Goal: Task Accomplishment & Management: Complete application form

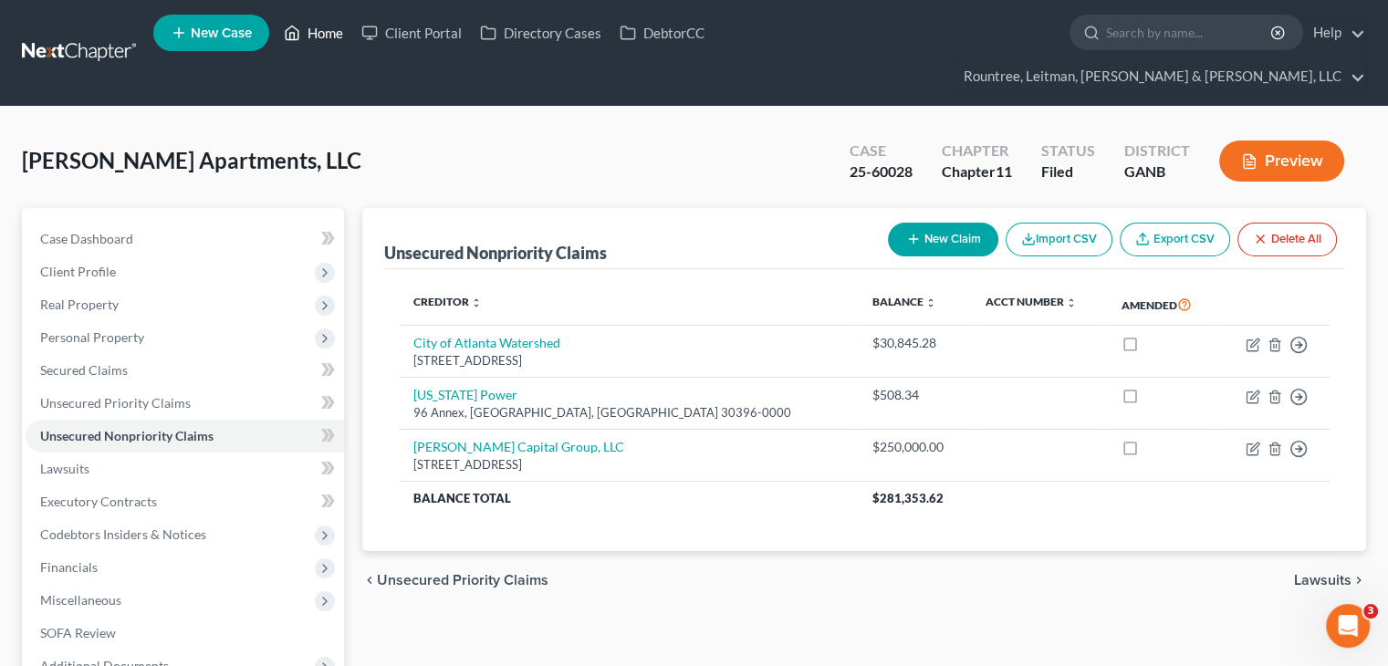
click at [309, 34] on link "Home" at bounding box center [314, 32] width 78 height 33
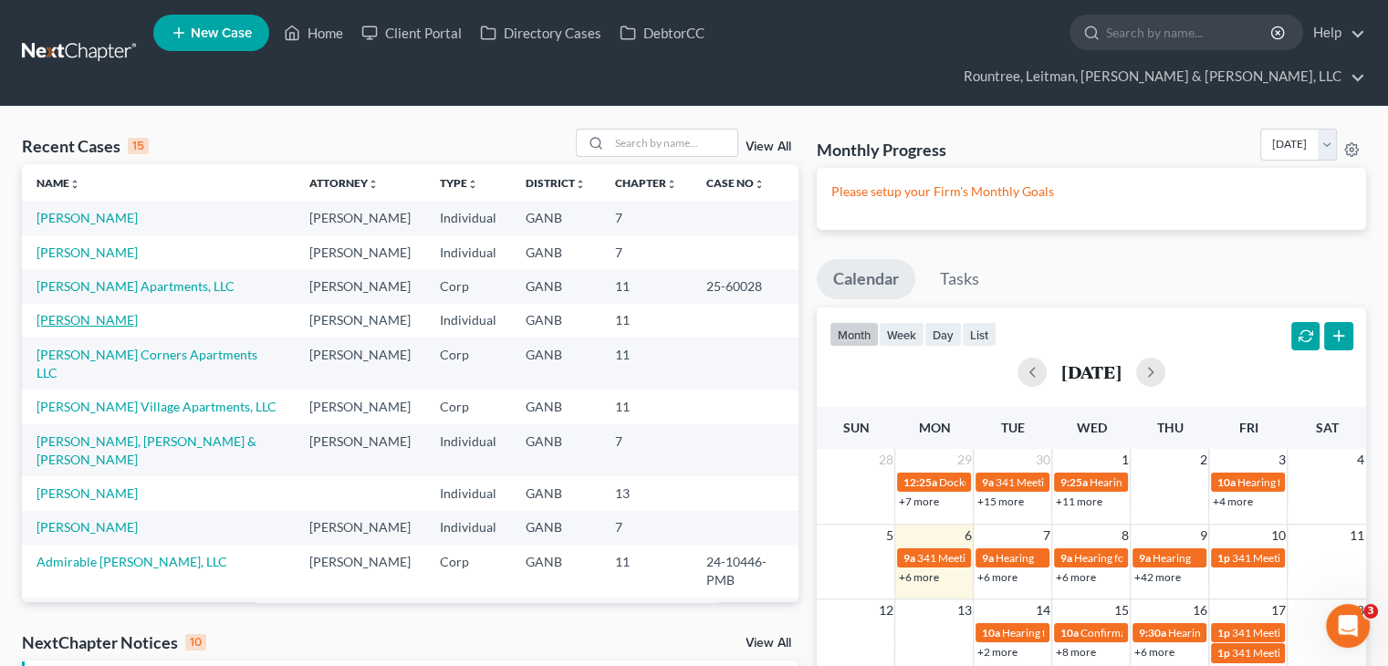
click at [84, 312] on link "[PERSON_NAME]" at bounding box center [87, 320] width 101 height 16
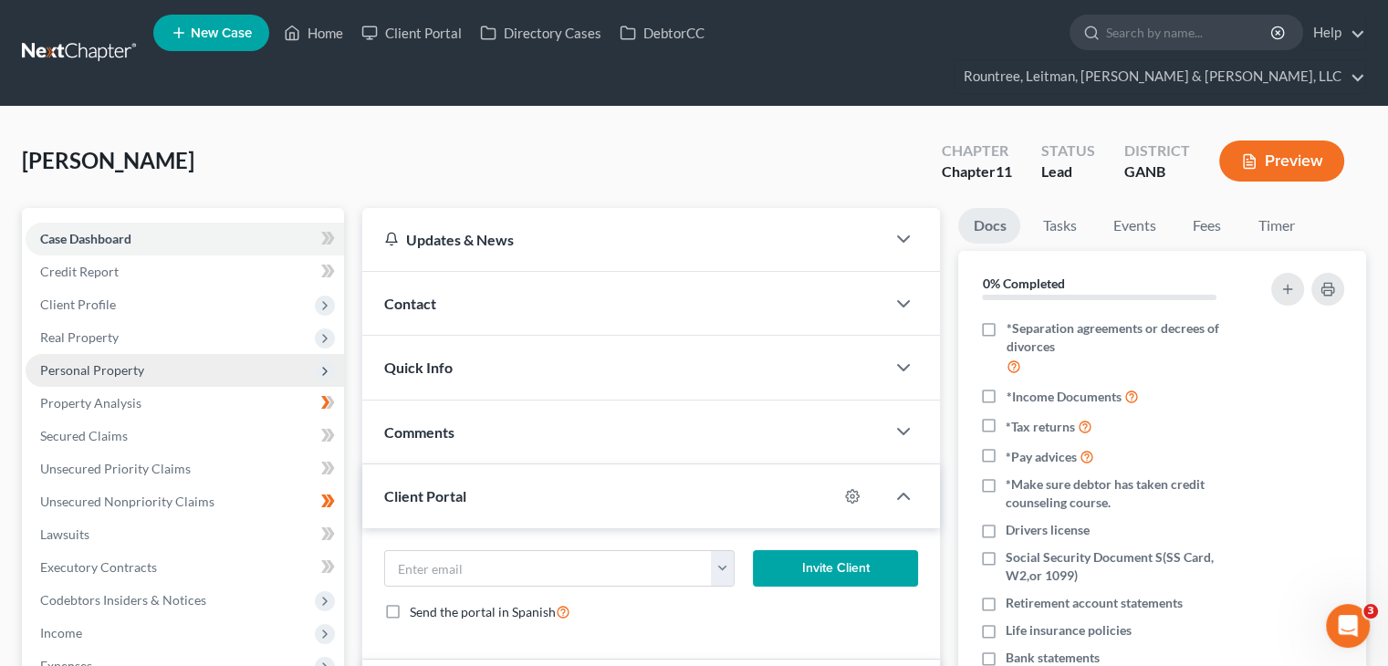
click at [108, 362] on span "Personal Property" at bounding box center [92, 370] width 104 height 16
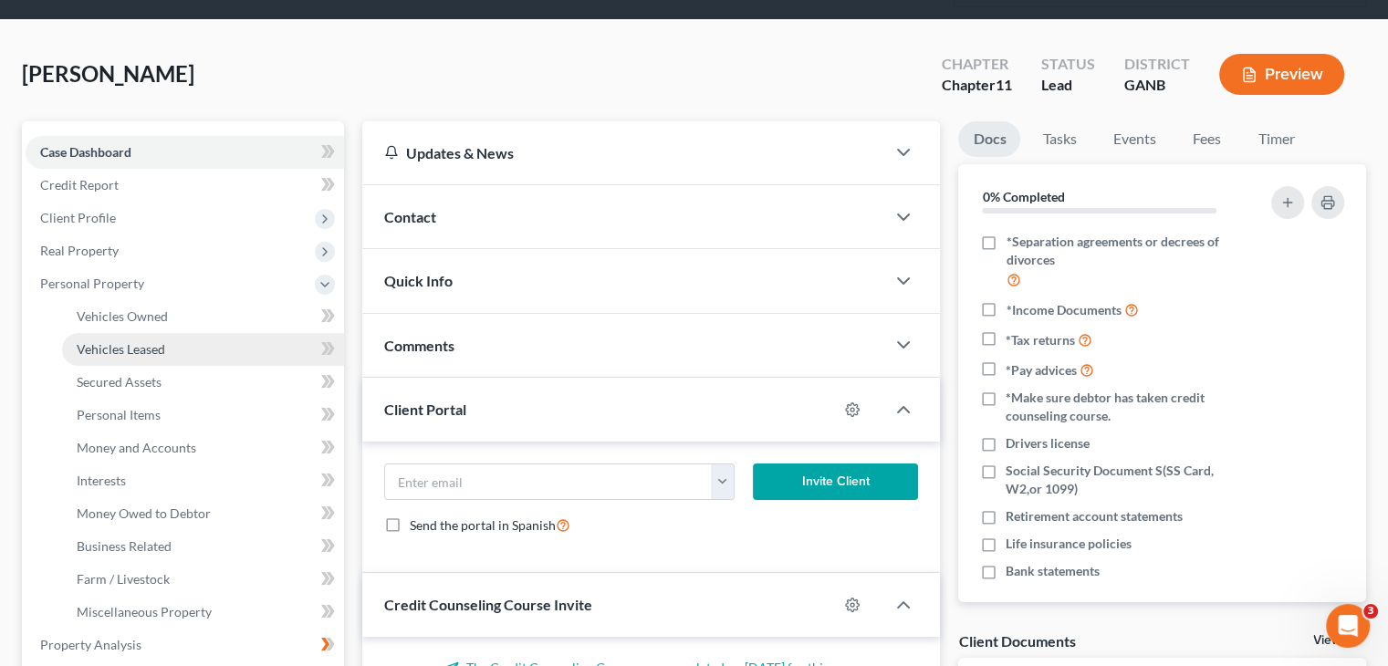
scroll to position [183, 0]
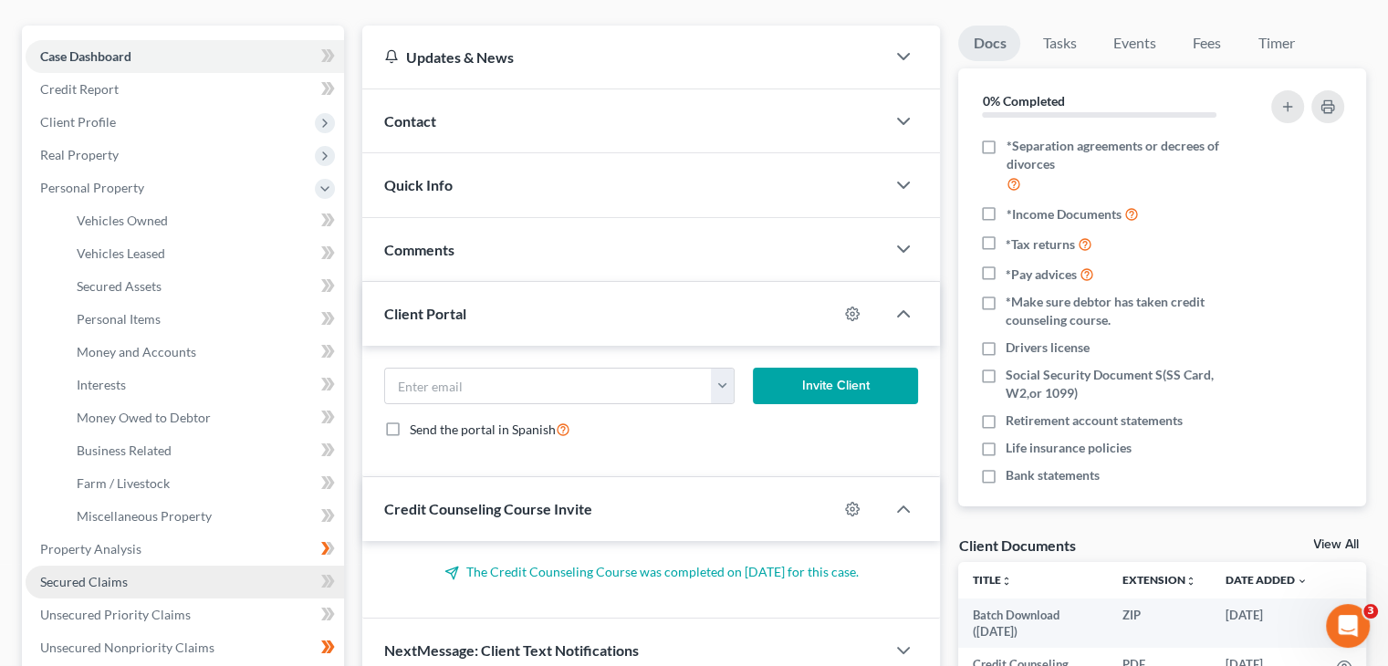
click at [98, 574] on span "Secured Claims" at bounding box center [84, 582] width 88 height 16
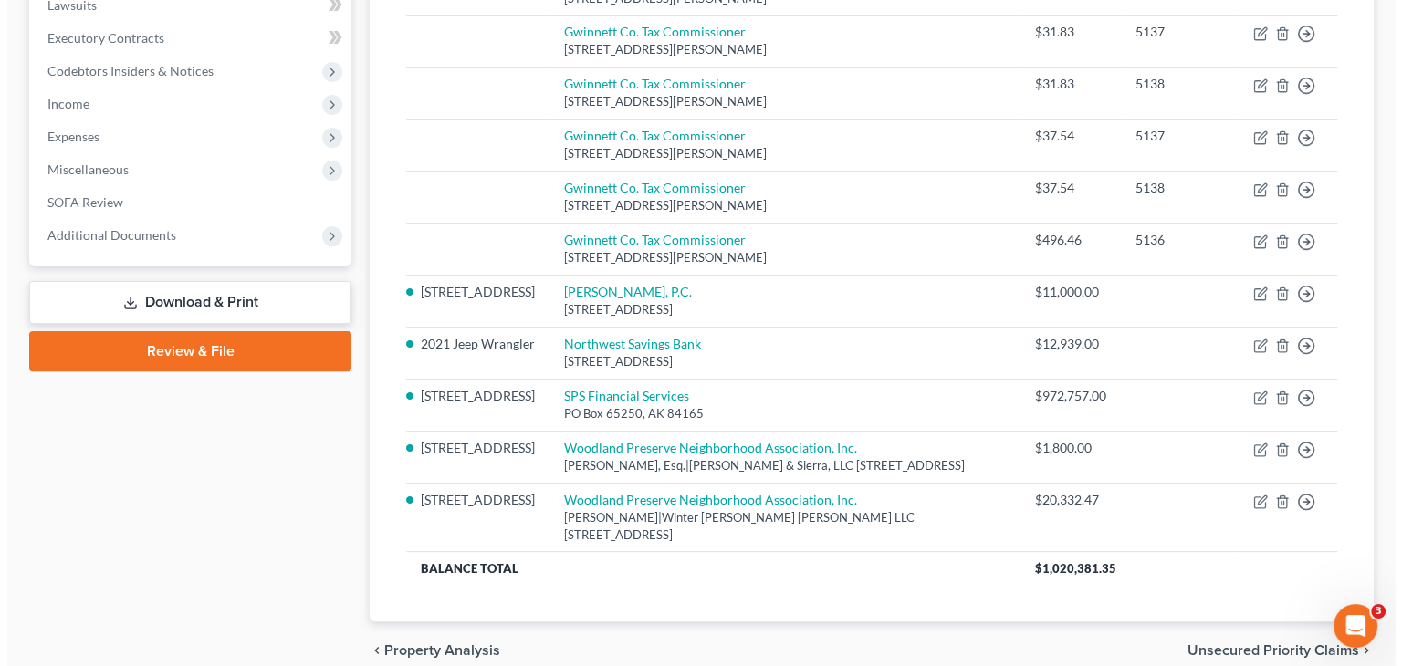
scroll to position [595, 0]
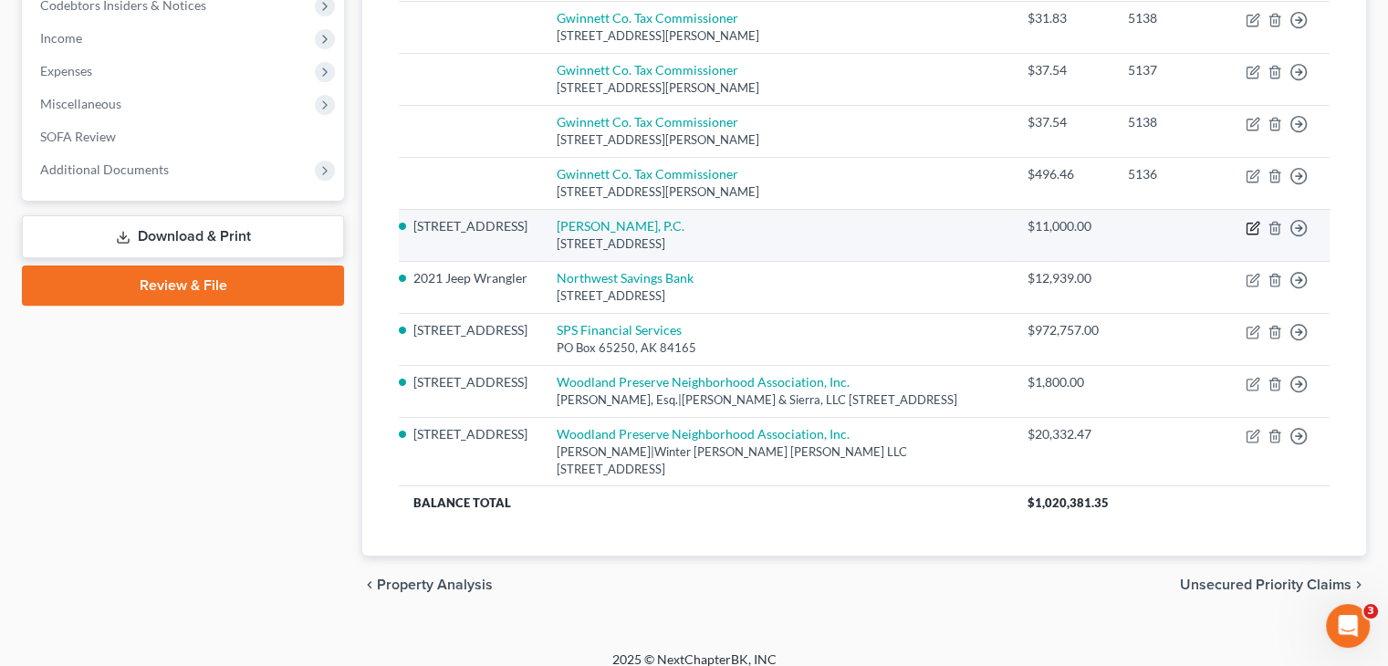
click at [1253, 221] on icon "button" at bounding box center [1253, 228] width 15 height 15
select select "10"
select select "3"
select select "0"
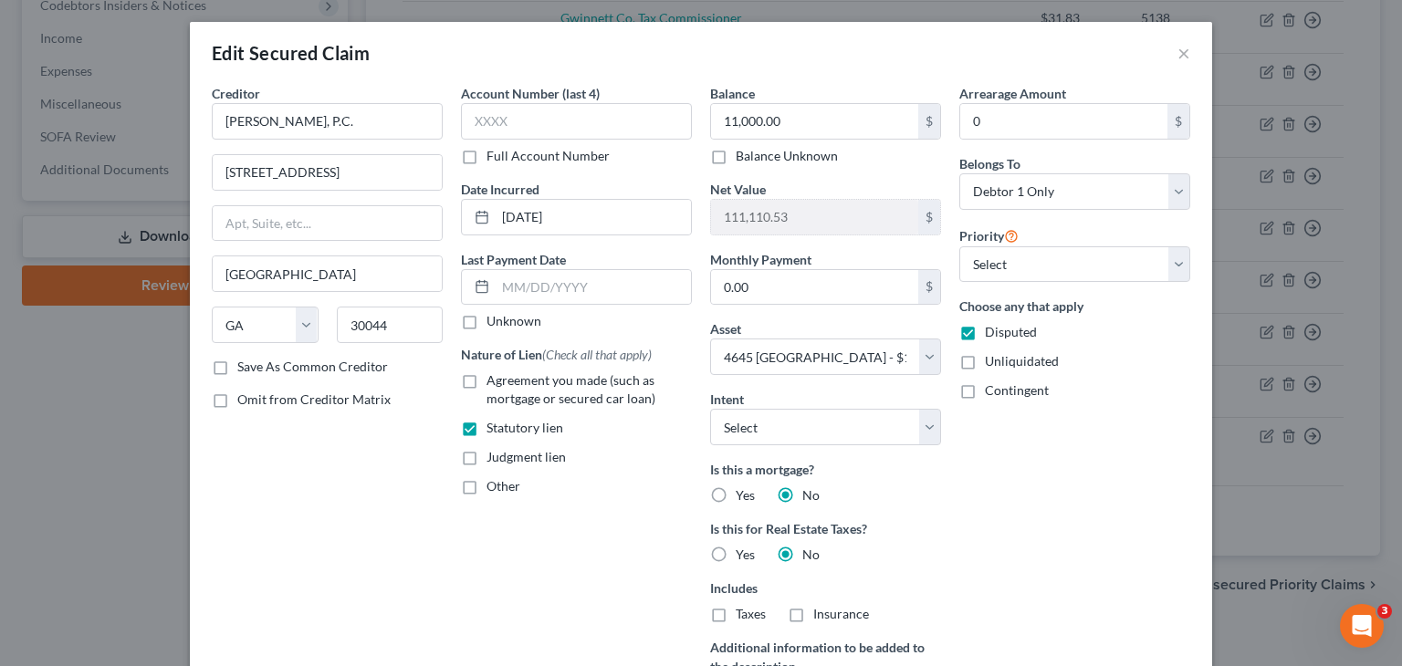
click at [361, 545] on div "Creditor * [PERSON_NAME], P.C. [GEOGRAPHIC_DATA], [GEOGRAPHIC_DATA] [US_STATE][…" at bounding box center [327, 421] width 249 height 674
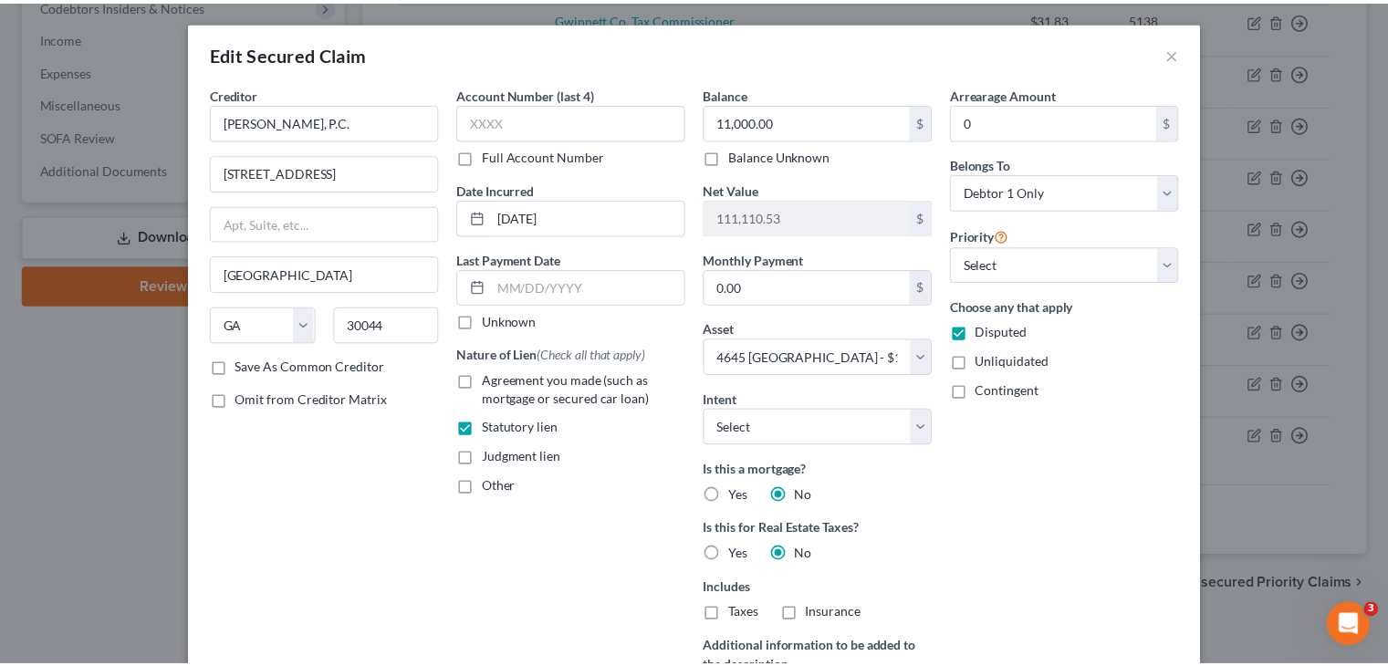
scroll to position [257, 0]
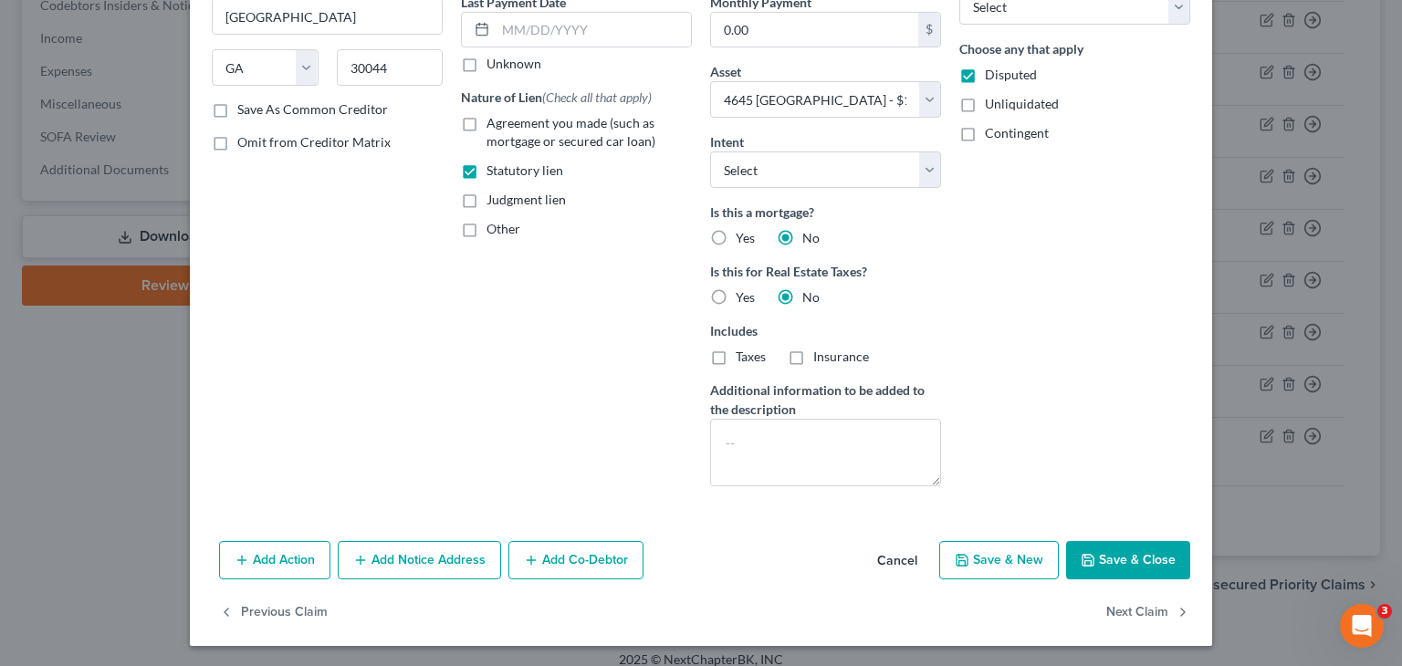
click at [1112, 543] on button "Save & Close" at bounding box center [1128, 560] width 124 height 38
select select
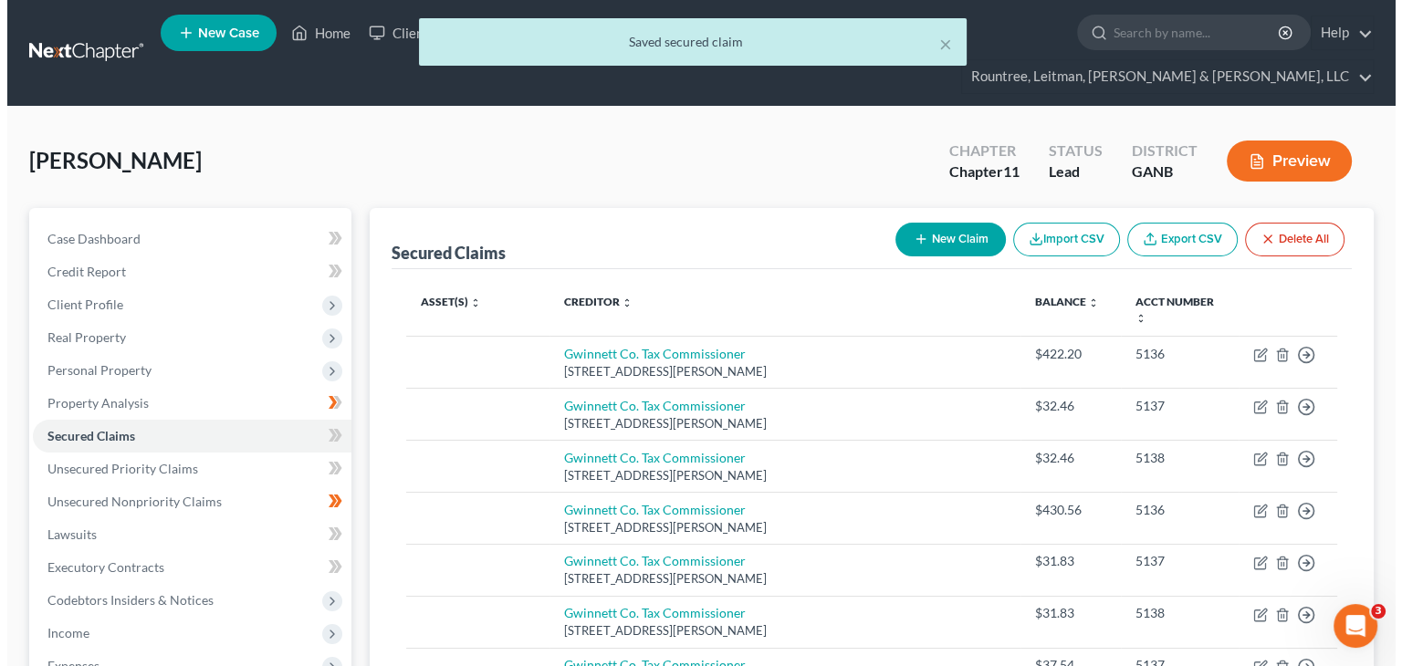
scroll to position [0, 0]
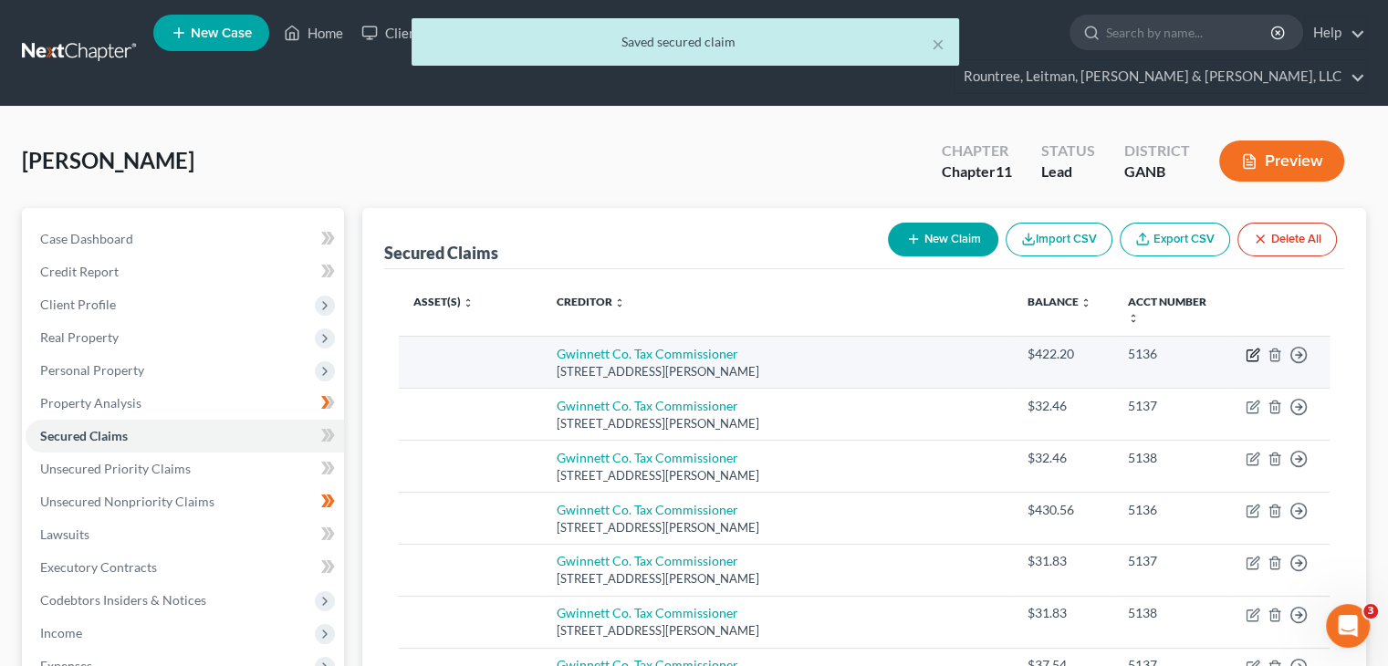
click at [1251, 348] on icon "button" at bounding box center [1253, 355] width 15 height 15
select select "10"
select select "0"
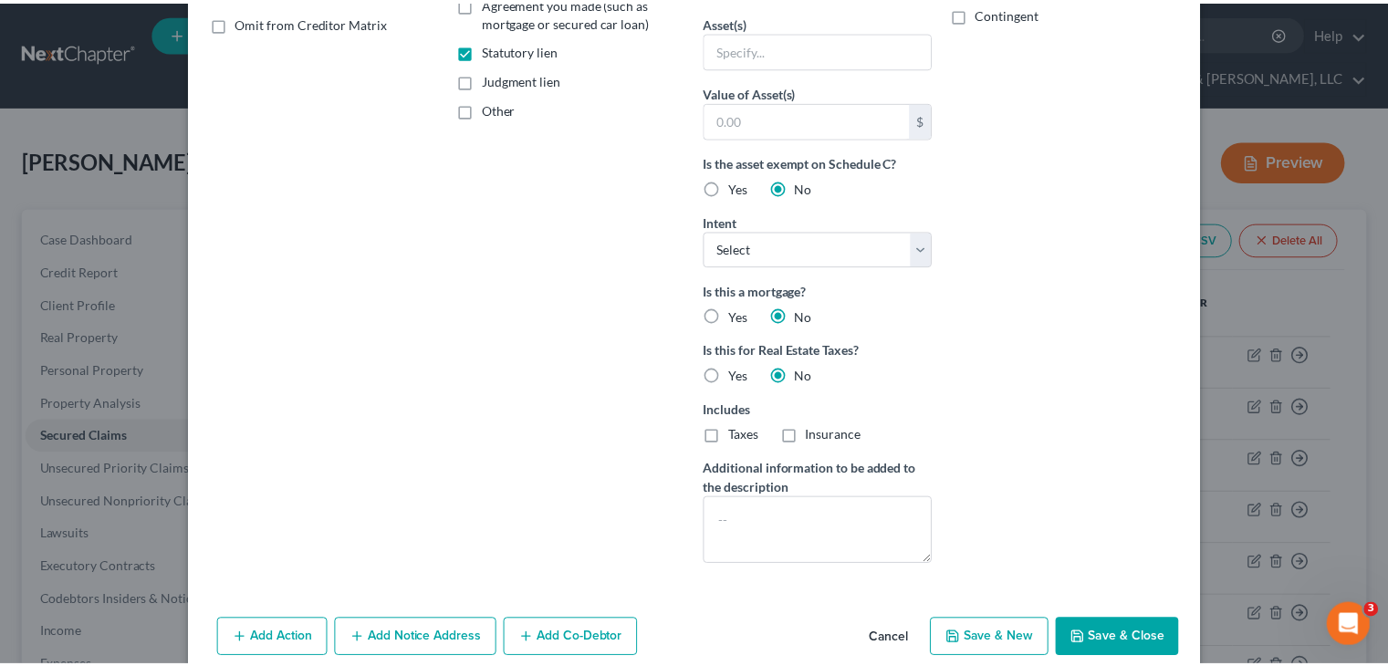
scroll to position [456, 0]
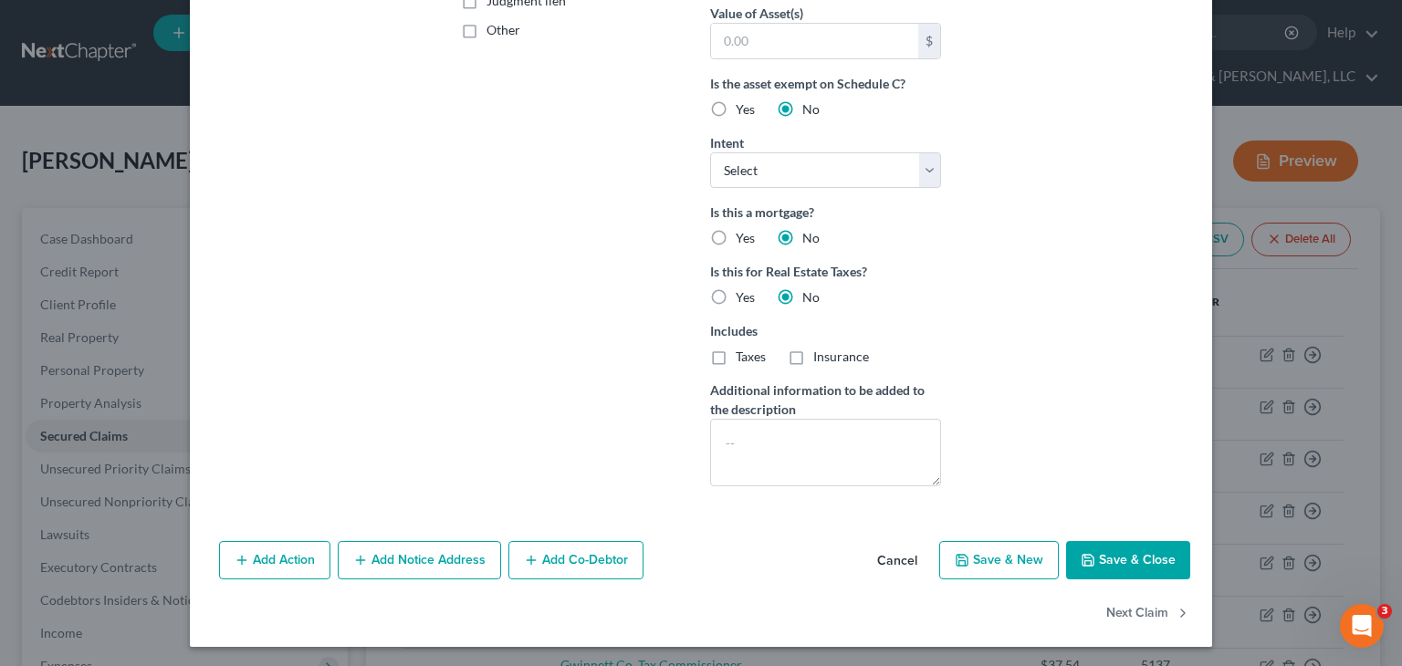
click at [1123, 548] on button "Save & Close" at bounding box center [1128, 560] width 124 height 38
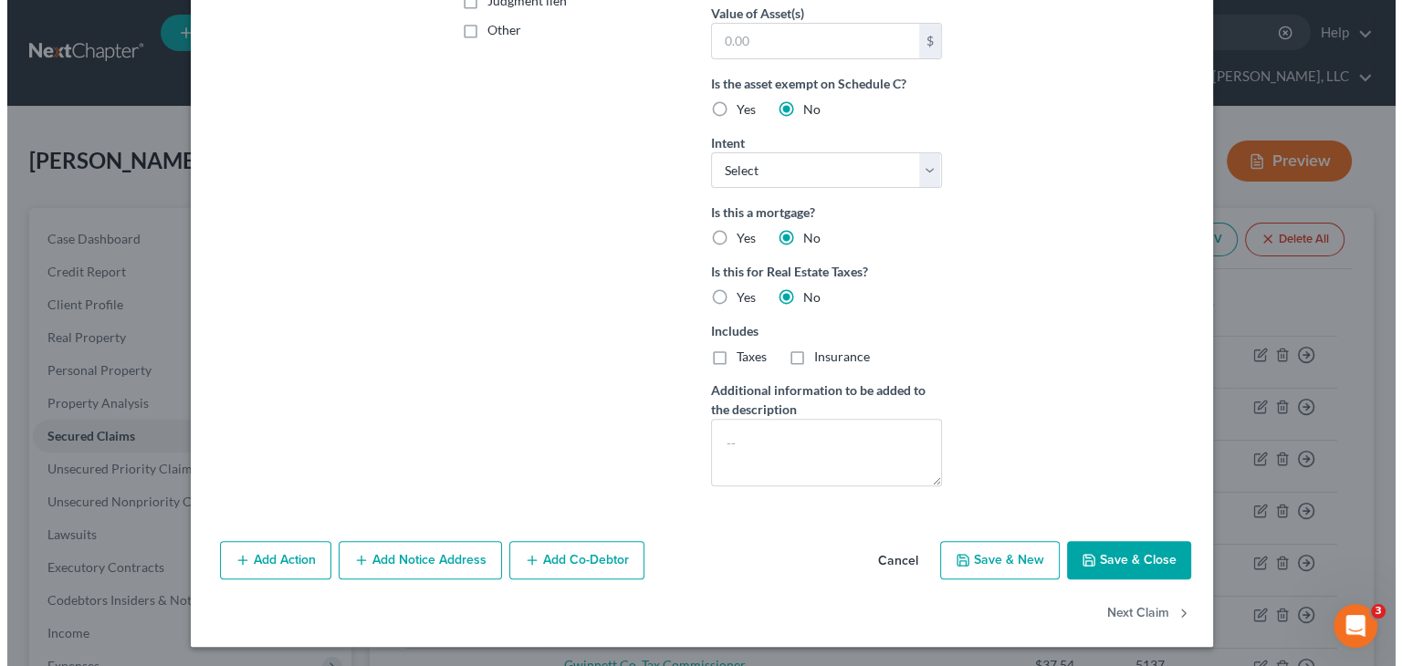
scroll to position [0, 0]
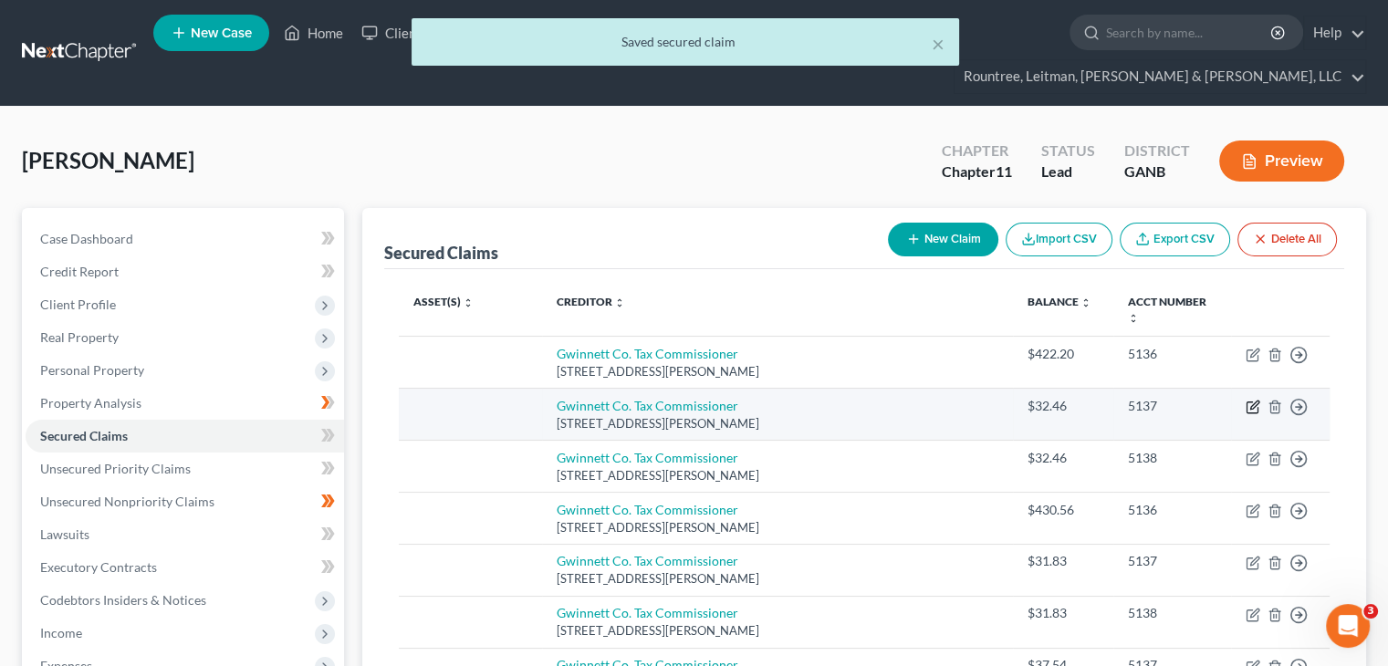
click at [1253, 400] on icon "button" at bounding box center [1253, 407] width 15 height 15
select select "10"
select select "0"
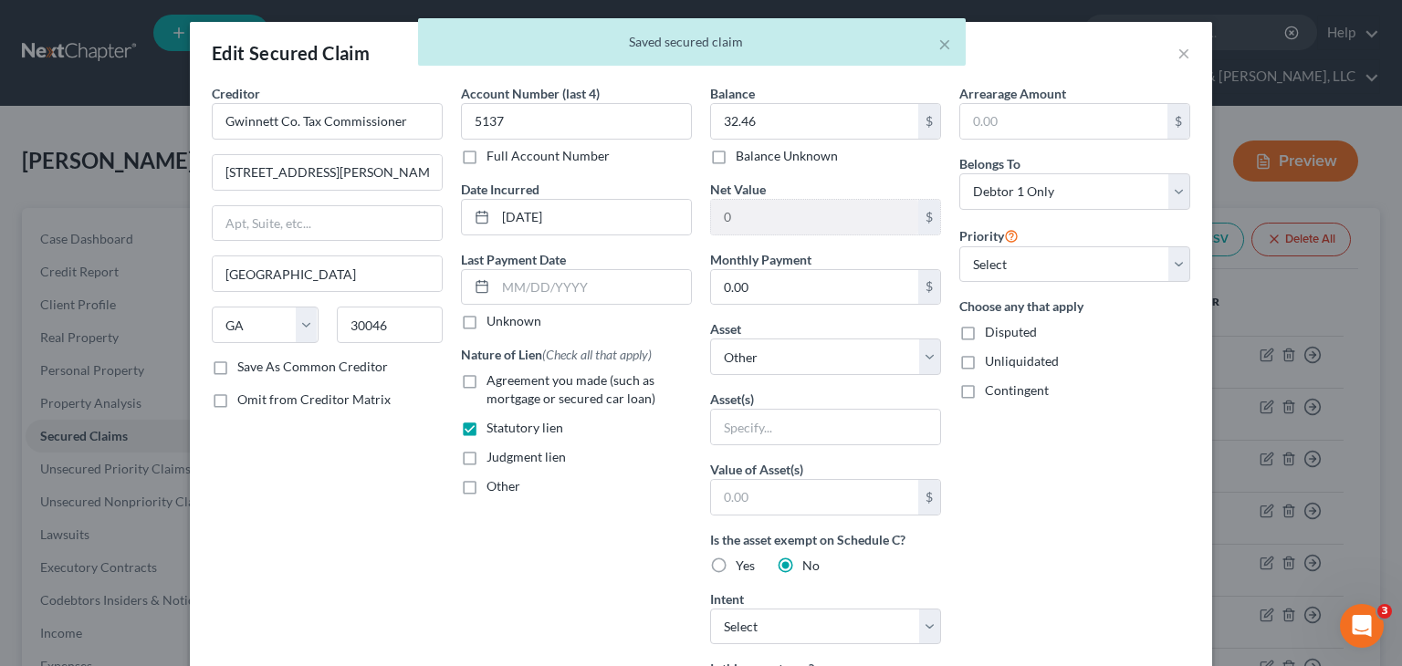
click at [985, 337] on label "Disputed" at bounding box center [1011, 332] width 52 height 18
click at [992, 335] on input "Disputed" at bounding box center [998, 329] width 12 height 12
checkbox input "true"
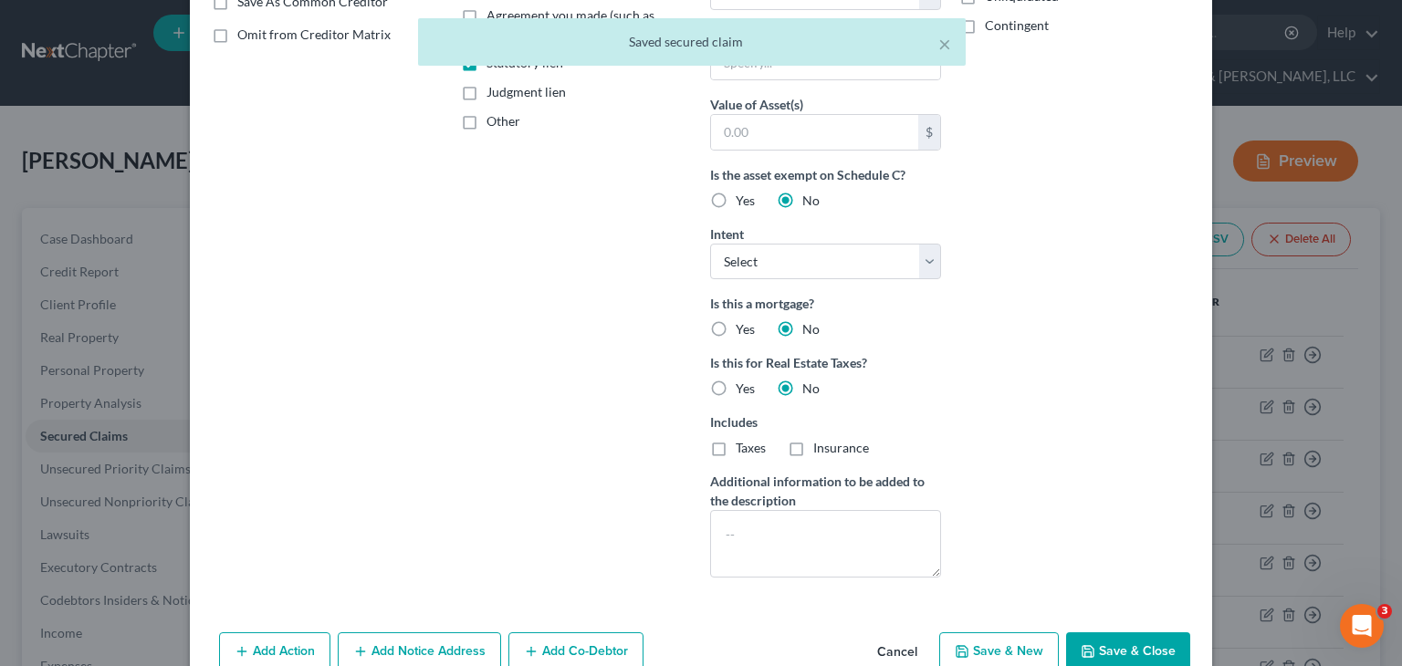
click at [1110, 645] on button "Save & Close" at bounding box center [1128, 651] width 124 height 38
select select
type input "0"
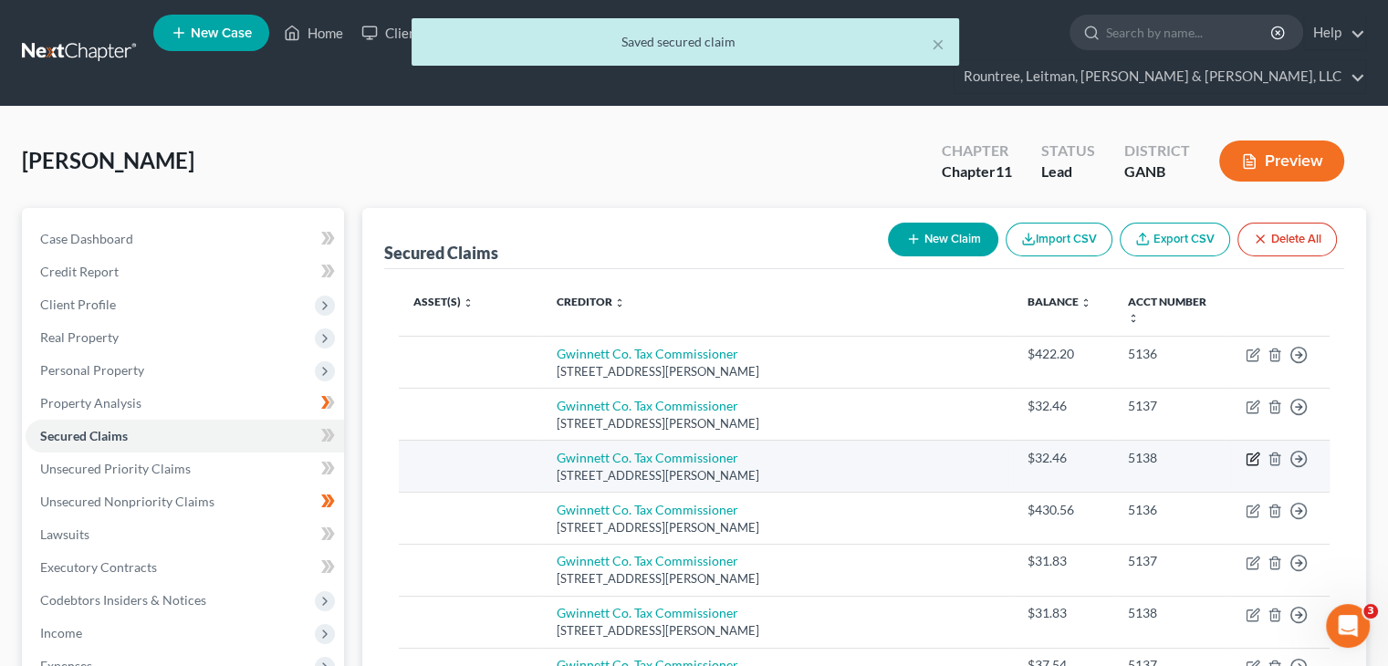
click at [1250, 452] on icon "button" at bounding box center [1253, 459] width 15 height 15
select select "10"
select select "0"
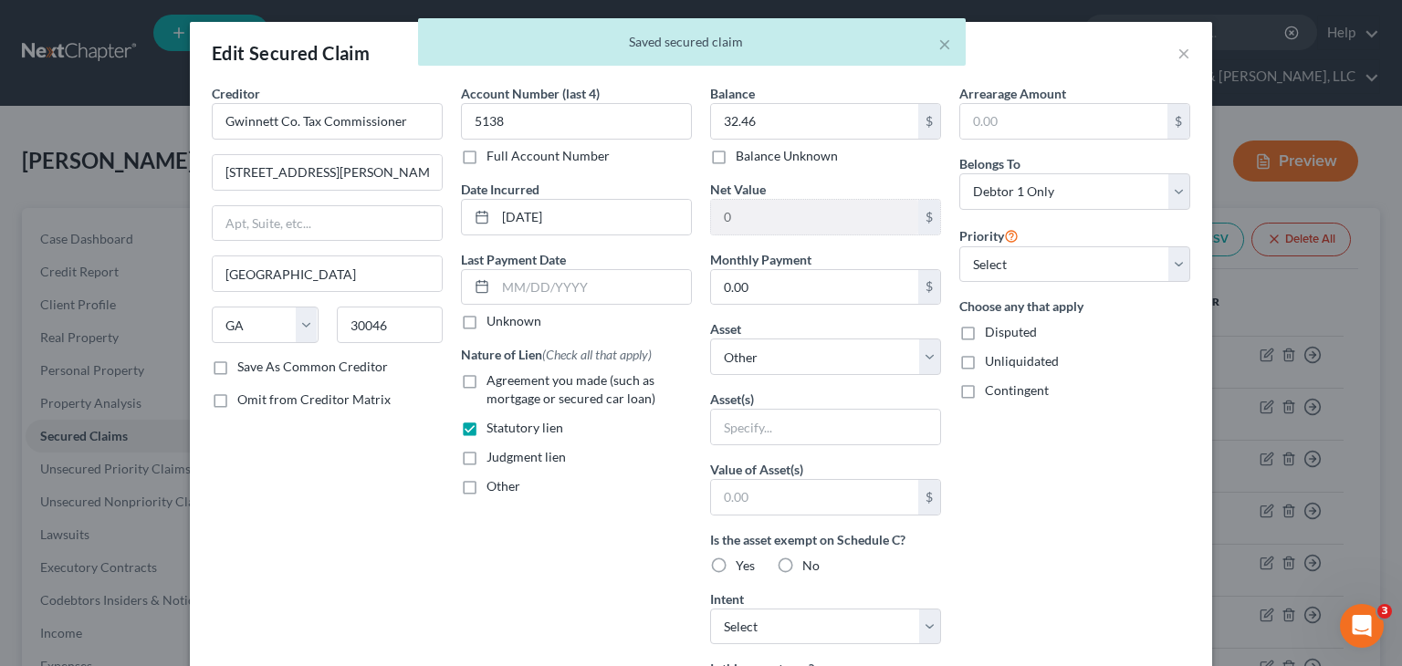
click at [985, 329] on label "Disputed" at bounding box center [1011, 332] width 52 height 18
click at [992, 329] on input "Disputed" at bounding box center [998, 329] width 12 height 12
checkbox input "true"
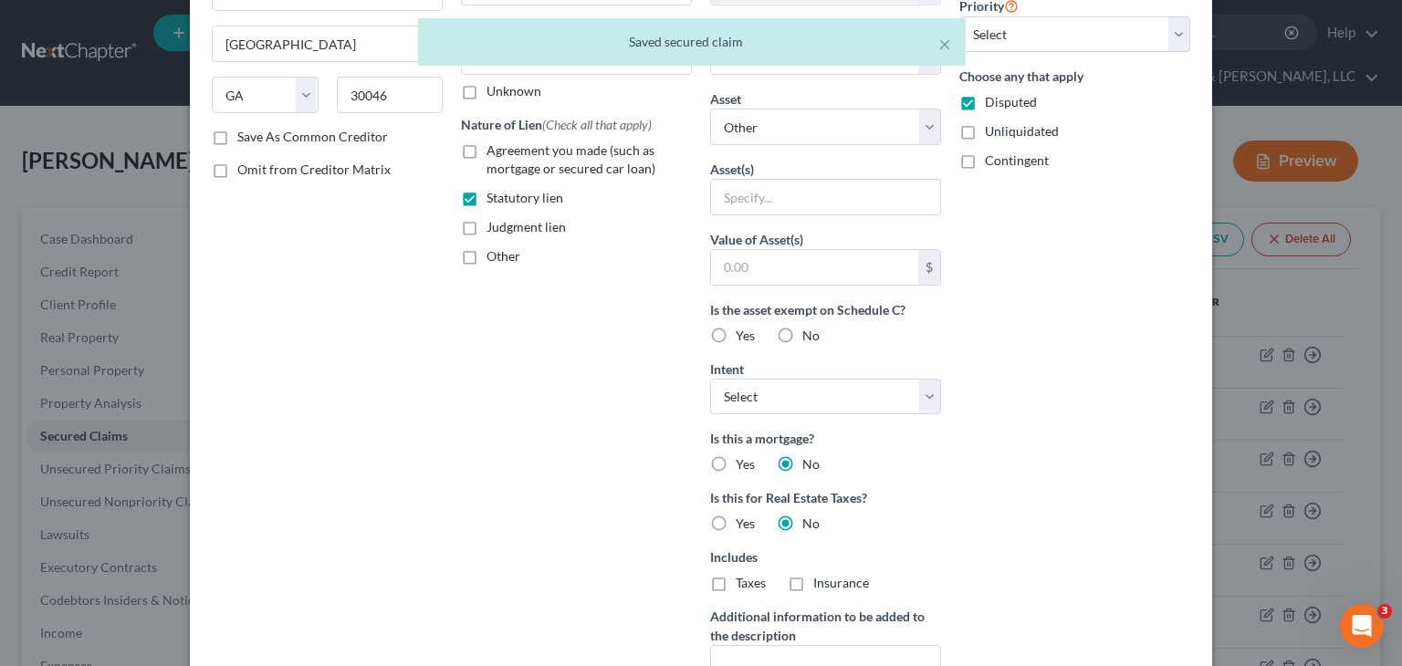
scroll to position [365, 0]
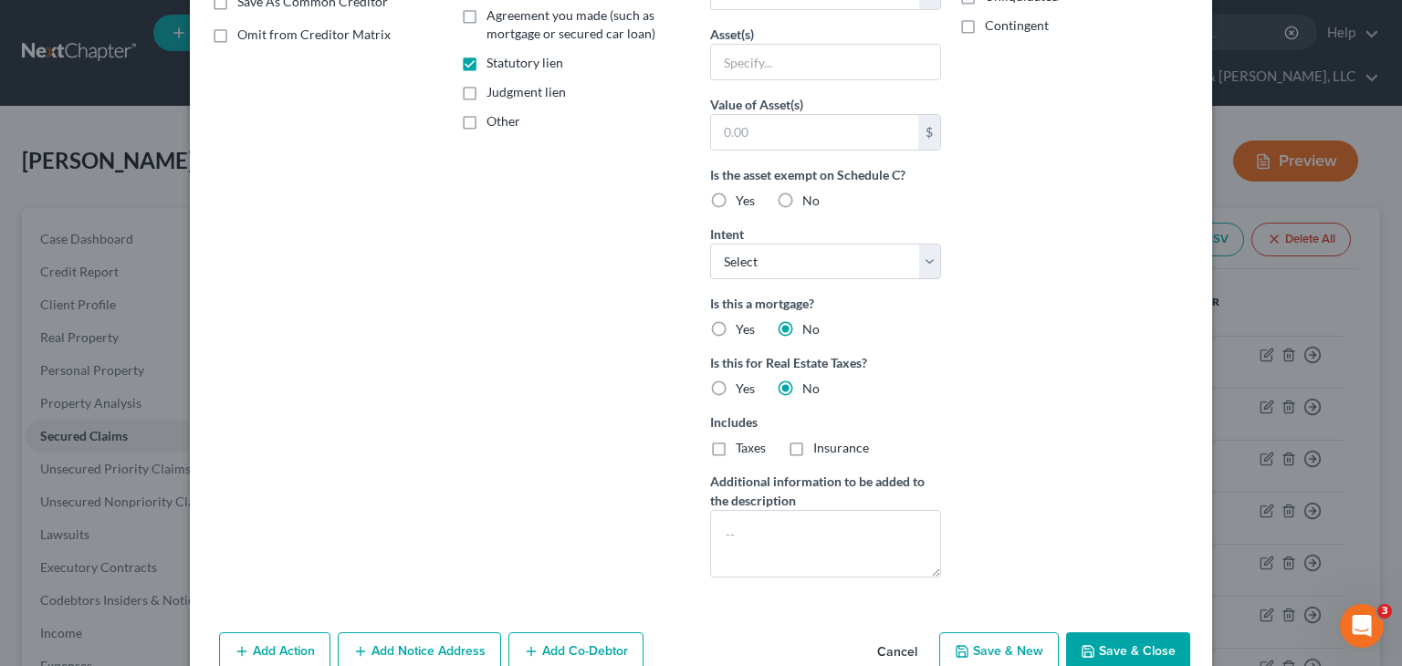
click at [1128, 647] on button "Save & Close" at bounding box center [1128, 651] width 124 height 38
select select
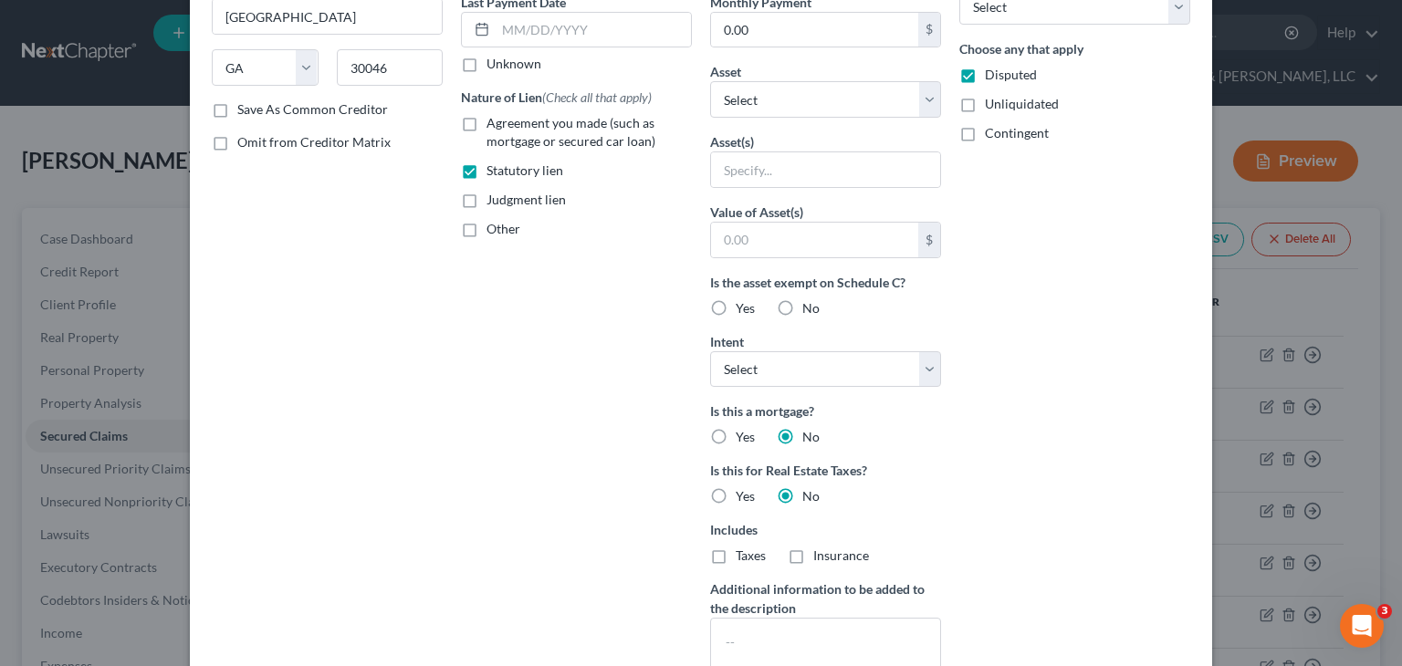
type input "0"
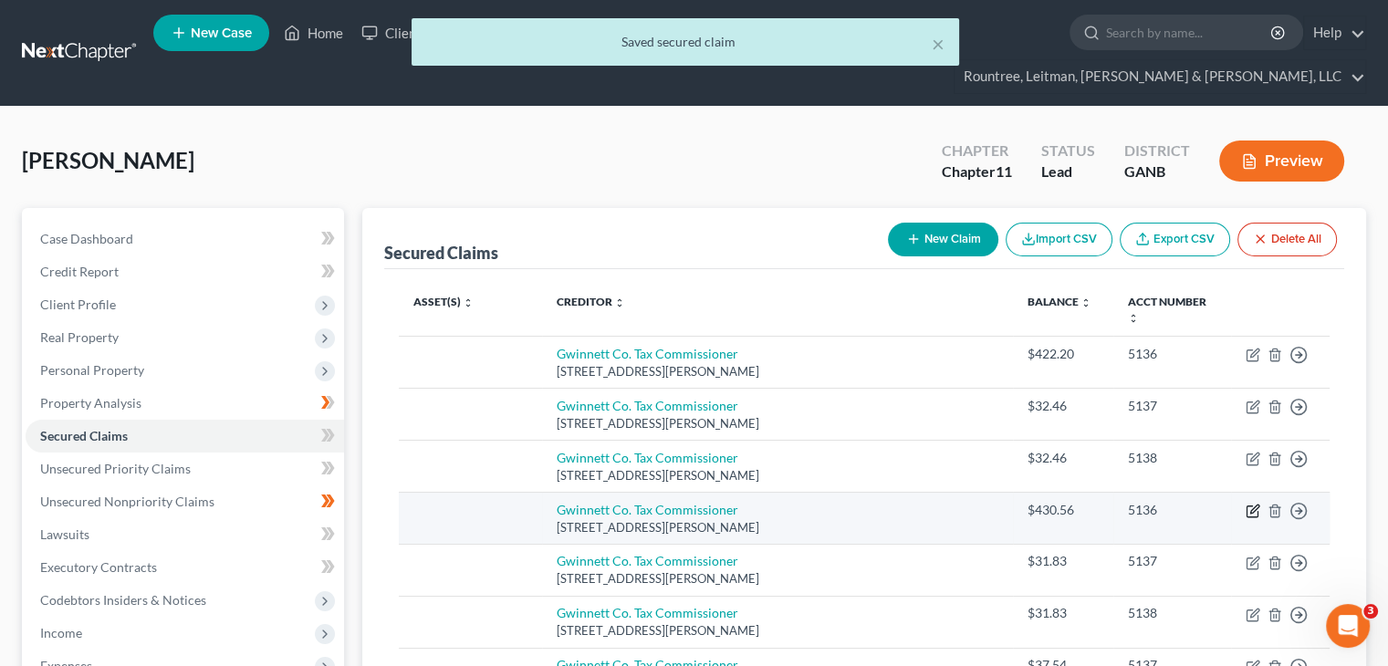
click at [1248, 504] on icon "button" at bounding box center [1253, 511] width 15 height 15
select select "10"
select select "0"
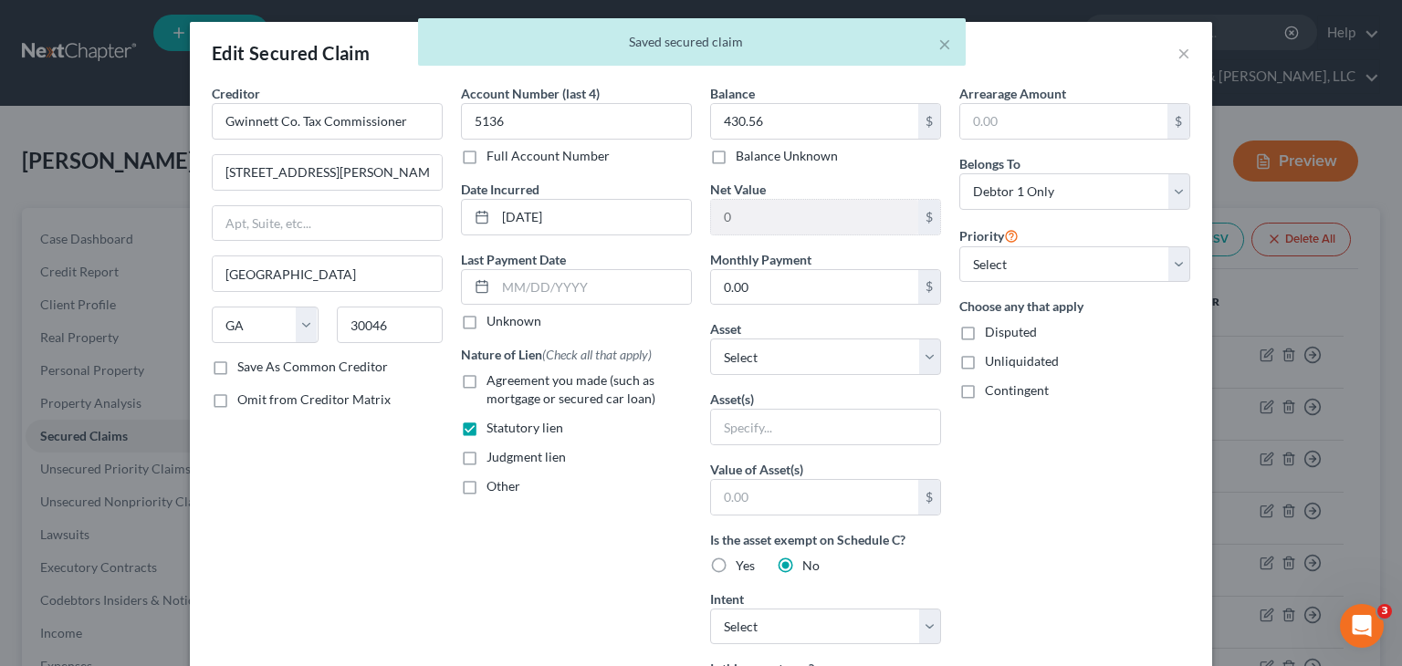
click at [985, 324] on label "Disputed" at bounding box center [1011, 332] width 52 height 18
click at [992, 324] on input "Disputed" at bounding box center [998, 329] width 12 height 12
checkbox input "true"
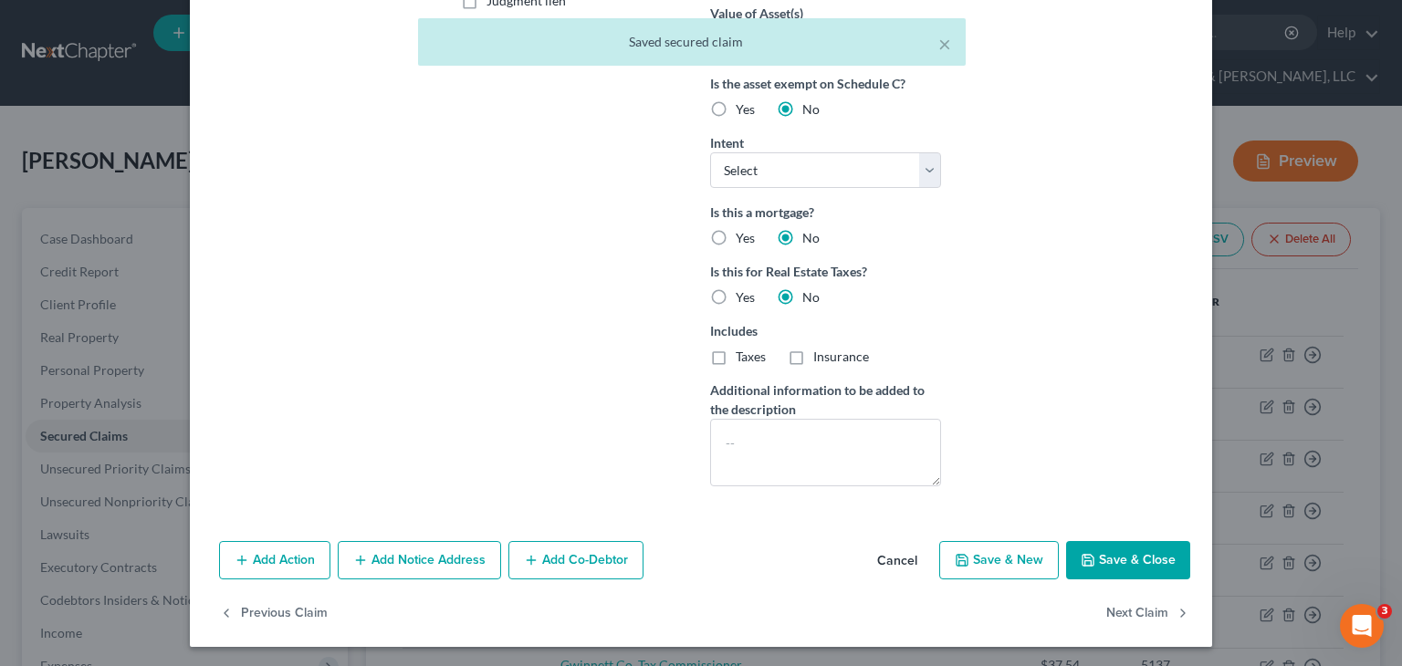
click at [1124, 553] on button "Save & Close" at bounding box center [1128, 560] width 124 height 38
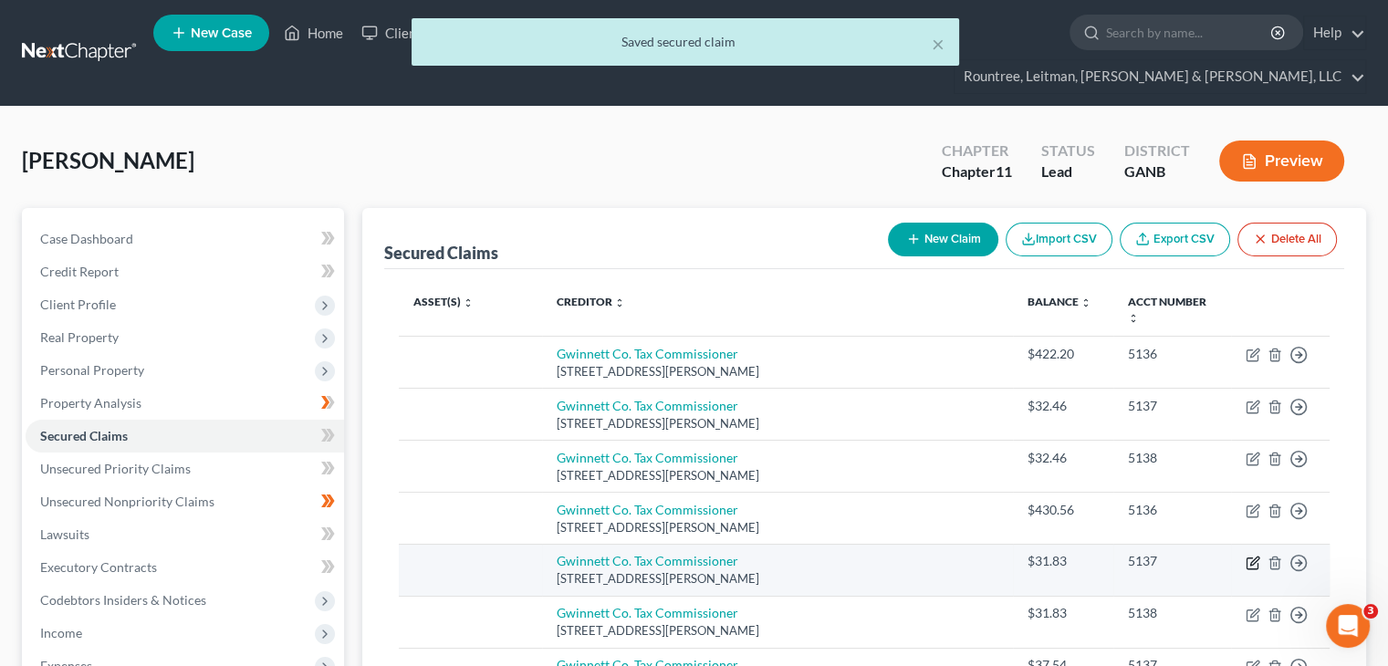
click at [1251, 556] on icon "button" at bounding box center [1253, 563] width 15 height 15
select select "10"
select select "0"
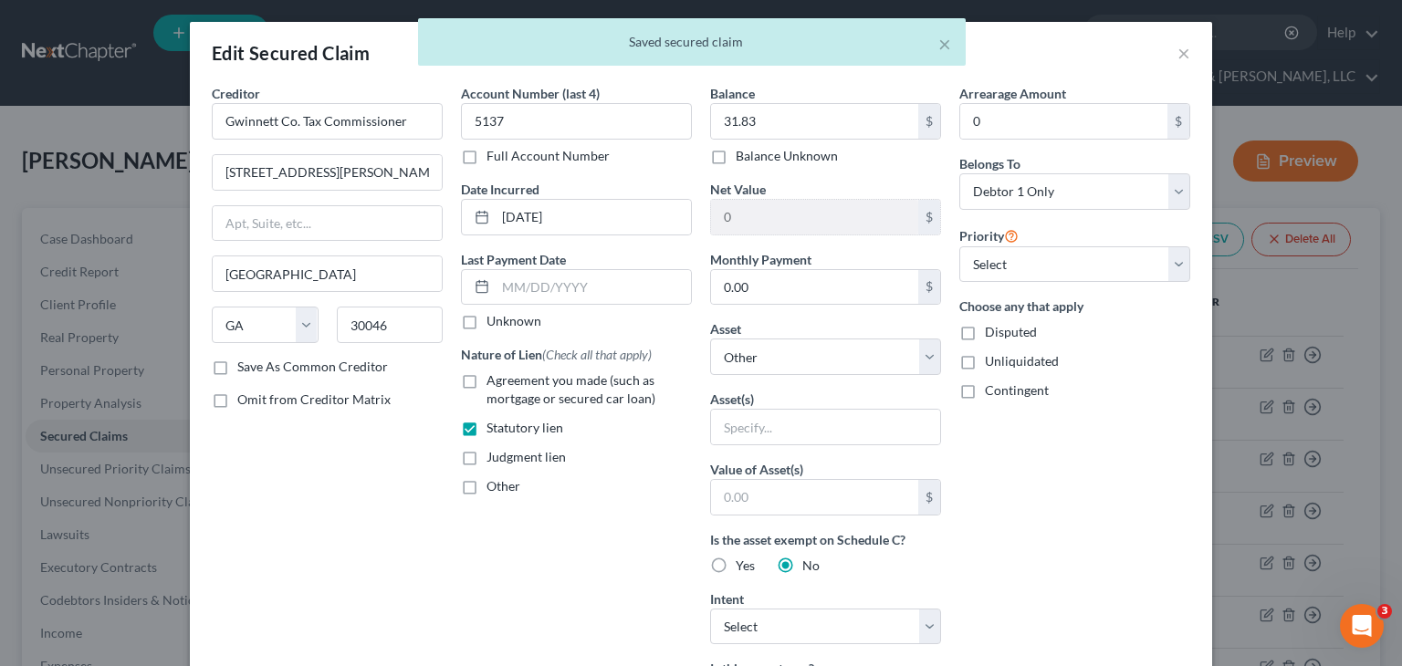
click at [985, 335] on label "Disputed" at bounding box center [1011, 332] width 52 height 18
click at [992, 335] on input "Disputed" at bounding box center [998, 329] width 12 height 12
checkbox input "true"
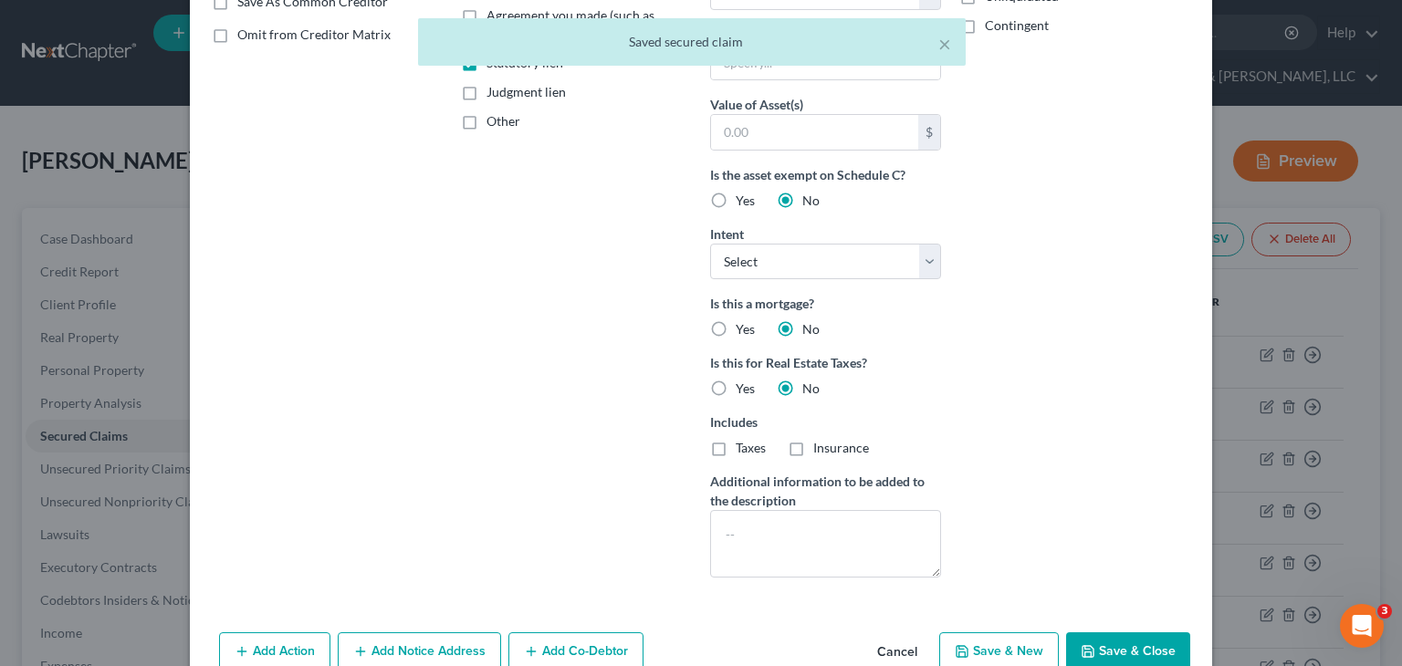
click at [1152, 636] on button "Save & Close" at bounding box center [1128, 651] width 124 height 38
select select
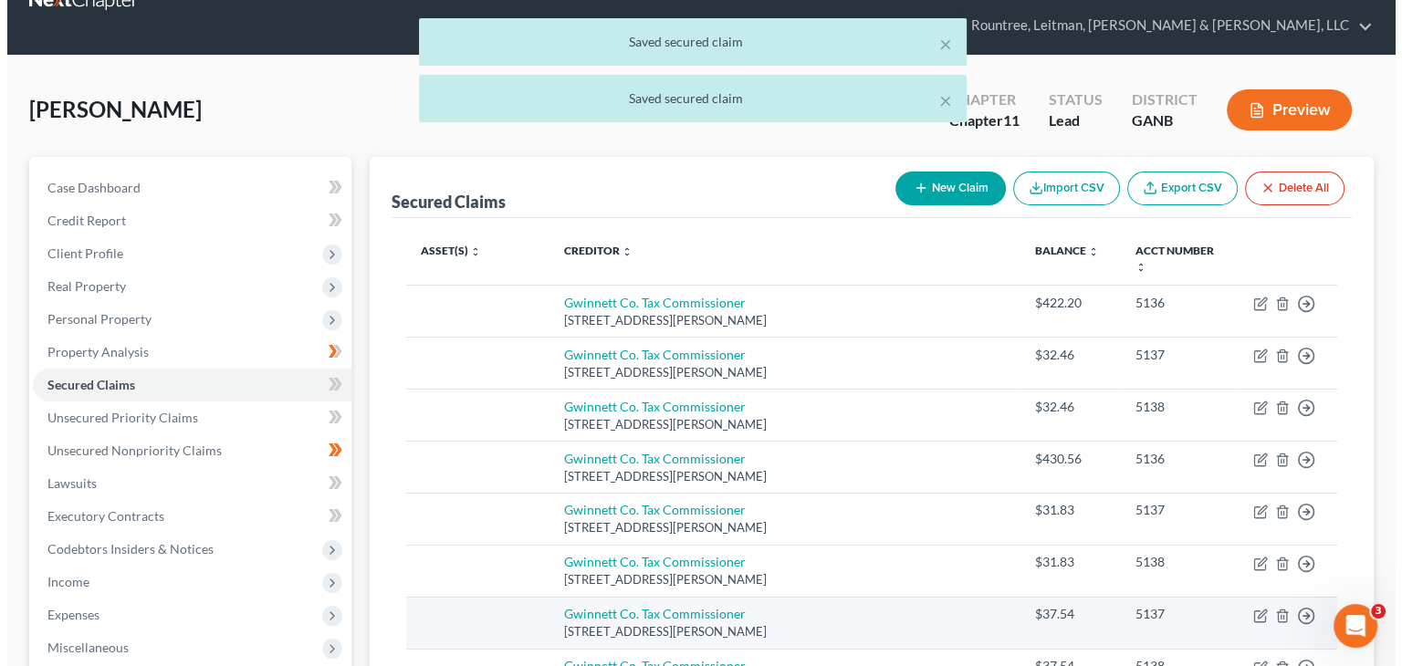
scroll to position [91, 0]
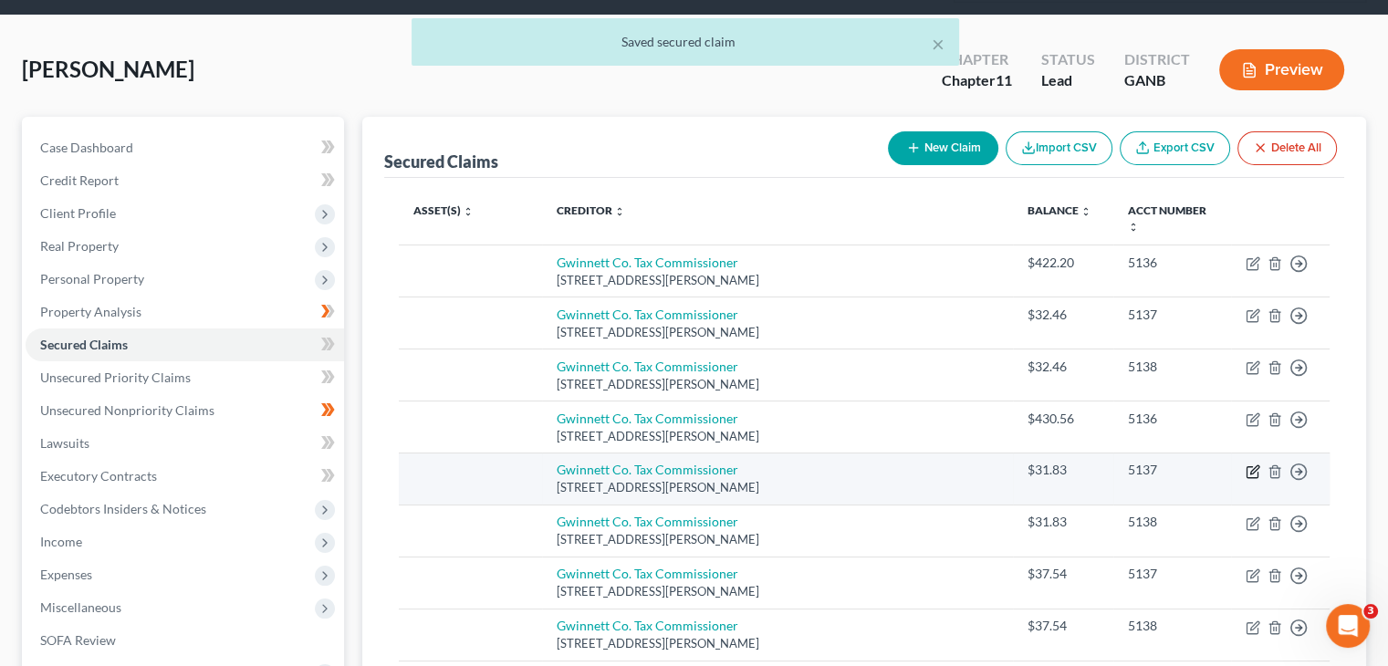
click at [1248, 465] on icon "button" at bounding box center [1253, 472] width 15 height 15
select select "10"
select select "0"
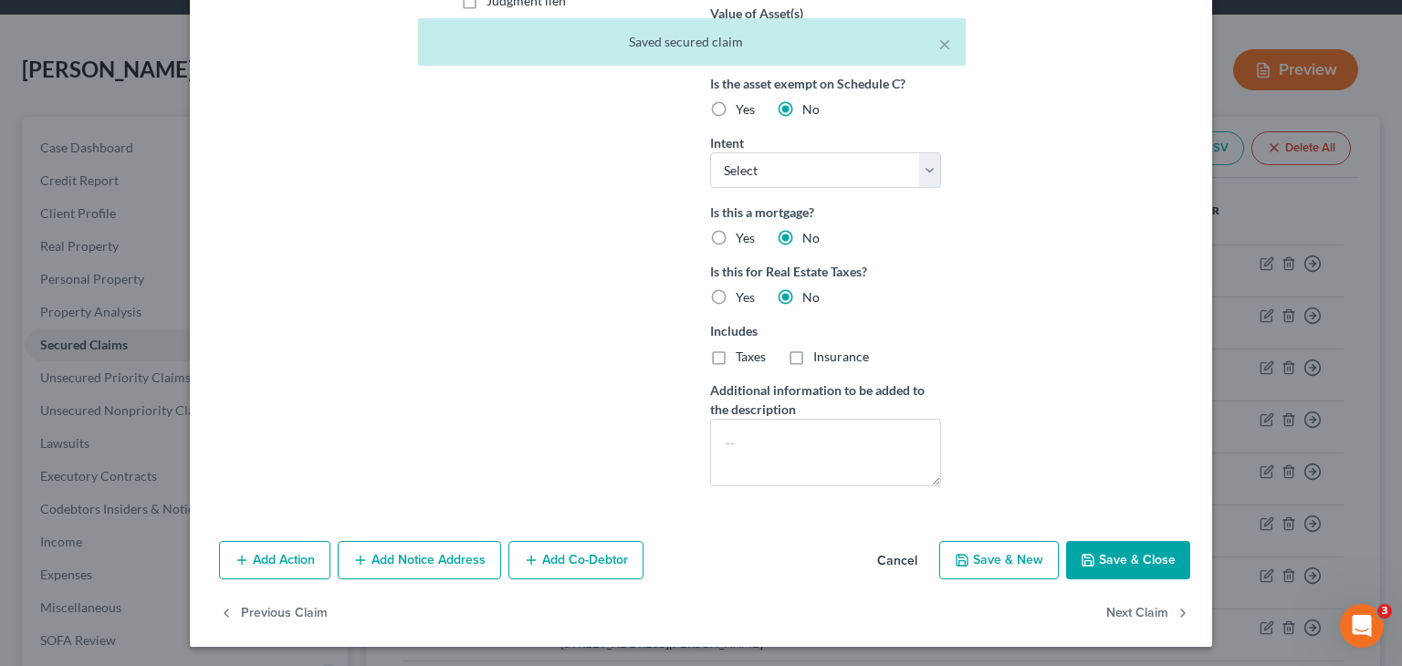
click at [1113, 550] on button "Save & Close" at bounding box center [1128, 560] width 124 height 38
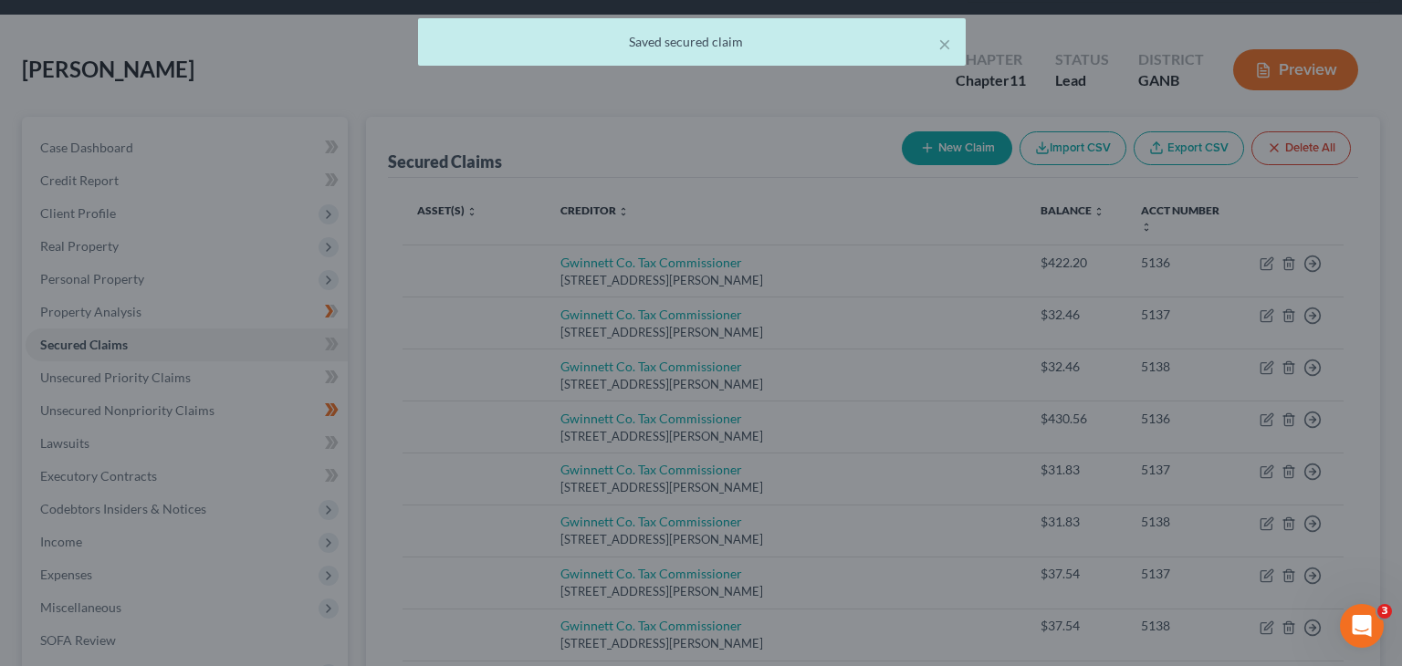
scroll to position [257, 0]
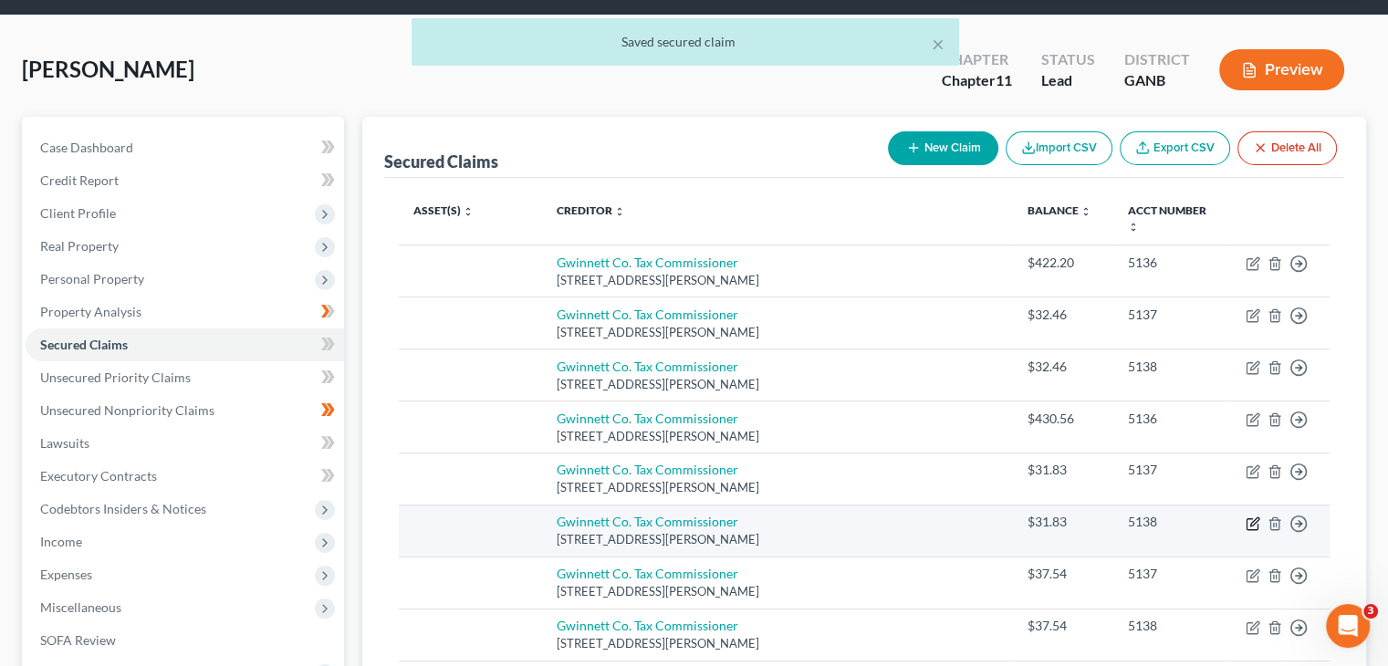
click at [1249, 517] on icon "button" at bounding box center [1253, 524] width 15 height 15
select select "10"
select select "0"
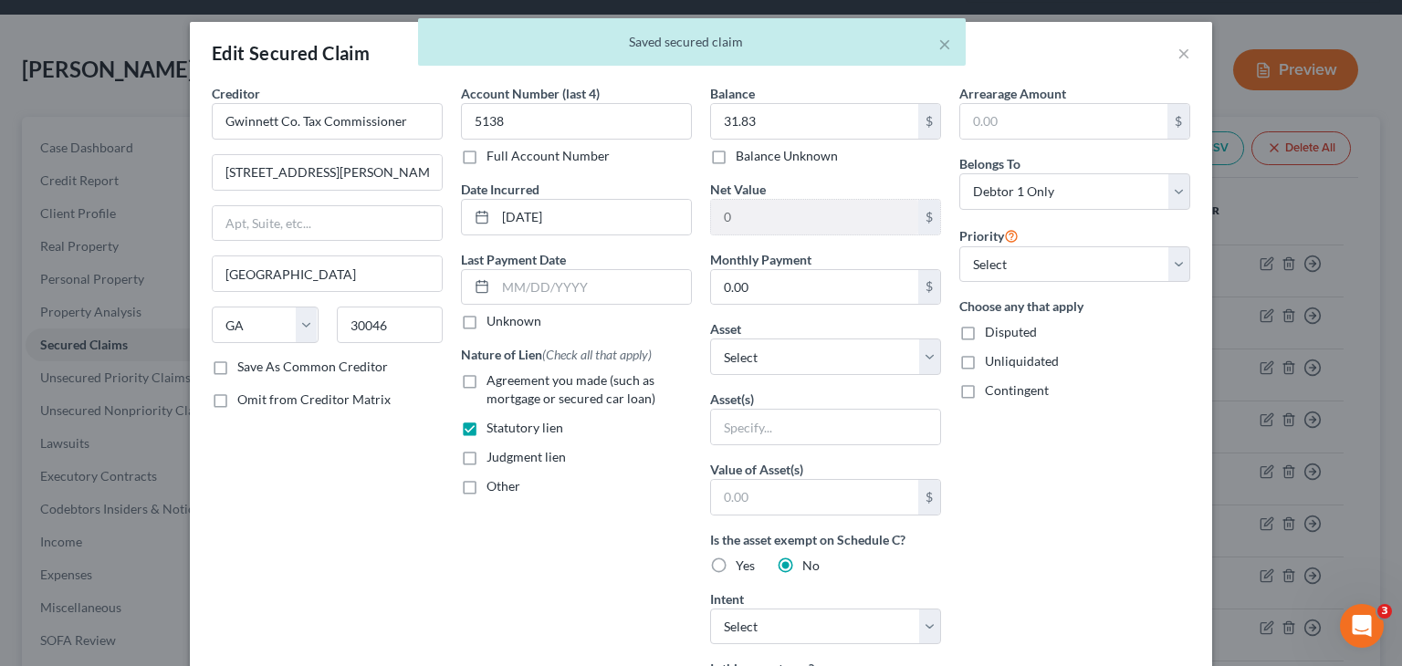
click at [985, 328] on label "Disputed" at bounding box center [1011, 332] width 52 height 18
click at [992, 328] on input "Disputed" at bounding box center [998, 329] width 12 height 12
checkbox input "true"
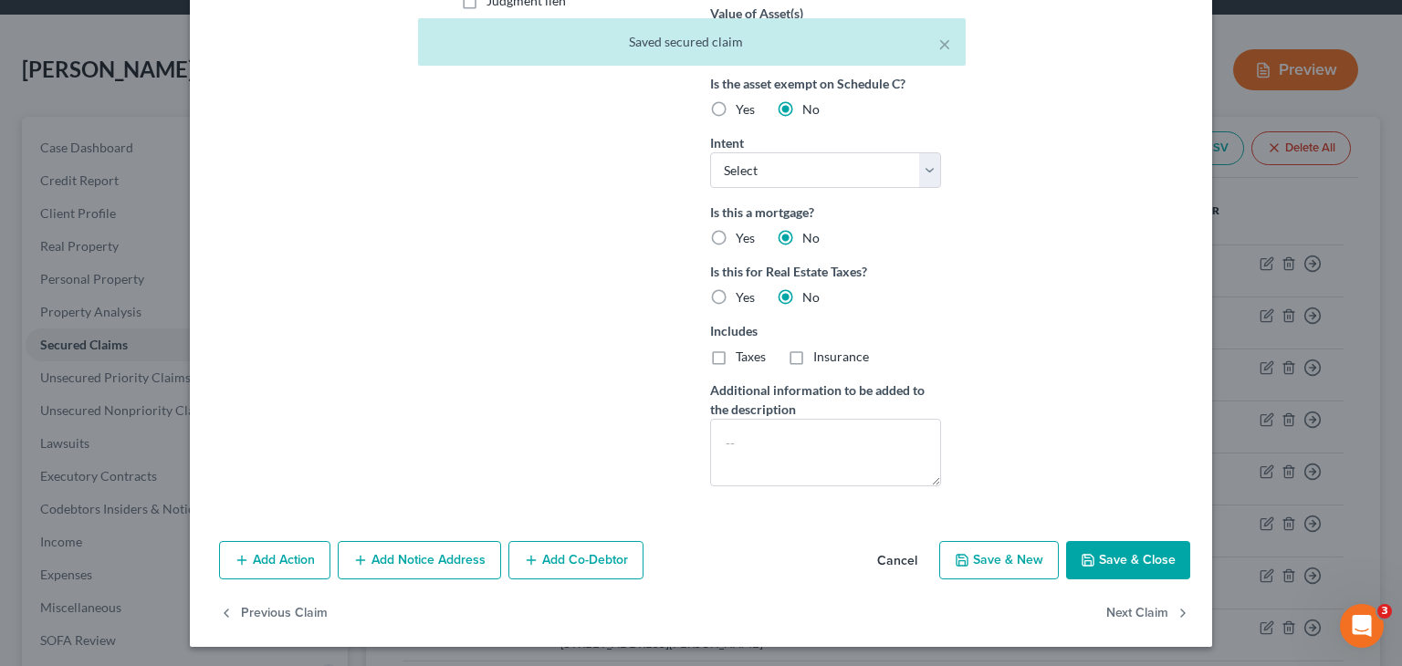
click at [1128, 554] on button "Save & Close" at bounding box center [1128, 560] width 124 height 38
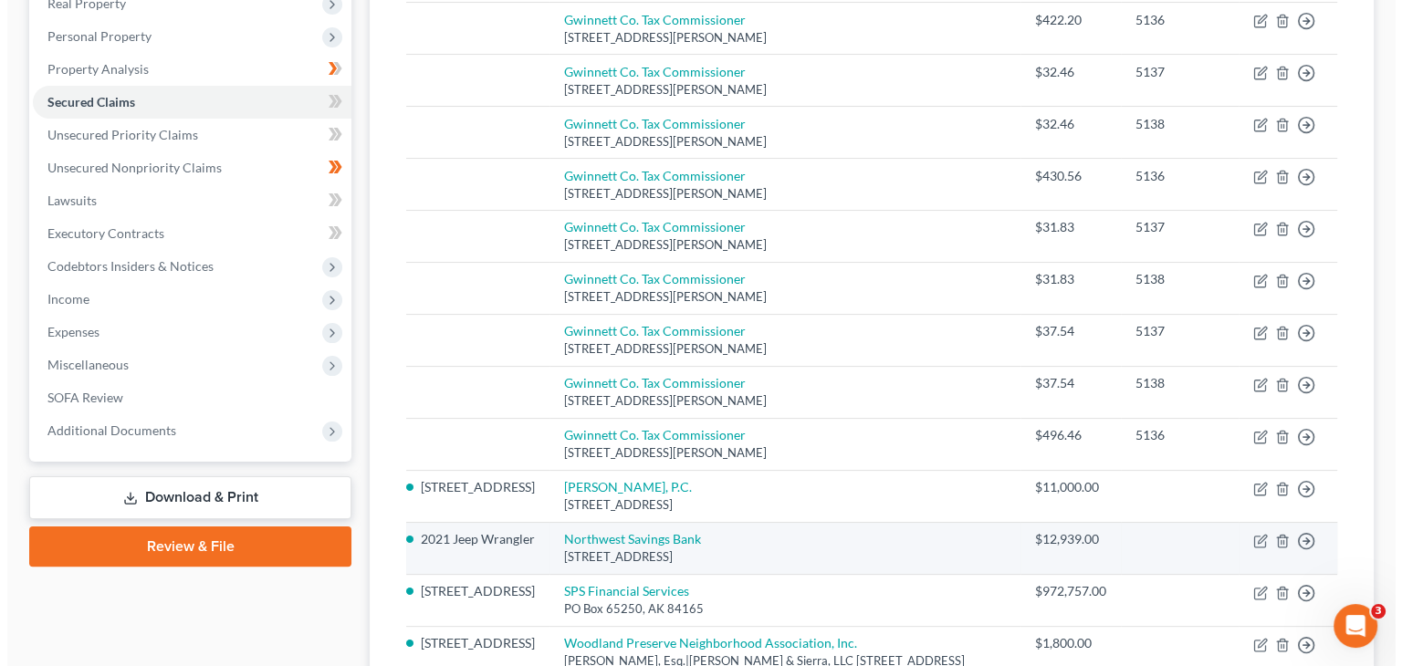
scroll to position [183, 0]
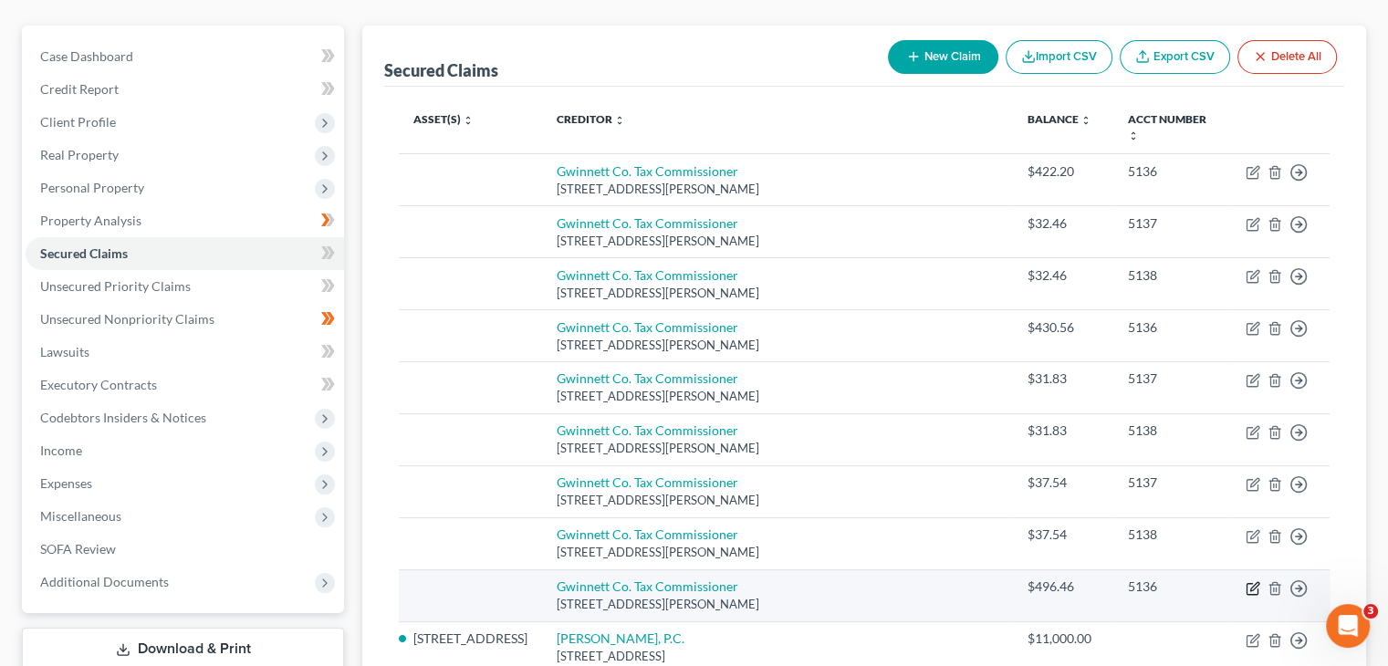
click at [1251, 582] on icon "button" at bounding box center [1254, 586] width 8 height 8
select select "10"
select select "0"
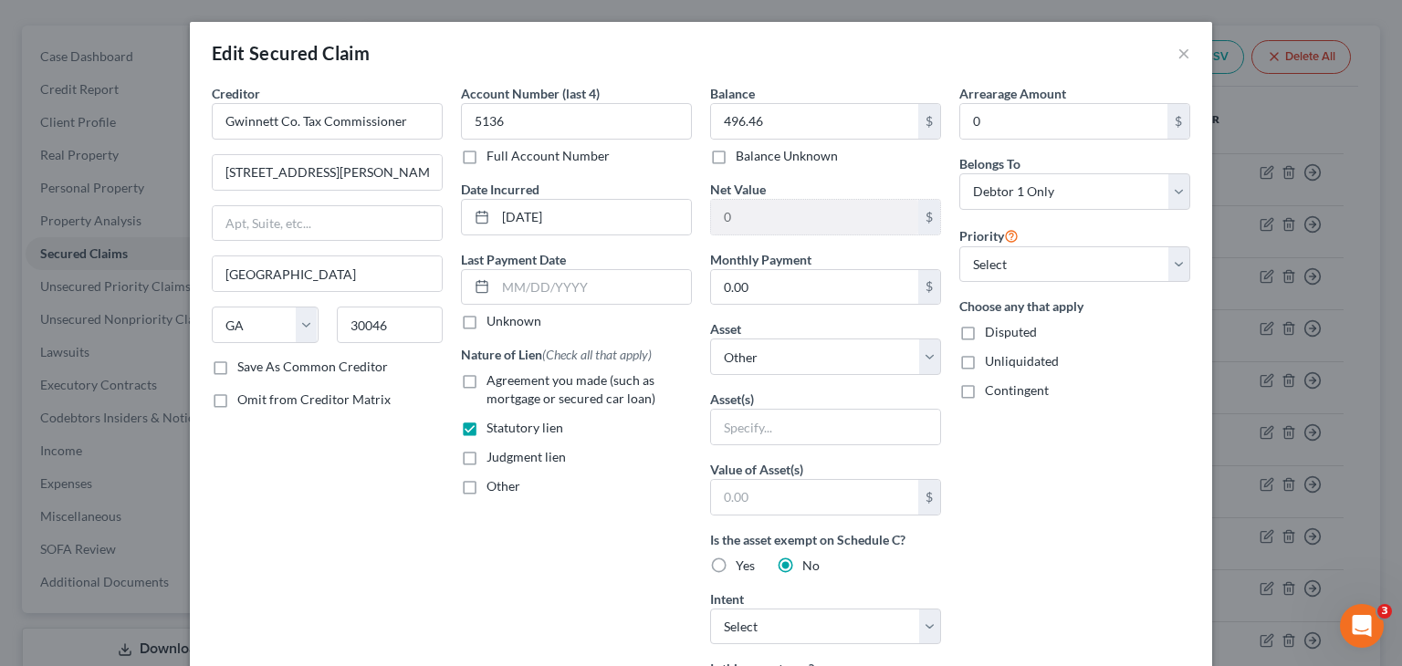
click at [985, 328] on label "Disputed" at bounding box center [1011, 332] width 52 height 18
click at [992, 328] on input "Disputed" at bounding box center [998, 329] width 12 height 12
checkbox input "true"
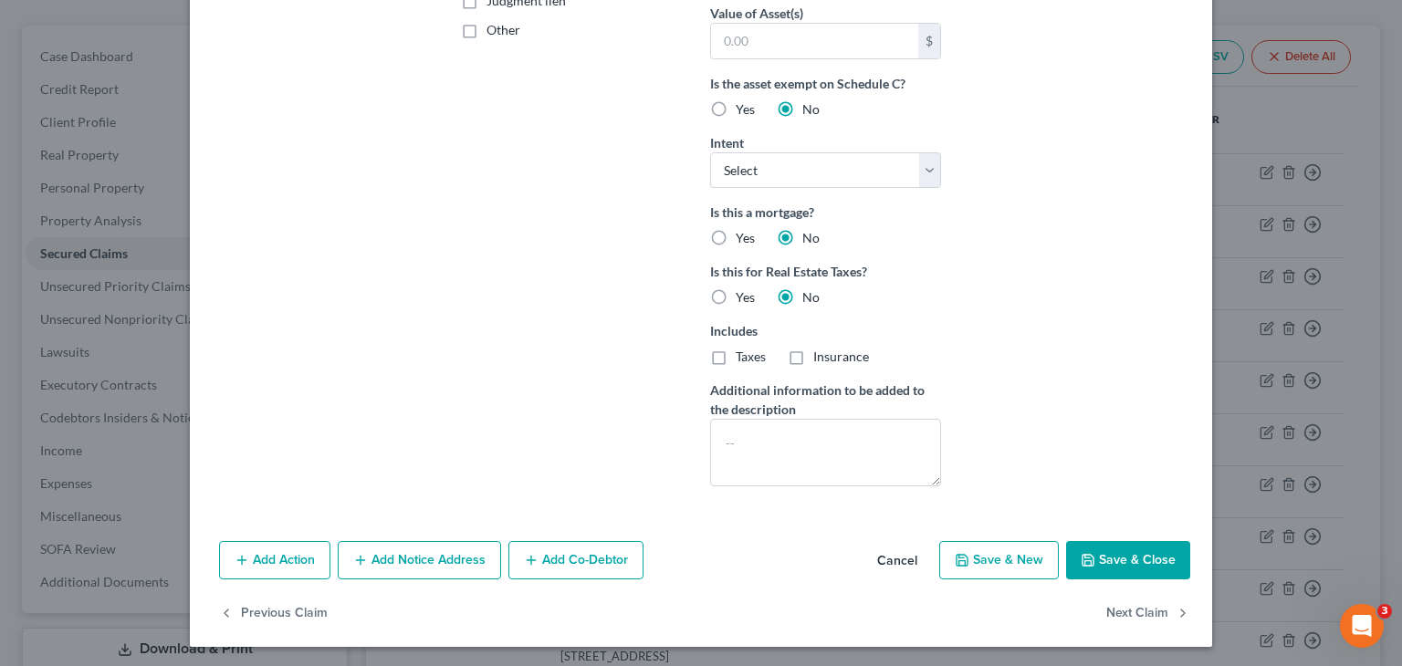
click at [1113, 553] on button "Save & Close" at bounding box center [1128, 560] width 124 height 38
select select
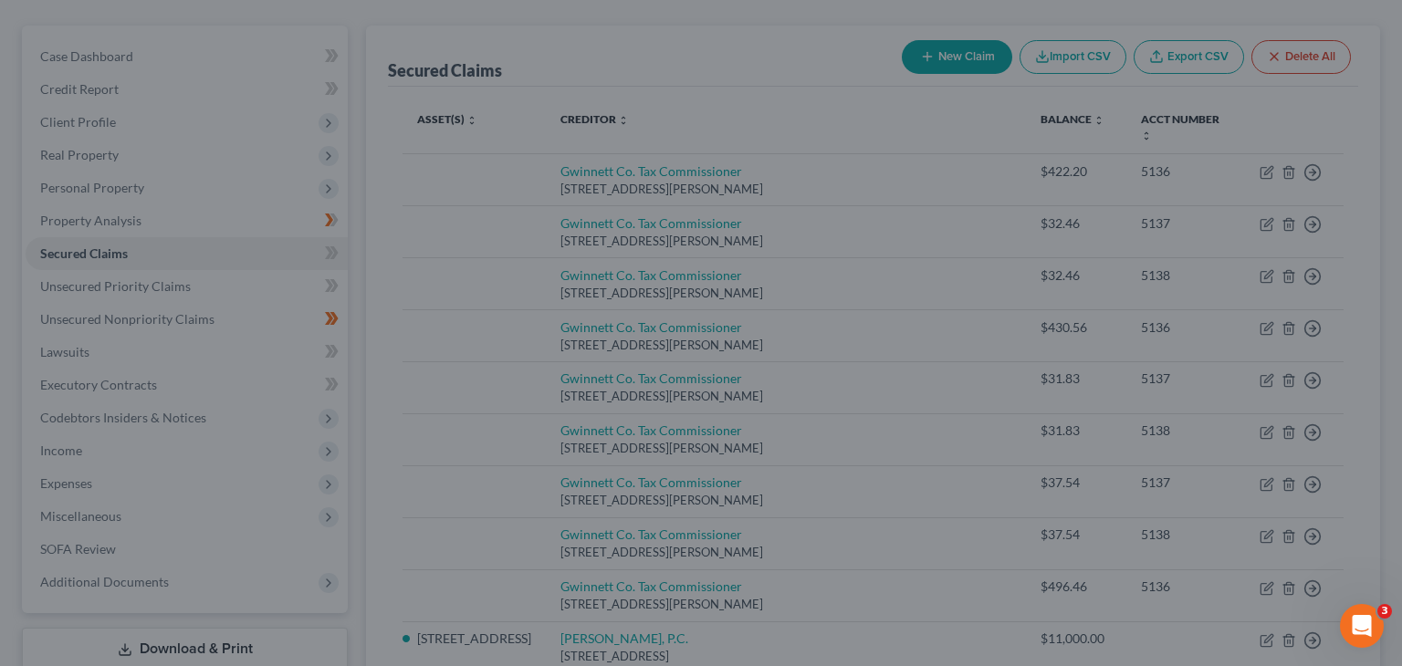
scroll to position [257, 0]
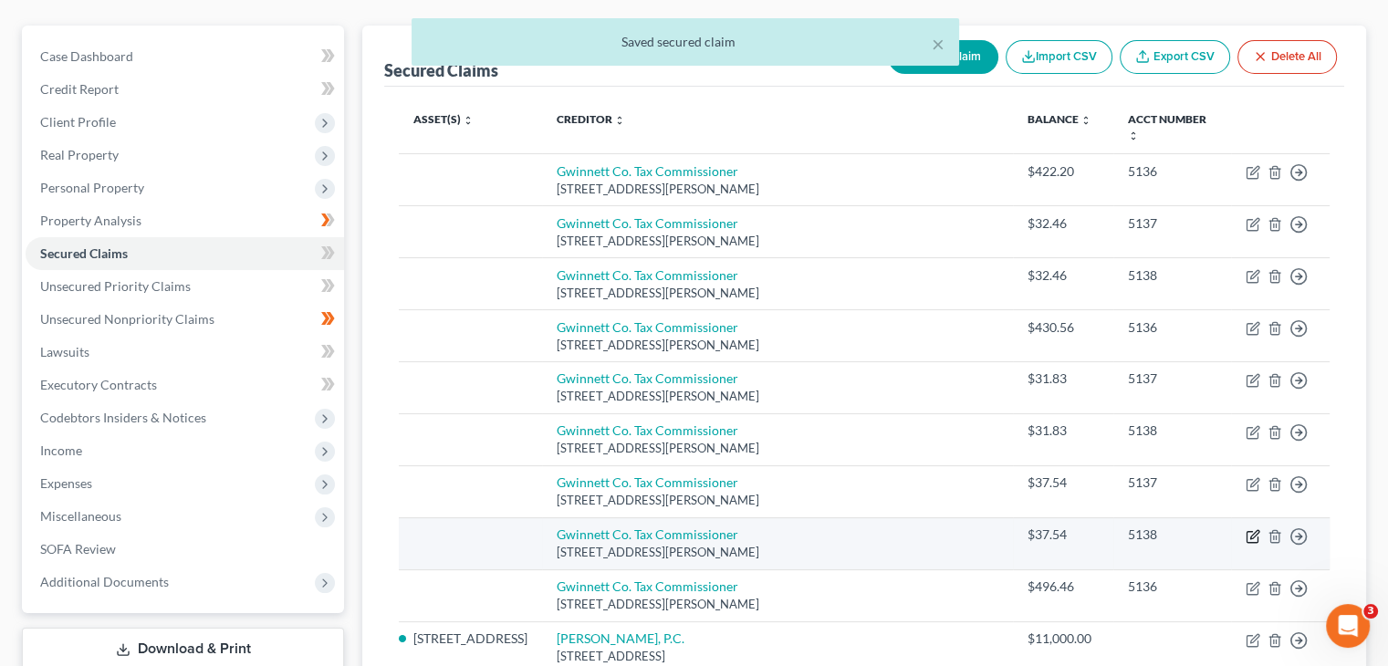
click at [1249, 529] on icon "button" at bounding box center [1253, 536] width 15 height 15
select select "10"
select select "0"
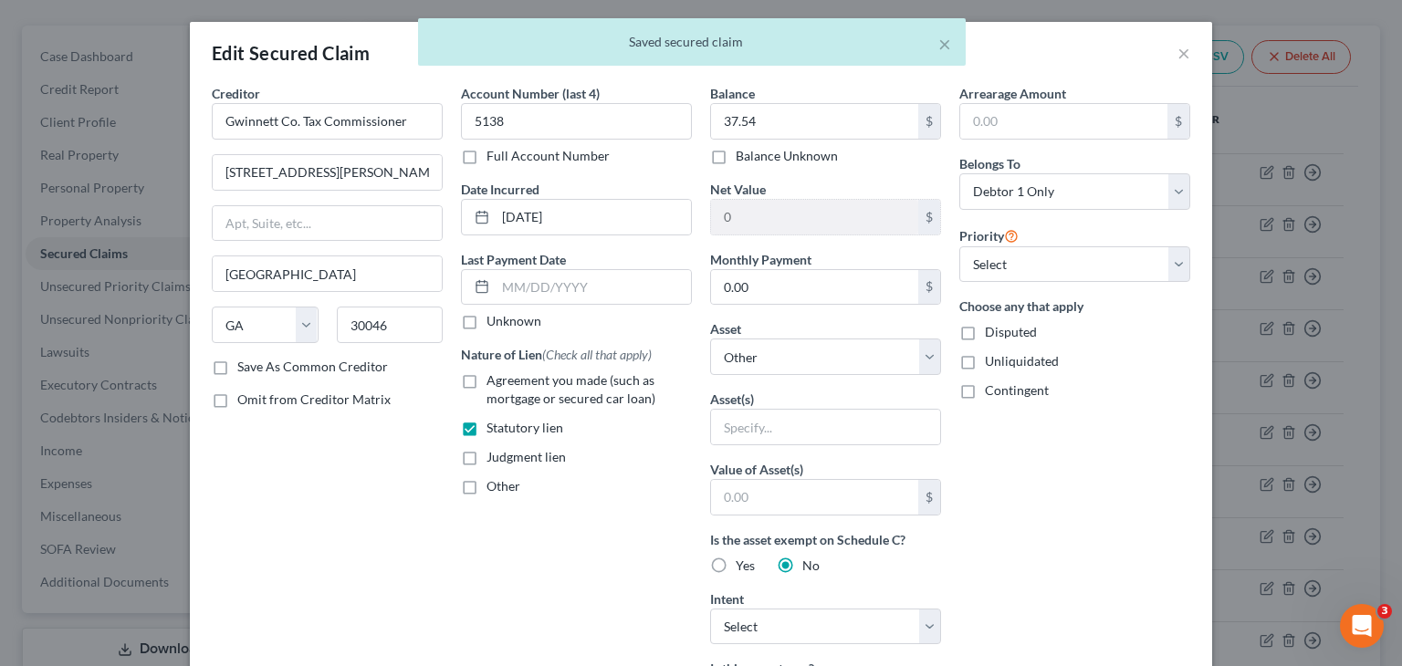
click at [985, 332] on label "Disputed" at bounding box center [1011, 332] width 52 height 18
click at [992, 332] on input "Disputed" at bounding box center [998, 329] width 12 height 12
checkbox input "true"
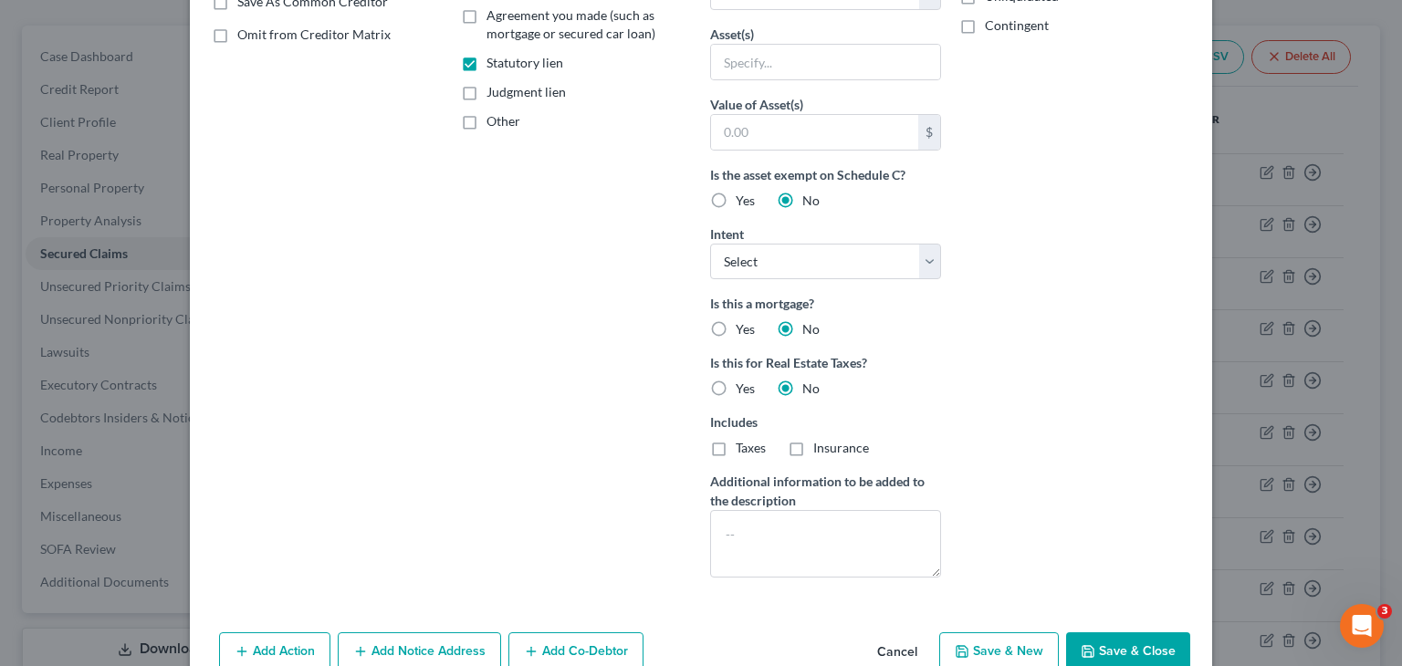
click at [1122, 653] on button "Save & Close" at bounding box center [1128, 651] width 124 height 38
select select
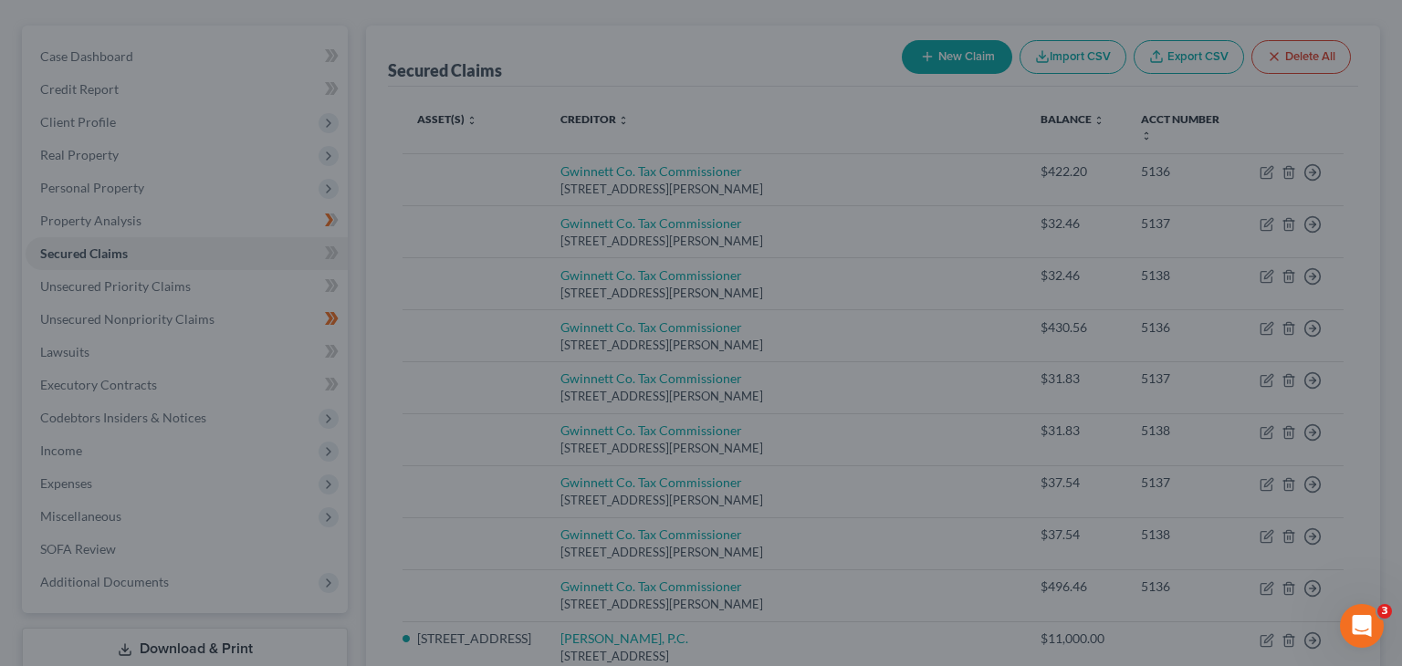
type input "0"
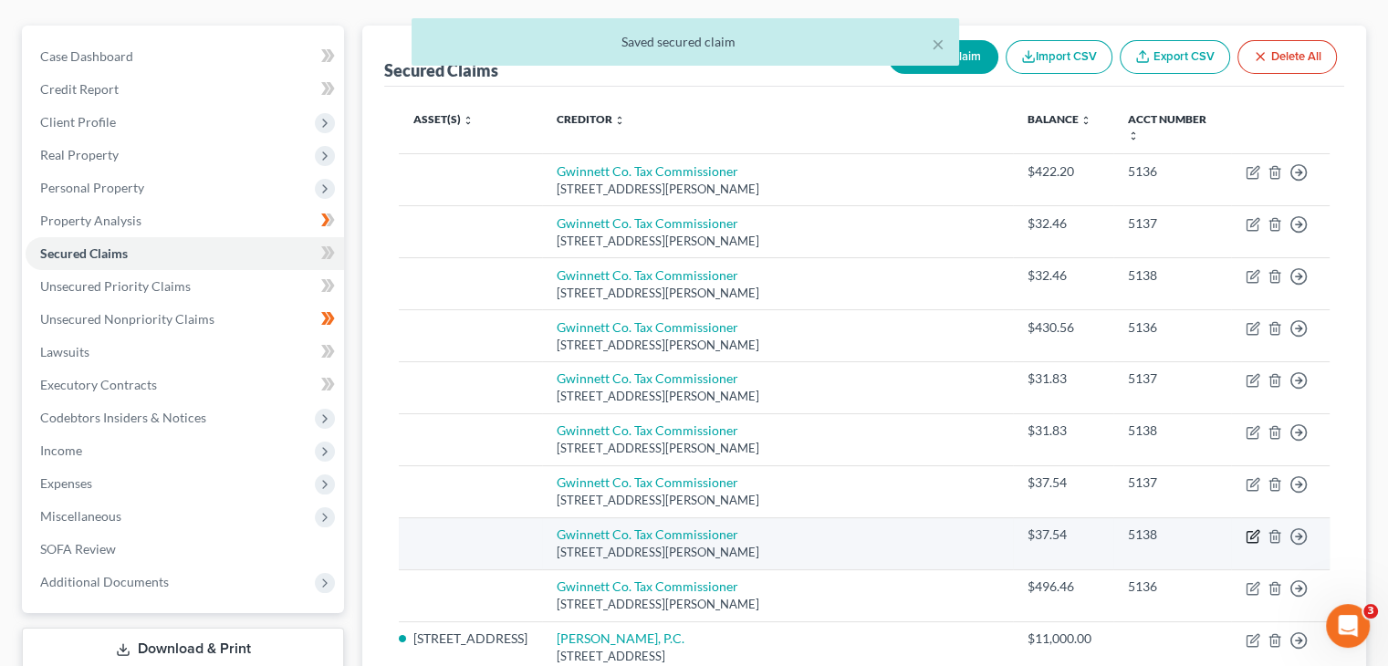
click at [1252, 529] on icon "button" at bounding box center [1253, 536] width 15 height 15
select select "10"
select select "0"
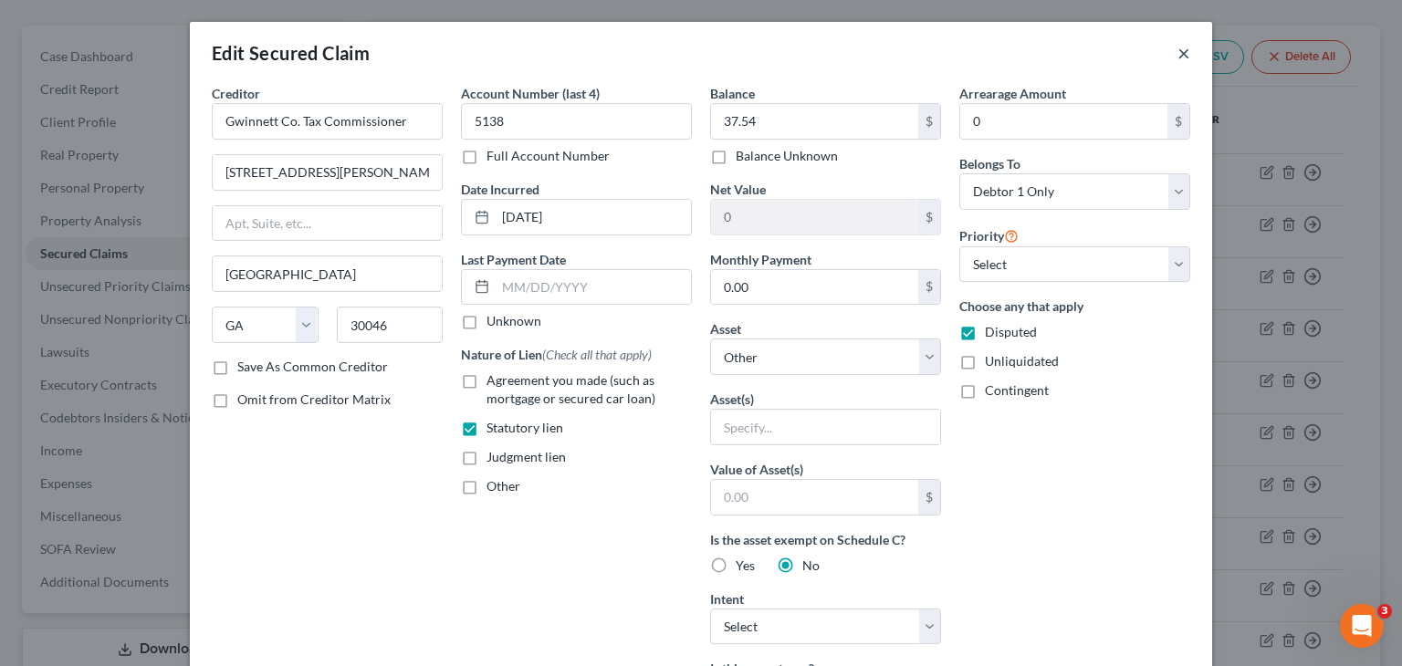
click at [1180, 51] on button "×" at bounding box center [1183, 53] width 13 height 22
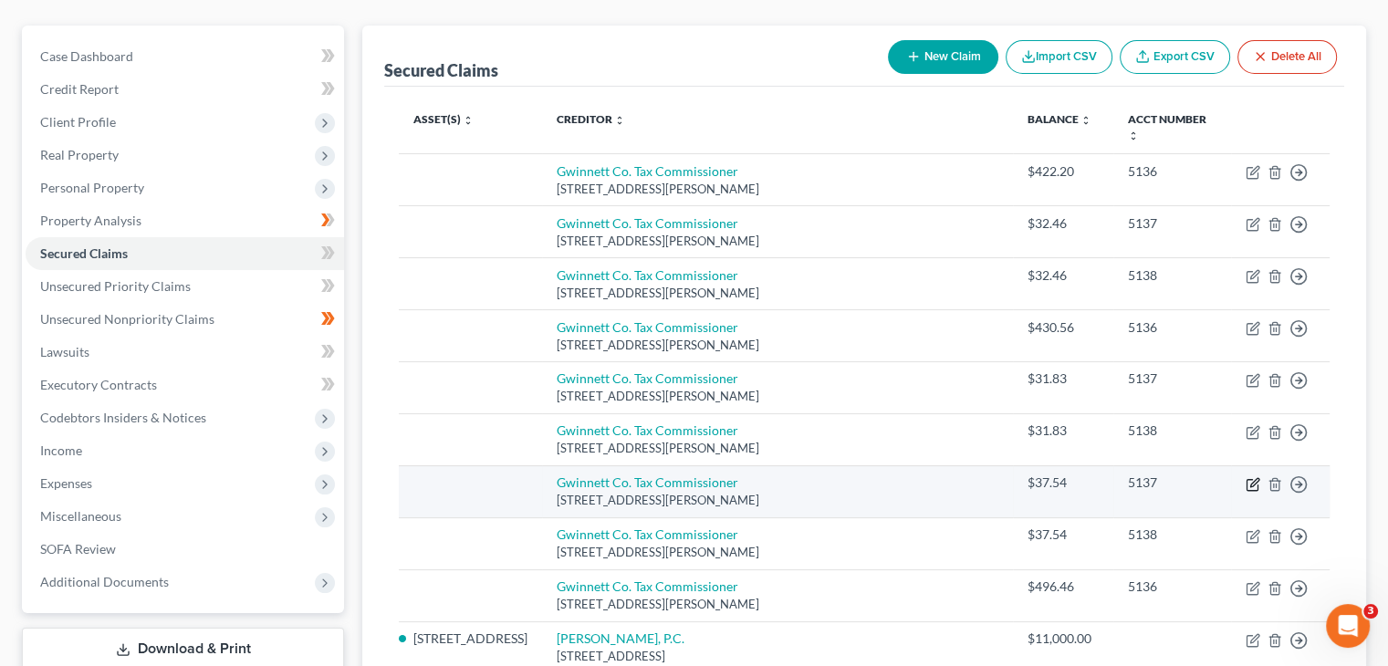
click at [1251, 477] on icon "button" at bounding box center [1253, 484] width 15 height 15
select select "10"
select select "0"
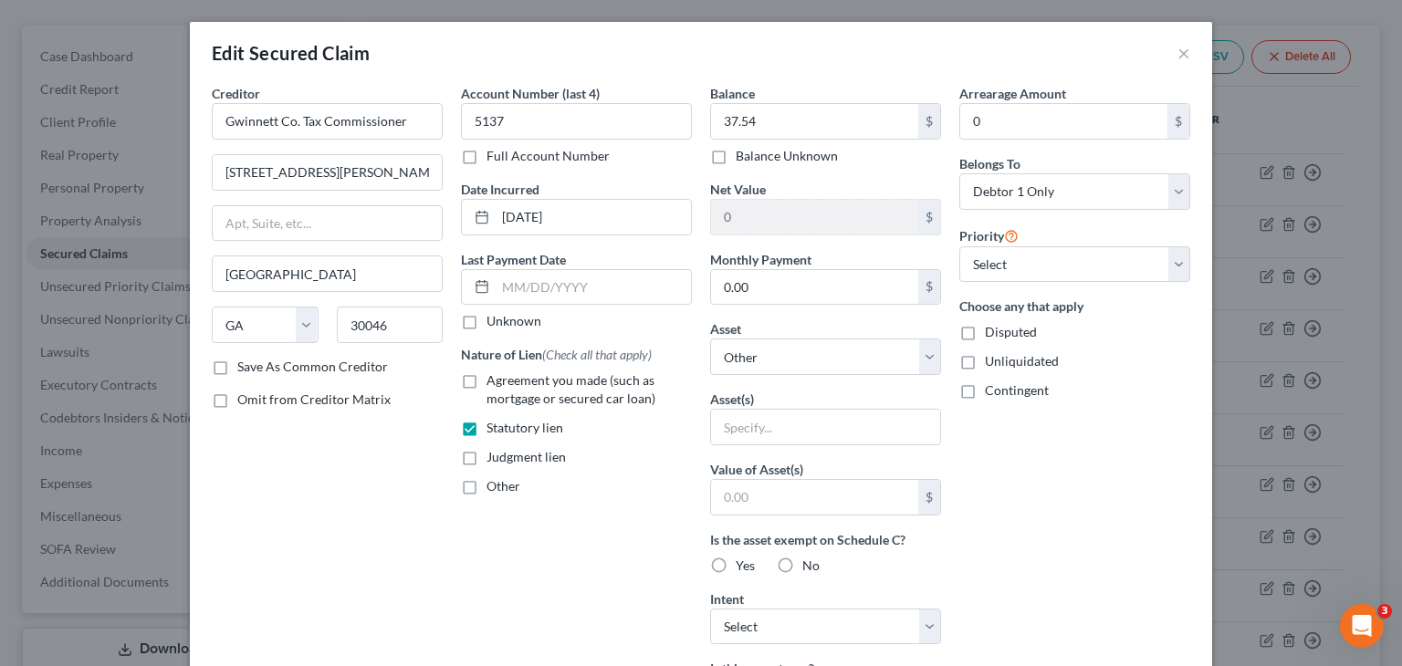
click at [985, 324] on label "Disputed" at bounding box center [1011, 332] width 52 height 18
click at [992, 324] on input "Disputed" at bounding box center [998, 329] width 12 height 12
checkbox input "true"
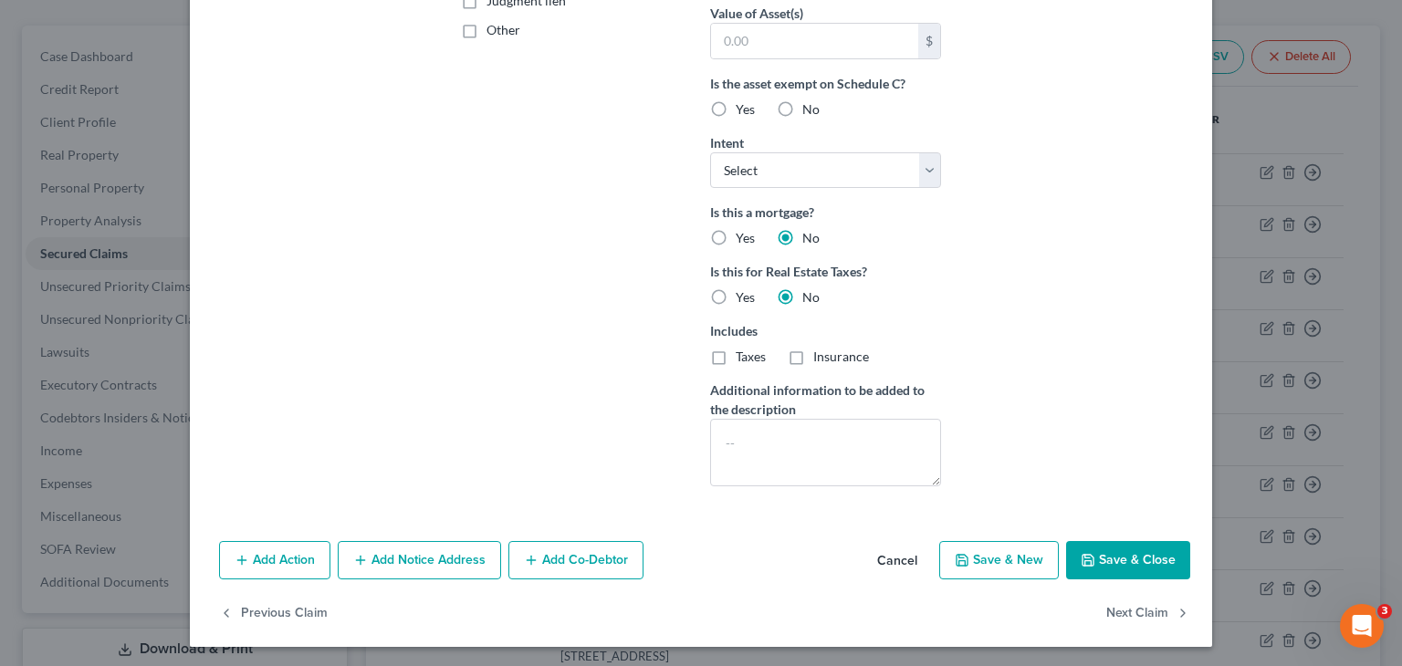
click at [1139, 559] on button "Save & Close" at bounding box center [1128, 560] width 124 height 38
select select
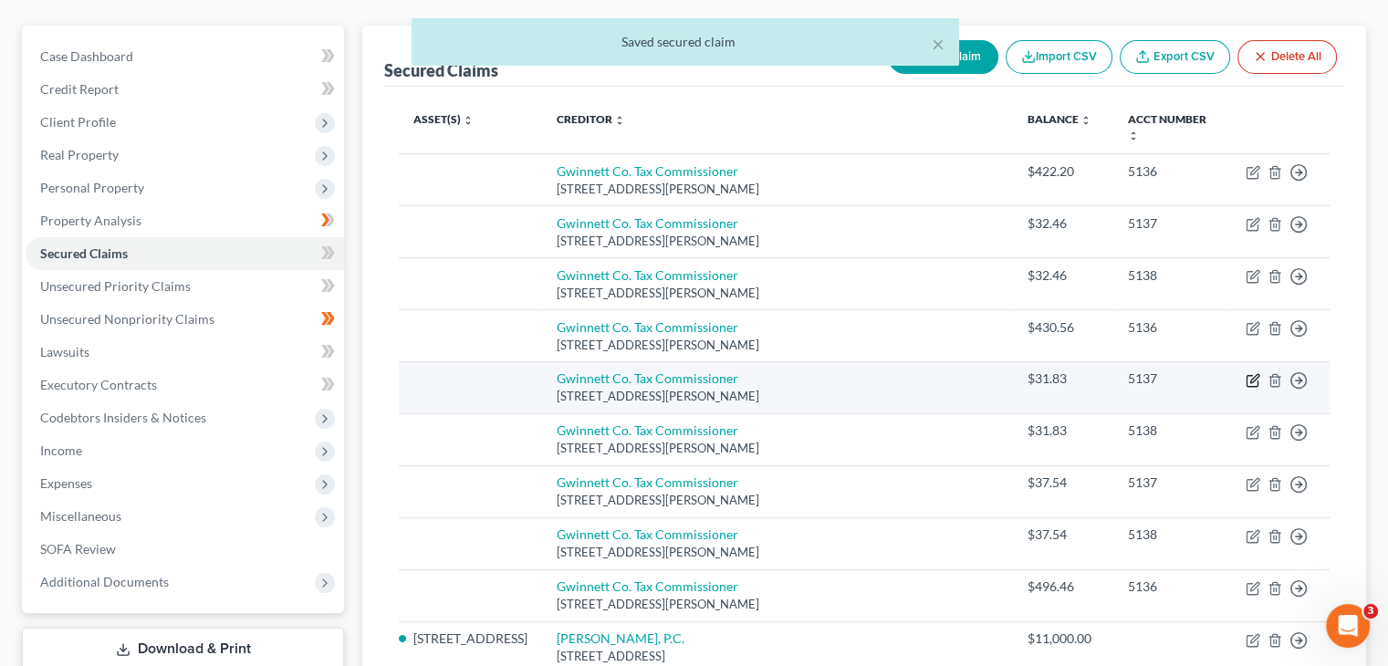
click at [1253, 373] on icon "button" at bounding box center [1253, 380] width 15 height 15
select select "10"
select select "0"
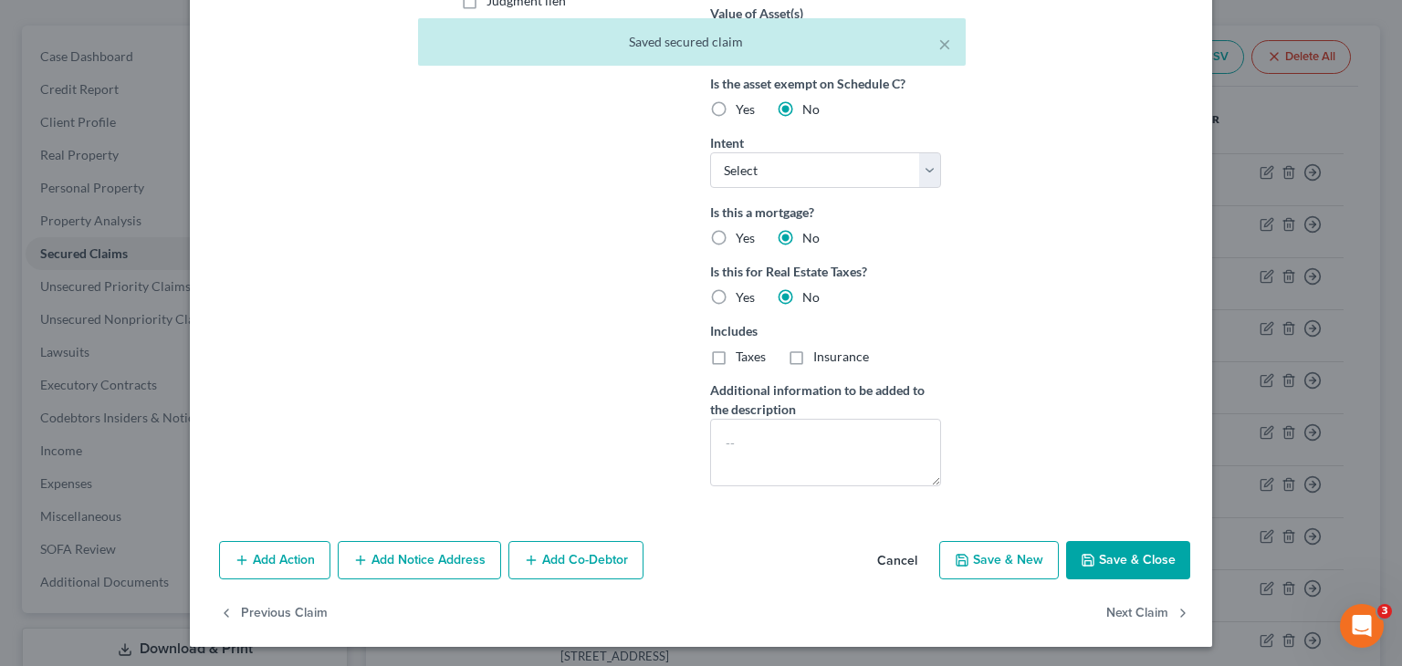
click at [1121, 552] on button "Save & Close" at bounding box center [1128, 560] width 124 height 38
select select
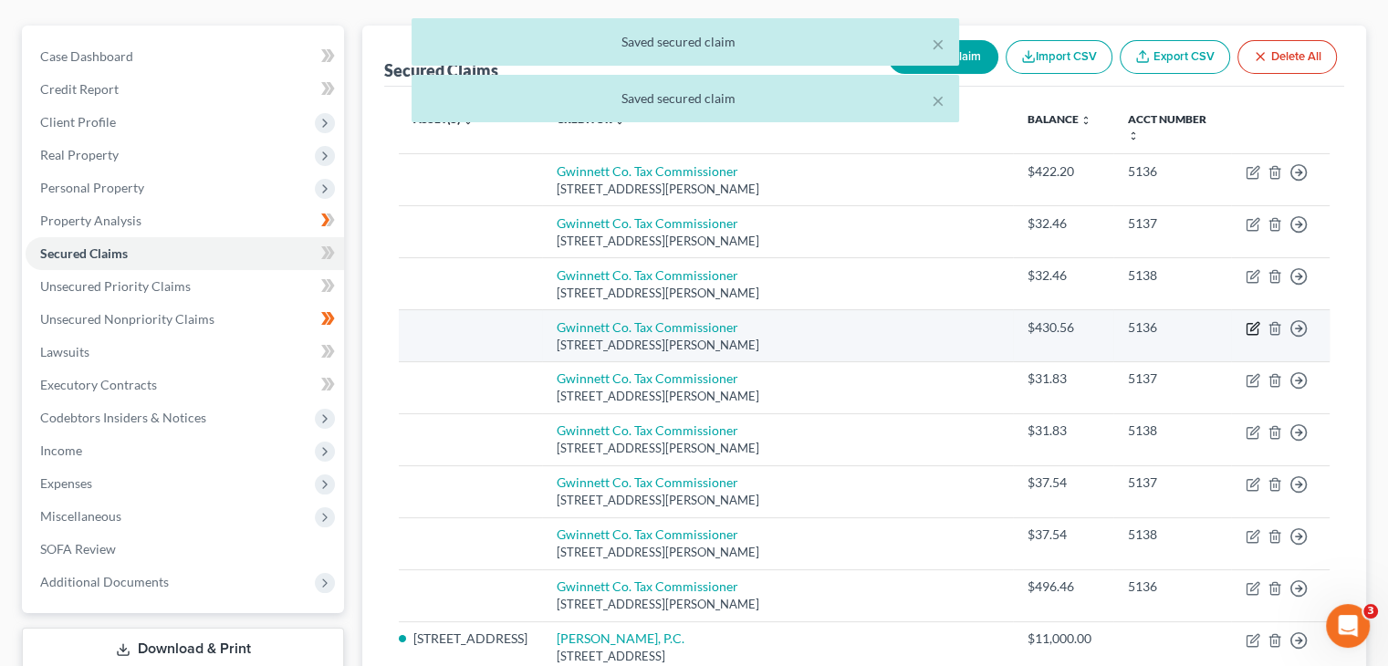
click at [1251, 321] on icon "button" at bounding box center [1253, 328] width 15 height 15
select select "10"
select select "0"
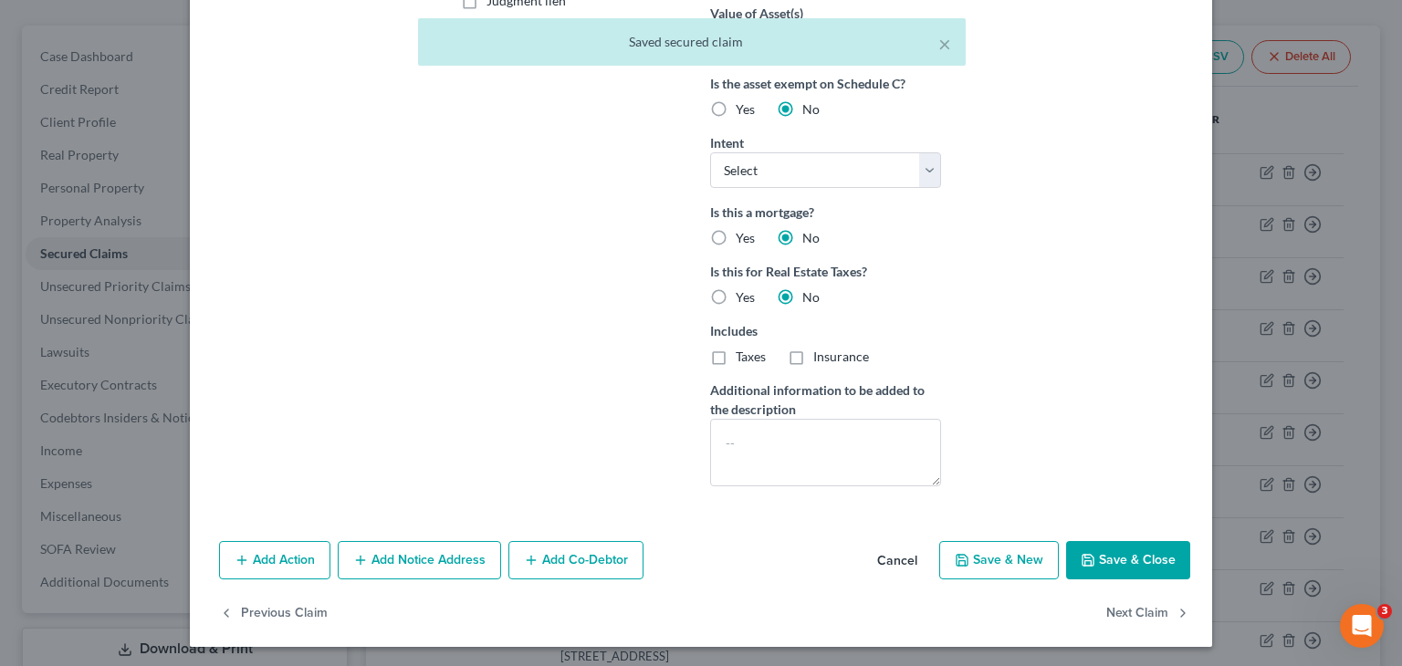
click at [1127, 549] on button "Save & Close" at bounding box center [1128, 560] width 124 height 38
select select
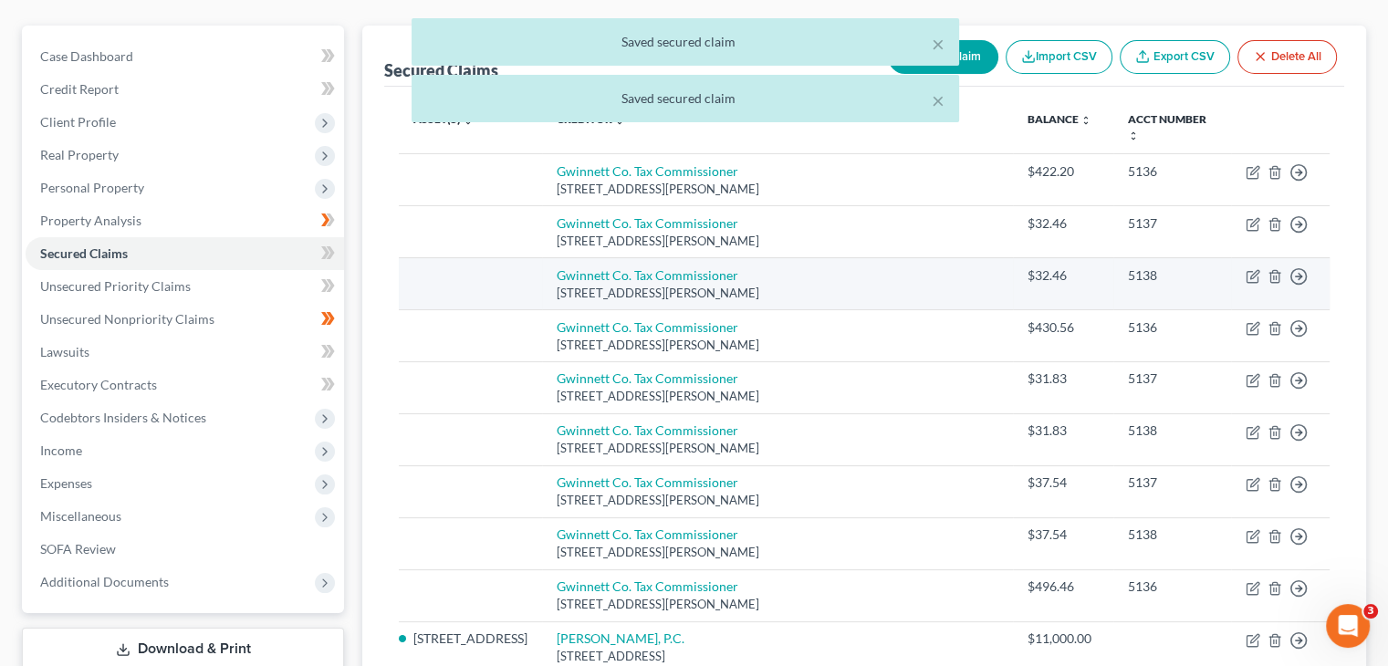
drag, startPoint x: 1249, startPoint y: 286, endPoint x: 1249, endPoint y: 262, distance: 23.7
click at [1249, 309] on td "Move to E Move to F Move to G Move to Notice Only" at bounding box center [1280, 335] width 99 height 52
click at [1249, 269] on icon "button" at bounding box center [1253, 276] width 15 height 15
select select "10"
select select "0"
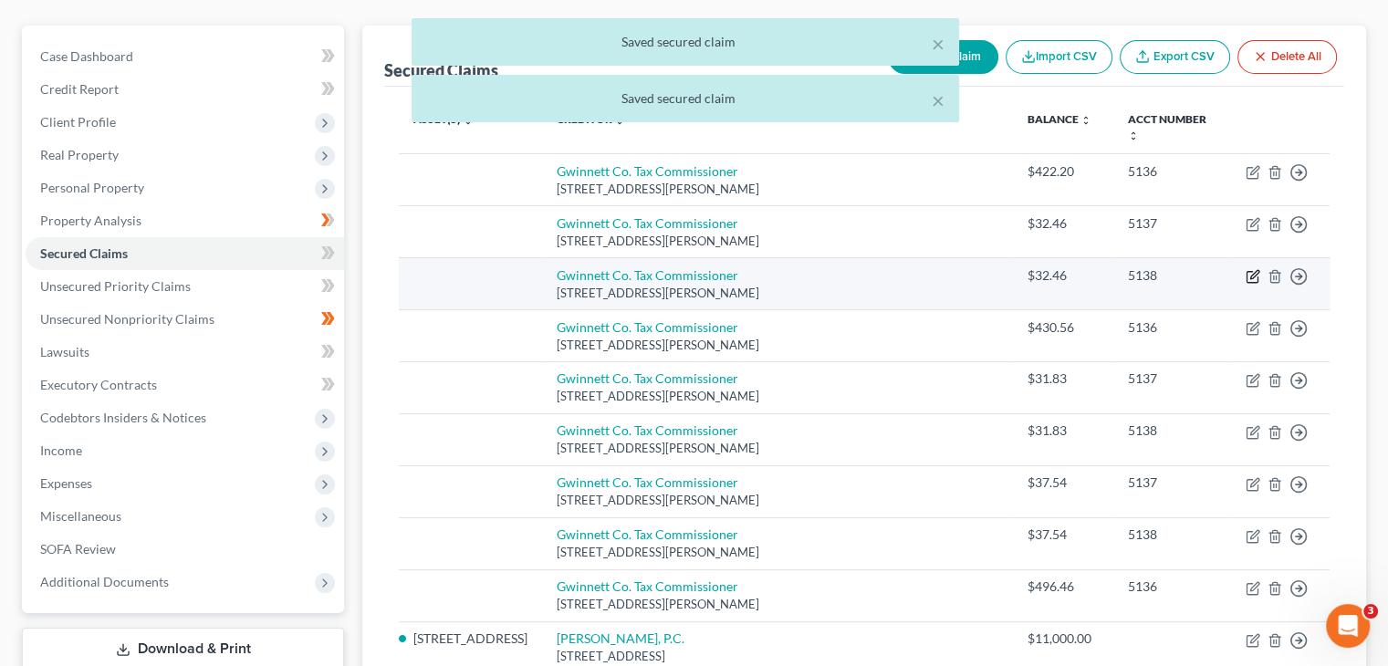
select select "0"
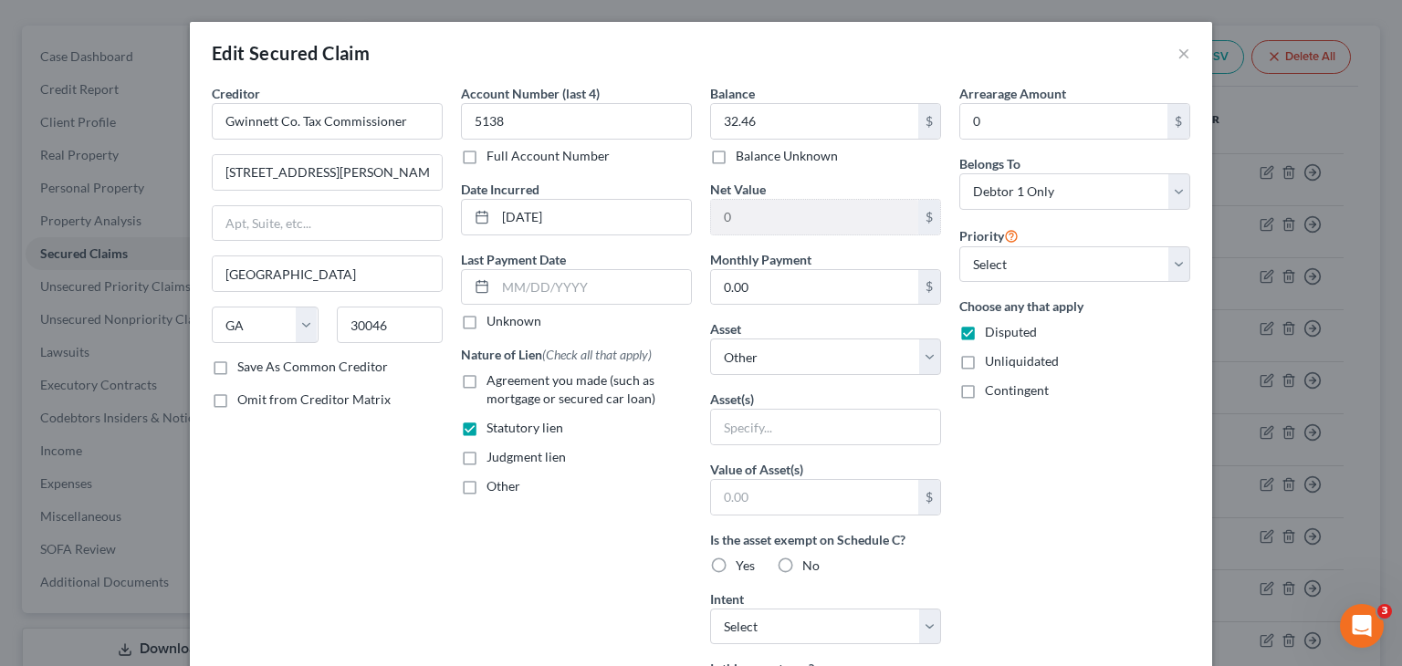
click at [952, 39] on div "Edit Secured Claim ×" at bounding box center [701, 53] width 1022 height 62
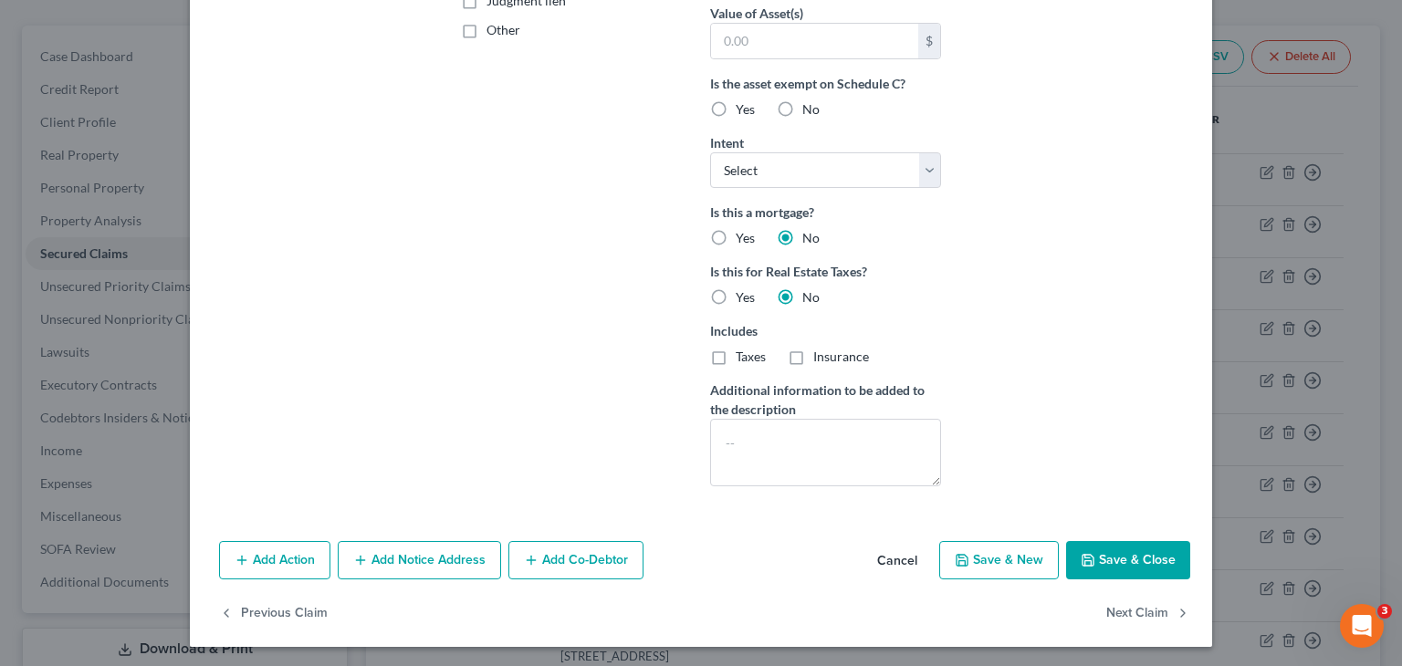
click at [1094, 556] on button "Save & Close" at bounding box center [1128, 560] width 124 height 38
select select
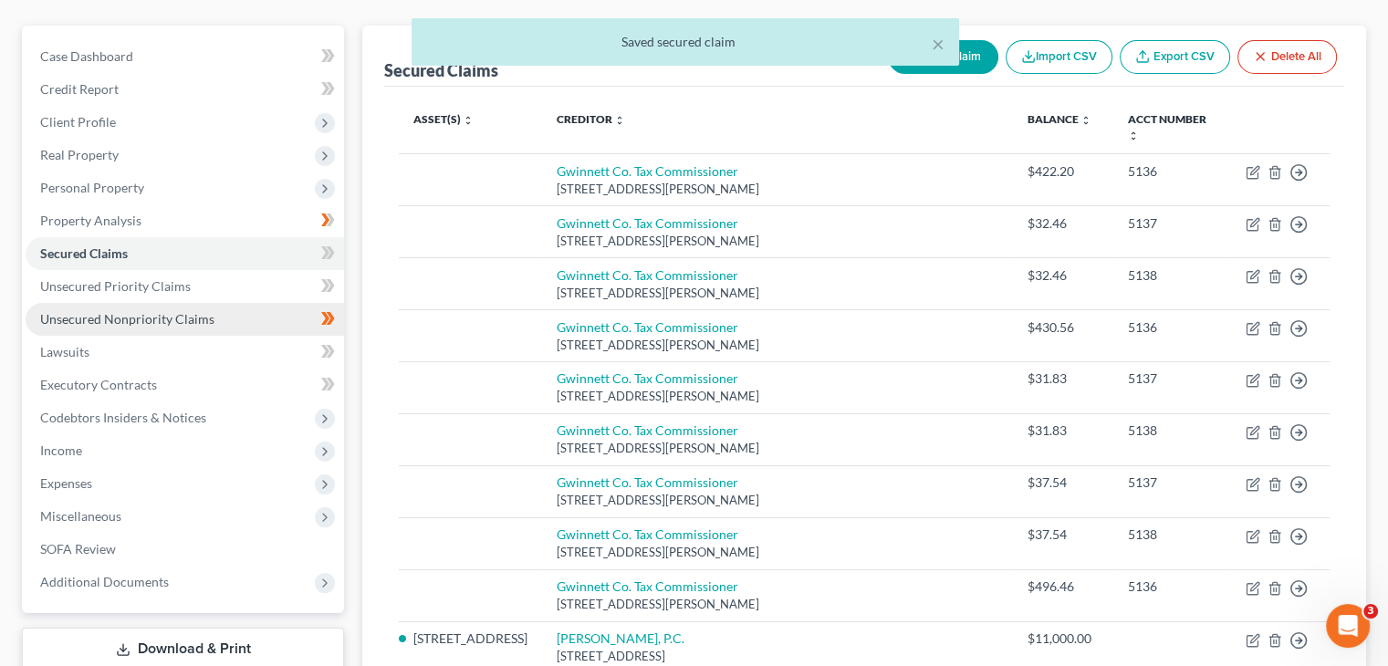
click at [145, 311] on span "Unsecured Nonpriority Claims" at bounding box center [127, 319] width 174 height 16
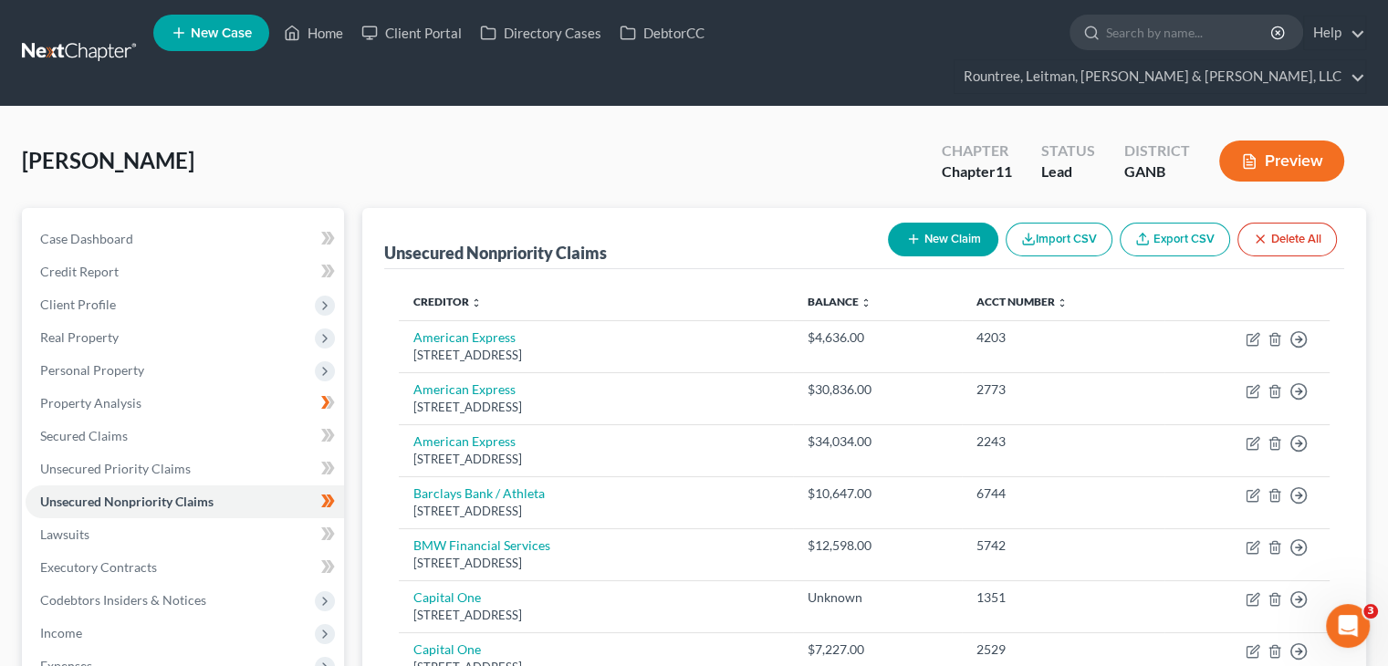
click at [948, 223] on button "New Claim" at bounding box center [943, 240] width 110 height 34
select select "0"
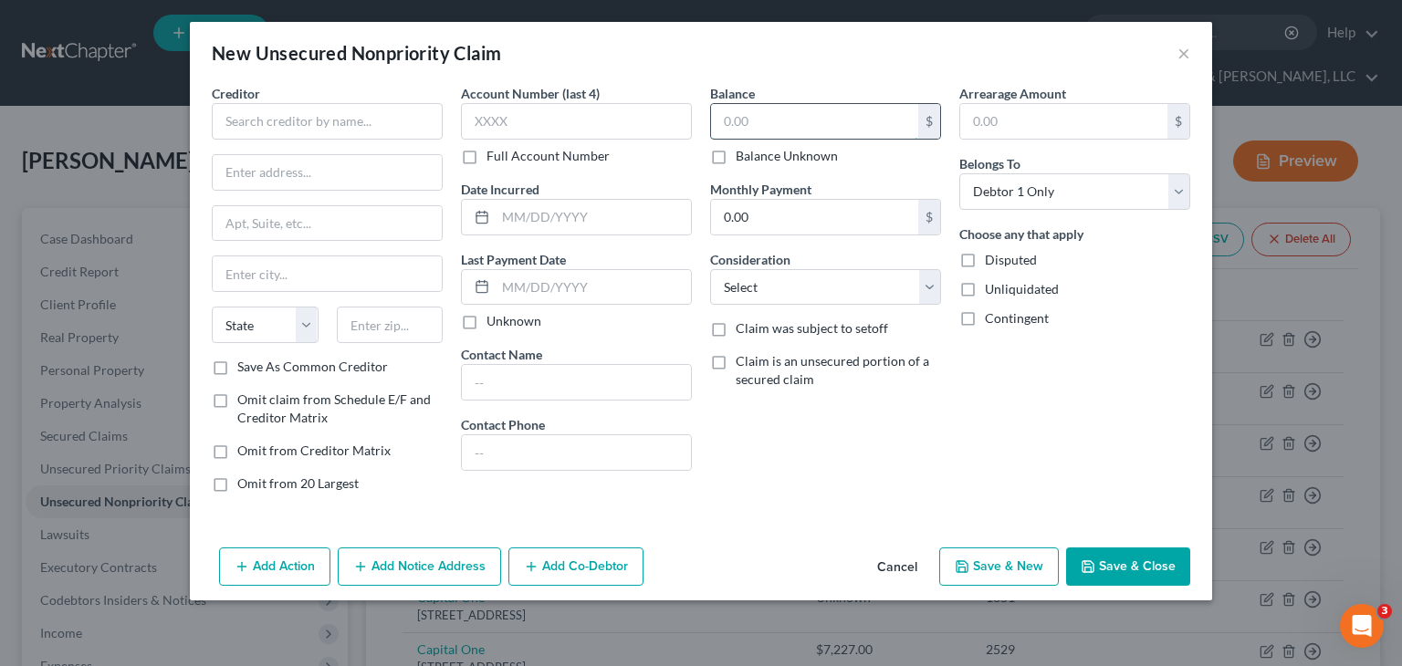
click at [784, 121] on input "text" at bounding box center [814, 121] width 207 height 35
type input "111,000"
click at [795, 281] on select "Select Cable / Satellite Services Collection Agency Credit Card Debt Debt Couns…" at bounding box center [825, 287] width 231 height 37
select select "12"
click at [710, 269] on select "Select Cable / Satellite Services Collection Agency Credit Card Debt Debt Couns…" at bounding box center [825, 287] width 231 height 37
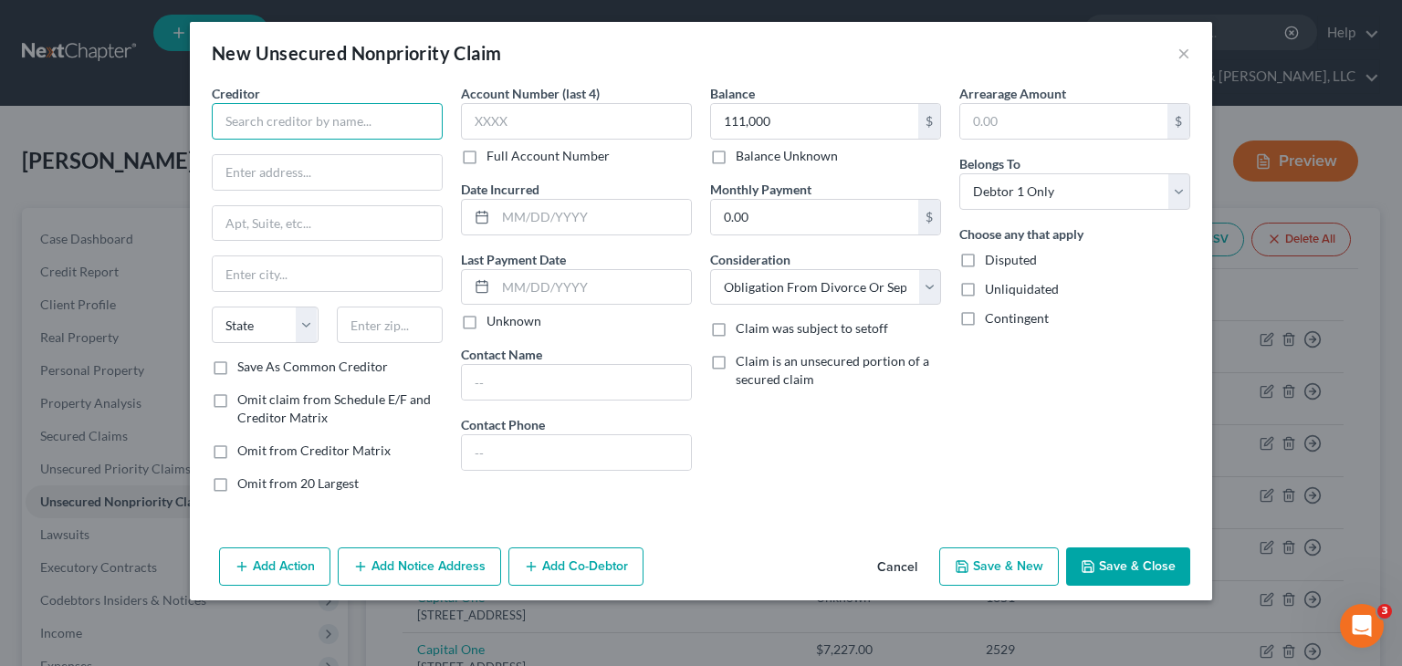
click at [306, 122] on input "text" at bounding box center [327, 121] width 231 height 37
type input "[PERSON_NAME]"
click at [1121, 566] on button "Save & Close" at bounding box center [1128, 567] width 124 height 38
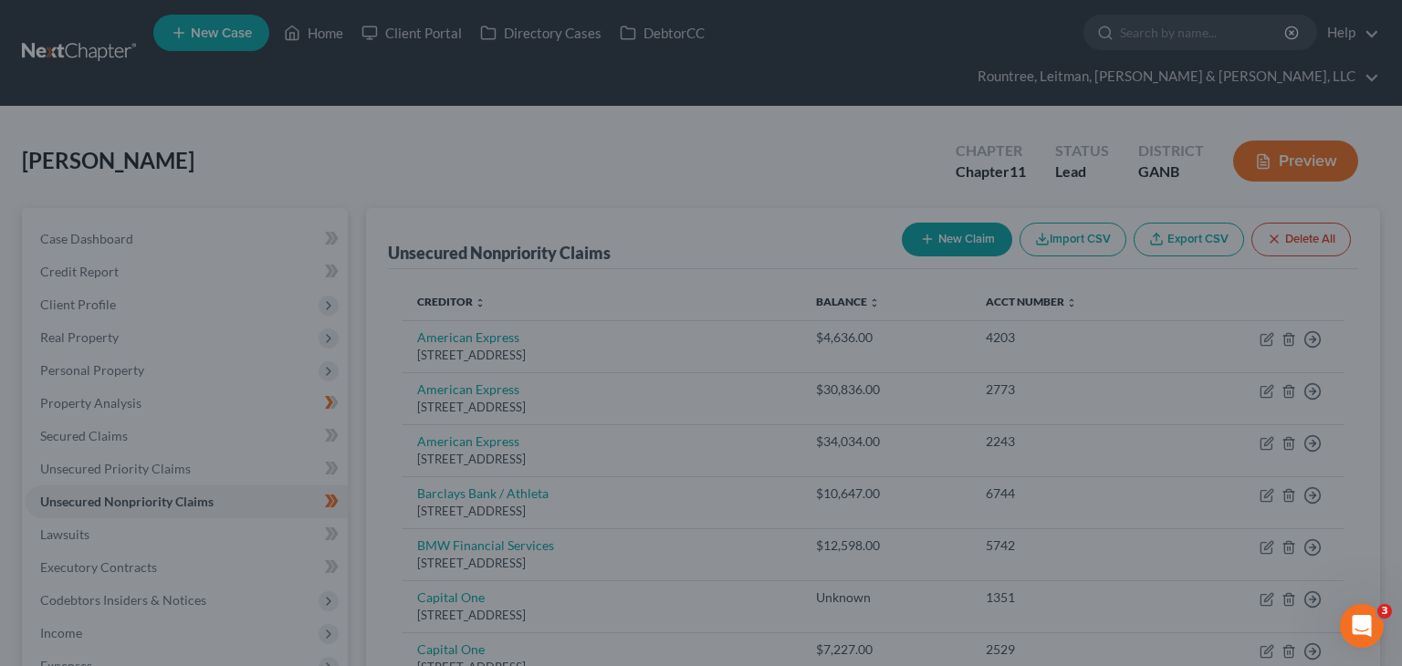
type input "111,000.00"
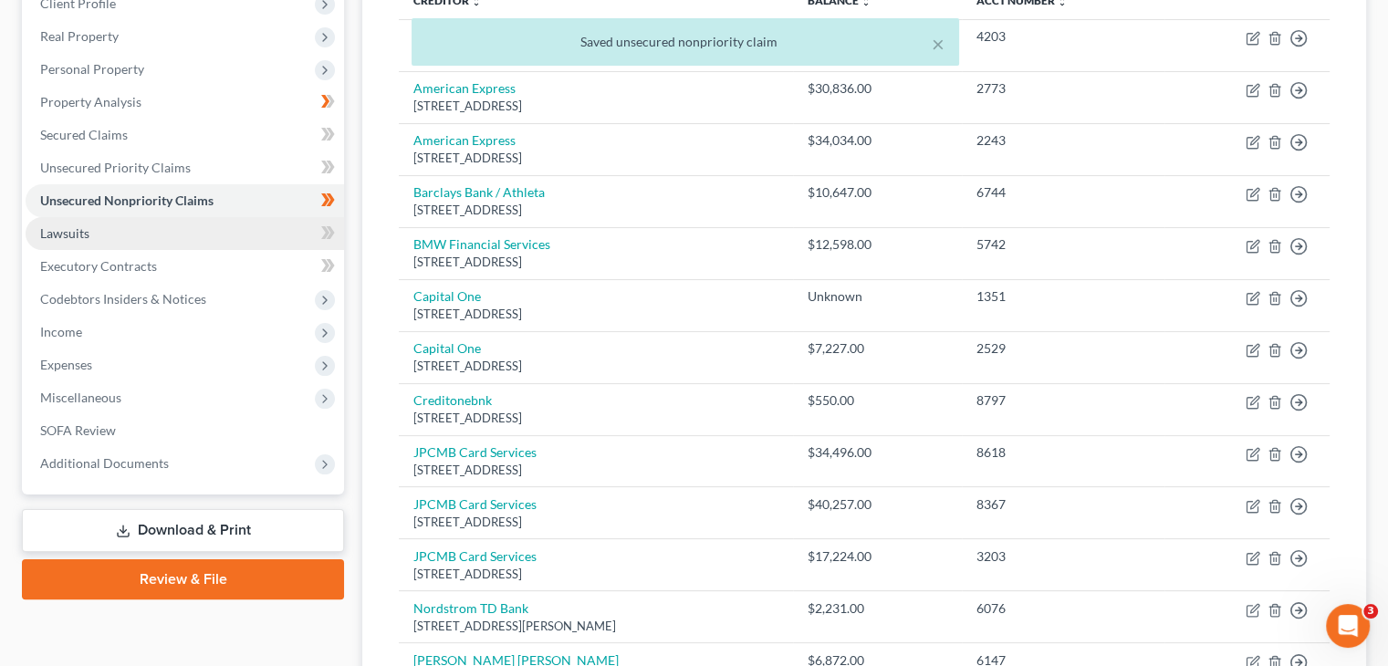
scroll to position [365, 0]
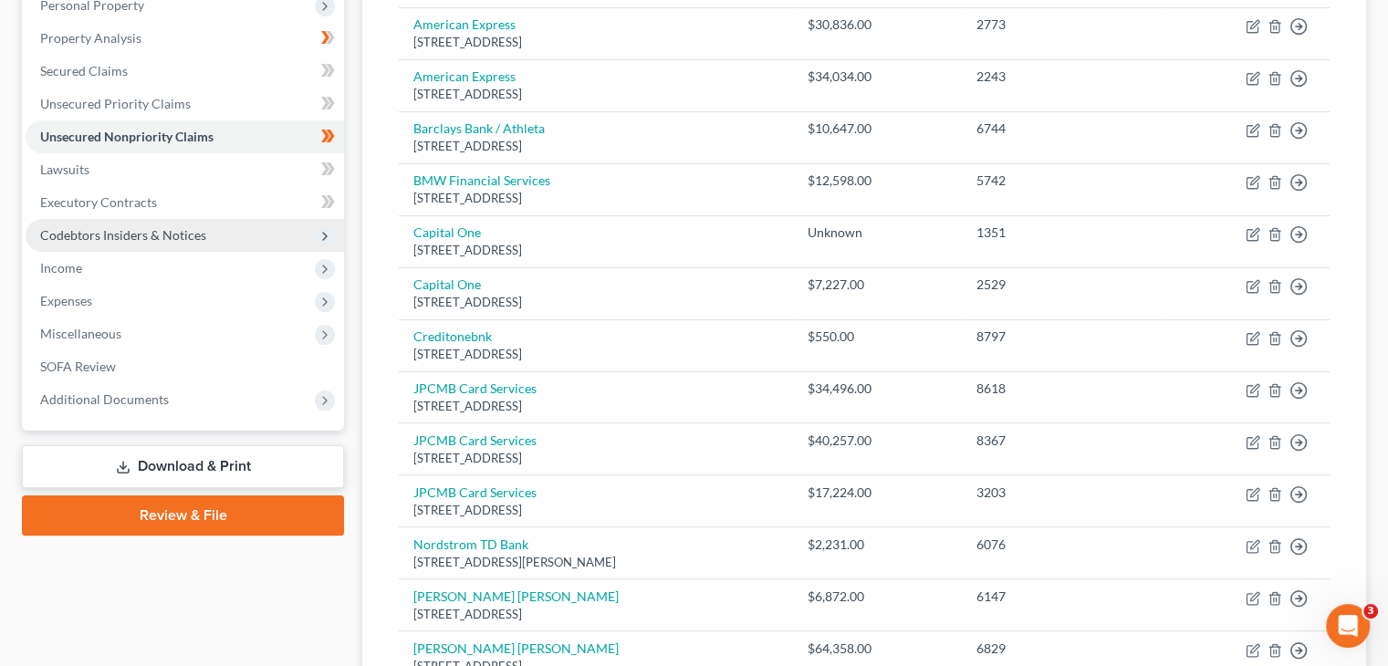
click at [125, 227] on span "Codebtors Insiders & Notices" at bounding box center [123, 235] width 166 height 16
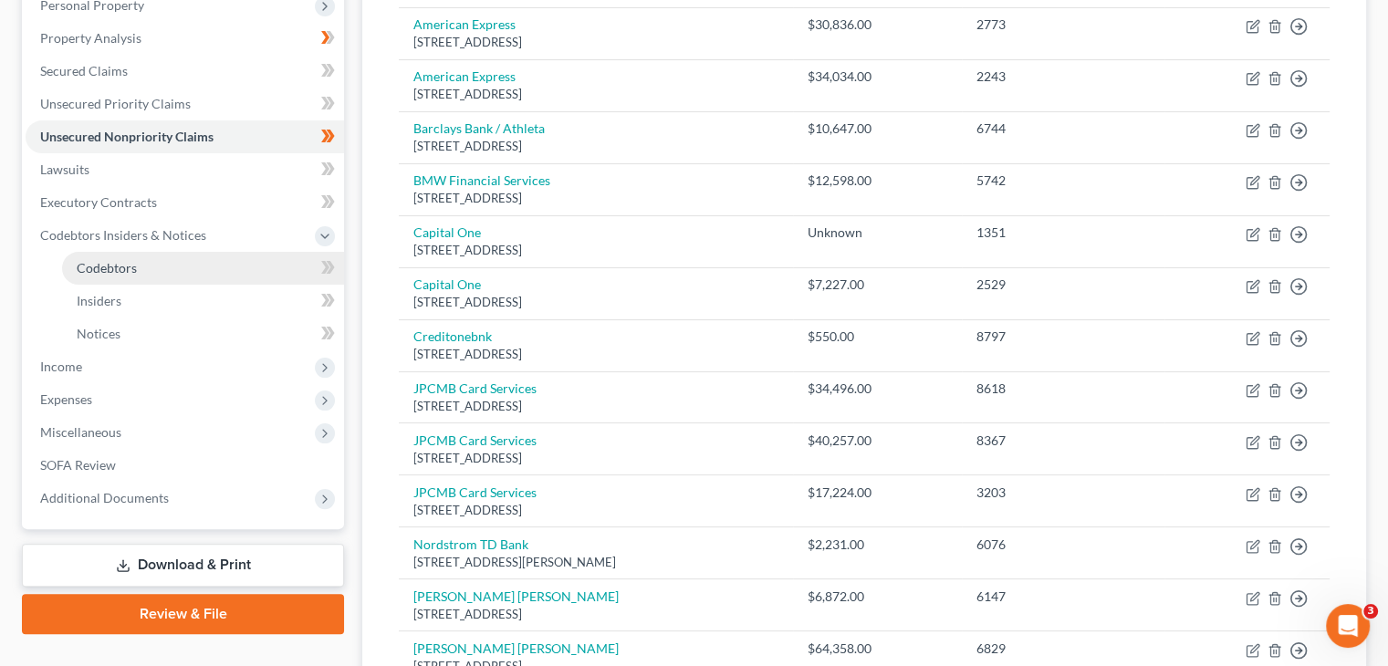
click at [147, 252] on link "Codebtors" at bounding box center [203, 268] width 282 height 33
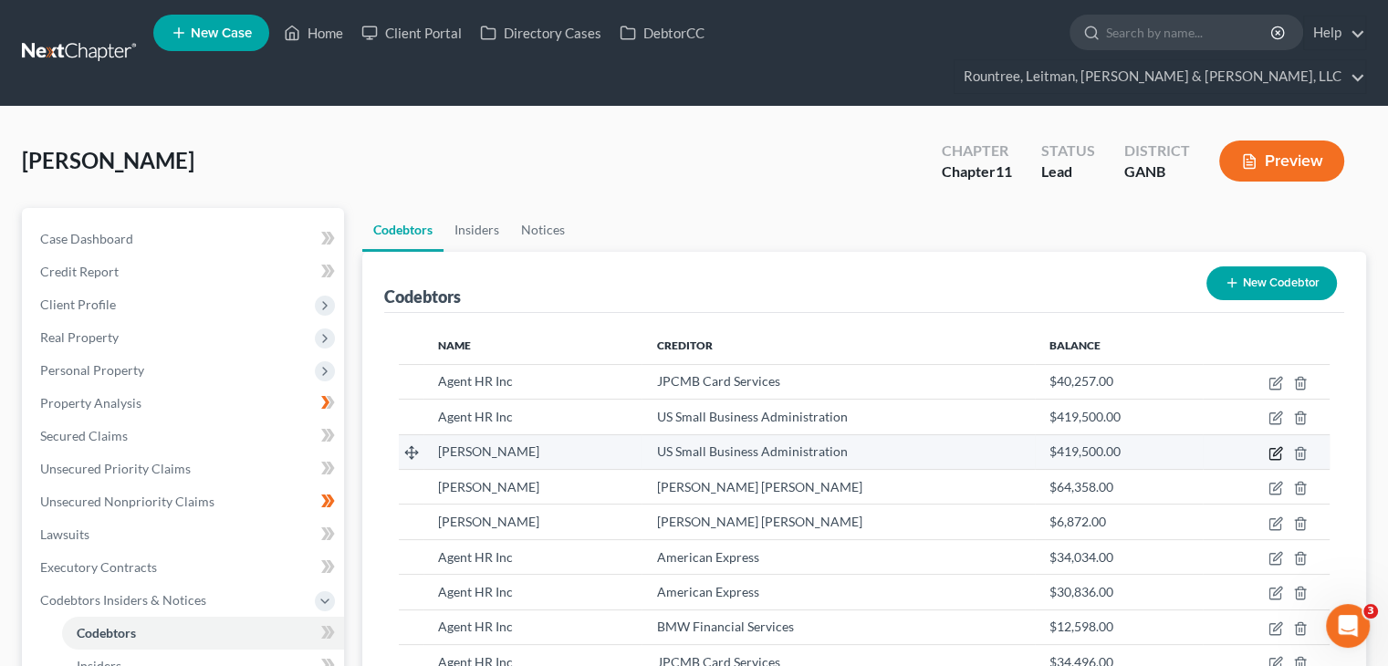
click at [1270, 446] on icon "button" at bounding box center [1276, 453] width 15 height 15
select select "42"
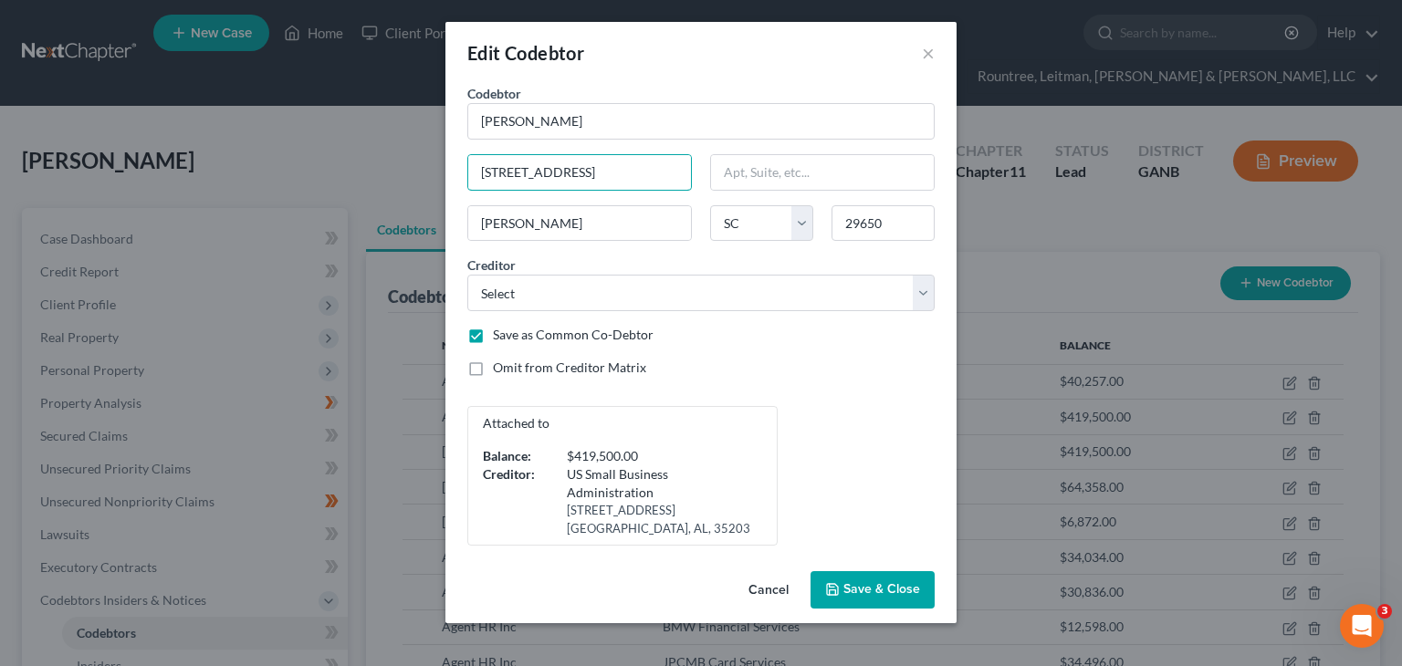
drag, startPoint x: 621, startPoint y: 172, endPoint x: 179, endPoint y: 164, distance: 441.8
click at [183, 164] on div "Edit Codebtor × Codebtor * [PERSON_NAME] Codebtor * [PERSON_NAME] 109 Antiqua W…" at bounding box center [701, 333] width 1402 height 666
drag, startPoint x: 863, startPoint y: 578, endPoint x: 852, endPoint y: 574, distance: 11.5
click at [863, 577] on button "Save & Close" at bounding box center [872, 590] width 124 height 38
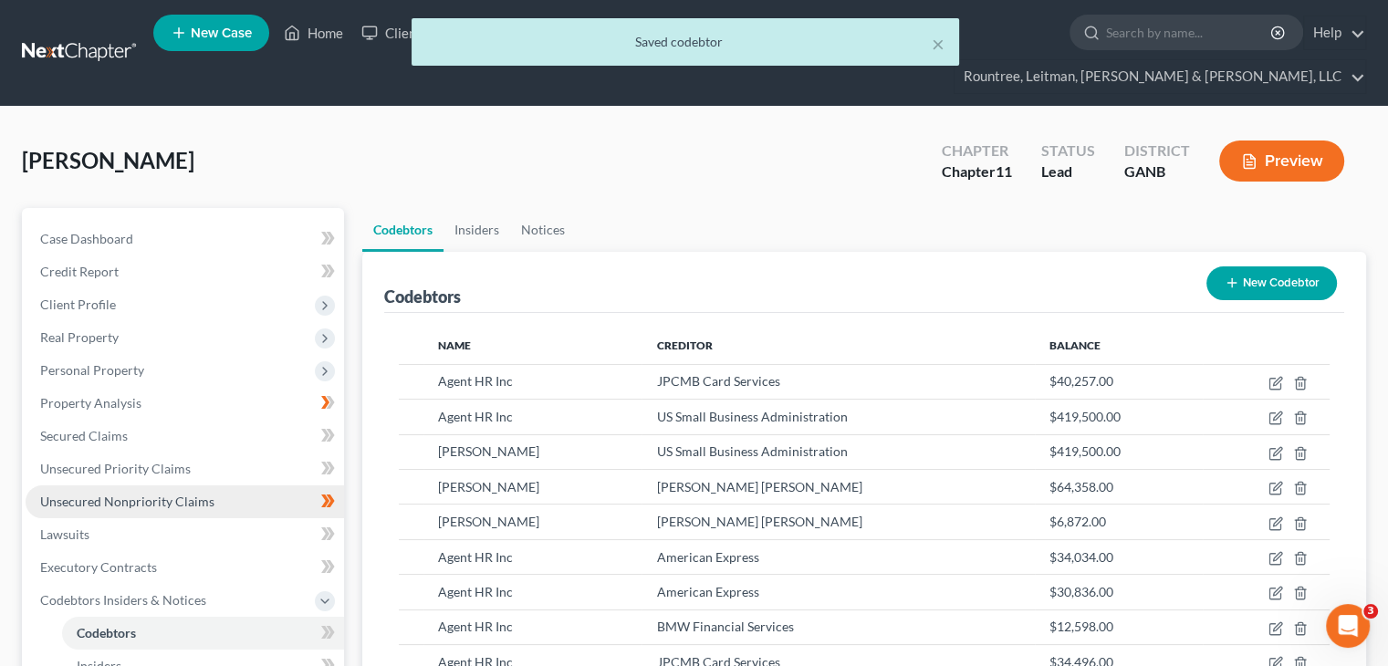
click at [110, 494] on span "Unsecured Nonpriority Claims" at bounding box center [127, 502] width 174 height 16
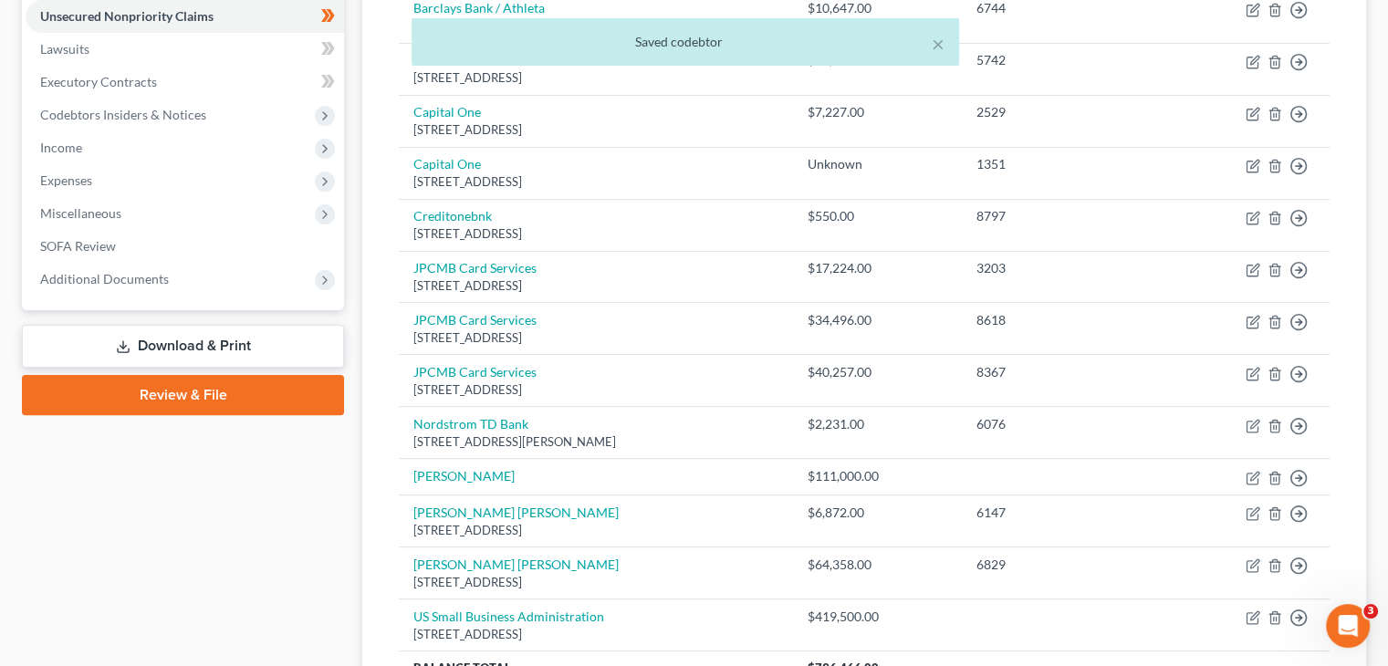
scroll to position [632, 0]
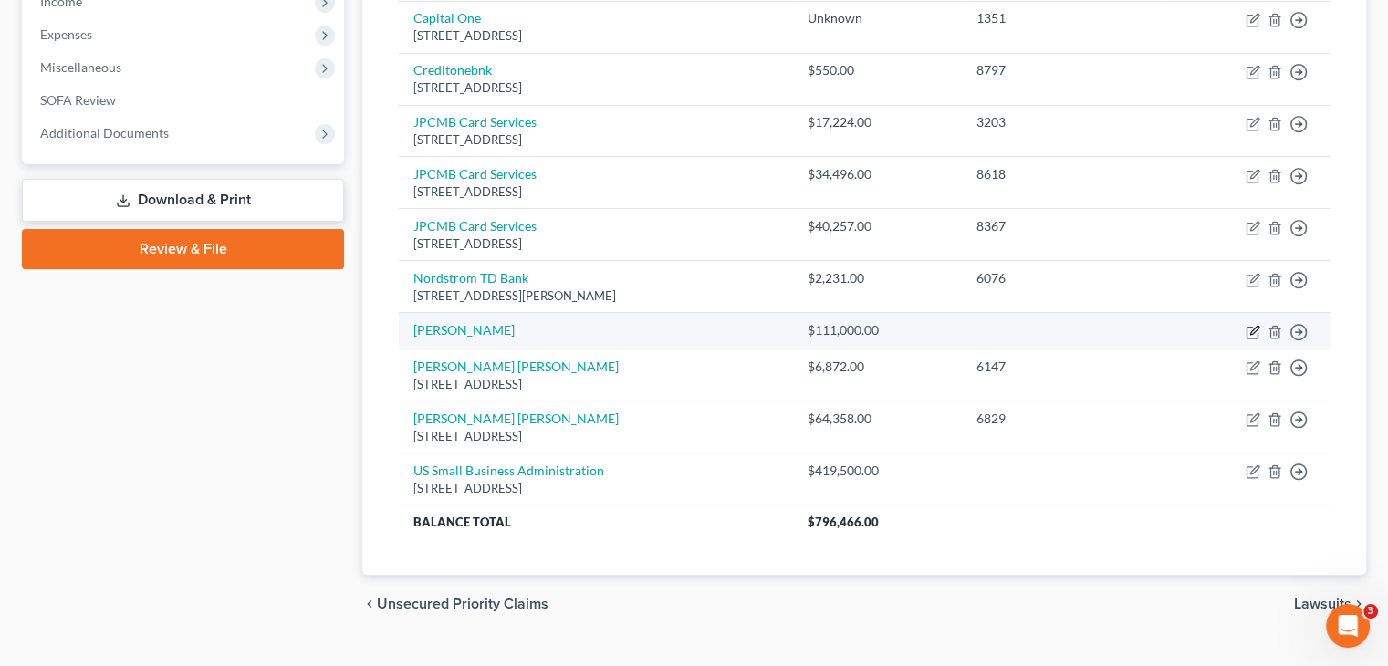
click at [1247, 325] on icon "button" at bounding box center [1253, 332] width 15 height 15
select select "12"
select select "0"
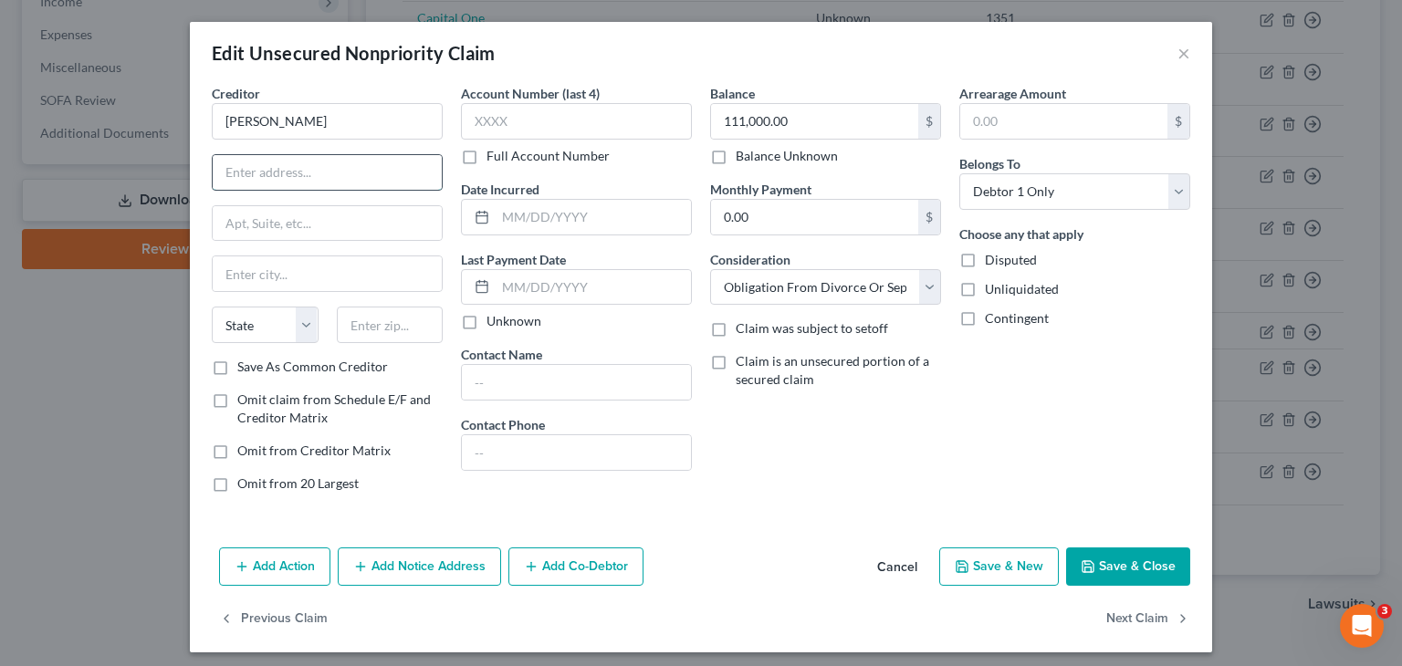
click at [380, 175] on input "text" at bounding box center [327, 172] width 229 height 35
paste input "[STREET_ADDRESS]"
type input "[STREET_ADDRESS]"
click at [398, 321] on input "text" at bounding box center [390, 325] width 107 height 37
type input "29650"
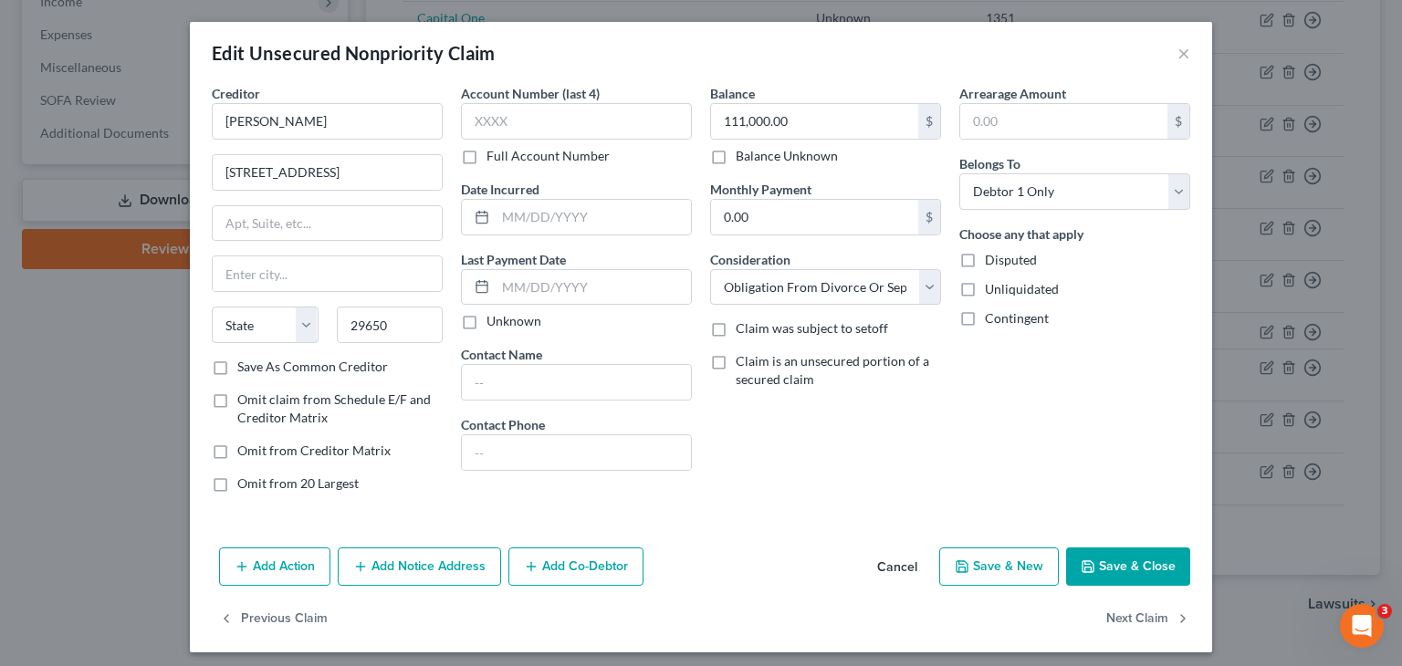
click at [1110, 560] on button "Save & Close" at bounding box center [1128, 567] width 124 height 38
type input "[PERSON_NAME]"
select select "42"
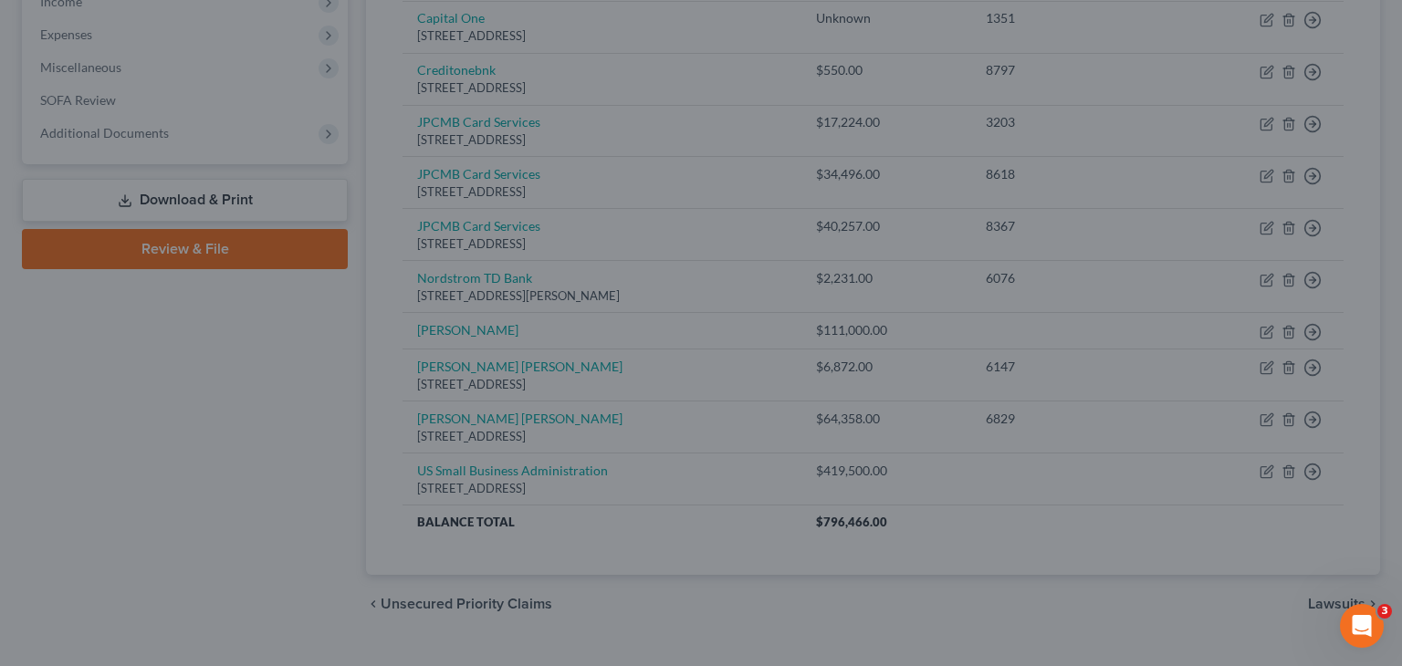
type input "0"
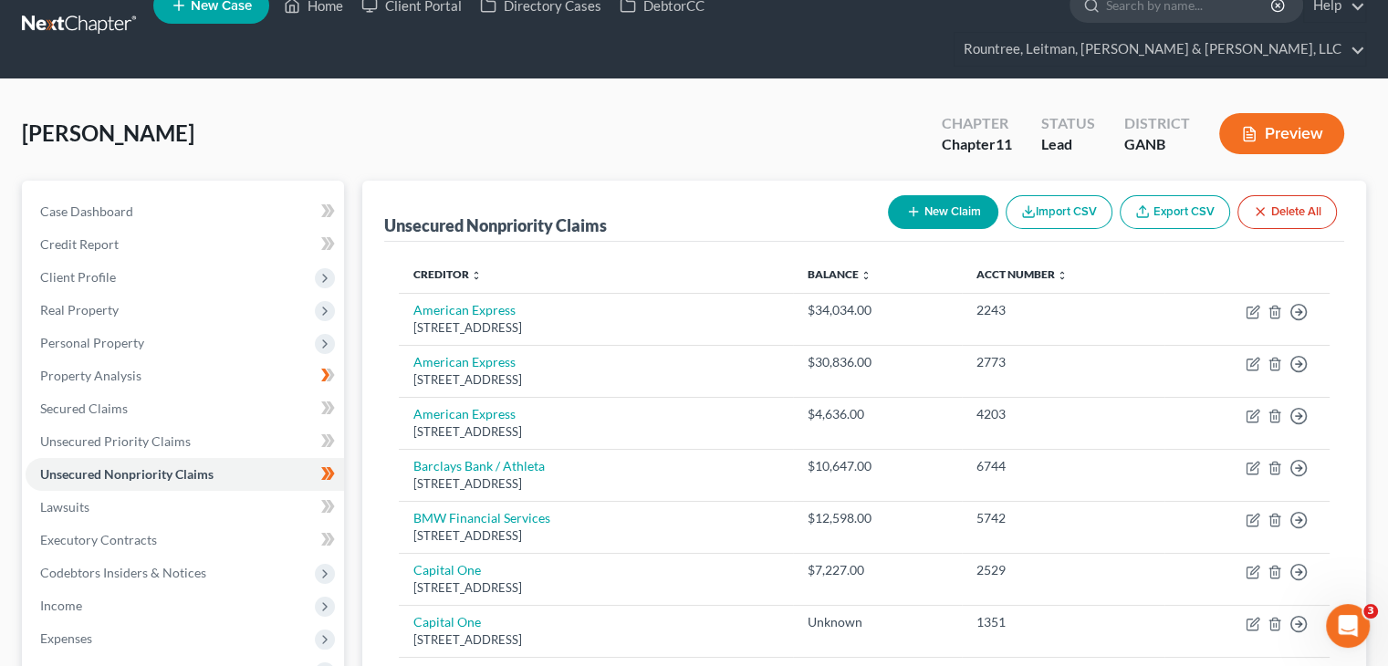
scroll to position [0, 0]
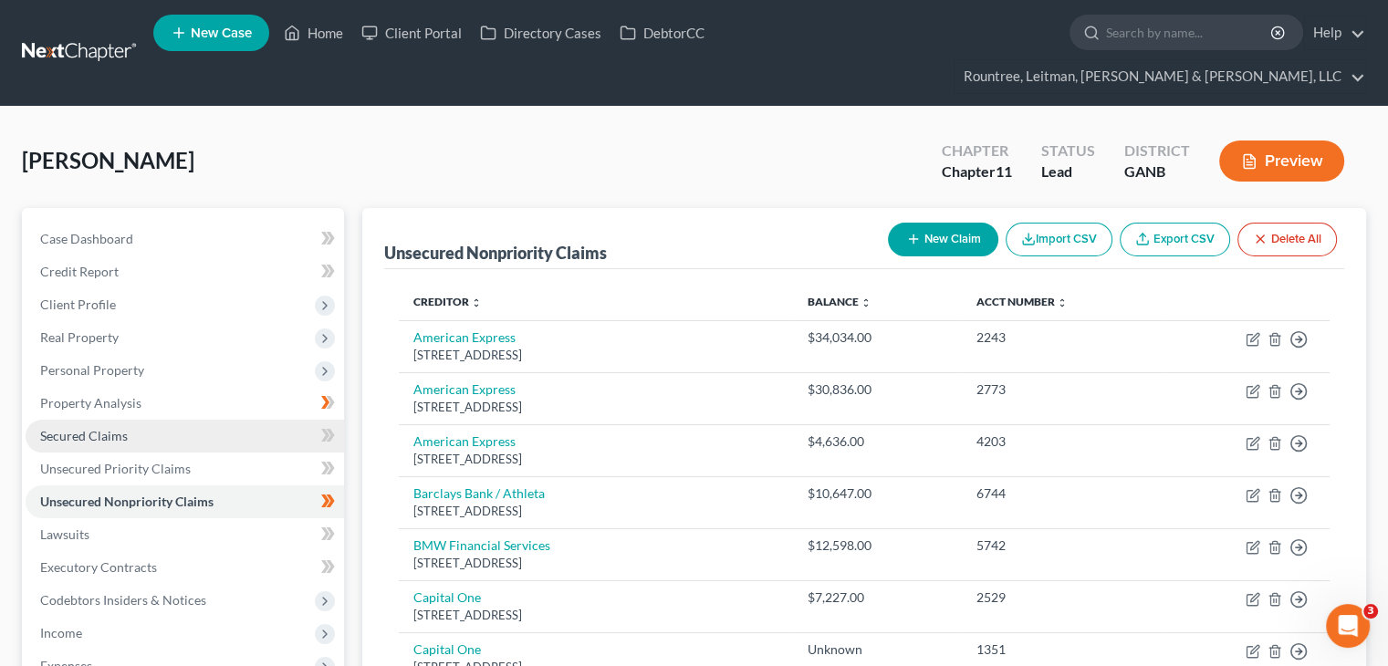
click at [105, 428] on span "Secured Claims" at bounding box center [84, 436] width 88 height 16
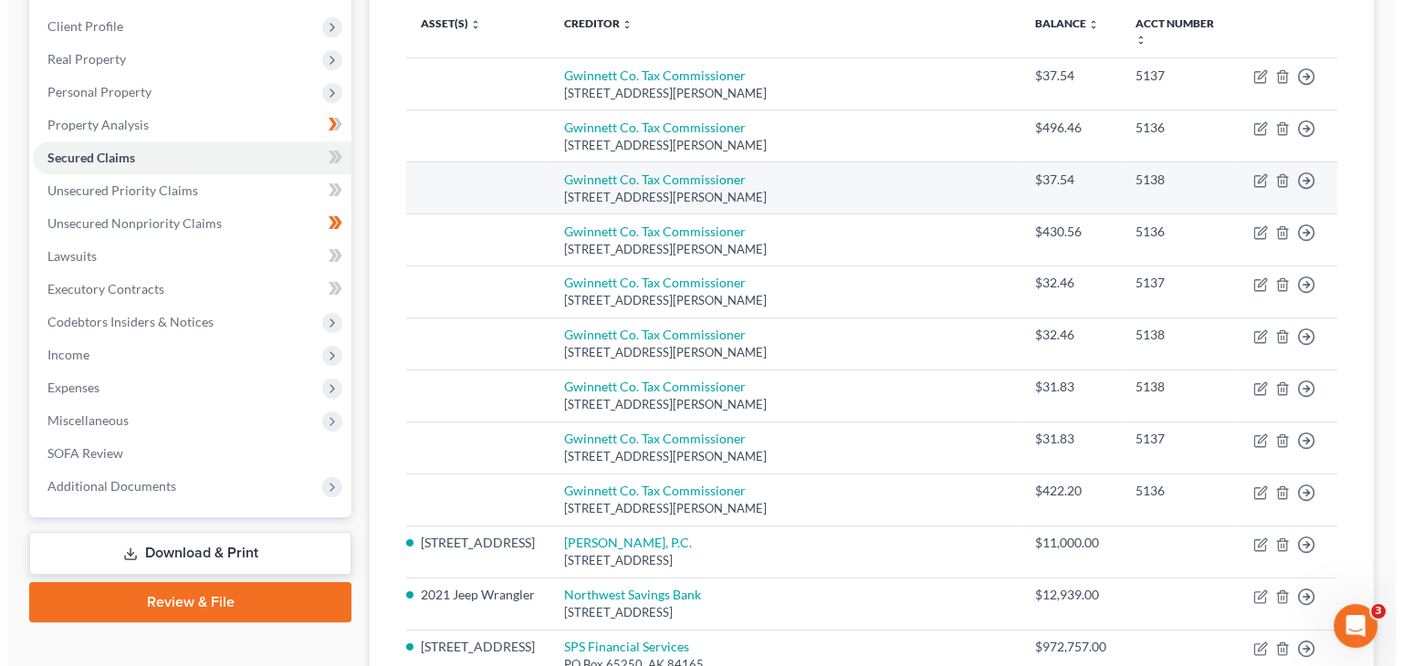
scroll to position [456, 0]
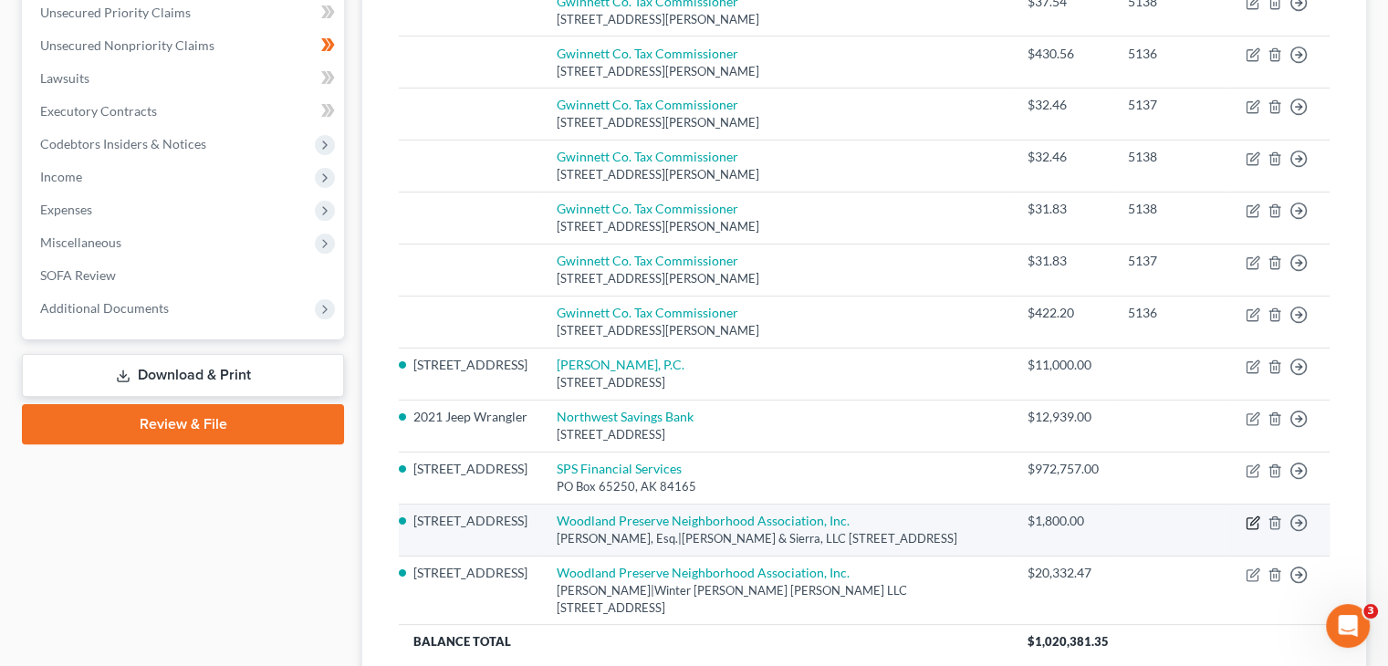
click at [1251, 516] on icon "button" at bounding box center [1253, 523] width 15 height 15
select select "10"
select select "0"
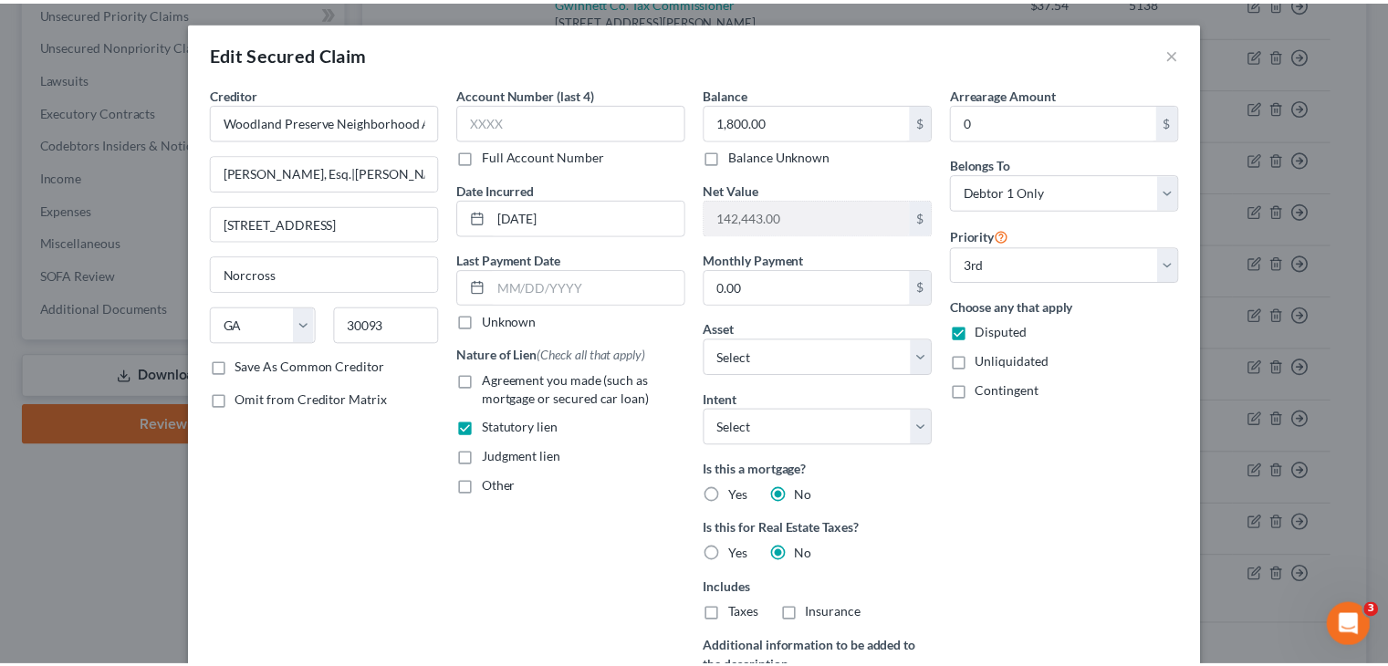
scroll to position [257, 0]
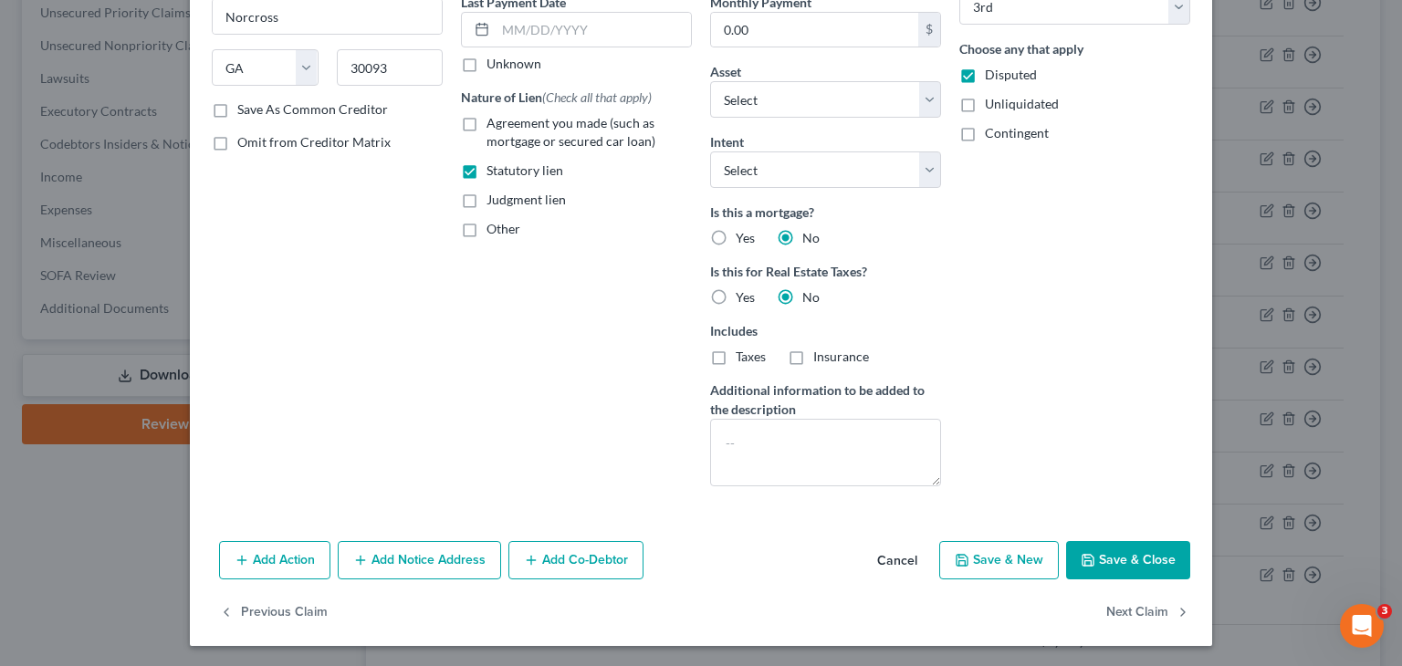
click at [1113, 565] on button "Save & Close" at bounding box center [1128, 560] width 124 height 38
select select "2"
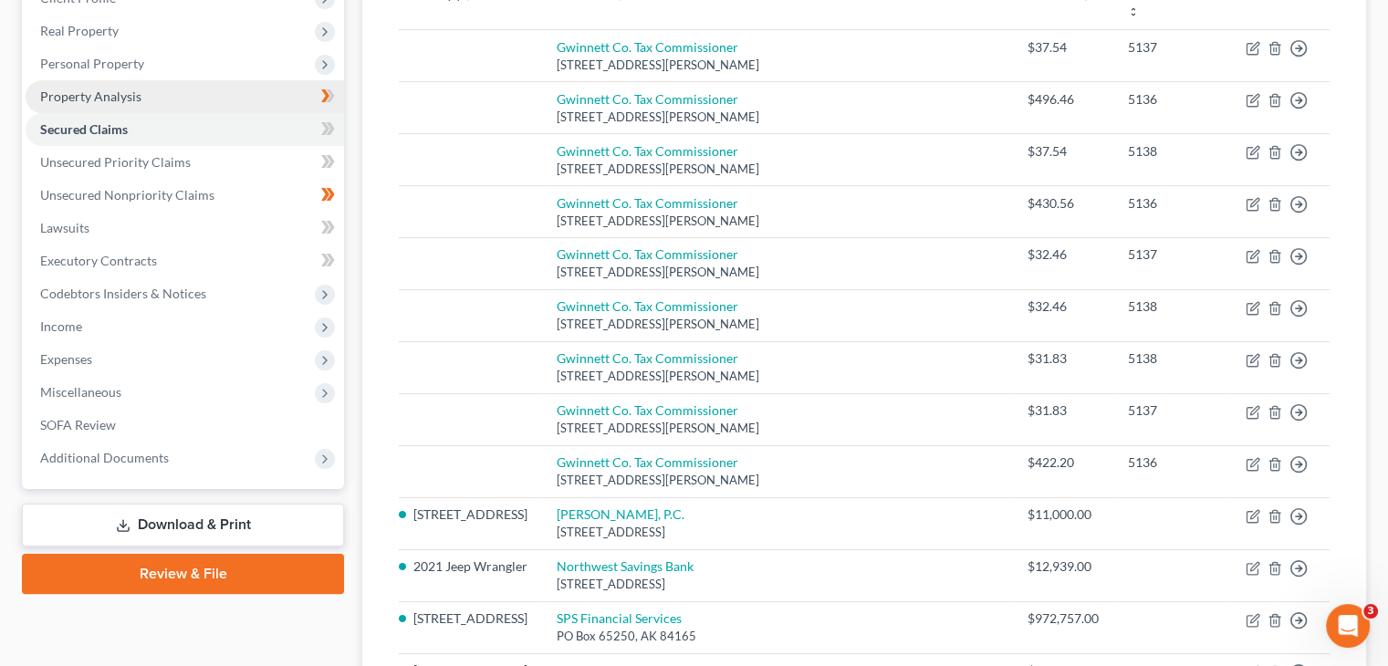
scroll to position [274, 0]
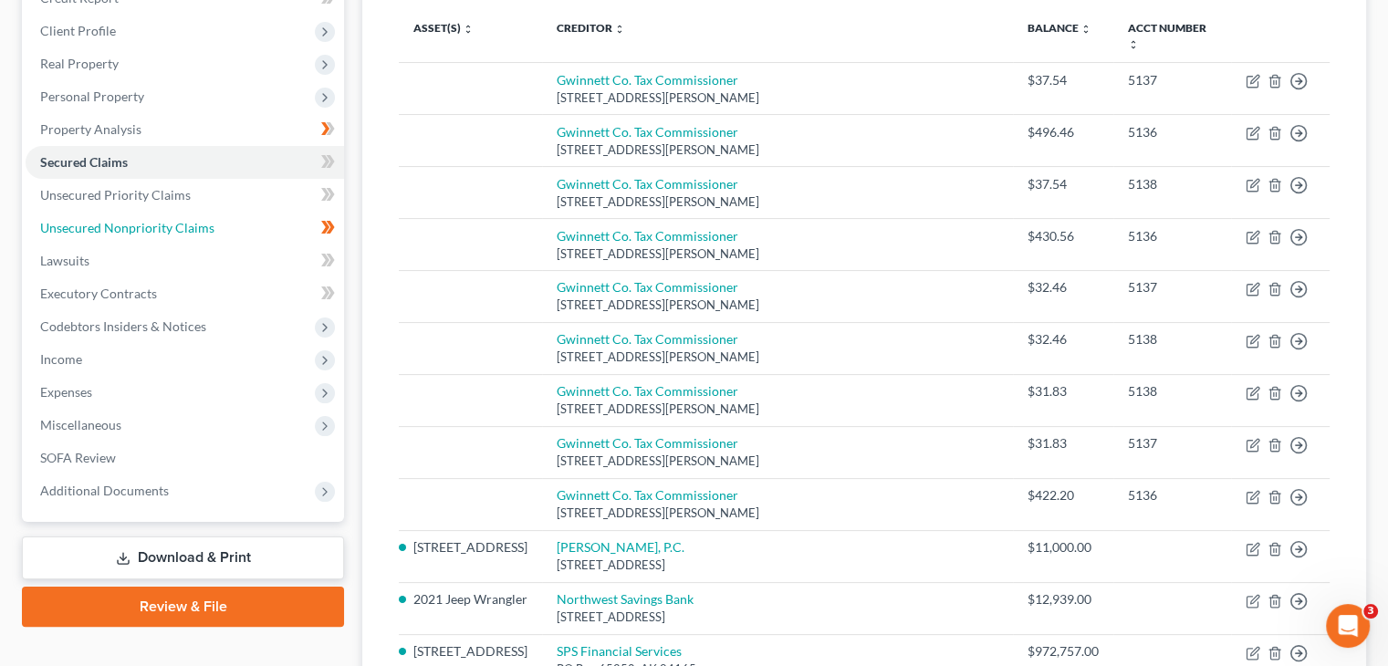
drag, startPoint x: 135, startPoint y: 193, endPoint x: 633, endPoint y: 259, distance: 502.6
click at [135, 220] on span "Unsecured Nonpriority Claims" at bounding box center [127, 228] width 174 height 16
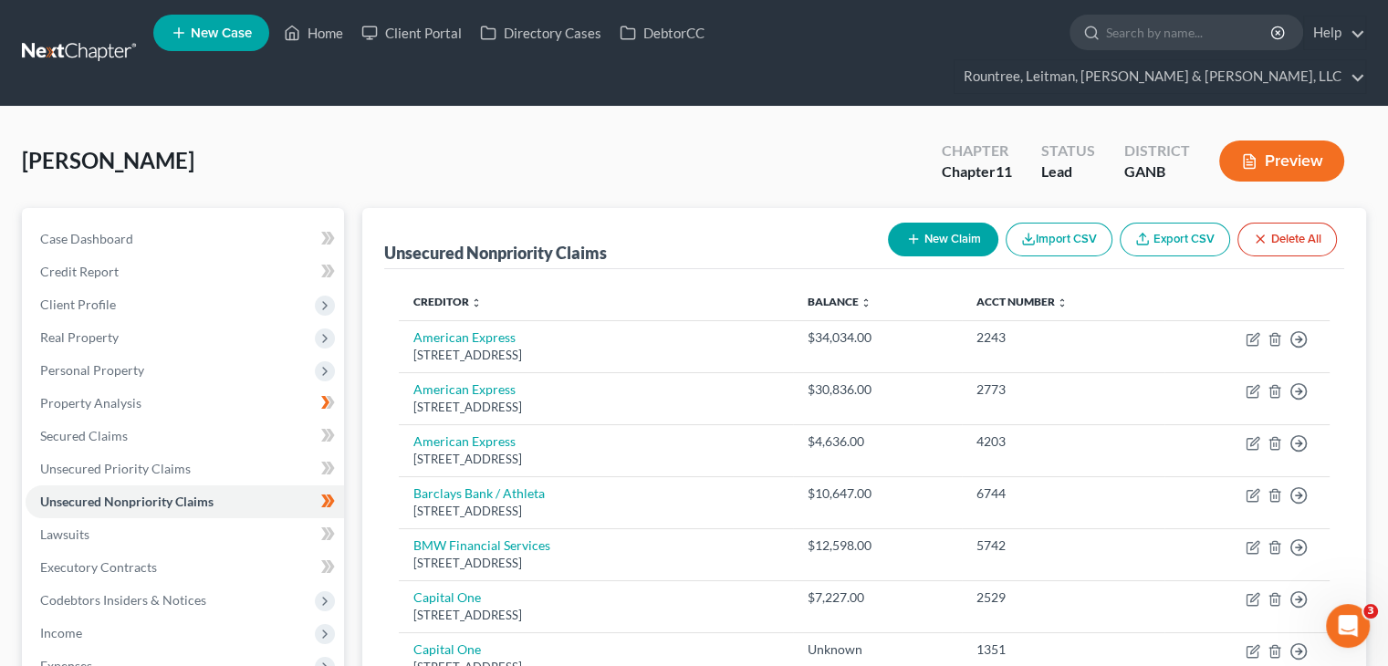
click at [952, 223] on button "New Claim" at bounding box center [943, 240] width 110 height 34
select select "0"
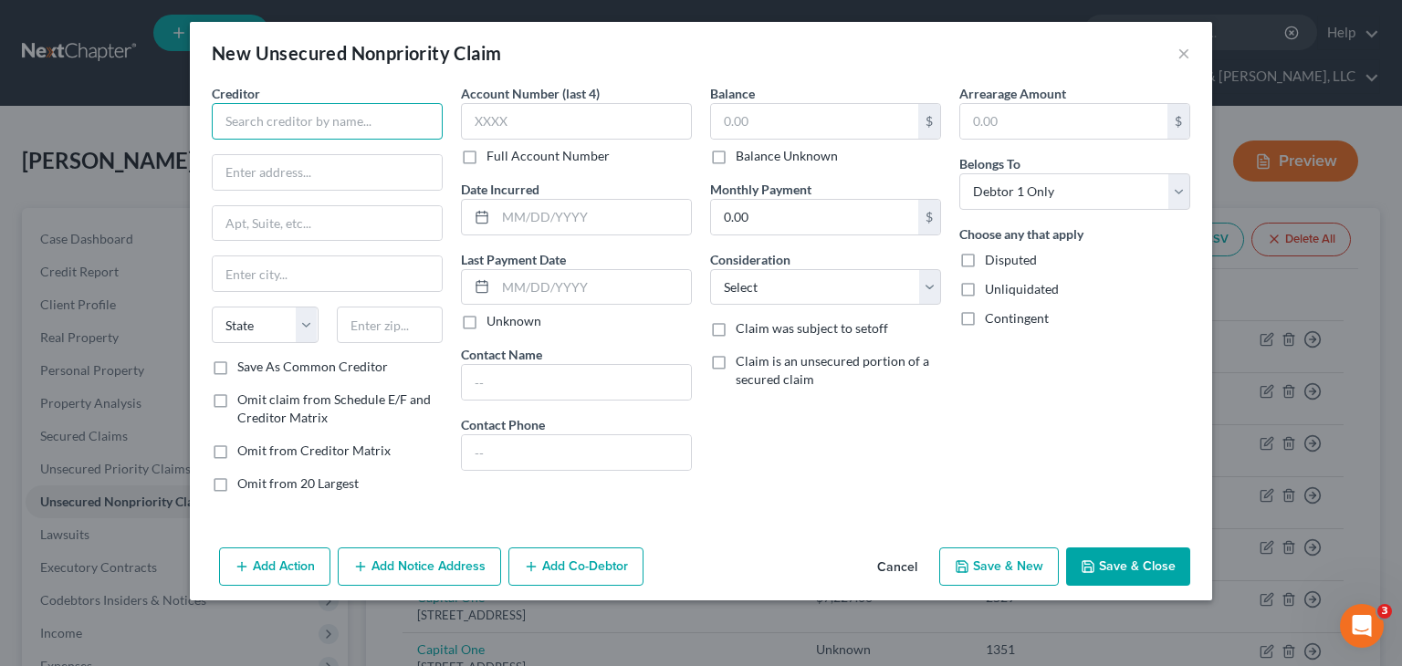
click at [307, 110] on input "text" at bounding box center [327, 121] width 231 height 37
type input "Zahav Asset Management, LLC"
type input "[STREET_ADDRESS] 21B"
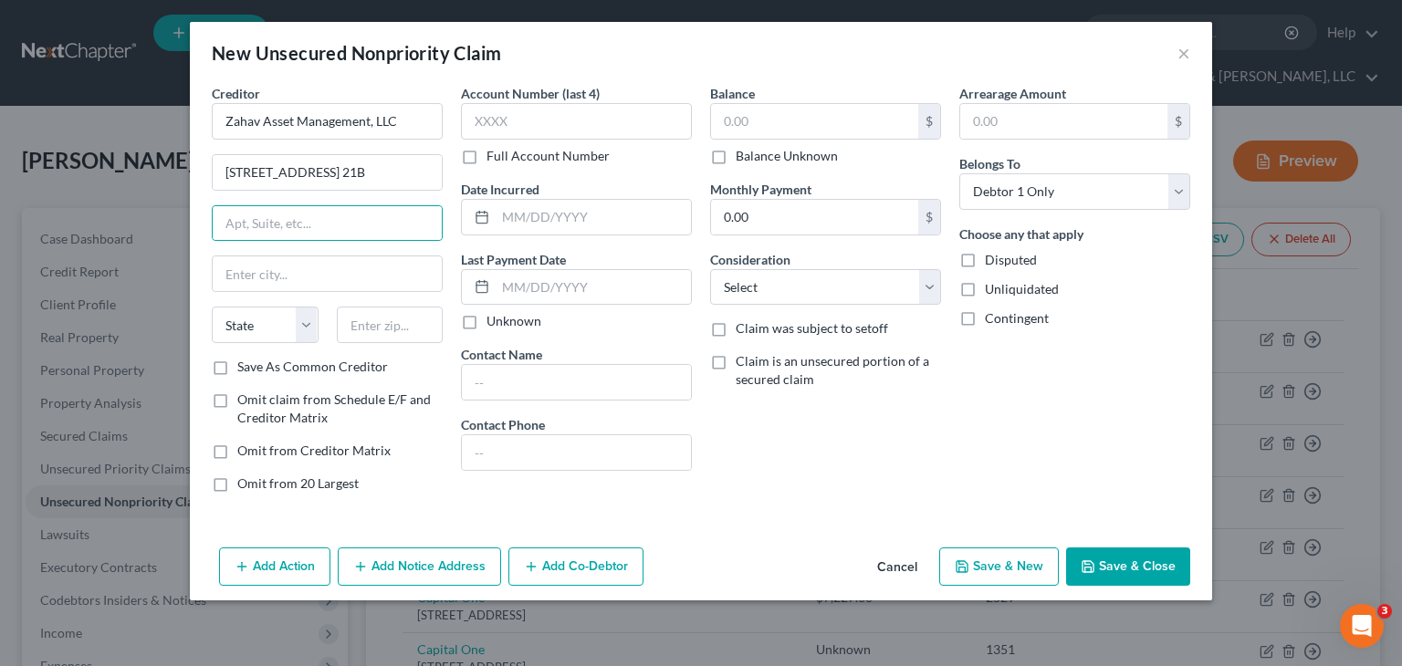
click at [736, 155] on label "Balance Unknown" at bounding box center [787, 156] width 102 height 18
click at [743, 155] on input "Balance Unknown" at bounding box center [749, 153] width 12 height 12
checkbox input "true"
type input "0.00"
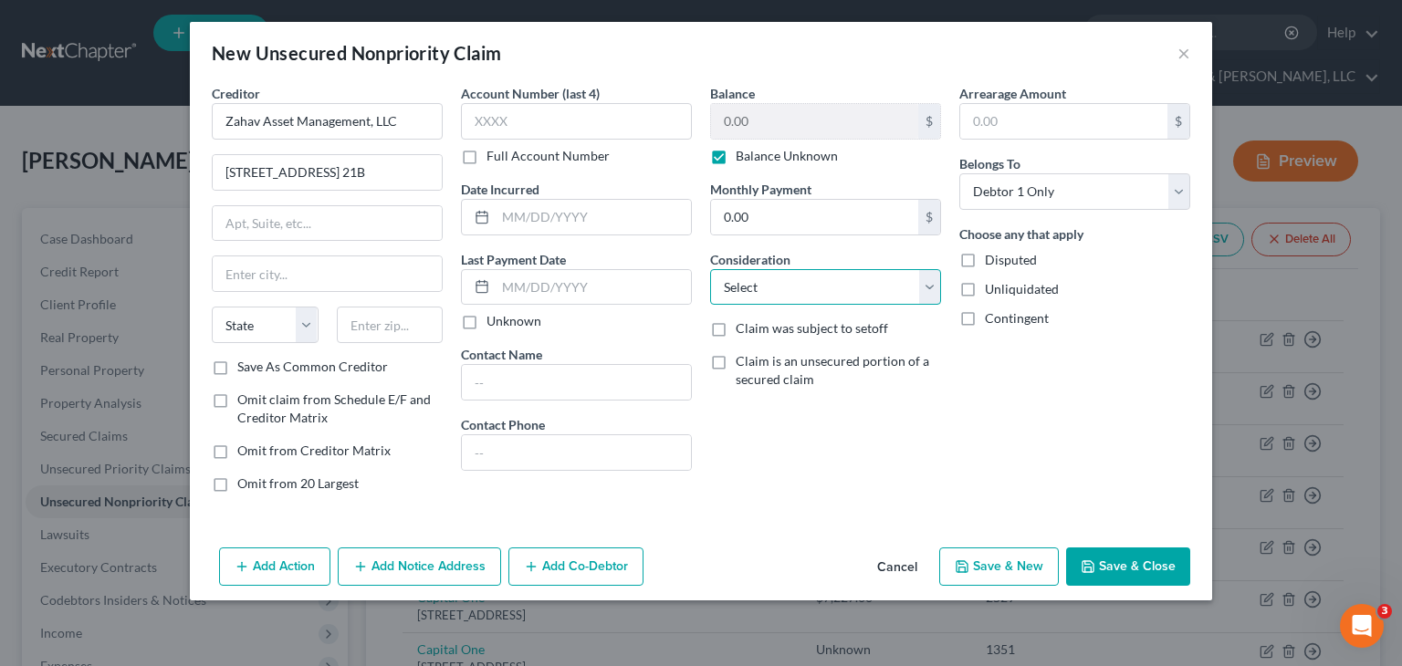
click at [780, 285] on select "Select Cable / Satellite Services Collection Agency Credit Card Debt Debt Couns…" at bounding box center [825, 287] width 231 height 37
select select "14"
click at [710, 269] on select "Select Cable / Satellite Services Collection Agency Credit Card Debt Debt Couns…" at bounding box center [825, 287] width 231 height 37
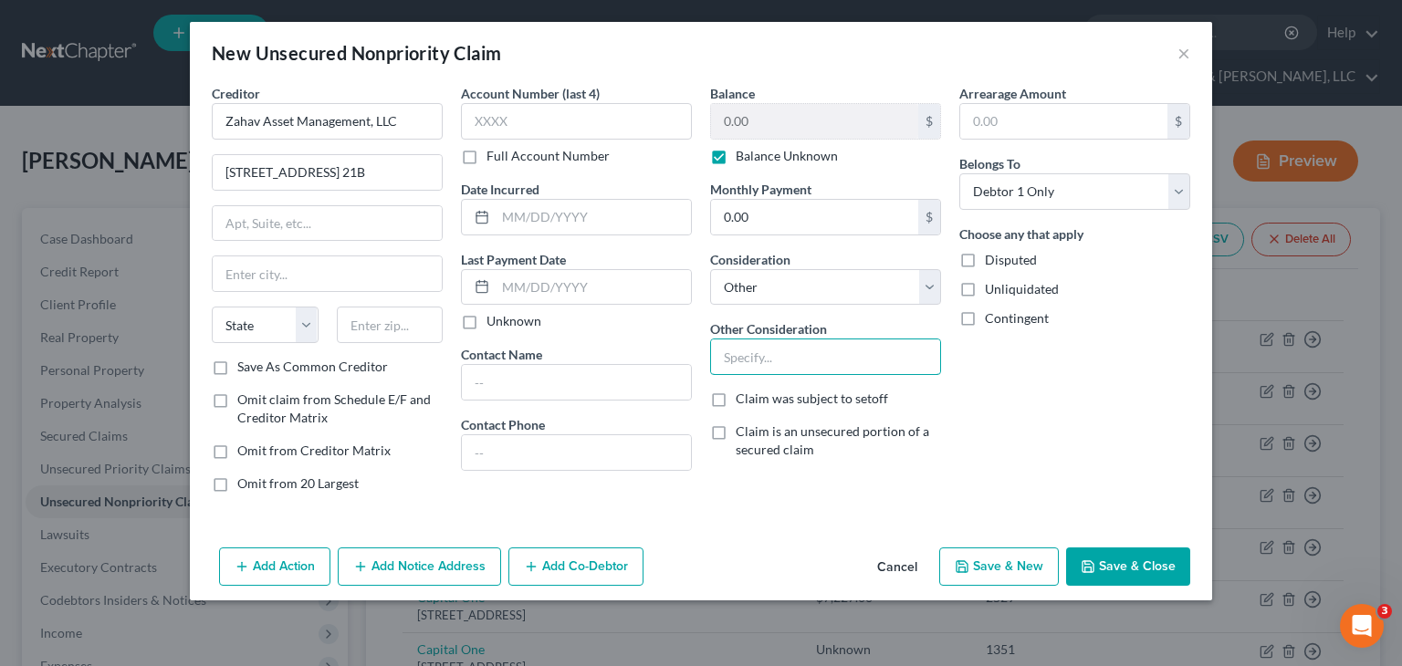
drag, startPoint x: 809, startPoint y: 353, endPoint x: 803, endPoint y: 324, distance: 29.7
click at [809, 353] on input "text" at bounding box center [825, 357] width 229 height 35
type input "Guaranty on business debt"
click at [1181, 190] on select "Select Debtor 1 Only Debtor 2 Only Debtor 1 And Debtor 2 Only At Least One Of T…" at bounding box center [1074, 191] width 231 height 37
select select "3"
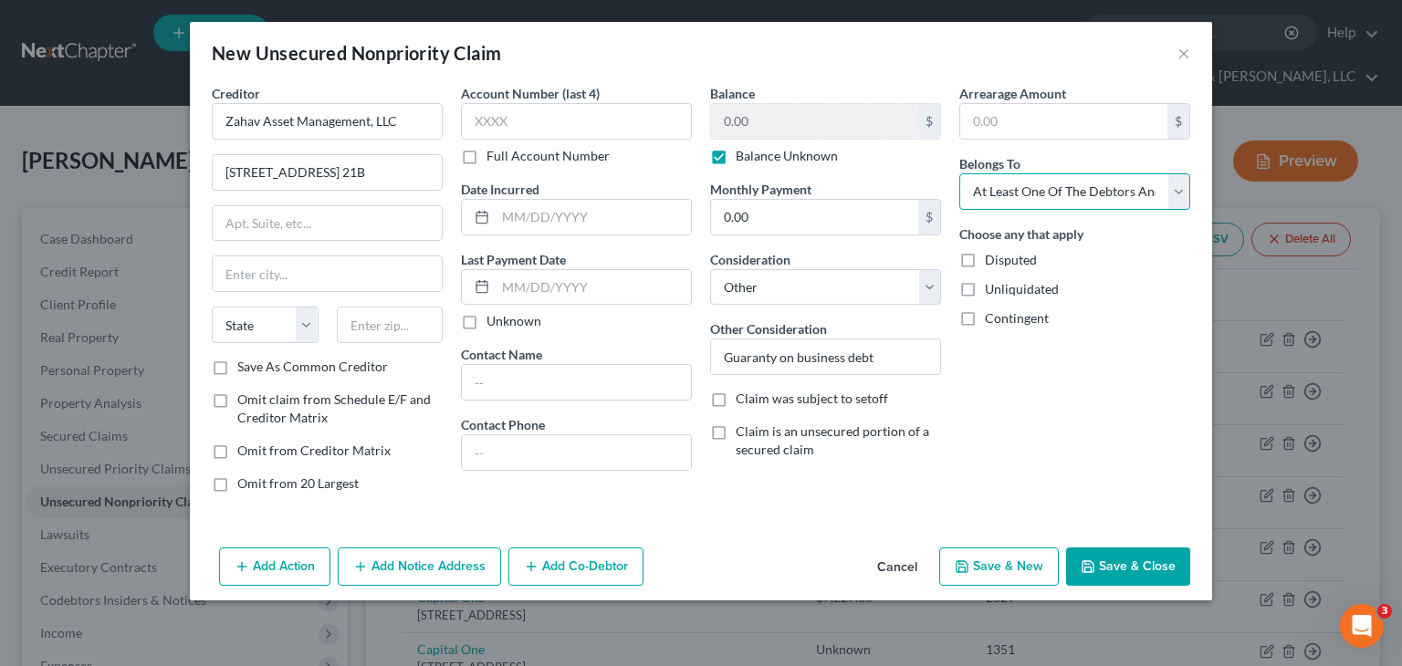
click at [959, 173] on select "Select Debtor 1 Only Debtor 2 Only Debtor 1 And Debtor 2 Only At Least One Of T…" at bounding box center [1074, 191] width 231 height 37
click at [379, 324] on input "text" at bounding box center [390, 325] width 107 height 37
type input "11516"
type input "Cedarhurst"
select select "35"
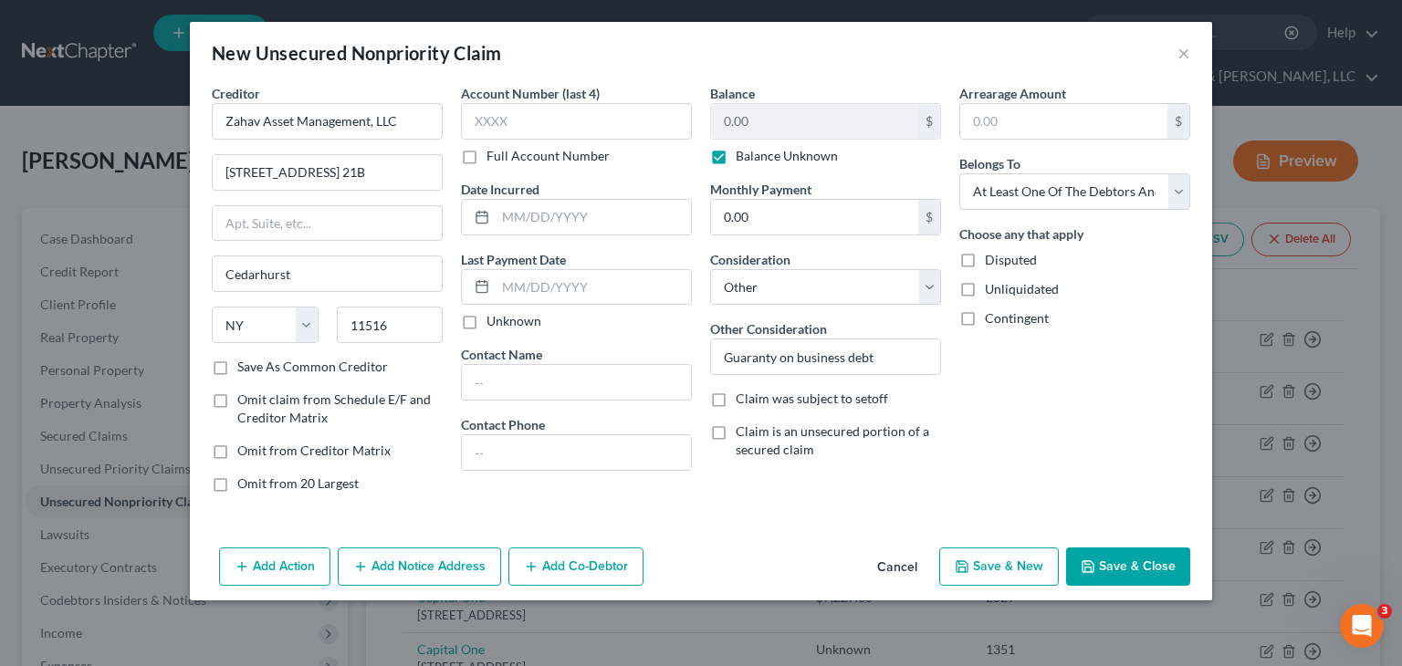
click at [374, 502] on div "Creditor * Zahav Asset Management, LLC [STREET_ADDRESS] 21B [GEOGRAPHIC_DATA] […" at bounding box center [327, 295] width 249 height 423
click at [237, 366] on label "Save As Common Creditor" at bounding box center [312, 367] width 151 height 18
click at [245, 366] on input "Save As Common Creditor" at bounding box center [251, 364] width 12 height 12
checkbox input "true"
click at [548, 567] on button "Add Co-Debtor" at bounding box center [575, 567] width 135 height 38
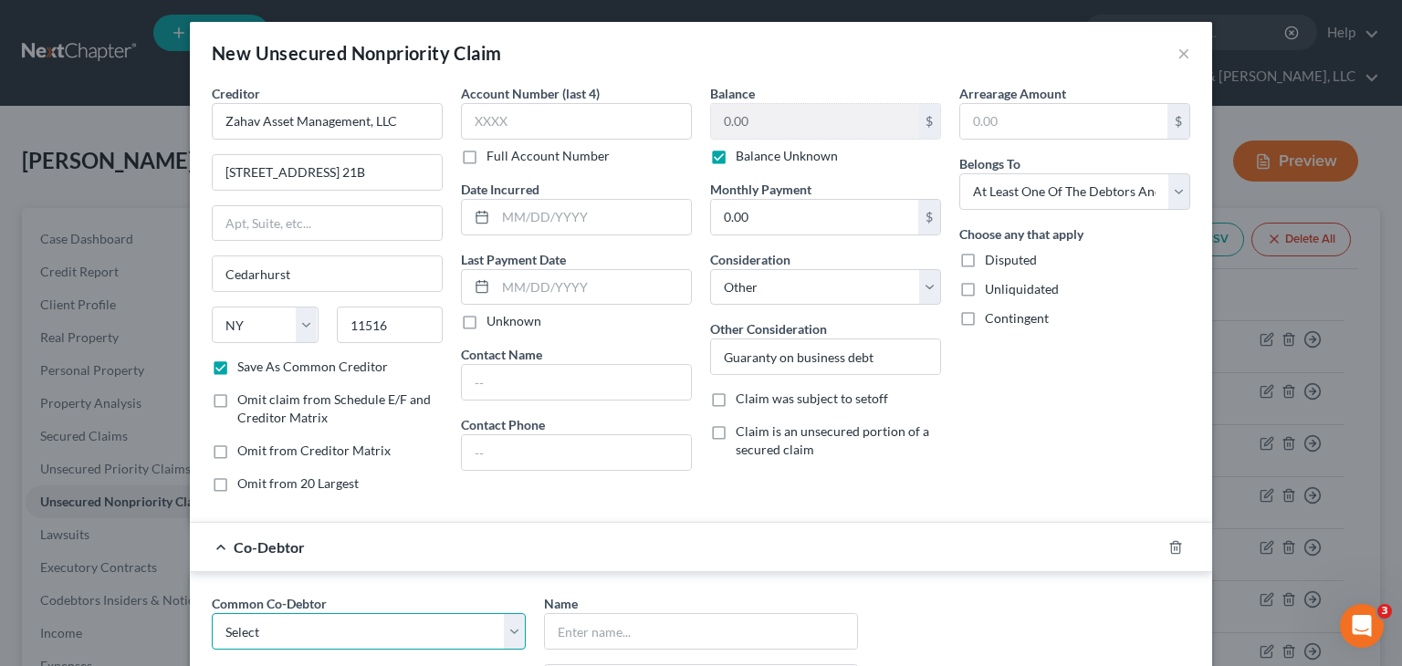
click at [328, 632] on select "Select Agent HR Inc [PERSON_NAME] [PERSON_NAME]" at bounding box center [369, 631] width 314 height 37
select select "0"
click at [212, 613] on select "Select Agent HR Inc [PERSON_NAME] [PERSON_NAME]" at bounding box center [369, 631] width 314 height 37
type input "Agent HR Inc"
type input "[STREET_ADDRESS]"
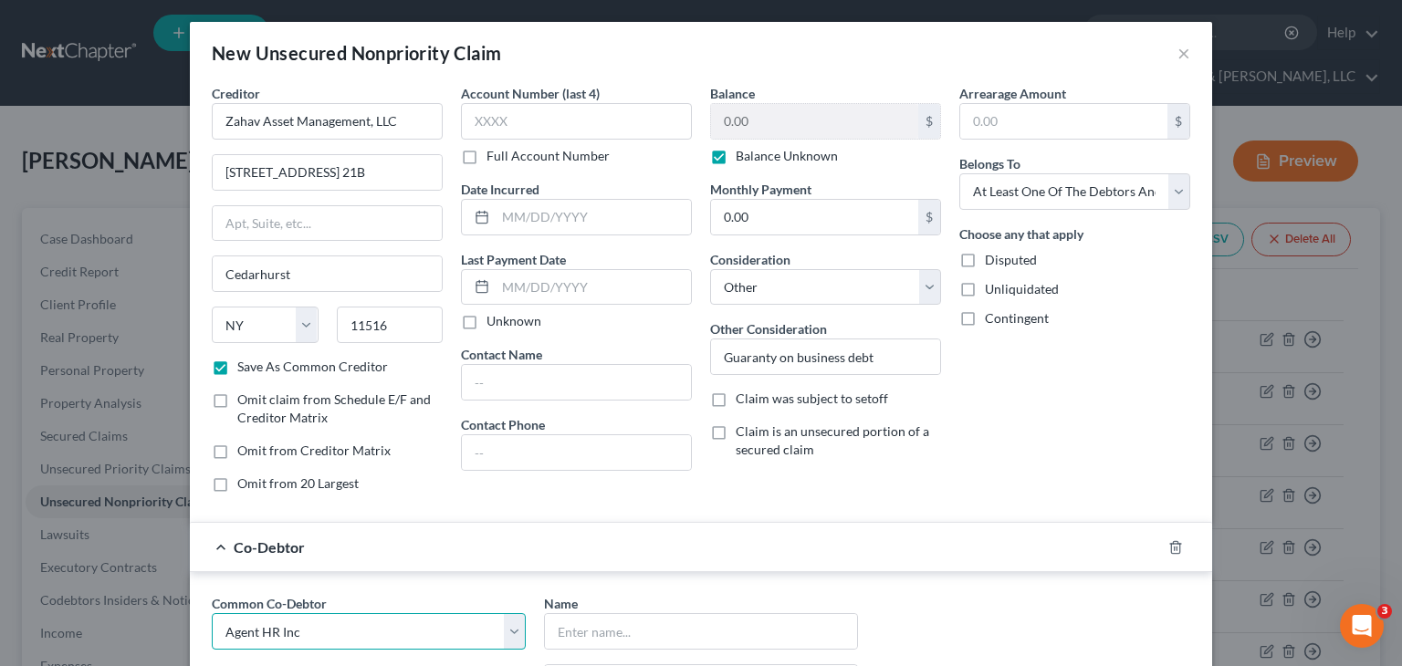
type input "[GEOGRAPHIC_DATA]"
select select "10"
type input "30339"
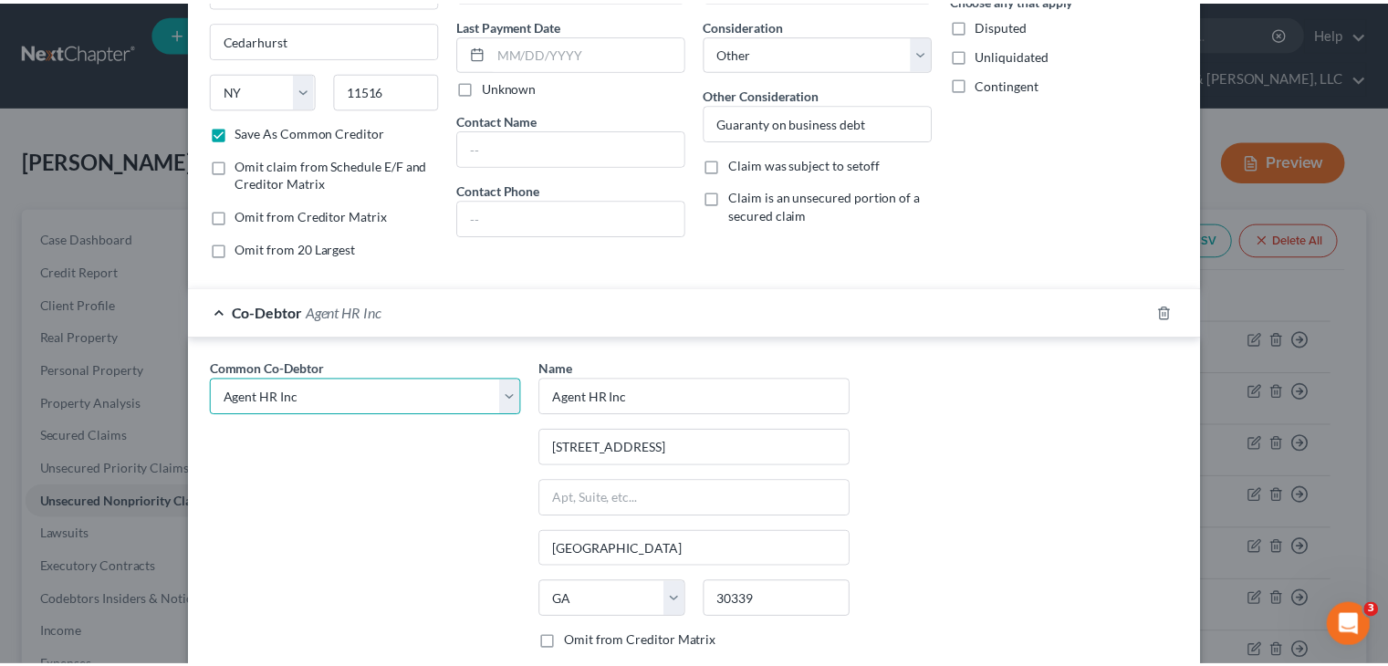
scroll to position [365, 0]
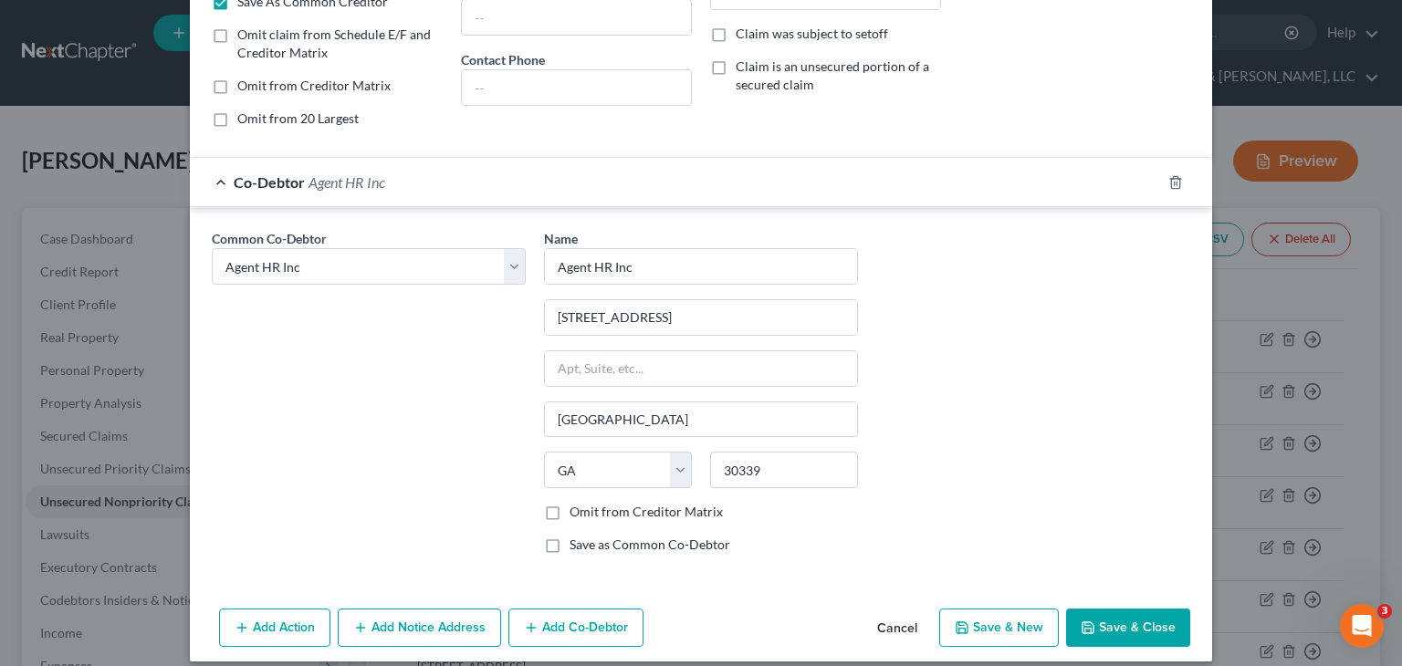
click at [1128, 622] on button "Save & Close" at bounding box center [1128, 628] width 124 height 38
checkbox input "false"
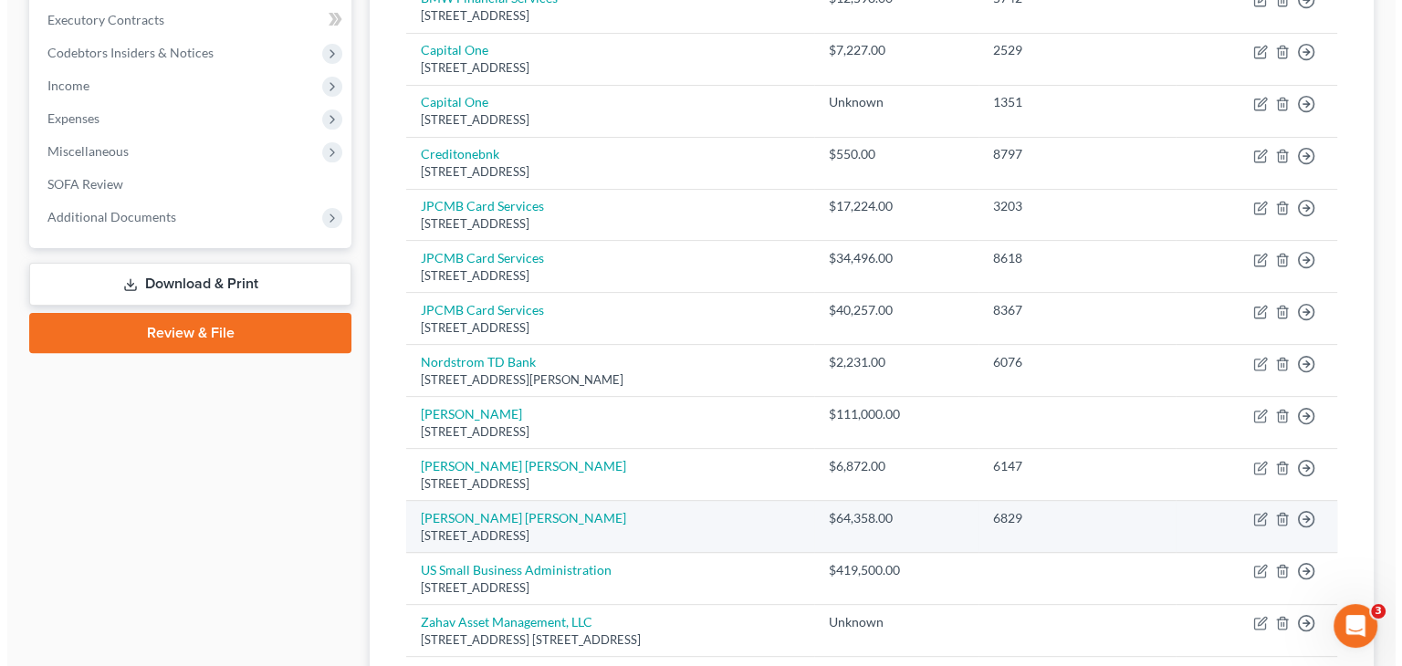
scroll to position [639, 0]
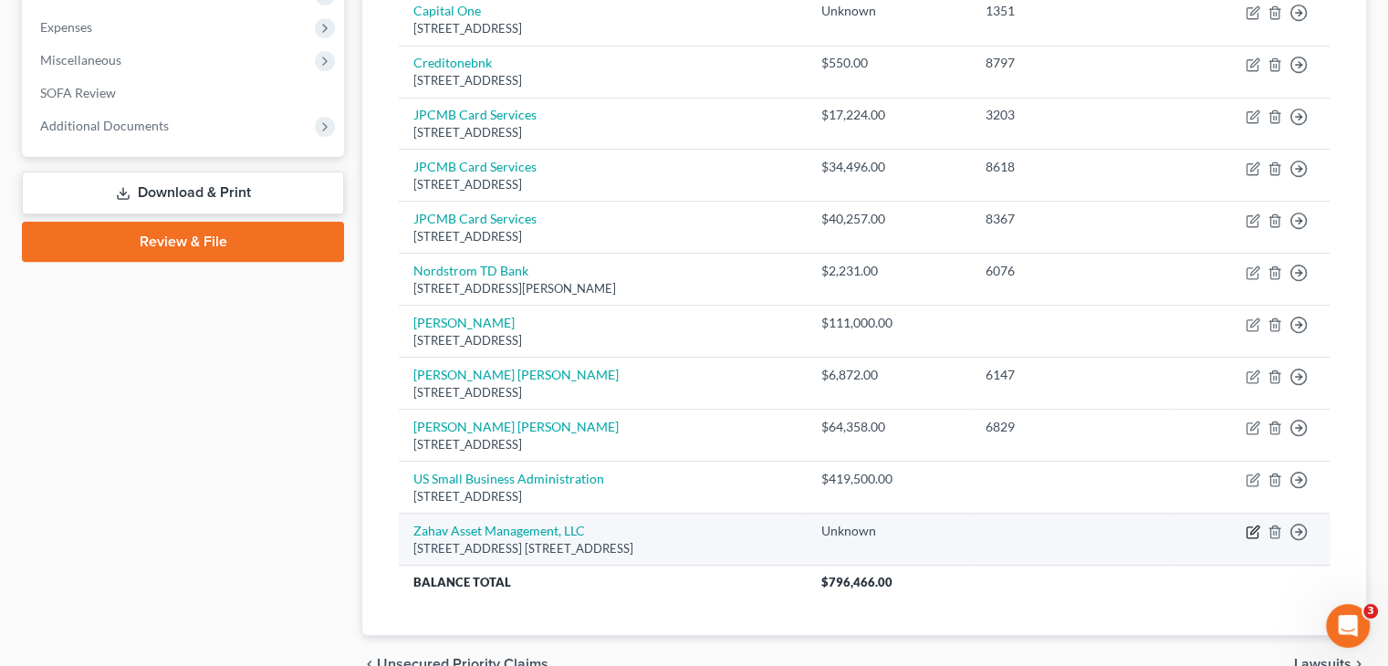
click at [1248, 525] on icon "button" at bounding box center [1253, 532] width 15 height 15
select select "35"
select select "14"
select select "3"
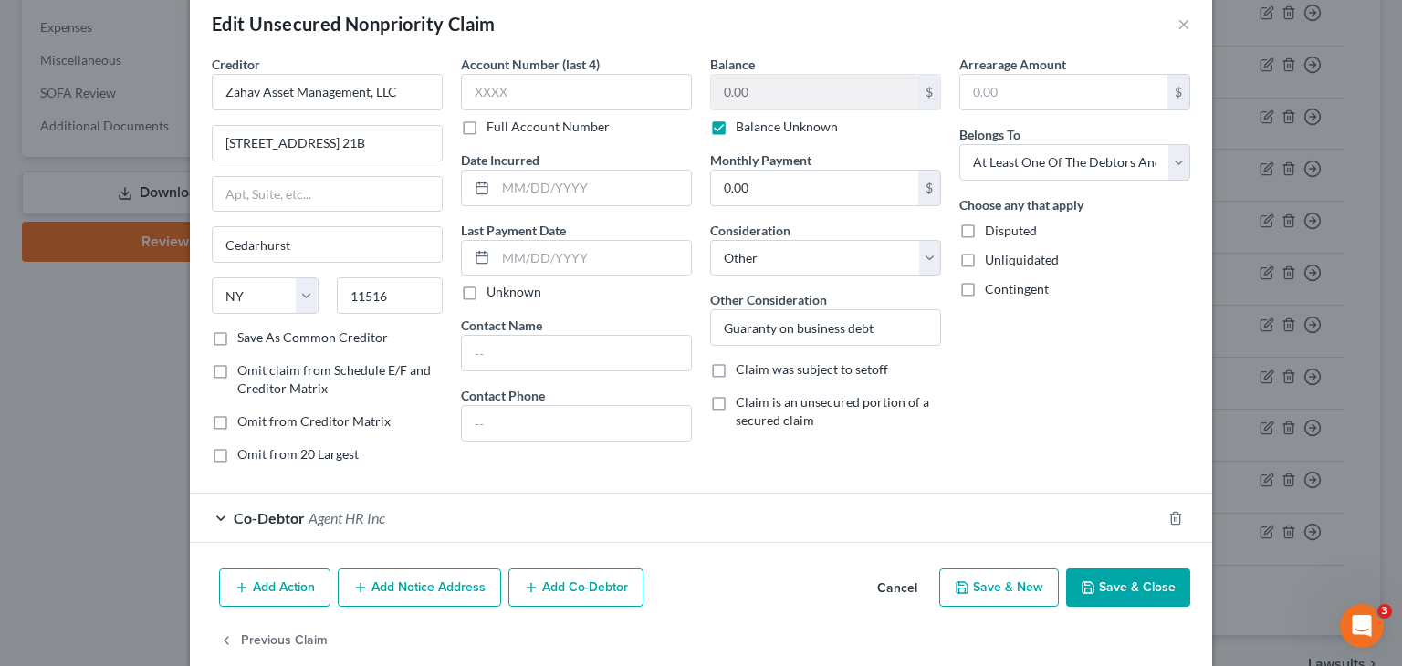
scroll to position [57, 0]
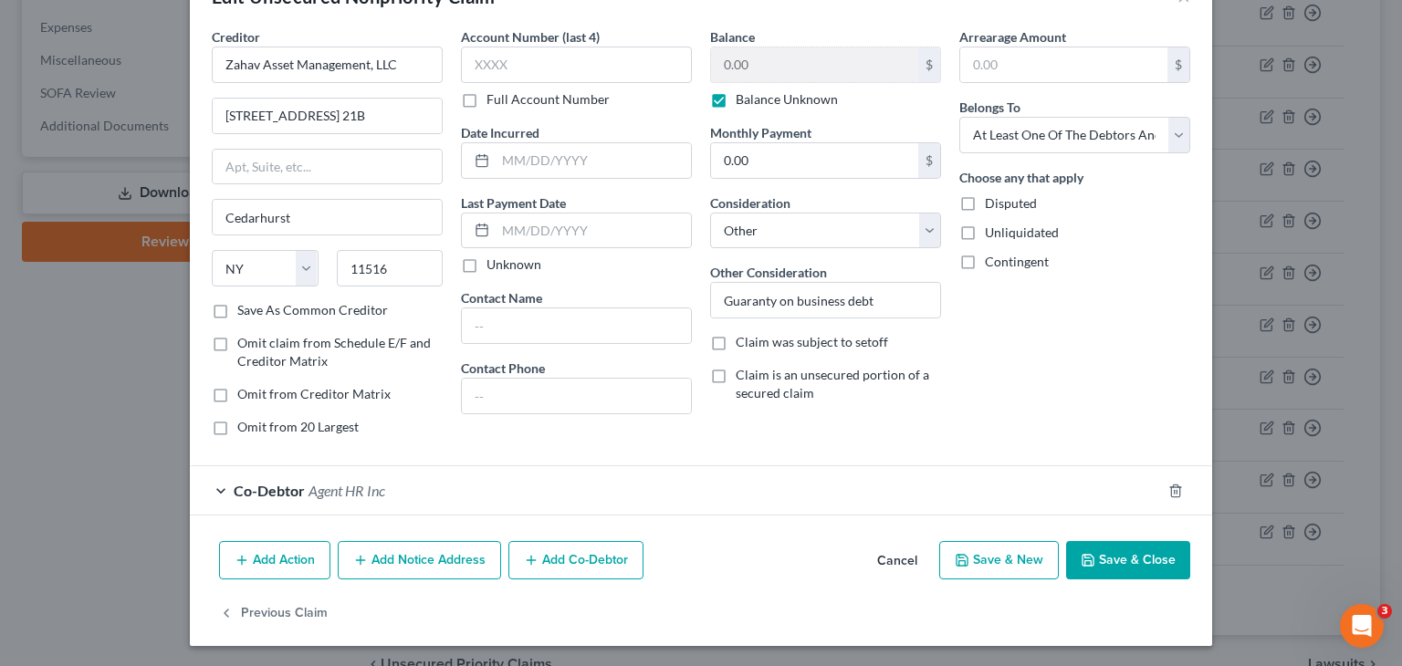
click at [580, 554] on button "Add Co-Debtor" at bounding box center [575, 560] width 135 height 38
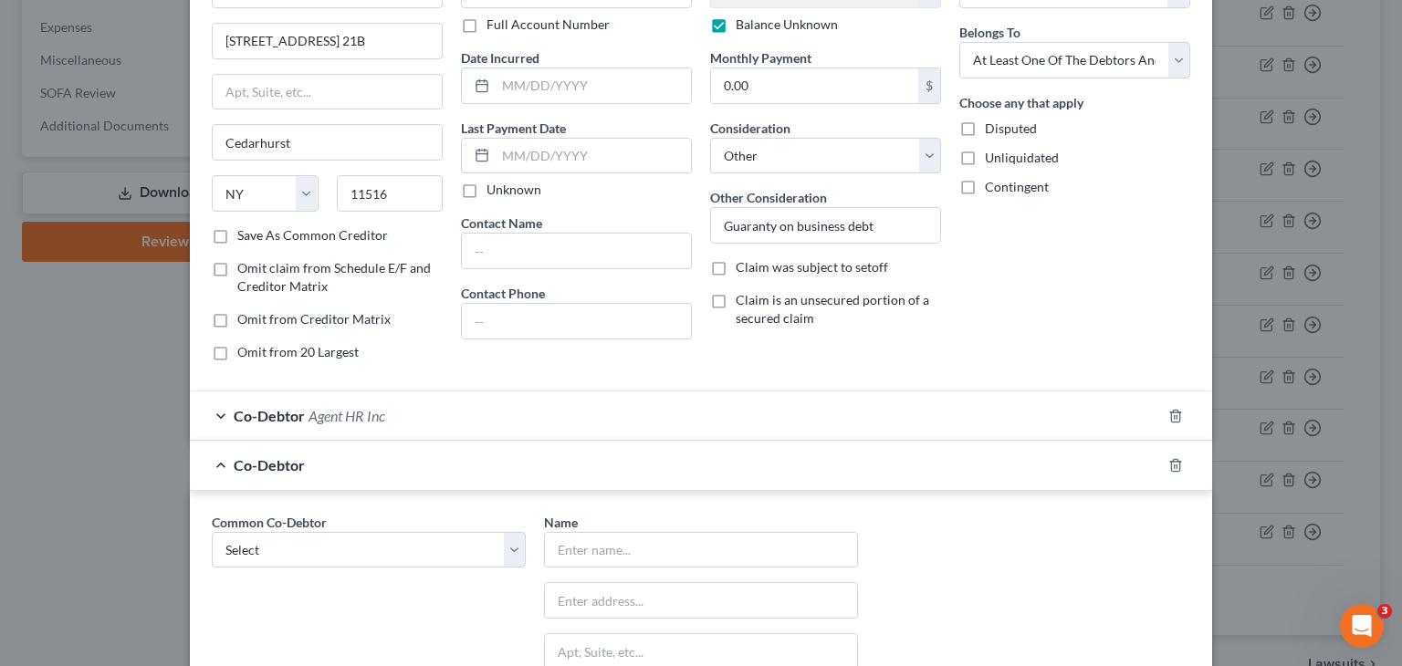
scroll to position [330, 0]
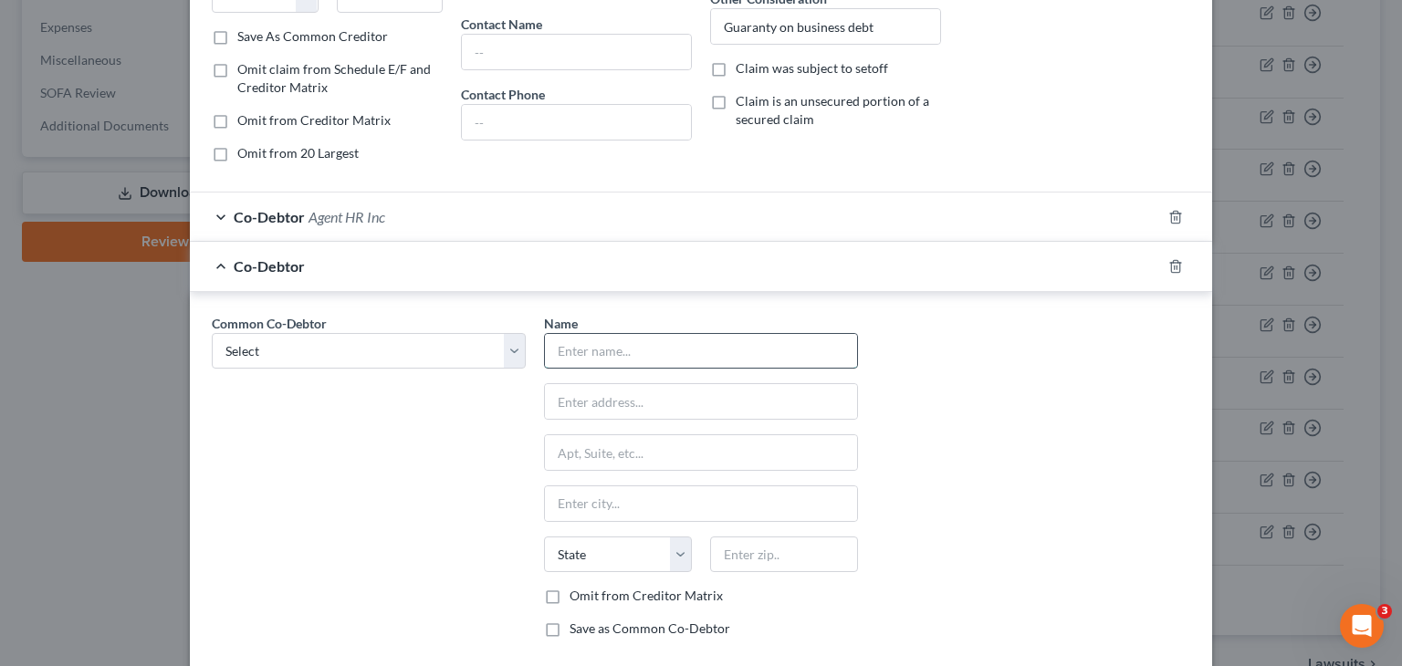
click at [602, 357] on input "text" at bounding box center [701, 351] width 312 height 35
type input "ARG Healthcare, Inc."
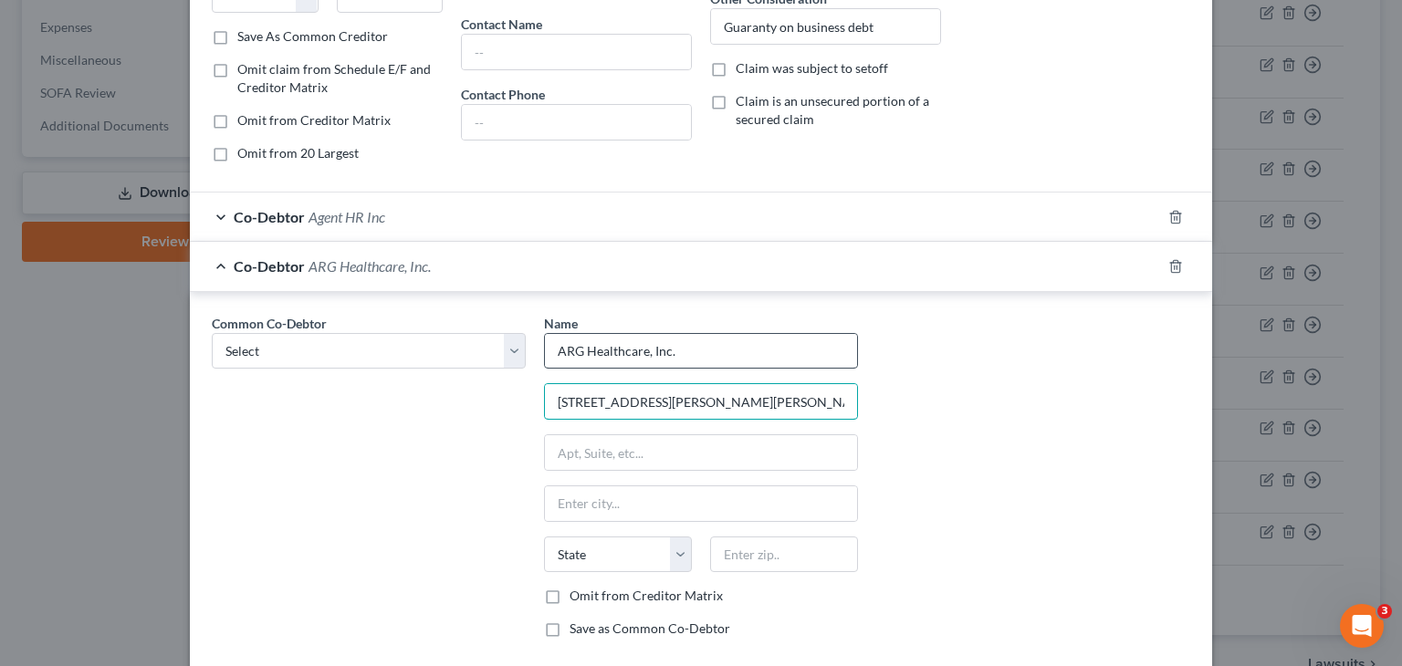
type input "[STREET_ADDRESS][PERSON_NAME][PERSON_NAME]"
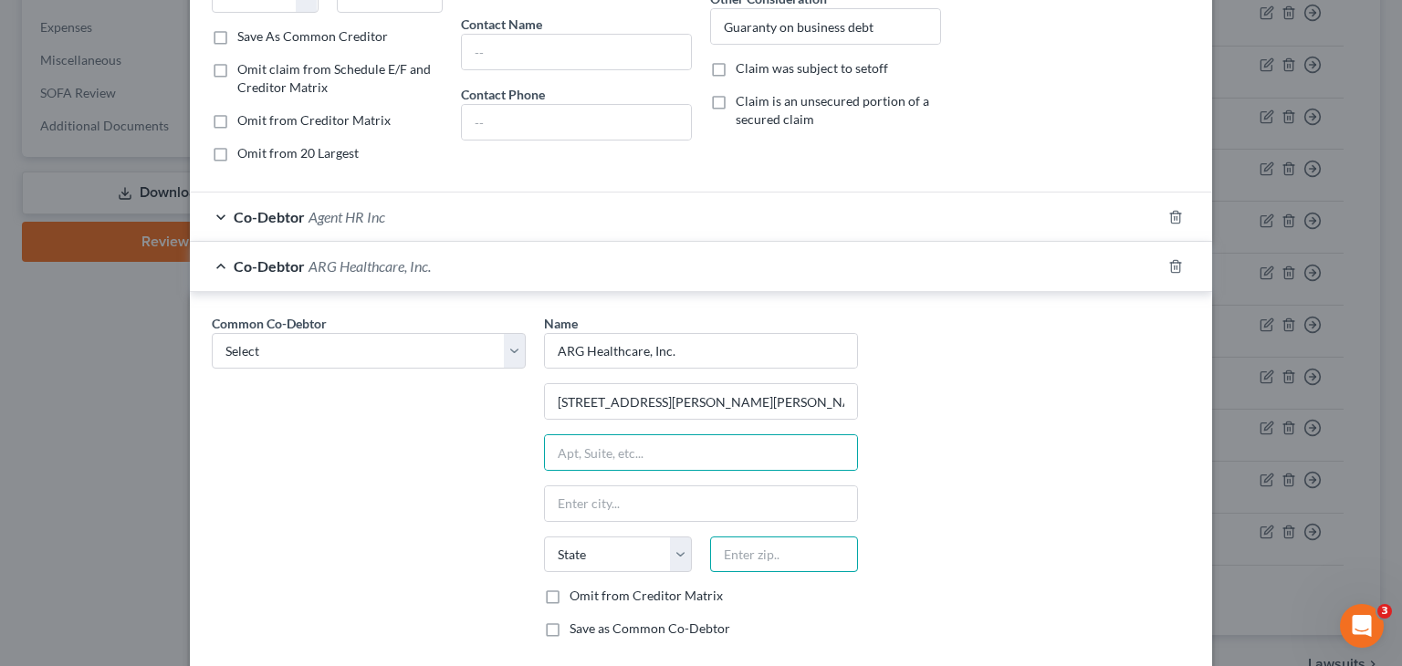
click at [767, 549] on input "text" at bounding box center [784, 555] width 148 height 37
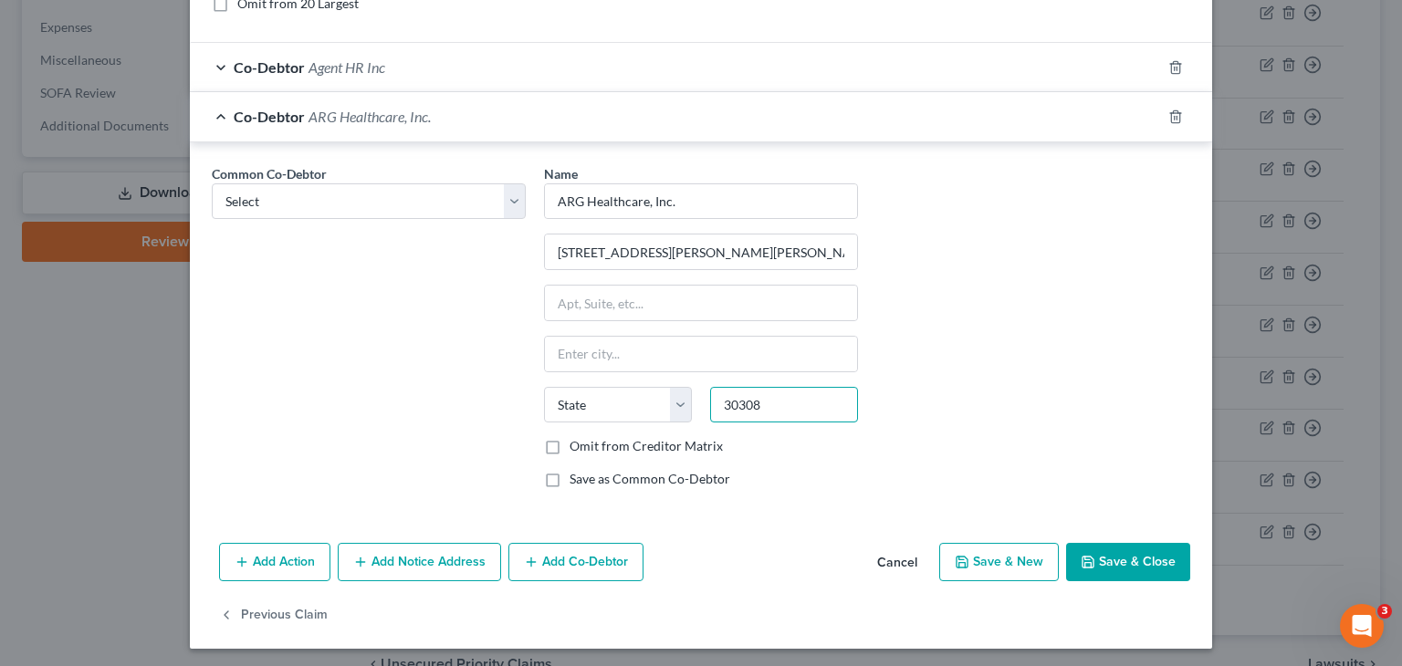
type input "30308"
click at [569, 470] on label "Save as Common Co-Debtor" at bounding box center [649, 479] width 161 height 18
click at [577, 470] on input "Save as Common Co-Debtor" at bounding box center [583, 476] width 12 height 12
checkbox input "true"
type input "[GEOGRAPHIC_DATA]"
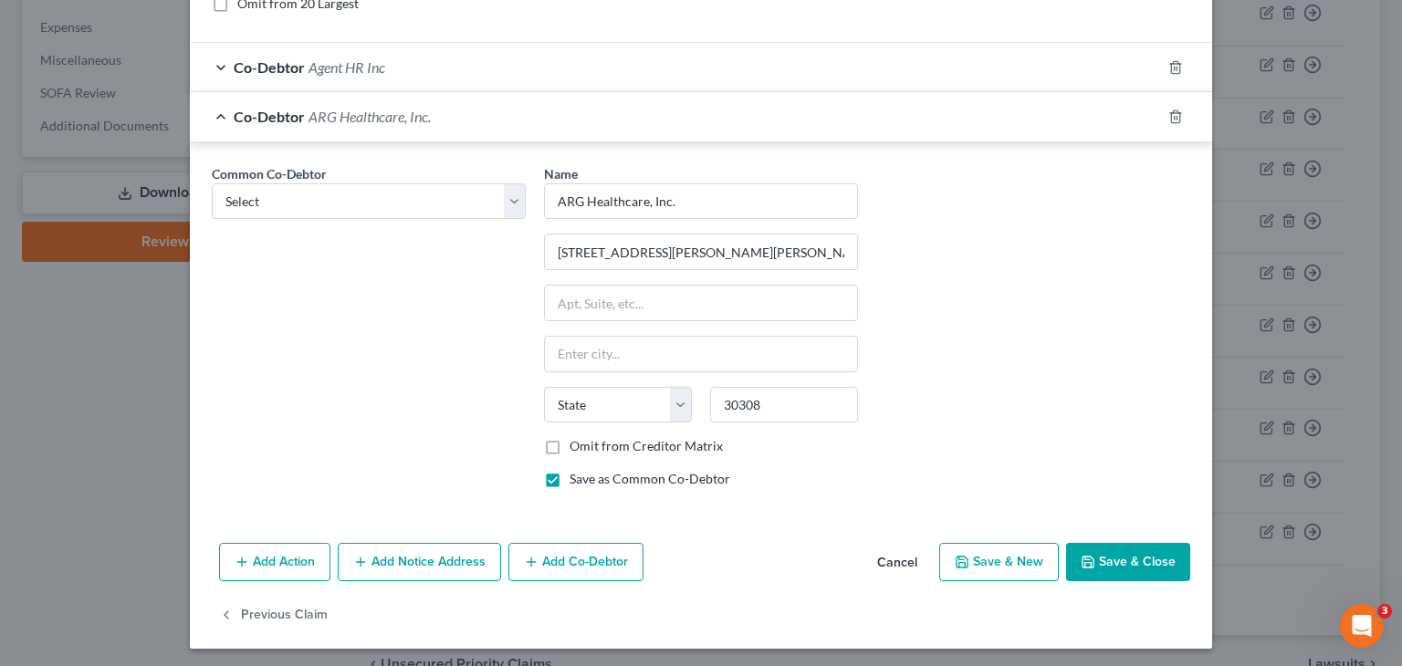
select select "10"
click at [1109, 548] on button "Save & Close" at bounding box center [1128, 562] width 124 height 38
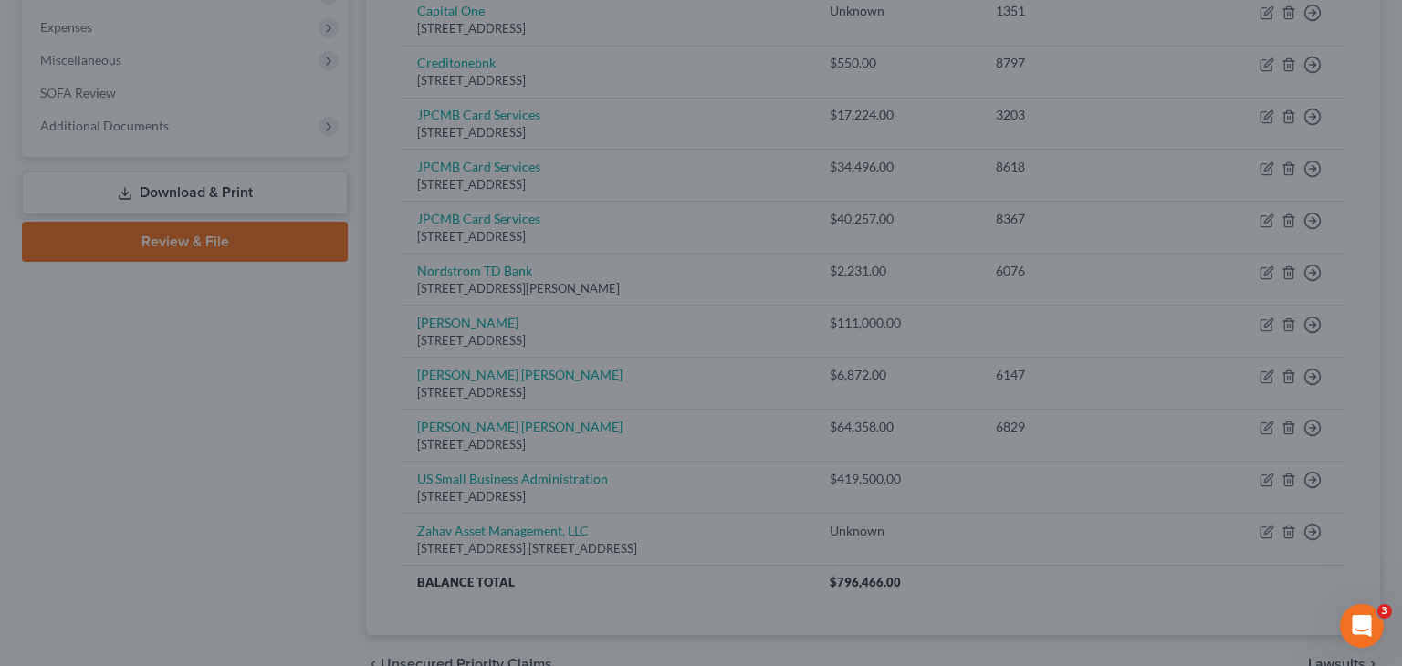
scroll to position [0, 0]
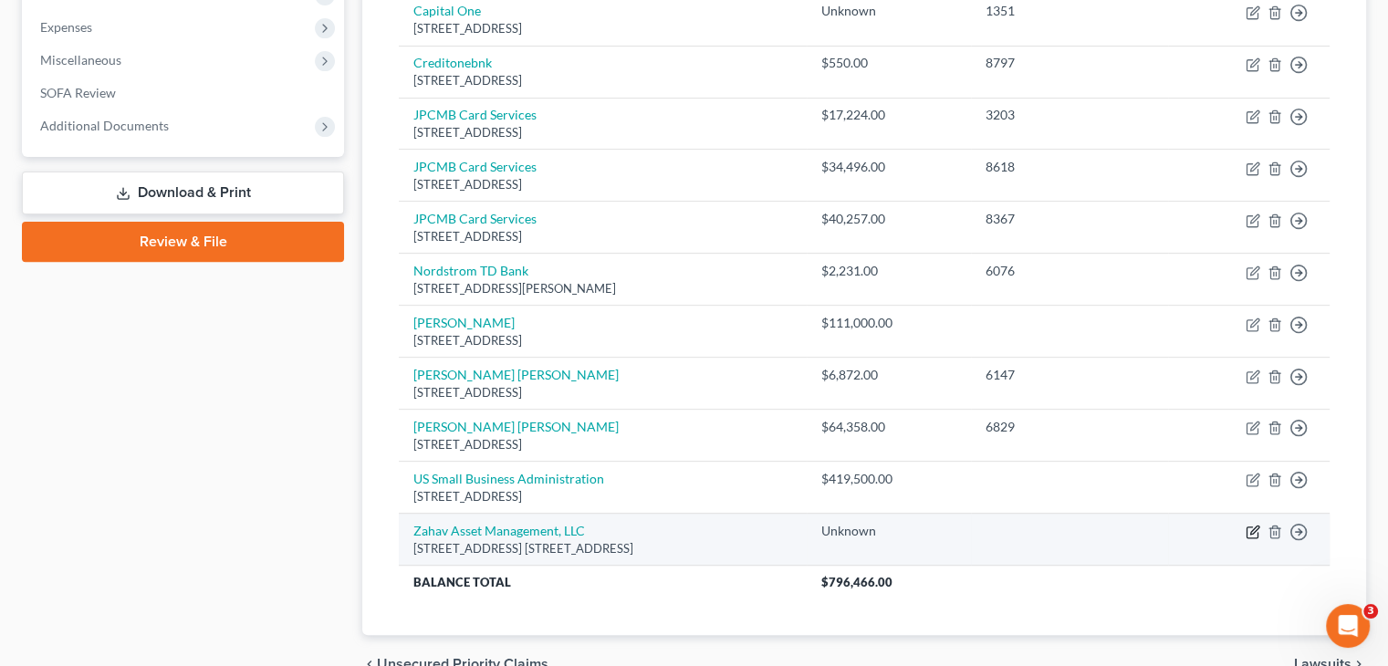
click at [1254, 527] on icon "button" at bounding box center [1254, 531] width 8 height 8
select select "35"
select select "14"
select select "3"
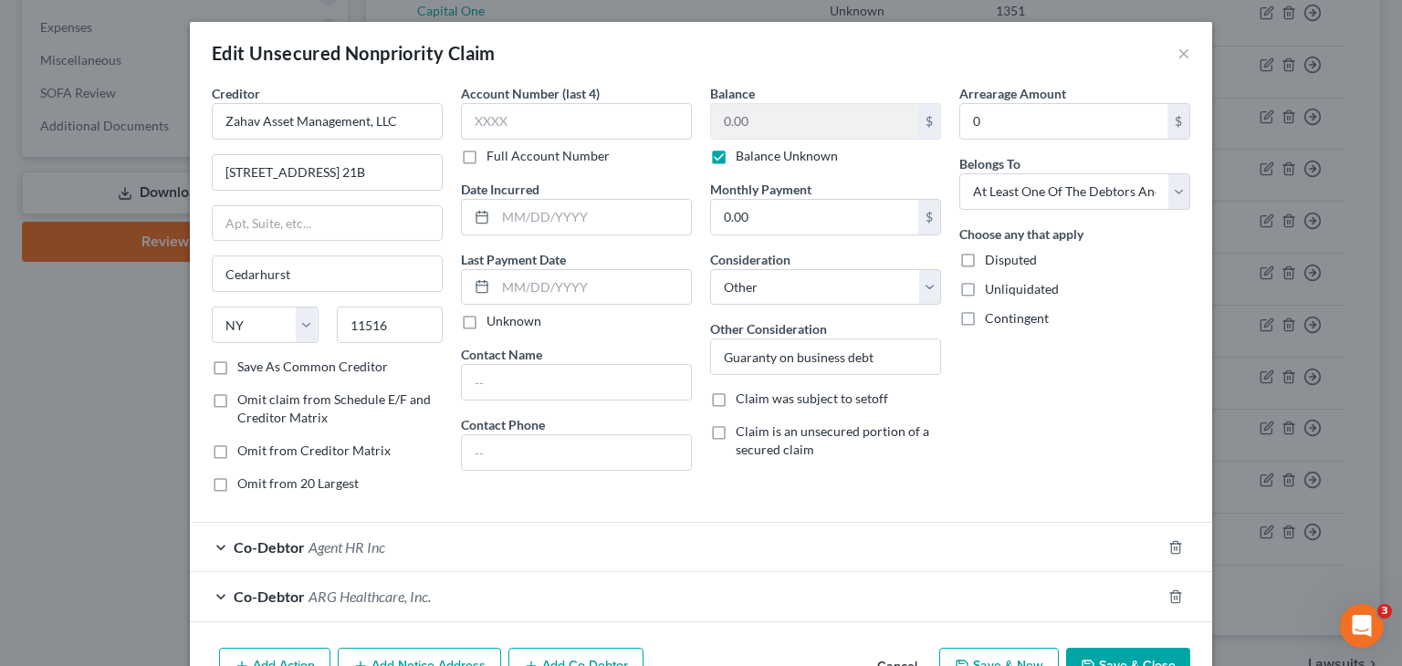
click at [237, 369] on label "Save As Common Creditor" at bounding box center [312, 367] width 151 height 18
click at [245, 369] on input "Save As Common Creditor" at bounding box center [251, 364] width 12 height 12
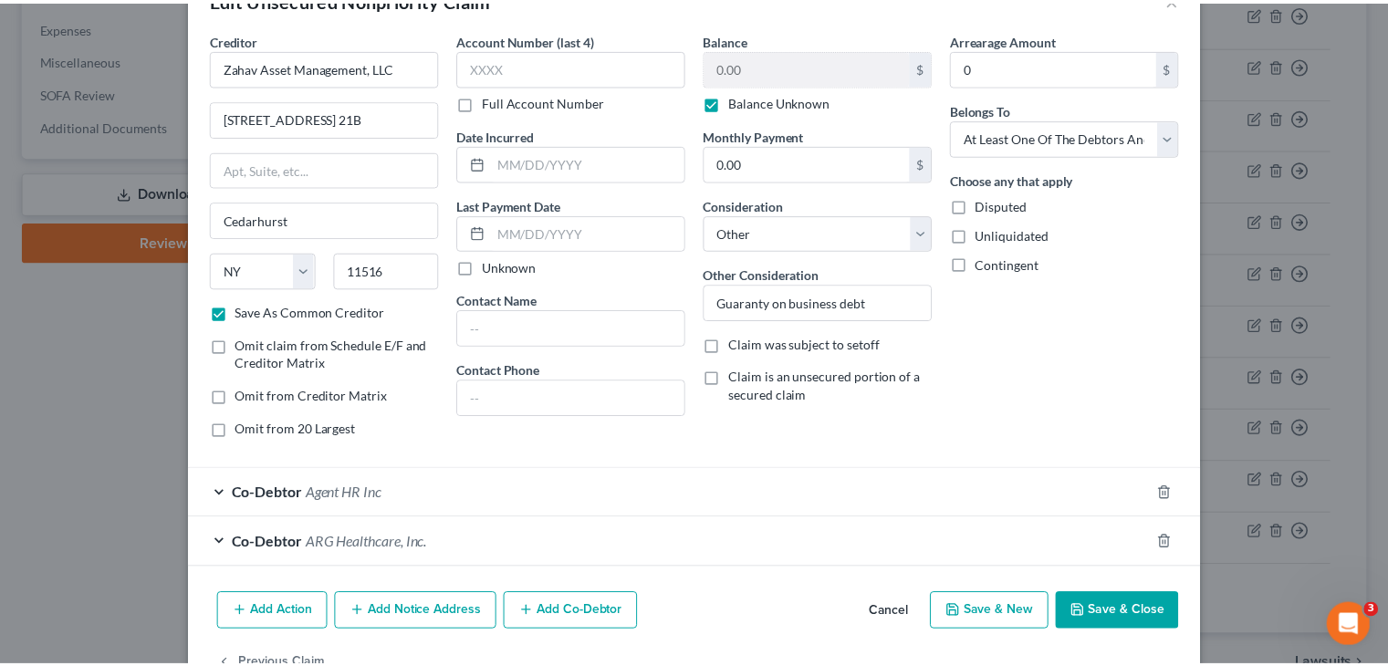
scroll to position [106, 0]
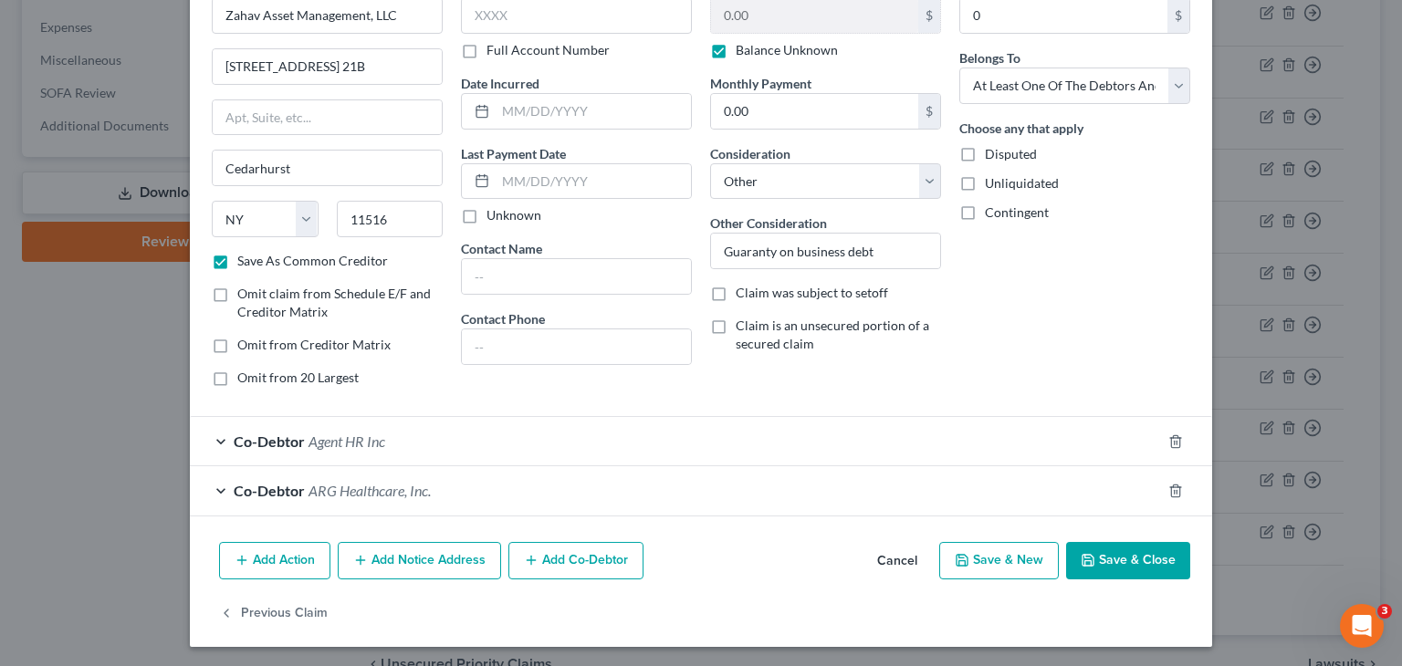
click at [1122, 557] on button "Save & Close" at bounding box center [1128, 561] width 124 height 38
checkbox input "false"
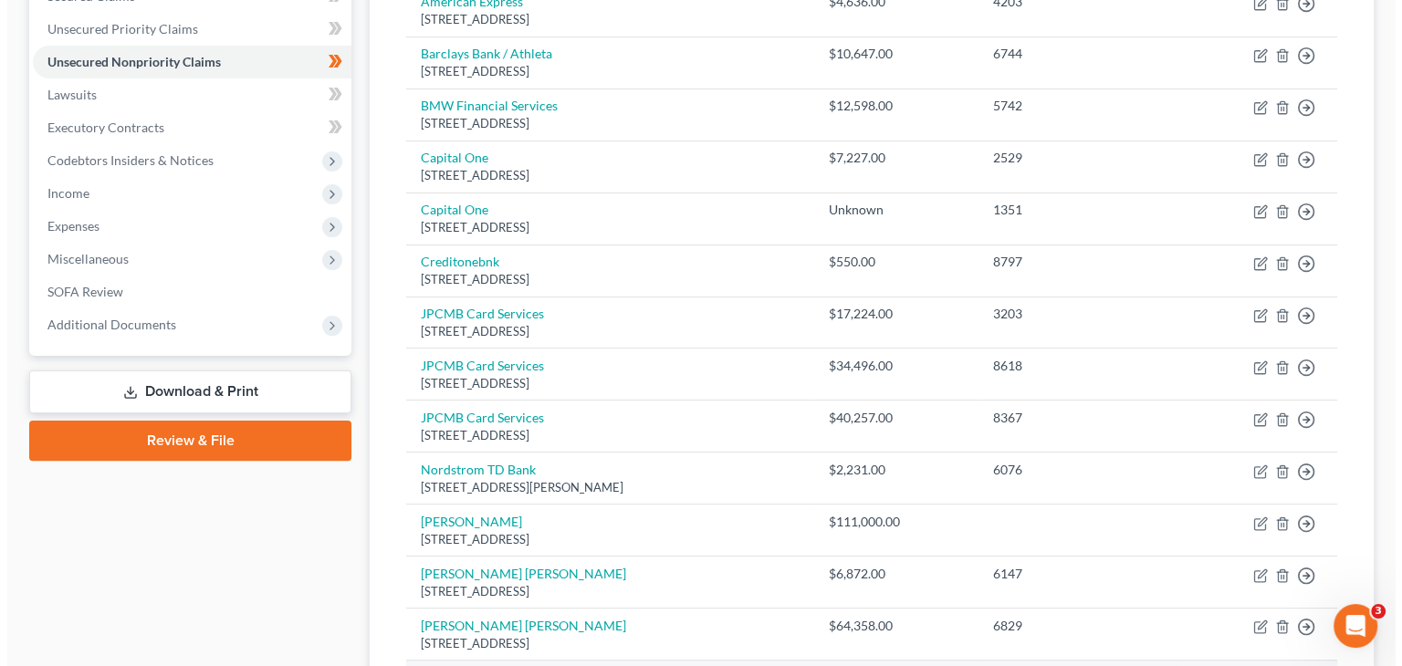
scroll to position [151, 0]
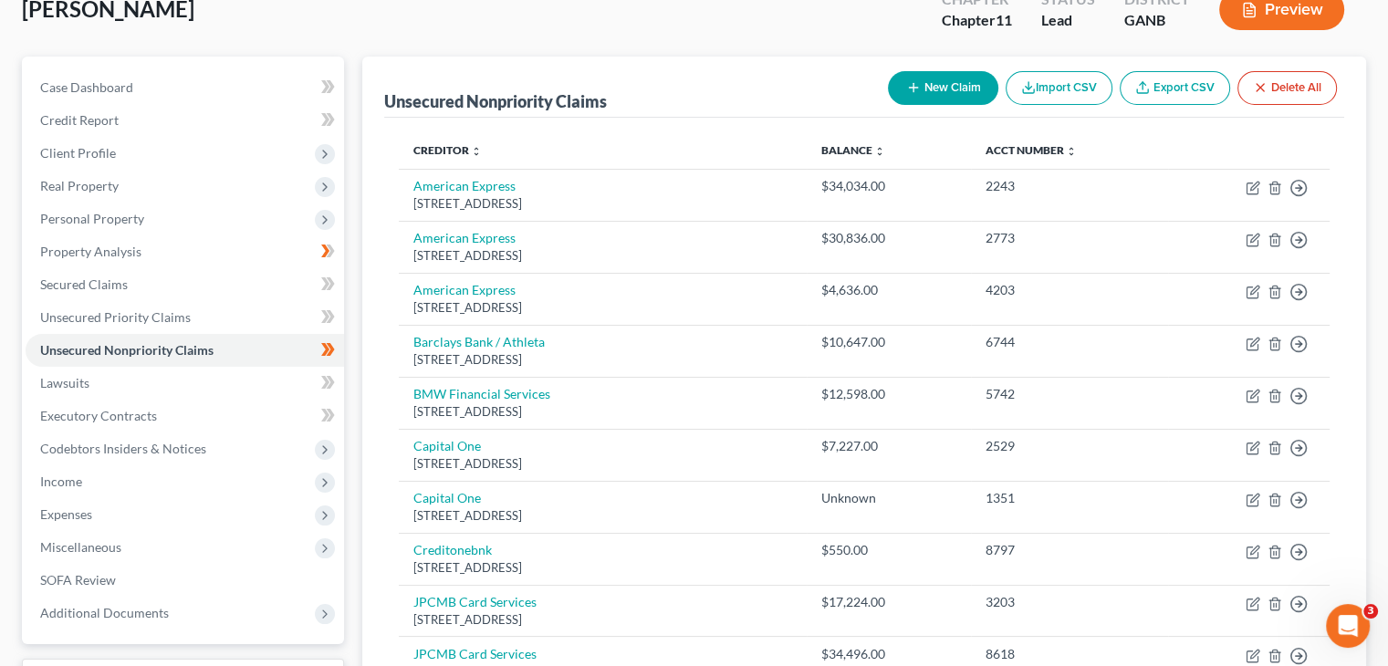
click at [940, 71] on button "New Claim" at bounding box center [943, 88] width 110 height 34
select select "0"
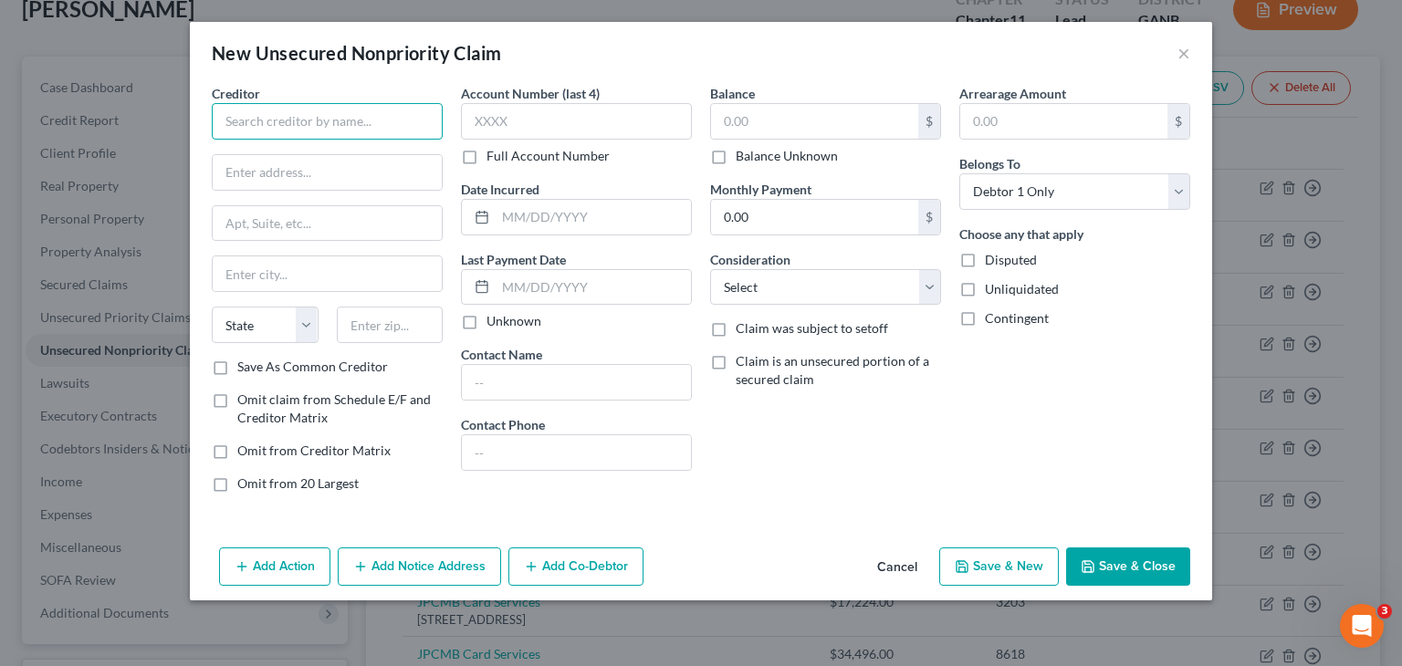
click at [317, 121] on input "text" at bounding box center [327, 121] width 231 height 37
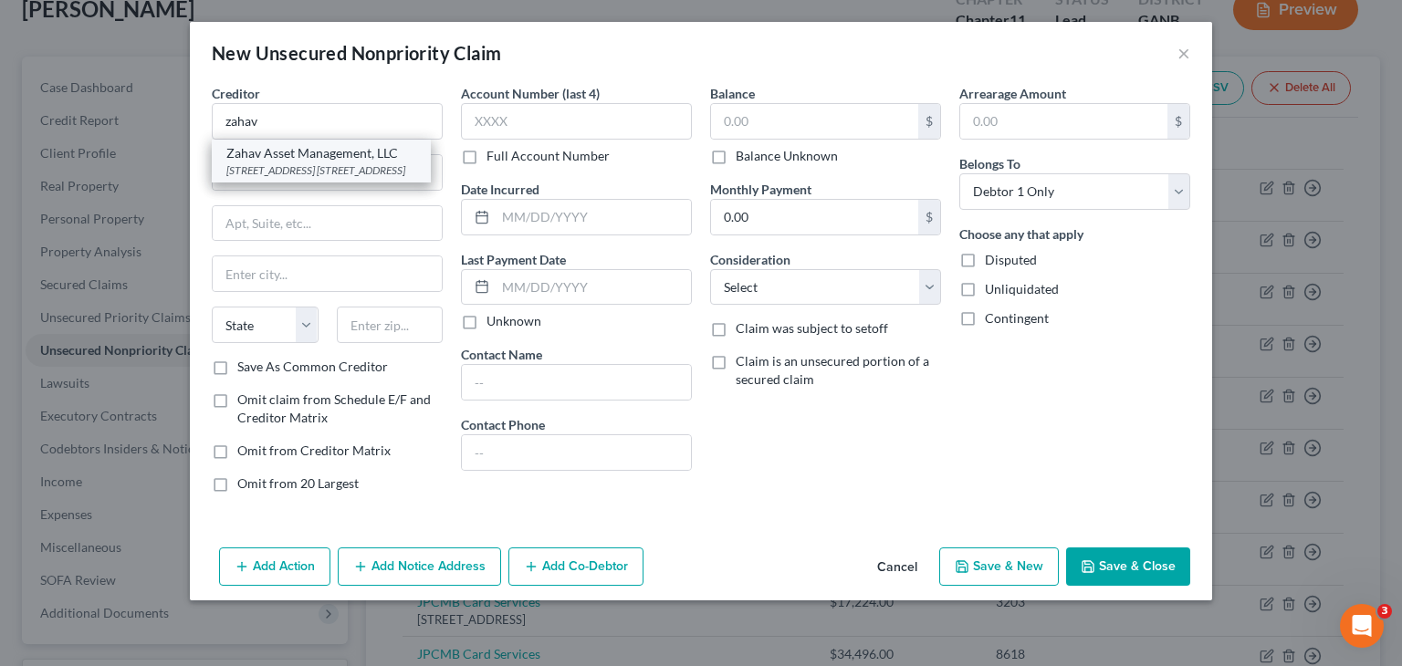
click at [309, 169] on div "[STREET_ADDRESS] [STREET_ADDRESS]" at bounding box center [321, 170] width 190 height 16
type input "Zahav Asset Management, LLC"
type input "[STREET_ADDRESS] 21B"
type input "Cedarhurst"
select select "35"
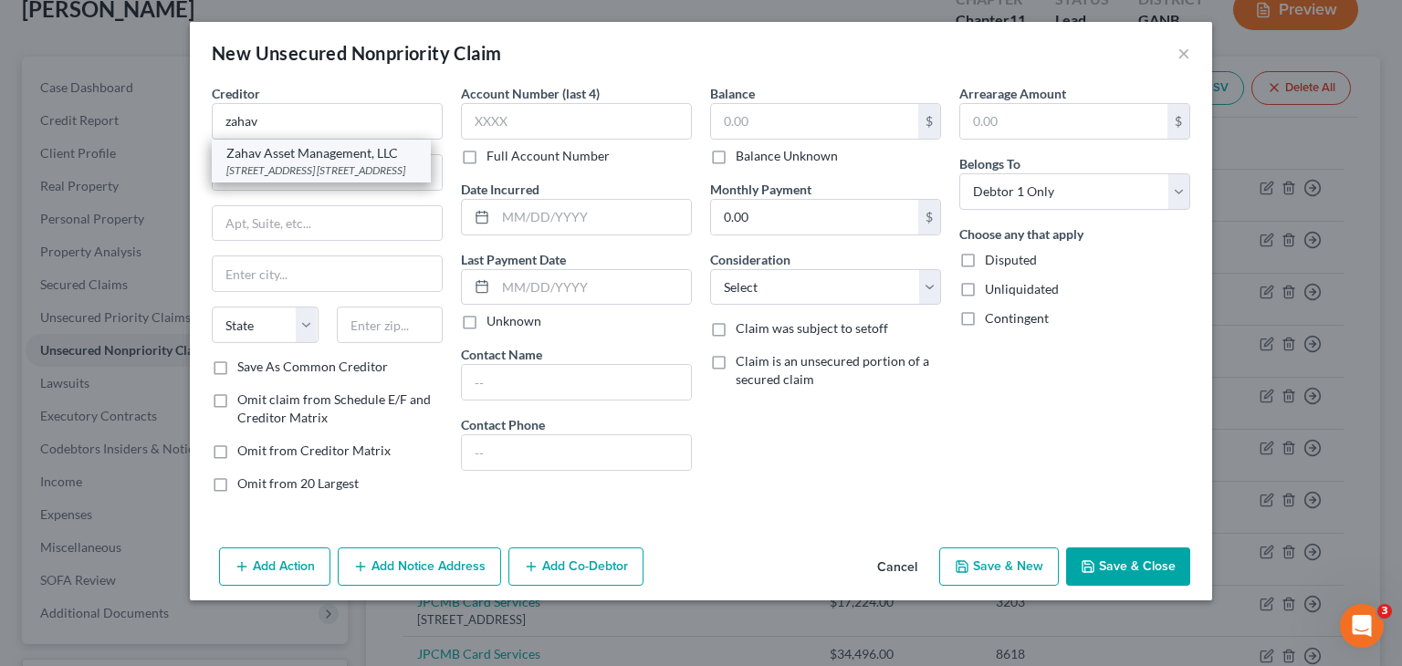
type input "11516"
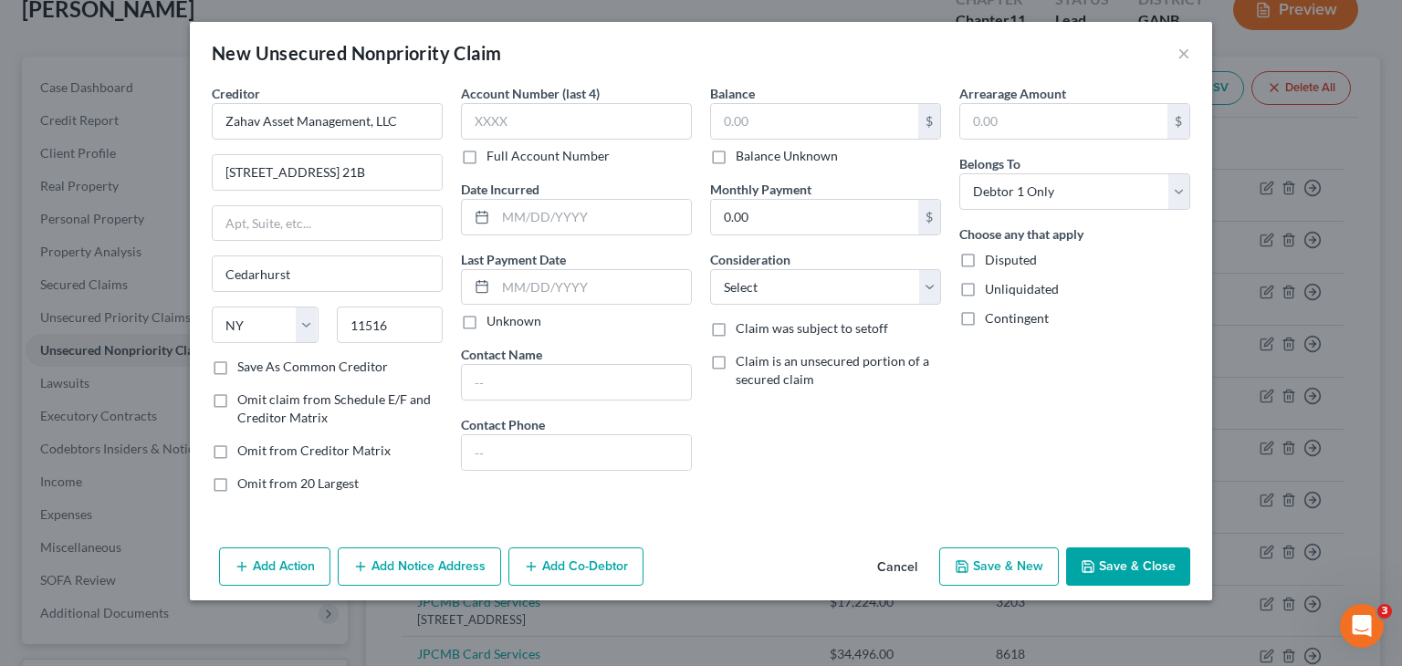
click at [736, 158] on label "Balance Unknown" at bounding box center [787, 156] width 102 height 18
click at [743, 158] on input "Balance Unknown" at bounding box center [749, 153] width 12 height 12
checkbox input "true"
type input "0.00"
click at [798, 275] on select "Select Cable / Satellite Services Collection Agency Credit Card Debt Debt Couns…" at bounding box center [825, 287] width 231 height 37
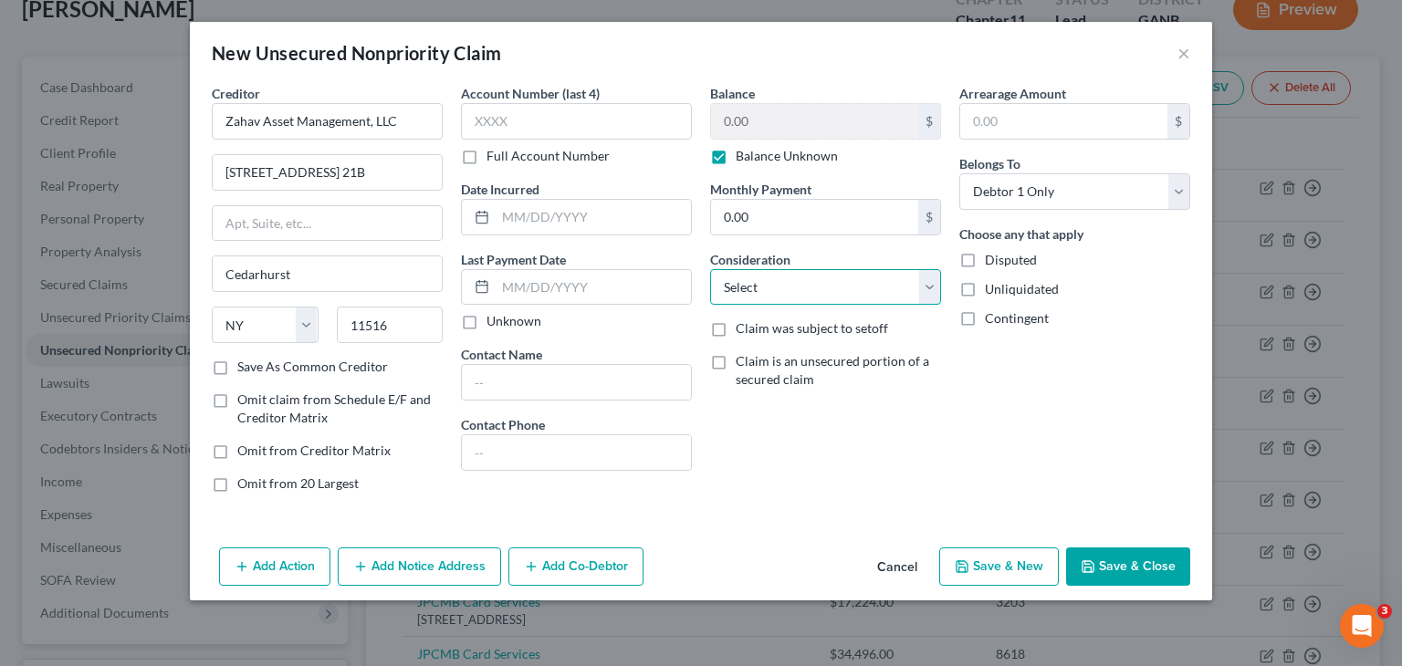
select select "14"
click at [710, 269] on select "Select Cable / Satellite Services Collection Agency Credit Card Debt Debt Couns…" at bounding box center [825, 287] width 231 height 37
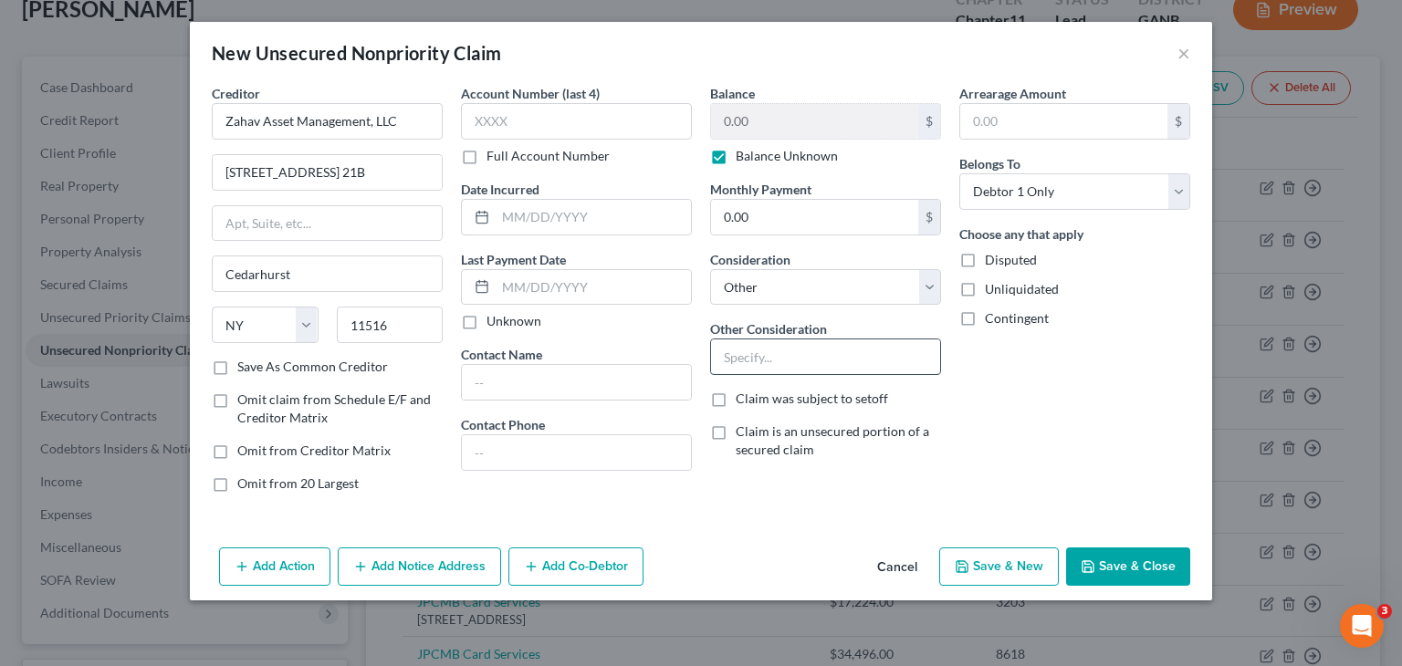
click at [759, 350] on input "text" at bounding box center [825, 357] width 229 height 35
type input "Guaranty on business debt"
click at [1022, 184] on select "Select Debtor 1 Only Debtor 2 Only Debtor 1 And Debtor 2 Only At Least One Of T…" at bounding box center [1074, 191] width 231 height 37
select select "3"
click at [959, 173] on select "Select Debtor 1 Only Debtor 2 Only Debtor 1 And Debtor 2 Only At Least One Of T…" at bounding box center [1074, 191] width 231 height 37
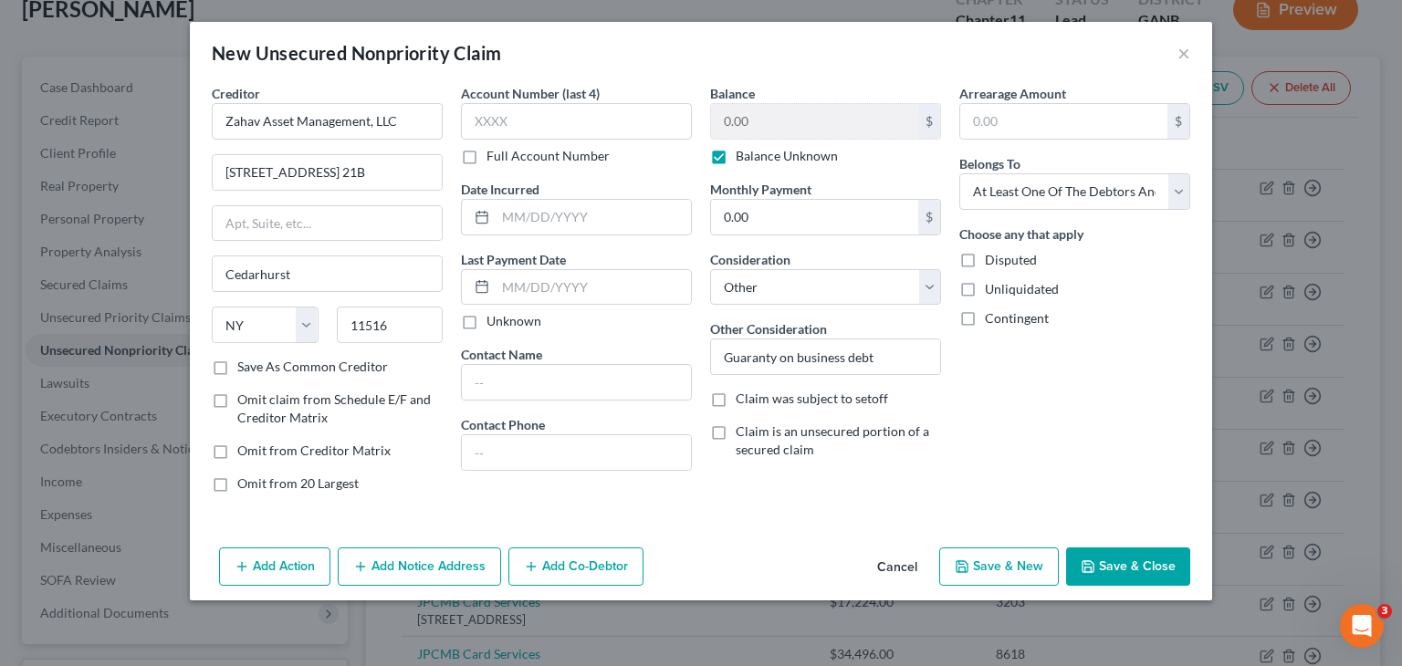
click at [569, 569] on button "Add Co-Debtor" at bounding box center [575, 567] width 135 height 38
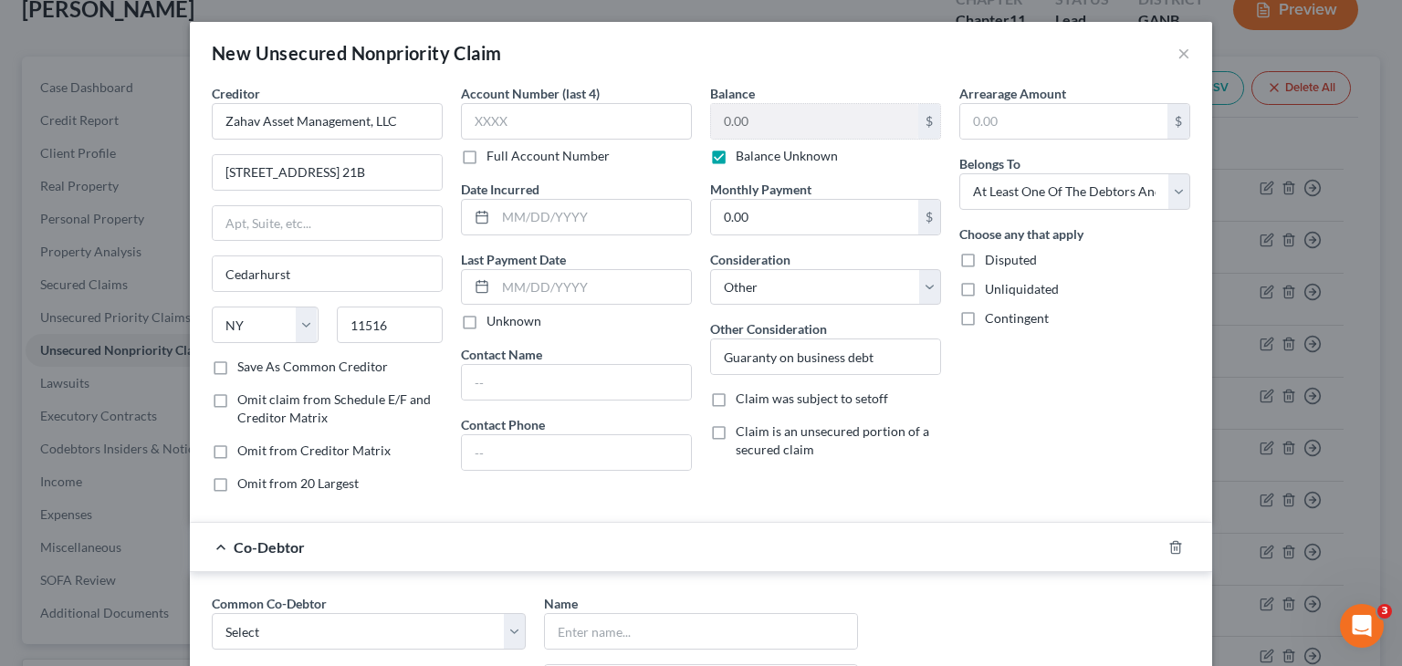
scroll to position [365, 0]
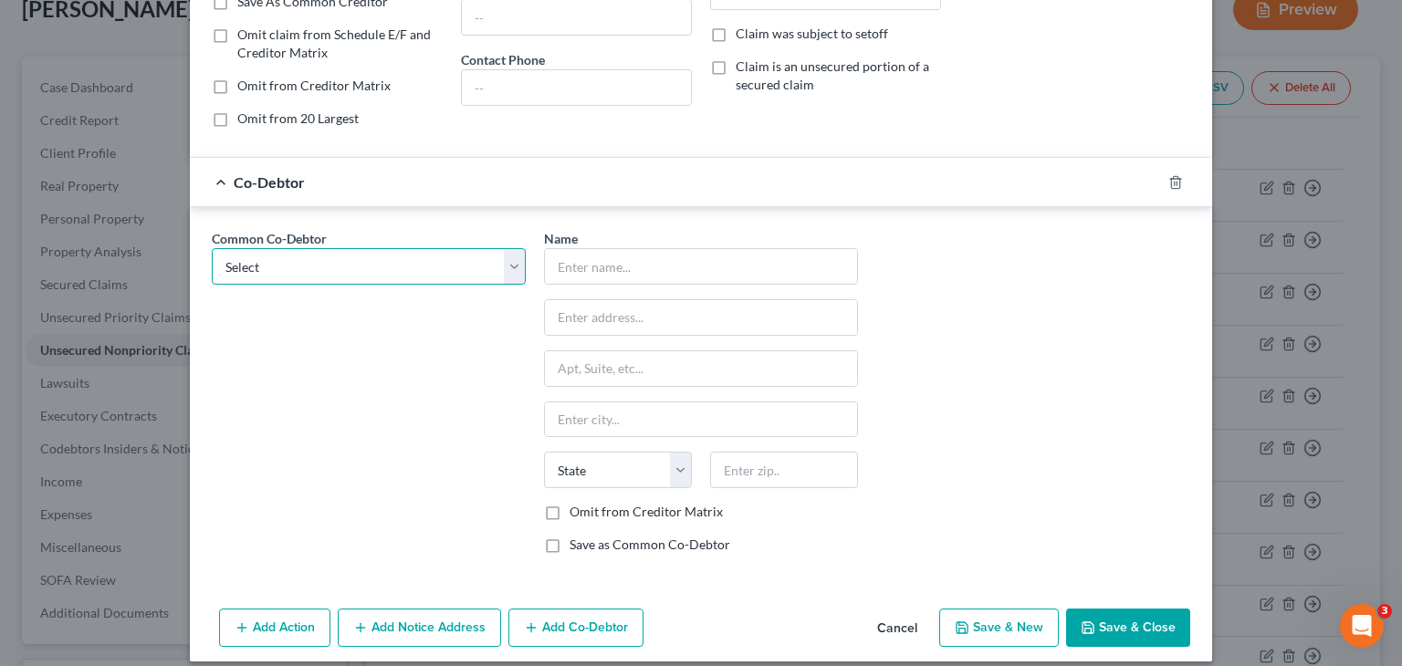
drag, startPoint x: 506, startPoint y: 262, endPoint x: 485, endPoint y: 281, distance: 28.4
click at [506, 262] on select "Select Agent HR Inc [PERSON_NAME] [PERSON_NAME] ARG Healthcare, Inc." at bounding box center [369, 266] width 314 height 37
select select "3"
click at [212, 248] on select "Select Agent HR Inc [PERSON_NAME] [PERSON_NAME] ARG Healthcare, Inc." at bounding box center [369, 266] width 314 height 37
type input "ARG Healthcare, Inc."
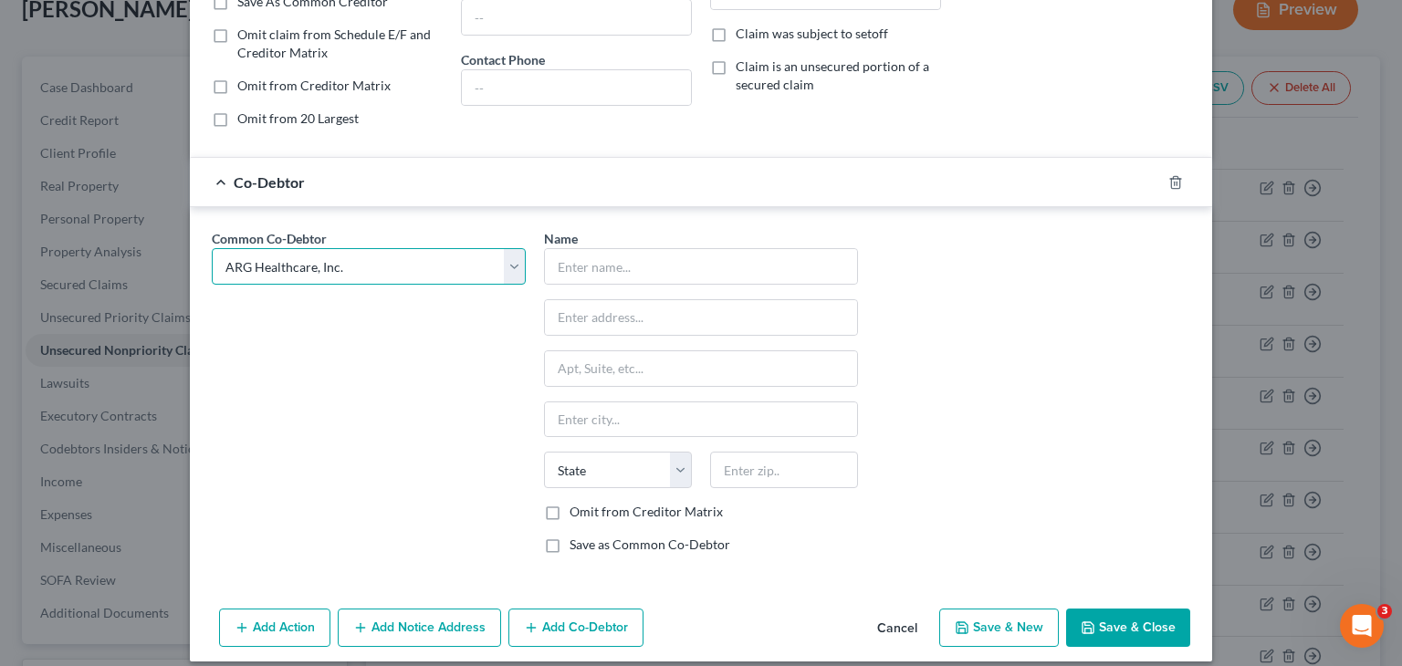
type input "[STREET_ADDRESS][PERSON_NAME][PERSON_NAME]"
type input "[GEOGRAPHIC_DATA]"
select select "10"
type input "30308"
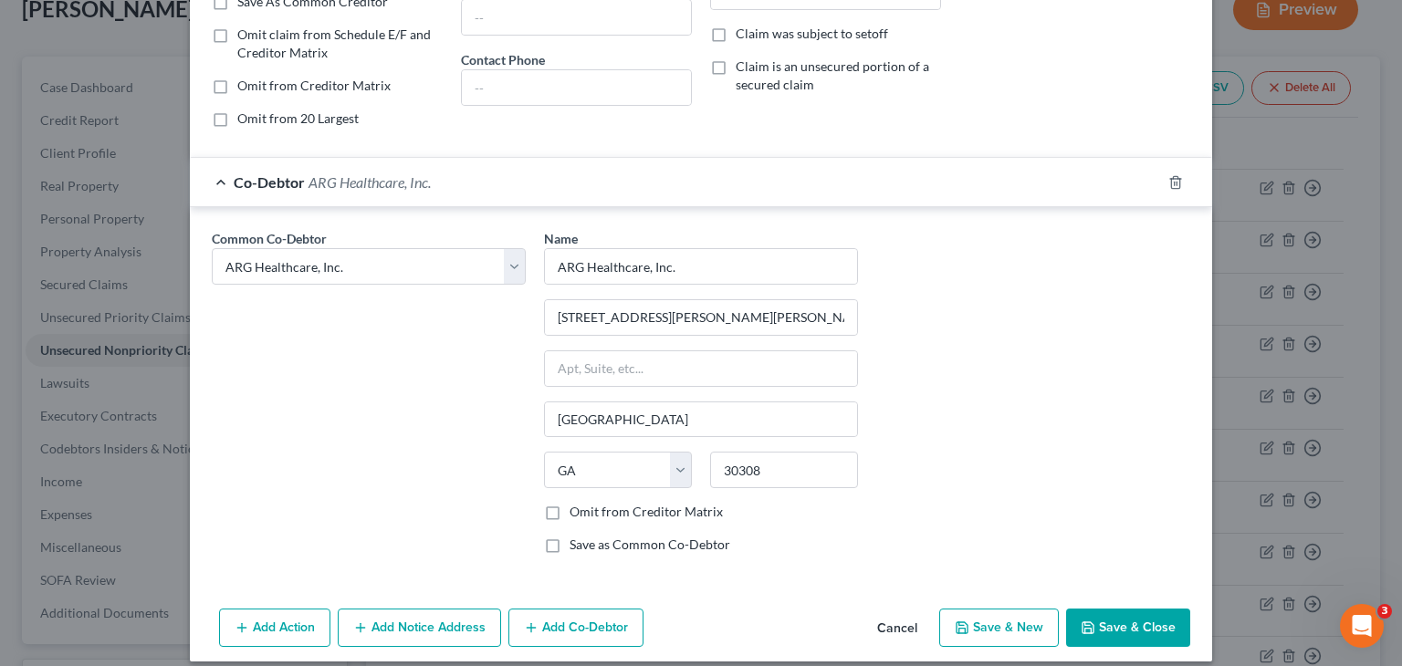
click at [1122, 623] on button "Save & Close" at bounding box center [1128, 628] width 124 height 38
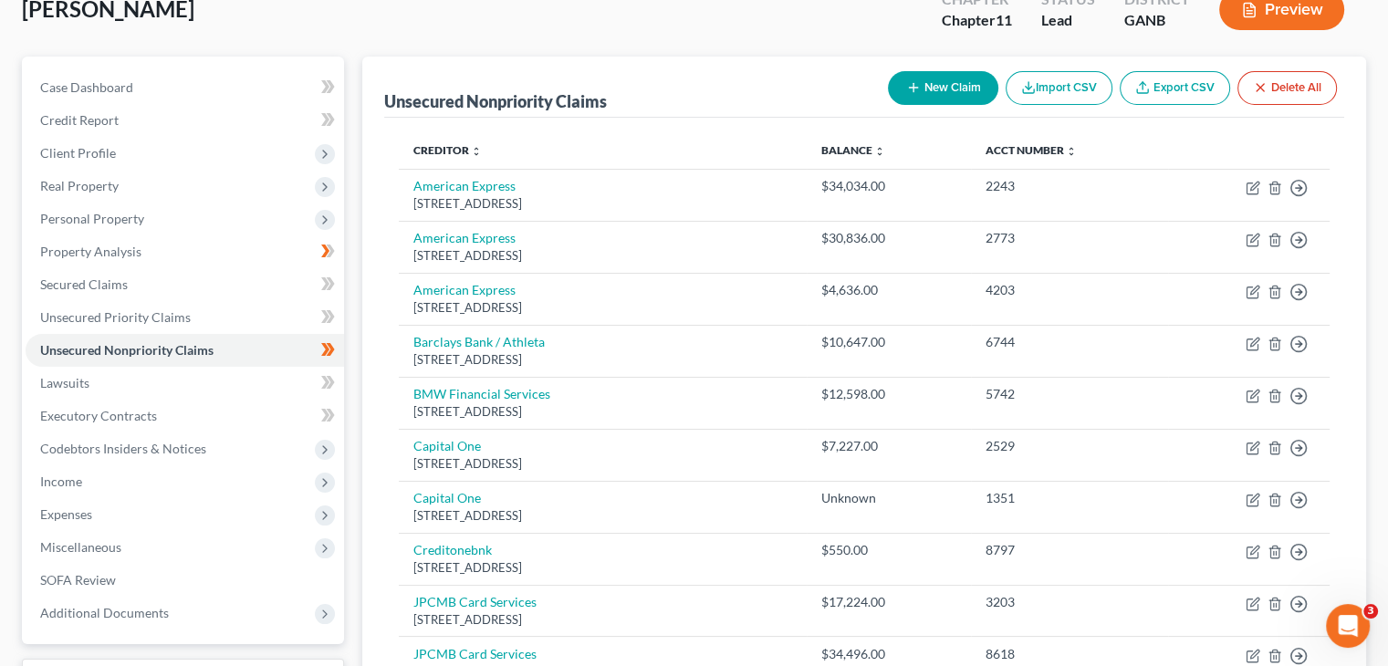
click at [953, 71] on button "New Claim" at bounding box center [943, 88] width 110 height 34
select select "0"
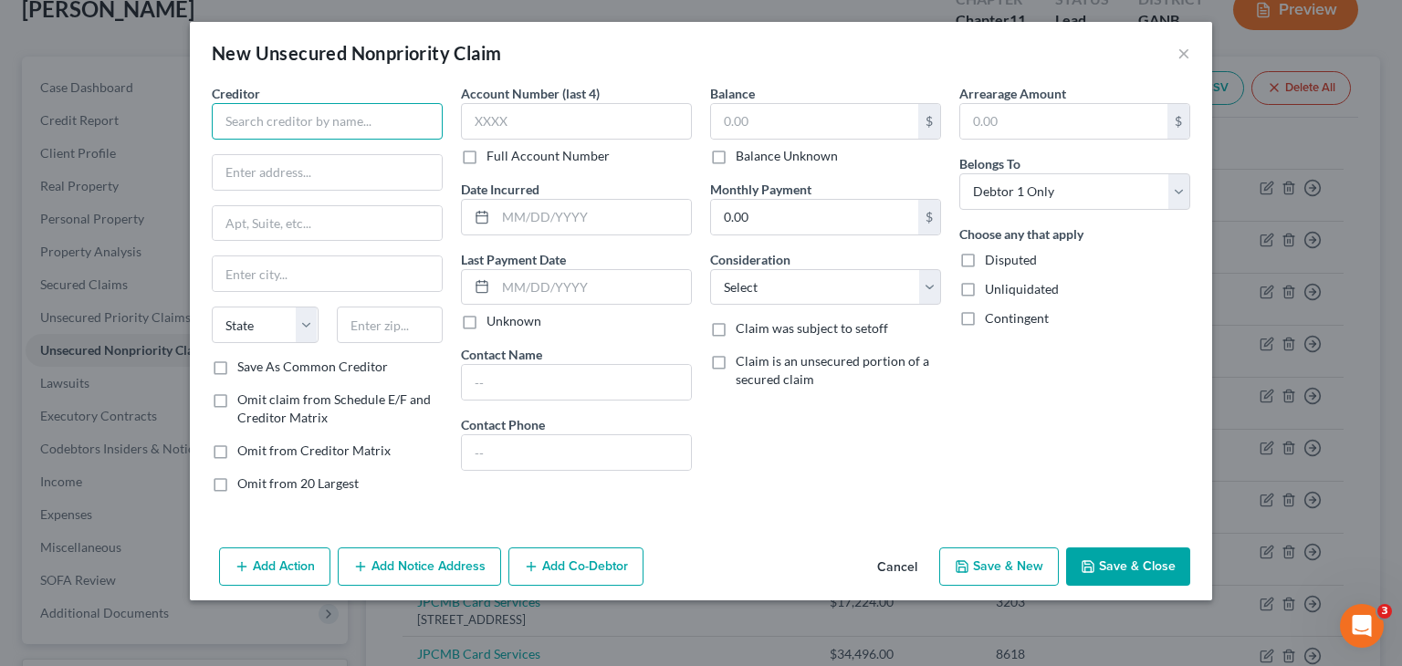
click at [287, 125] on input "text" at bounding box center [327, 121] width 231 height 37
type input "IDF Advance Inc."
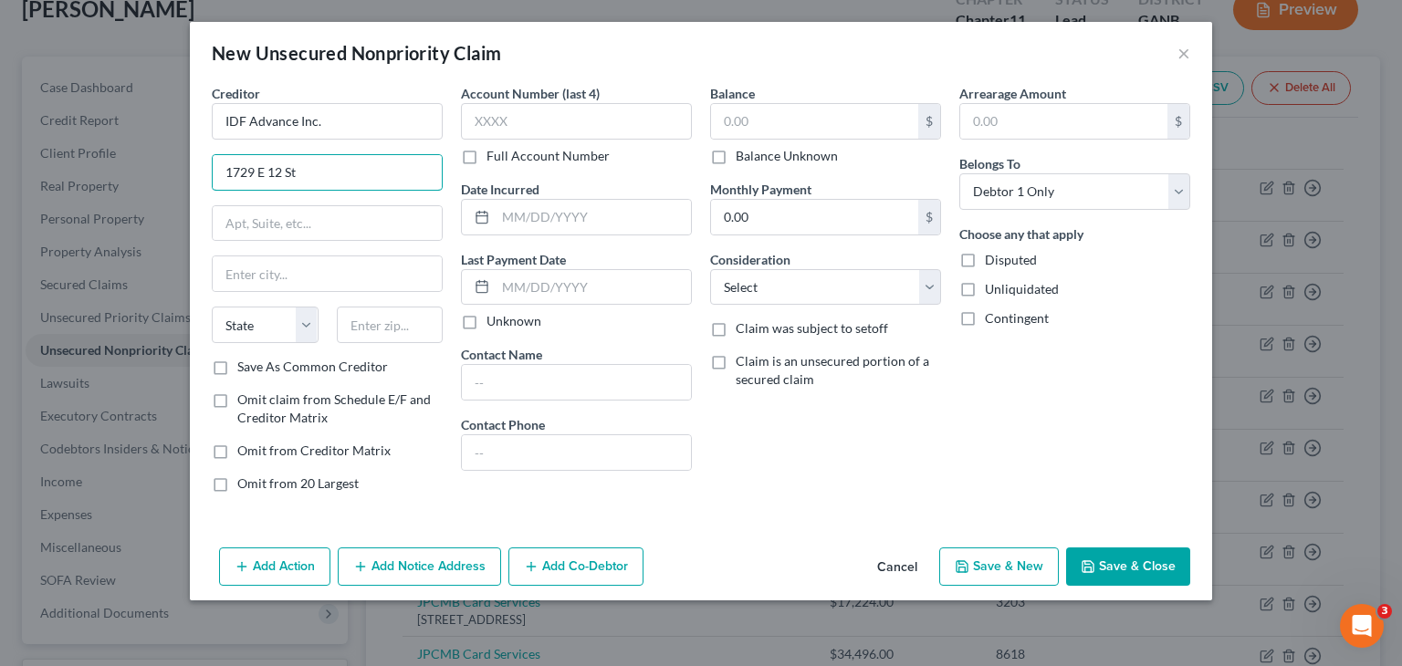
type input "1729 E 12 St"
type input "11229"
type input "[GEOGRAPHIC_DATA]"
select select "35"
click at [237, 360] on label "Save As Common Creditor" at bounding box center [312, 367] width 151 height 18
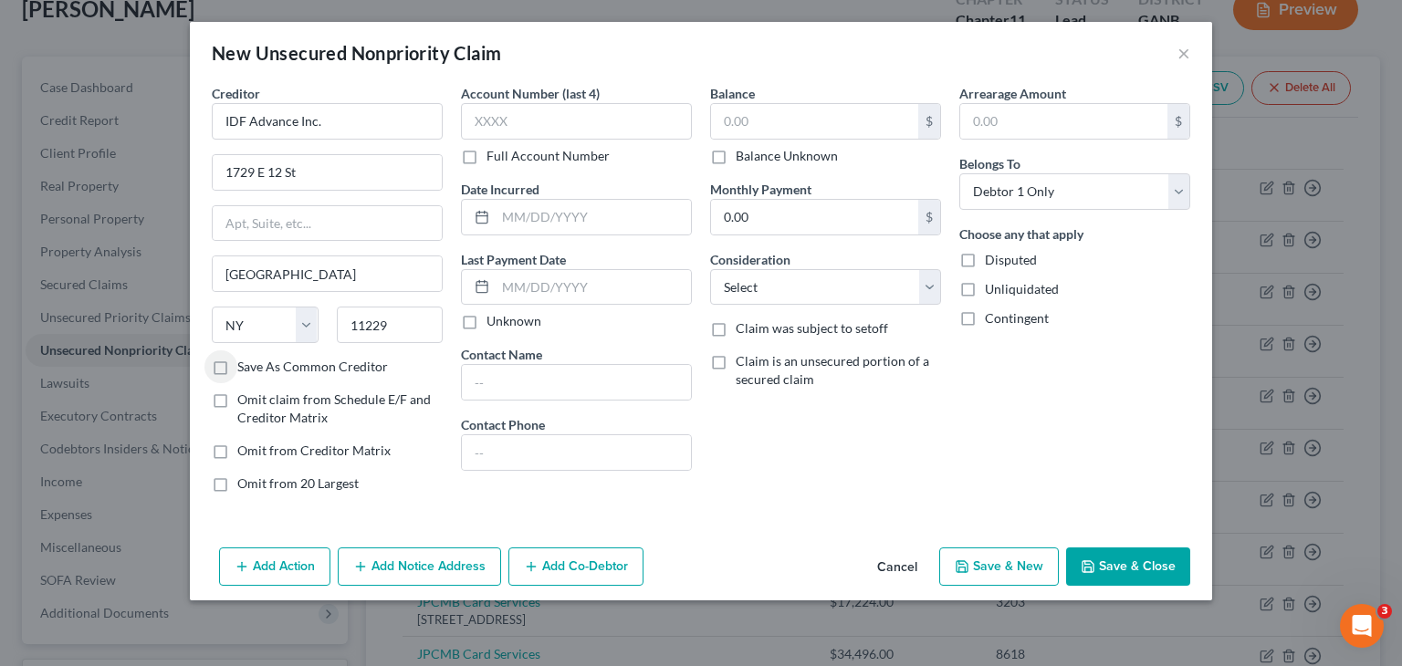
click at [245, 360] on input "Save As Common Creditor" at bounding box center [251, 364] width 12 height 12
checkbox input "true"
click at [736, 161] on label "Balance Unknown" at bounding box center [787, 156] width 102 height 18
click at [743, 159] on input "Balance Unknown" at bounding box center [749, 153] width 12 height 12
checkbox input "true"
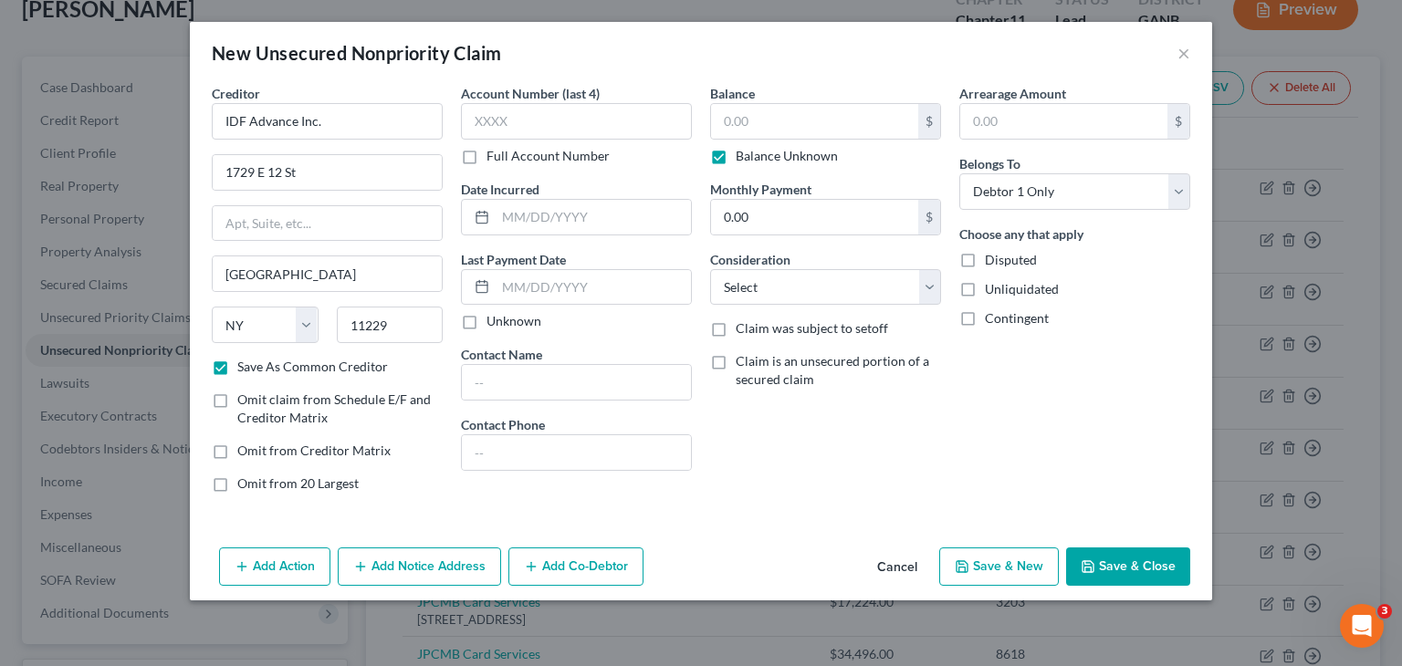
type input "0.00"
click at [784, 293] on select "Select Cable / Satellite Services Collection Agency Credit Card Debt Debt Couns…" at bounding box center [825, 287] width 231 height 37
select select "14"
click at [710, 269] on select "Select Cable / Satellite Services Collection Agency Credit Card Debt Debt Couns…" at bounding box center [825, 287] width 231 height 37
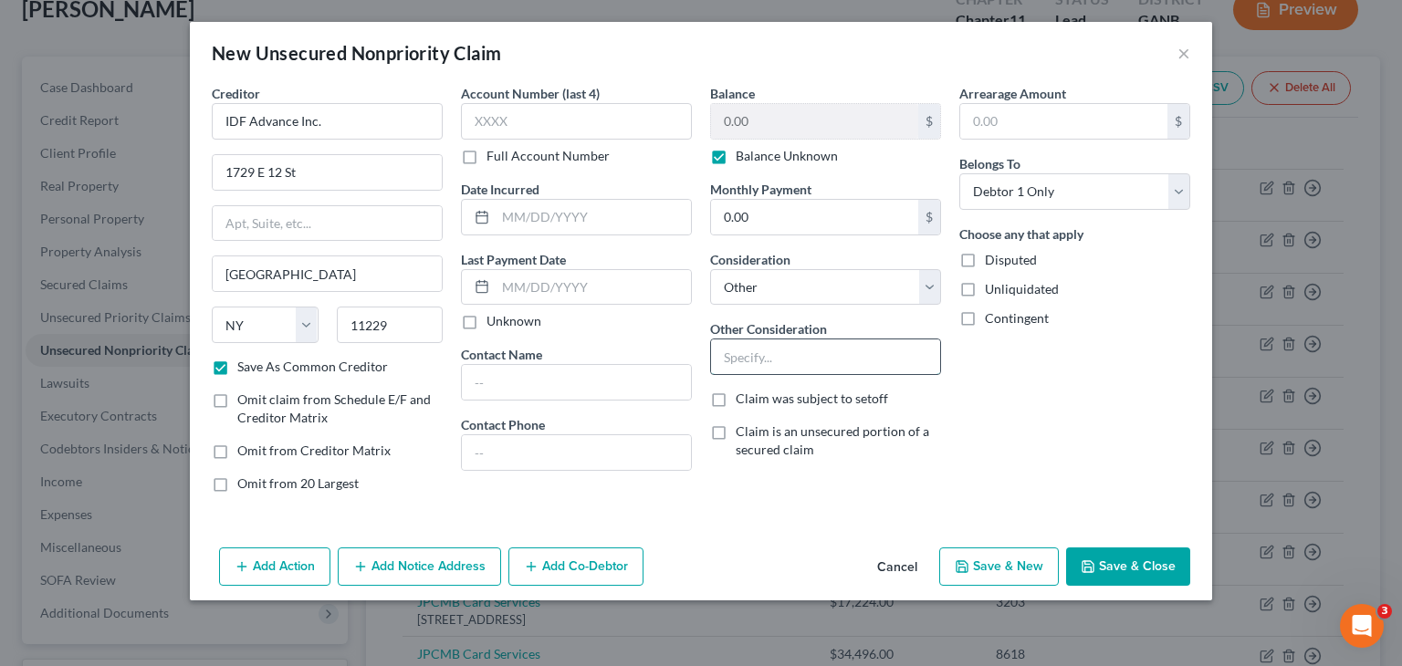
click at [799, 361] on input "text" at bounding box center [825, 357] width 229 height 35
type input "Guaranty on business debt"
drag, startPoint x: 1177, startPoint y: 191, endPoint x: 1158, endPoint y: 205, distance: 24.1
click at [1177, 191] on select "Select Debtor 1 Only Debtor 2 Only Debtor 1 And Debtor 2 Only At Least One Of T…" at bounding box center [1074, 191] width 231 height 37
select select "3"
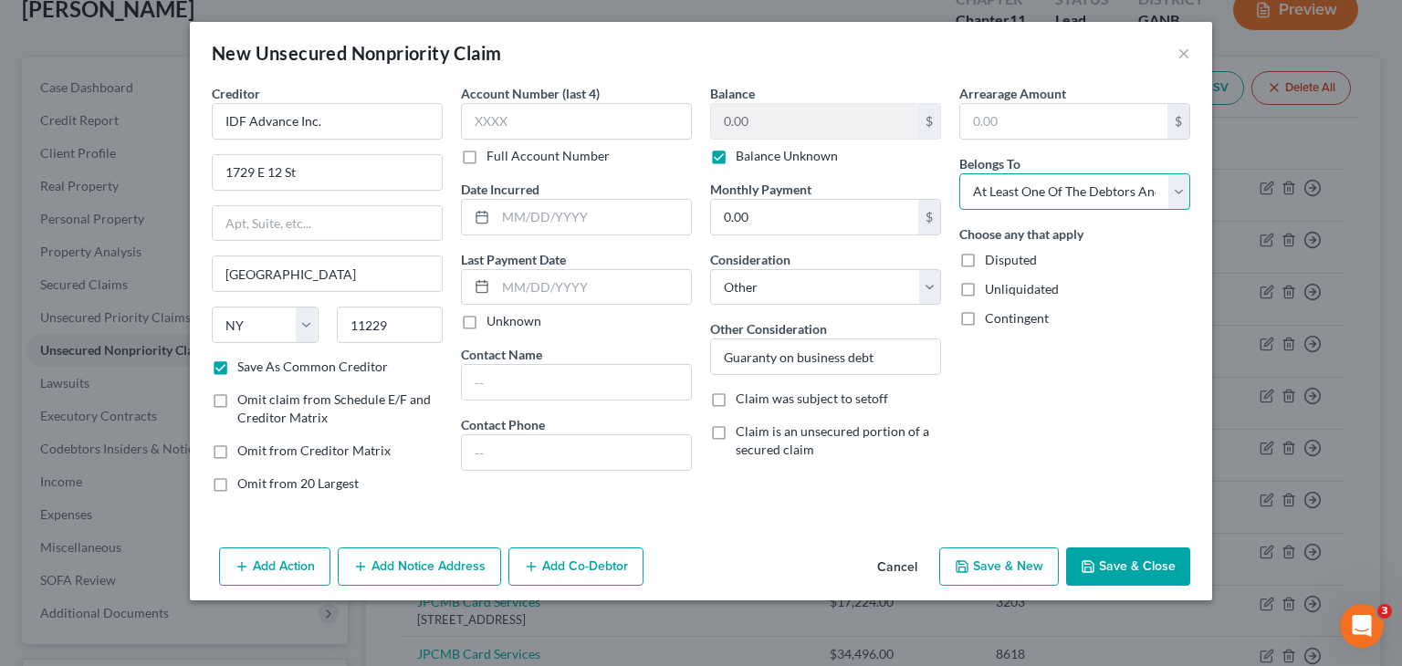
click at [959, 173] on select "Select Debtor 1 Only Debtor 2 Only Debtor 1 And Debtor 2 Only At Least One Of T…" at bounding box center [1074, 191] width 231 height 37
click at [580, 574] on button "Add Co-Debtor" at bounding box center [575, 567] width 135 height 38
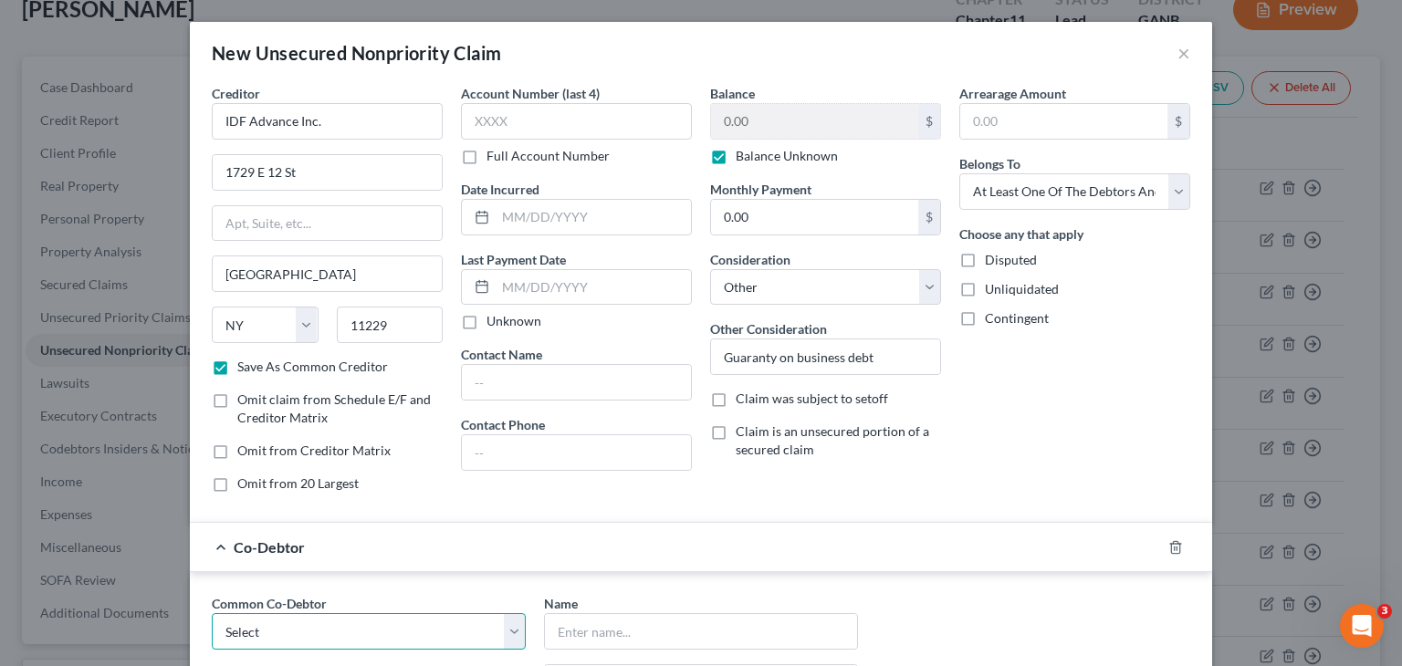
click at [507, 637] on select "Select Agent HR Inc [PERSON_NAME] [PERSON_NAME] ARG Healthcare, Inc." at bounding box center [369, 631] width 314 height 37
select select "3"
click at [212, 613] on select "Select Agent HR Inc [PERSON_NAME] [PERSON_NAME] ARG Healthcare, Inc." at bounding box center [369, 631] width 314 height 37
type input "ARG Healthcare, Inc."
type input "[STREET_ADDRESS][PERSON_NAME][PERSON_NAME]"
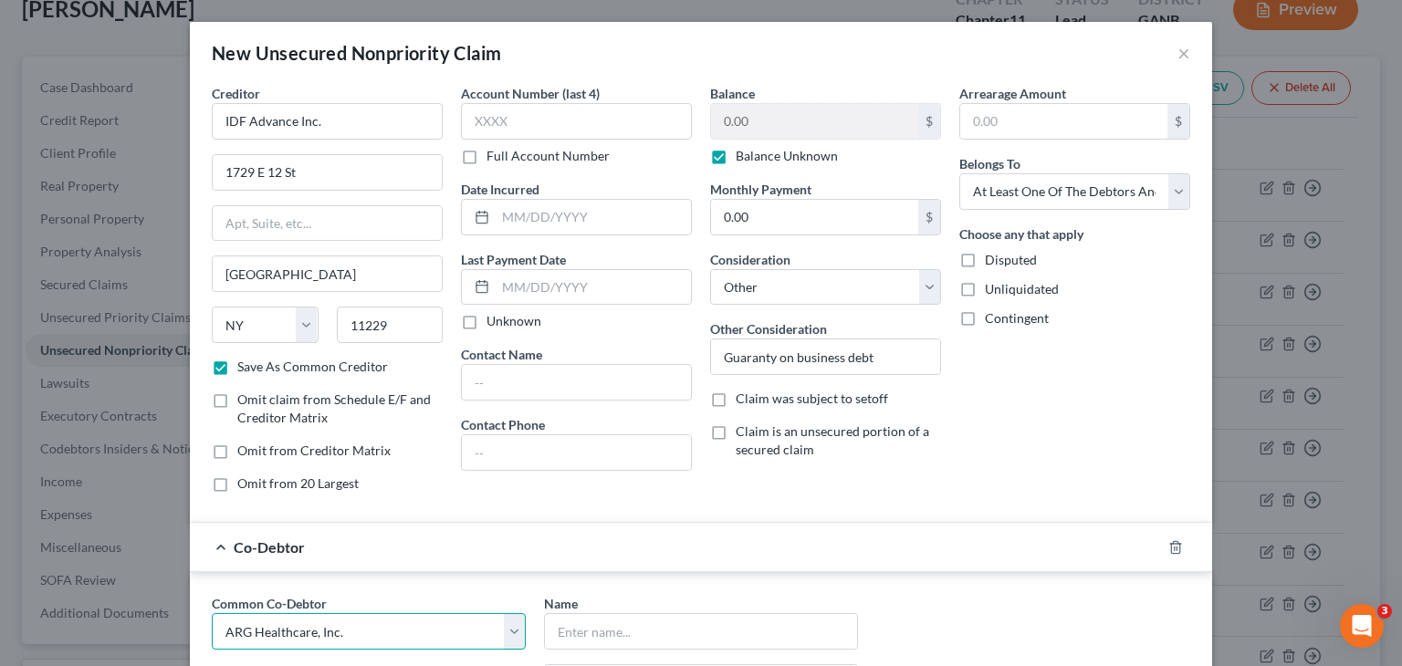
type input "[GEOGRAPHIC_DATA]"
select select "10"
type input "30308"
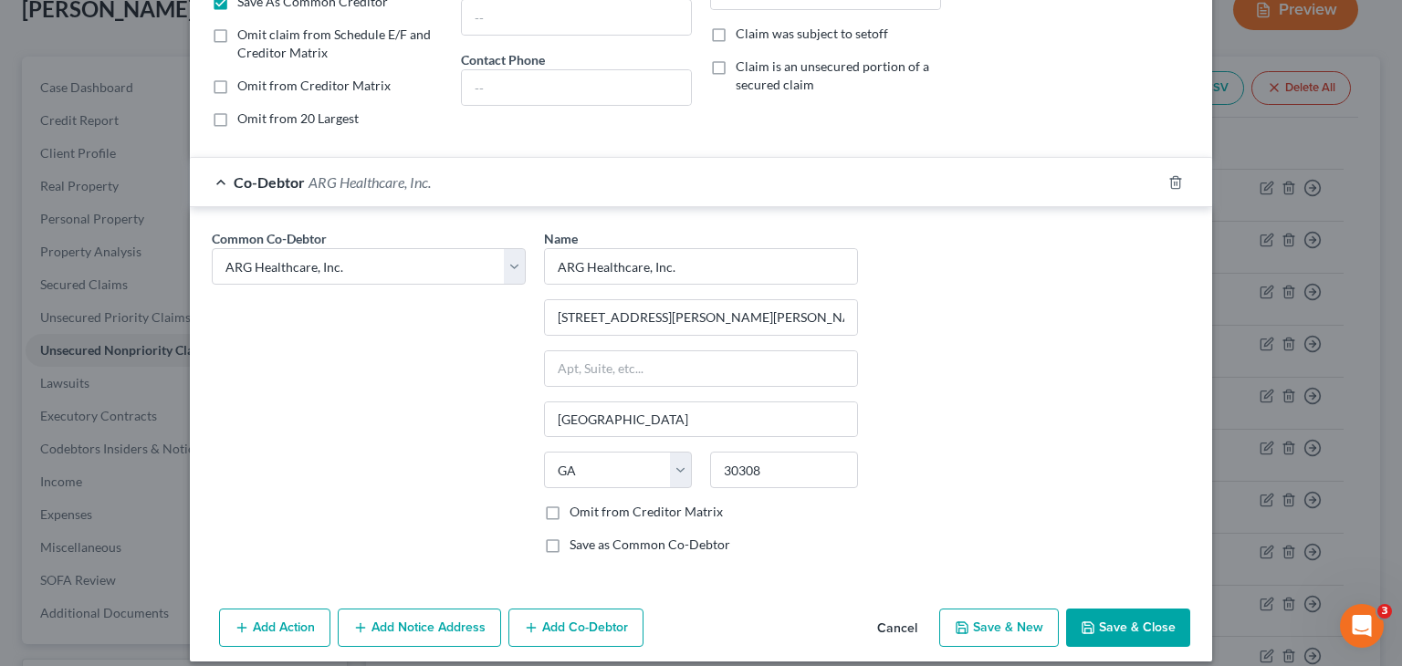
click at [1103, 617] on button "Save & Close" at bounding box center [1128, 628] width 124 height 38
checkbox input "false"
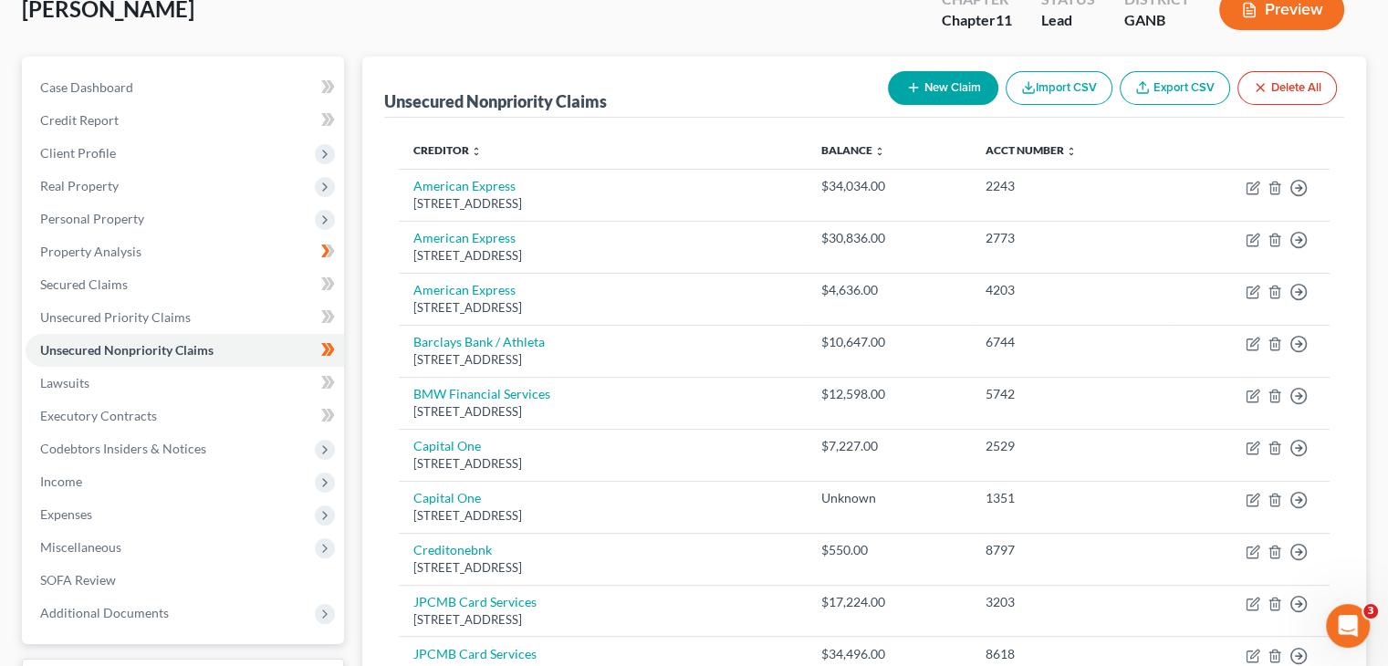
click at [960, 71] on button "New Claim" at bounding box center [943, 88] width 110 height 34
select select "0"
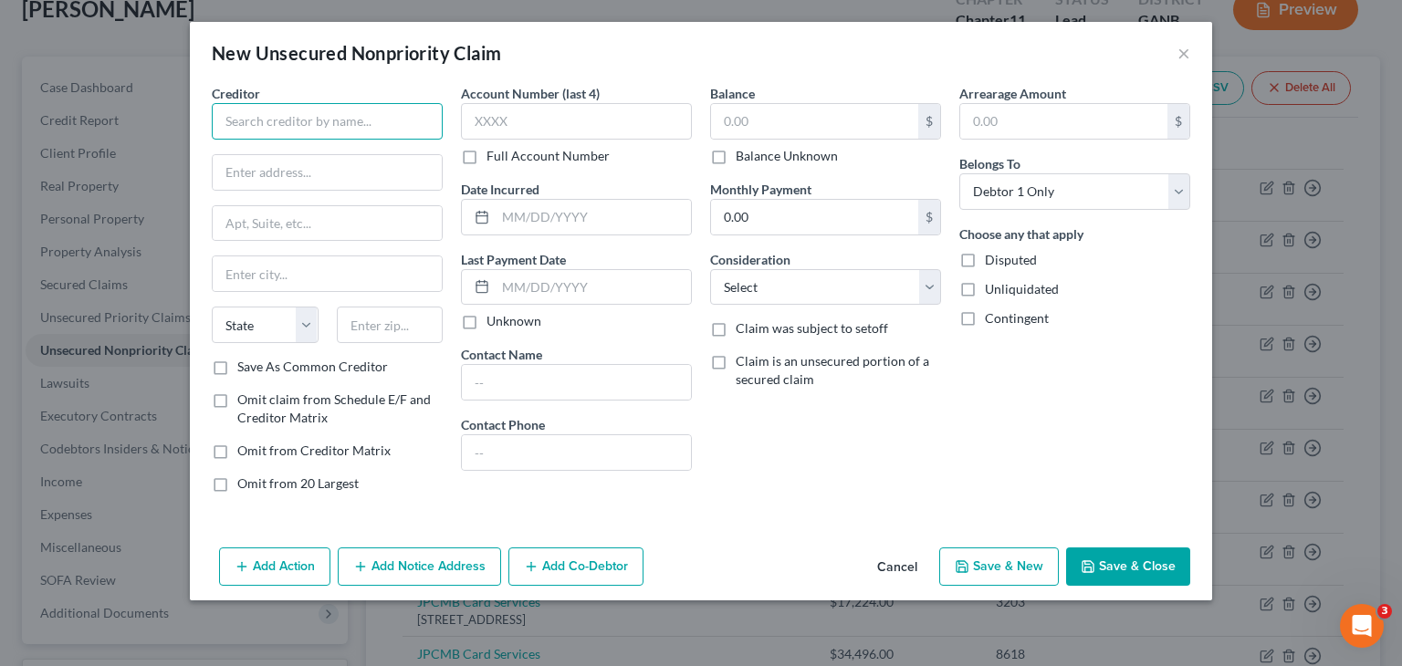
click at [365, 120] on input "text" at bounding box center [327, 121] width 231 height 37
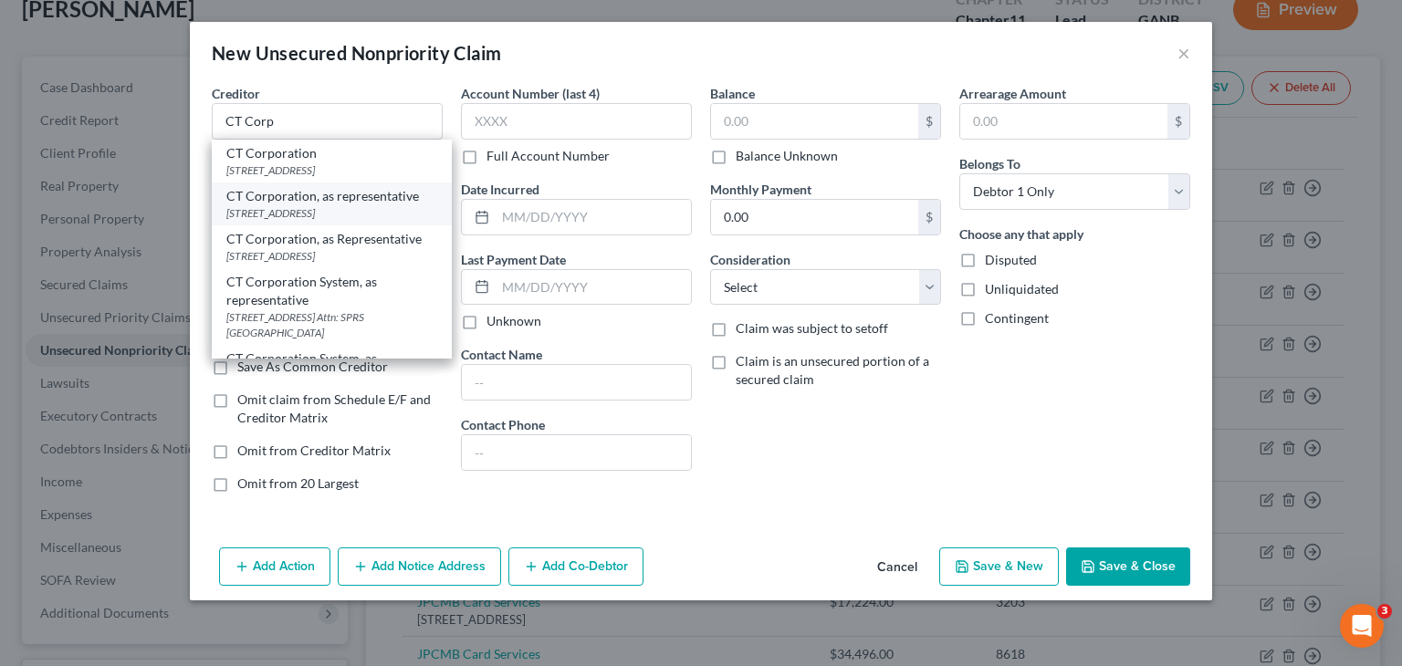
click at [341, 221] on div "[STREET_ADDRESS]" at bounding box center [331, 213] width 211 height 16
type input "CT Corporation, as representative"
type input "[STREET_ADDRESS]"
type input "[GEOGRAPHIC_DATA]"
select select "4"
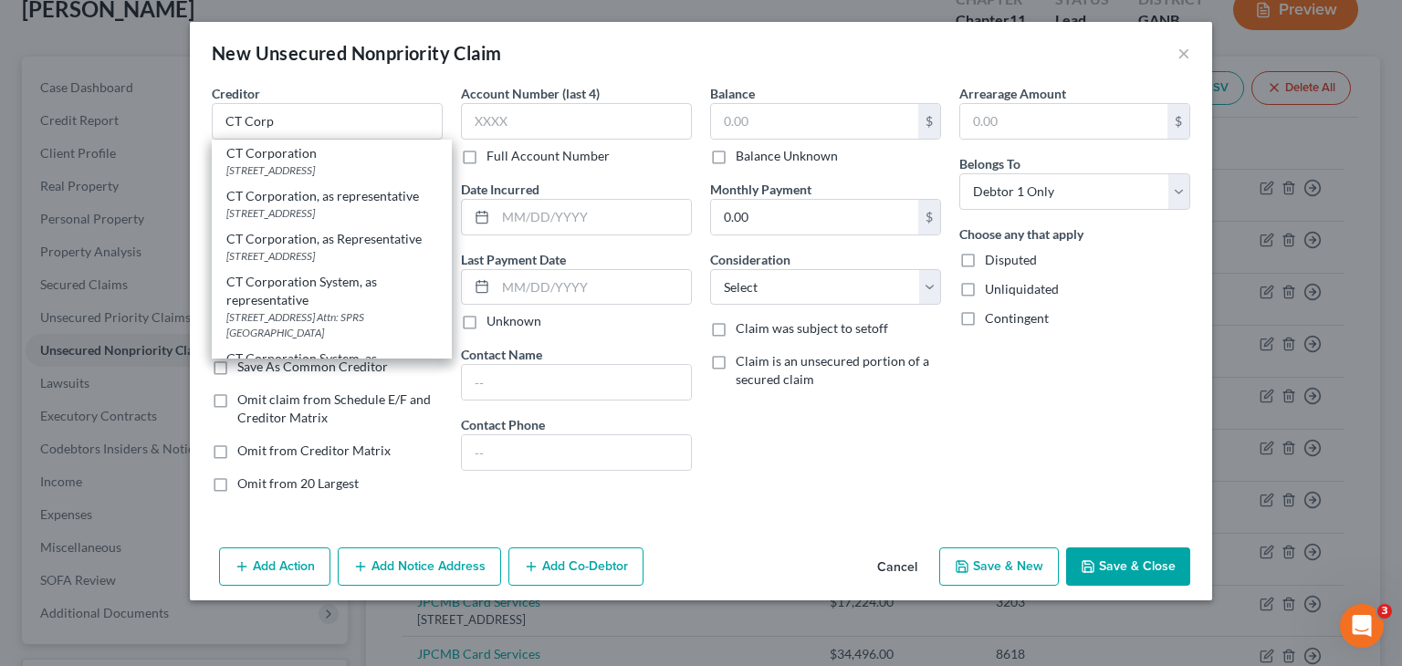
type input "91203"
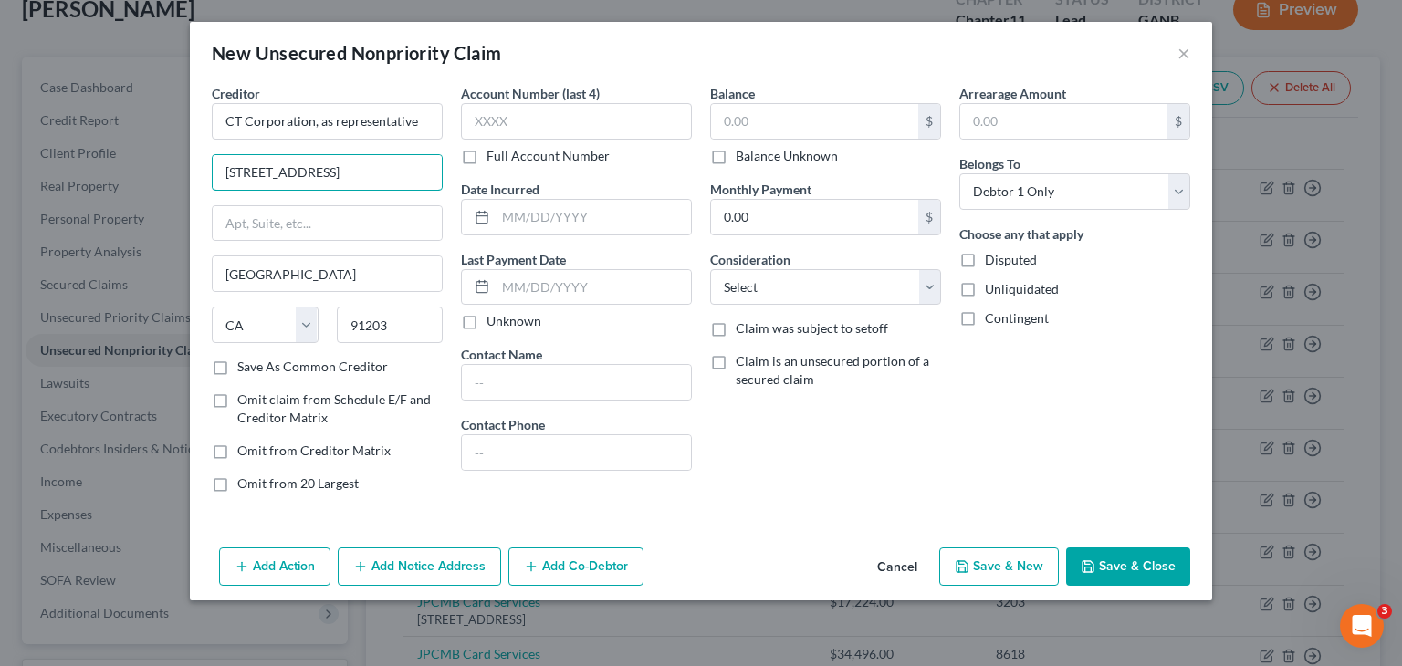
drag, startPoint x: 405, startPoint y: 172, endPoint x: -55, endPoint y: 178, distance: 460.0
click at [0, 178] on html "Home New Case Client Portal Directory Cases DebtorCC Rountree, [PERSON_NAME], […" at bounding box center [701, 602] width 1402 height 1506
click at [266, 223] on input "text" at bounding box center [327, 223] width 229 height 35
paste input "[STREET_ADDRESS]"
type input "[STREET_ADDRESS]"
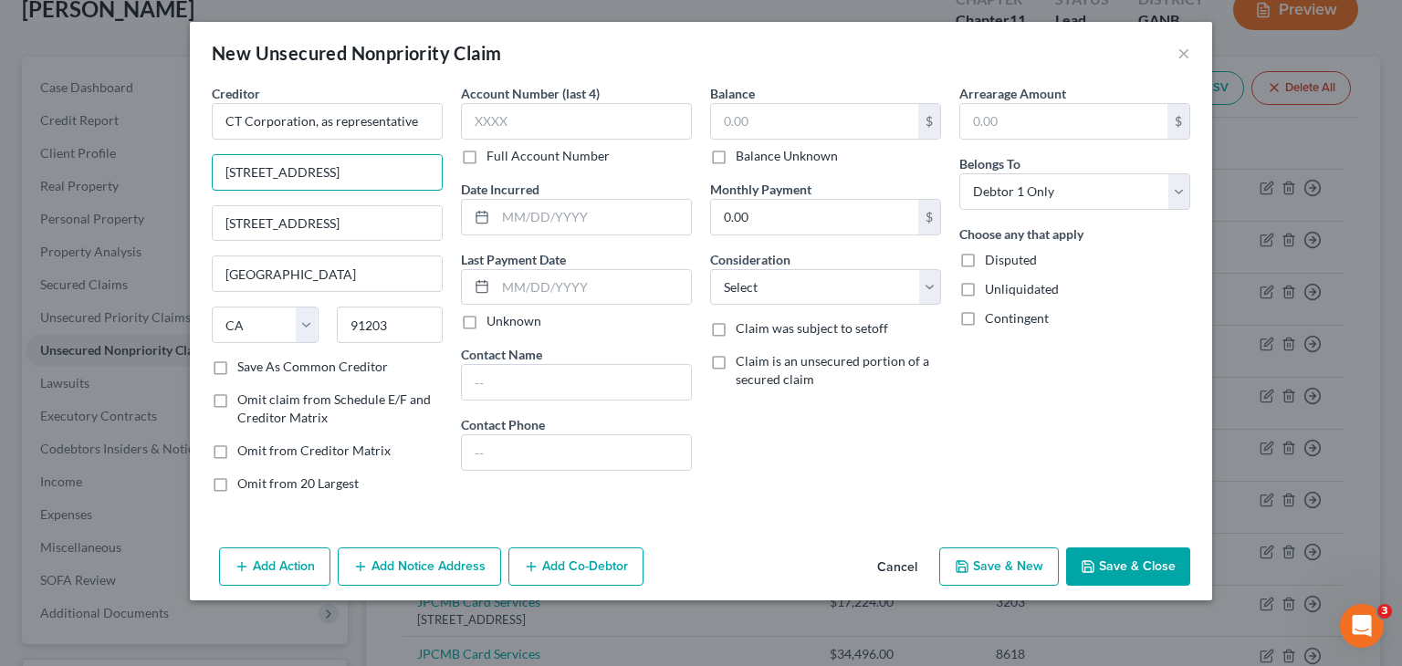
drag, startPoint x: 416, startPoint y: 169, endPoint x: -179, endPoint y: 171, distance: 595.0
click at [0, 171] on html "Home New Case Client Portal Directory Cases DebtorCC Rountree, [PERSON_NAME], […" at bounding box center [701, 602] width 1402 height 1506
type input "95154372"
click at [736, 162] on label "Balance Unknown" at bounding box center [787, 156] width 102 height 18
click at [743, 159] on input "Balance Unknown" at bounding box center [749, 153] width 12 height 12
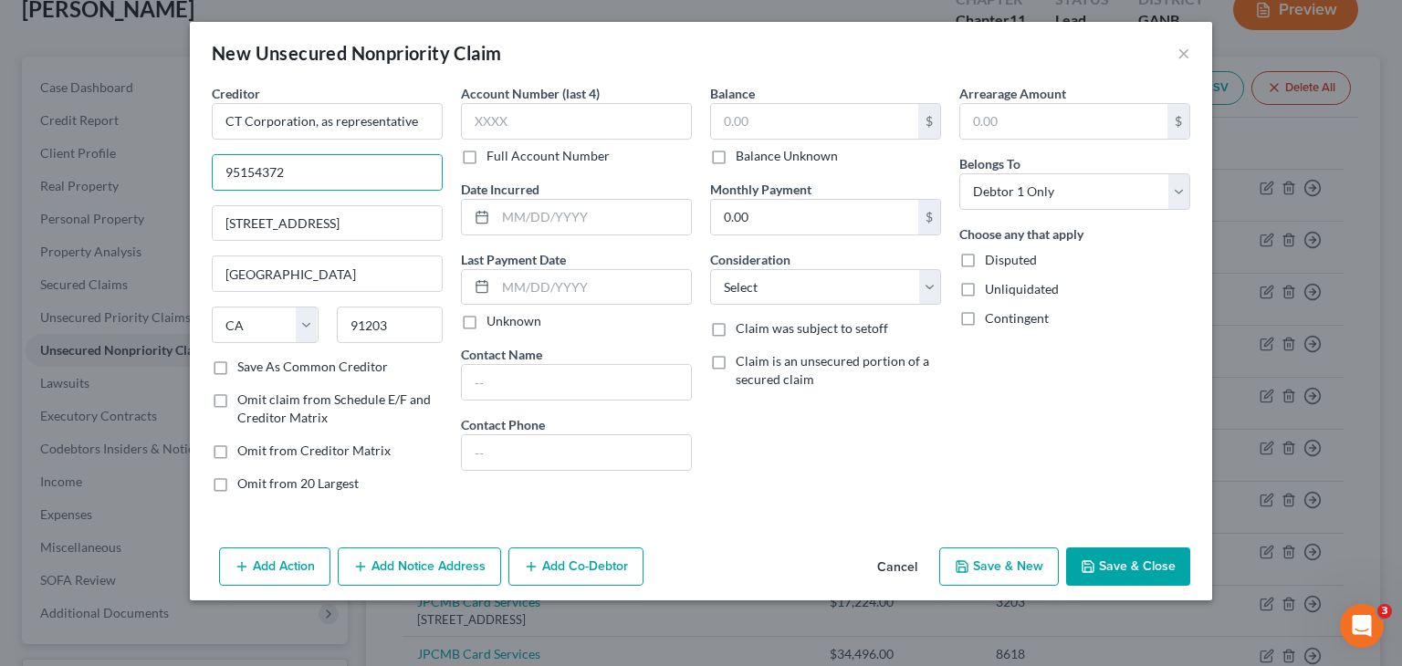
checkbox input "true"
type input "0.00"
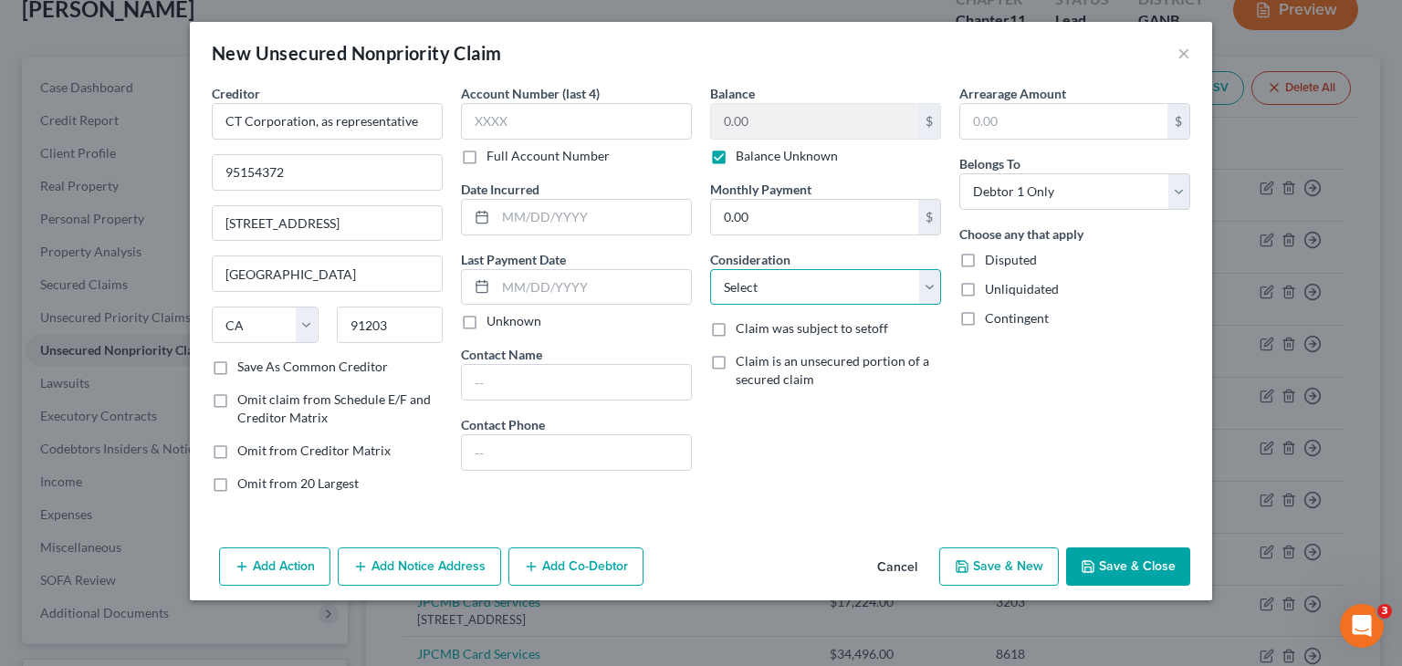
drag, startPoint x: 775, startPoint y: 279, endPoint x: 778, endPoint y: 298, distance: 19.4
click at [775, 279] on select "Select Cable / Satellite Services Collection Agency Credit Card Debt Debt Couns…" at bounding box center [825, 287] width 231 height 37
select select "14"
click at [710, 269] on select "Select Cable / Satellite Services Collection Agency Credit Card Debt Debt Couns…" at bounding box center [825, 287] width 231 height 37
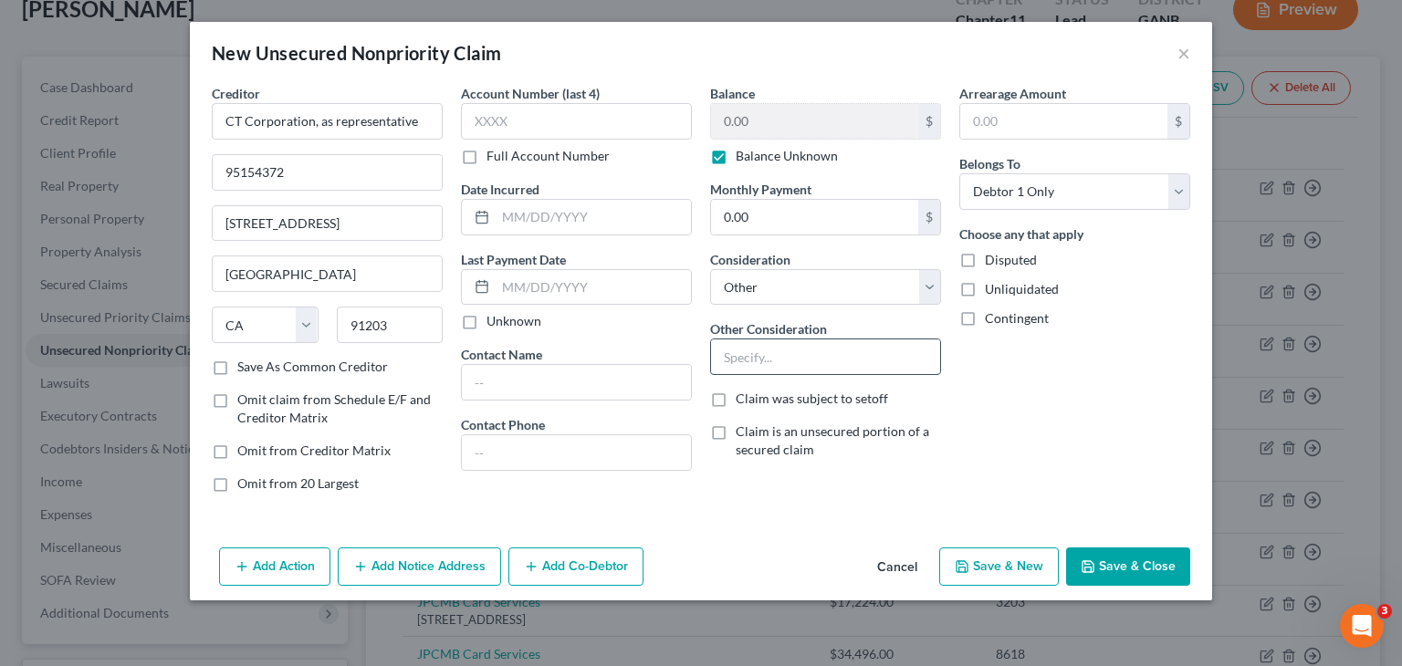
click at [796, 356] on input "text" at bounding box center [825, 357] width 229 height 35
type input "Guaranty on business debt"
drag, startPoint x: 1055, startPoint y: 194, endPoint x: 1055, endPoint y: 206, distance: 11.9
click at [1055, 194] on select "Select Debtor 1 Only Debtor 2 Only Debtor 1 And Debtor 2 Only At Least One Of T…" at bounding box center [1074, 191] width 231 height 37
select select "3"
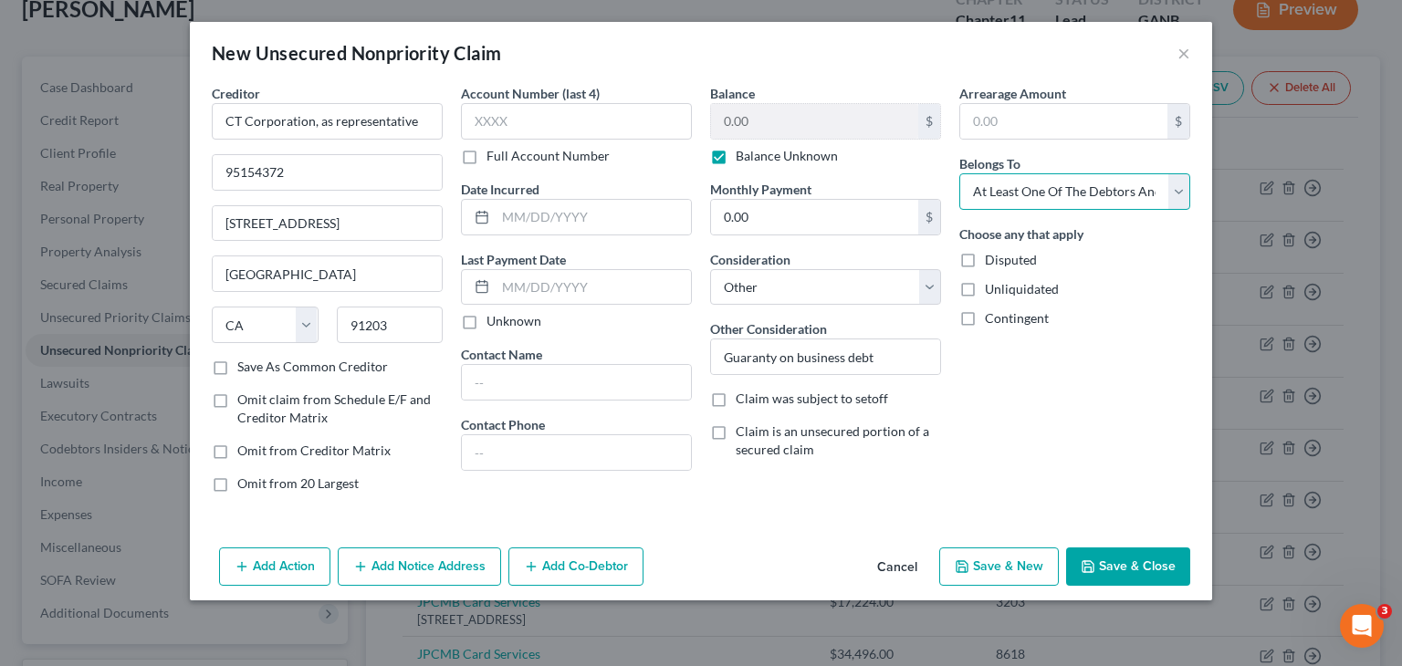
click at [959, 173] on select "Select Debtor 1 Only Debtor 2 Only Debtor 1 And Debtor 2 Only At Least One Of T…" at bounding box center [1074, 191] width 231 height 37
click at [587, 567] on button "Add Co-Debtor" at bounding box center [575, 567] width 135 height 38
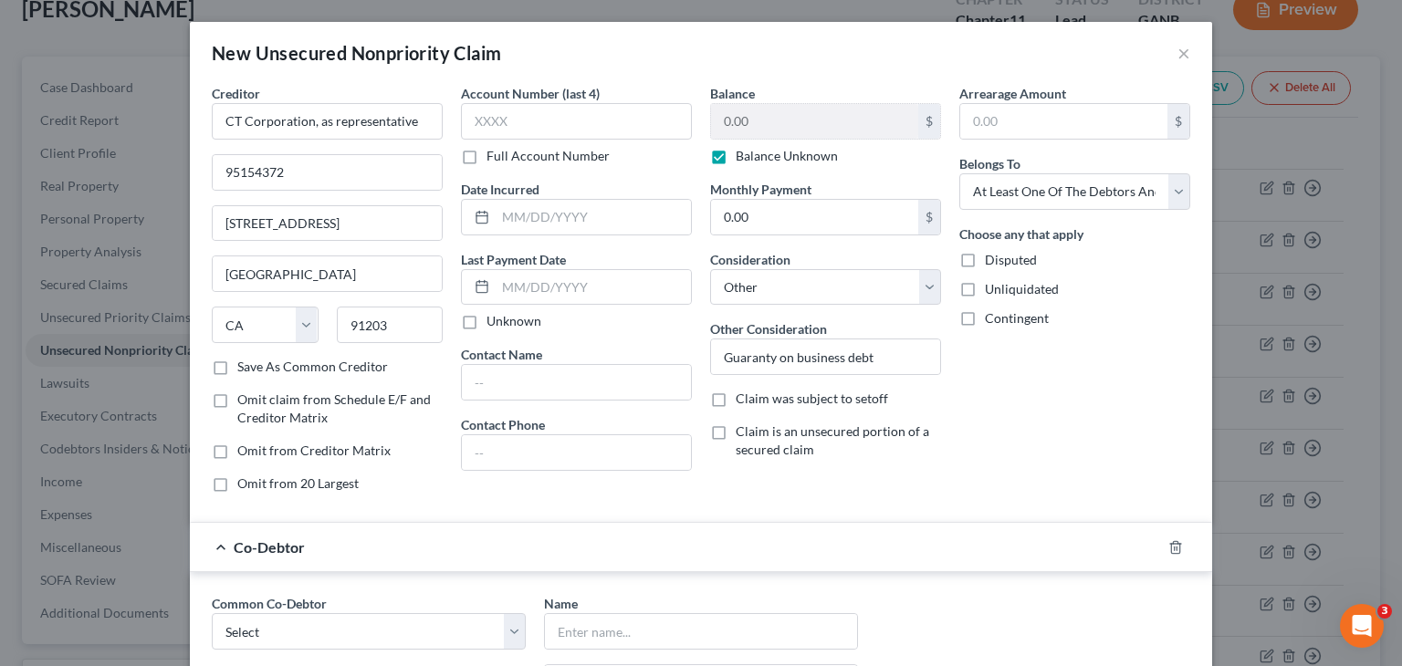
scroll to position [183, 0]
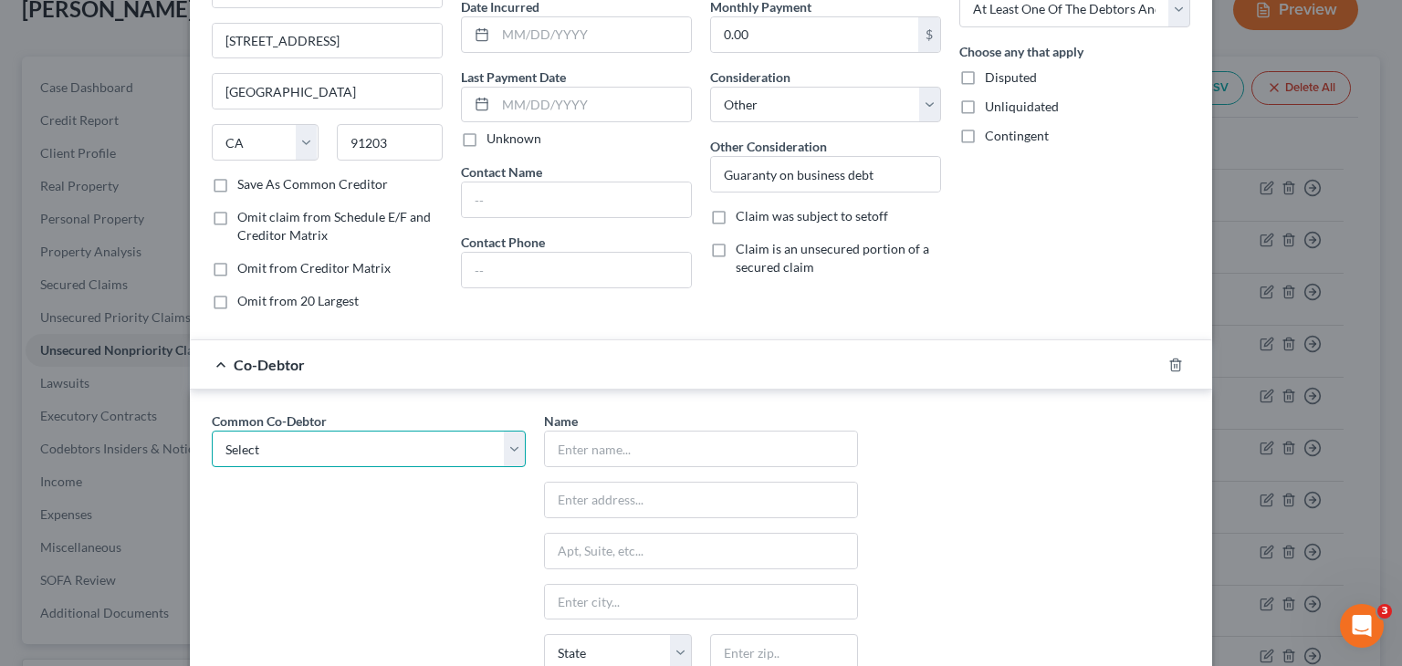
drag, startPoint x: 506, startPoint y: 433, endPoint x: 486, endPoint y: 442, distance: 22.1
click at [506, 433] on select "Select Agent HR Inc [PERSON_NAME] [PERSON_NAME] ARG Healthcare, Inc." at bounding box center [369, 449] width 314 height 37
select select "3"
click at [212, 431] on select "Select Agent HR Inc [PERSON_NAME] [PERSON_NAME] ARG Healthcare, Inc." at bounding box center [369, 449] width 314 height 37
type input "ARG Healthcare, Inc."
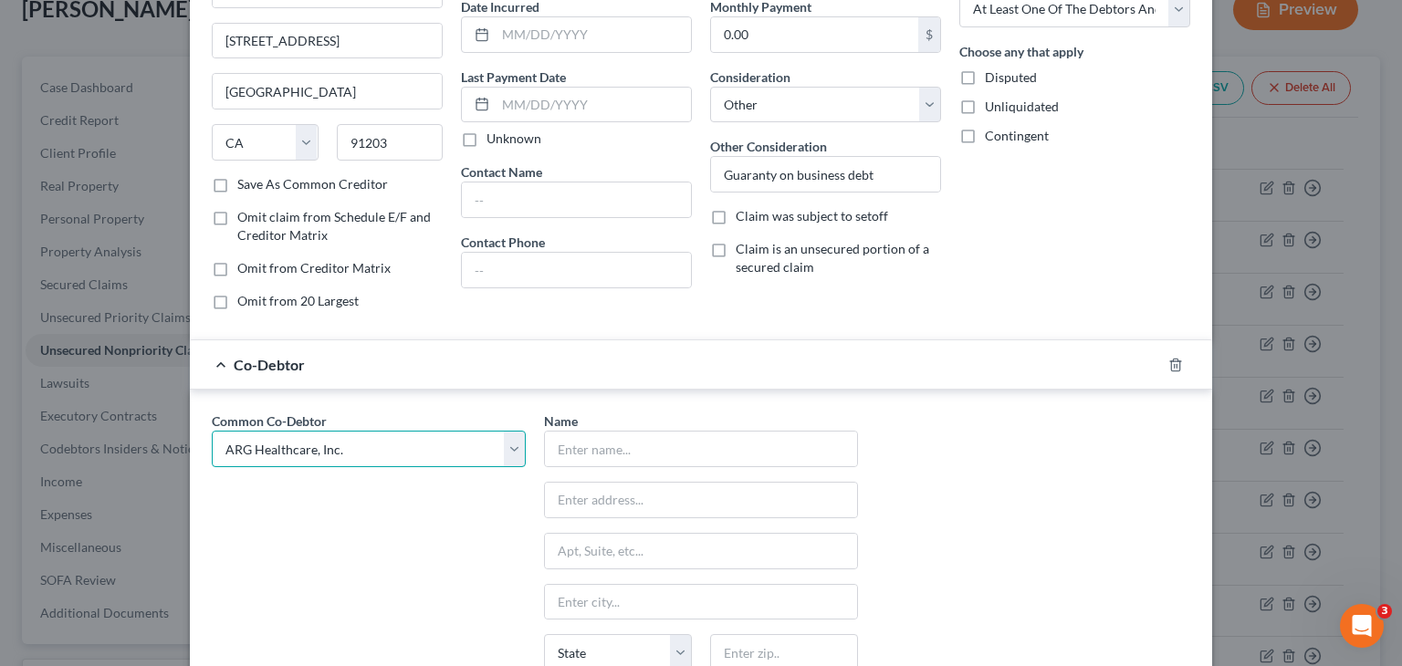
type input "[STREET_ADDRESS][PERSON_NAME][PERSON_NAME]"
type input "[GEOGRAPHIC_DATA]"
select select "10"
type input "30308"
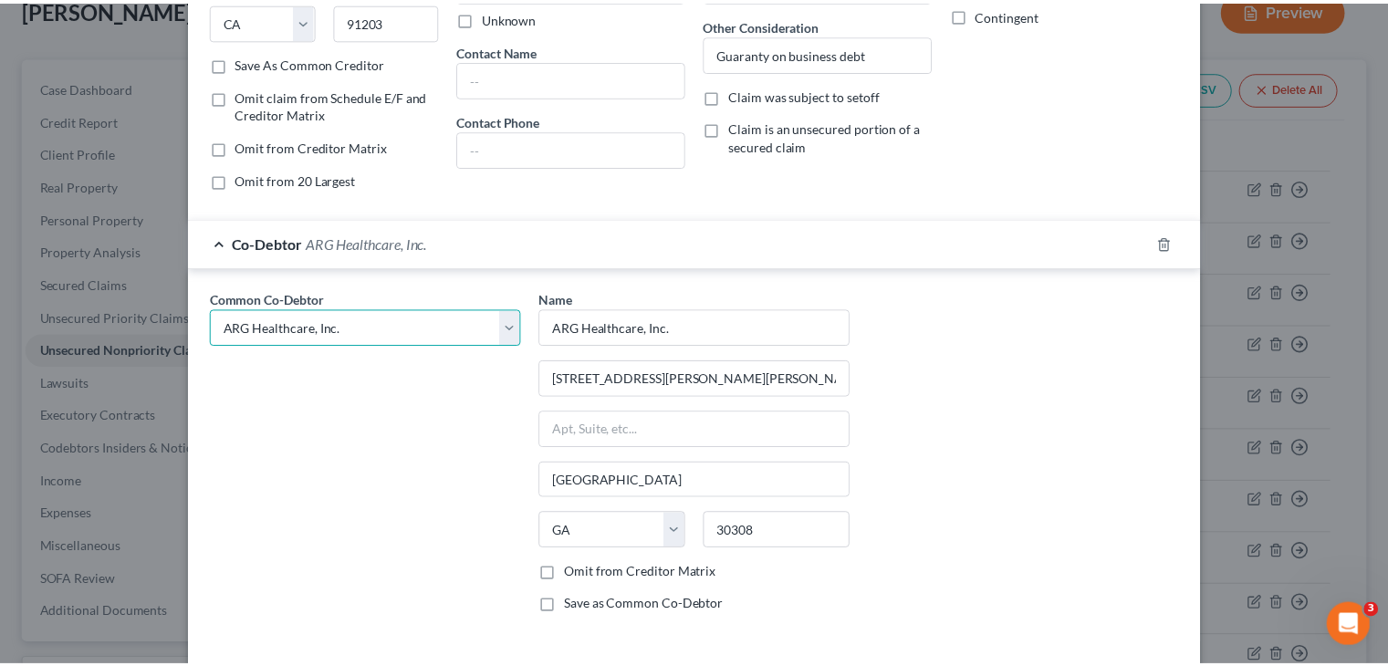
scroll to position [379, 0]
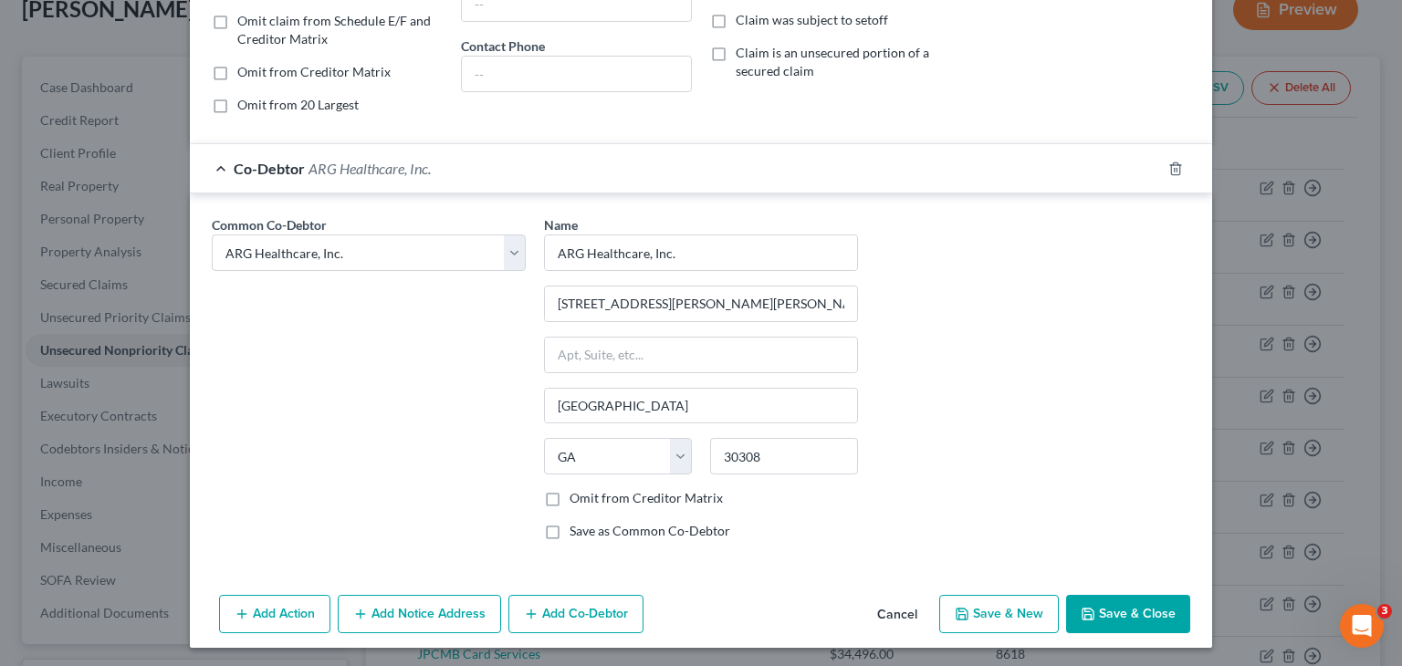
click at [1121, 612] on button "Save & Close" at bounding box center [1128, 614] width 124 height 38
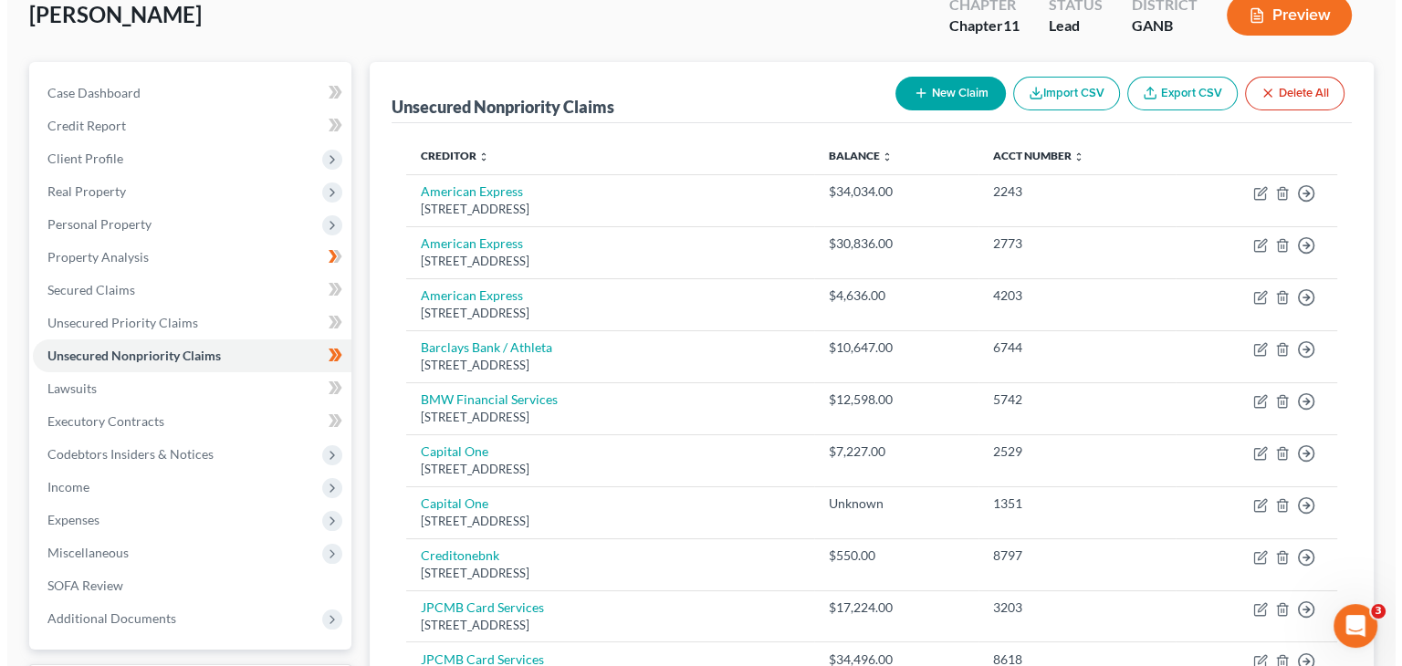
scroll to position [0, 0]
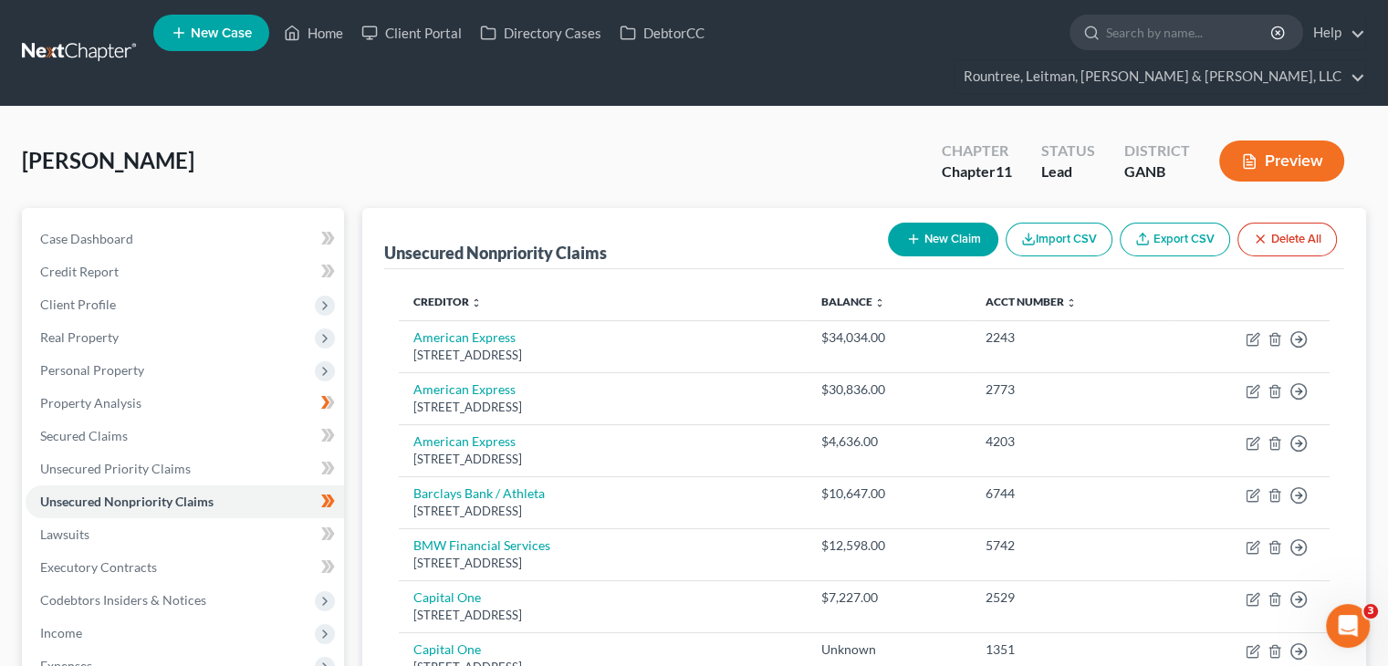
click at [920, 223] on button "New Claim" at bounding box center [943, 240] width 110 height 34
select select "0"
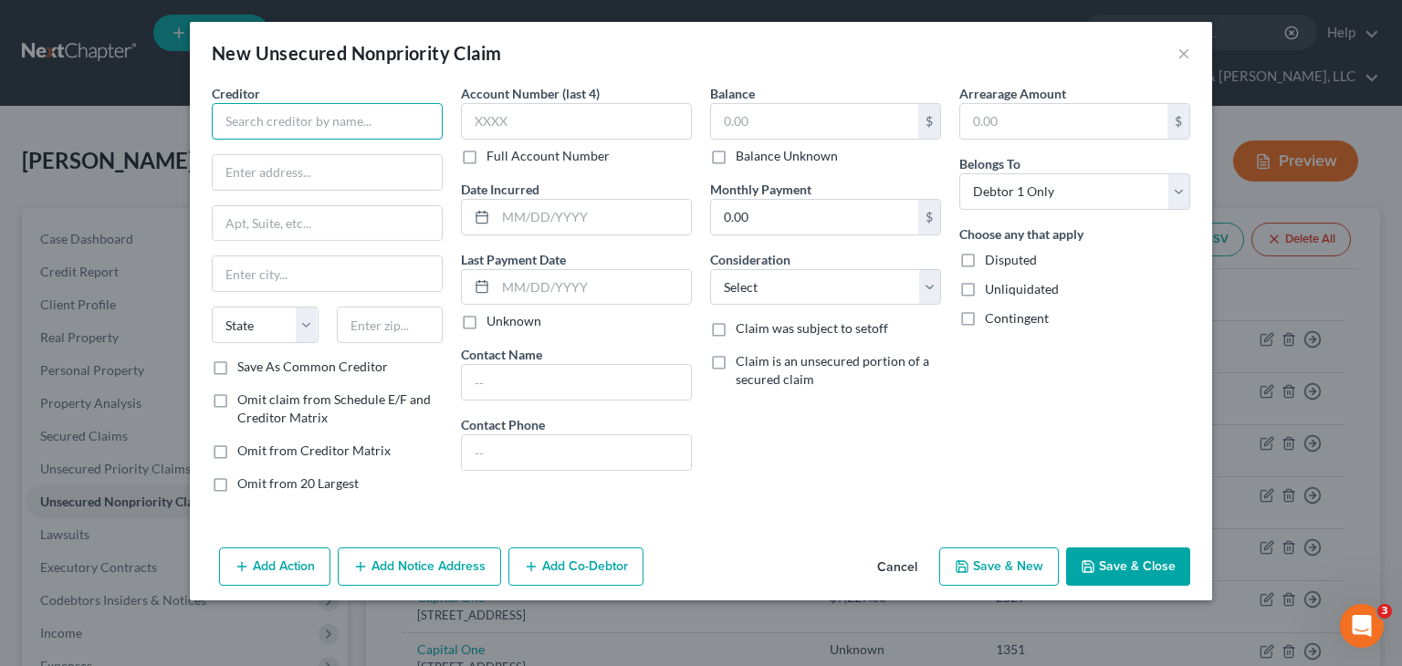
click at [324, 120] on input "text" at bounding box center [327, 121] width 231 height 37
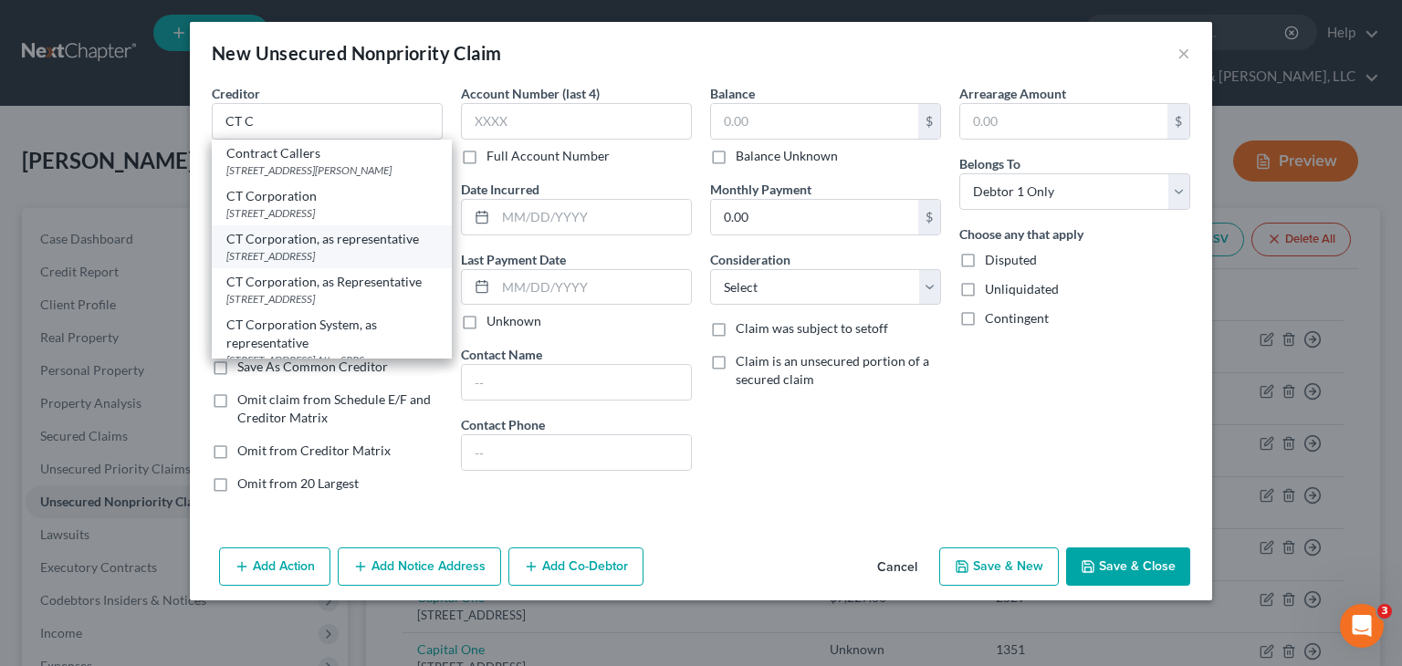
click at [271, 264] on div "[STREET_ADDRESS]" at bounding box center [331, 256] width 211 height 16
type input "CT Corporation, as representative"
type input "[STREET_ADDRESS]"
type input "[GEOGRAPHIC_DATA]"
select select "4"
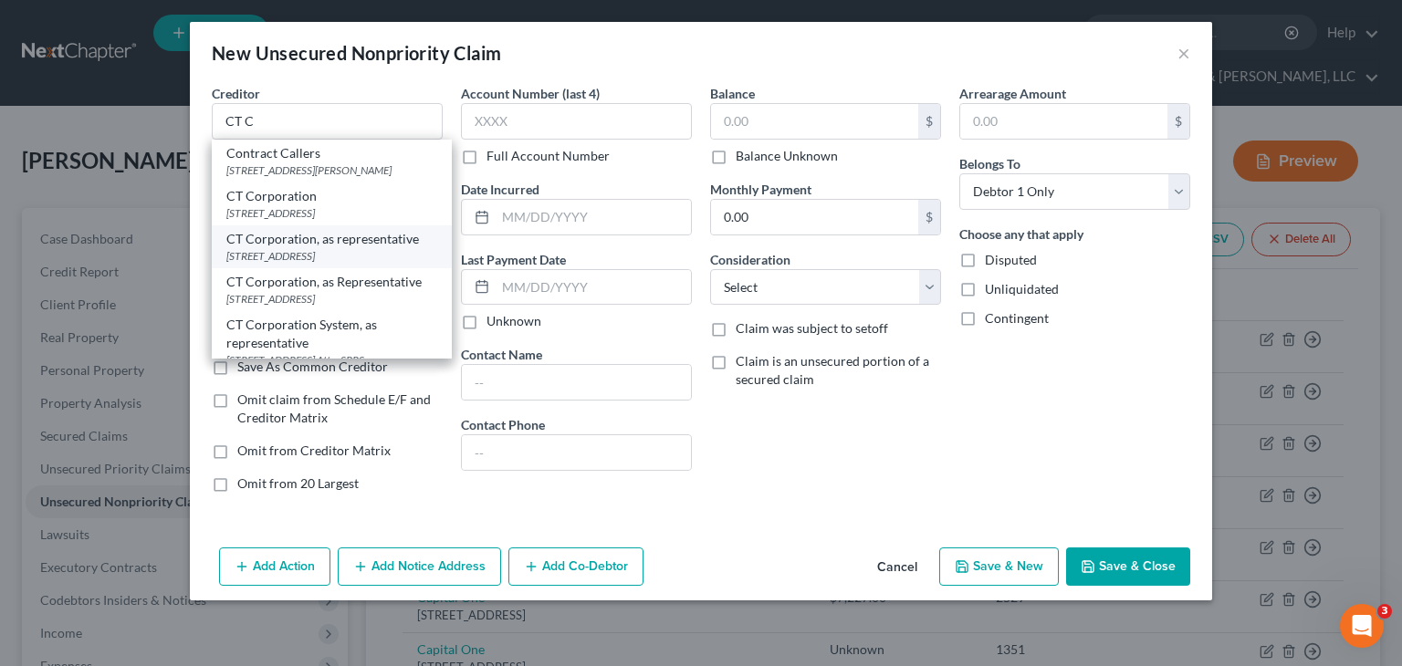
type input "91203"
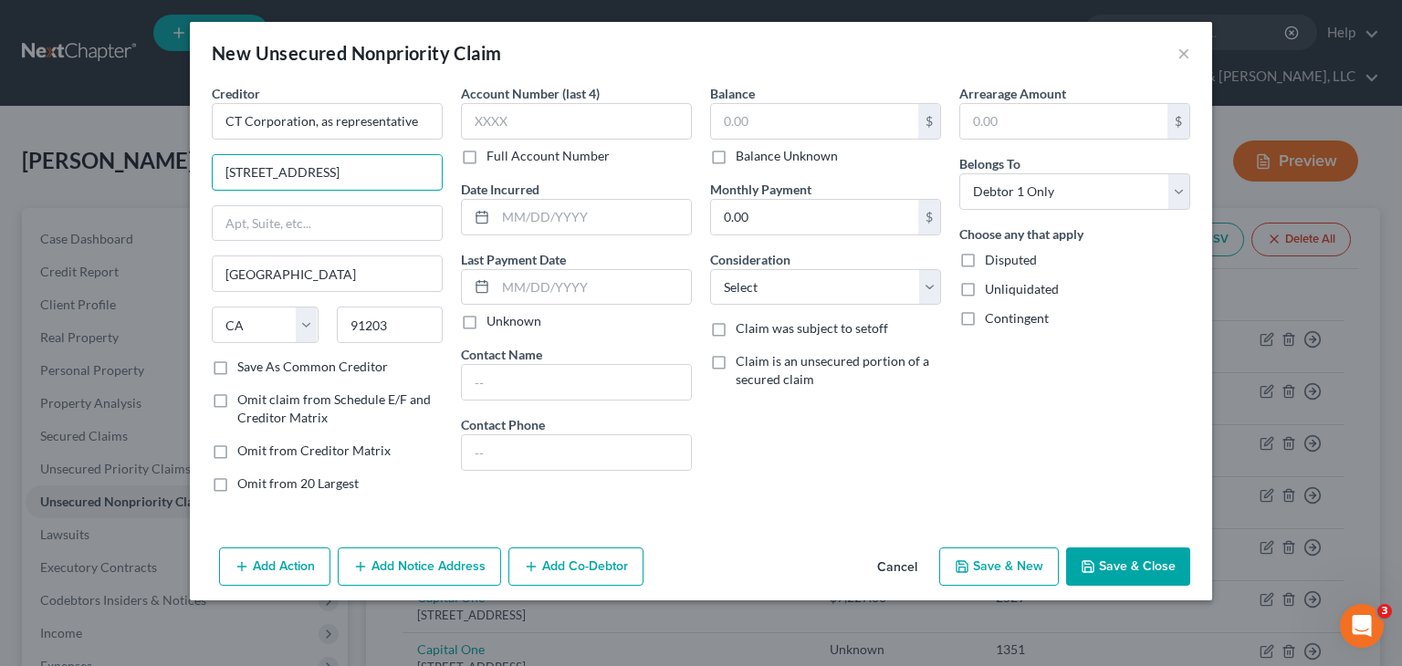
drag, startPoint x: 403, startPoint y: 169, endPoint x: -99, endPoint y: 143, distance: 502.6
type input "Glendale330 [STREET_ADDRESS]"
type input "[STREET_ADDRESS]"
type input "[GEOGRAPHIC_DATA]"
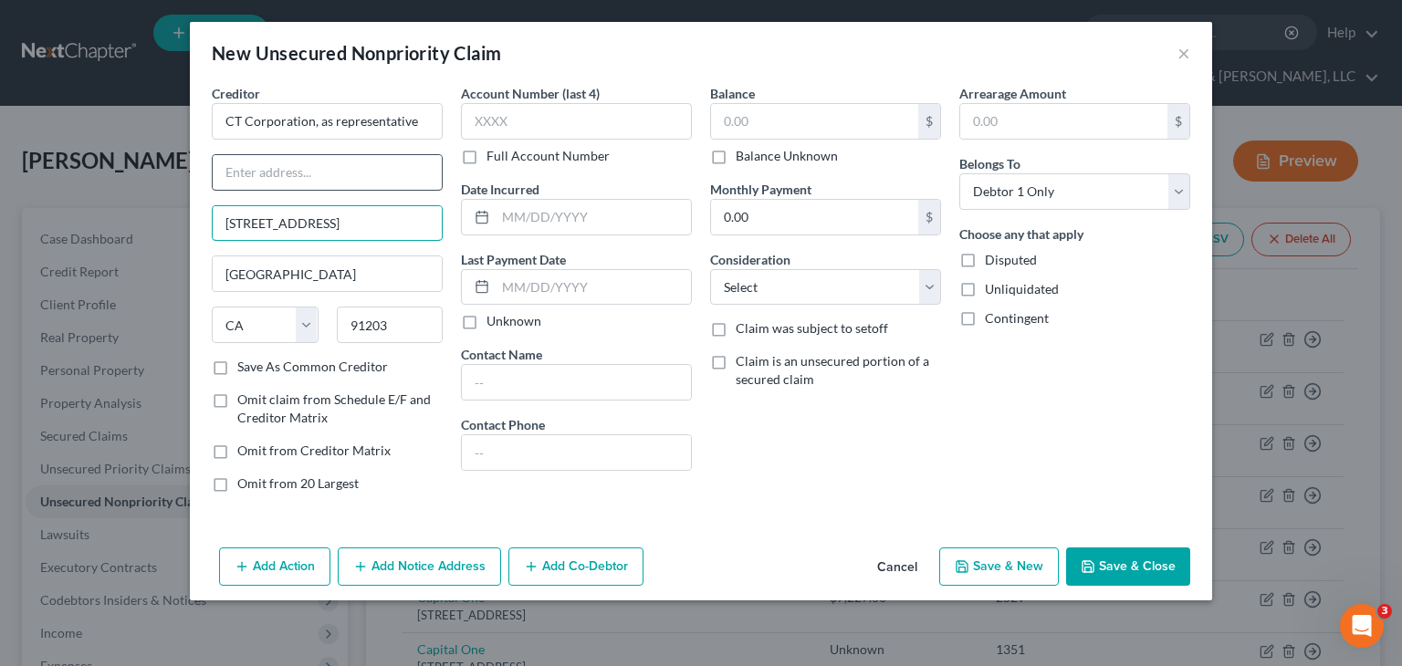
type input "[STREET_ADDRESS]"
click at [293, 161] on input "text" at bounding box center [327, 172] width 229 height 35
type input "96621207"
click at [774, 126] on input "text" at bounding box center [814, 121] width 207 height 35
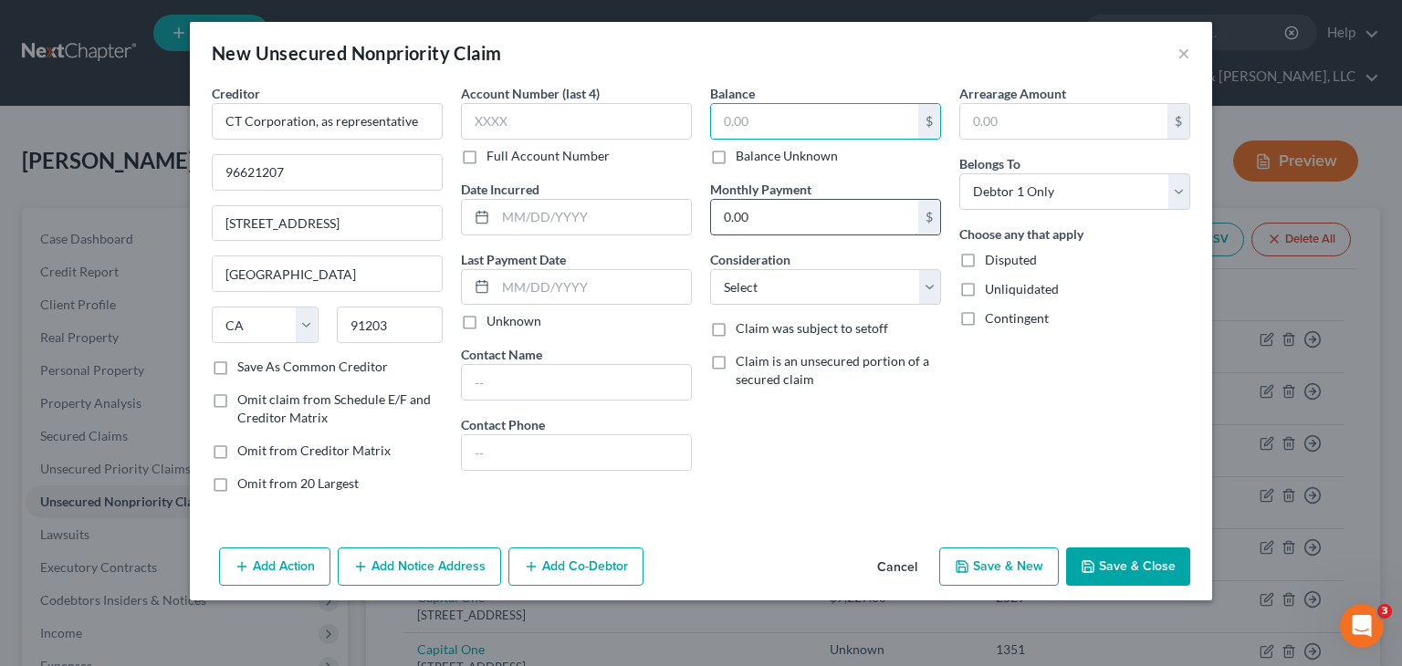
click at [736, 155] on label "Balance Unknown" at bounding box center [787, 156] width 102 height 18
click at [743, 155] on input "Balance Unknown" at bounding box center [749, 153] width 12 height 12
checkbox input "true"
type input "0.00"
click at [763, 277] on select "Select Cable / Satellite Services Collection Agency Credit Card Debt Debt Couns…" at bounding box center [825, 287] width 231 height 37
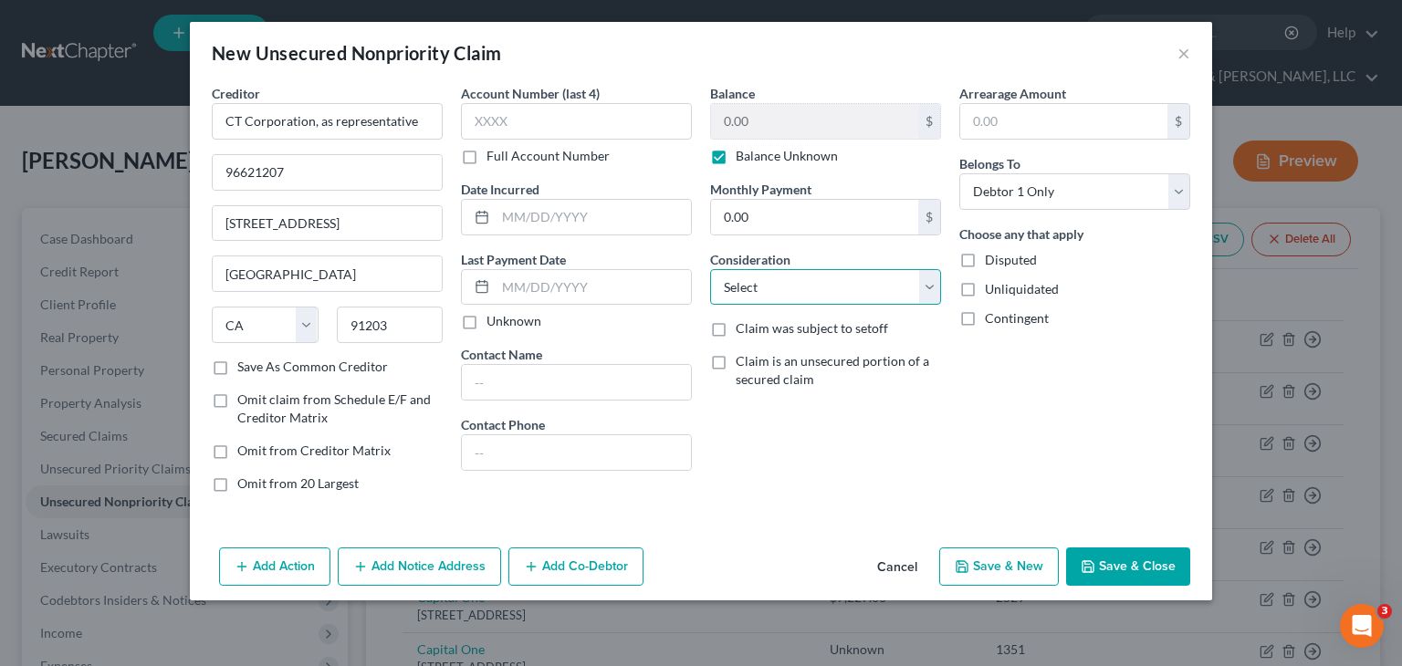
select select "14"
click at [710, 269] on select "Select Cable / Satellite Services Collection Agency Credit Card Debt Debt Couns…" at bounding box center [825, 287] width 231 height 37
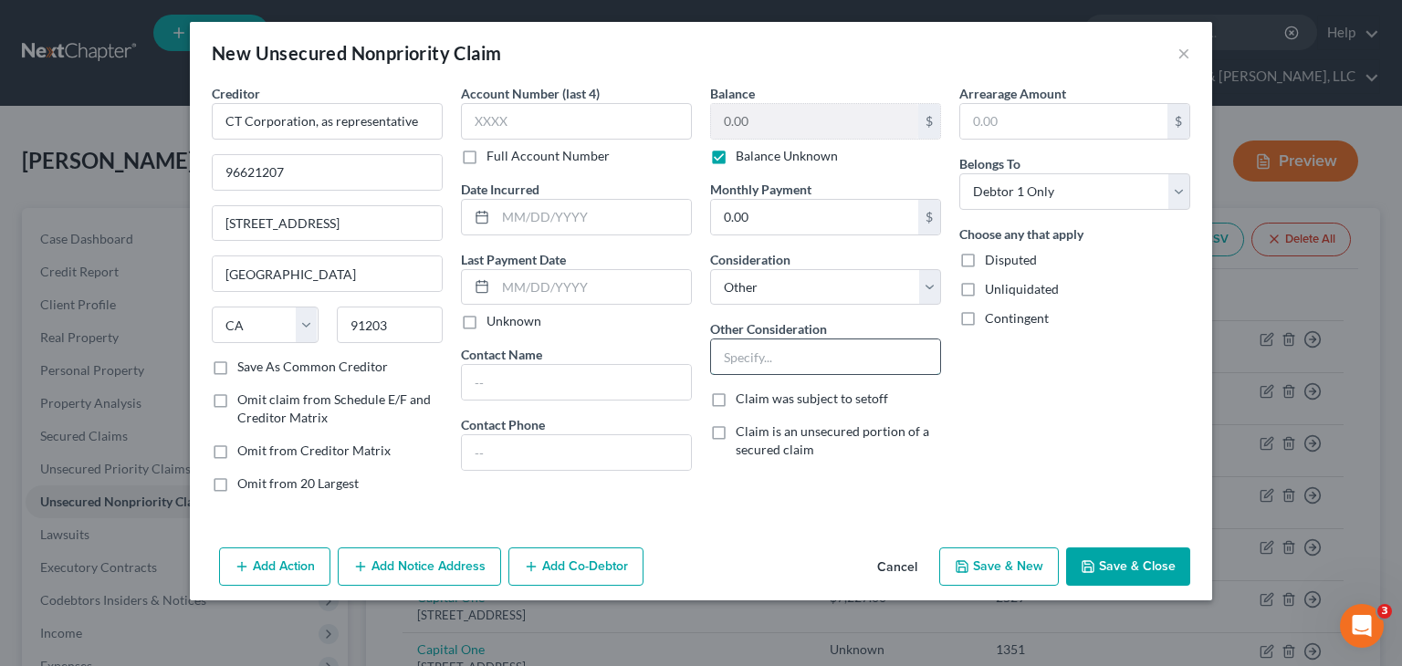
click at [803, 358] on input "text" at bounding box center [825, 357] width 229 height 35
type input "Guaranty on business debt"
click at [1063, 187] on select "Select Debtor 1 Only Debtor 2 Only Debtor 1 And Debtor 2 Only At Least One Of T…" at bounding box center [1074, 191] width 231 height 37
select select "3"
click at [959, 173] on select "Select Debtor 1 Only Debtor 2 Only Debtor 1 And Debtor 2 Only At Least One Of T…" at bounding box center [1074, 191] width 231 height 37
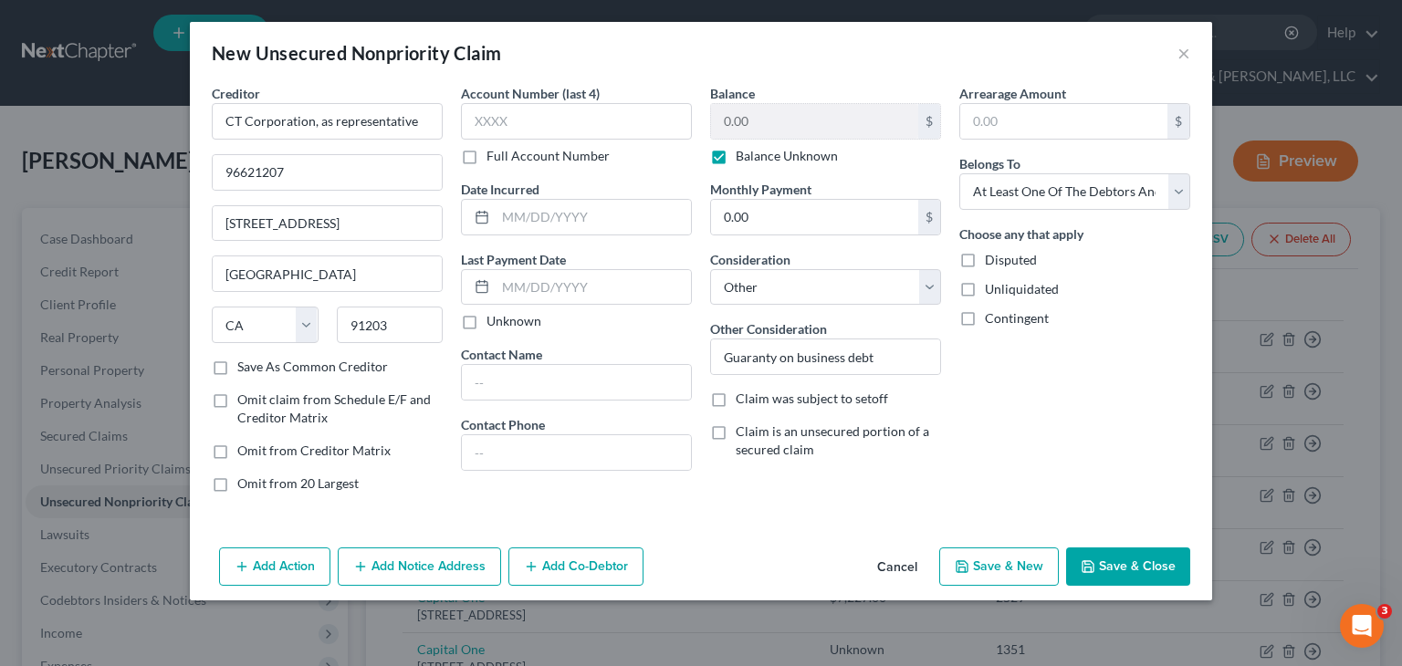
click at [598, 567] on button "Add Co-Debtor" at bounding box center [575, 567] width 135 height 38
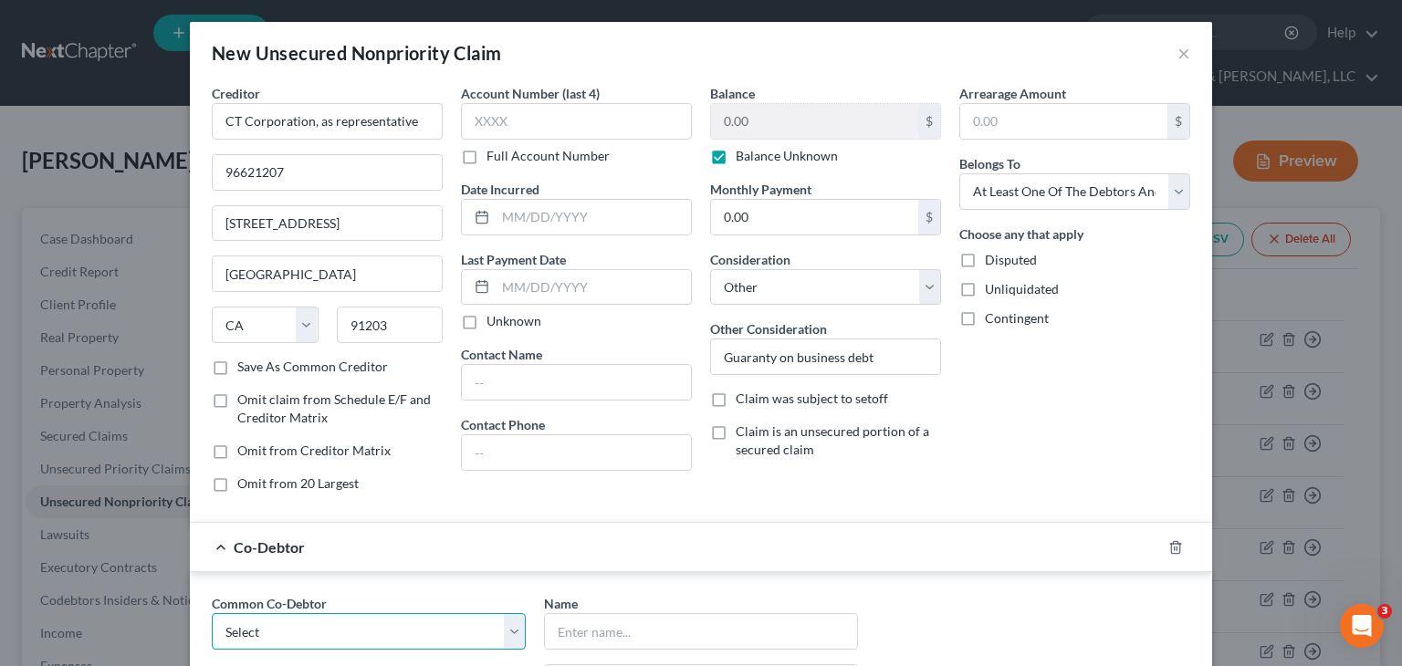
click at [504, 623] on select "Select Agent HR Inc [PERSON_NAME] [PERSON_NAME] ARG Healthcare, Inc." at bounding box center [369, 631] width 314 height 37
select select "3"
click at [212, 613] on select "Select Agent HR Inc [PERSON_NAME] [PERSON_NAME] ARG Healthcare, Inc." at bounding box center [369, 631] width 314 height 37
type input "ARG Healthcare, Inc."
type input "[STREET_ADDRESS][PERSON_NAME][PERSON_NAME]"
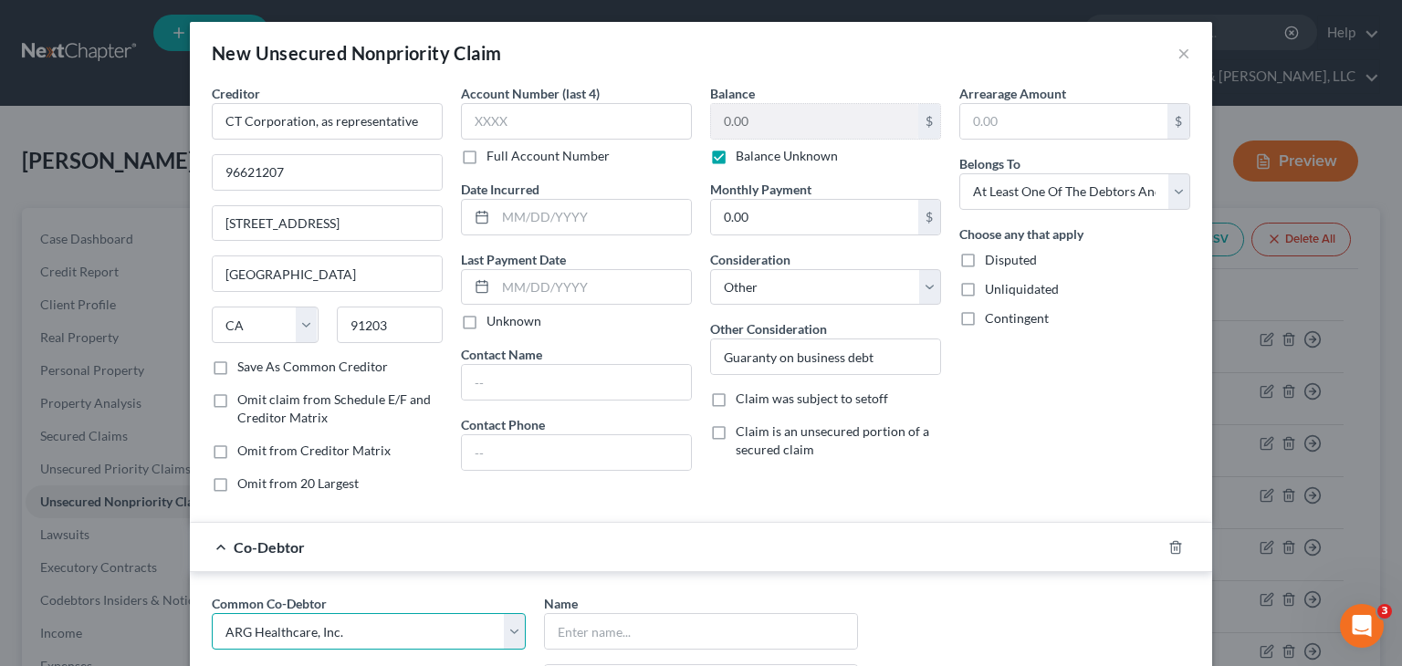
type input "[GEOGRAPHIC_DATA]"
select select "10"
type input "30308"
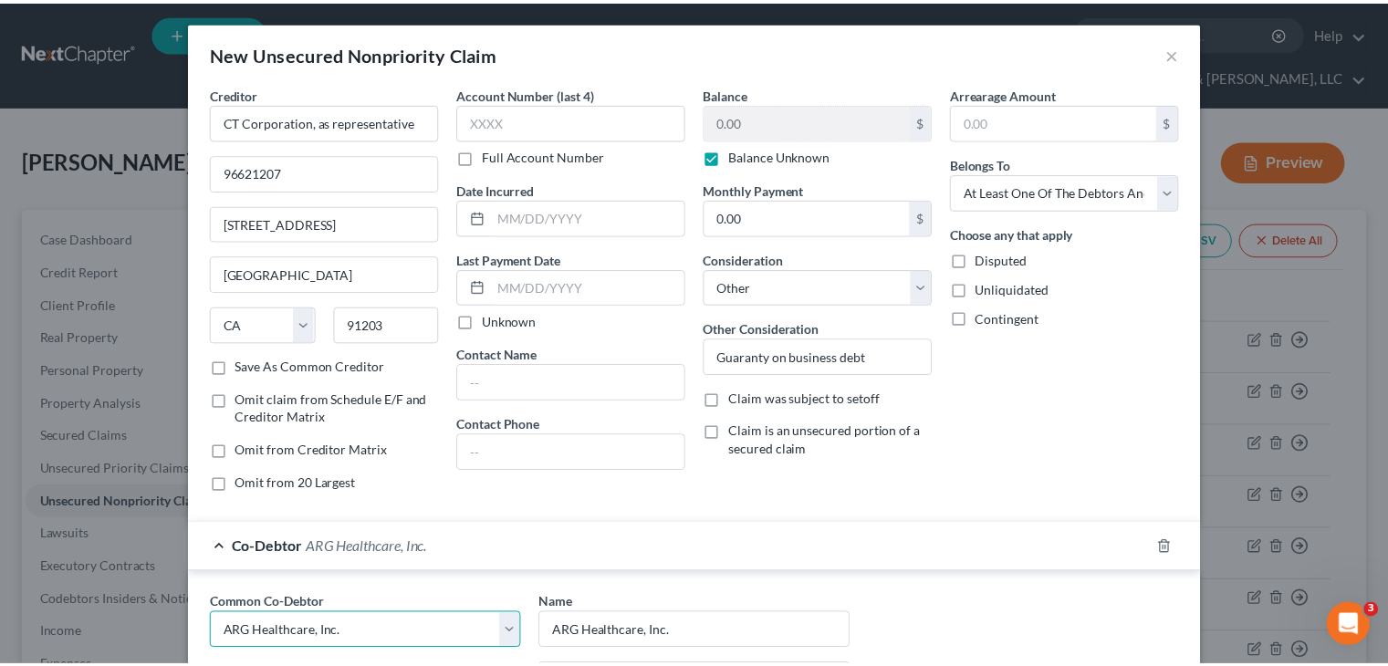
scroll to position [379, 0]
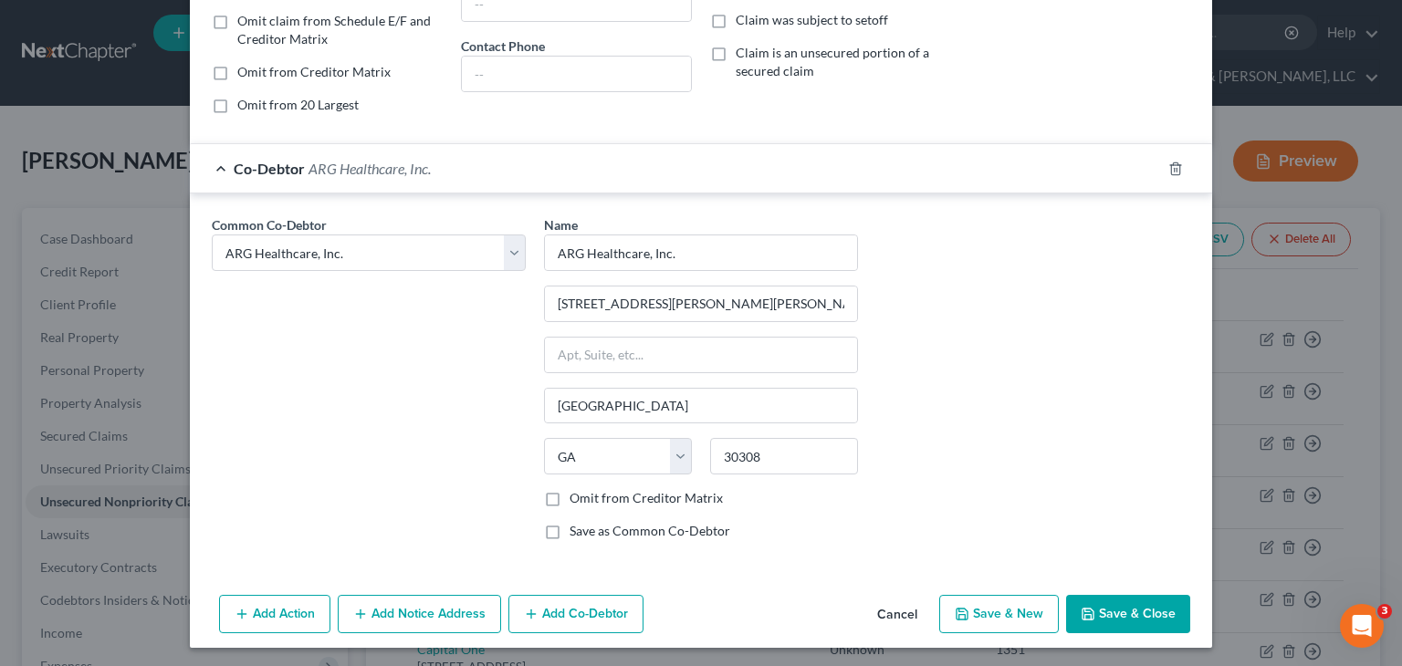
click at [1095, 607] on button "Save & Close" at bounding box center [1128, 614] width 124 height 38
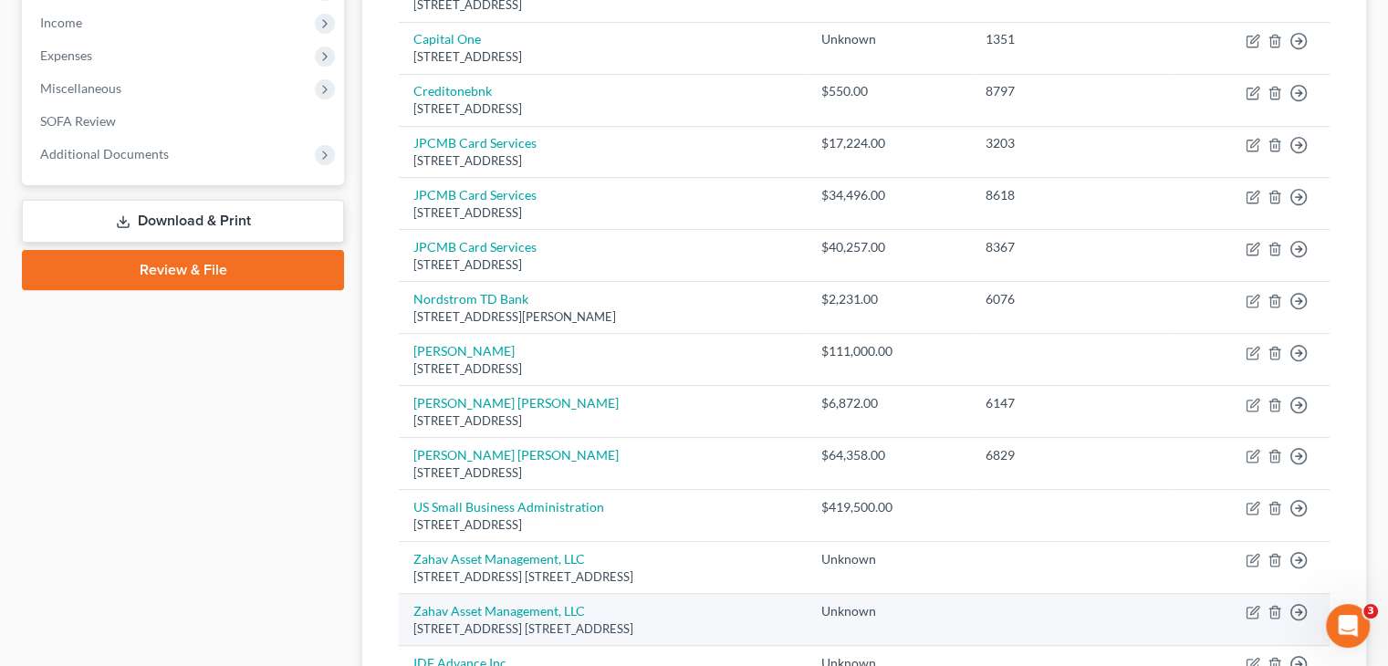
scroll to position [639, 0]
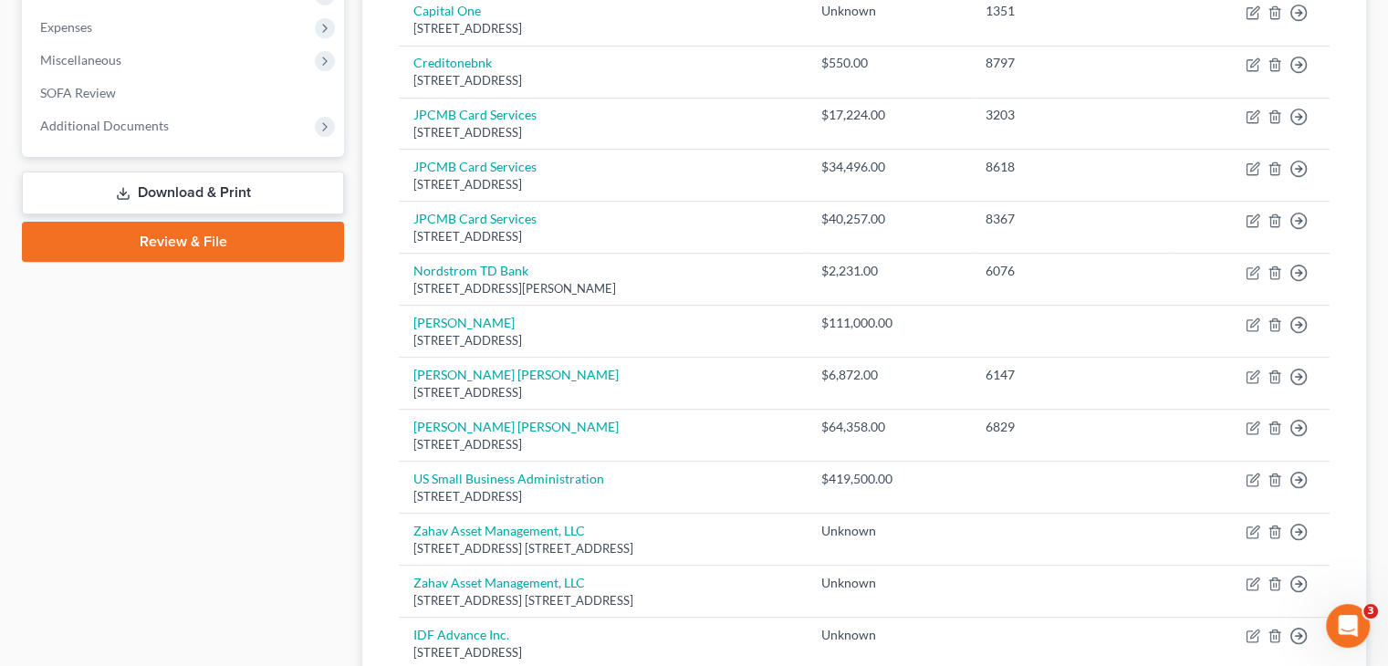
click at [178, 172] on link "Download & Print" at bounding box center [183, 193] width 322 height 43
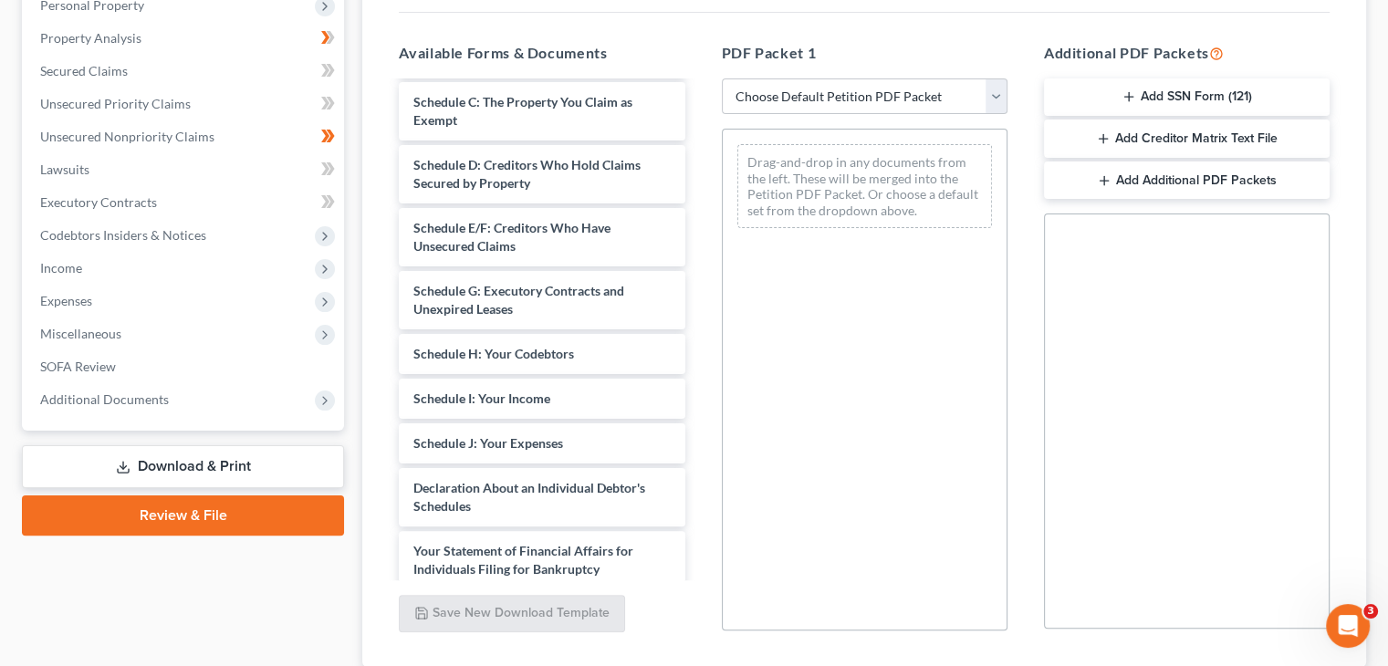
scroll to position [881, 0]
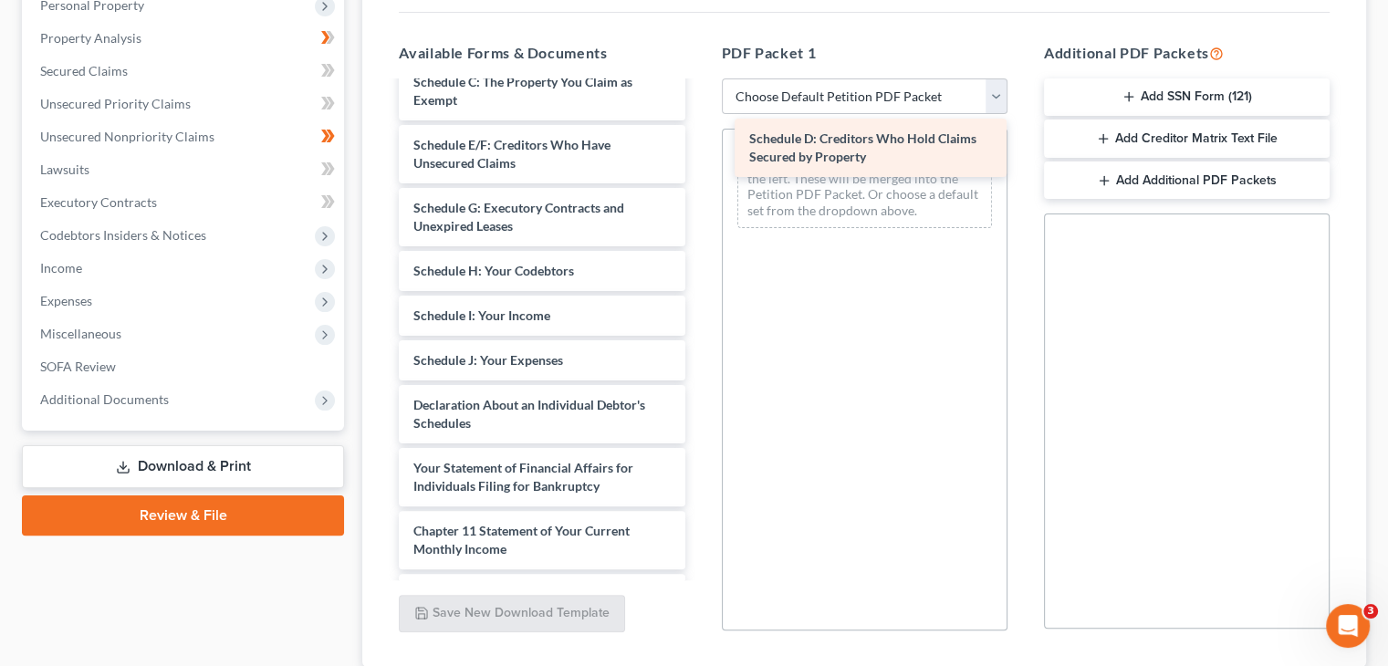
drag, startPoint x: 537, startPoint y: 115, endPoint x: 869, endPoint y: 142, distance: 333.3
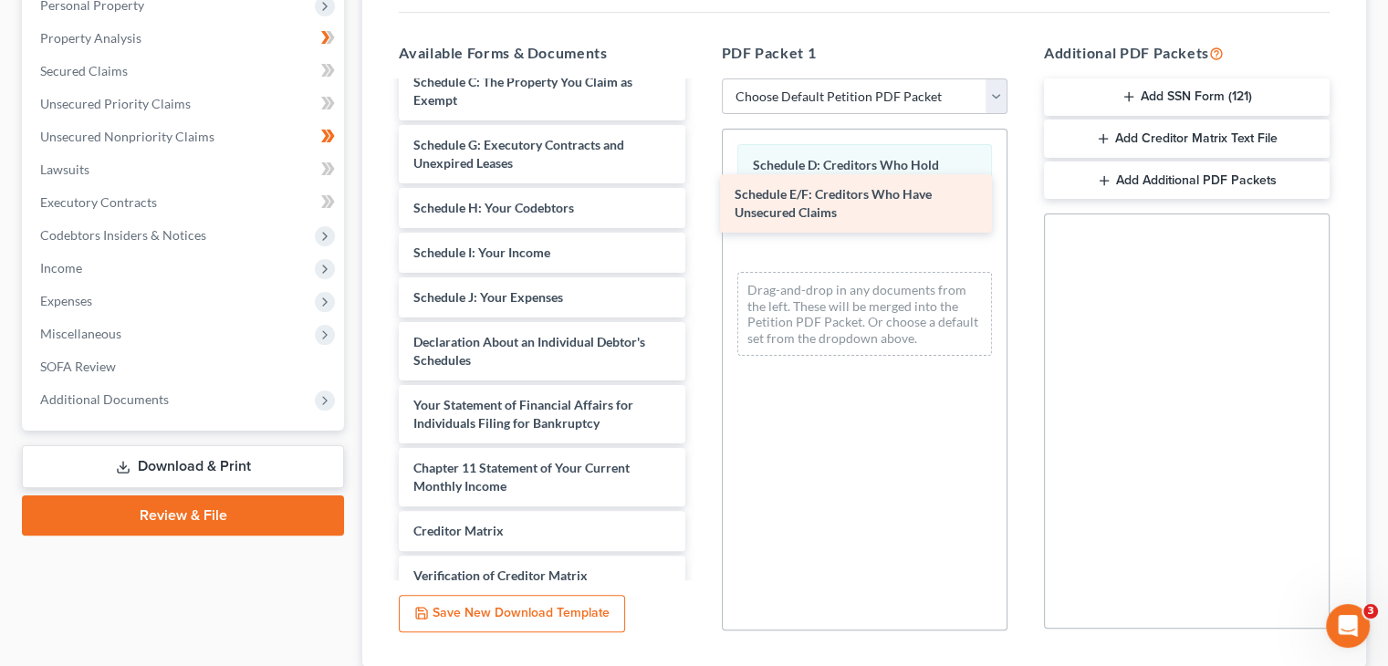
drag, startPoint x: 431, startPoint y: 119, endPoint x: 752, endPoint y: 203, distance: 332.0
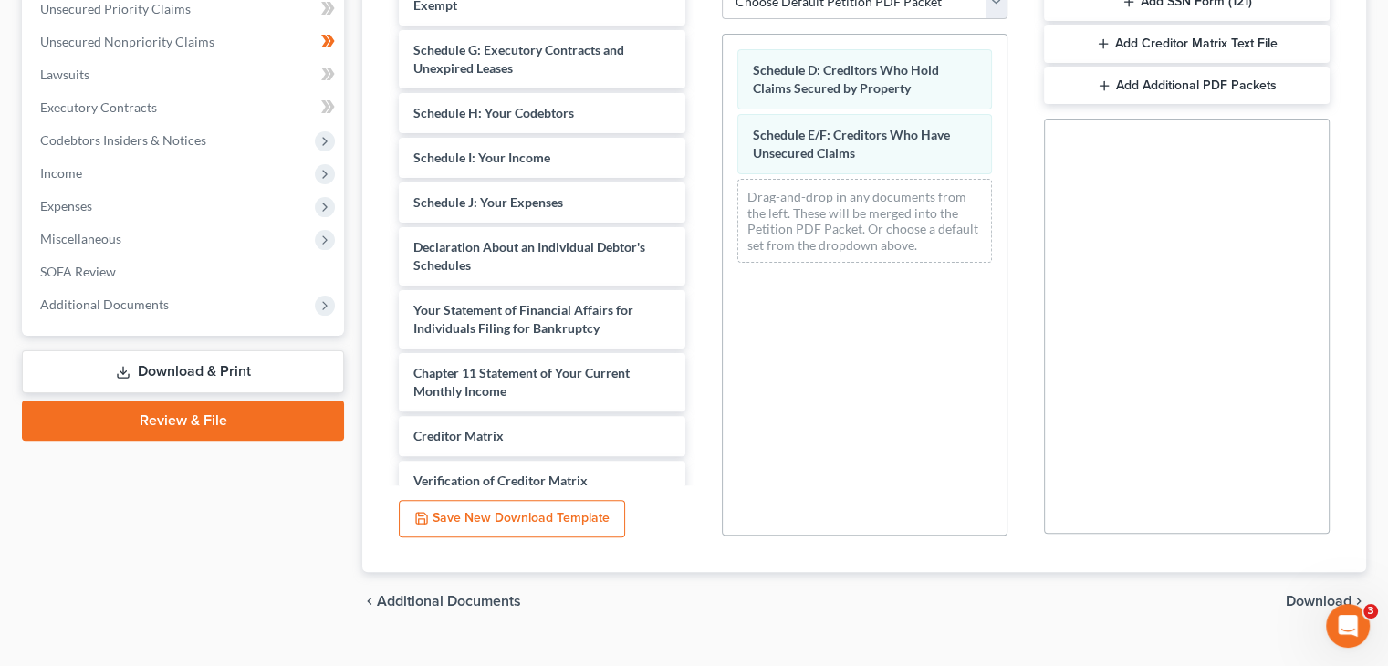
click at [1299, 594] on span "Download" at bounding box center [1319, 601] width 66 height 15
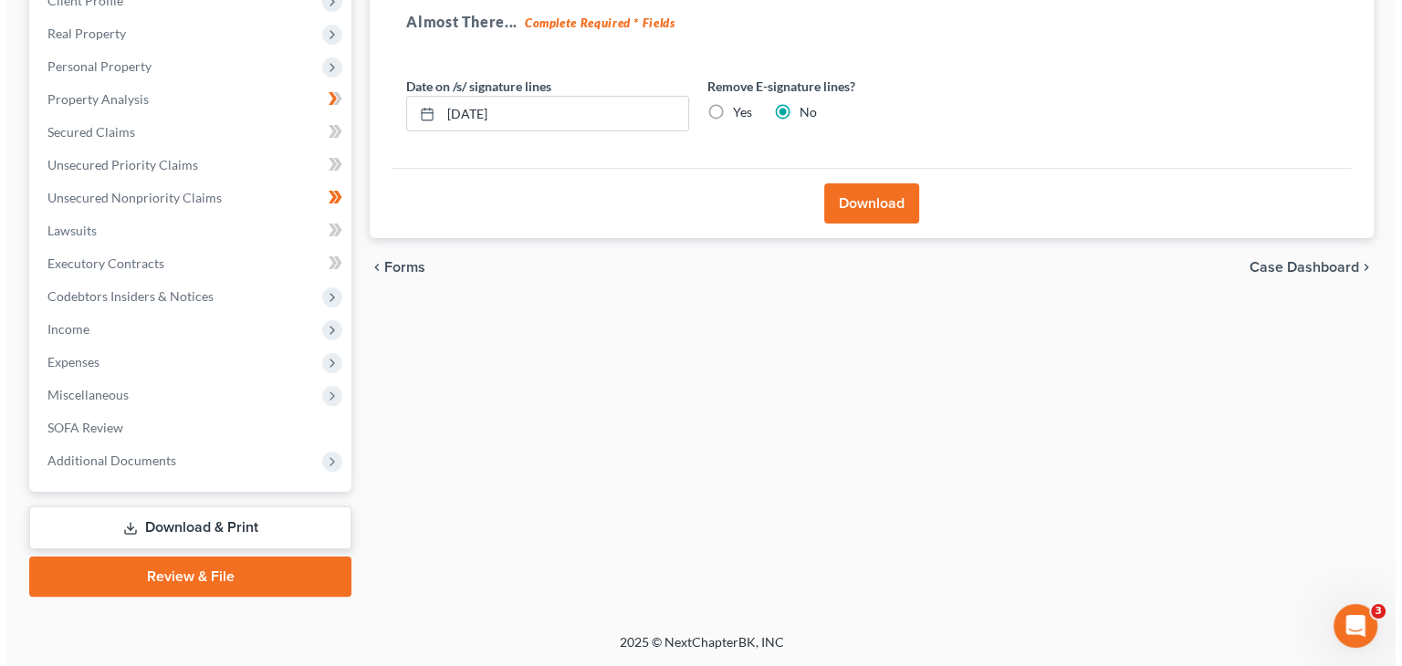
scroll to position [270, 0]
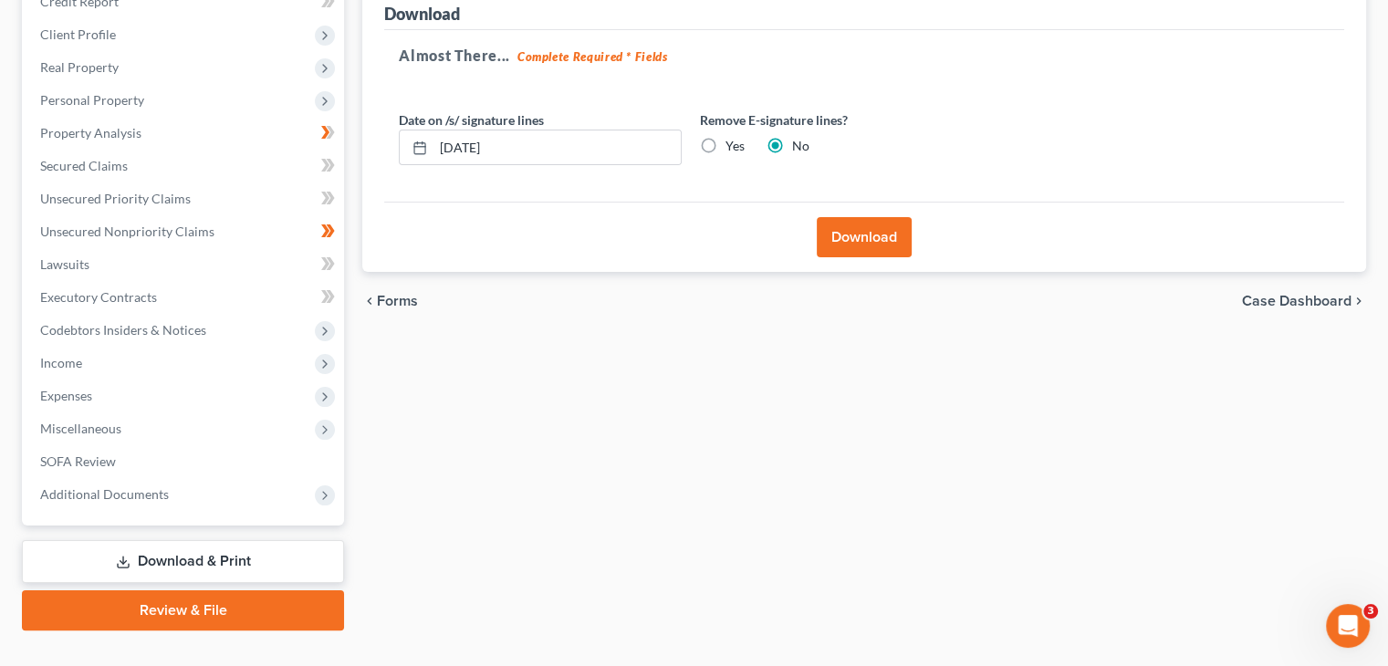
click at [854, 217] on button "Download" at bounding box center [864, 237] width 95 height 40
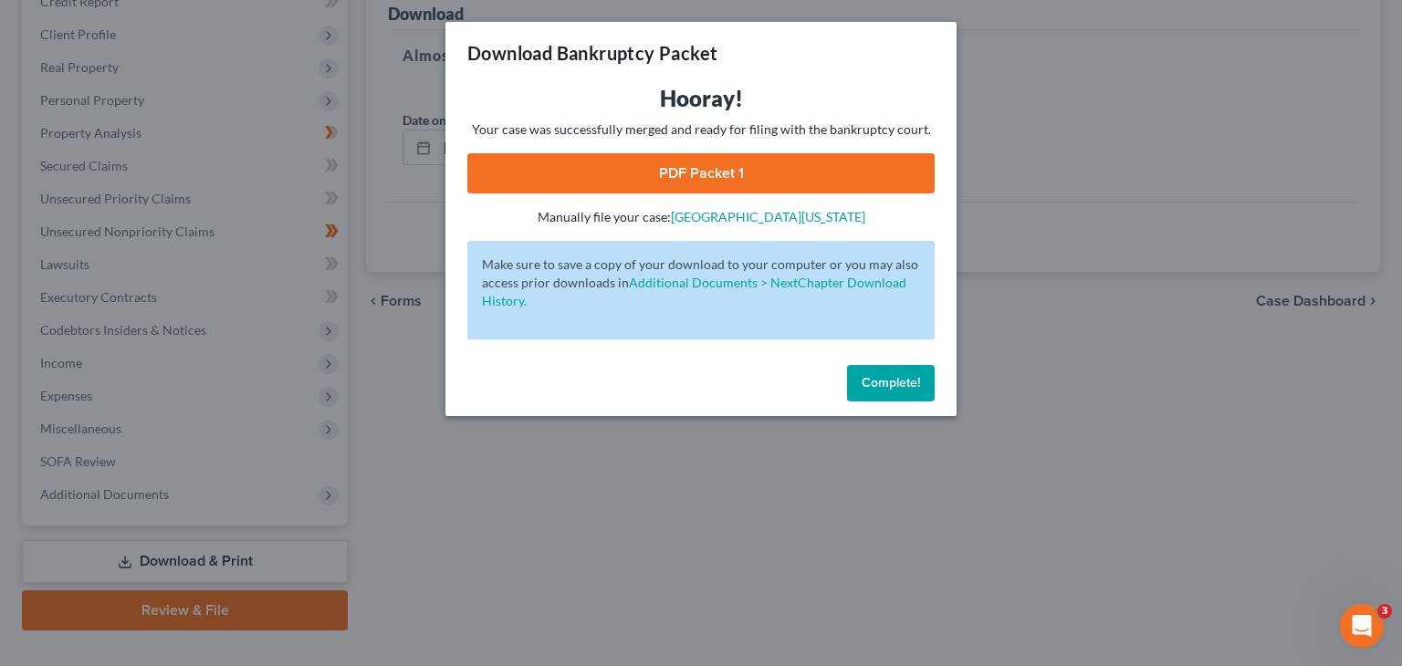
click at [690, 178] on link "PDF Packet 1" at bounding box center [700, 173] width 467 height 40
click at [881, 385] on span "Complete!" at bounding box center [891, 383] width 58 height 16
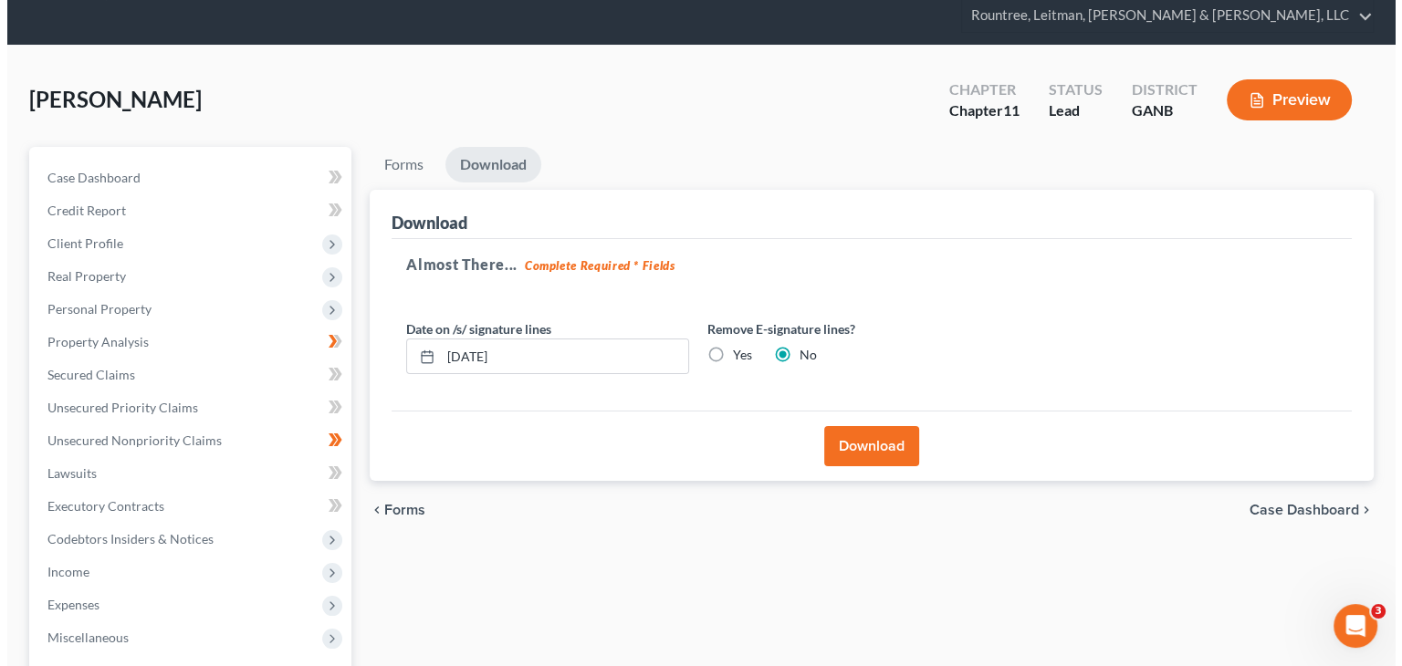
scroll to position [0, 0]
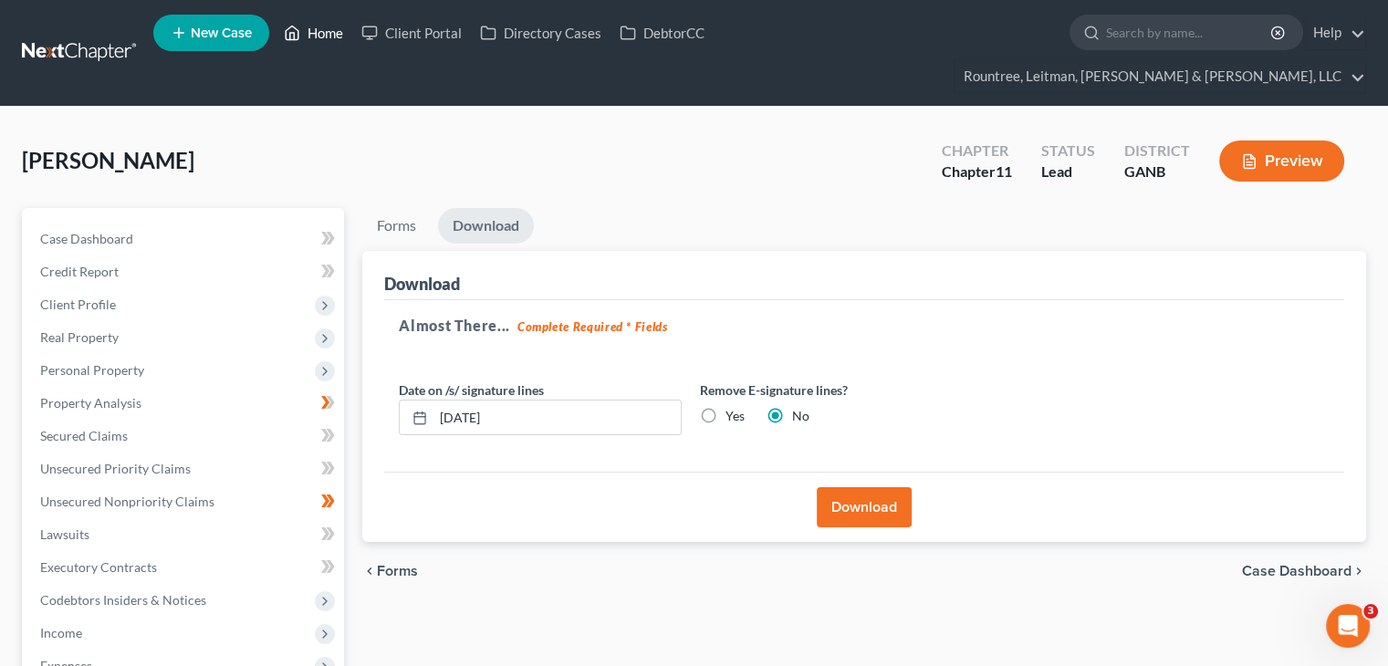
click at [315, 39] on link "Home" at bounding box center [314, 32] width 78 height 33
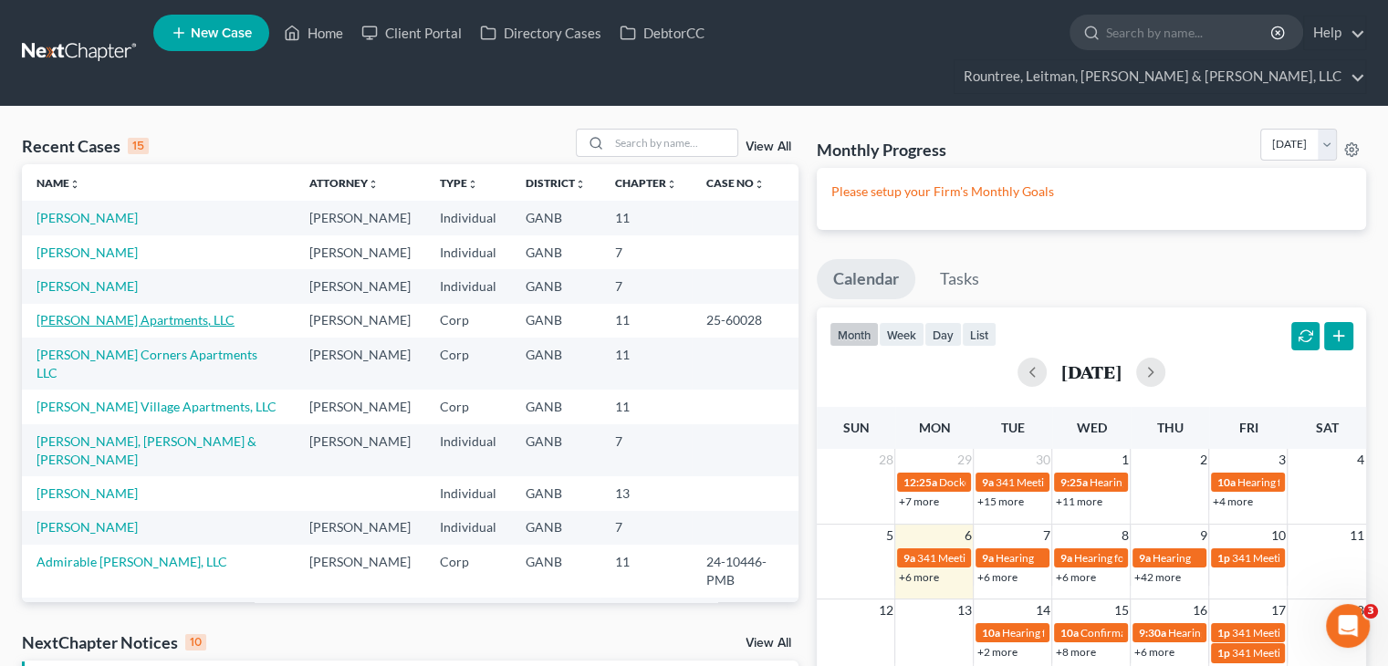
click at [87, 312] on link "[PERSON_NAME] Apartments, LLC" at bounding box center [136, 320] width 198 height 16
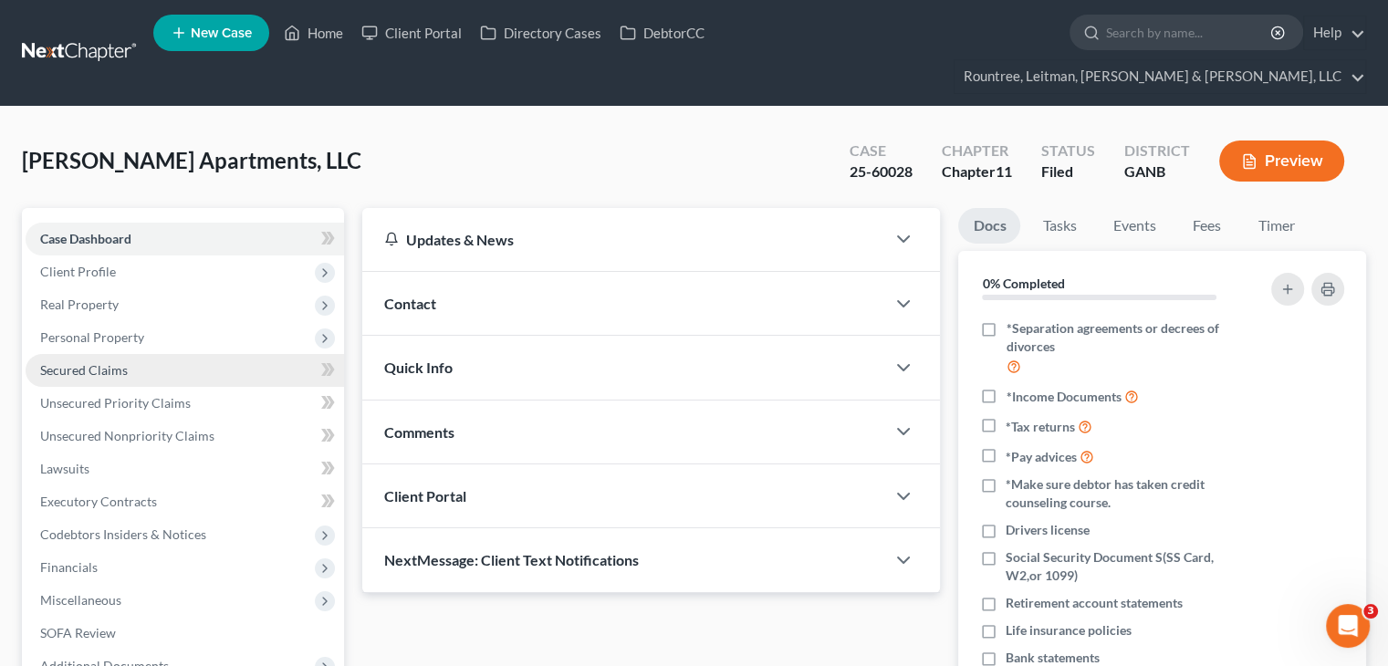
click at [96, 362] on span "Secured Claims" at bounding box center [84, 370] width 88 height 16
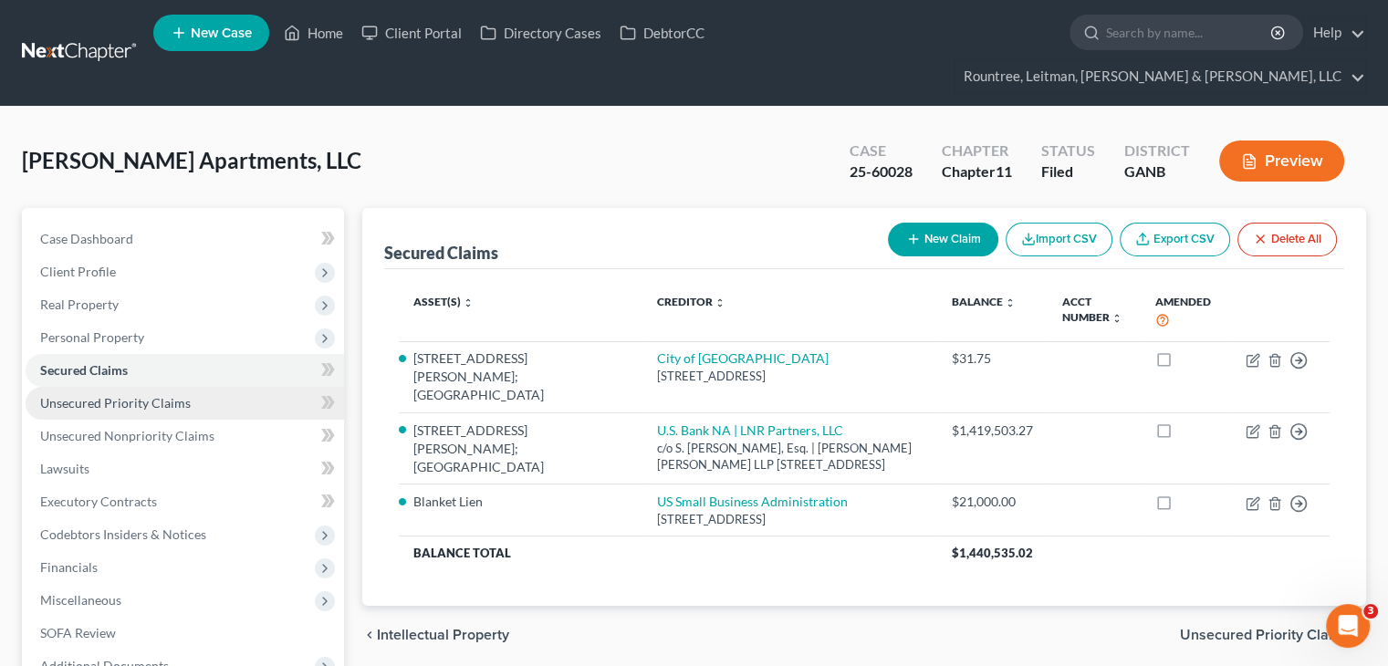
click at [162, 395] on span "Unsecured Priority Claims" at bounding box center [115, 403] width 151 height 16
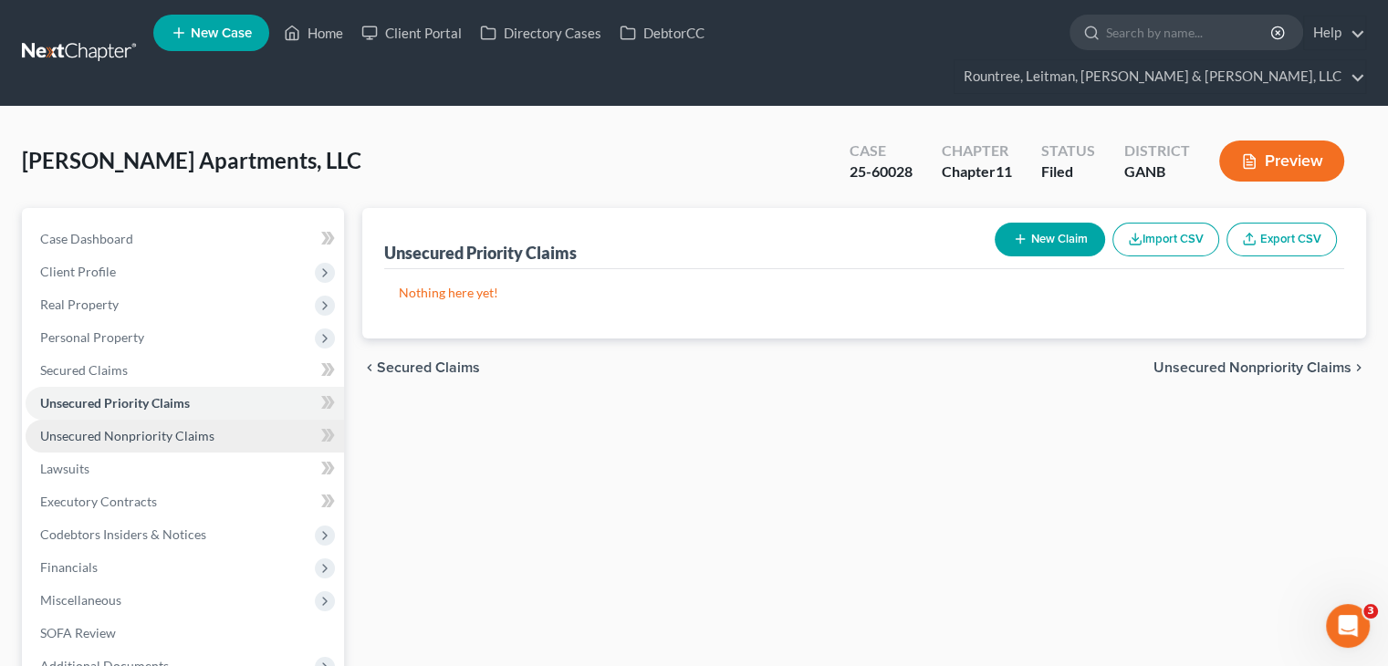
click at [163, 428] on span "Unsecured Nonpriority Claims" at bounding box center [127, 436] width 174 height 16
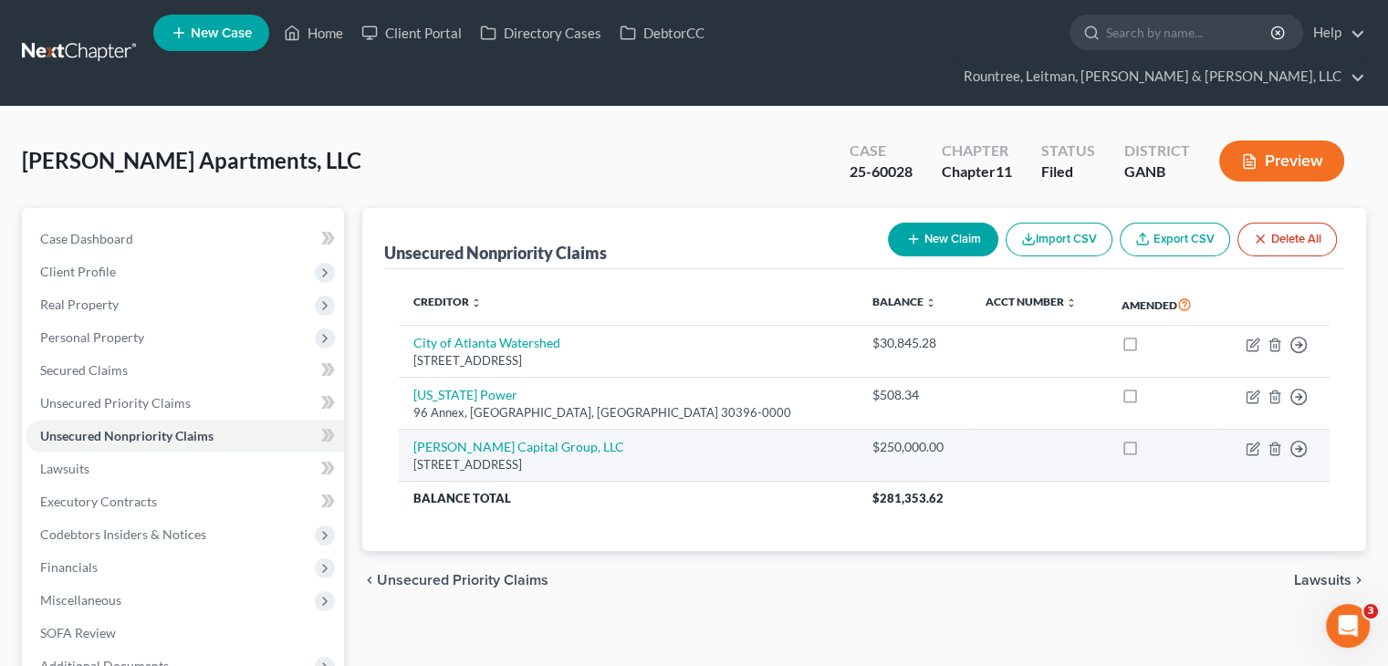
drag, startPoint x: 697, startPoint y: 429, endPoint x: 413, endPoint y: 413, distance: 285.2
click at [413, 430] on td "[PERSON_NAME] Capital Group, LLC [STREET_ADDRESS]" at bounding box center [628, 456] width 459 height 52
copy td "[PERSON_NAME] Capital Group, LLC [STREET_ADDRESS]"
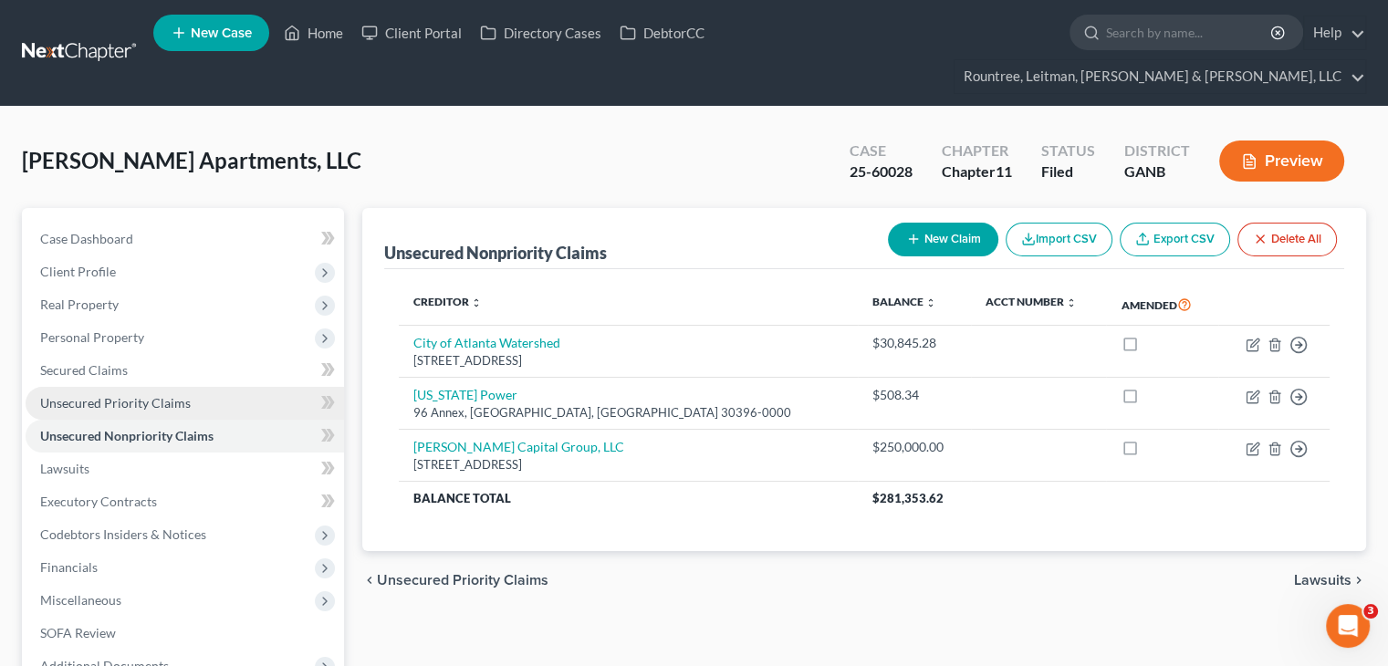
click at [150, 395] on span "Unsecured Priority Claims" at bounding box center [115, 403] width 151 height 16
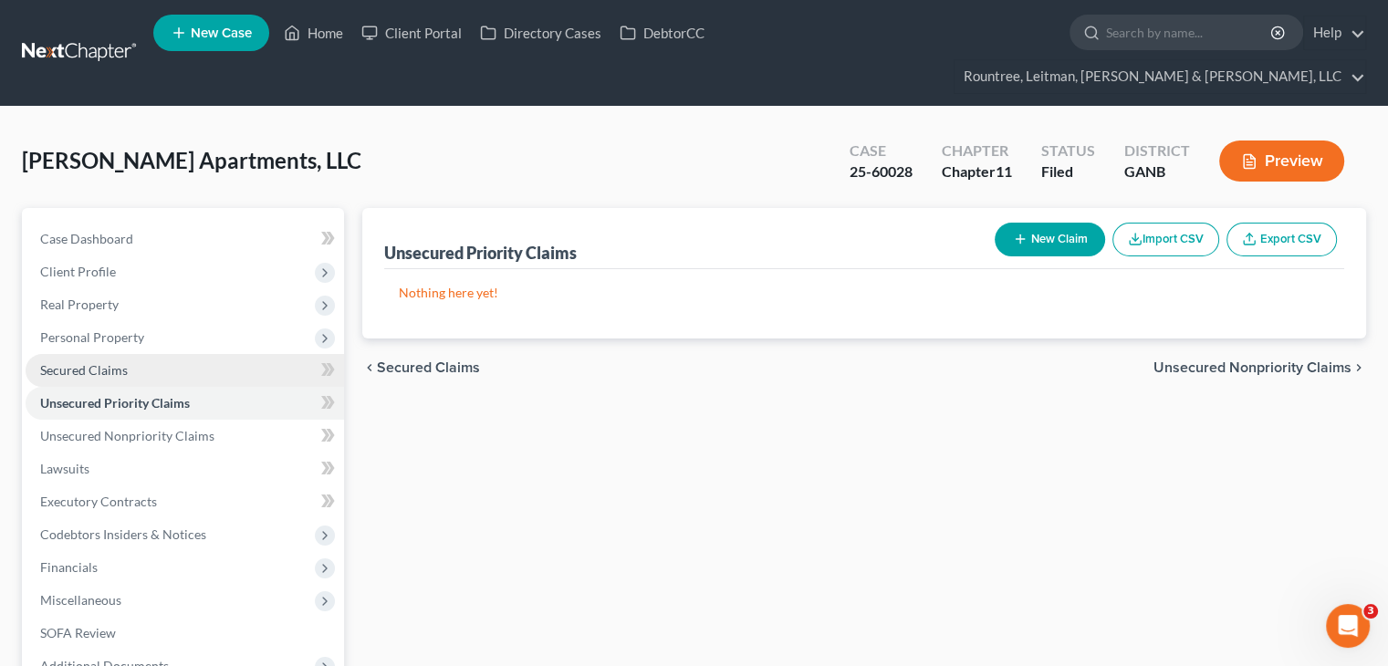
click at [109, 362] on span "Secured Claims" at bounding box center [84, 370] width 88 height 16
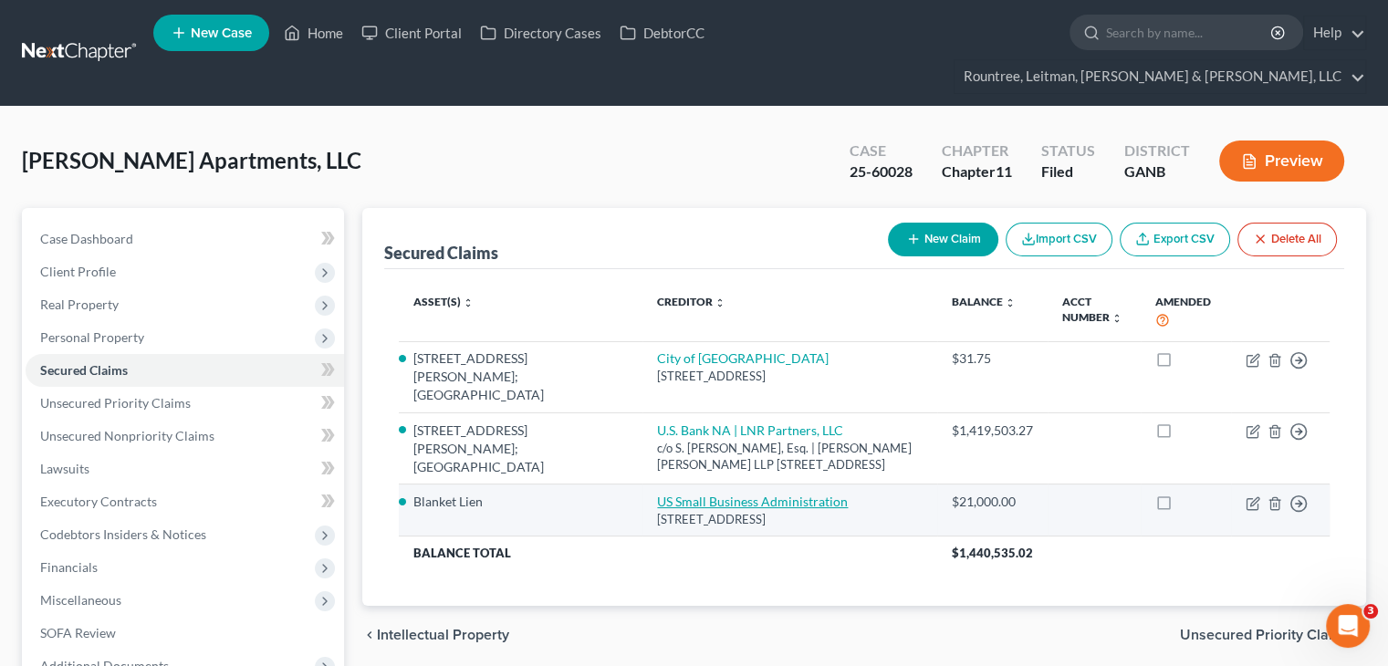
click at [724, 494] on link "US Small Business Administration" at bounding box center [752, 502] width 191 height 16
select select "0"
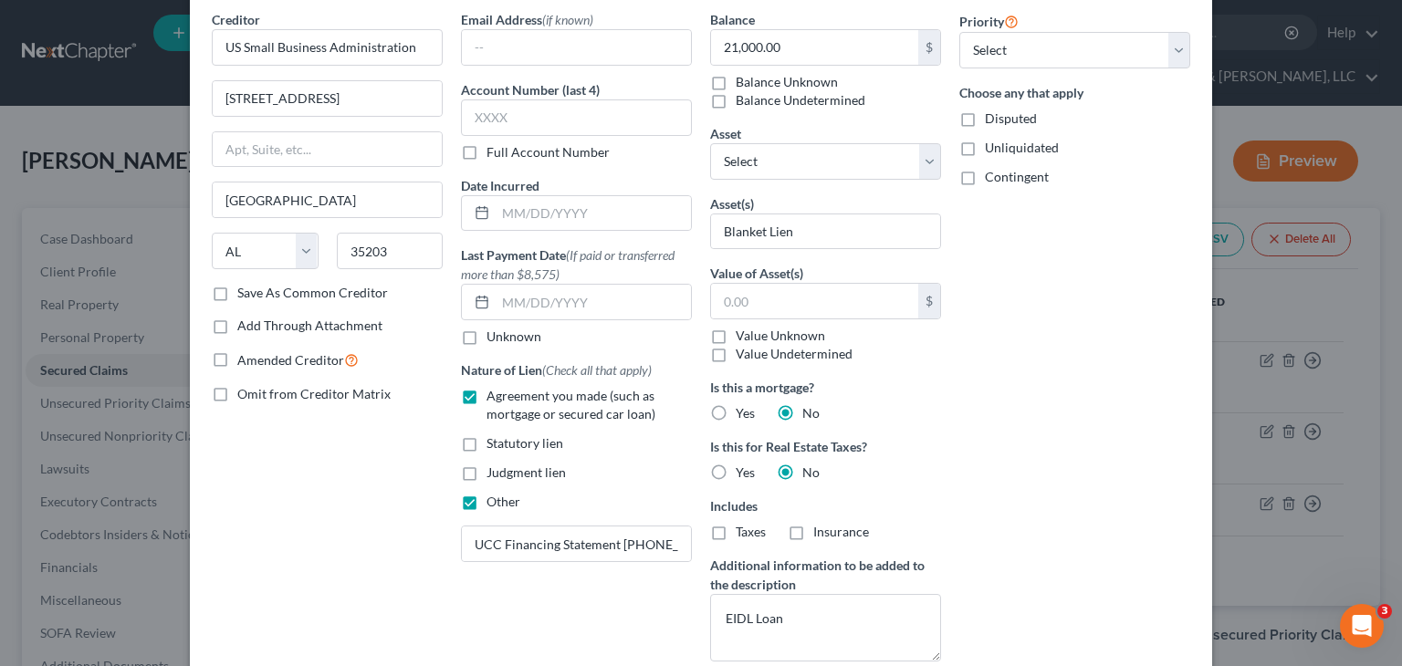
scroll to position [329, 0]
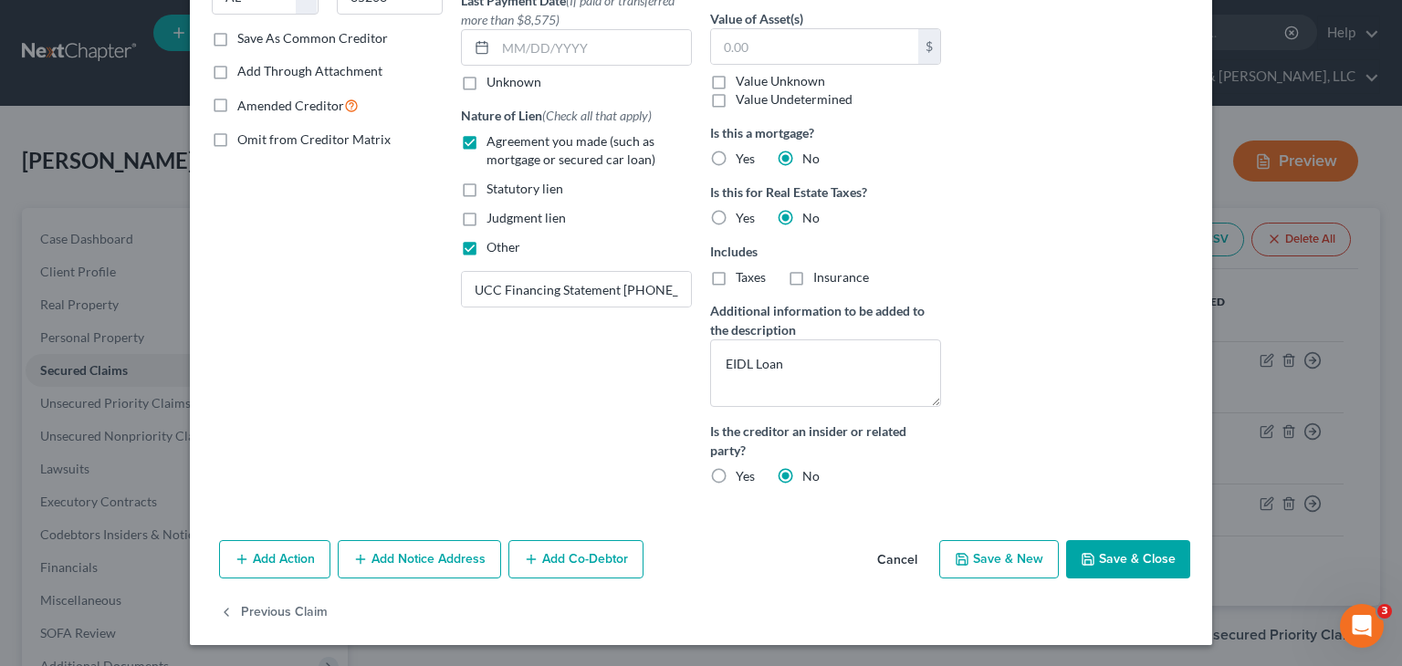
click at [1123, 556] on button "Save & Close" at bounding box center [1128, 559] width 124 height 38
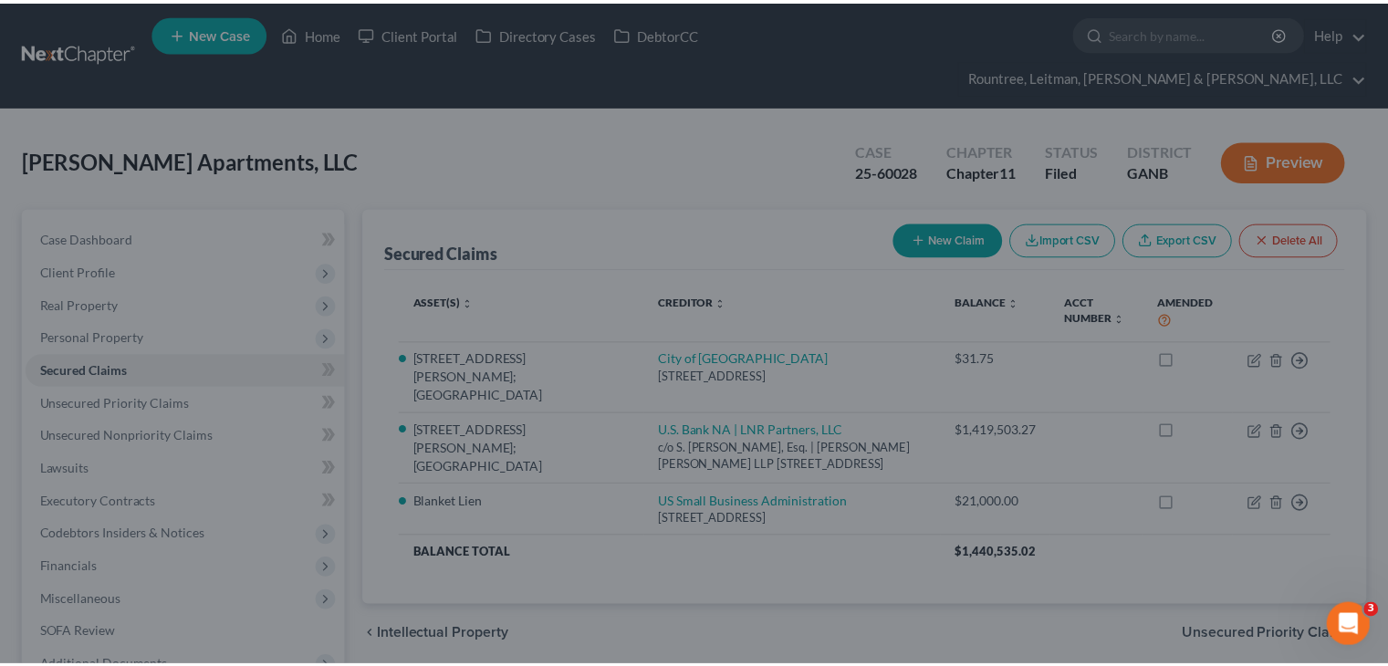
scroll to position [150, 0]
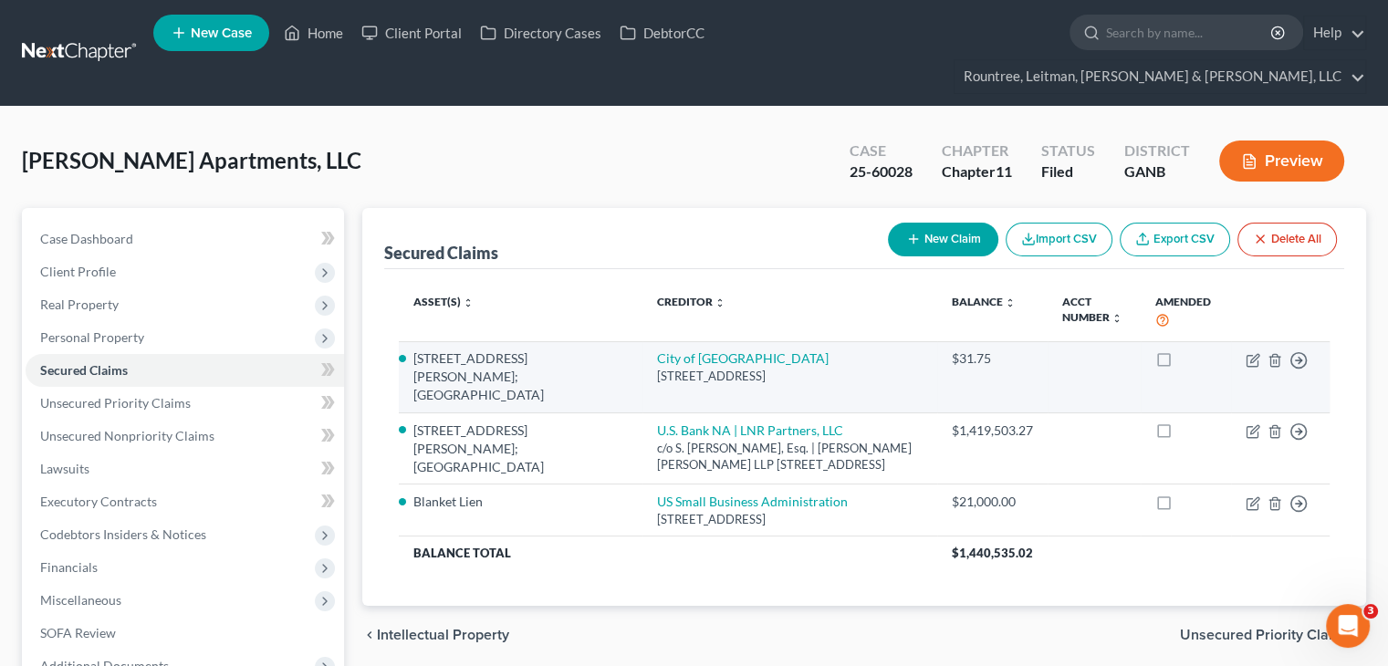
drag, startPoint x: 652, startPoint y: 325, endPoint x: 836, endPoint y: 345, distance: 185.4
click at [836, 345] on td "[GEOGRAPHIC_DATA] [STREET_ADDRESS]" at bounding box center [789, 376] width 294 height 71
copy td "[GEOGRAPHIC_DATA] [STREET_ADDRESS]"
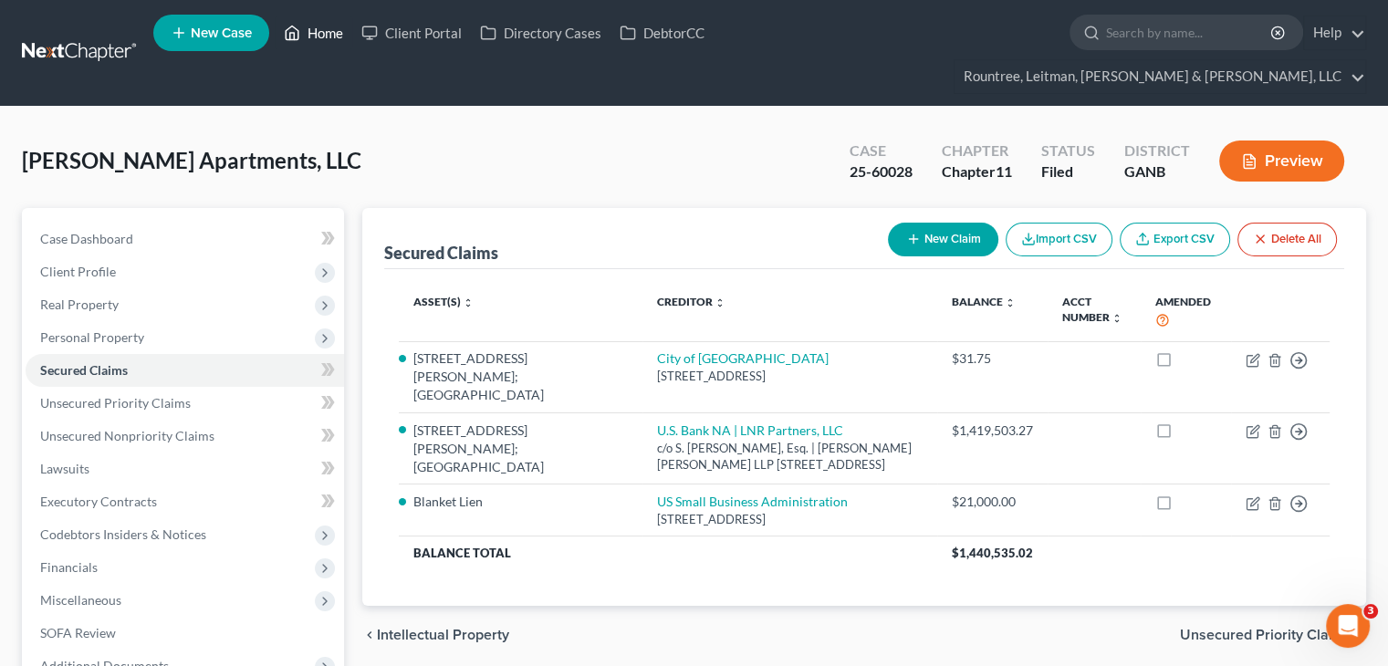
click at [326, 40] on link "Home" at bounding box center [314, 32] width 78 height 33
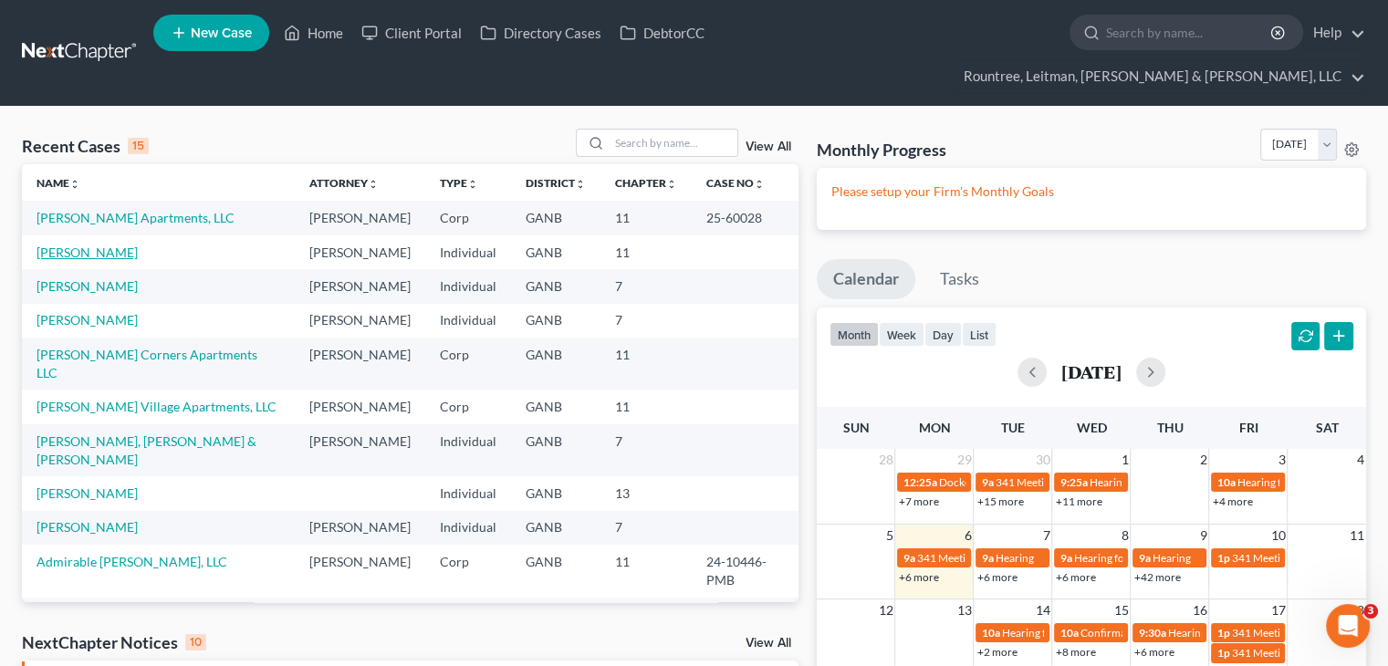
click at [99, 245] on link "[PERSON_NAME]" at bounding box center [87, 253] width 101 height 16
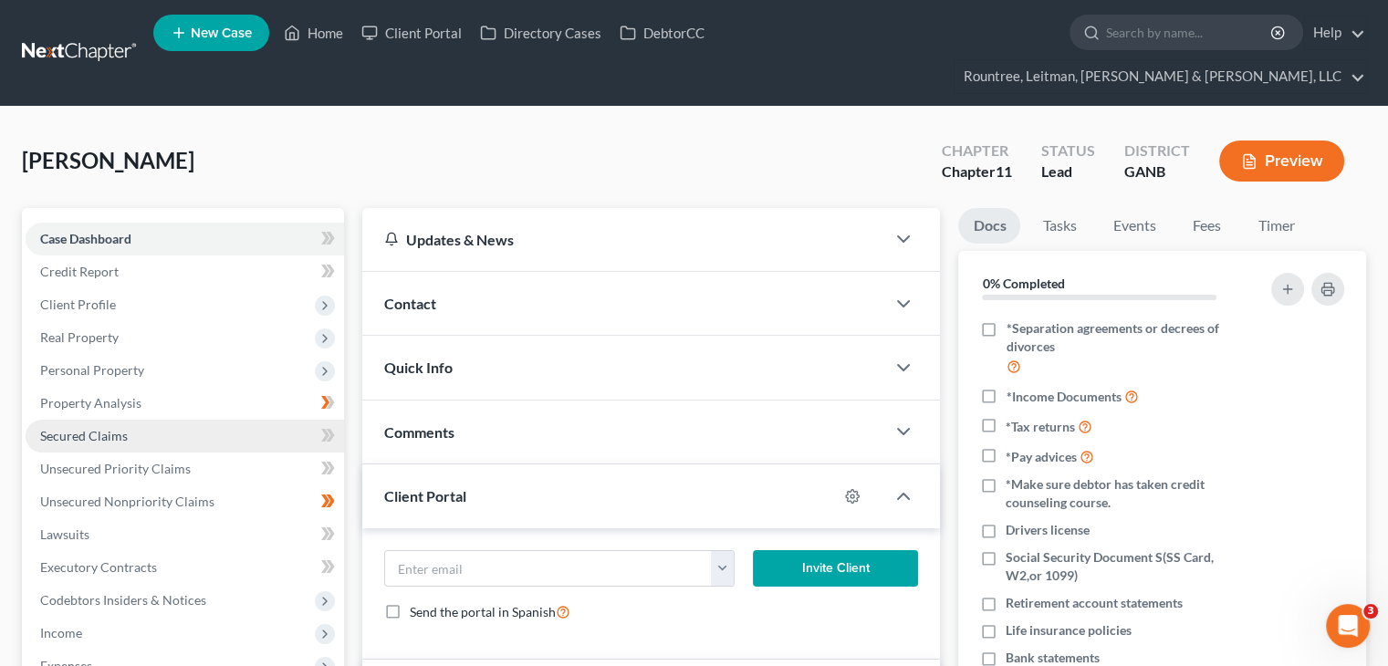
drag, startPoint x: 82, startPoint y: 406, endPoint x: 108, endPoint y: 404, distance: 25.6
click at [82, 428] on span "Secured Claims" at bounding box center [84, 436] width 88 height 16
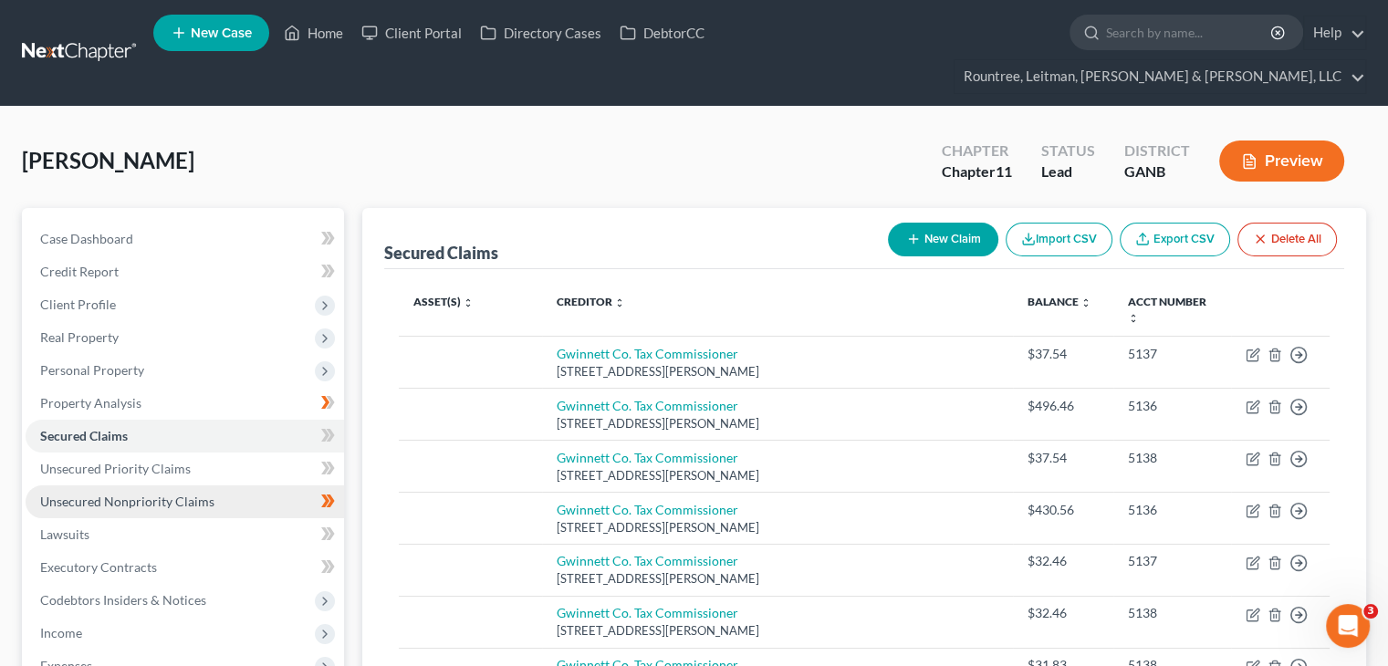
click at [158, 494] on span "Unsecured Nonpriority Claims" at bounding box center [127, 502] width 174 height 16
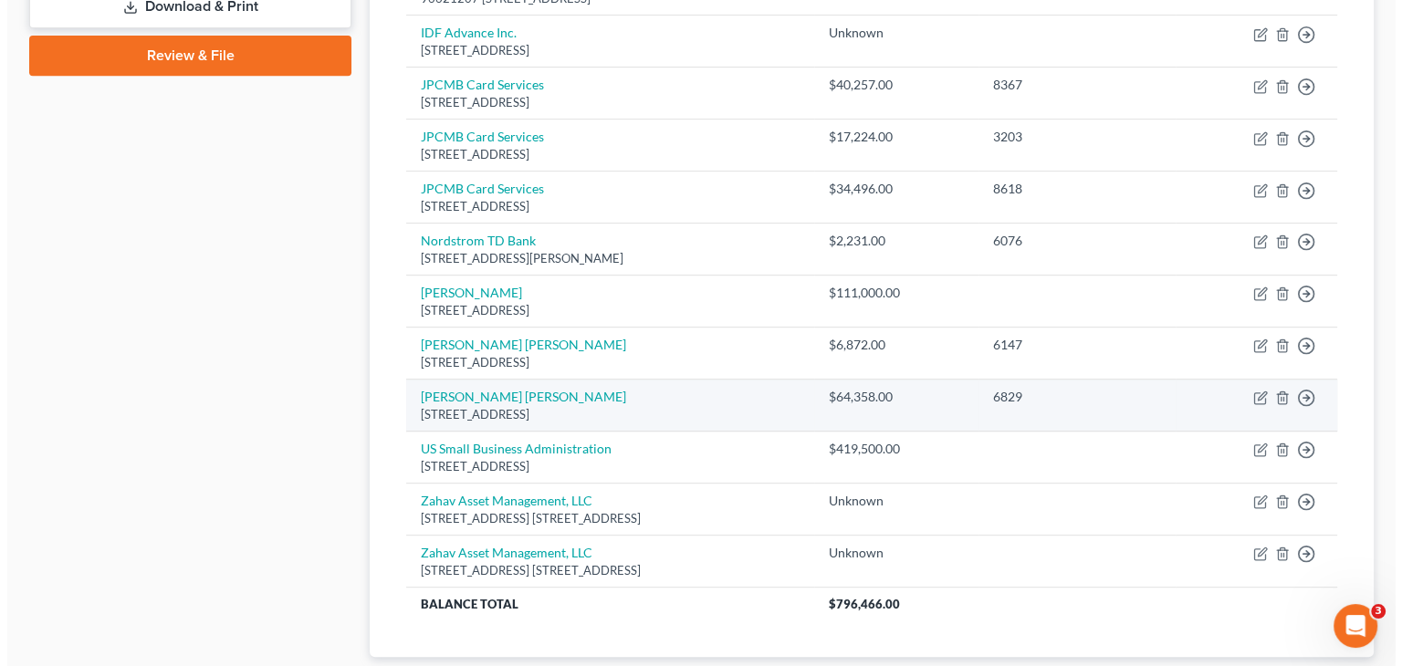
scroll to position [906, 0]
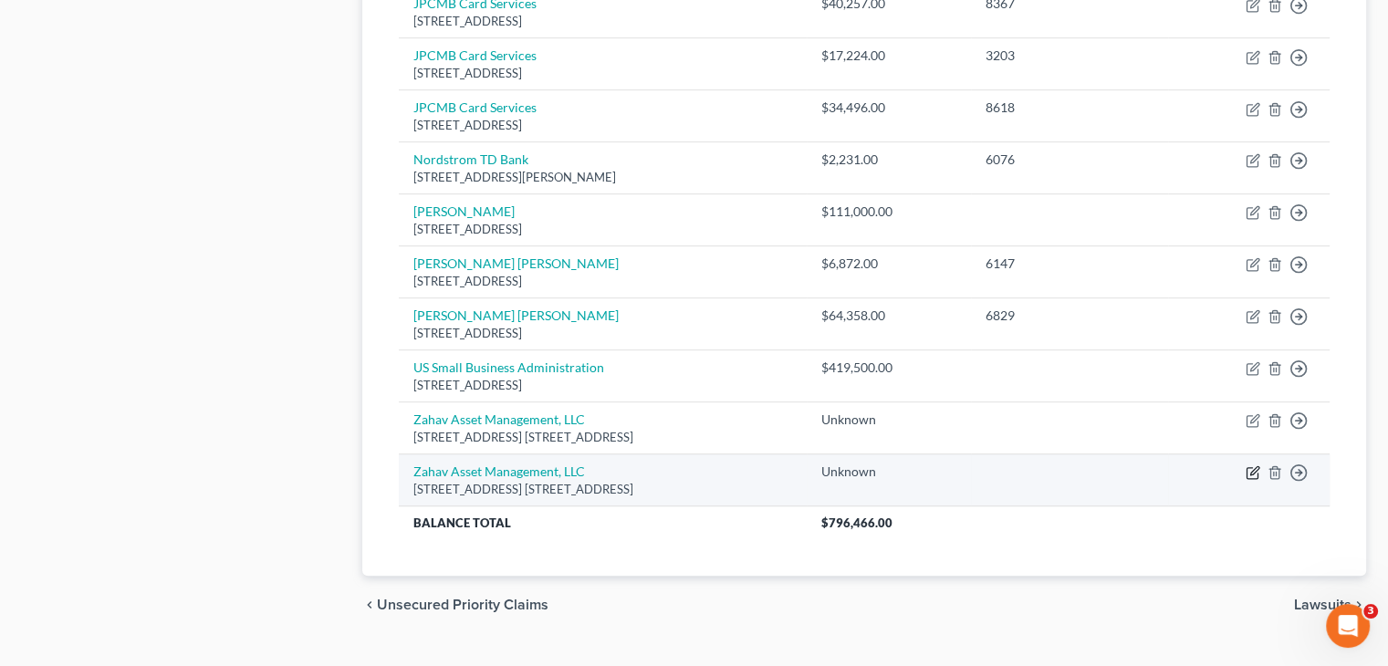
click at [1257, 468] on icon "button" at bounding box center [1252, 473] width 11 height 11
select select "35"
select select "14"
select select "3"
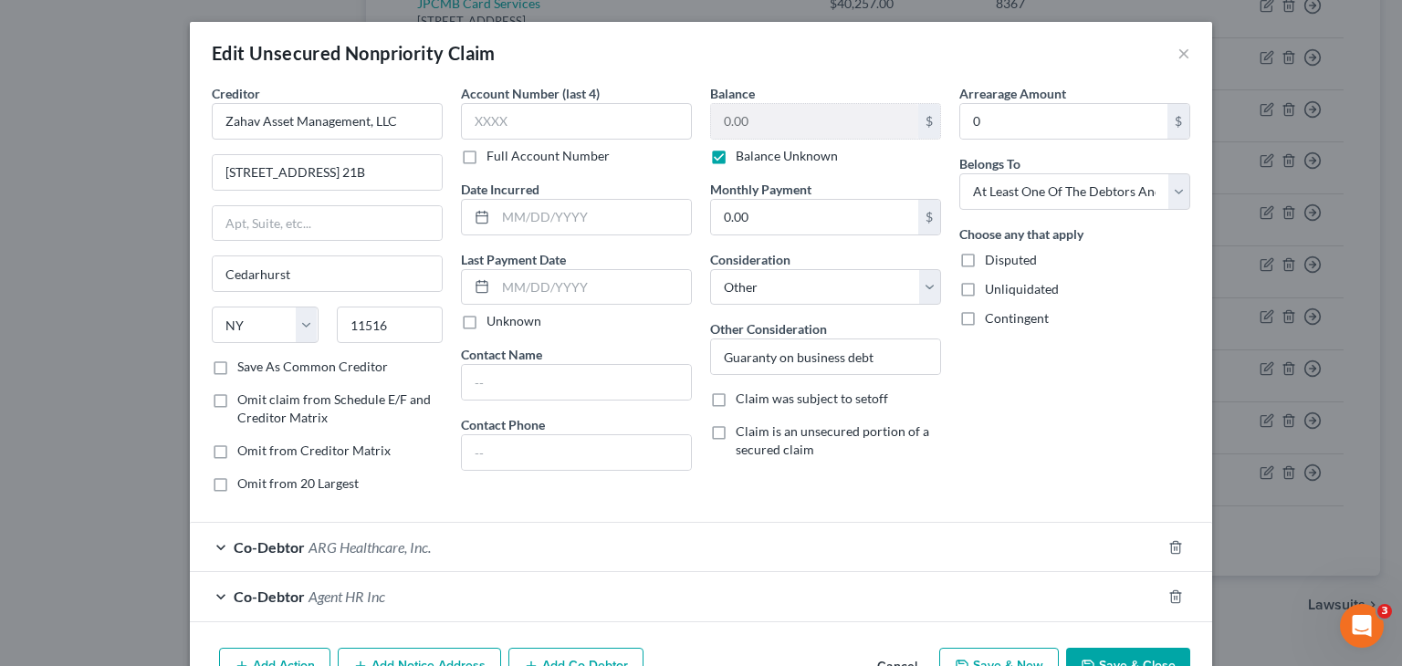
click at [985, 255] on label "Disputed" at bounding box center [1011, 260] width 52 height 18
click at [992, 255] on input "Disputed" at bounding box center [998, 257] width 12 height 12
checkbox input "true"
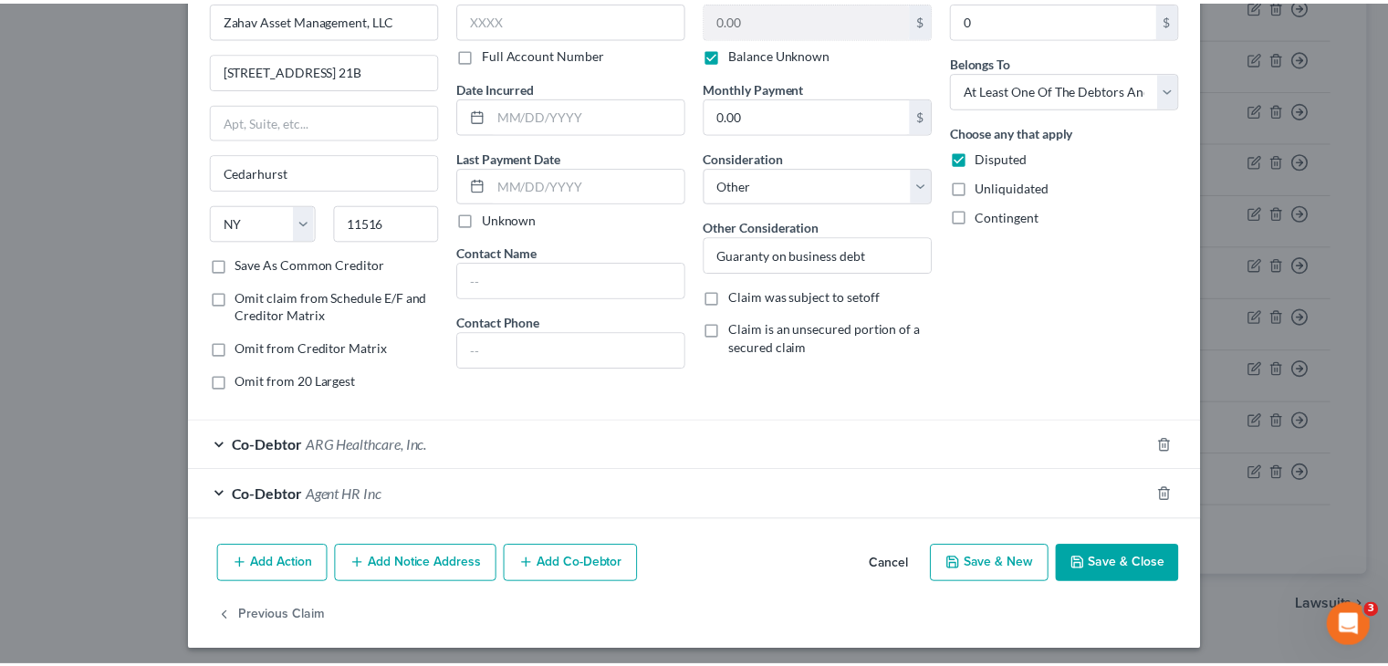
scroll to position [106, 0]
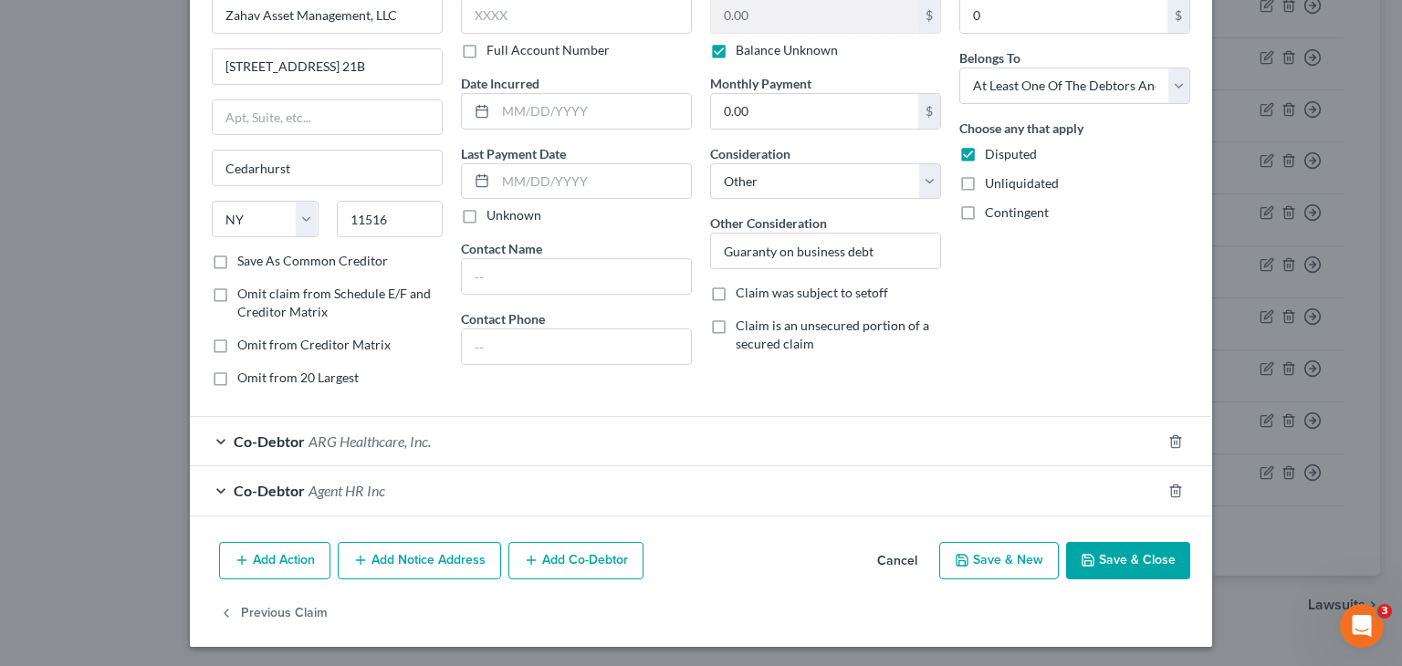
click at [1132, 559] on button "Save & Close" at bounding box center [1128, 561] width 124 height 38
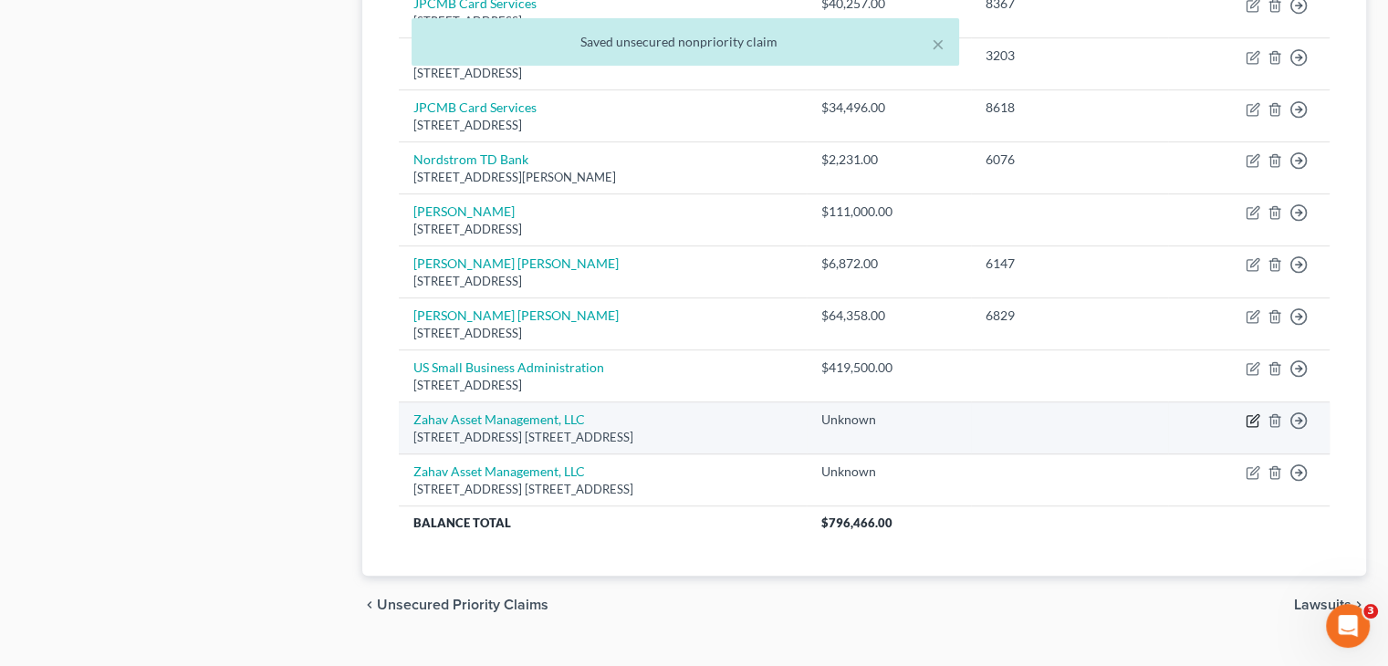
click at [1249, 413] on icon "button" at bounding box center [1253, 420] width 15 height 15
select select "35"
select select "14"
select select "3"
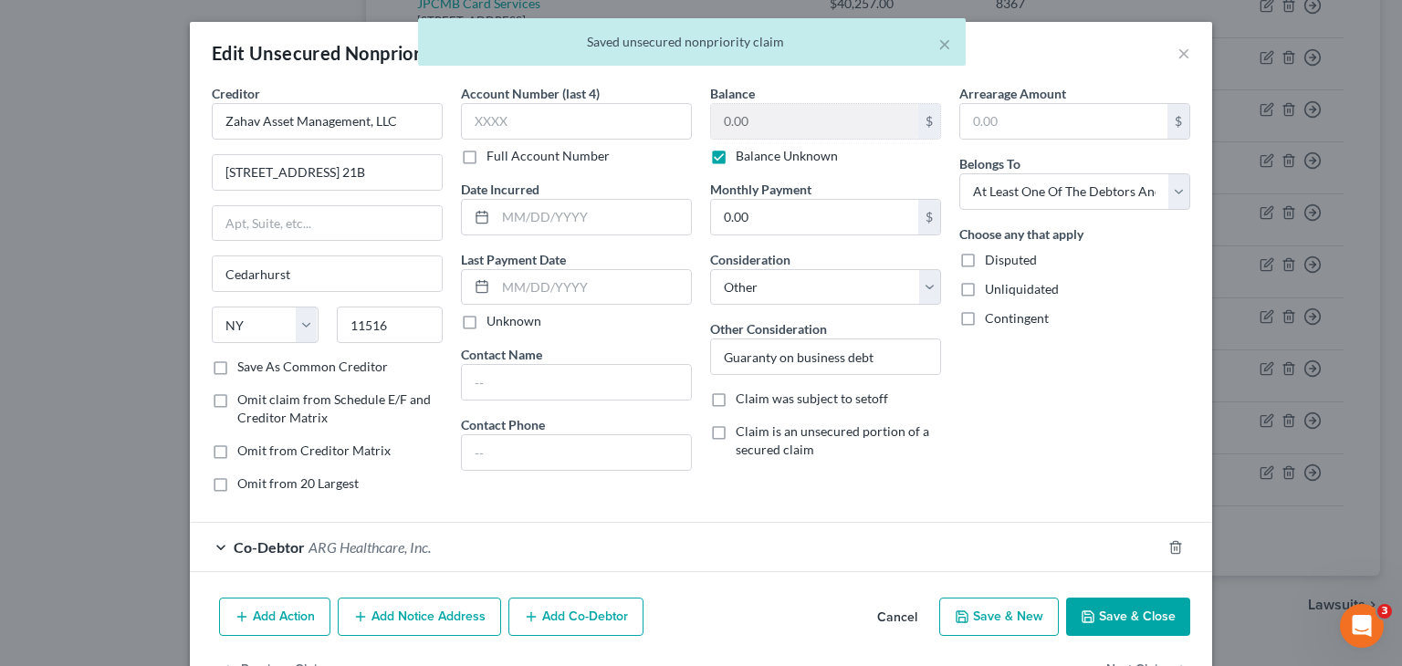
click at [985, 258] on label "Disputed" at bounding box center [1011, 260] width 52 height 18
click at [992, 258] on input "Disputed" at bounding box center [998, 257] width 12 height 12
checkbox input "true"
click at [1108, 615] on button "Save & Close" at bounding box center [1128, 617] width 124 height 38
type input "0"
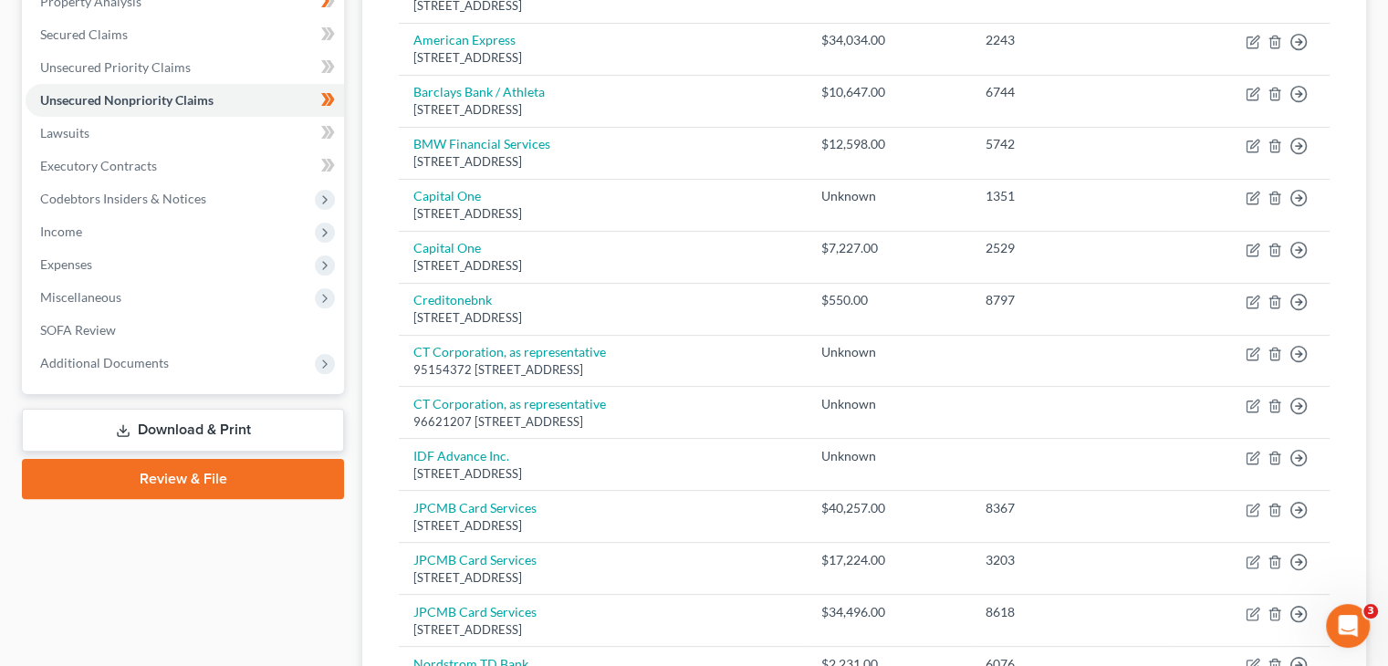
scroll to position [359, 0]
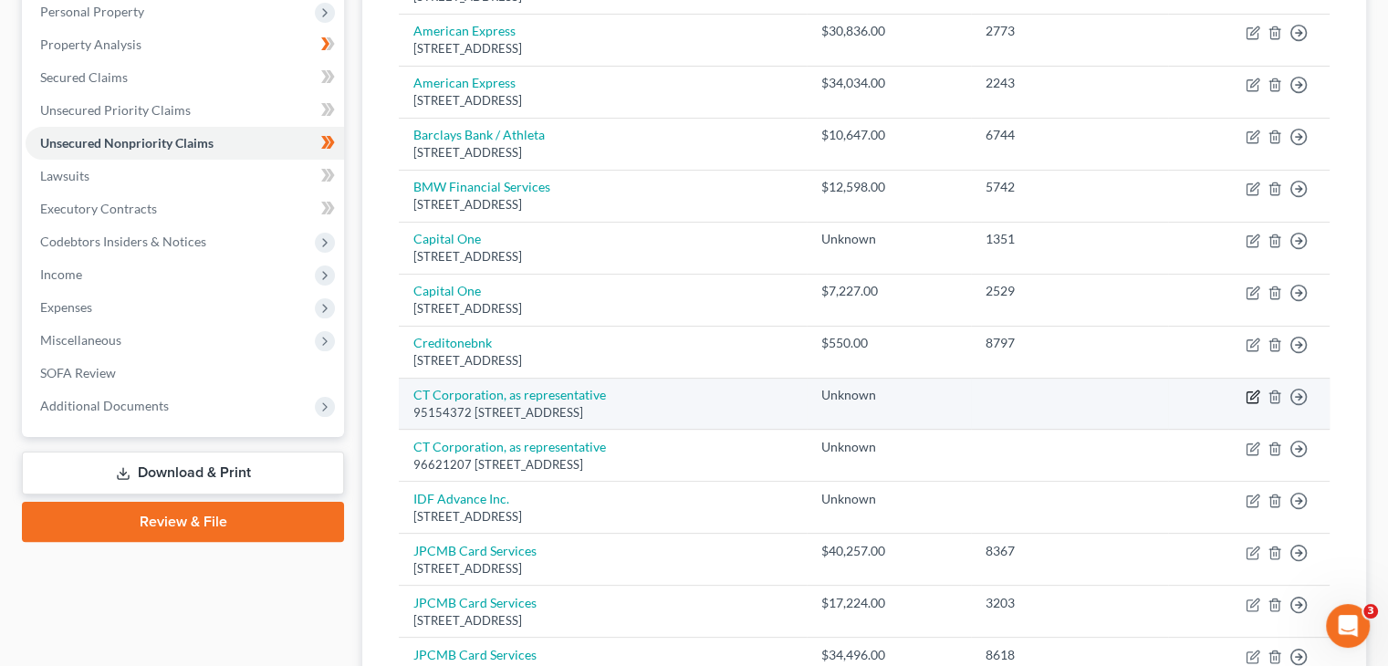
click at [1255, 390] on icon "button" at bounding box center [1253, 397] width 15 height 15
select select "4"
select select "14"
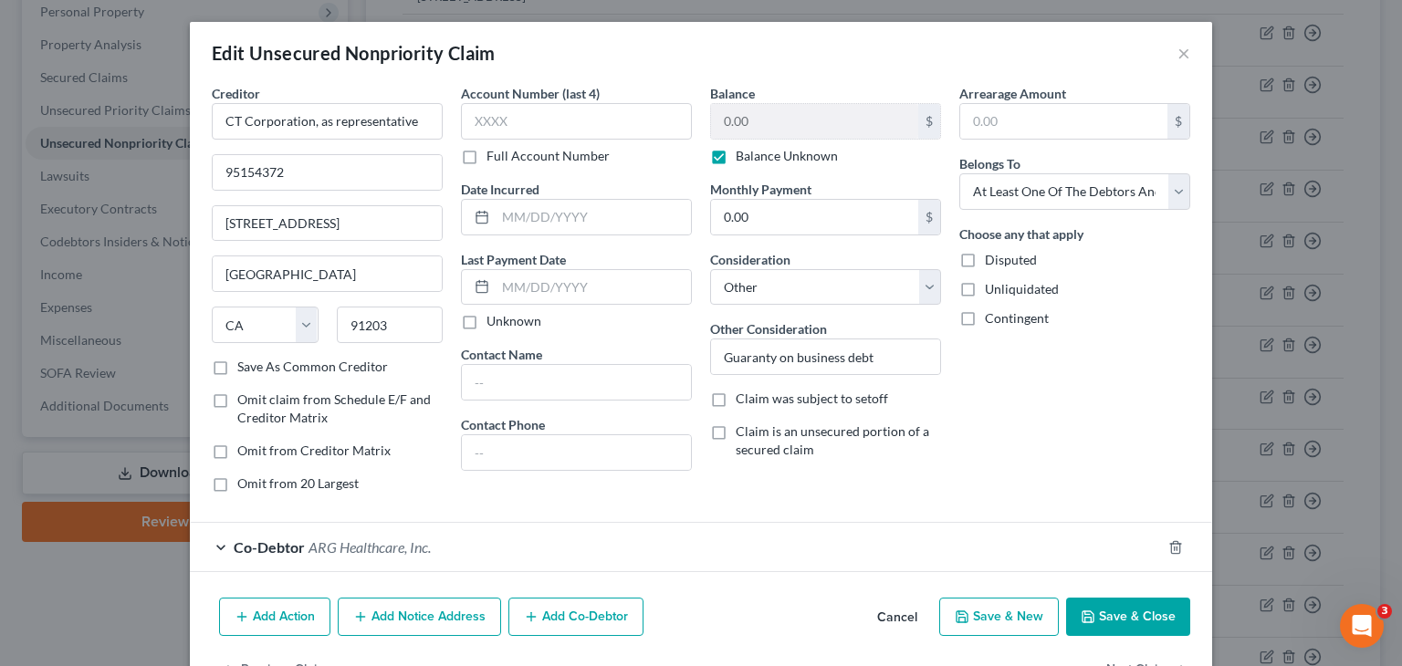
click at [985, 256] on label "Disputed" at bounding box center [1011, 260] width 52 height 18
click at [992, 256] on input "Disputed" at bounding box center [998, 257] width 12 height 12
click at [1124, 612] on button "Save & Close" at bounding box center [1128, 617] width 124 height 38
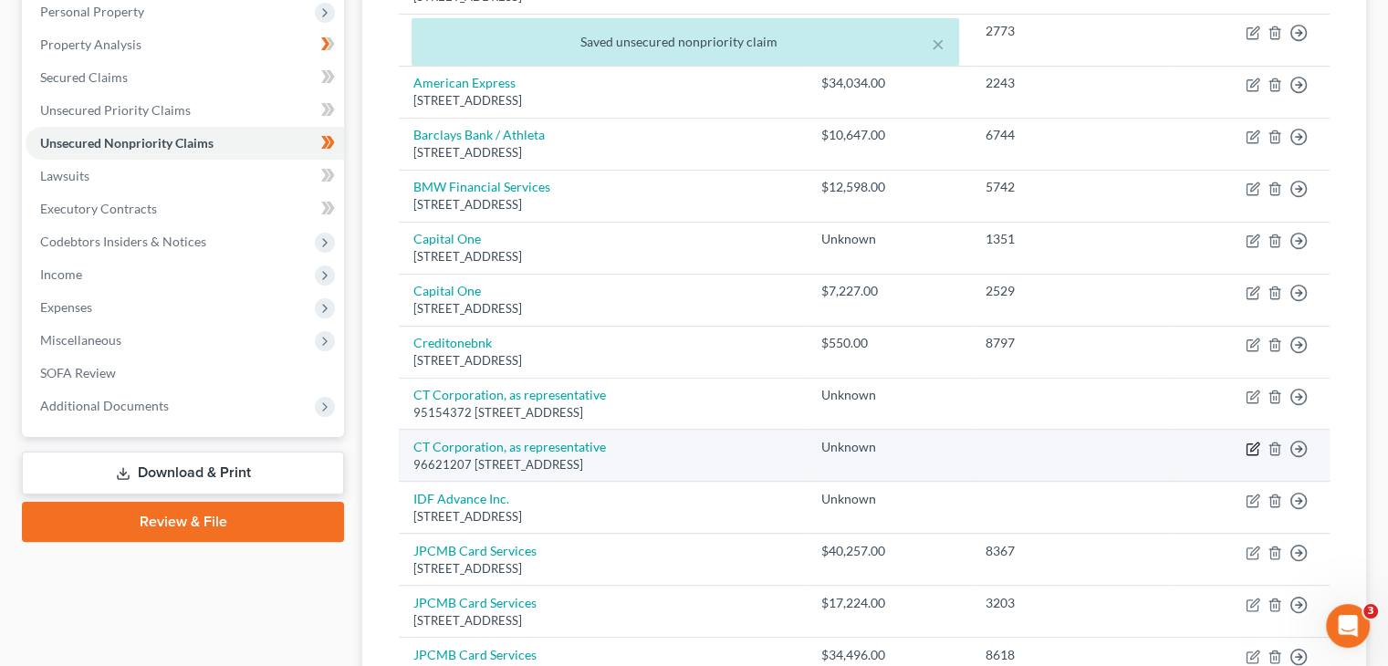
click at [1254, 442] on icon "button" at bounding box center [1253, 449] width 15 height 15
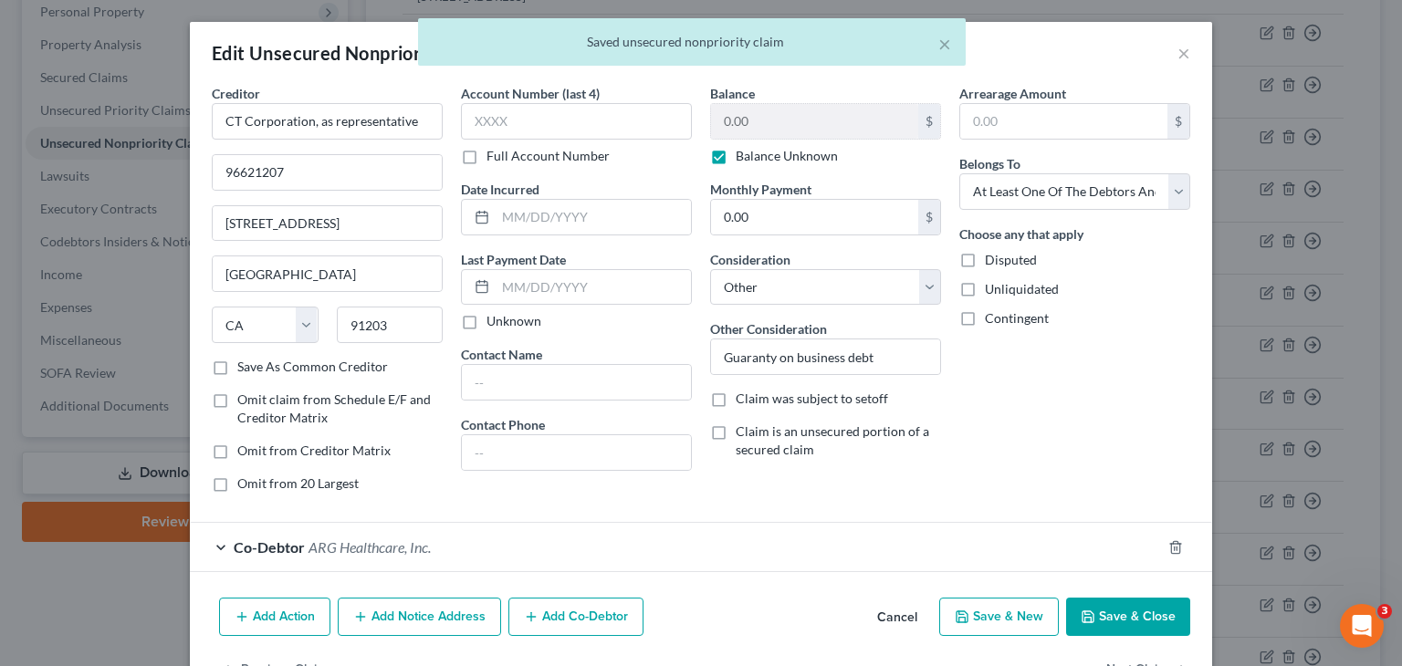
click at [985, 256] on label "Disputed" at bounding box center [1011, 260] width 52 height 18
click at [992, 256] on input "Disputed" at bounding box center [998, 257] width 12 height 12
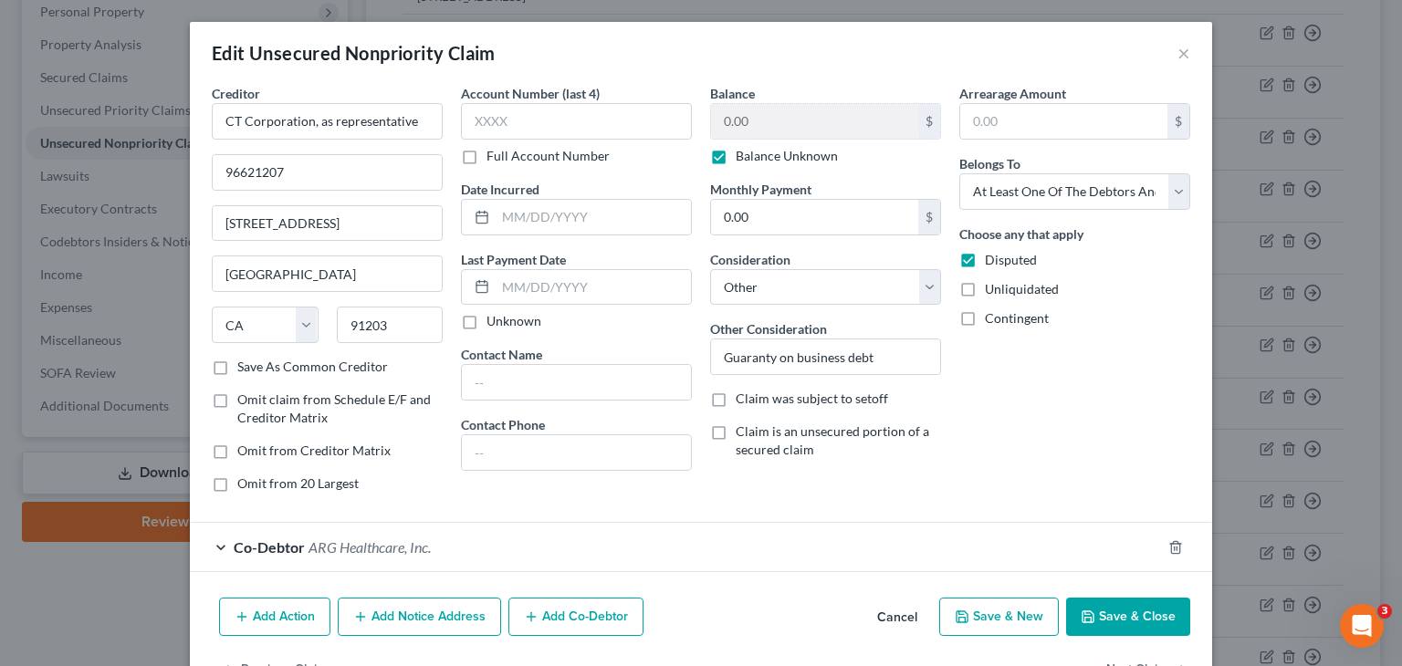
click at [1113, 608] on button "Save & Close" at bounding box center [1128, 617] width 124 height 38
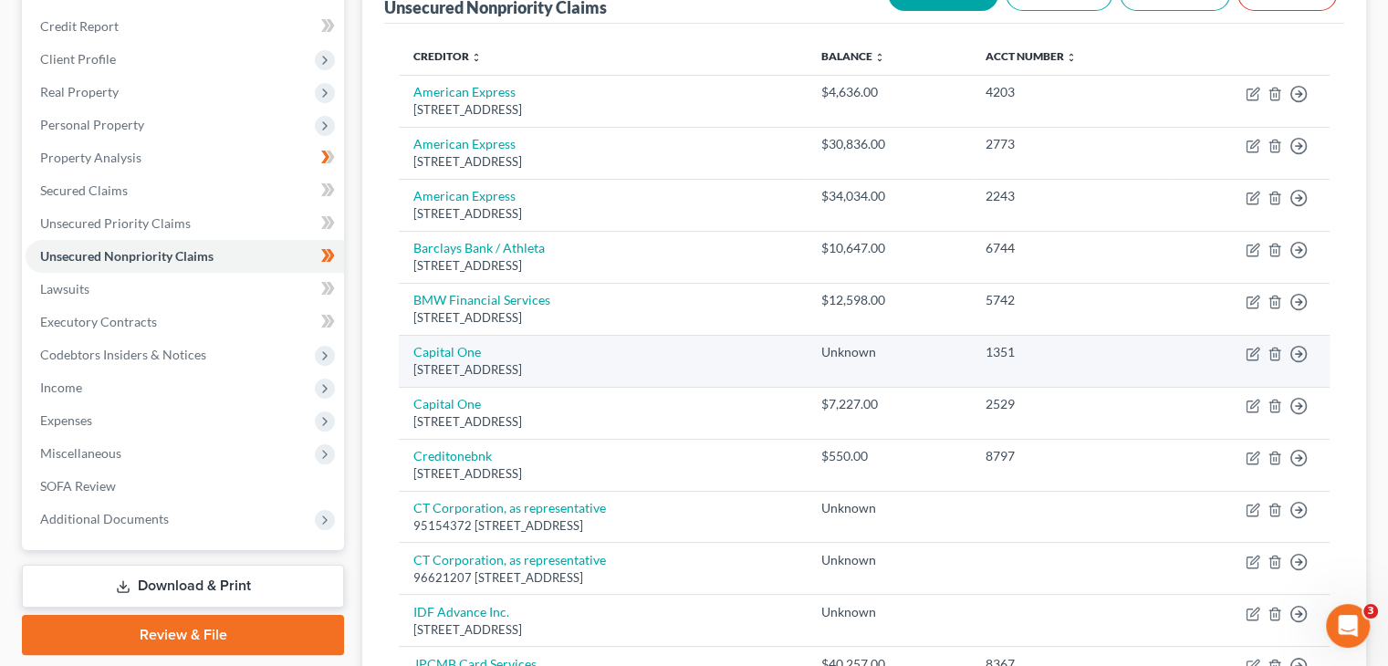
scroll to position [274, 0]
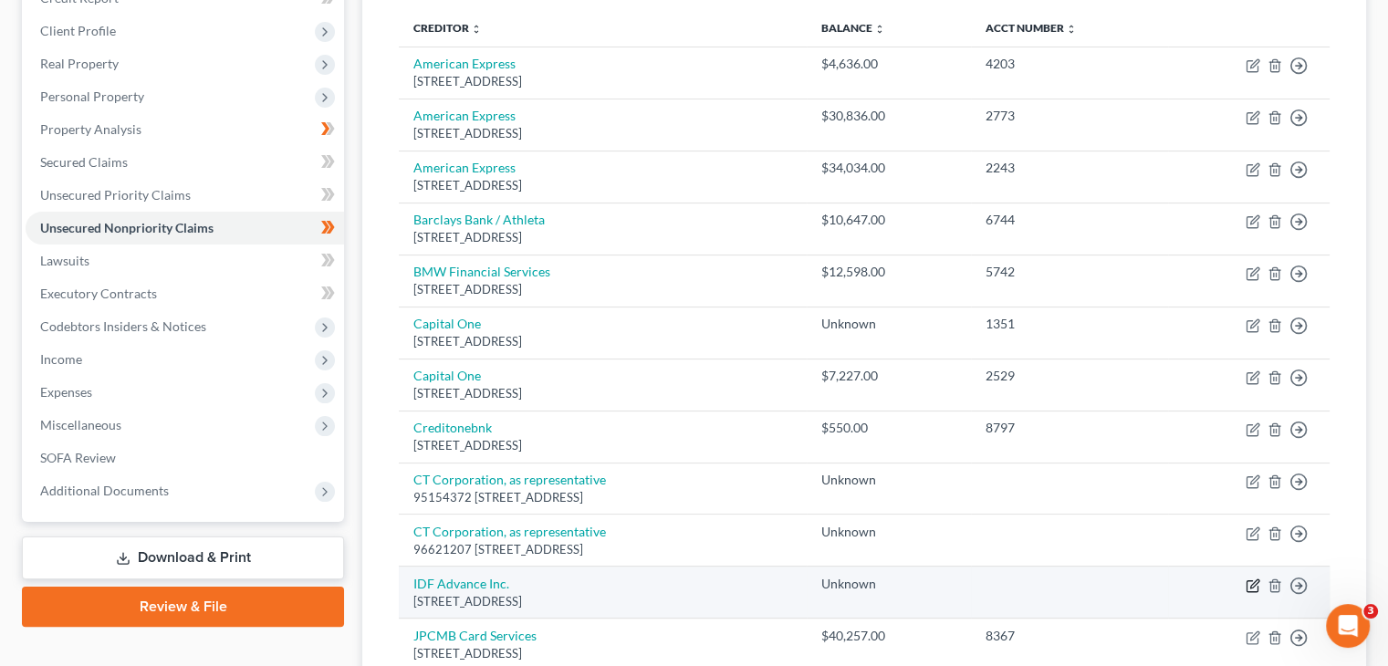
click at [1251, 580] on icon "button" at bounding box center [1254, 584] width 8 height 8
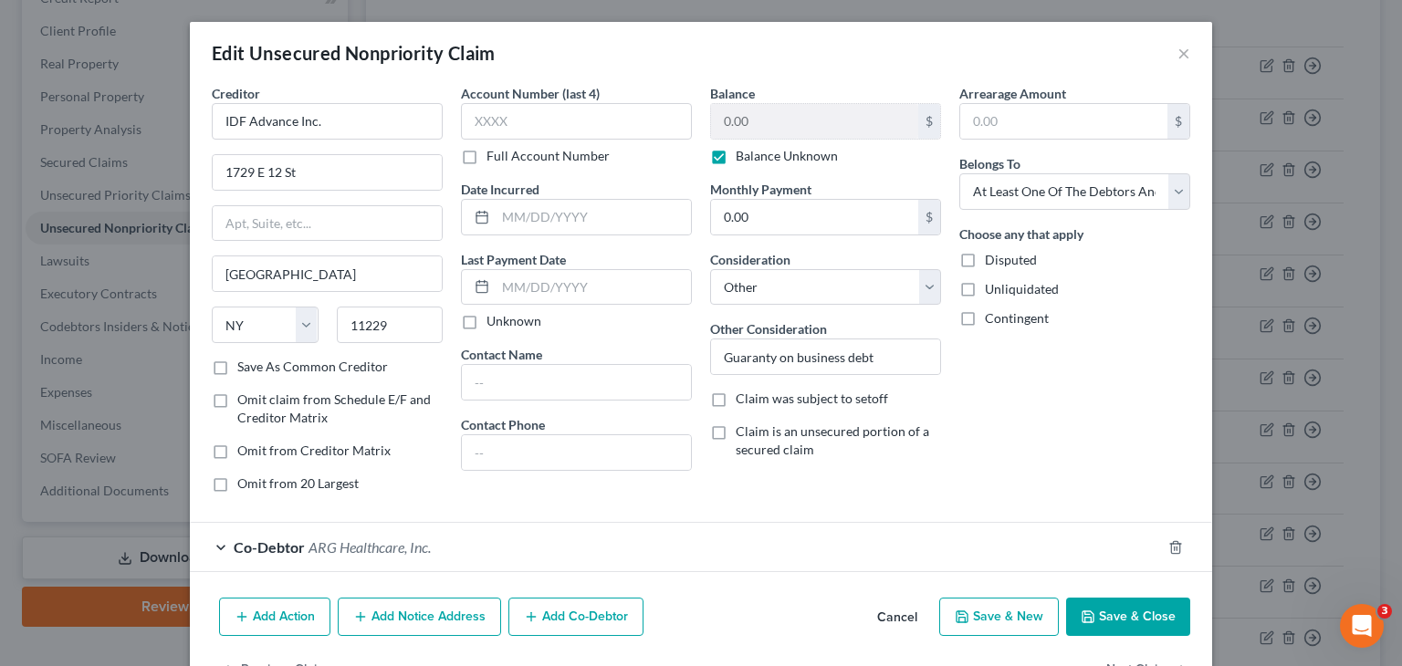
click at [985, 258] on label "Disputed" at bounding box center [1011, 260] width 52 height 18
click at [992, 258] on input "Disputed" at bounding box center [998, 257] width 12 height 12
click at [1124, 611] on button "Save & Close" at bounding box center [1128, 617] width 124 height 38
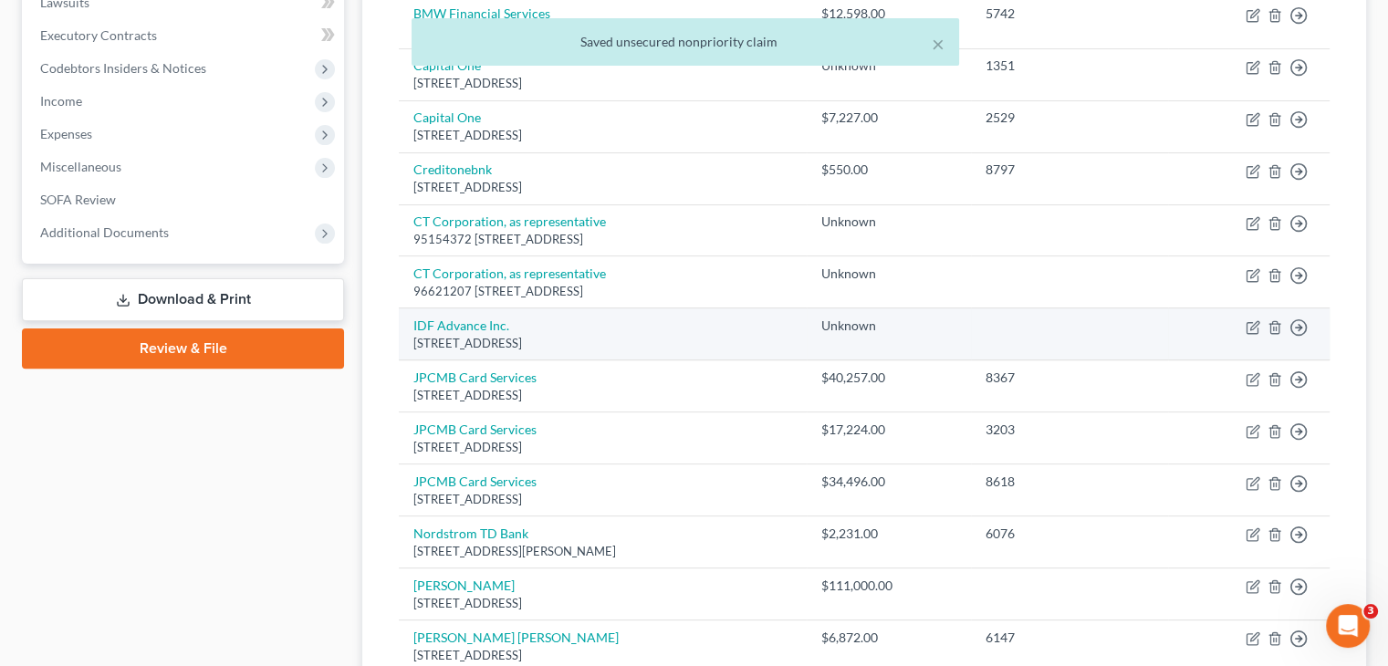
scroll to position [267, 0]
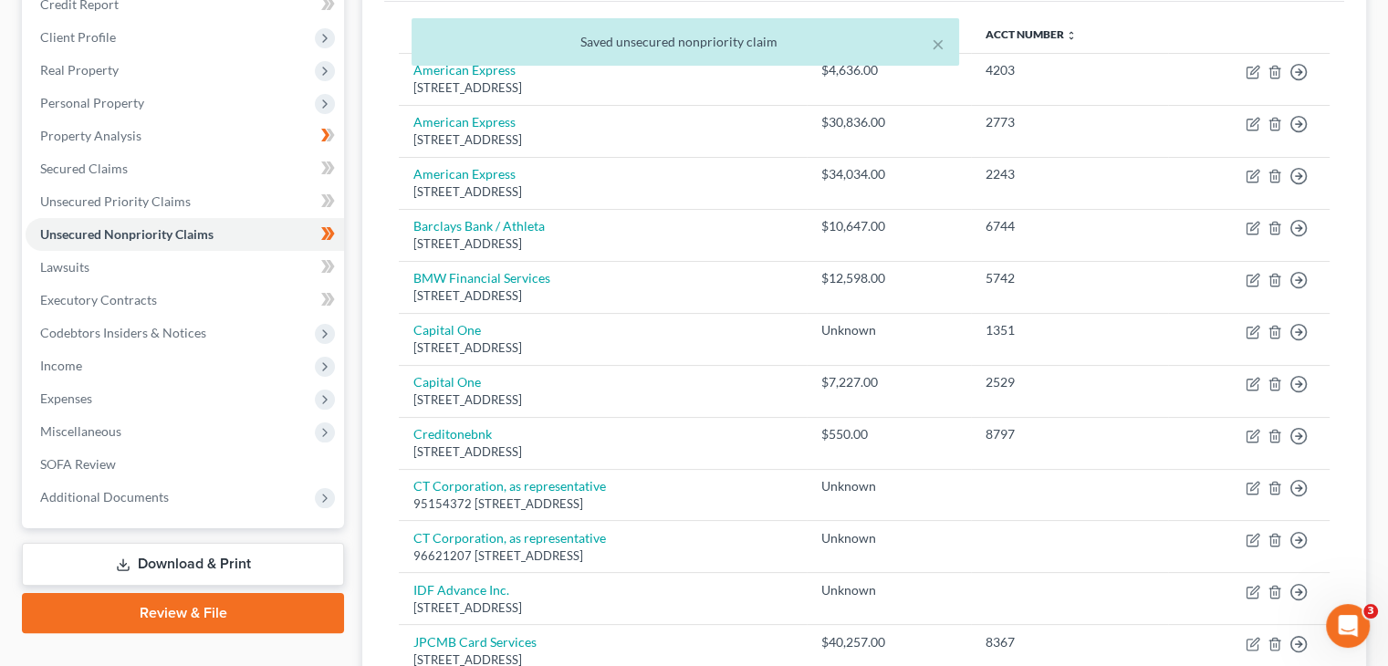
click at [180, 543] on link "Download & Print" at bounding box center [183, 564] width 322 height 43
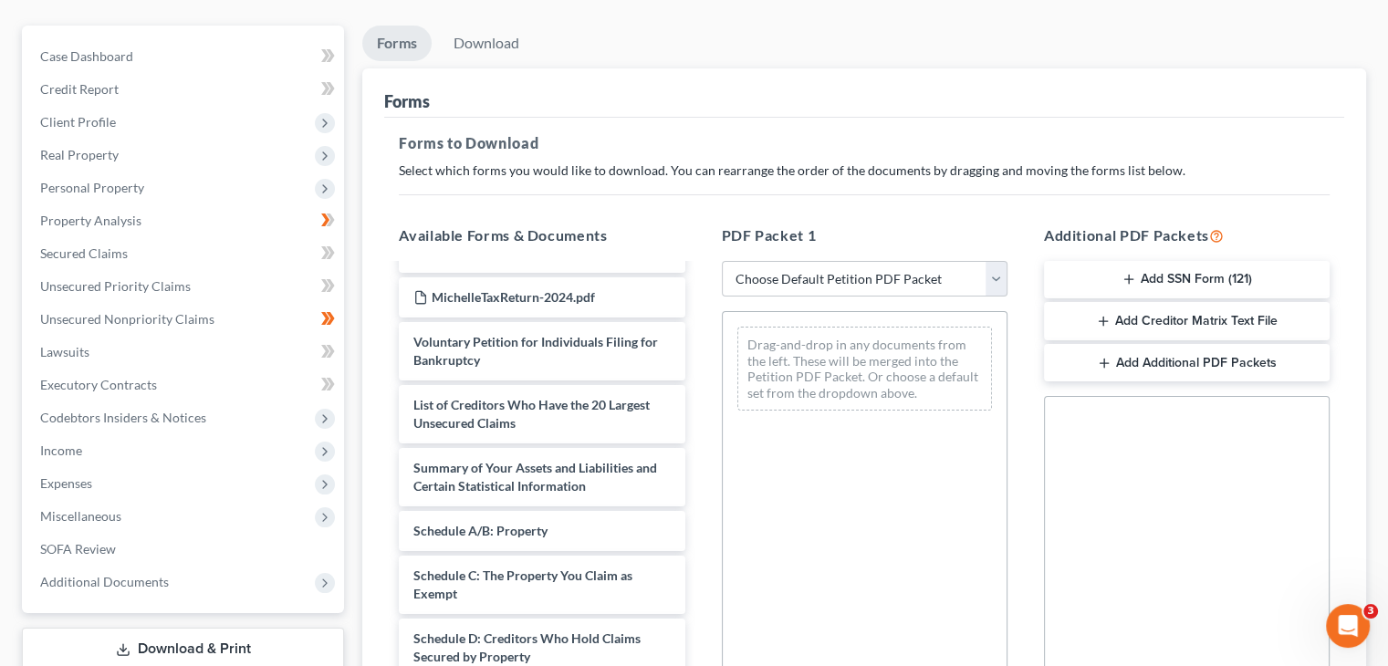
scroll to position [590, 0]
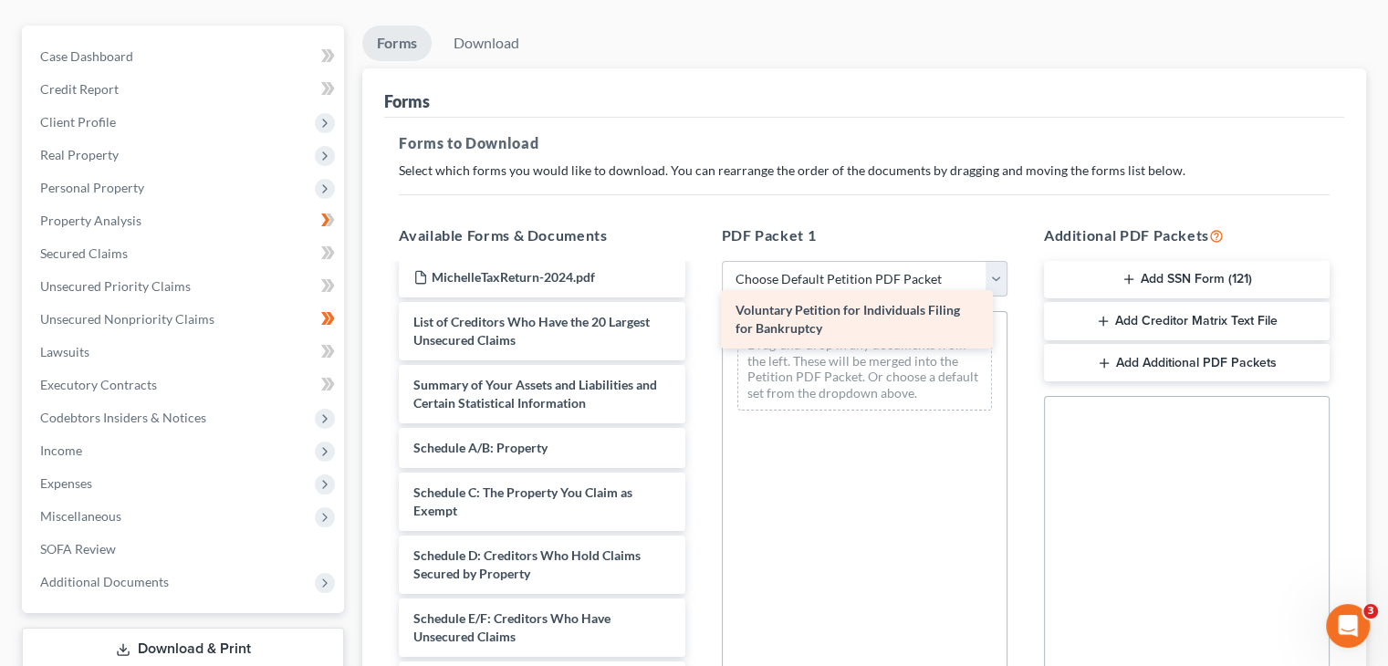
drag, startPoint x: 489, startPoint y: 289, endPoint x: 811, endPoint y: 312, distance: 323.0
click at [699, 312] on div "Voluntary Petition for Individuals Filing for Bankruptcy Credit Counseling Cour…" at bounding box center [541, 458] width 315 height 1564
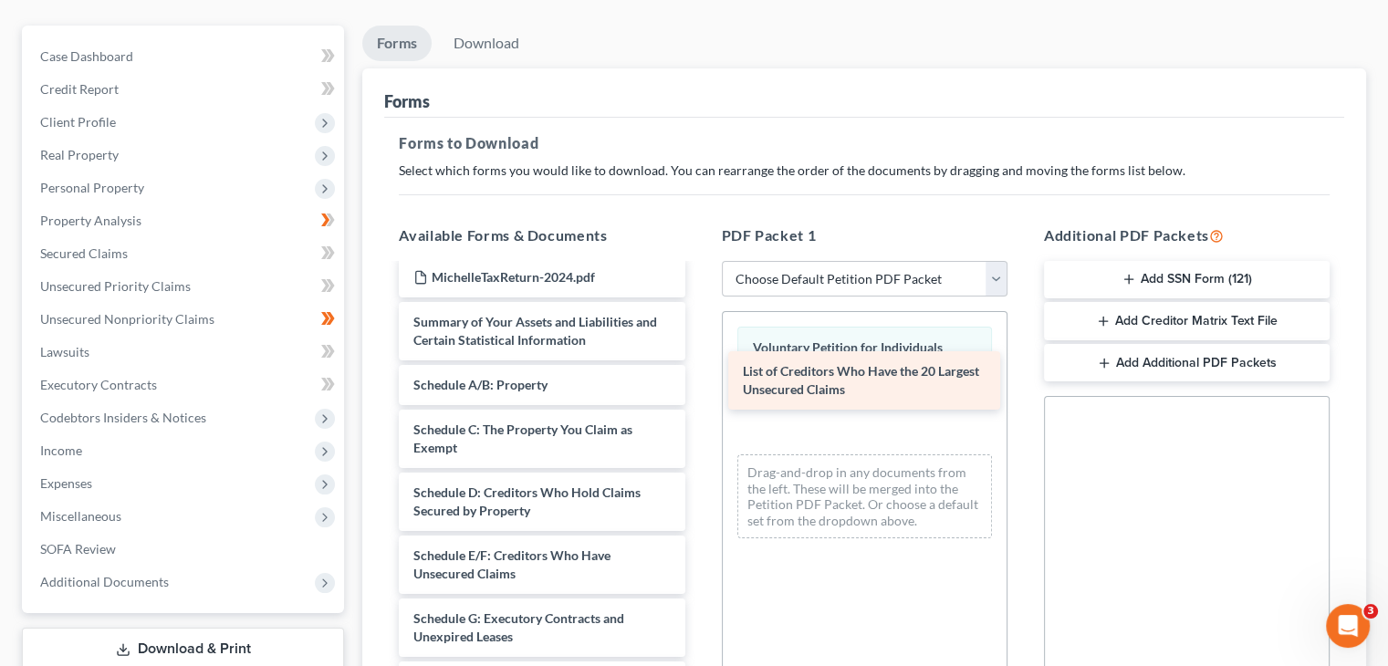
drag, startPoint x: 493, startPoint y: 283, endPoint x: 819, endPoint y: 367, distance: 336.5
click at [699, 367] on div "List of Creditors Who Have the 20 Largest Unsecured Claims Credit Counseling Co…" at bounding box center [541, 426] width 315 height 1501
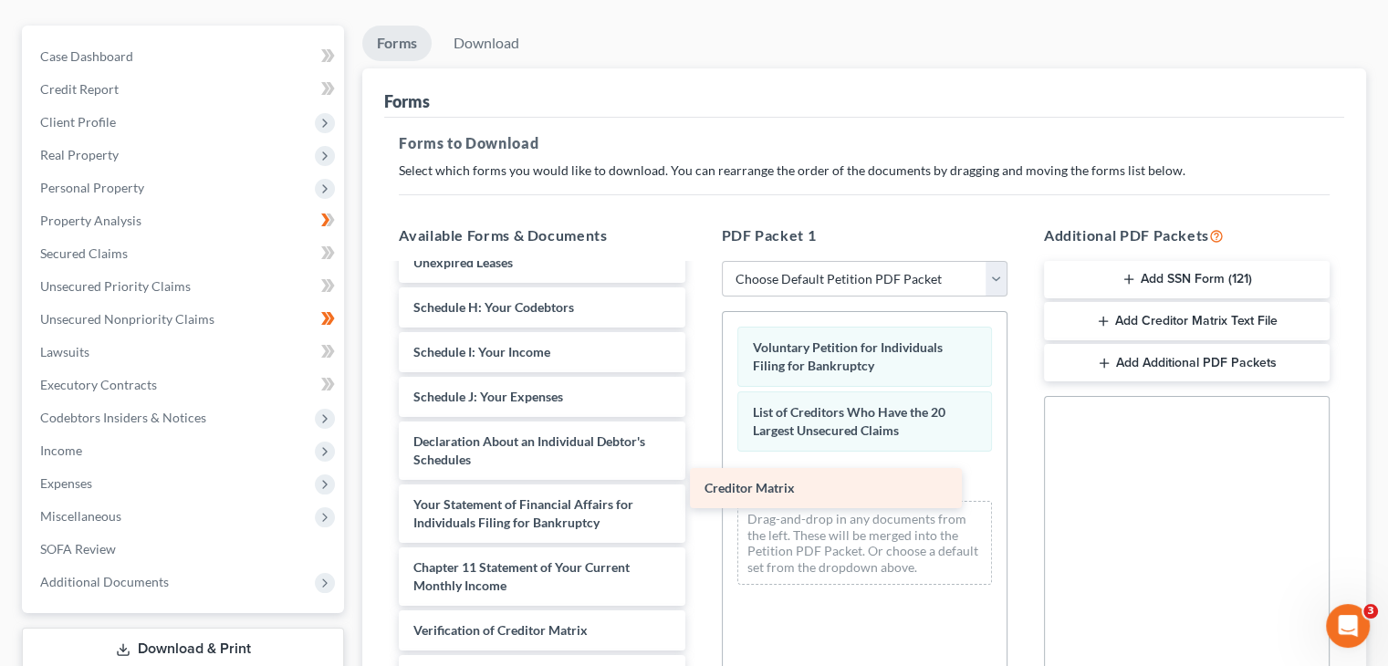
scroll to position [964, 0]
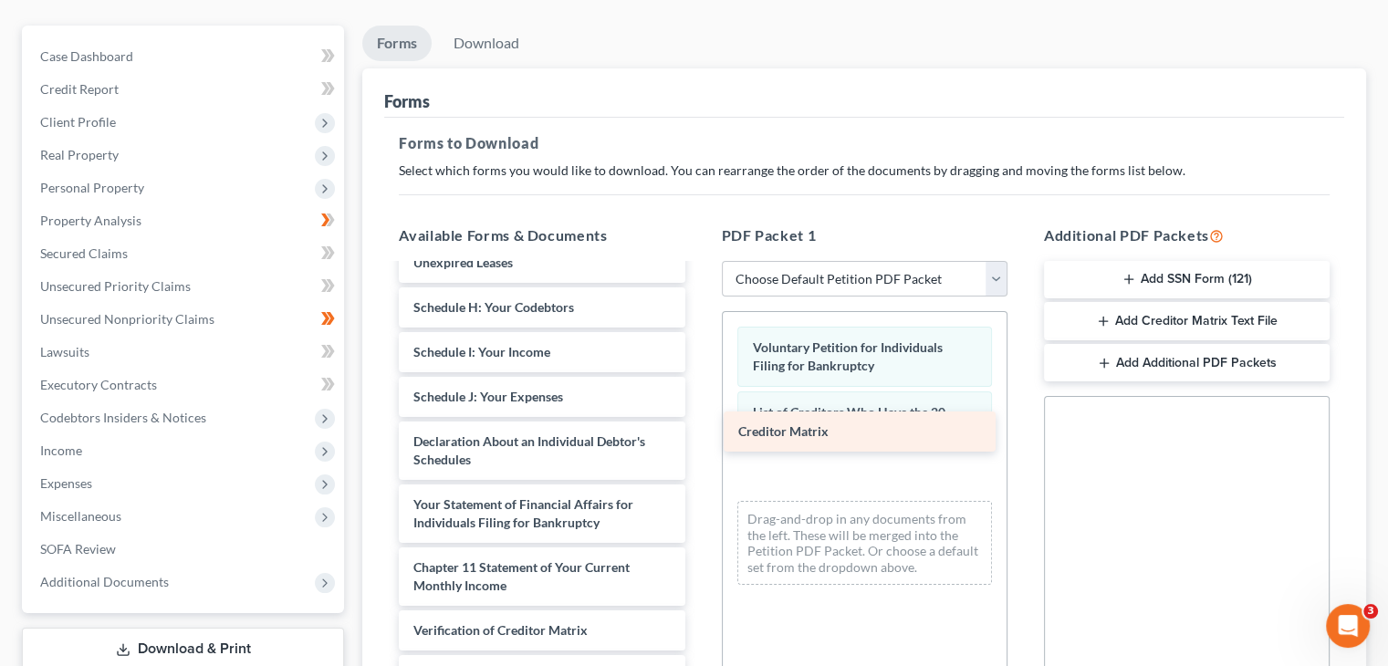
drag, startPoint x: 527, startPoint y: 559, endPoint x: 851, endPoint y: 438, distance: 346.5
click at [699, 438] on div "Creditor Matrix Credit Counseling Course (Debtor) Equifax.pdf TransUnion.pdf St…" at bounding box center [541, 30] width 315 height 1457
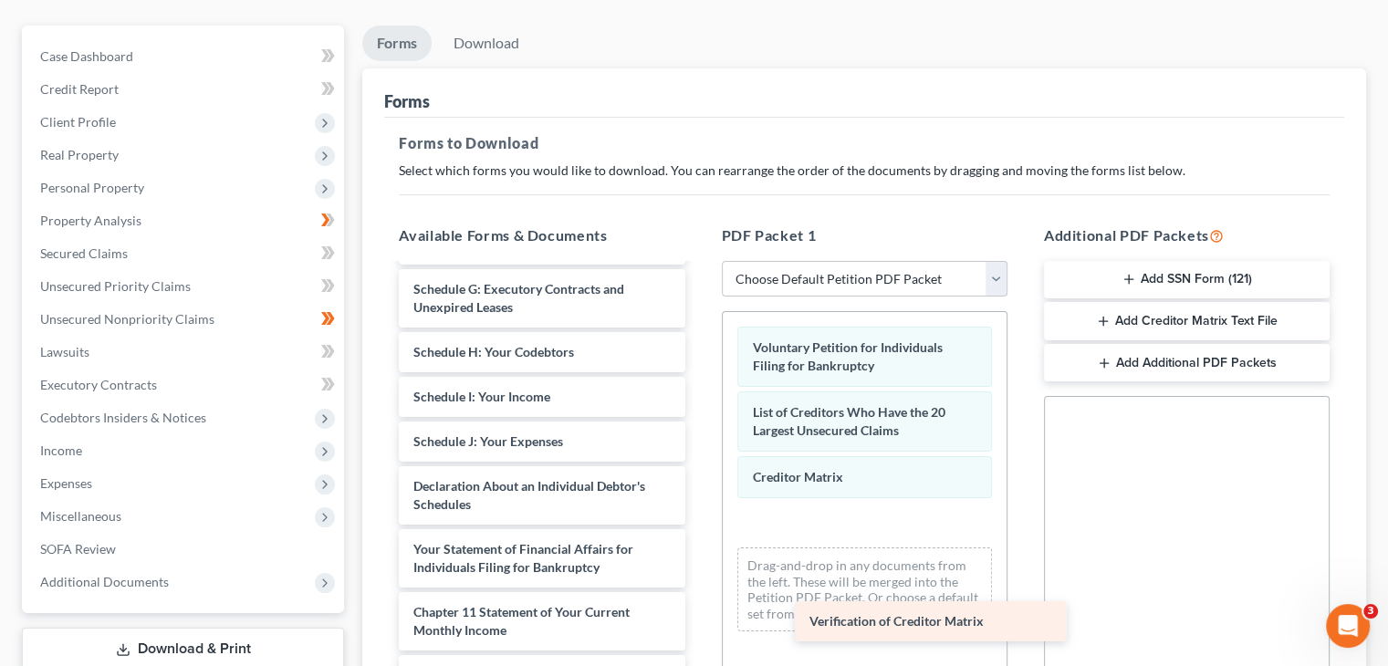
scroll to position [918, 0]
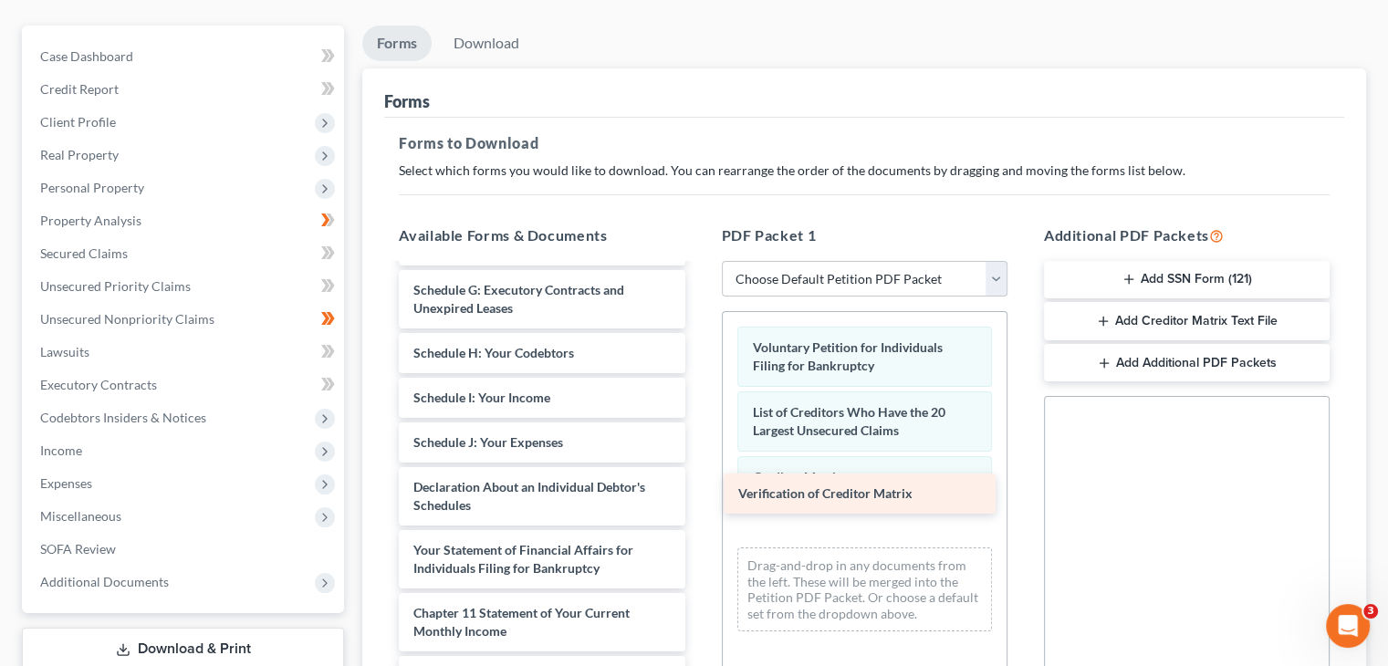
drag, startPoint x: 489, startPoint y: 596, endPoint x: 814, endPoint y: 494, distance: 340.6
click at [699, 494] on div "Verification of Creditor Matrix Credit Counseling Course (Debtor) Equifax.pdf T…" at bounding box center [541, 53] width 315 height 1412
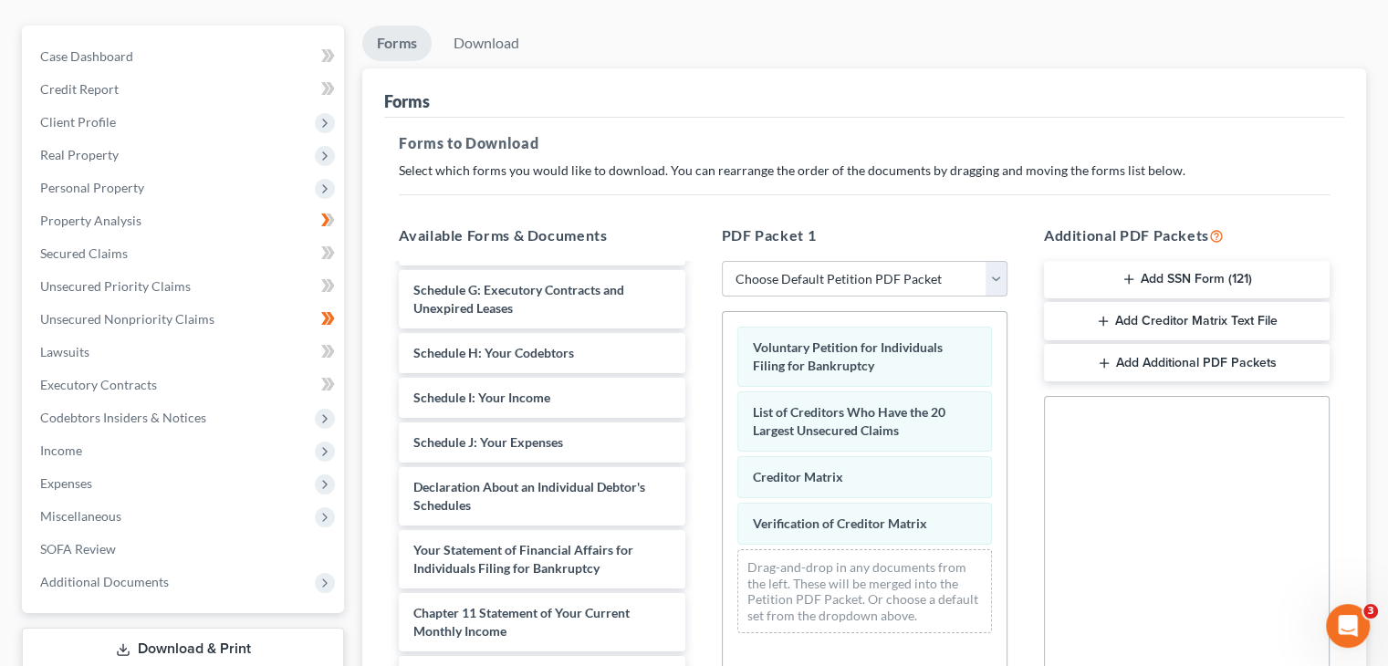
click at [1146, 261] on button "Add SSN Form (121)" at bounding box center [1187, 280] width 286 height 38
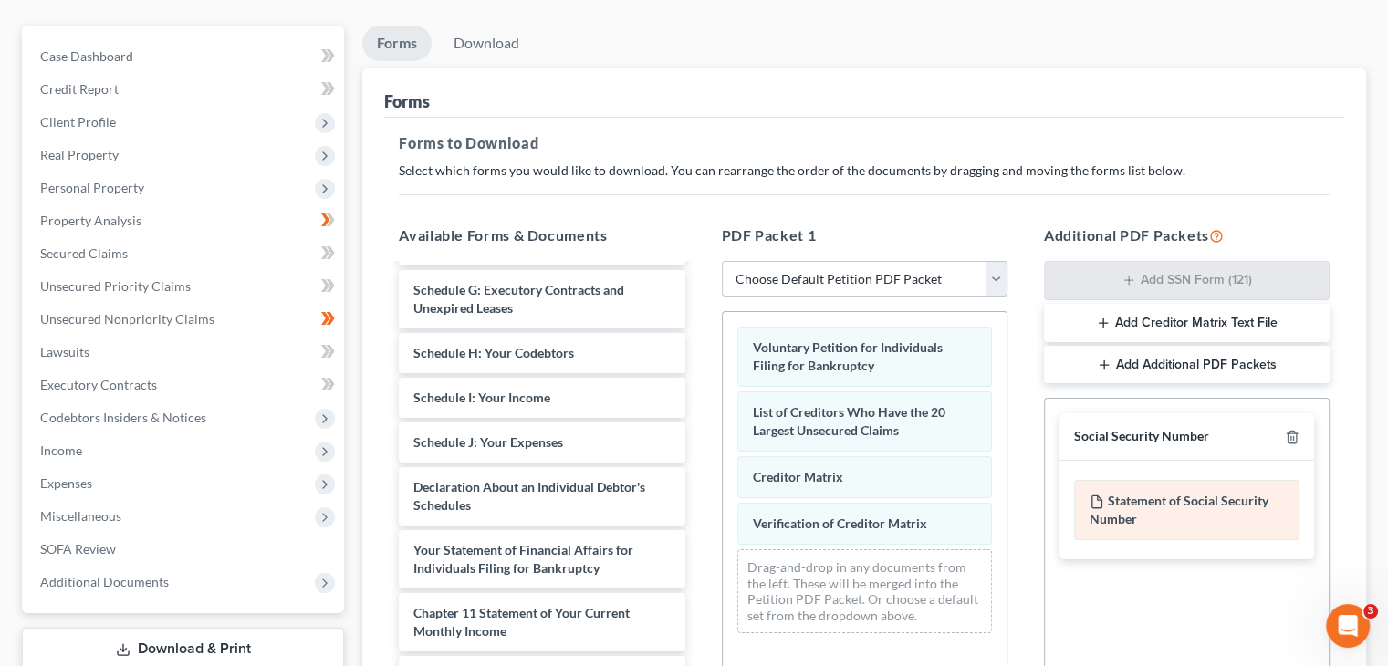
click at [1209, 480] on div "Statement of Social Security Number" at bounding box center [1186, 510] width 225 height 60
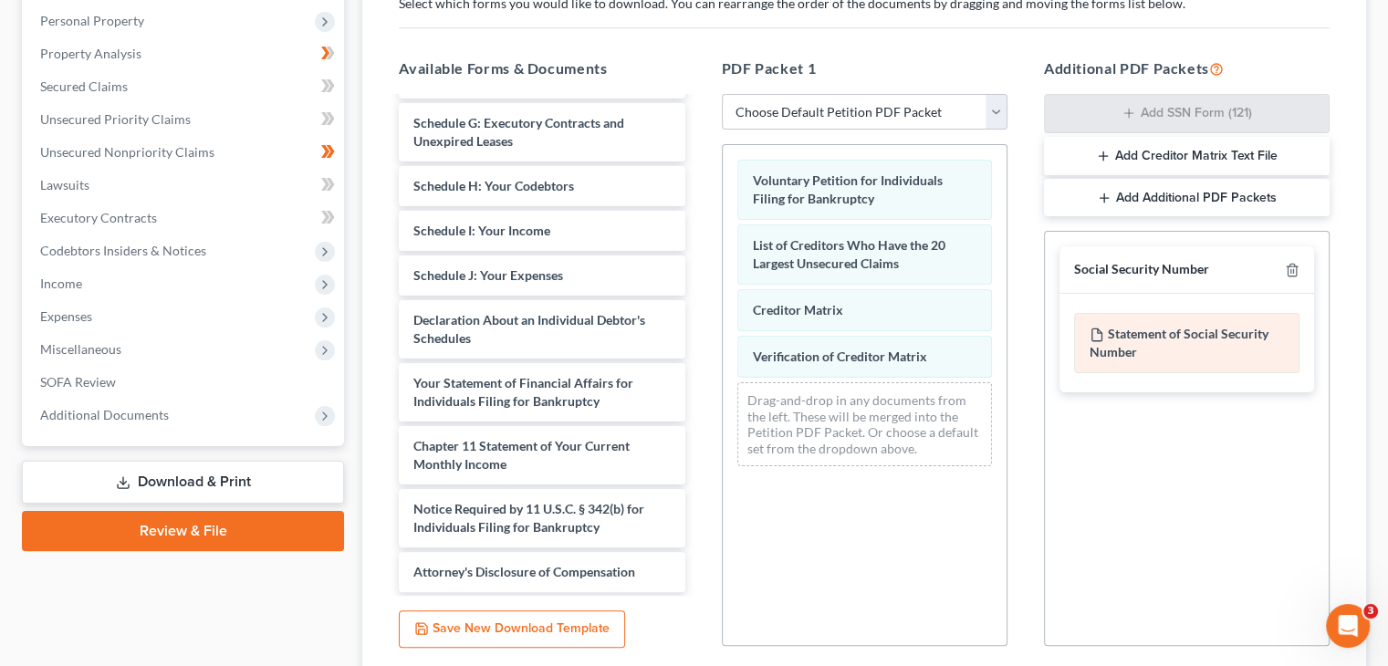
scroll to position [365, 0]
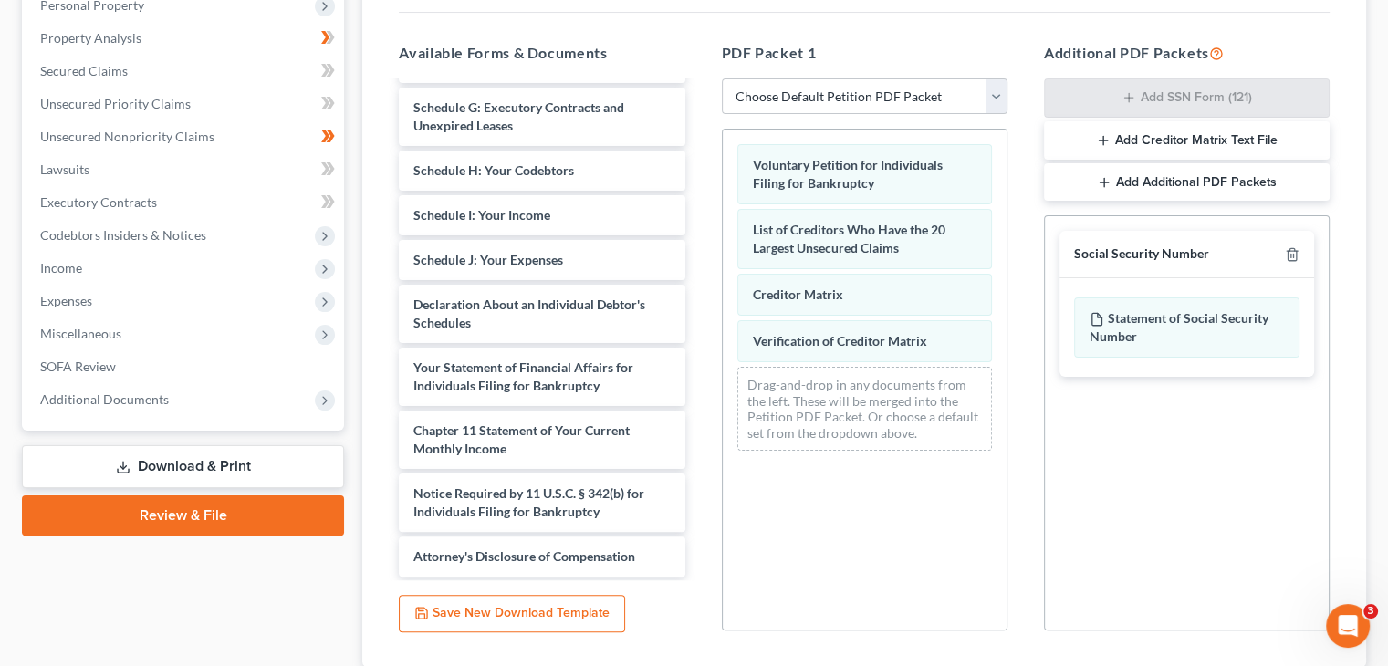
click at [1184, 121] on button "Add Creditor Matrix Text File" at bounding box center [1187, 140] width 286 height 38
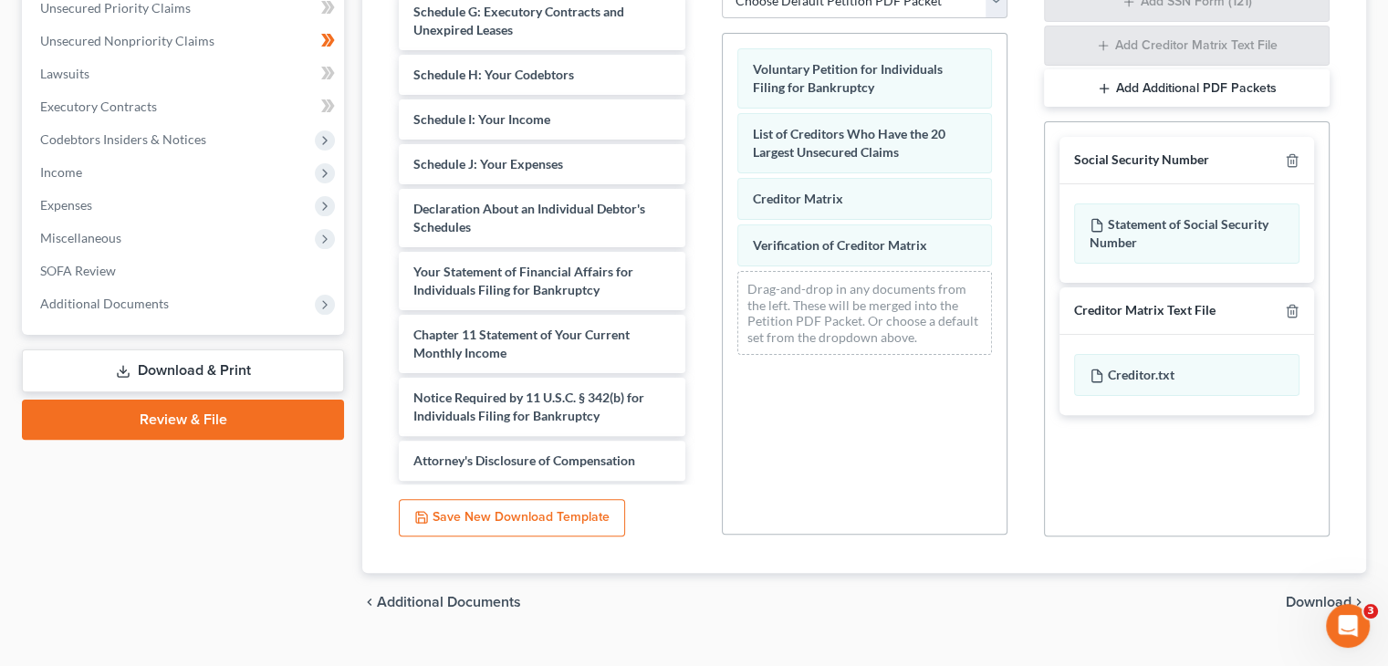
click at [1311, 595] on span "Download" at bounding box center [1319, 602] width 66 height 15
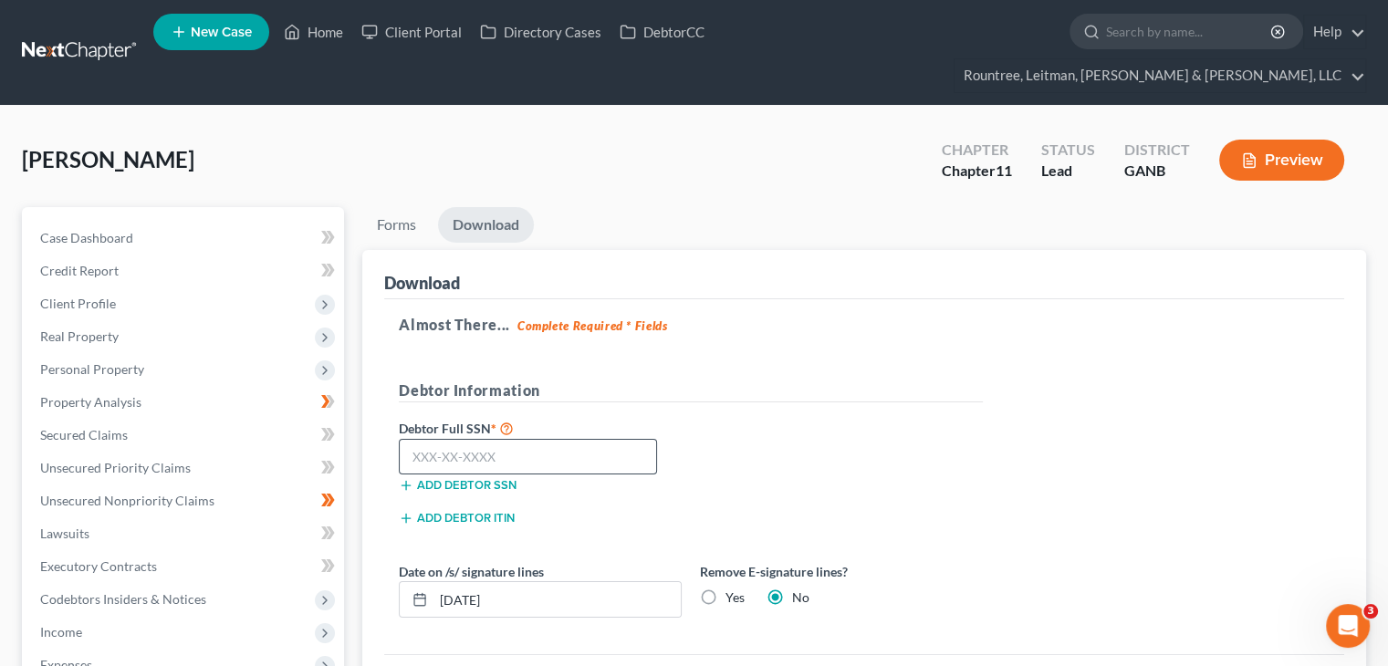
scroll to position [0, 0]
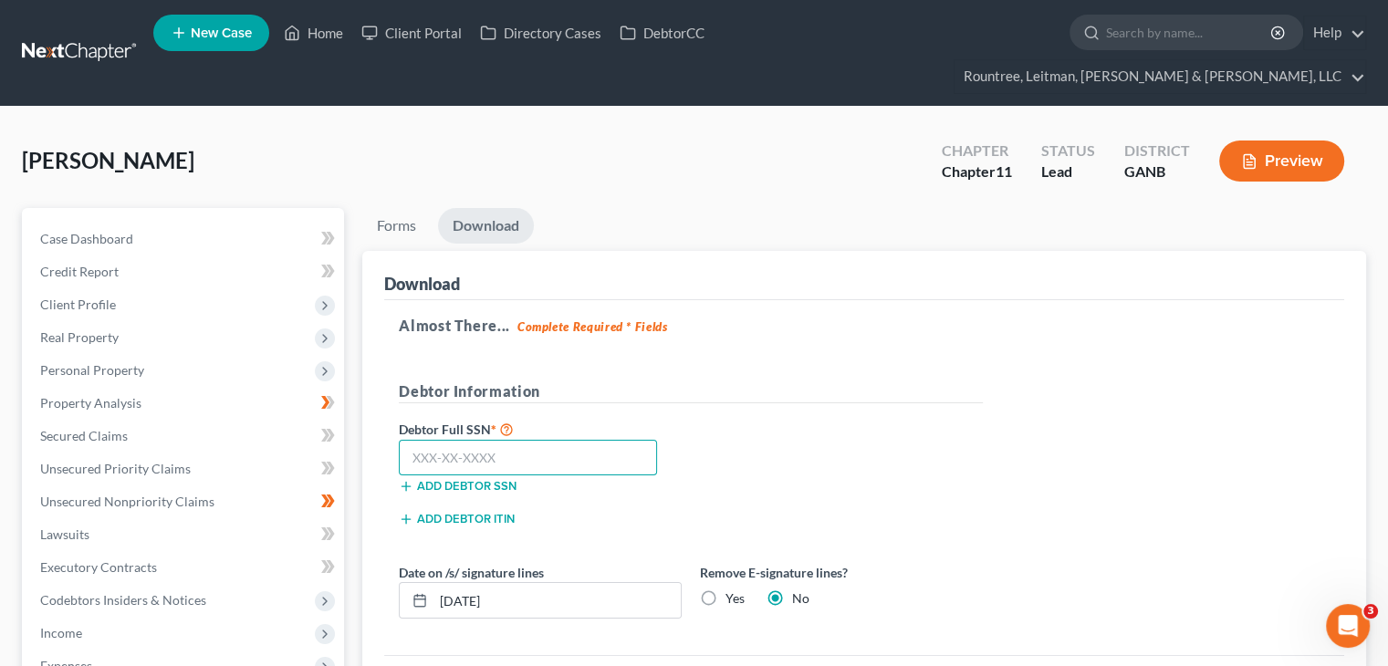
click at [463, 440] on input "text" at bounding box center [528, 458] width 258 height 37
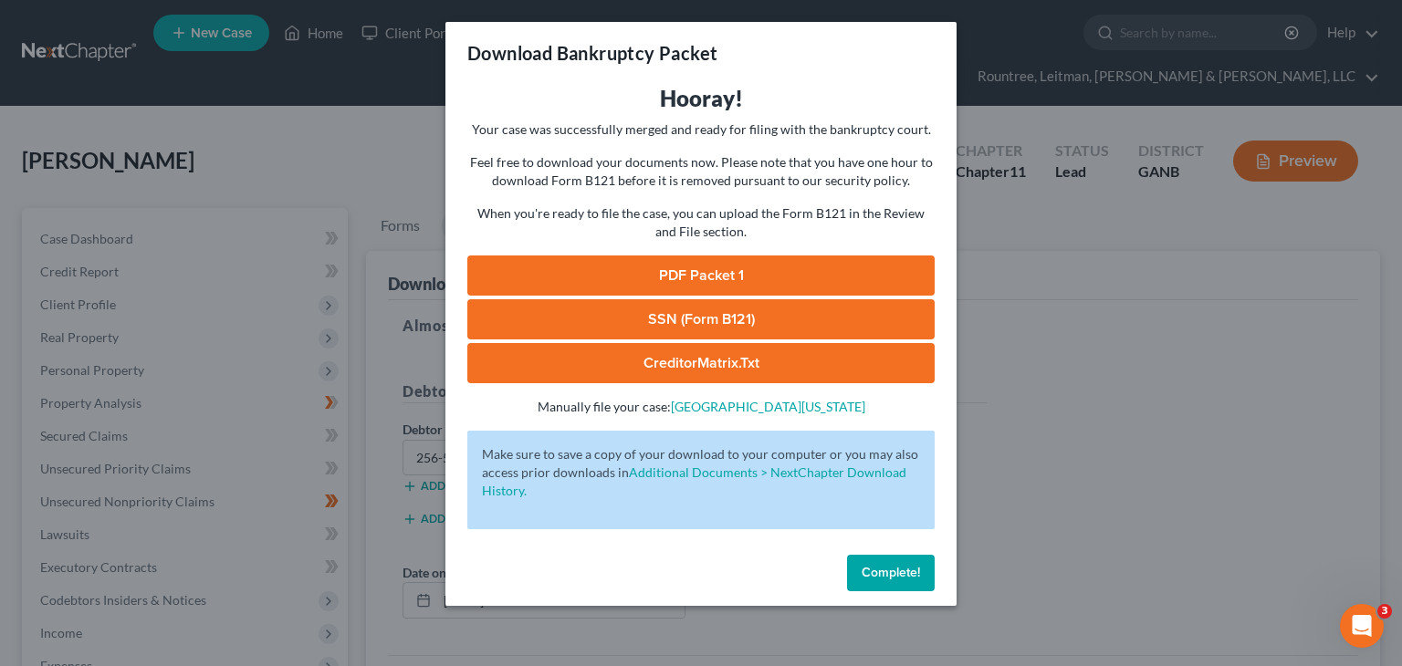
click at [697, 275] on link "PDF Packet 1" at bounding box center [700, 276] width 467 height 40
click at [739, 322] on link "SSN (Form B121)" at bounding box center [700, 319] width 467 height 40
click at [694, 362] on link "CreditorMatrix.txt" at bounding box center [700, 363] width 467 height 40
drag, startPoint x: 890, startPoint y: 573, endPoint x: 1103, endPoint y: 226, distance: 407.3
click at [890, 573] on span "Complete!" at bounding box center [891, 573] width 58 height 16
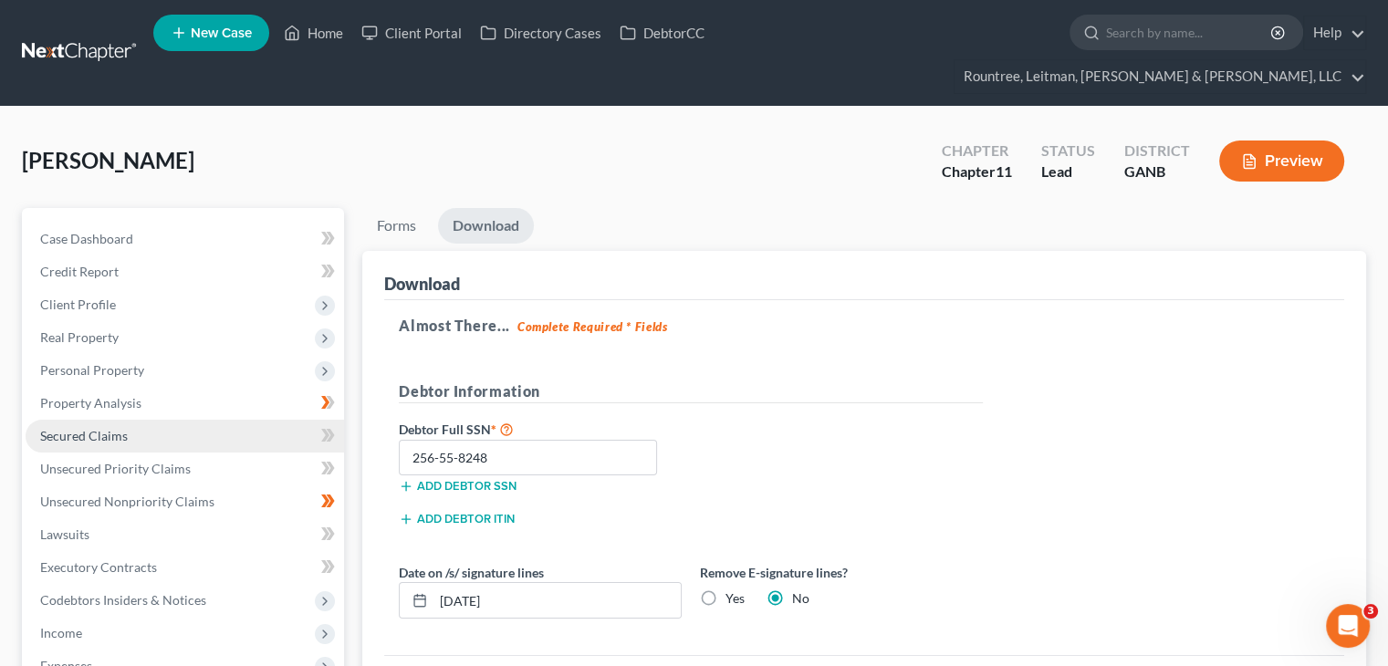
click at [89, 428] on span "Secured Claims" at bounding box center [84, 436] width 88 height 16
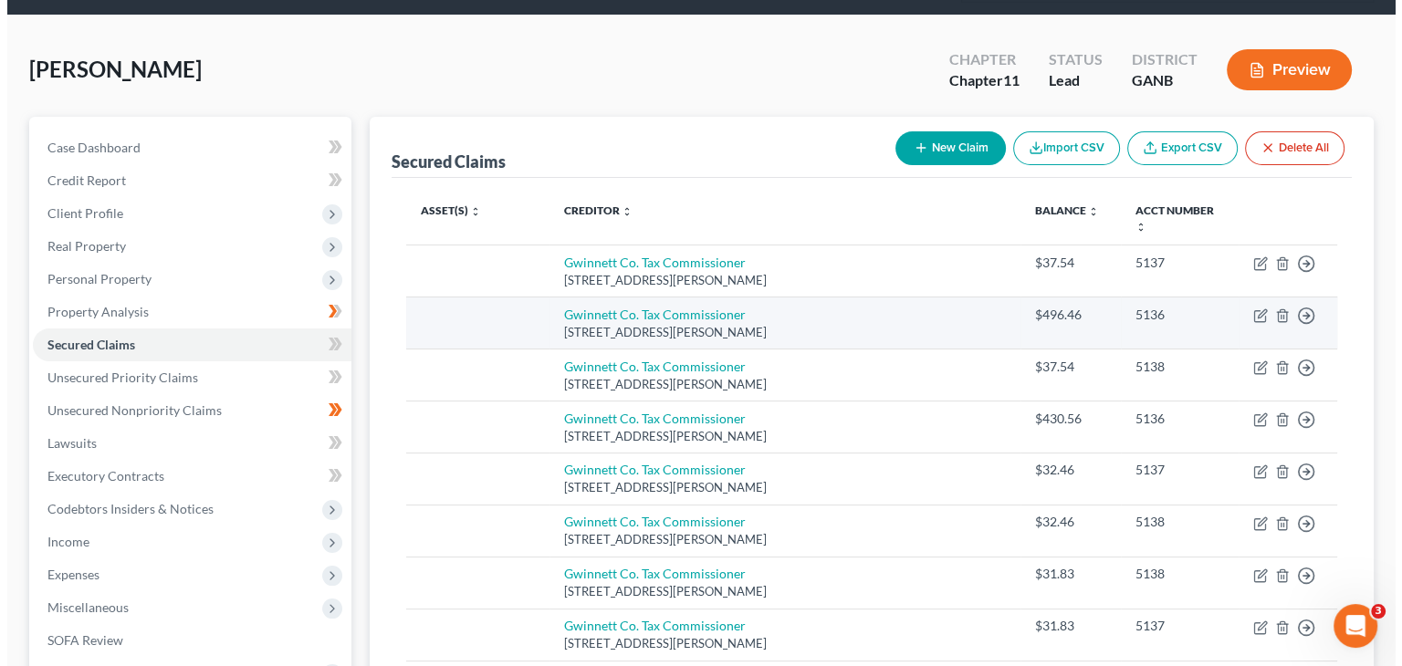
scroll to position [595, 0]
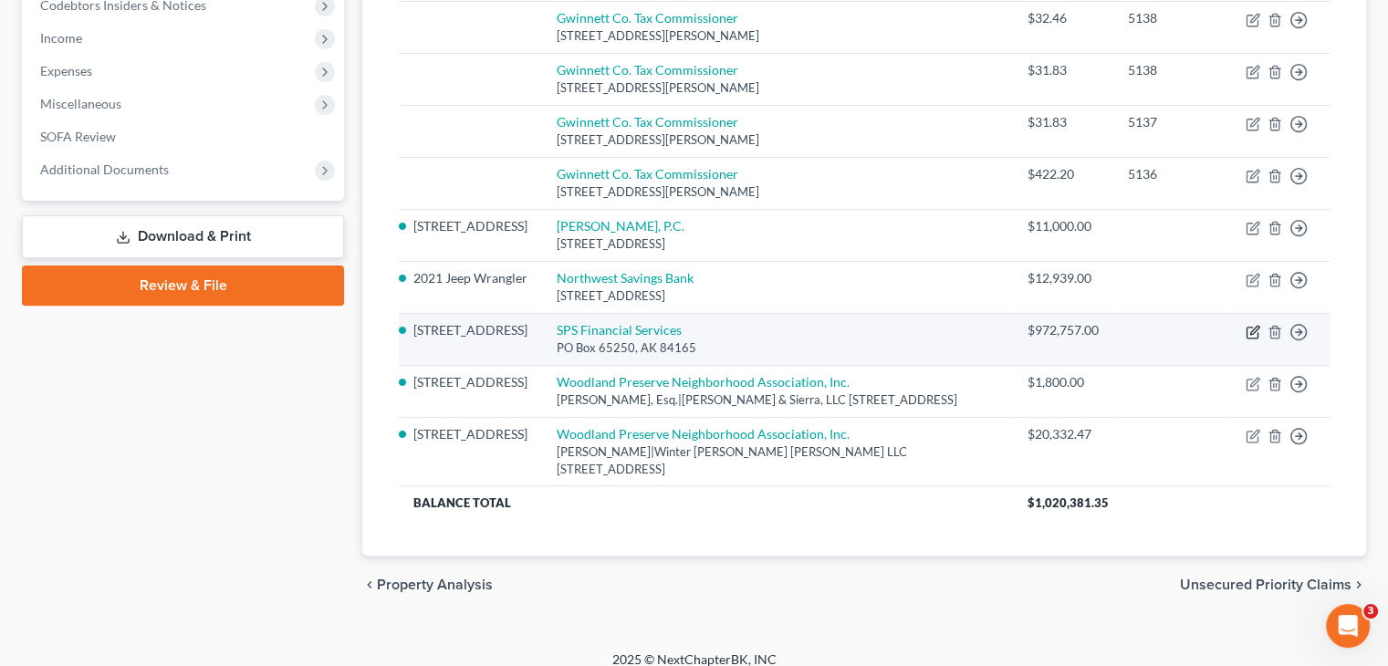
click at [1250, 326] on icon "button" at bounding box center [1254, 330] width 8 height 8
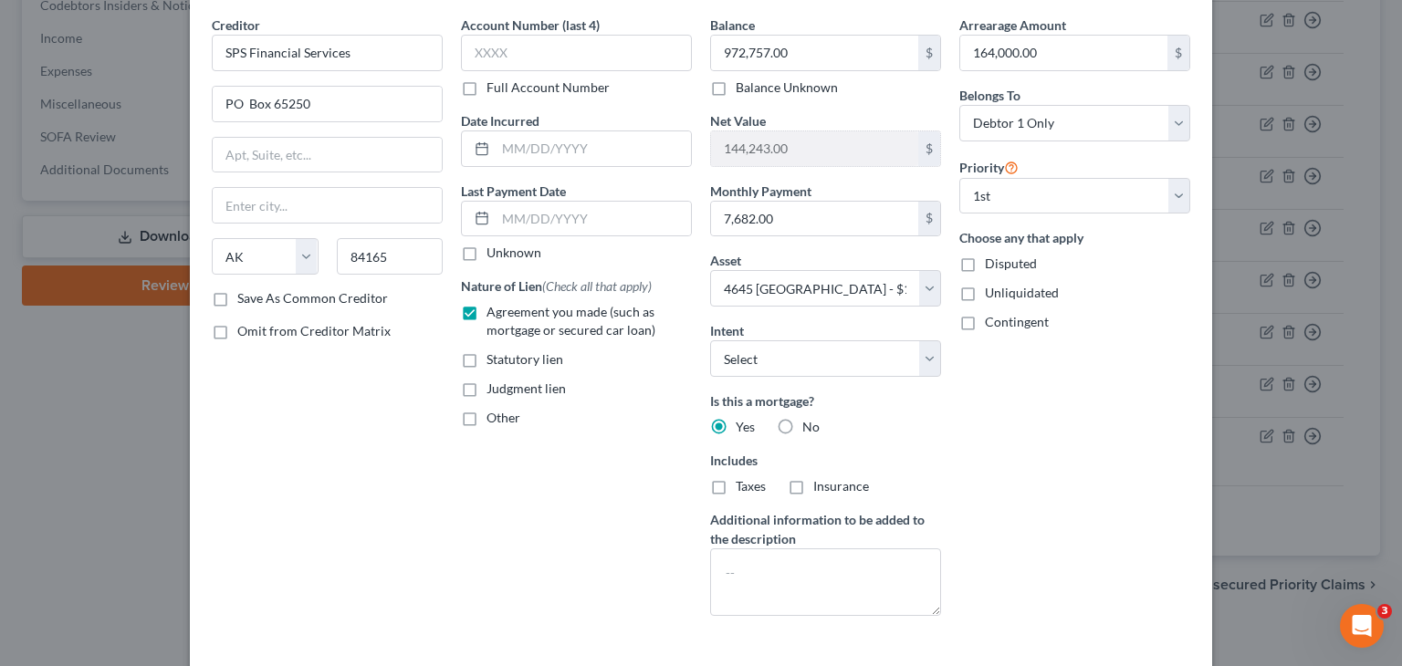
scroll to position [16, 0]
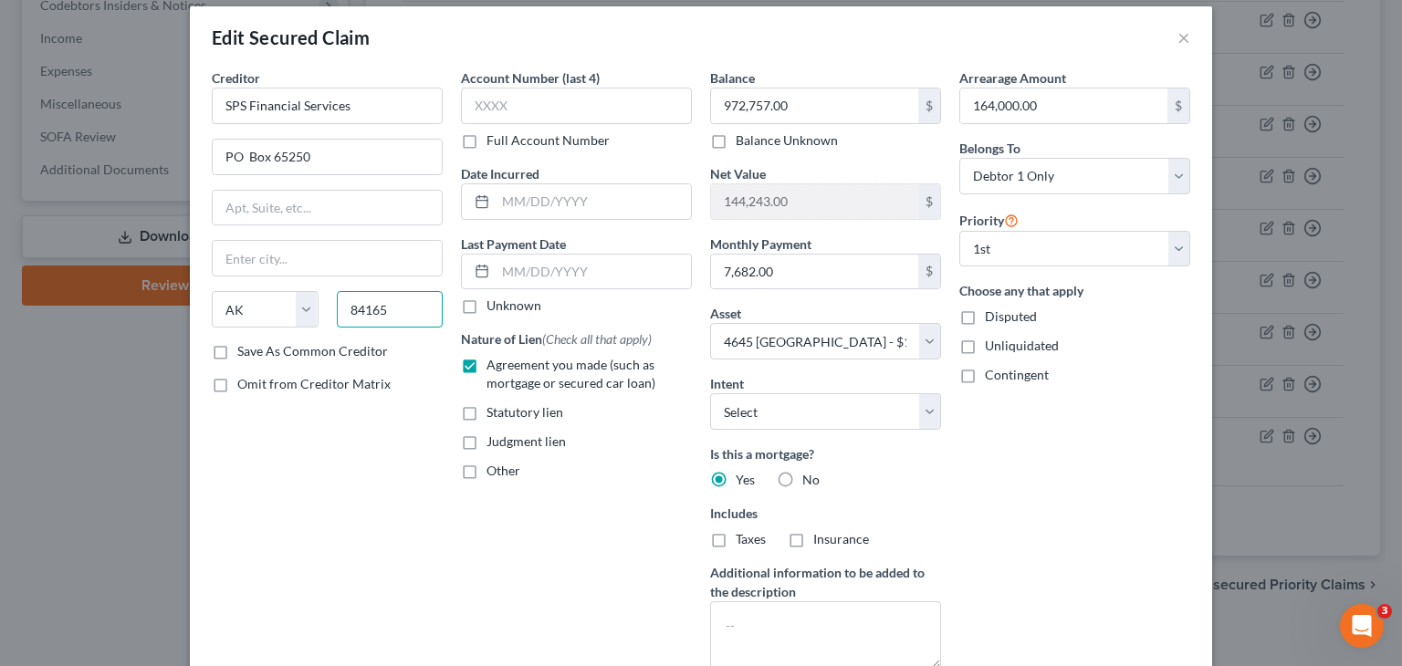
drag, startPoint x: 407, startPoint y: 309, endPoint x: 167, endPoint y: 320, distance: 240.3
click at [168, 320] on div "Edit Secured Claim × Creditor * SPS Financial Services [GEOGRAPHIC_DATA][US_STA…" at bounding box center [701, 333] width 1402 height 666
click at [243, 552] on div "Creditor * SPS Financial Services PO Box [GEOGRAPHIC_DATA][US_STATE] CA CO CT D…" at bounding box center [327, 375] width 249 height 615
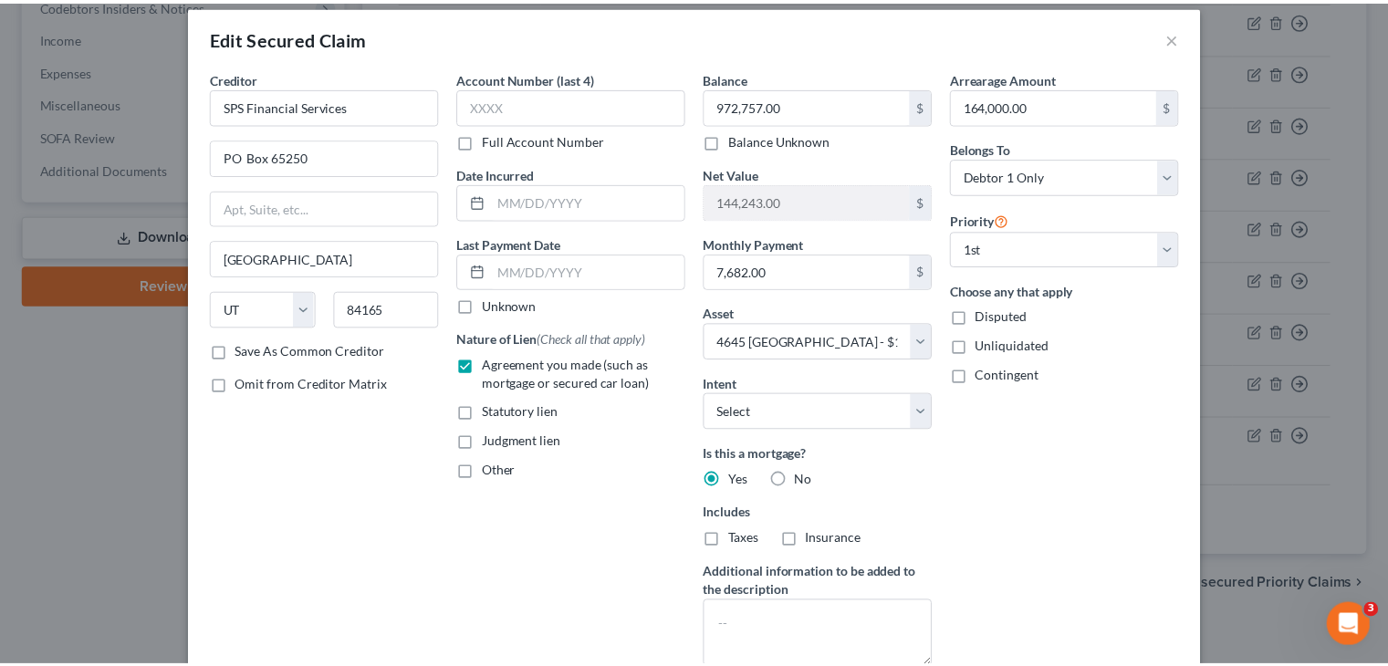
scroll to position [107, 0]
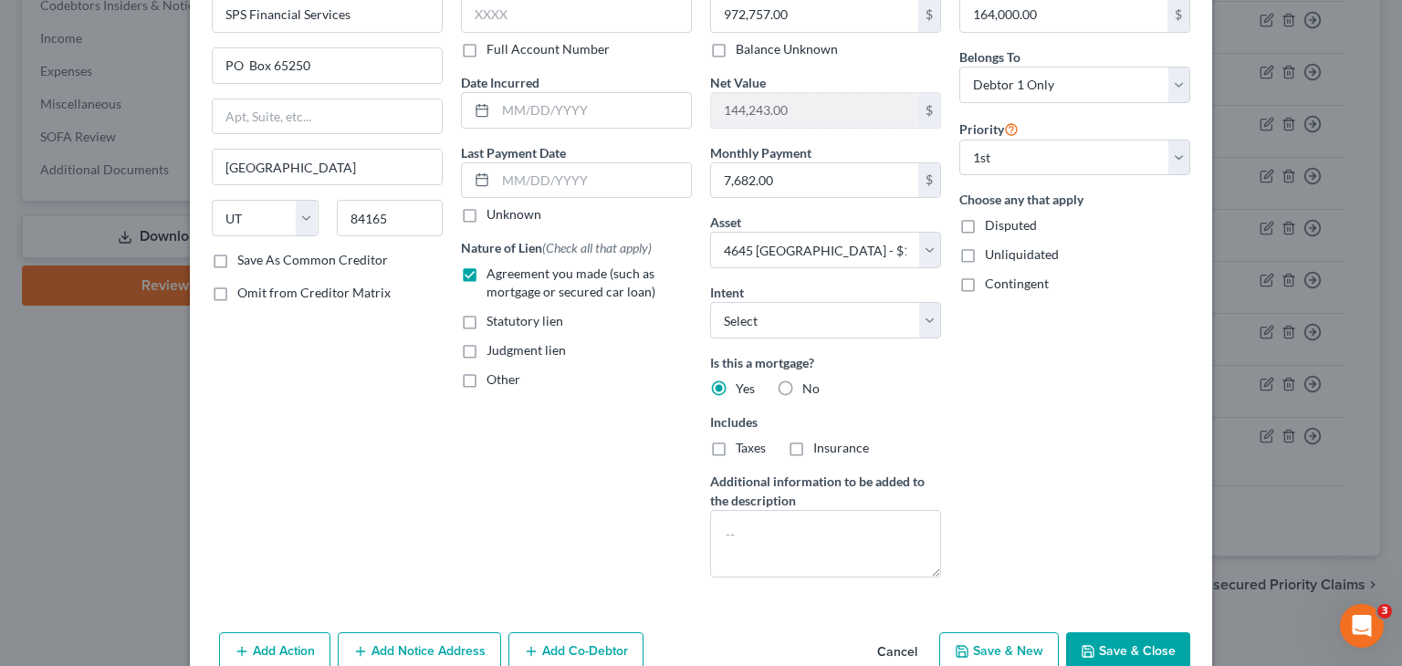
click at [1121, 646] on button "Save & Close" at bounding box center [1128, 651] width 124 height 38
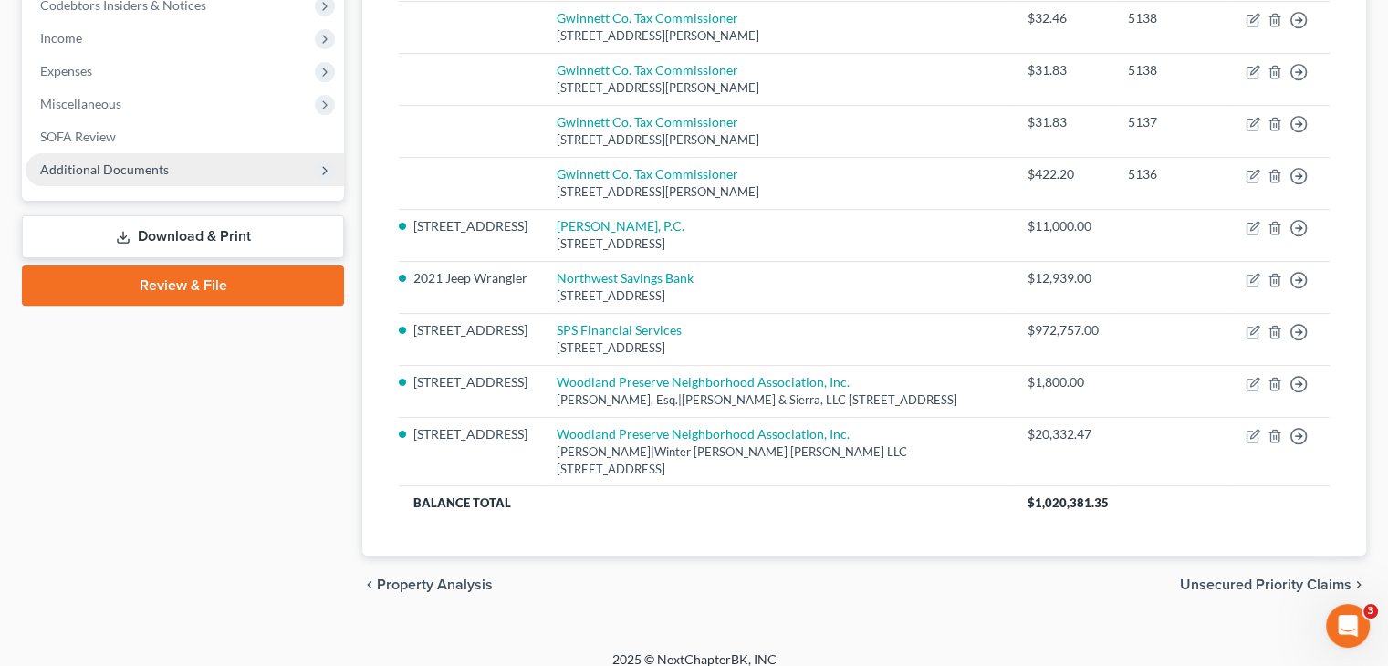
click at [74, 162] on span "Additional Documents" at bounding box center [104, 170] width 129 height 16
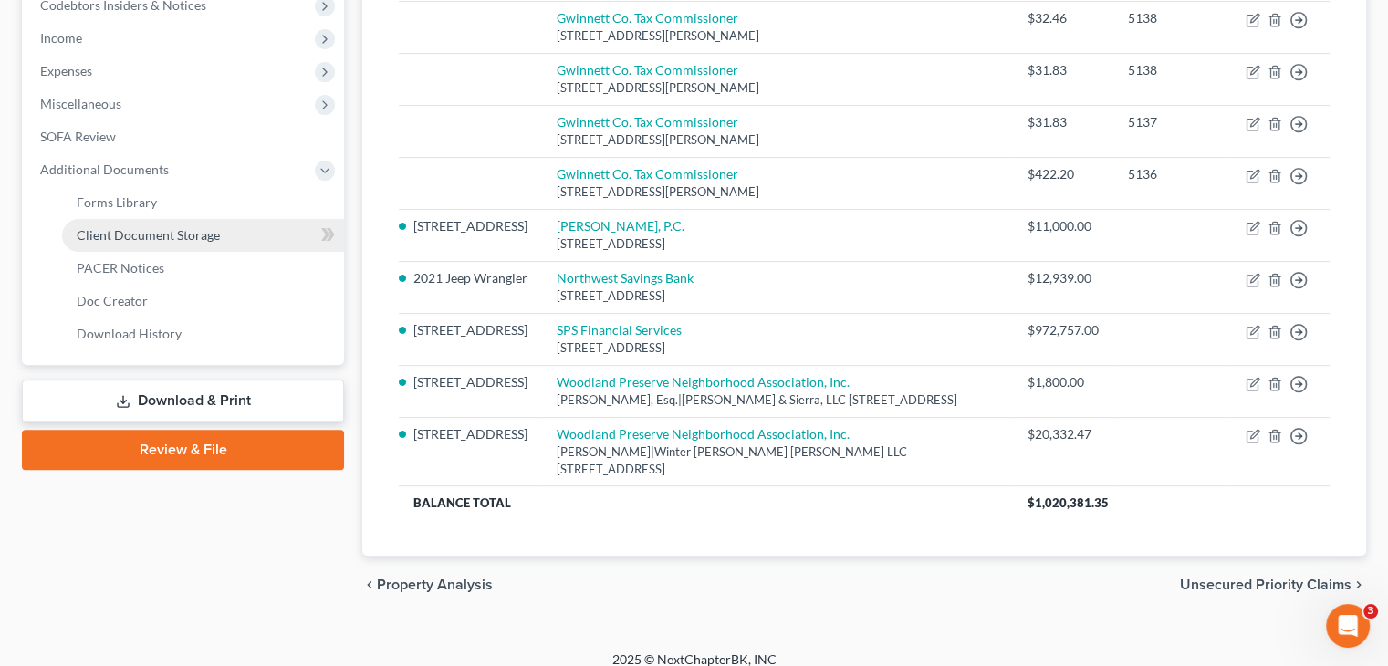
click at [157, 227] on span "Client Document Storage" at bounding box center [148, 235] width 143 height 16
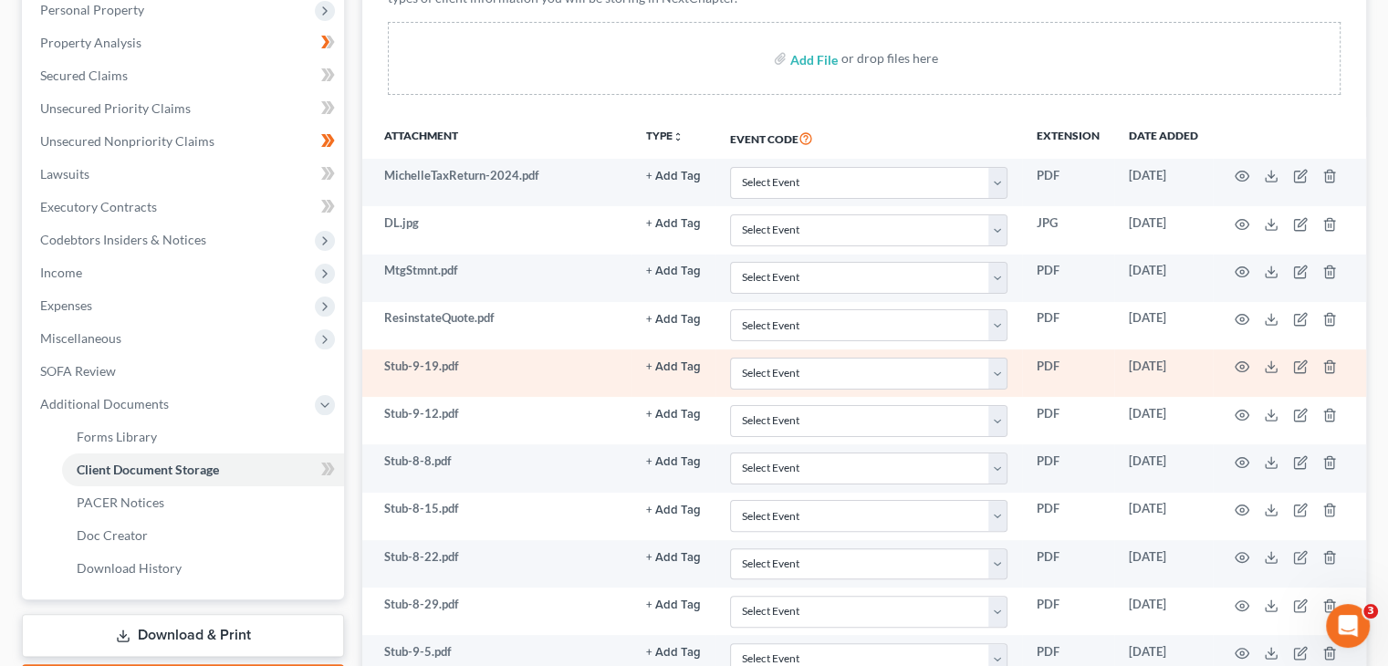
scroll to position [365, 0]
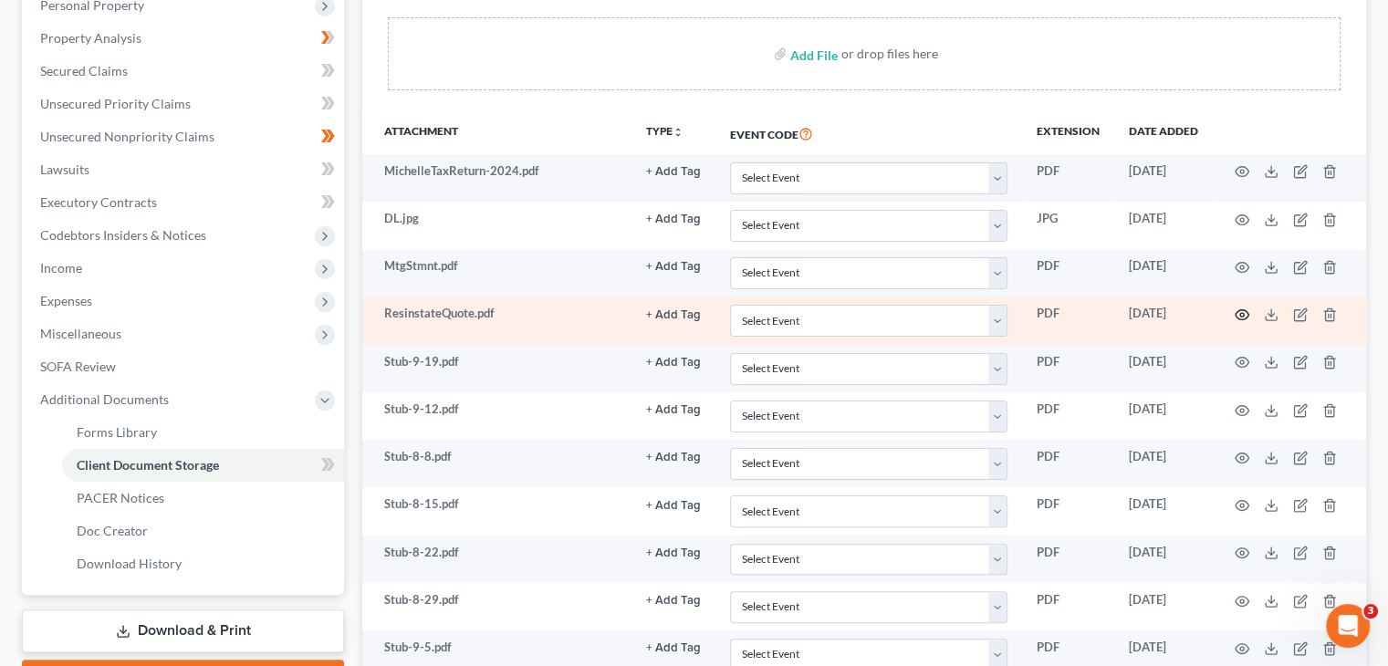
click at [1235, 308] on icon "button" at bounding box center [1242, 315] width 15 height 15
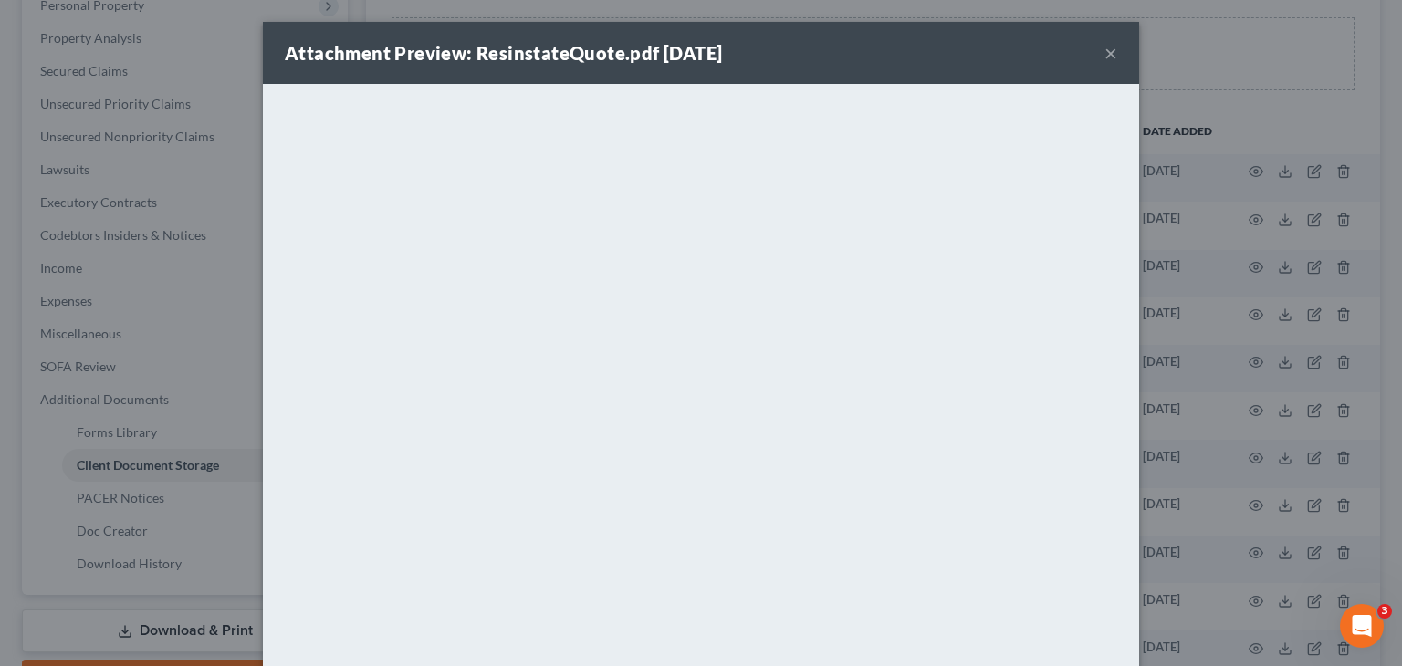
click at [1104, 52] on button "×" at bounding box center [1110, 53] width 13 height 22
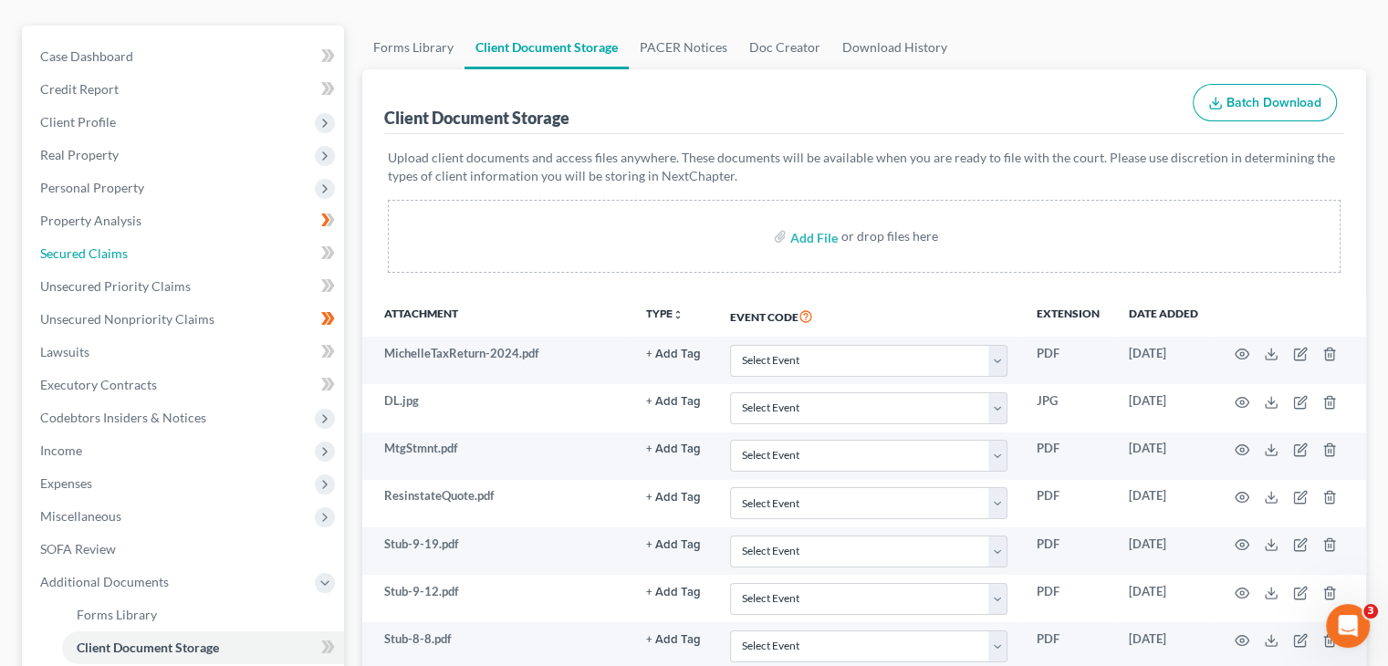
drag, startPoint x: 96, startPoint y: 223, endPoint x: 374, endPoint y: 278, distance: 283.9
click at [96, 246] on span "Secured Claims" at bounding box center [84, 254] width 88 height 16
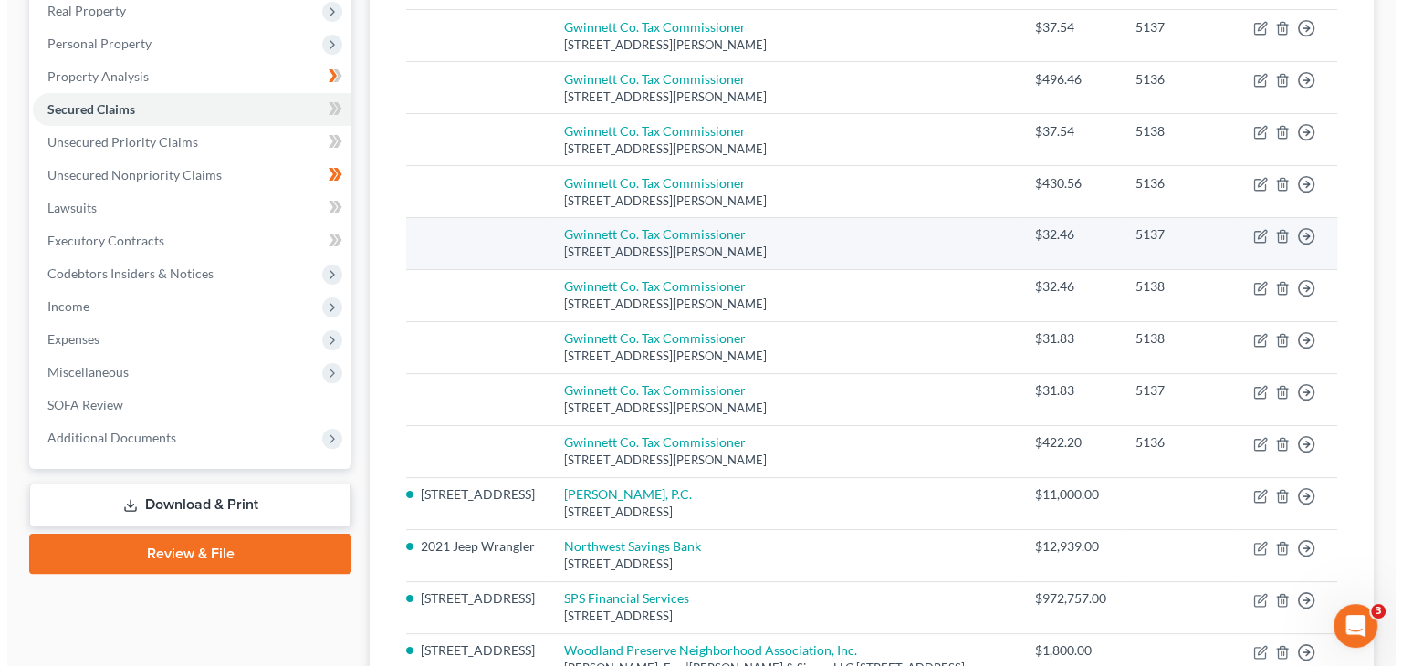
scroll to position [456, 0]
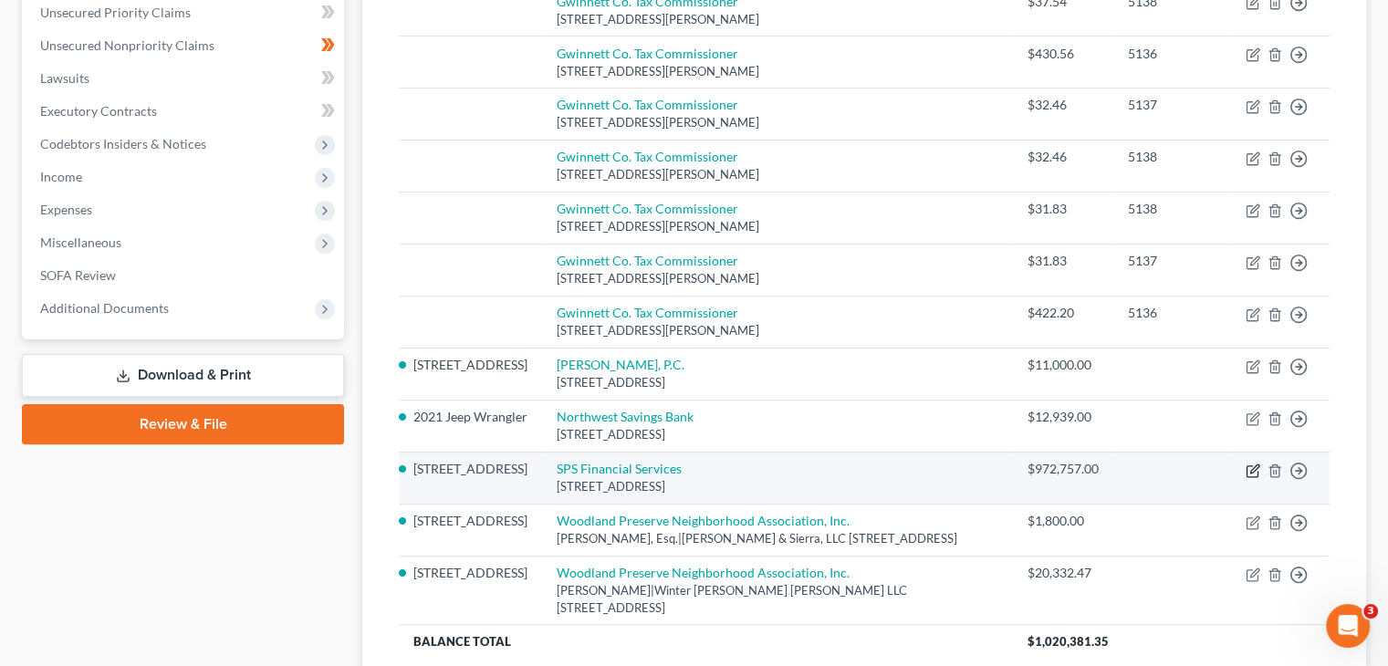
click at [1248, 464] on icon "button" at bounding box center [1253, 471] width 15 height 15
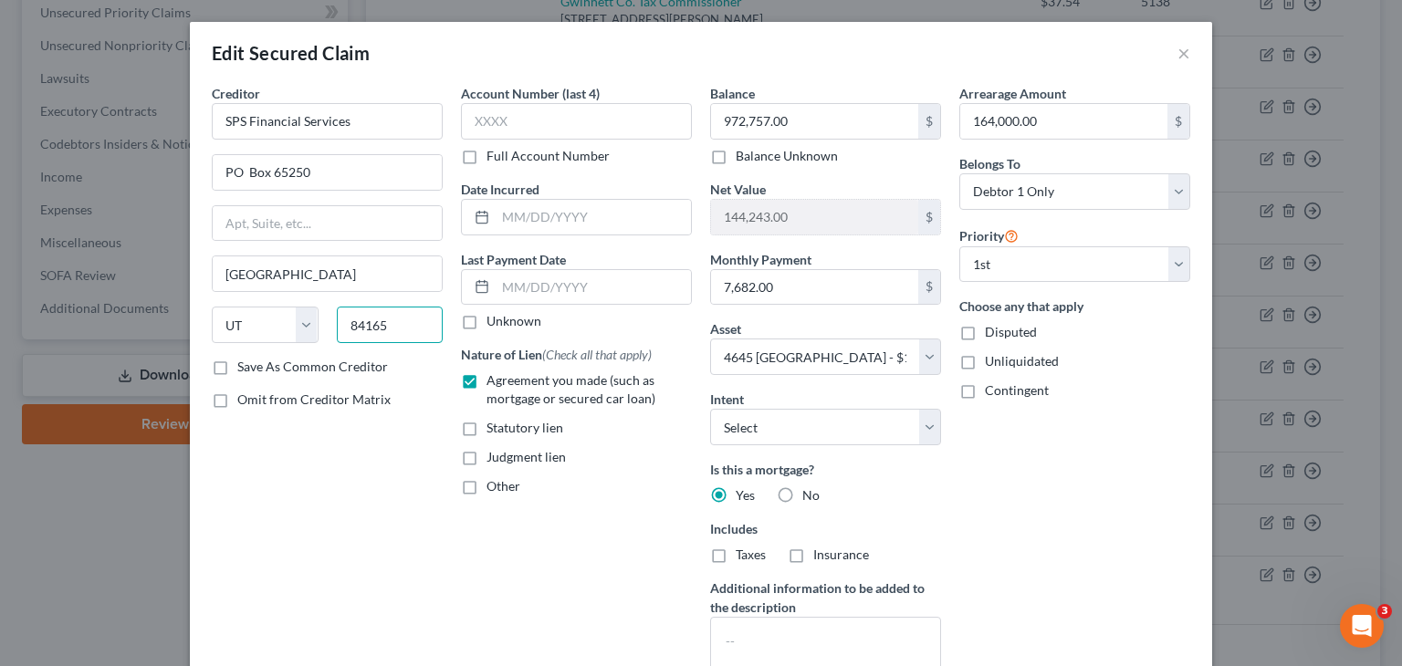
drag, startPoint x: 378, startPoint y: 326, endPoint x: 157, endPoint y: 308, distance: 221.5
click at [179, 314] on div "Edit Secured Claim × Creditor * SPS Financial Services [GEOGRAPHIC_DATA] [GEOGR…" at bounding box center [701, 333] width 1402 height 666
click at [380, 494] on div "Creditor * SPS Financial Services PO Box [GEOGRAPHIC_DATA] [US_STATE][GEOGRAPHI…" at bounding box center [327, 391] width 249 height 615
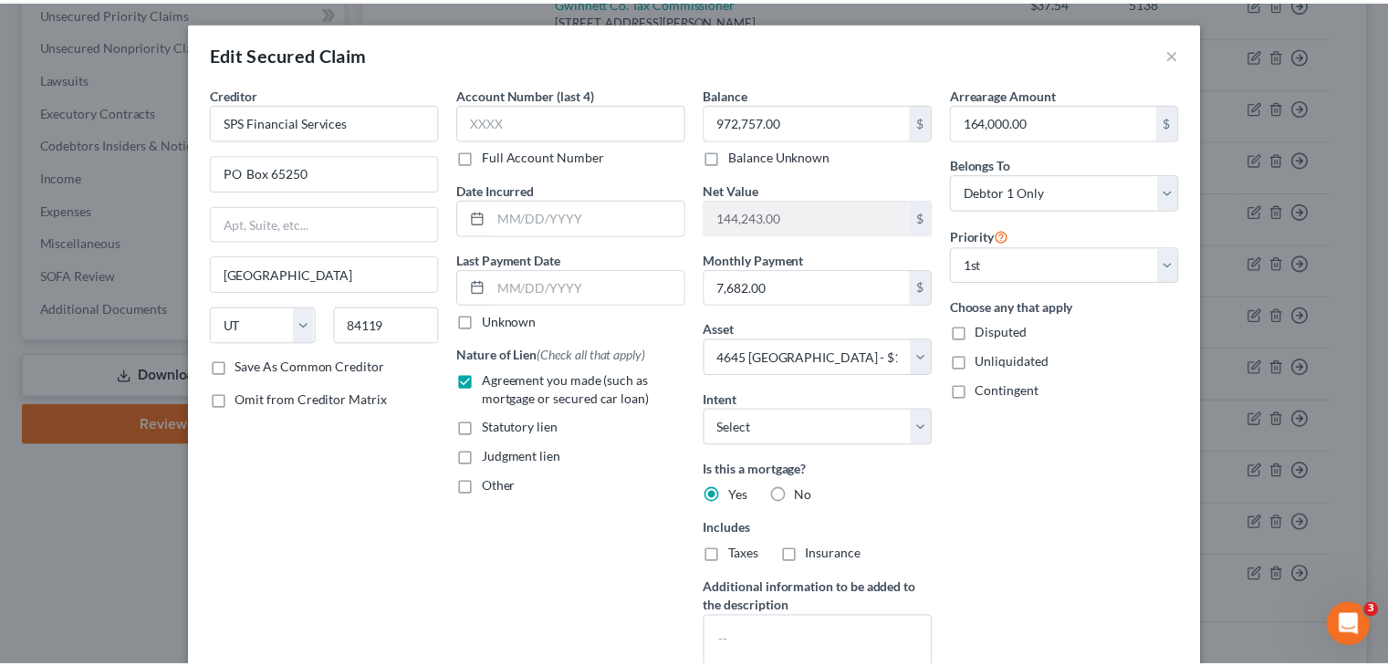
scroll to position [198, 0]
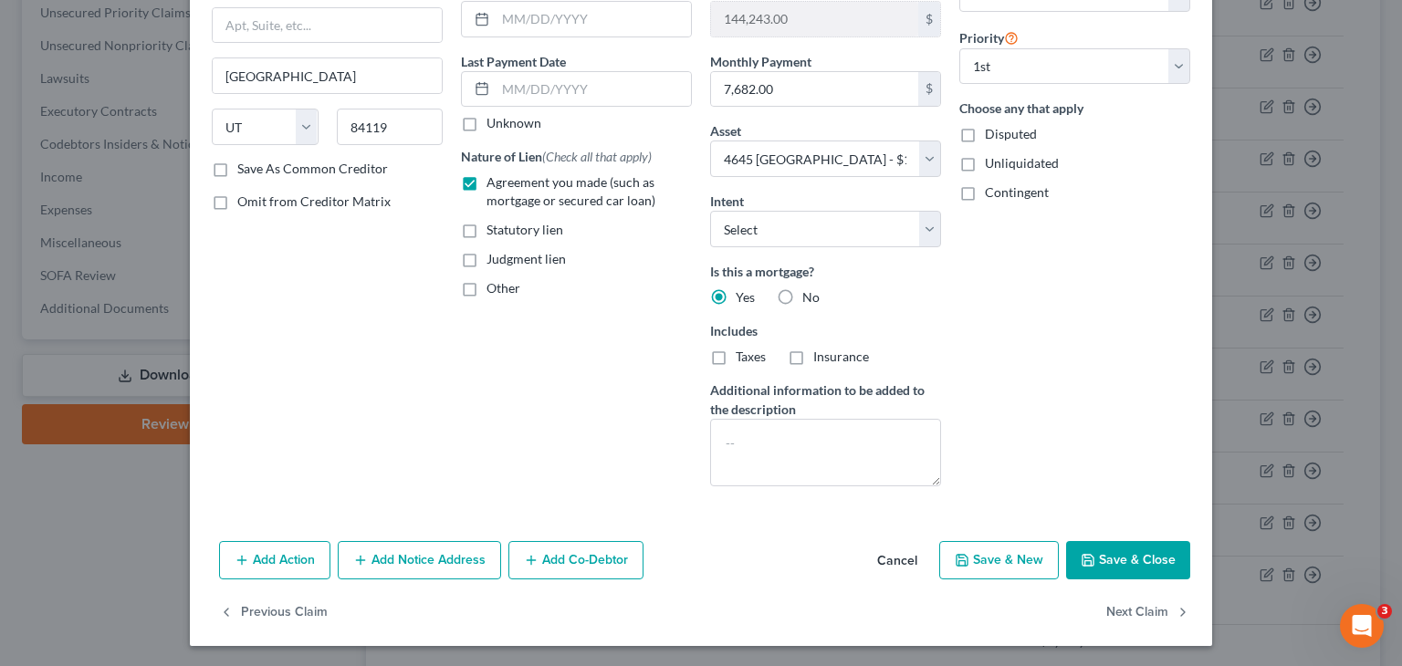
click at [1114, 549] on button "Save & Close" at bounding box center [1128, 560] width 124 height 38
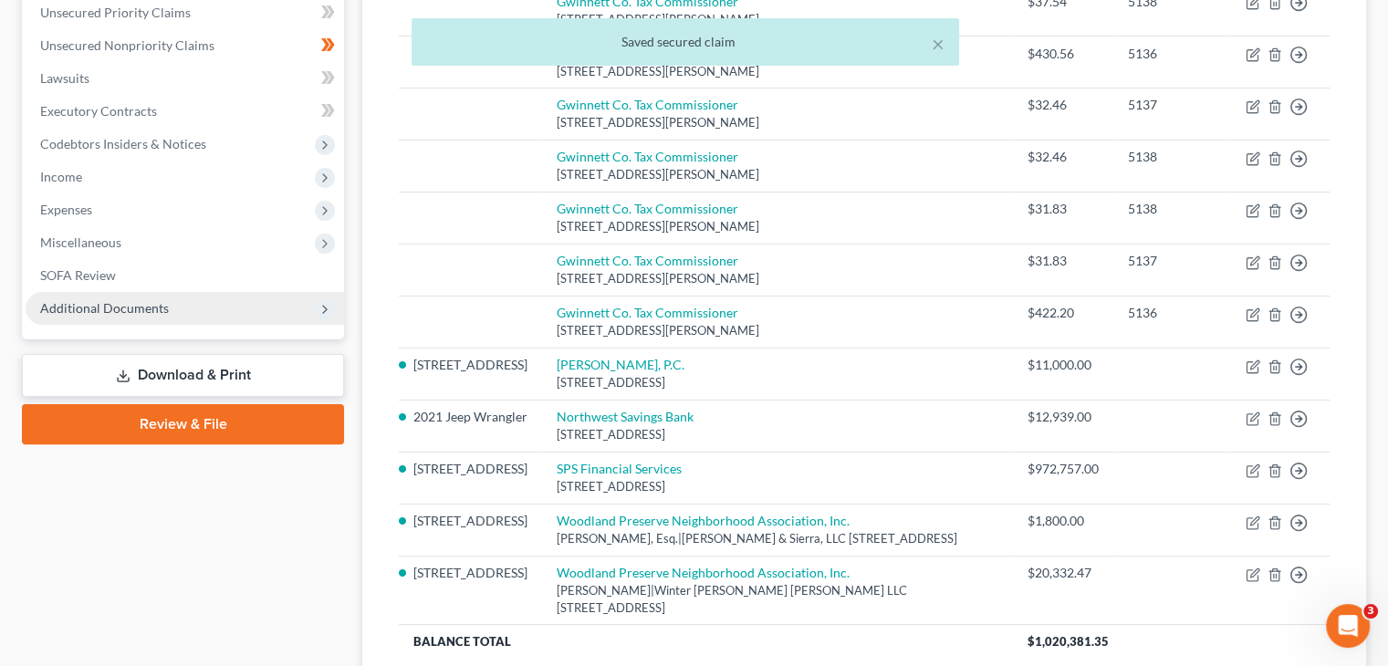
click at [150, 300] on span "Additional Documents" at bounding box center [104, 308] width 129 height 16
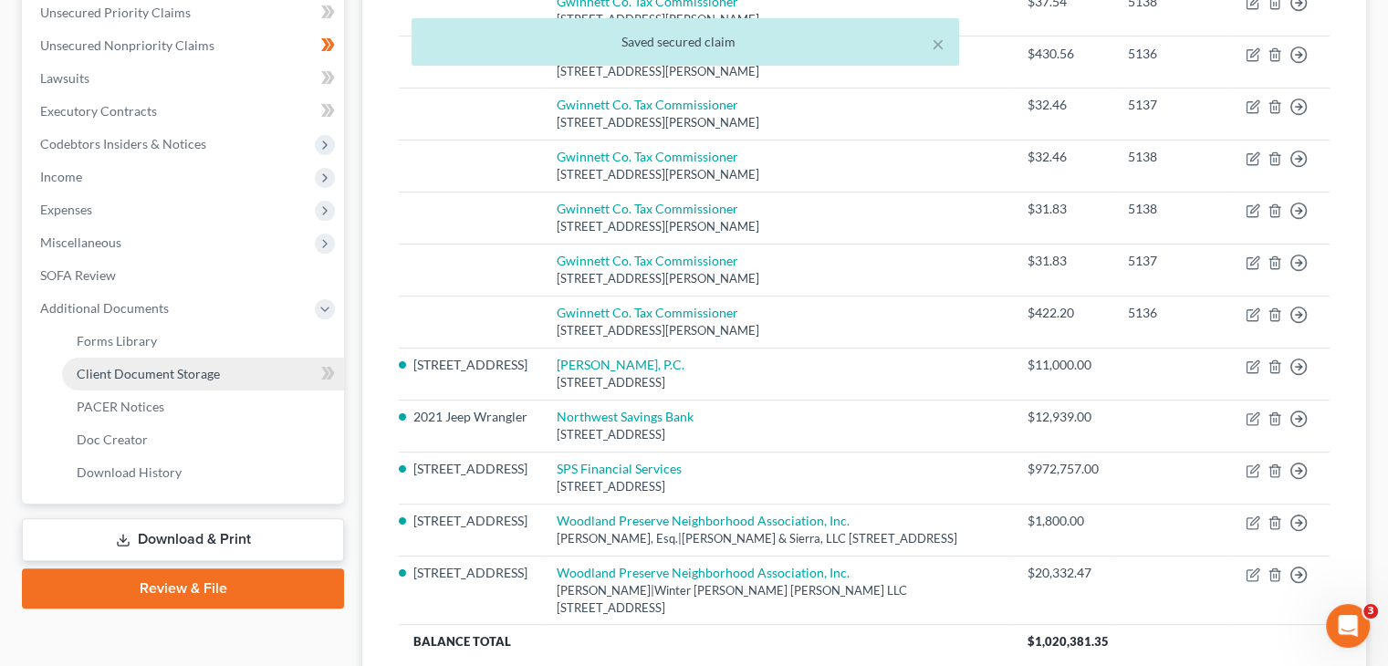
click at [178, 366] on span "Client Document Storage" at bounding box center [148, 374] width 143 height 16
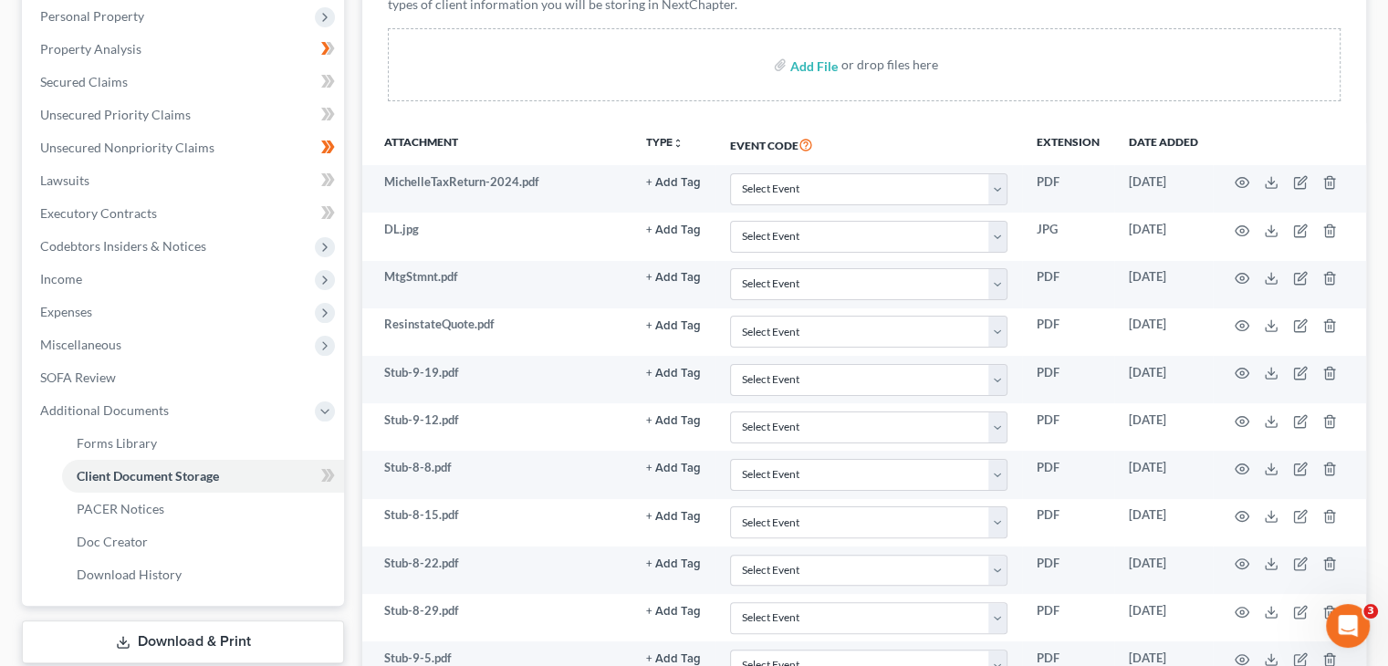
scroll to position [354, 0]
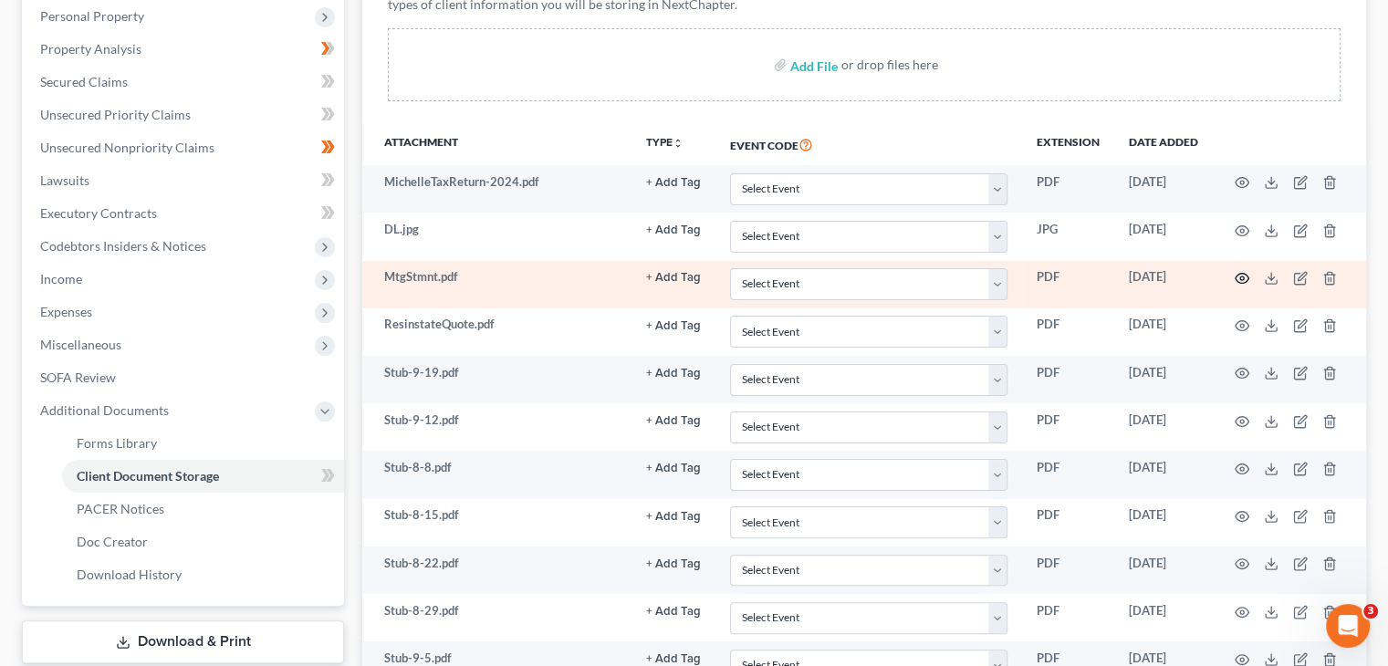
click at [1238, 271] on icon "button" at bounding box center [1242, 278] width 15 height 15
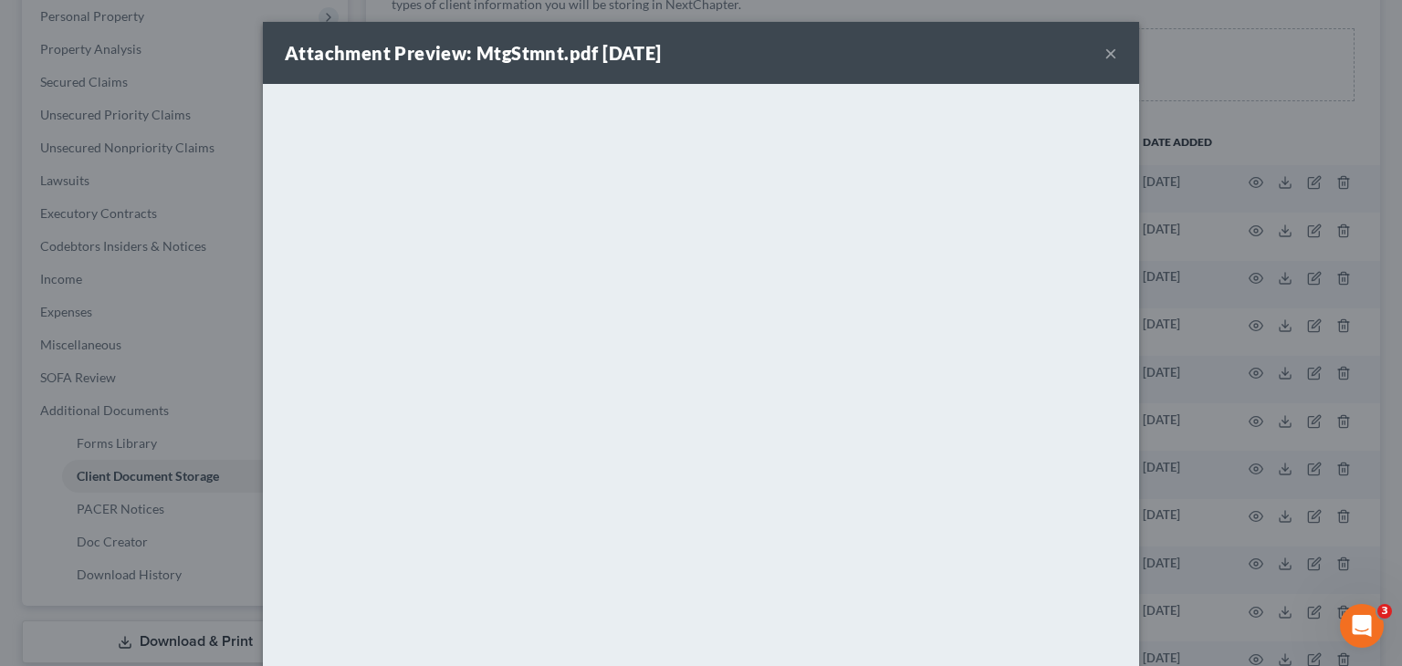
click at [1104, 56] on button "×" at bounding box center [1110, 53] width 13 height 22
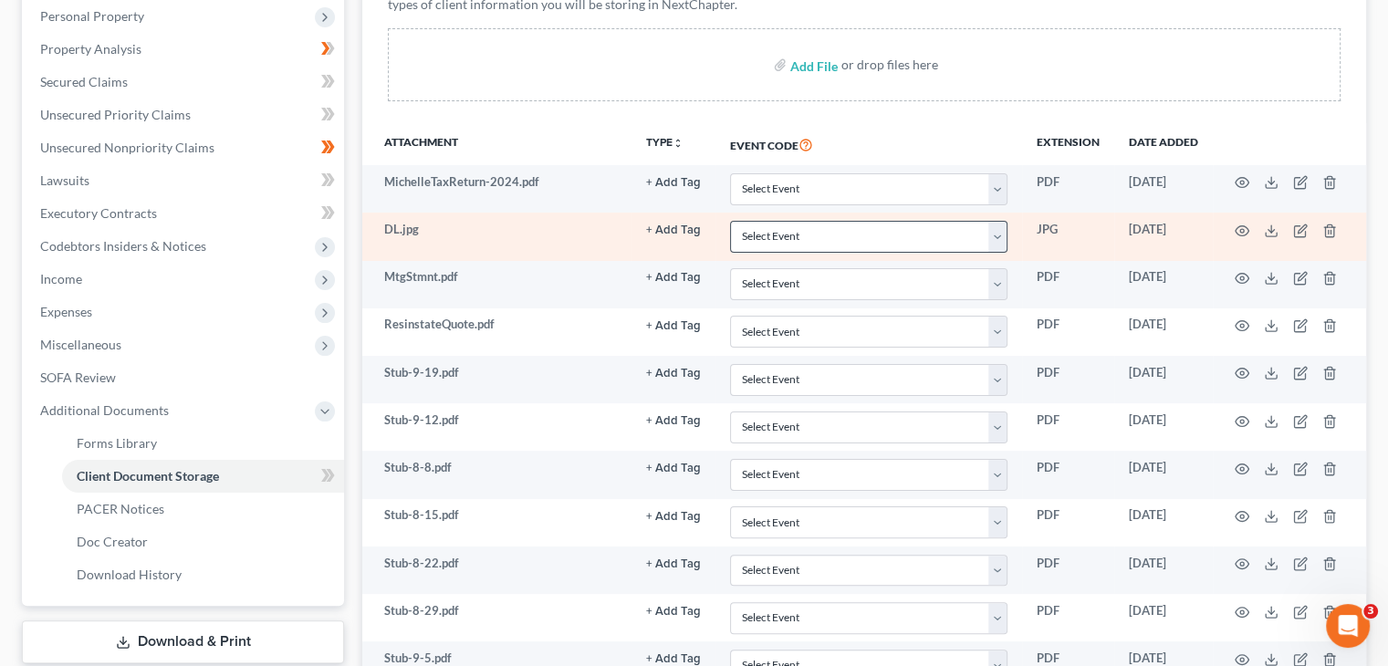
scroll to position [0, 0]
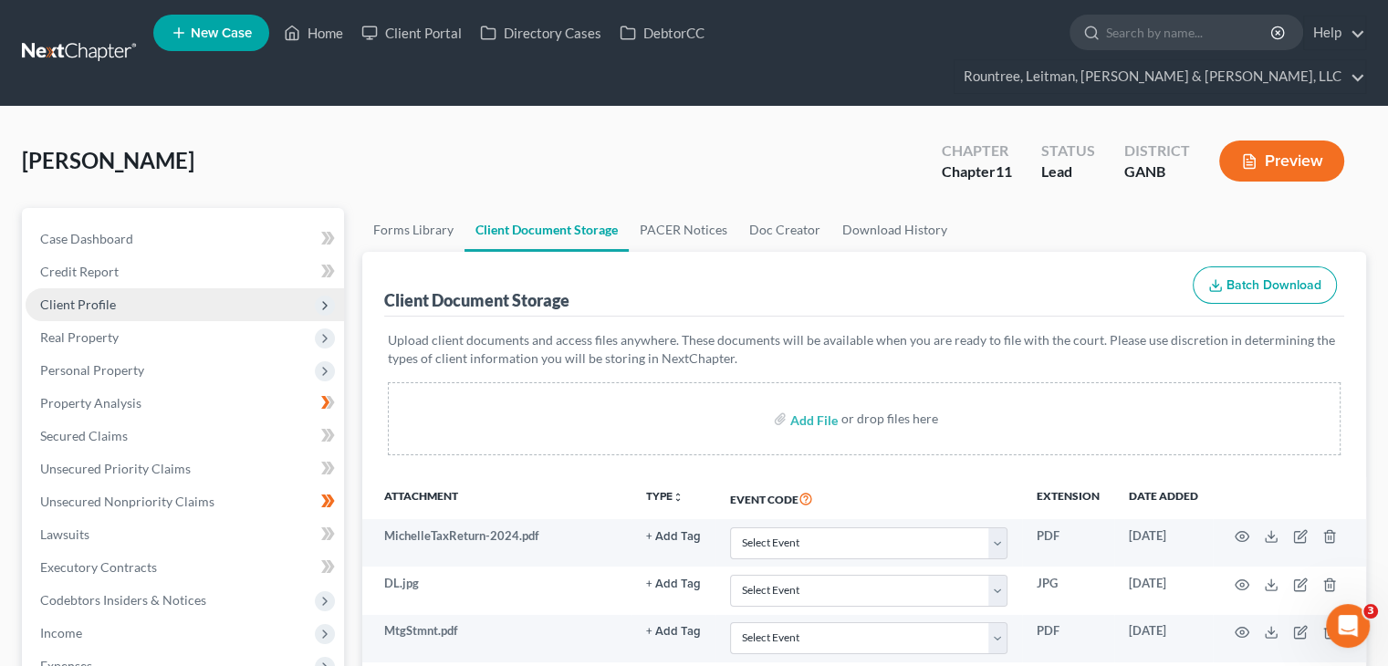
click at [77, 297] on span "Client Profile" at bounding box center [78, 305] width 76 height 16
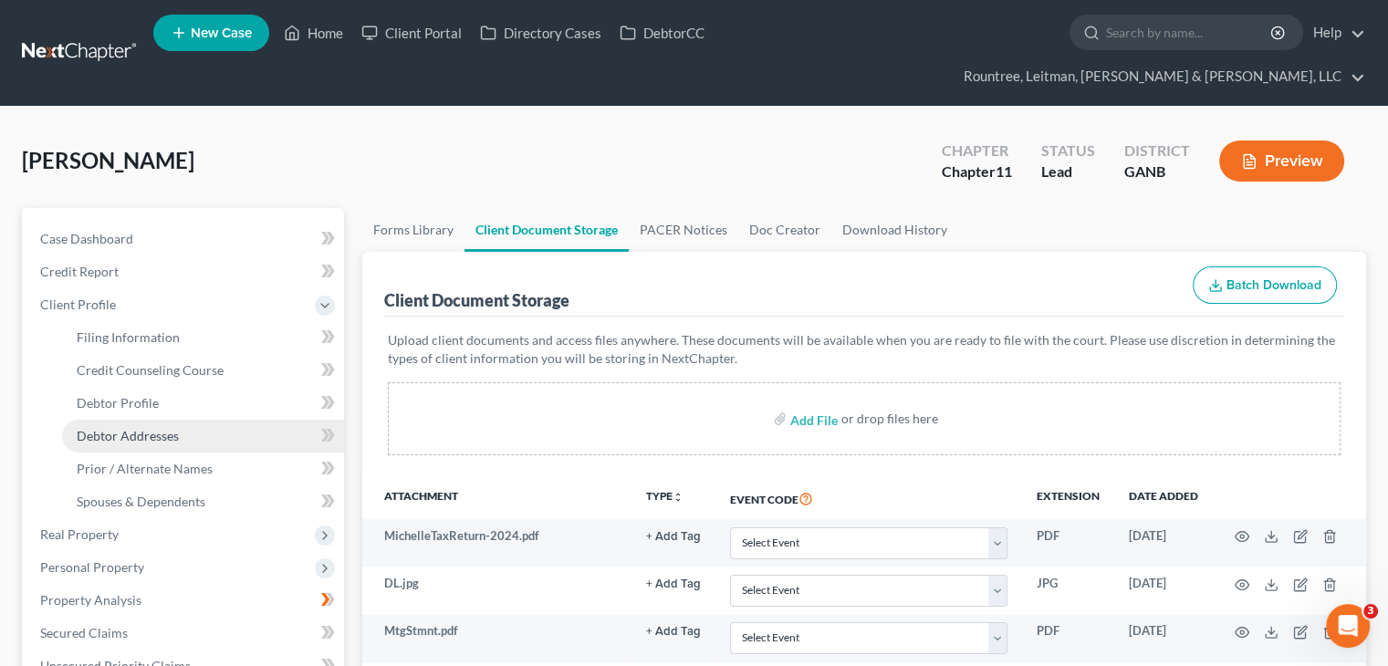
click at [124, 428] on span "Debtor Addresses" at bounding box center [128, 436] width 102 height 16
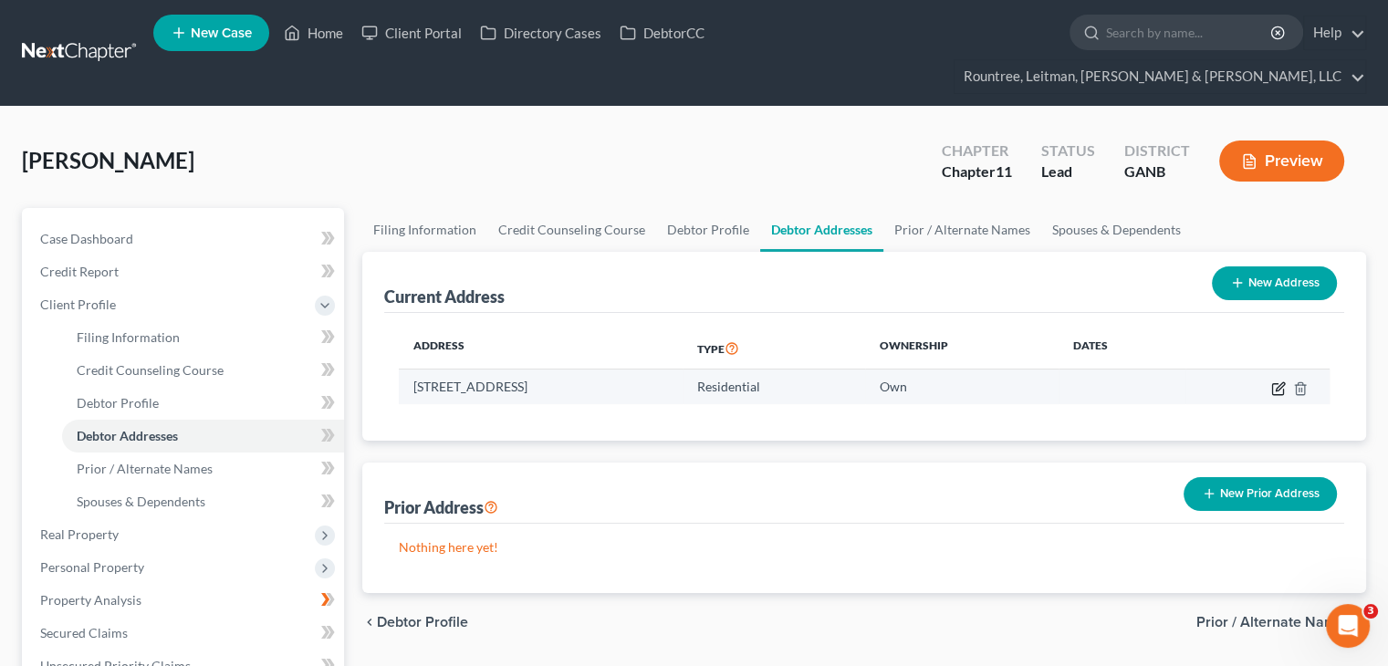
click at [1271, 381] on icon "button" at bounding box center [1278, 388] width 15 height 15
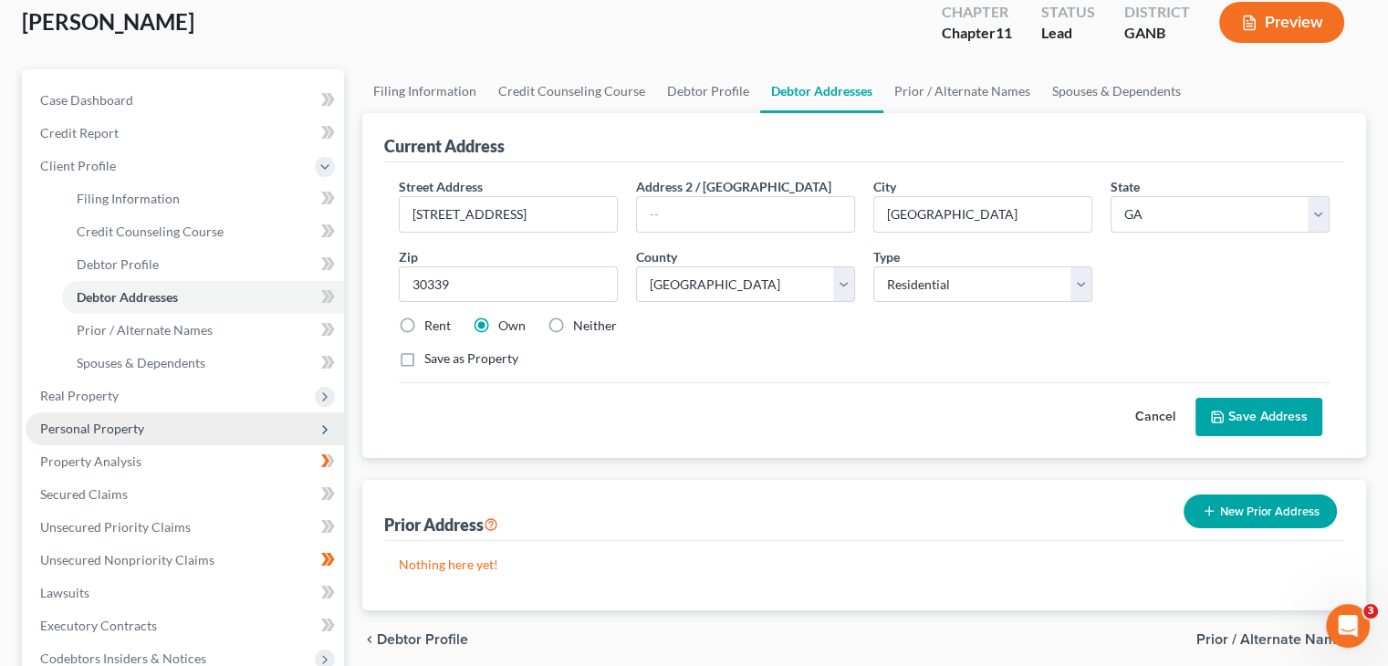
scroll to position [183, 0]
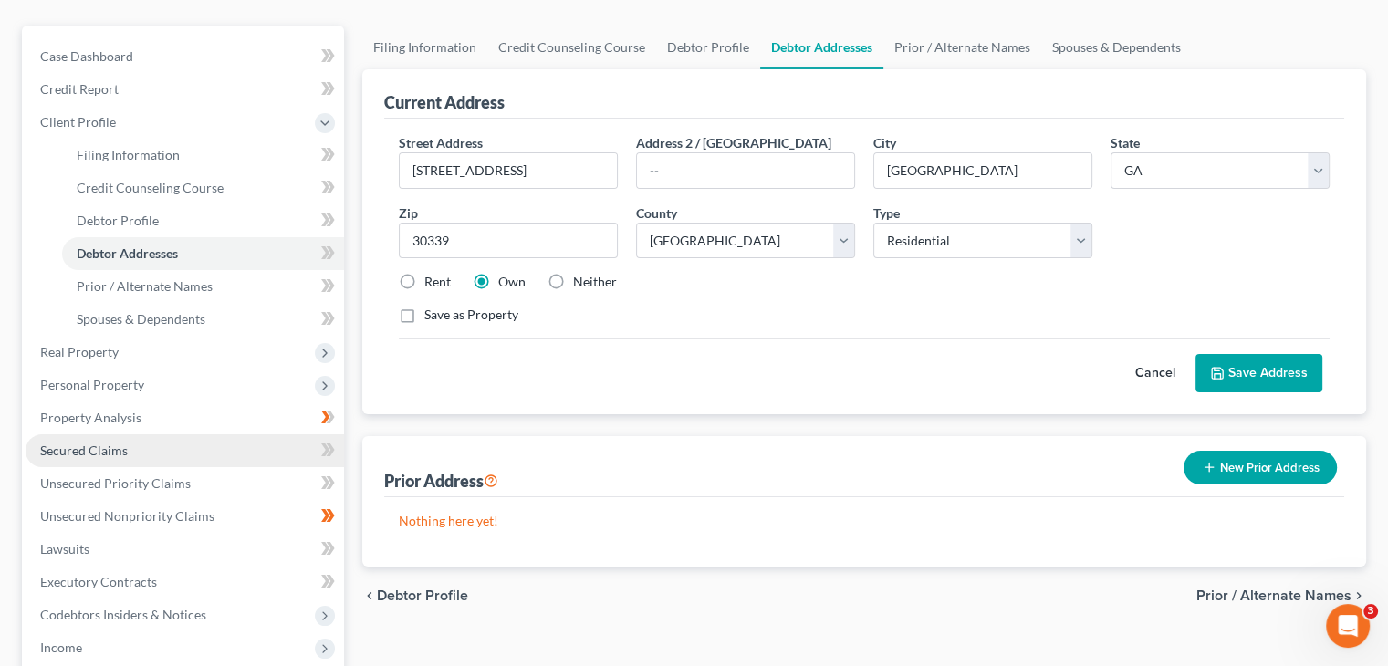
click at [87, 434] on link "Secured Claims" at bounding box center [185, 450] width 319 height 33
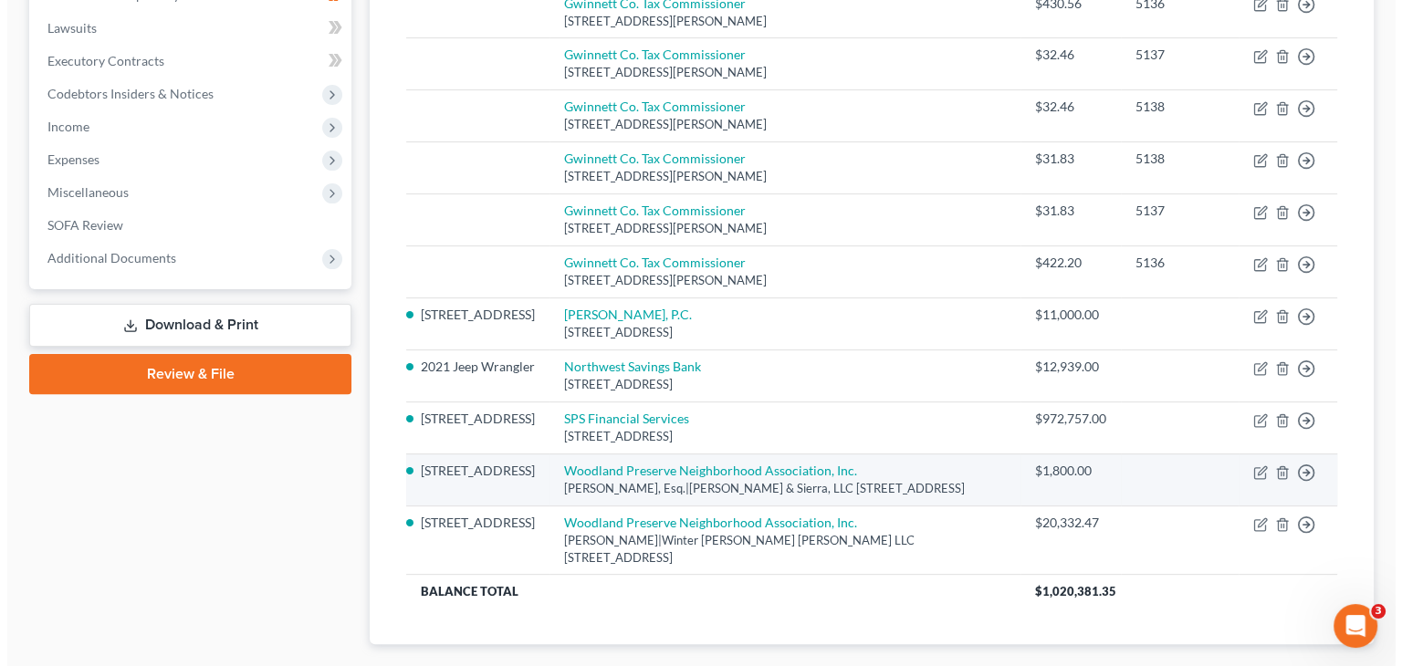
scroll to position [504, 0]
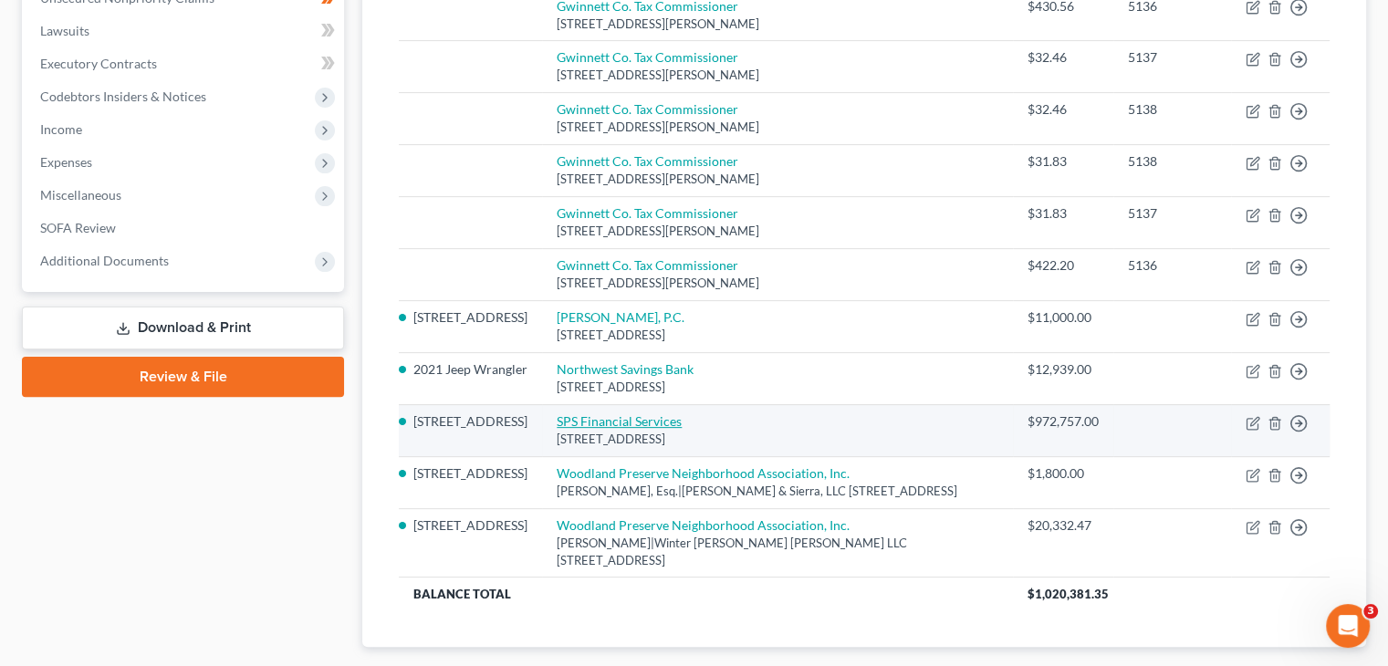
click at [651, 413] on link "SPS Financial Services" at bounding box center [619, 421] width 125 height 16
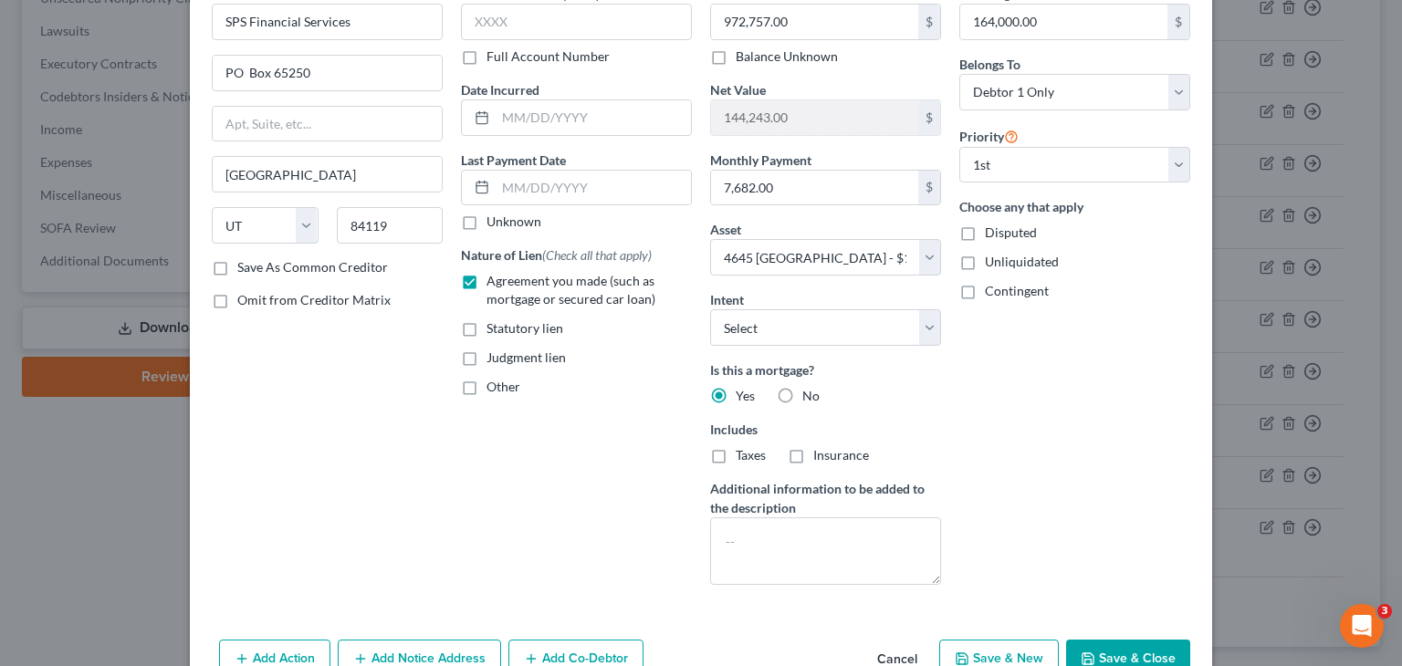
scroll to position [198, 0]
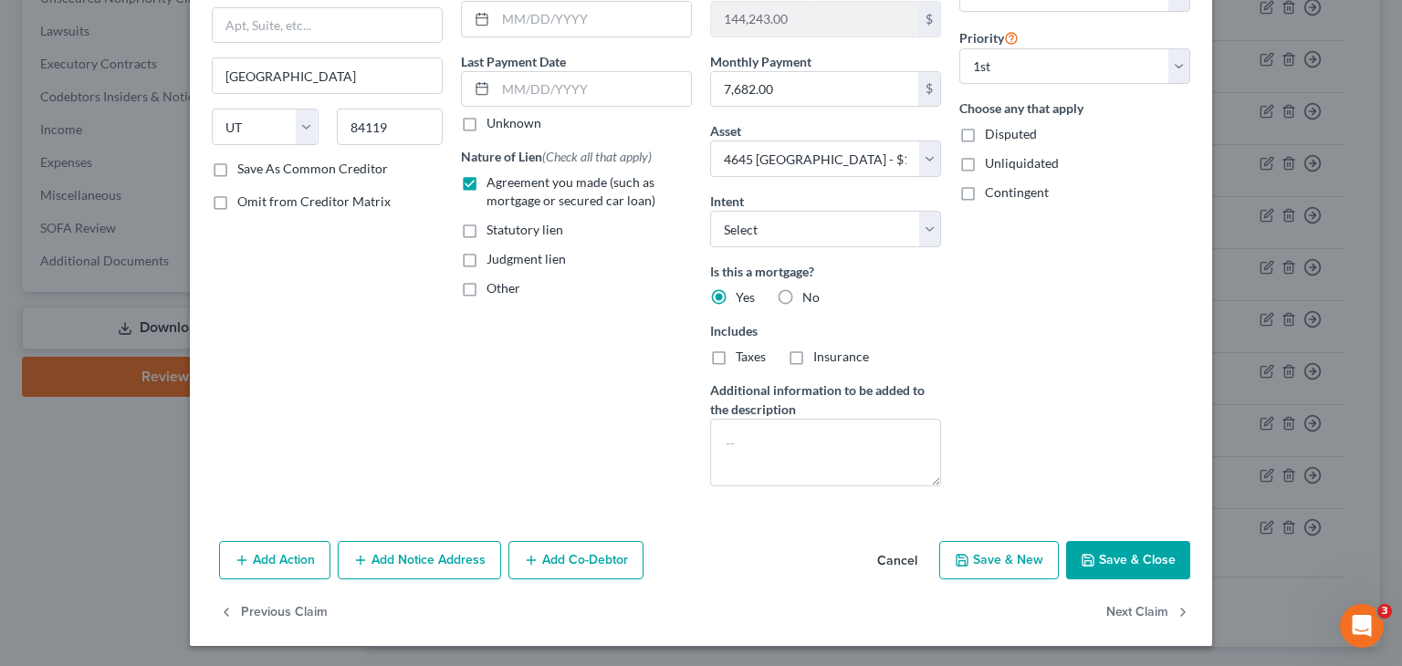
click at [431, 554] on button "Add Notice Address" at bounding box center [419, 560] width 163 height 38
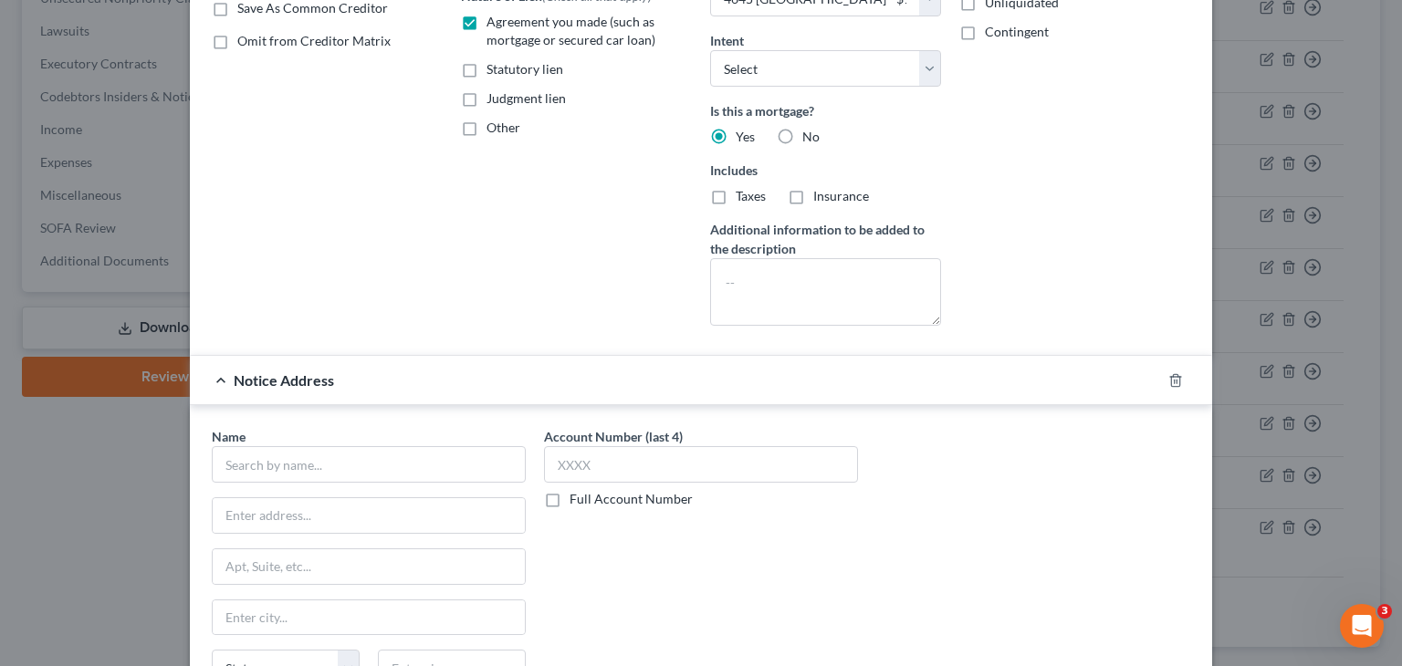
scroll to position [563, 0]
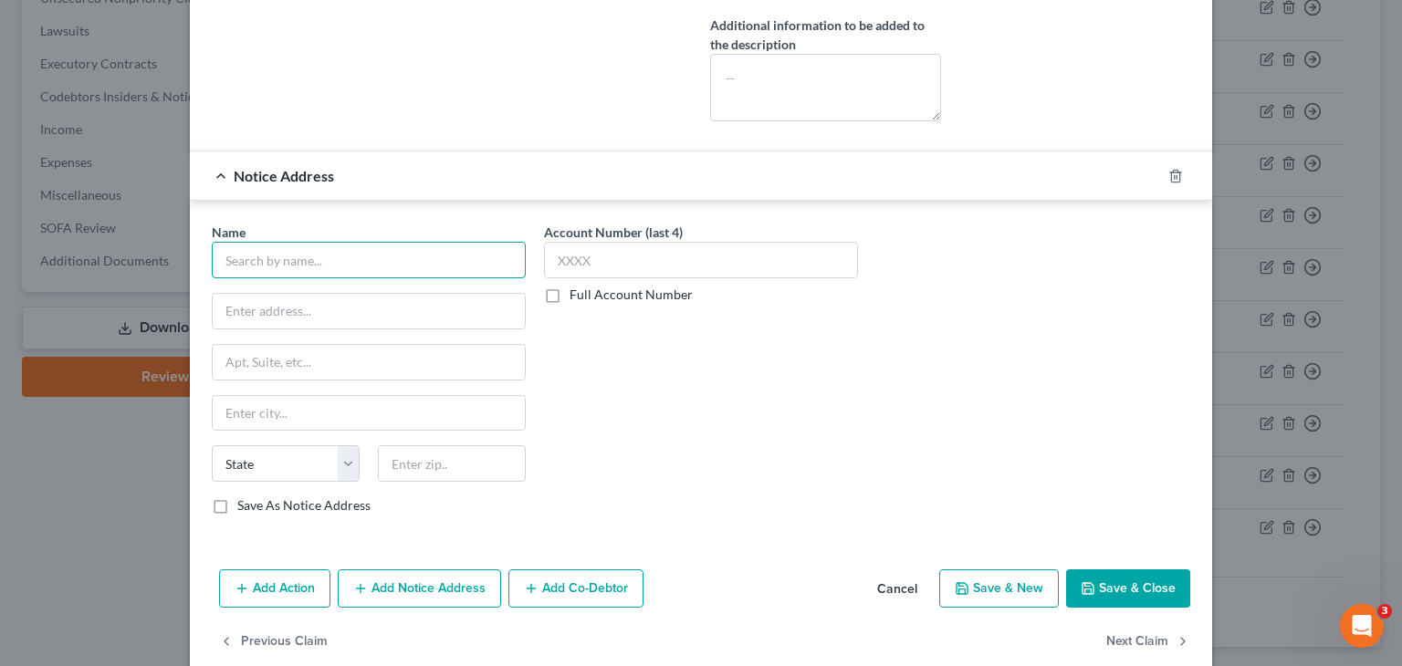
click at [305, 254] on input "text" at bounding box center [369, 260] width 314 height 37
paste input "[PERSON_NAME], [PERSON_NAME], [PERSON_NAME], [PERSON_NAME] & Partners, PLLC [ST…"
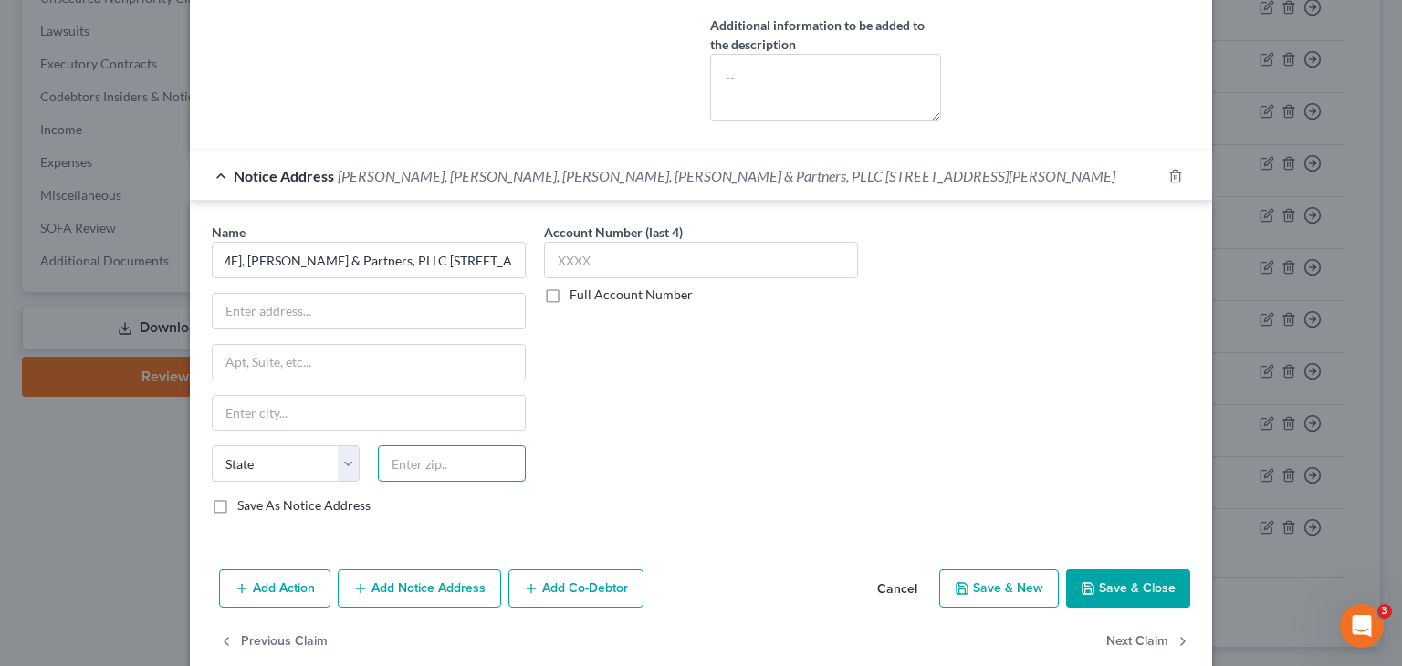
click at [445, 465] on input "text" at bounding box center [452, 463] width 148 height 37
click at [462, 413] on input "text" at bounding box center [369, 413] width 312 height 35
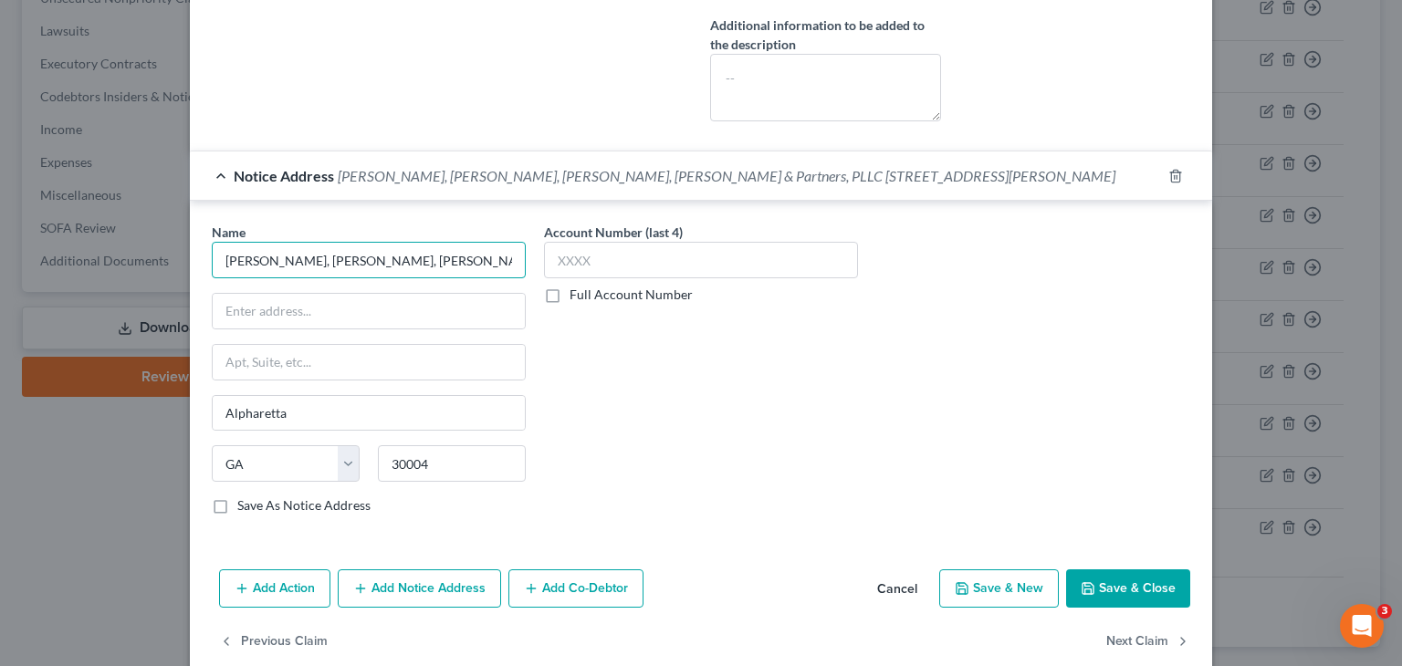
click at [474, 256] on input "[PERSON_NAME], [PERSON_NAME], [PERSON_NAME], [PERSON_NAME] & Partners, PLLC [ST…" at bounding box center [369, 260] width 314 height 37
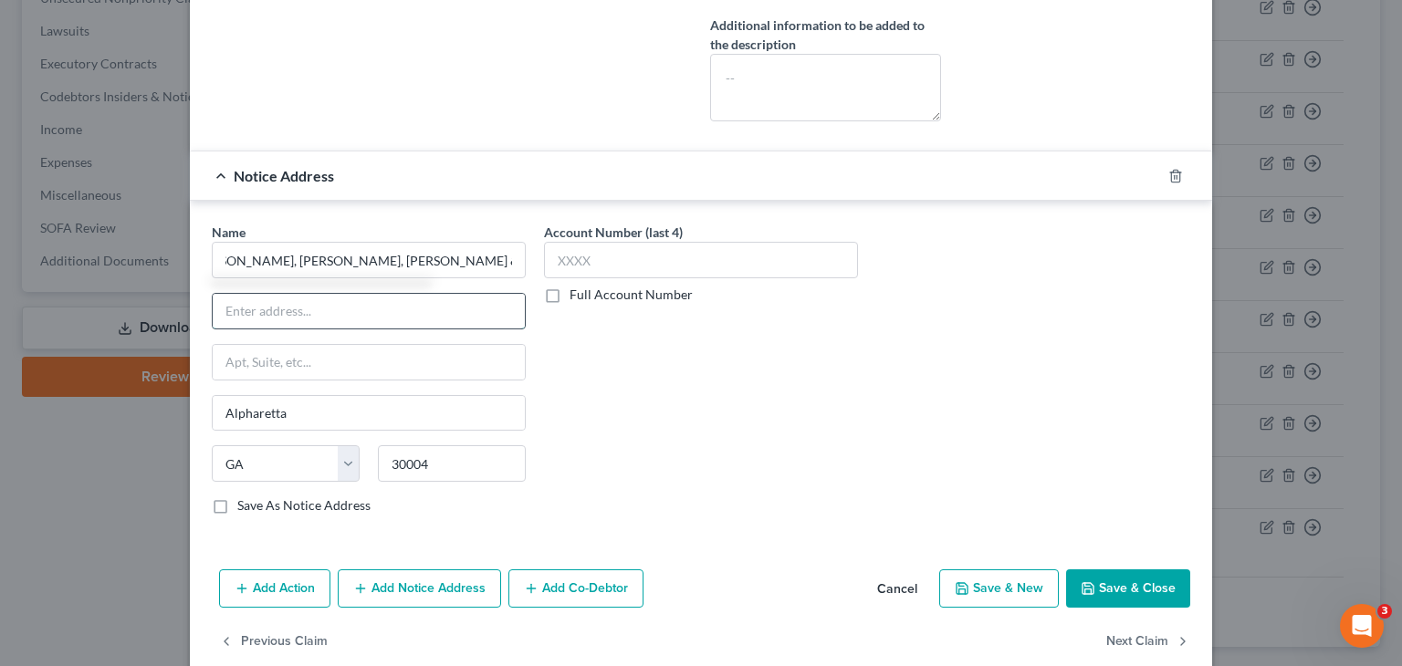
drag, startPoint x: 292, startPoint y: 293, endPoint x: 295, endPoint y: 305, distance: 12.2
click at [292, 294] on input "text" at bounding box center [369, 311] width 312 height 35
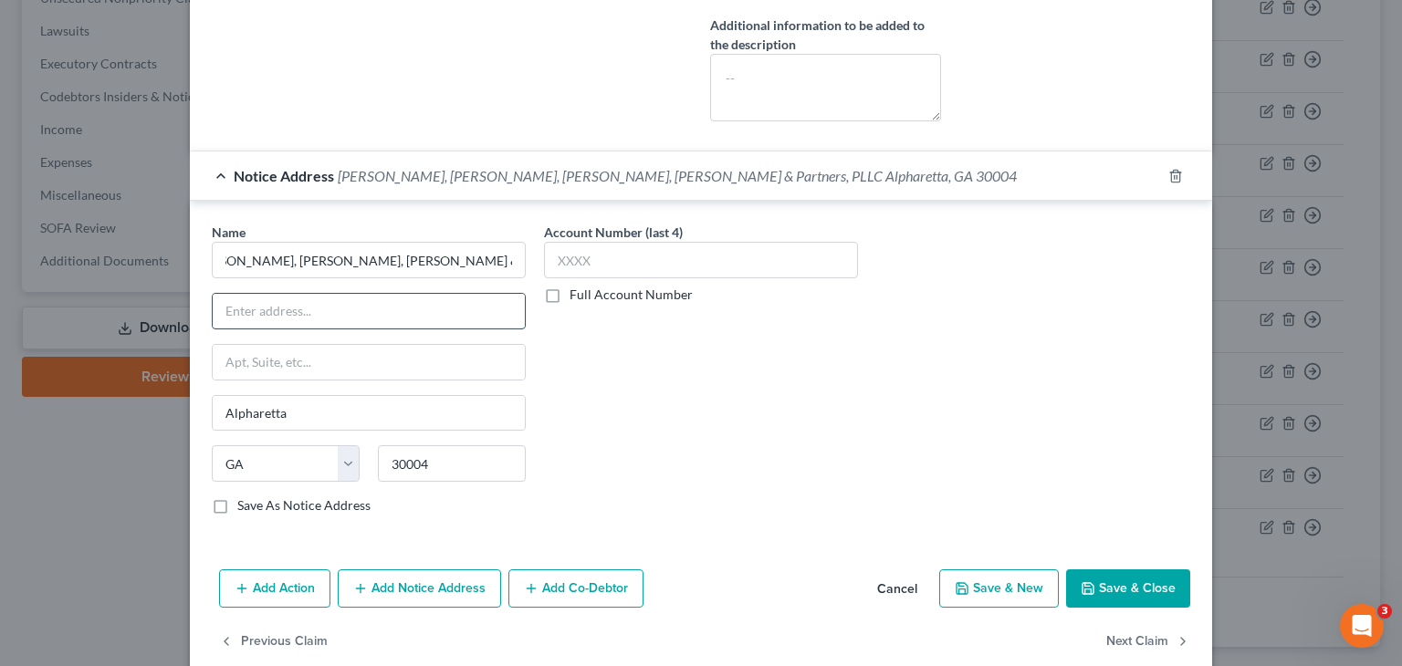
scroll to position [0, 0]
paste input "[STREET_ADDRESS][PERSON_NAME]"
click at [402, 262] on input "[PERSON_NAME], [PERSON_NAME], [PERSON_NAME], [PERSON_NAME] & Partners, PLLC Alp…" at bounding box center [369, 260] width 314 height 37
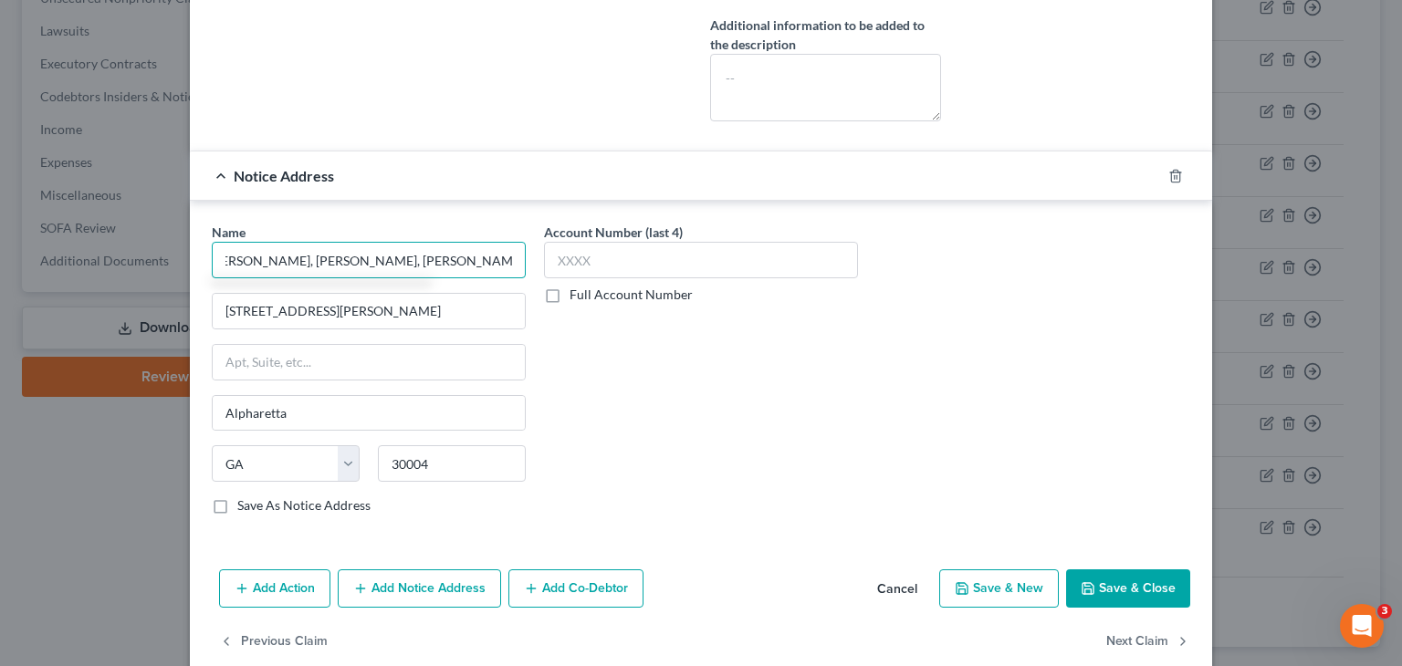
scroll to position [0, 15]
click at [1113, 579] on button "Save & Close" at bounding box center [1128, 588] width 124 height 38
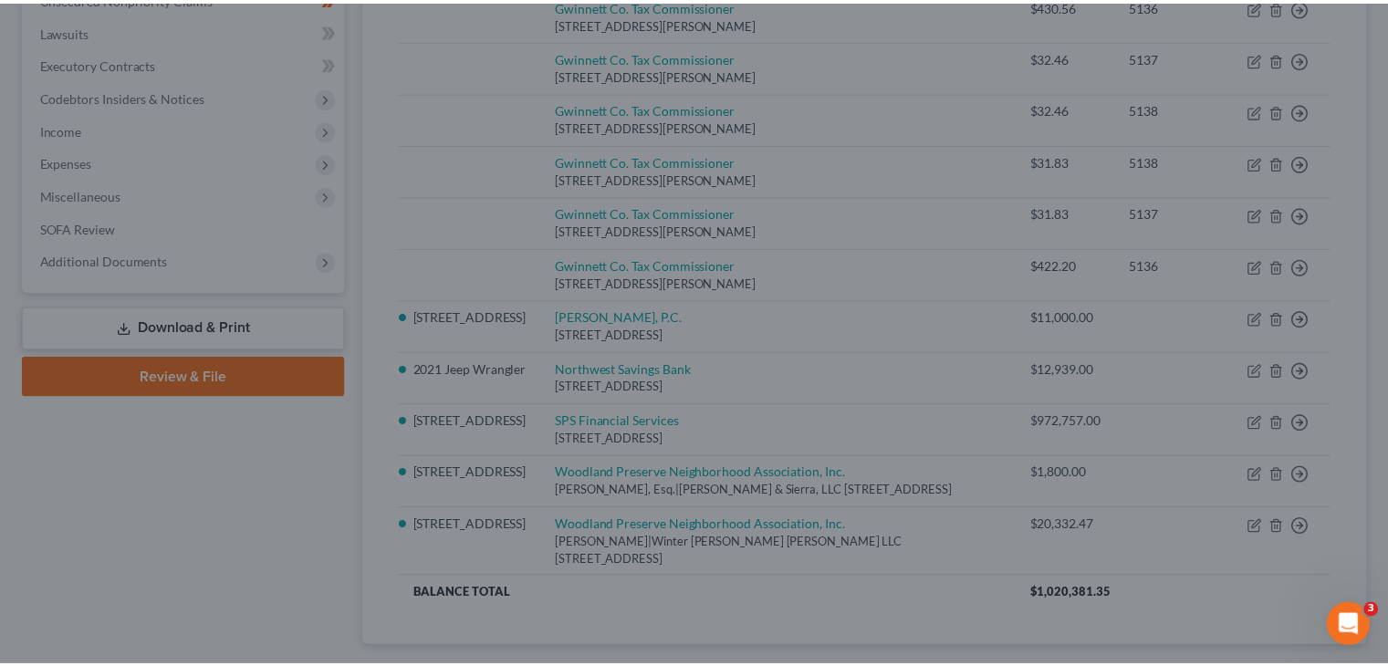
scroll to position [0, 0]
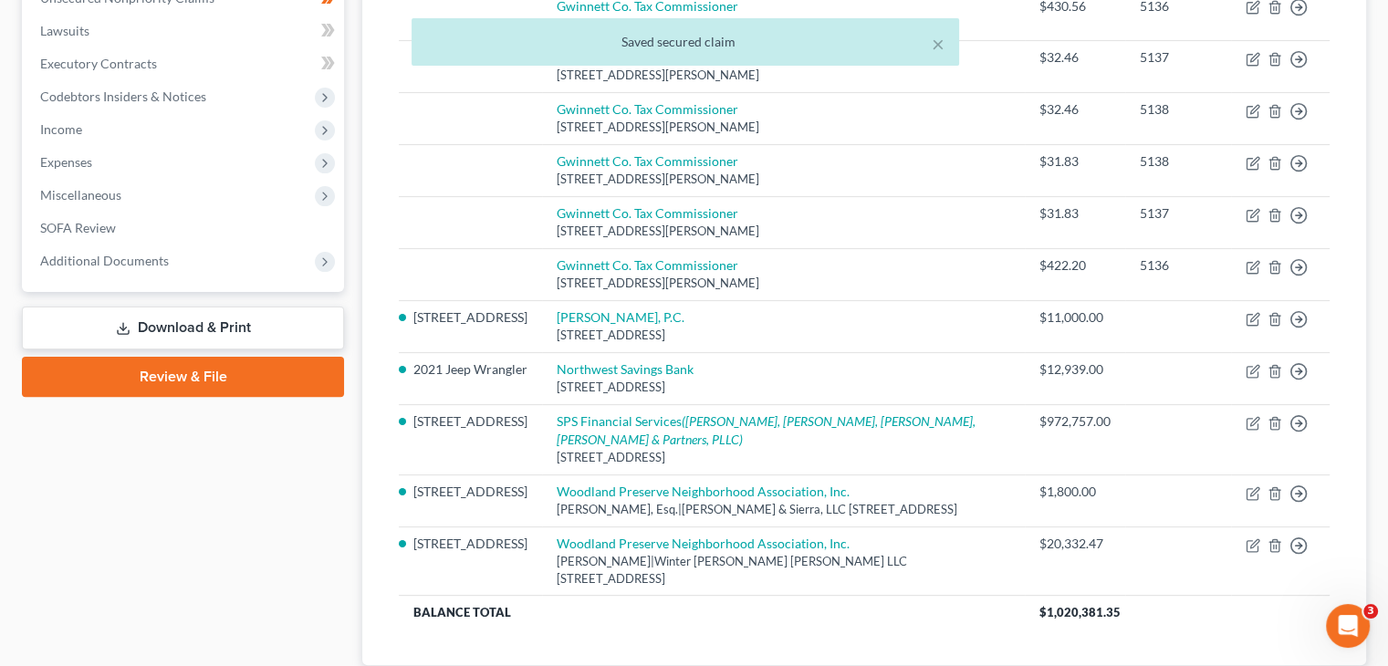
click at [204, 307] on link "Download & Print" at bounding box center [183, 328] width 322 height 43
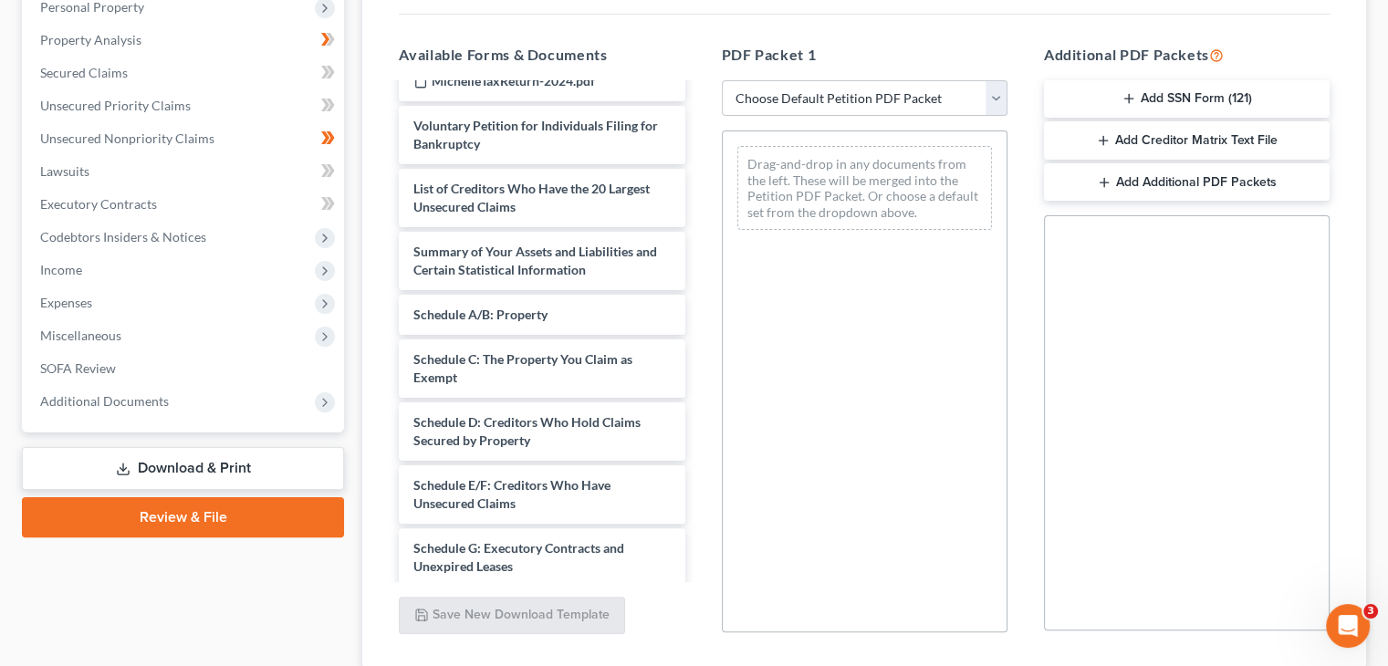
scroll to position [587, 0]
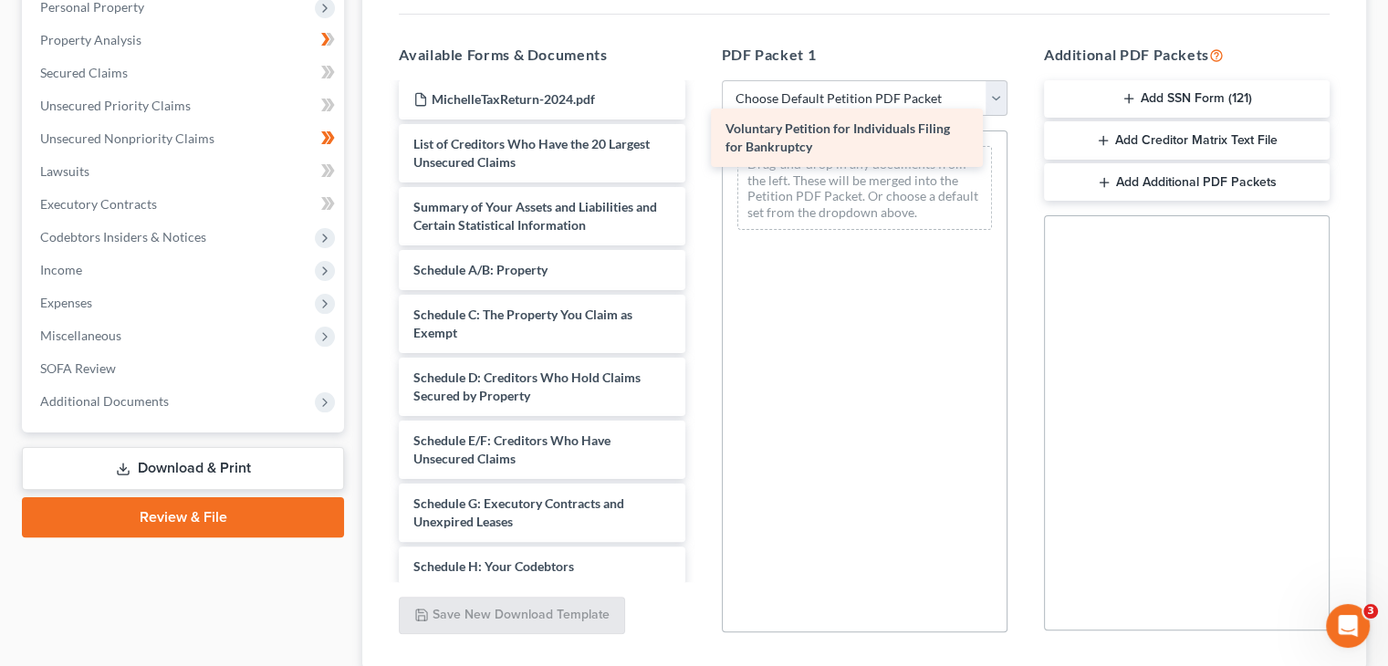
drag, startPoint x: 553, startPoint y: 121, endPoint x: 865, endPoint y: 141, distance: 312.7
click at [699, 141] on div "Voluntary Petition for Individuals Filing for Bankruptcy Credit Counseling Cour…" at bounding box center [541, 280] width 315 height 1564
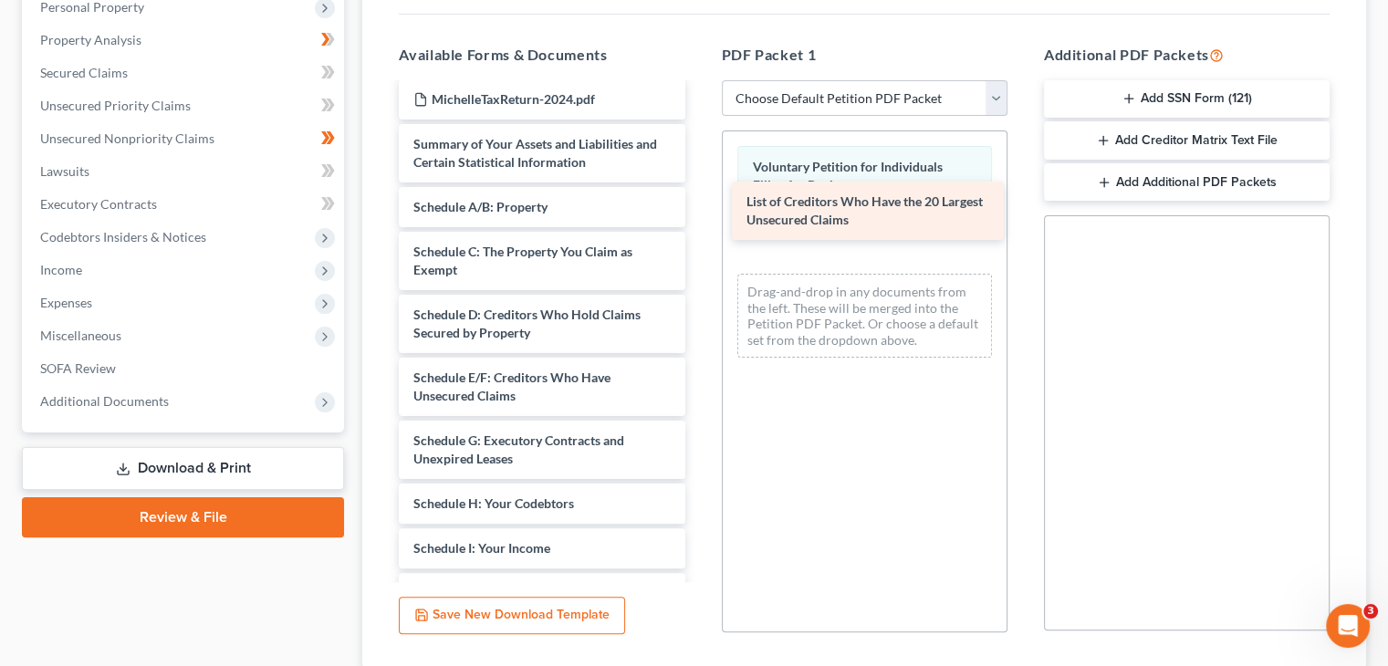
drag, startPoint x: 545, startPoint y: 124, endPoint x: 878, endPoint y: 213, distance: 344.7
click at [699, 213] on div "List of Creditors Who Have the 20 Largest Unsecured Claims Credit Counseling Co…" at bounding box center [541, 248] width 315 height 1501
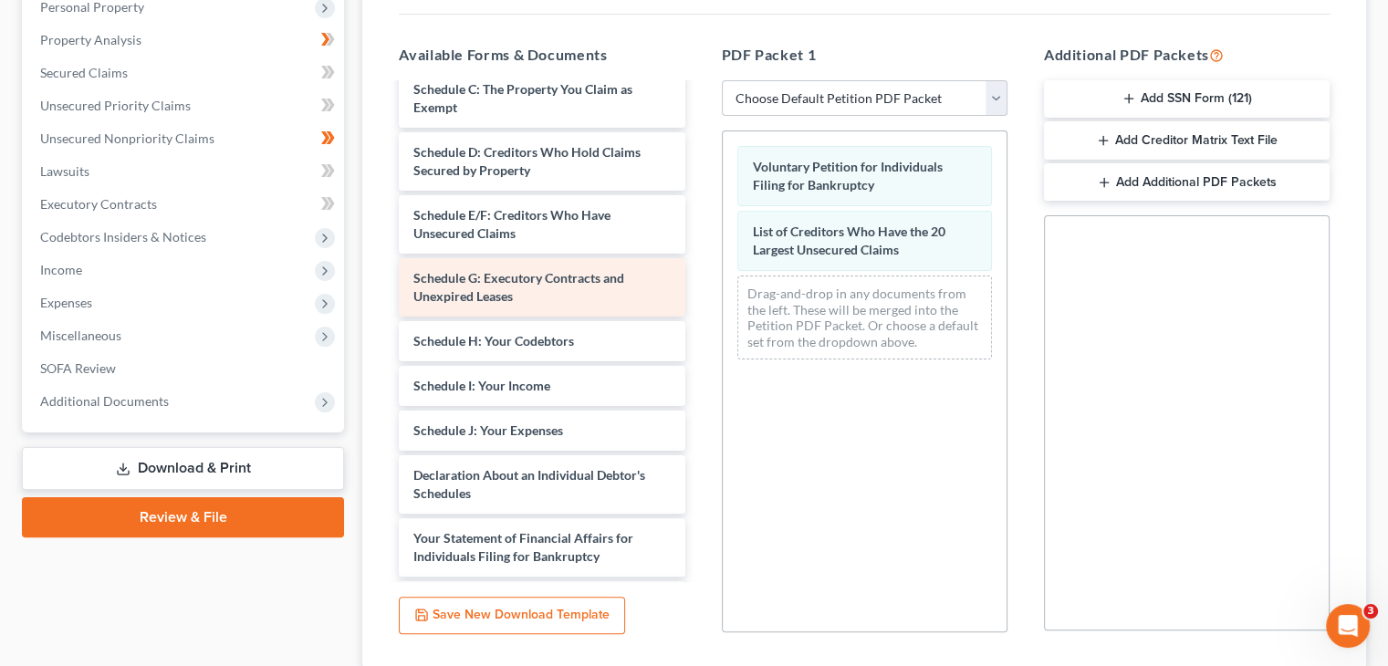
scroll to position [861, 0]
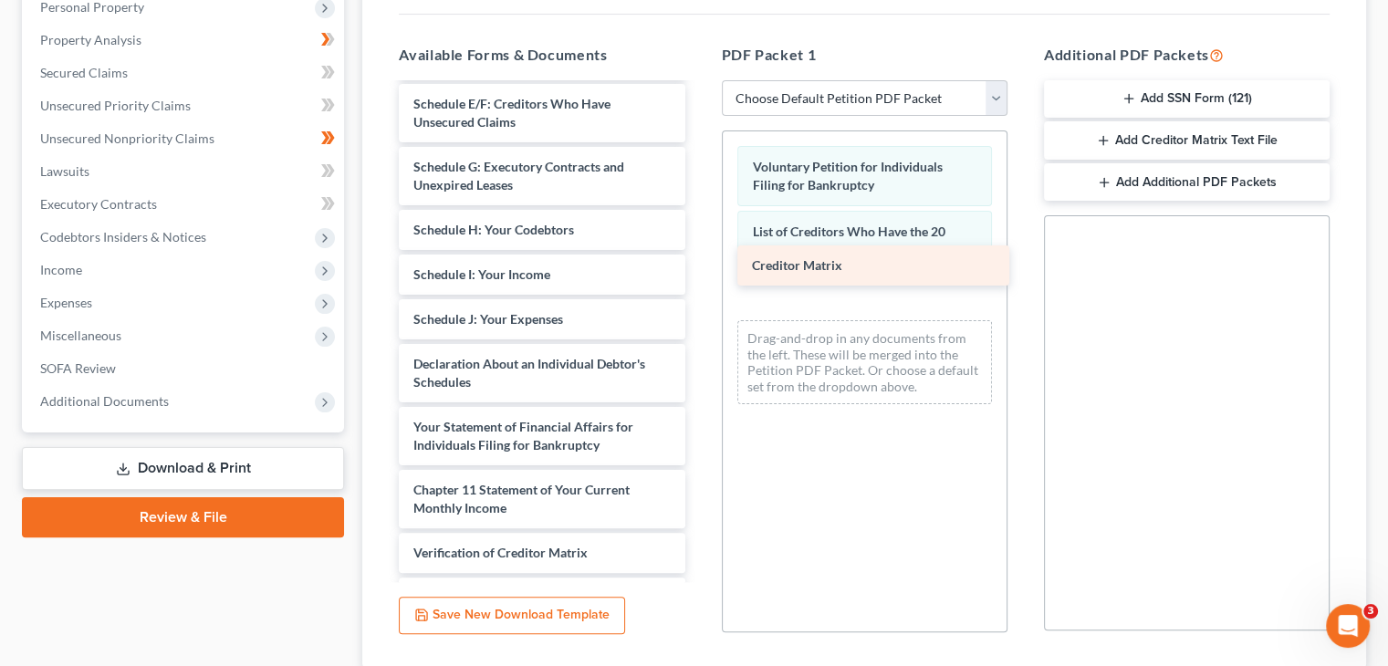
drag, startPoint x: 511, startPoint y: 516, endPoint x: 850, endPoint y: 263, distance: 422.6
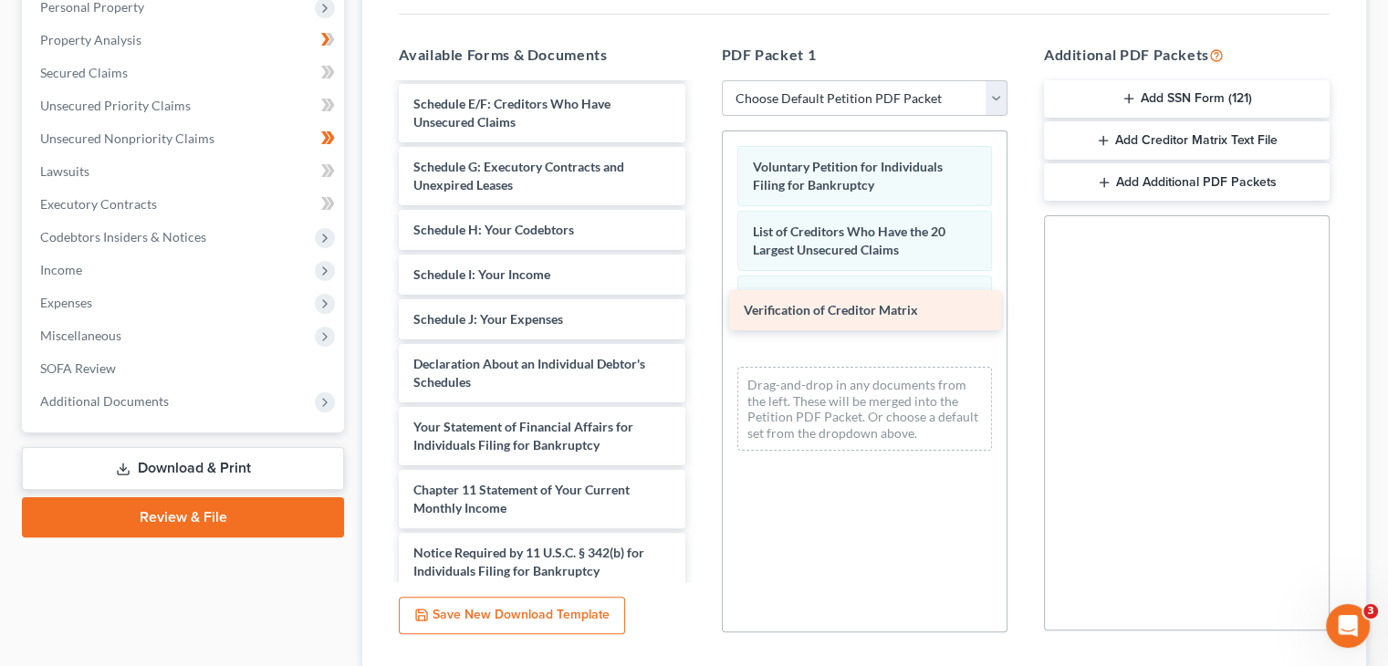
drag, startPoint x: 544, startPoint y: 516, endPoint x: 874, endPoint y: 308, distance: 390.4
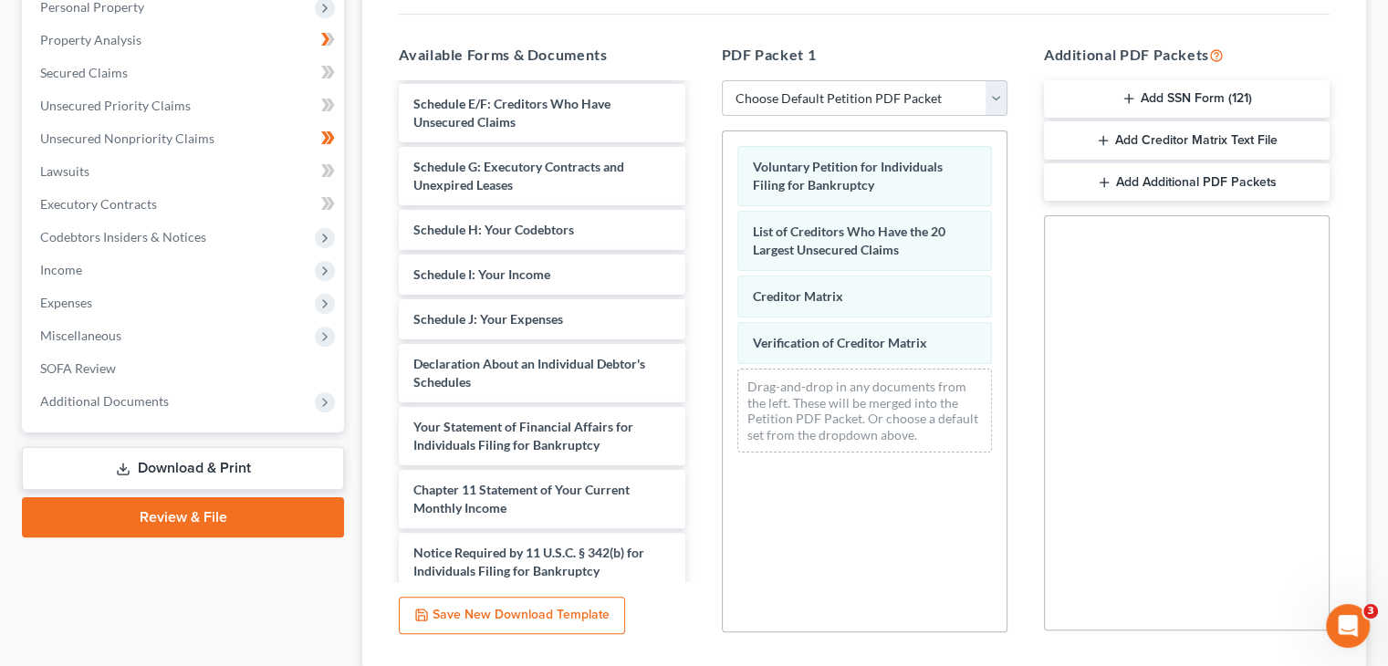
click at [1164, 80] on button "Add SSN Form (121)" at bounding box center [1187, 99] width 286 height 38
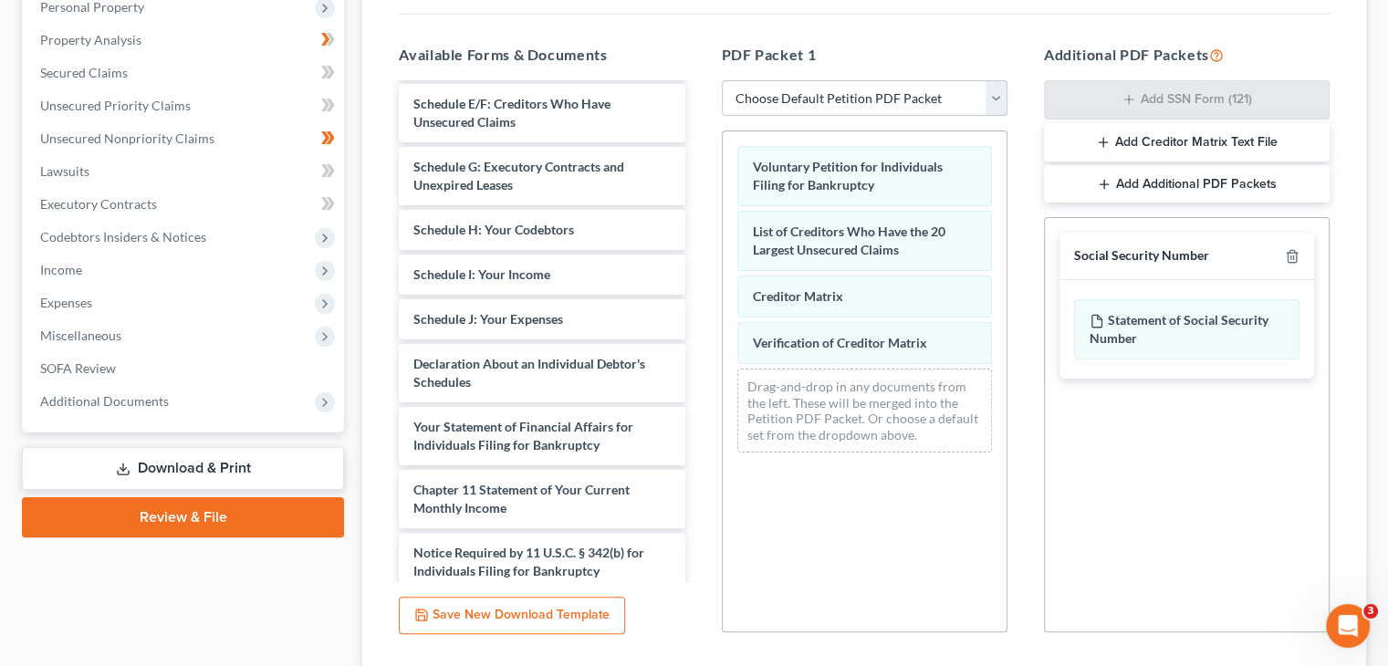
click at [1169, 123] on button "Add Creditor Matrix Text File" at bounding box center [1187, 142] width 286 height 38
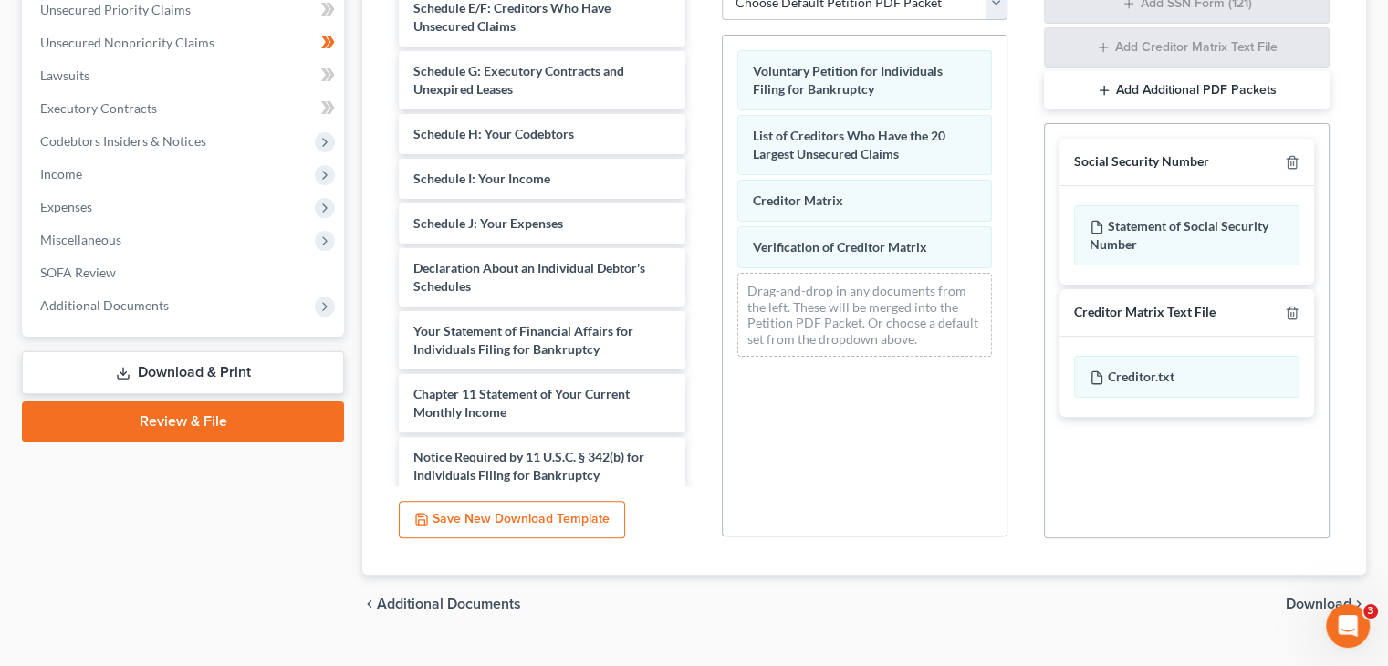
scroll to position [461, 0]
click at [1311, 595] on span "Download" at bounding box center [1319, 602] width 66 height 15
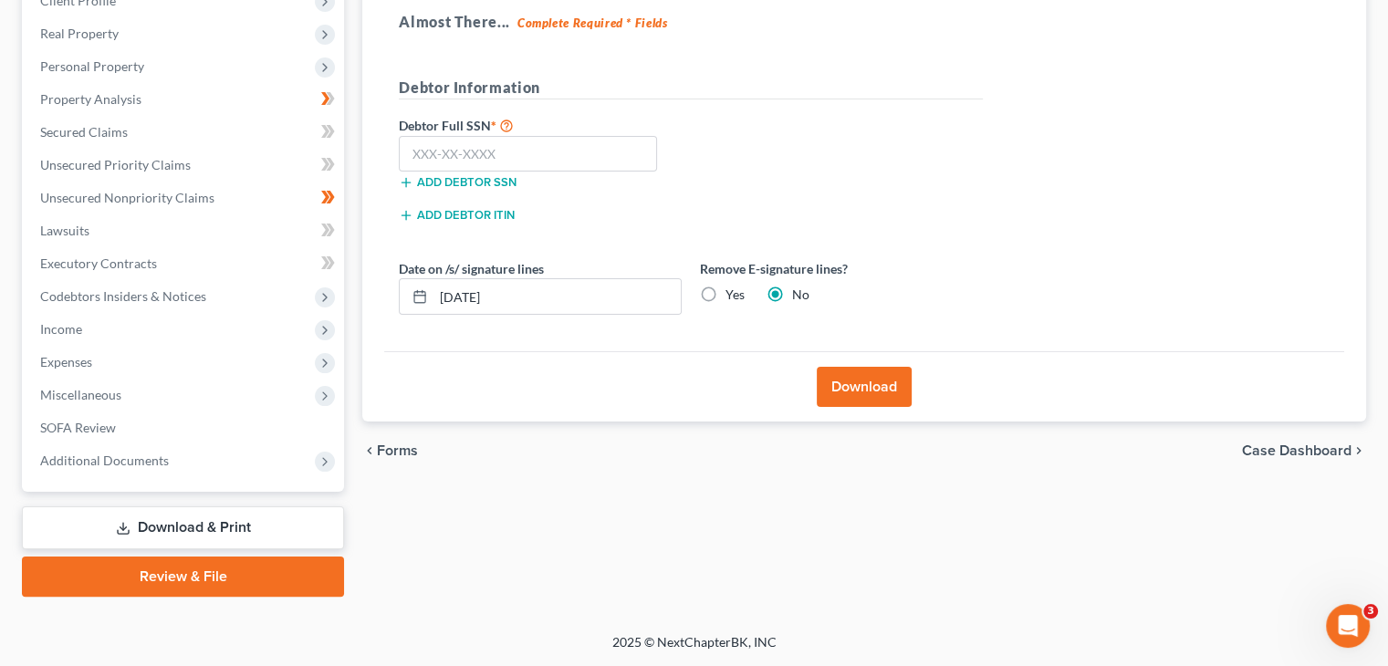
scroll to position [270, 0]
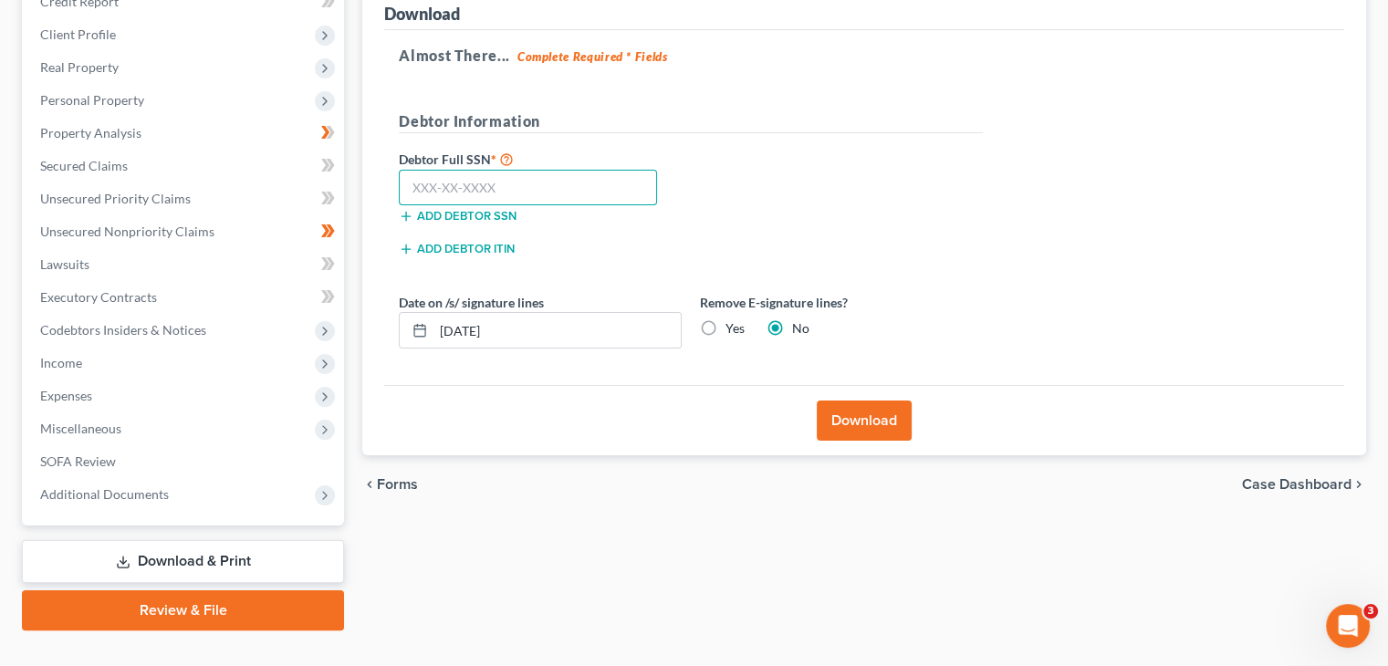
click at [540, 170] on input "text" at bounding box center [528, 188] width 258 height 37
click at [848, 401] on button "Download" at bounding box center [864, 421] width 95 height 40
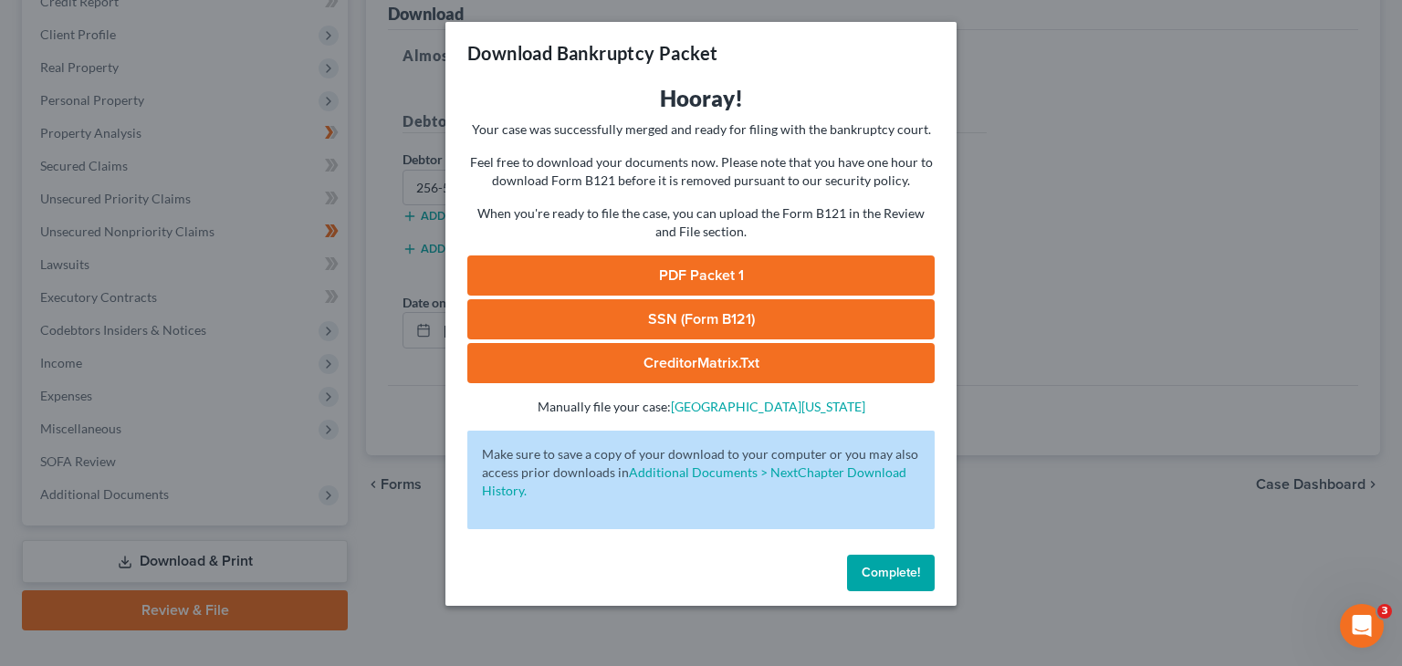
click at [730, 271] on link "PDF Packet 1" at bounding box center [700, 276] width 467 height 40
click at [733, 311] on link "SSN (Form B121)" at bounding box center [700, 319] width 467 height 40
click at [695, 363] on link "CreditorMatrix.txt" at bounding box center [700, 363] width 467 height 40
click at [895, 572] on span "Complete!" at bounding box center [891, 573] width 58 height 16
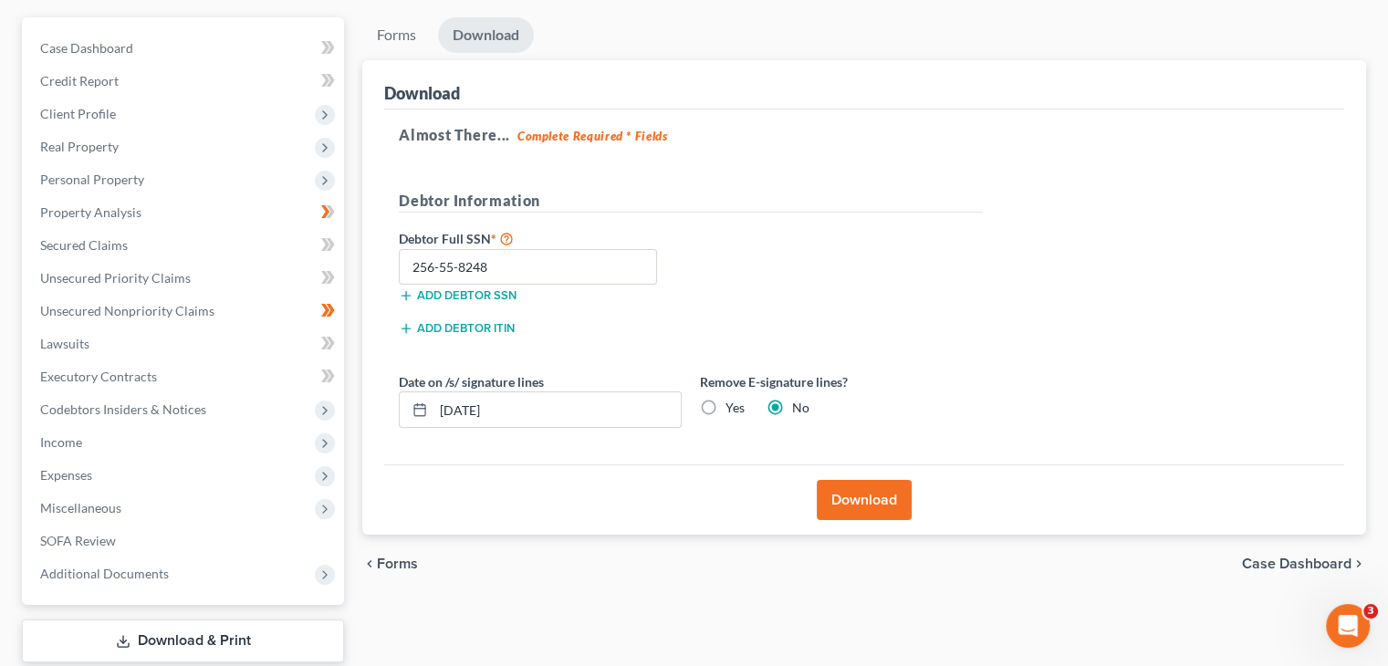
scroll to position [0, 0]
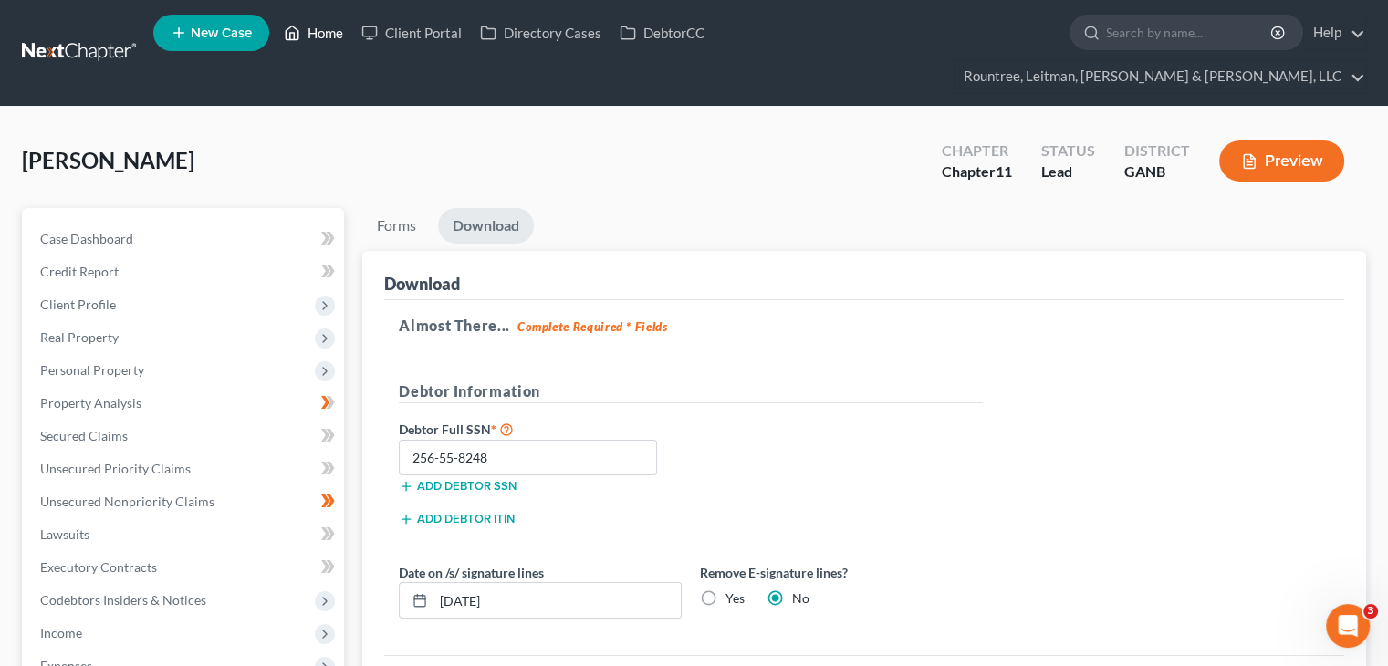
click at [319, 30] on link "Home" at bounding box center [314, 32] width 78 height 33
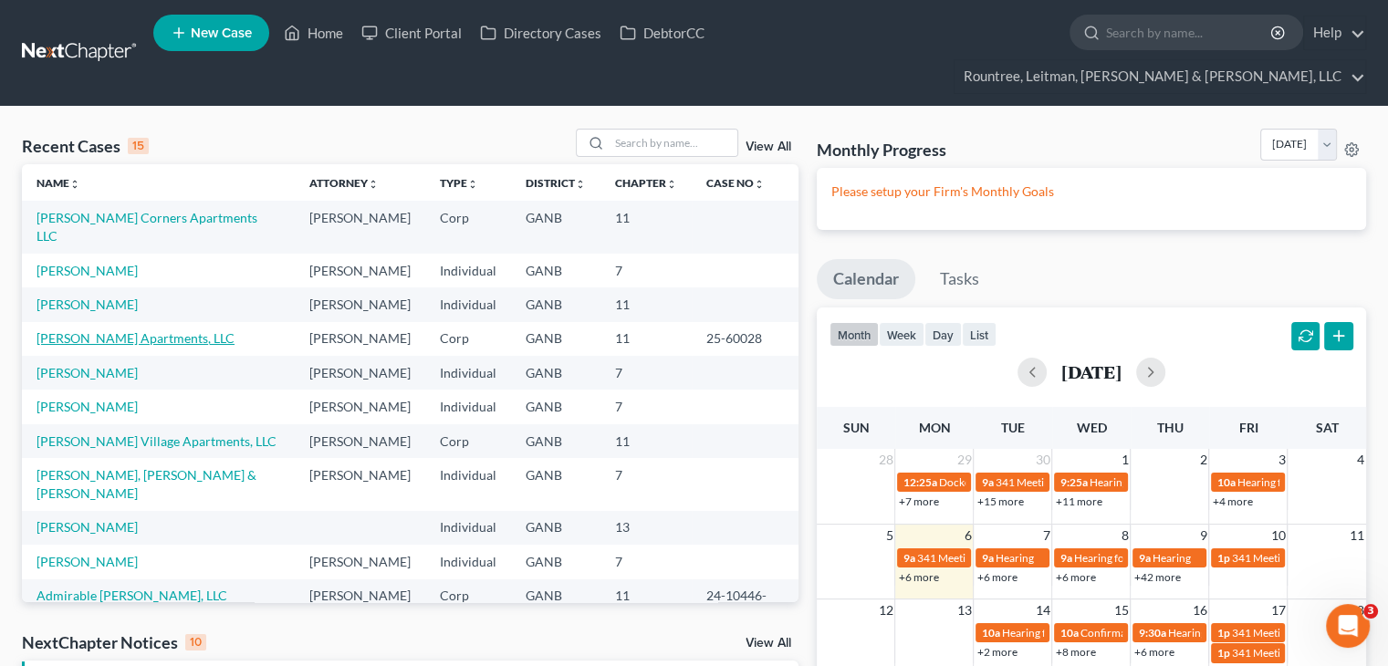
click at [78, 330] on link "[PERSON_NAME] Apartments, LLC" at bounding box center [136, 338] width 198 height 16
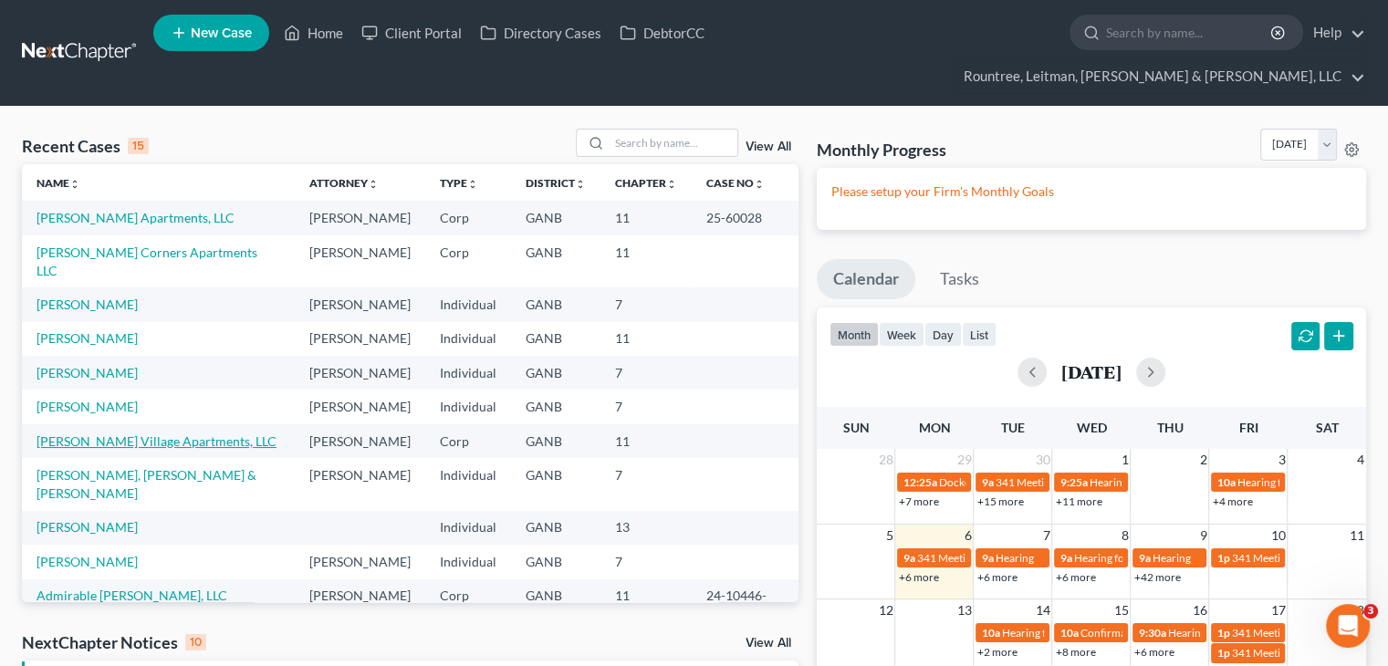
click at [113, 434] on link "[PERSON_NAME] Village Apartments, LLC" at bounding box center [157, 442] width 240 height 16
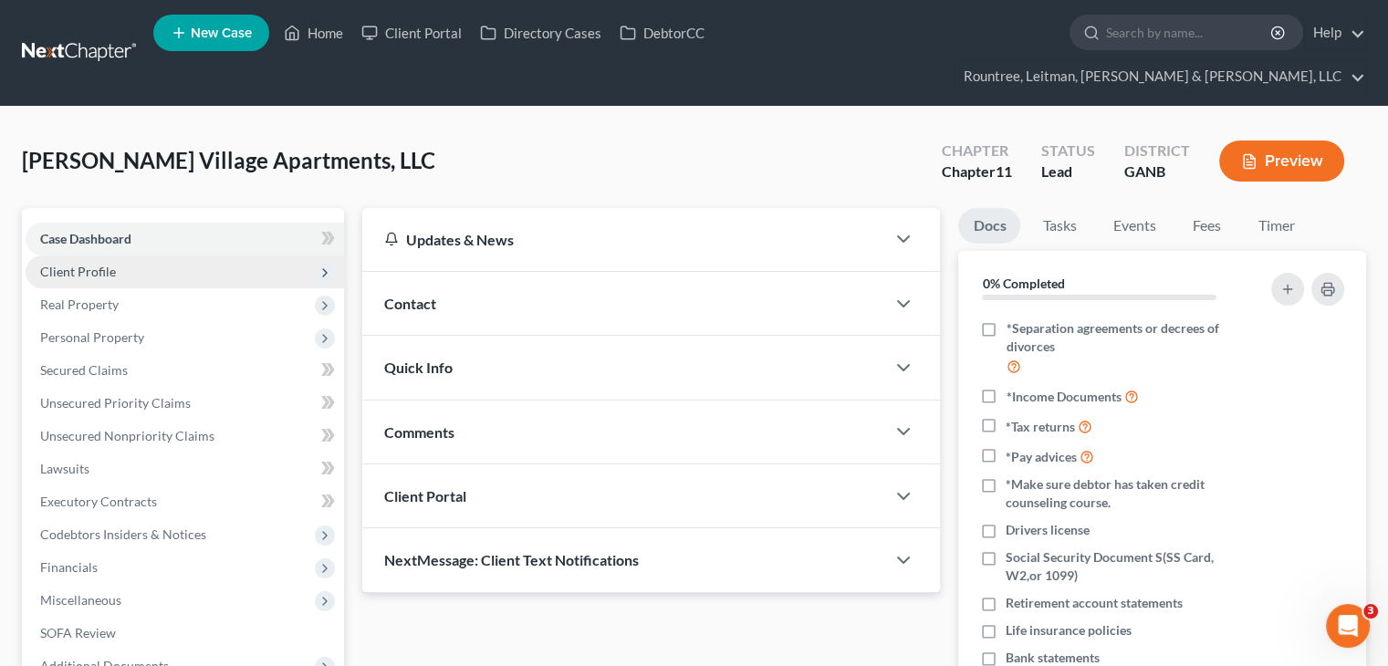
click at [96, 264] on span "Client Profile" at bounding box center [78, 272] width 76 height 16
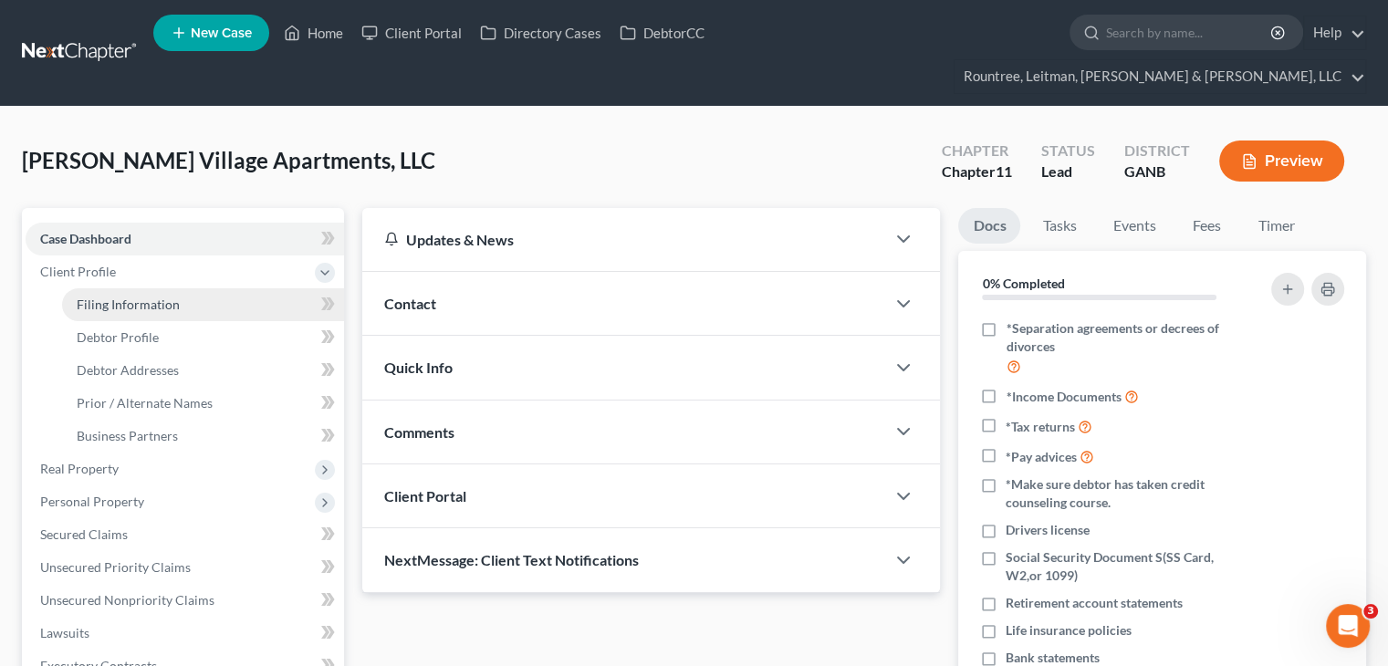
click at [135, 288] on link "Filing Information" at bounding box center [203, 304] width 282 height 33
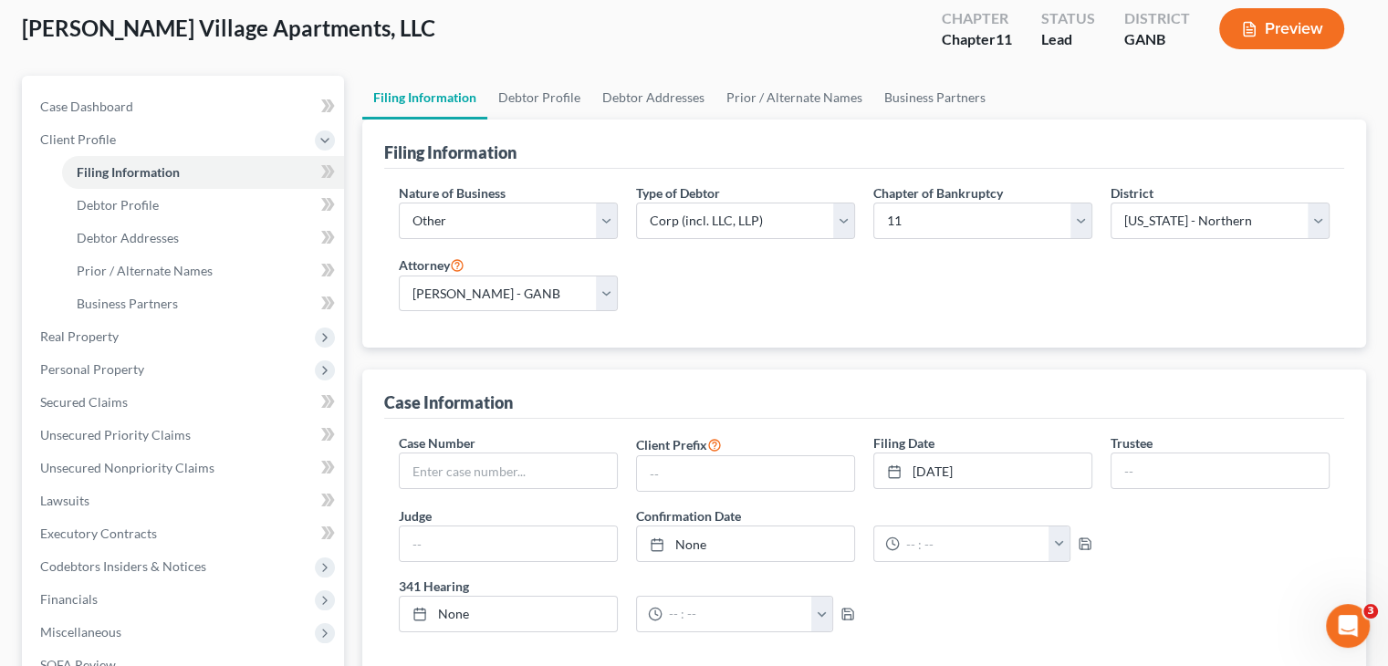
scroll to position [91, 0]
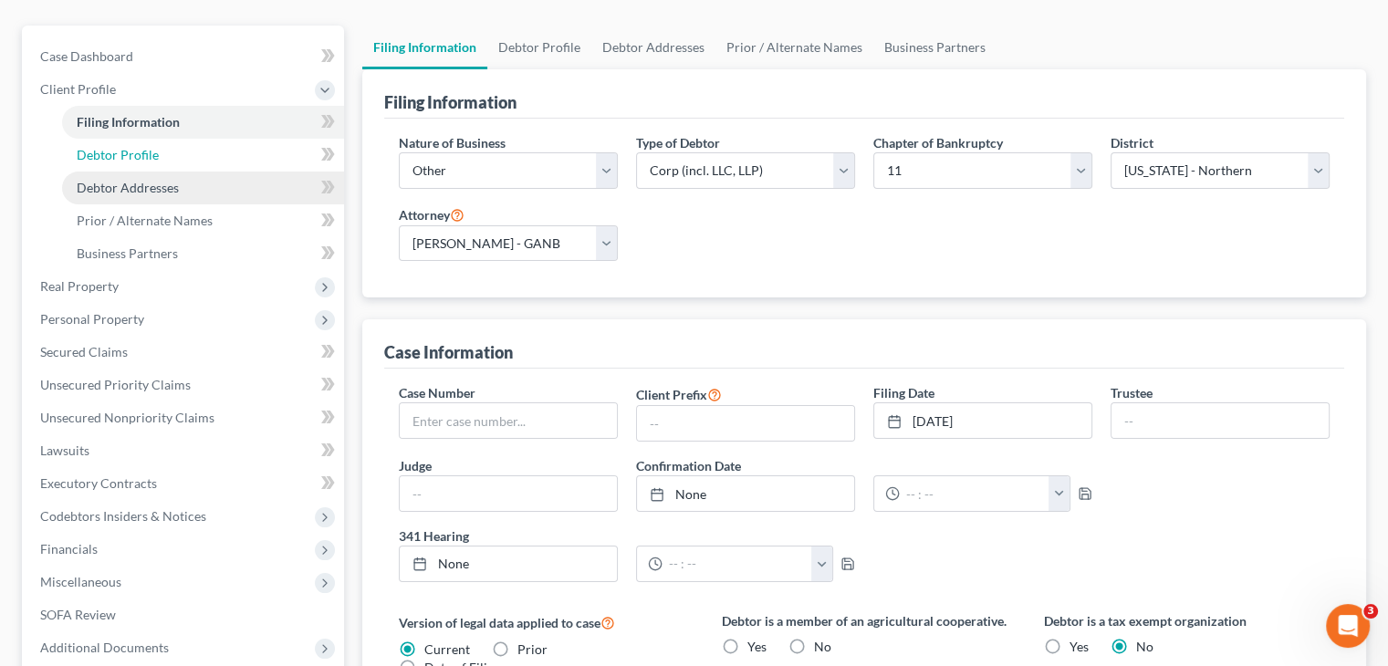
drag, startPoint x: 126, startPoint y: 129, endPoint x: 194, endPoint y: 159, distance: 74.8
click at [126, 147] on span "Debtor Profile" at bounding box center [118, 155] width 82 height 16
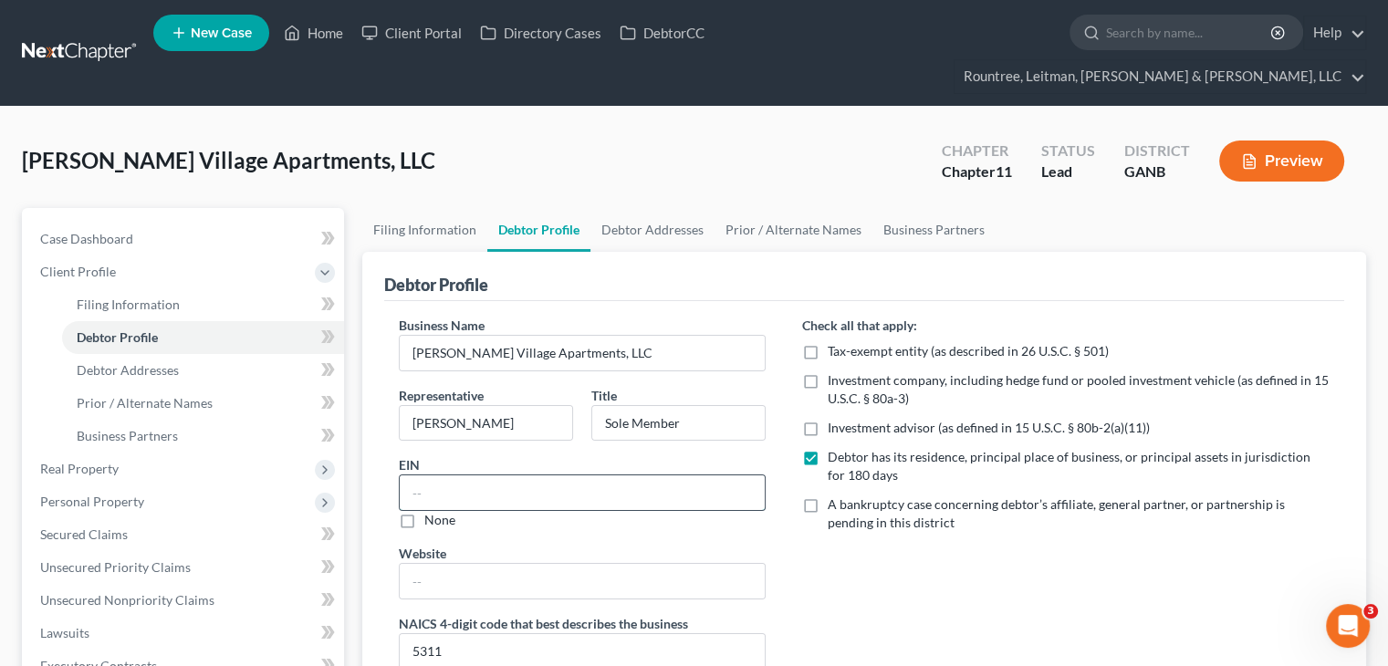
click at [442, 475] on input "text" at bounding box center [582, 492] width 365 height 35
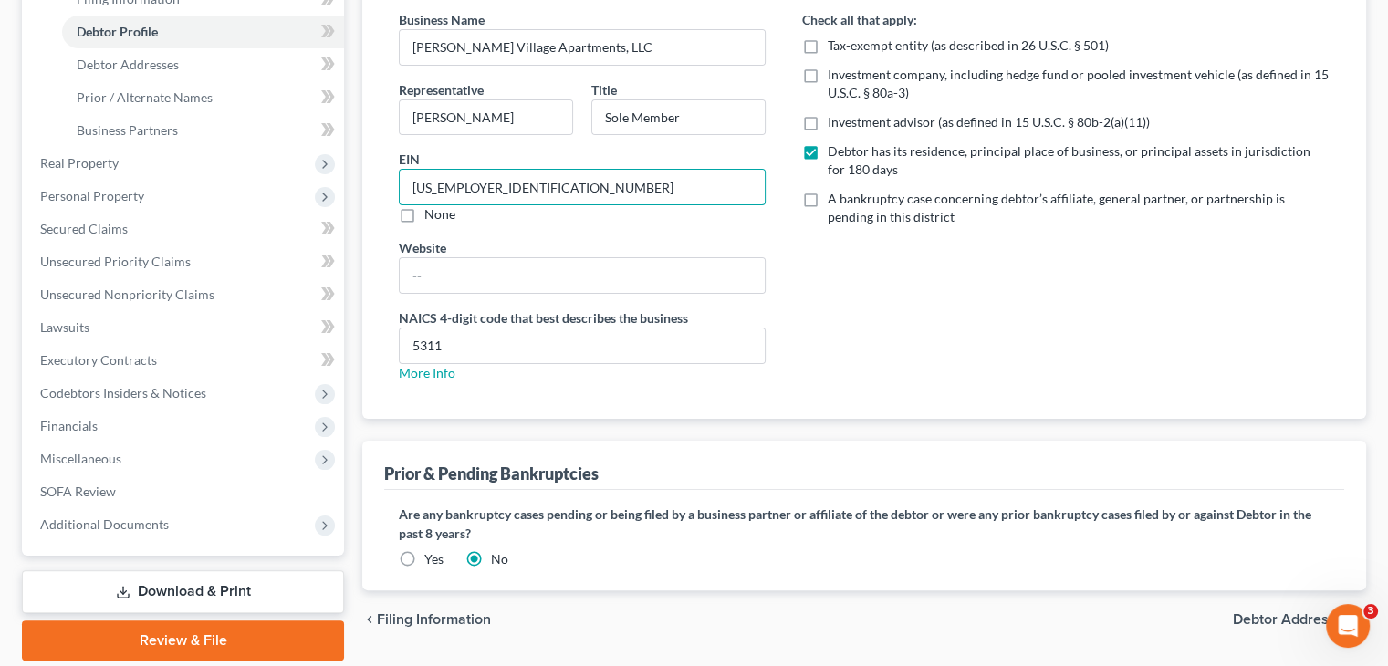
scroll to position [336, 0]
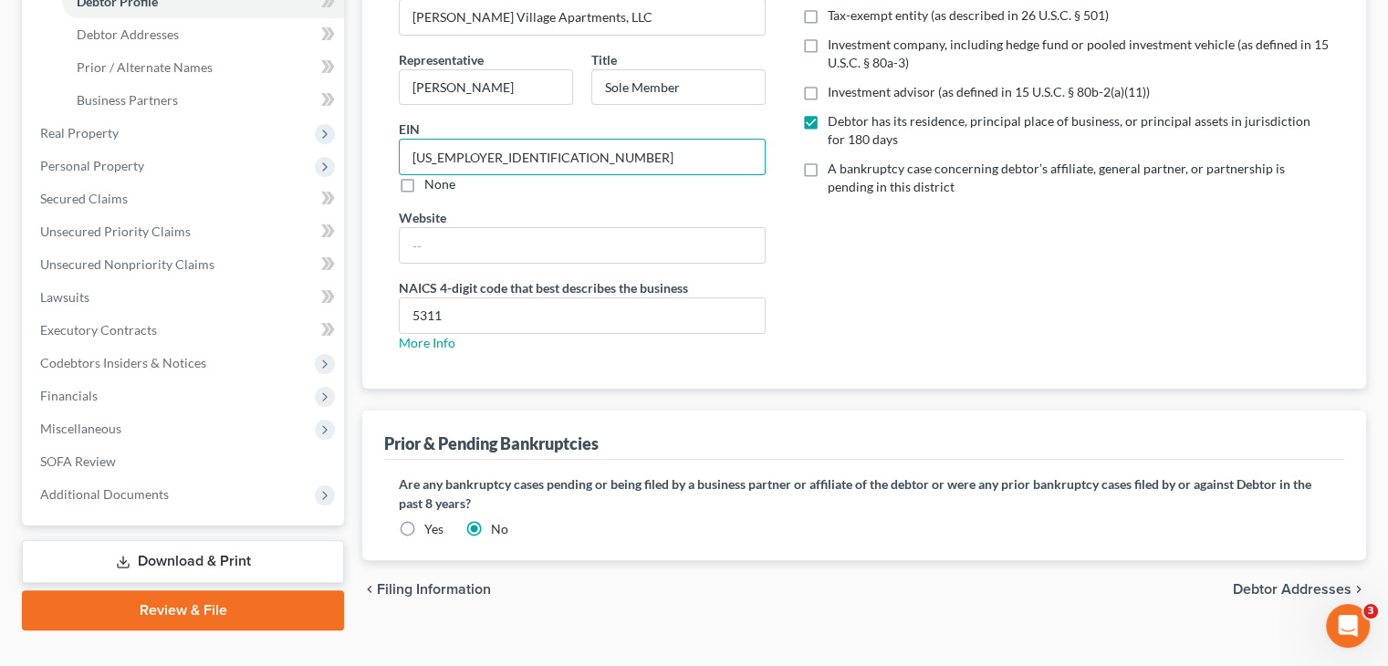
click at [1277, 582] on span "Debtor Addresses" at bounding box center [1292, 589] width 119 height 15
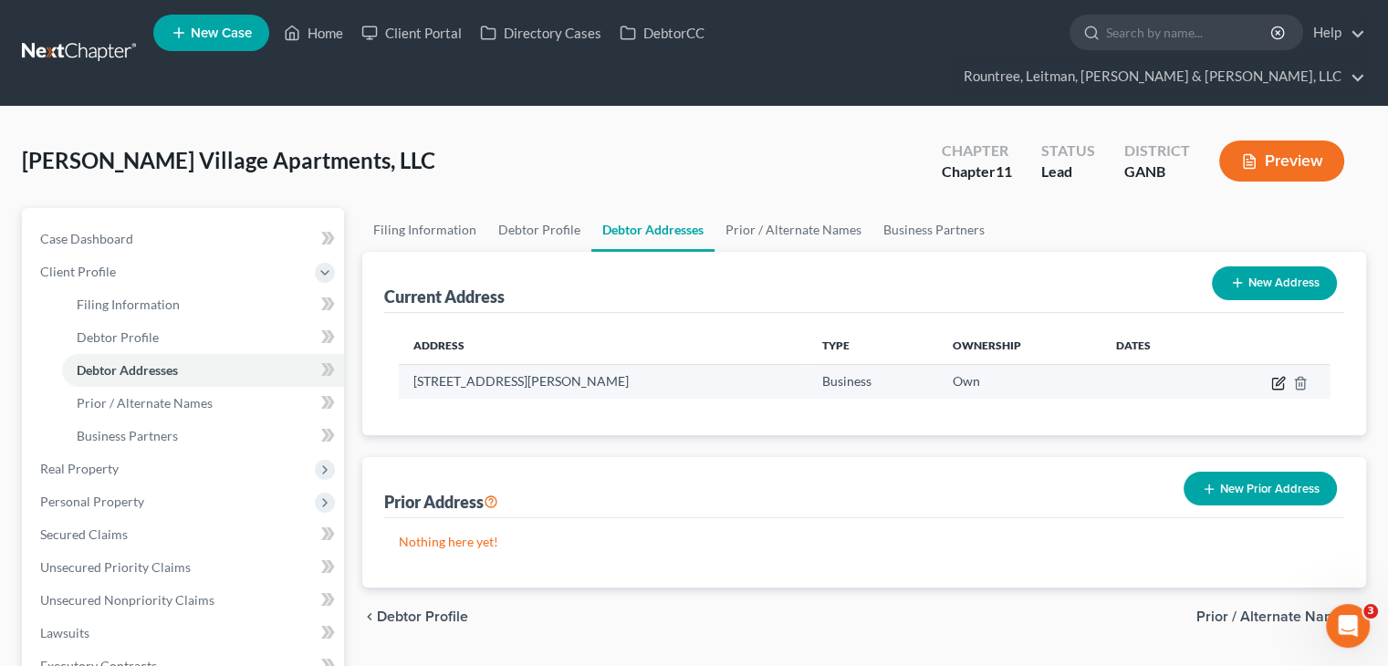
click at [1273, 376] on icon "button" at bounding box center [1278, 383] width 15 height 15
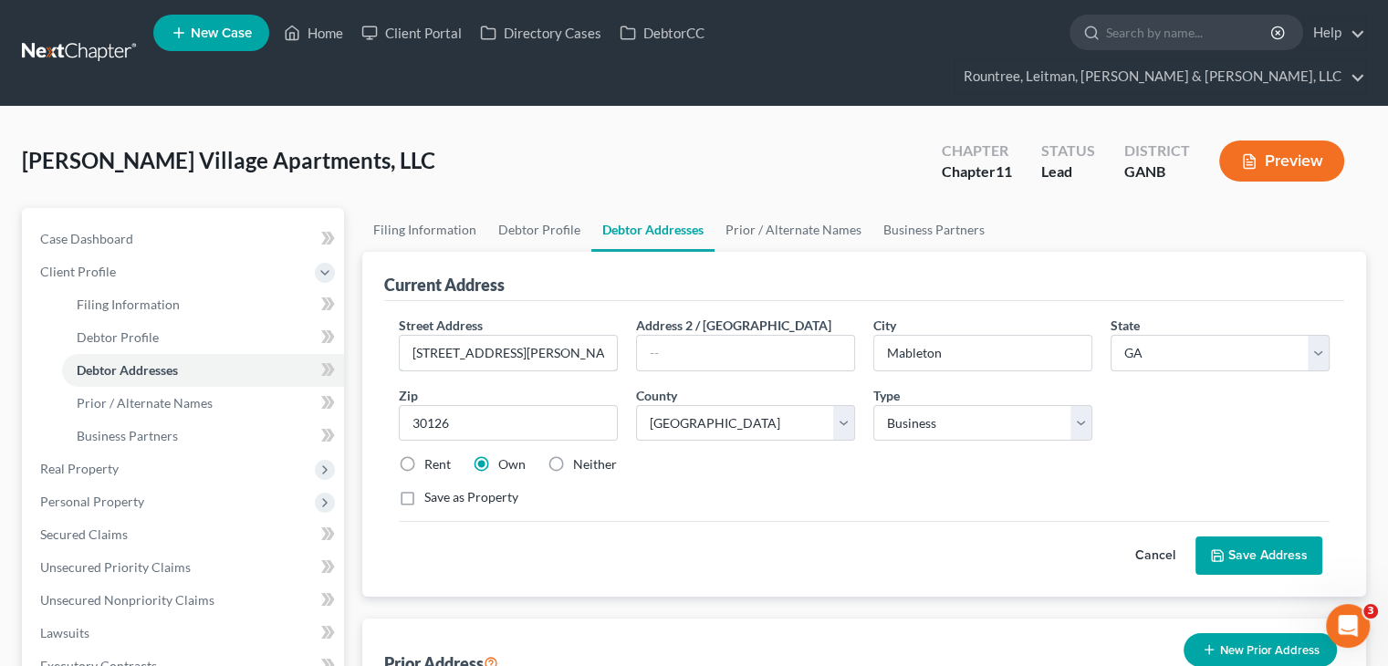
drag, startPoint x: 573, startPoint y: 317, endPoint x: 11, endPoint y: 278, distance: 563.5
click at [81, 286] on div "Petition Navigation Case Dashboard Payments Invoices Payments Payments Credit R…" at bounding box center [694, 587] width 1363 height 758
click at [515, 336] on input "5825 Glenridge Ddrive" at bounding box center [508, 353] width 217 height 35
click at [748, 336] on input "text" at bounding box center [745, 353] width 217 height 35
paste input "[STREET_ADDRESS]"
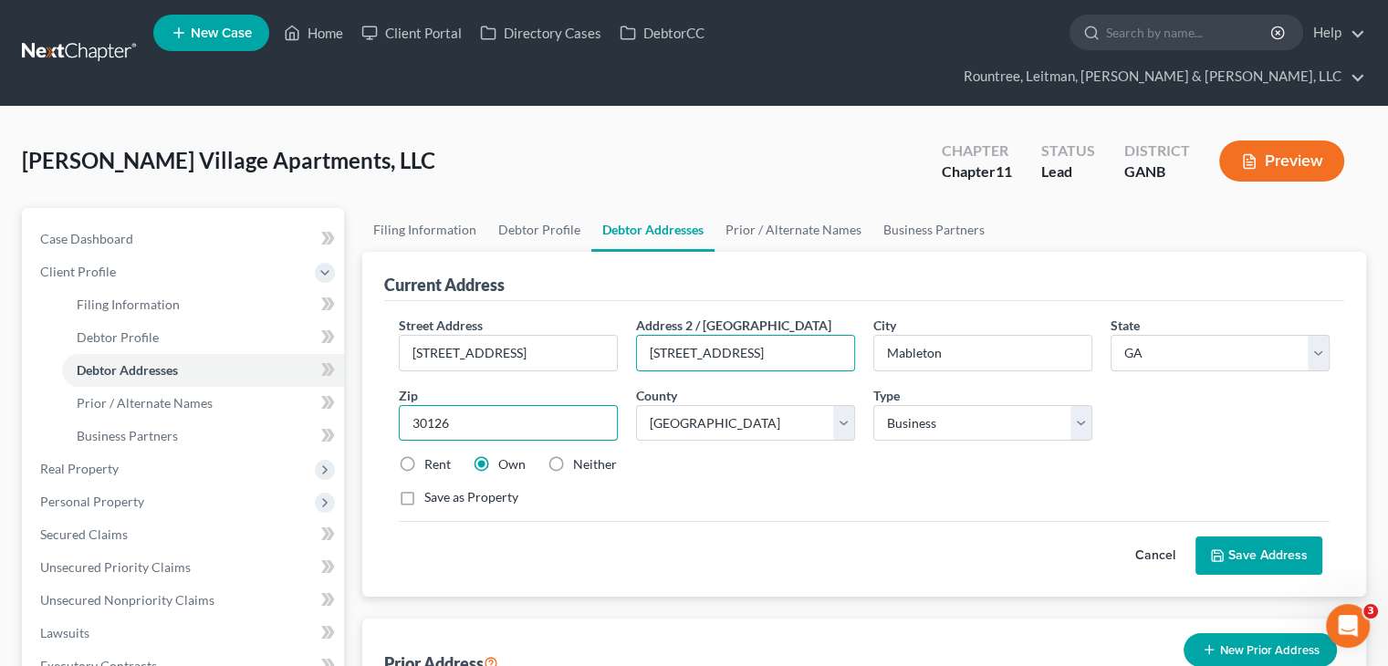
click at [472, 405] on input "30126" at bounding box center [508, 423] width 219 height 37
drag, startPoint x: 472, startPoint y: 388, endPoint x: 144, endPoint y: 383, distance: 327.7
click at [147, 390] on div "Petition Navigation Case Dashboard Payments Invoices Payments Payments Credit R…" at bounding box center [694, 587] width 1363 height 758
click at [821, 455] on div "Rent Own Neither" at bounding box center [864, 464] width 949 height 18
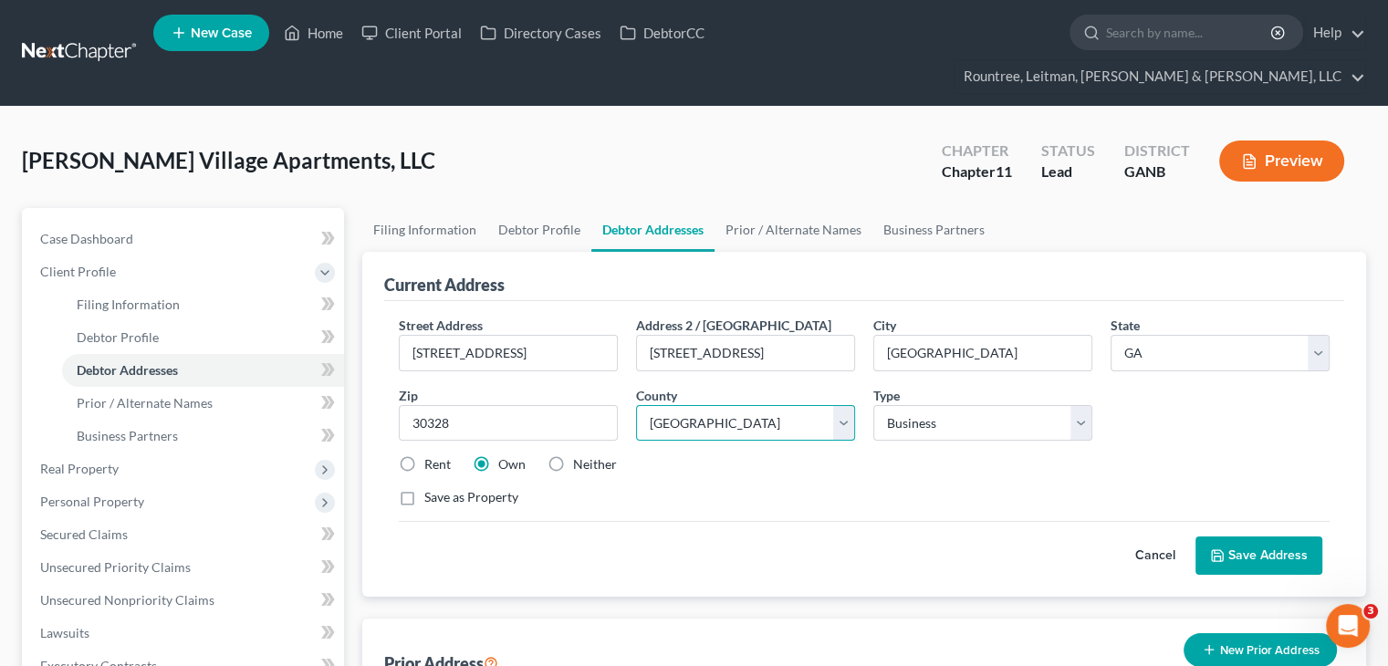
click at [840, 405] on select "County [GEOGRAPHIC_DATA] [GEOGRAPHIC_DATA] [GEOGRAPHIC_DATA] [GEOGRAPHIC_DATA] …" at bounding box center [745, 423] width 219 height 37
click at [636, 405] on select "County [GEOGRAPHIC_DATA] [GEOGRAPHIC_DATA] [GEOGRAPHIC_DATA] [GEOGRAPHIC_DATA] …" at bounding box center [745, 423] width 219 height 37
drag, startPoint x: 1261, startPoint y: 526, endPoint x: 1250, endPoint y: 519, distance: 12.7
click at [1259, 537] on button "Save Address" at bounding box center [1259, 556] width 127 height 38
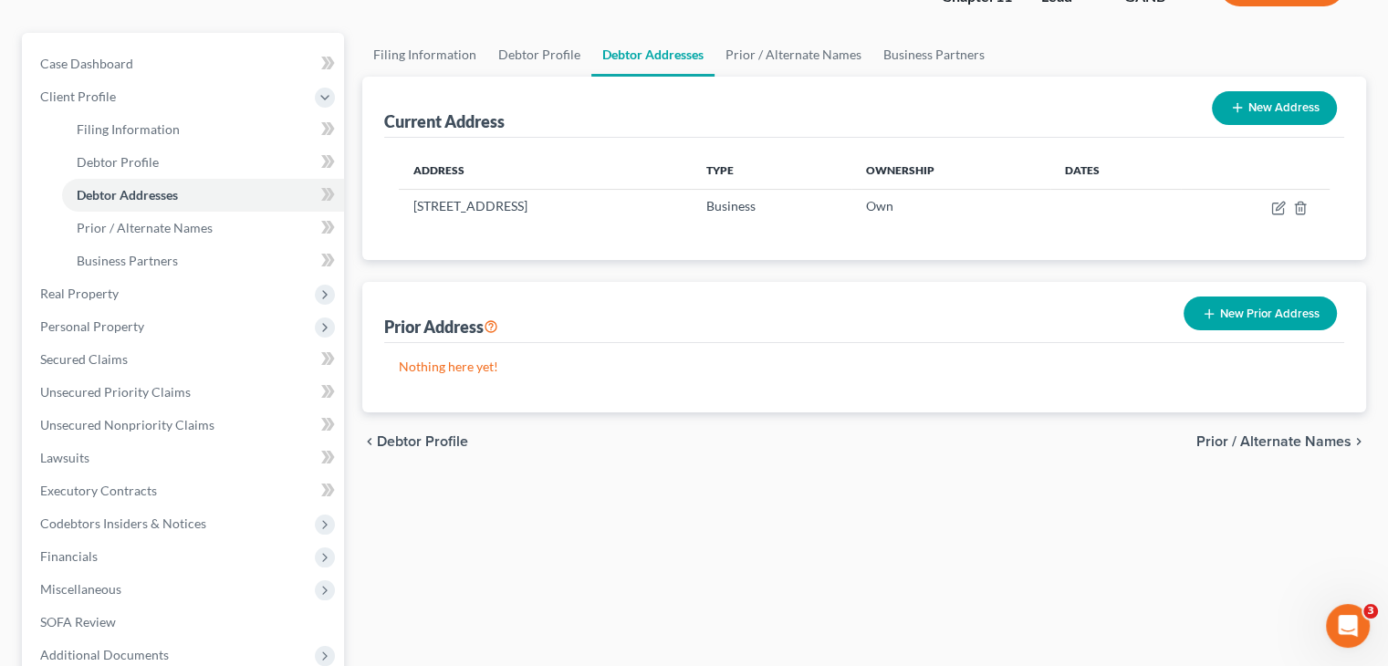
scroll to position [183, 0]
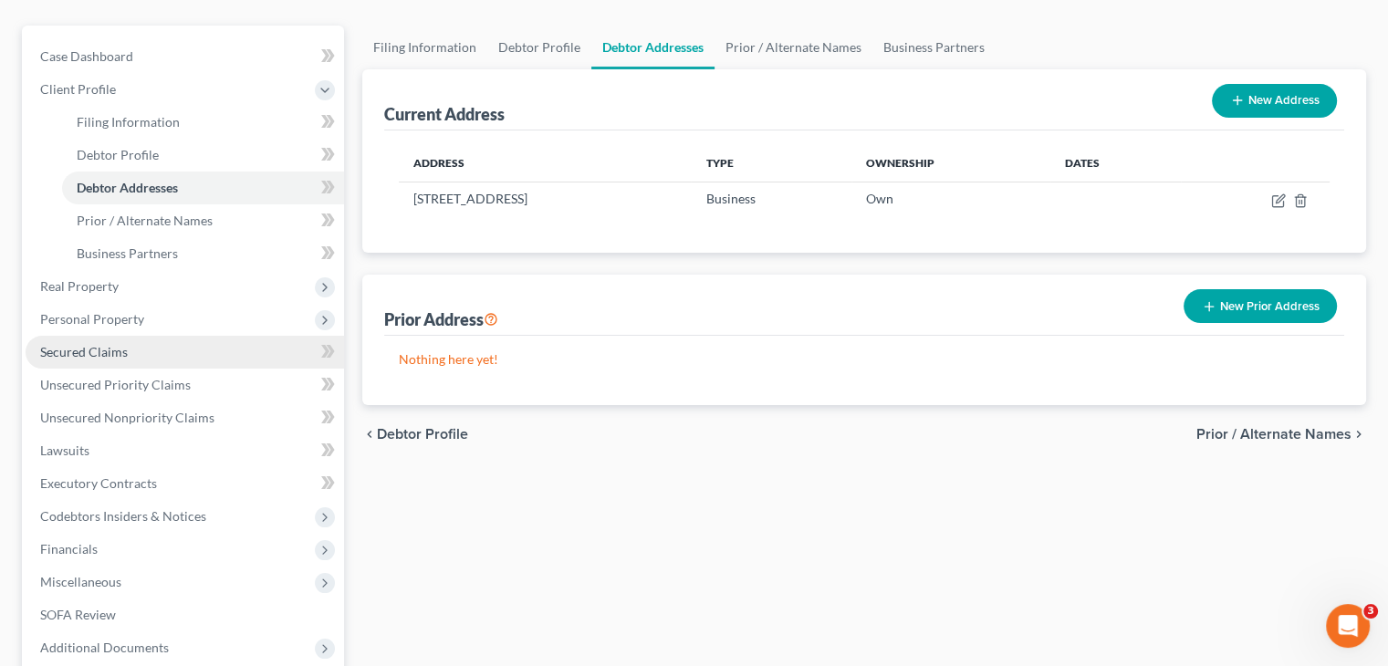
click at [91, 344] on span "Secured Claims" at bounding box center [84, 352] width 88 height 16
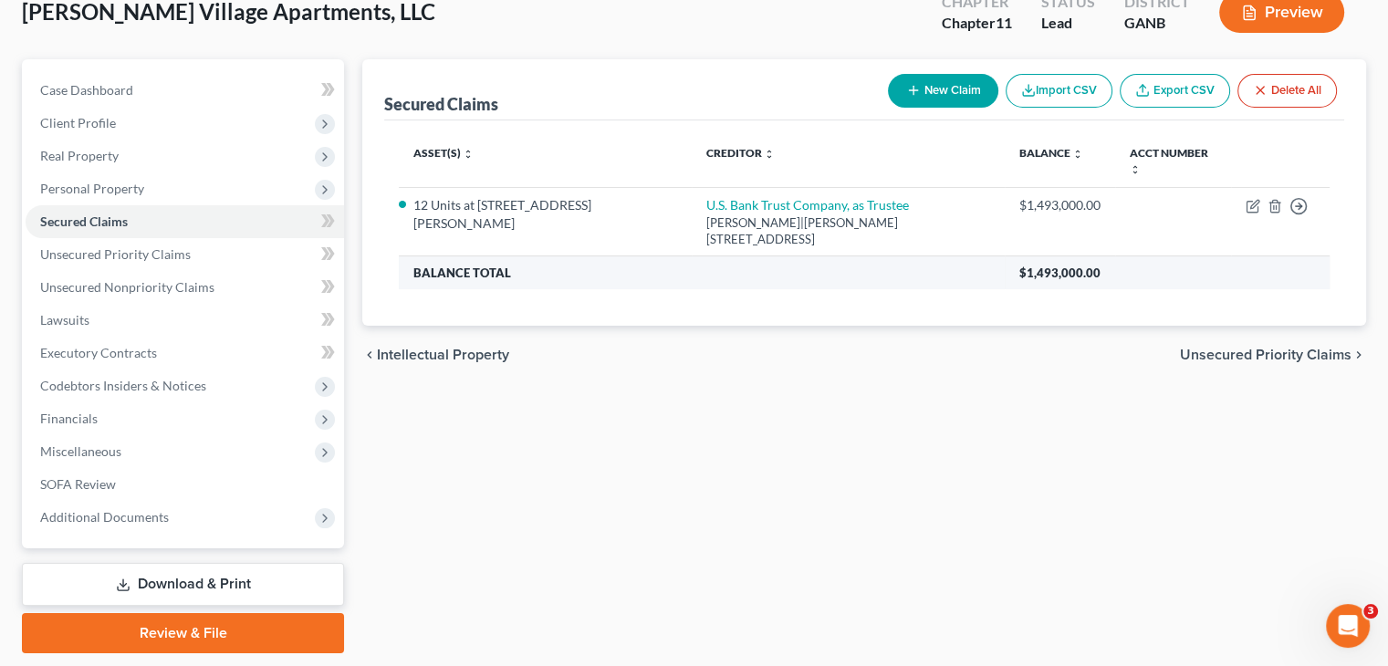
scroll to position [172, 0]
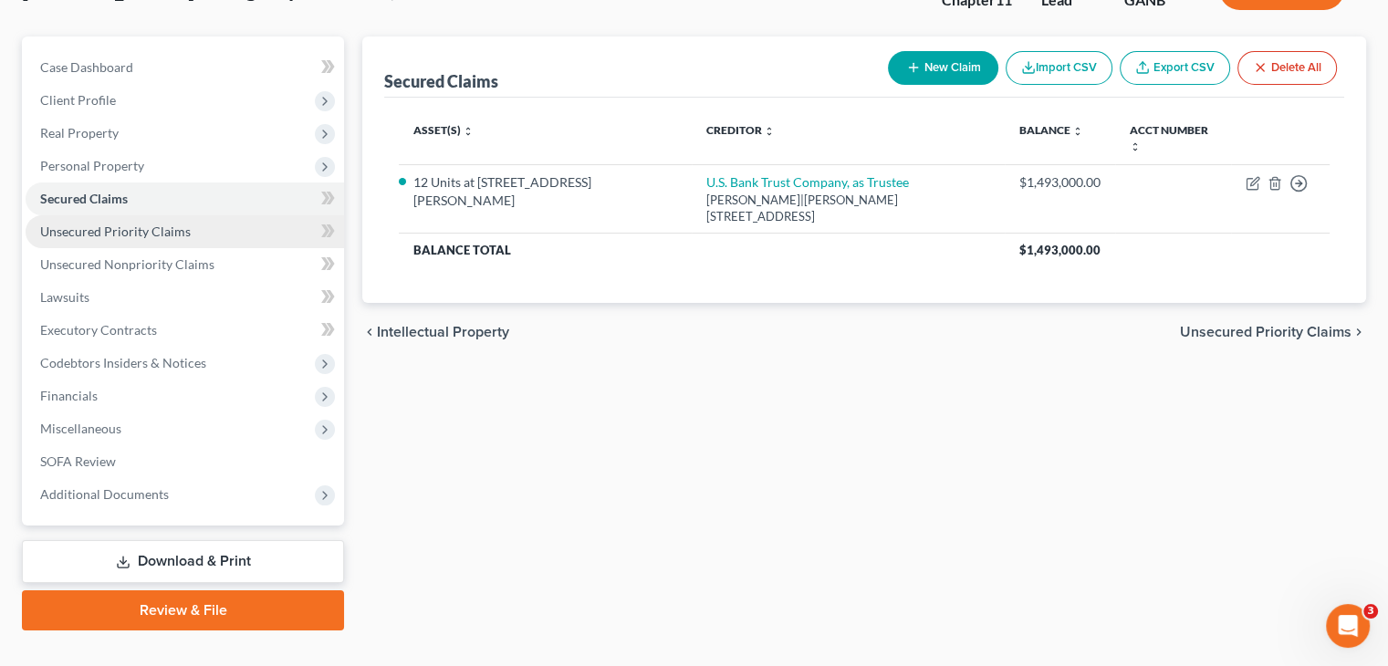
click at [74, 224] on span "Unsecured Priority Claims" at bounding box center [115, 232] width 151 height 16
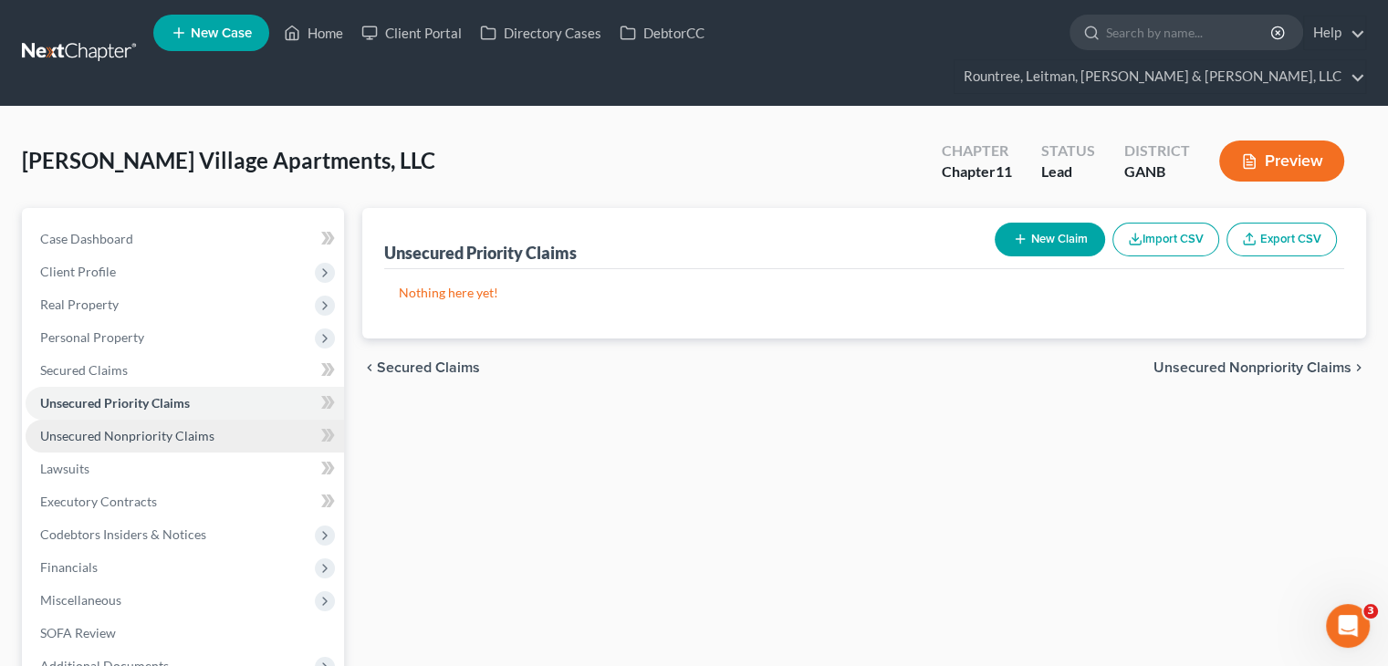
click at [157, 428] on span "Unsecured Nonpriority Claims" at bounding box center [127, 436] width 174 height 16
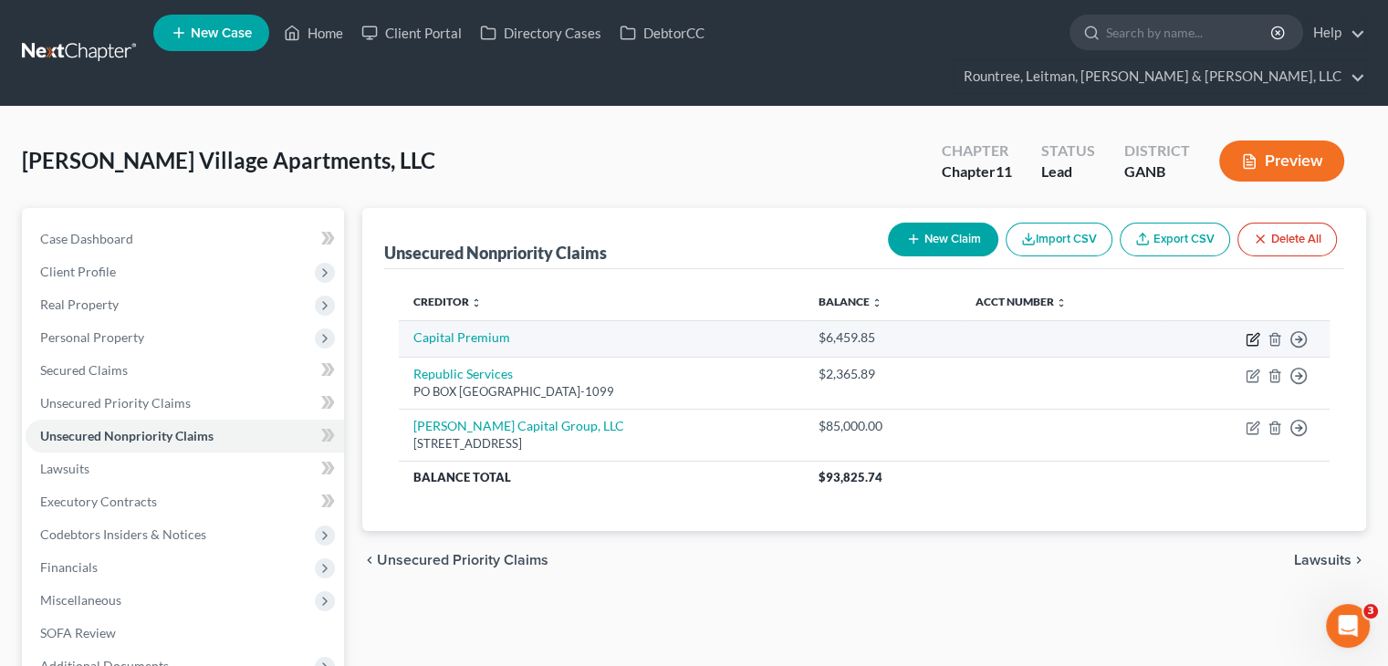
click at [1247, 335] on icon "button" at bounding box center [1252, 340] width 11 height 11
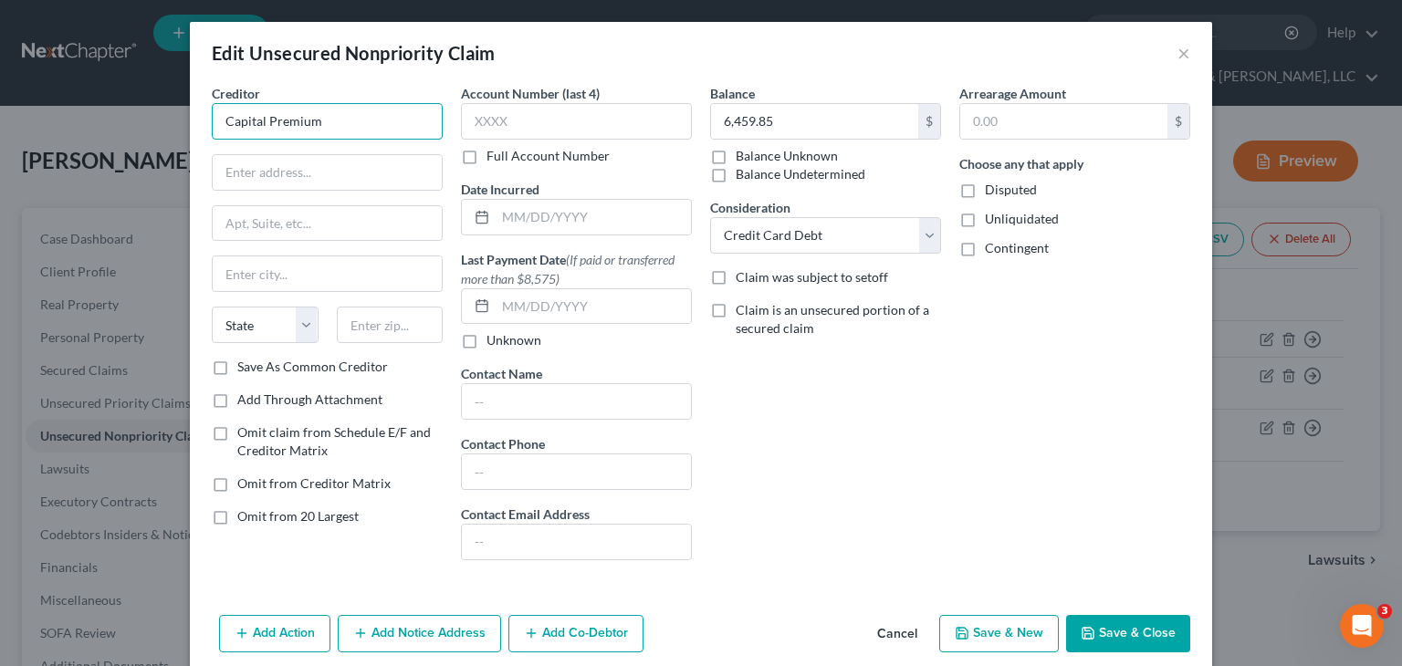
click at [358, 122] on input "Capital Premium" at bounding box center [327, 121] width 231 height 37
click at [329, 172] on input "text" at bounding box center [327, 172] width 229 height 35
paste input "[STREET_ADDRESS]"
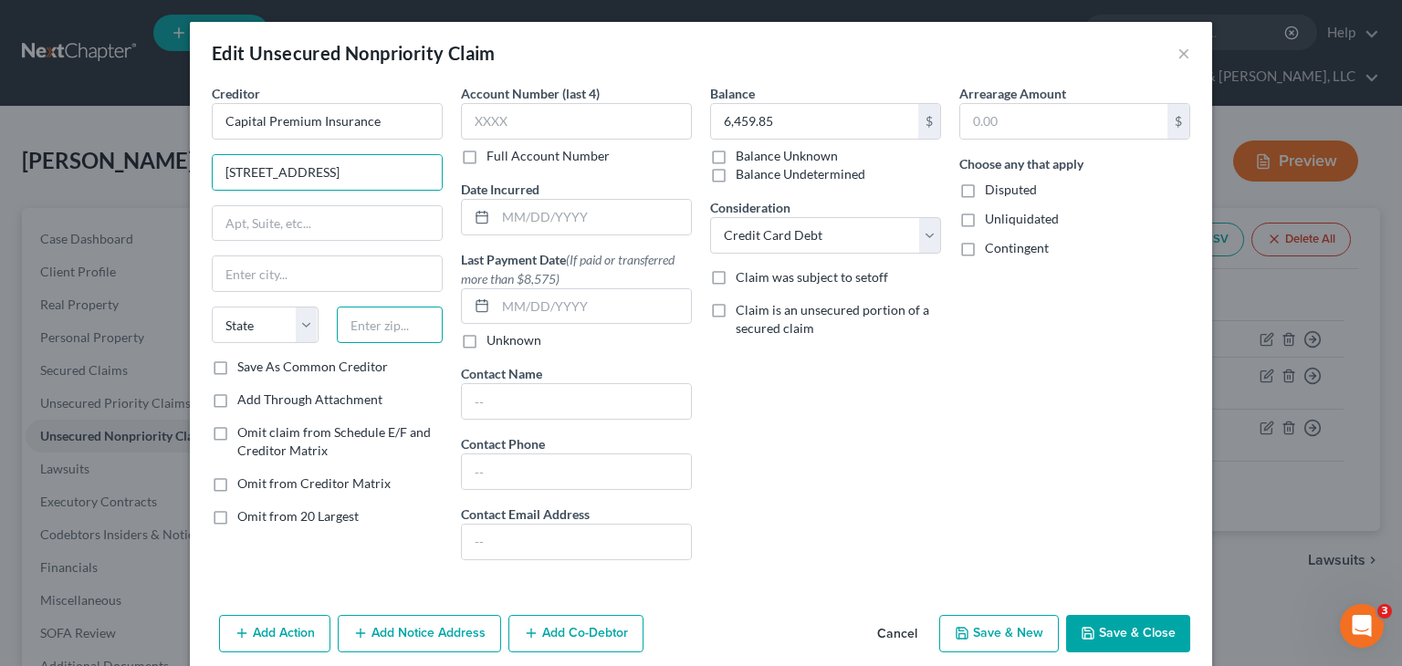
click at [393, 322] on input "text" at bounding box center [390, 325] width 107 height 37
click at [237, 364] on label "Save As Common Creditor" at bounding box center [312, 367] width 151 height 18
click at [245, 364] on input "Save As Common Creditor" at bounding box center [251, 364] width 12 height 12
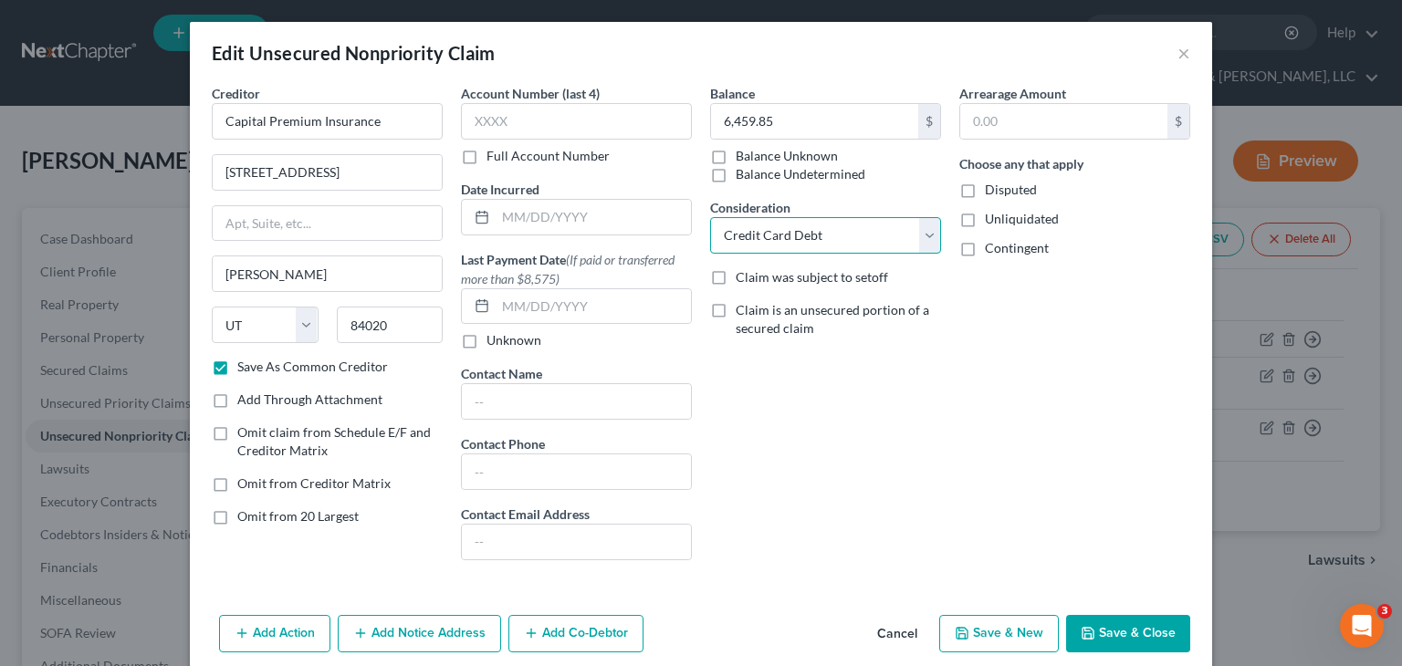
drag, startPoint x: 918, startPoint y: 235, endPoint x: 912, endPoint y: 249, distance: 15.9
click at [918, 235] on select "Select Cable / Satellite Services Collection Agency Credit Card Debt Debt Couns…" at bounding box center [825, 235] width 231 height 37
click at [710, 217] on select "Select Cable / Satellite Services Collection Agency Credit Card Debt Debt Couns…" at bounding box center [825, 235] width 231 height 37
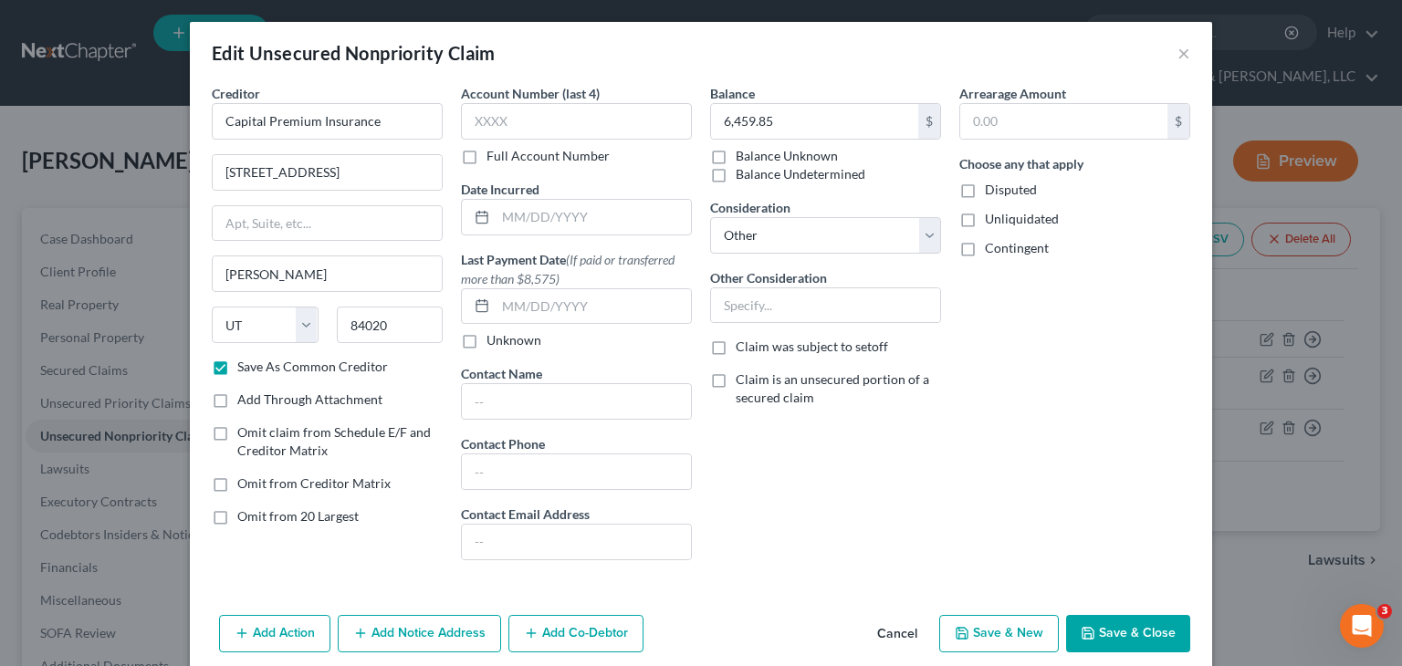
click at [1140, 635] on button "Save & Close" at bounding box center [1128, 634] width 124 height 38
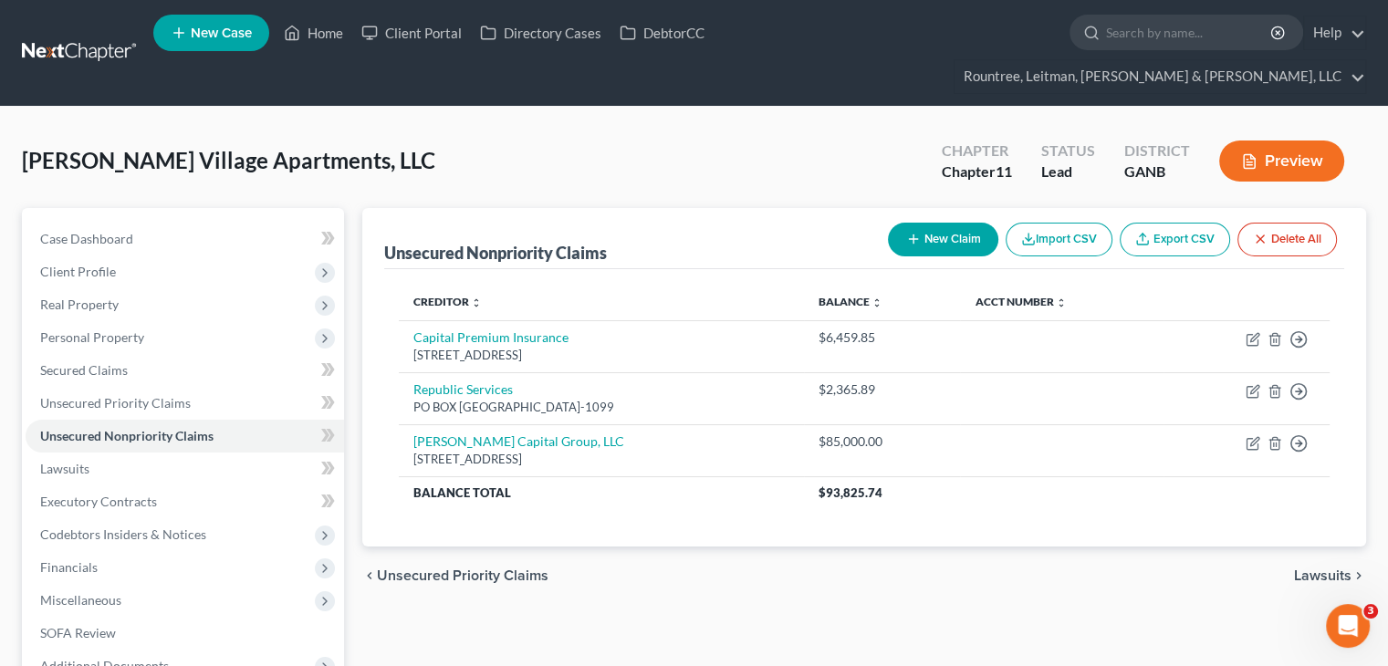
click at [941, 223] on button "New Claim" at bounding box center [943, 240] width 110 height 34
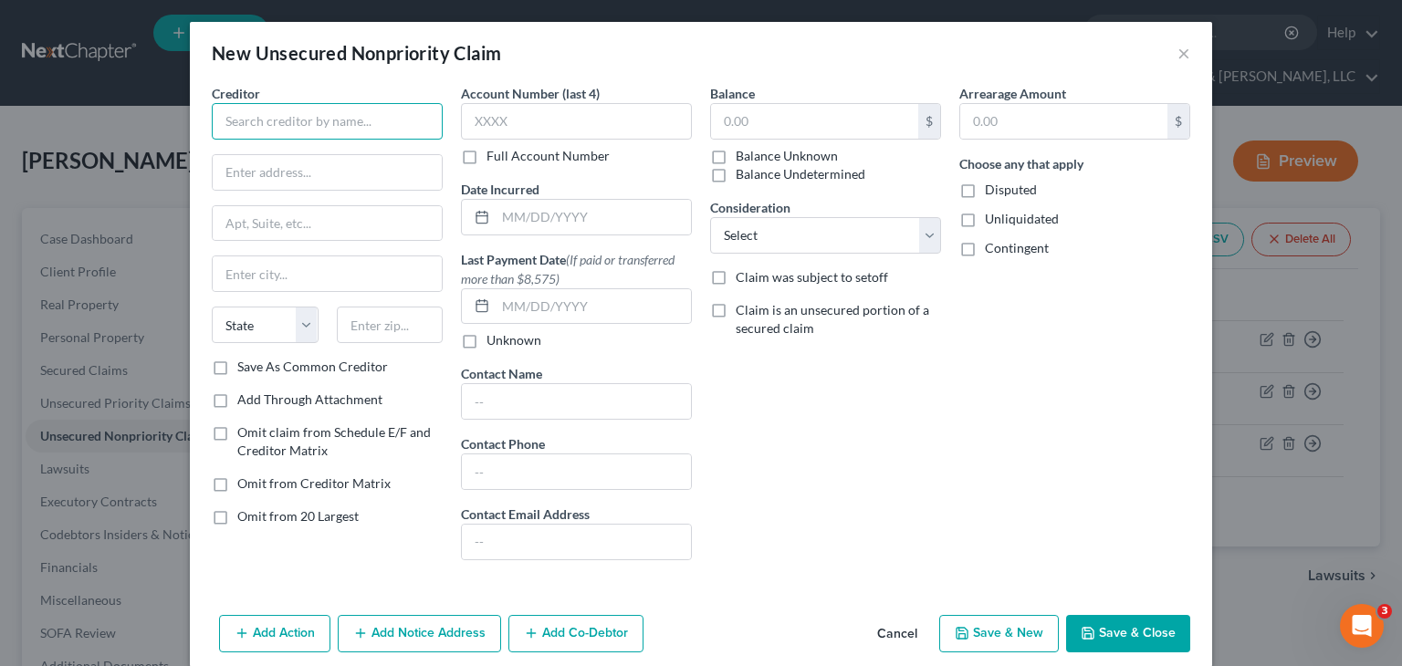
click at [376, 119] on input "text" at bounding box center [327, 121] width 231 height 37
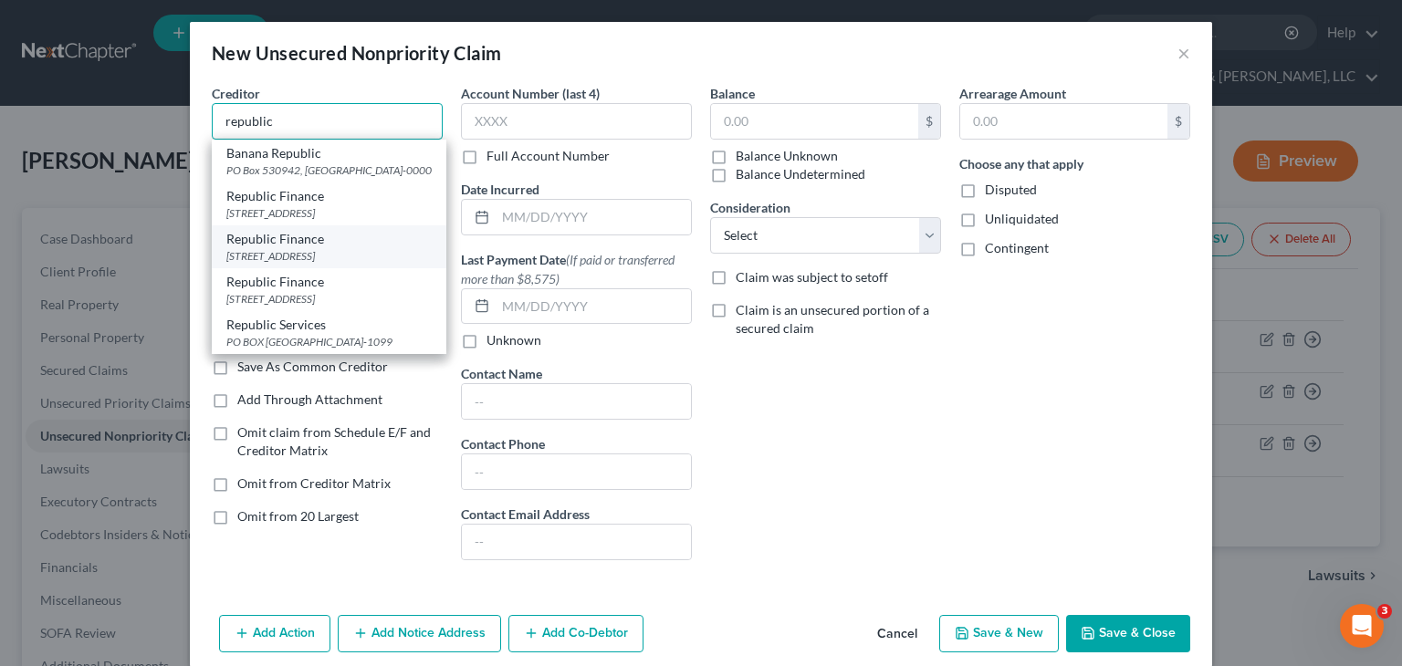
scroll to position [58, 0]
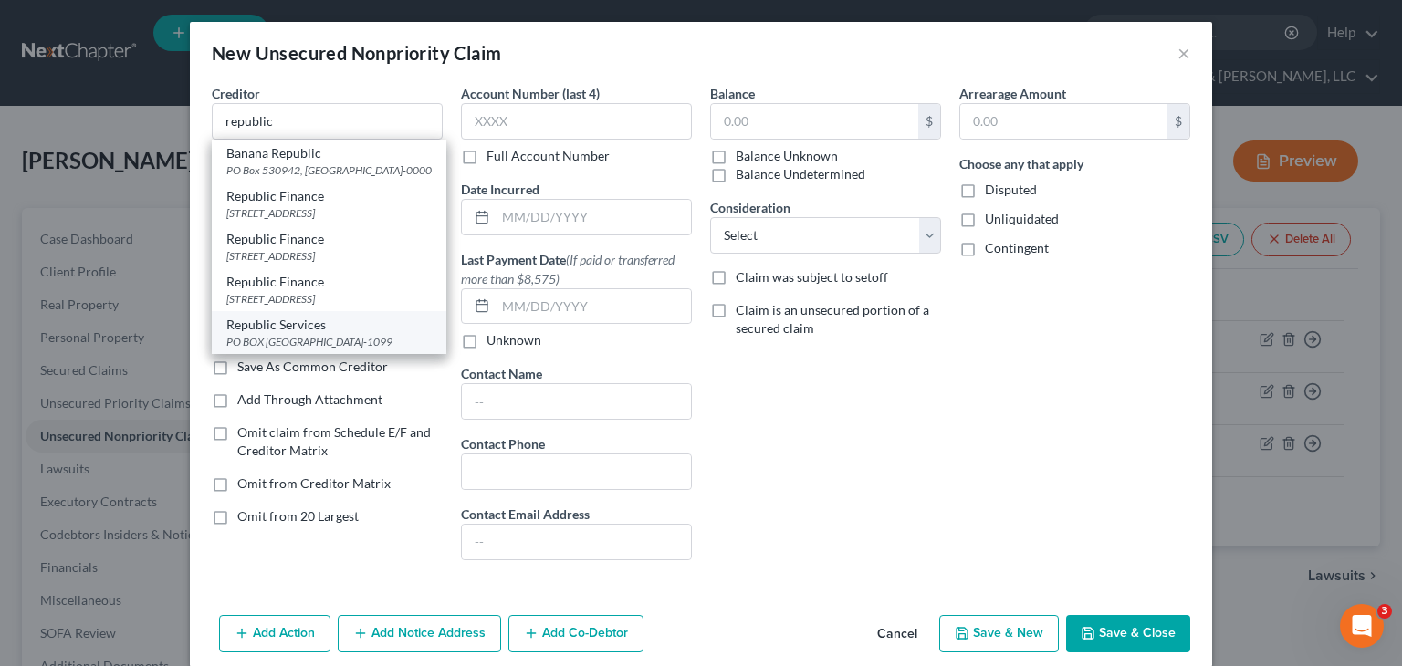
click at [327, 318] on div "Republic Services" at bounding box center [328, 325] width 205 height 18
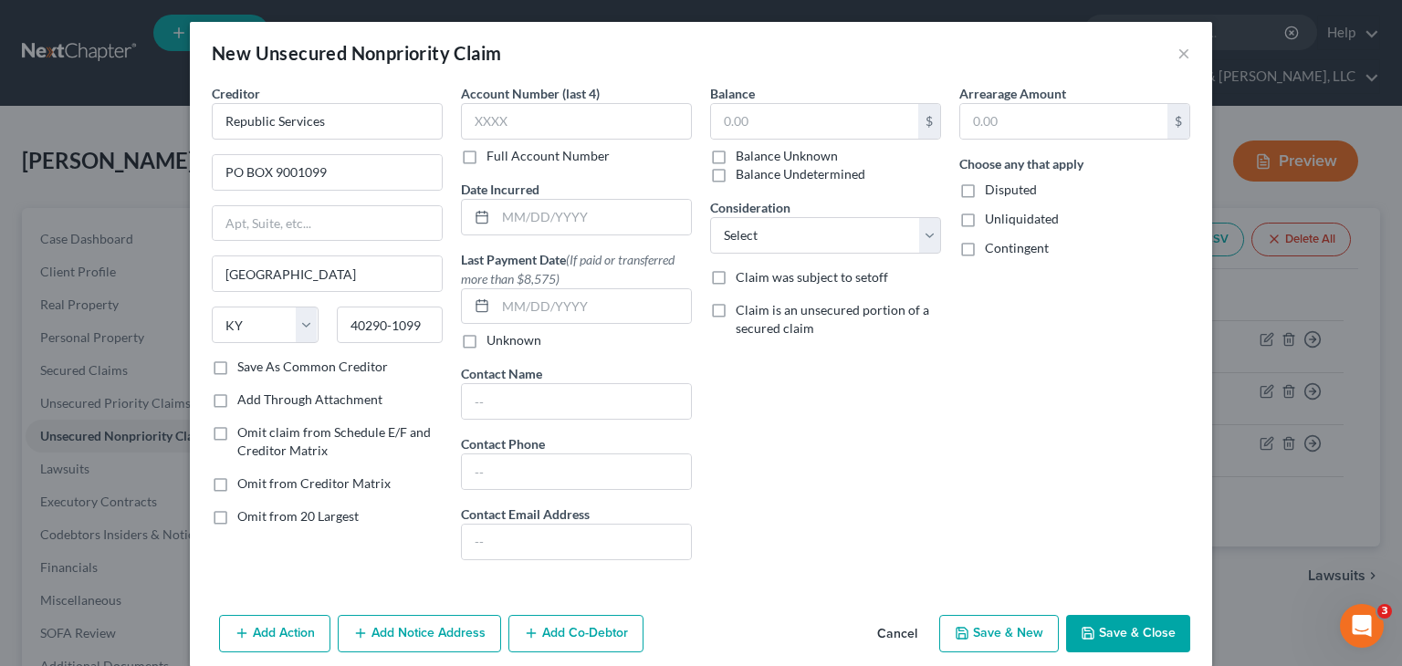
scroll to position [0, 0]
click at [800, 116] on input "text" at bounding box center [814, 121] width 207 height 35
click at [927, 235] on select "Select Cable / Satellite Services Collection Agency Credit Card Debt Debt Couns…" at bounding box center [825, 235] width 231 height 37
click at [710, 217] on select "Select Cable / Satellite Services Collection Agency Credit Card Debt Debt Couns…" at bounding box center [825, 235] width 231 height 37
click at [1109, 623] on button "Save & Close" at bounding box center [1128, 634] width 124 height 38
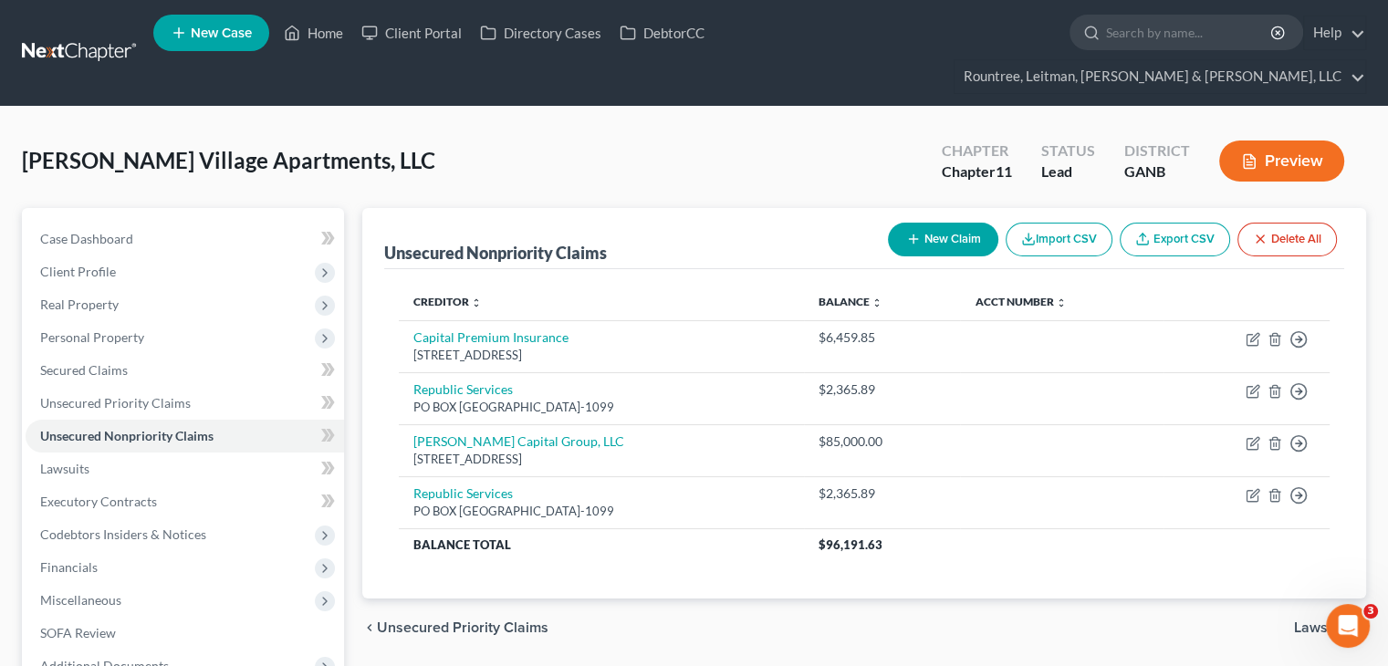
click at [948, 223] on button "New Claim" at bounding box center [943, 240] width 110 height 34
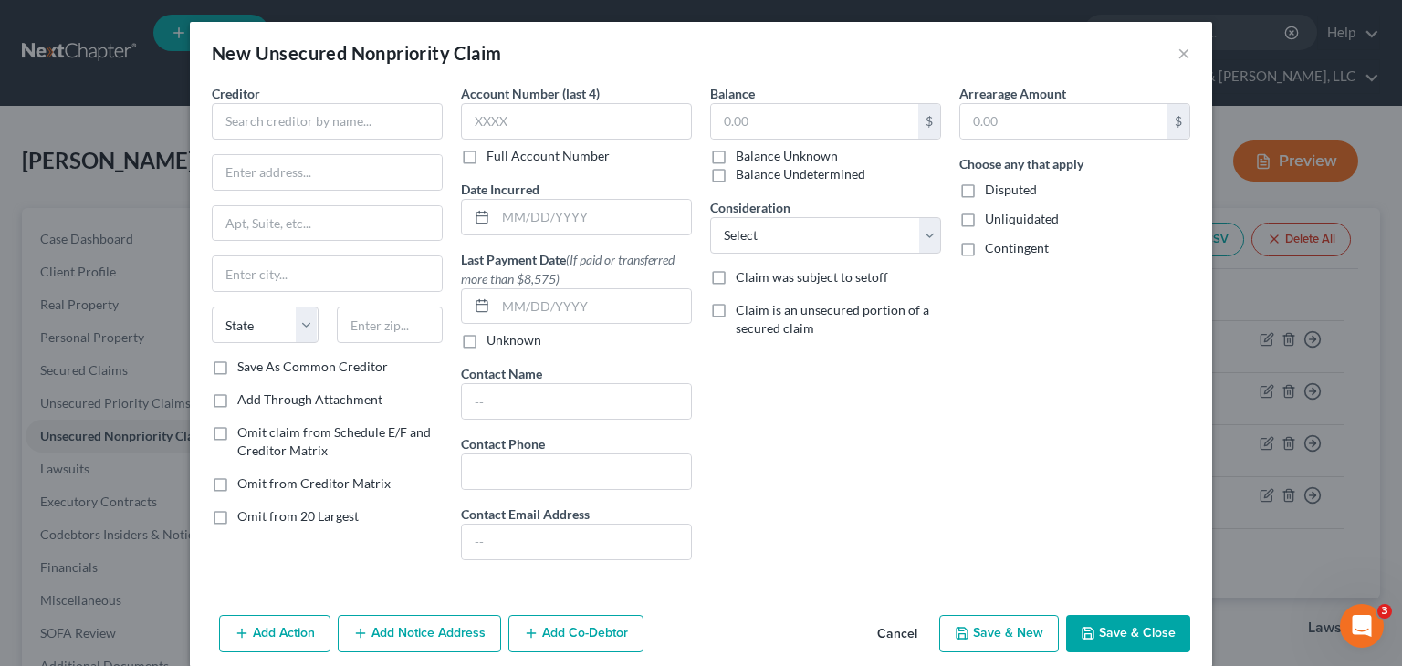
click at [901, 636] on button "Cancel" at bounding box center [896, 635] width 69 height 37
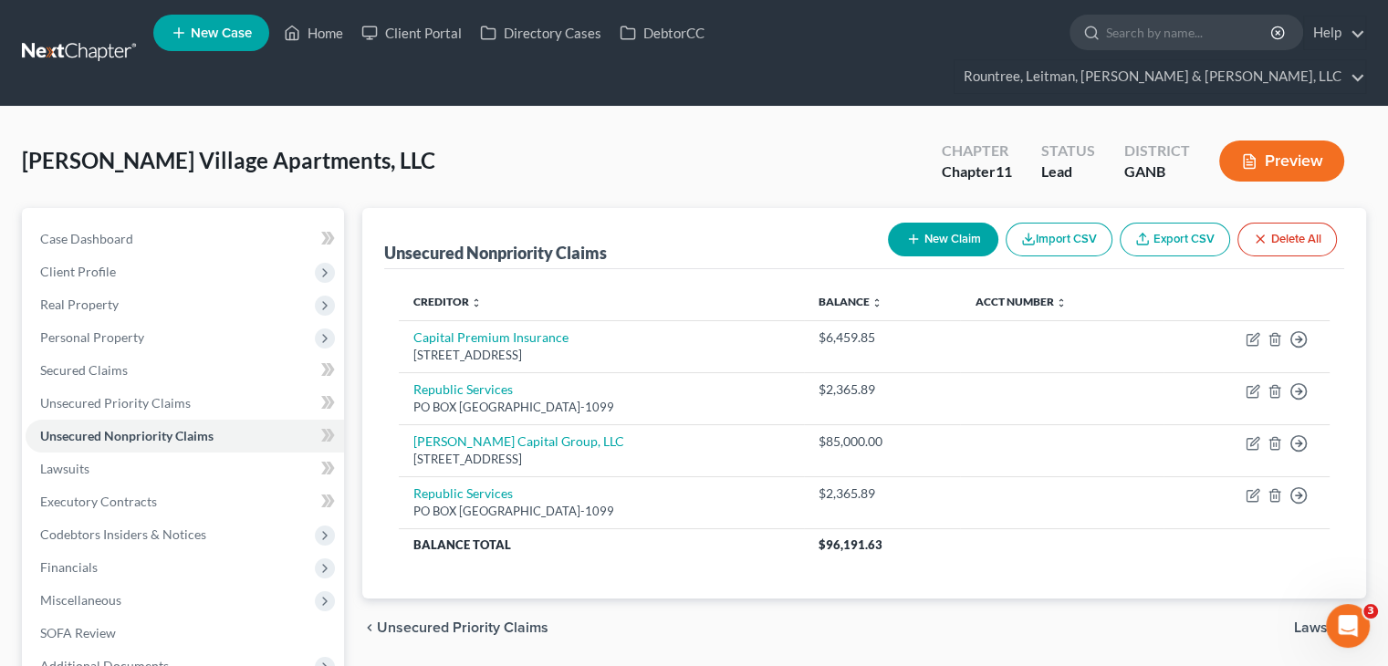
click at [946, 223] on button "New Claim" at bounding box center [943, 240] width 110 height 34
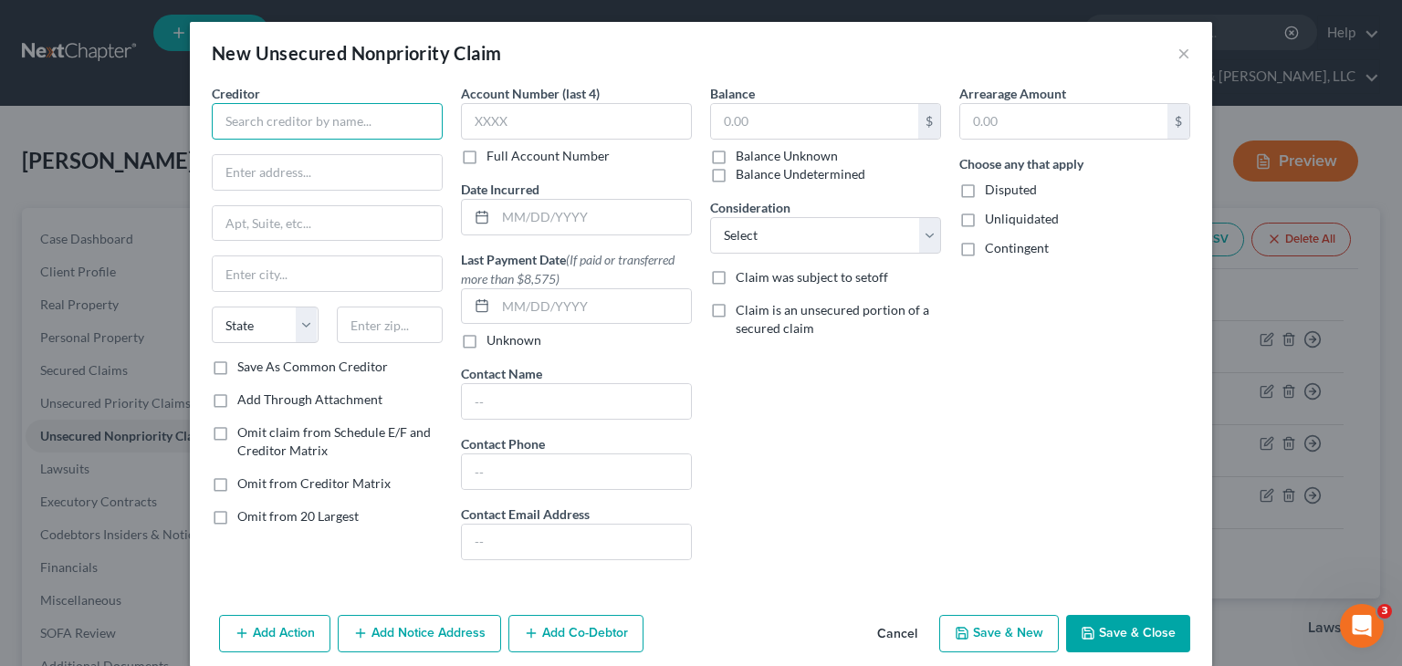
click at [339, 125] on input "text" at bounding box center [327, 121] width 231 height 37
drag, startPoint x: 343, startPoint y: 121, endPoint x: 113, endPoint y: 121, distance: 230.0
click at [113, 121] on div "New Unsecured Nonpriority Claim × Creditor * [PERSON_NAME] Water State [US_STAT…" at bounding box center [701, 333] width 1402 height 666
click at [380, 324] on input "text" at bounding box center [390, 325] width 107 height 37
click at [245, 127] on input "text" at bounding box center [327, 121] width 231 height 37
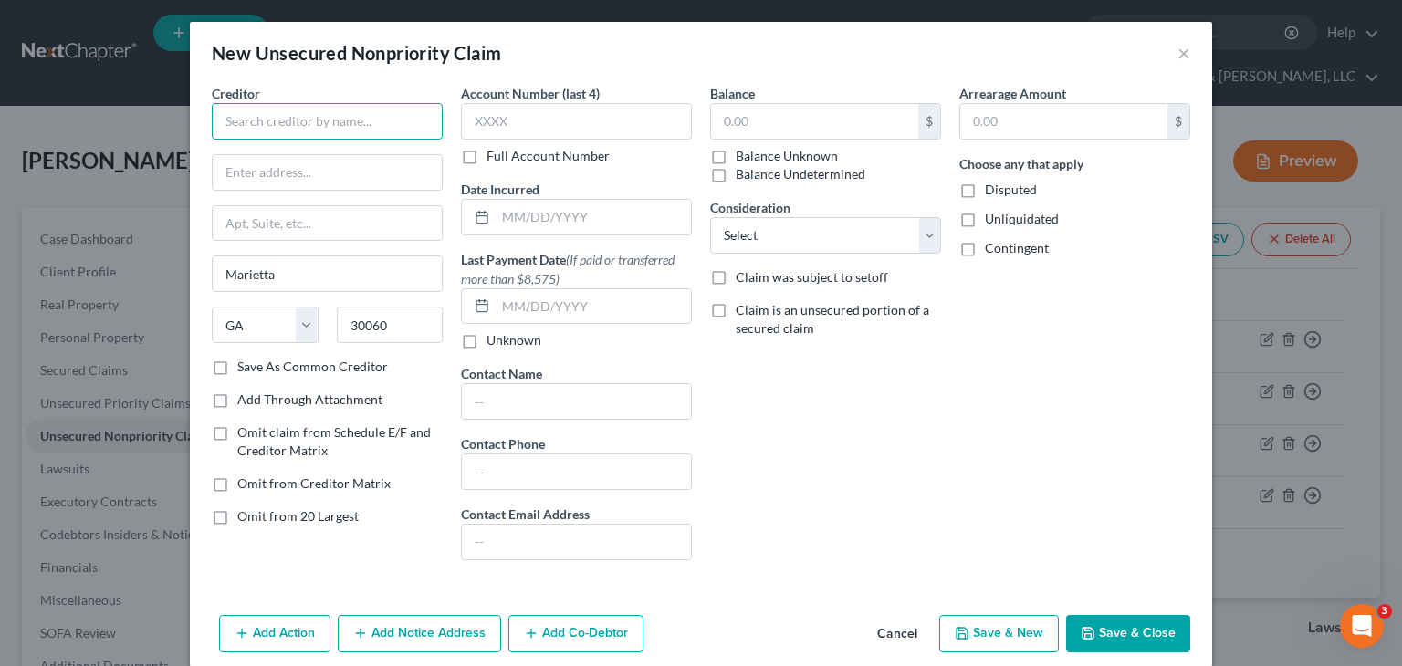
paste input "[STREET_ADDRESS][PERSON_NAME]"
click at [322, 170] on input "text" at bounding box center [327, 172] width 229 height 35
paste input "[STREET_ADDRESS][PERSON_NAME]"
drag, startPoint x: 342, startPoint y: 129, endPoint x: -228, endPoint y: 80, distance: 572.4
click at [0, 80] on html "Home New Case Client Portal Directory Cases DebtorCC Rountree, [PERSON_NAME], […" at bounding box center [701, 436] width 1402 height 872
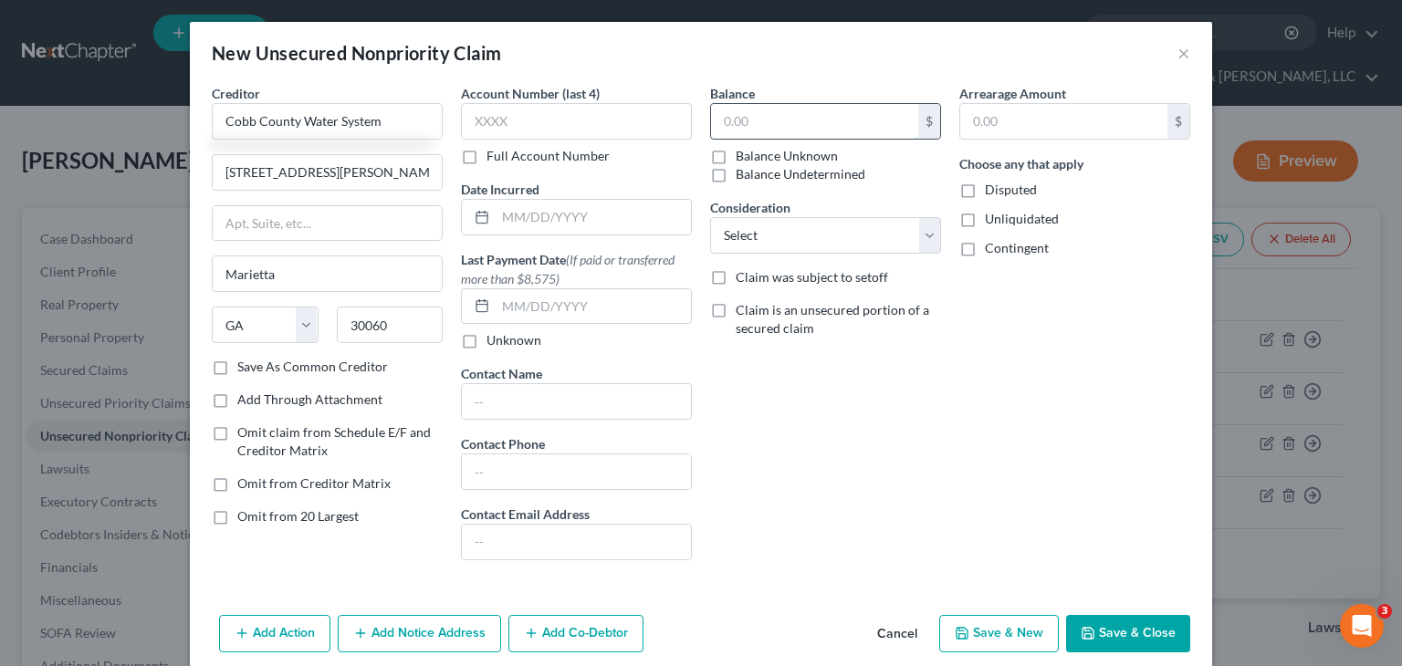
click at [711, 128] on input "text" at bounding box center [814, 121] width 207 height 35
click at [920, 231] on select "Select Cable / Satellite Services Collection Agency Credit Card Debt Debt Couns…" at bounding box center [825, 235] width 231 height 37
click at [710, 217] on select "Select Cable / Satellite Services Collection Agency Credit Card Debt Debt Couns…" at bounding box center [825, 235] width 231 height 37
click at [1131, 629] on button "Save & Close" at bounding box center [1128, 634] width 124 height 38
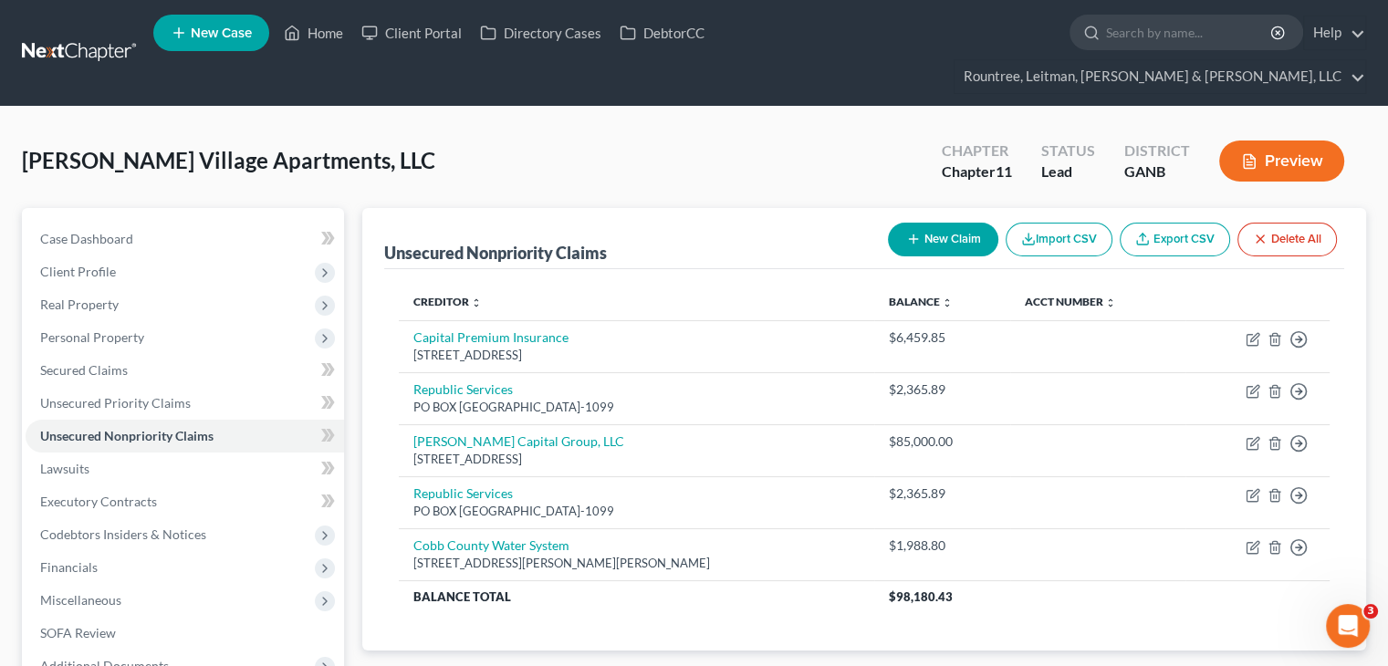
click at [947, 223] on button "New Claim" at bounding box center [943, 240] width 110 height 34
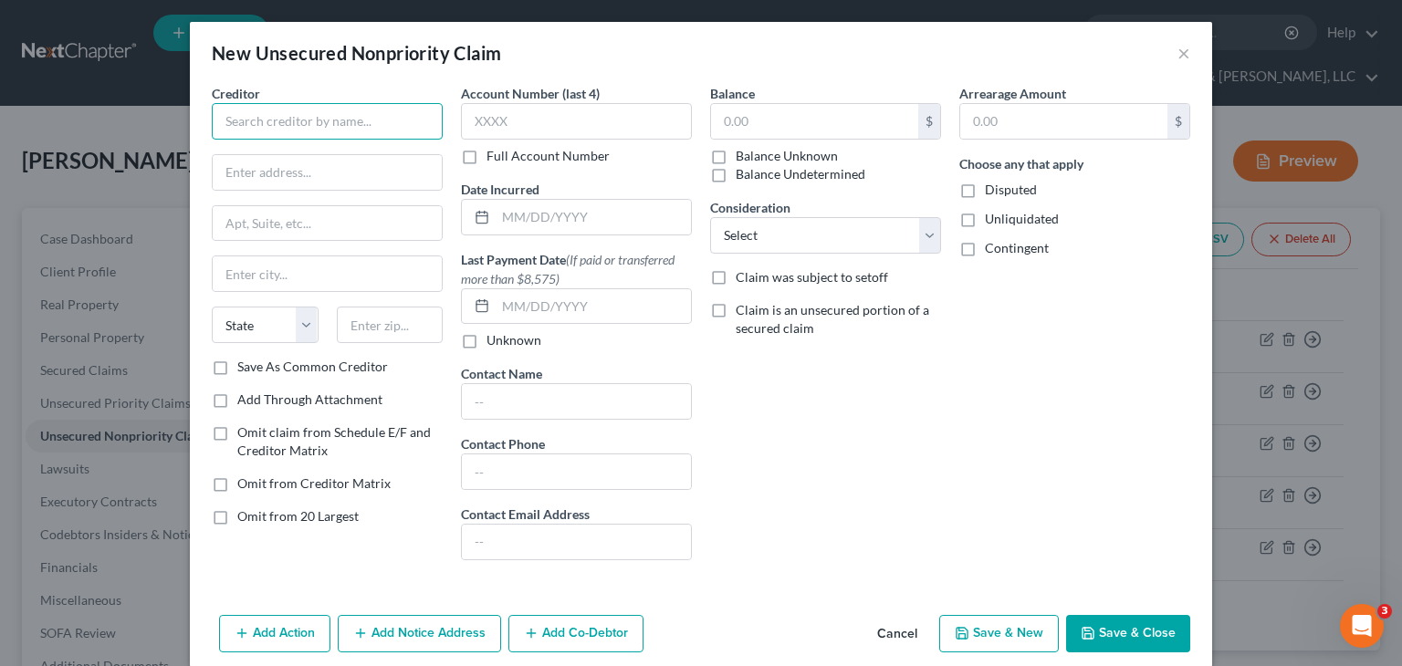
click at [350, 125] on input "text" at bounding box center [327, 121] width 231 height 37
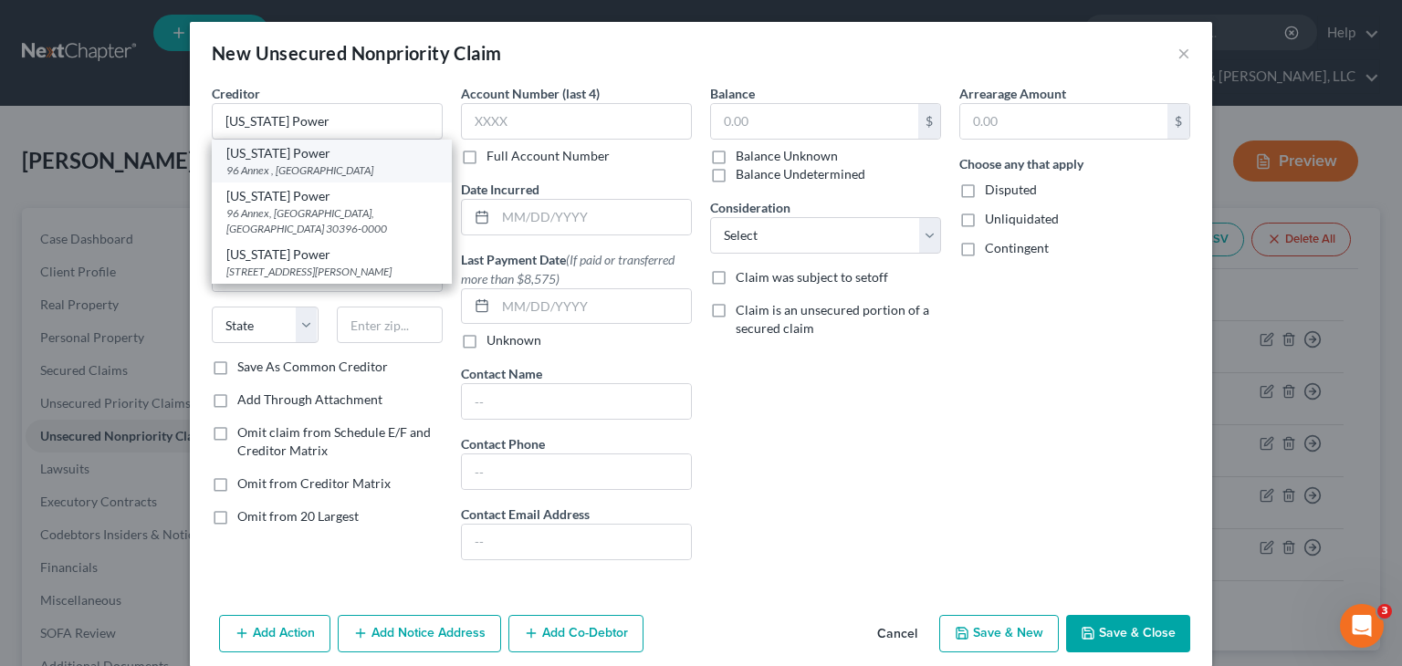
click at [306, 162] on div "96 Annex , [GEOGRAPHIC_DATA]" at bounding box center [331, 170] width 211 height 16
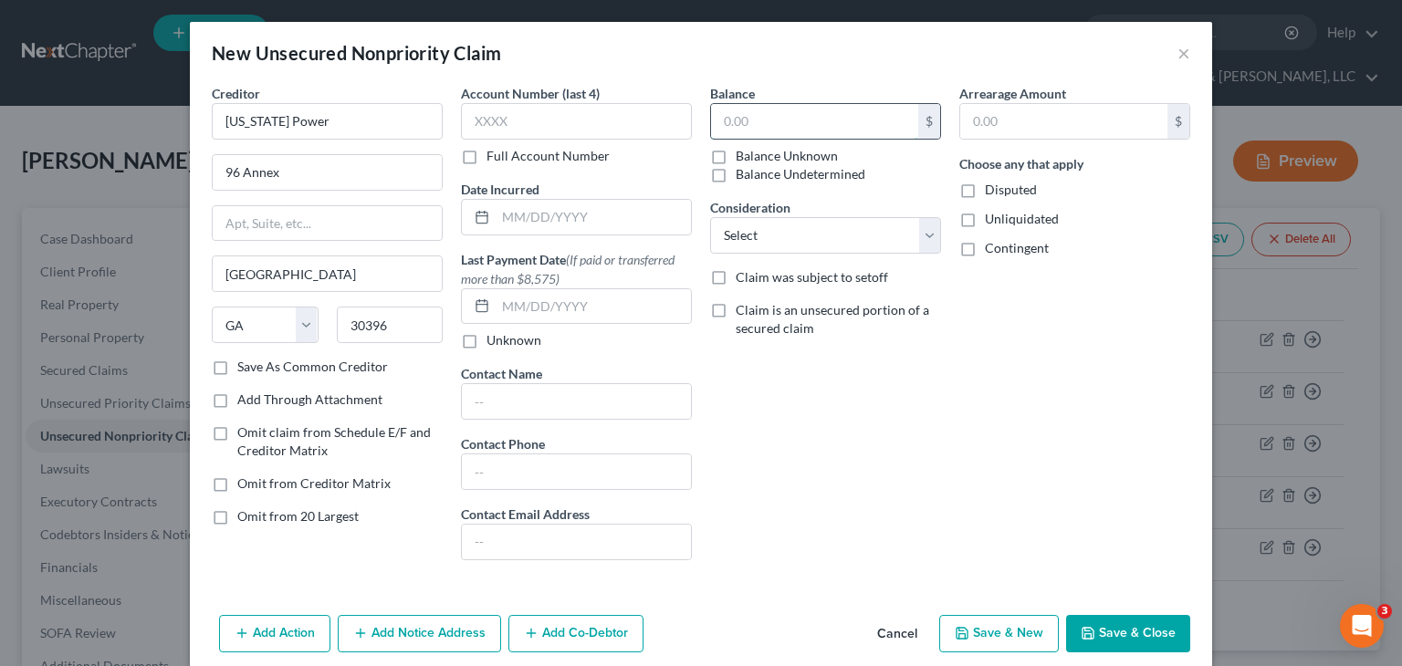
click at [799, 123] on input "text" at bounding box center [814, 121] width 207 height 35
click at [800, 242] on select "Select Cable / Satellite Services Collection Agency Credit Card Debt Debt Couns…" at bounding box center [825, 235] width 231 height 37
click at [710, 217] on select "Select Cable / Satellite Services Collection Agency Credit Card Debt Debt Couns…" at bounding box center [825, 235] width 231 height 37
click at [1121, 627] on button "Save & Close" at bounding box center [1128, 634] width 124 height 38
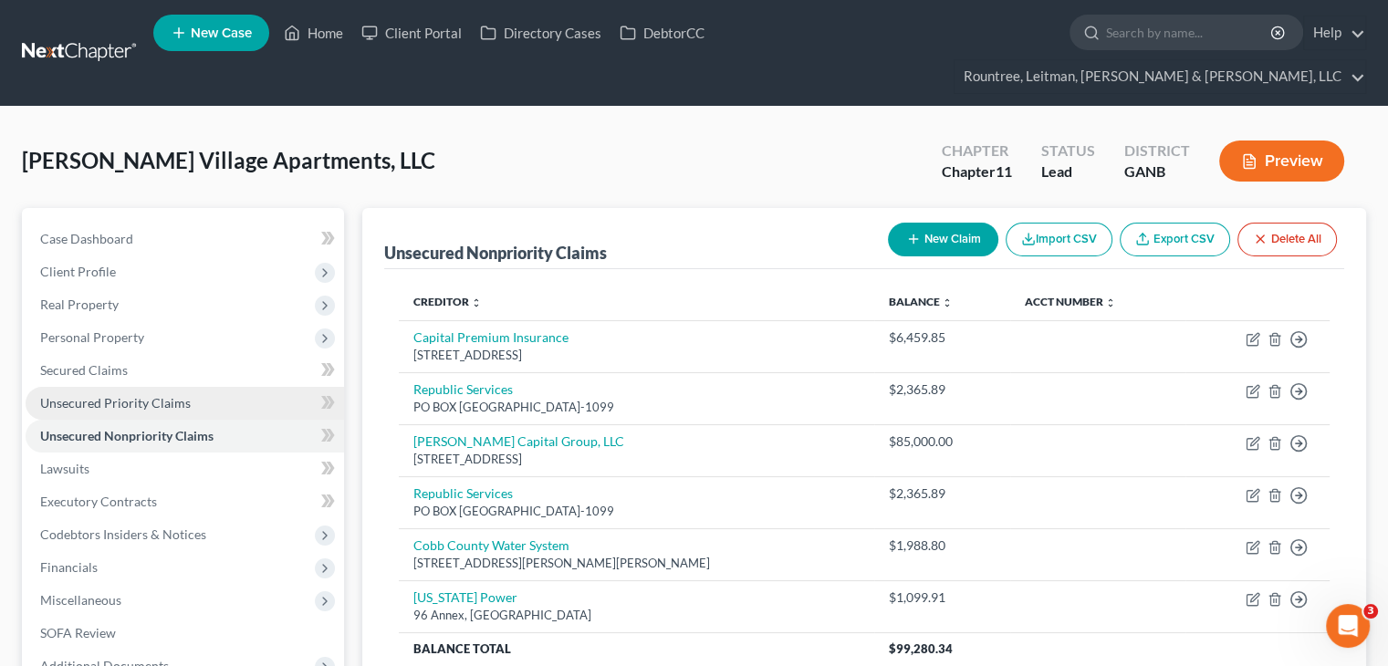
drag, startPoint x: 116, startPoint y: 362, endPoint x: 341, endPoint y: 356, distance: 225.5
click at [116, 395] on span "Unsecured Priority Claims" at bounding box center [115, 403] width 151 height 16
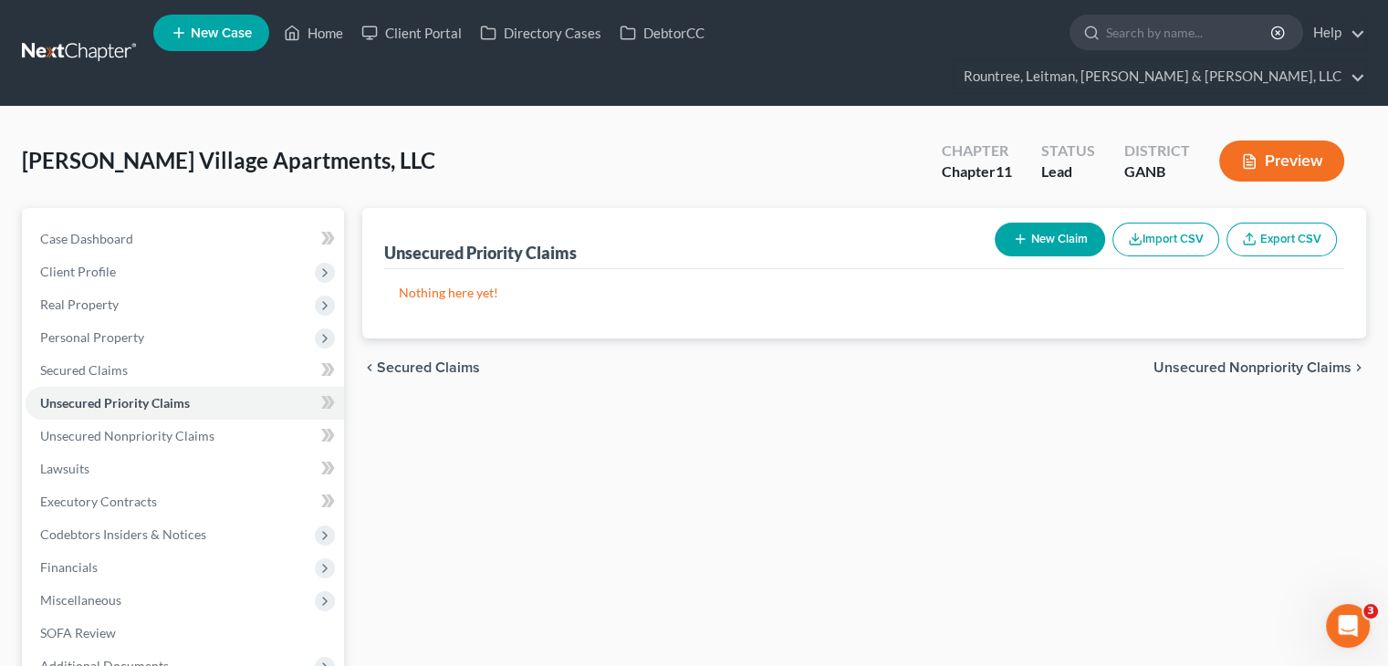
click at [1059, 223] on button "New Claim" at bounding box center [1050, 240] width 110 height 34
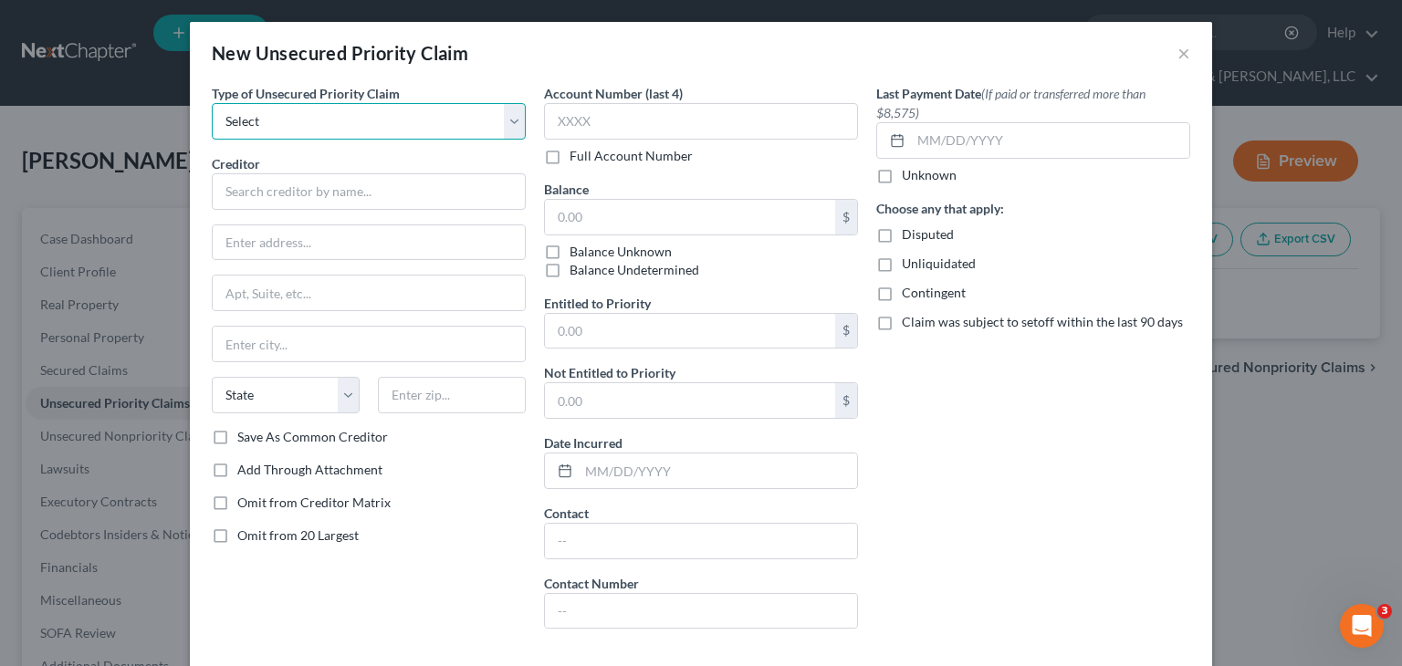
click at [370, 116] on select "Select Taxes & Other Government Units Domestic Support Obligations Extensions o…" at bounding box center [369, 121] width 314 height 37
click at [212, 103] on select "Select Taxes & Other Government Units Domestic Support Obligations Extensions o…" at bounding box center [369, 121] width 314 height 37
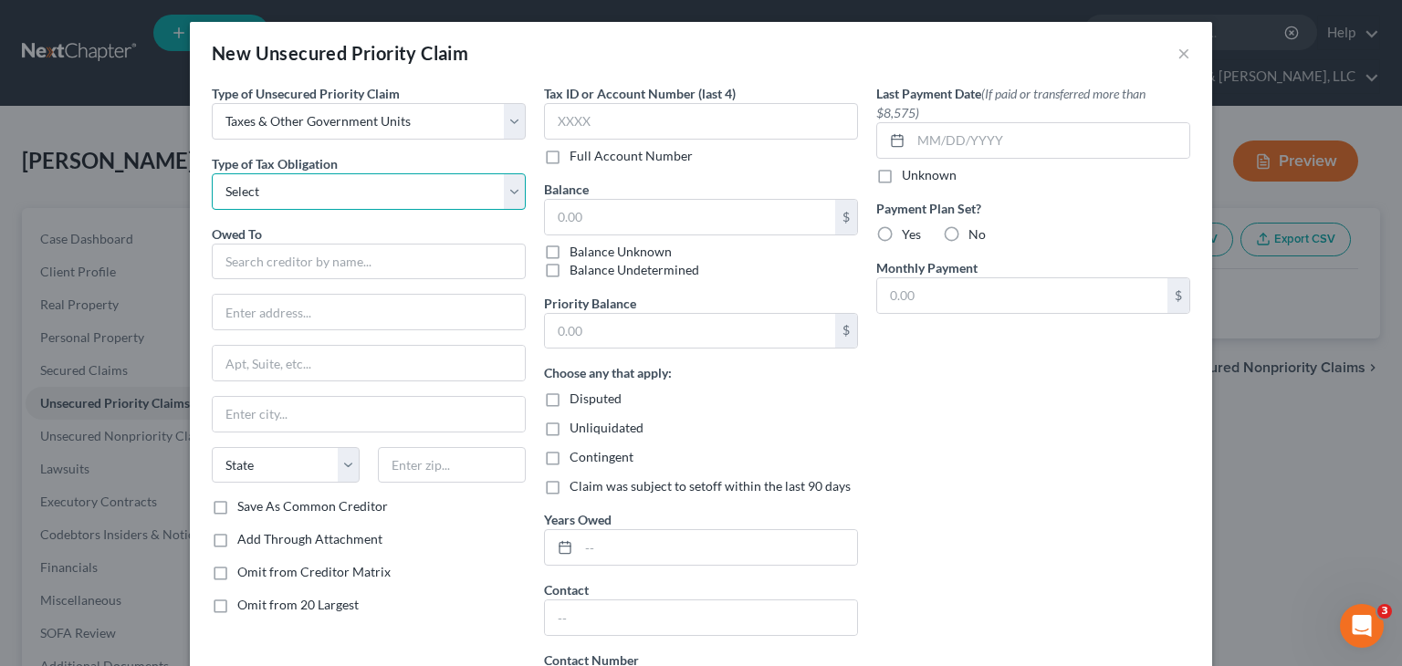
click at [360, 193] on select "Select Federal City State Franchise Tax Board Other" at bounding box center [369, 191] width 314 height 37
click at [212, 173] on select "Select Federal City State Franchise Tax Board Other" at bounding box center [369, 191] width 314 height 37
click at [345, 256] on input "text" at bounding box center [369, 262] width 314 height 37
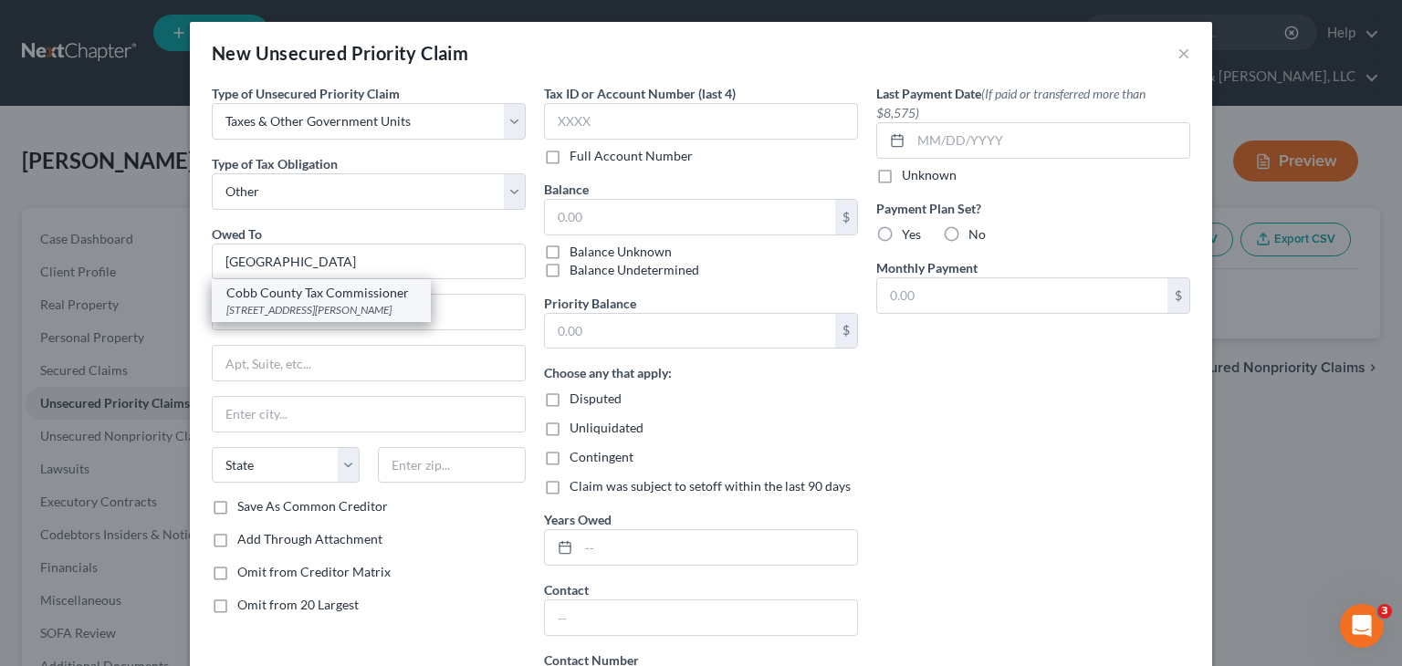
click at [333, 307] on div "[STREET_ADDRESS][PERSON_NAME]" at bounding box center [321, 310] width 190 height 16
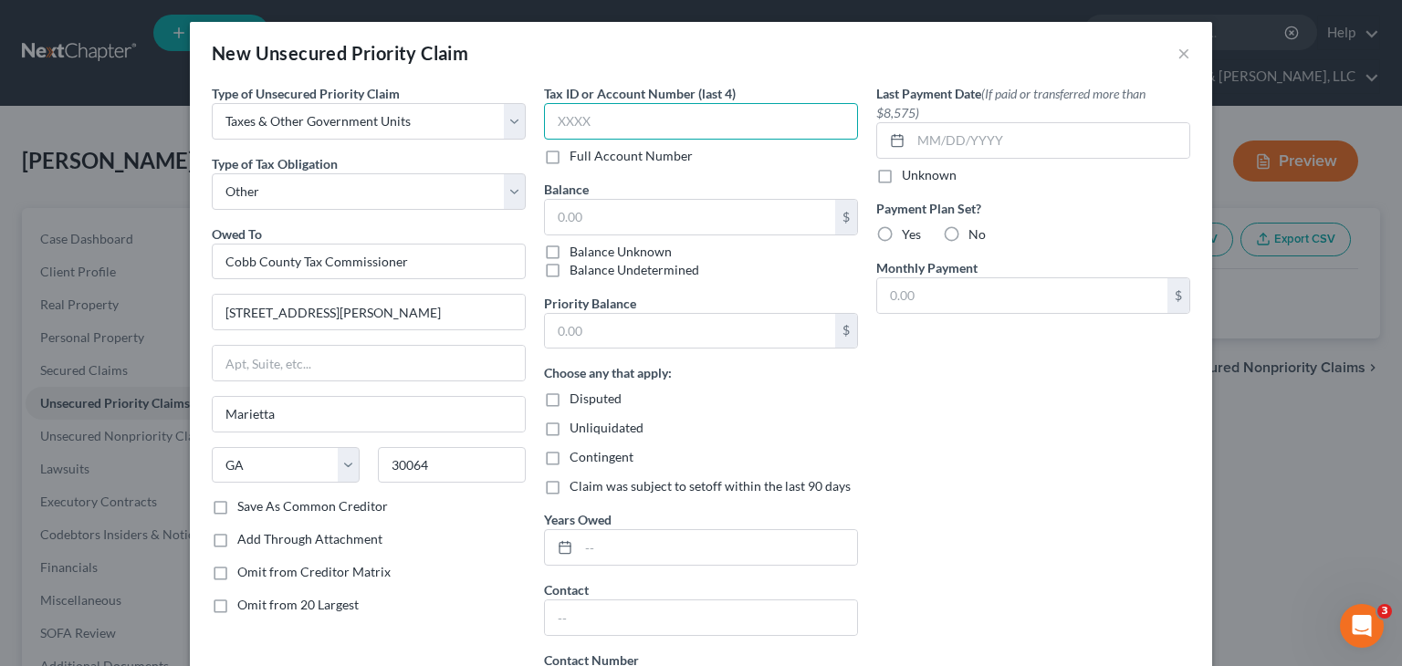
click at [658, 128] on input "text" at bounding box center [701, 121] width 314 height 37
click at [623, 214] on input "text" at bounding box center [690, 217] width 290 height 35
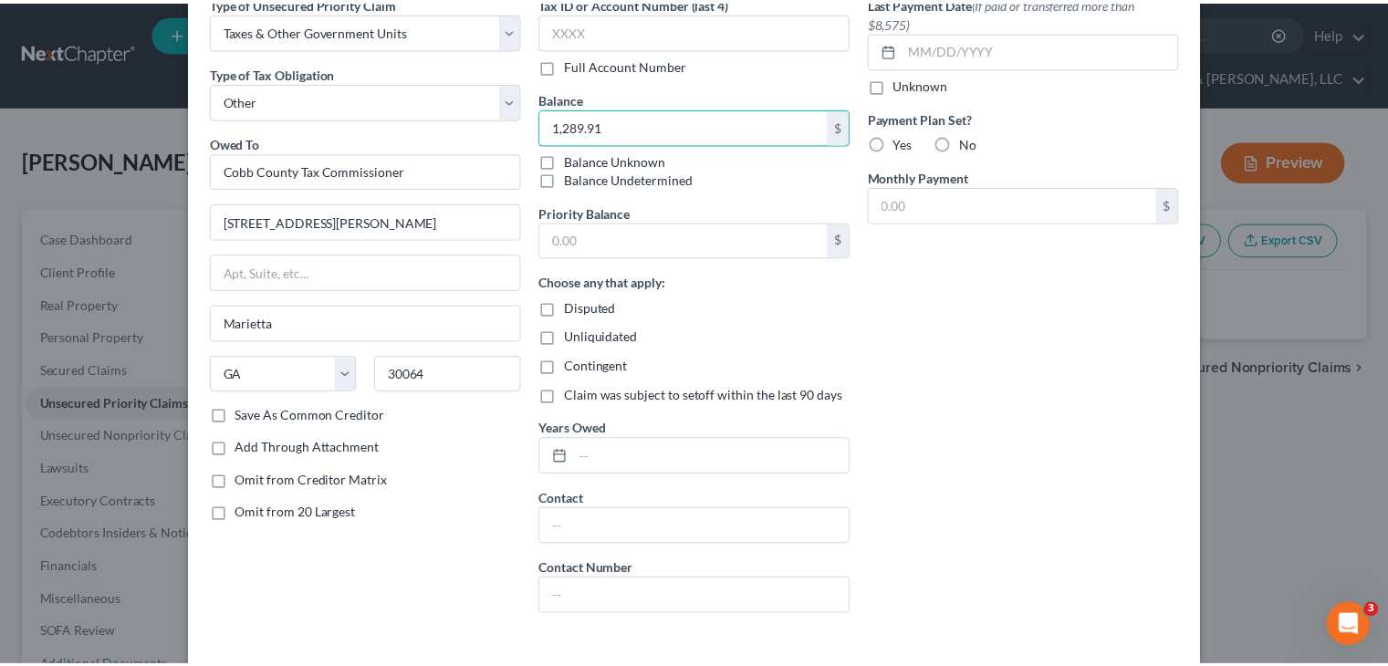
scroll to position [167, 0]
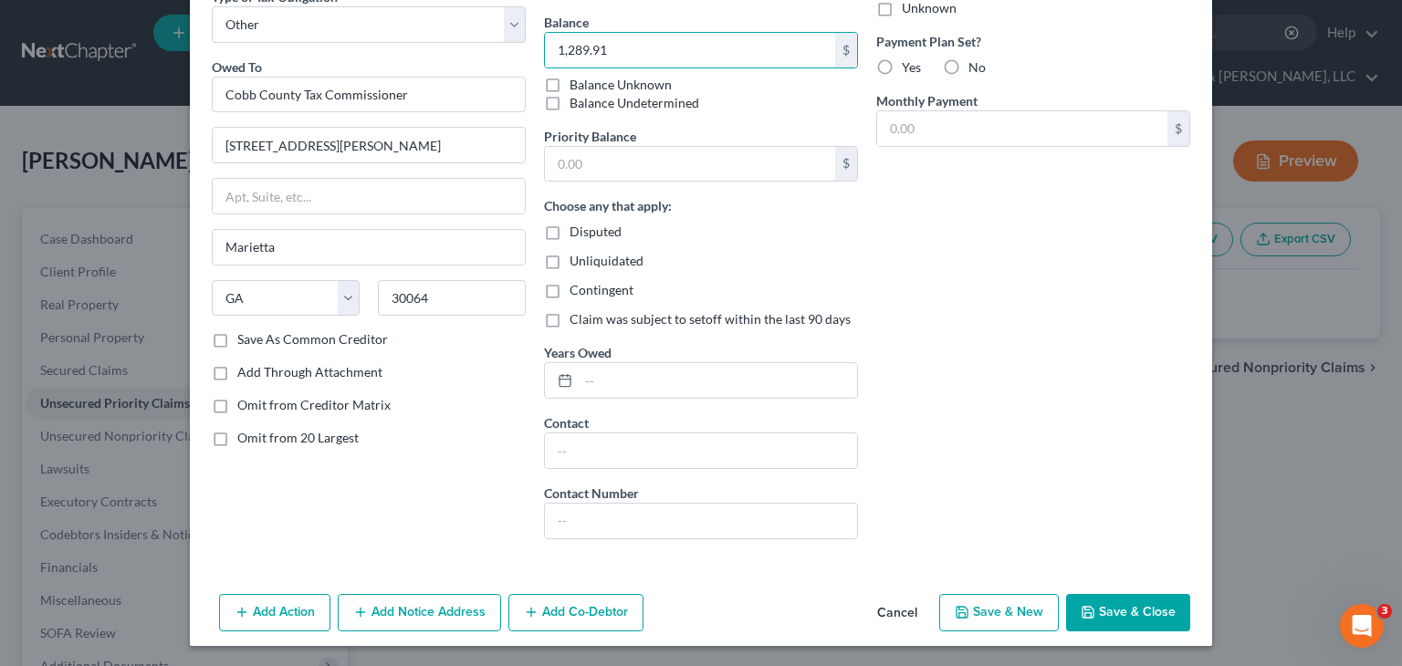
click at [1120, 609] on button "Save & Close" at bounding box center [1128, 613] width 124 height 38
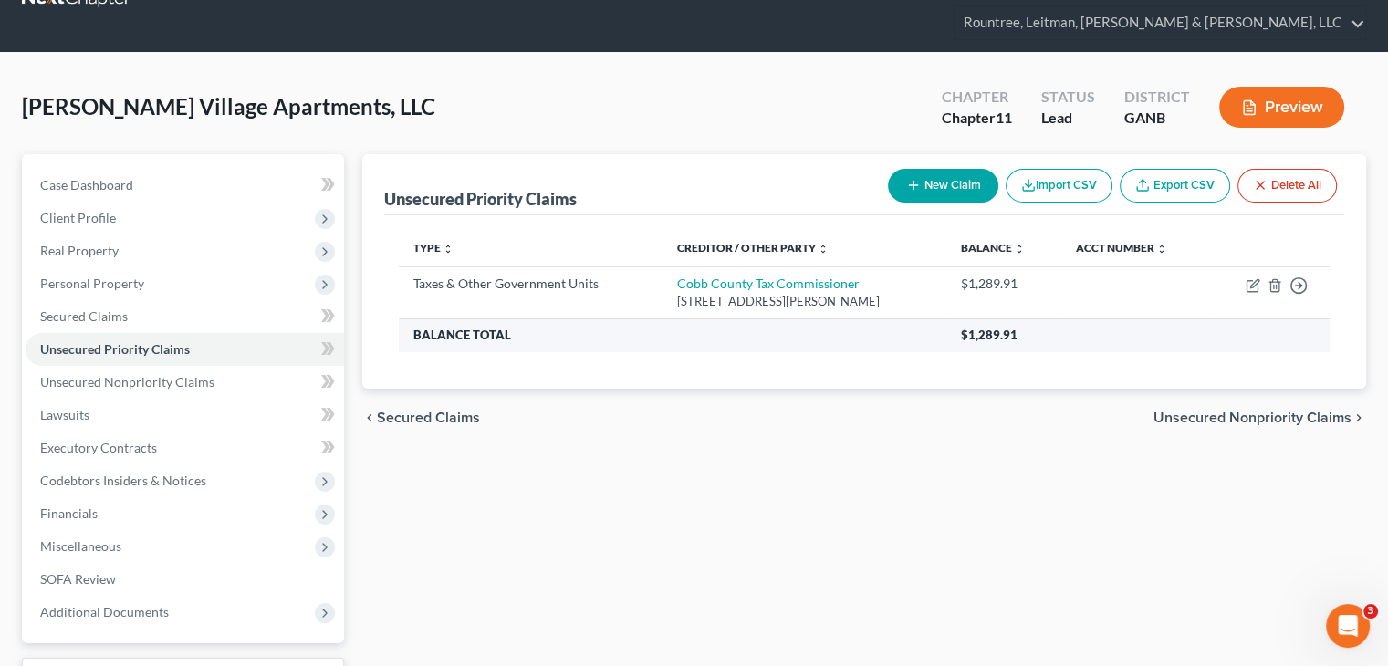
scroll to position [0, 0]
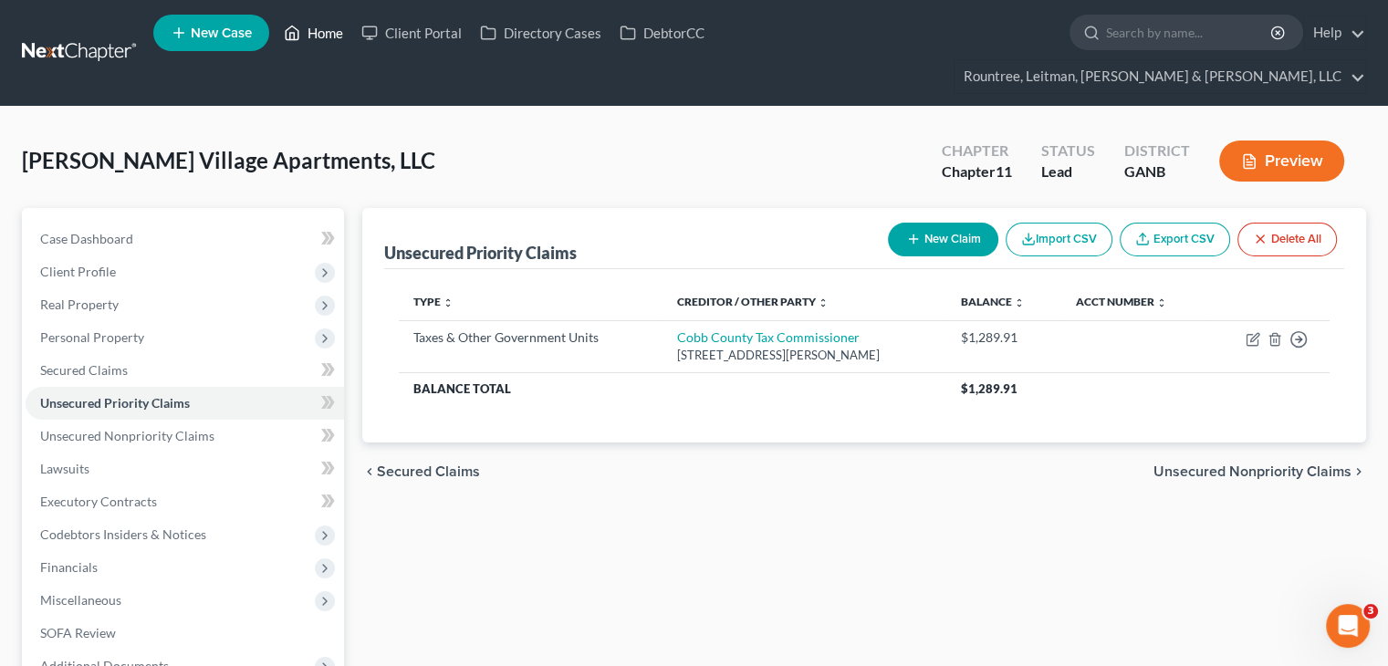
click at [336, 37] on link "Home" at bounding box center [314, 32] width 78 height 33
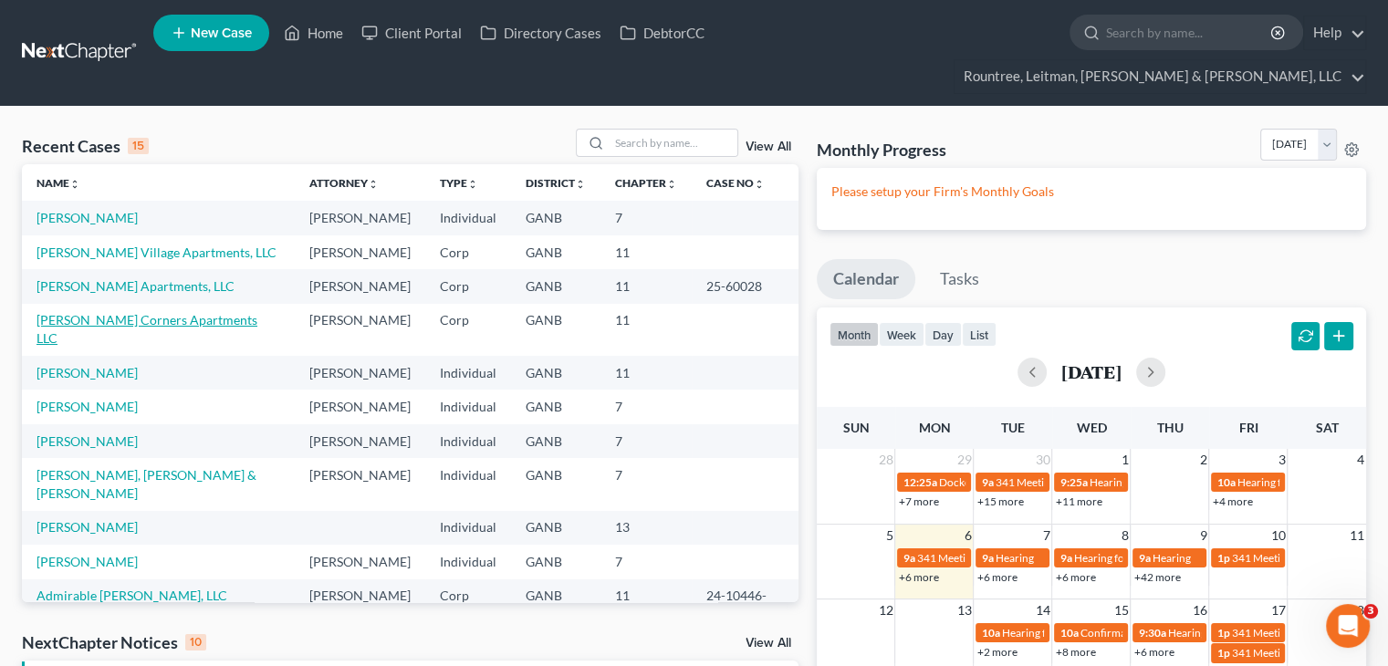
click at [100, 312] on link "[PERSON_NAME] Corners Apartments LLC" at bounding box center [147, 329] width 221 height 34
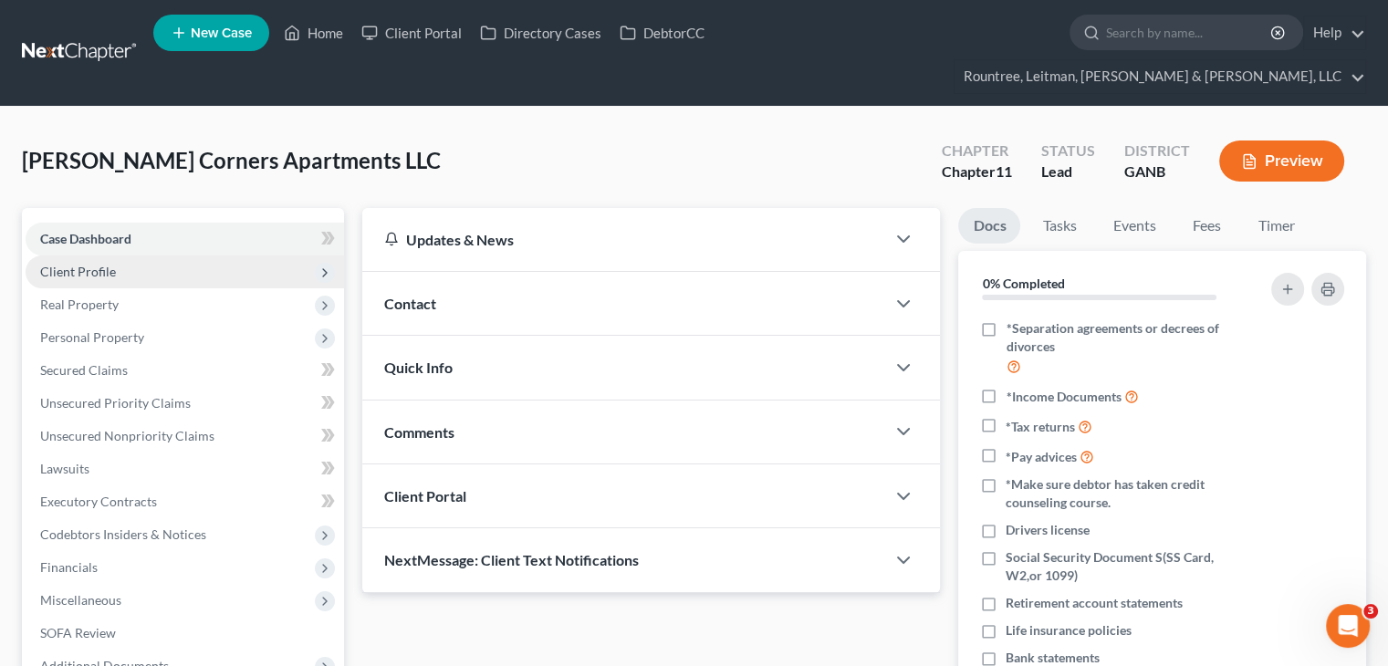
click at [95, 256] on span "Client Profile" at bounding box center [185, 272] width 319 height 33
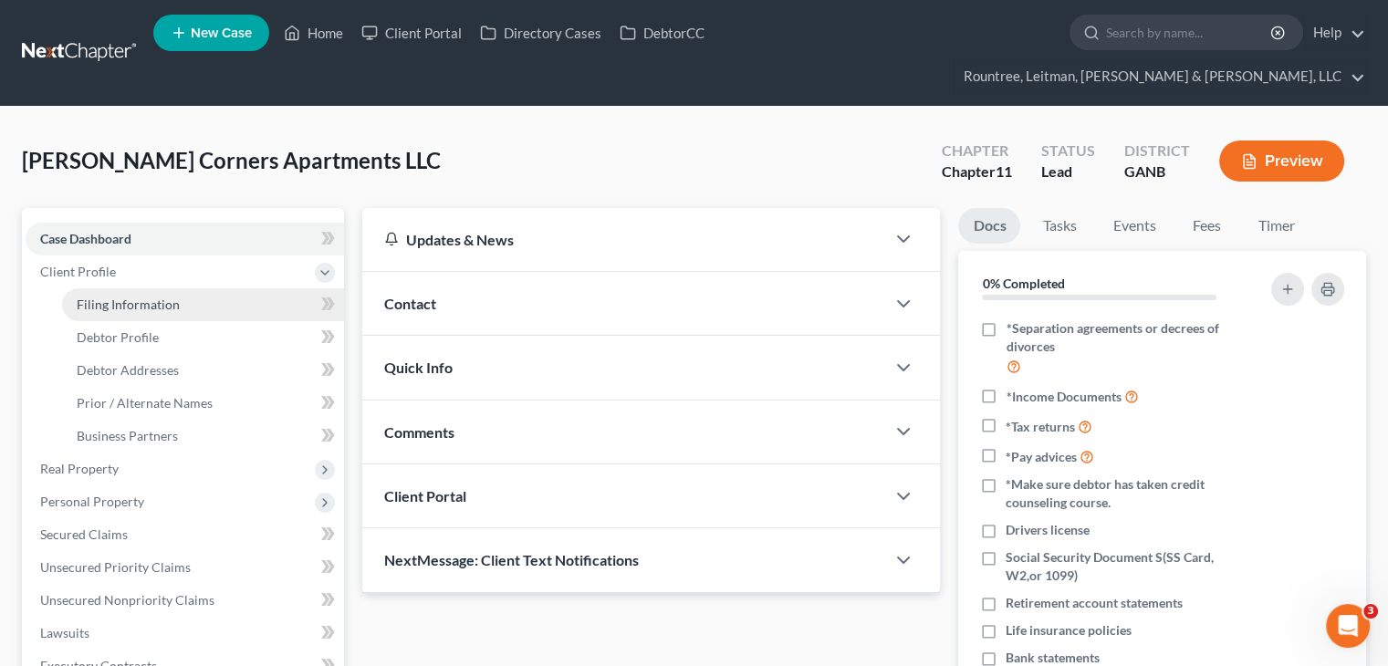
click at [104, 297] on span "Filing Information" at bounding box center [128, 305] width 103 height 16
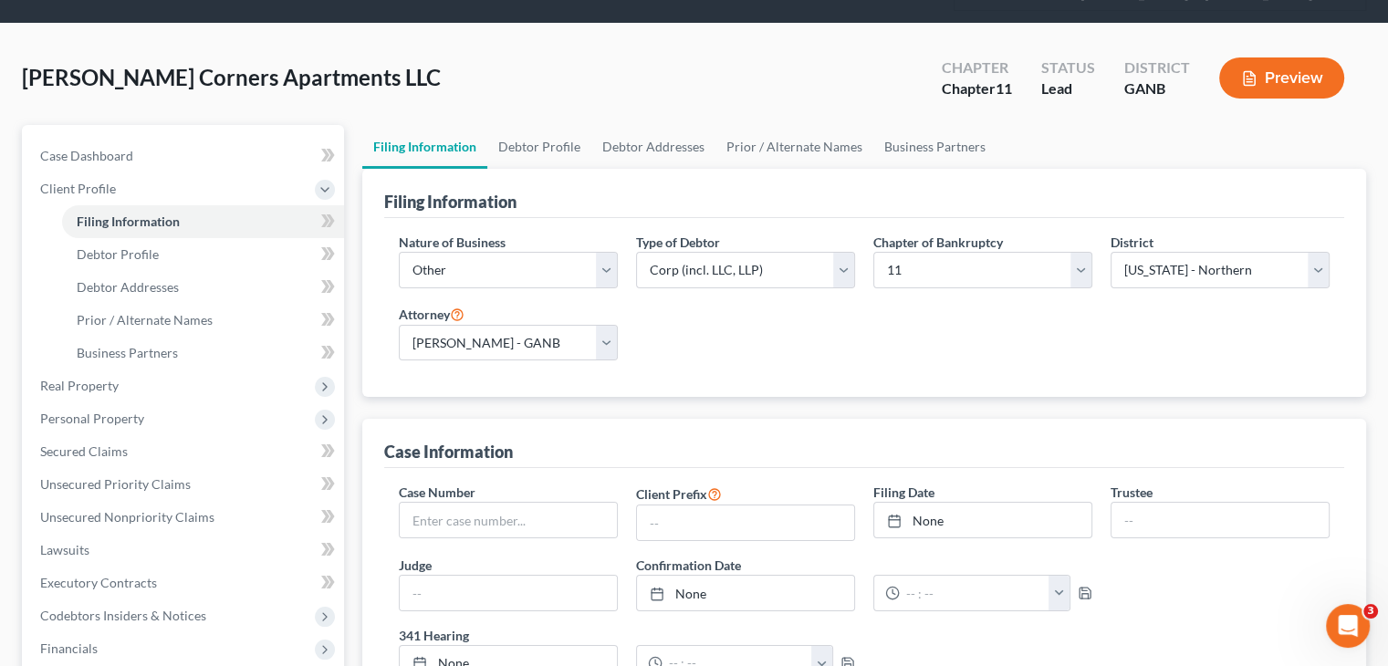
scroll to position [183, 0]
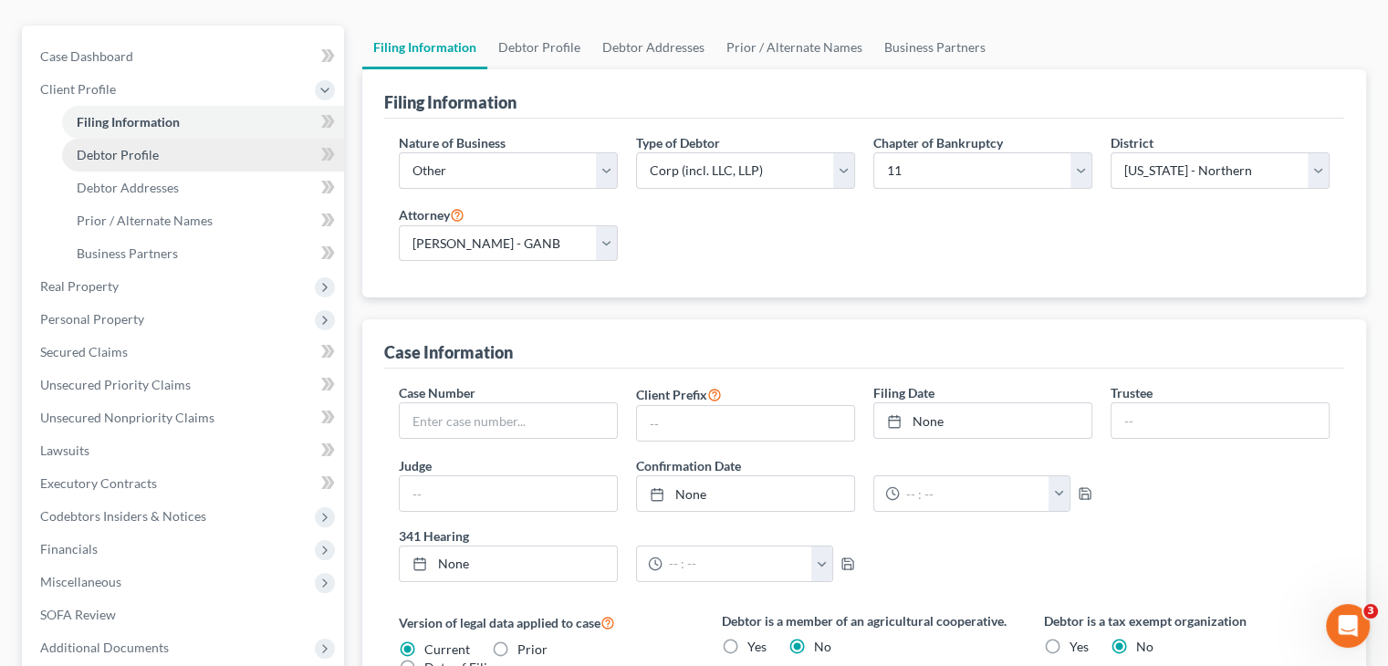
click at [120, 147] on span "Debtor Profile" at bounding box center [118, 155] width 82 height 16
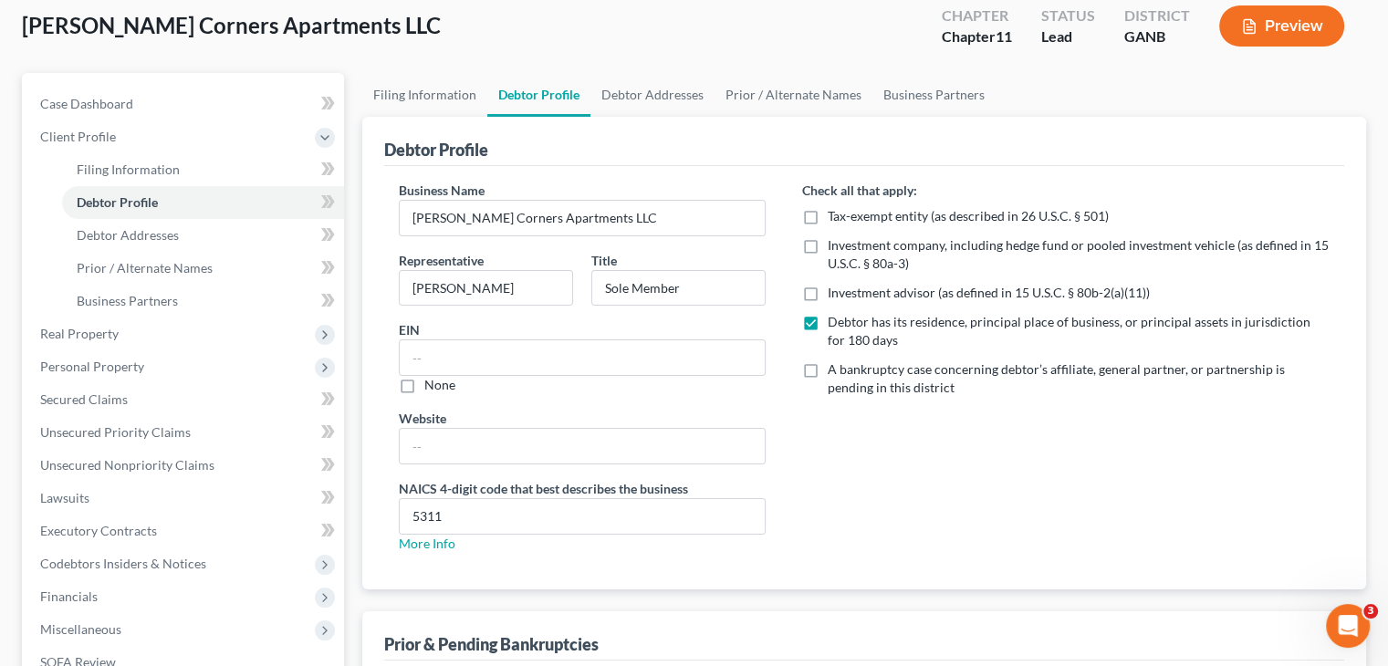
scroll to position [183, 0]
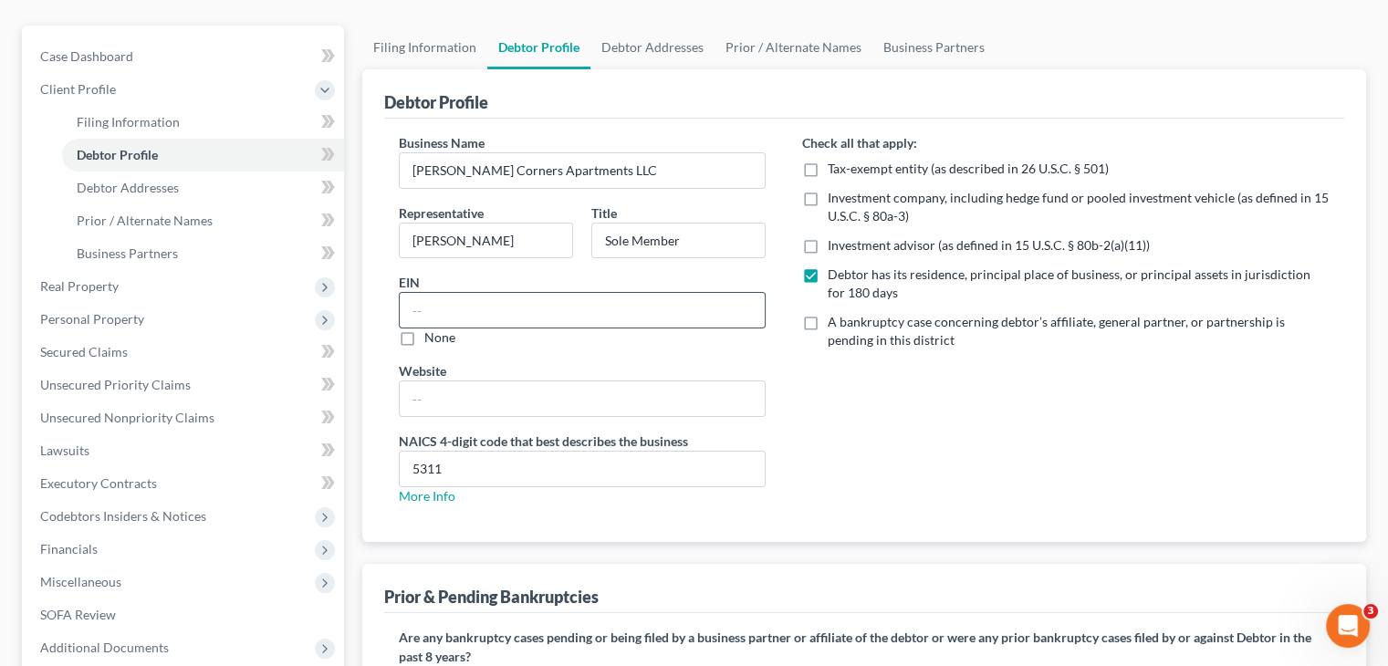
click at [441, 293] on input "text" at bounding box center [582, 310] width 365 height 35
click at [459, 293] on input "text" at bounding box center [582, 310] width 365 height 35
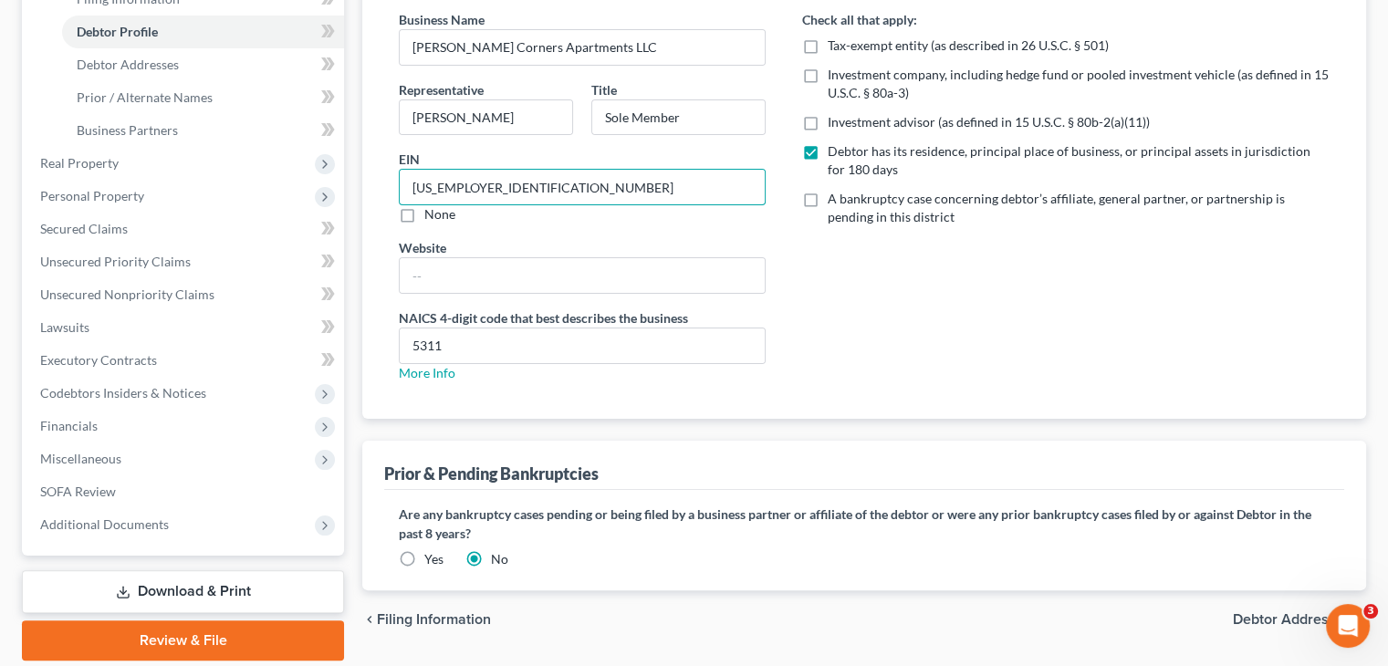
scroll to position [336, 0]
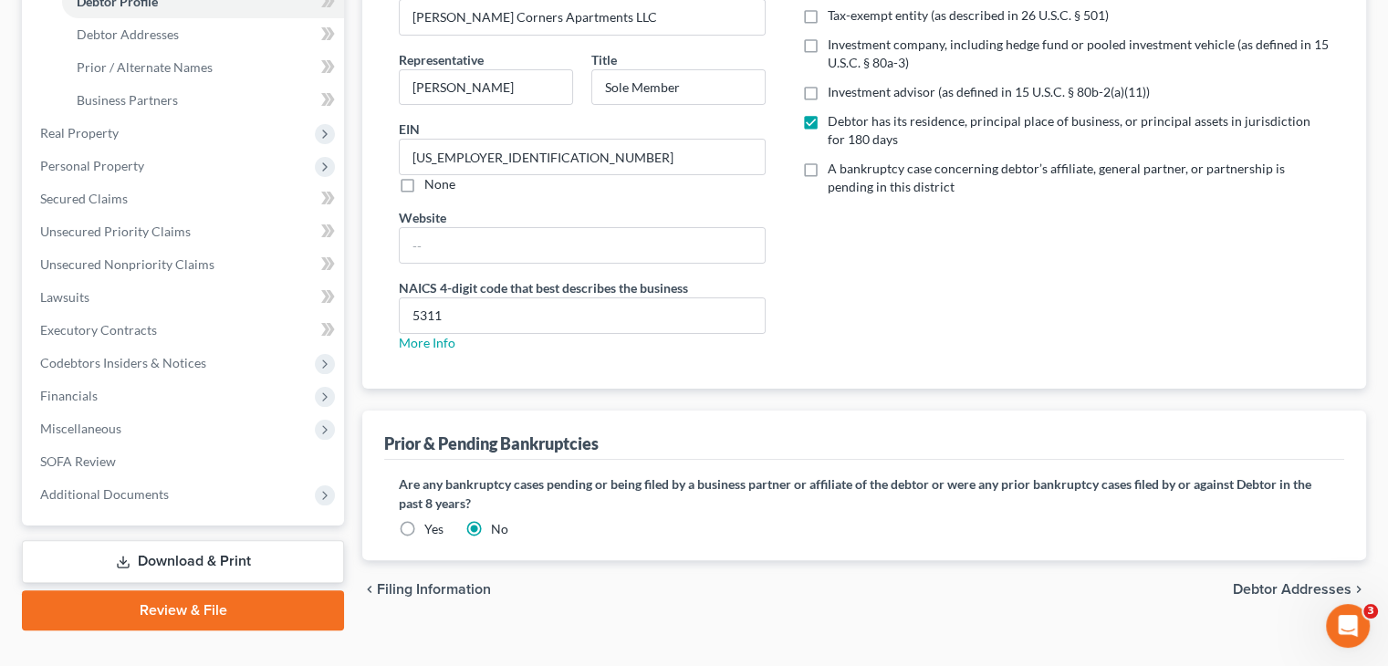
click at [1290, 582] on span "Debtor Addresses" at bounding box center [1292, 589] width 119 height 15
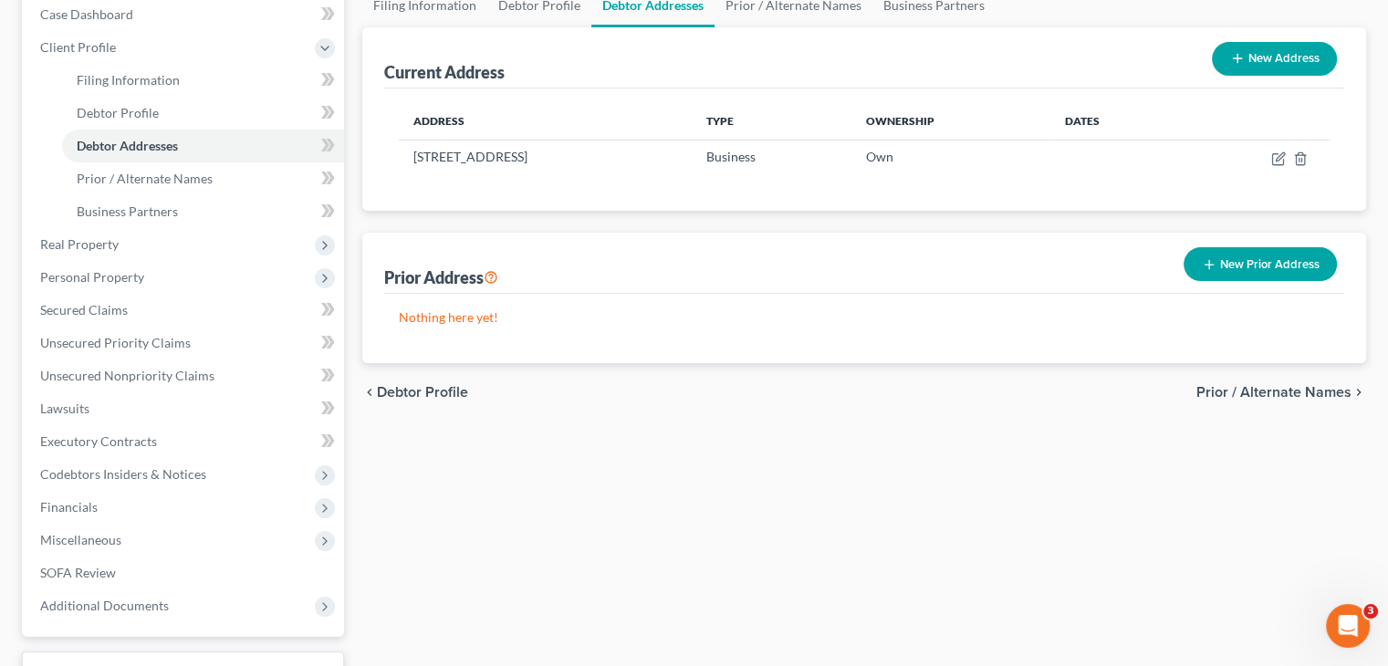
scroll to position [62, 0]
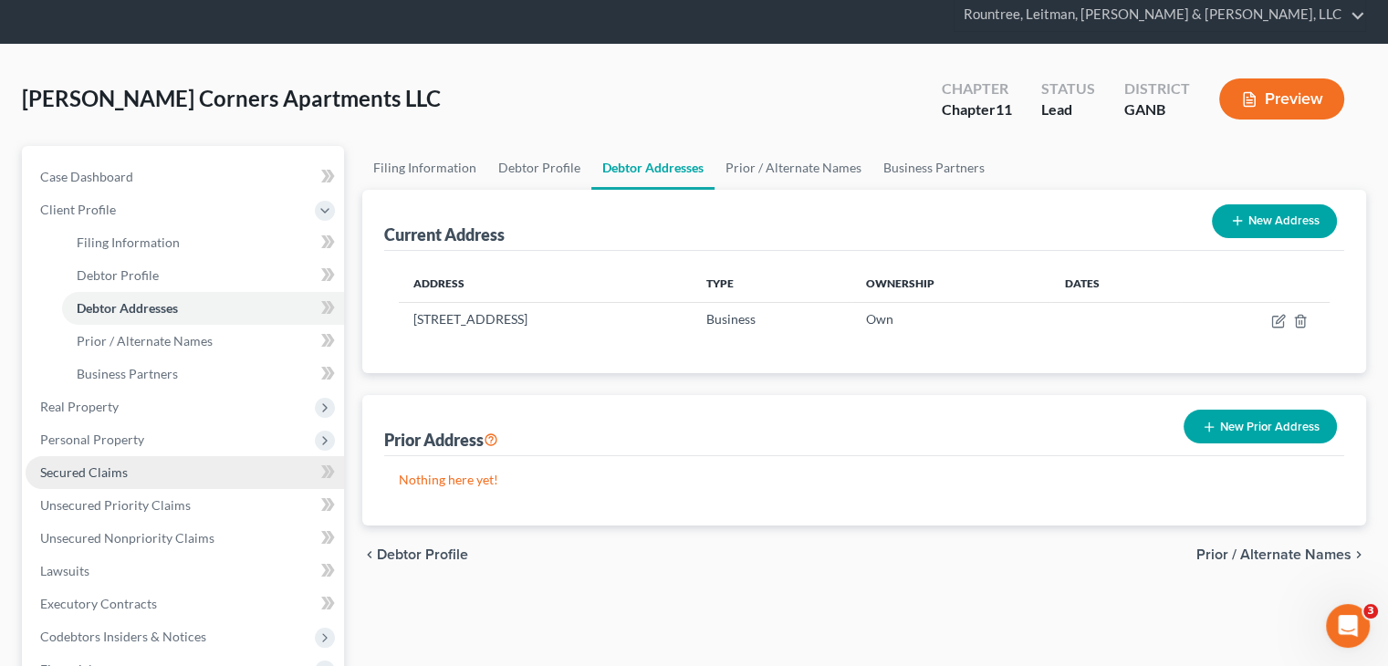
click at [88, 465] on span "Secured Claims" at bounding box center [84, 473] width 88 height 16
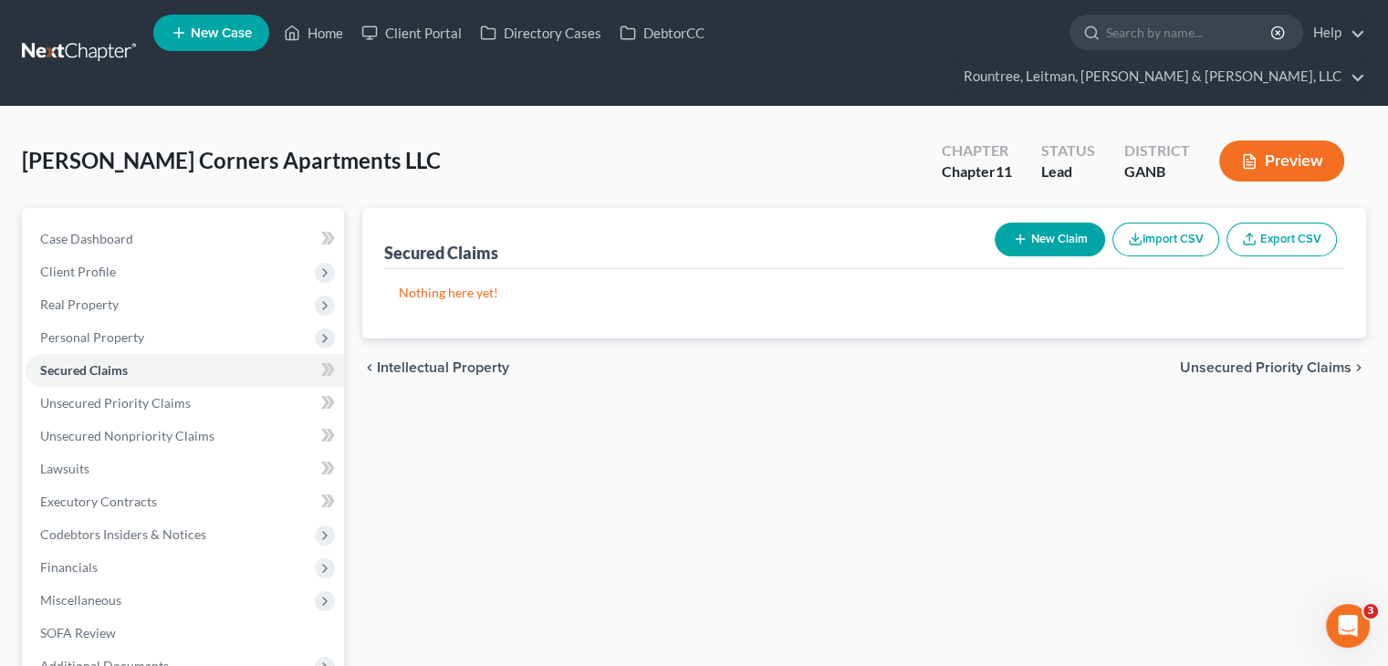
click at [1050, 223] on button "New Claim" at bounding box center [1050, 240] width 110 height 34
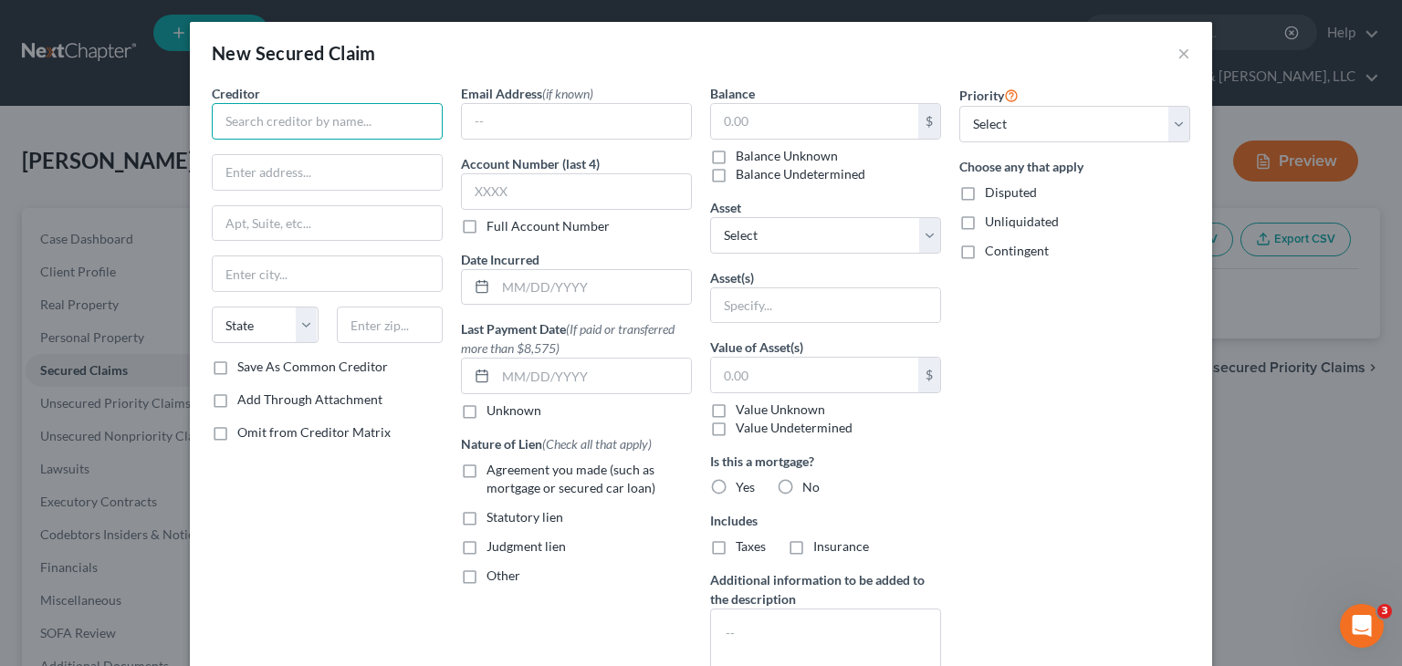
click at [291, 118] on input "text" at bounding box center [327, 121] width 231 height 37
click at [288, 176] on input "text" at bounding box center [327, 172] width 229 height 35
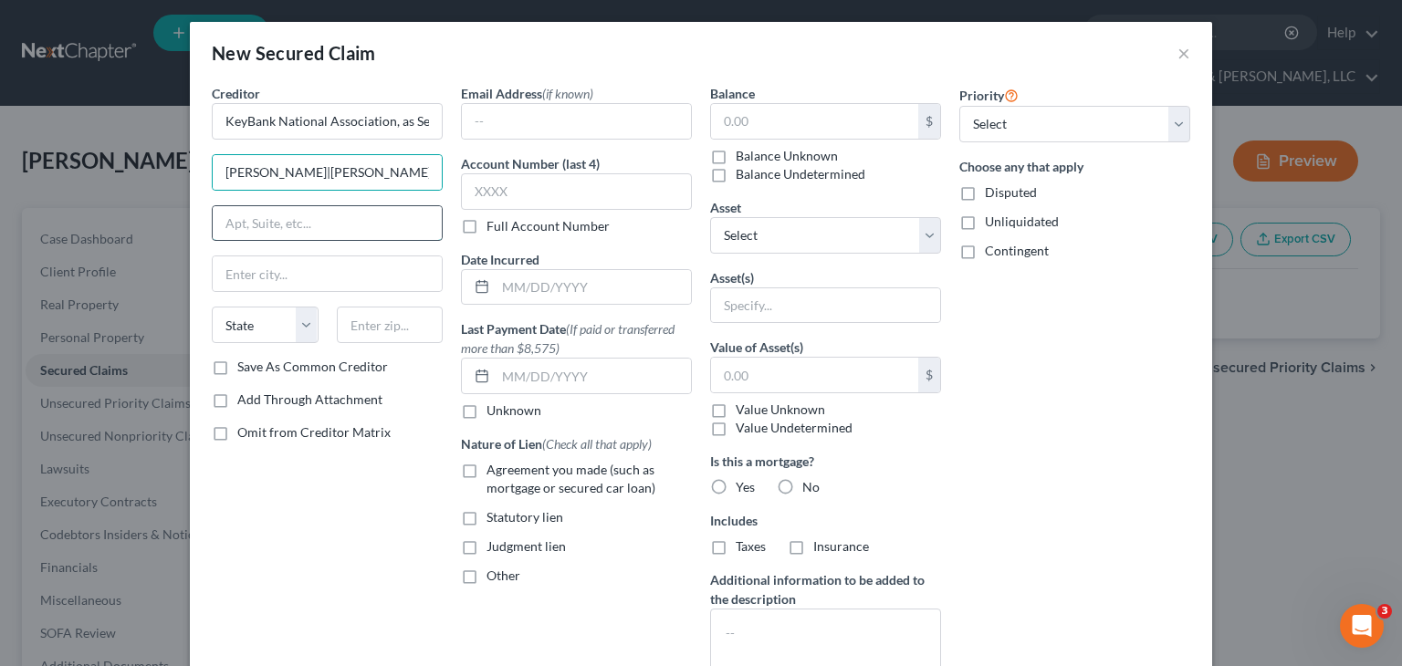
click at [310, 220] on input "text" at bounding box center [327, 223] width 229 height 35
click at [425, 351] on div "State [US_STATE] AK AR AZ CA CO CT DE DC [GEOGRAPHIC_DATA] [GEOGRAPHIC_DATA] GU…" at bounding box center [327, 332] width 249 height 51
click at [417, 327] on input "text" at bounding box center [390, 325] width 107 height 37
click at [781, 123] on input "text" at bounding box center [814, 121] width 207 height 35
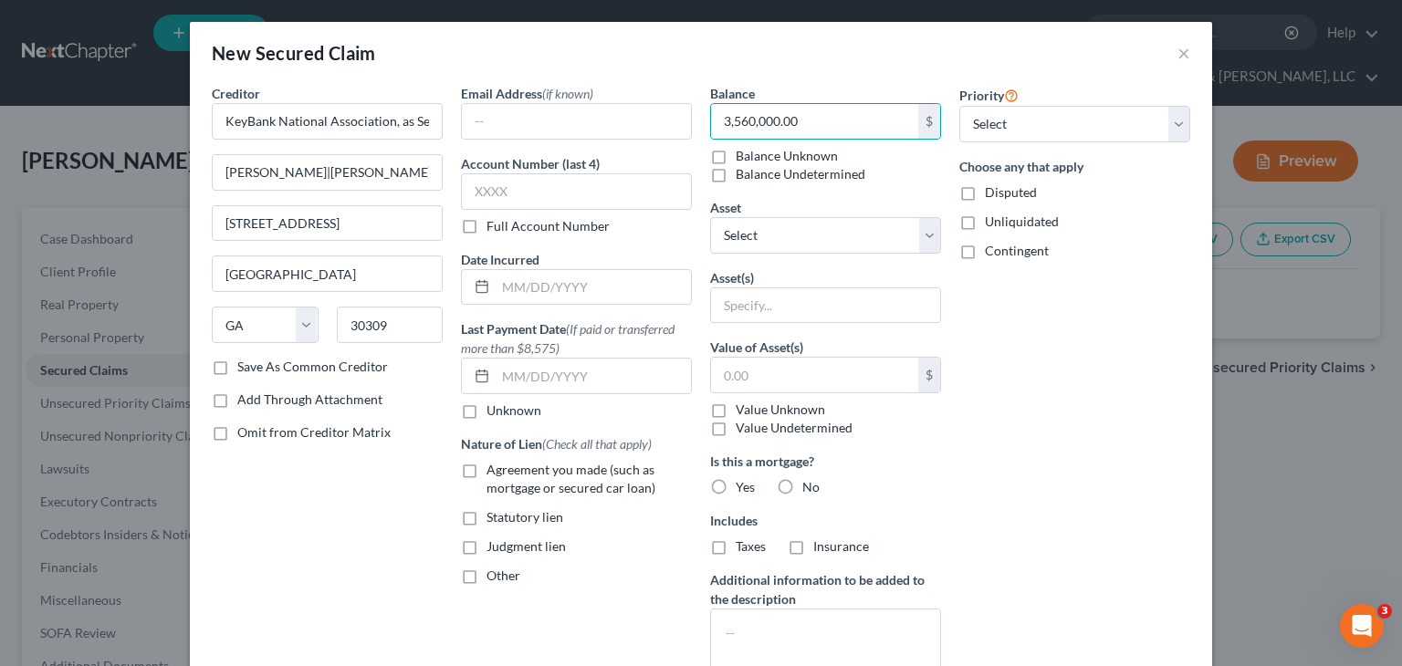
click at [736, 483] on label "Yes" at bounding box center [745, 487] width 19 height 18
click at [743, 483] on input "Yes" at bounding box center [749, 484] width 12 height 12
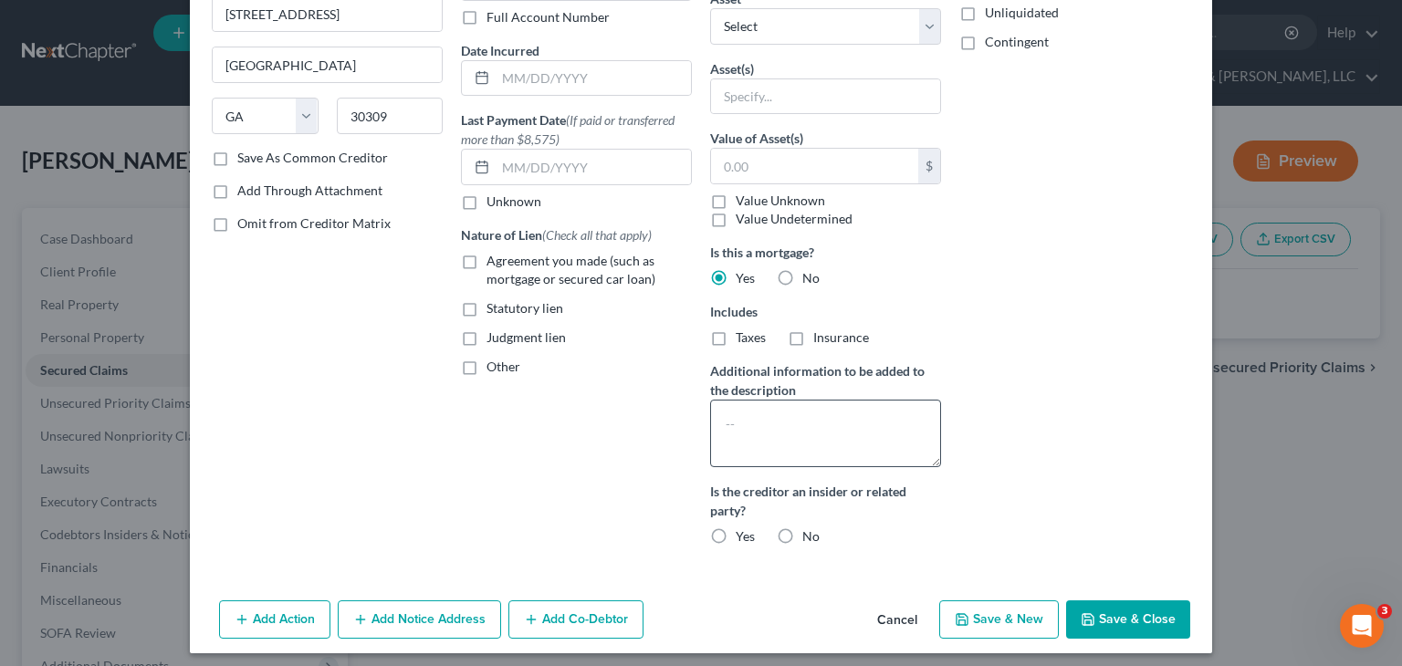
scroll to position [216, 0]
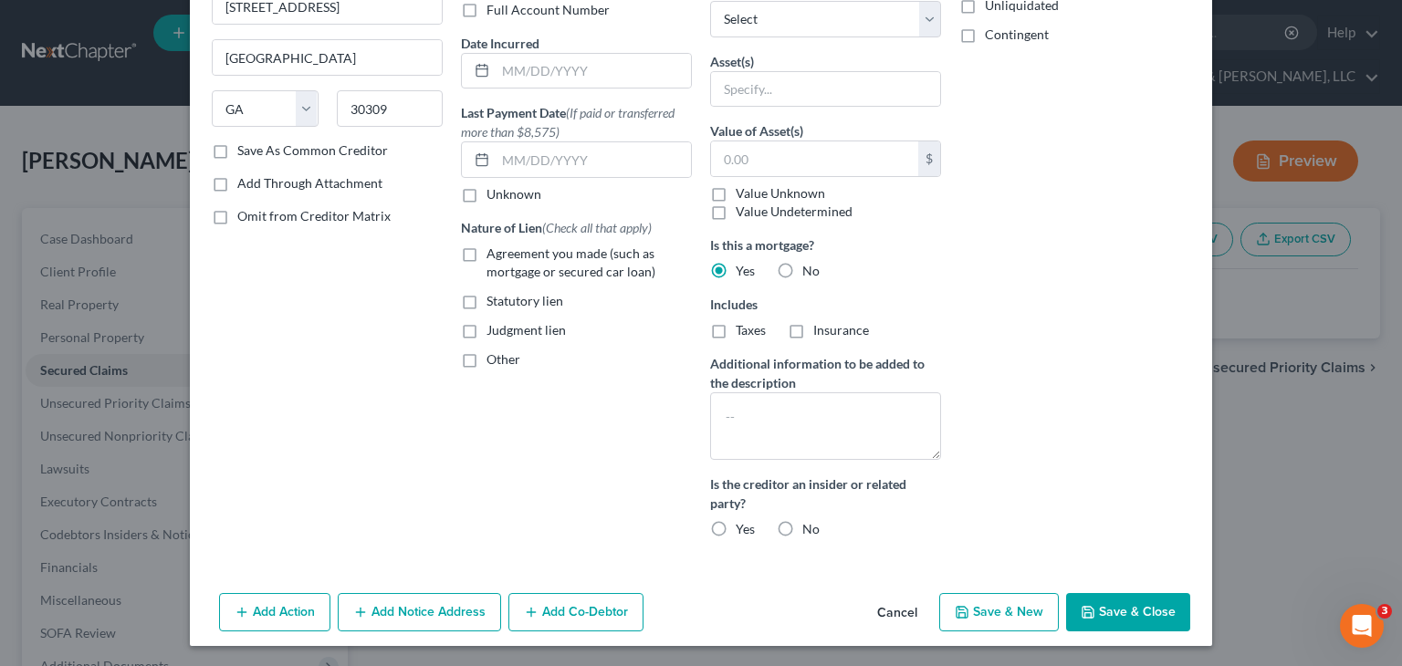
click at [802, 526] on label "No" at bounding box center [810, 529] width 17 height 18
click at [810, 526] on input "No" at bounding box center [816, 526] width 12 height 12
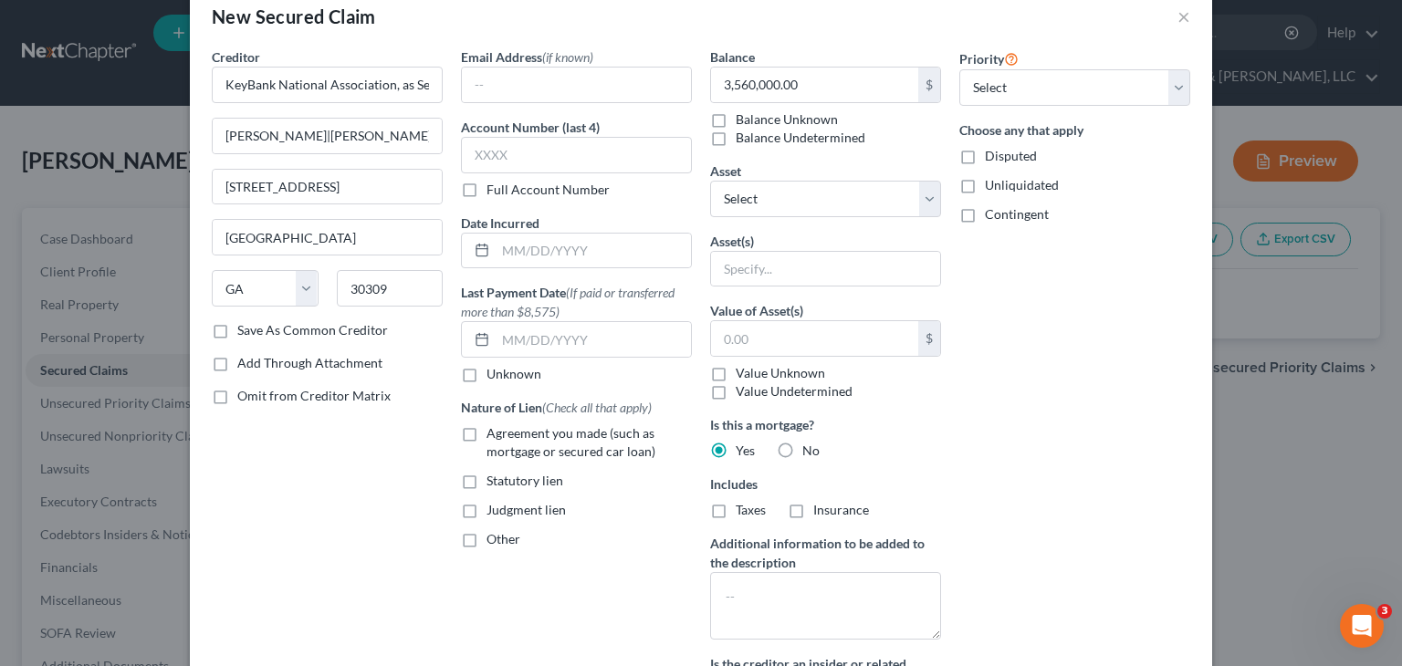
scroll to position [0, 0]
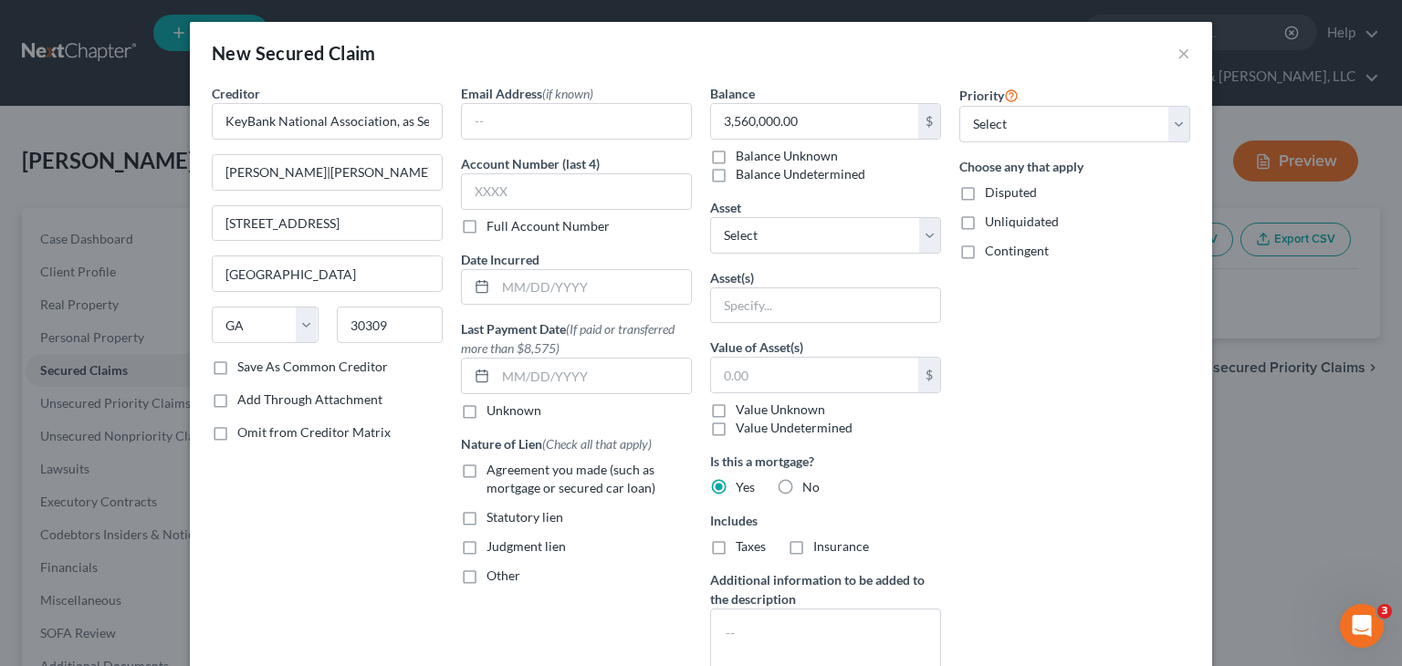
click at [486, 468] on label "Agreement you made (such as mortgage or secured car loan)" at bounding box center [588, 479] width 205 height 37
click at [494, 468] on input "Agreement you made (such as mortgage or secured car loan)" at bounding box center [500, 467] width 12 height 12
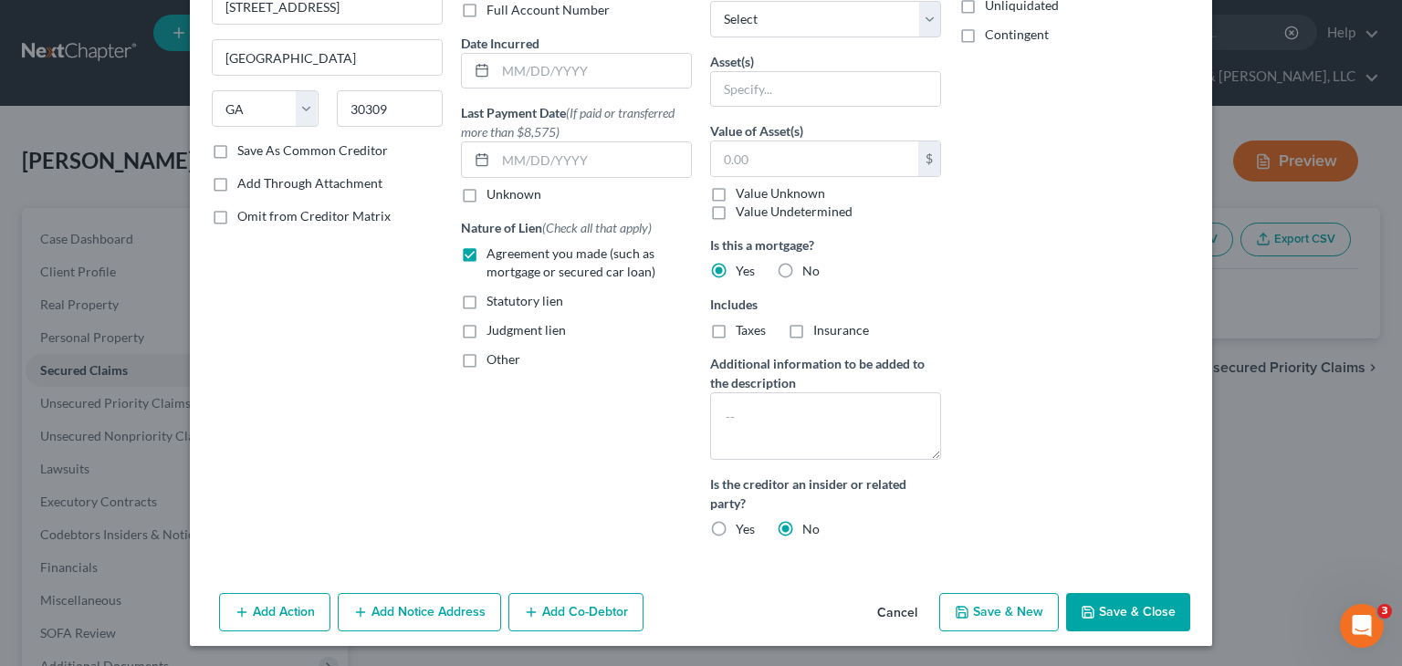
click at [1124, 607] on button "Save & Close" at bounding box center [1128, 612] width 124 height 38
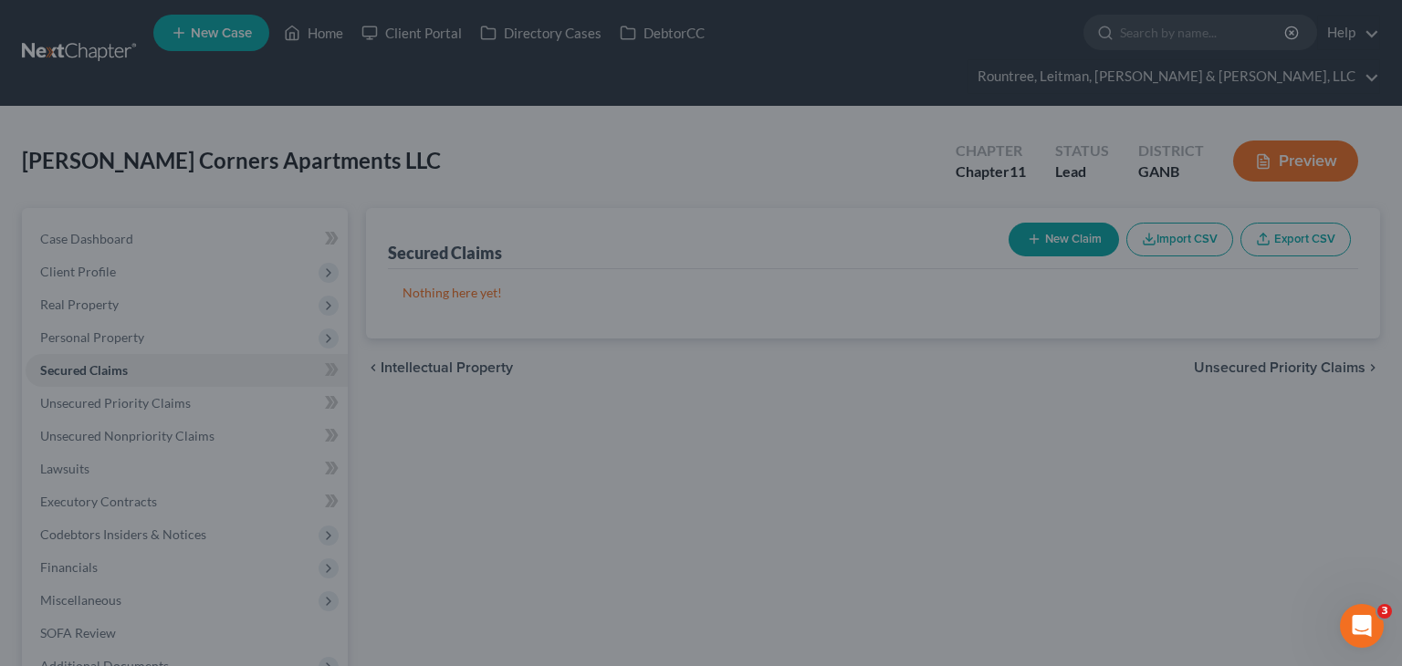
scroll to position [47, 0]
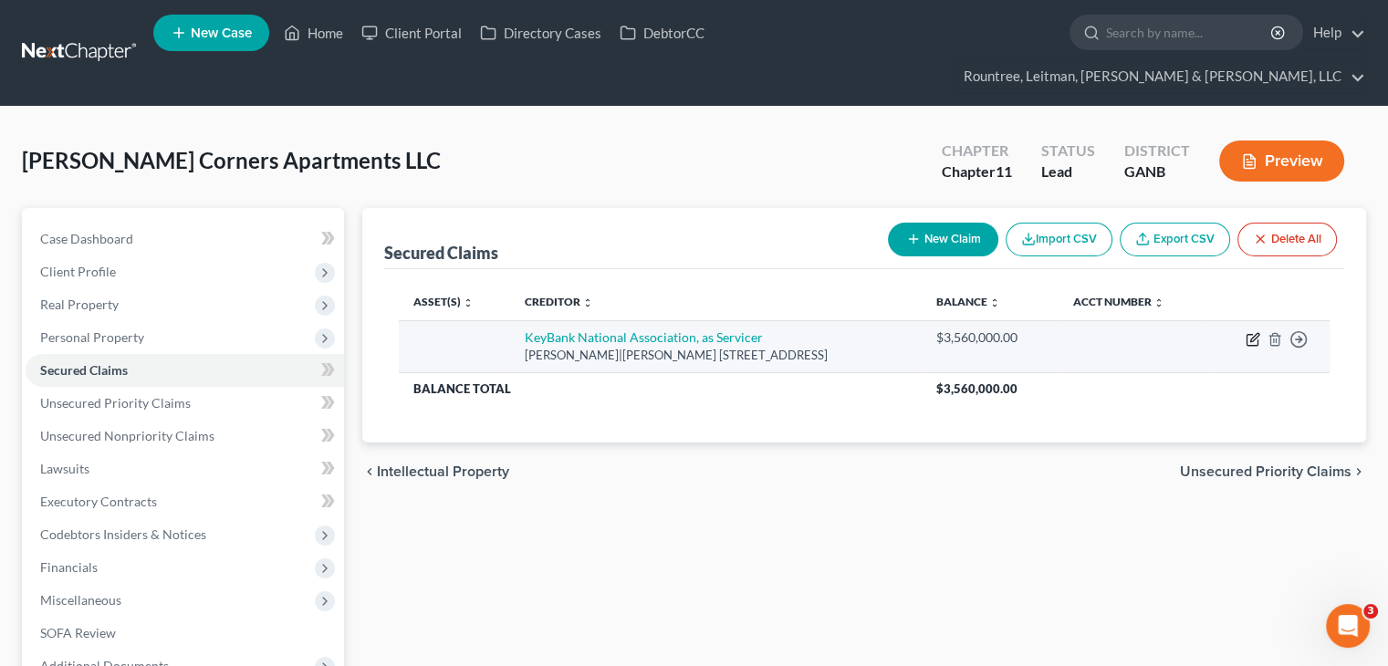
click at [1255, 332] on icon "button" at bounding box center [1253, 339] width 15 height 15
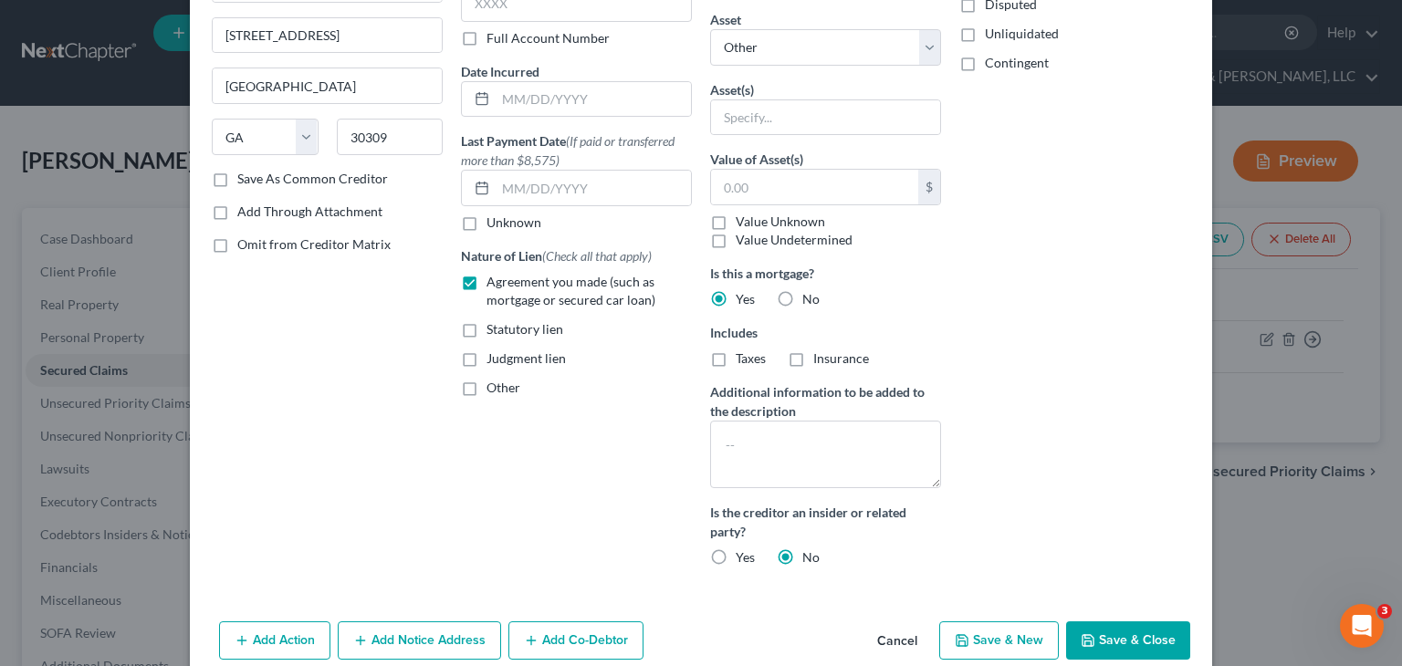
scroll to position [231, 0]
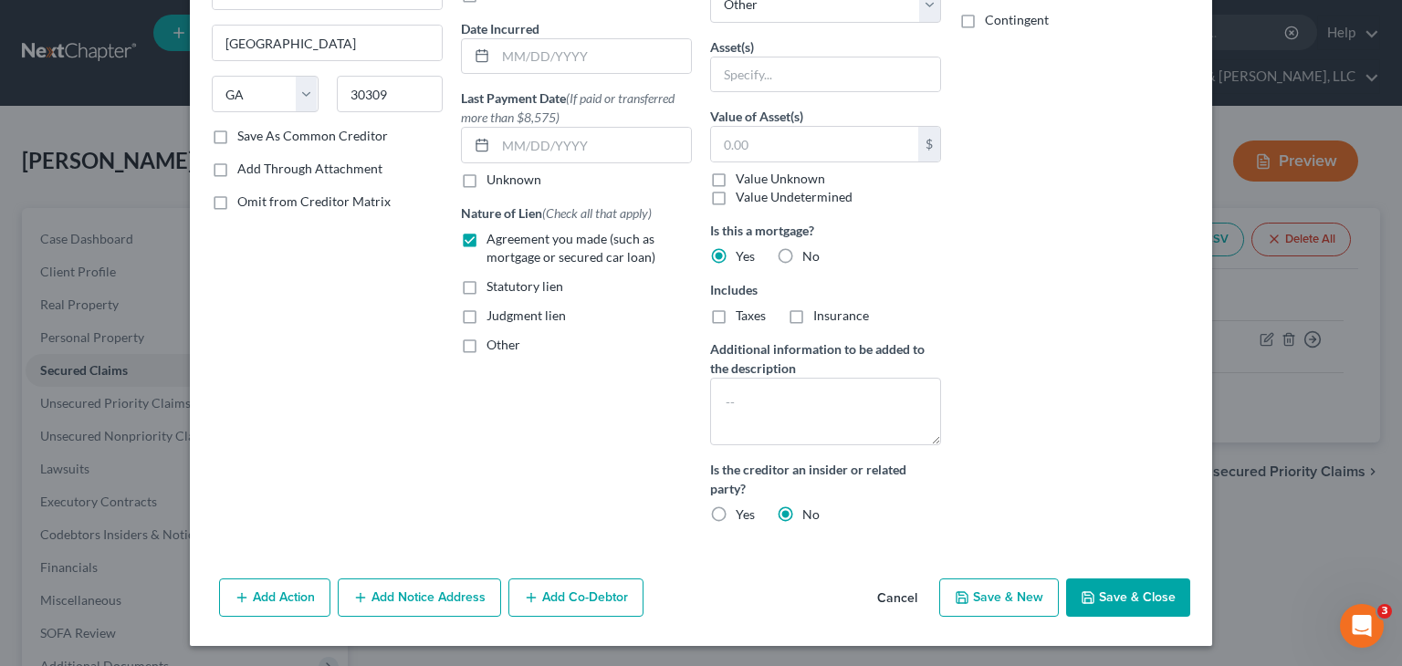
click at [605, 600] on button "Add Co-Debtor" at bounding box center [575, 598] width 135 height 38
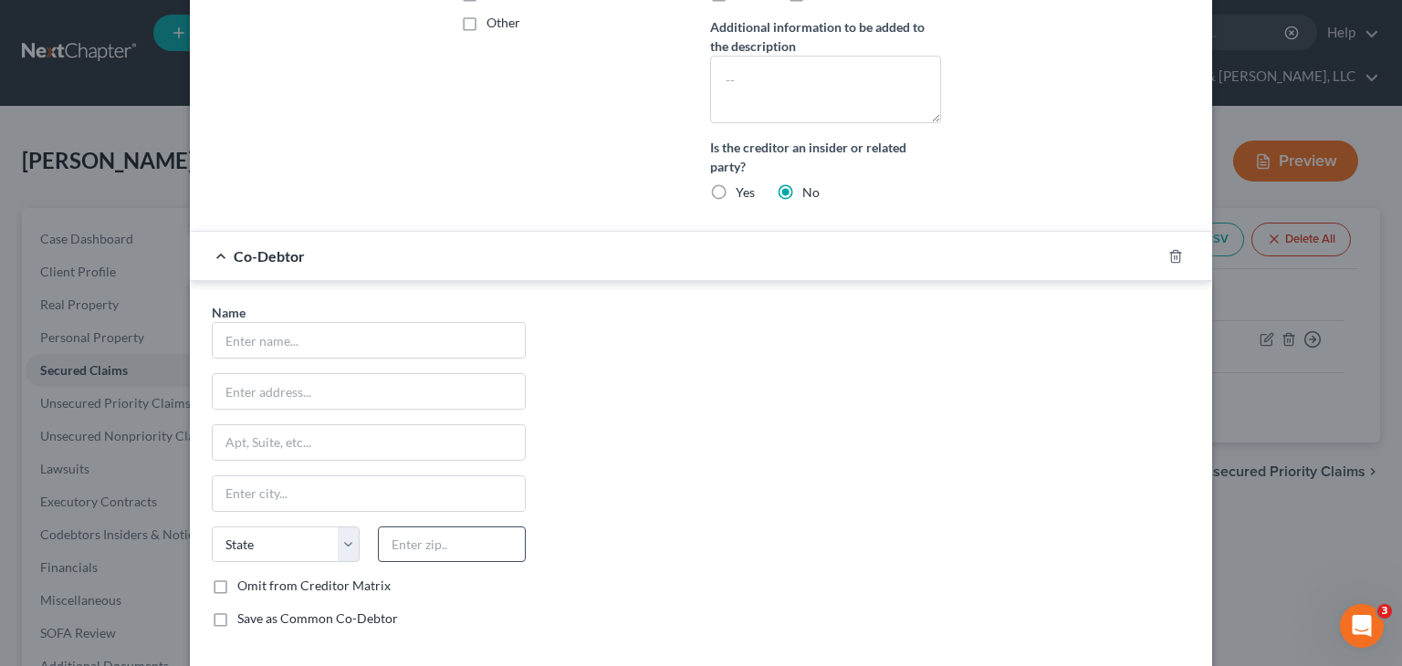
scroll to position [596, 0]
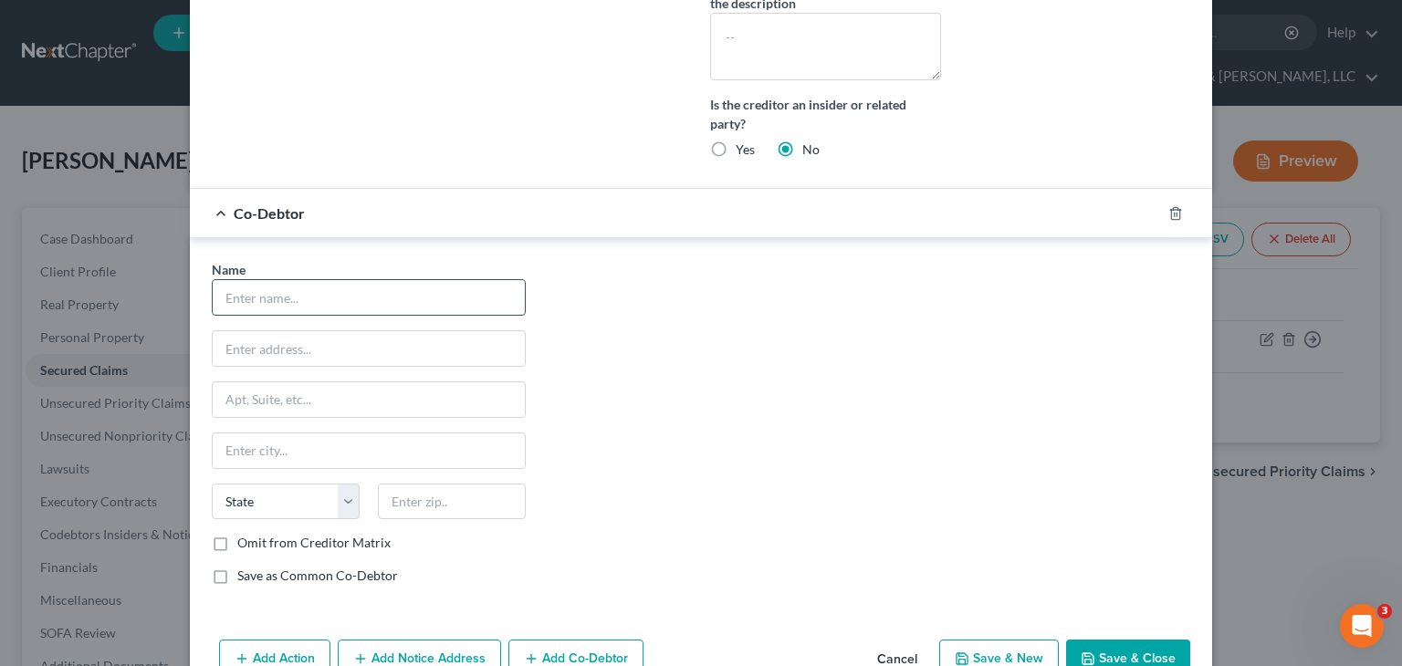
click at [280, 294] on input "text" at bounding box center [369, 297] width 312 height 35
click at [373, 348] on input "text" at bounding box center [369, 348] width 312 height 35
click at [1115, 650] on button "Save & Close" at bounding box center [1128, 659] width 124 height 38
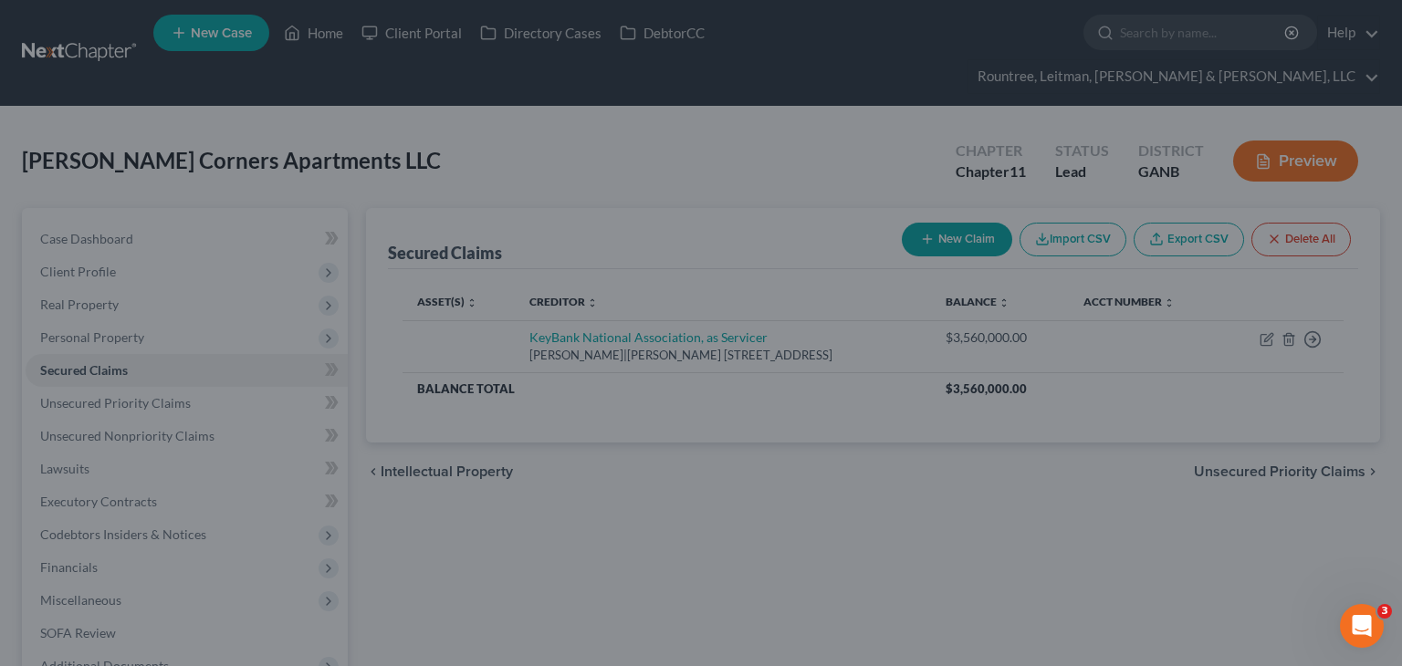
scroll to position [0, 0]
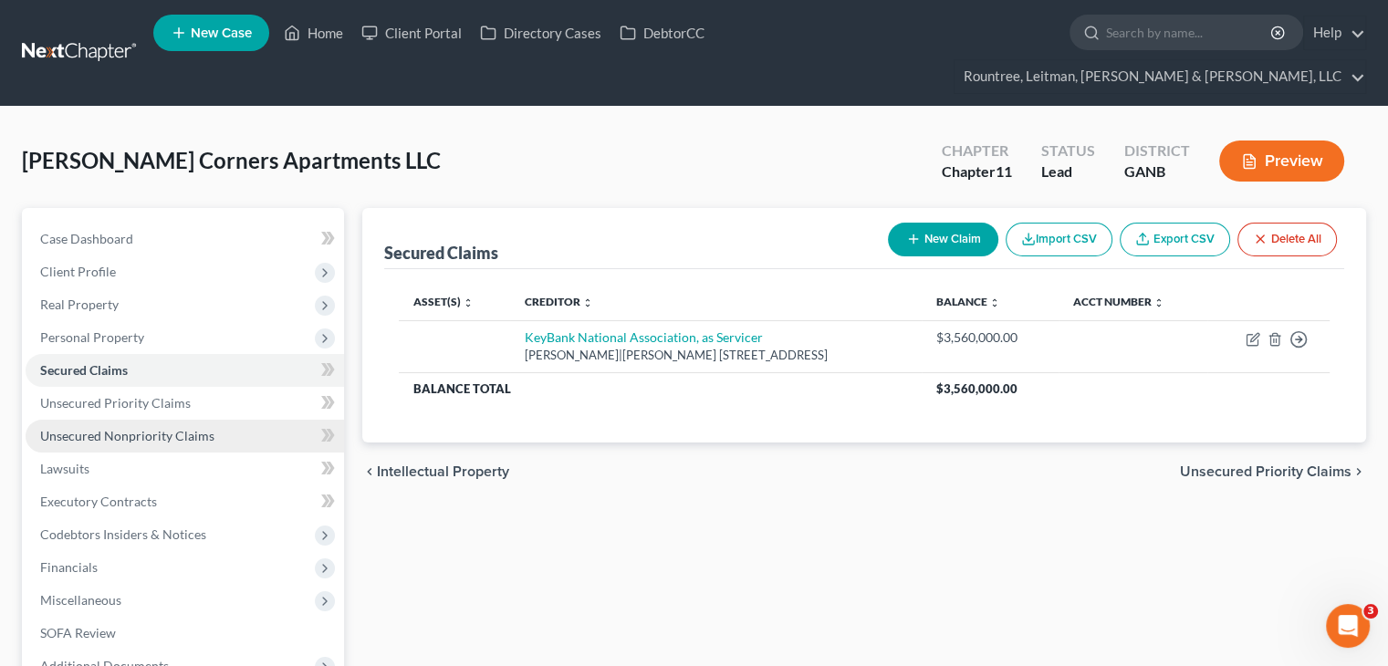
click at [146, 428] on span "Unsecured Nonpriority Claims" at bounding box center [127, 436] width 174 height 16
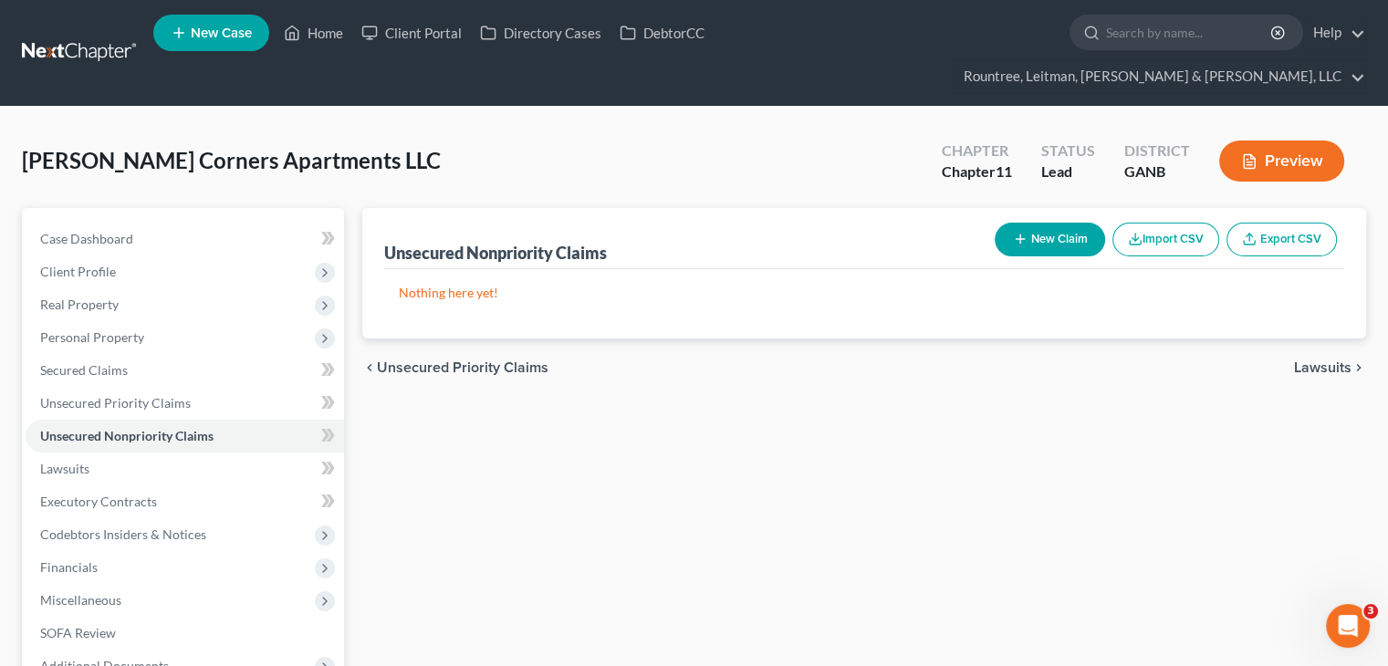
click at [1037, 223] on button "New Claim" at bounding box center [1050, 240] width 110 height 34
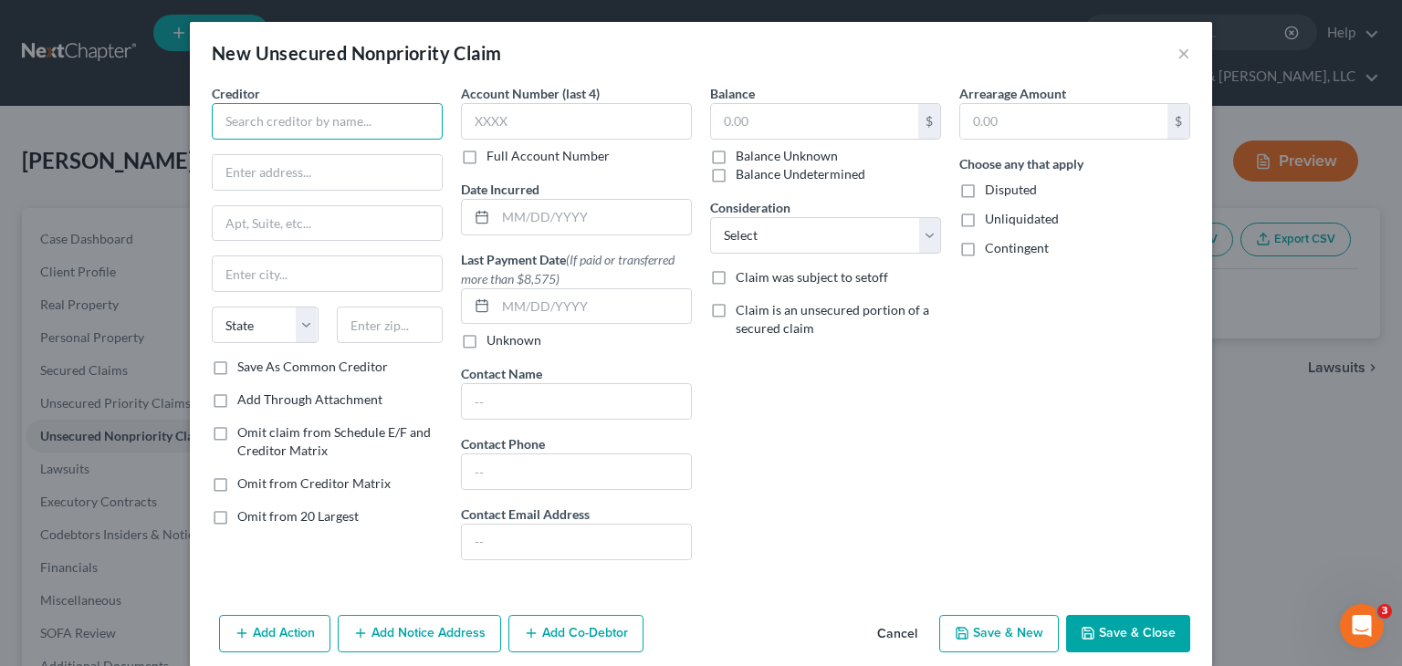
click at [345, 121] on input "text" at bounding box center [327, 121] width 231 height 37
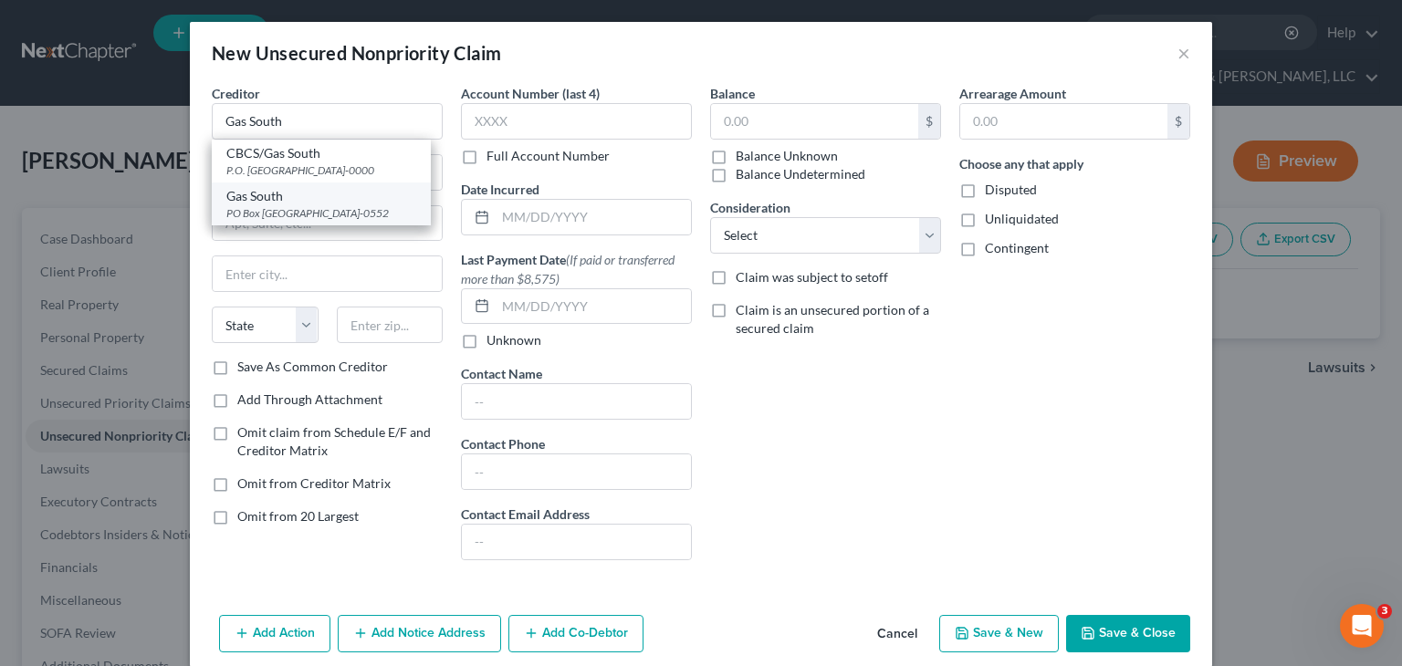
click at [288, 215] on div "PO Box [GEOGRAPHIC_DATA]-0552" at bounding box center [321, 213] width 190 height 16
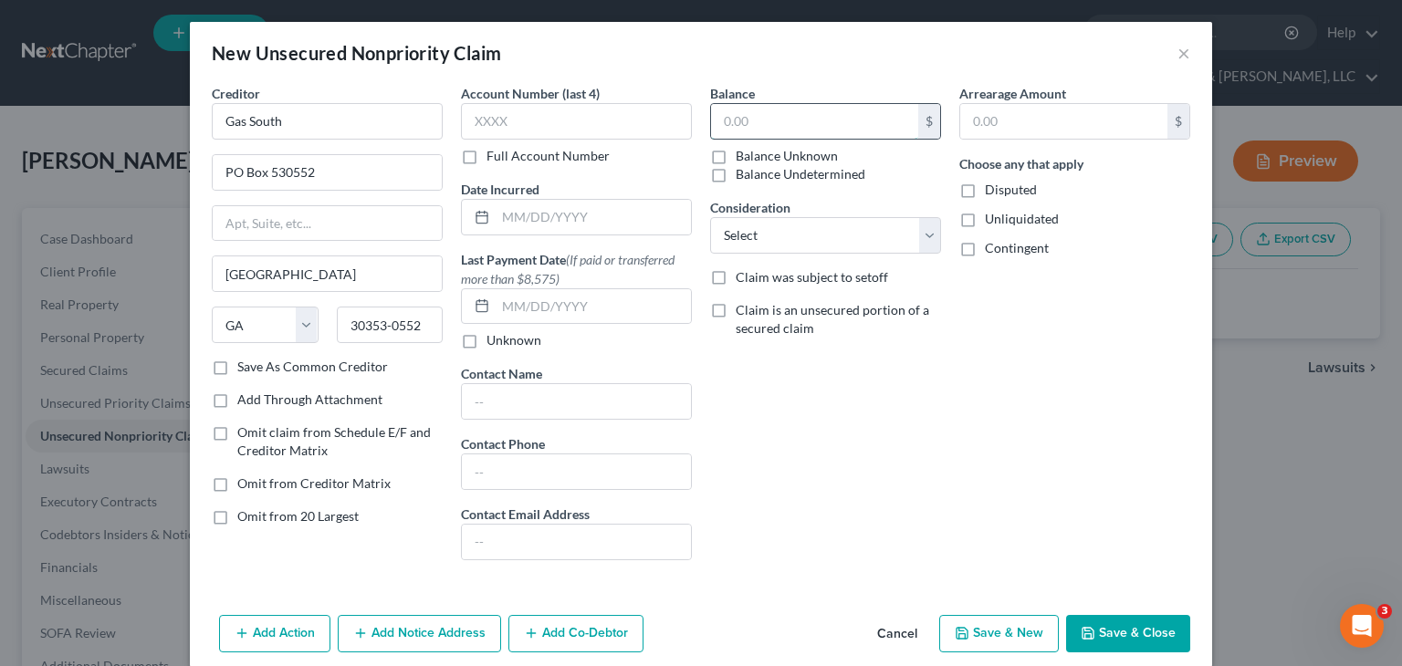
click at [779, 125] on input "text" at bounding box center [814, 121] width 207 height 35
click at [741, 229] on select "Select Cable / Satellite Services Collection Agency Credit Card Debt Debt Couns…" at bounding box center [825, 235] width 231 height 37
click at [710, 217] on select "Select Cable / Satellite Services Collection Agency Credit Card Debt Debt Couns…" at bounding box center [825, 235] width 231 height 37
click at [1143, 632] on button "Save & Close" at bounding box center [1128, 634] width 124 height 38
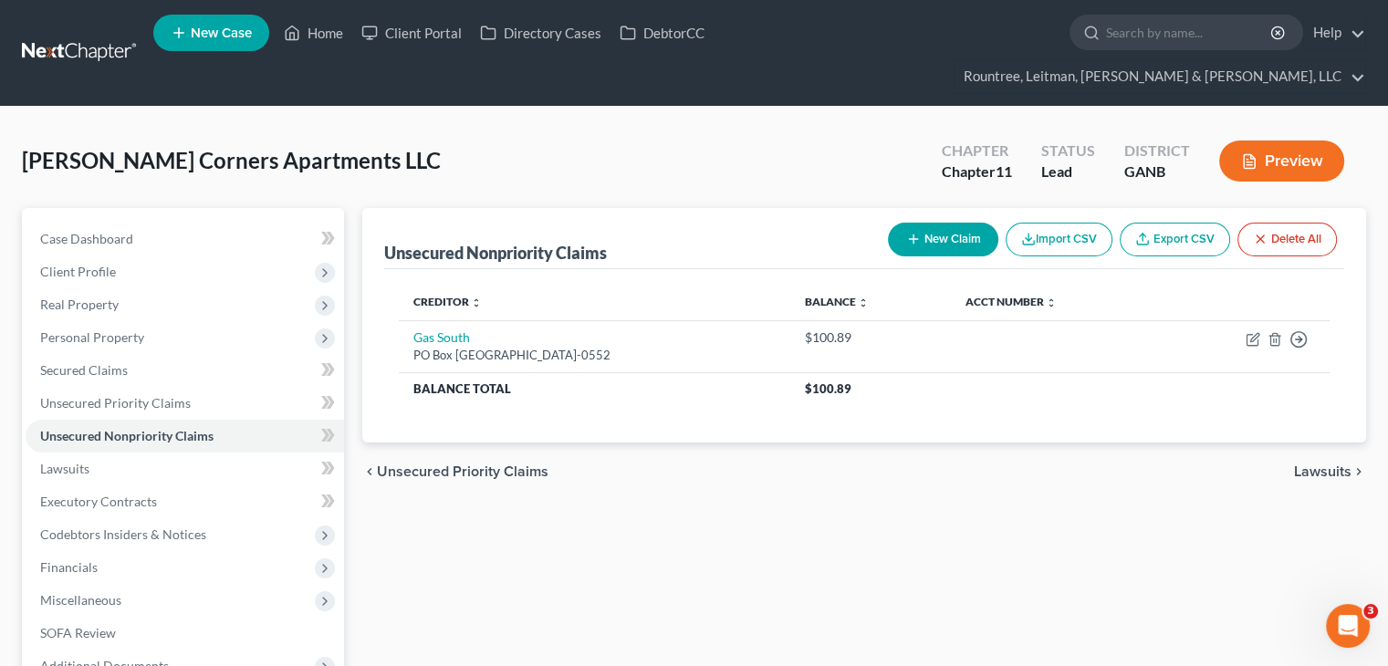
click at [945, 223] on button "New Claim" at bounding box center [943, 240] width 110 height 34
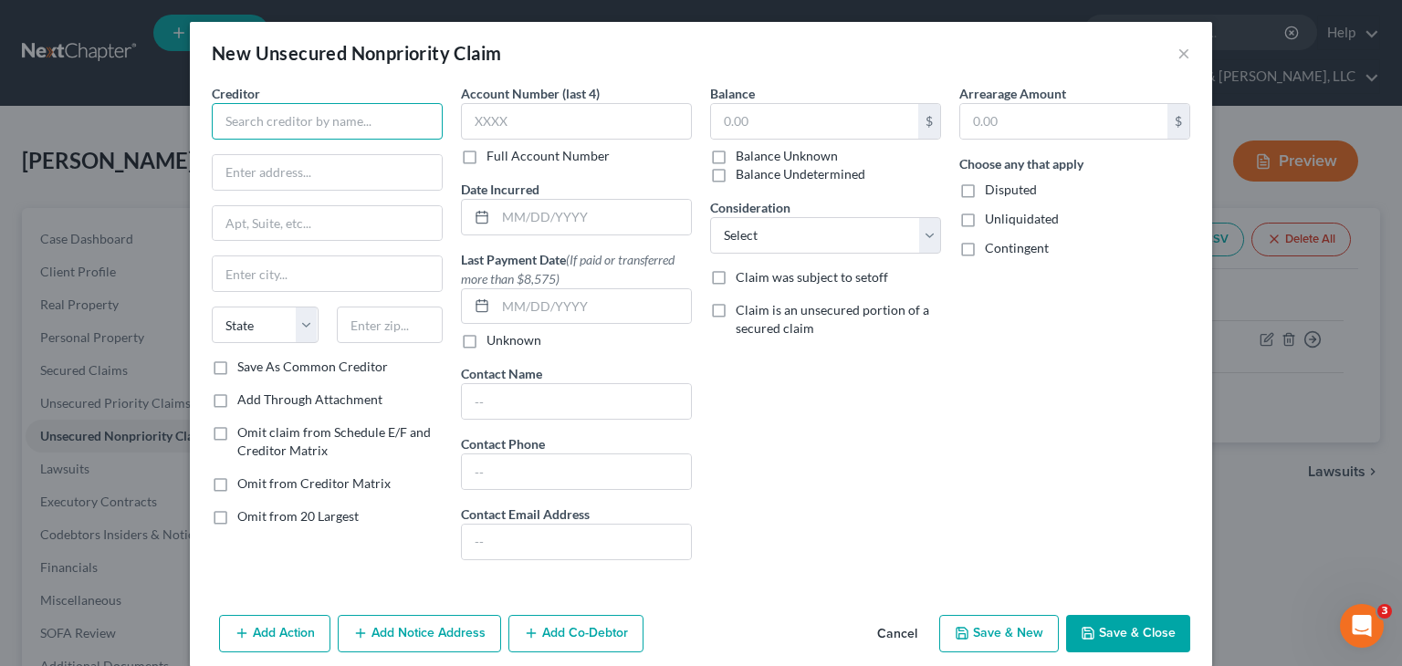
click at [297, 124] on input "text" at bounding box center [327, 121] width 231 height 37
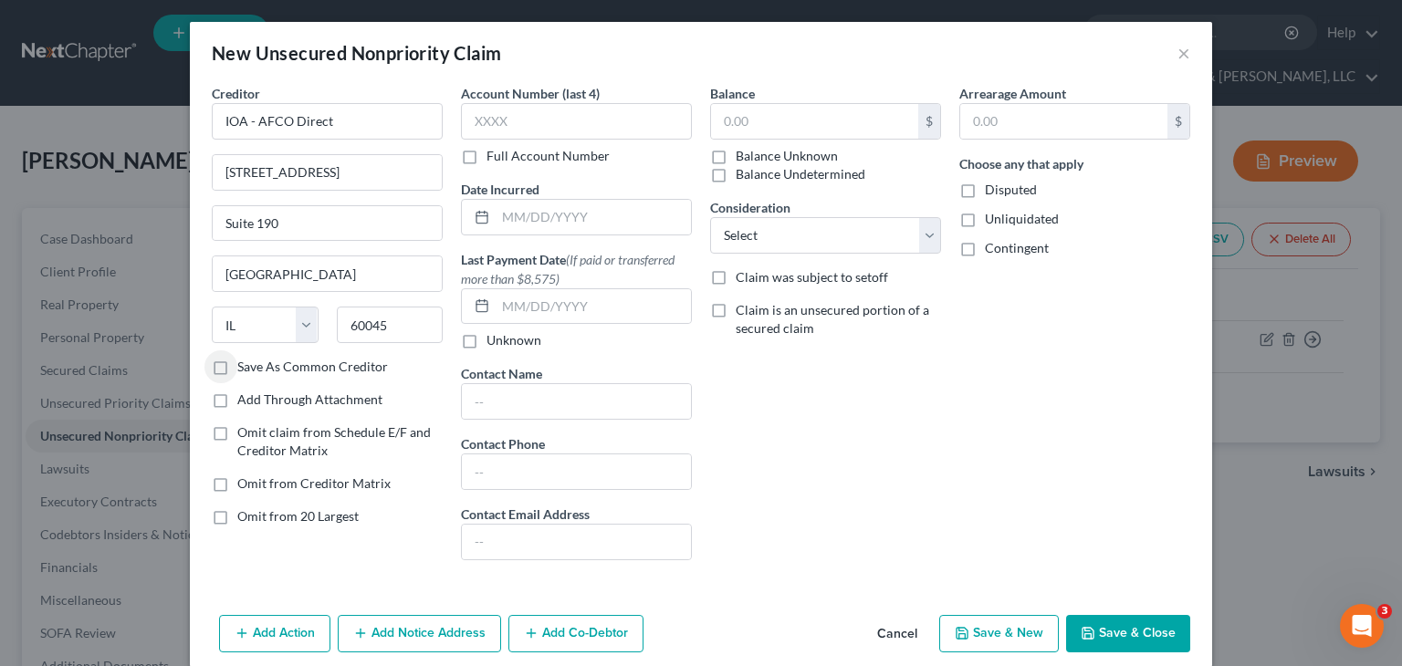
click at [237, 361] on label "Save As Common Creditor" at bounding box center [312, 367] width 151 height 18
click at [245, 361] on input "Save As Common Creditor" at bounding box center [251, 364] width 12 height 12
click at [884, 114] on input "text" at bounding box center [814, 121] width 207 height 35
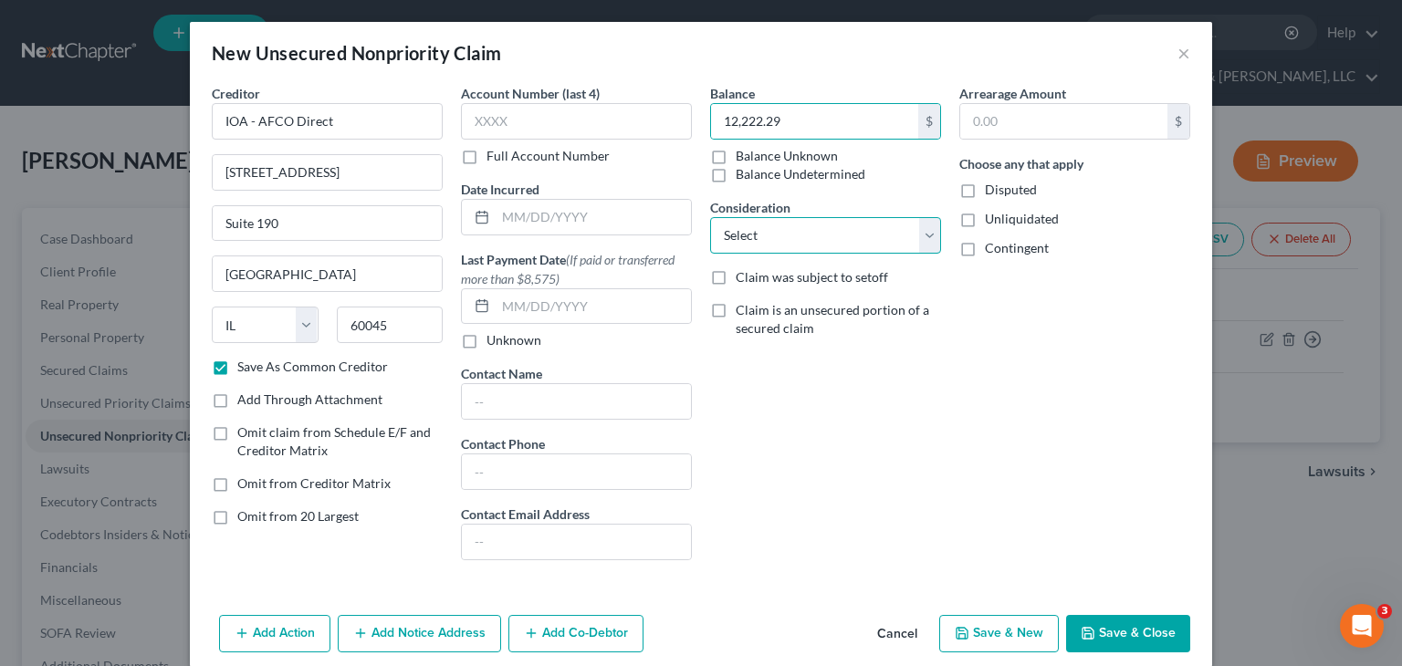
click at [913, 231] on select "Select Cable / Satellite Services Collection Agency Credit Card Debt Debt Couns…" at bounding box center [825, 235] width 231 height 37
click at [710, 217] on select "Select Cable / Satellite Services Collection Agency Credit Card Debt Debt Couns…" at bounding box center [825, 235] width 231 height 37
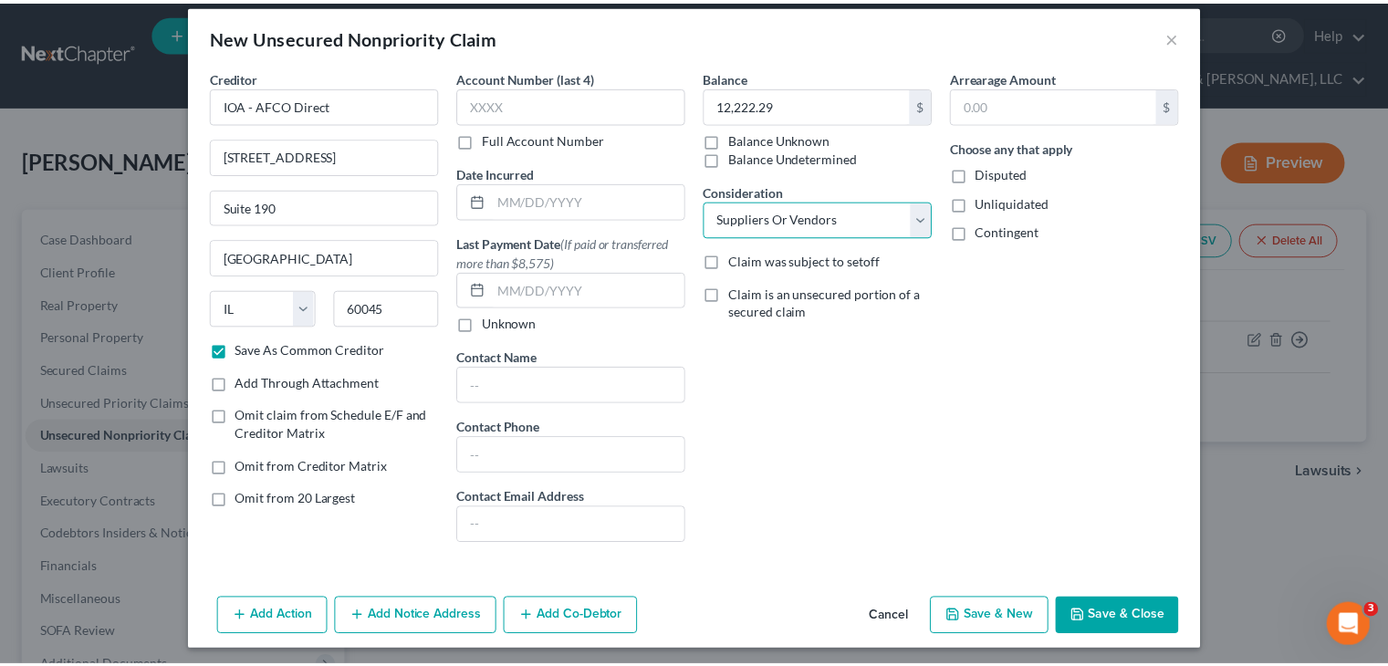
scroll to position [21, 0]
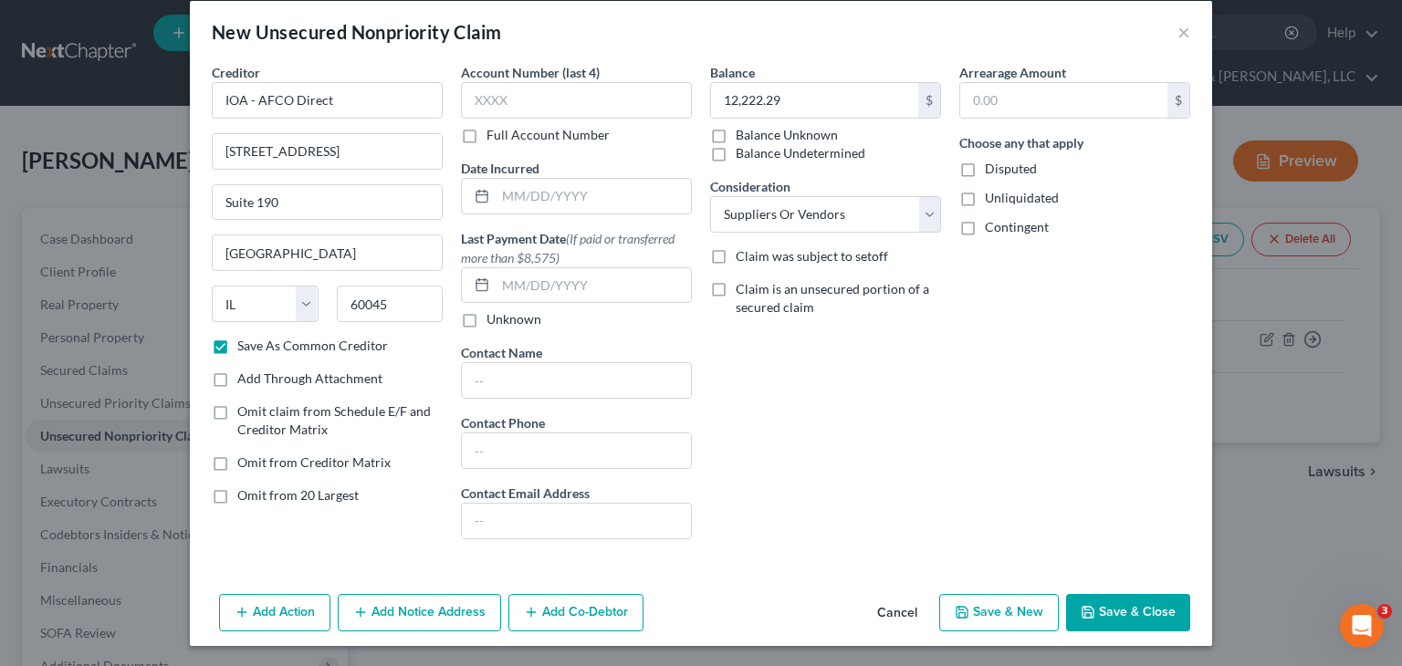
click at [1109, 612] on button "Save & Close" at bounding box center [1128, 613] width 124 height 38
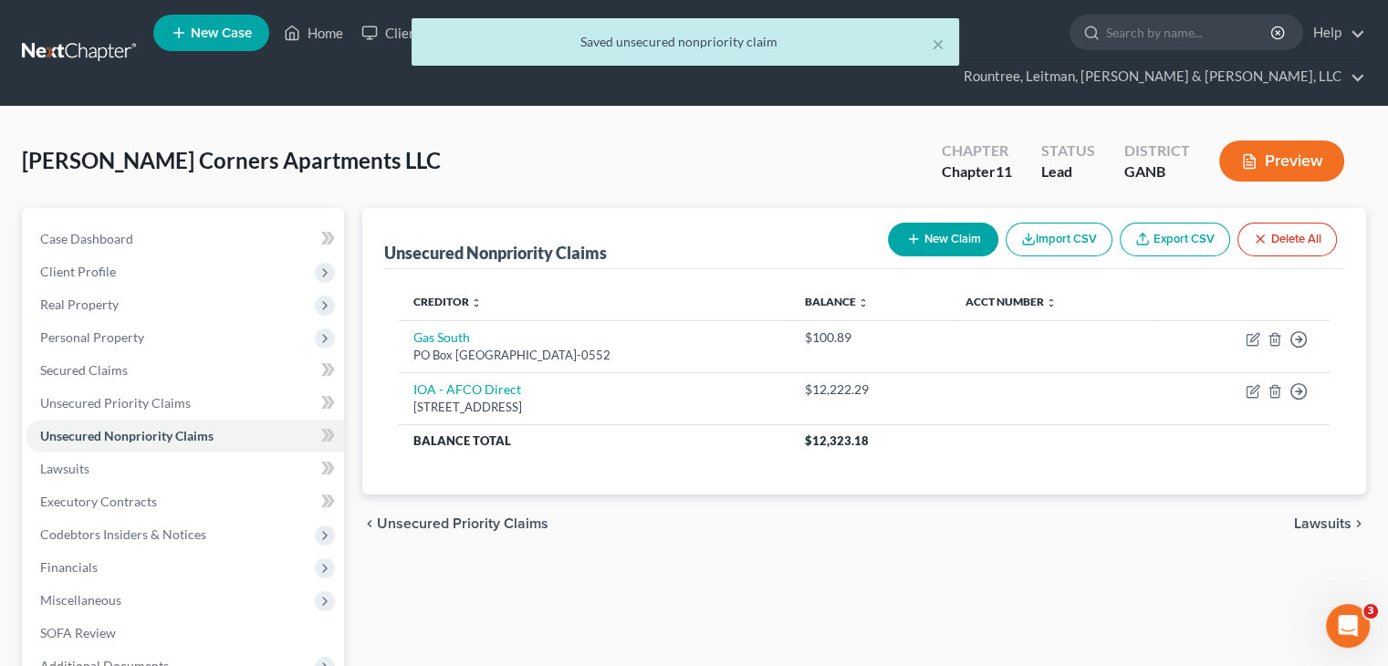
click at [939, 223] on button "New Claim" at bounding box center [943, 240] width 110 height 34
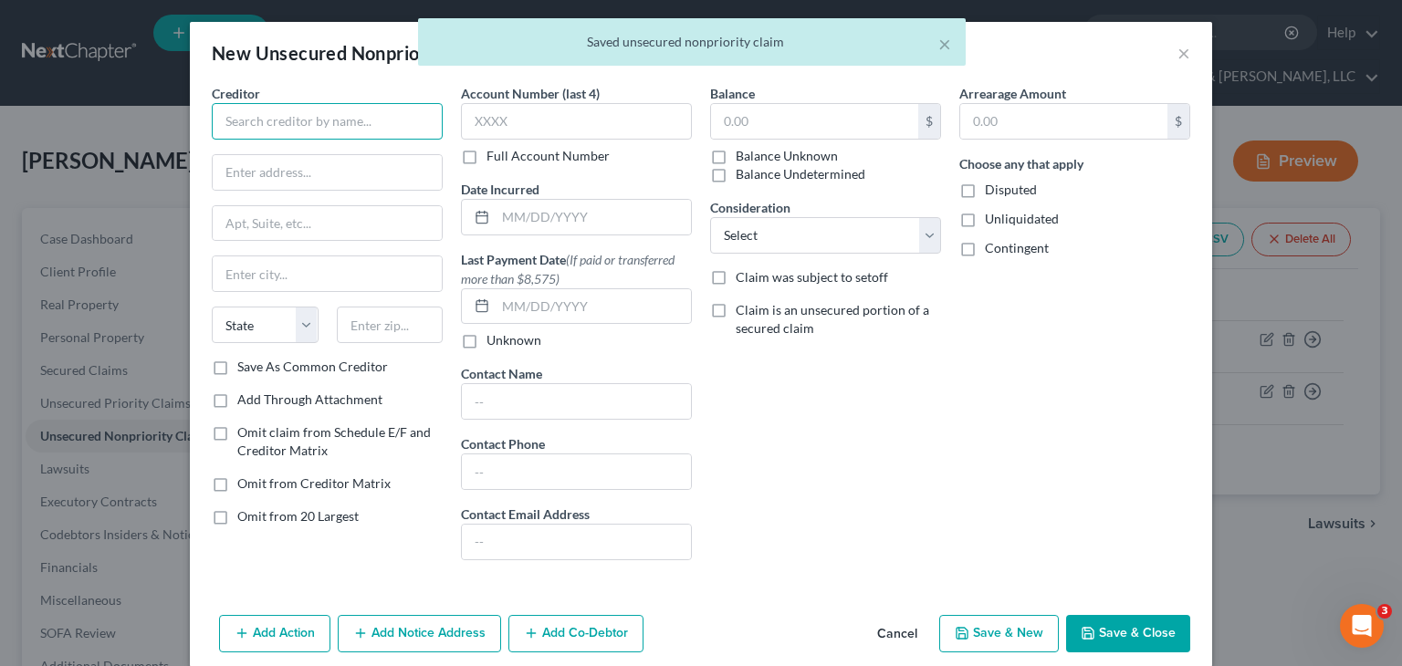
click at [299, 117] on input "text" at bounding box center [327, 121] width 231 height 37
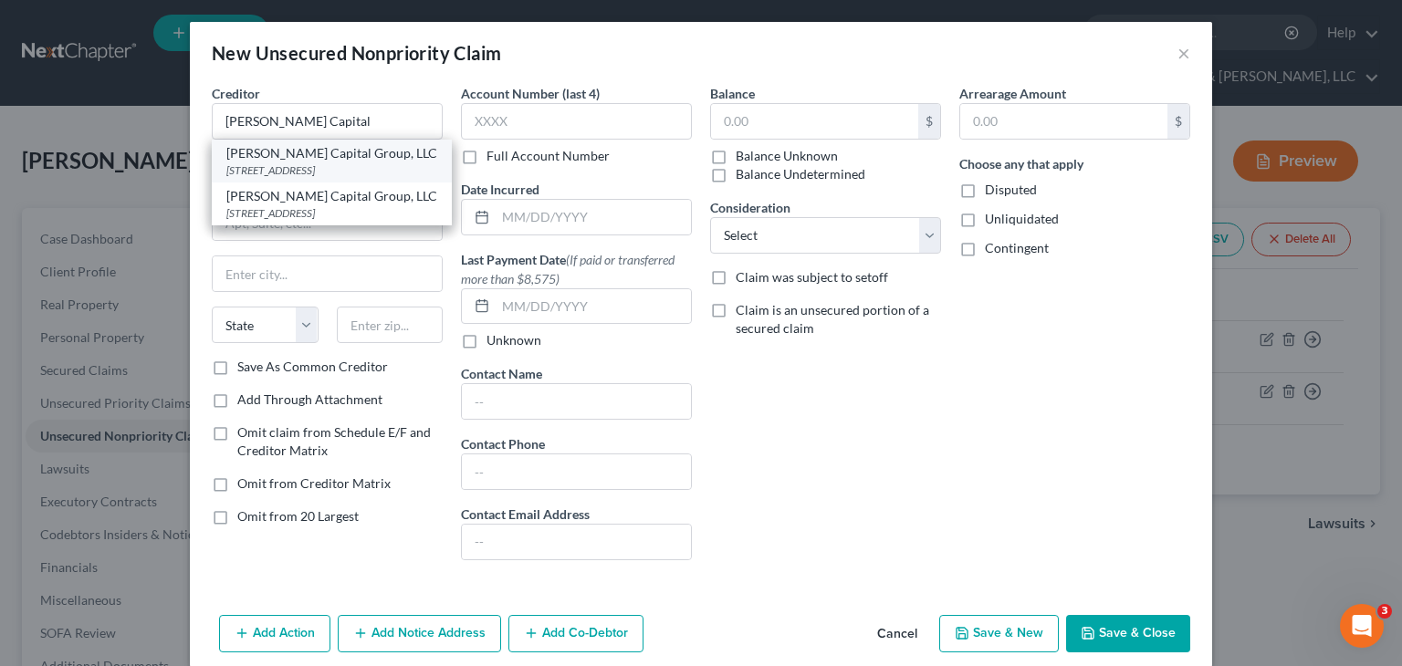
click at [323, 176] on div "[STREET_ADDRESS]" at bounding box center [331, 170] width 211 height 16
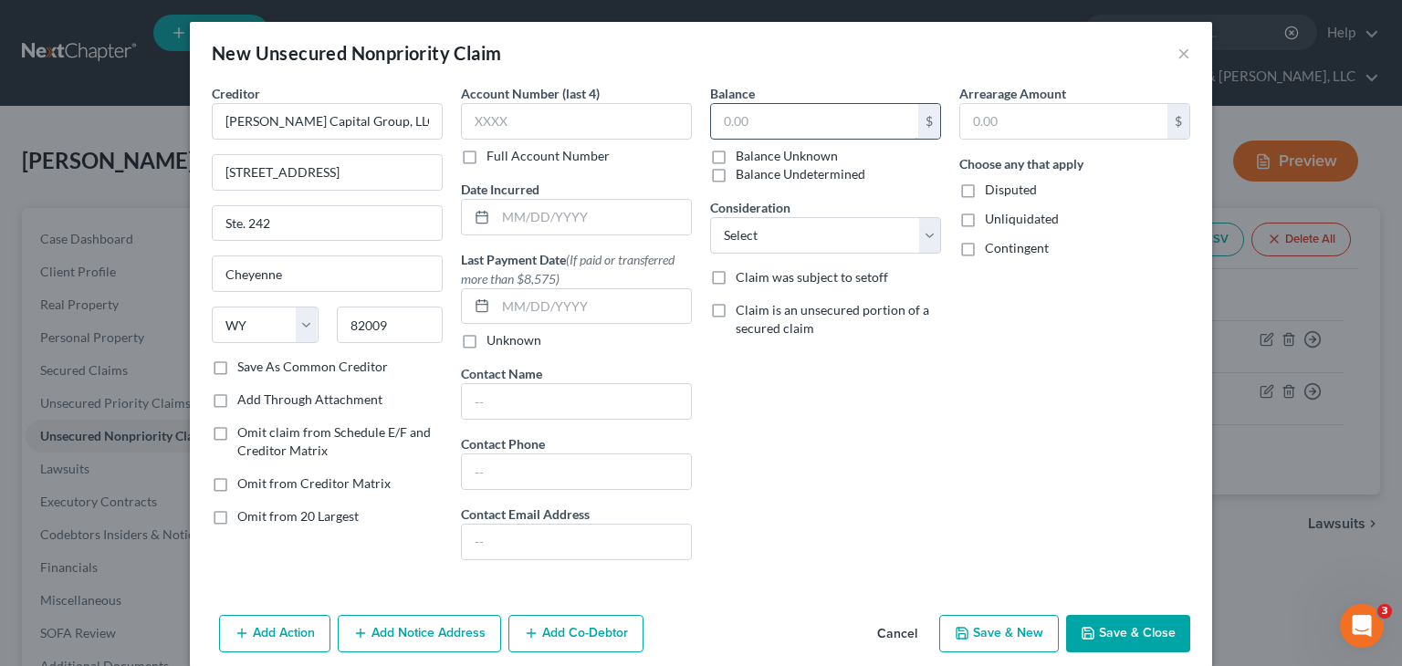
click at [763, 118] on input "text" at bounding box center [814, 121] width 207 height 35
click at [920, 232] on select "Select Cable / Satellite Services Collection Agency Credit Card Debt Debt Couns…" at bounding box center [825, 235] width 231 height 37
click at [710, 217] on select "Select Cable / Satellite Services Collection Agency Credit Card Debt Debt Couns…" at bounding box center [825, 235] width 231 height 37
click at [1127, 636] on button "Save & Close" at bounding box center [1128, 634] width 124 height 38
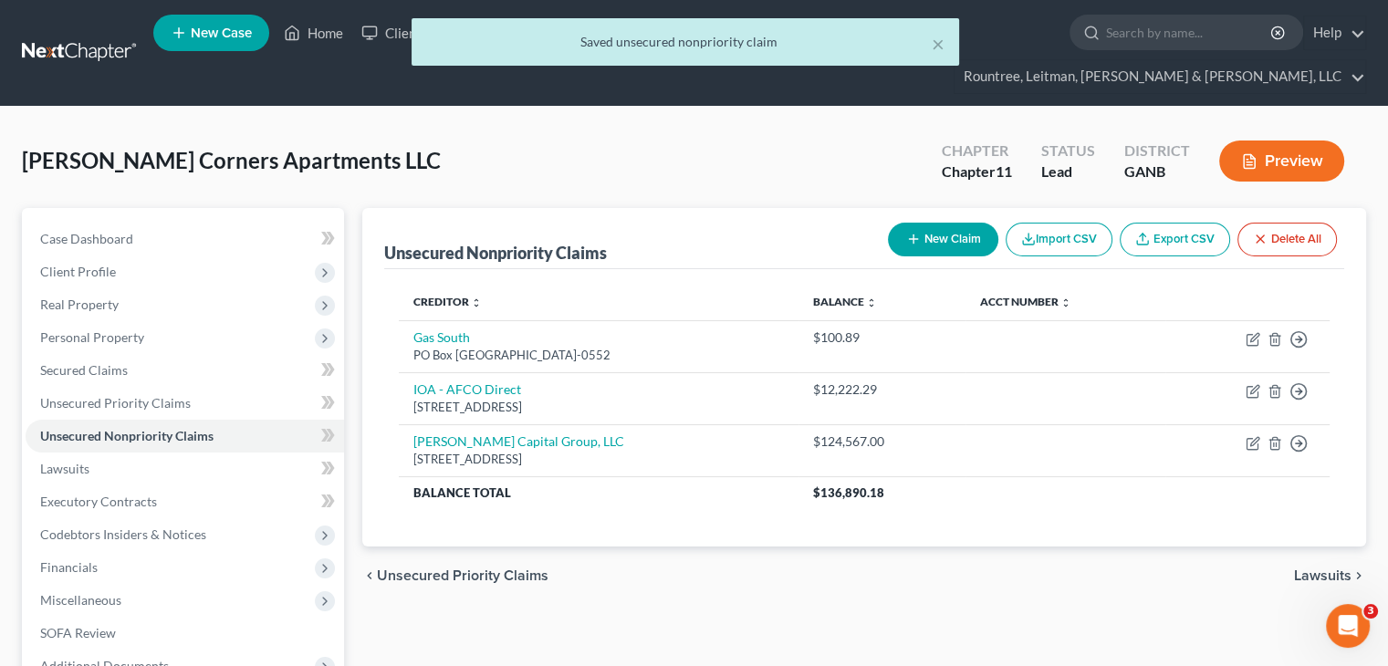
click at [930, 223] on button "New Claim" at bounding box center [943, 240] width 110 height 34
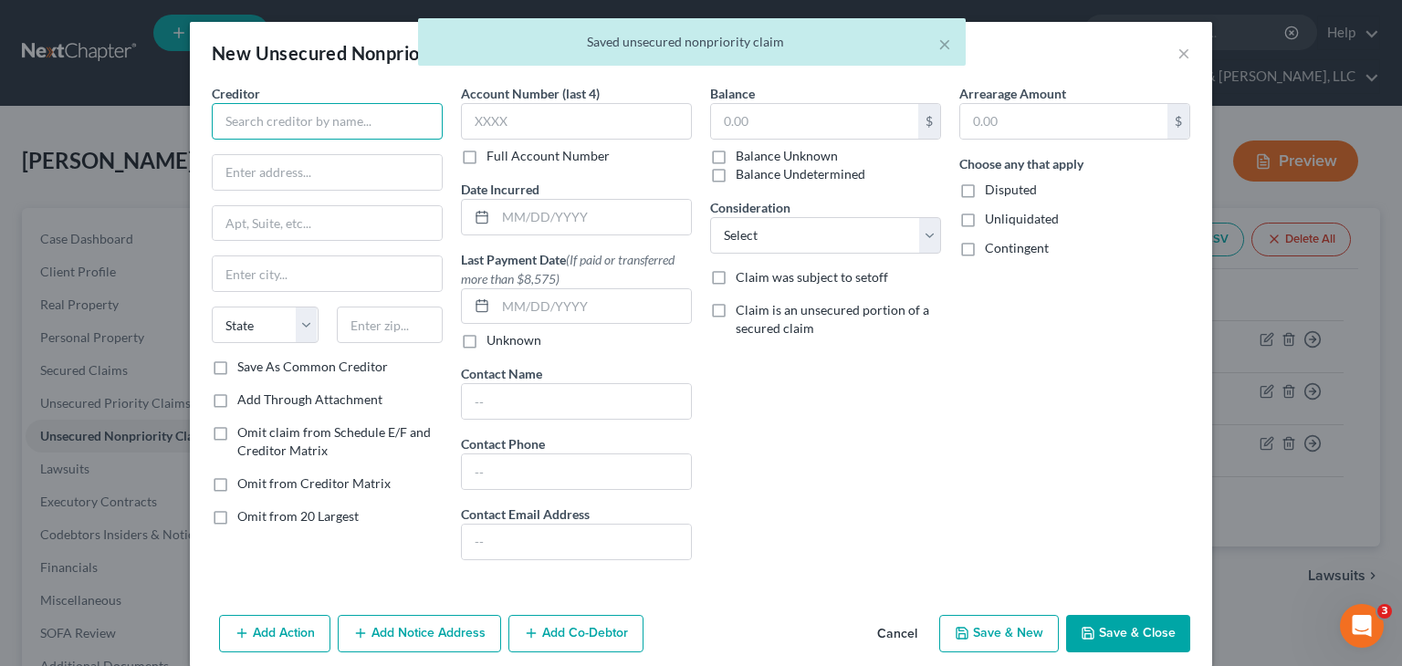
click at [334, 126] on input "text" at bounding box center [327, 121] width 231 height 37
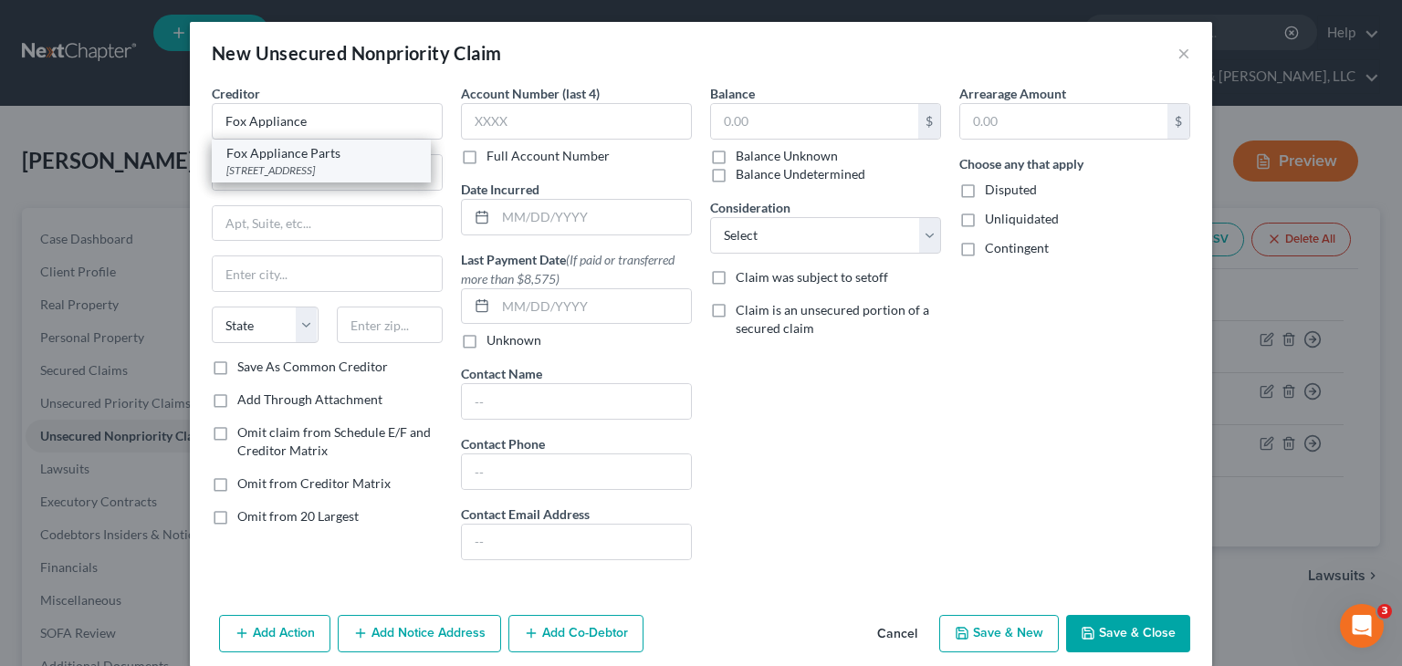
click at [311, 155] on div "Fox Appliance Parts" at bounding box center [321, 153] width 190 height 18
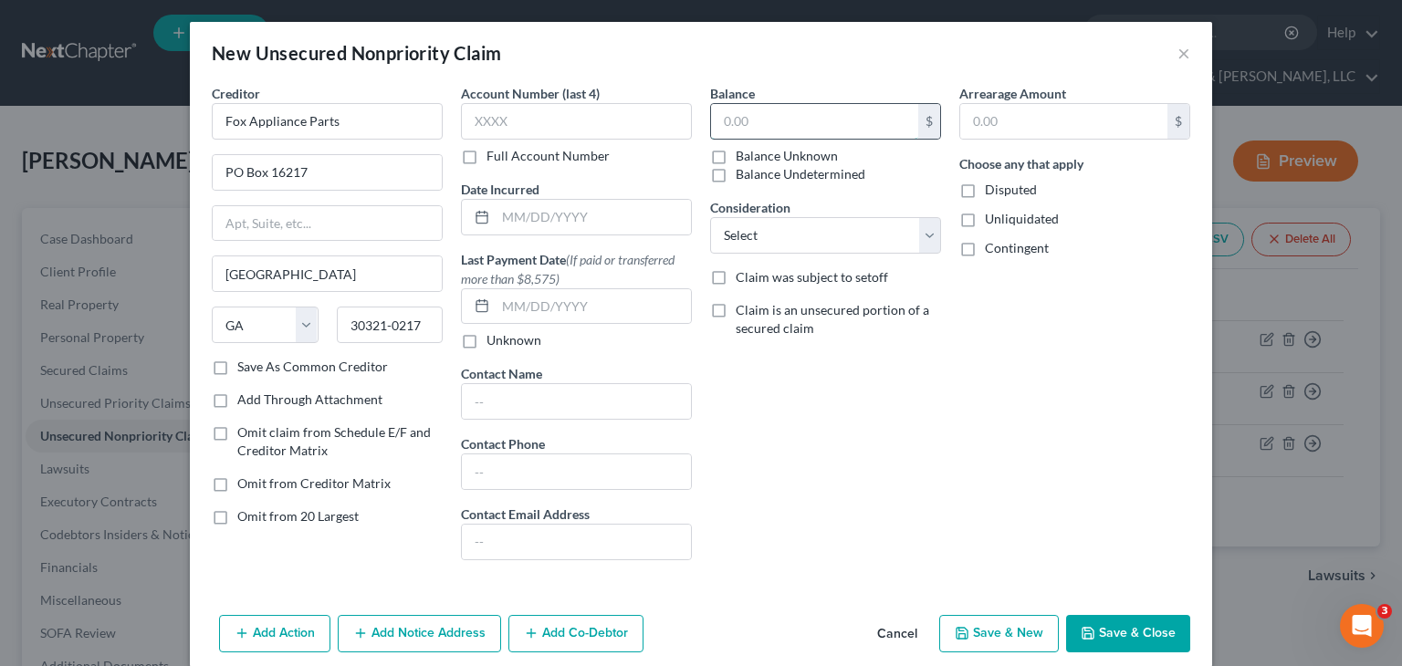
click at [749, 129] on input "text" at bounding box center [814, 121] width 207 height 35
click at [927, 237] on select "Select Cable / Satellite Services Collection Agency Credit Card Debt Debt Couns…" at bounding box center [825, 235] width 231 height 37
click at [710, 217] on select "Select Cable / Satellite Services Collection Agency Credit Card Debt Debt Couns…" at bounding box center [825, 235] width 231 height 37
click at [1113, 631] on button "Save & Close" at bounding box center [1128, 634] width 124 height 38
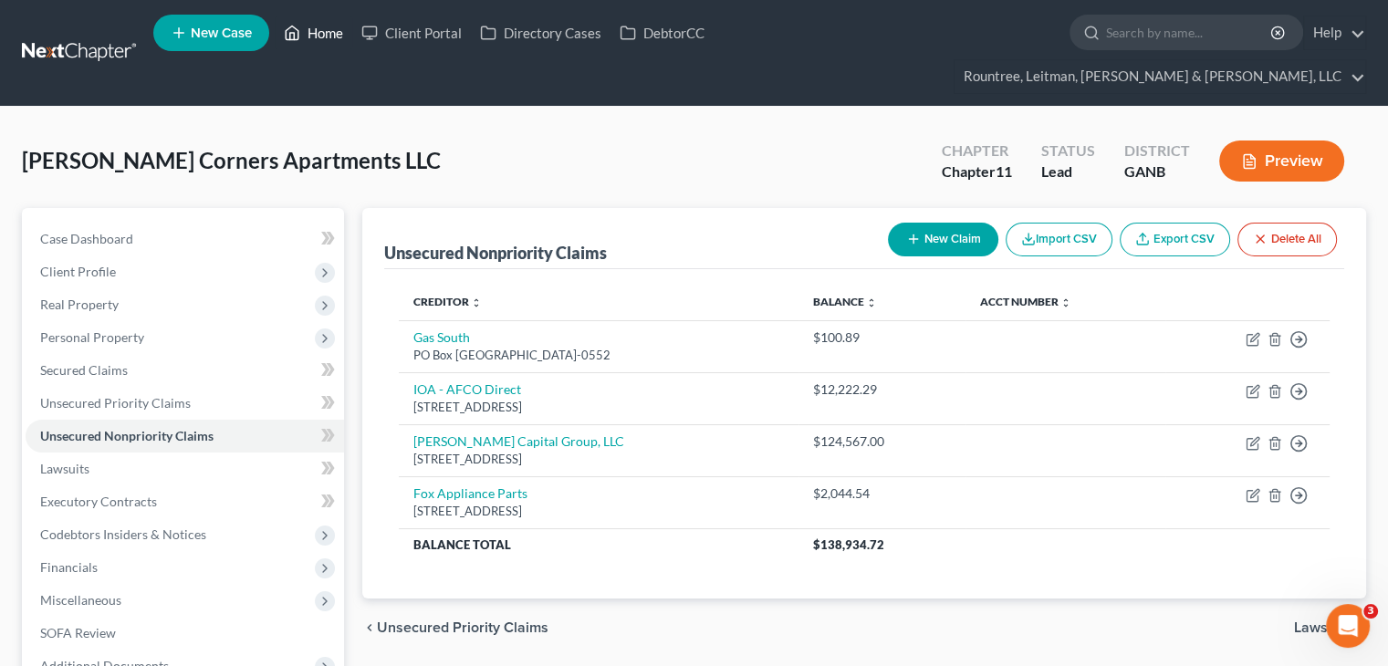
click at [328, 33] on link "Home" at bounding box center [314, 32] width 78 height 33
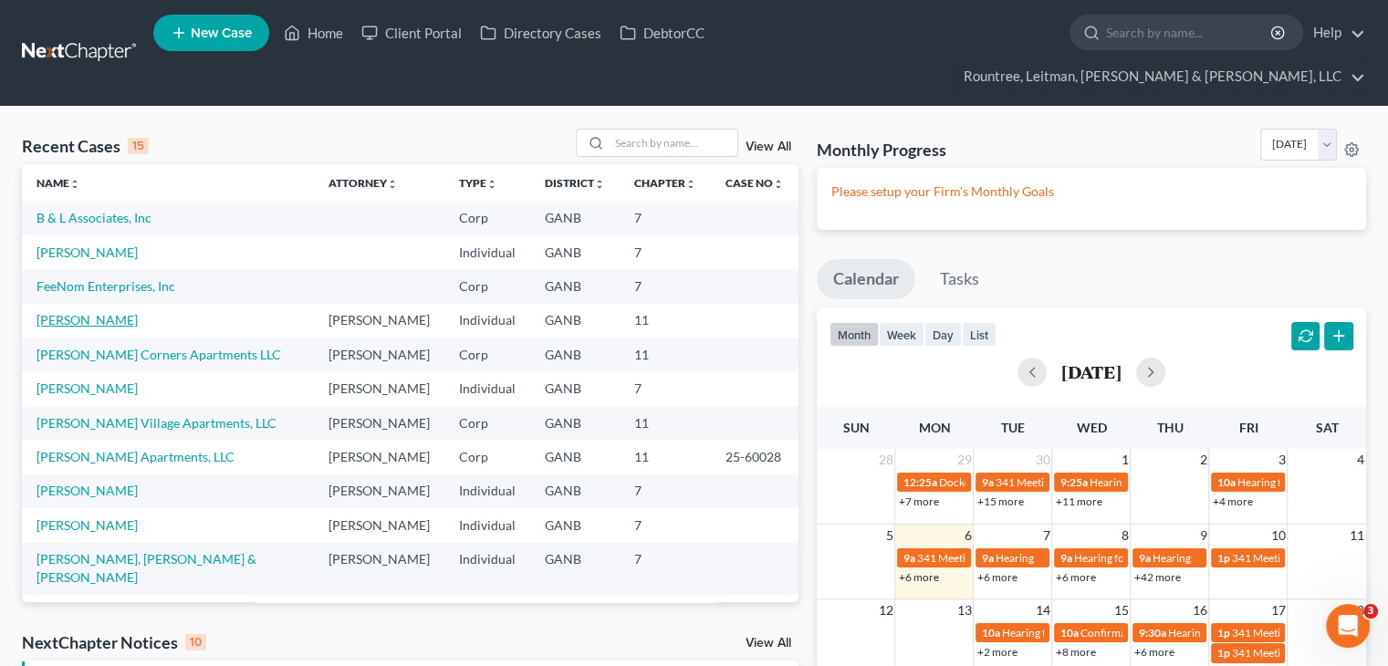
click at [100, 312] on link "[PERSON_NAME]" at bounding box center [87, 320] width 101 height 16
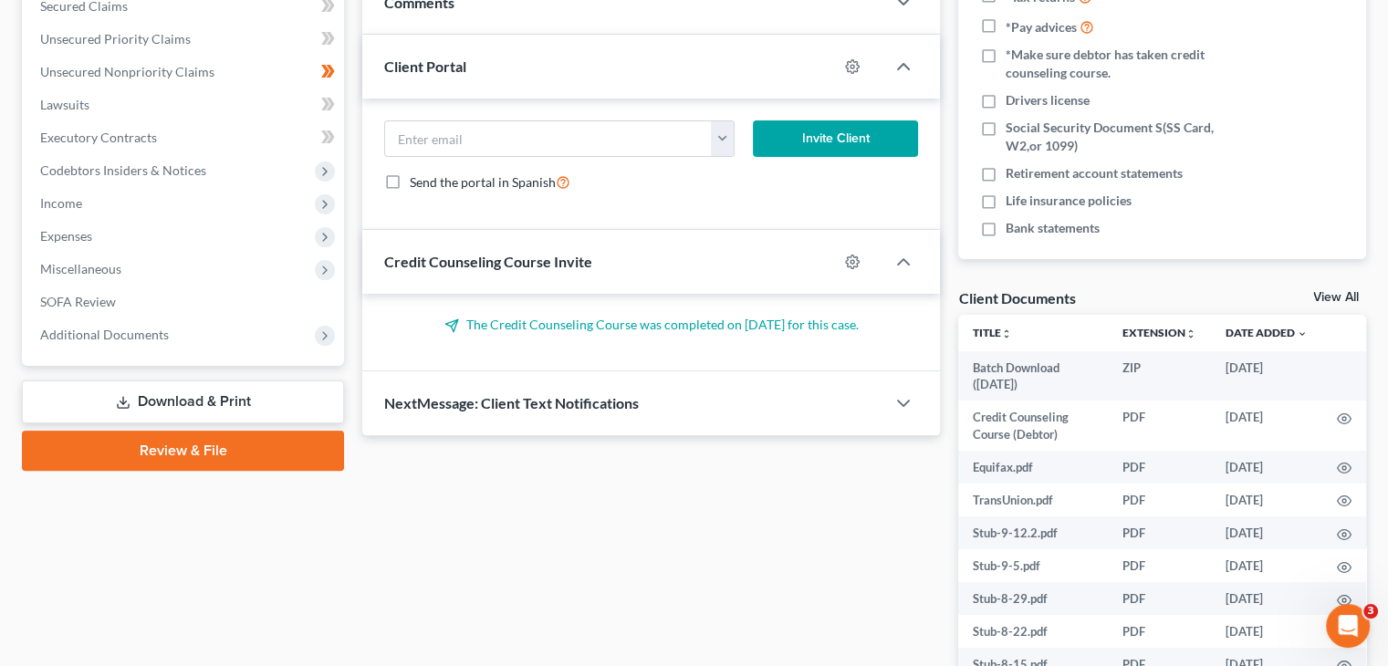
scroll to position [508, 0]
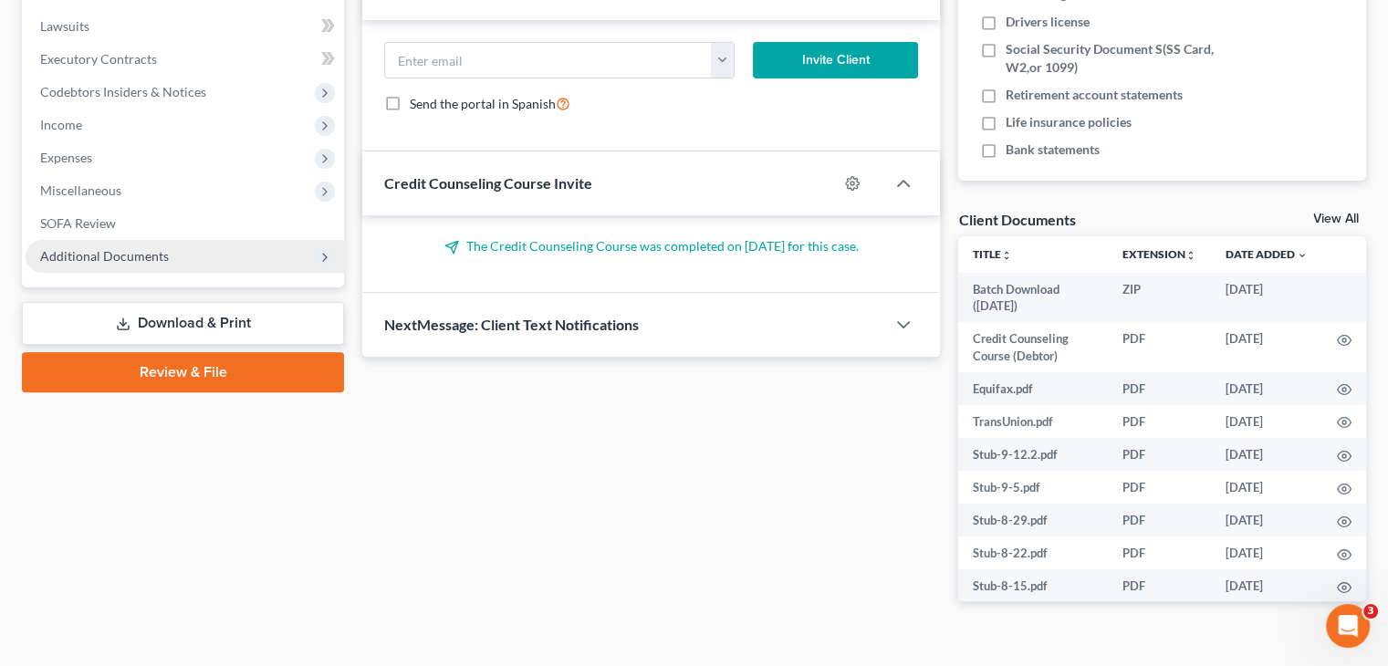
click at [164, 248] on span "Additional Documents" at bounding box center [104, 256] width 129 height 16
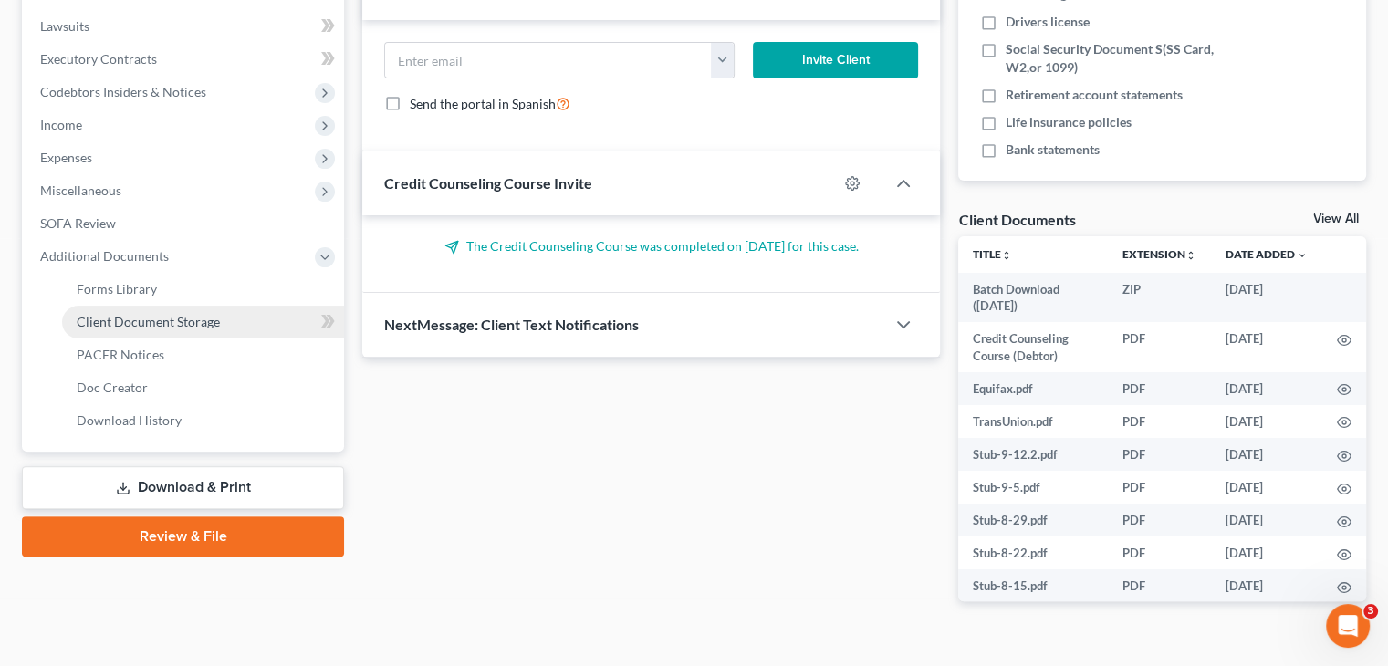
click at [214, 314] on span "Client Document Storage" at bounding box center [148, 322] width 143 height 16
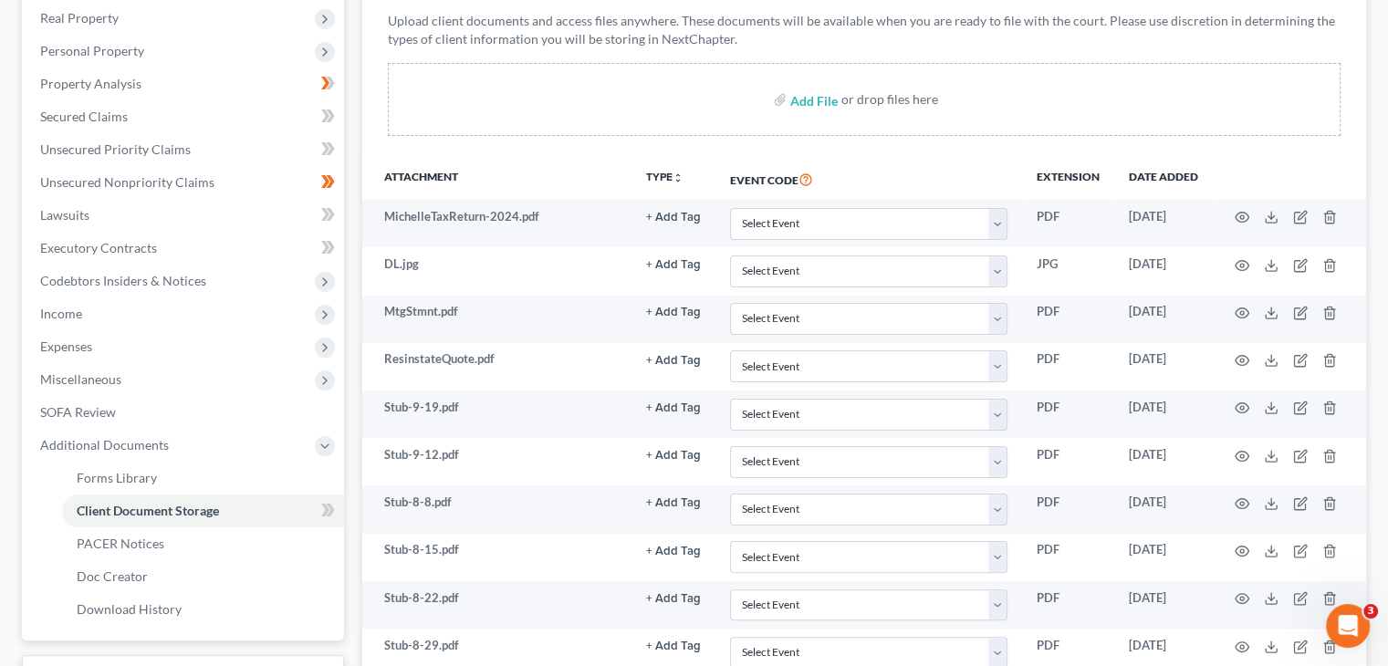
scroll to position [537, 0]
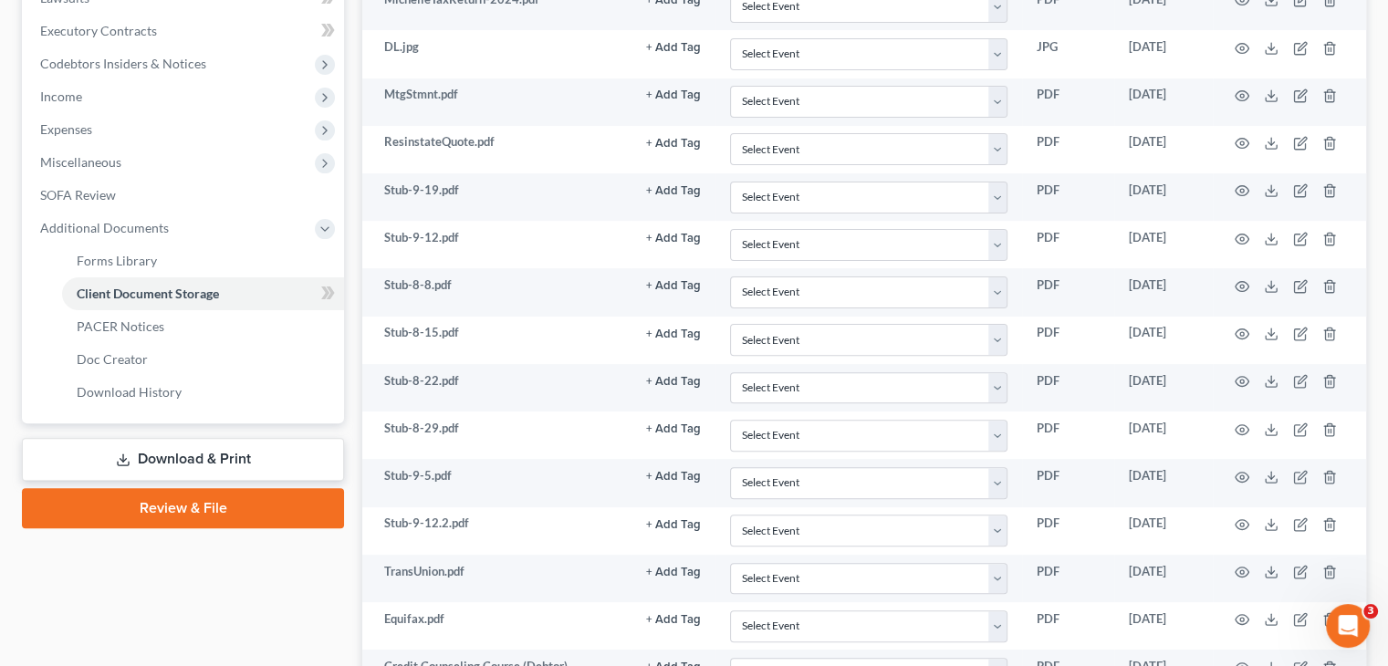
click at [187, 488] on link "Review & File" at bounding box center [183, 508] width 322 height 40
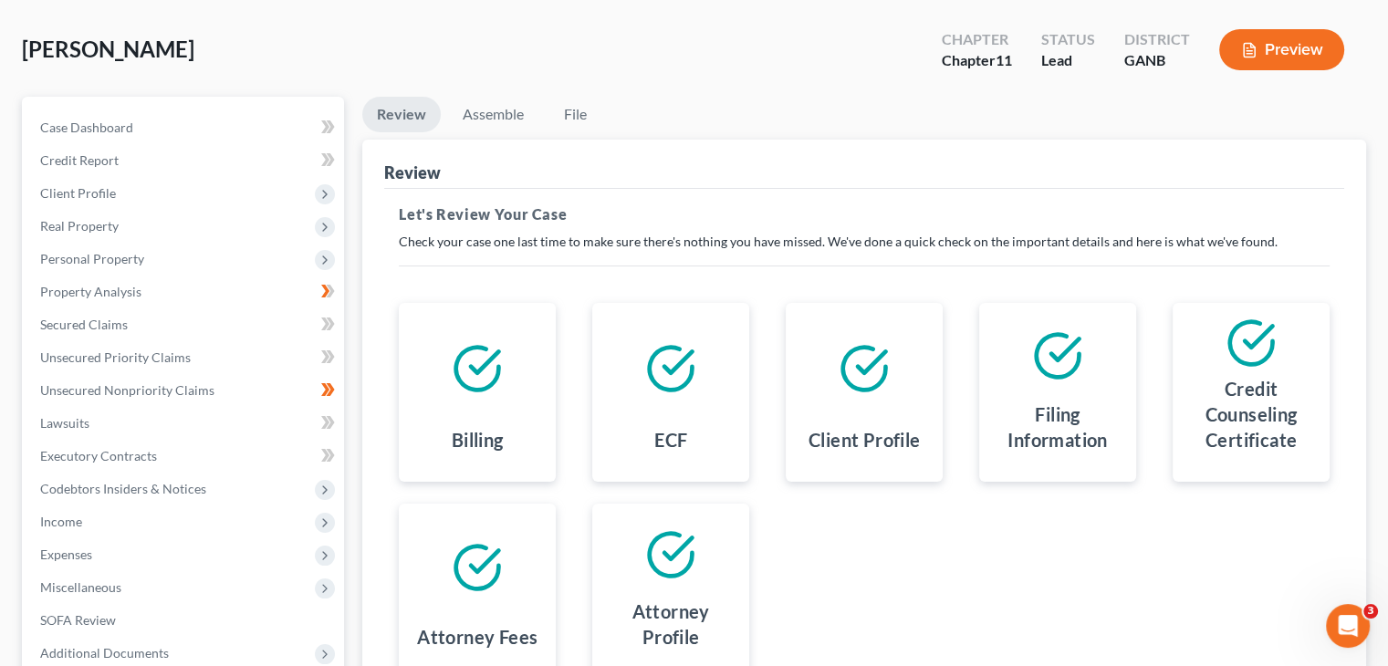
scroll to position [270, 0]
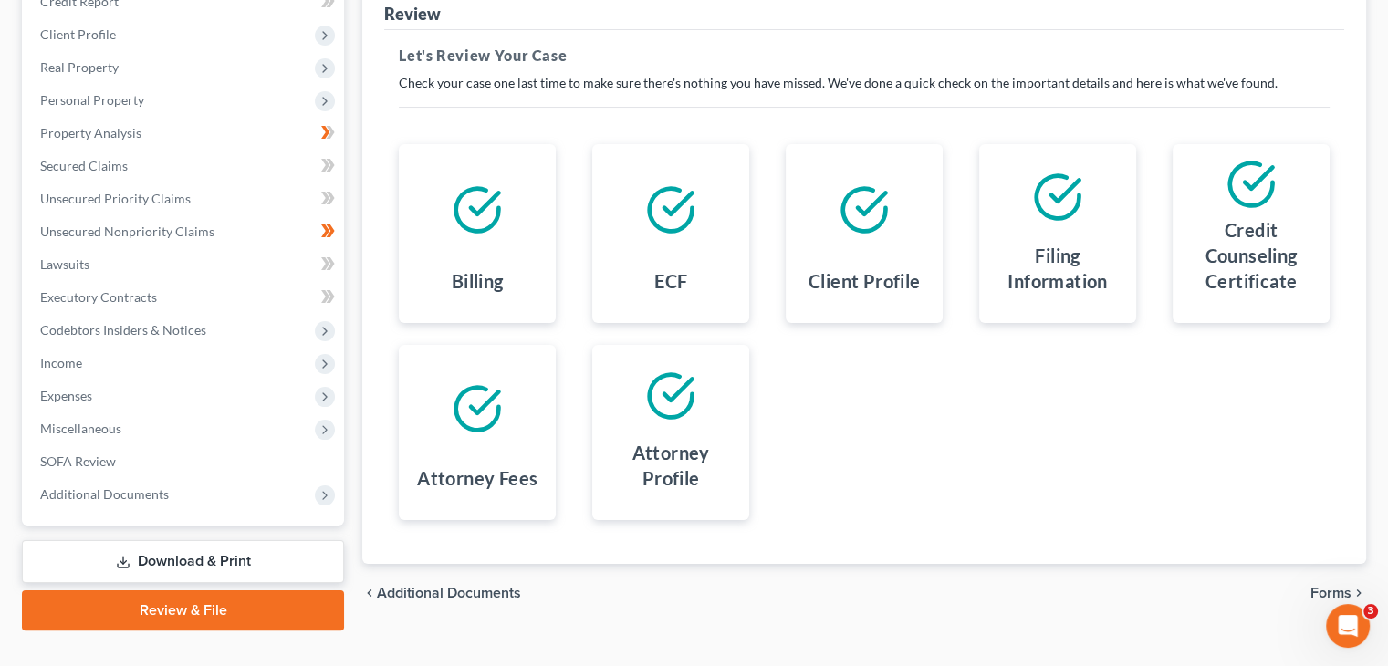
click at [1330, 586] on span "Forms" at bounding box center [1331, 593] width 41 height 15
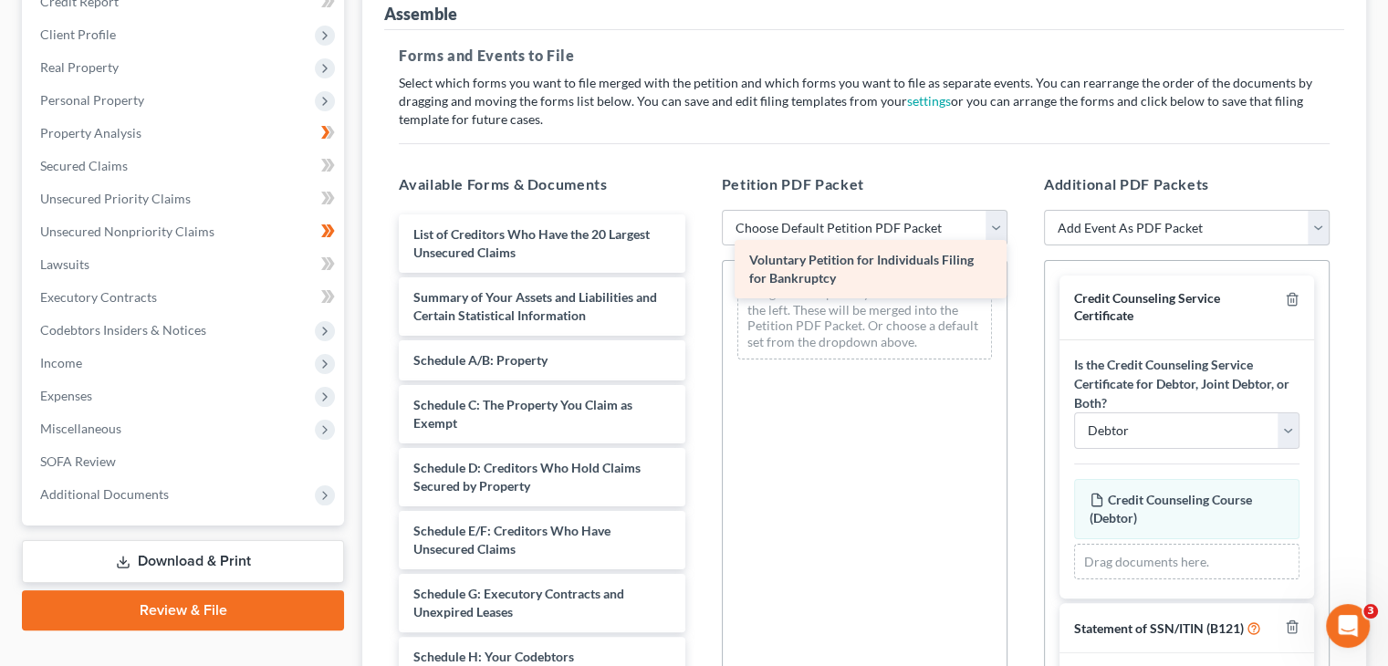
drag, startPoint x: 522, startPoint y: 205, endPoint x: 858, endPoint y: 266, distance: 341.2
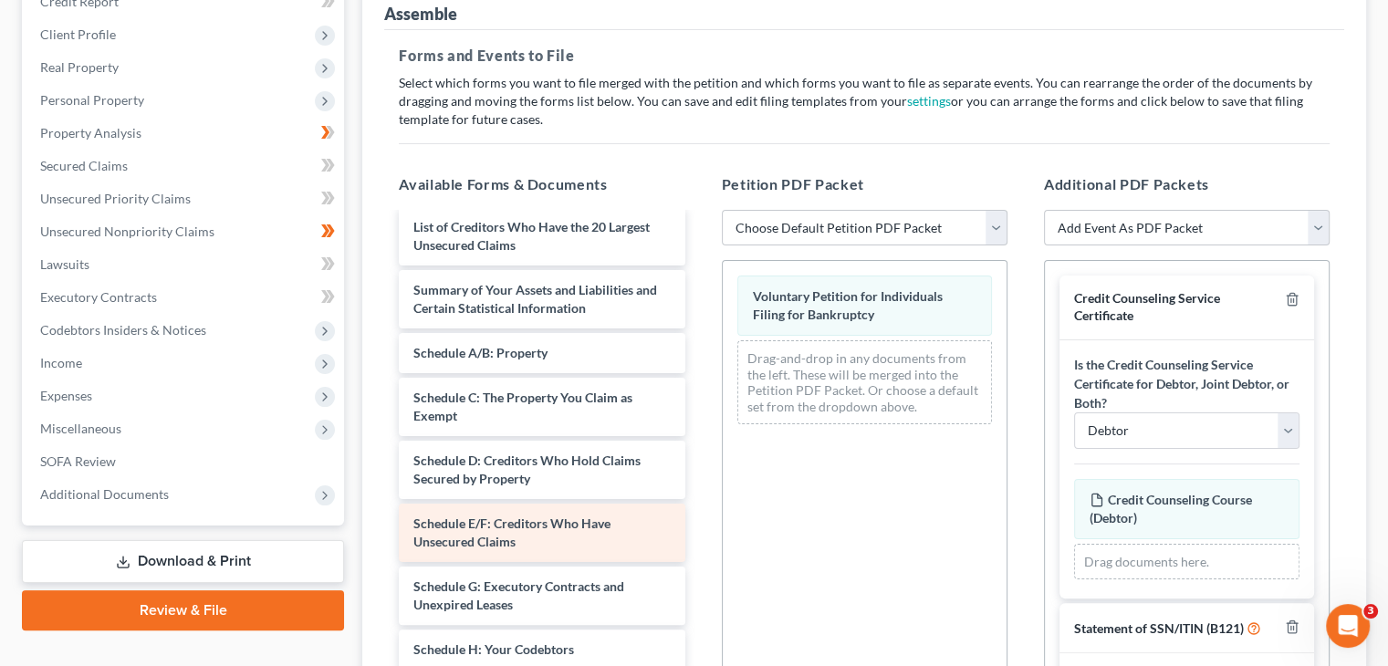
scroll to position [0, 0]
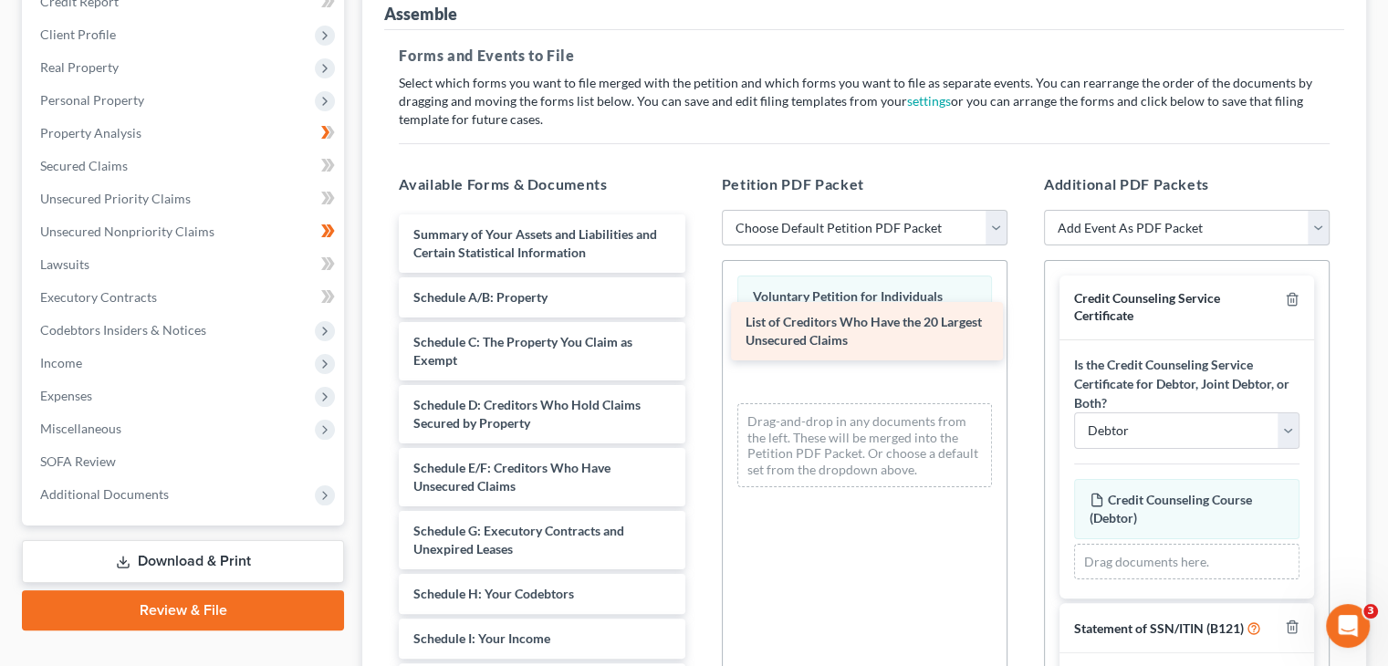
drag, startPoint x: 513, startPoint y: 208, endPoint x: 845, endPoint y: 330, distance: 354.0
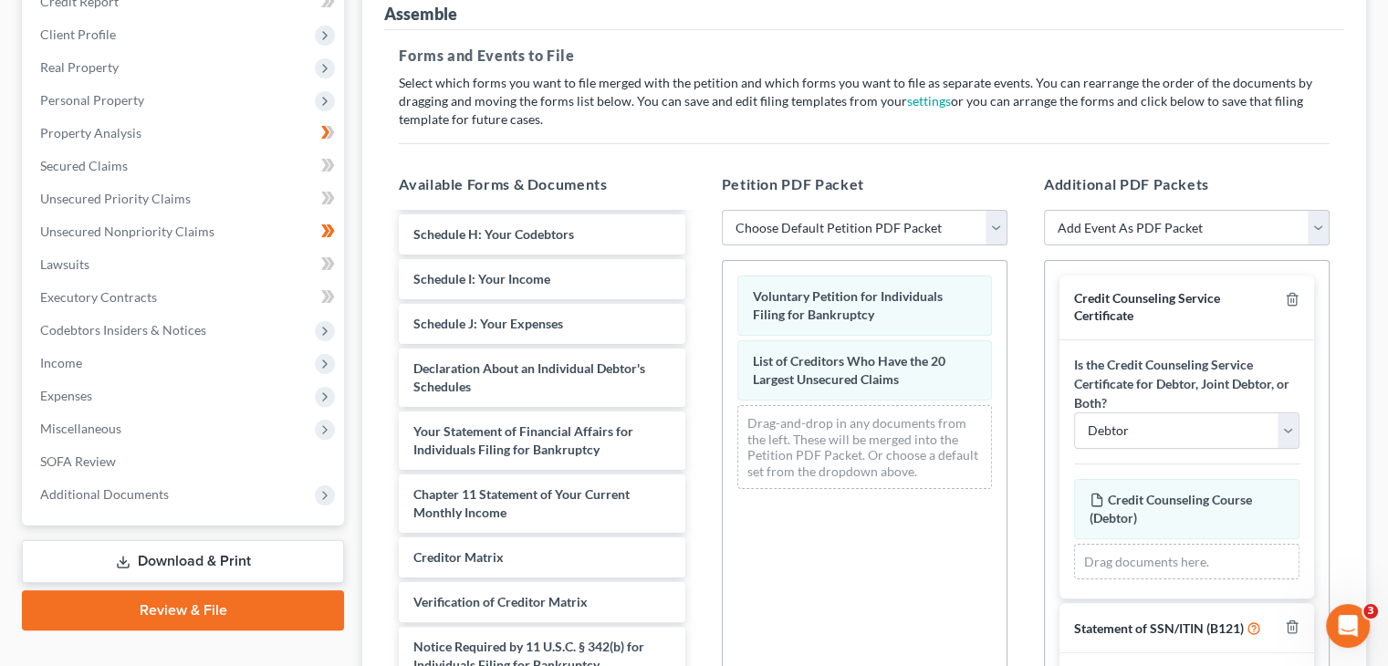
scroll to position [365, 0]
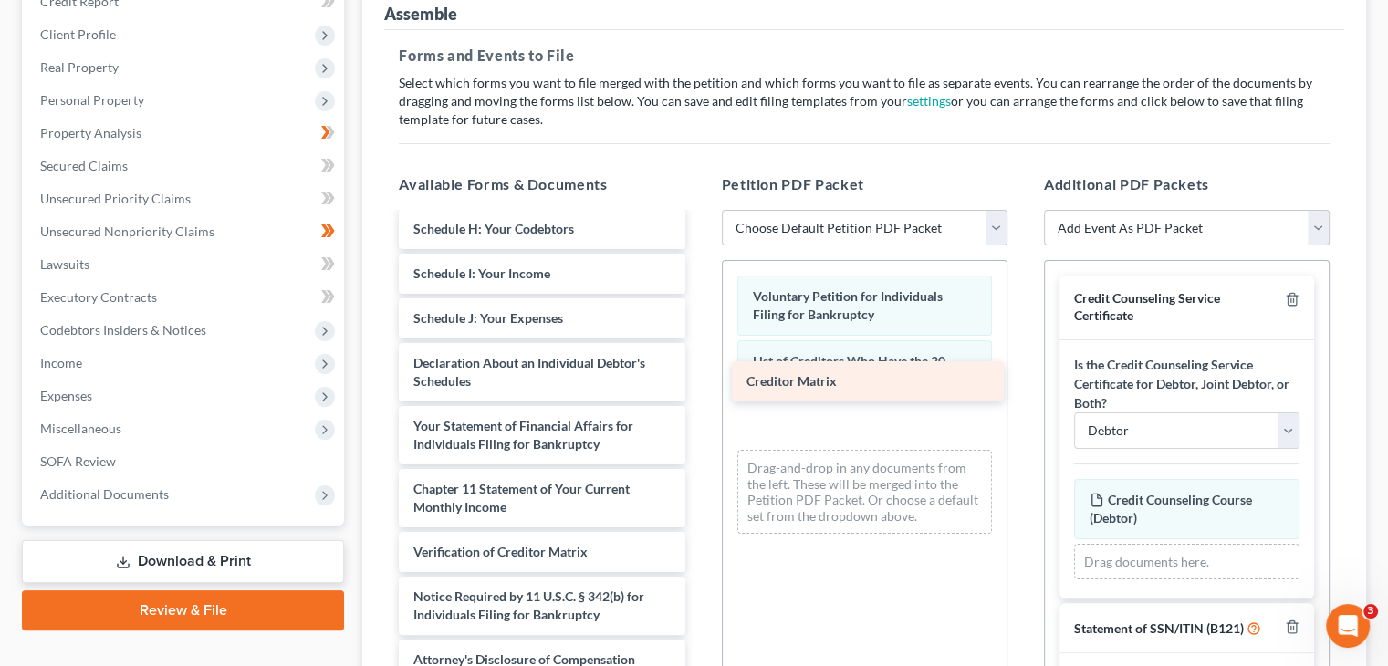
drag, startPoint x: 489, startPoint y: 517, endPoint x: 814, endPoint y: 386, distance: 350.1
click at [699, 386] on div "Creditor Matrix Summary of Your Assets and Liabilities and Certain Statistical …" at bounding box center [541, 577] width 315 height 1457
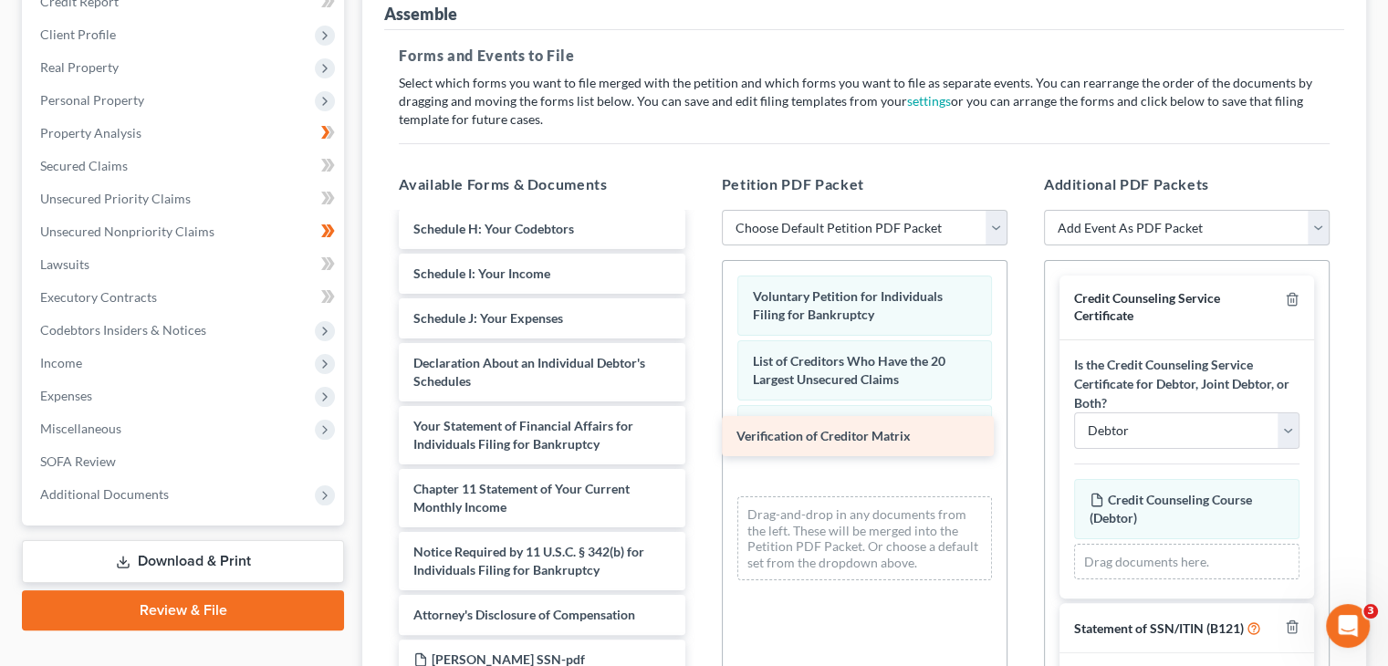
drag, startPoint x: 492, startPoint y: 517, endPoint x: 815, endPoint y: 435, distance: 333.1
click at [699, 435] on div "Verification of Creditor Matrix Summary of Your Assets and Liabilities and Cert…" at bounding box center [541, 555] width 315 height 1412
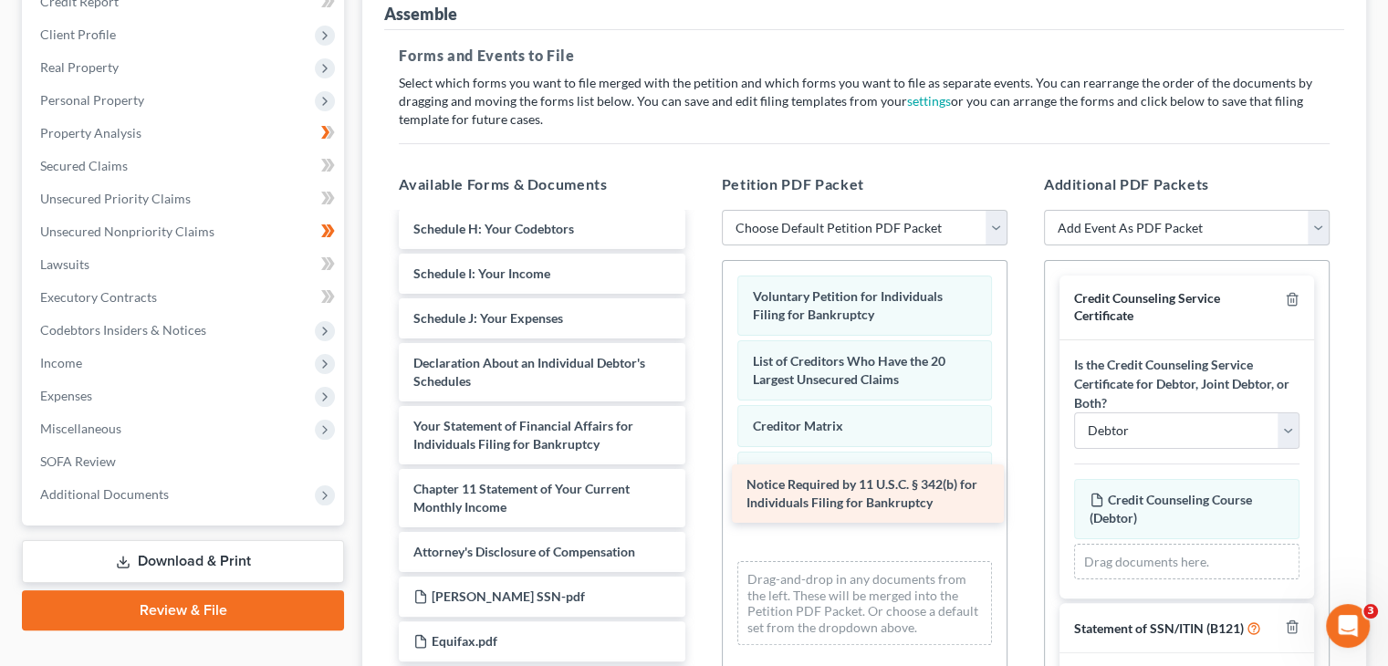
drag, startPoint x: 515, startPoint y: 523, endPoint x: 848, endPoint y: 490, distance: 334.7
click at [699, 490] on div "Notice Required by 11 U.S.C. § 342(b) for Individuals Filing for Bankruptcy Sum…" at bounding box center [541, 523] width 315 height 1349
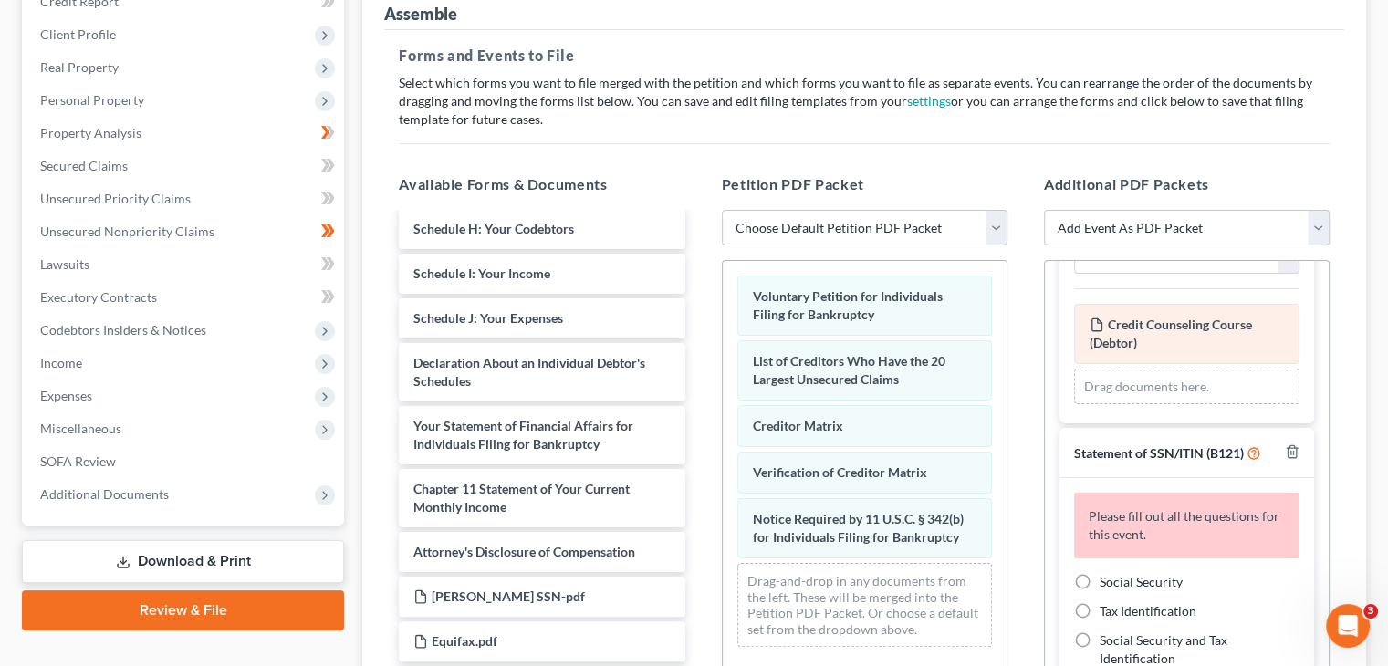
scroll to position [182, 0]
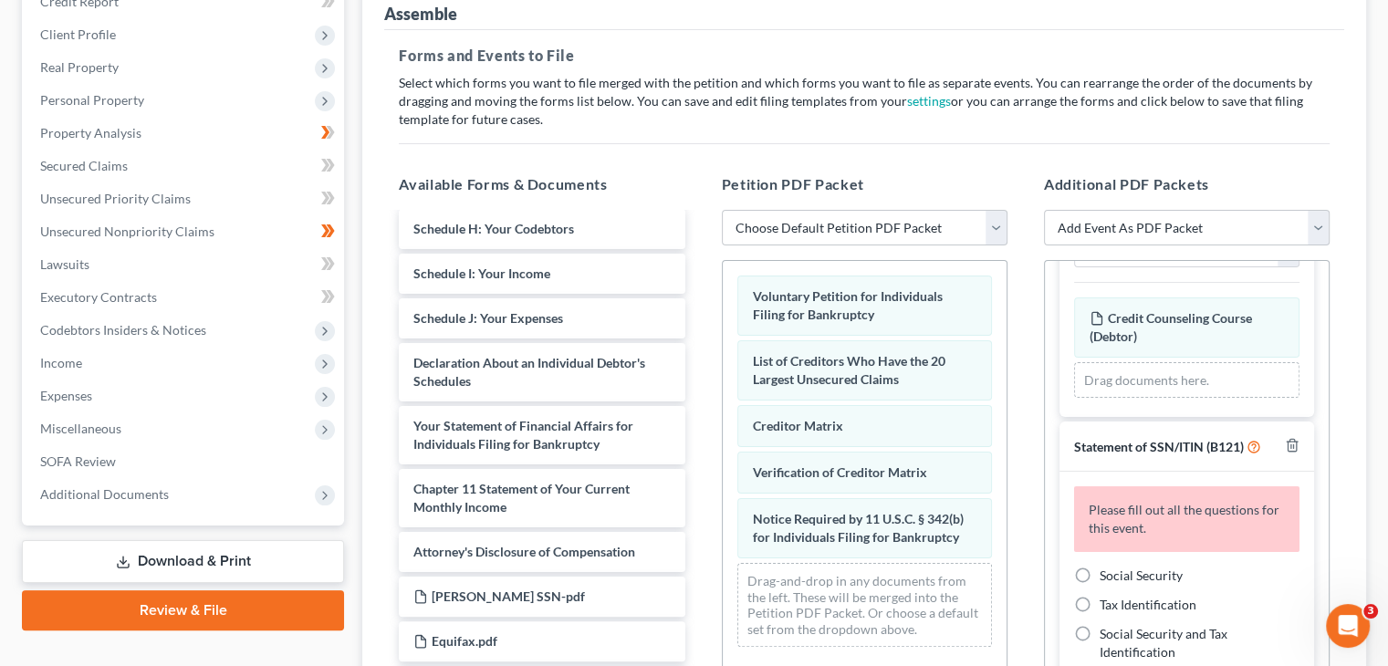
click at [1100, 567] on label "Social Security" at bounding box center [1141, 576] width 83 height 18
click at [1107, 567] on input "Social Security" at bounding box center [1113, 573] width 12 height 12
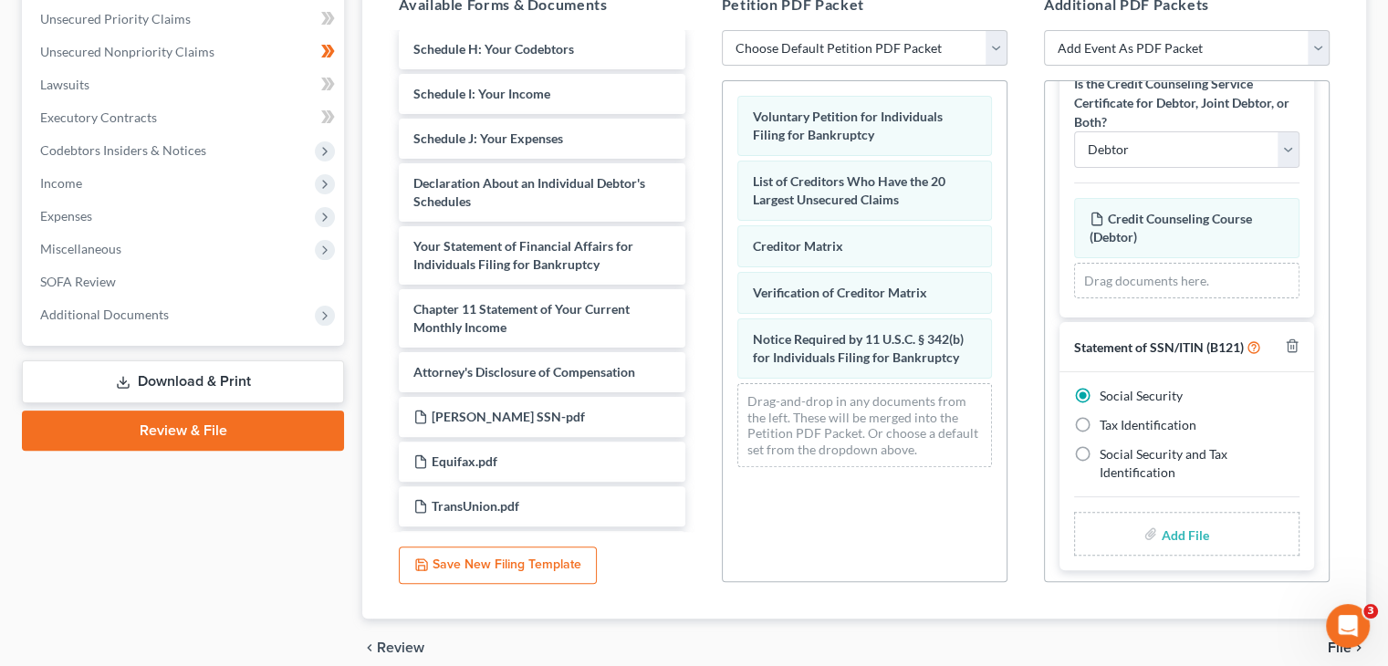
scroll to position [496, 0]
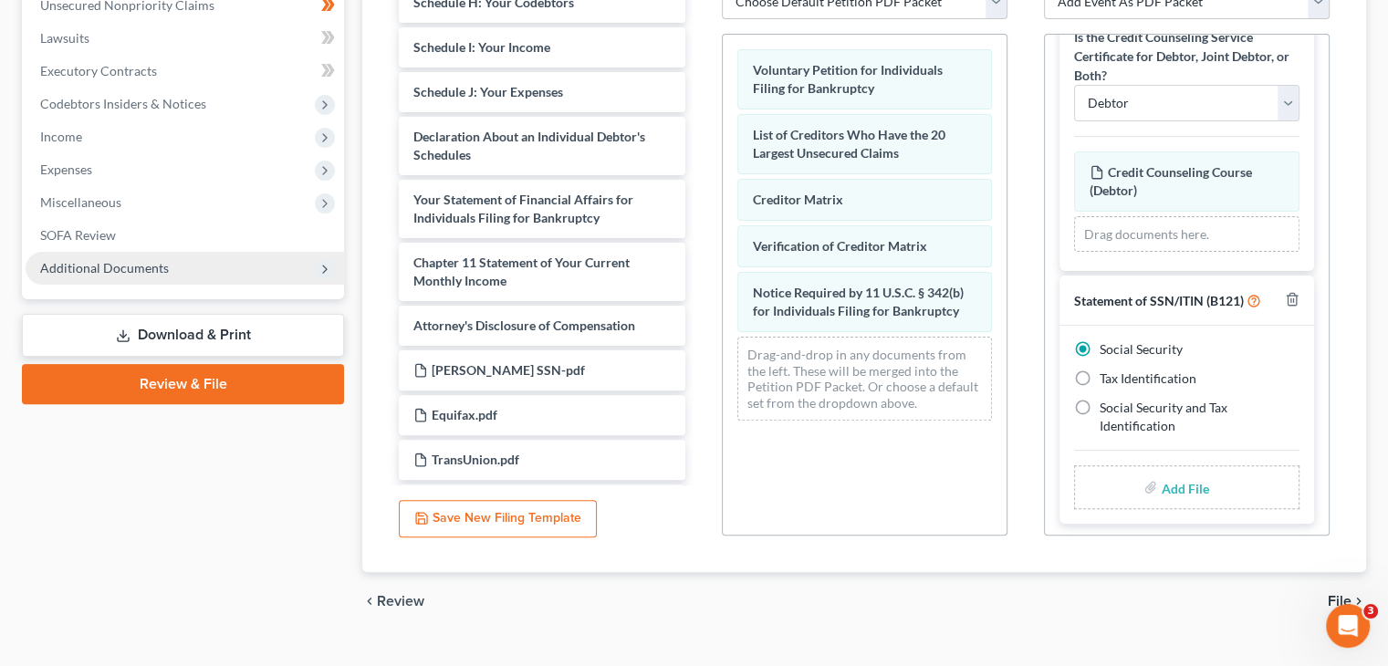
drag, startPoint x: 87, startPoint y: 231, endPoint x: 84, endPoint y: 241, distance: 10.4
click at [87, 260] on span "Additional Documents" at bounding box center [104, 268] width 129 height 16
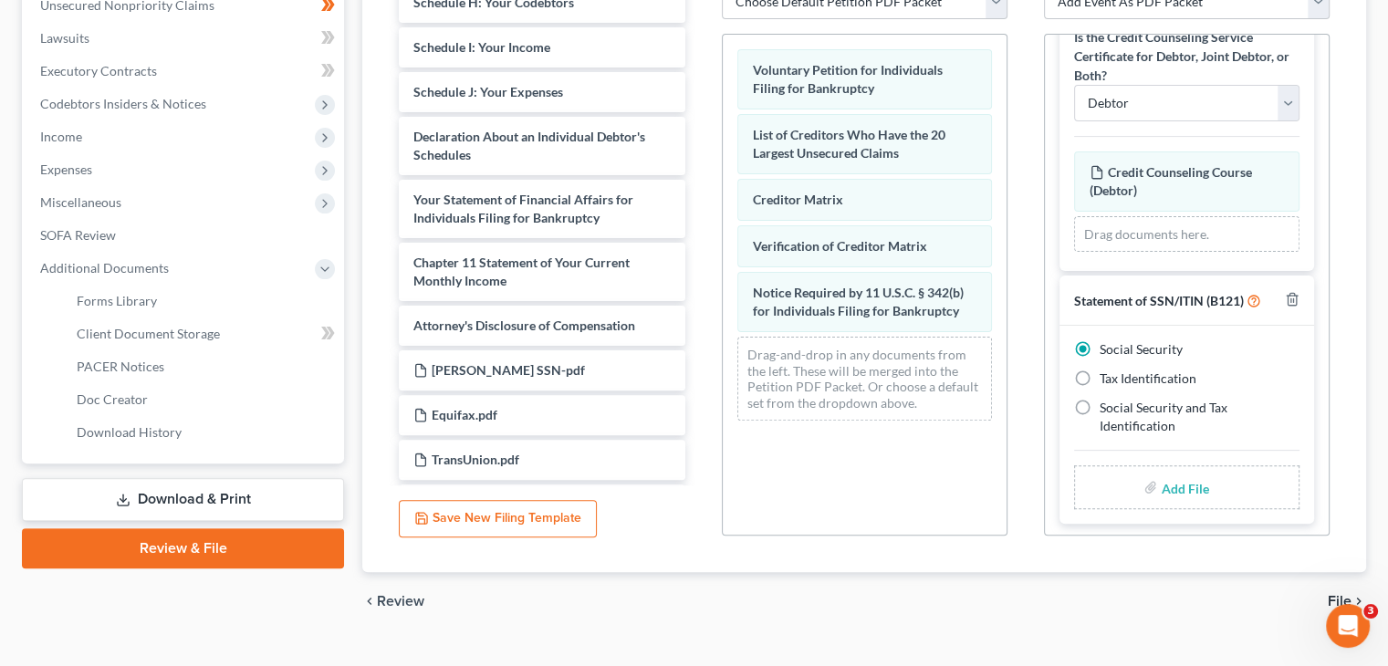
click at [1183, 471] on input "file" at bounding box center [1183, 487] width 44 height 33
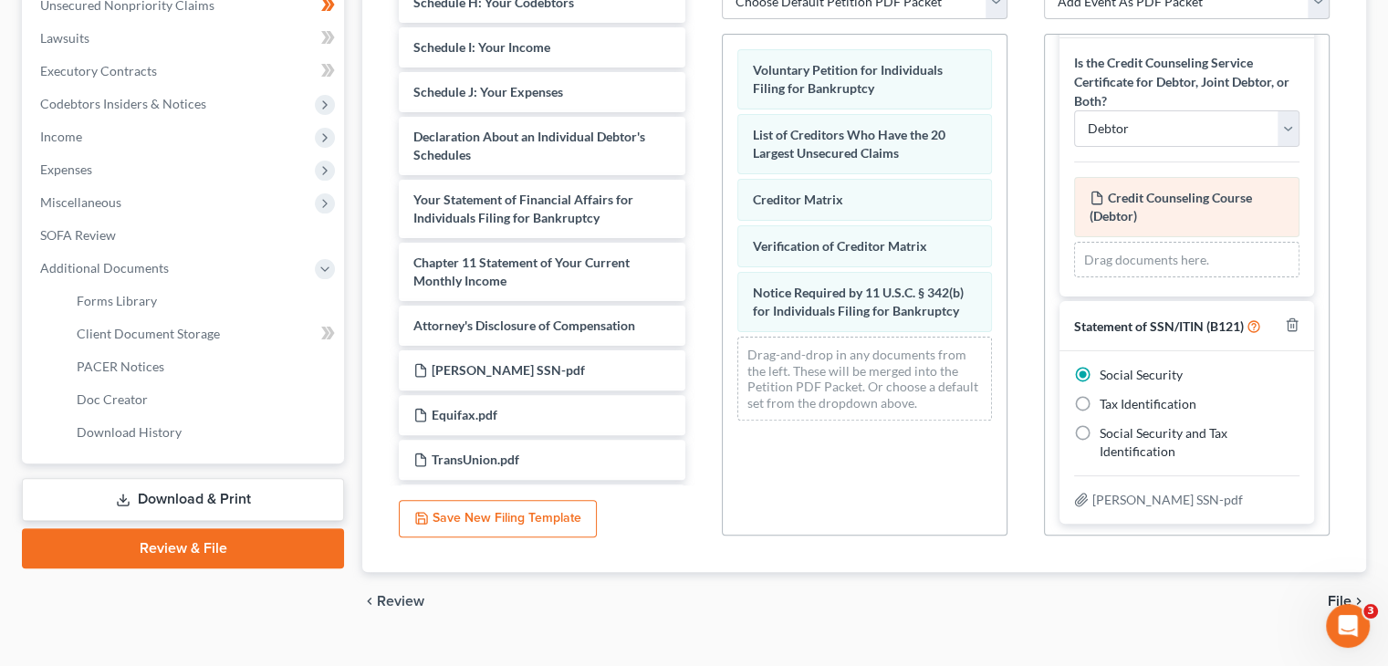
click at [1179, 177] on div "Credit Counseling Course (Debtor) Amended Credit Counseling Course (Debtor) Dra…" at bounding box center [1186, 227] width 225 height 101
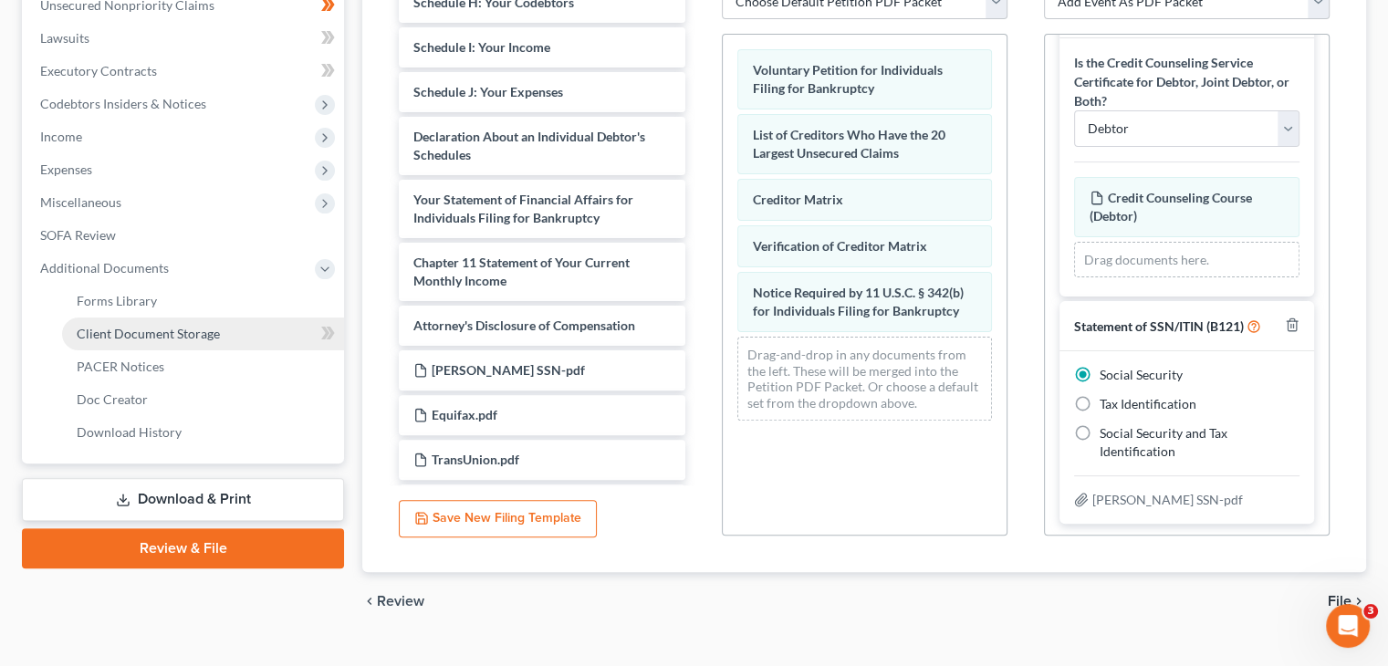
click at [113, 326] on span "Client Document Storage" at bounding box center [148, 334] width 143 height 16
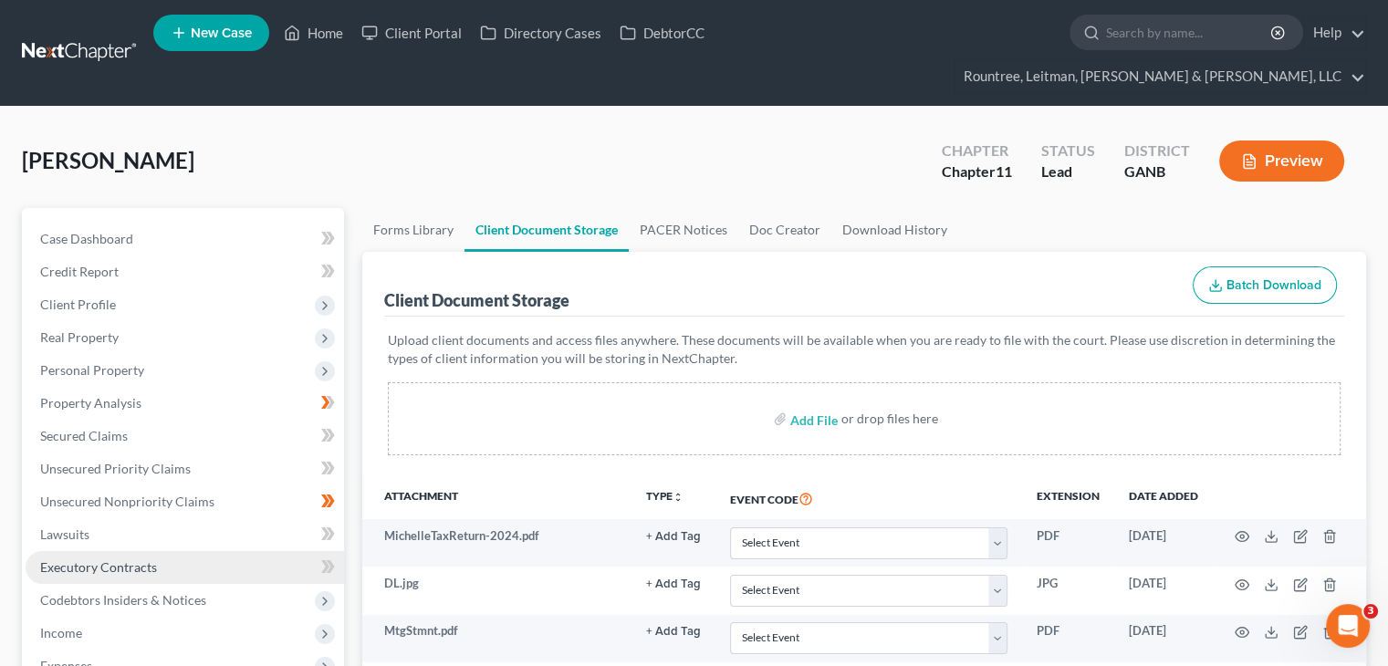
scroll to position [548, 0]
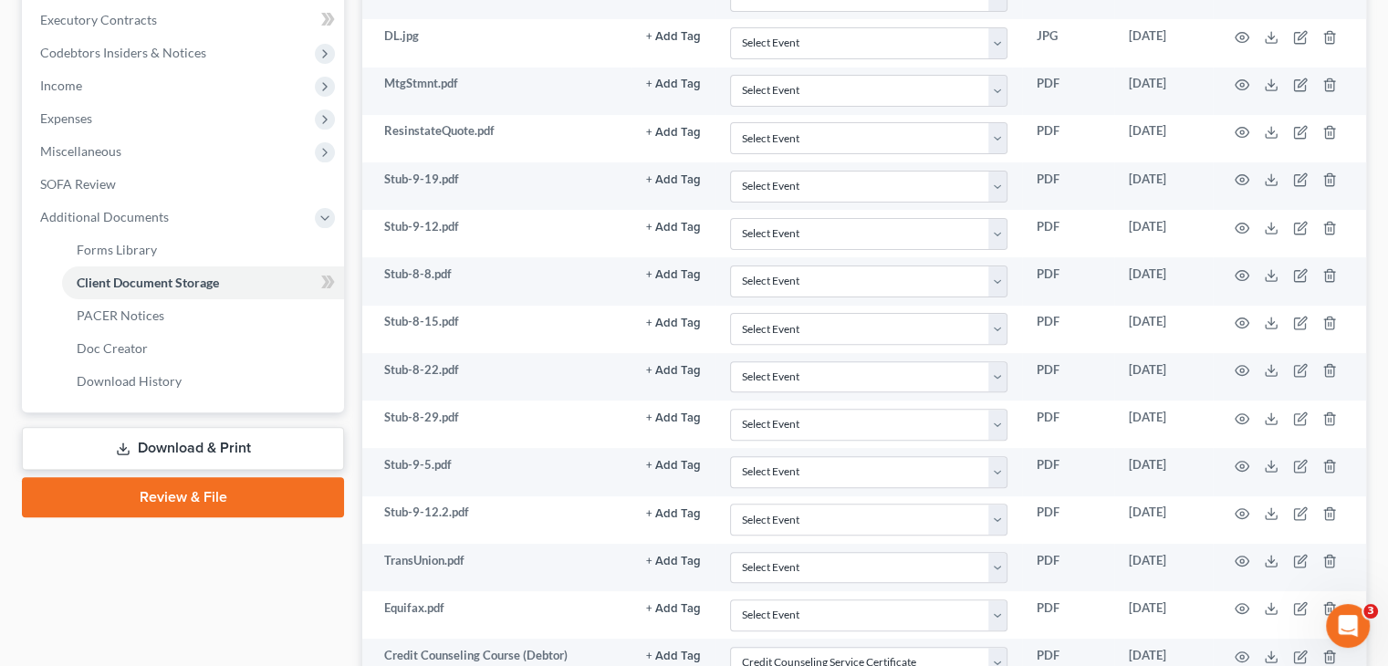
click at [153, 477] on link "Review & File" at bounding box center [183, 497] width 322 height 40
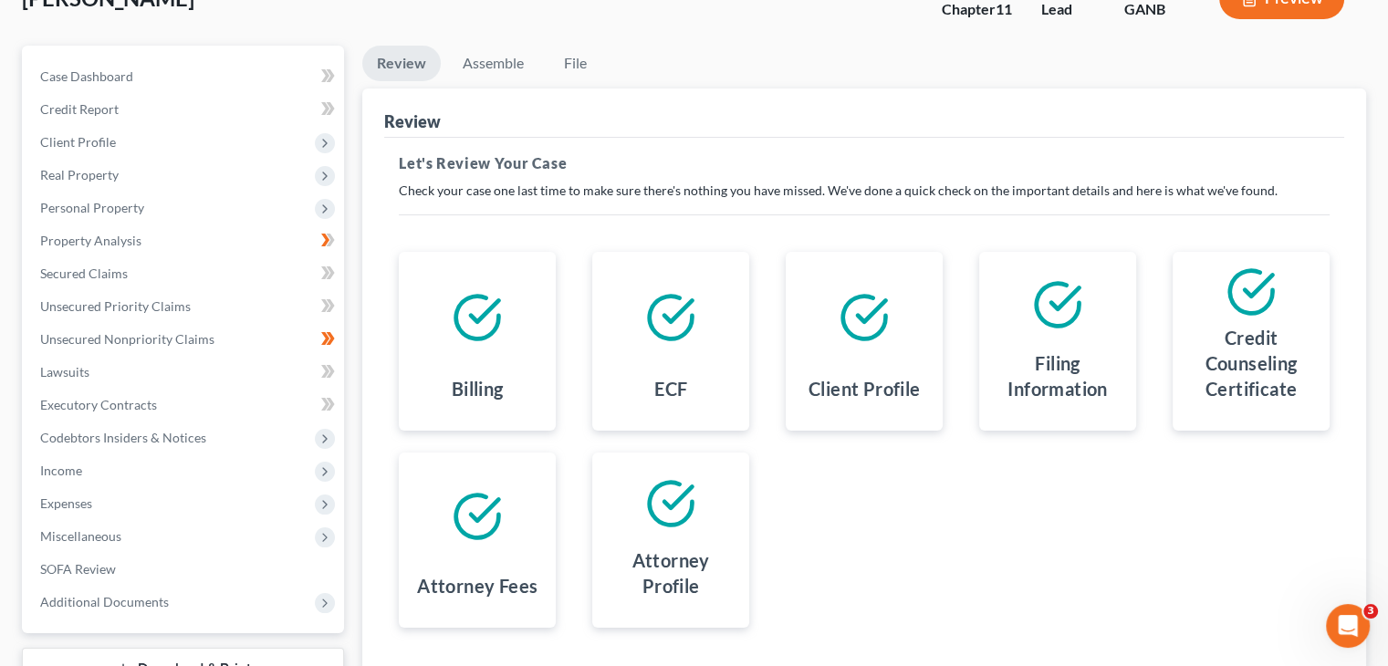
scroll to position [270, 0]
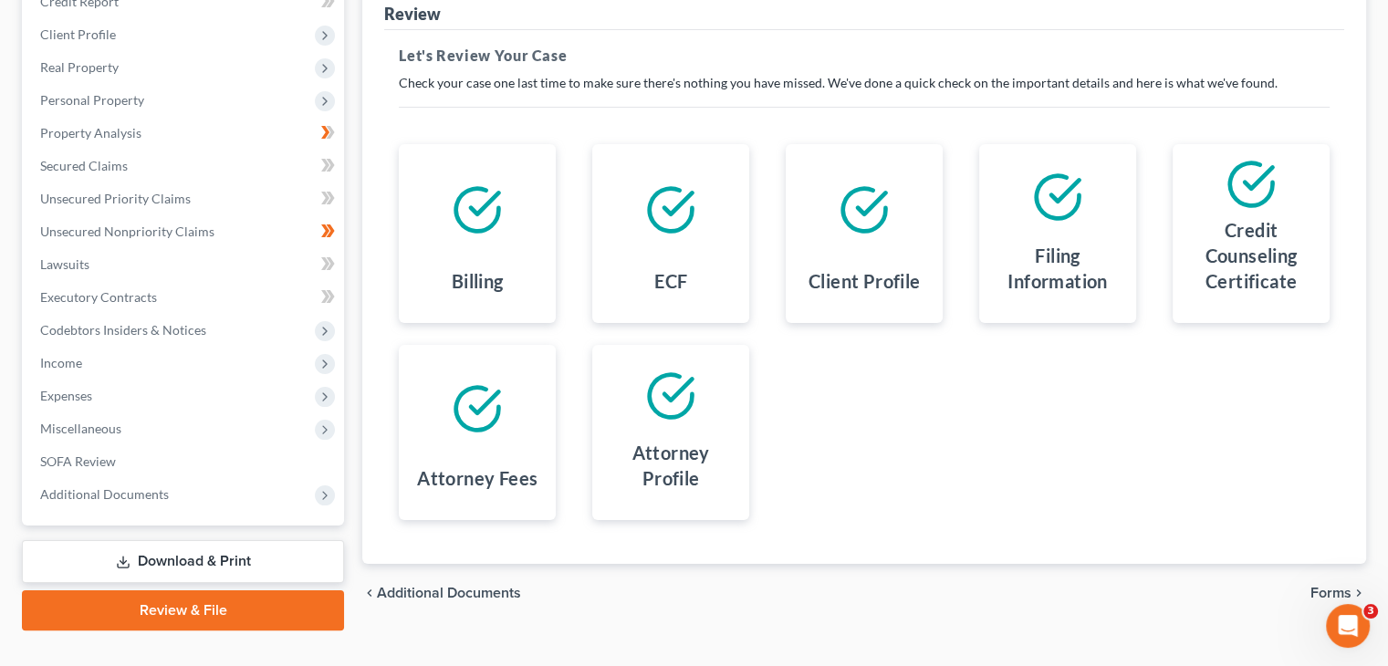
click at [1325, 586] on span "Forms" at bounding box center [1331, 593] width 41 height 15
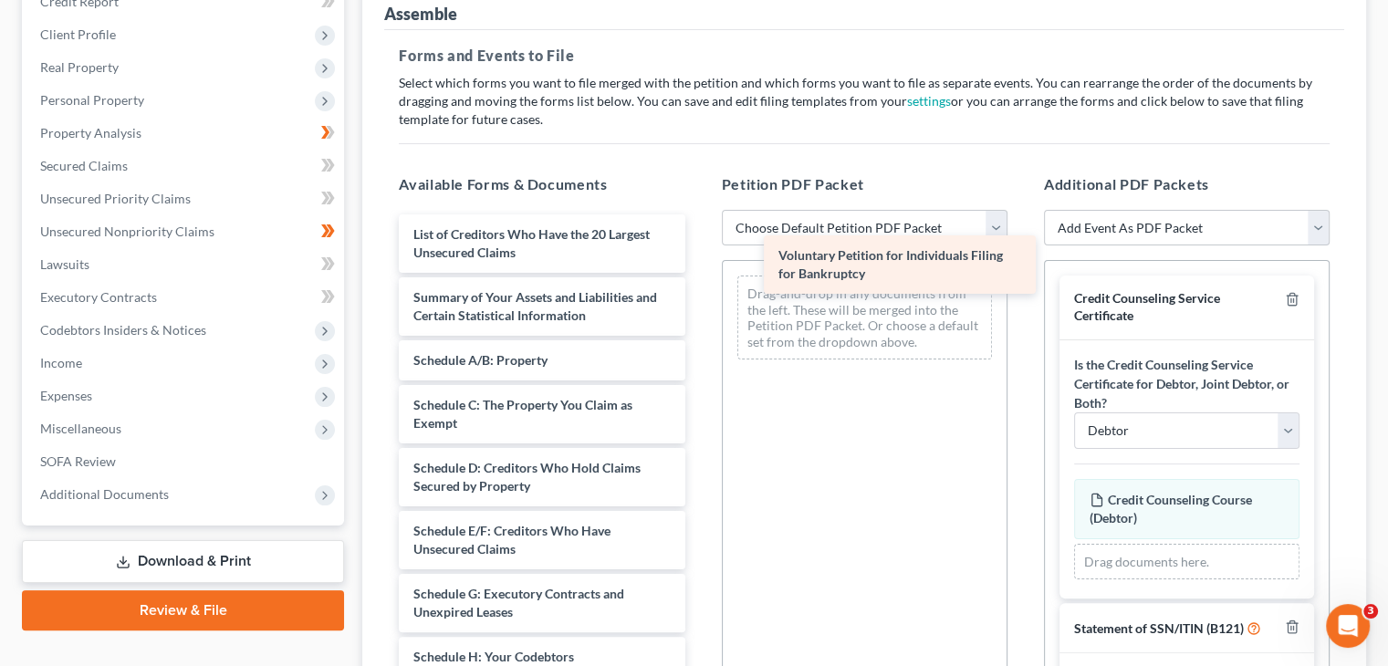
drag, startPoint x: 496, startPoint y: 213, endPoint x: 862, endPoint y: 268, distance: 369.3
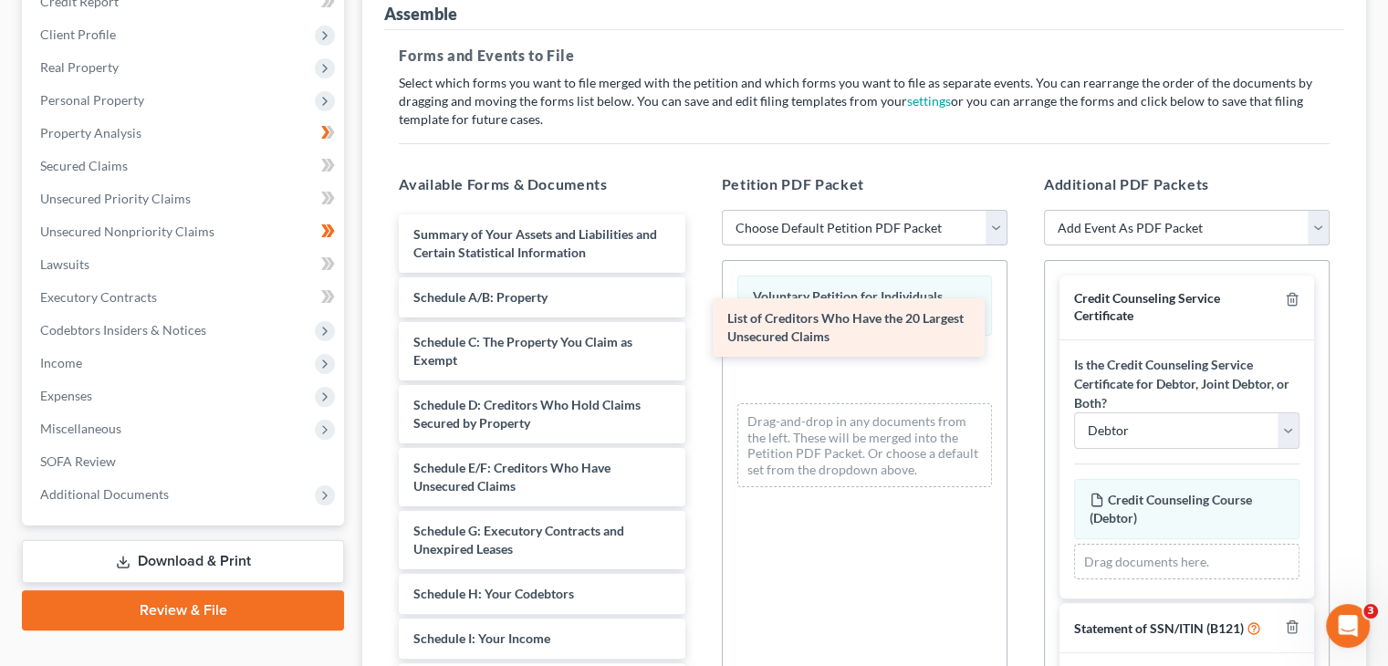
drag, startPoint x: 553, startPoint y: 209, endPoint x: 866, endPoint y: 324, distance: 333.5
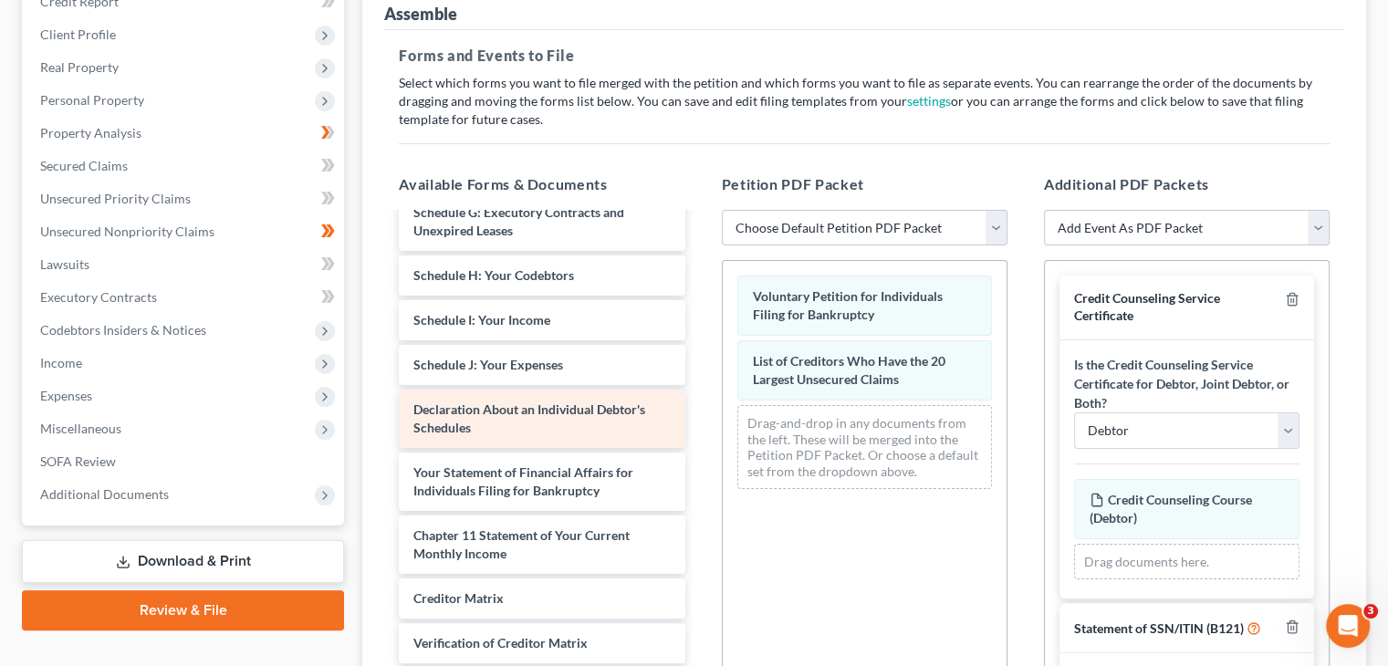
scroll to position [365, 0]
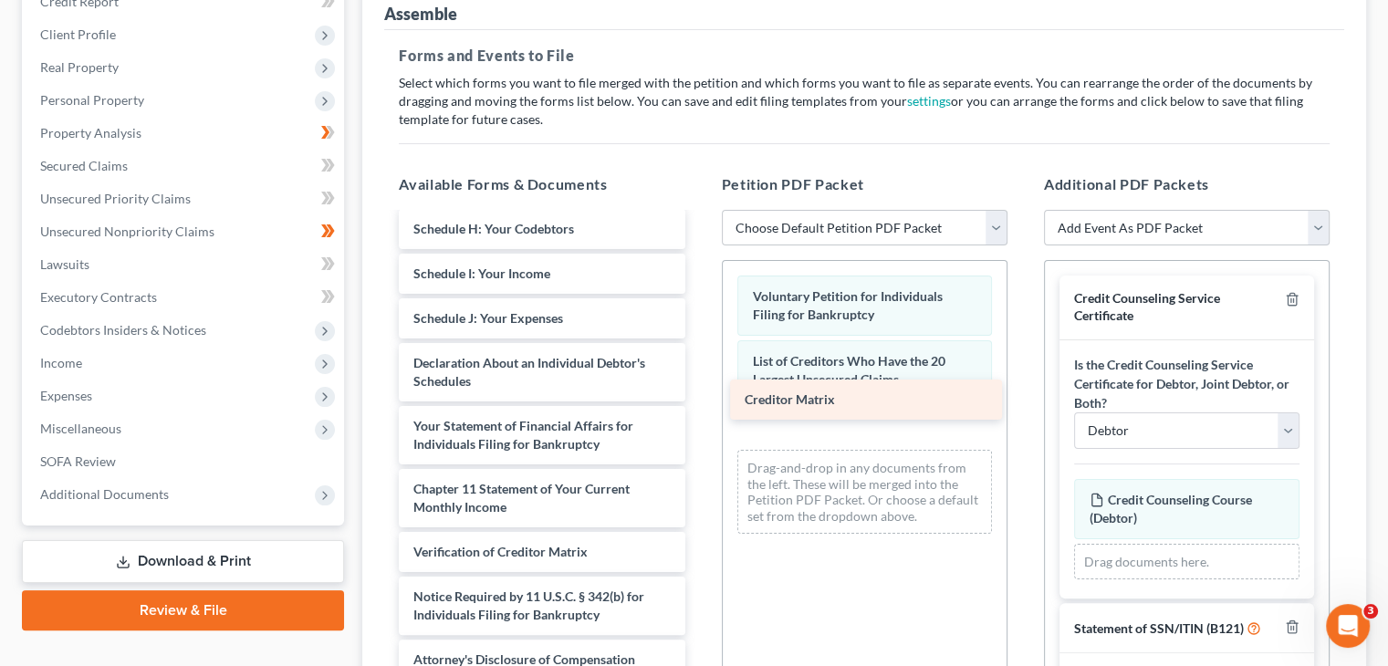
drag, startPoint x: 501, startPoint y: 517, endPoint x: 832, endPoint y: 399, distance: 351.6
click at [699, 399] on div "Creditor Matrix Summary of Your Assets and Liabilities and Certain Statistical …" at bounding box center [541, 577] width 315 height 1457
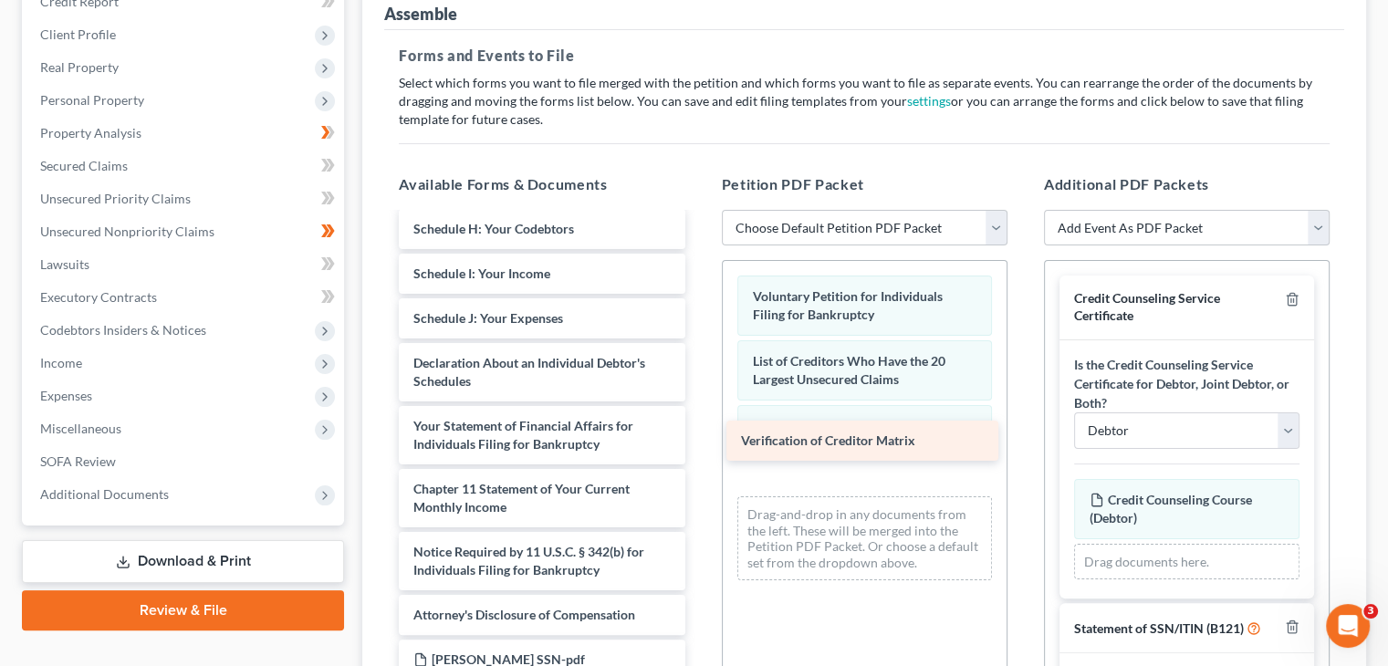
drag, startPoint x: 513, startPoint y: 516, endPoint x: 838, endPoint y: 439, distance: 333.8
click at [699, 439] on div "Verification of Creditor Matrix Summary of Your Assets and Liabilities and Cert…" at bounding box center [541, 555] width 315 height 1412
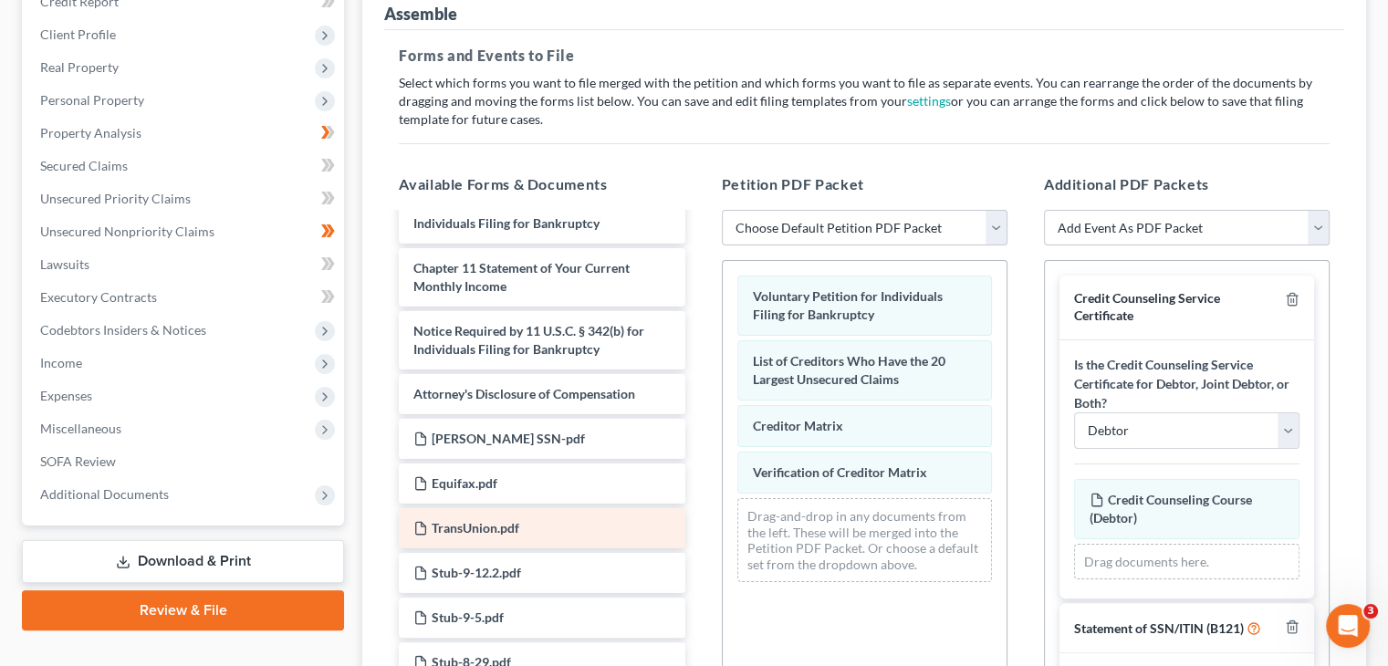
scroll to position [548, 0]
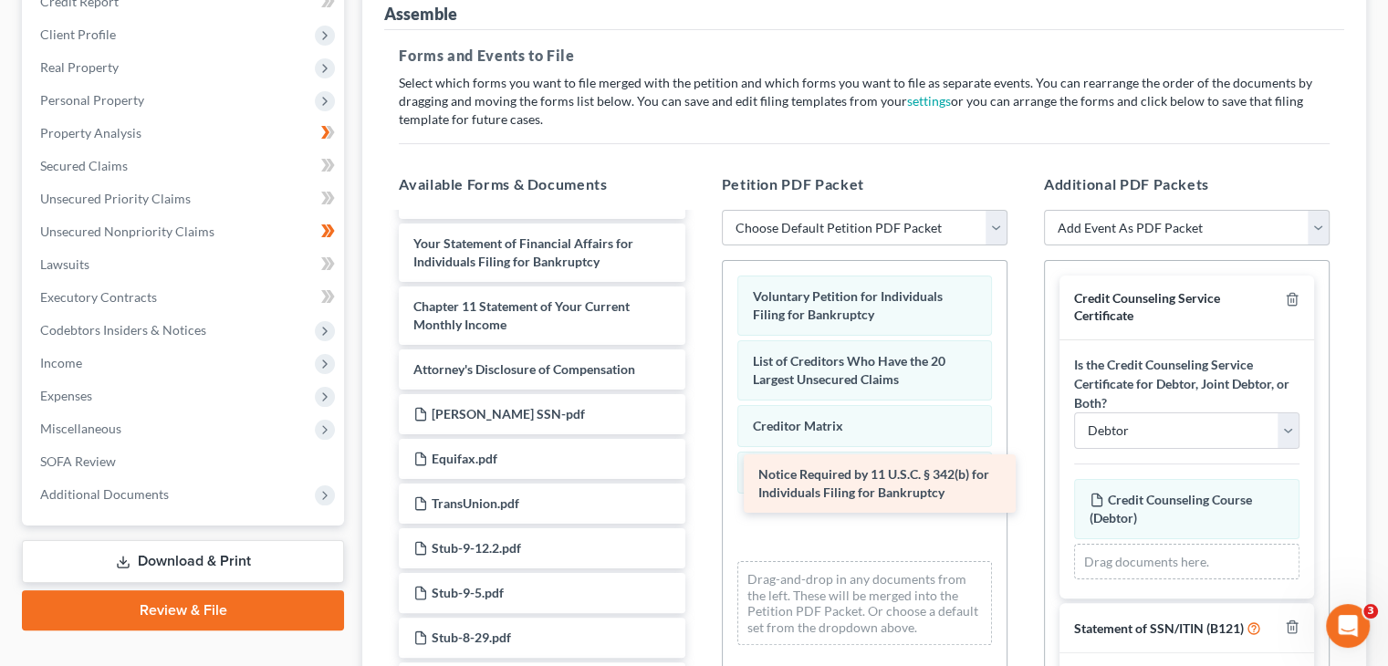
drag, startPoint x: 525, startPoint y: 347, endPoint x: 865, endPoint y: 465, distance: 360.2
click at [699, 486] on div "Notice Required by 11 U.S.C. § 342(b) for Individuals Filing for Bankruptcy Sum…" at bounding box center [541, 341] width 315 height 1349
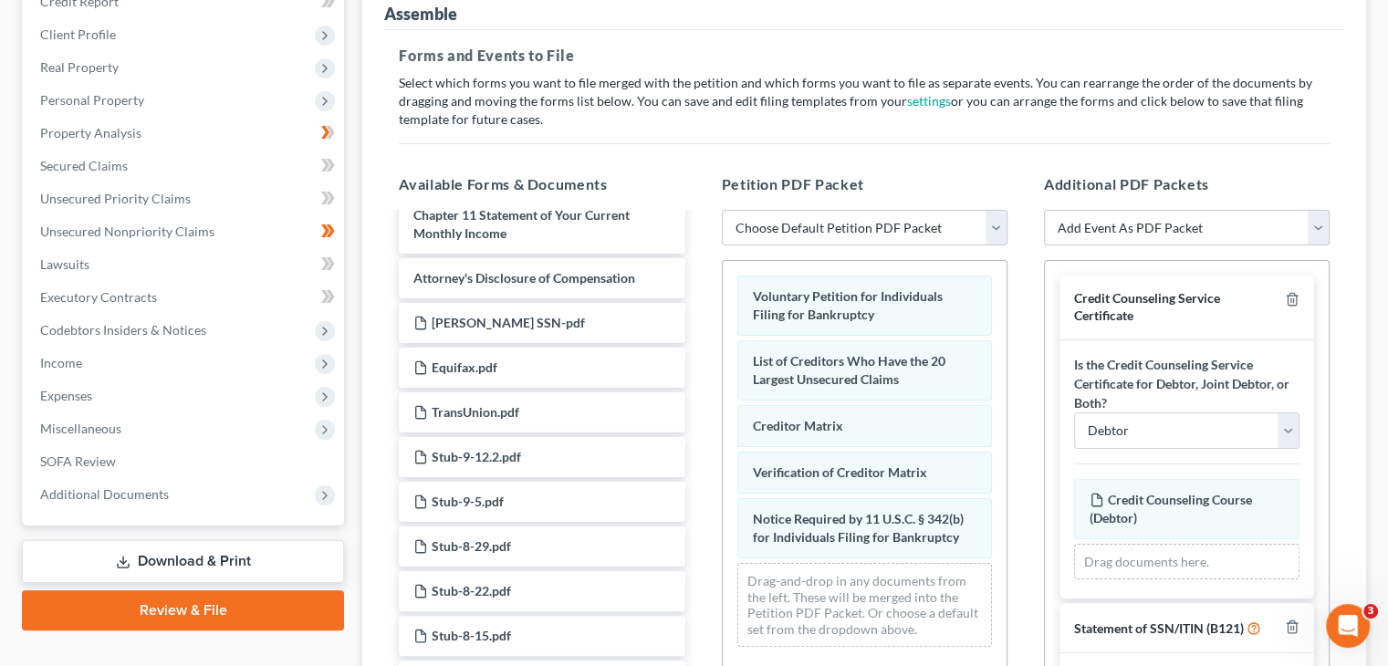
scroll to position [637, 0]
click at [322, 488] on icon at bounding box center [325, 495] width 15 height 15
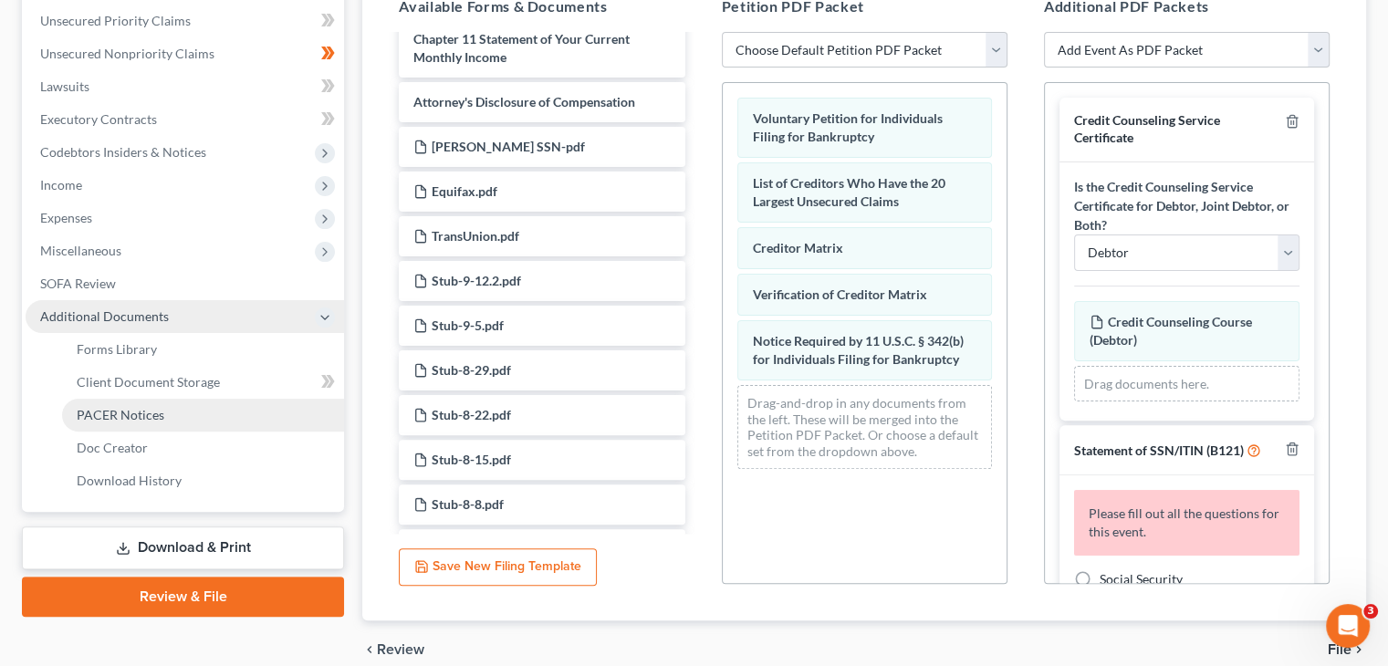
scroll to position [453, 0]
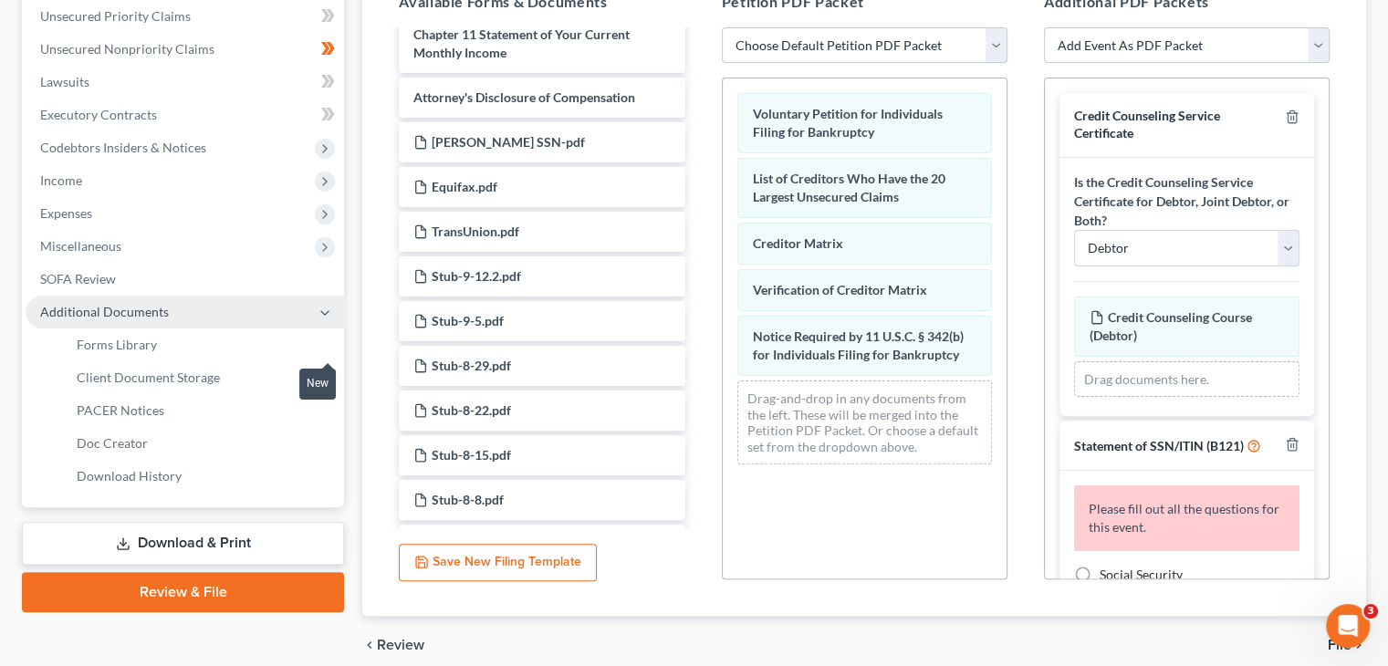
click at [321, 366] on icon at bounding box center [328, 377] width 14 height 23
click at [169, 370] on span "Client Document Storage" at bounding box center [148, 378] width 143 height 16
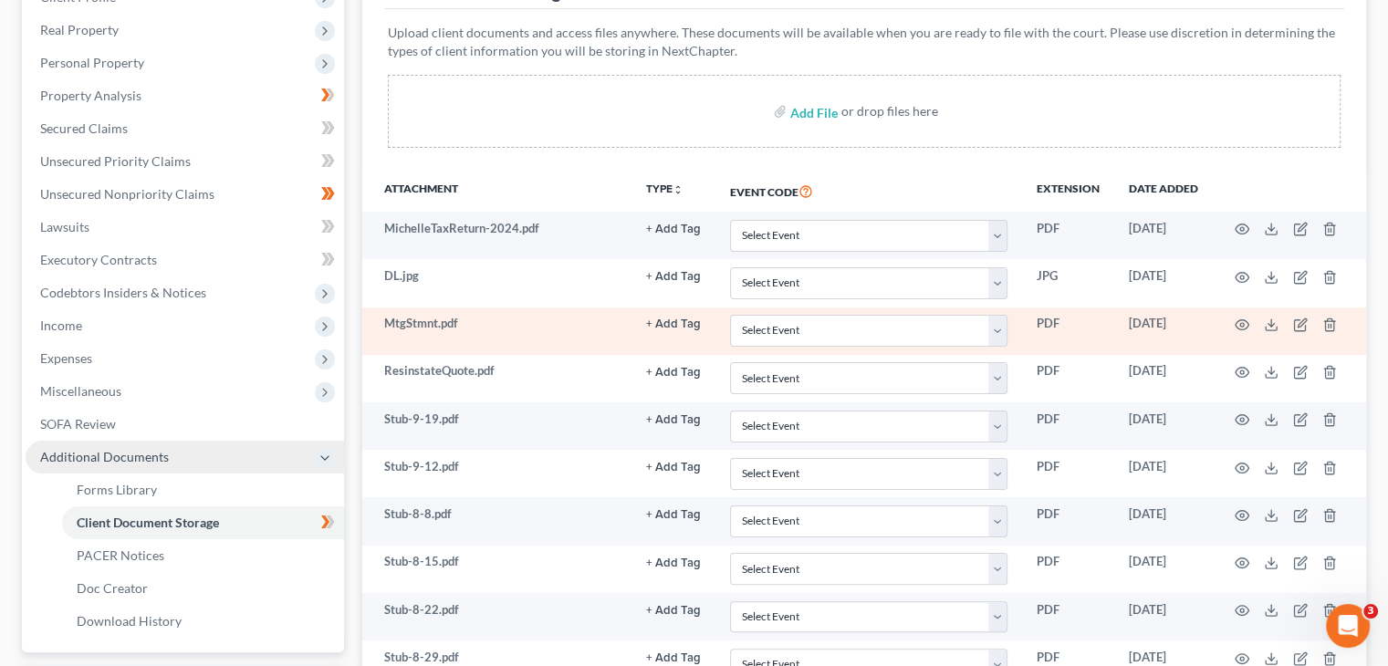
scroll to position [493, 0]
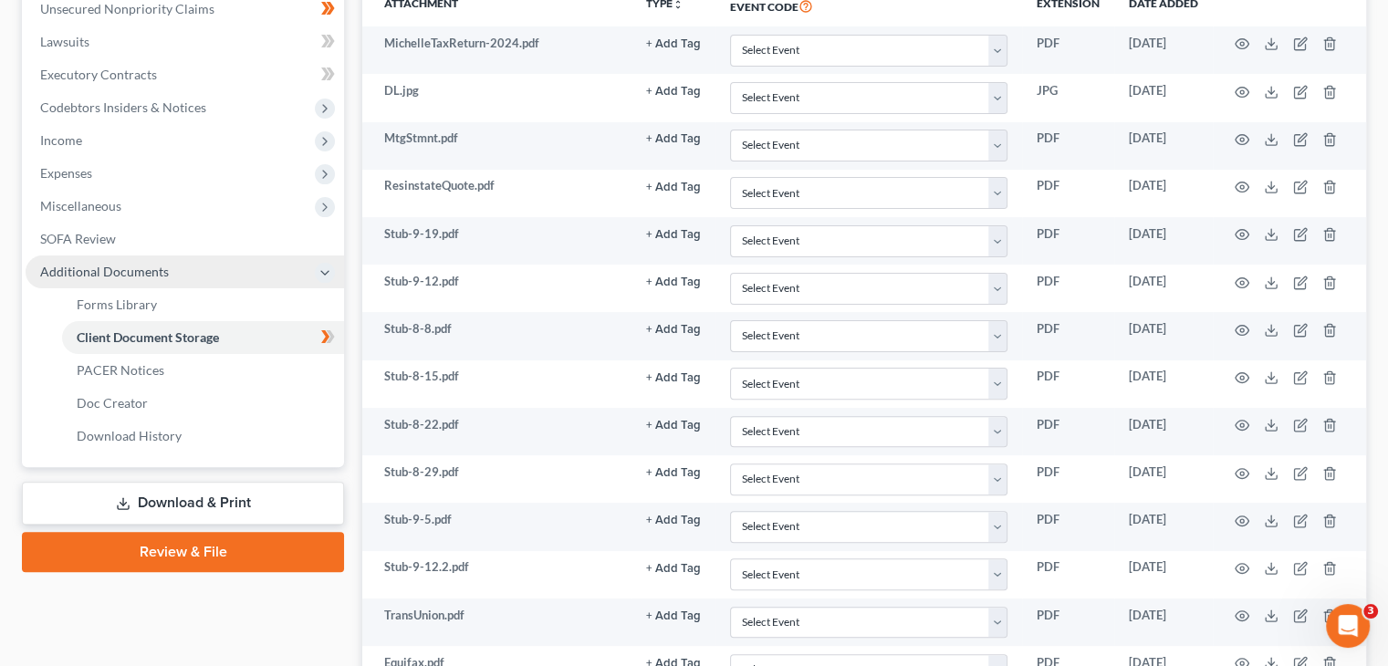
click at [183, 532] on link "Review & File" at bounding box center [183, 552] width 322 height 40
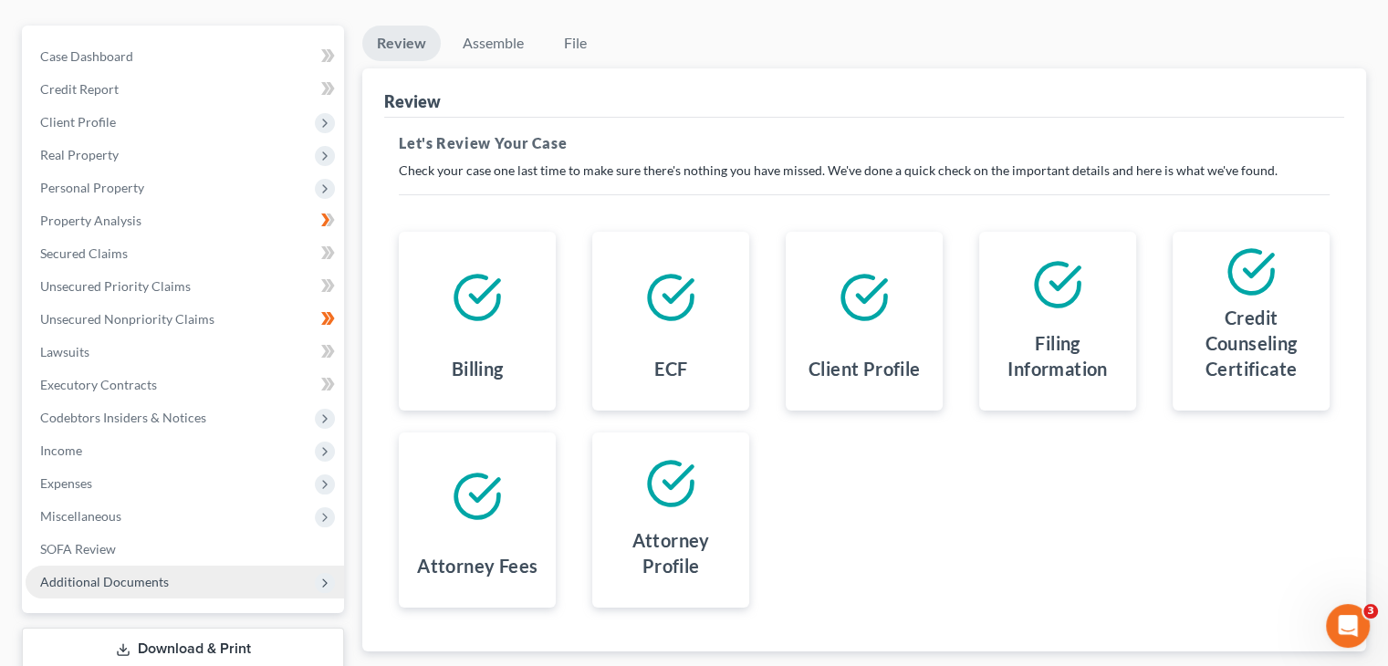
scroll to position [270, 0]
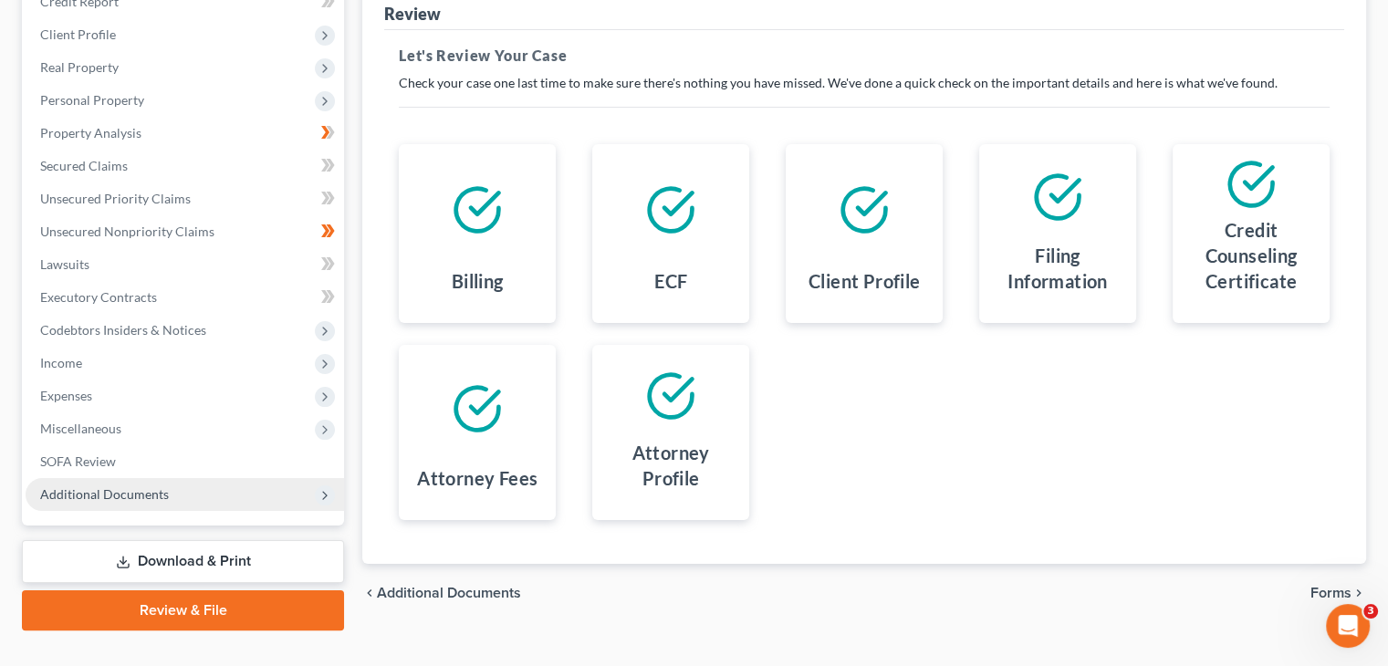
click at [1325, 586] on span "Forms" at bounding box center [1331, 593] width 41 height 15
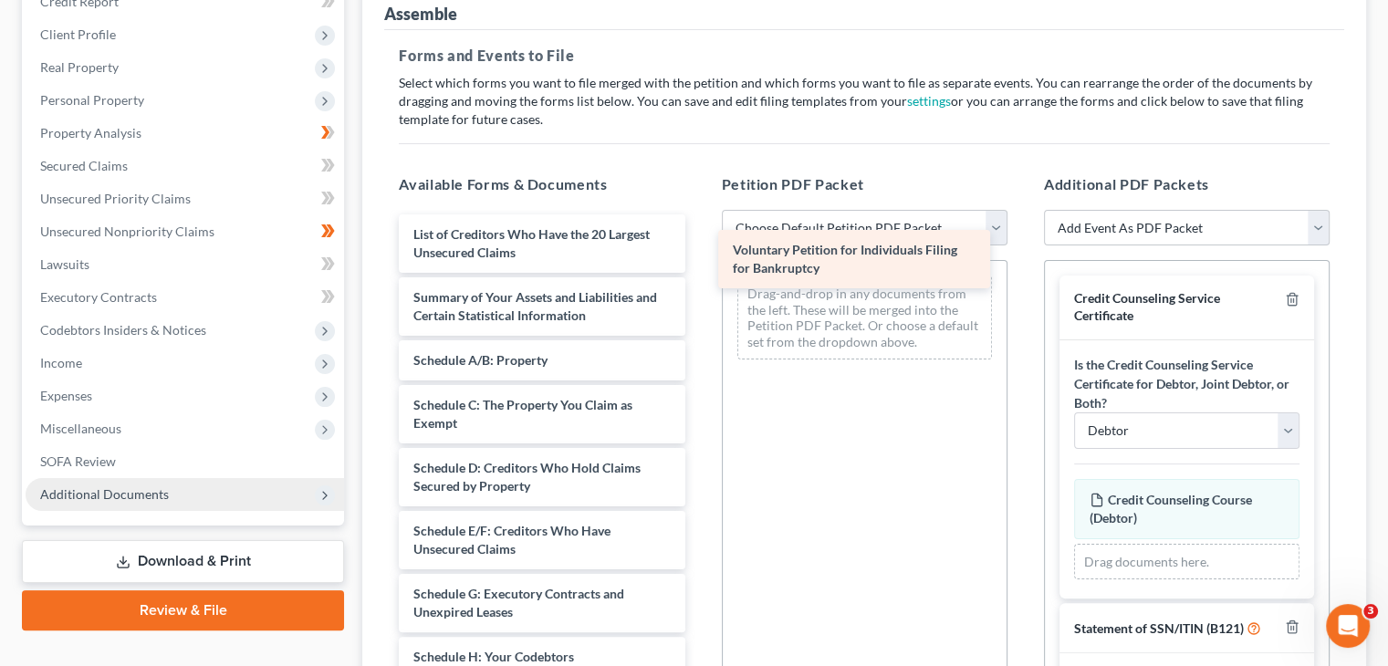
drag, startPoint x: 548, startPoint y: 206, endPoint x: 865, endPoint y: 271, distance: 324.1
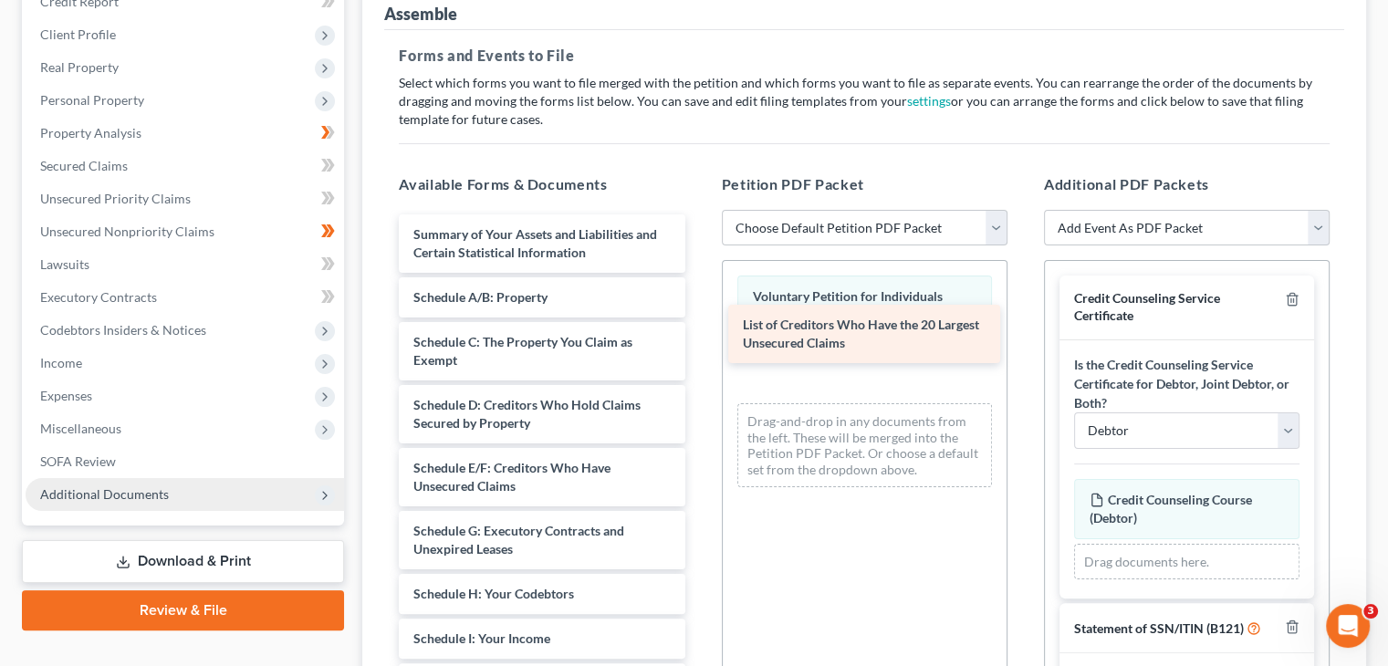
drag, startPoint x: 596, startPoint y: 212, endPoint x: 925, endPoint y: 332, distance: 350.8
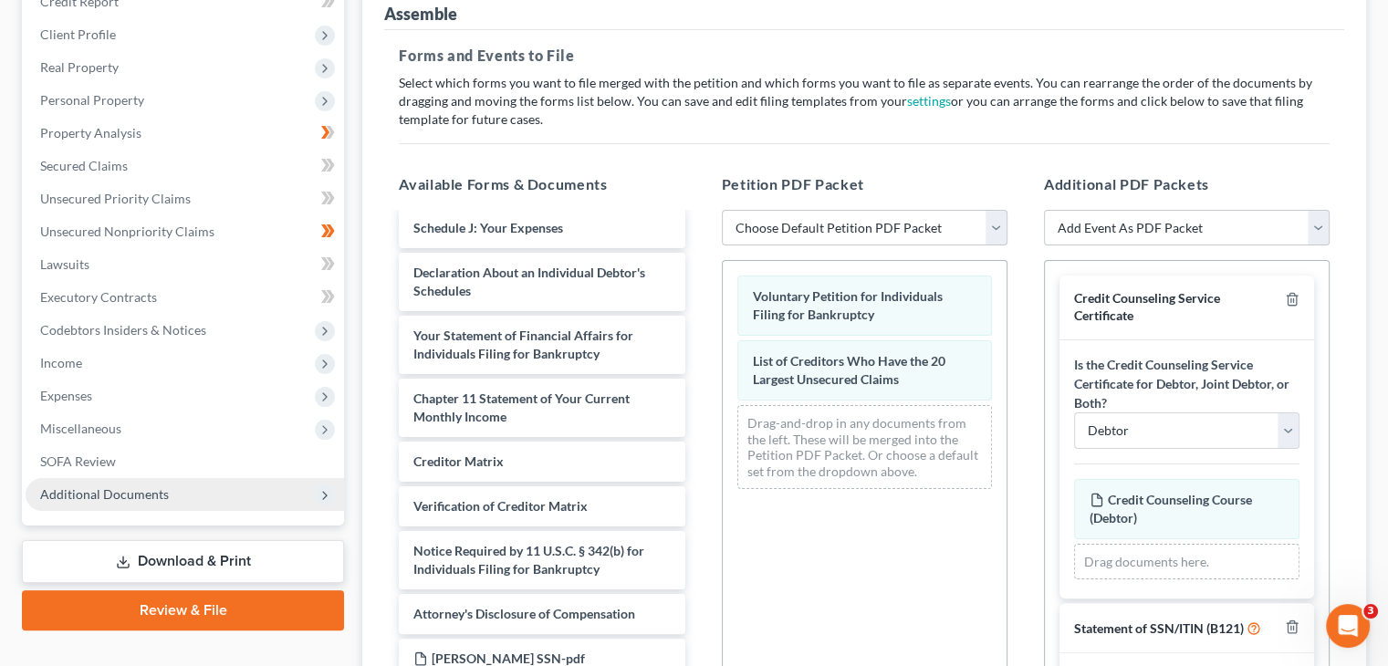
scroll to position [456, 0]
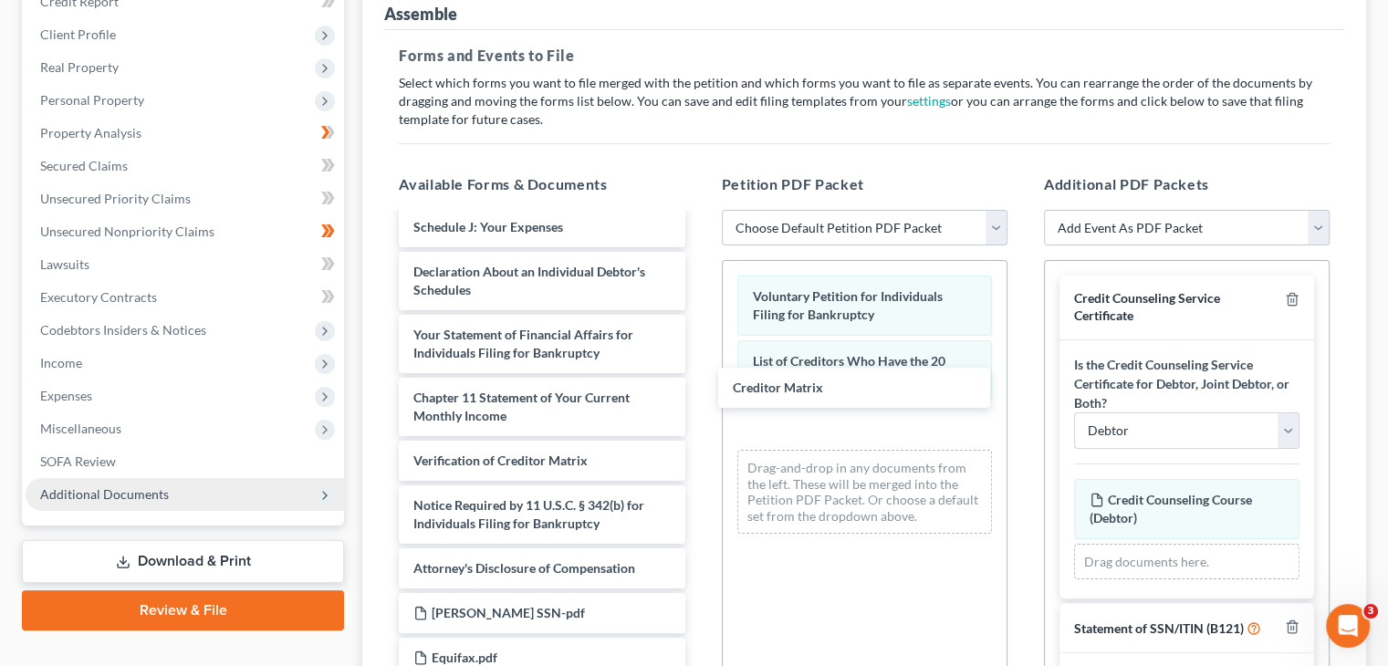
drag, startPoint x: 551, startPoint y: 431, endPoint x: 716, endPoint y: 404, distance: 166.4
click at [699, 392] on div "Creditor Matrix Summary of Your Assets and Liabilities and Certain Statistical …" at bounding box center [541, 486] width 315 height 1457
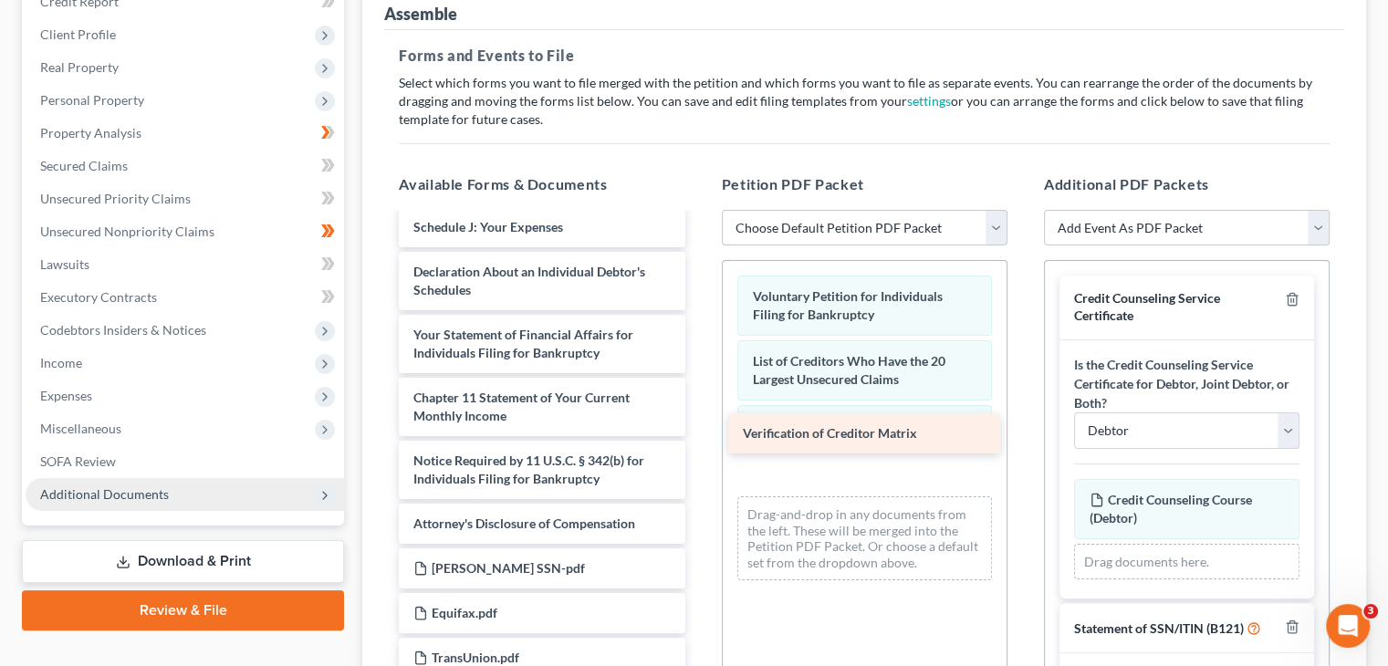
drag, startPoint x: 523, startPoint y: 423, endPoint x: 848, endPoint y: 436, distance: 325.2
click at [699, 436] on div "Verification of Creditor Matrix Summary of Your Assets and Liabilities and Cert…" at bounding box center [541, 464] width 315 height 1412
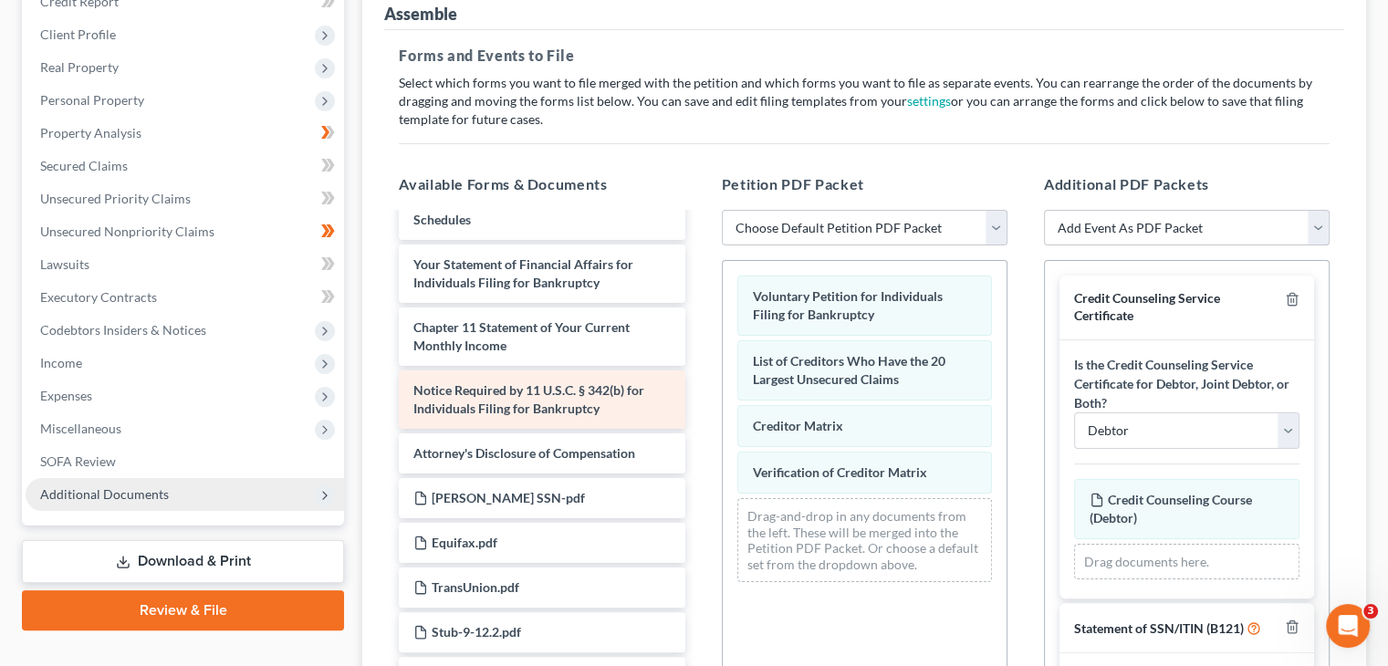
scroll to position [639, 0]
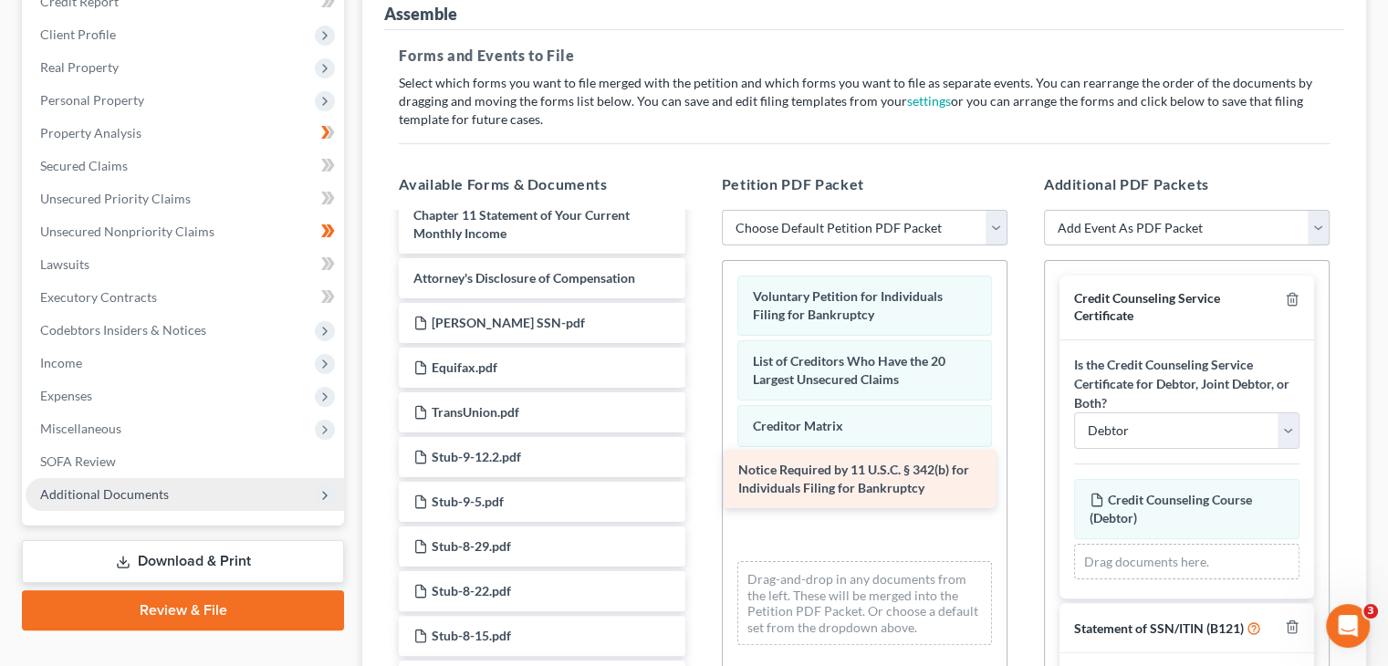
drag, startPoint x: 486, startPoint y: 262, endPoint x: 810, endPoint y: 488, distance: 396.0
click at [699, 488] on div "Notice Required by 11 U.S.C. § 342(b) for Individuals Filing for Bankruptcy Sum…" at bounding box center [541, 250] width 315 height 1349
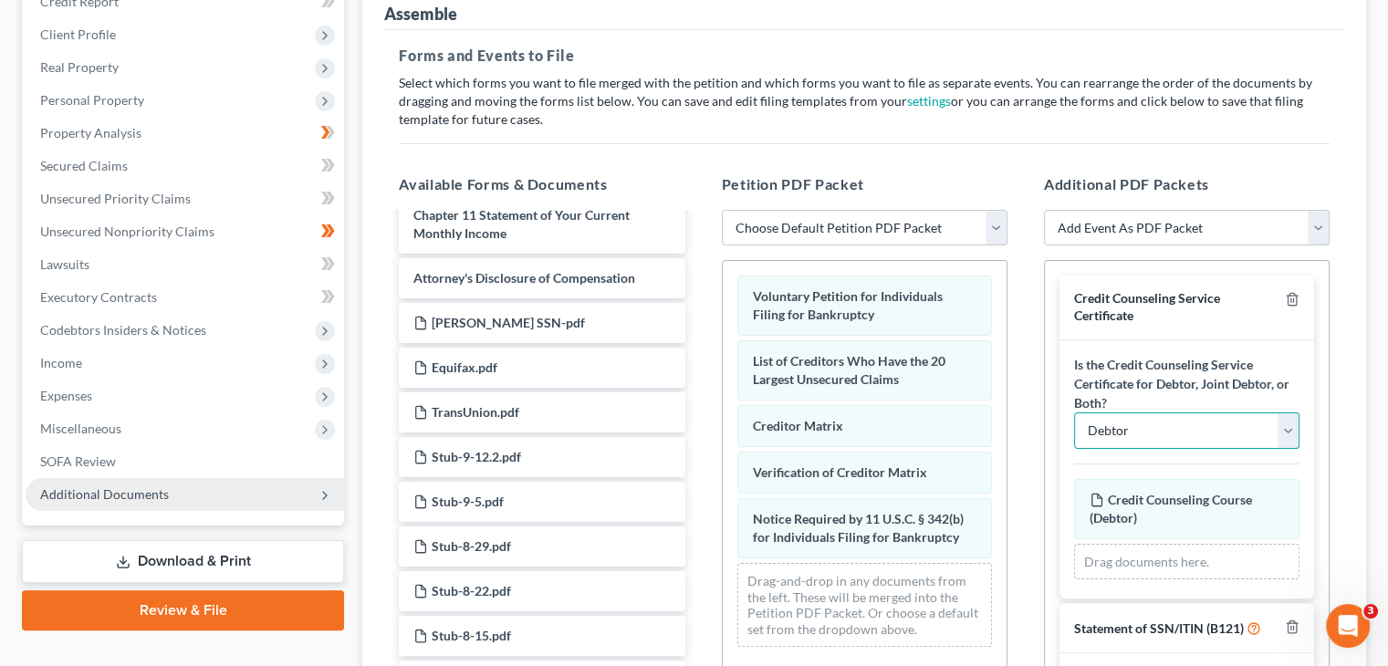
click at [1174, 413] on select "Debtor Joint Debtor Debtor and Joint Debtor" at bounding box center [1186, 431] width 225 height 37
click at [1074, 413] on select "Debtor Joint Debtor Debtor and Joint Debtor" at bounding box center [1186, 431] width 225 height 37
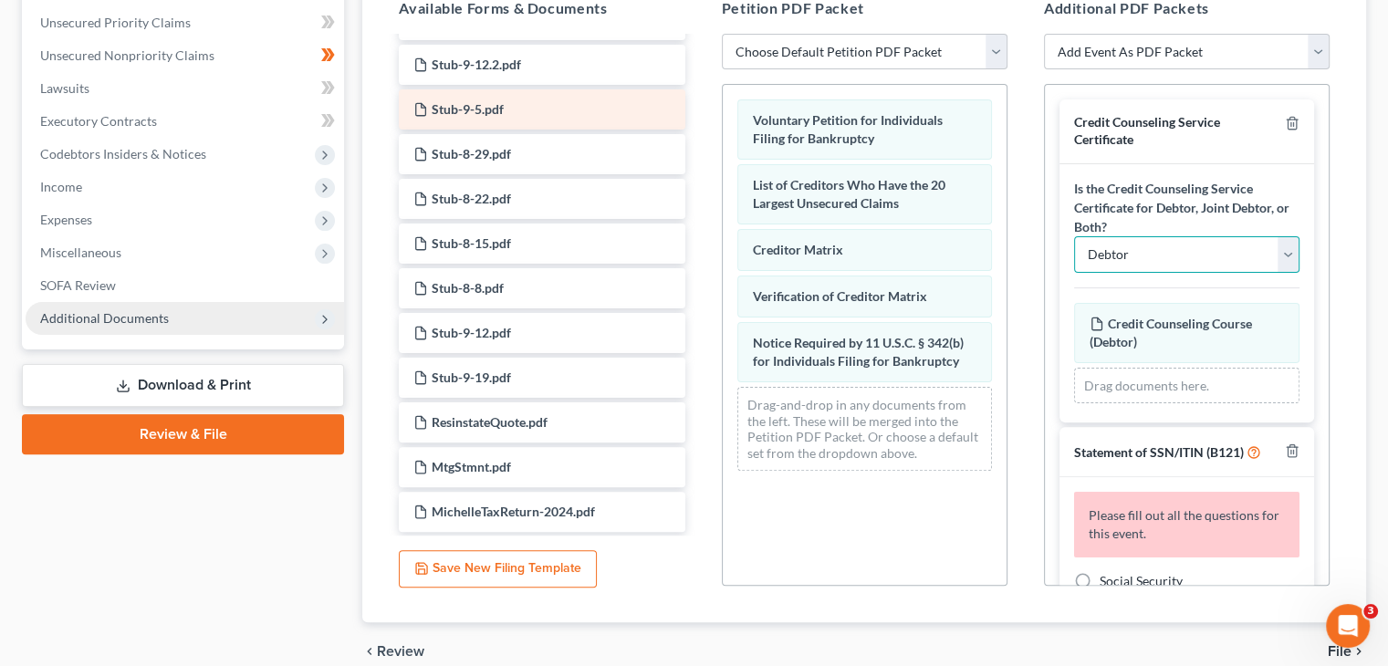
scroll to position [453, 0]
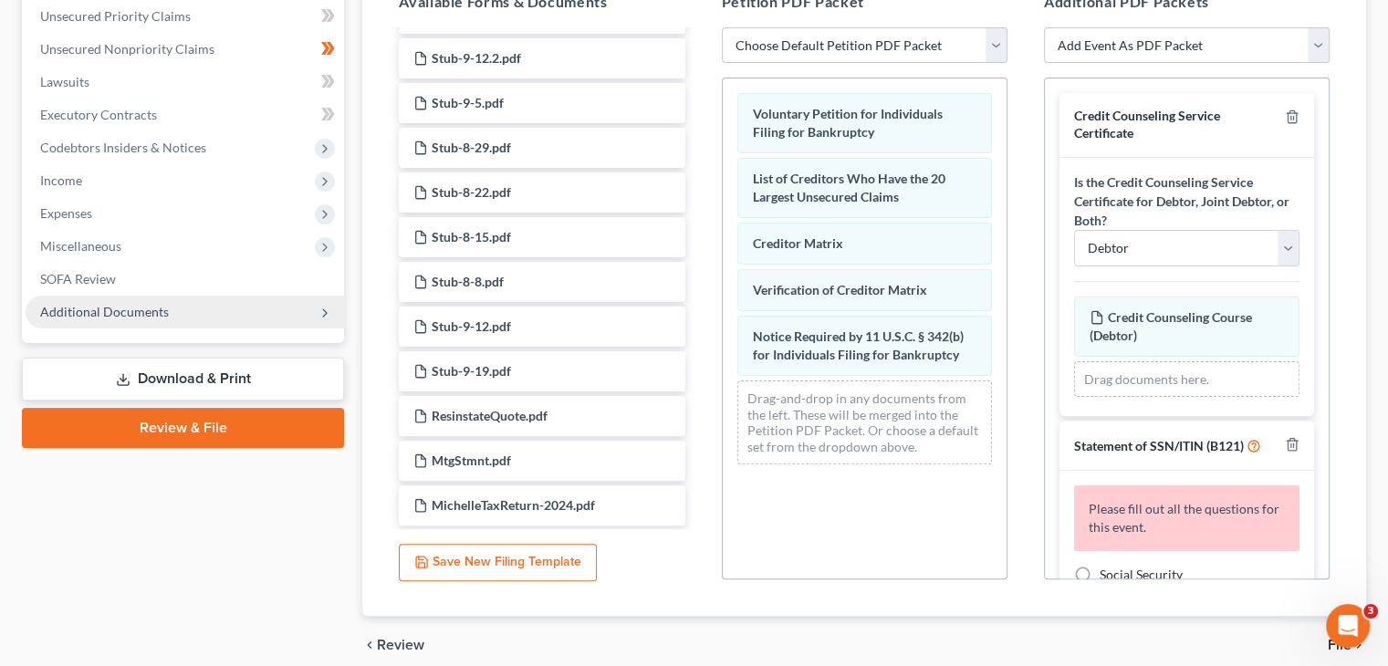
click at [1154, 361] on div "Drag documents here." at bounding box center [1186, 379] width 225 height 37
click at [323, 309] on polyline at bounding box center [325, 312] width 4 height 7
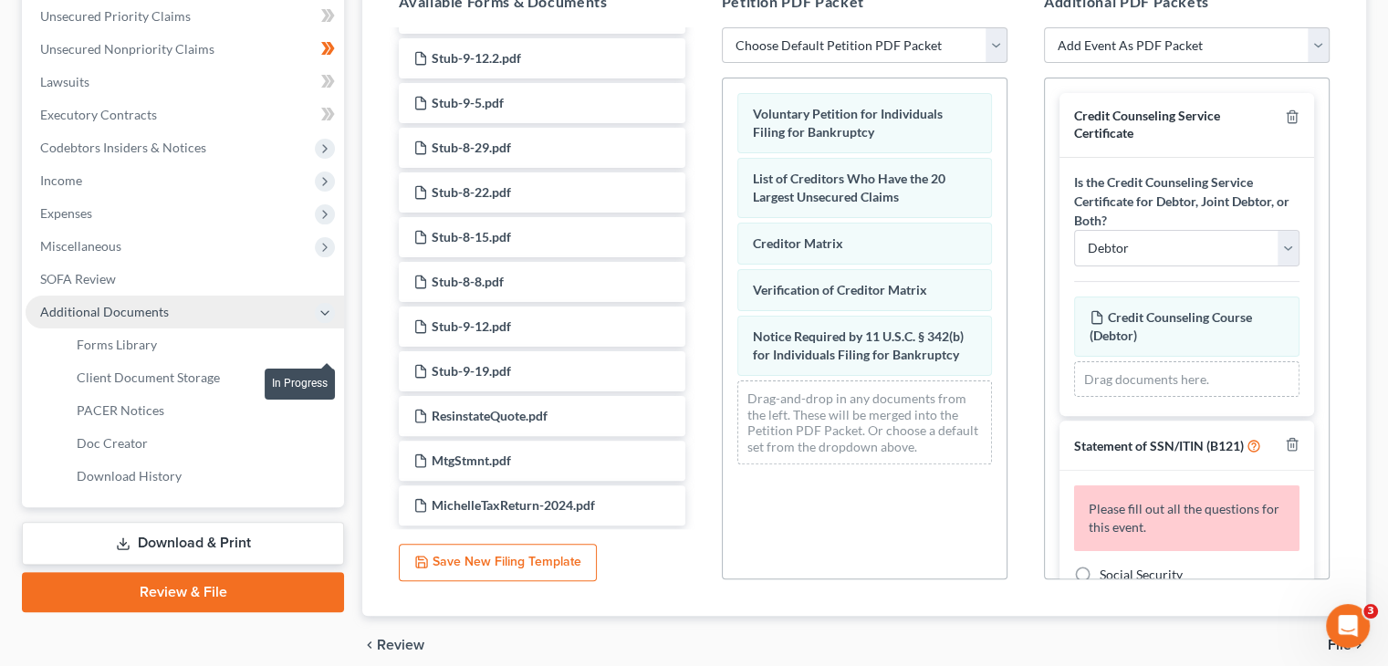
click at [329, 371] on icon at bounding box center [331, 377] width 8 height 13
click at [144, 370] on span "Client Document Storage" at bounding box center [148, 378] width 143 height 16
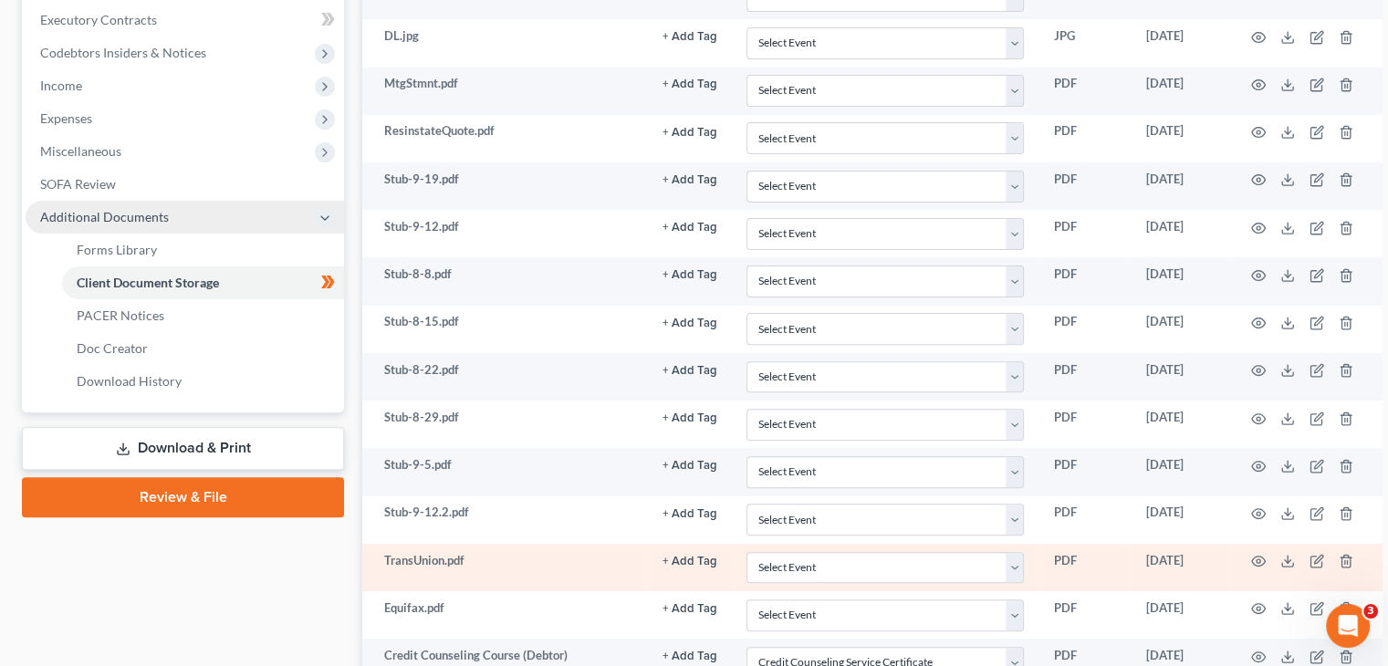
scroll to position [816, 0]
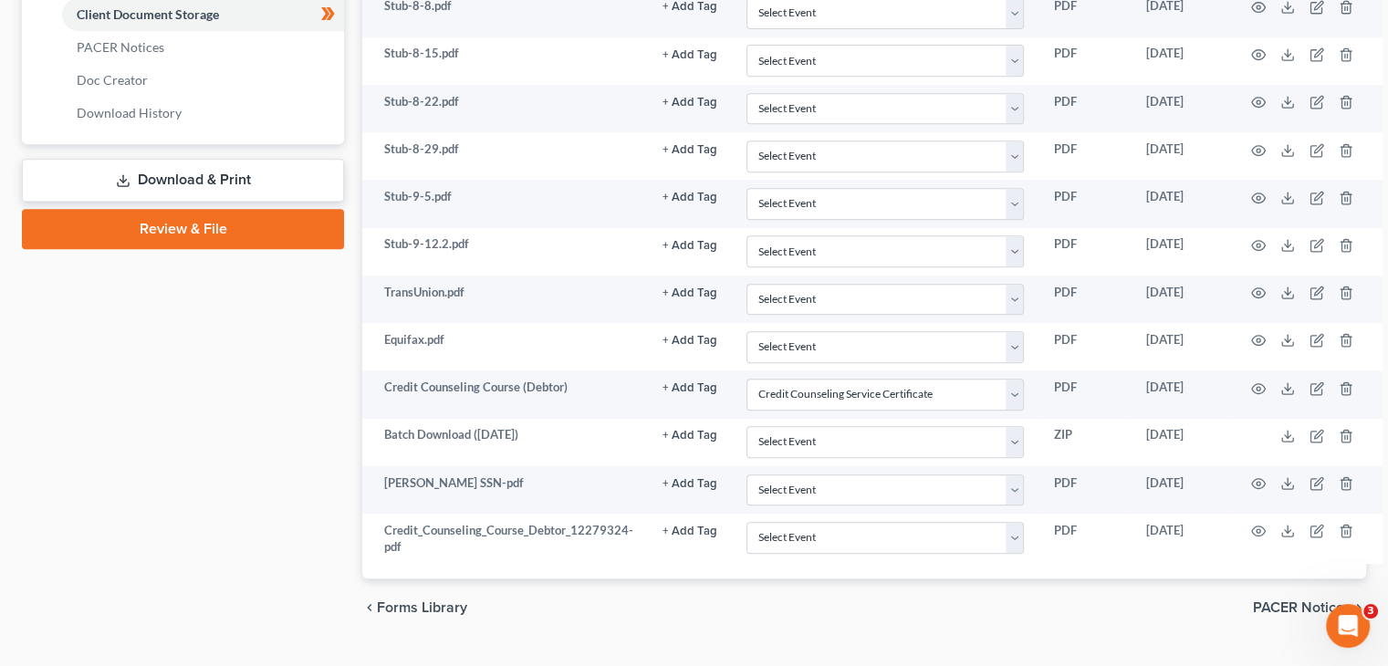
click at [204, 209] on link "Review & File" at bounding box center [183, 229] width 322 height 40
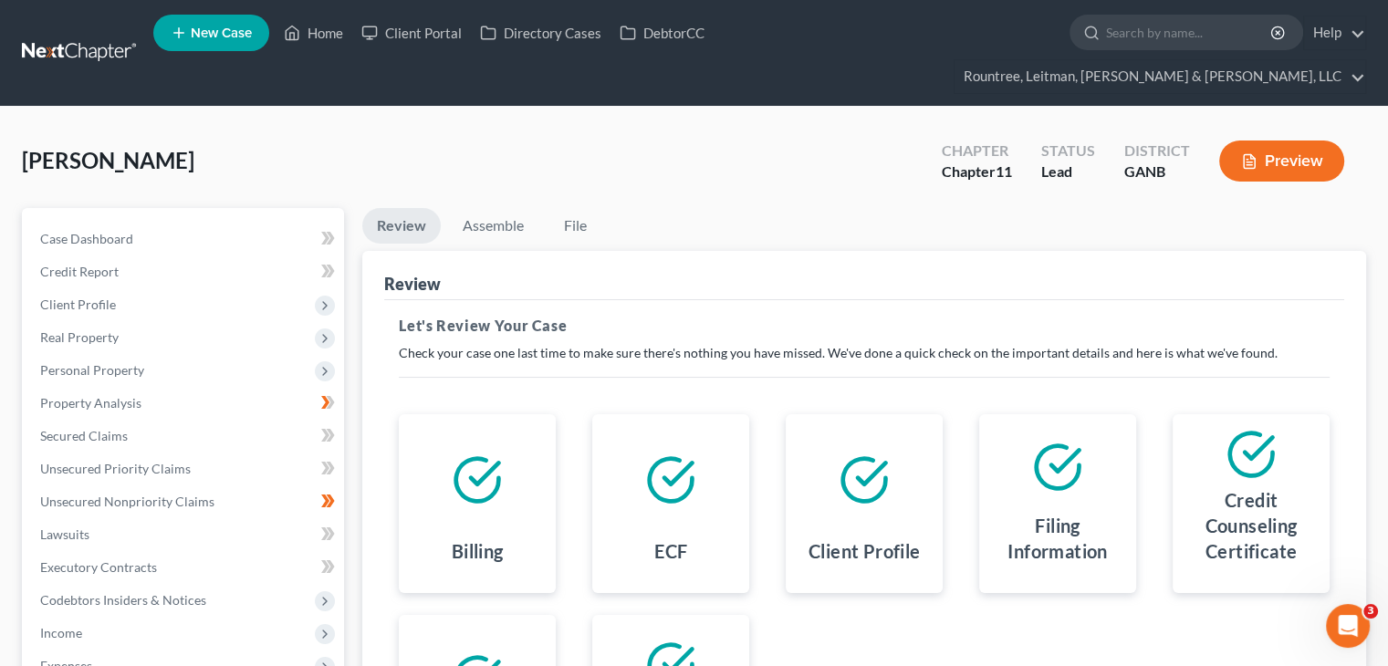
scroll to position [270, 0]
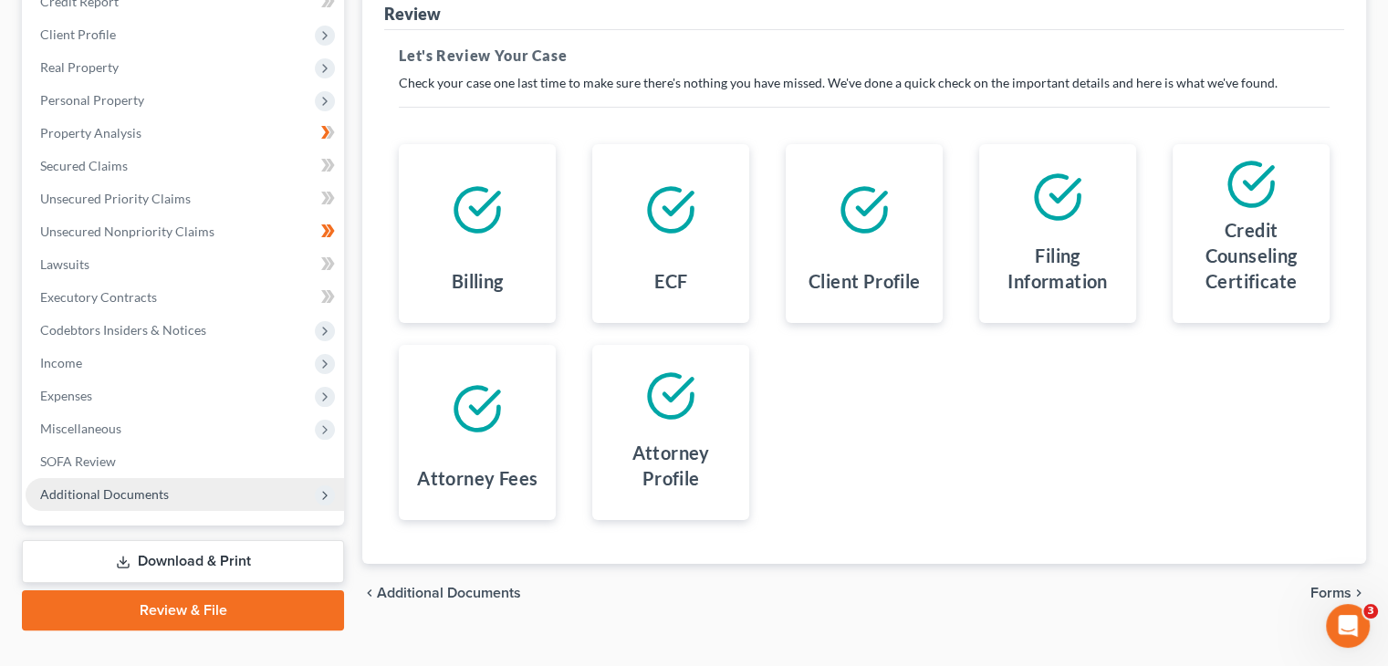
click at [1340, 586] on span "Forms" at bounding box center [1331, 593] width 41 height 15
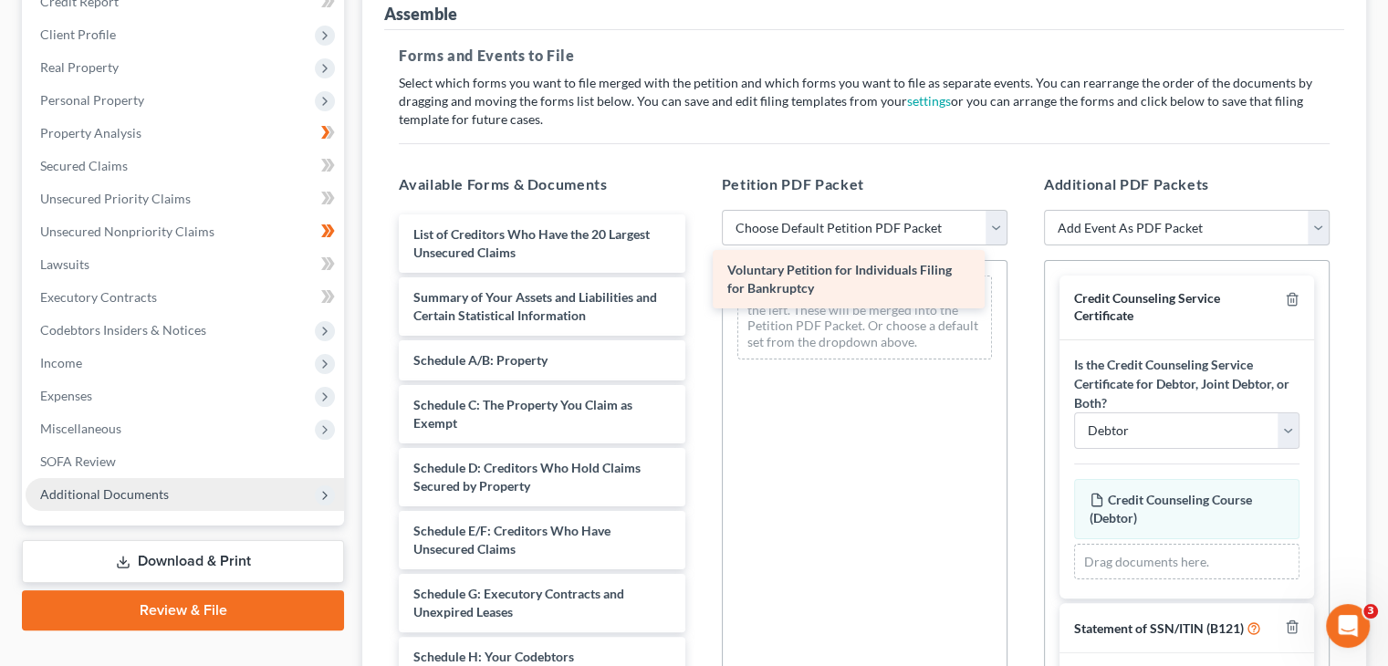
drag, startPoint x: 538, startPoint y: 209, endPoint x: 851, endPoint y: 279, distance: 319.9
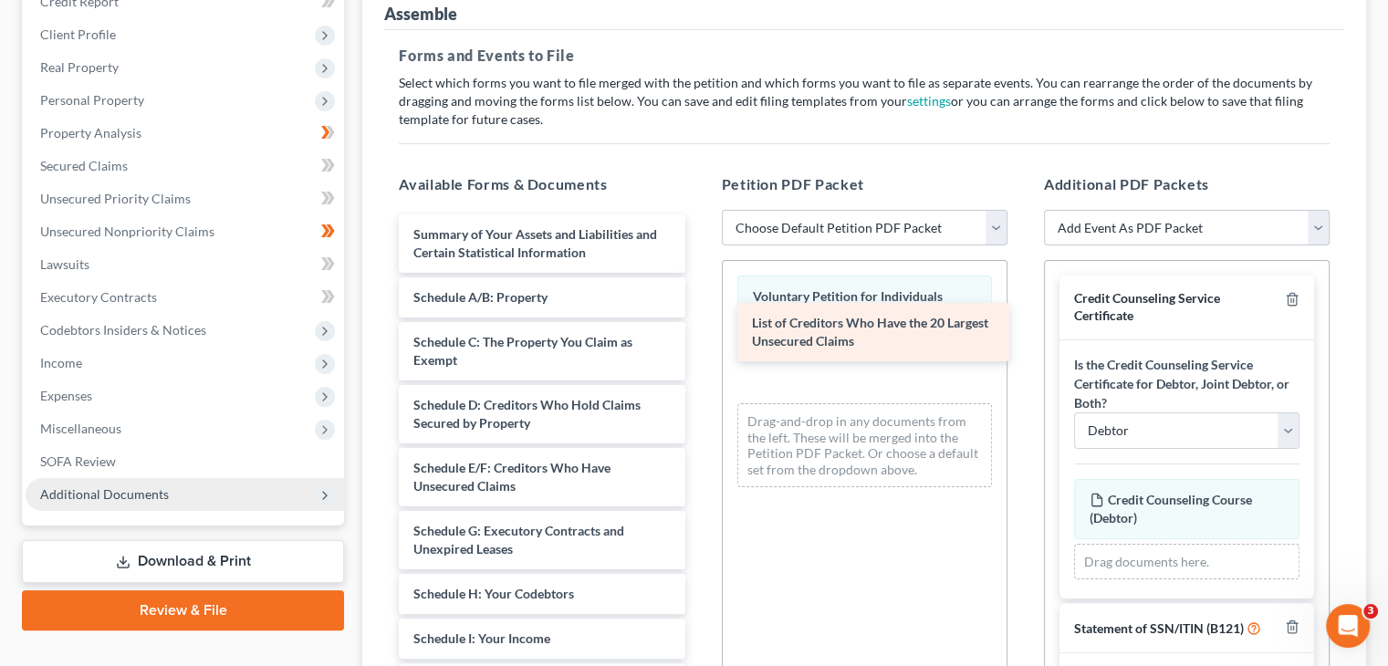
drag, startPoint x: 576, startPoint y: 209, endPoint x: 914, endPoint y: 332, distance: 360.3
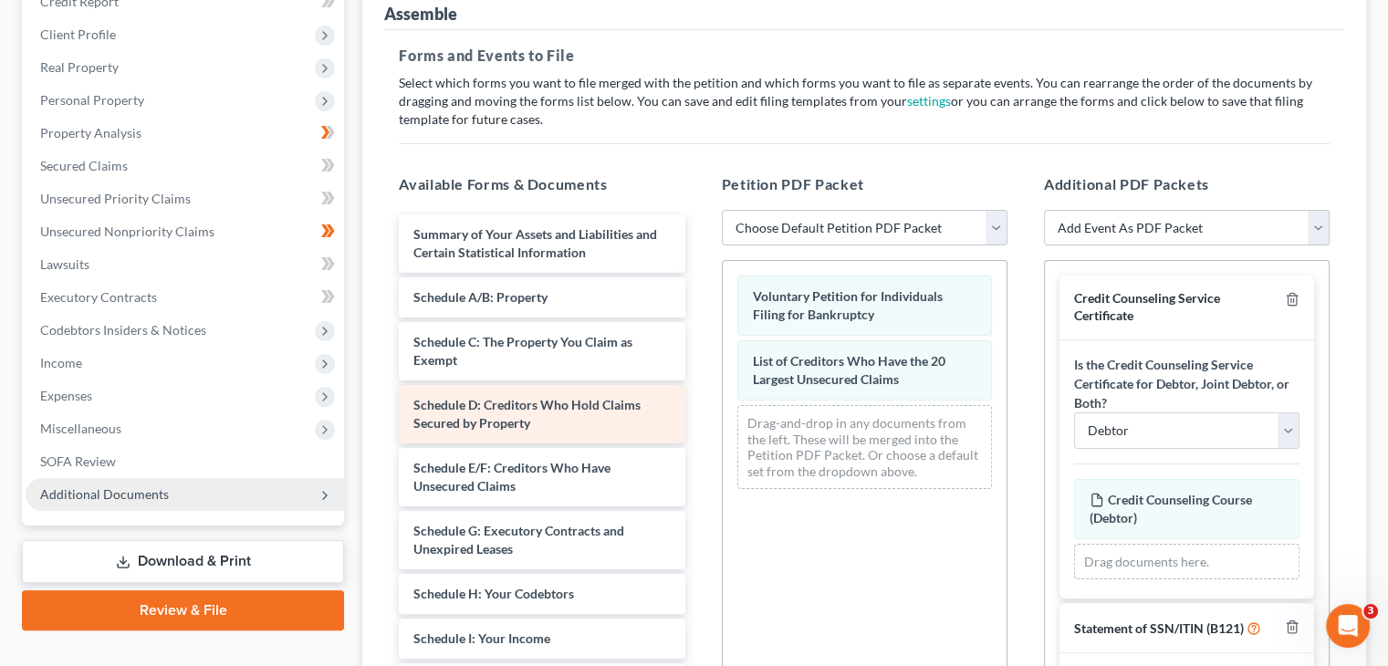
scroll to position [365, 0]
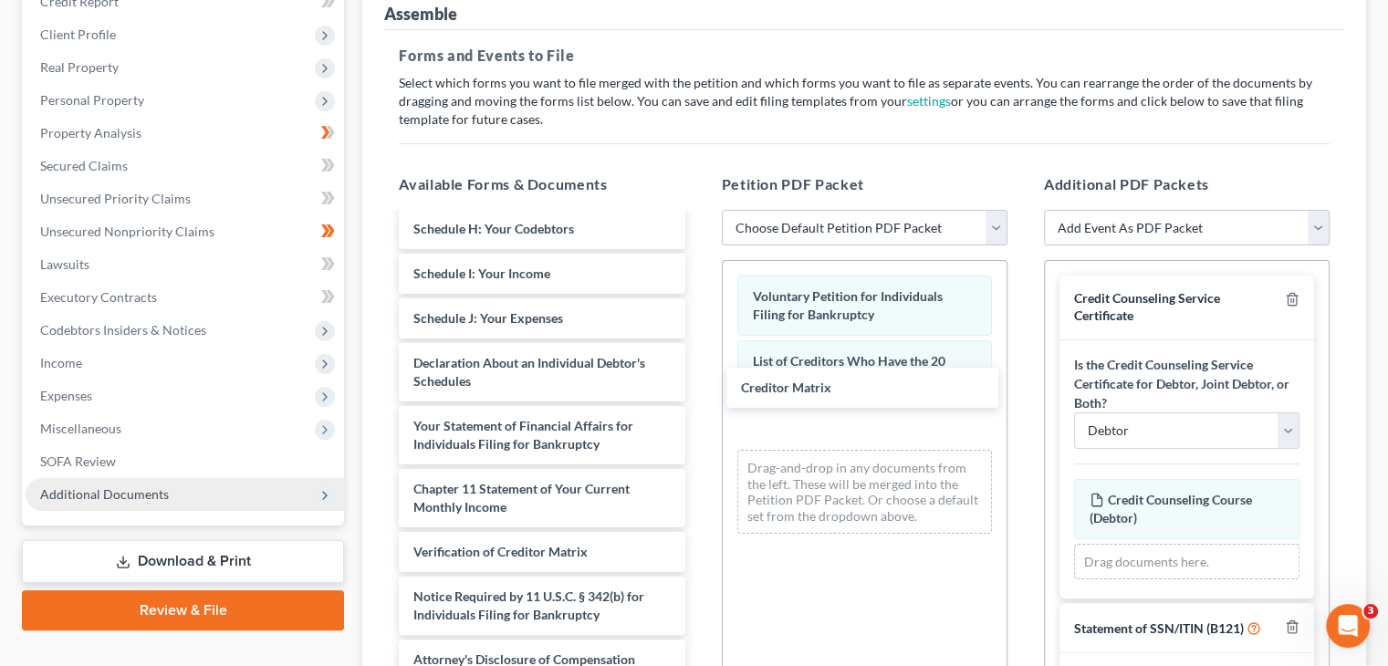
drag, startPoint x: 521, startPoint y: 515, endPoint x: 766, endPoint y: 414, distance: 264.4
click at [699, 385] on div "Creditor Matrix Summary of Your Assets and Liabilities and Certain Statistical …" at bounding box center [541, 618] width 315 height 1538
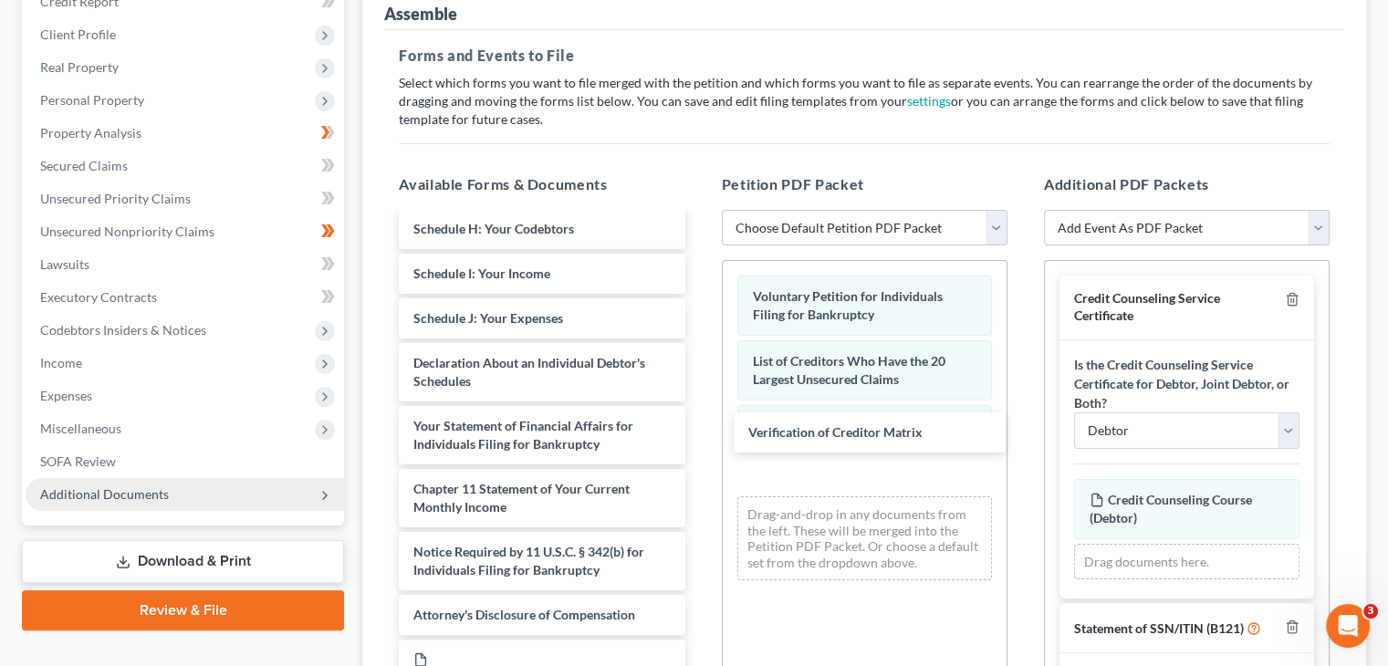
drag, startPoint x: 520, startPoint y: 513, endPoint x: 730, endPoint y: 507, distance: 210.0
click at [699, 427] on div "Verification of Creditor Matrix Summary of Your Assets and Liabilities and Cert…" at bounding box center [541, 595] width 315 height 1493
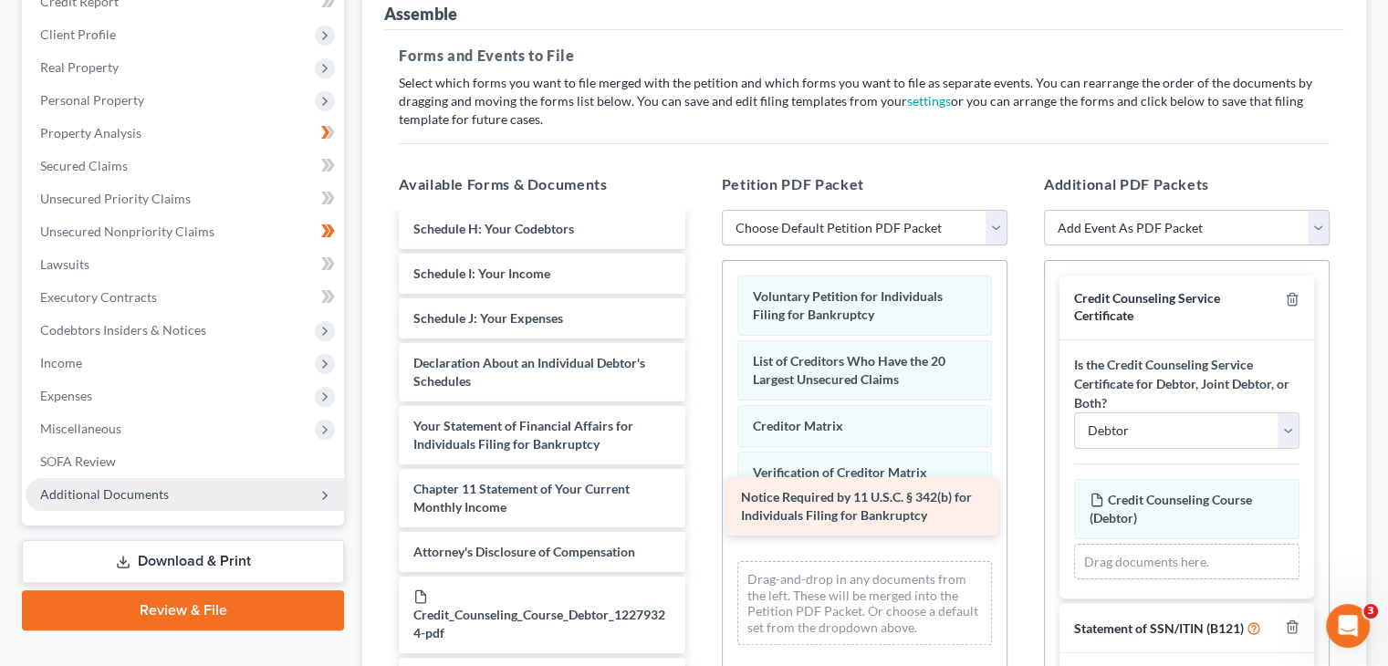
drag, startPoint x: 559, startPoint y: 530, endPoint x: 878, endPoint y: 497, distance: 321.1
click at [699, 497] on div "Notice Required by 11 U.S.C. § 342(b) for Individuals Filing for Bankruptcy Sum…" at bounding box center [541, 564] width 315 height 1430
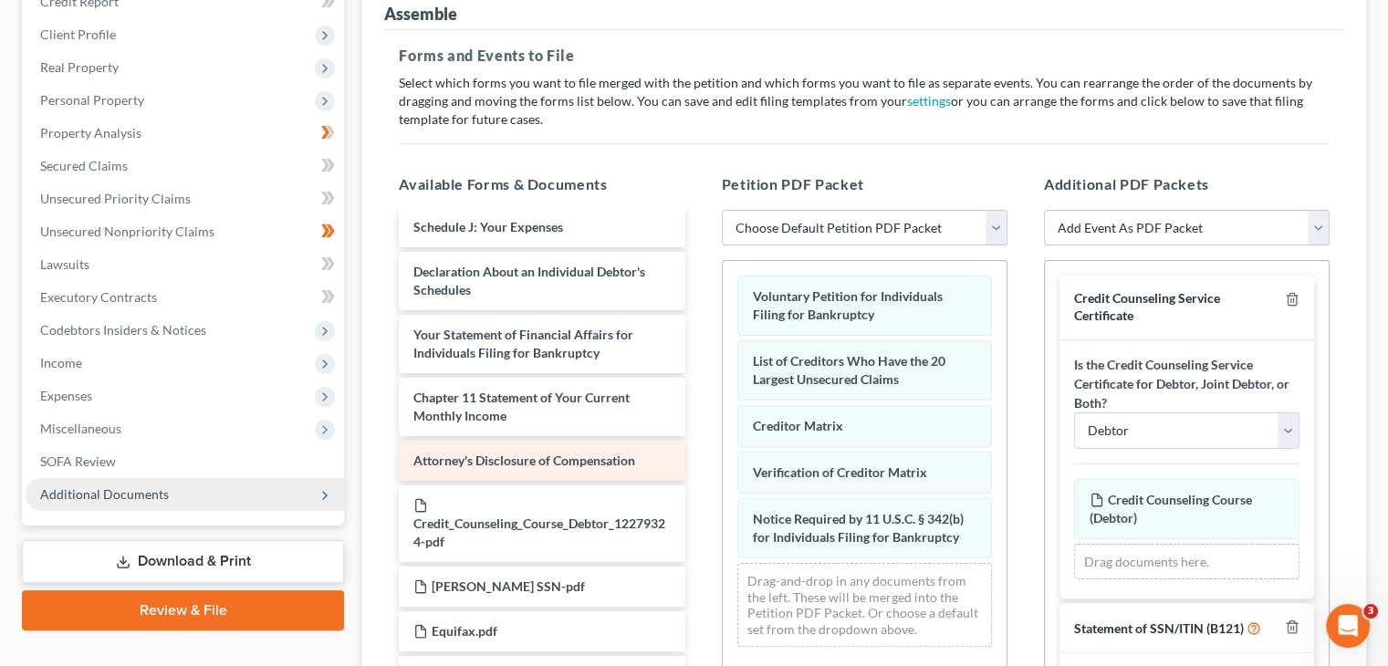
scroll to position [548, 0]
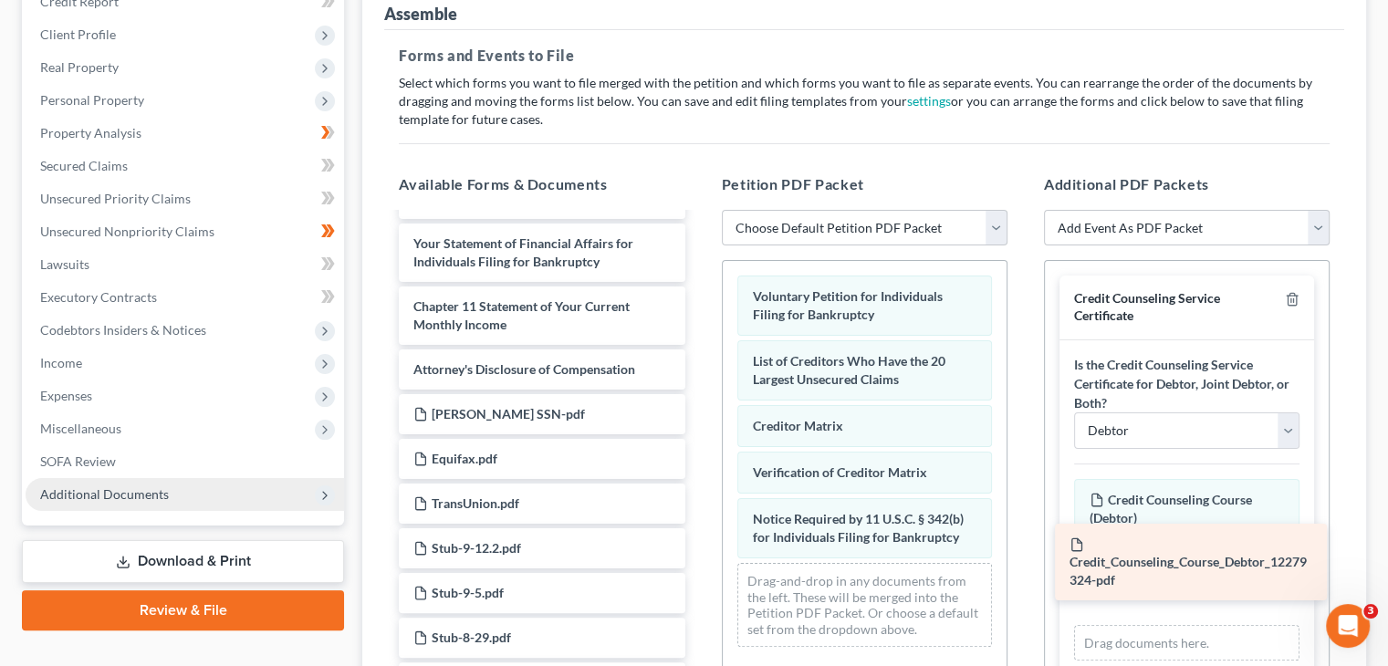
drag, startPoint x: 527, startPoint y: 399, endPoint x: 1183, endPoint y: 563, distance: 676.4
click at [699, 563] on div "Credit_Counseling_Course_Debtor_12279324-pdf Summary of Your Assets and Liabili…" at bounding box center [541, 341] width 315 height 1349
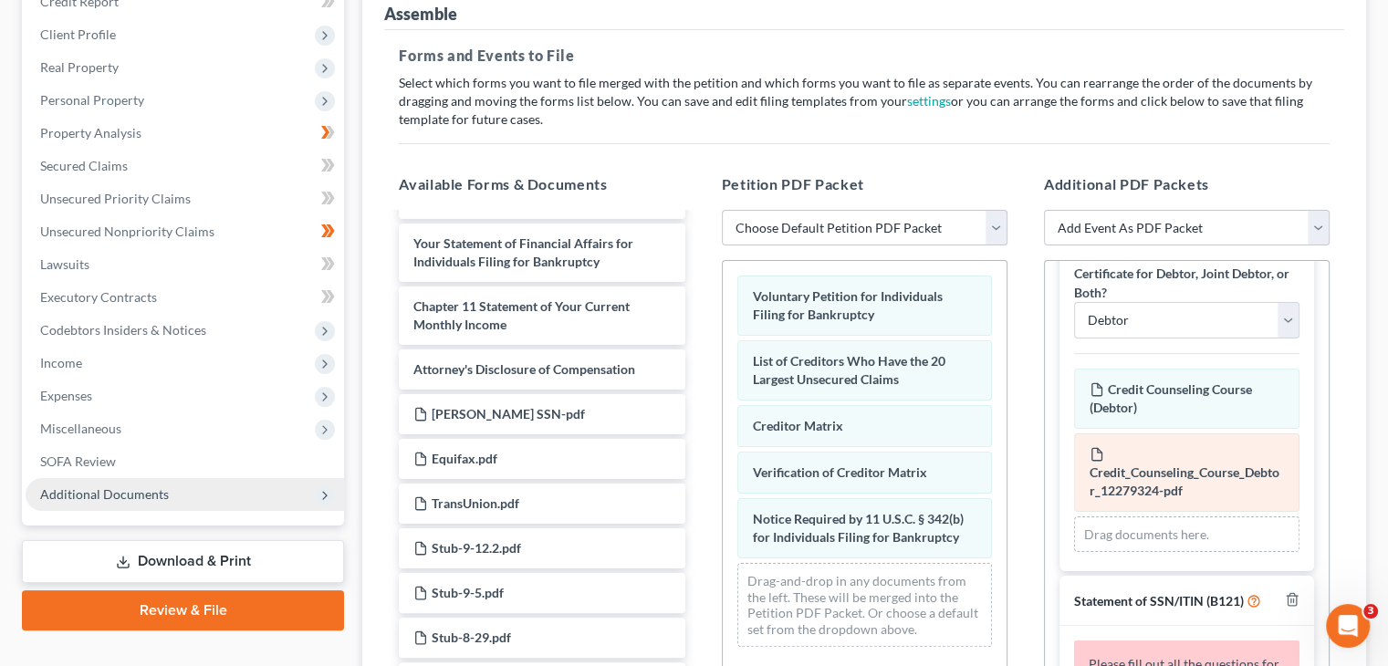
scroll to position [0, 0]
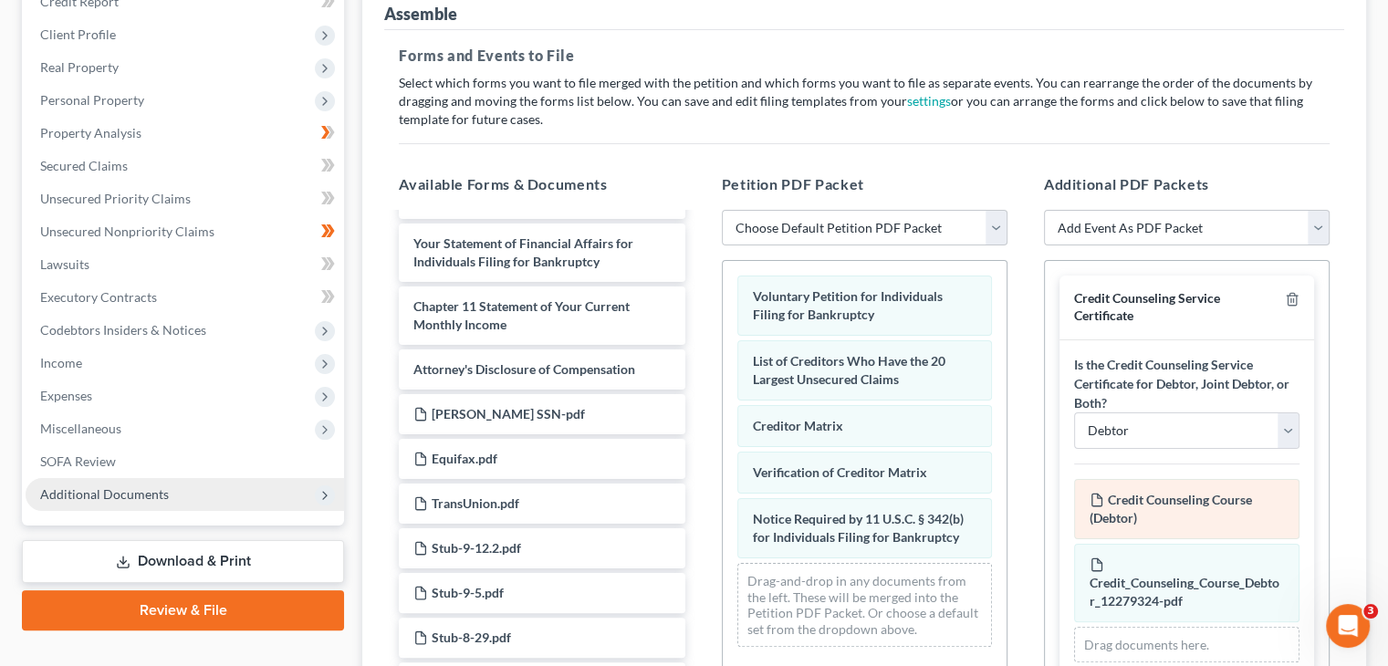
click at [1164, 492] on span "Credit Counseling Course (Debtor)" at bounding box center [1171, 509] width 162 height 34
drag, startPoint x: 1164, startPoint y: 468, endPoint x: 1277, endPoint y: 107, distance: 378.7
click at [1277, 107] on div "Forms and Events to File Select which forms you want to file merged with the pe…" at bounding box center [864, 414] width 960 height 769
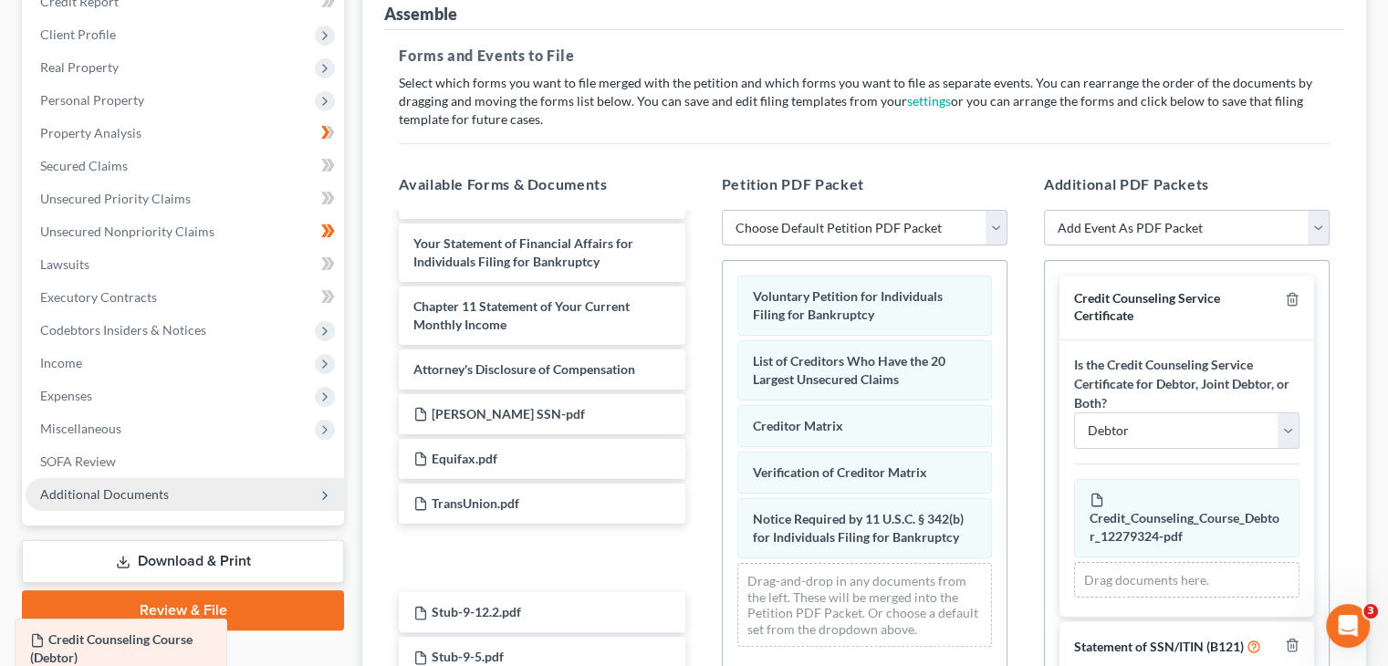
drag, startPoint x: 1208, startPoint y: 475, endPoint x: 150, endPoint y: 651, distance: 1073.1
click at [1074, 599] on div "Credit Counseling Course (Debtor) Amended Credit Counseling Course (Debtor) Cre…" at bounding box center [1186, 539] width 225 height 120
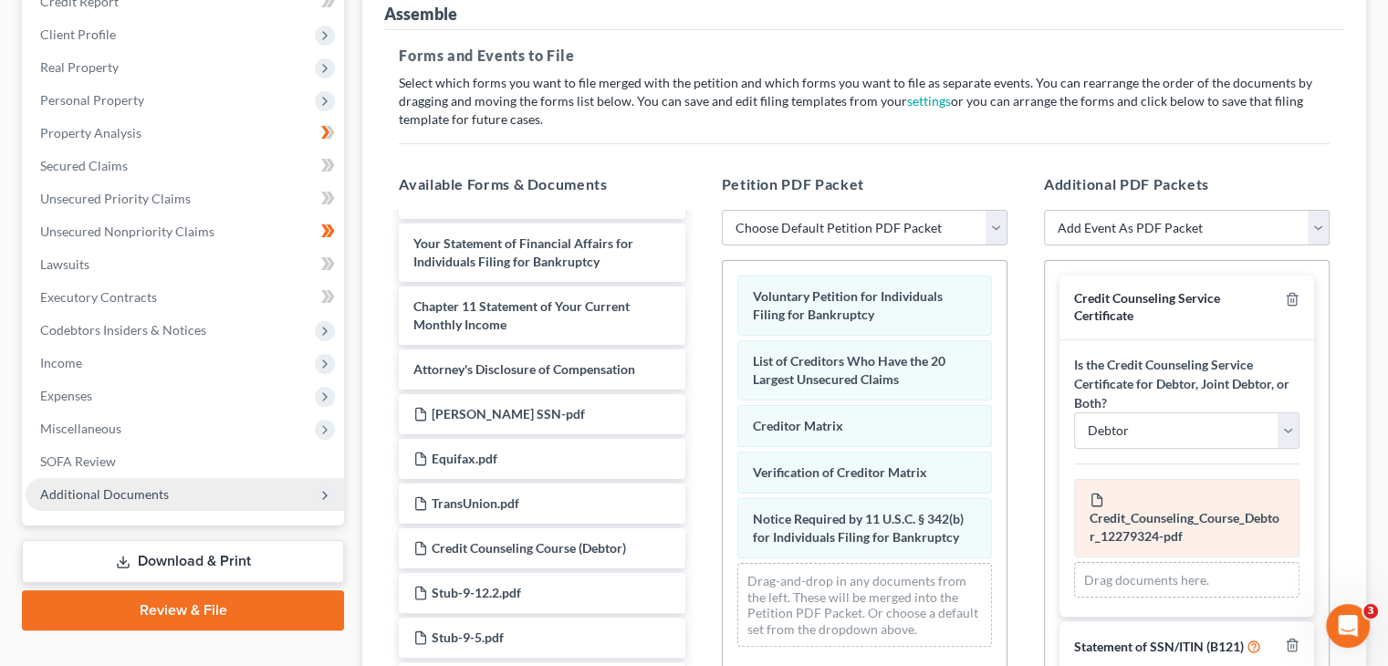
click at [1165, 510] on span "Credit_Counseling_Course_Debtor_12279324-pdf" at bounding box center [1185, 527] width 190 height 34
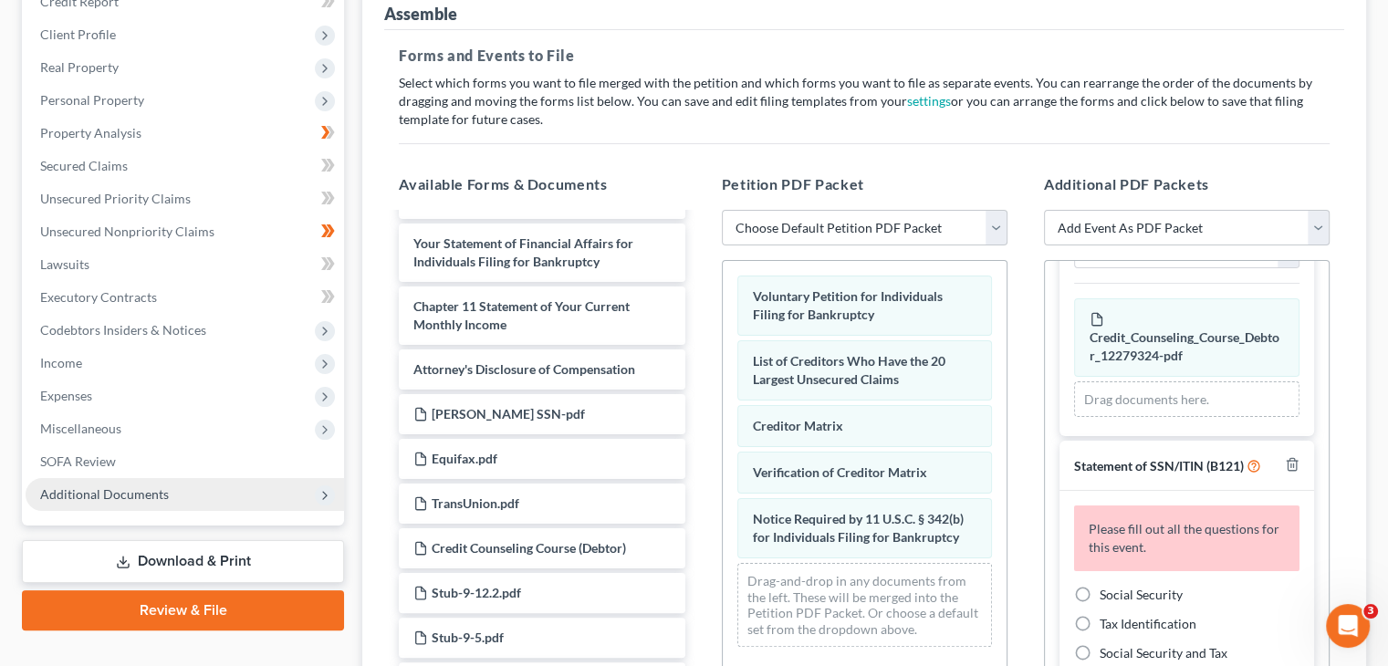
scroll to position [183, 0]
drag, startPoint x: 1081, startPoint y: 559, endPoint x: 1194, endPoint y: 572, distance: 114.0
click at [1100, 584] on label "Social Security" at bounding box center [1141, 593] width 83 height 18
click at [1107, 584] on input "Social Security" at bounding box center [1113, 590] width 12 height 12
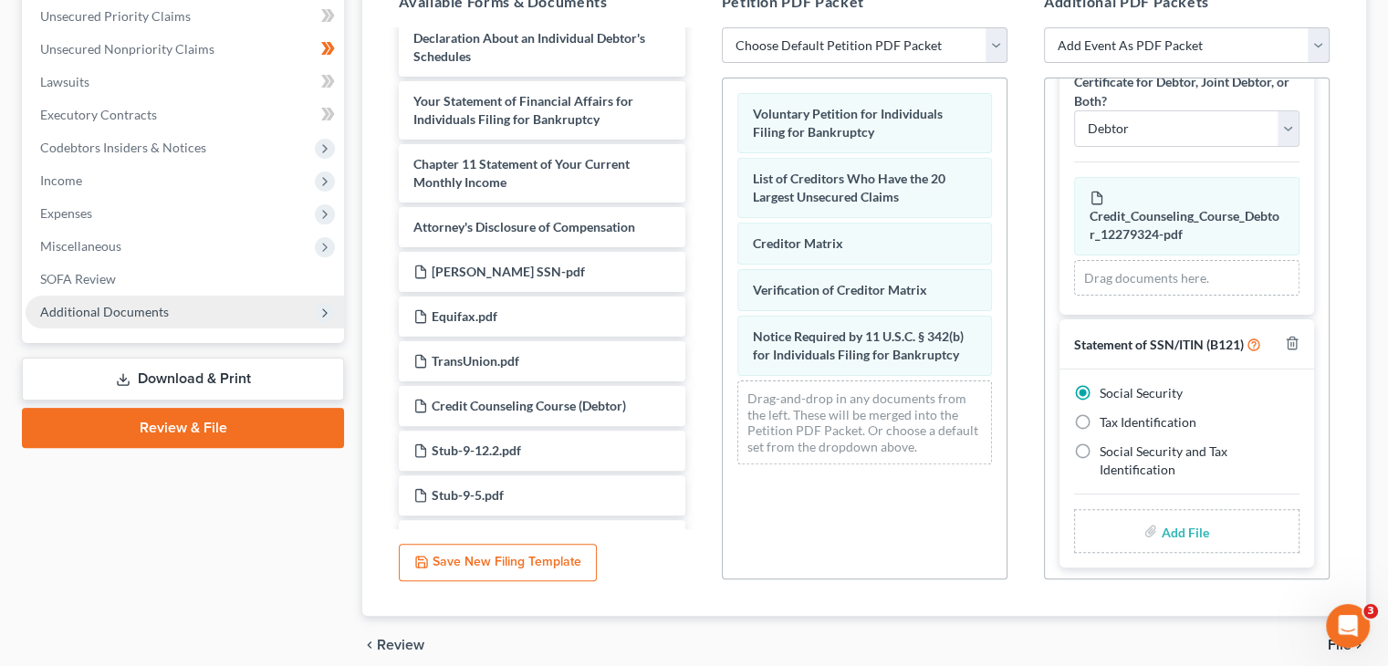
scroll to position [444, 0]
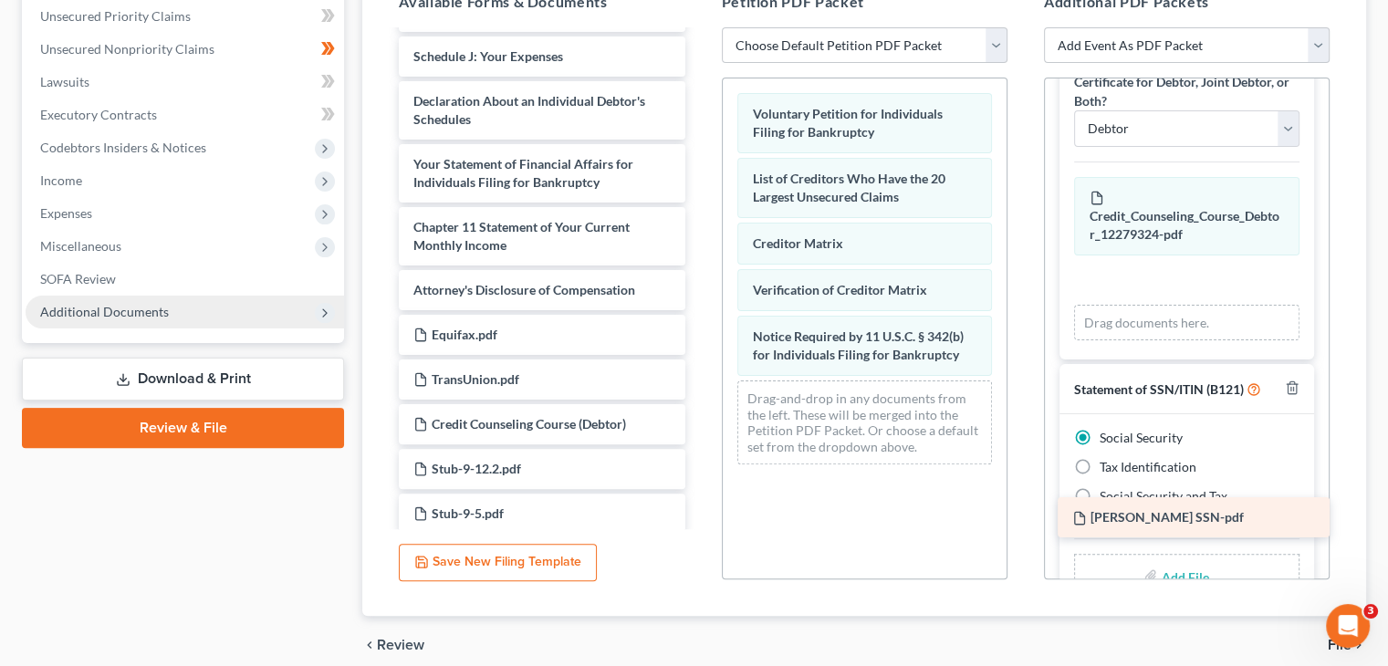
drag, startPoint x: 480, startPoint y: 298, endPoint x: 1139, endPoint y: 516, distance: 693.8
click at [699, 516] on div "[PERSON_NAME] SSN-pdf Summary of Your Assets and Liabilities and Certain Statis…" at bounding box center [541, 261] width 315 height 1349
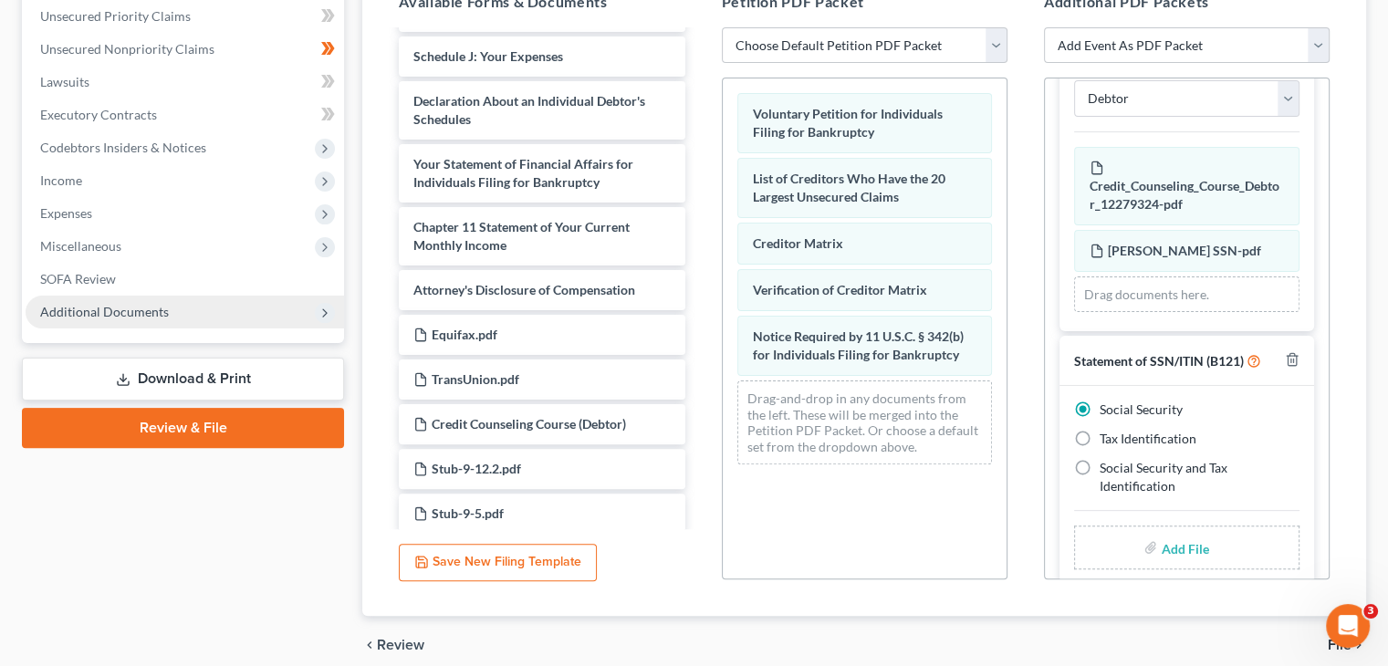
scroll to position [165, 0]
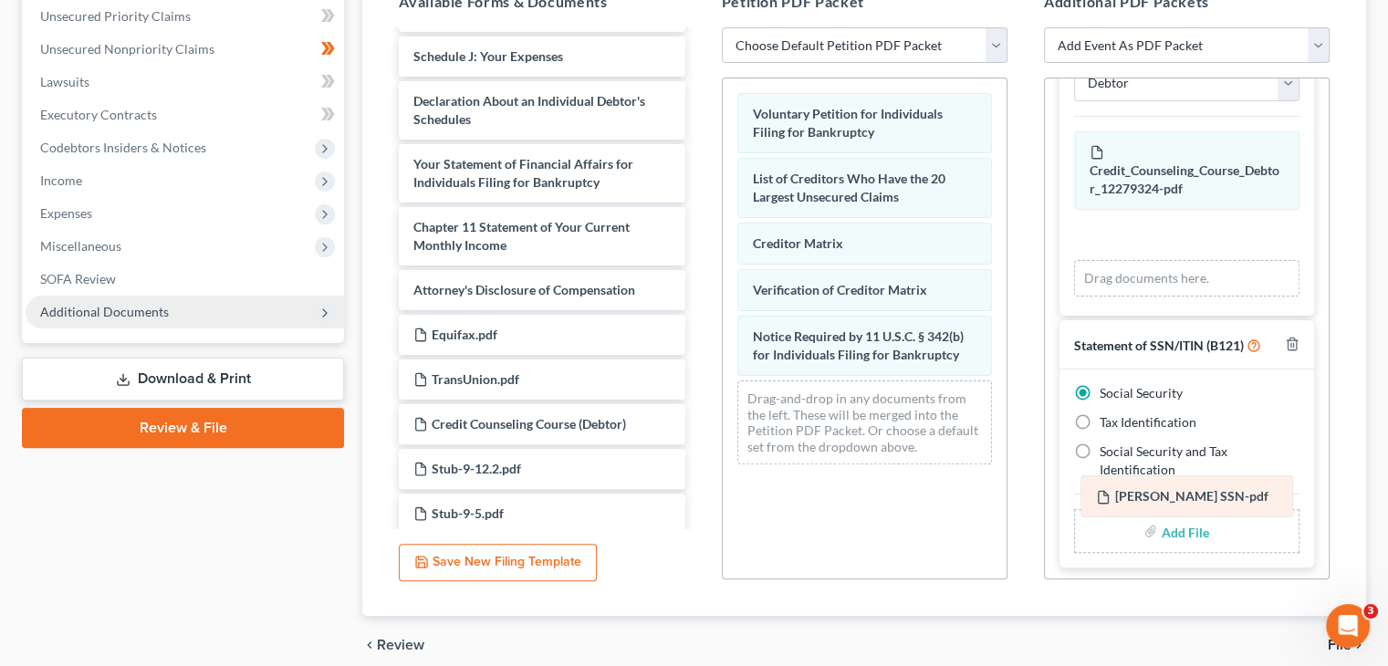
drag, startPoint x: 1157, startPoint y: 199, endPoint x: 1165, endPoint y: 496, distance: 297.6
click at [1165, 297] on div "[PERSON_NAME] SSN-pdf [PERSON_NAME] SSN-pdf Credit_Counseling_Course_Debtor_122…" at bounding box center [1186, 213] width 225 height 165
drag, startPoint x: 1140, startPoint y: 198, endPoint x: 1129, endPoint y: 490, distance: 292.3
click at [1129, 297] on div "[PERSON_NAME] SSN-pdf [PERSON_NAME] SSN-pdf Credit_Counseling_Course_Debtor_122…" at bounding box center [1186, 213] width 225 height 165
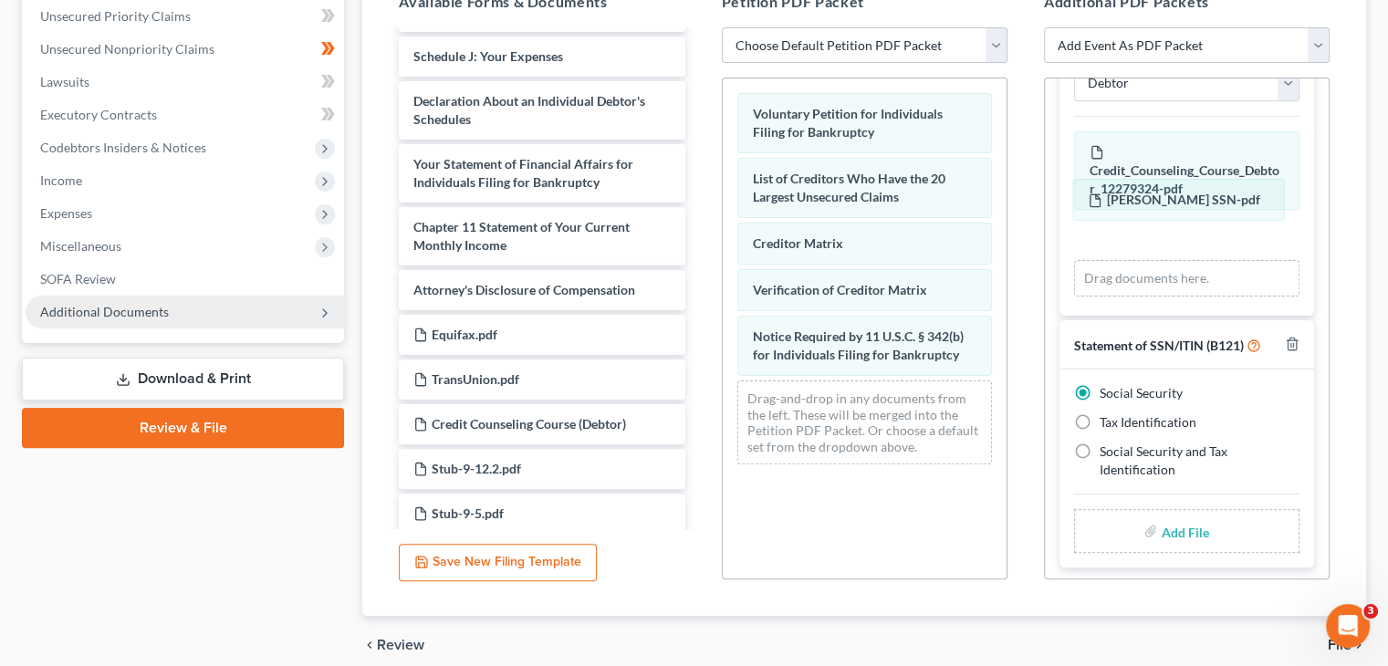
scroll to position [120, 0]
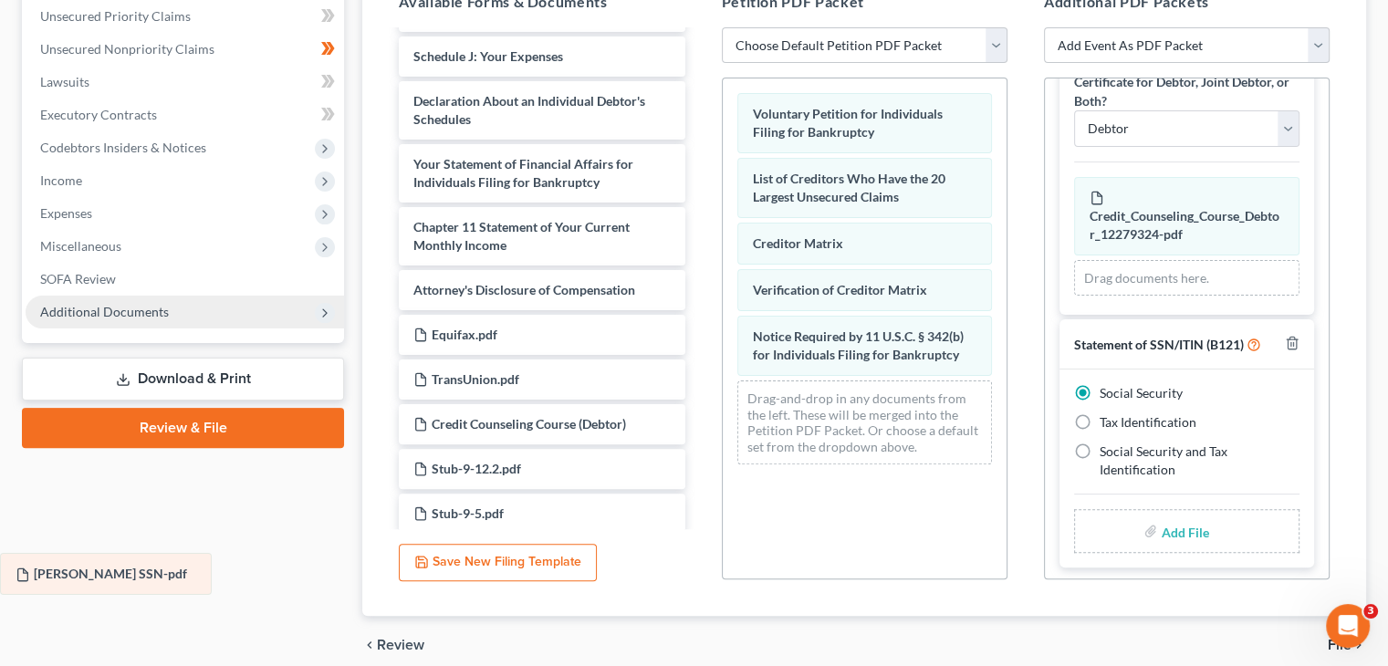
drag, startPoint x: 1203, startPoint y: 196, endPoint x: 120, endPoint y: 570, distance: 1146.1
click at [1074, 297] on div "[PERSON_NAME] SSN-pdf [PERSON_NAME] SSN-pdf Credit_Counseling_Course_Debtor_122…" at bounding box center [1186, 237] width 225 height 120
click at [1161, 517] on label "Add File" at bounding box center [1186, 533] width 51 height 33
click at [1182, 515] on input "file" at bounding box center [1183, 531] width 44 height 33
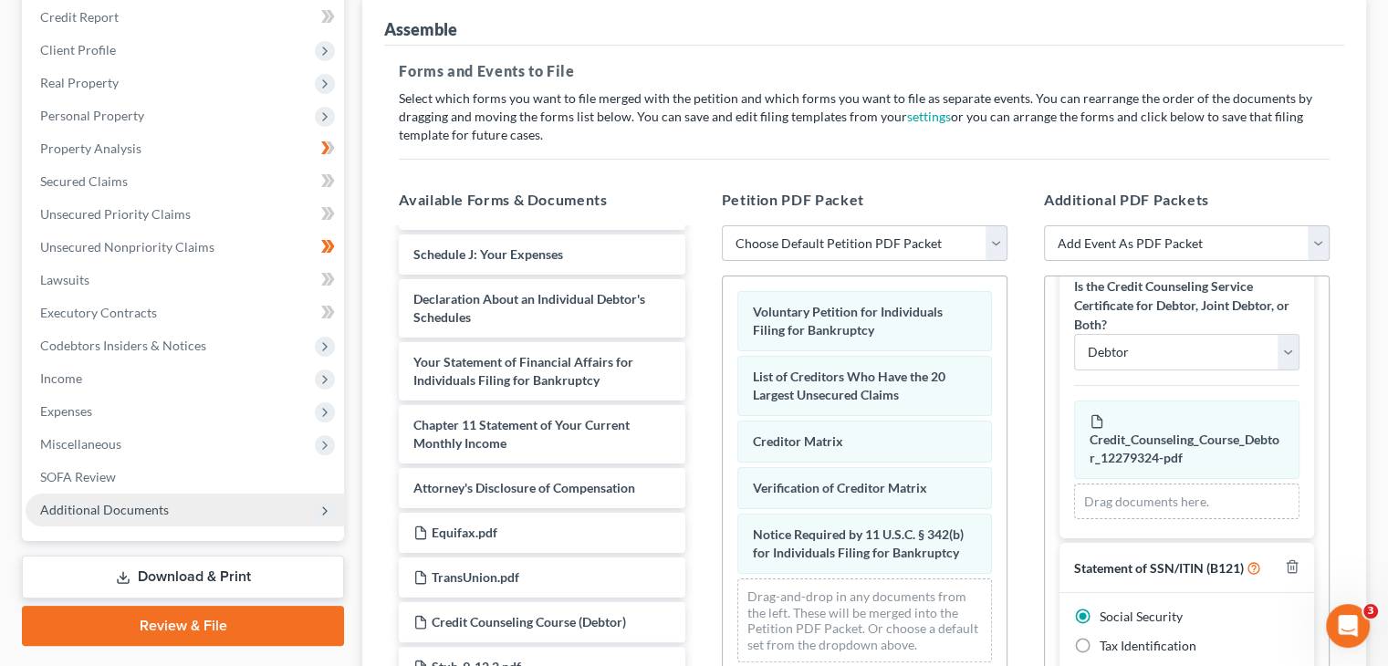
scroll to position [274, 0]
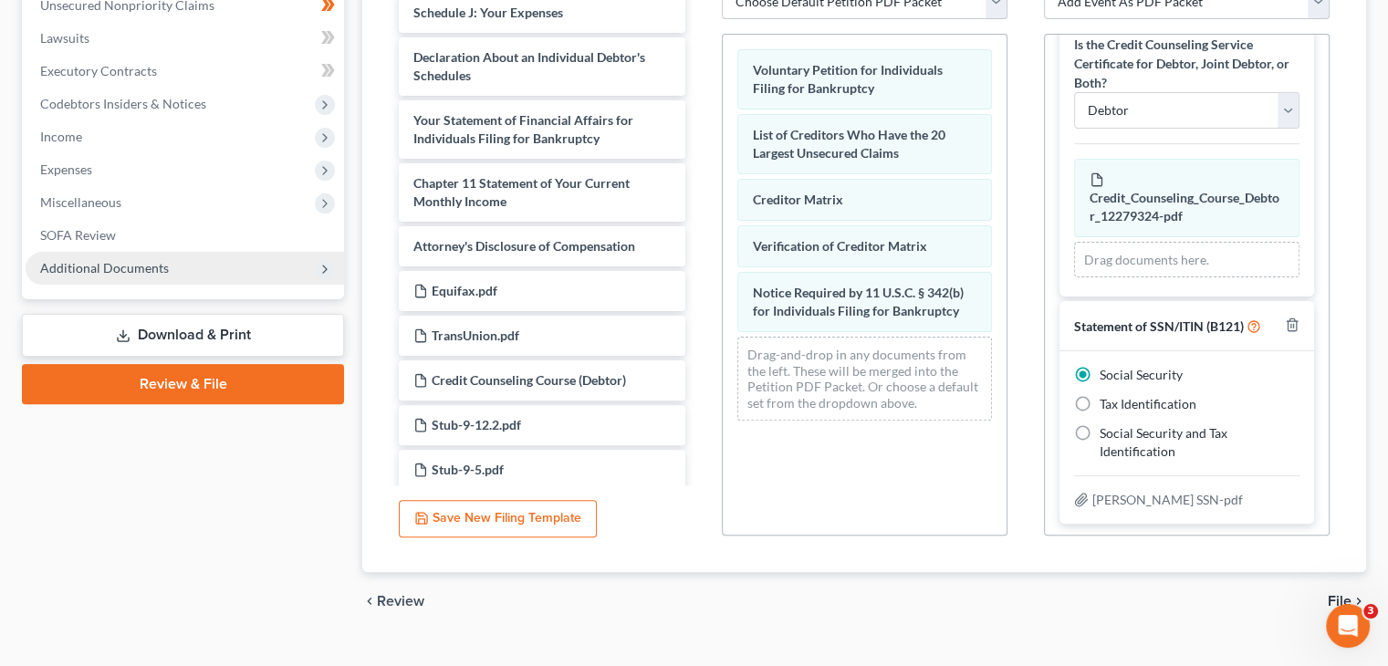
click at [1340, 594] on span "File" at bounding box center [1340, 601] width 24 height 15
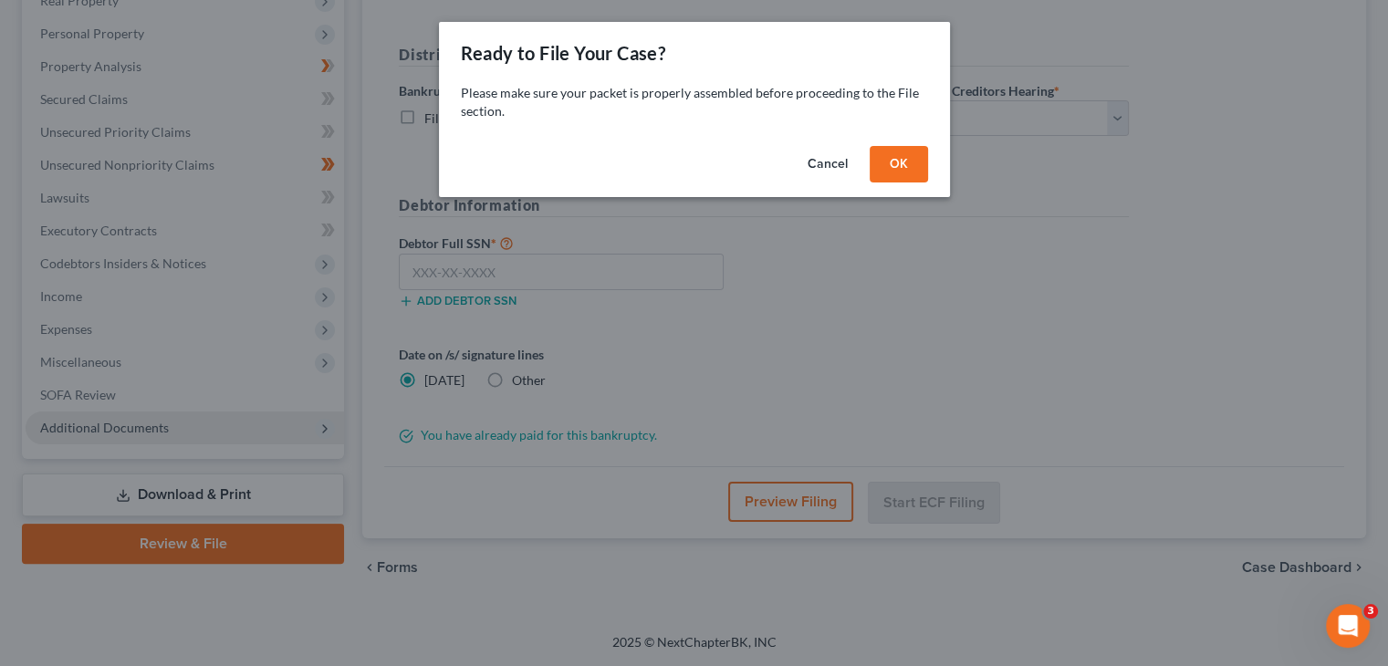
scroll to position [302, 0]
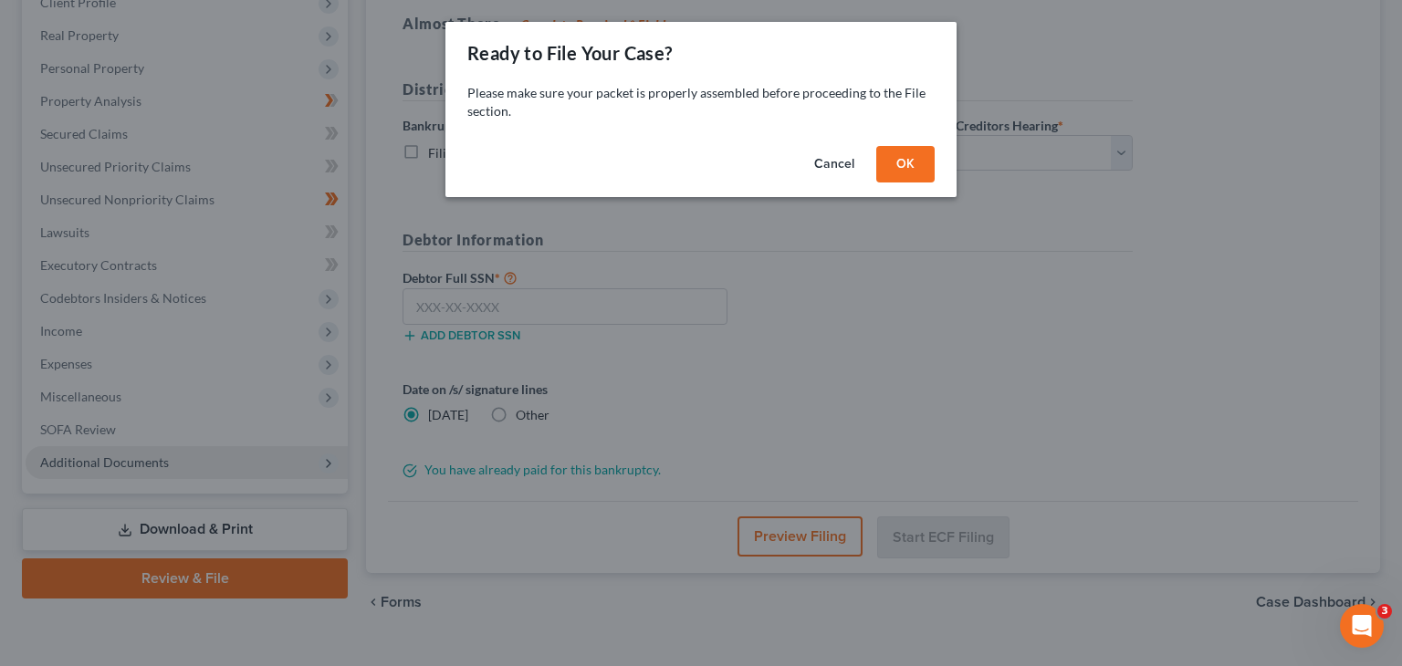
click at [917, 163] on button "OK" at bounding box center [905, 164] width 58 height 37
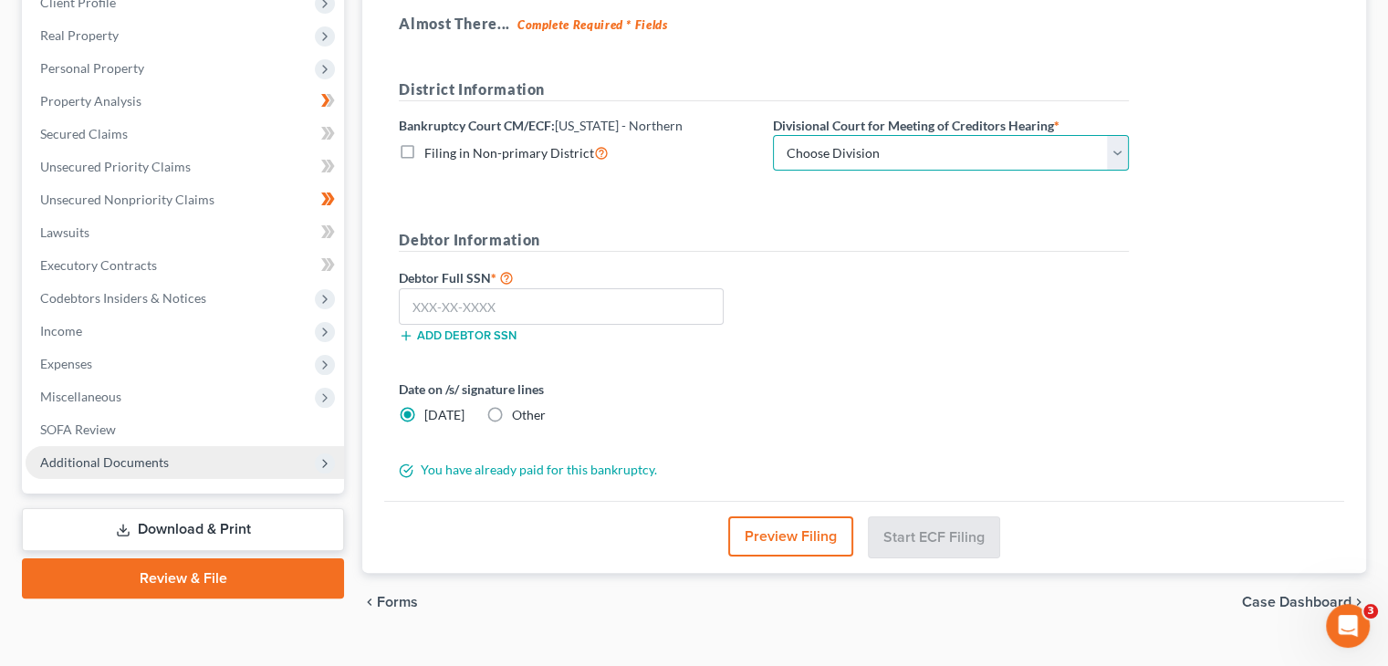
click at [842, 135] on select "Choose Division [GEOGRAPHIC_DATA] [GEOGRAPHIC_DATA] [GEOGRAPHIC_DATA] [GEOGRAPH…" at bounding box center [951, 153] width 356 height 37
click at [773, 135] on select "Choose Division [GEOGRAPHIC_DATA] [GEOGRAPHIC_DATA] [GEOGRAPHIC_DATA] [GEOGRAPH…" at bounding box center [951, 153] width 356 height 37
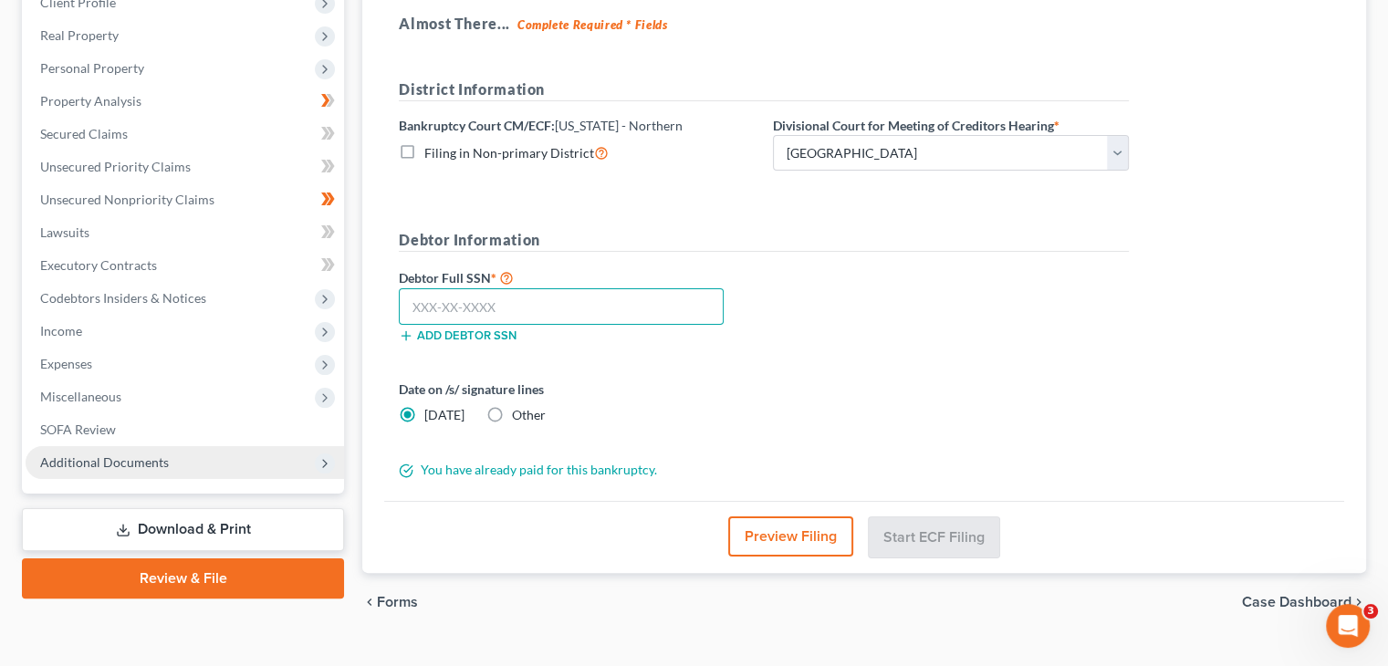
click at [475, 288] on input "text" at bounding box center [561, 306] width 325 height 37
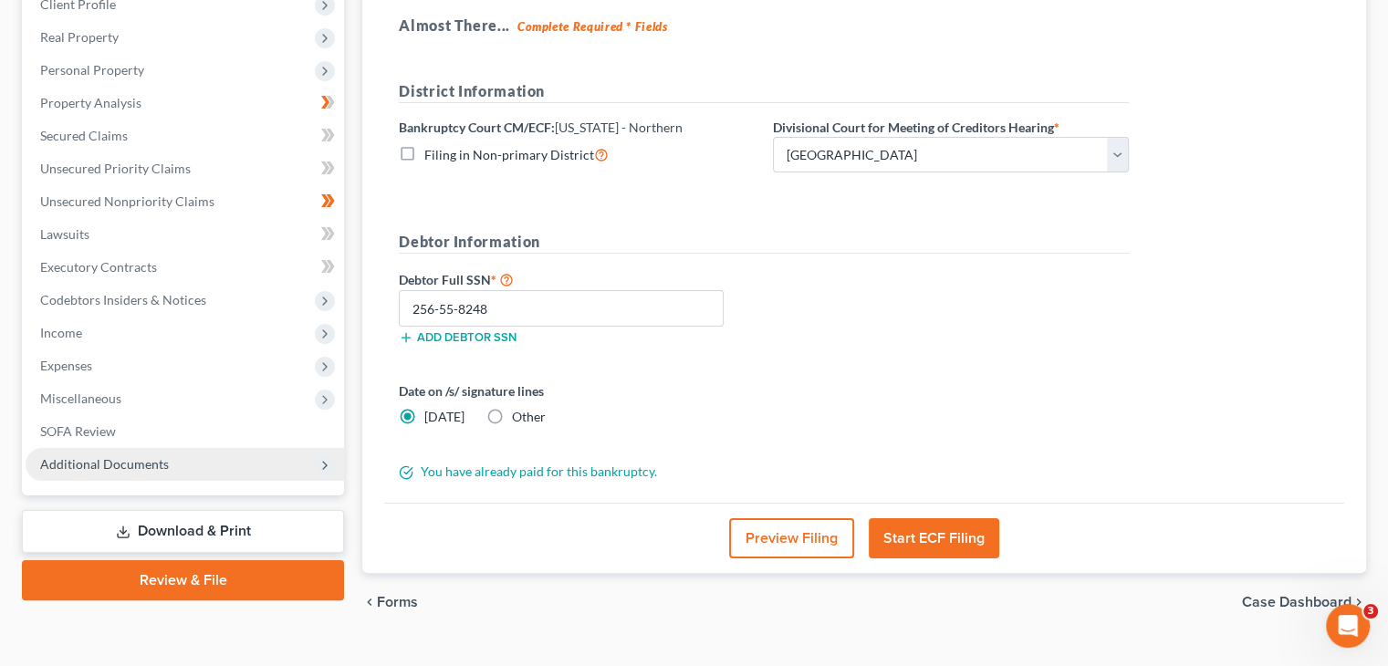
click at [947, 518] on button "Start ECF Filing" at bounding box center [934, 538] width 131 height 40
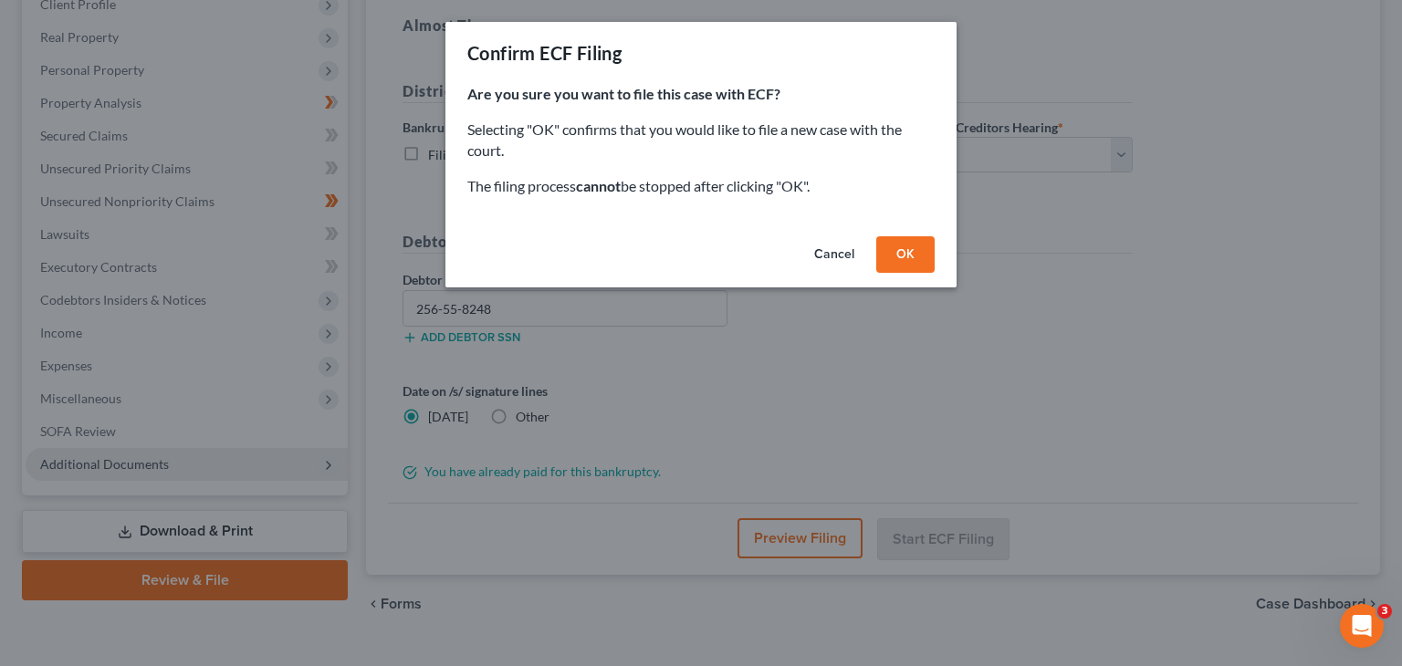
click at [900, 252] on button "OK" at bounding box center [905, 254] width 58 height 37
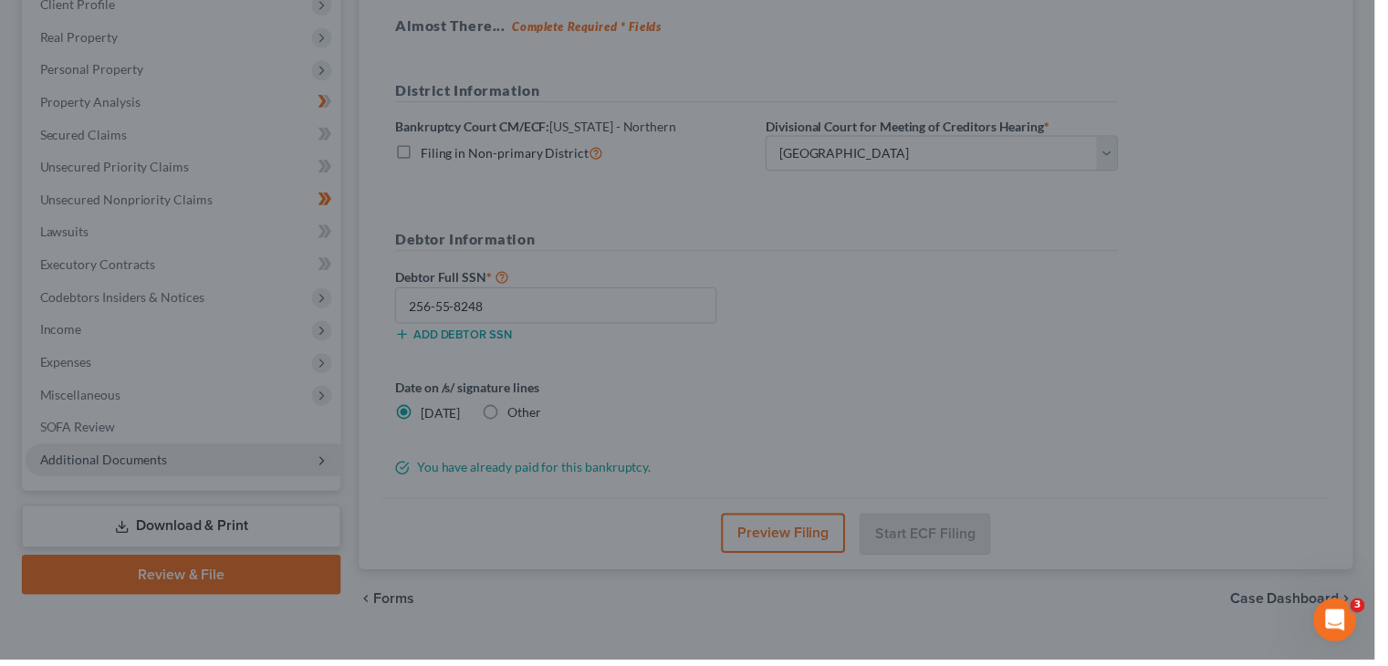
scroll to position [270, 0]
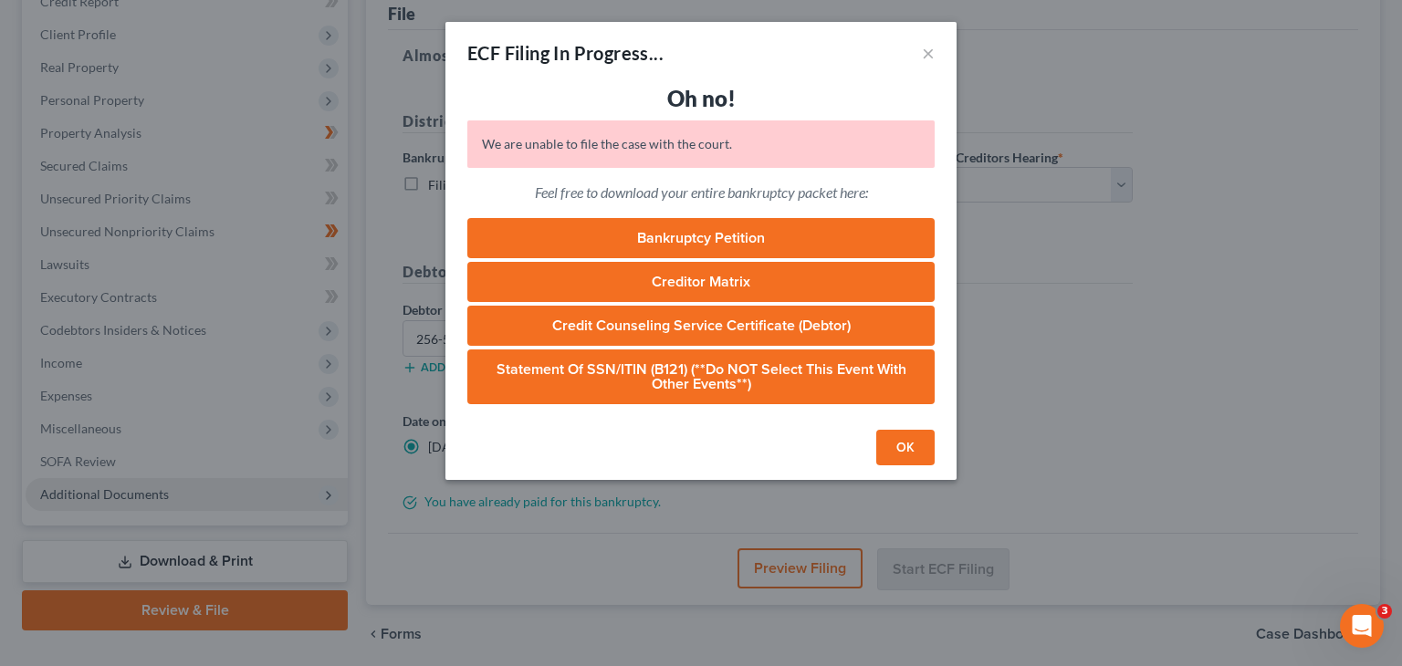
click at [898, 445] on button "OK" at bounding box center [905, 448] width 58 height 37
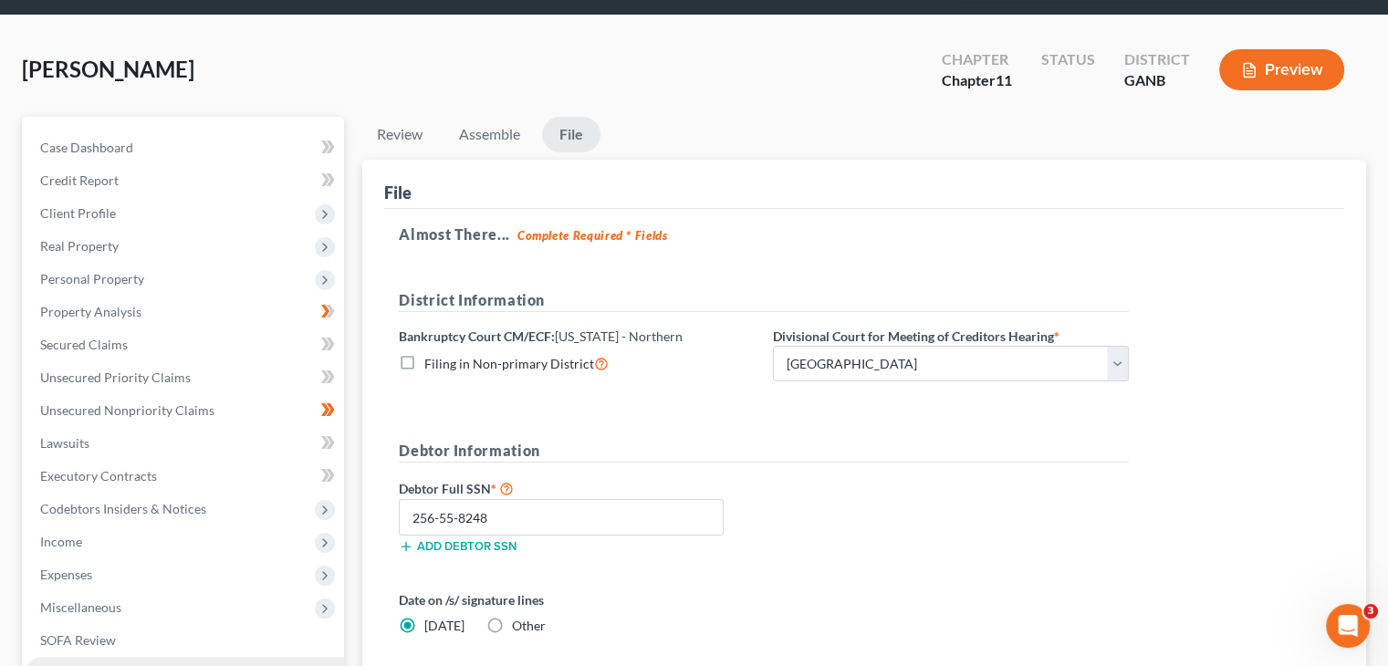
scroll to position [274, 0]
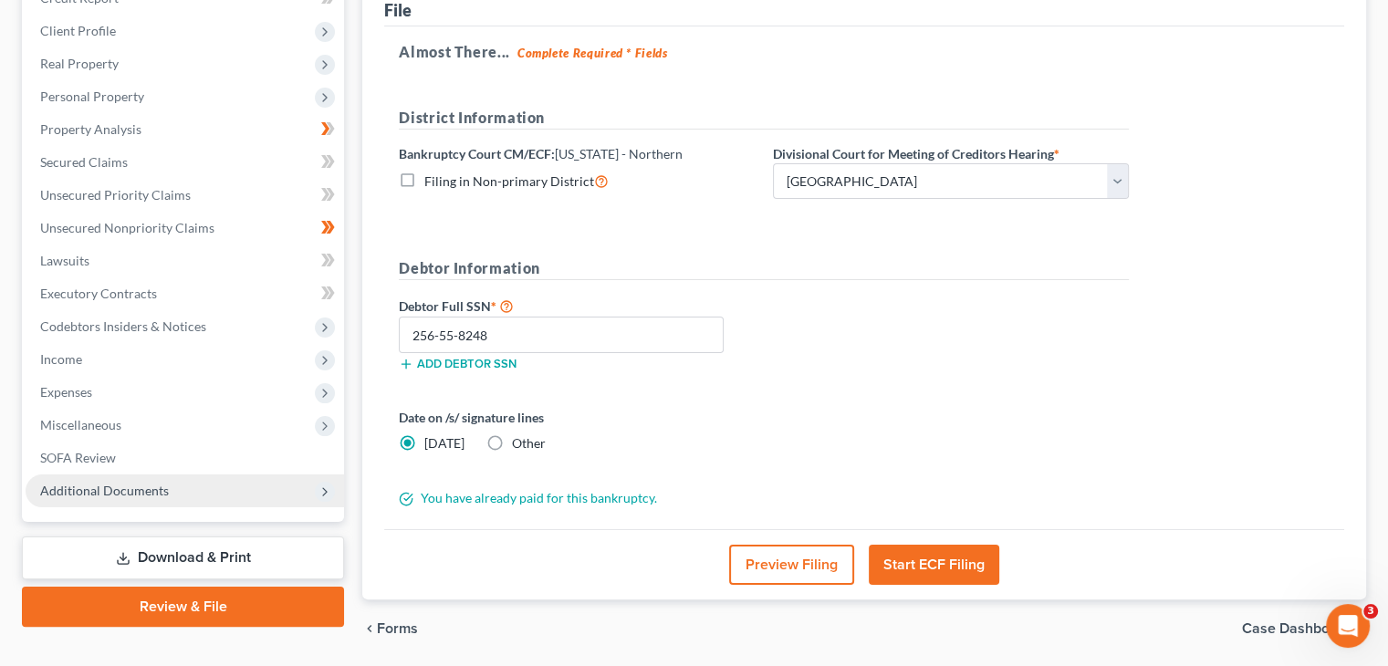
click at [936, 545] on button "Start ECF Filing" at bounding box center [934, 565] width 131 height 40
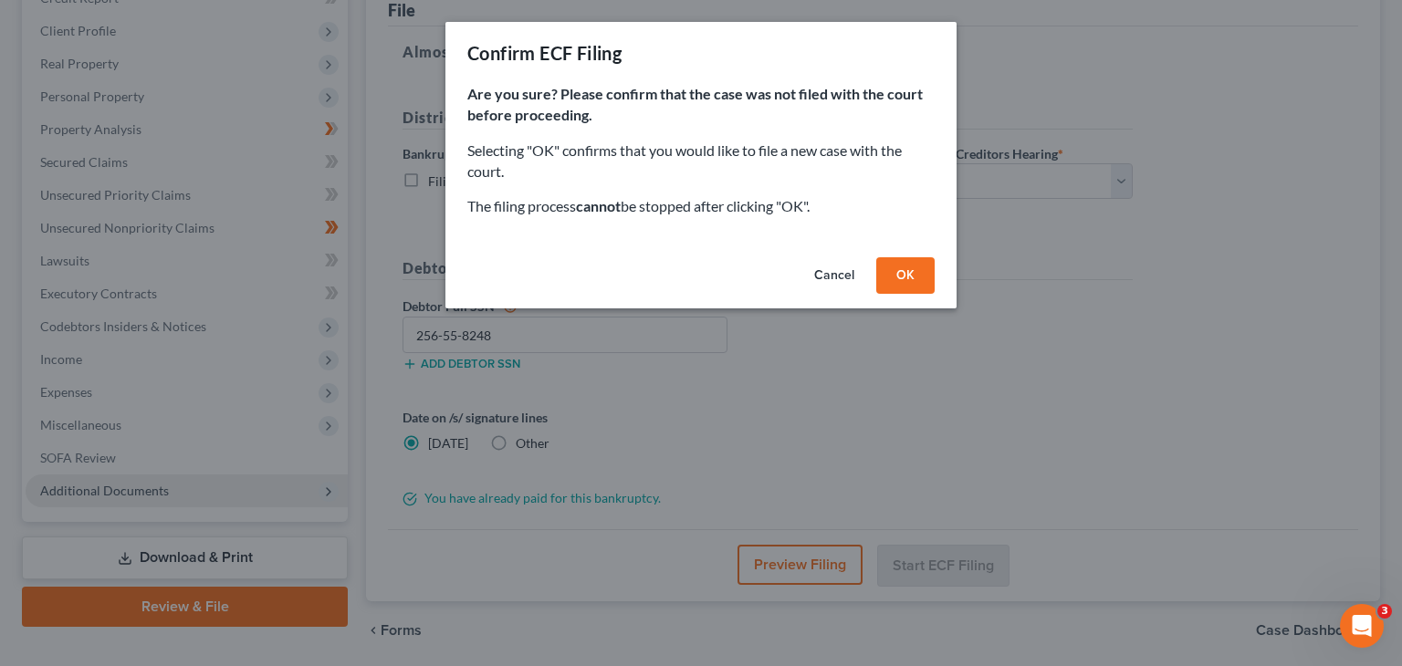
click at [895, 272] on button "OK" at bounding box center [905, 275] width 58 height 37
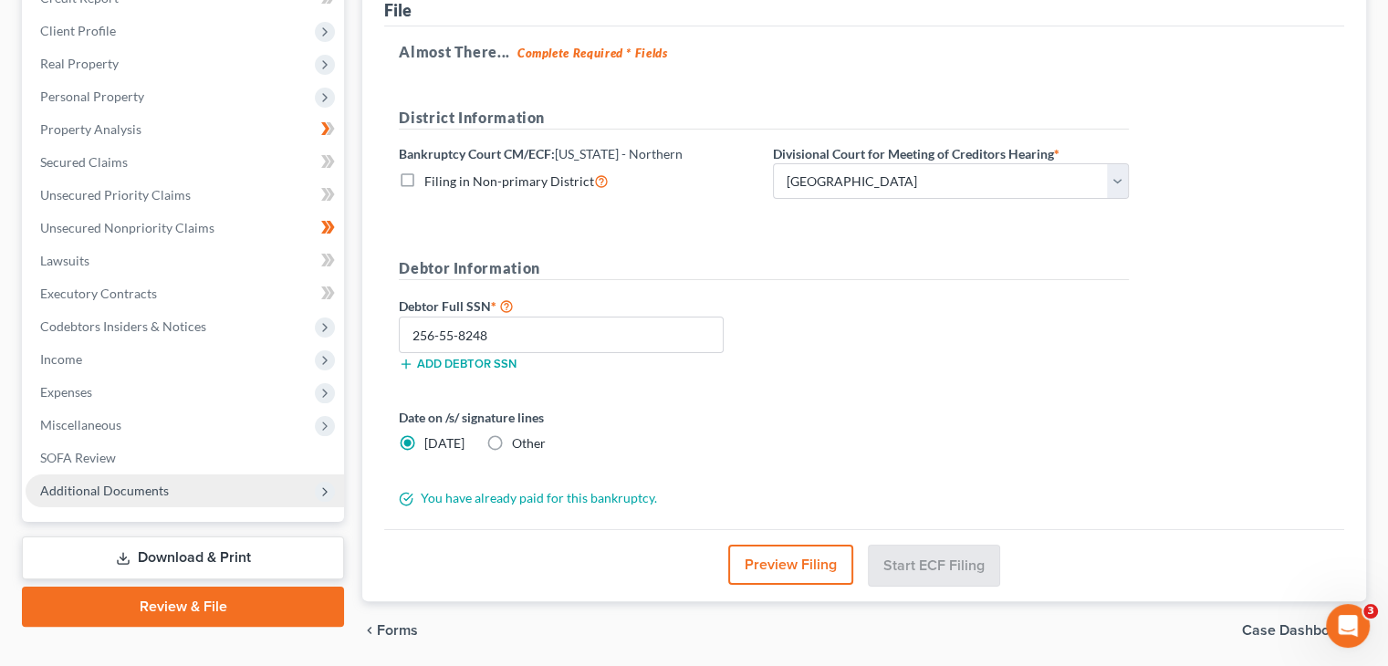
scroll to position [270, 0]
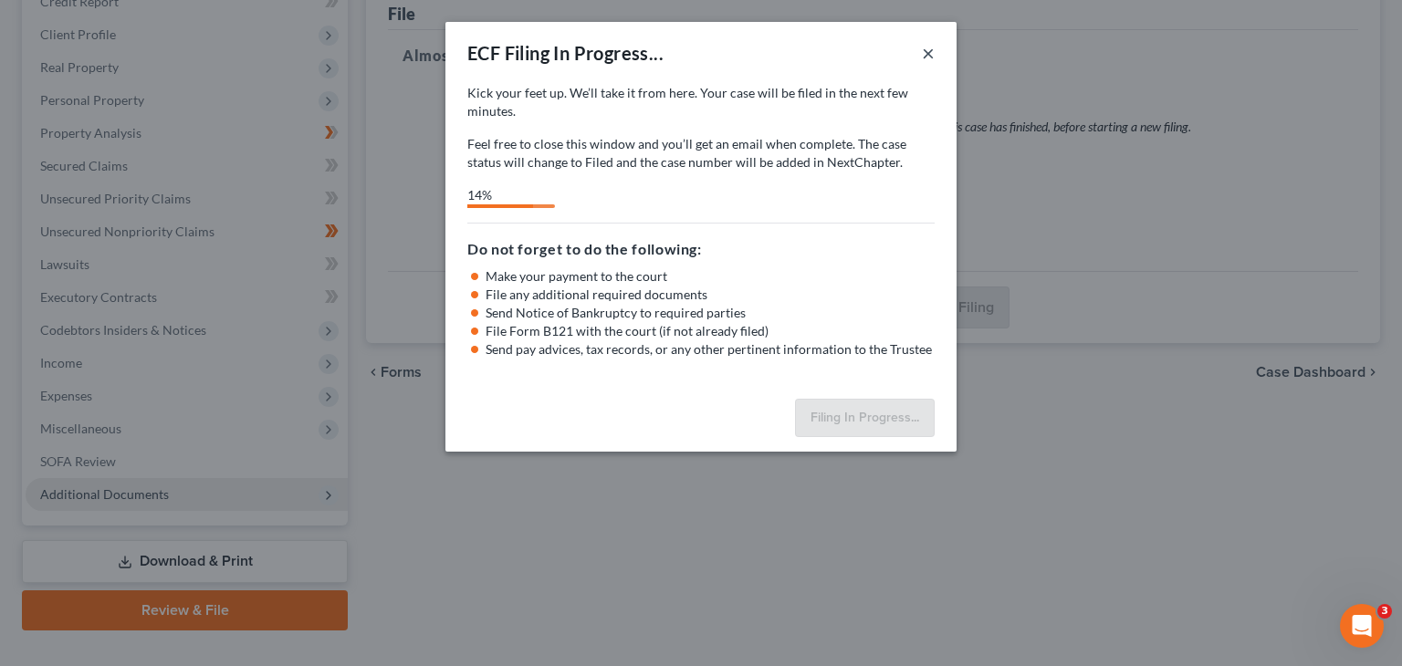
click at [931, 54] on button "×" at bounding box center [928, 53] width 13 height 22
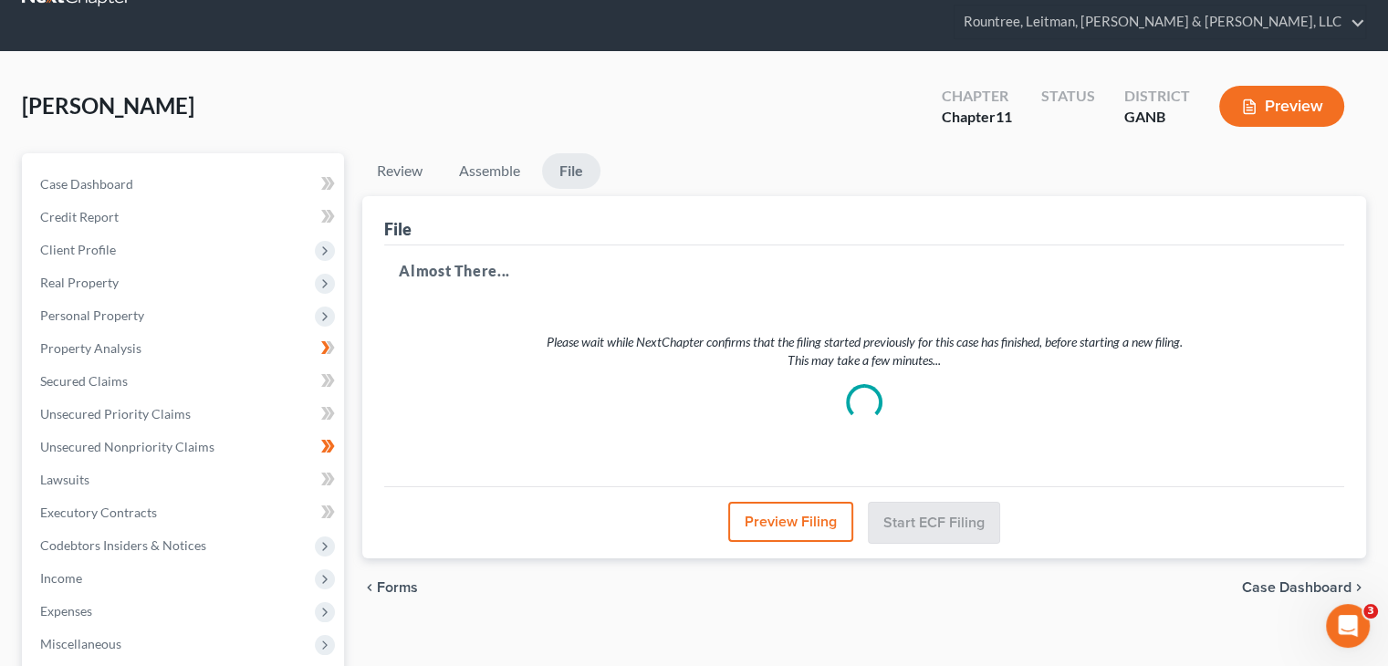
scroll to position [0, 0]
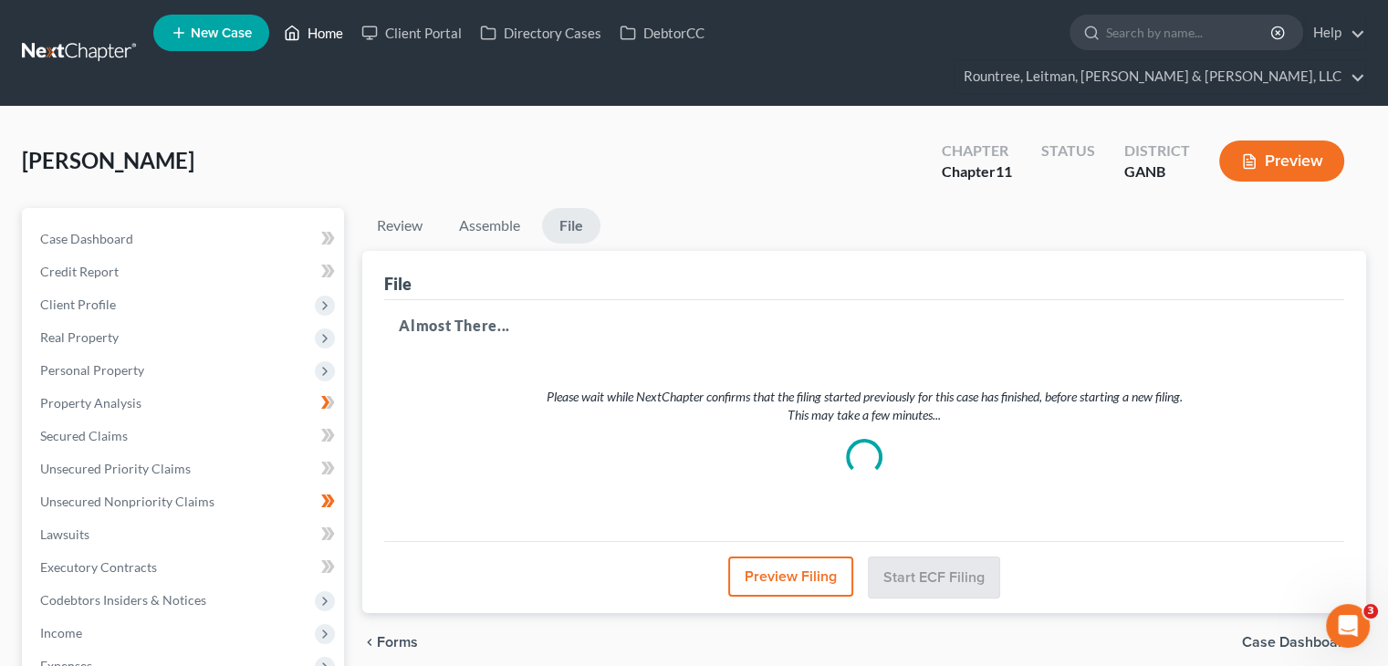
click at [320, 37] on link "Home" at bounding box center [314, 32] width 78 height 33
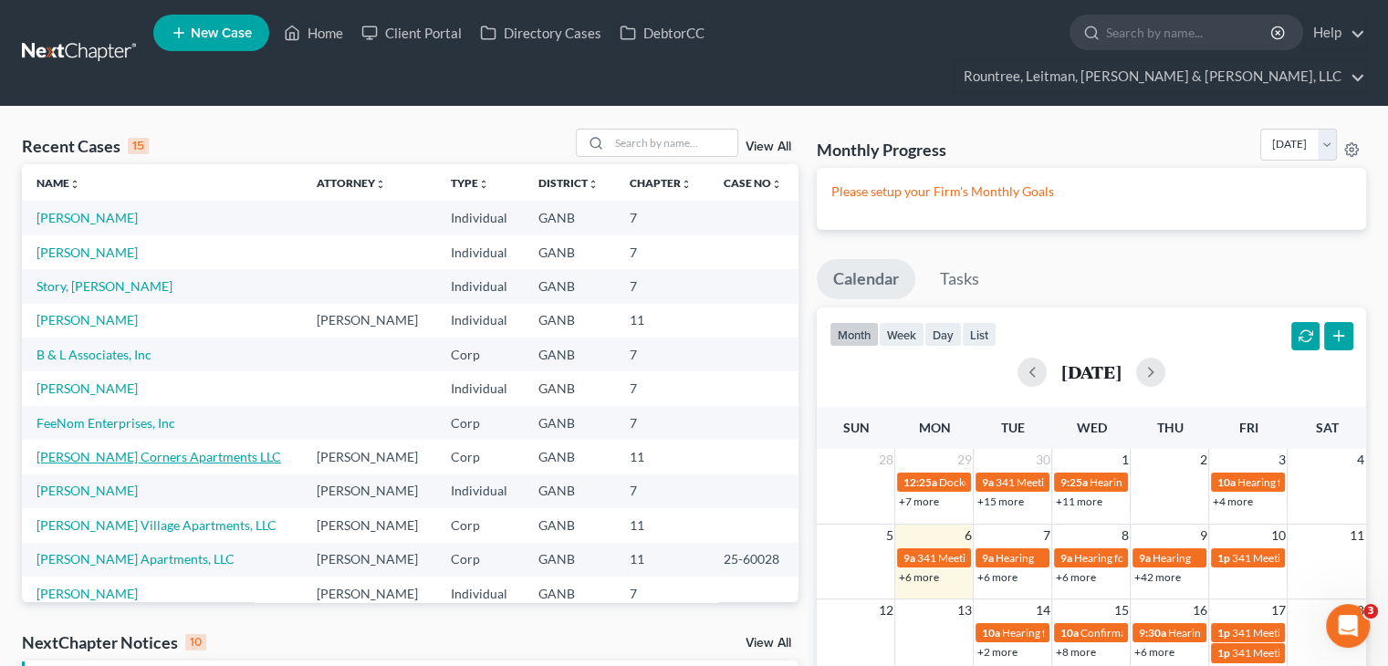
click at [91, 449] on link "[PERSON_NAME] Corners Apartments LLC" at bounding box center [159, 457] width 245 height 16
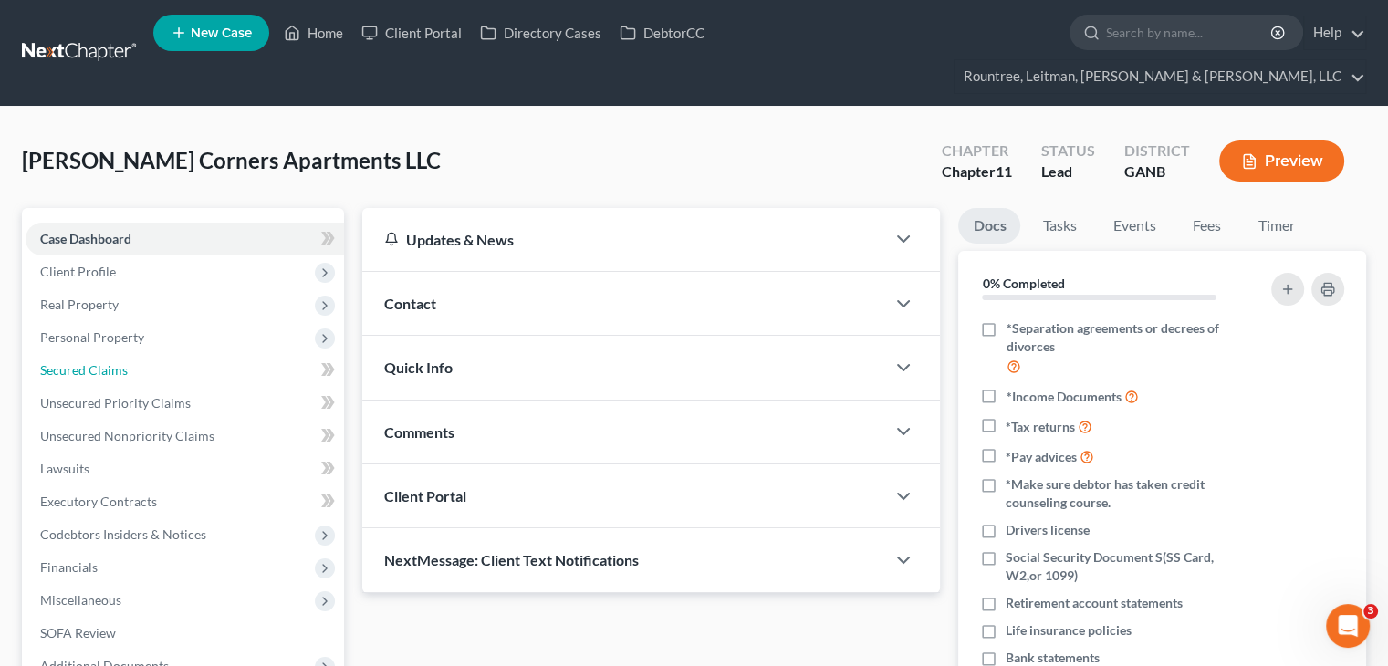
drag, startPoint x: 102, startPoint y: 332, endPoint x: 541, endPoint y: 406, distance: 445.2
click at [102, 362] on span "Secured Claims" at bounding box center [84, 370] width 88 height 16
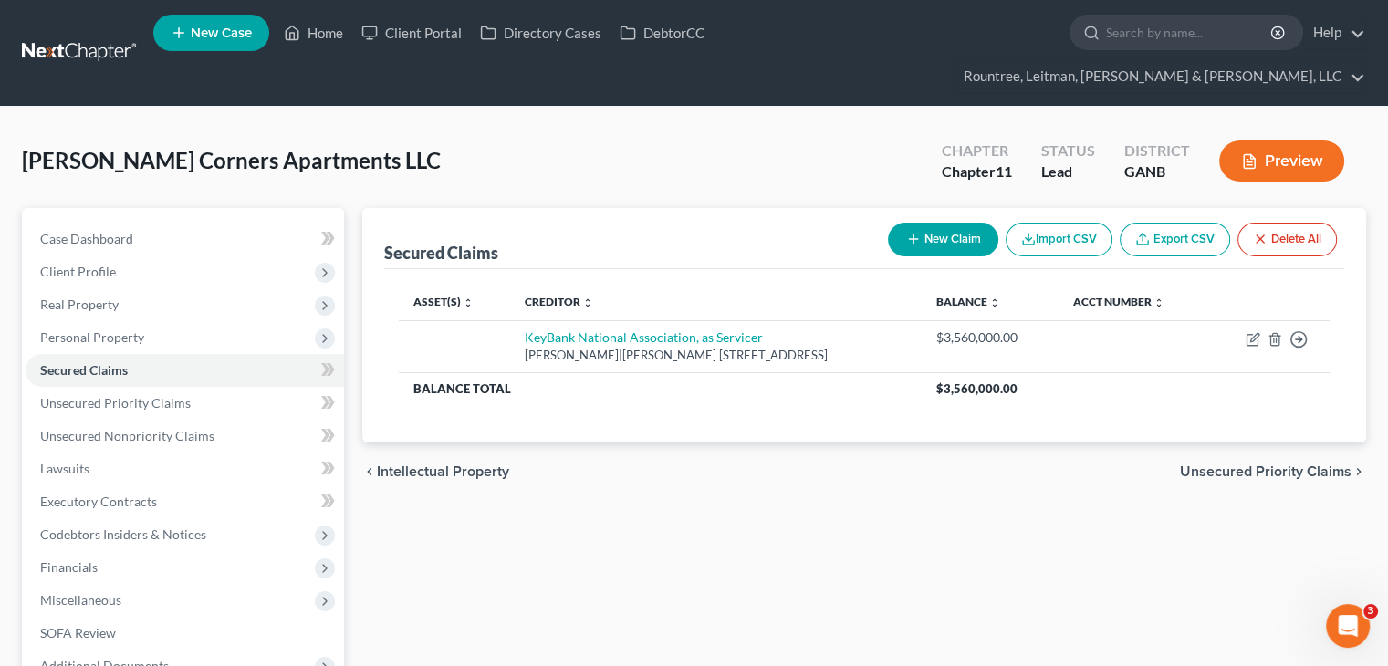
click at [945, 223] on button "New Claim" at bounding box center [943, 240] width 110 height 34
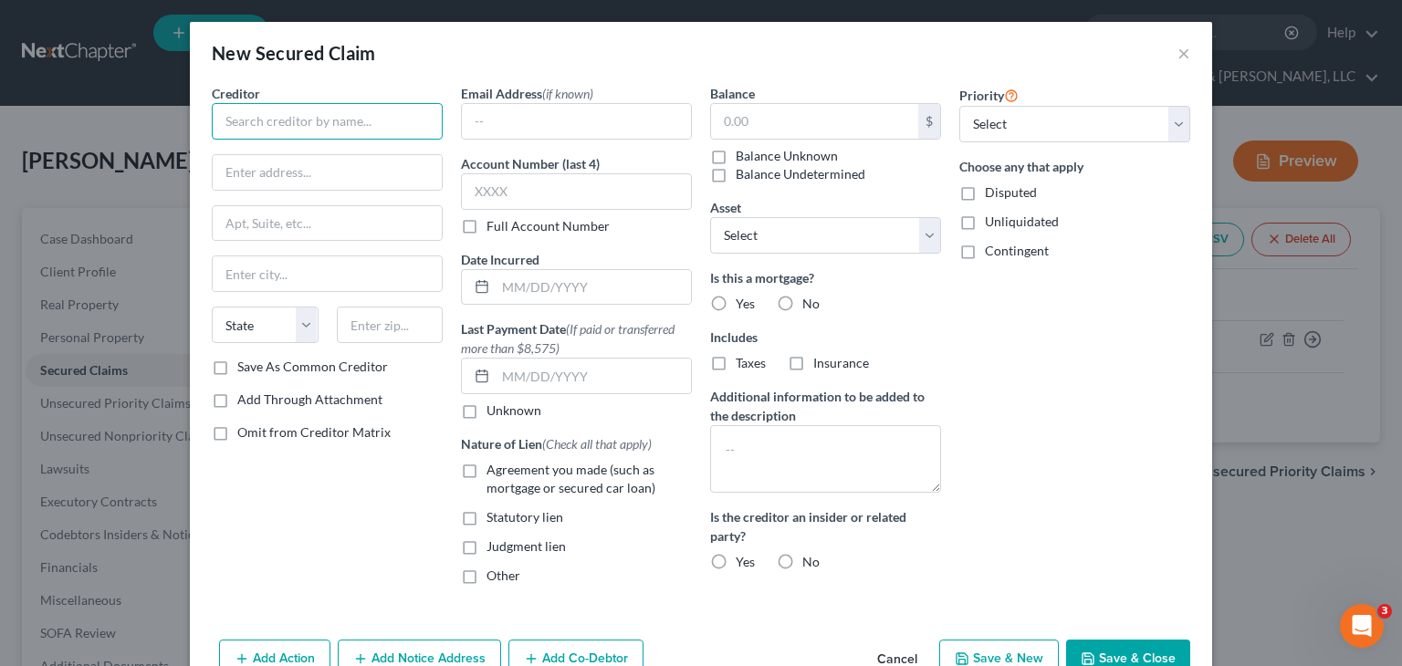
click at [327, 117] on input "text" at bounding box center [327, 121] width 231 height 37
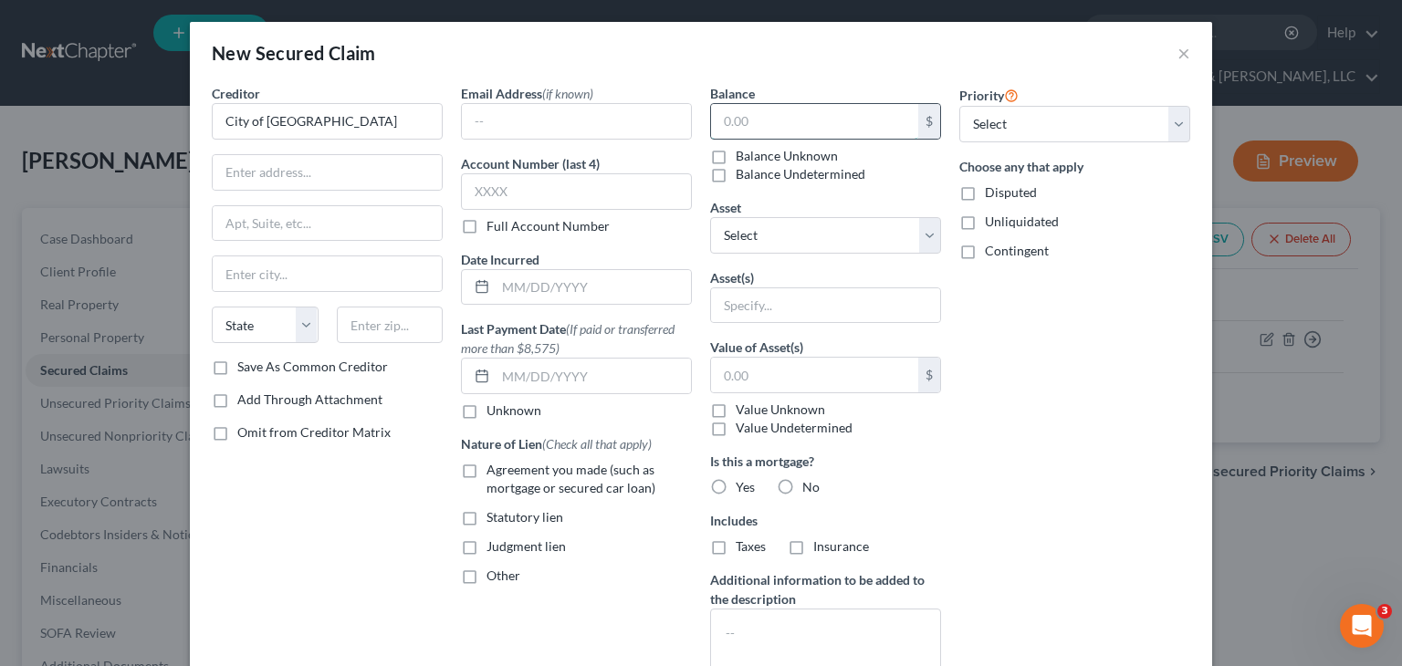
click at [805, 116] on input "text" at bounding box center [814, 121] width 207 height 35
click at [802, 484] on label "No" at bounding box center [810, 487] width 17 height 18
click at [810, 484] on input "No" at bounding box center [816, 484] width 12 height 12
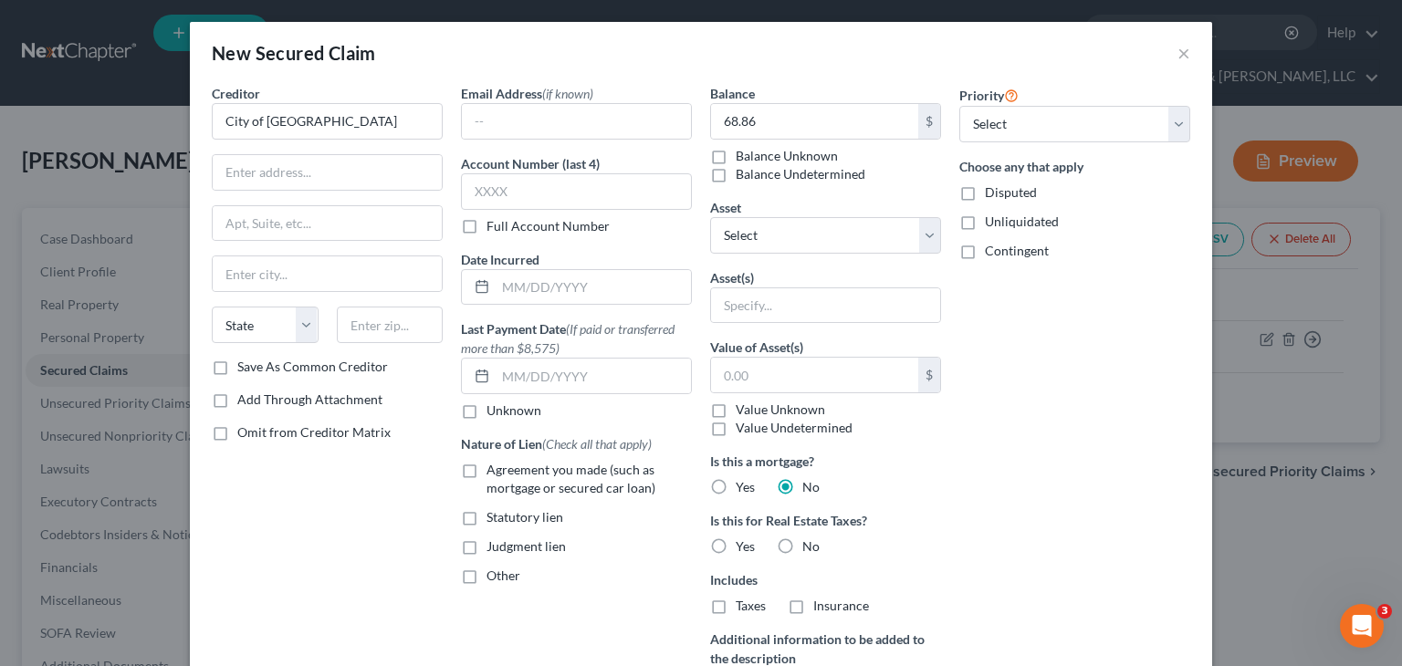
click at [486, 514] on label "Statutory lien" at bounding box center [524, 517] width 77 height 18
click at [494, 514] on input "Statutory lien" at bounding box center [500, 514] width 12 height 12
click at [359, 329] on input "text" at bounding box center [390, 325] width 107 height 37
click at [282, 183] on input "text" at bounding box center [327, 172] width 229 height 35
paste input "[STREET_ADDRESS]"
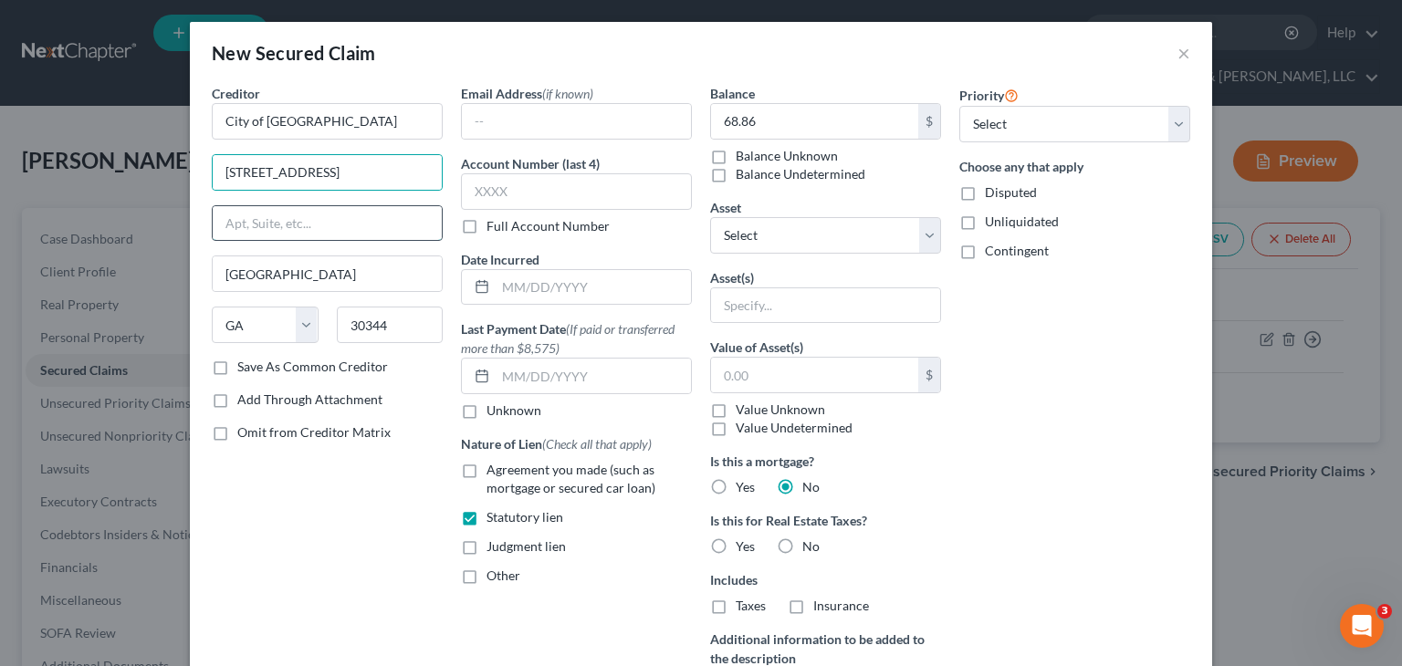
drag, startPoint x: 287, startPoint y: 228, endPoint x: 290, endPoint y: 241, distance: 13.3
click at [287, 228] on input "text" at bounding box center [327, 223] width 229 height 35
drag, startPoint x: 273, startPoint y: 504, endPoint x: 248, endPoint y: 401, distance: 106.0
click at [273, 504] on div "Creditor * City of [GEOGRAPHIC_DATA] E Point [GEOGRAPHIC_DATA] [US_STATE][GEOGR…" at bounding box center [327, 456] width 249 height 745
click at [237, 364] on label "Save As Common Creditor" at bounding box center [312, 367] width 151 height 18
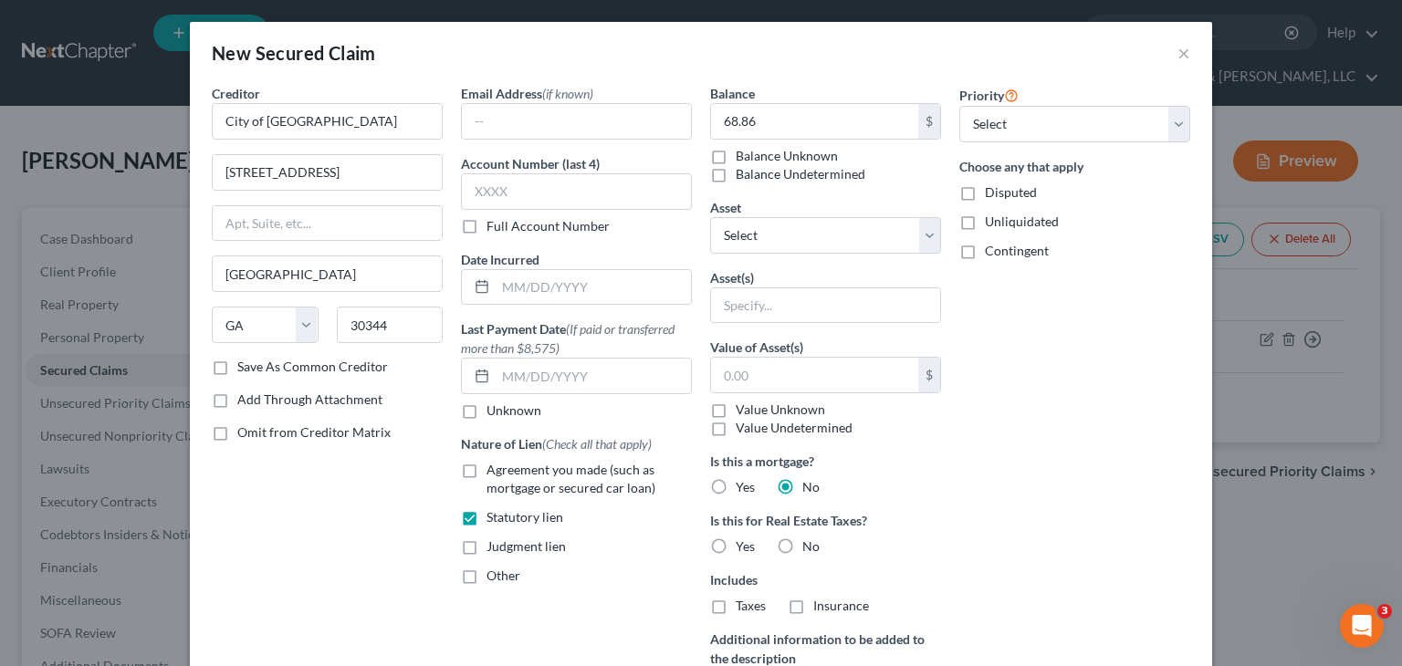
click at [245, 364] on input "Save As Common Creditor" at bounding box center [251, 364] width 12 height 12
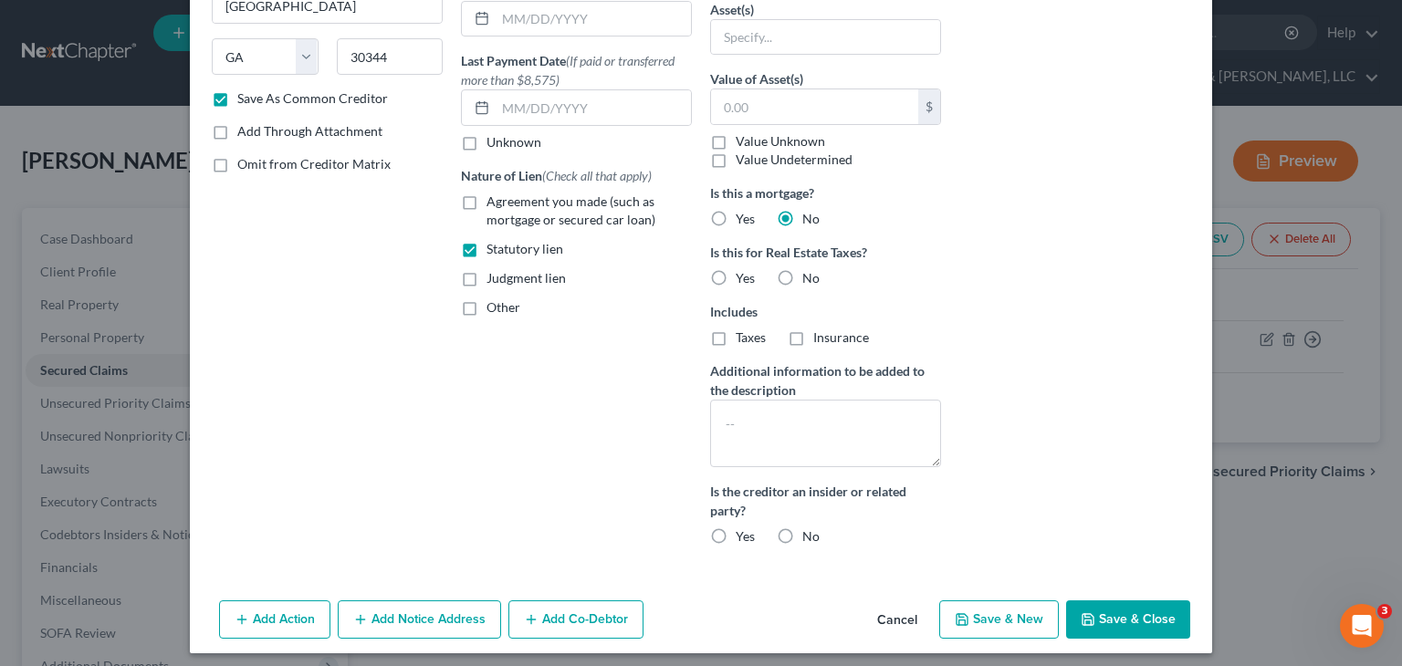
scroll to position [276, 0]
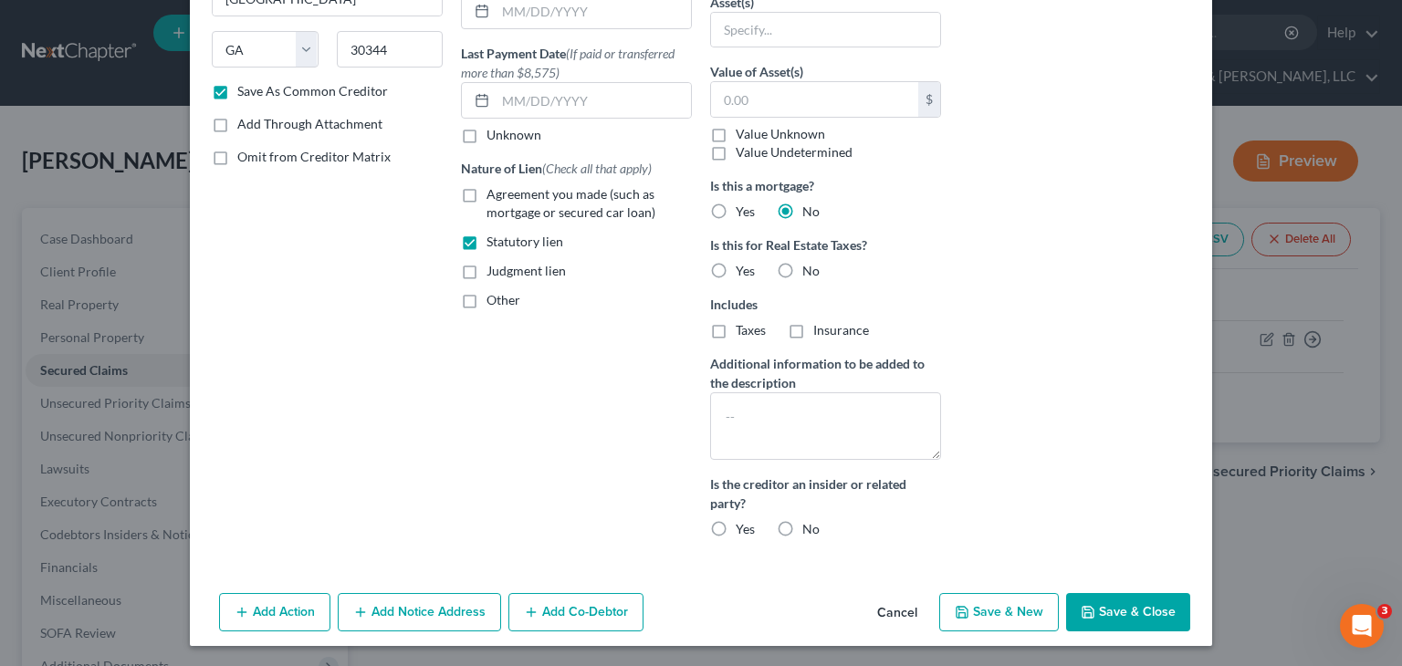
click at [802, 265] on label "No" at bounding box center [810, 271] width 17 height 18
click at [810, 265] on input "No" at bounding box center [816, 268] width 12 height 12
click at [802, 265] on label "No" at bounding box center [810, 271] width 17 height 18
click at [810, 265] on input "No" at bounding box center [816, 268] width 12 height 12
click at [736, 270] on label "Yes" at bounding box center [745, 271] width 19 height 18
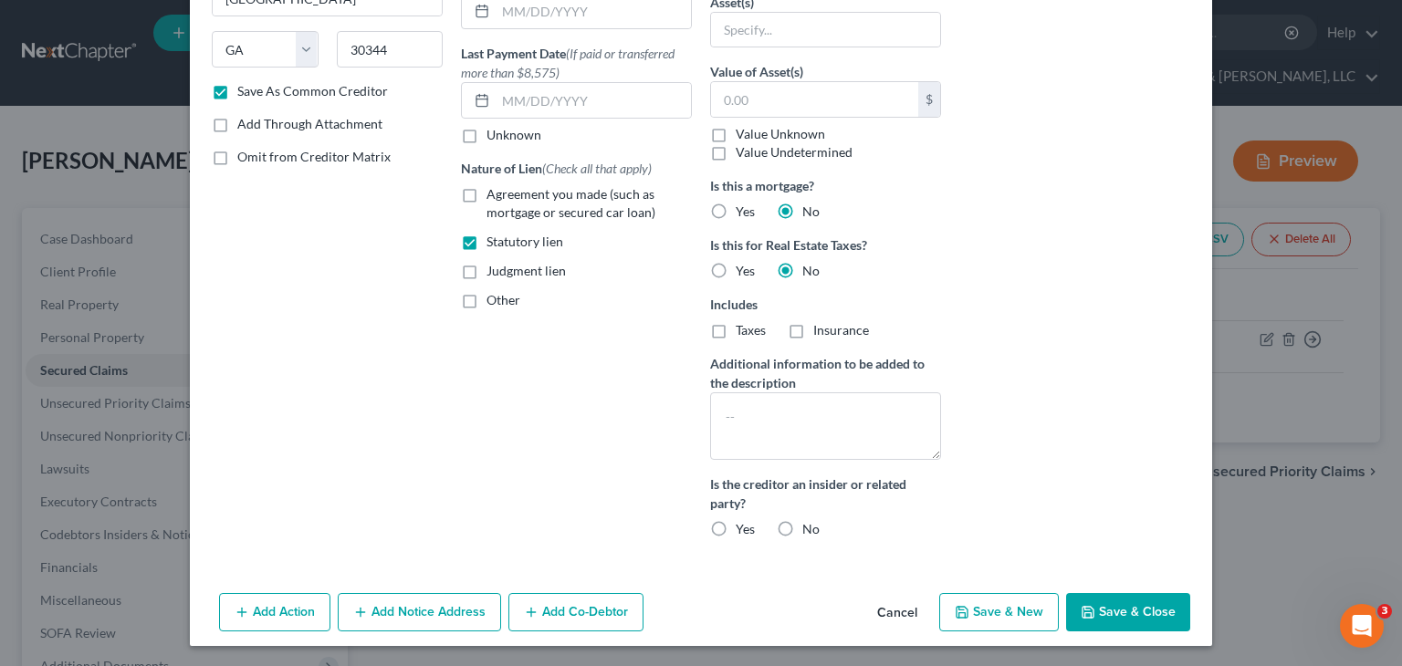
click at [743, 270] on input "Yes" at bounding box center [749, 268] width 12 height 12
click at [1102, 607] on button "Save & Close" at bounding box center [1128, 612] width 124 height 38
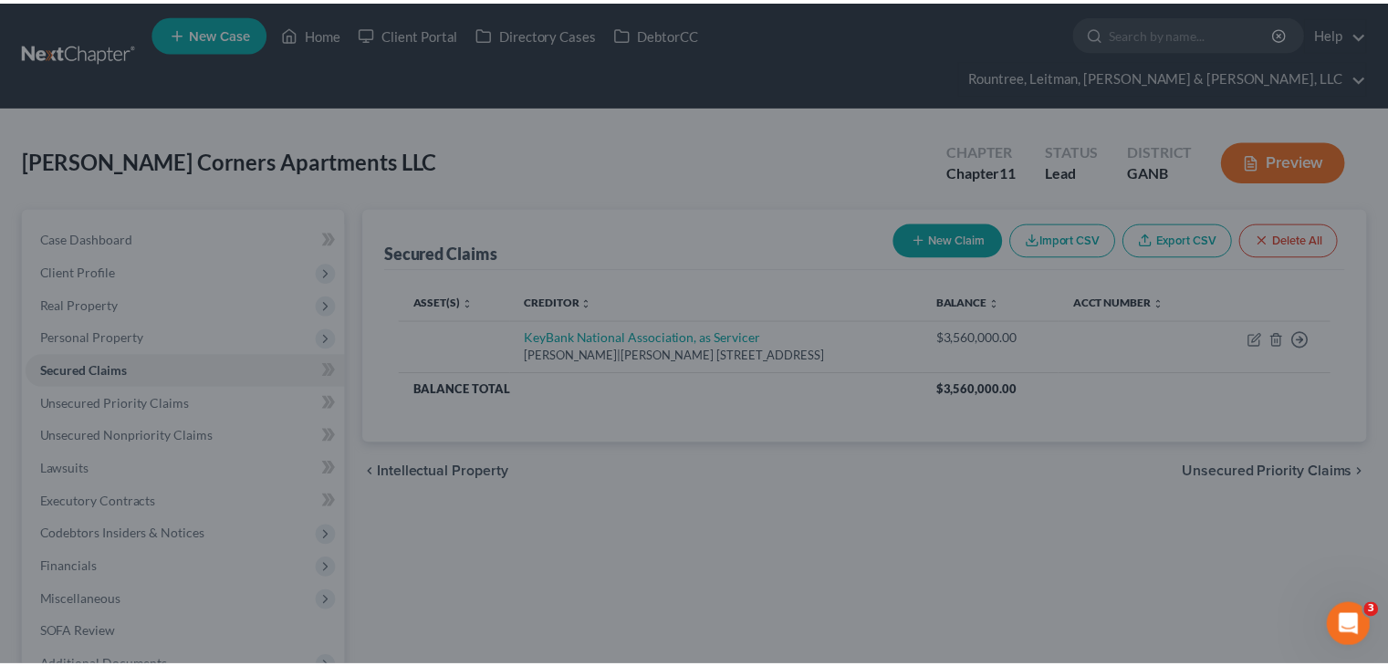
scroll to position [92, 0]
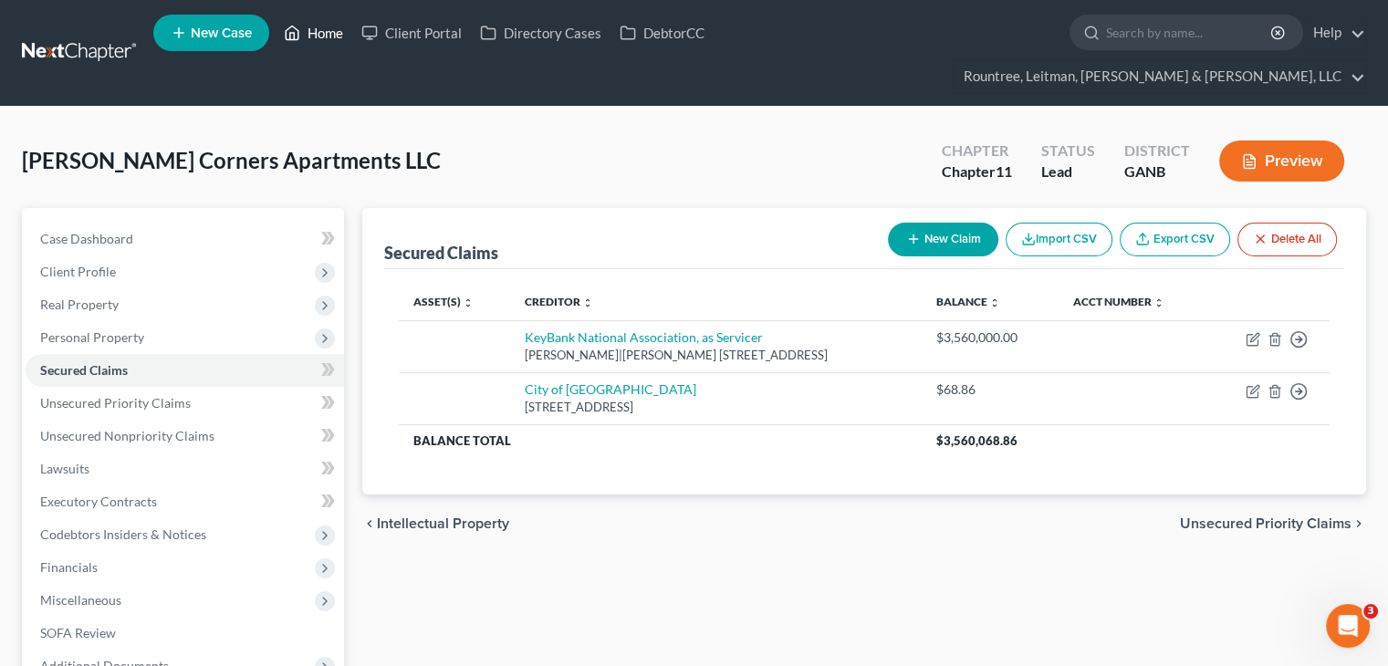
click at [328, 34] on link "Home" at bounding box center [314, 32] width 78 height 33
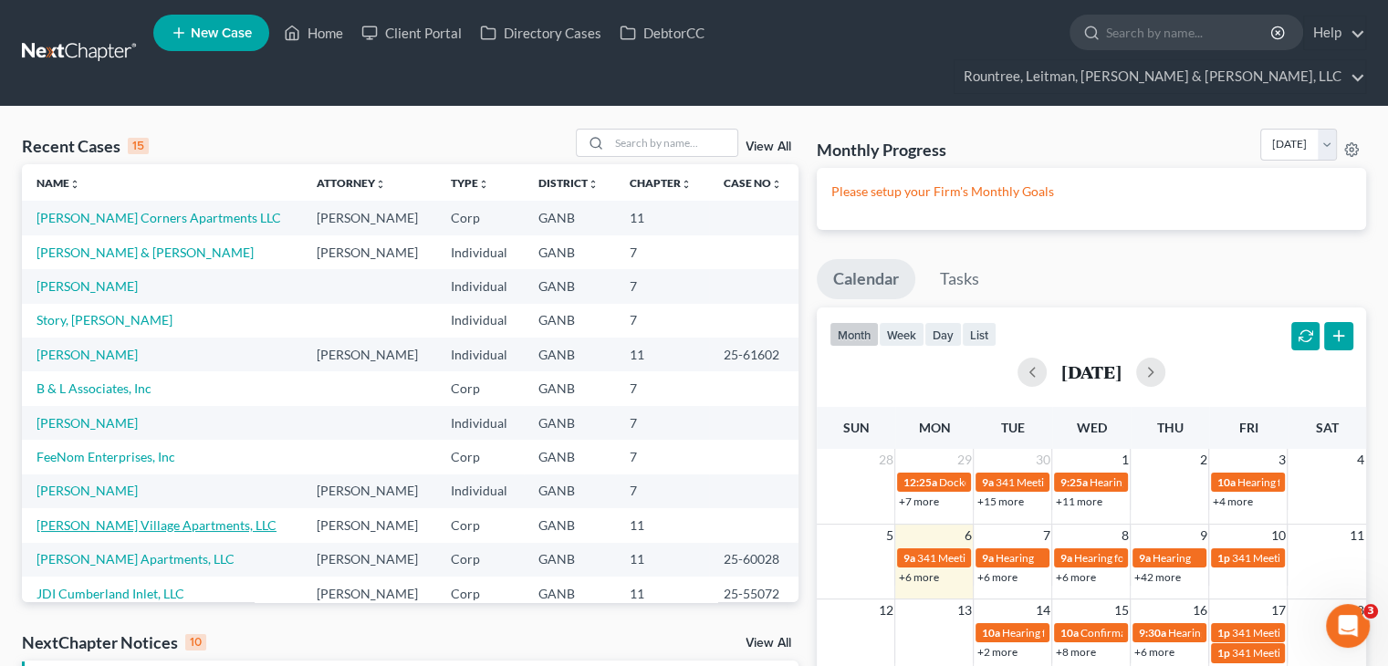
click at [131, 517] on link "[PERSON_NAME] Village Apartments, LLC" at bounding box center [157, 525] width 240 height 16
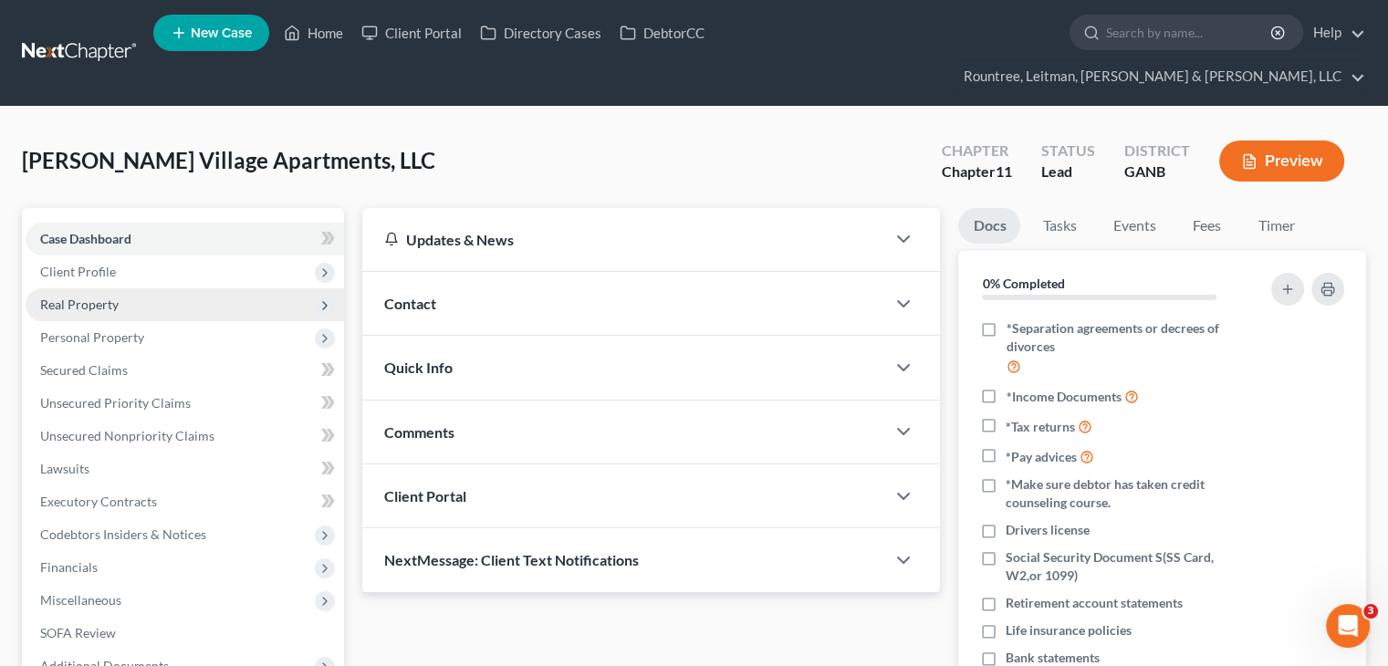
click at [77, 297] on span "Real Property" at bounding box center [79, 305] width 78 height 16
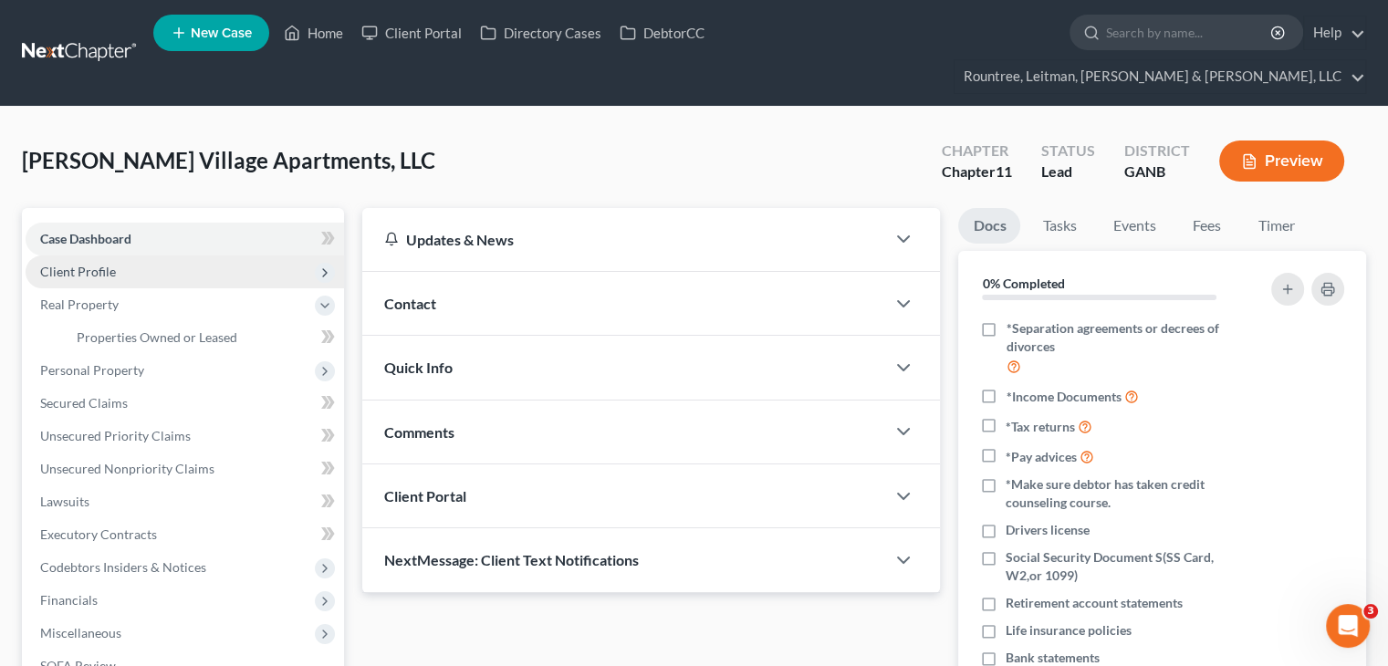
click at [87, 264] on span "Client Profile" at bounding box center [78, 272] width 76 height 16
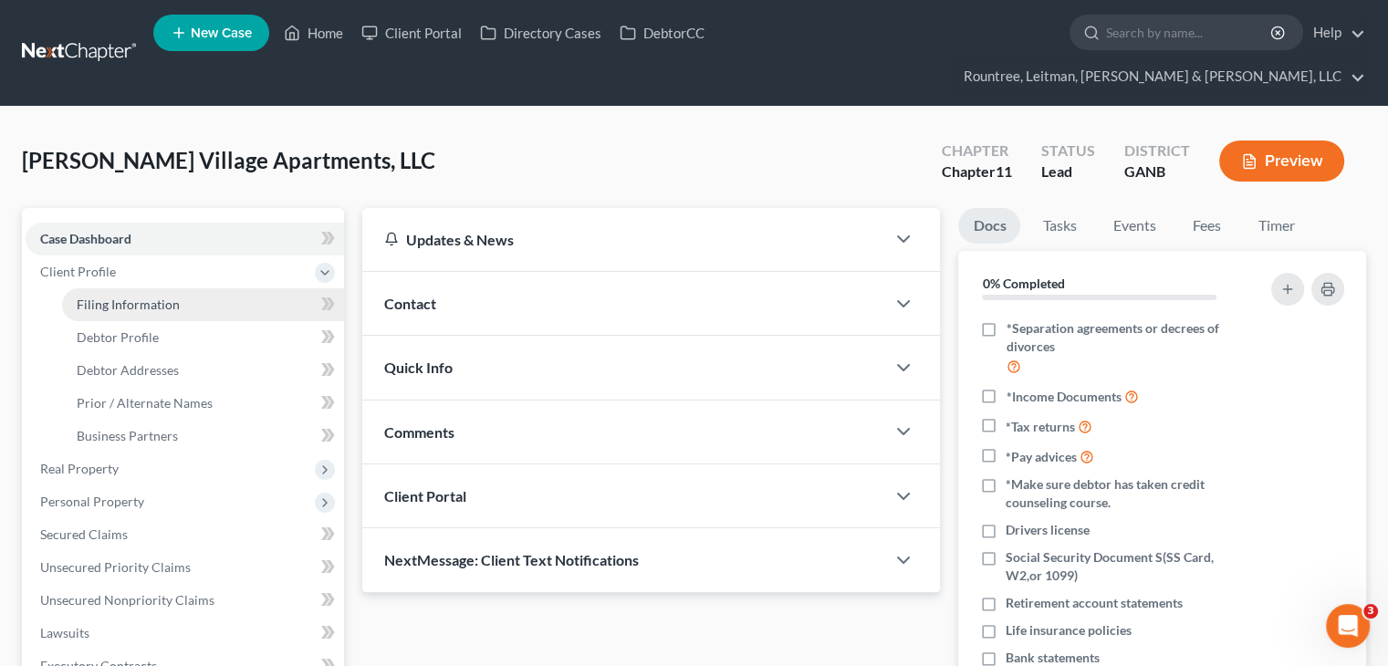
click at [146, 297] on span "Filing Information" at bounding box center [128, 305] width 103 height 16
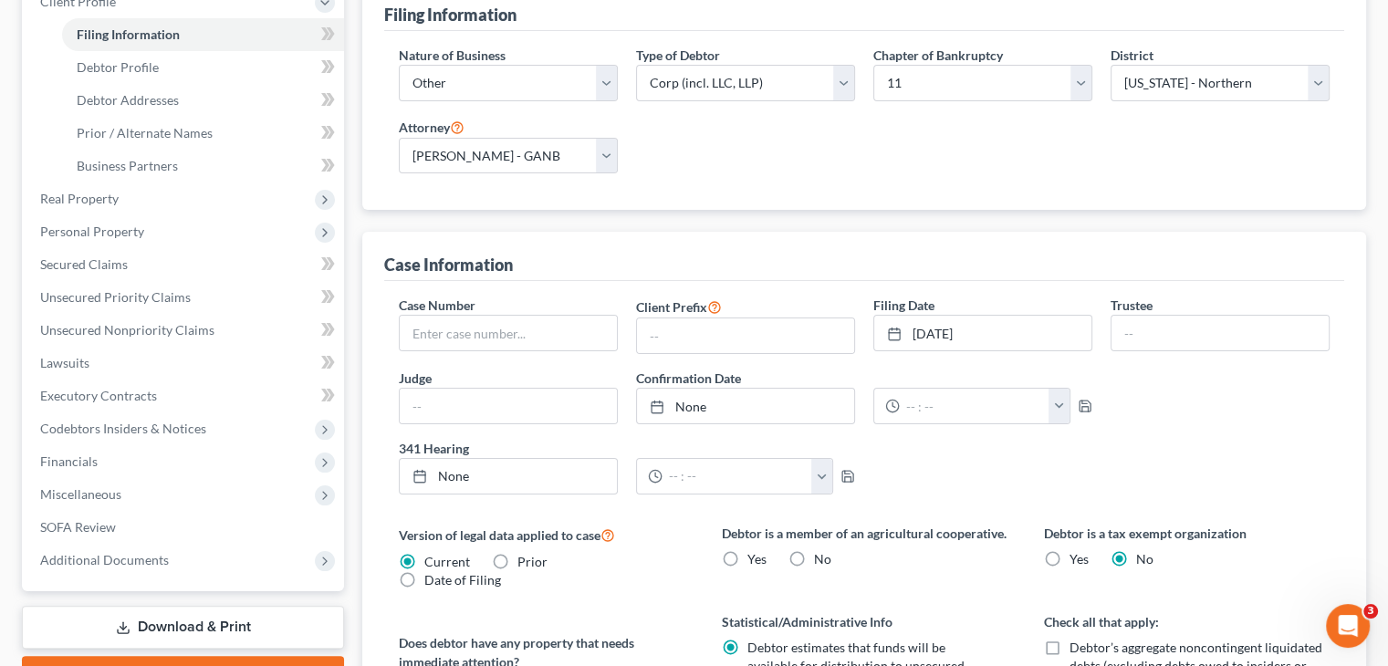
scroll to position [210, 0]
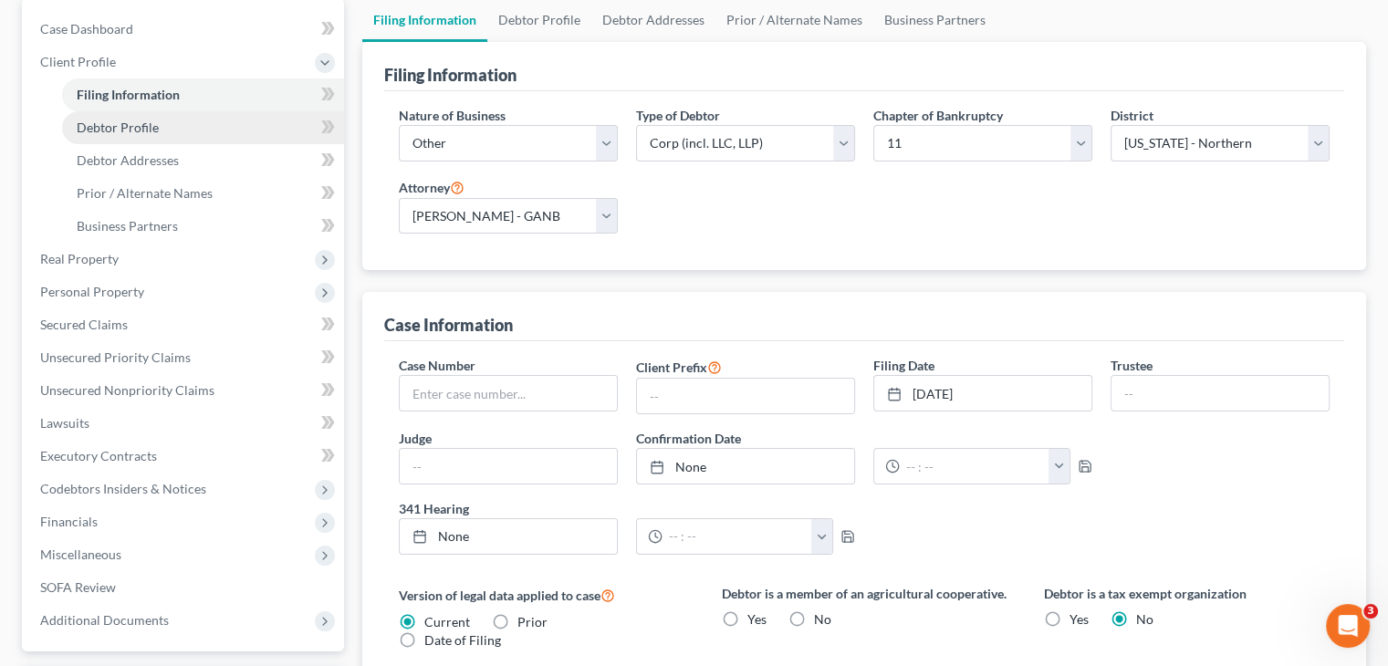
click at [119, 120] on span "Debtor Profile" at bounding box center [118, 128] width 82 height 16
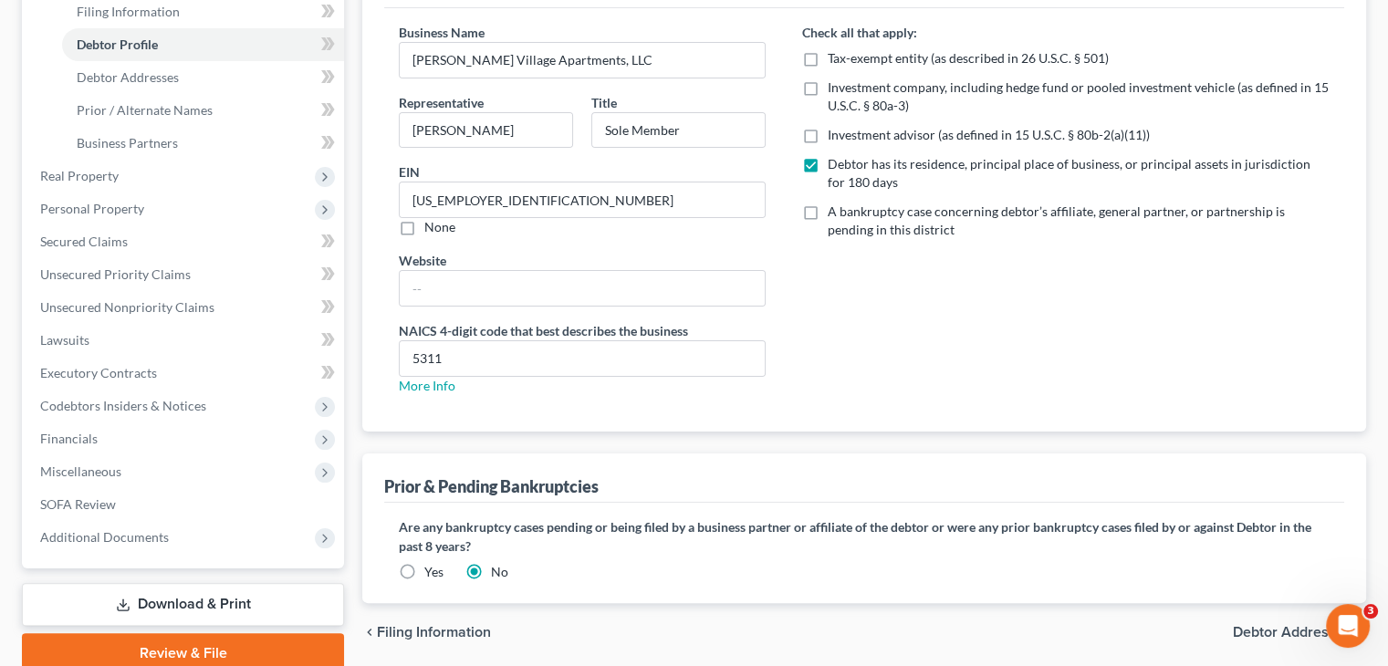
scroll to position [336, 0]
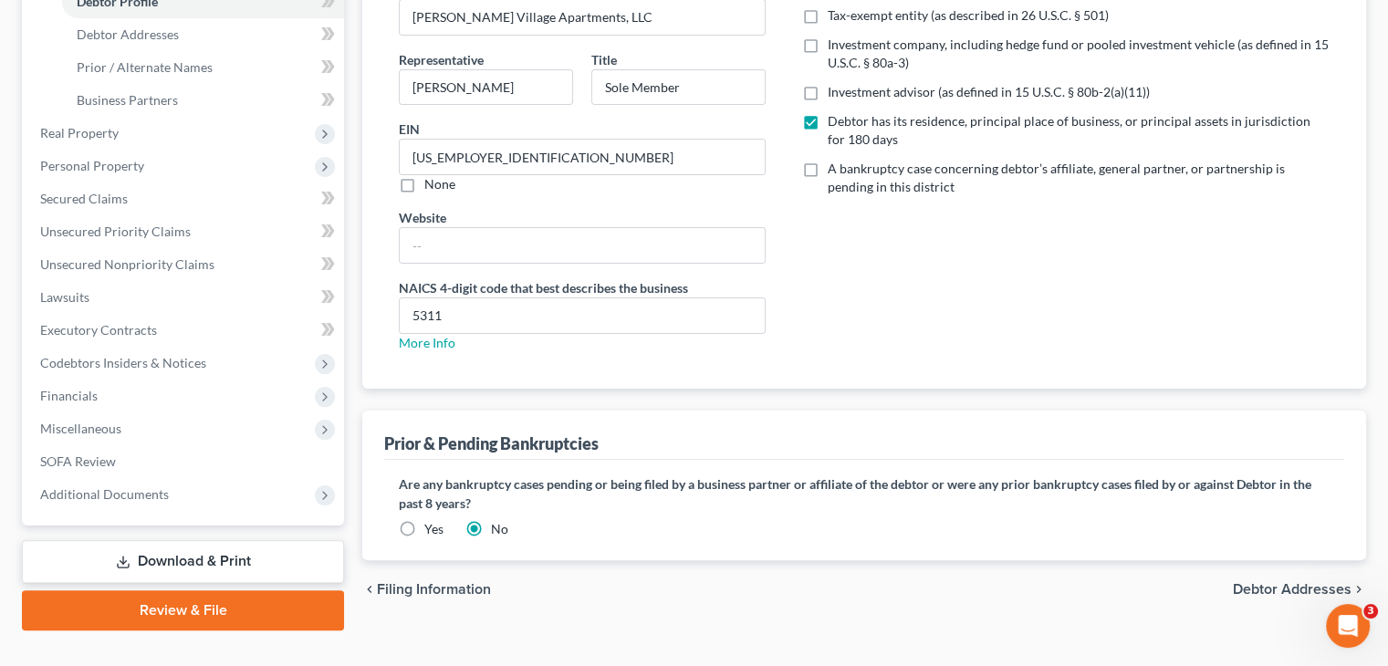
click at [424, 520] on label "Yes" at bounding box center [433, 529] width 19 height 18
click at [432, 520] on input "Yes" at bounding box center [438, 526] width 12 height 12
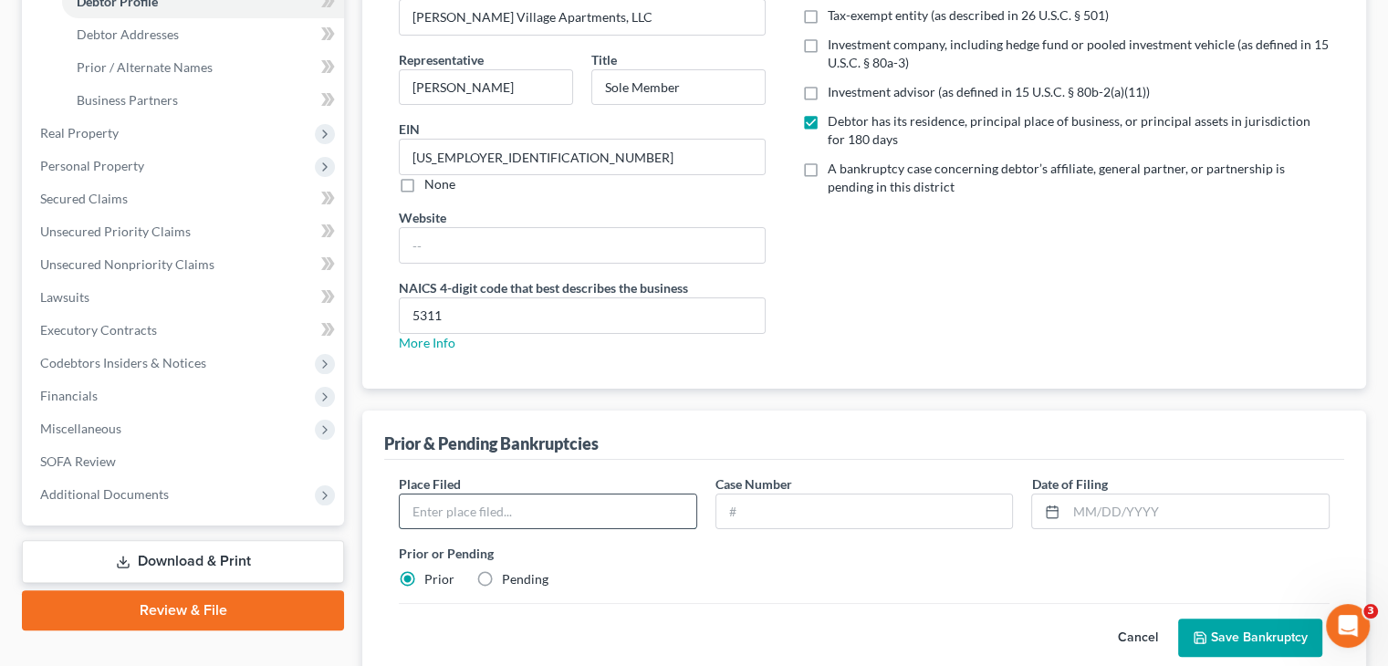
click at [600, 495] on input "text" at bounding box center [548, 512] width 297 height 35
drag, startPoint x: 485, startPoint y: 541, endPoint x: 653, endPoint y: 308, distance: 287.5
click at [502, 570] on label "Pending" at bounding box center [525, 579] width 47 height 18
click at [509, 570] on input "Pending" at bounding box center [515, 576] width 12 height 12
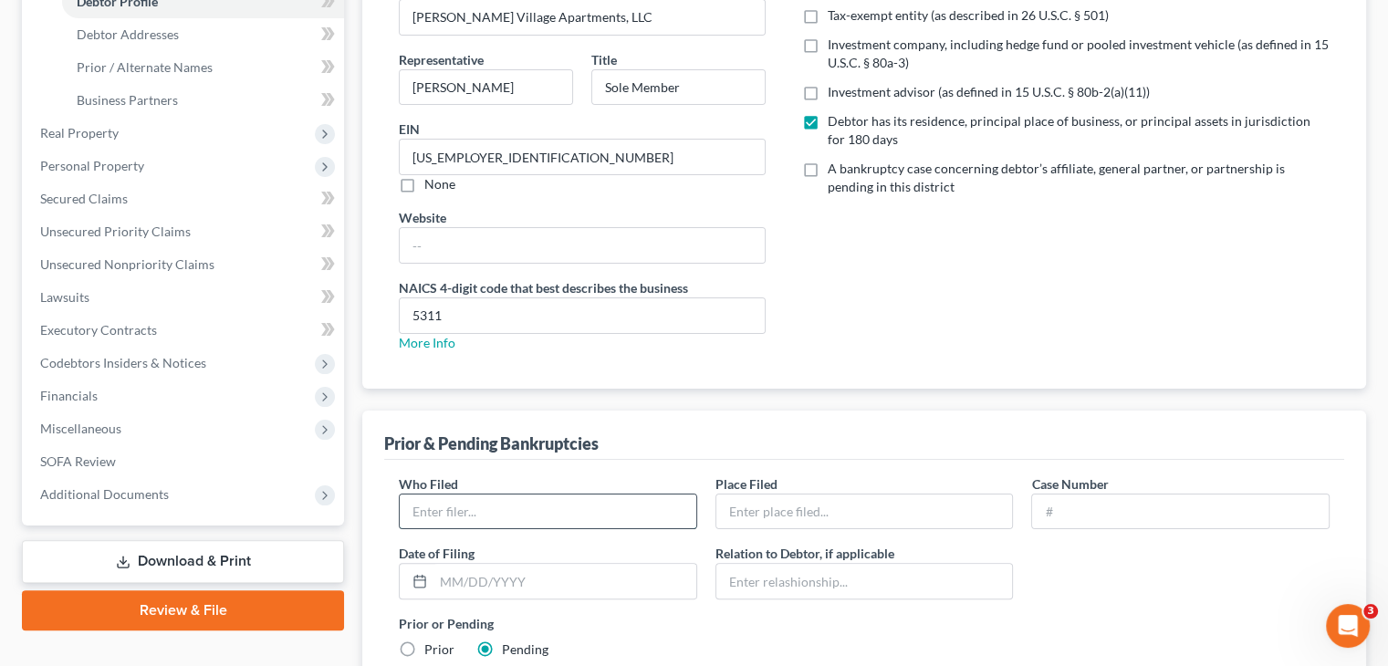
click at [586, 495] on input "text" at bounding box center [548, 512] width 297 height 35
click at [1105, 495] on input "text" at bounding box center [1180, 512] width 297 height 35
click at [786, 495] on input "text" at bounding box center [864, 512] width 297 height 35
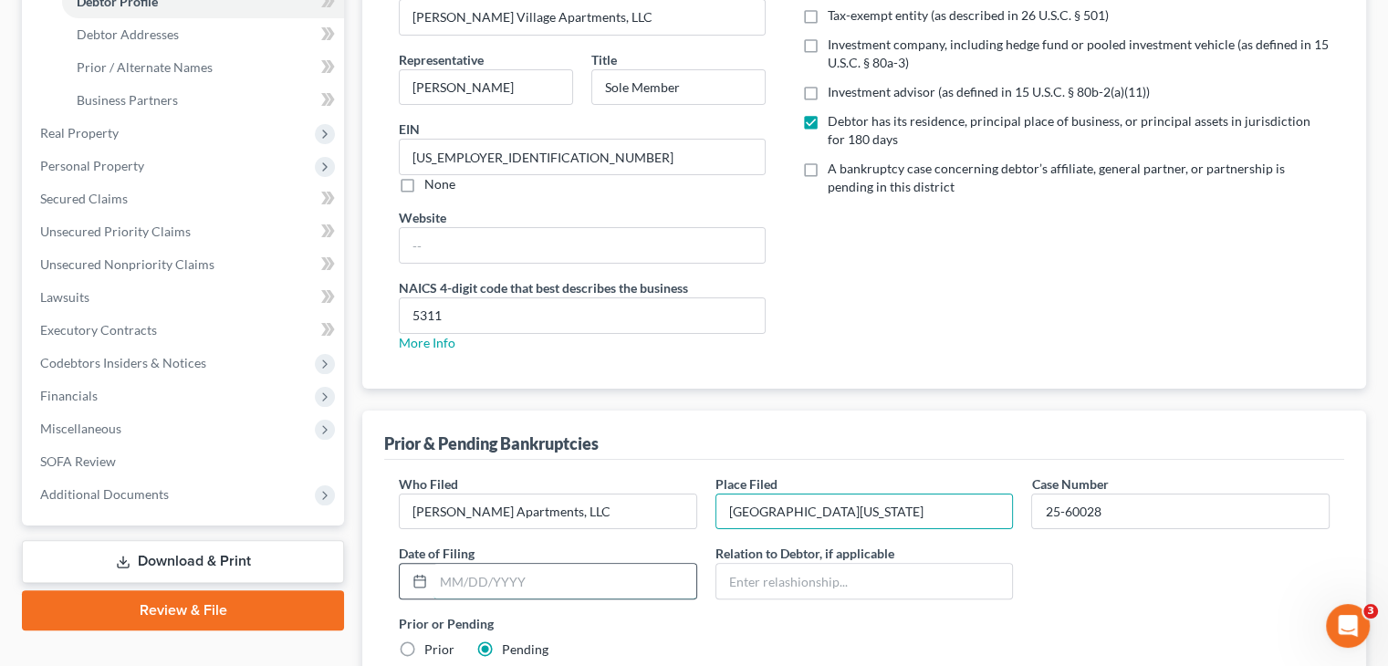
click at [471, 564] on input "text" at bounding box center [565, 581] width 263 height 35
click at [841, 564] on input "text" at bounding box center [864, 581] width 297 height 35
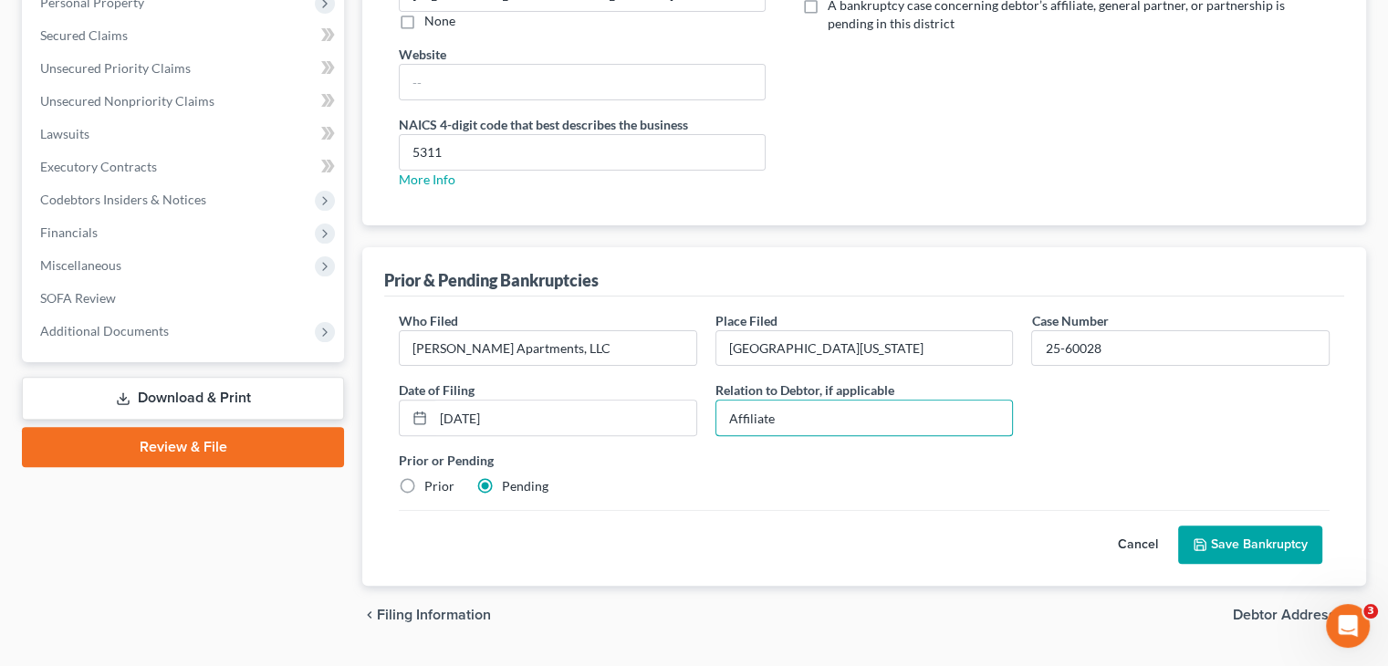
scroll to position [510, 0]
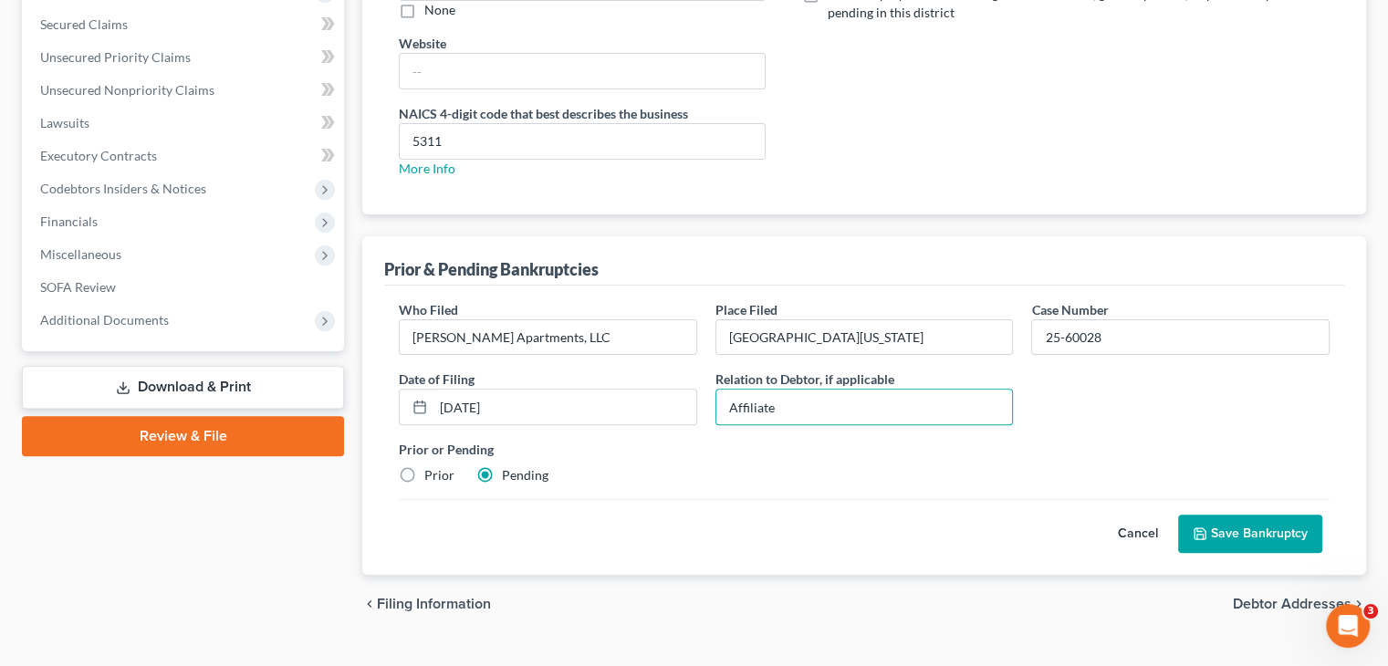
click at [1233, 515] on button "Save Bankruptcy" at bounding box center [1250, 534] width 144 height 38
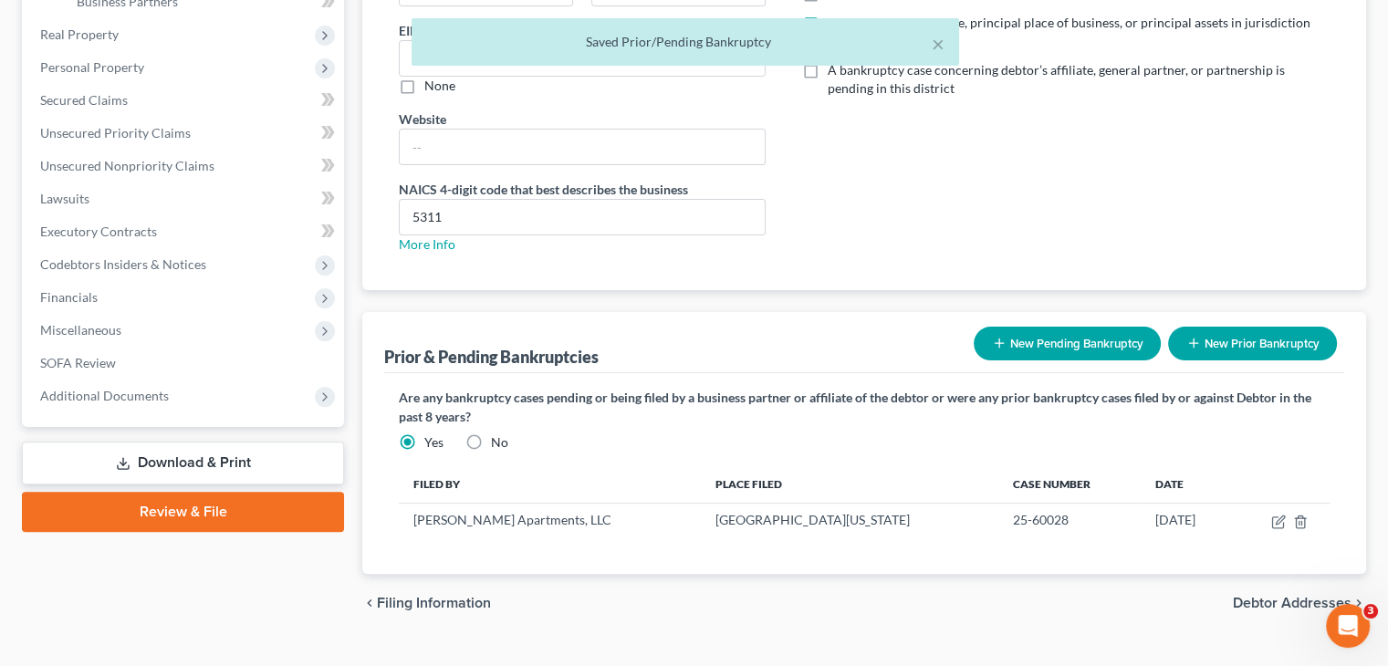
click at [1071, 327] on button "New Pending Bankruptcy" at bounding box center [1067, 344] width 187 height 34
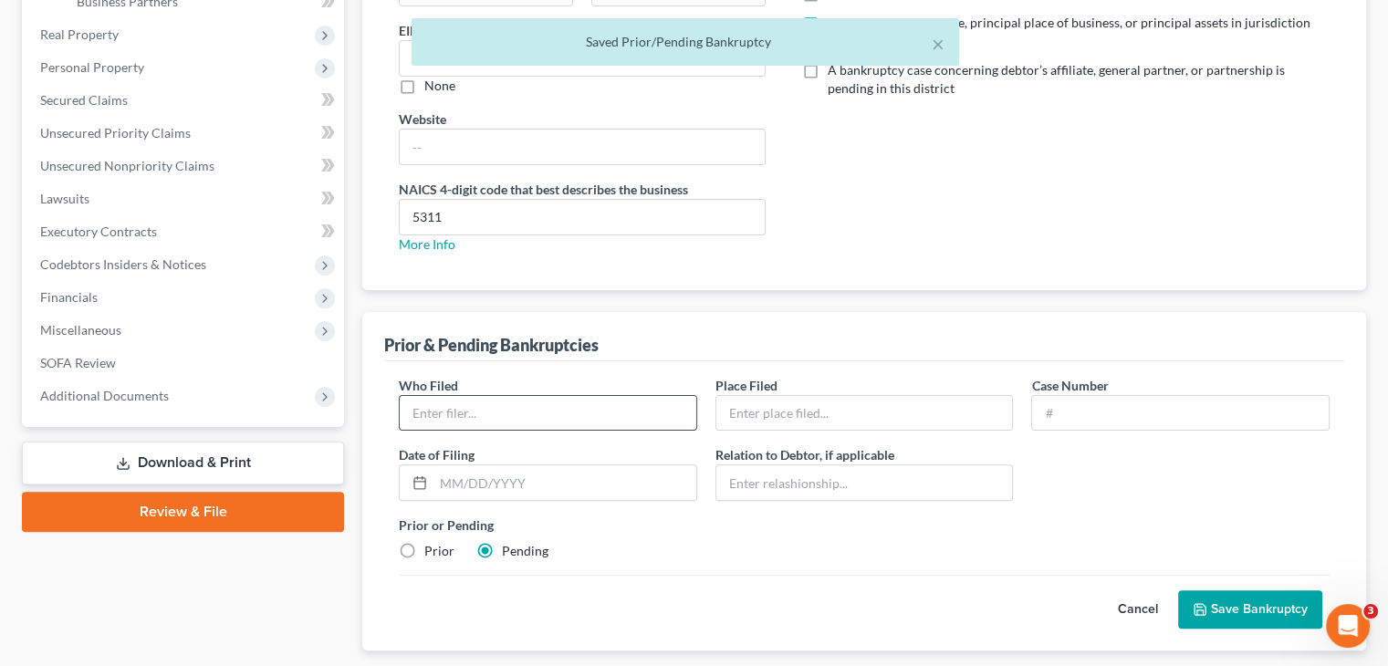
click at [568, 396] on input "text" at bounding box center [548, 413] width 297 height 35
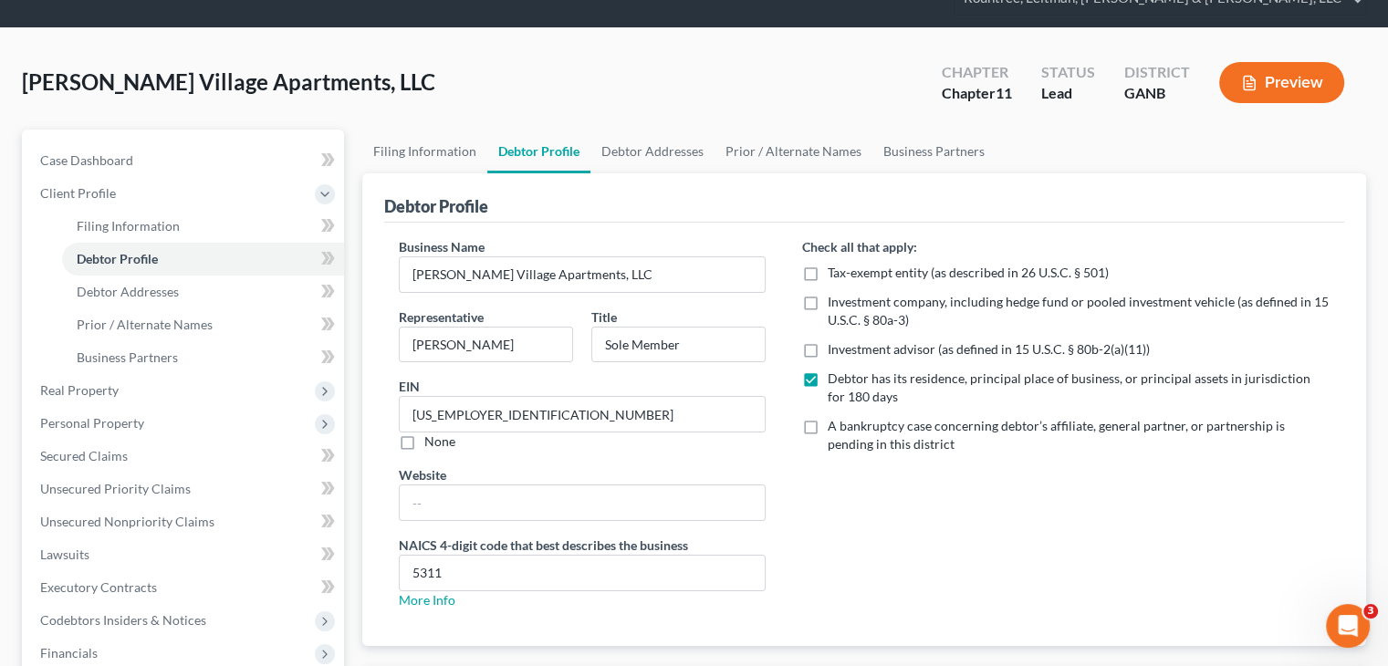
scroll to position [365, 0]
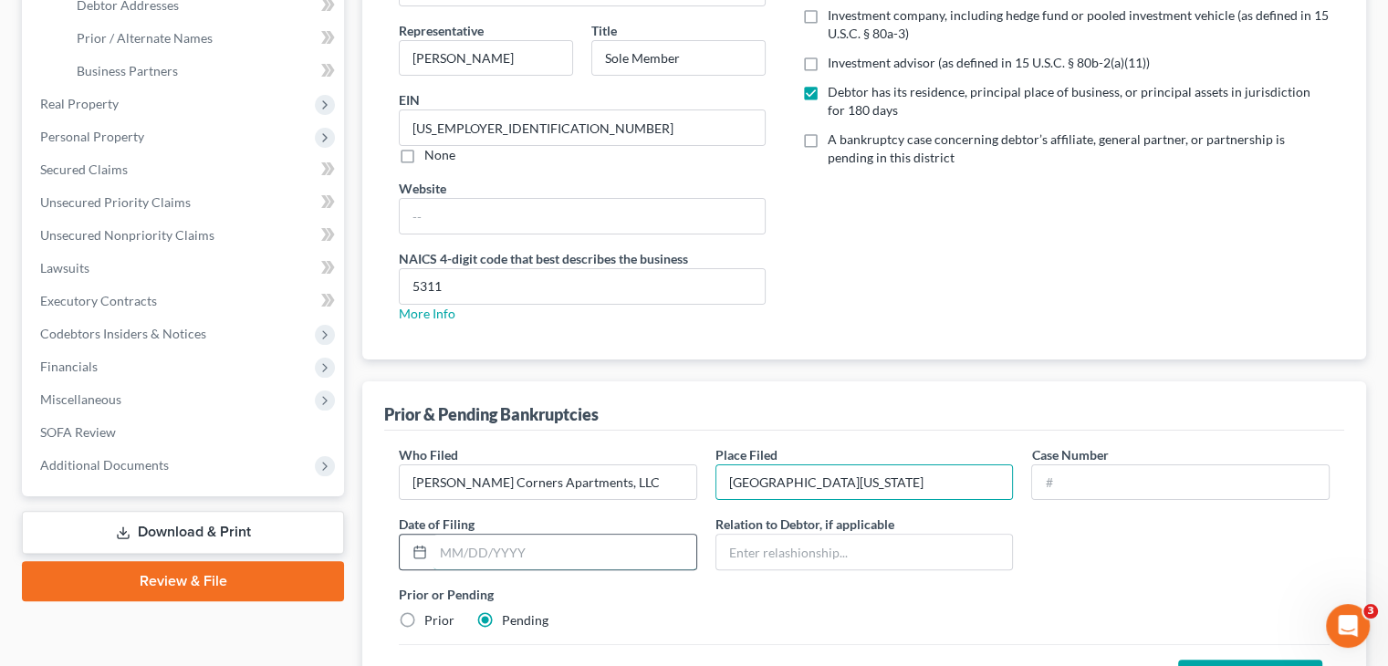
click at [535, 535] on input "text" at bounding box center [565, 552] width 263 height 35
click at [1223, 660] on button "Save Bankruptcy" at bounding box center [1250, 679] width 144 height 38
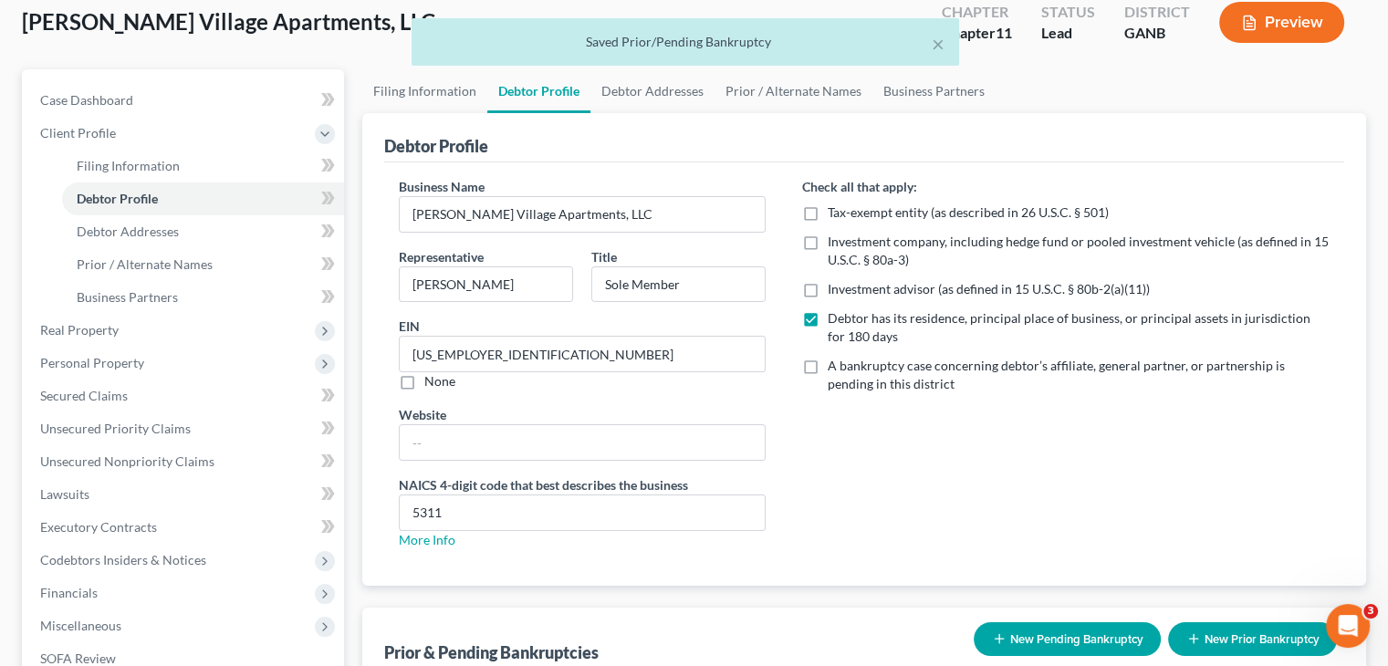
scroll to position [0, 0]
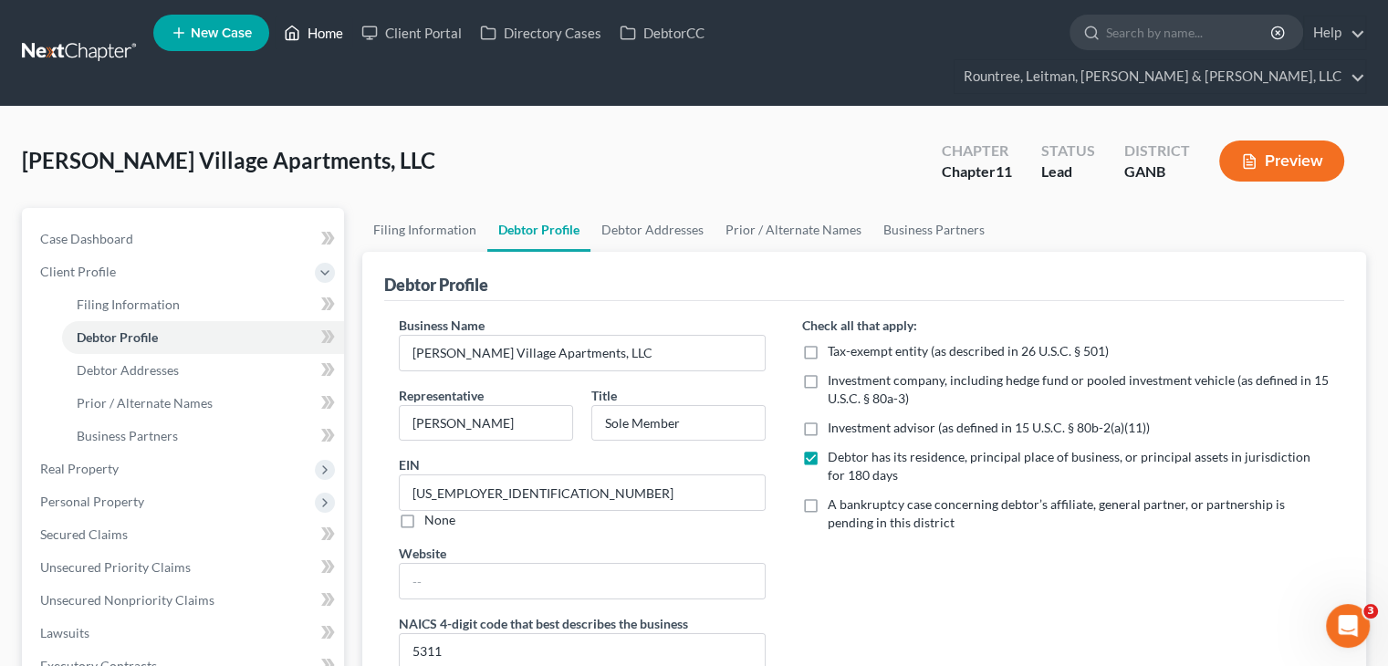
click at [317, 30] on link "Home" at bounding box center [314, 32] width 78 height 33
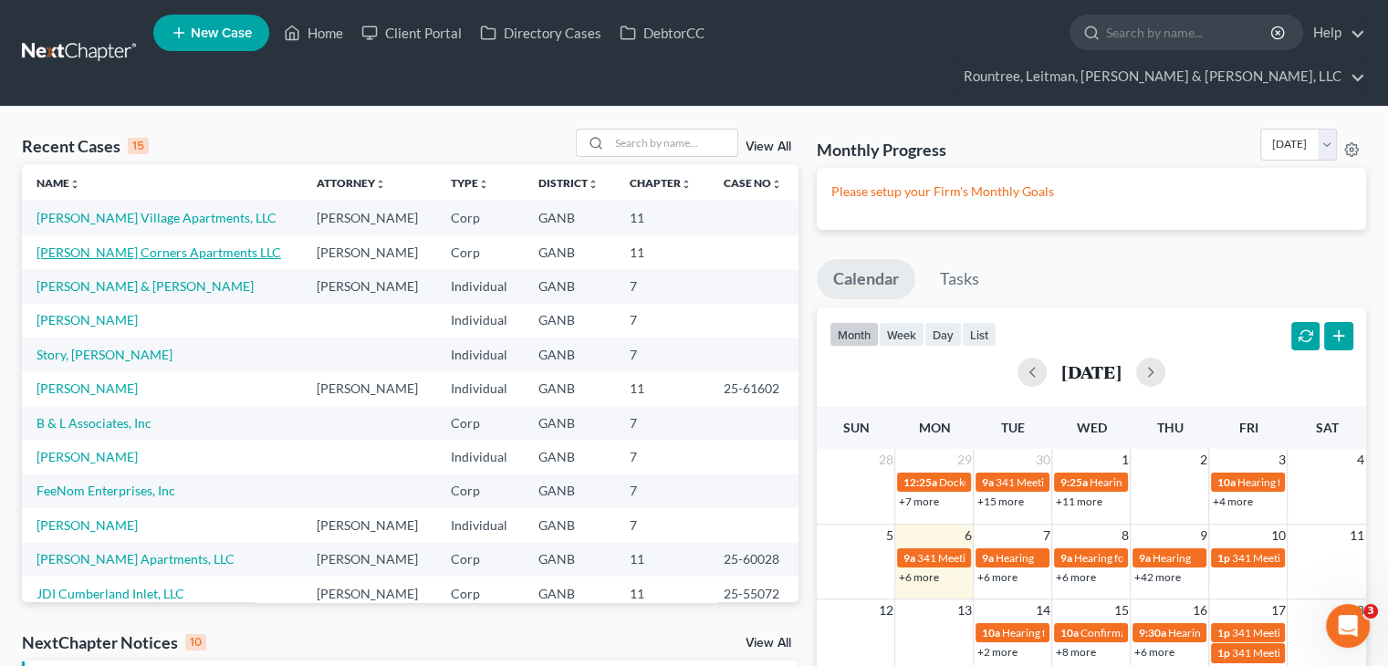
click at [95, 245] on link "[PERSON_NAME] Corners Apartments LLC" at bounding box center [159, 253] width 245 height 16
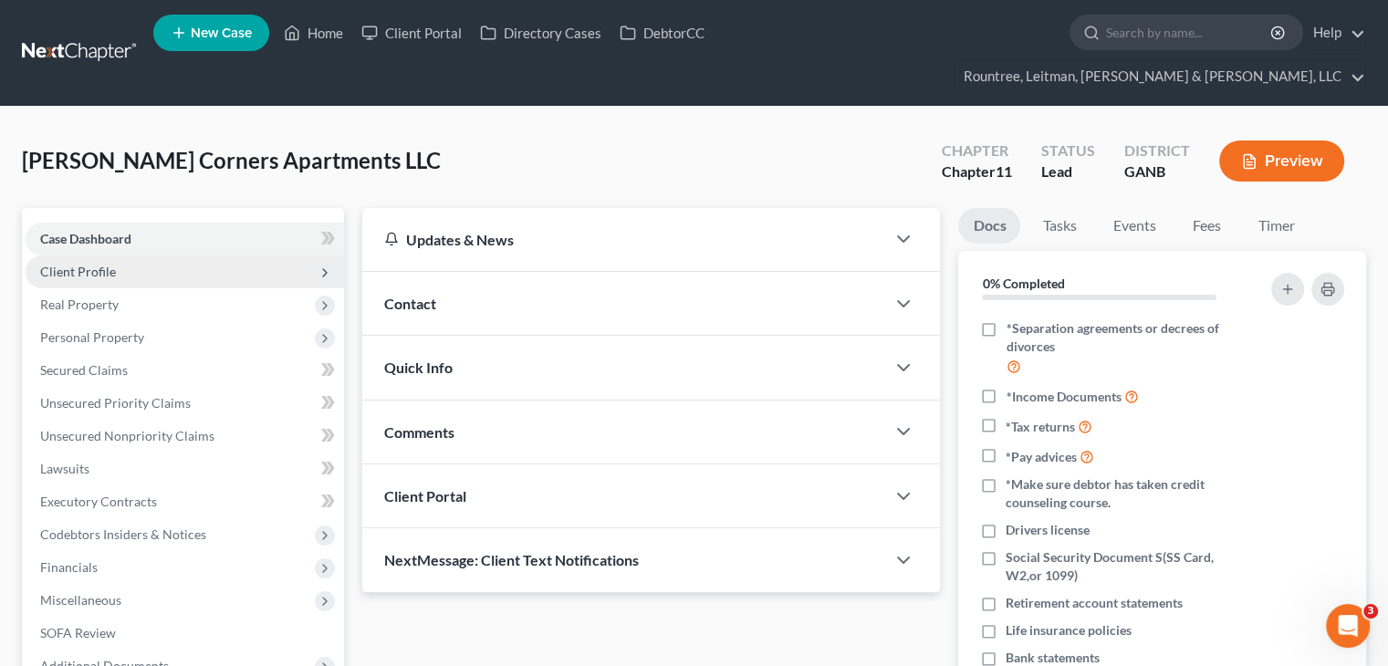
click at [84, 256] on span "Client Profile" at bounding box center [185, 272] width 319 height 33
click at [84, 264] on span "Client Profile" at bounding box center [78, 272] width 76 height 16
click at [108, 264] on span "Client Profile" at bounding box center [78, 272] width 76 height 16
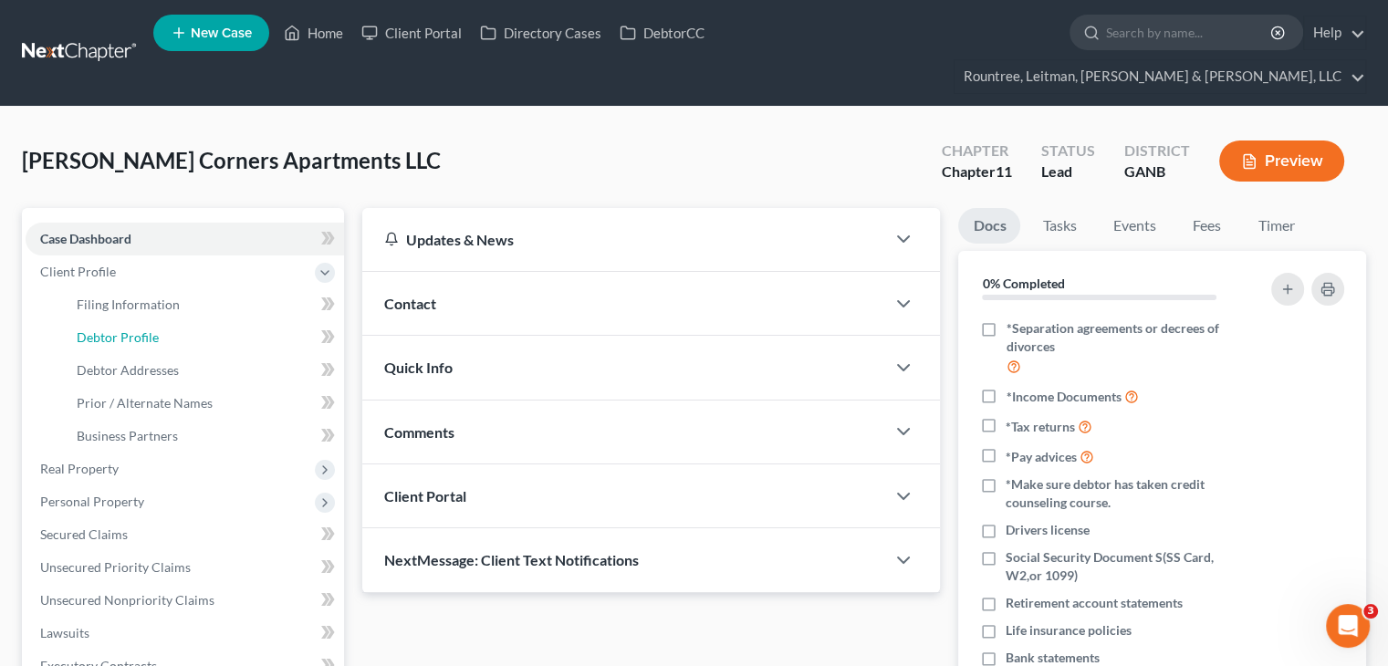
drag, startPoint x: 127, startPoint y: 298, endPoint x: 723, endPoint y: 496, distance: 628.0
click at [128, 329] on span "Debtor Profile" at bounding box center [118, 337] width 82 height 16
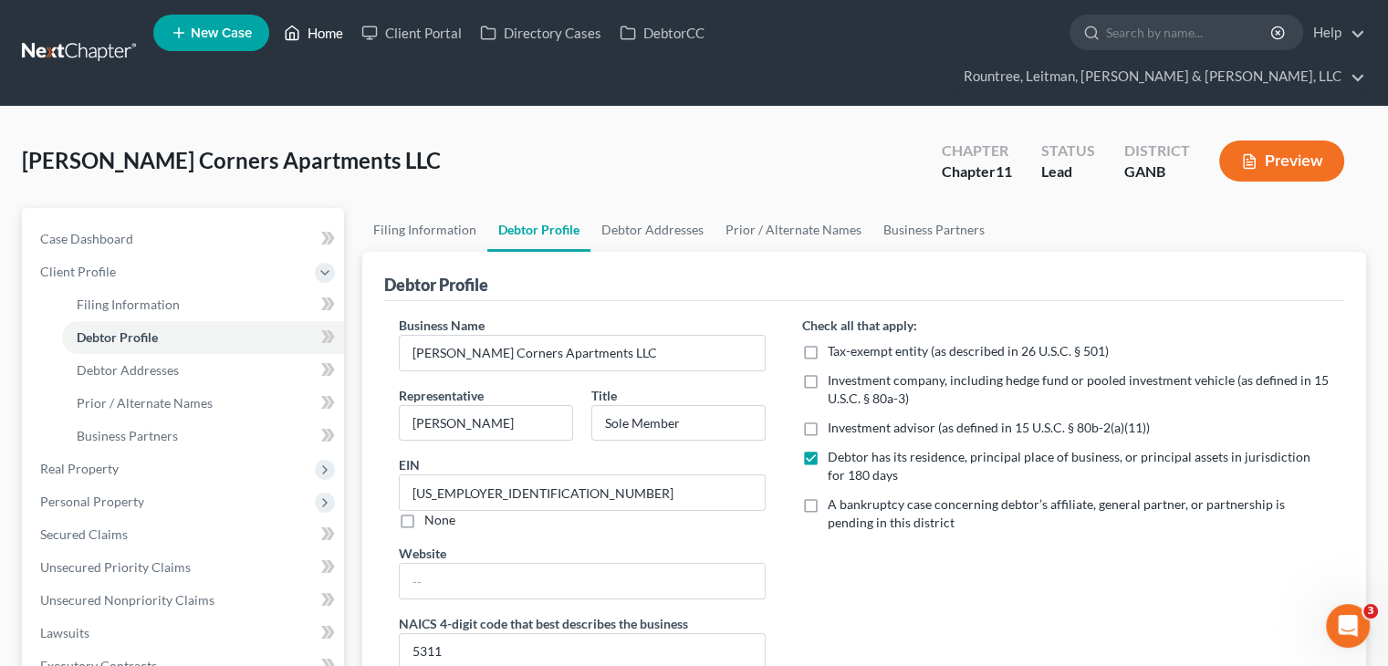
click at [318, 41] on link "Home" at bounding box center [314, 32] width 78 height 33
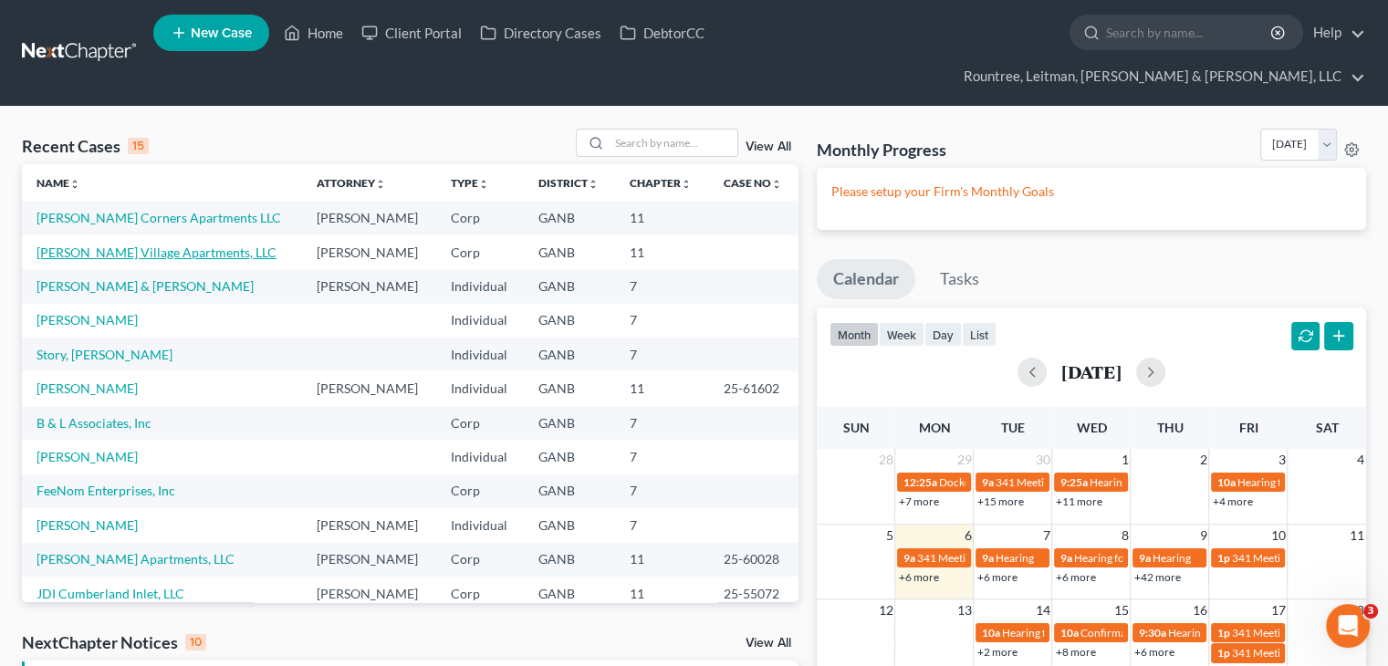
click at [124, 245] on link "[PERSON_NAME] Village Apartments, LLC" at bounding box center [157, 253] width 240 height 16
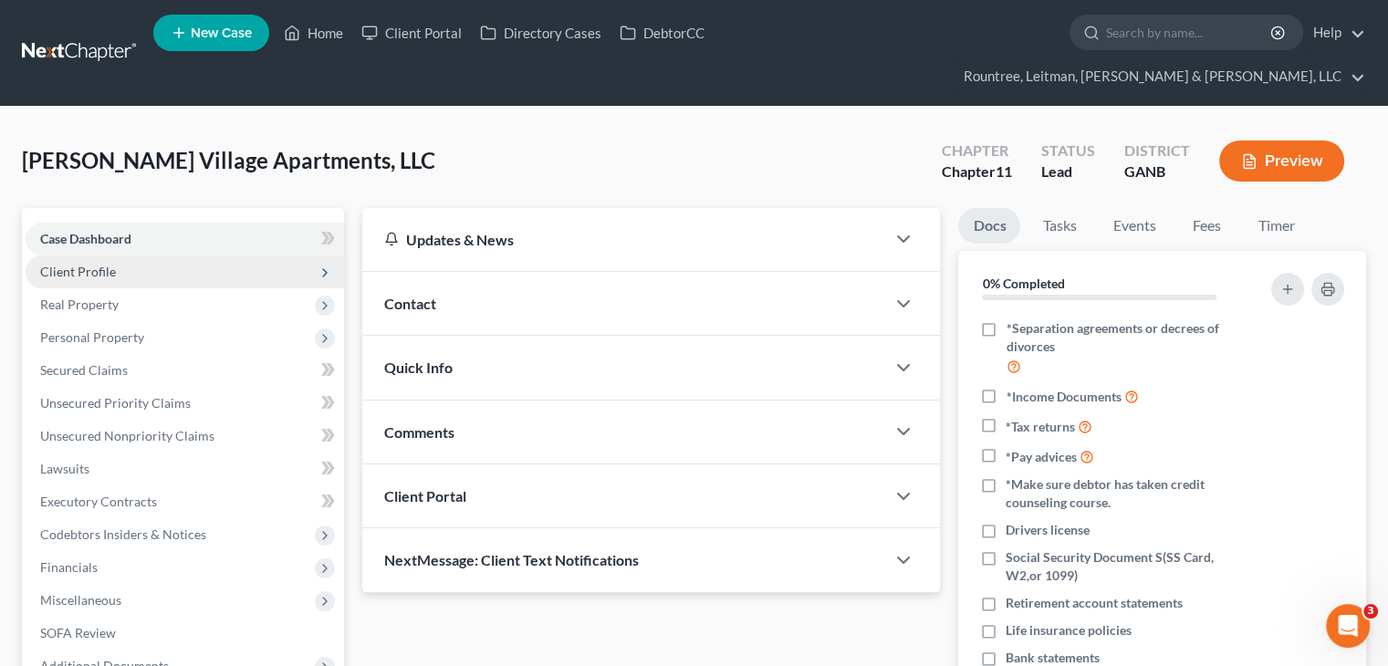
click at [105, 264] on span "Client Profile" at bounding box center [78, 272] width 76 height 16
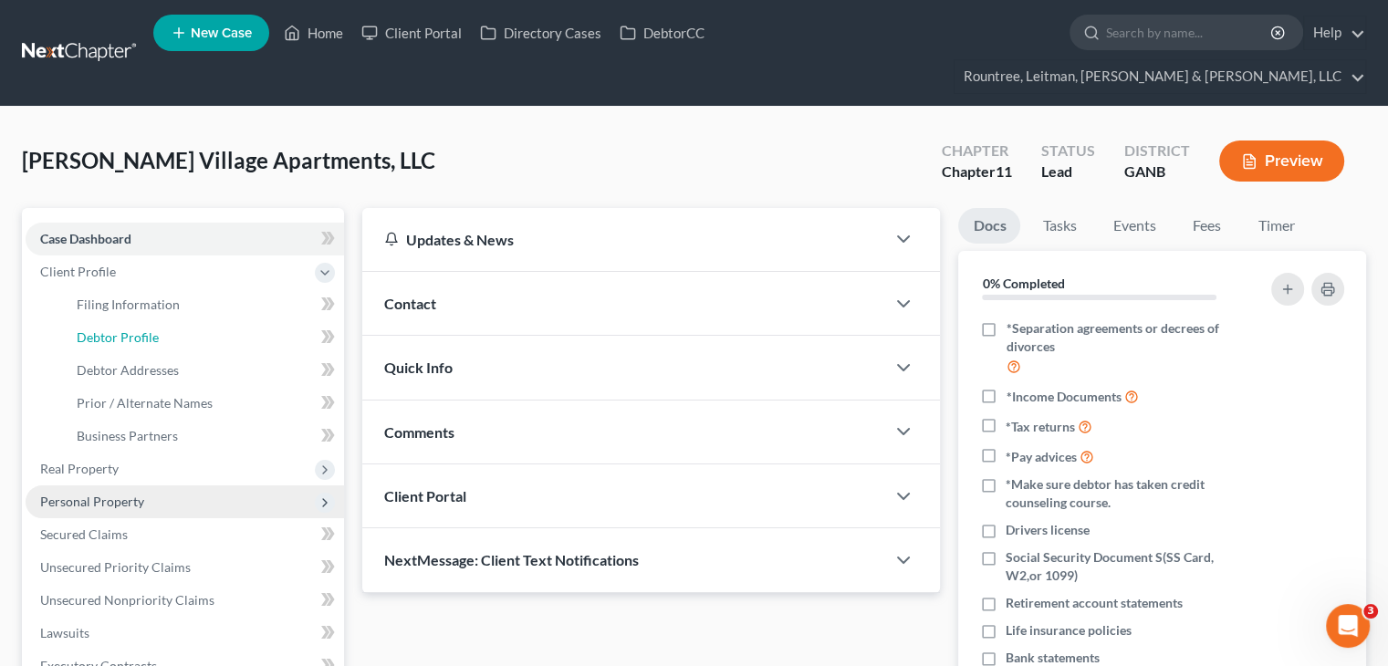
click at [106, 329] on span "Debtor Profile" at bounding box center [118, 337] width 82 height 16
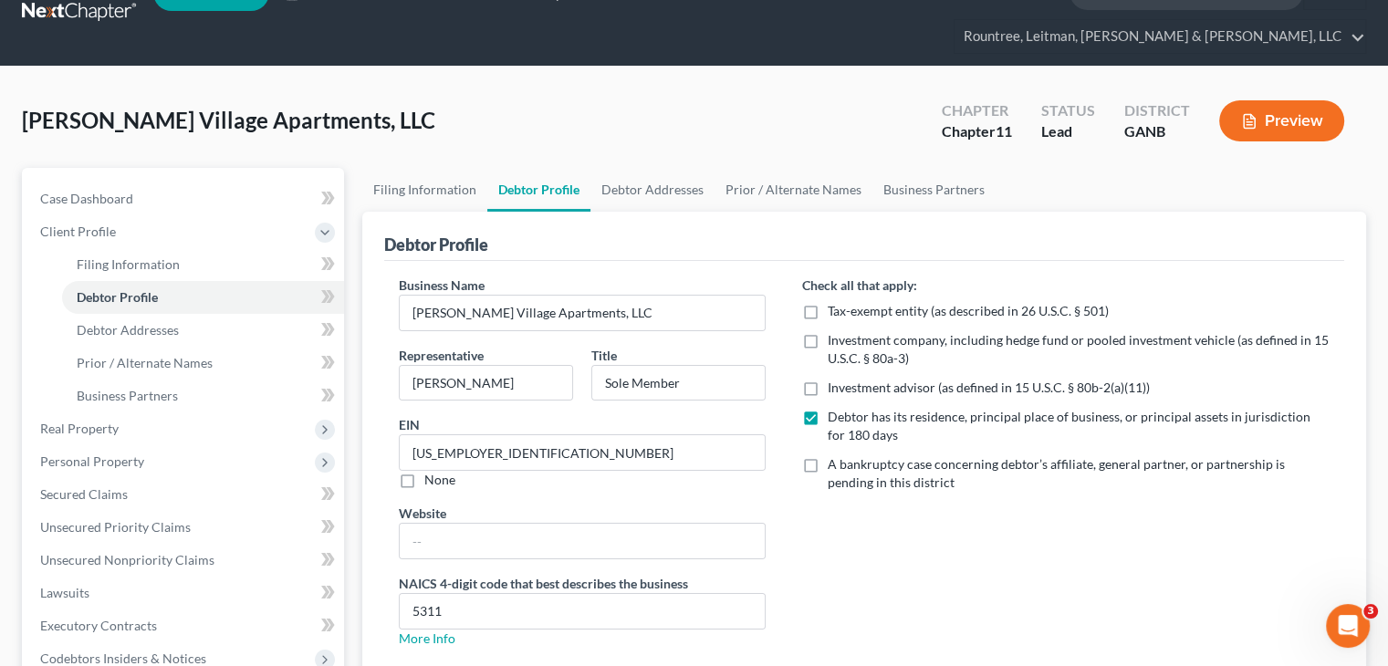
scroll to position [13, 0]
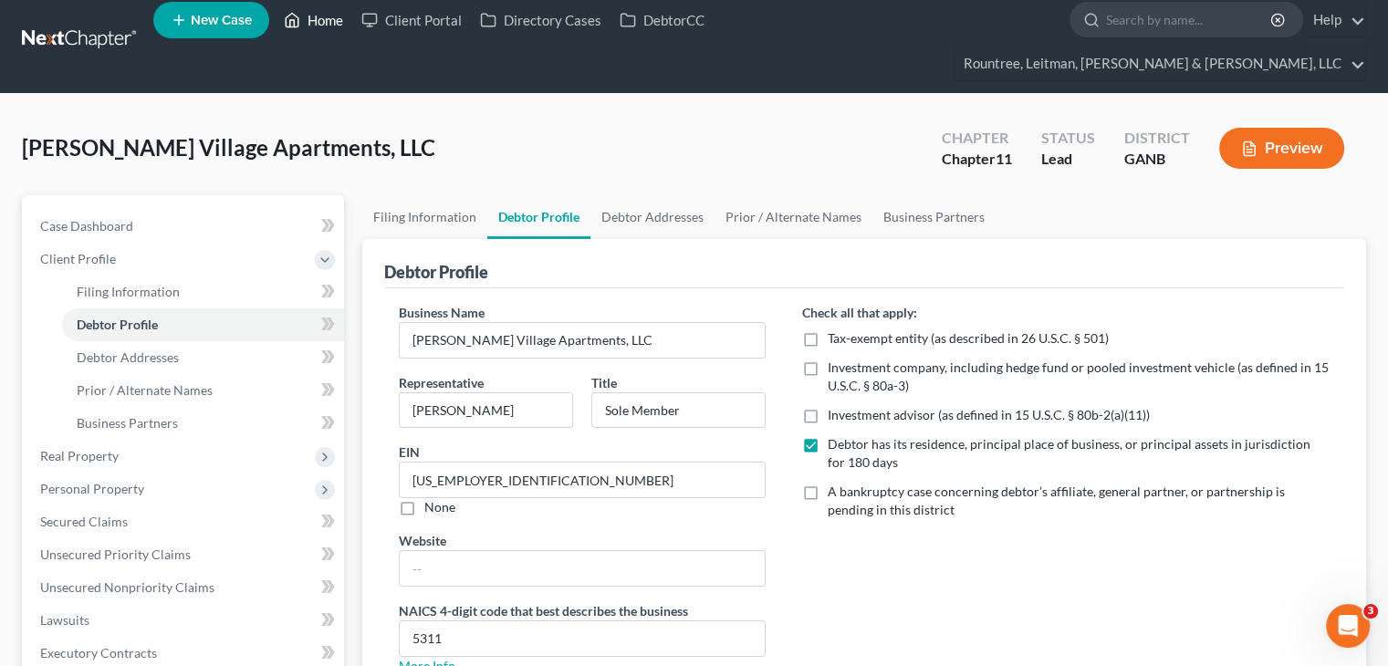
click at [329, 17] on link "Home" at bounding box center [314, 20] width 78 height 33
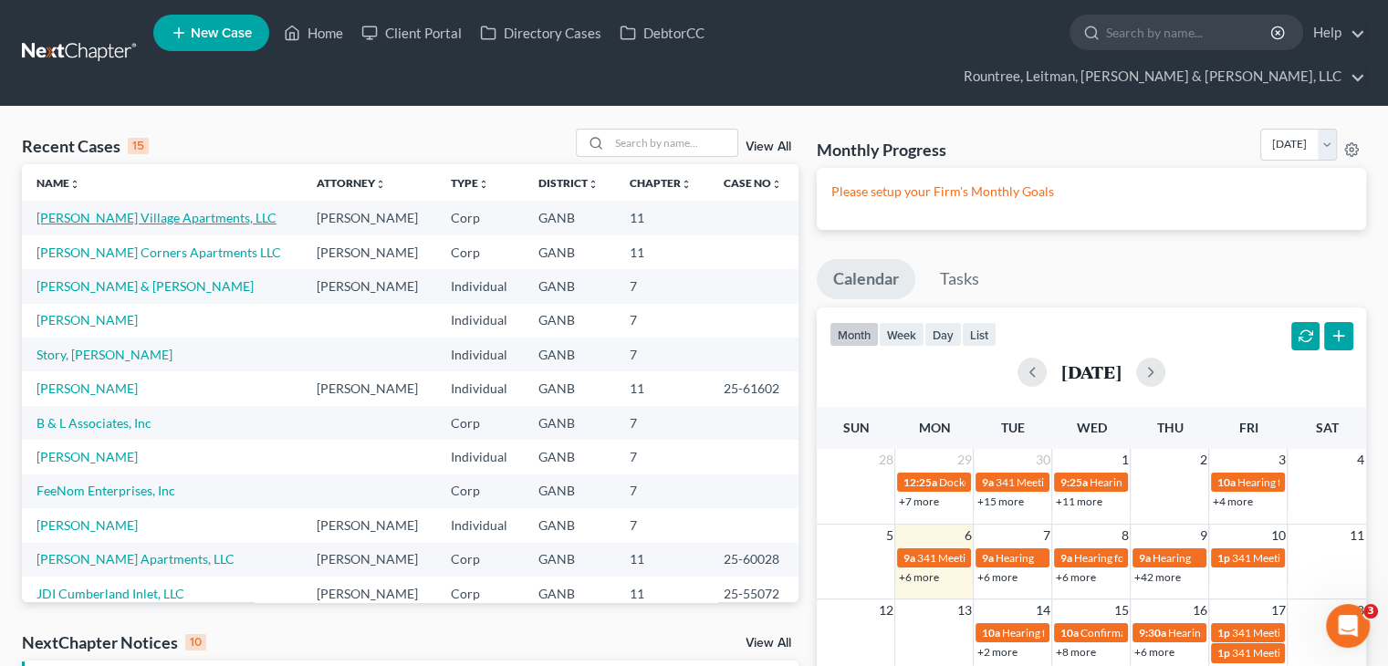
click at [124, 210] on link "[PERSON_NAME] Village Apartments, LLC" at bounding box center [157, 218] width 240 height 16
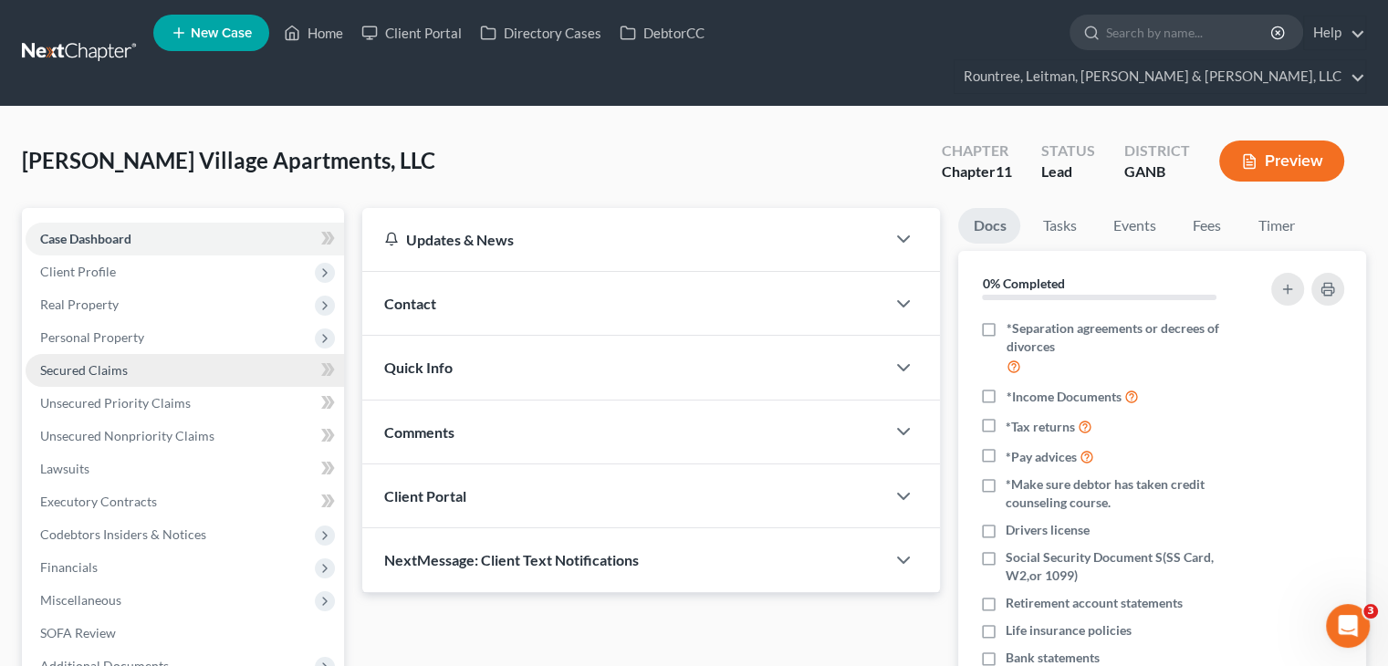
drag, startPoint x: 80, startPoint y: 242, endPoint x: 189, endPoint y: 330, distance: 140.1
click at [80, 264] on span "Client Profile" at bounding box center [78, 272] width 76 height 16
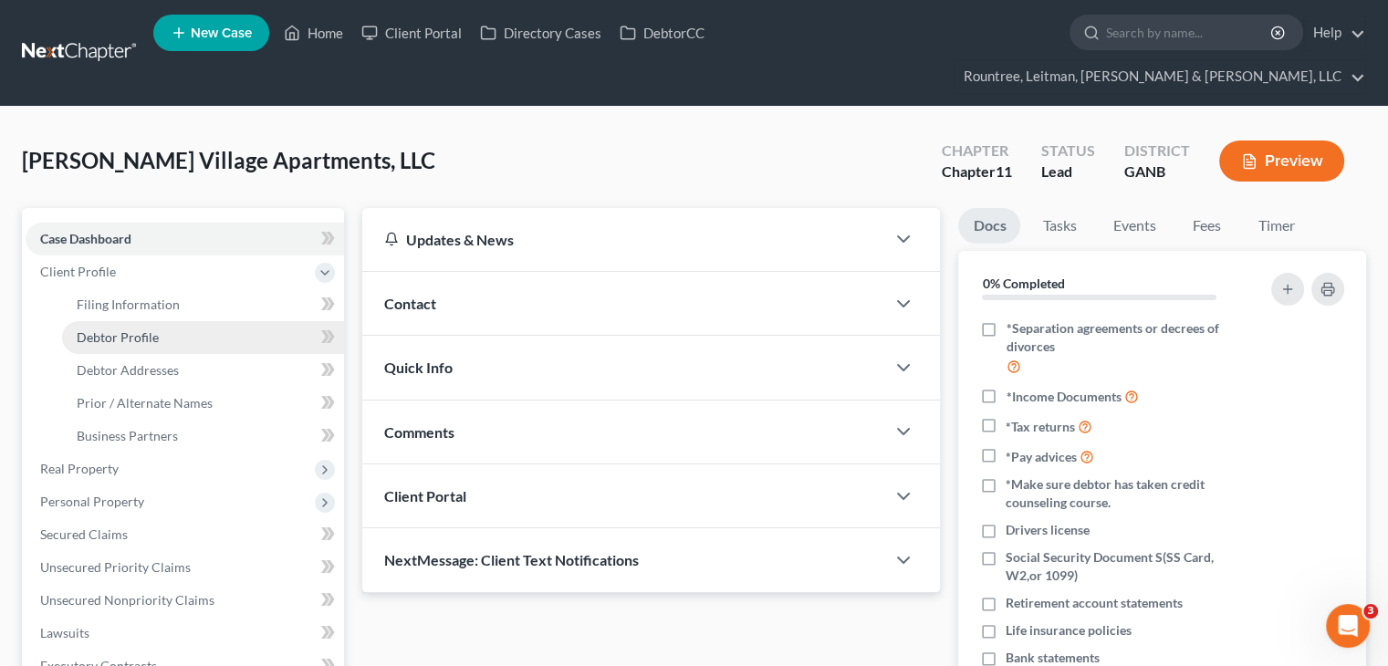
click at [142, 329] on span "Debtor Profile" at bounding box center [118, 337] width 82 height 16
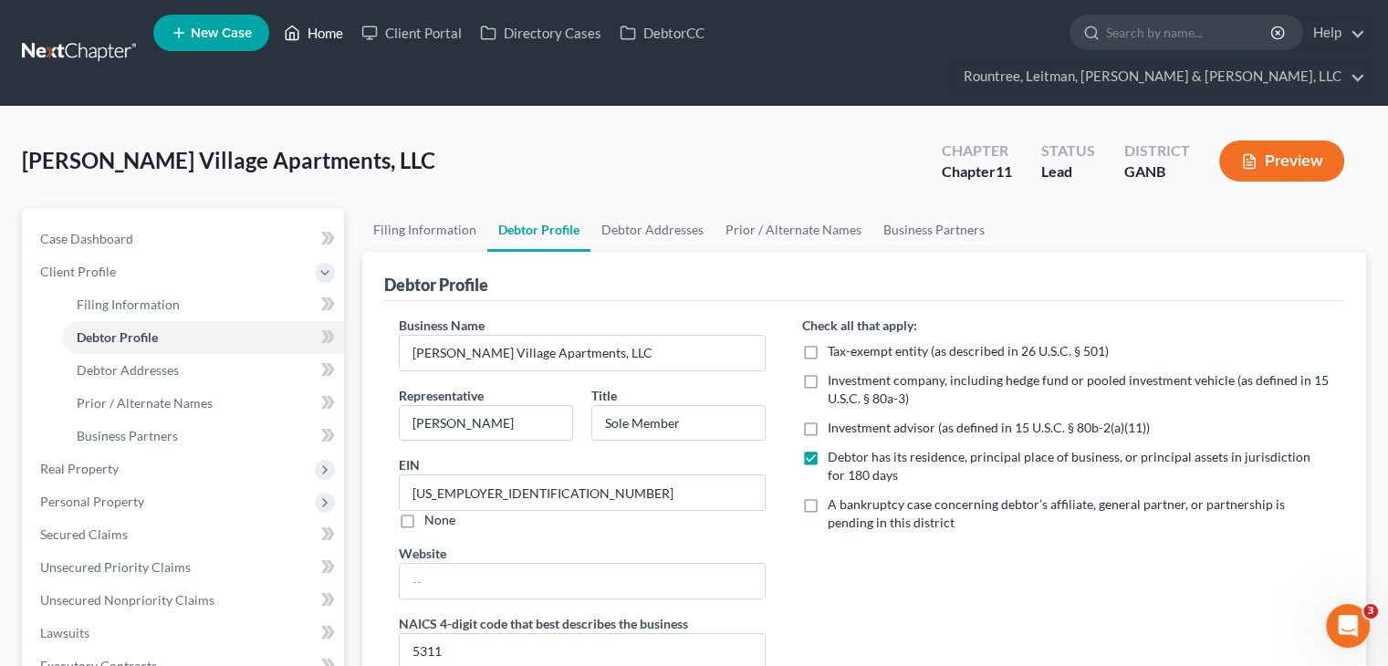
click at [326, 32] on link "Home" at bounding box center [314, 32] width 78 height 33
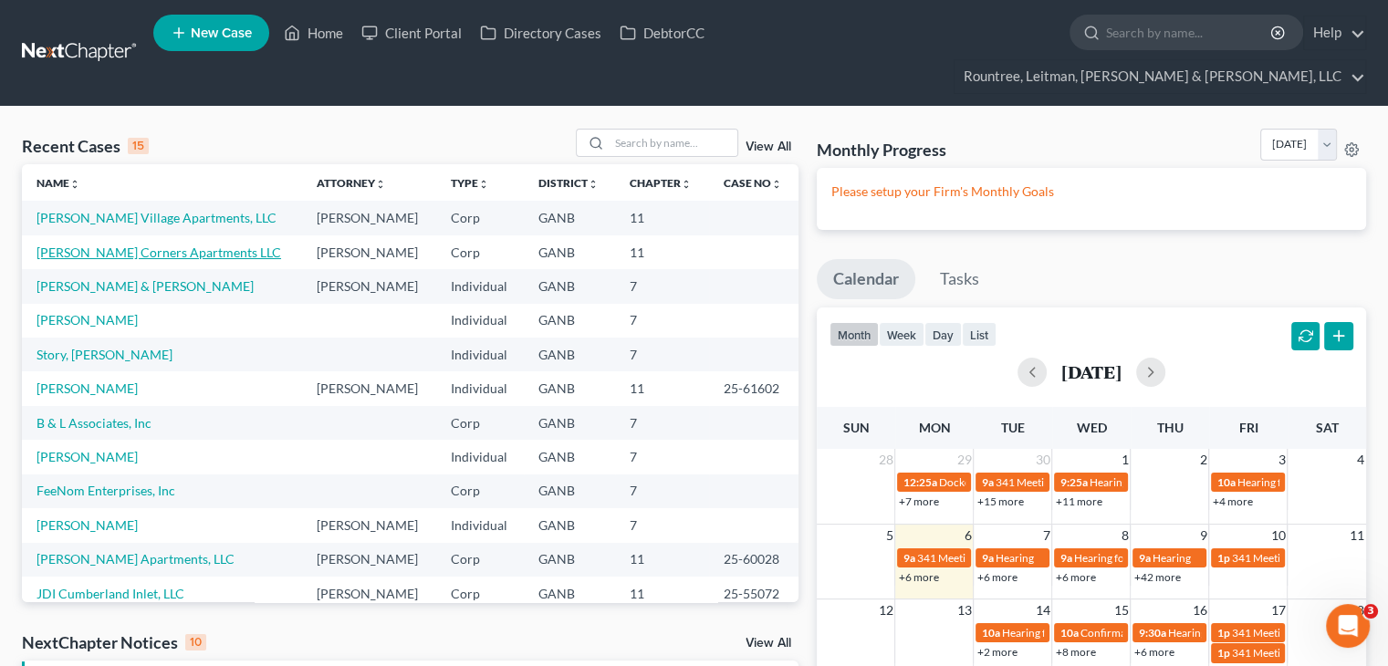
click at [114, 245] on link "[PERSON_NAME] Corners Apartments LLC" at bounding box center [159, 253] width 245 height 16
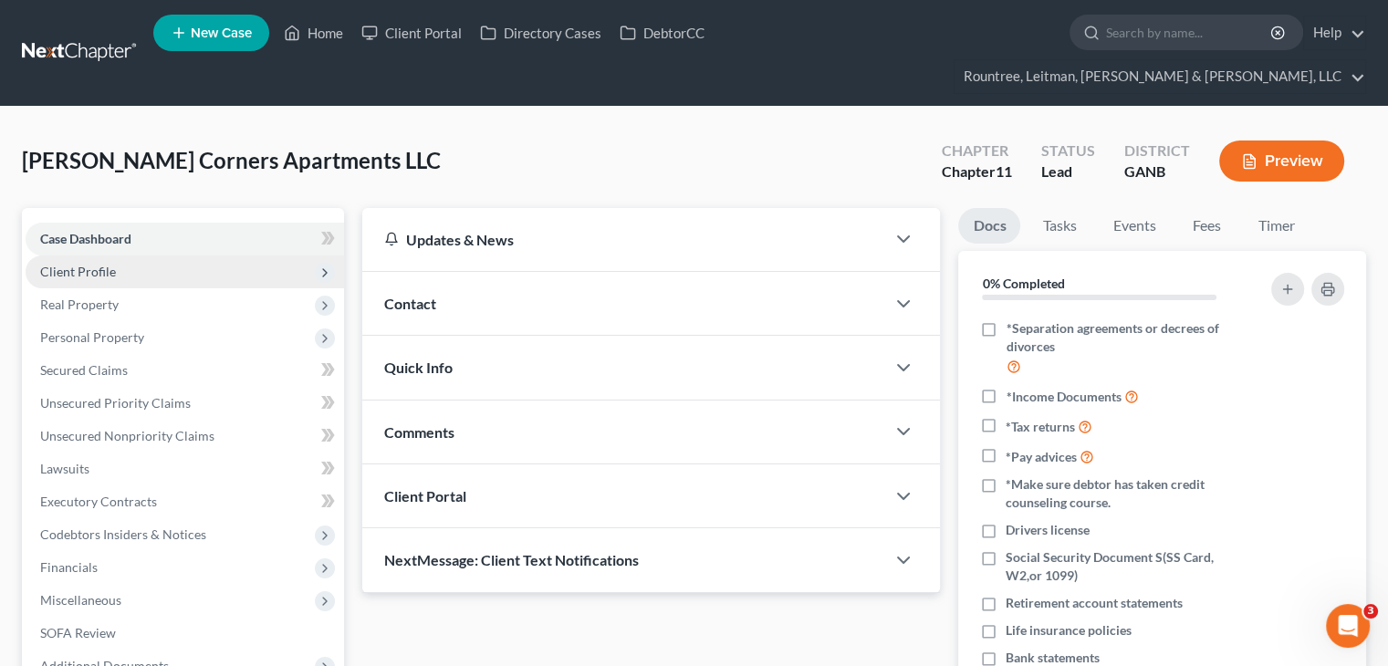
click at [102, 264] on span "Client Profile" at bounding box center [78, 272] width 76 height 16
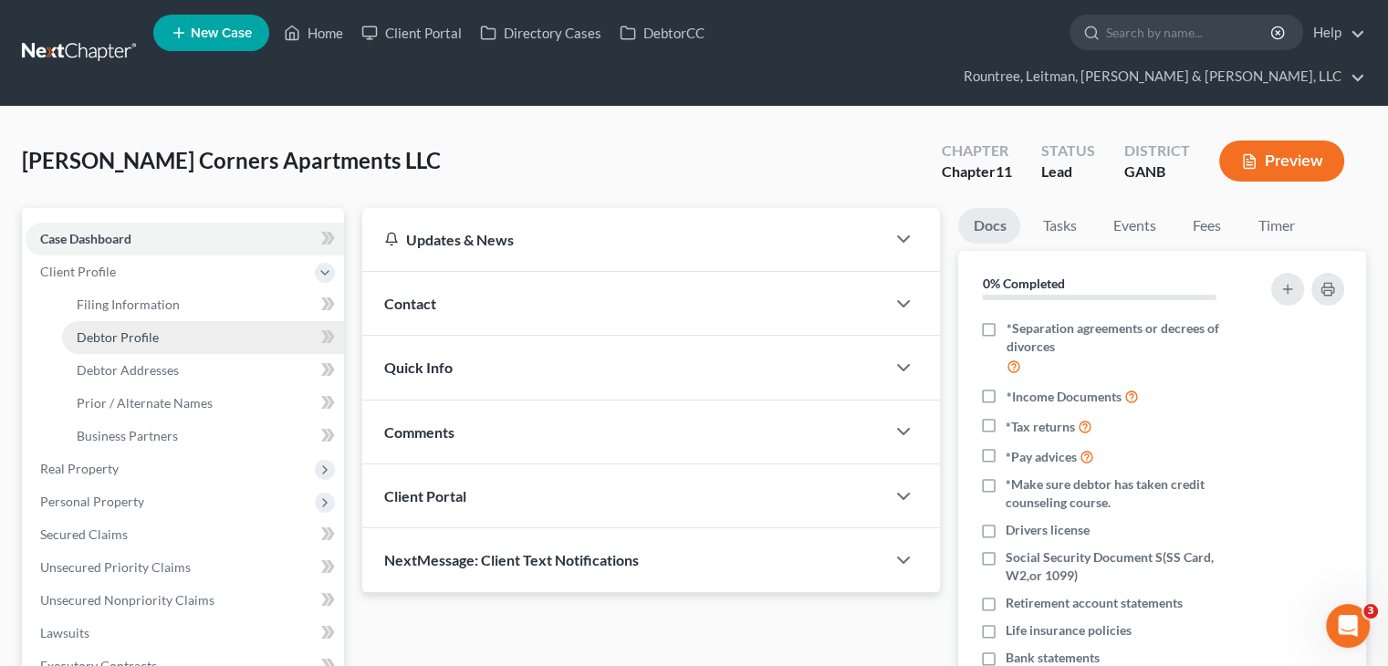
click at [96, 329] on span "Debtor Profile" at bounding box center [118, 337] width 82 height 16
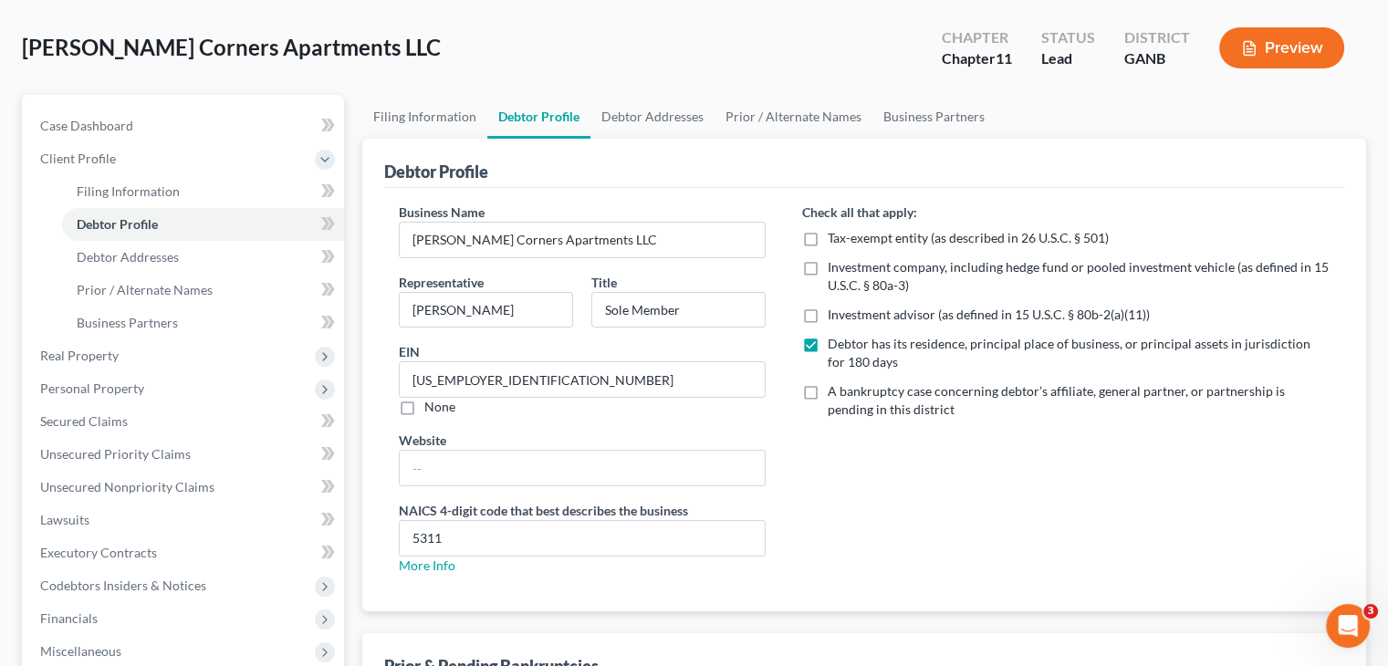
scroll to position [336, 0]
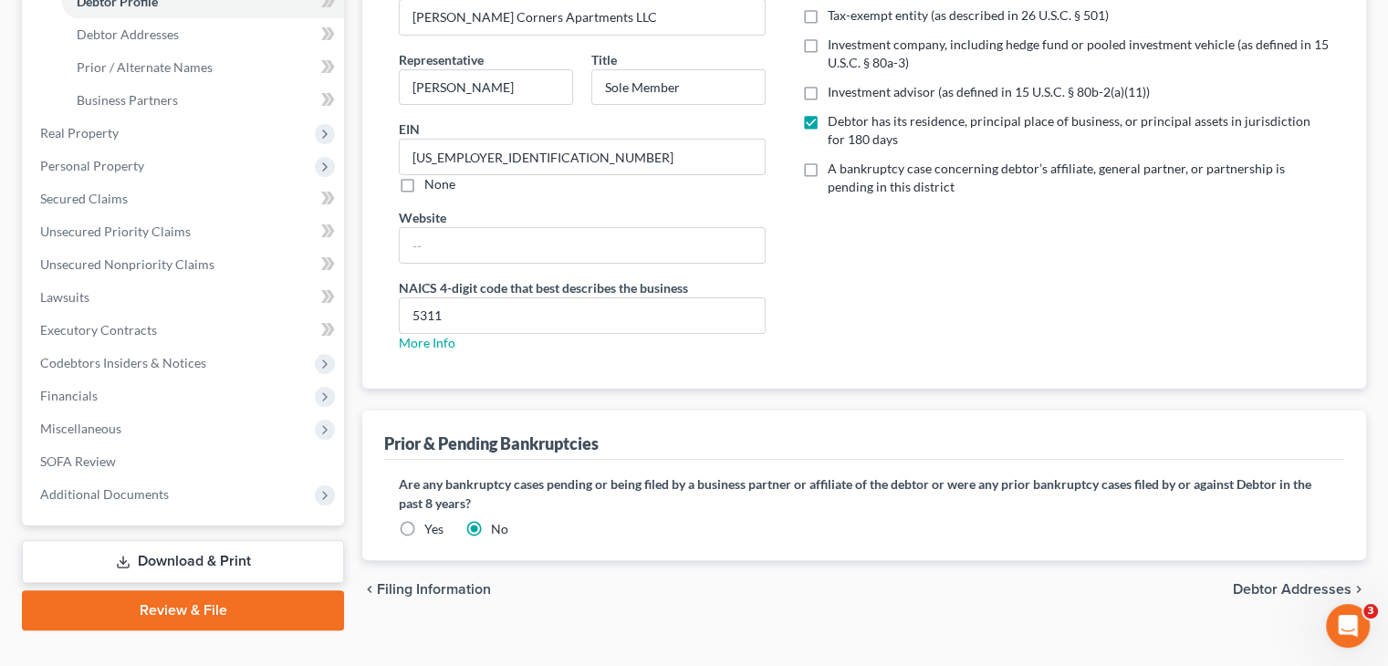
click at [424, 520] on label "Yes" at bounding box center [433, 529] width 19 height 18
click at [432, 520] on input "Yes" at bounding box center [438, 526] width 12 height 12
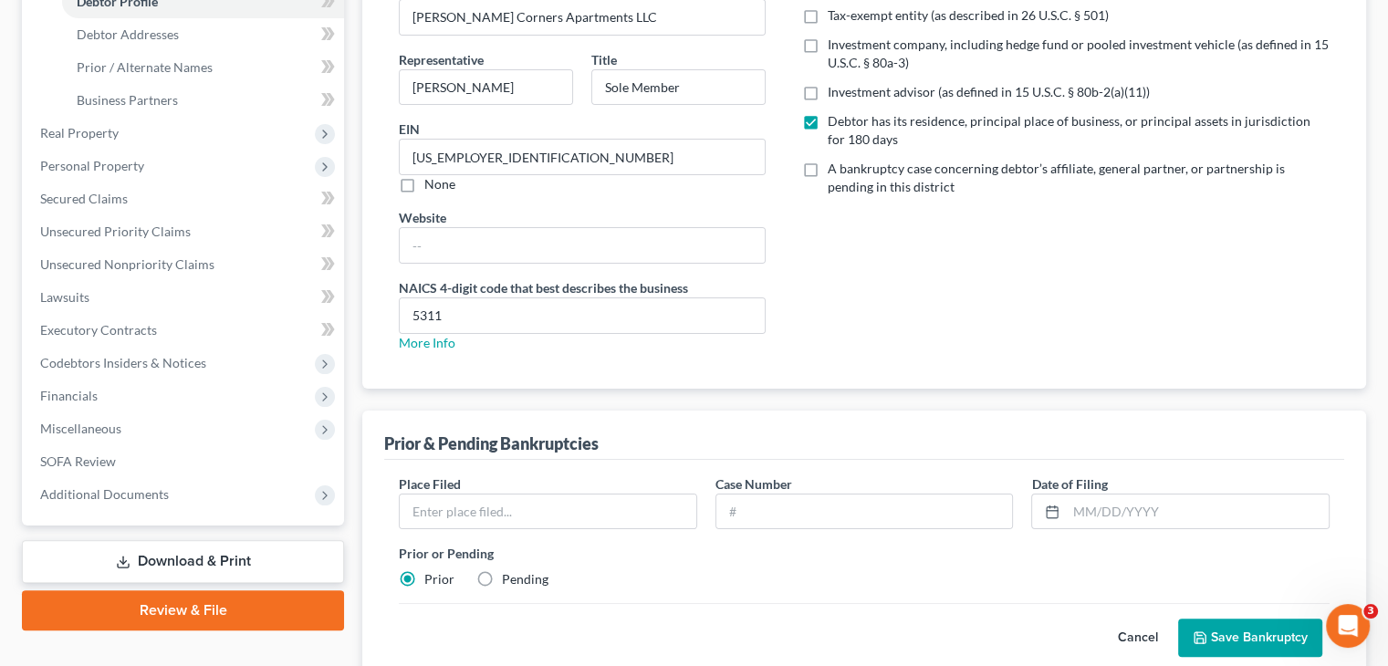
click at [502, 570] on label "Pending" at bounding box center [525, 579] width 47 height 18
click at [509, 570] on input "Pending" at bounding box center [515, 576] width 12 height 12
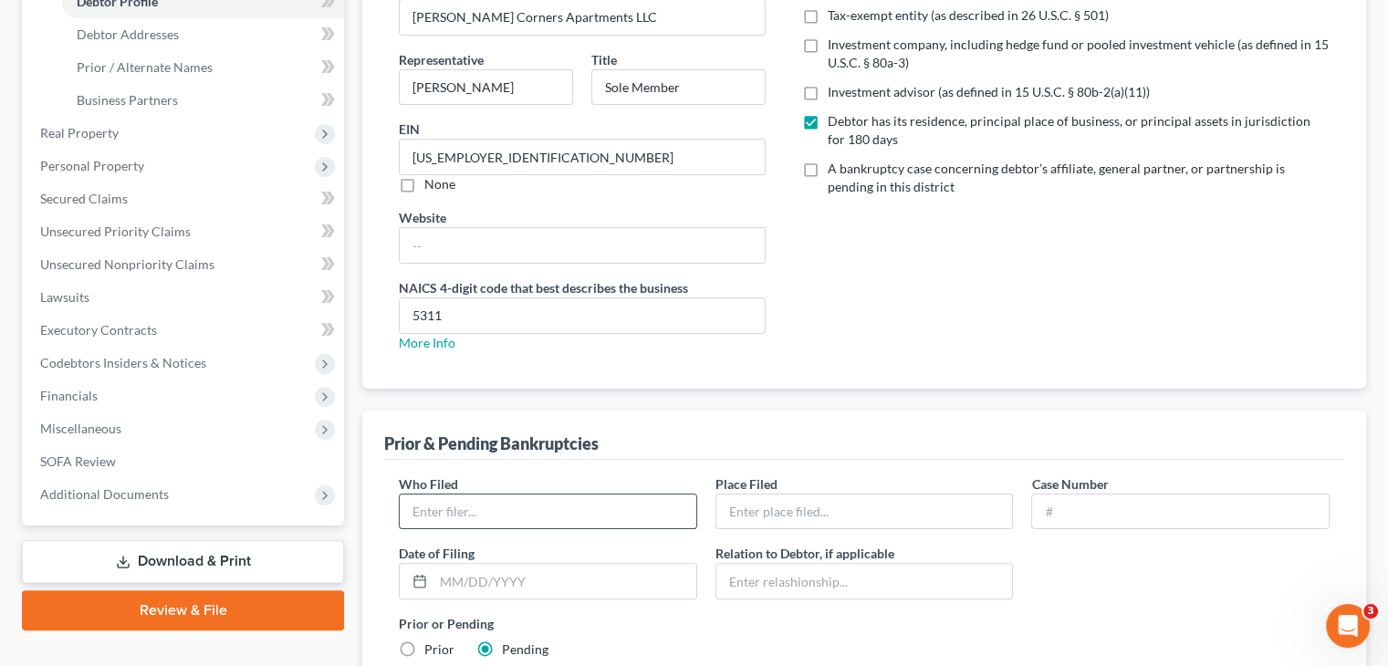
click at [537, 495] on input "text" at bounding box center [548, 512] width 297 height 35
click at [789, 495] on input "text" at bounding box center [864, 512] width 297 height 35
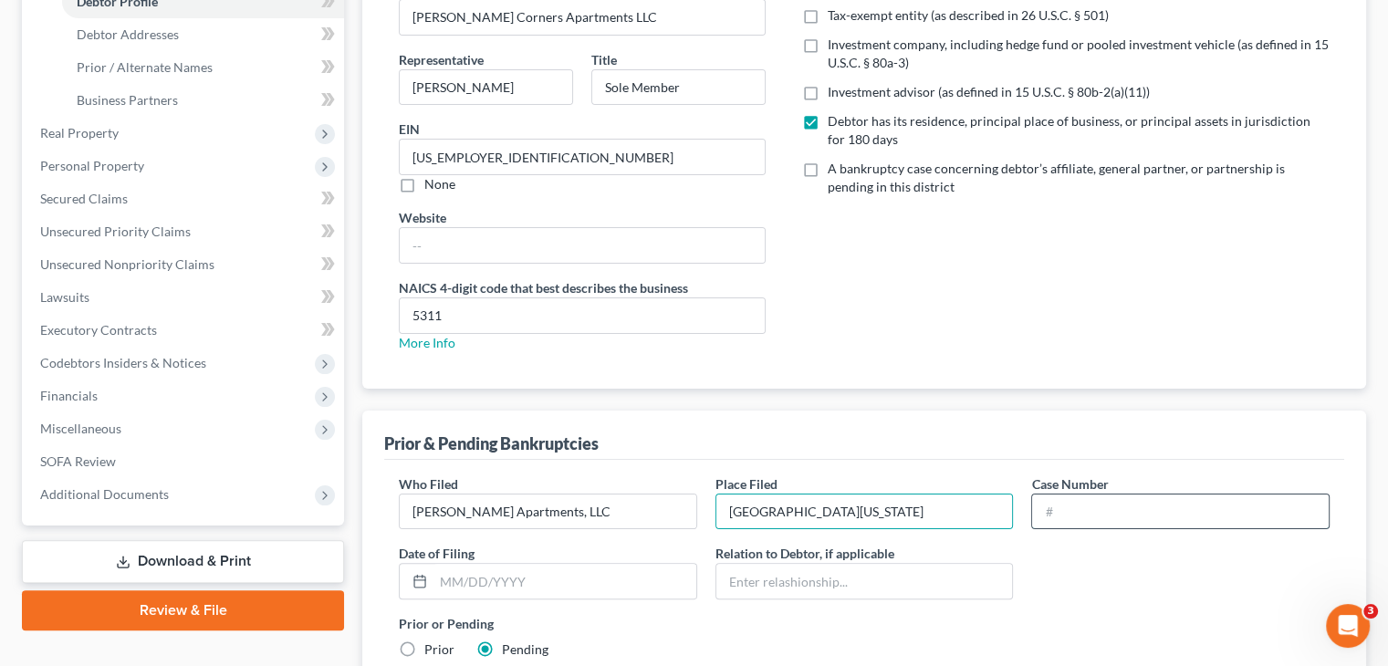
click at [1070, 495] on input "text" at bounding box center [1180, 512] width 297 height 35
click at [571, 564] on input "text" at bounding box center [565, 581] width 263 height 35
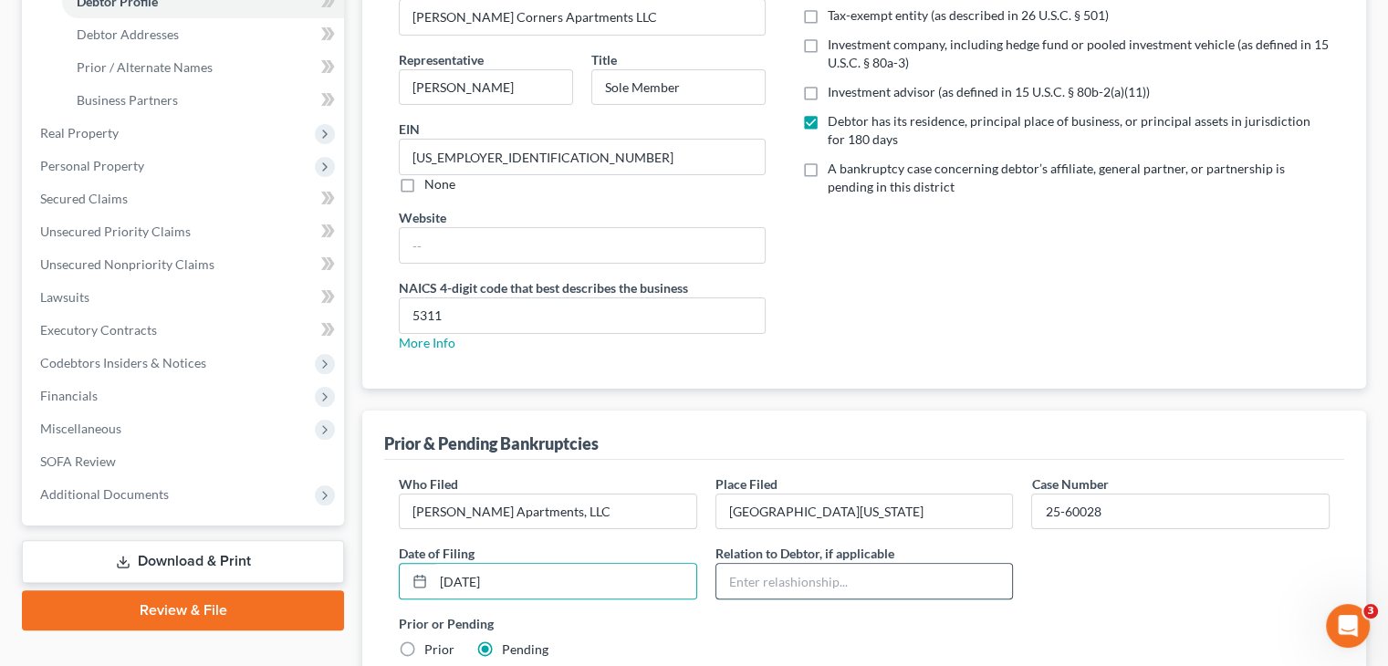
click at [802, 564] on input "text" at bounding box center [864, 581] width 297 height 35
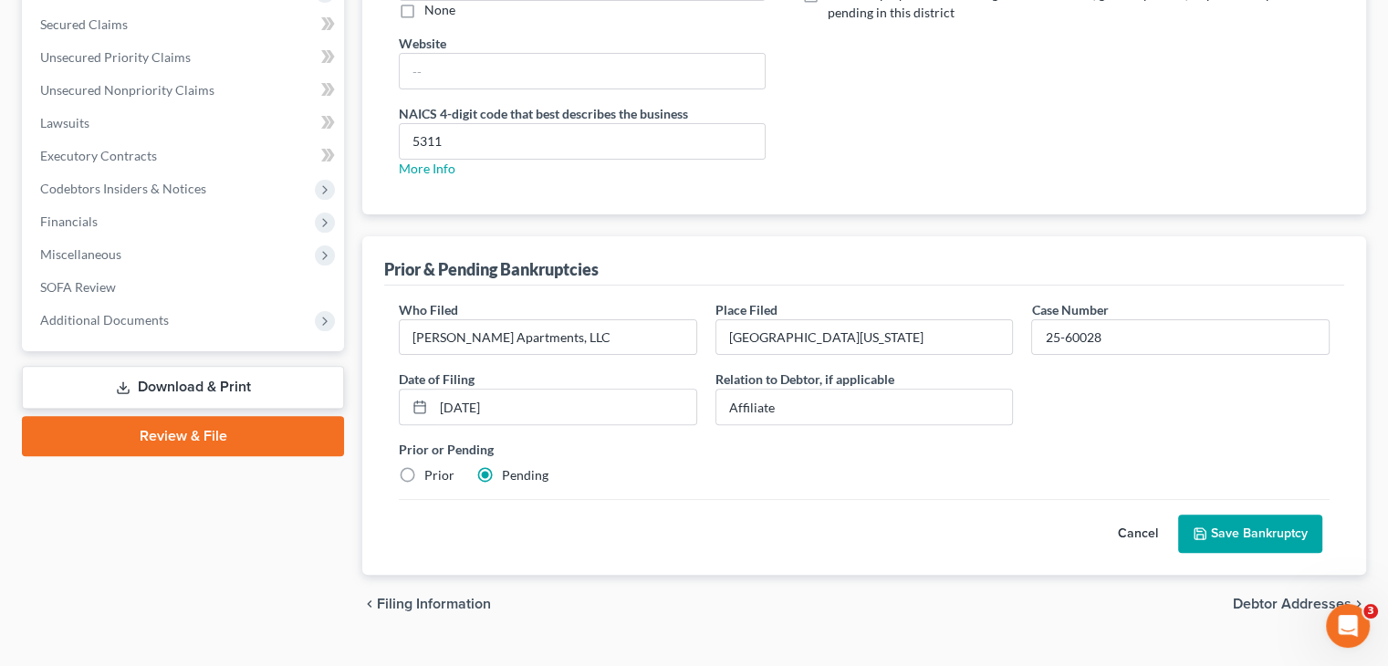
click at [1224, 515] on button "Save Bankruptcy" at bounding box center [1250, 534] width 144 height 38
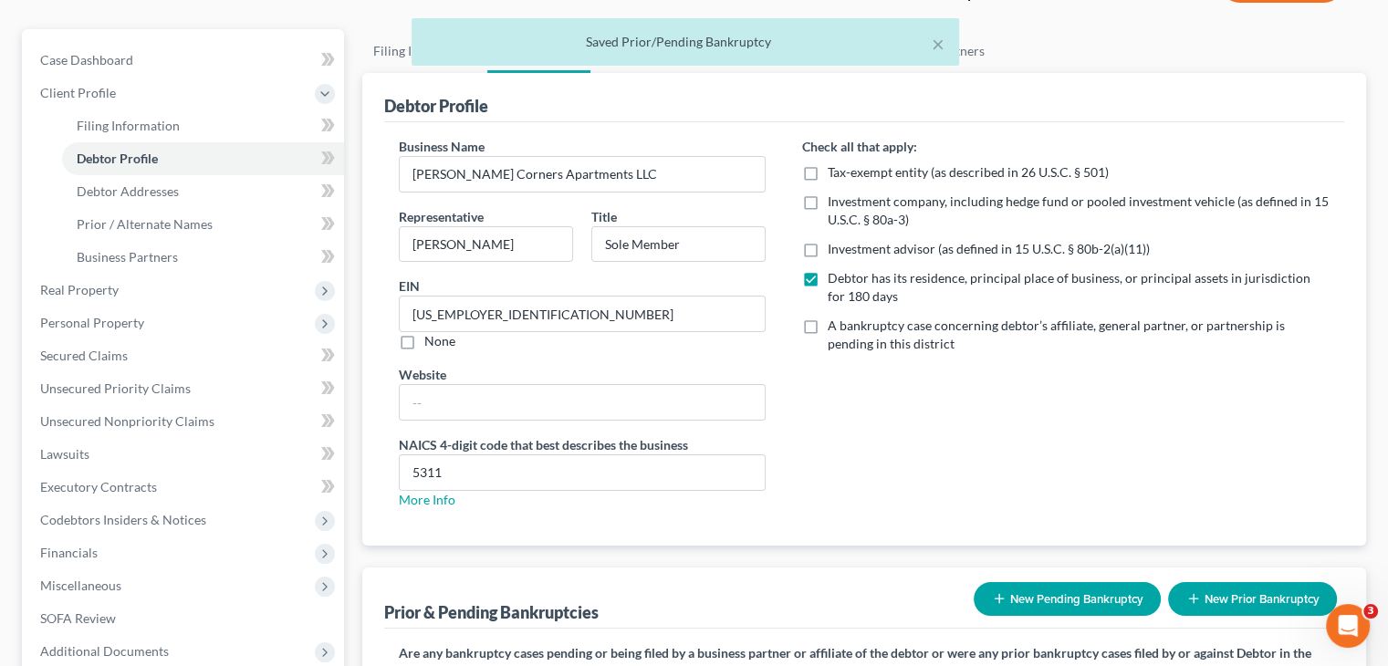
scroll to position [183, 0]
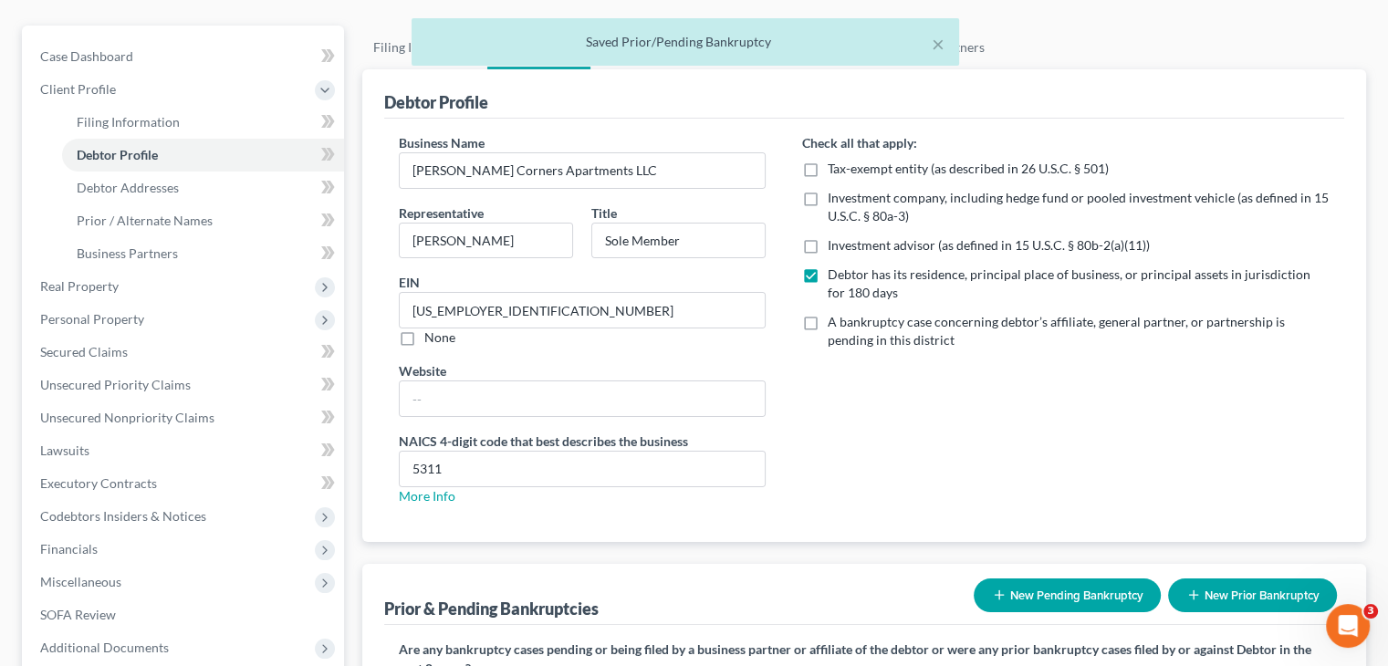
click at [1097, 579] on button "New Pending Bankruptcy" at bounding box center [1067, 596] width 187 height 34
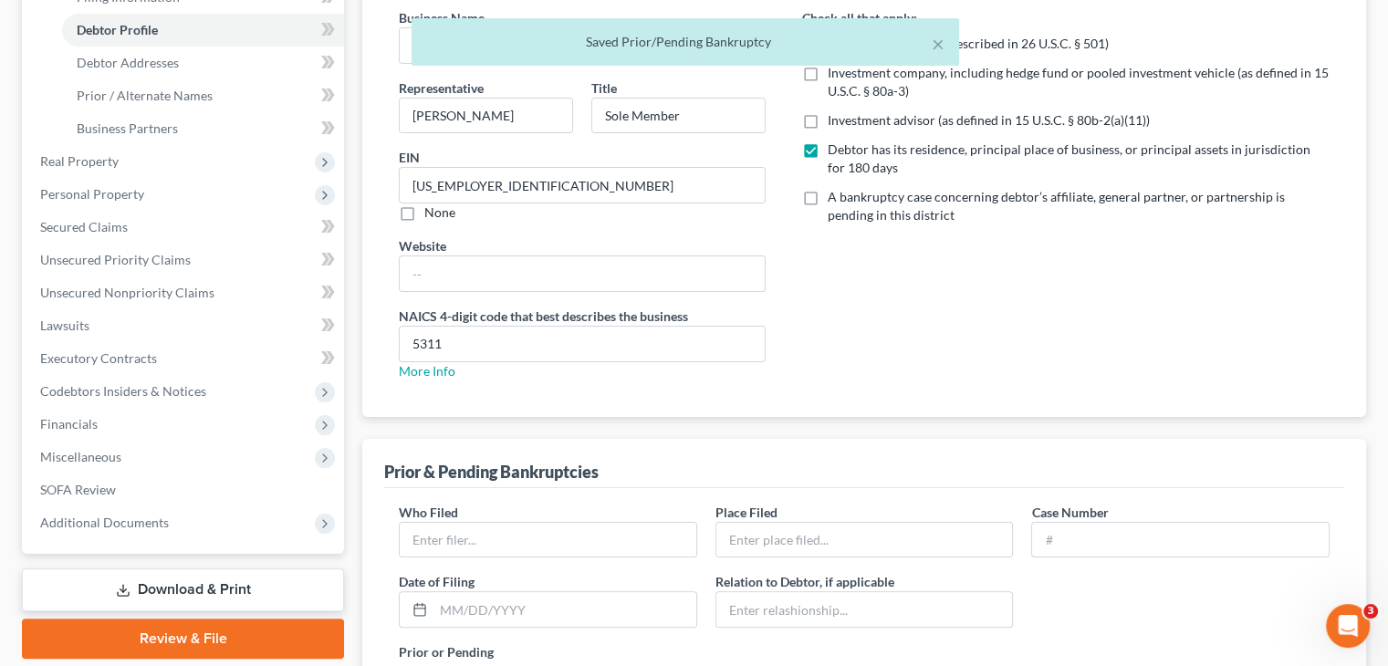
scroll to position [456, 0]
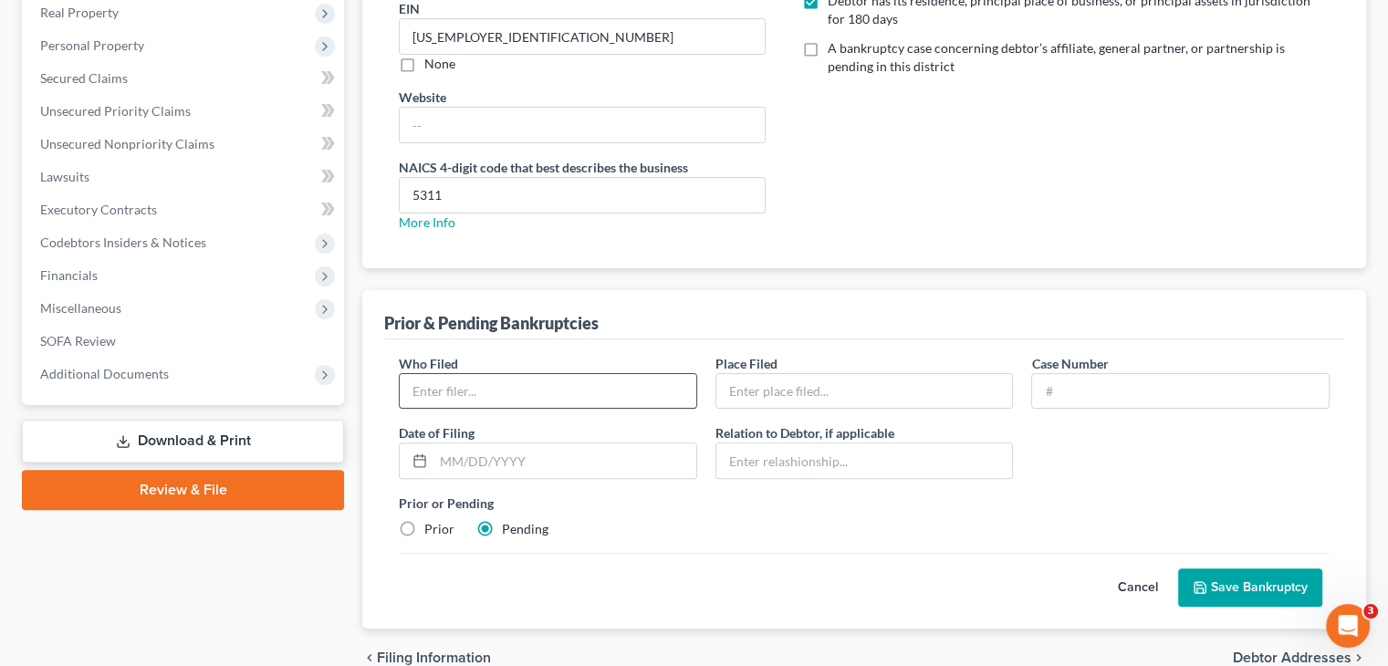
click at [461, 374] on input "text" at bounding box center [548, 391] width 297 height 35
click at [803, 374] on input "text" at bounding box center [864, 391] width 297 height 35
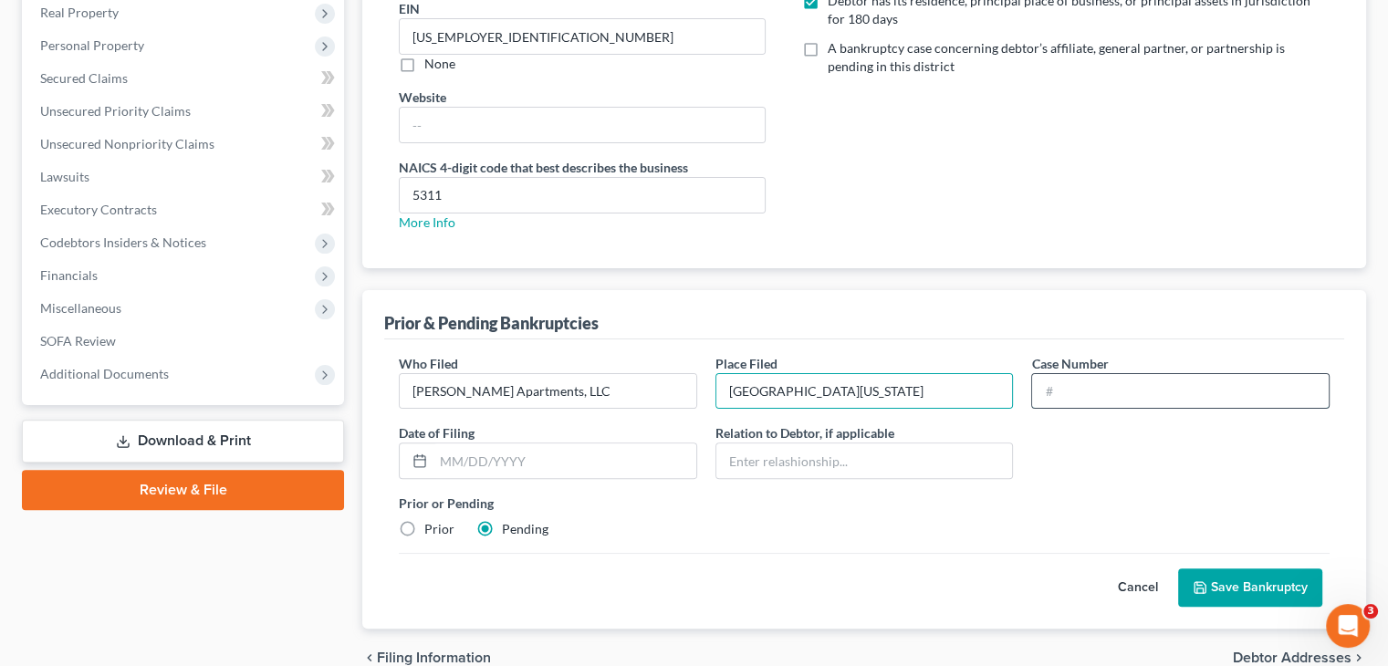
click at [1109, 374] on input "text" at bounding box center [1180, 391] width 297 height 35
click at [629, 444] on input "text" at bounding box center [565, 461] width 263 height 35
click at [767, 444] on input "text" at bounding box center [864, 461] width 297 height 35
click at [1227, 569] on button "Save Bankruptcy" at bounding box center [1250, 588] width 144 height 38
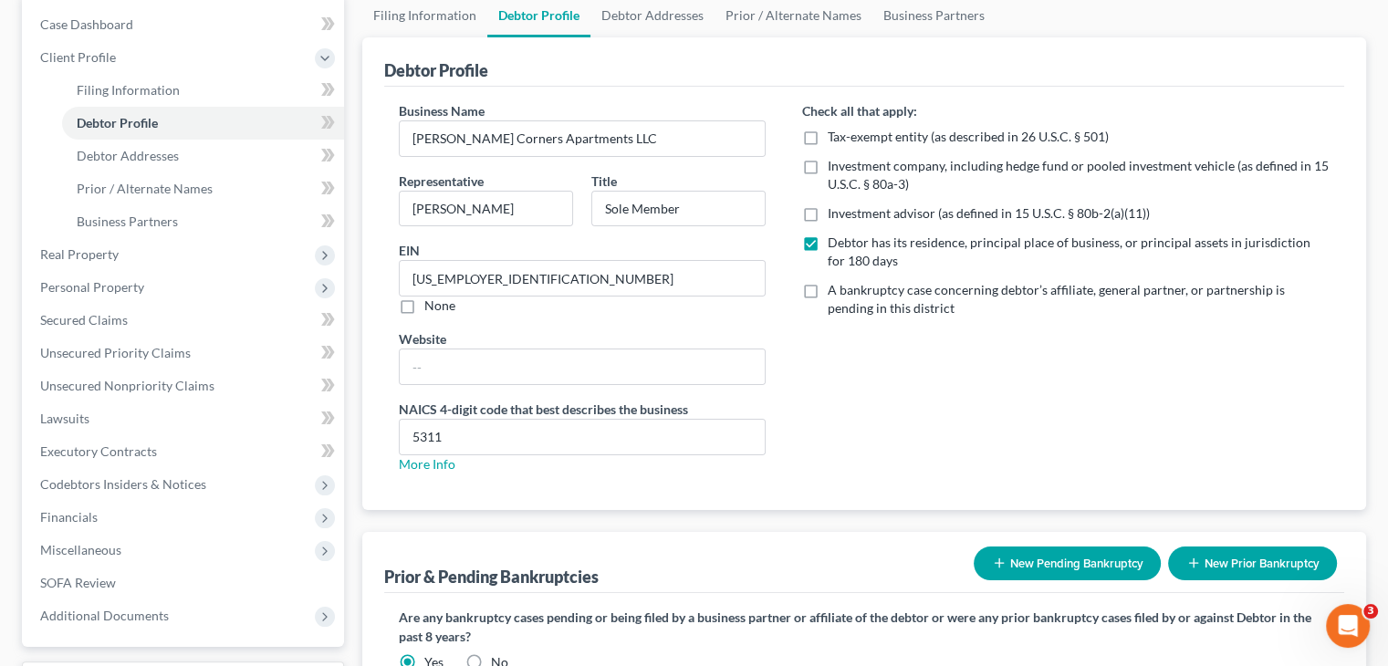
scroll to position [0, 0]
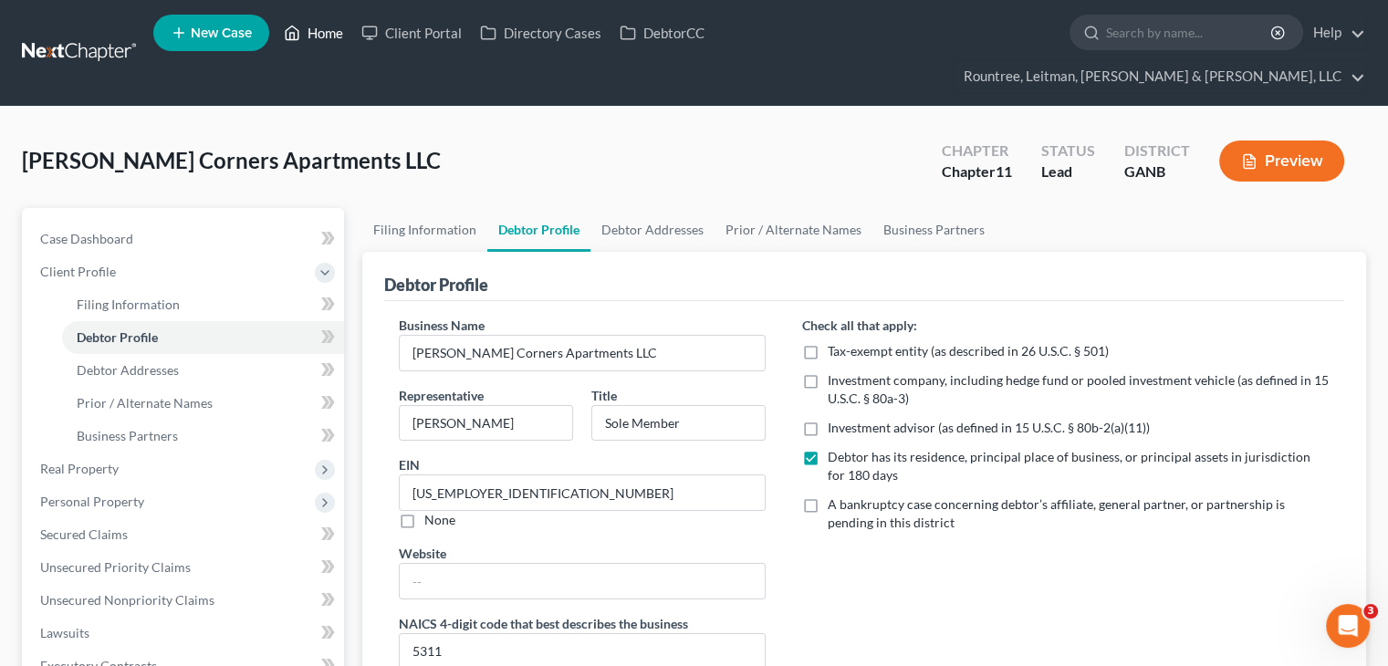
click at [332, 34] on link "Home" at bounding box center [314, 32] width 78 height 33
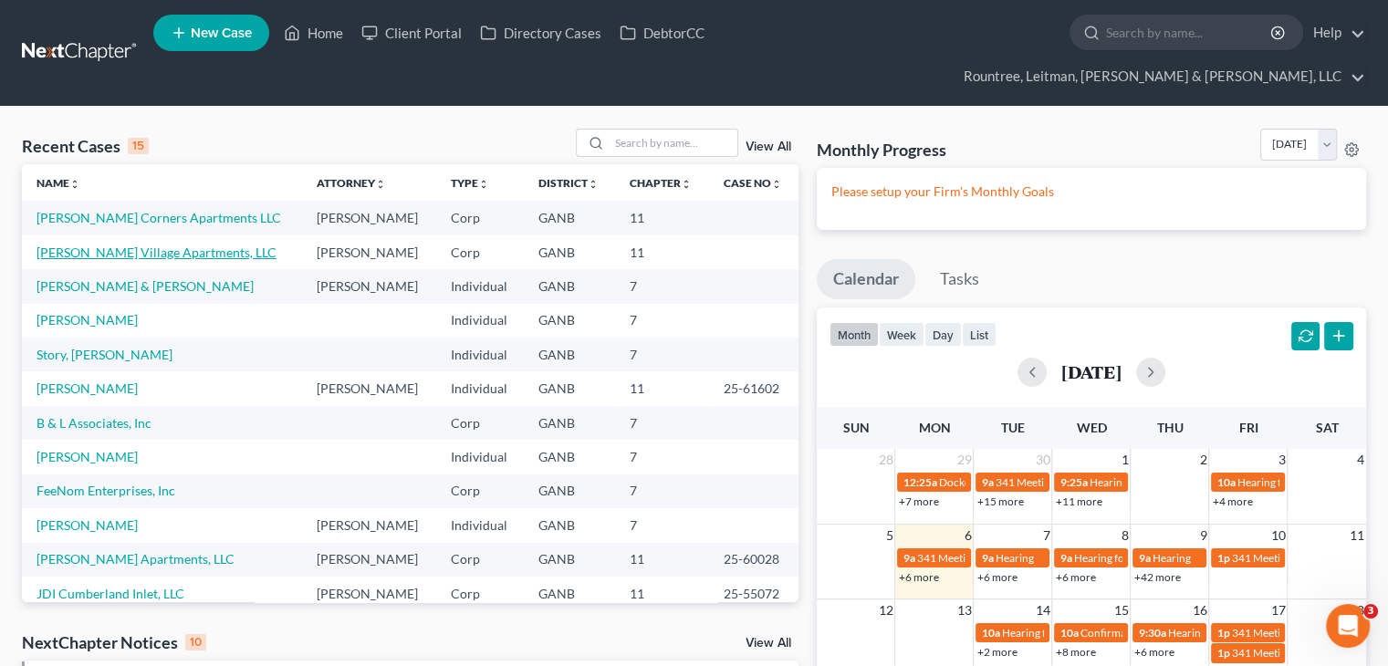
click at [123, 245] on link "[PERSON_NAME] Village Apartments, LLC" at bounding box center [157, 253] width 240 height 16
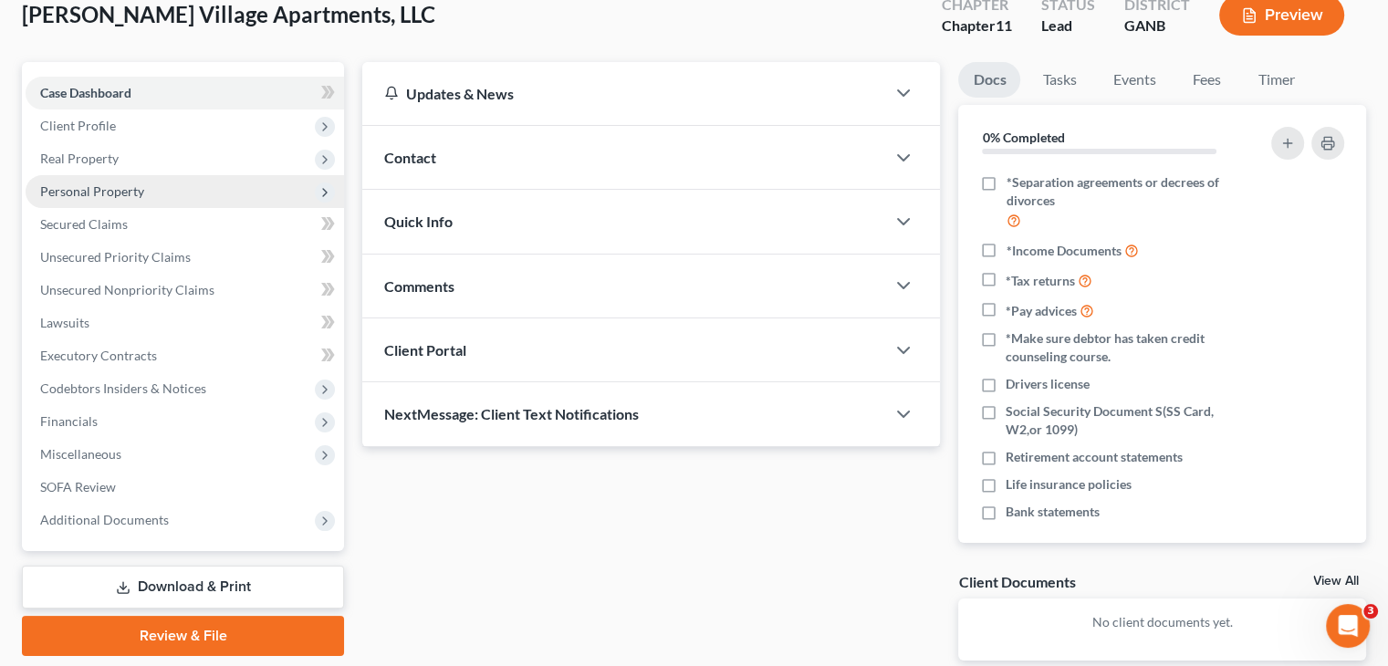
scroll to position [114, 0]
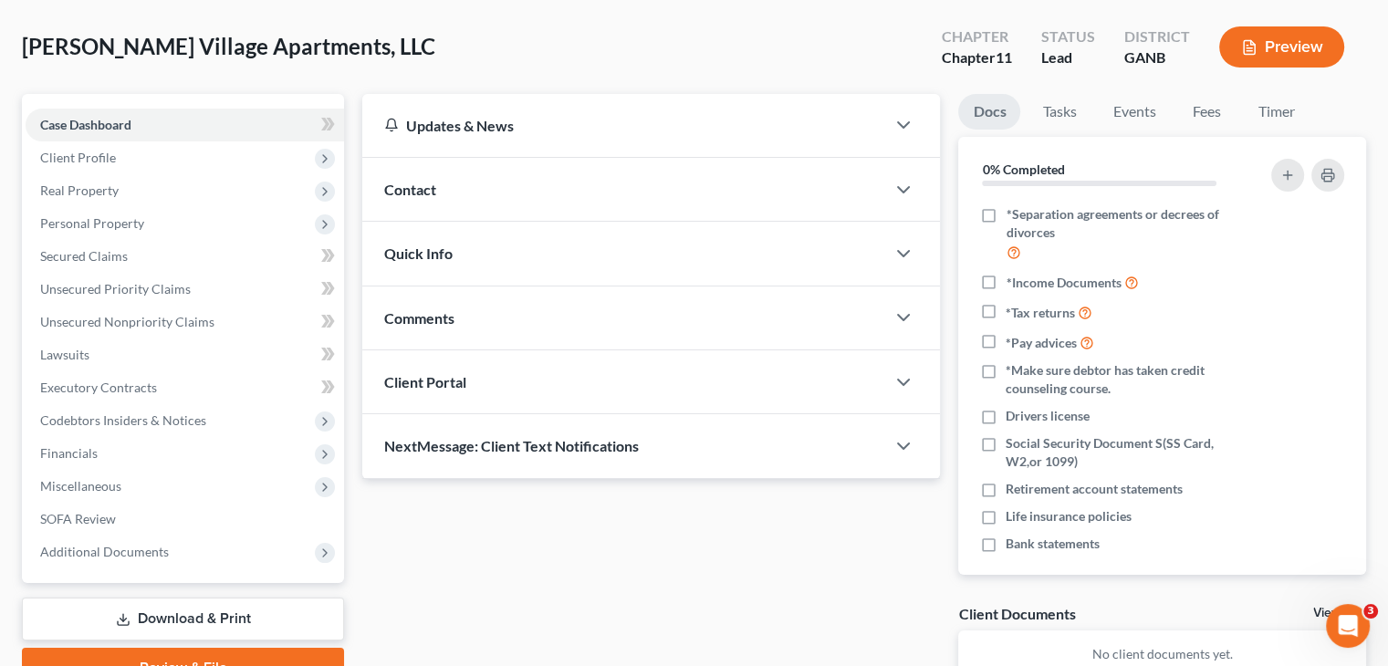
click at [215, 598] on link "Download & Print" at bounding box center [183, 619] width 322 height 43
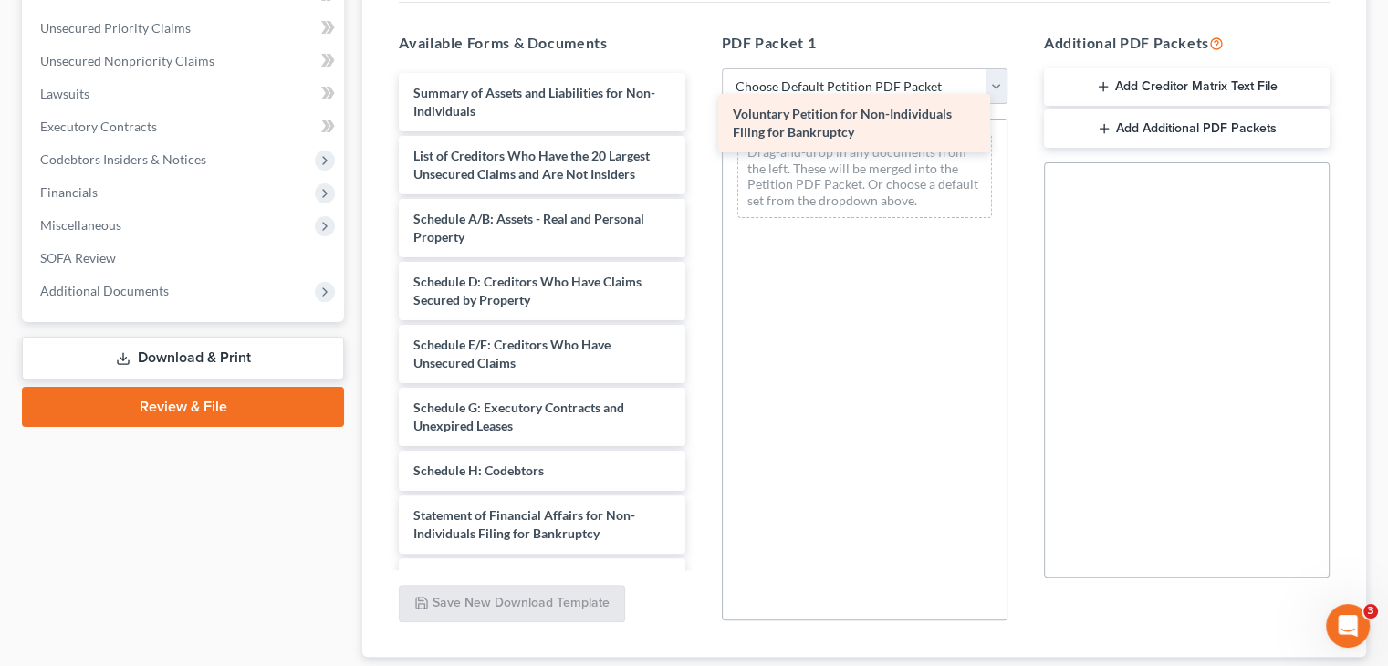
drag, startPoint x: 494, startPoint y: 62, endPoint x: 811, endPoint y: 116, distance: 322.1
click at [699, 116] on div "Voluntary Petition for Non-Individuals Filing for Bankruptcy Voluntary Petition…" at bounding box center [541, 434] width 315 height 723
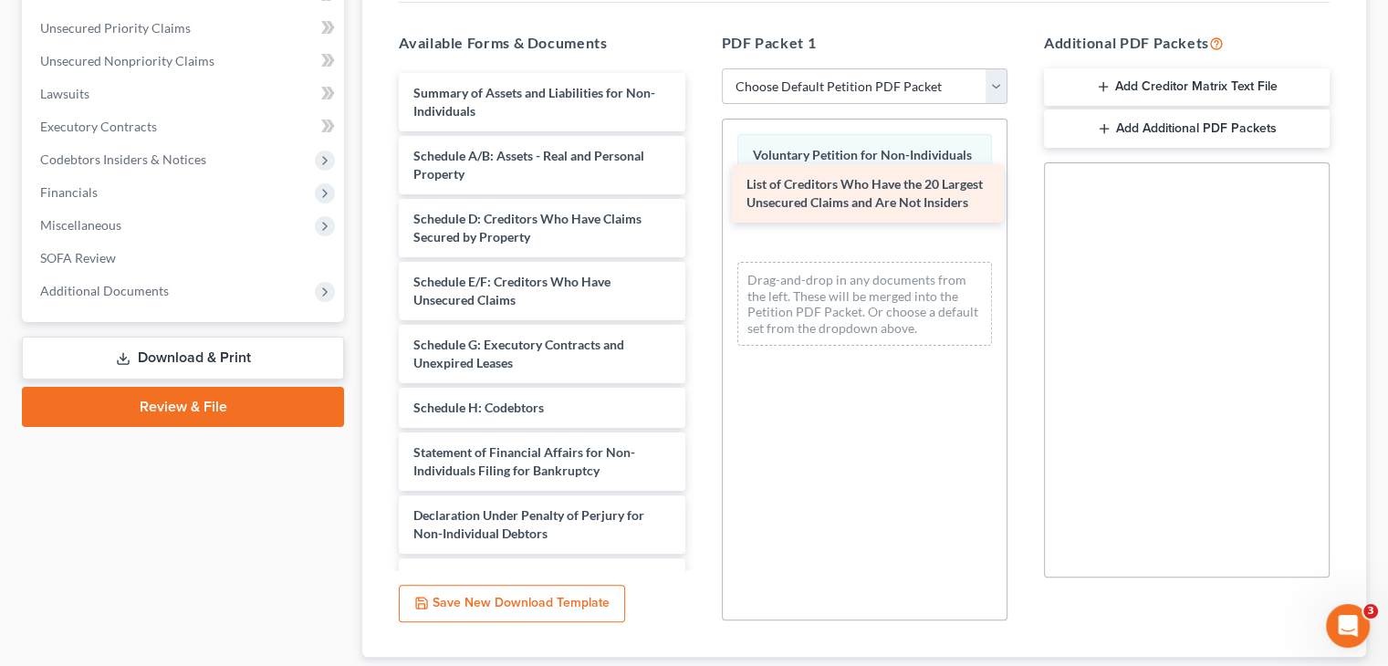
drag, startPoint x: 540, startPoint y: 125, endPoint x: 872, endPoint y: 187, distance: 337.9
click at [699, 187] on div "List of Creditors Who Have the 20 Largest Unsecured Claims and Are Not Insiders…" at bounding box center [541, 403] width 315 height 660
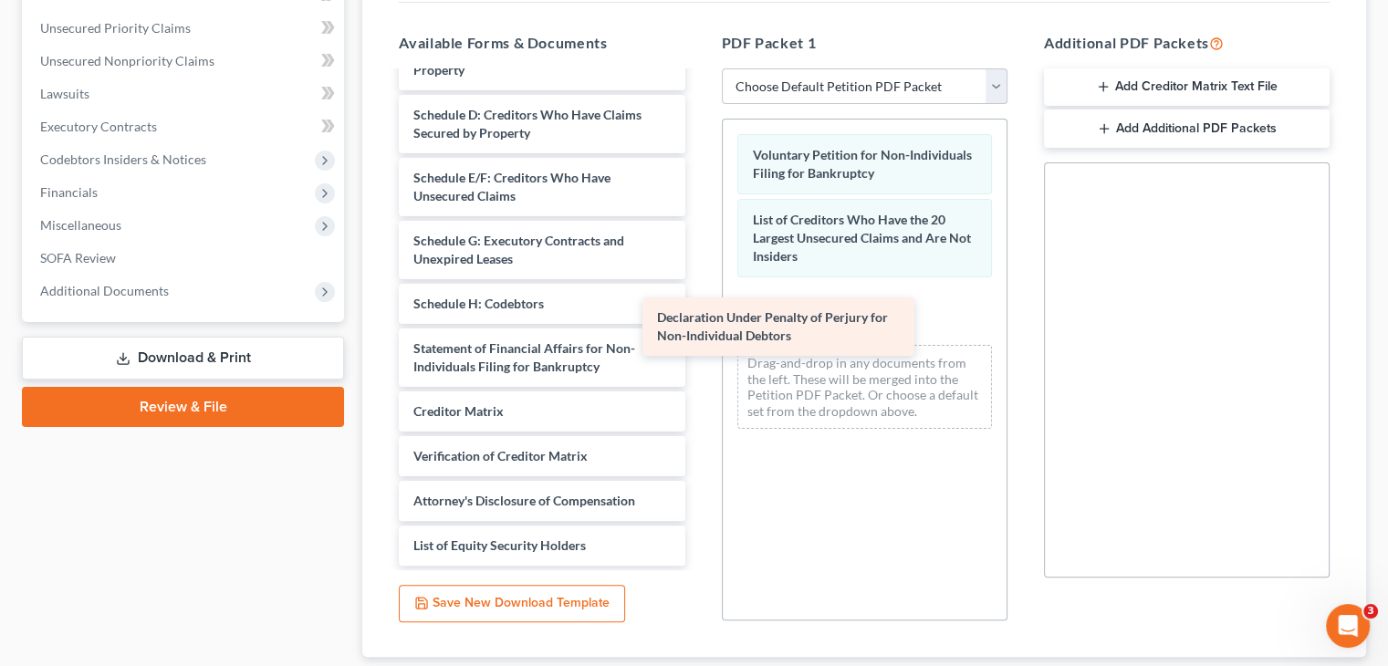
scroll to position [103, 0]
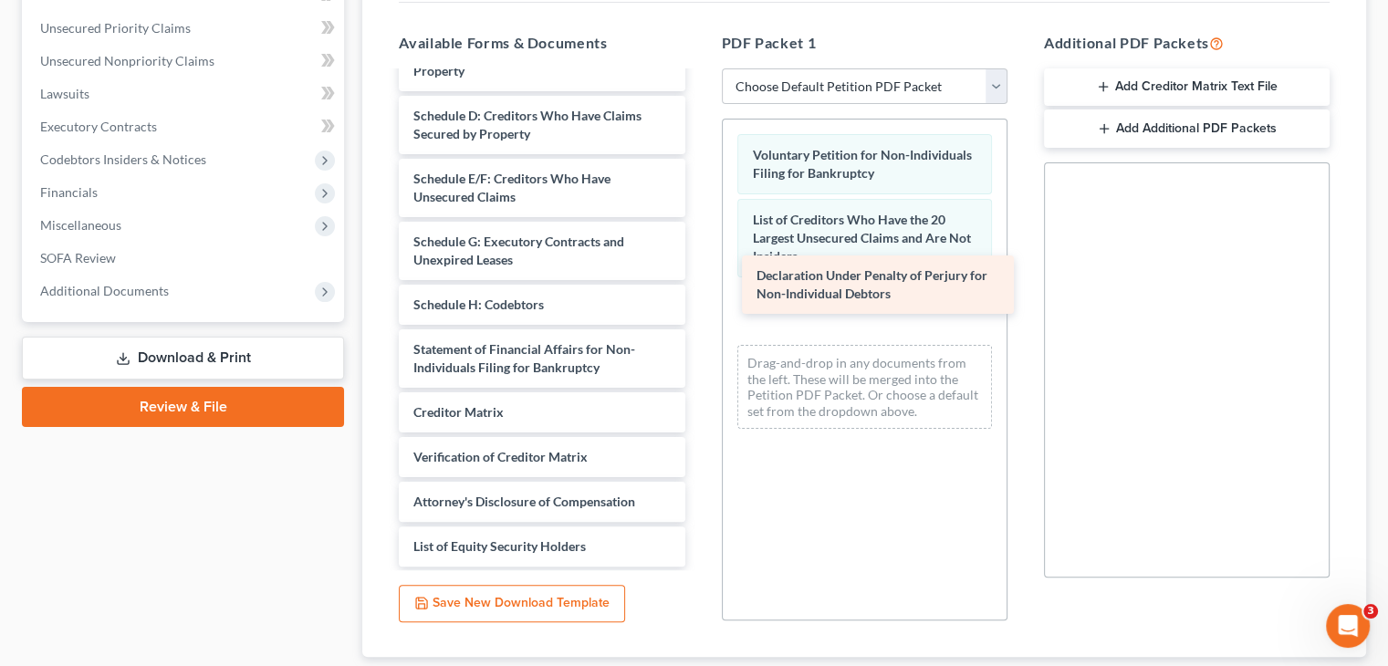
drag, startPoint x: 511, startPoint y: 331, endPoint x: 858, endPoint y: 284, distance: 350.0
click at [699, 284] on div "Declaration Under Penalty of Perjury for Non-Individual Debtors Summary of Asse…" at bounding box center [541, 268] width 315 height 597
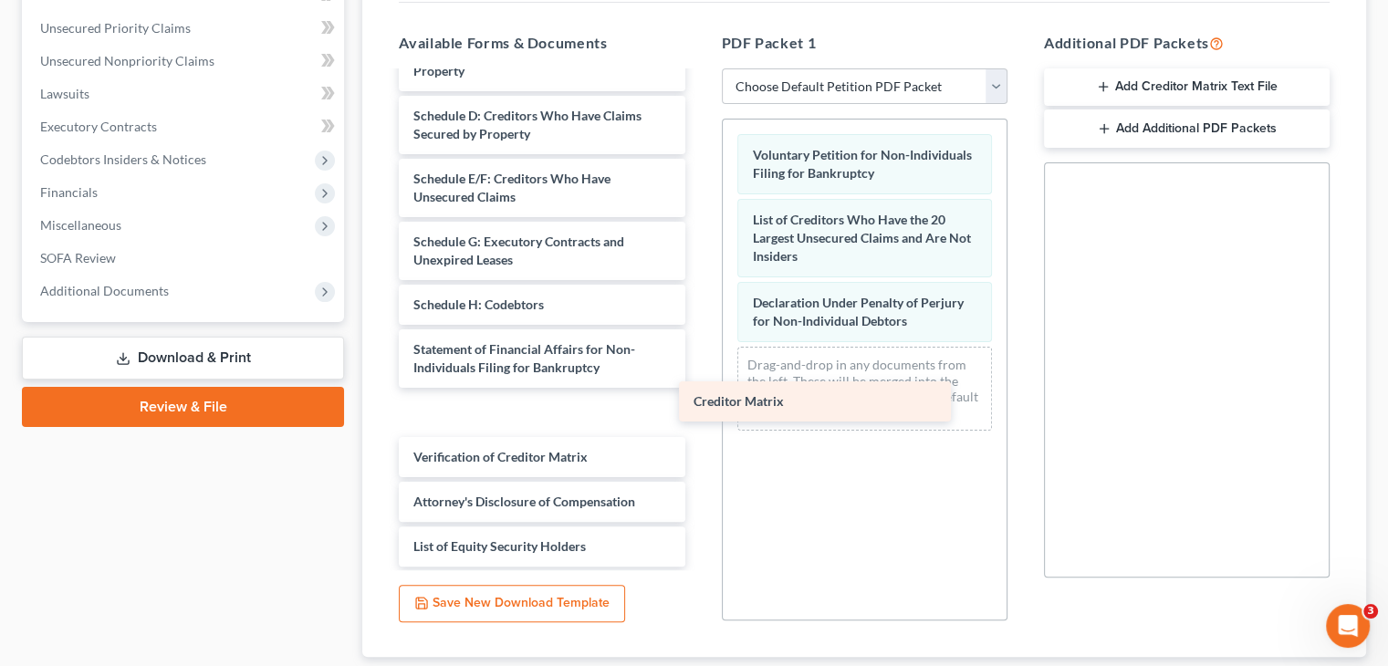
scroll to position [58, 0]
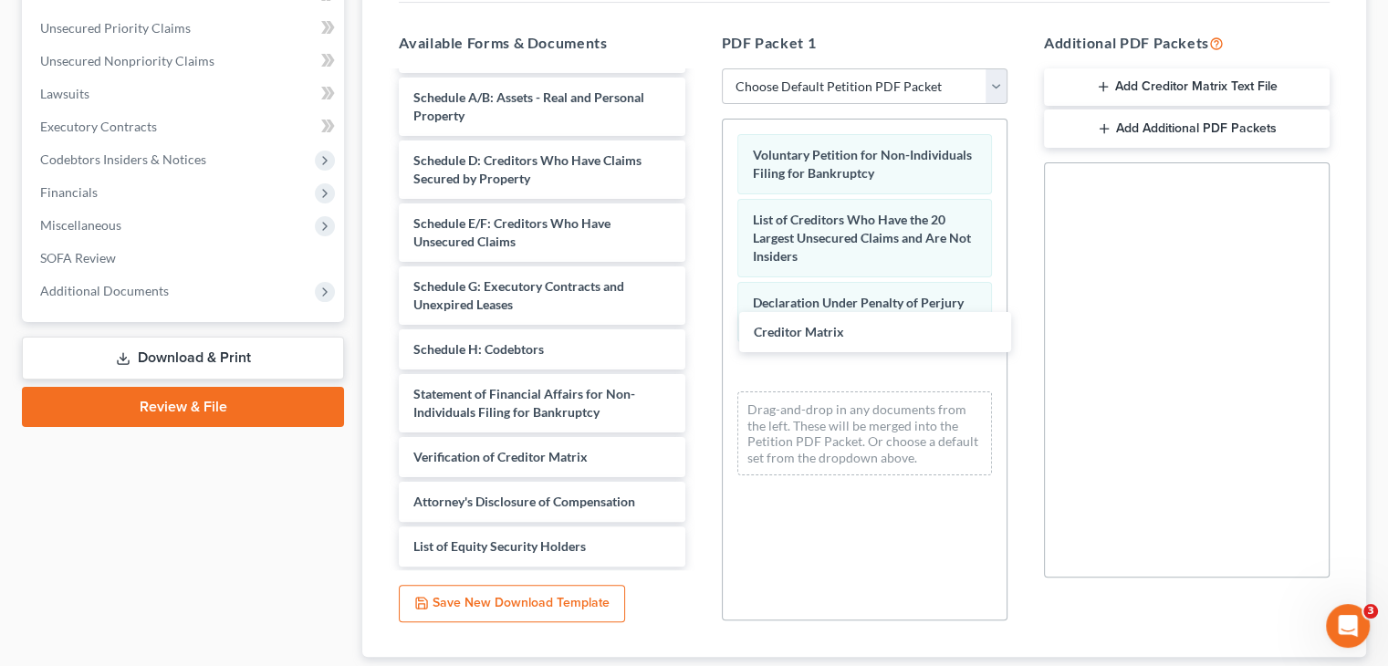
drag, startPoint x: 420, startPoint y: 375, endPoint x: 681, endPoint y: 361, distance: 261.4
click at [699, 329] on div "Creditor Matrix Summary of Assets and Liabilities for Non-Individuals Schedule …" at bounding box center [541, 291] width 315 height 552
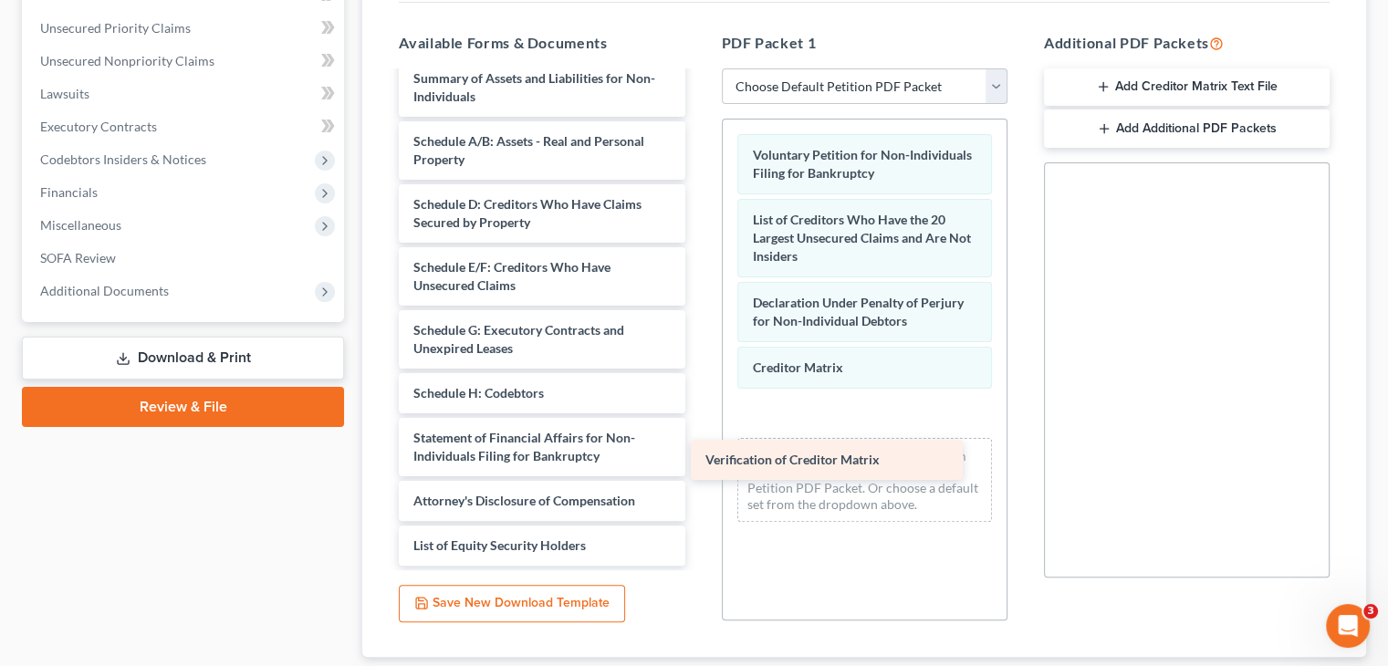
scroll to position [15, 0]
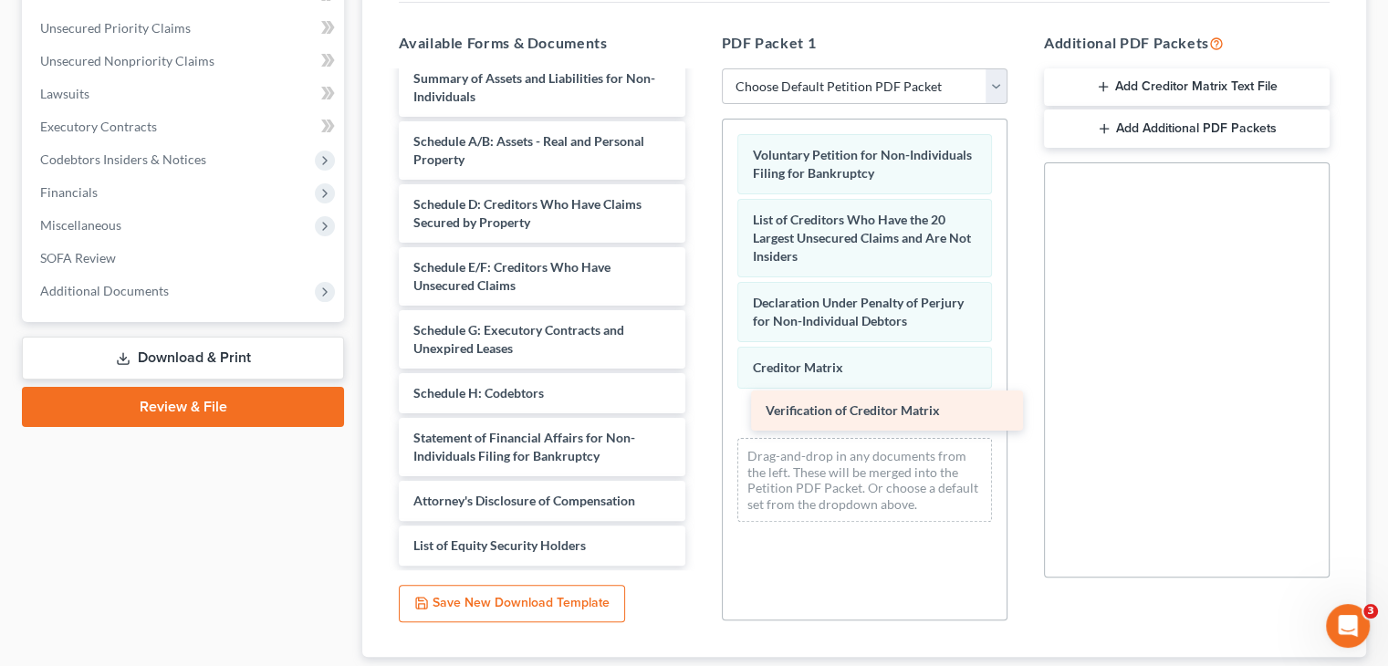
drag, startPoint x: 486, startPoint y: 421, endPoint x: 807, endPoint y: 384, distance: 322.4
click at [699, 389] on div "Verification of Creditor Matrix Summary of Assets and Liabilities for Non-Indiv…" at bounding box center [541, 311] width 315 height 507
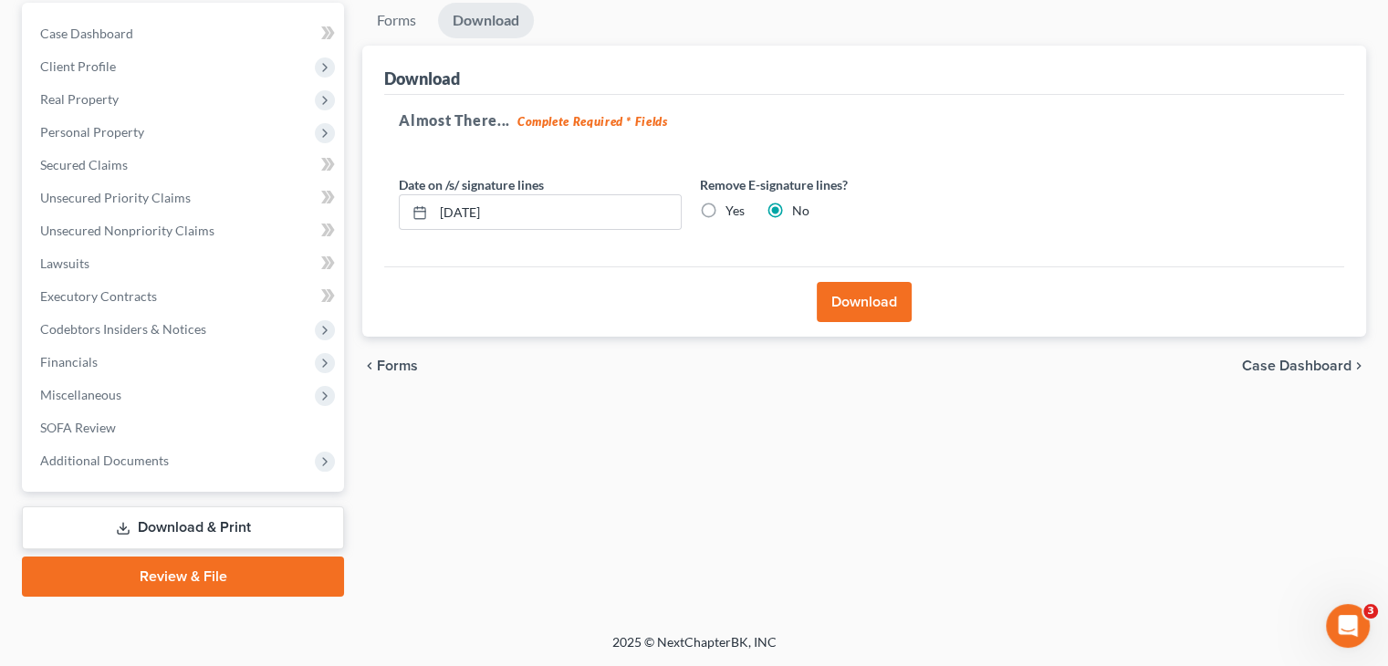
scroll to position [172, 0]
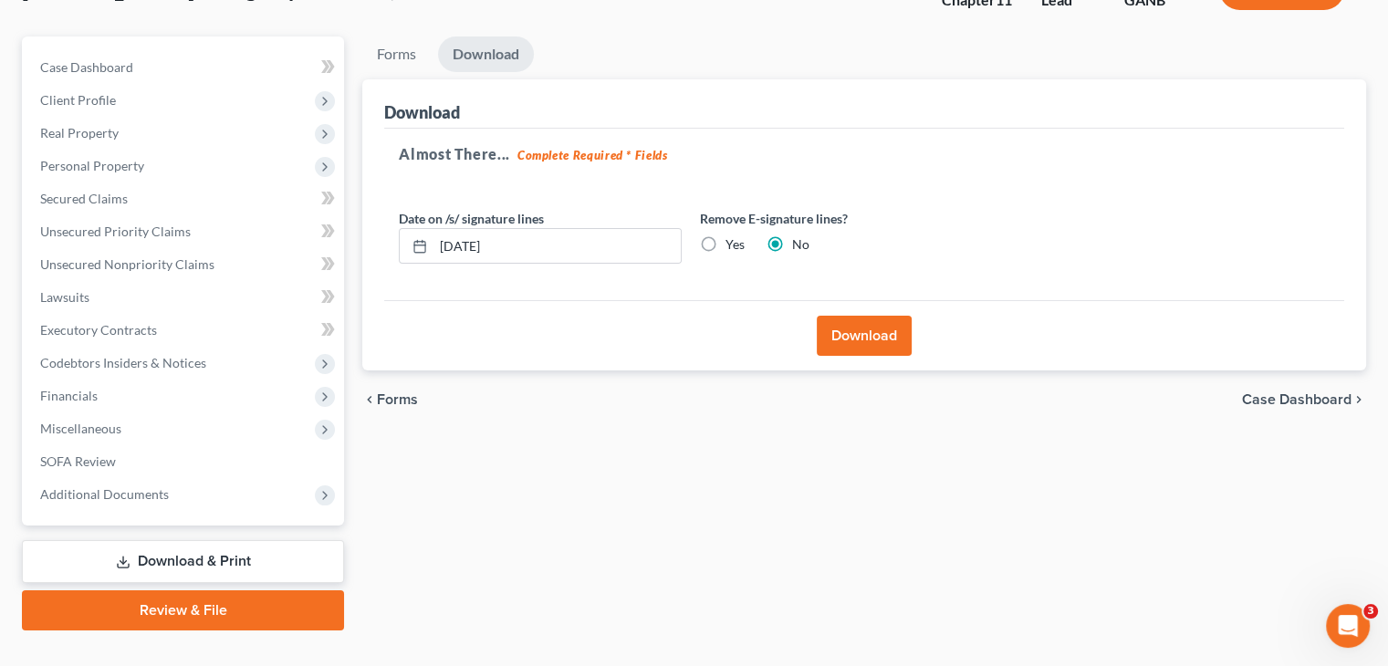
click at [854, 316] on button "Download" at bounding box center [864, 336] width 95 height 40
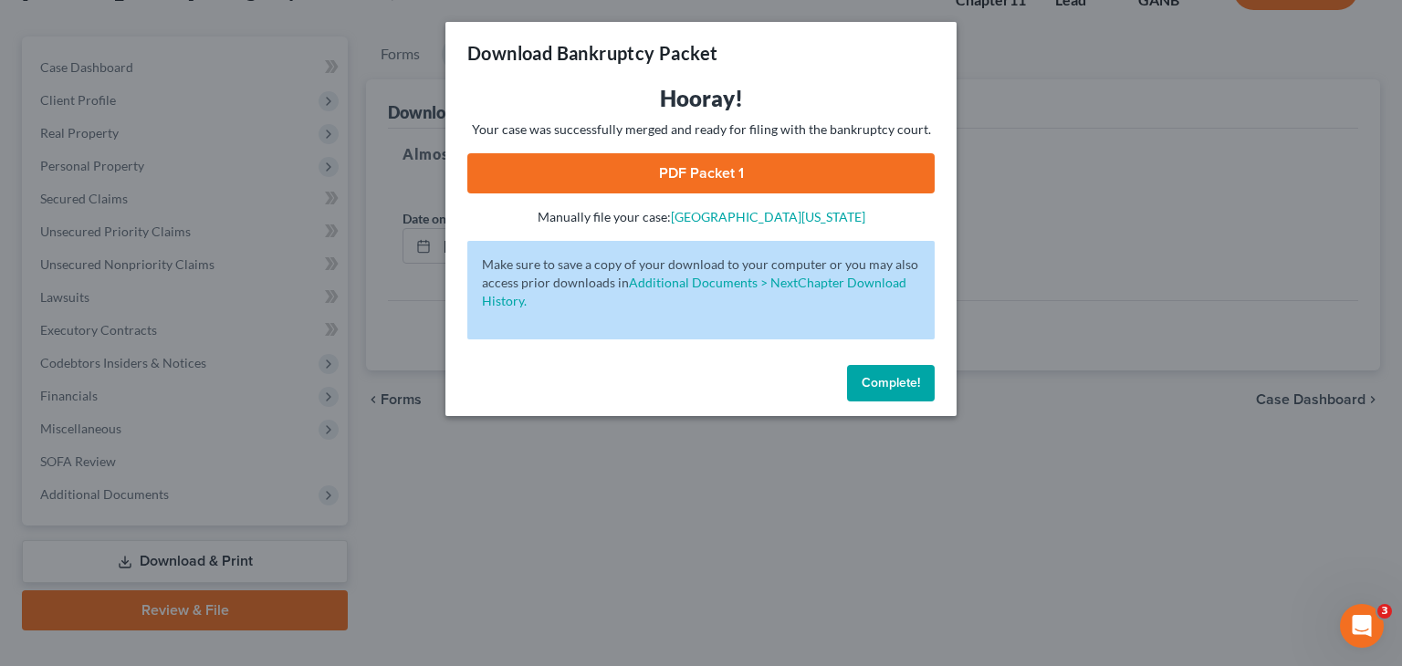
click at [687, 175] on link "PDF Packet 1" at bounding box center [700, 173] width 467 height 40
click at [887, 375] on span "Complete!" at bounding box center [891, 383] width 58 height 16
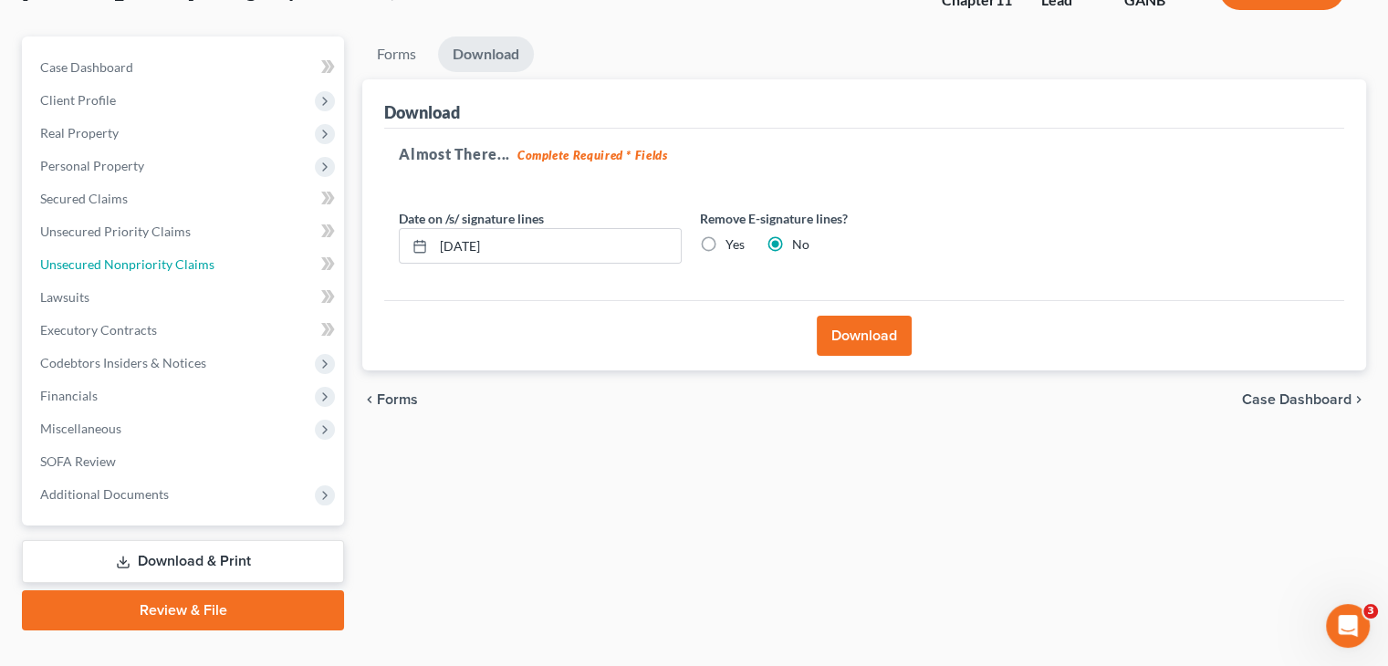
drag, startPoint x: 110, startPoint y: 229, endPoint x: 341, endPoint y: 253, distance: 233.0
click at [110, 256] on span "Unsecured Nonpriority Claims" at bounding box center [127, 264] width 174 height 16
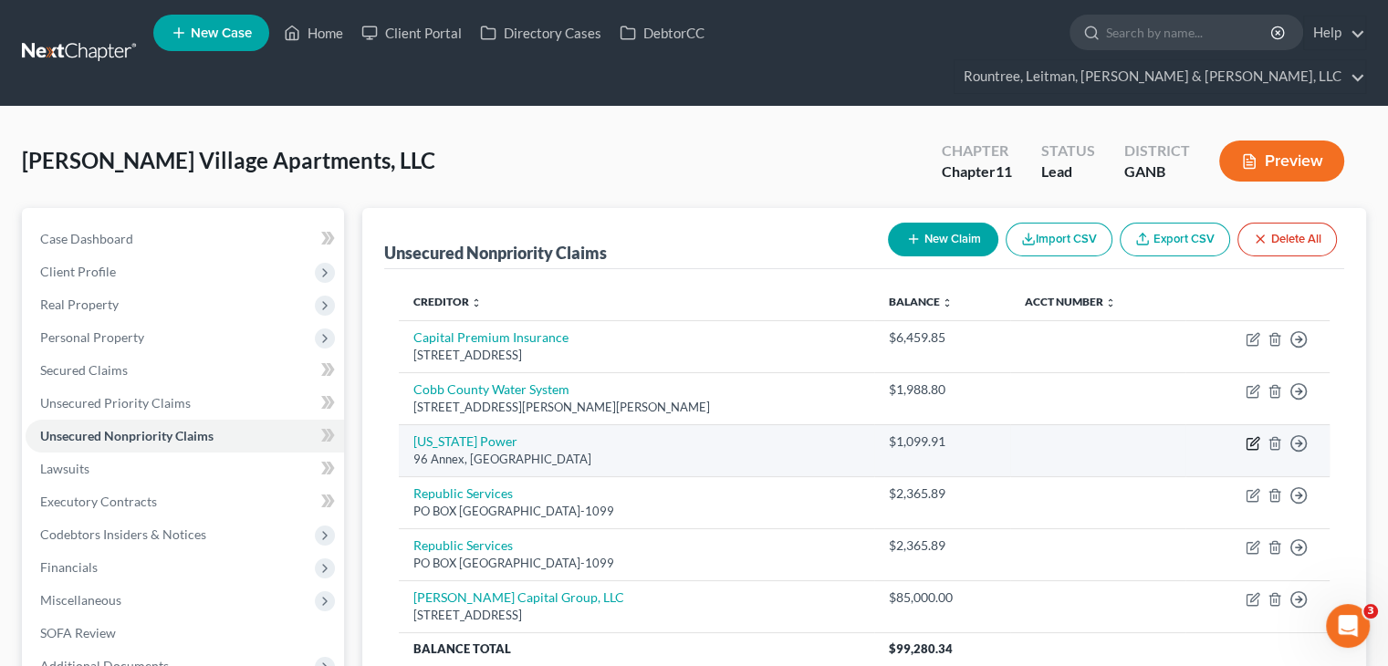
click at [1252, 437] on icon "button" at bounding box center [1254, 441] width 8 height 8
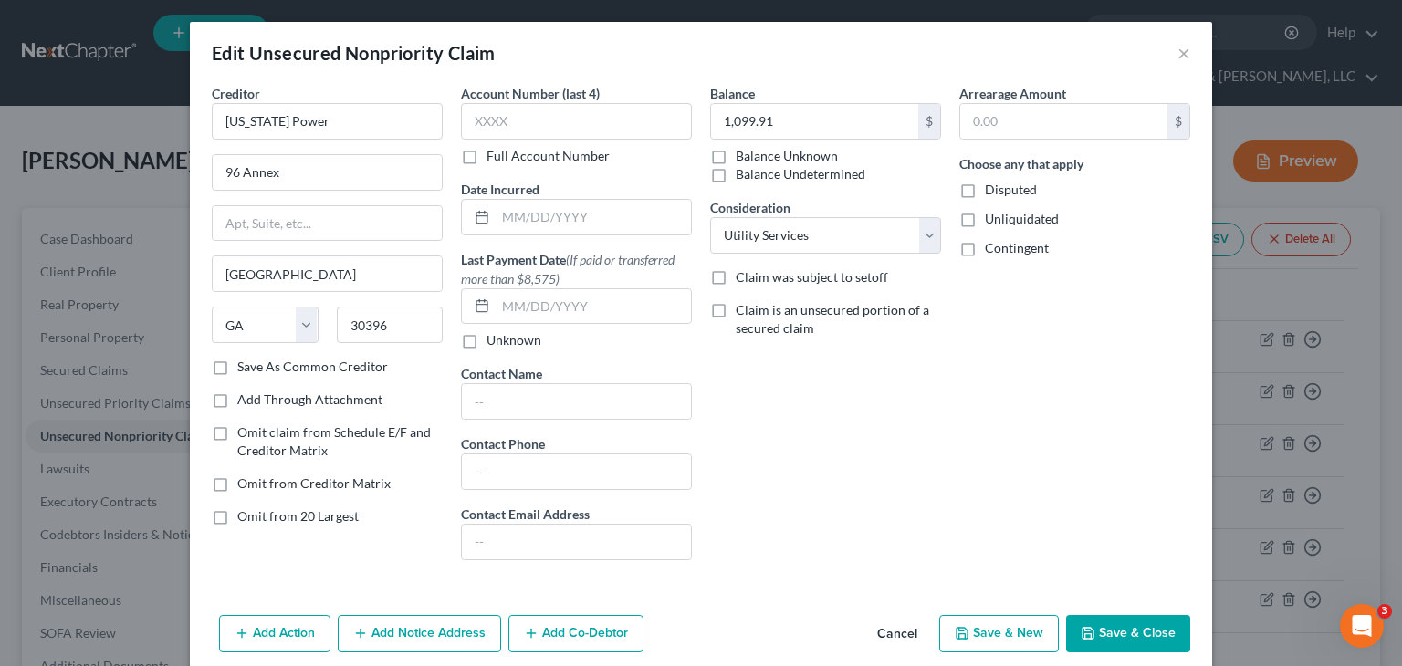
drag, startPoint x: 388, startPoint y: 372, endPoint x: 392, endPoint y: 346, distance: 26.9
click at [388, 371] on div "Save As Common Creditor" at bounding box center [327, 367] width 231 height 18
drag, startPoint x: 340, startPoint y: 271, endPoint x: 2, endPoint y: 280, distance: 337.8
click at [2, 280] on div "Edit Unsecured Nonpriority Claim × Creditor * [US_STATE] Power 96 Annex [GEOGRA…" at bounding box center [701, 333] width 1402 height 666
drag, startPoint x: 1120, startPoint y: 633, endPoint x: 1106, endPoint y: 625, distance: 16.0
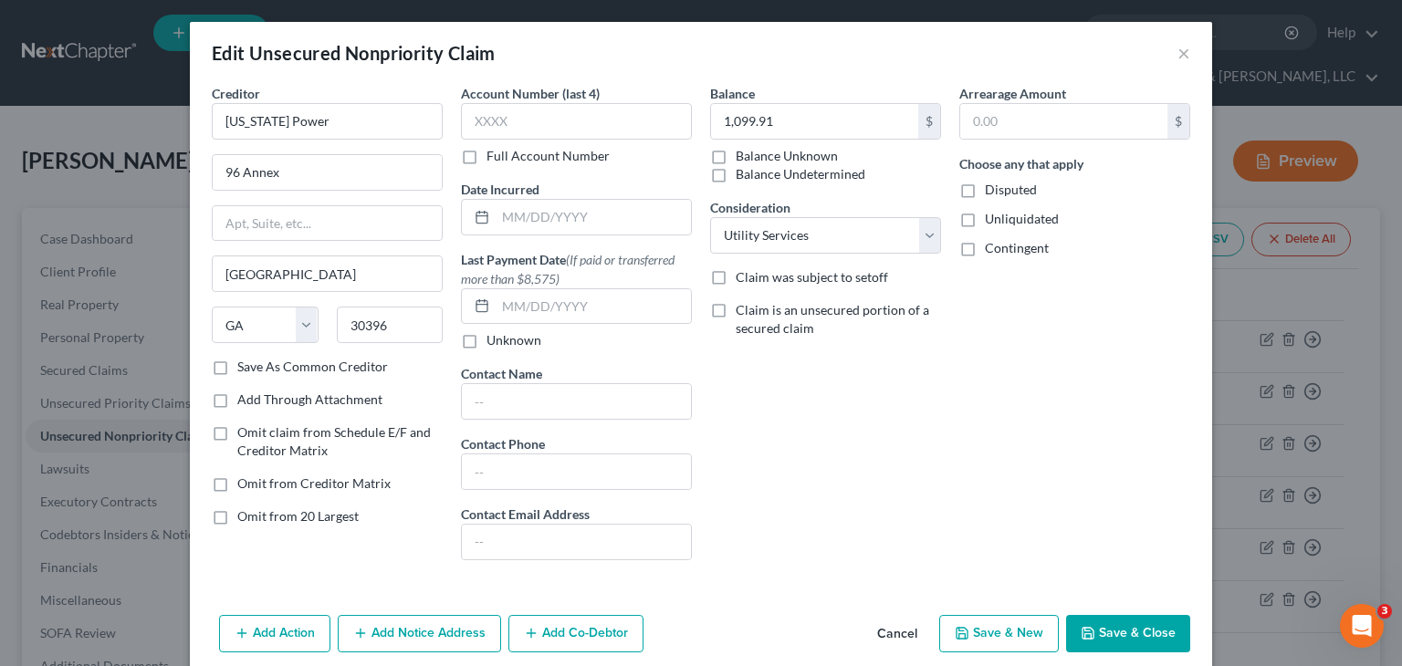
click at [1119, 633] on button "Save & Close" at bounding box center [1128, 634] width 124 height 38
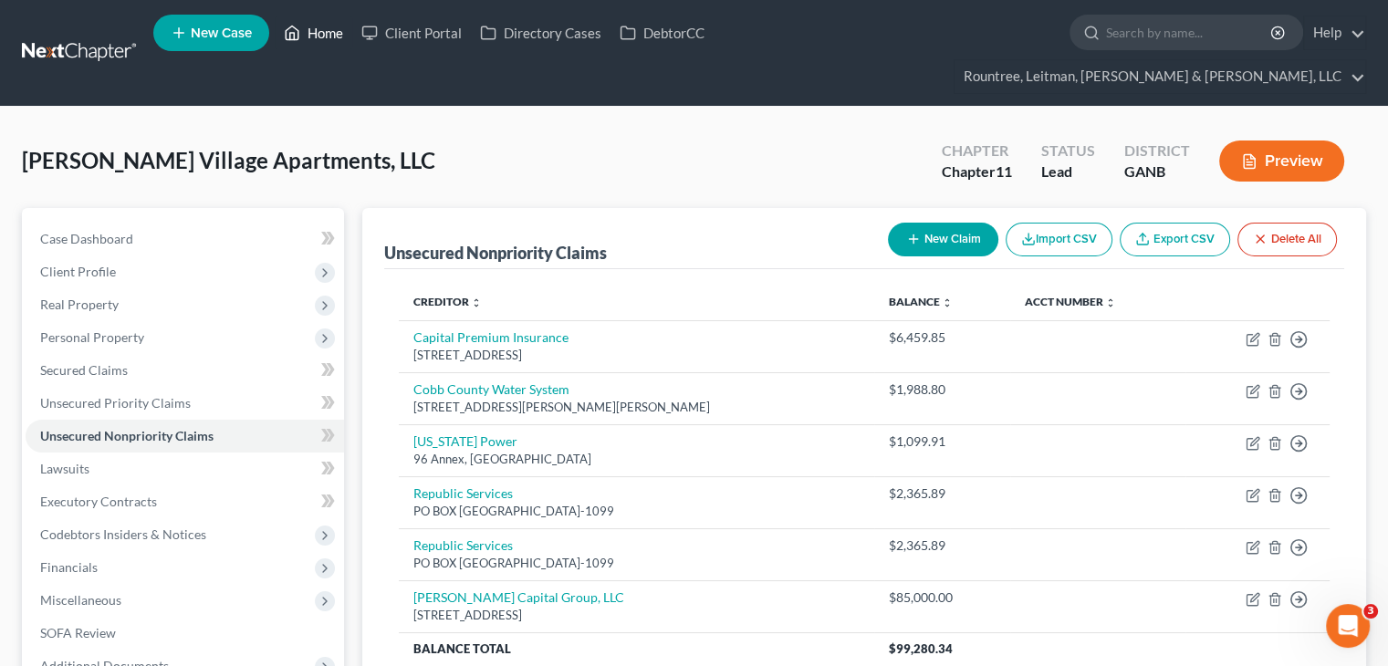
click at [332, 36] on link "Home" at bounding box center [314, 32] width 78 height 33
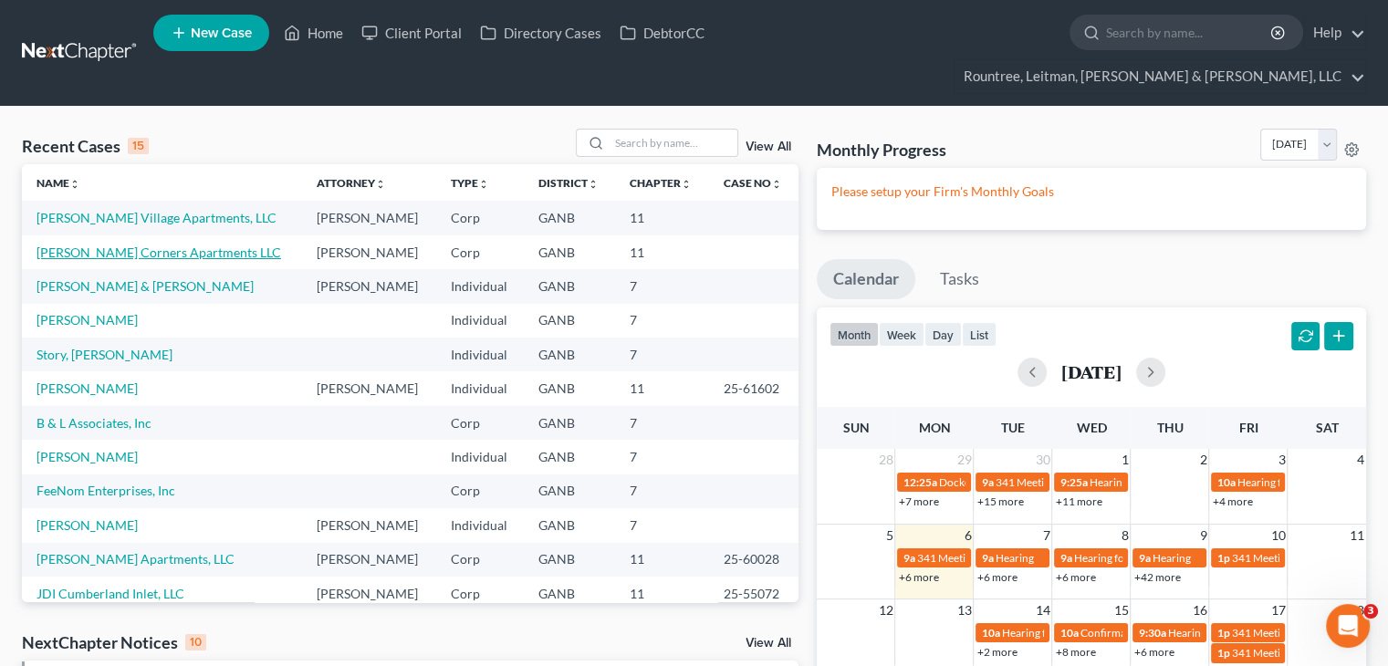
click at [131, 245] on link "[PERSON_NAME] Corners Apartments LLC" at bounding box center [159, 253] width 245 height 16
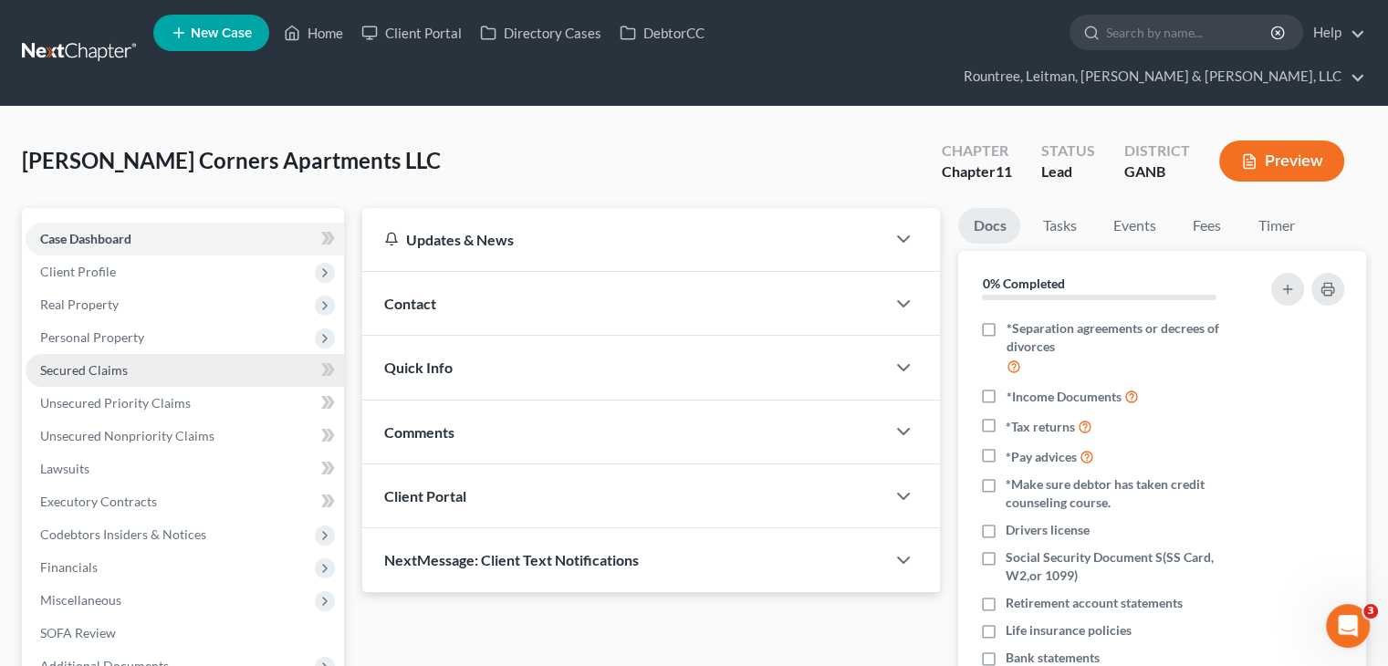
click at [102, 362] on span "Secured Claims" at bounding box center [84, 370] width 88 height 16
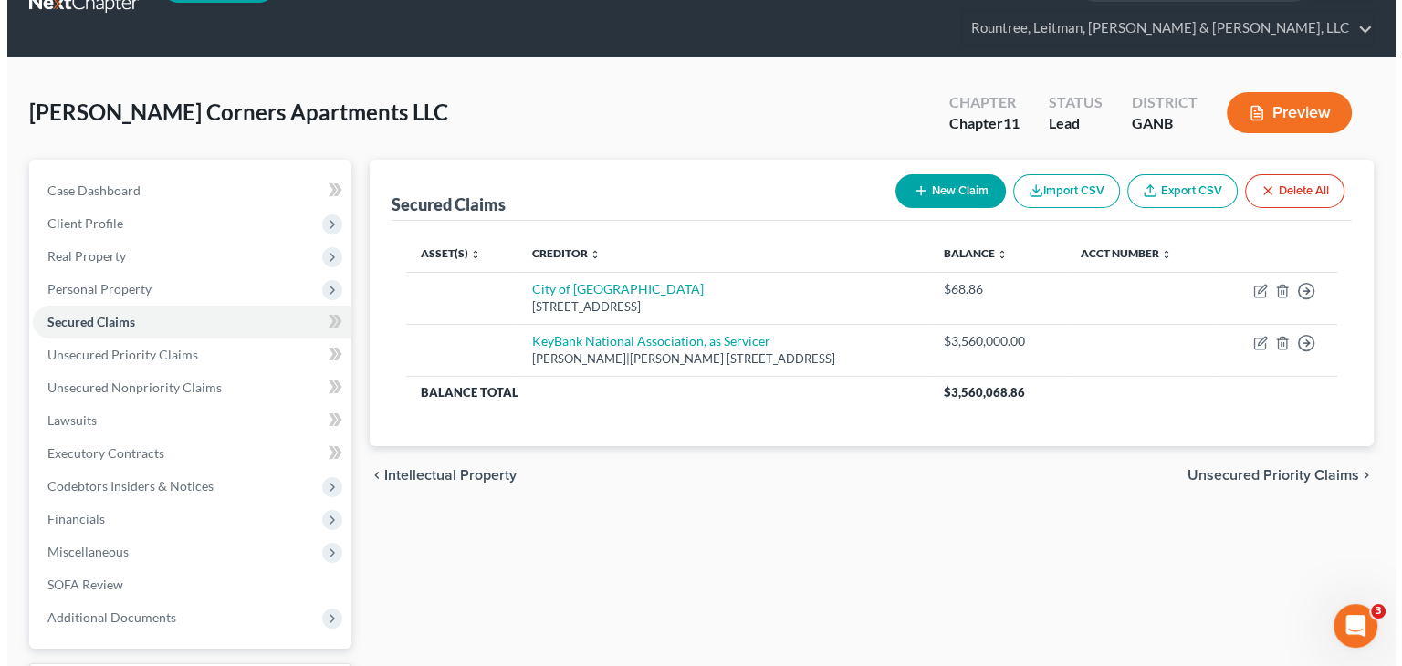
scroll to position [91, 0]
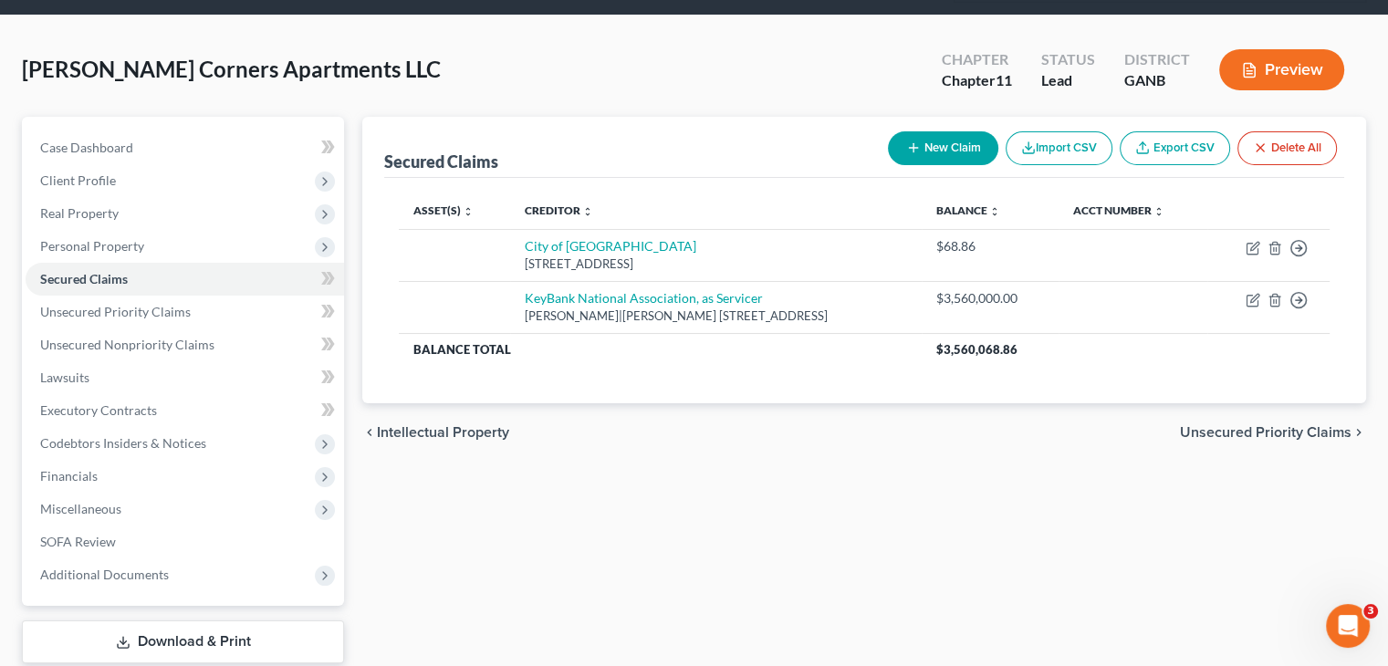
click at [954, 131] on button "New Claim" at bounding box center [943, 148] width 110 height 34
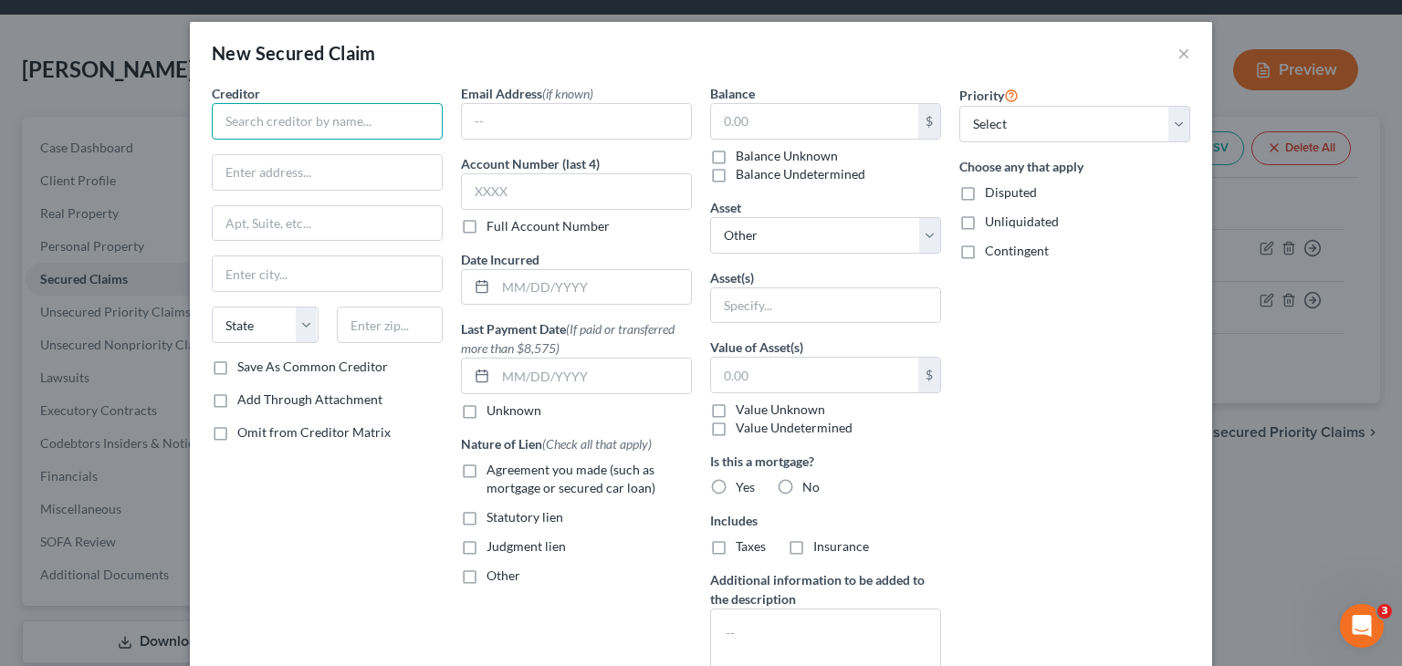
click at [325, 120] on input "text" at bounding box center [327, 121] width 231 height 37
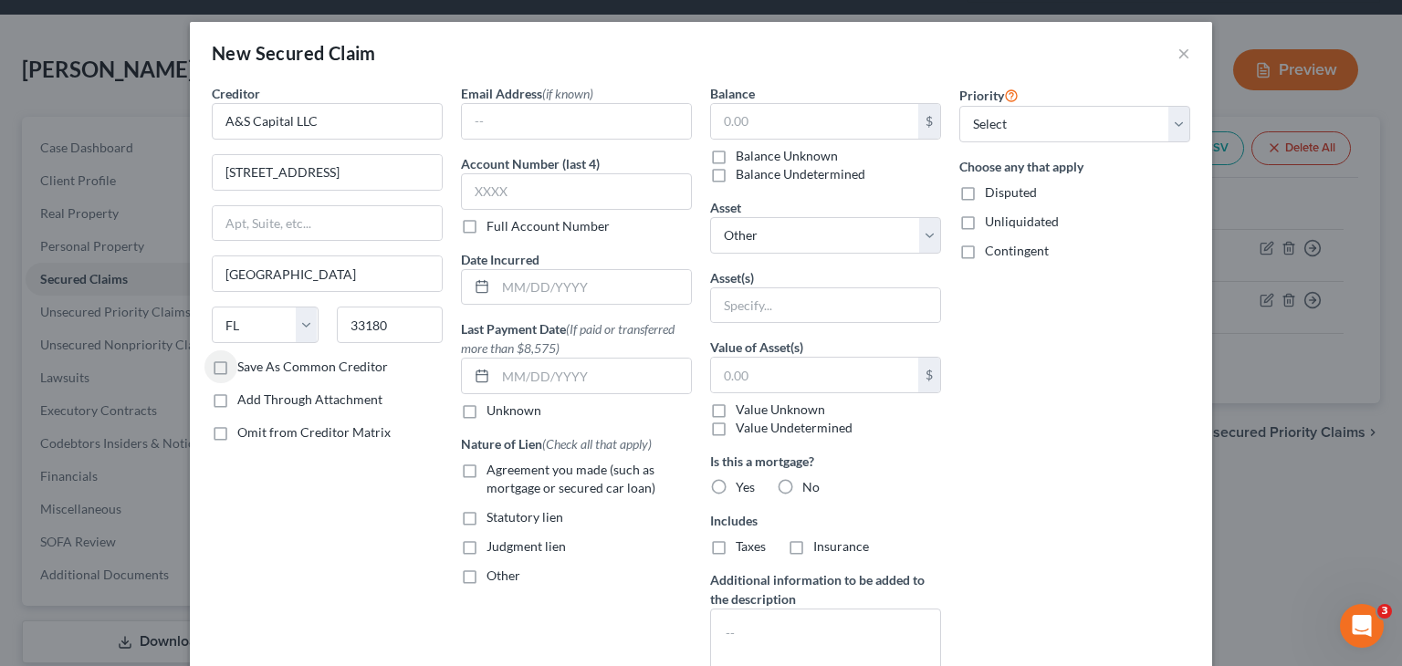
click at [237, 364] on label "Save As Common Creditor" at bounding box center [312, 367] width 151 height 18
click at [245, 364] on input "Save As Common Creditor" at bounding box center [251, 364] width 12 height 12
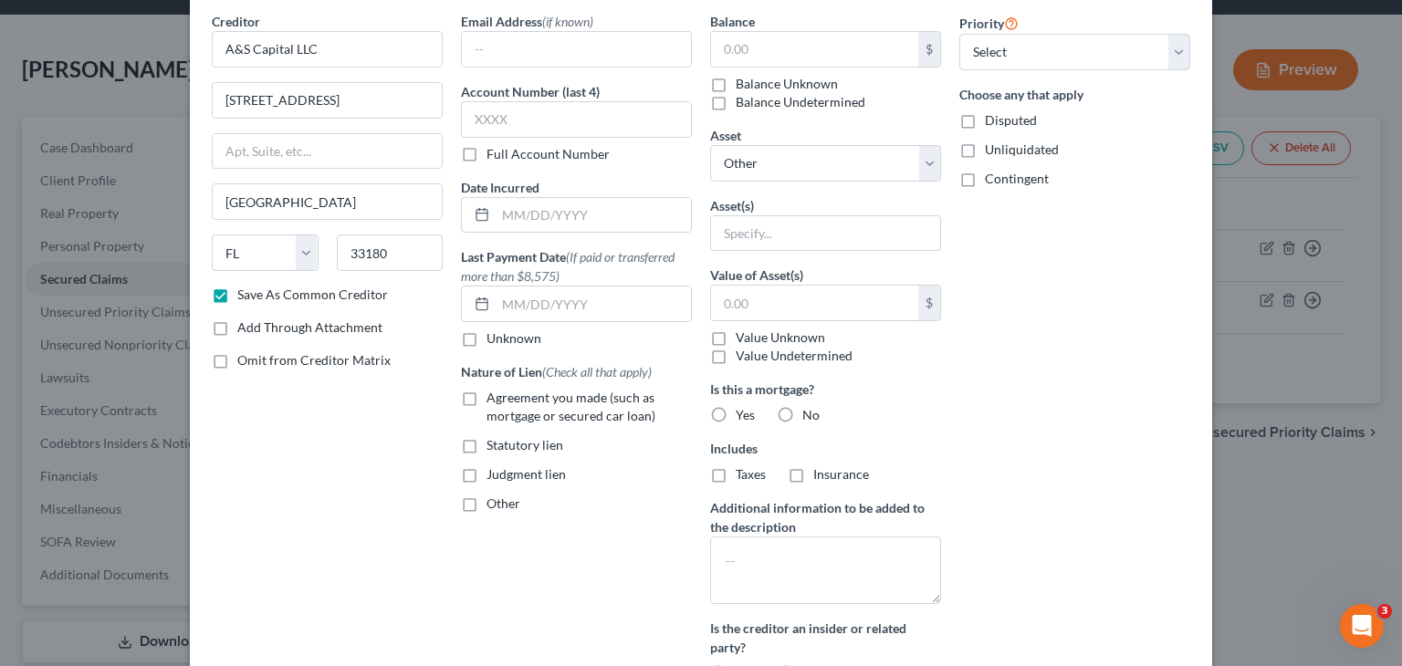
scroll to position [216, 0]
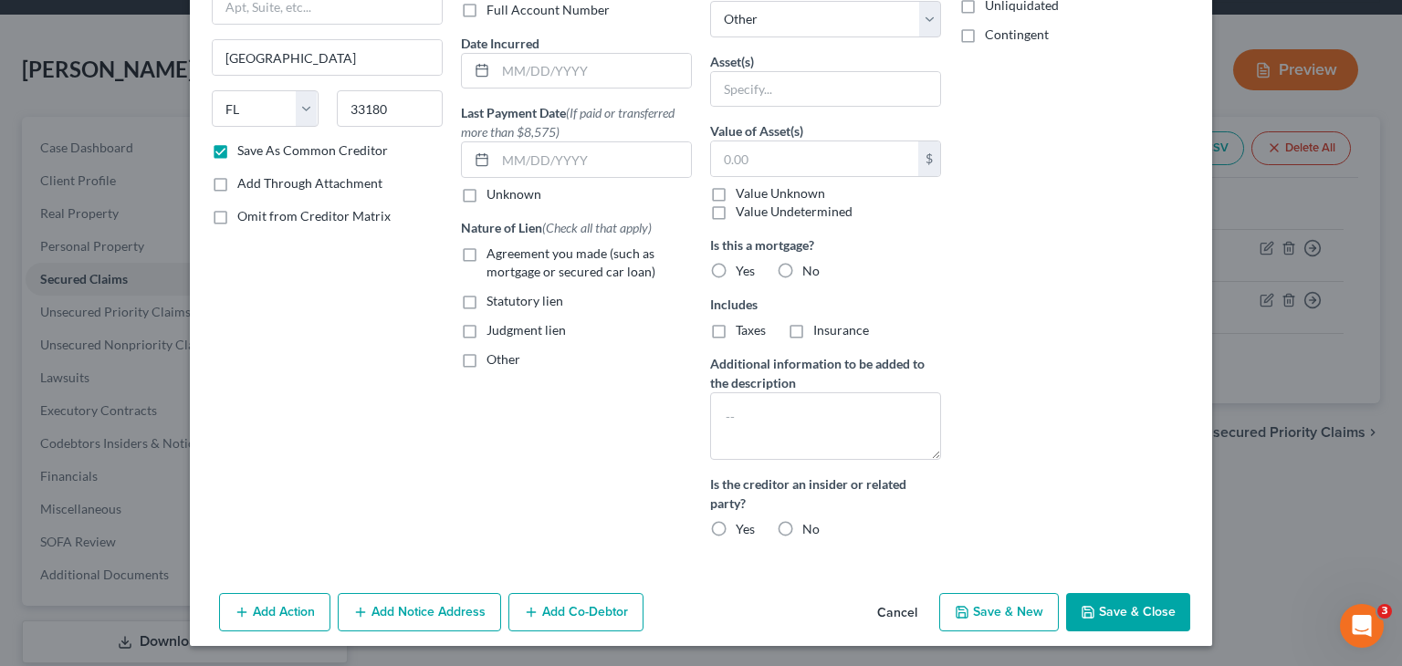
click at [1135, 612] on button "Save & Close" at bounding box center [1128, 612] width 124 height 38
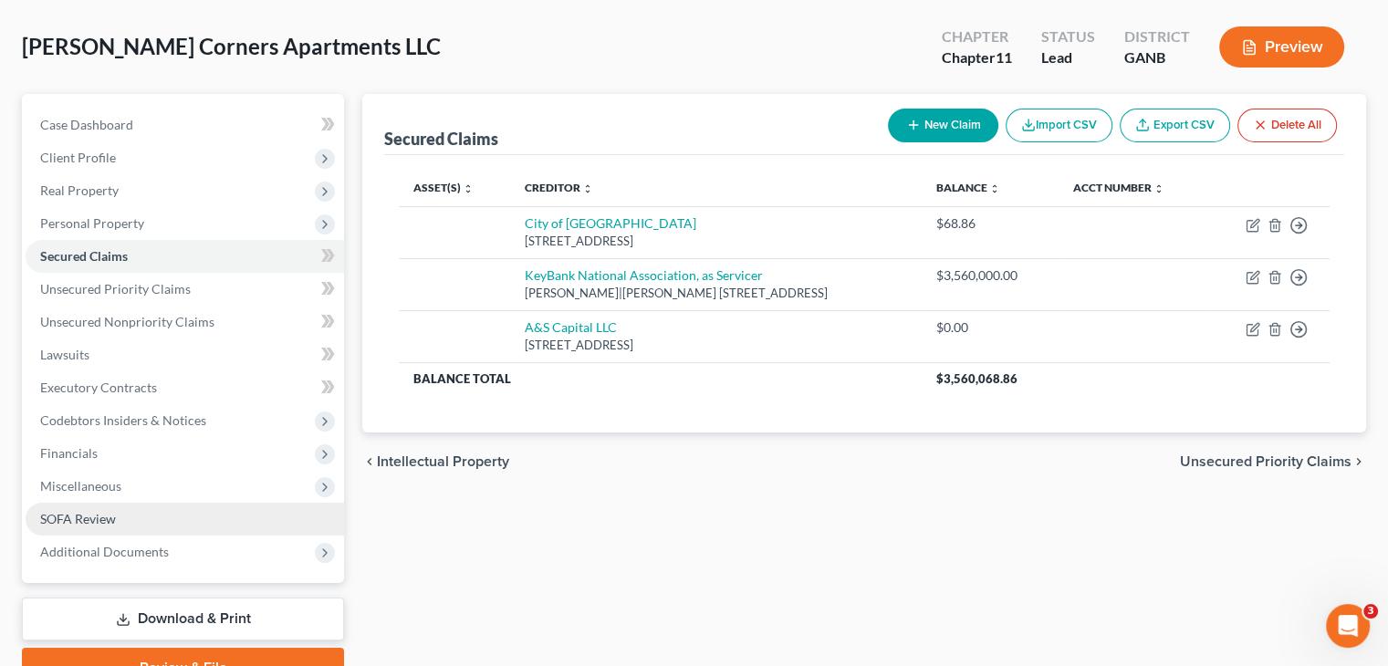
scroll to position [172, 0]
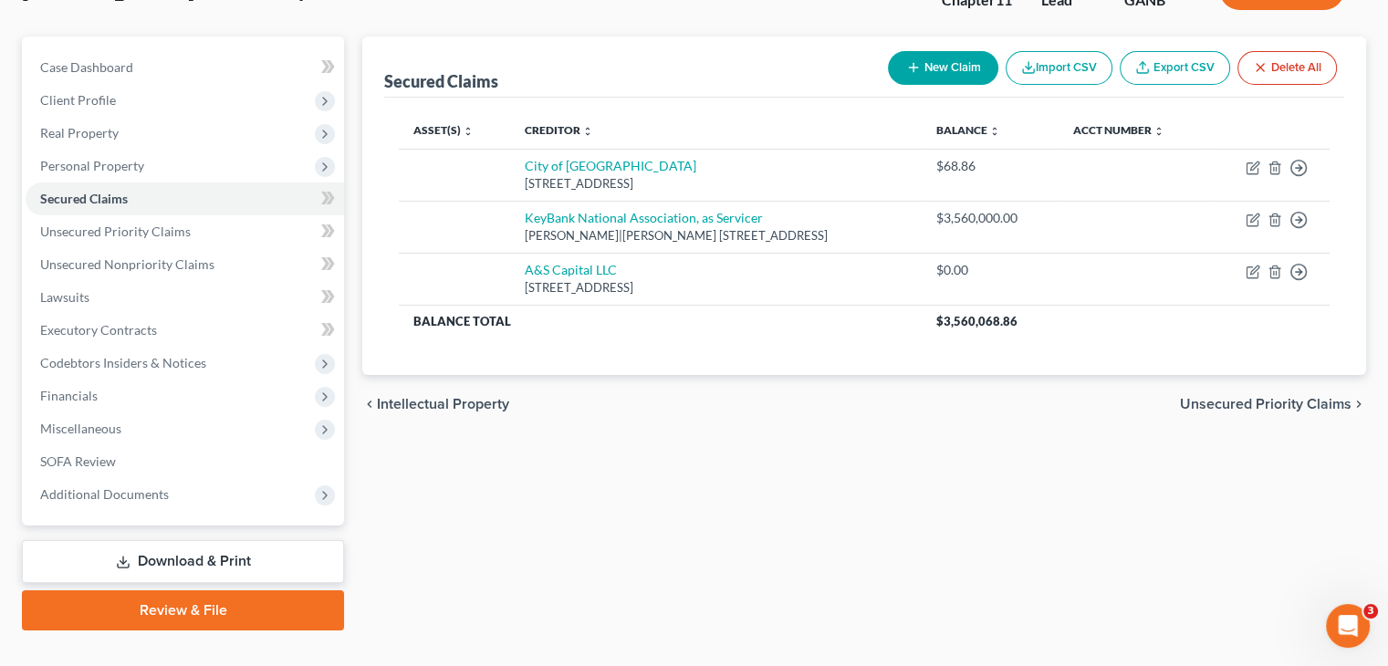
click at [218, 540] on link "Download & Print" at bounding box center [183, 561] width 322 height 43
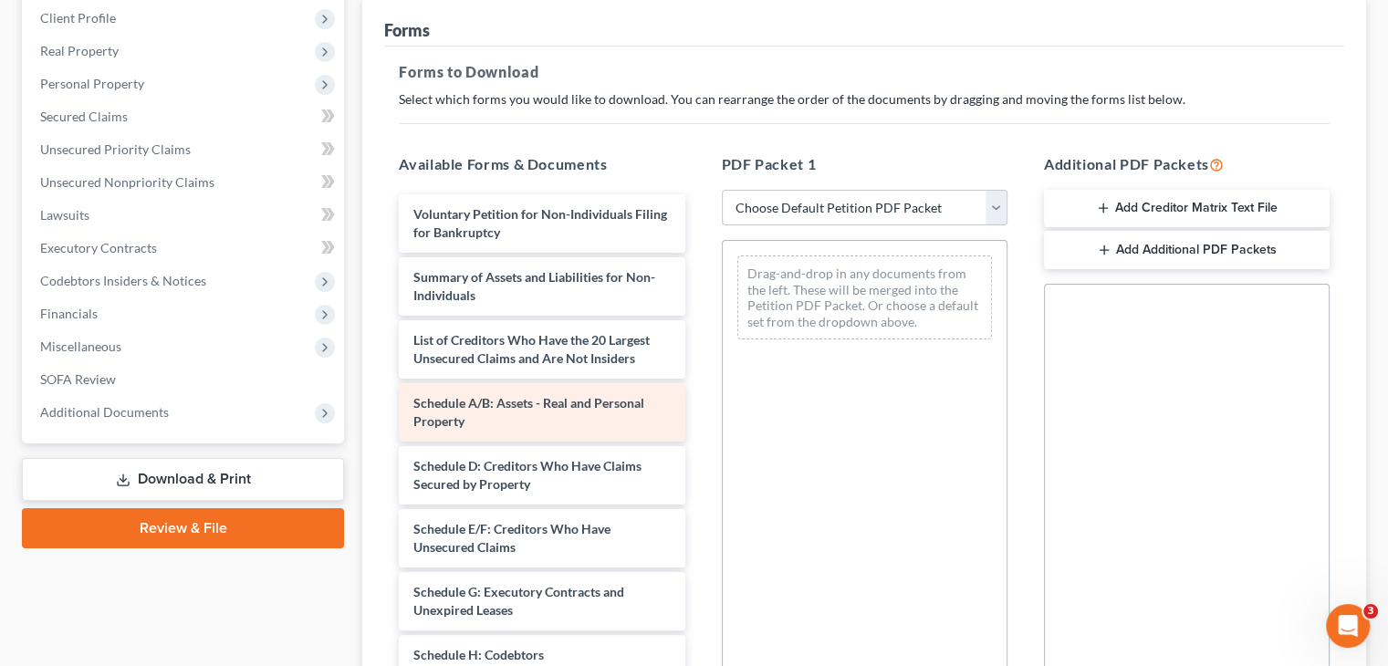
scroll to position [274, 0]
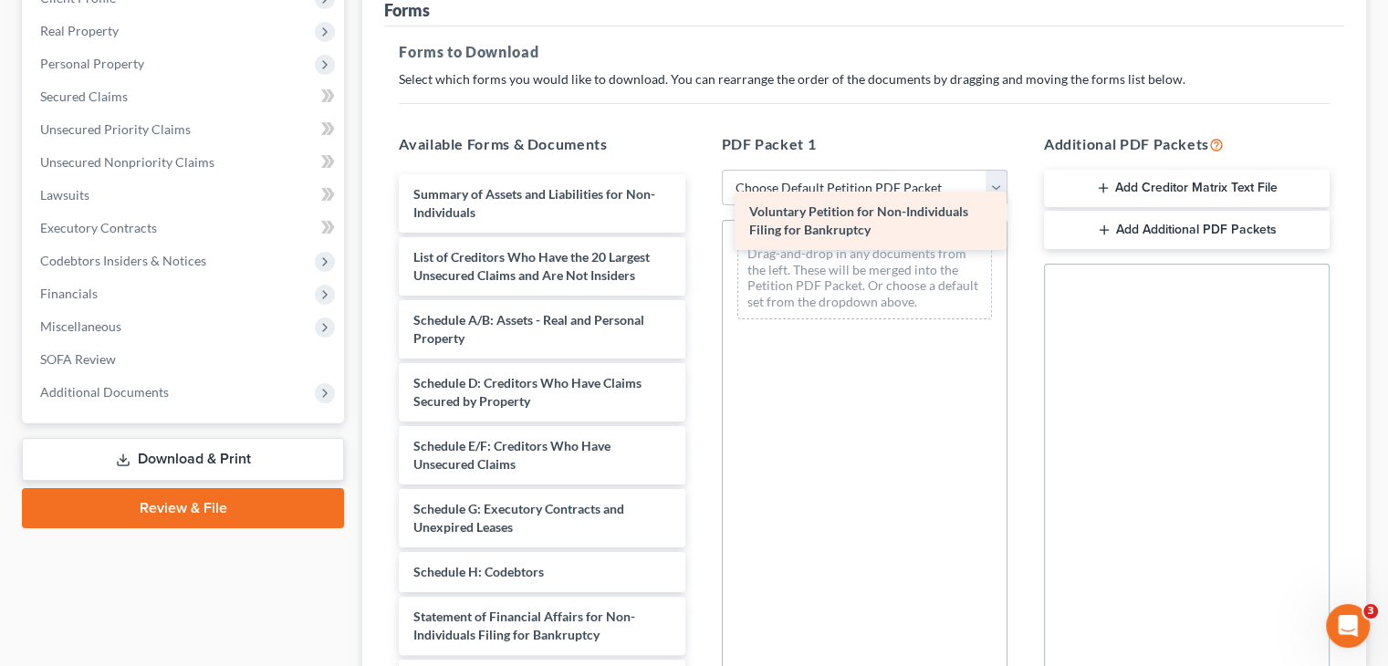
drag, startPoint x: 544, startPoint y: 174, endPoint x: 876, endPoint y: 224, distance: 335.8
click at [699, 224] on div "Voluntary Petition for Non-Individuals Filing for Bankruptcy Voluntary Petition…" at bounding box center [541, 535] width 315 height 723
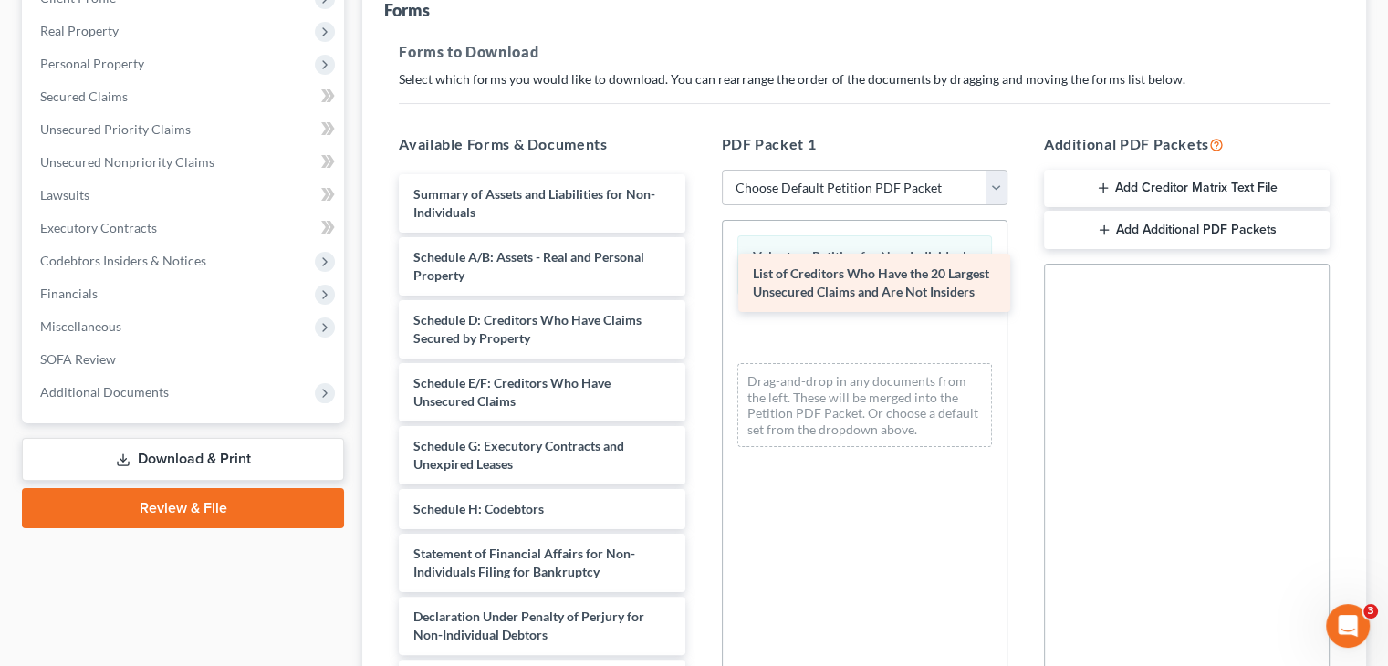
drag, startPoint x: 555, startPoint y: 238, endPoint x: 894, endPoint y: 289, distance: 343.3
click at [699, 289] on div "List of Creditors Who Have the 20 Largest Unsecured Claims and Are Not Insiders…" at bounding box center [541, 504] width 315 height 660
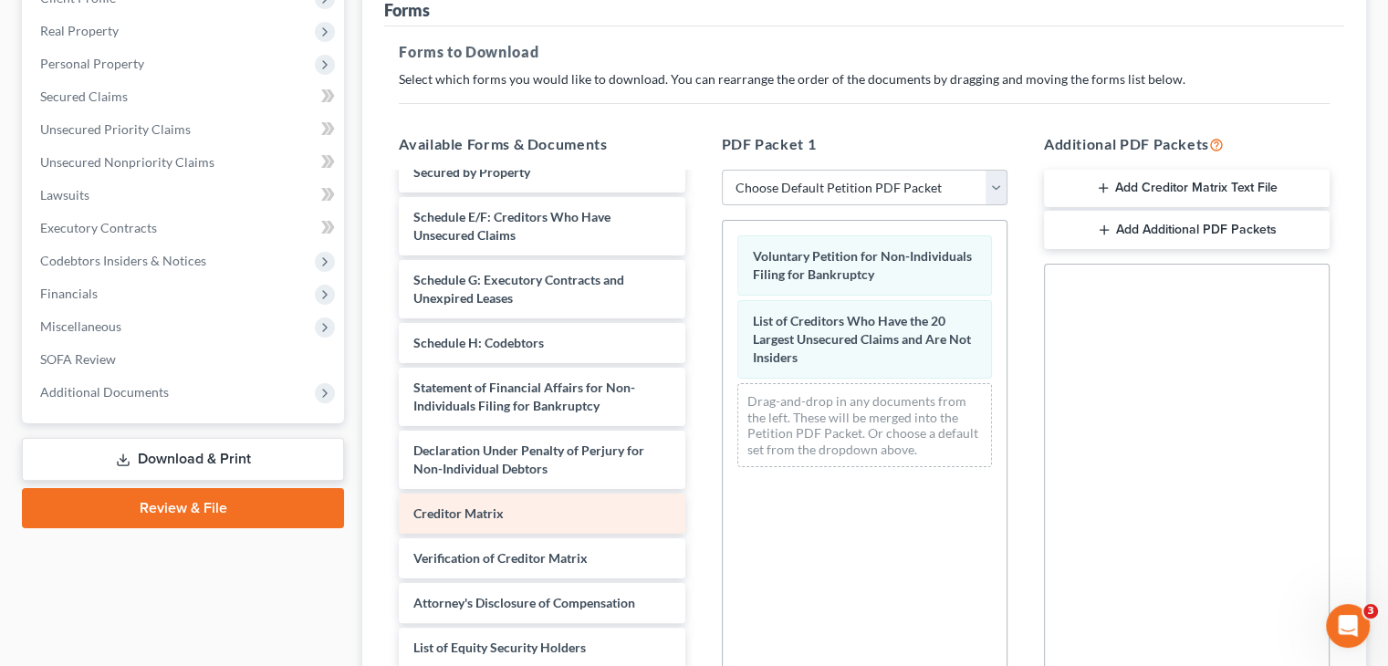
scroll to position [121, 0]
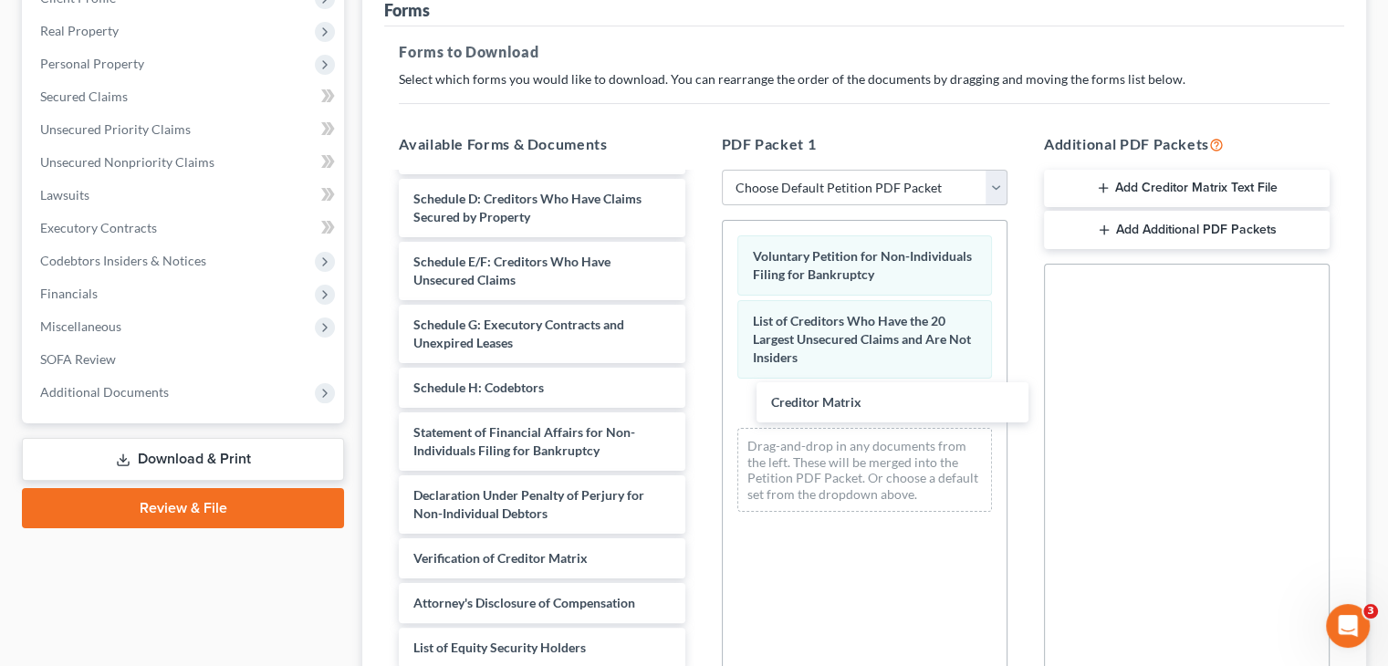
drag, startPoint x: 493, startPoint y: 483, endPoint x: 721, endPoint y: 457, distance: 229.6
click at [699, 373] on div "Creditor Matrix Summary of Assets and Liabilities for Non-Individuals Schedule …" at bounding box center [541, 360] width 315 height 615
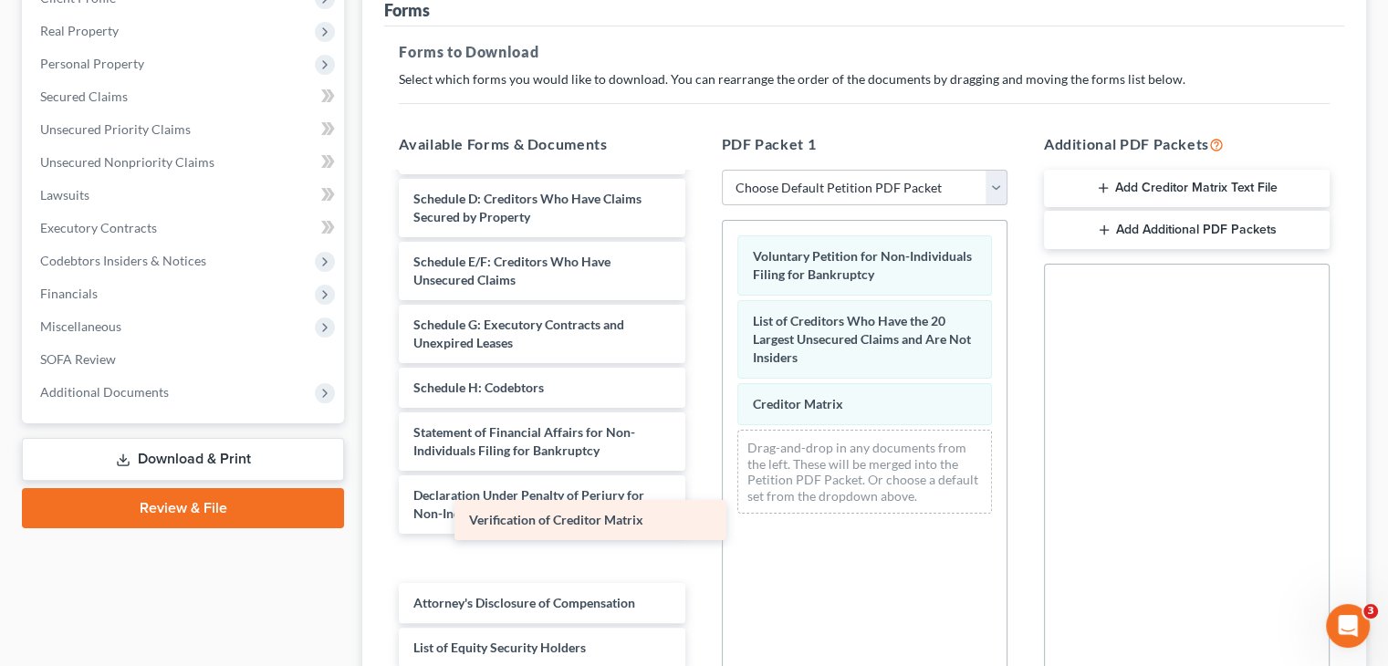
scroll to position [77, 0]
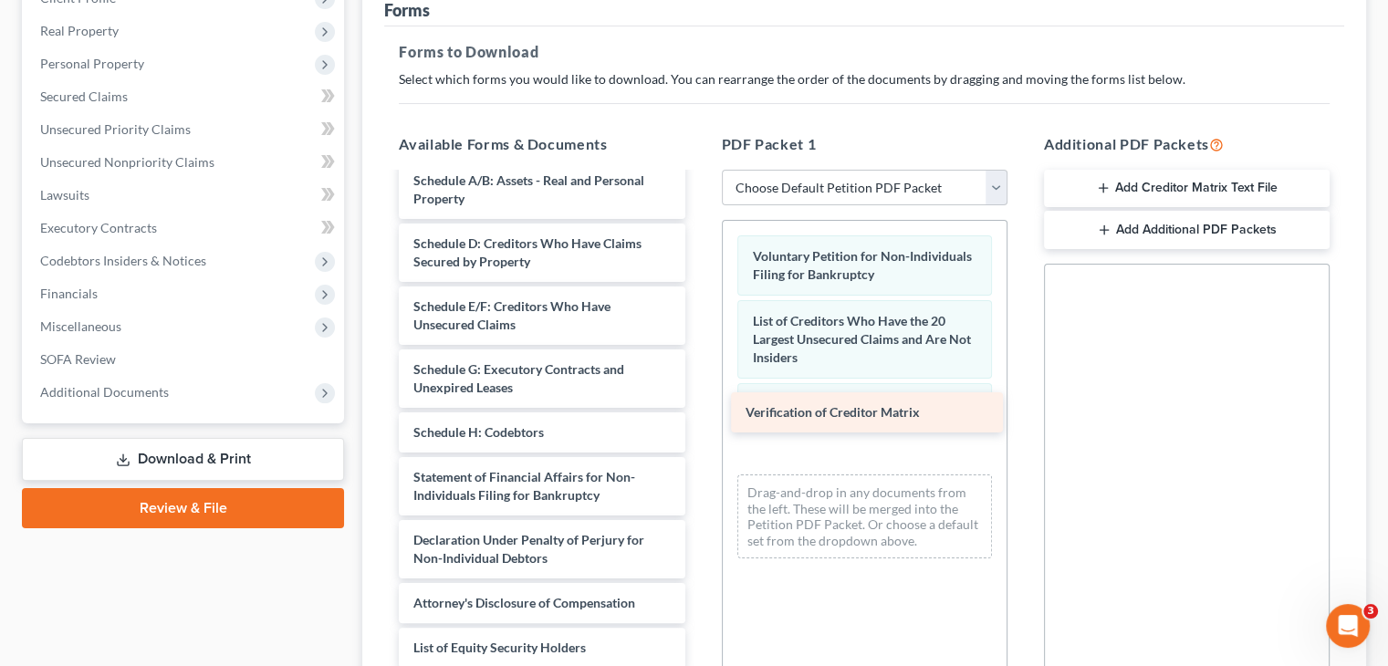
drag, startPoint x: 475, startPoint y: 527, endPoint x: 807, endPoint y: 415, distance: 349.5
click at [699, 415] on div "Verification of Creditor Matrix Summary of Assets and Liabilities for Non-Indiv…" at bounding box center [541, 383] width 315 height 570
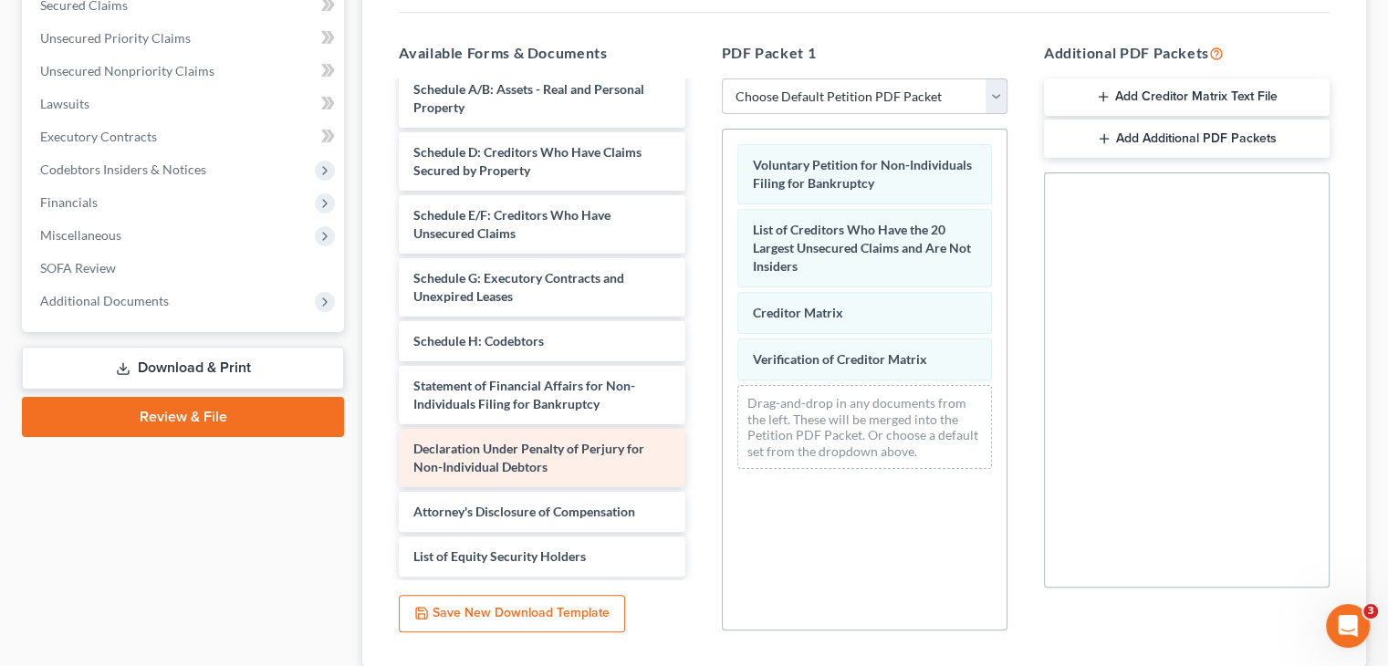
scroll to position [15, 0]
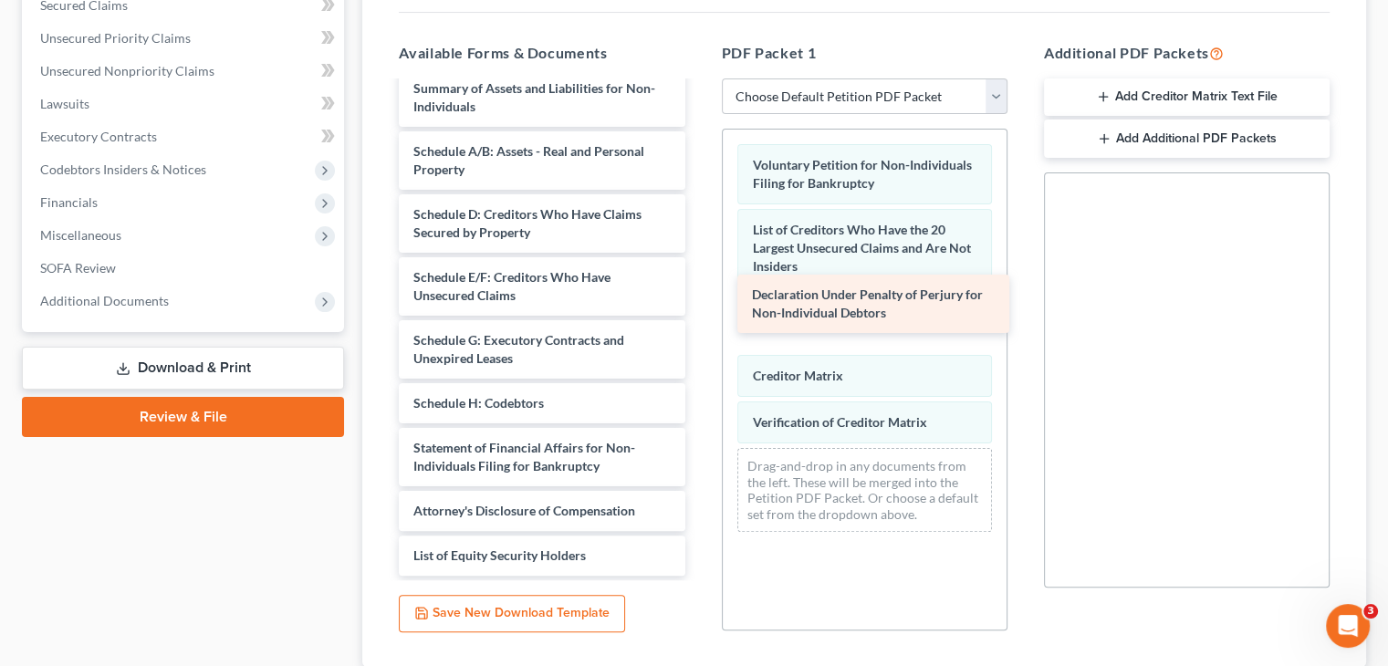
drag, startPoint x: 530, startPoint y: 420, endPoint x: 869, endPoint y: 300, distance: 359.1
click at [699, 300] on div "Declaration Under Penalty of Perjury for Non-Individual Debtors Summary of Asse…" at bounding box center [541, 321] width 315 height 507
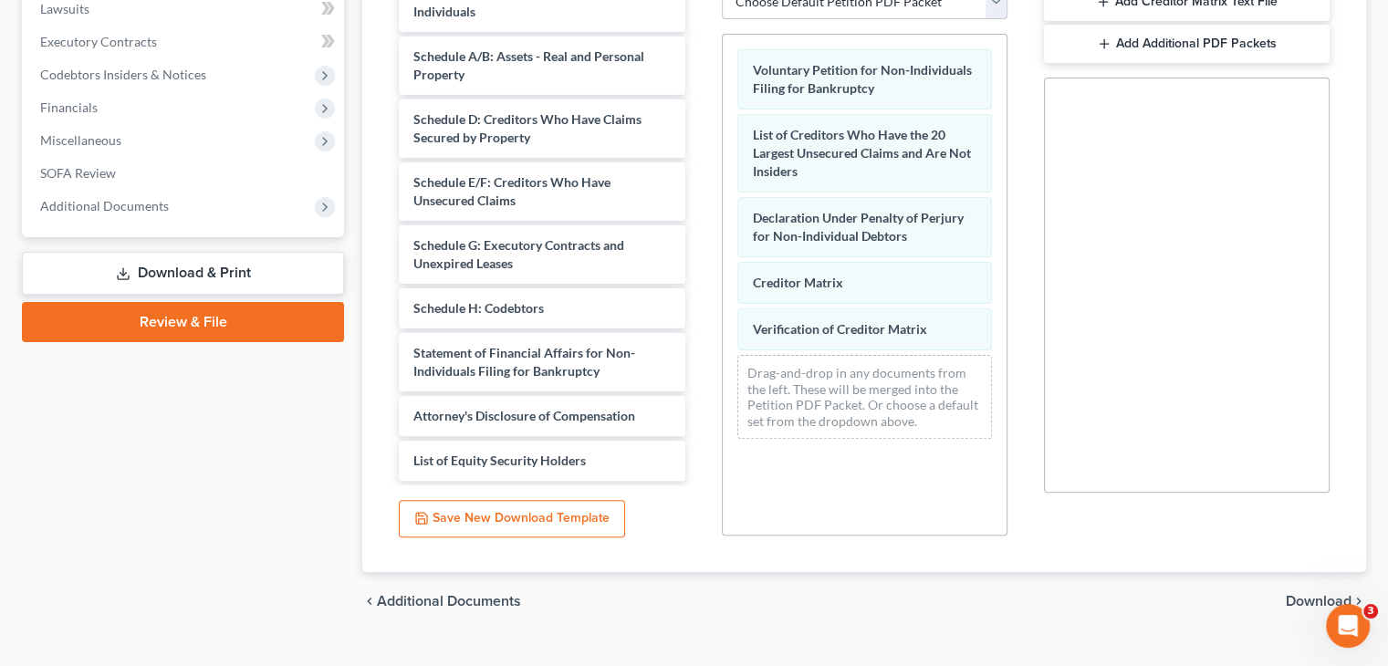
click at [1310, 594] on span "Download" at bounding box center [1319, 601] width 66 height 15
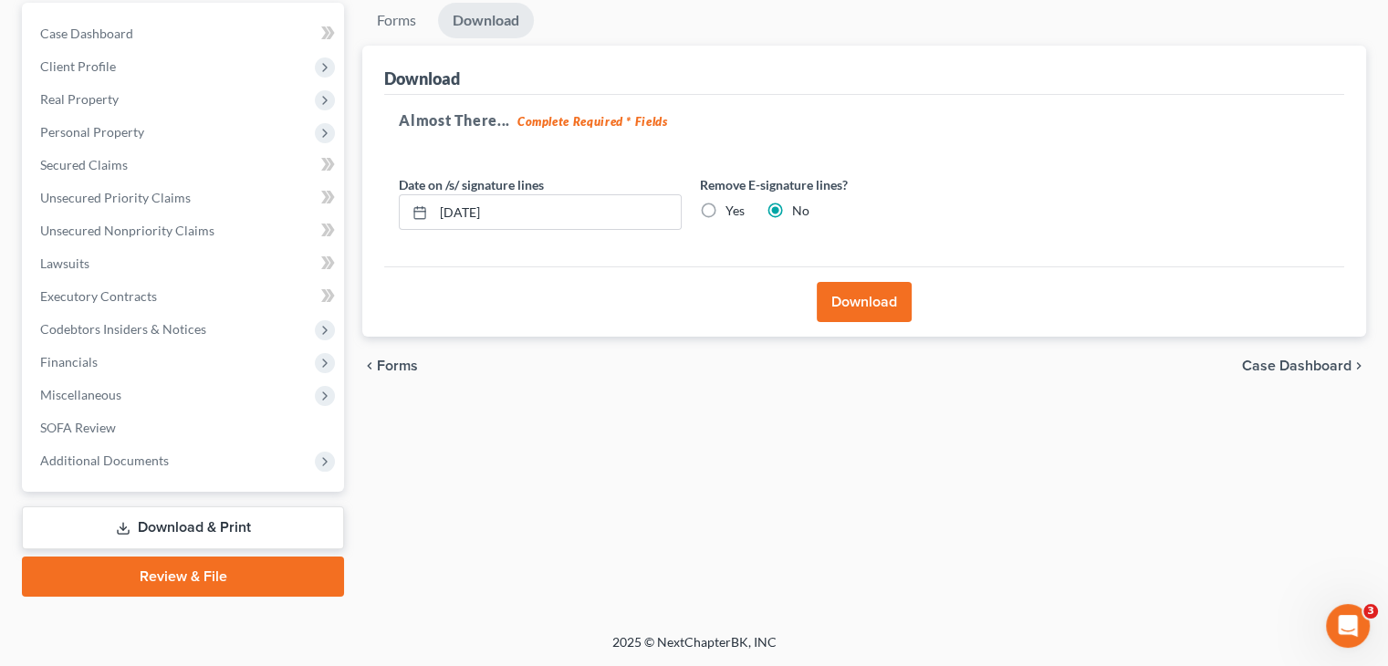
scroll to position [172, 0]
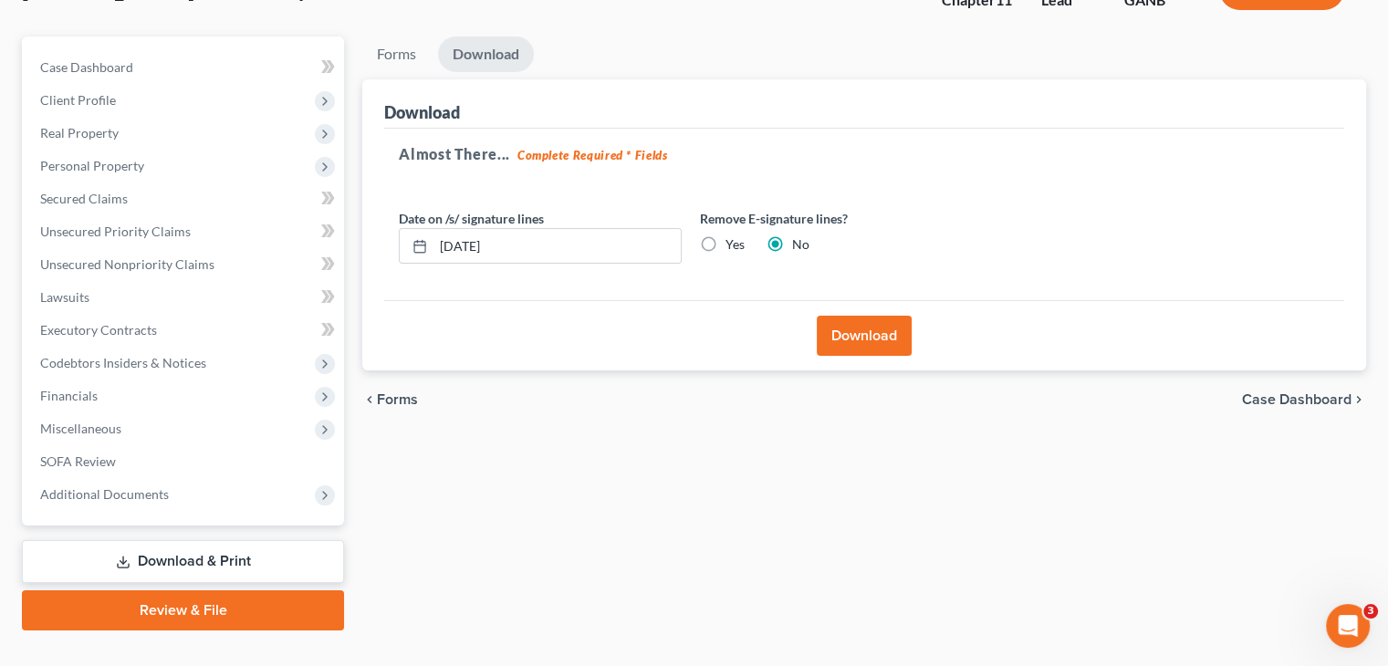
click at [854, 316] on button "Download" at bounding box center [864, 336] width 95 height 40
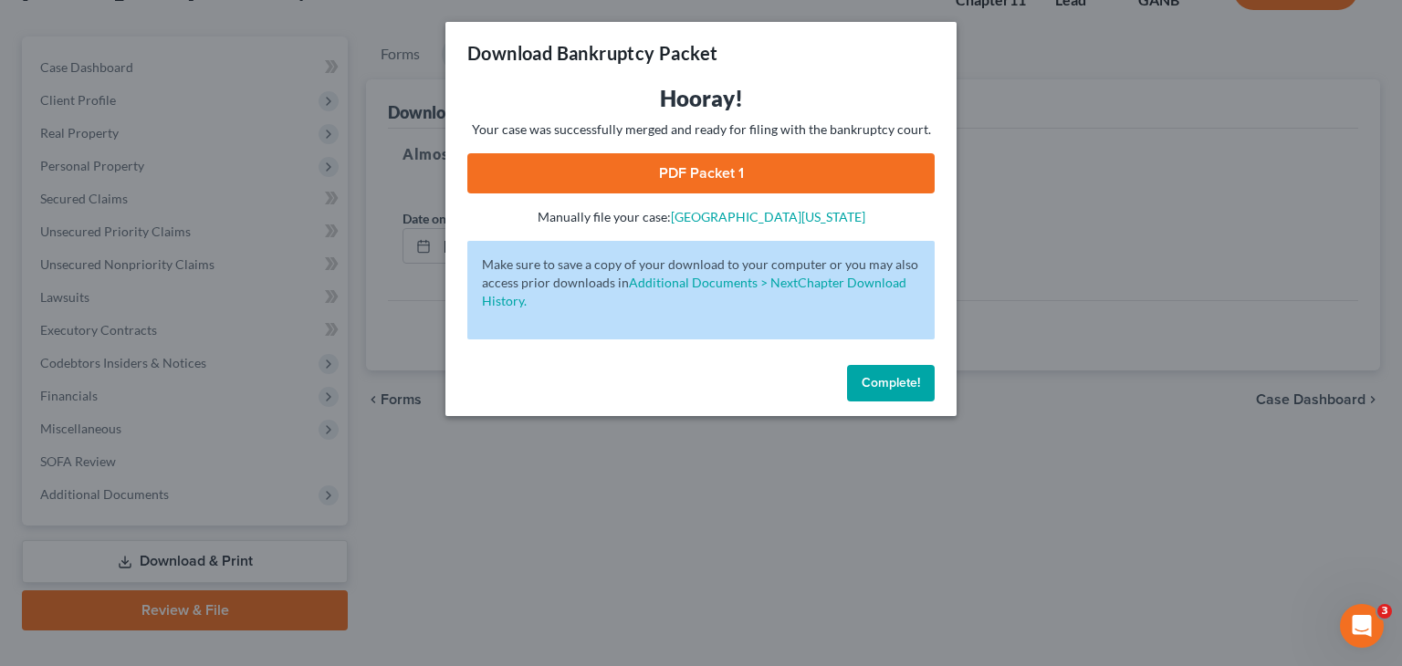
click at [689, 176] on link "PDF Packet 1" at bounding box center [700, 173] width 467 height 40
click at [887, 382] on span "Complete!" at bounding box center [891, 383] width 58 height 16
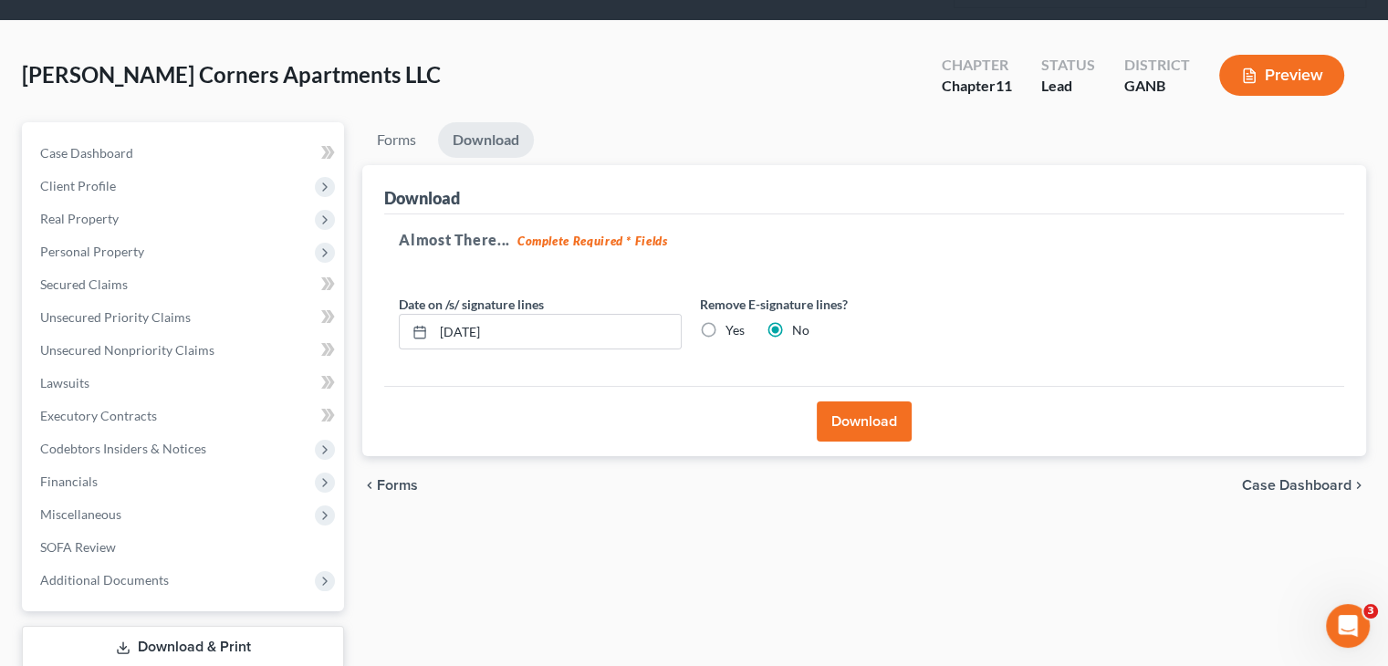
scroll to position [0, 0]
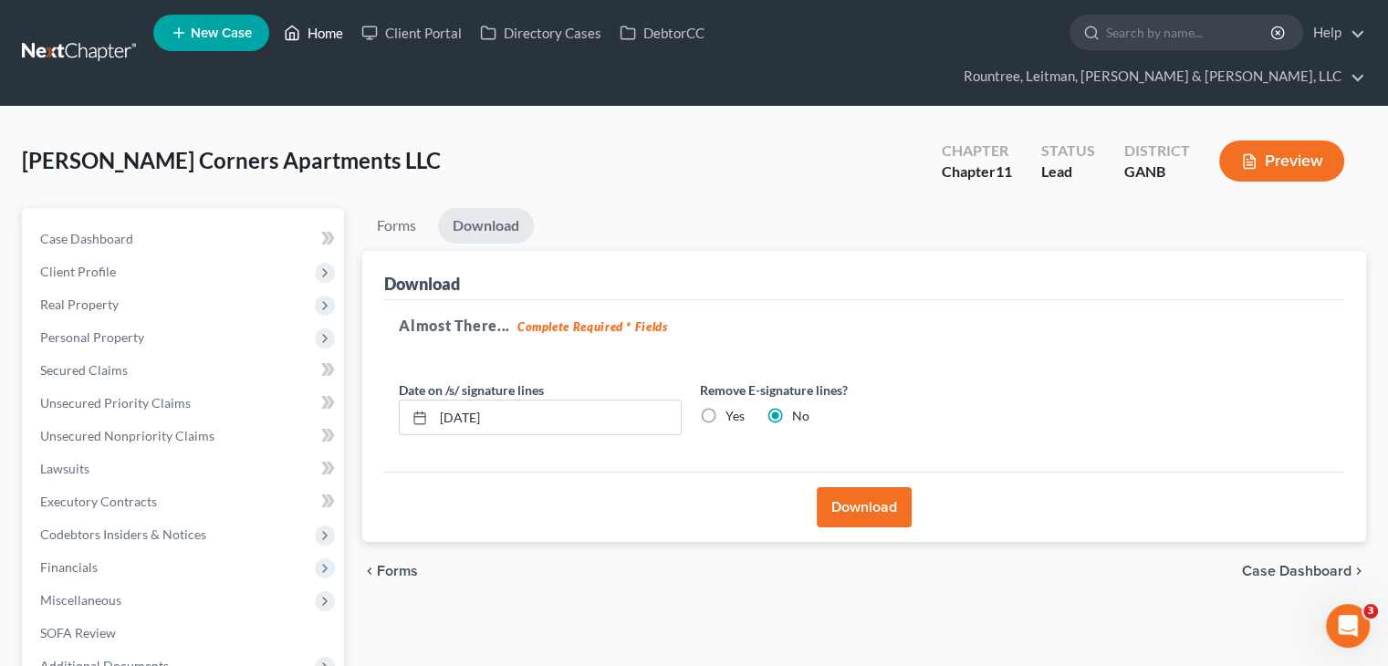
click at [329, 26] on link "Home" at bounding box center [314, 32] width 78 height 33
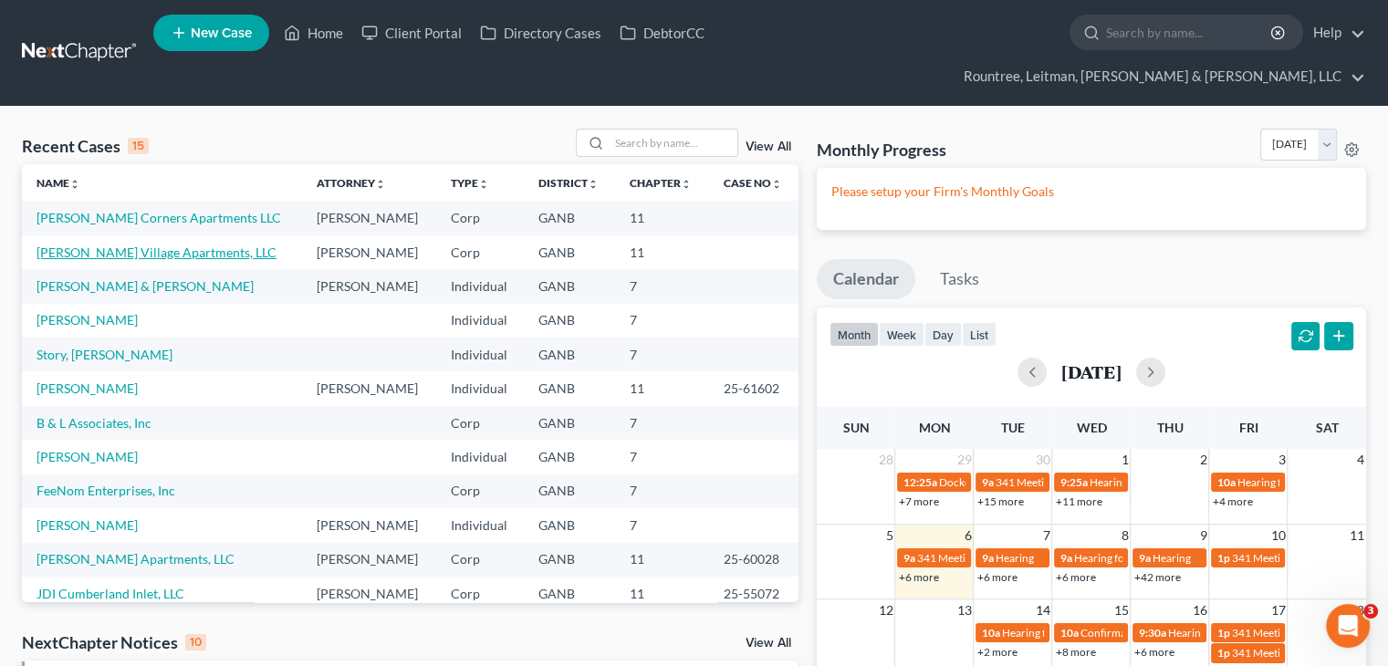
click at [107, 245] on link "[PERSON_NAME] Village Apartments, LLC" at bounding box center [157, 253] width 240 height 16
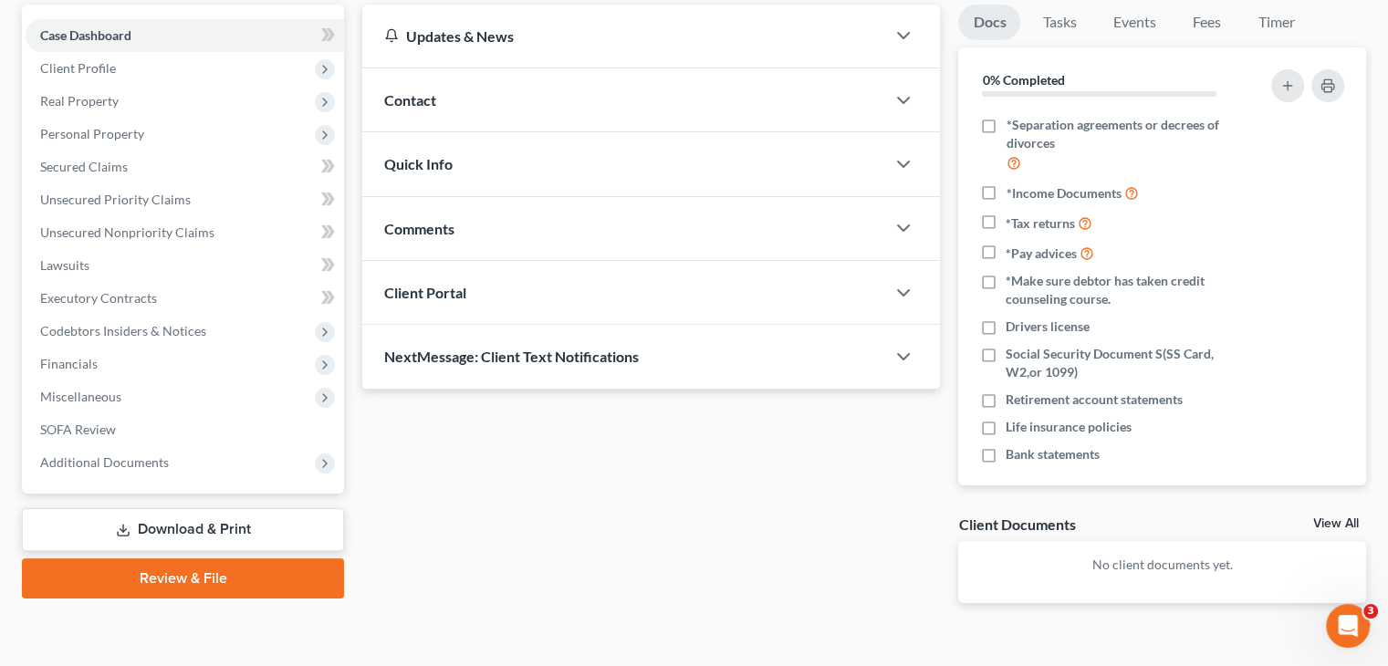
scroll to position [205, 0]
click at [190, 507] on link "Download & Print" at bounding box center [183, 528] width 322 height 43
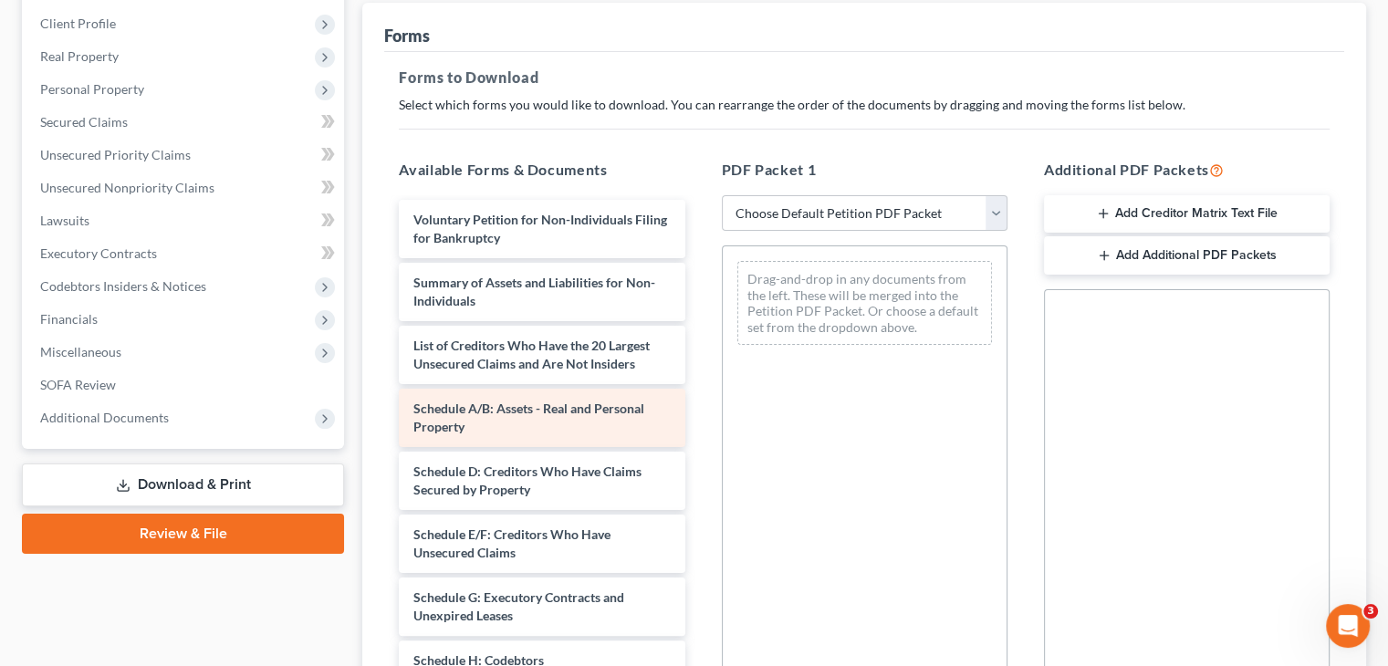
scroll to position [274, 0]
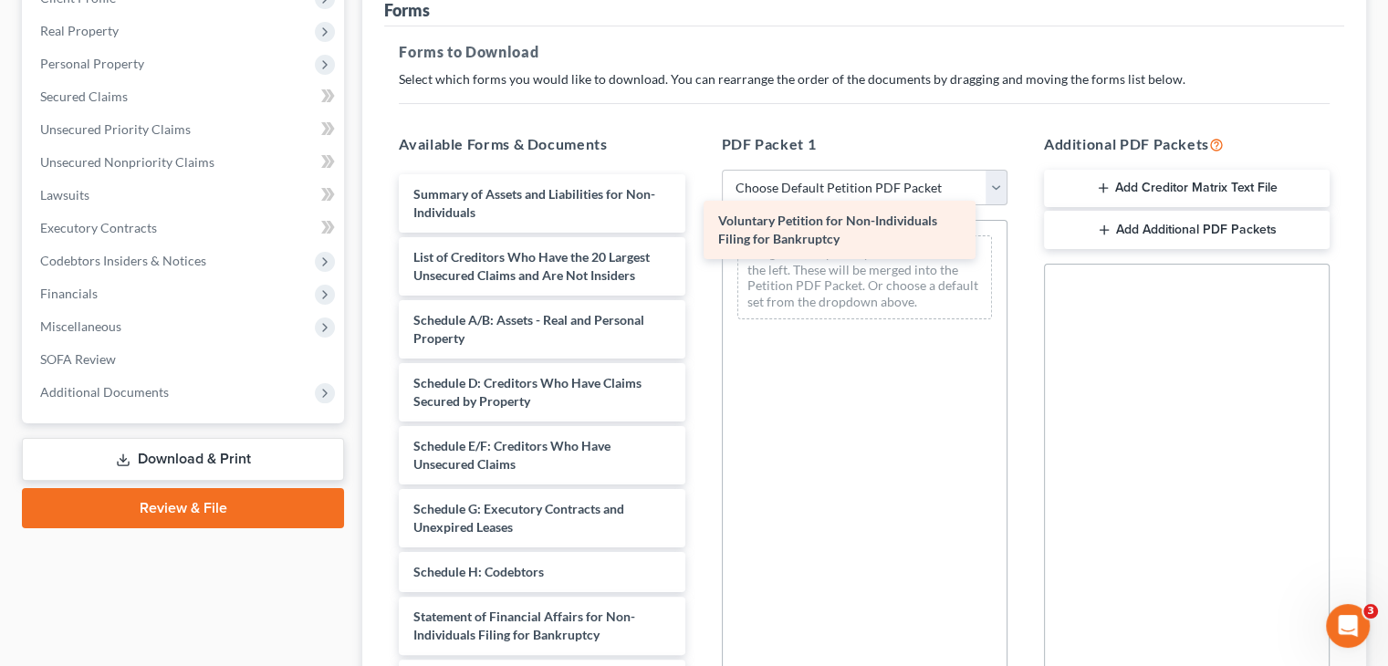
drag, startPoint x: 516, startPoint y: 167, endPoint x: 825, endPoint y: 226, distance: 315.0
click at [699, 226] on div "Voluntary Petition for Non-Individuals Filing for Bankruptcy Voluntary Petition…" at bounding box center [541, 535] width 315 height 723
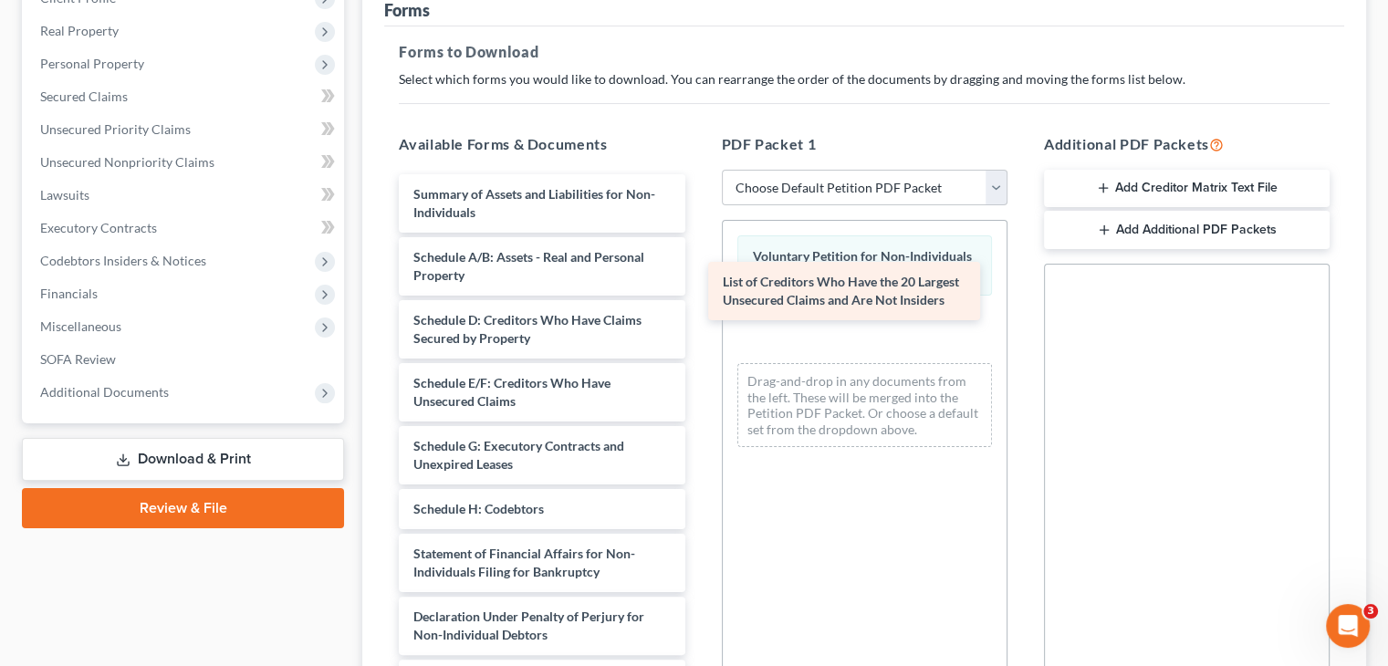
drag, startPoint x: 580, startPoint y: 237, endPoint x: 890, endPoint y: 297, distance: 315.0
click at [699, 297] on div "List of Creditors Who Have the 20 Largest Unsecured Claims and Are Not Insiders…" at bounding box center [541, 504] width 315 height 660
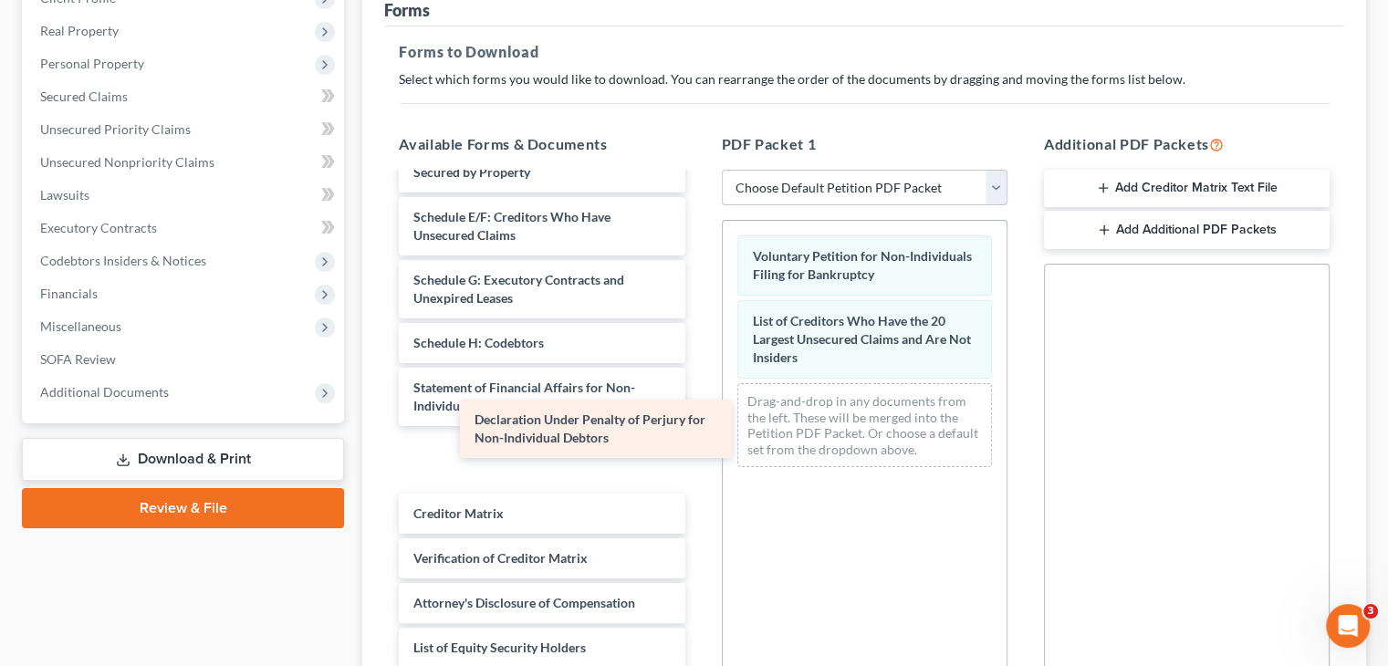
scroll to position [103, 0]
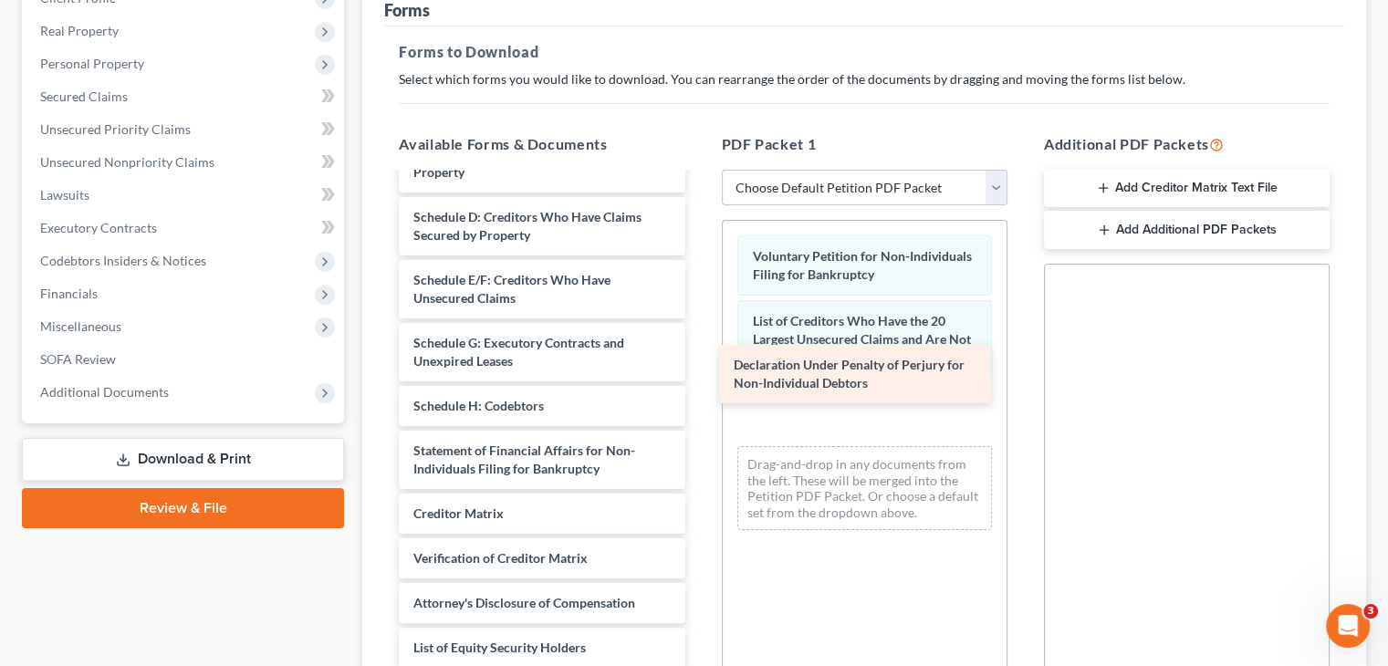
drag, startPoint x: 510, startPoint y: 424, endPoint x: 831, endPoint y: 373, distance: 324.4
click at [699, 373] on div "Declaration Under Penalty of Perjury for Non-Individual Debtors Summary of Asse…" at bounding box center [541, 369] width 315 height 597
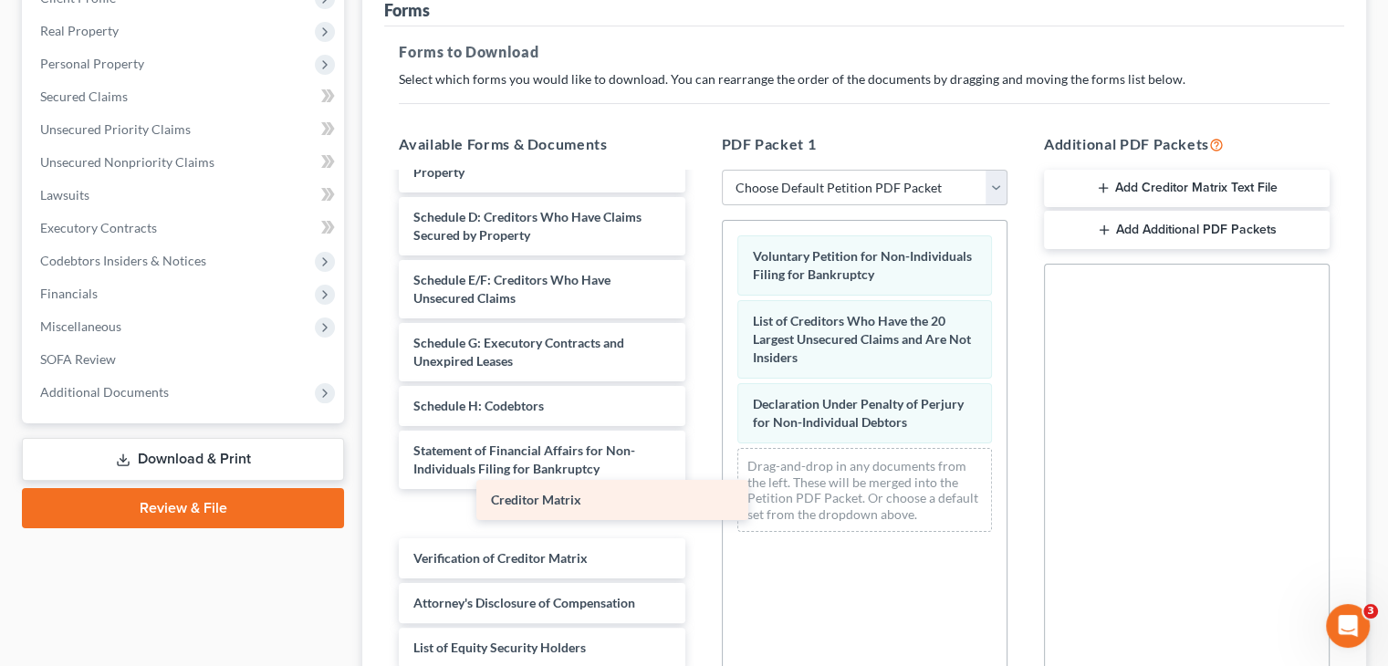
scroll to position [58, 0]
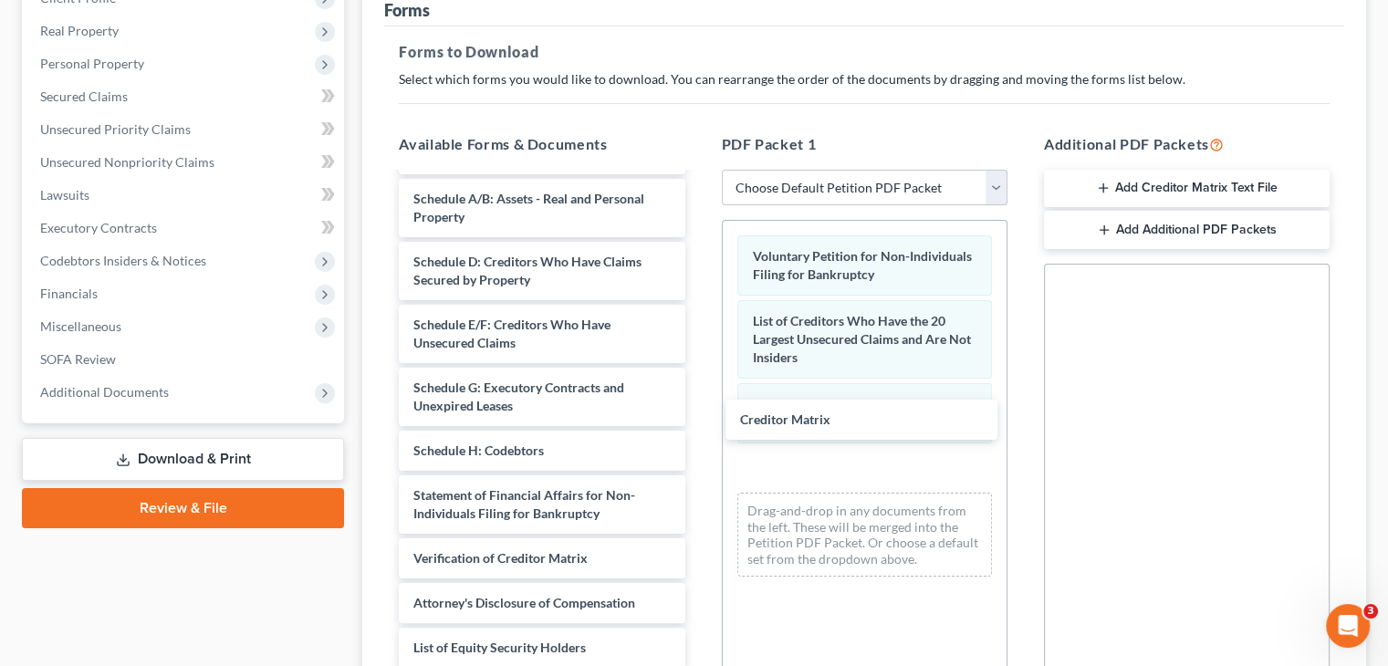
drag, startPoint x: 471, startPoint y: 471, endPoint x: 727, endPoint y: 449, distance: 257.4
click at [699, 413] on div "Creditor Matrix Summary of Assets and Liabilities for Non-Individuals Schedule …" at bounding box center [541, 392] width 315 height 552
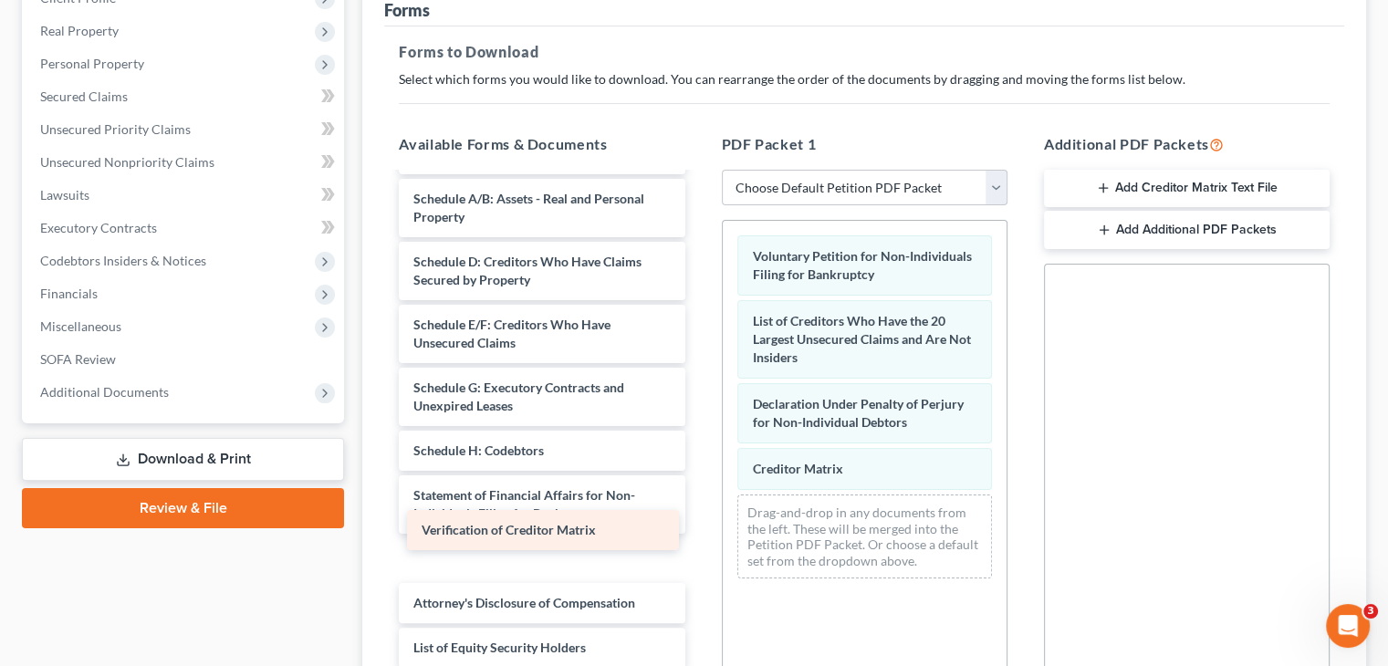
scroll to position [15, 0]
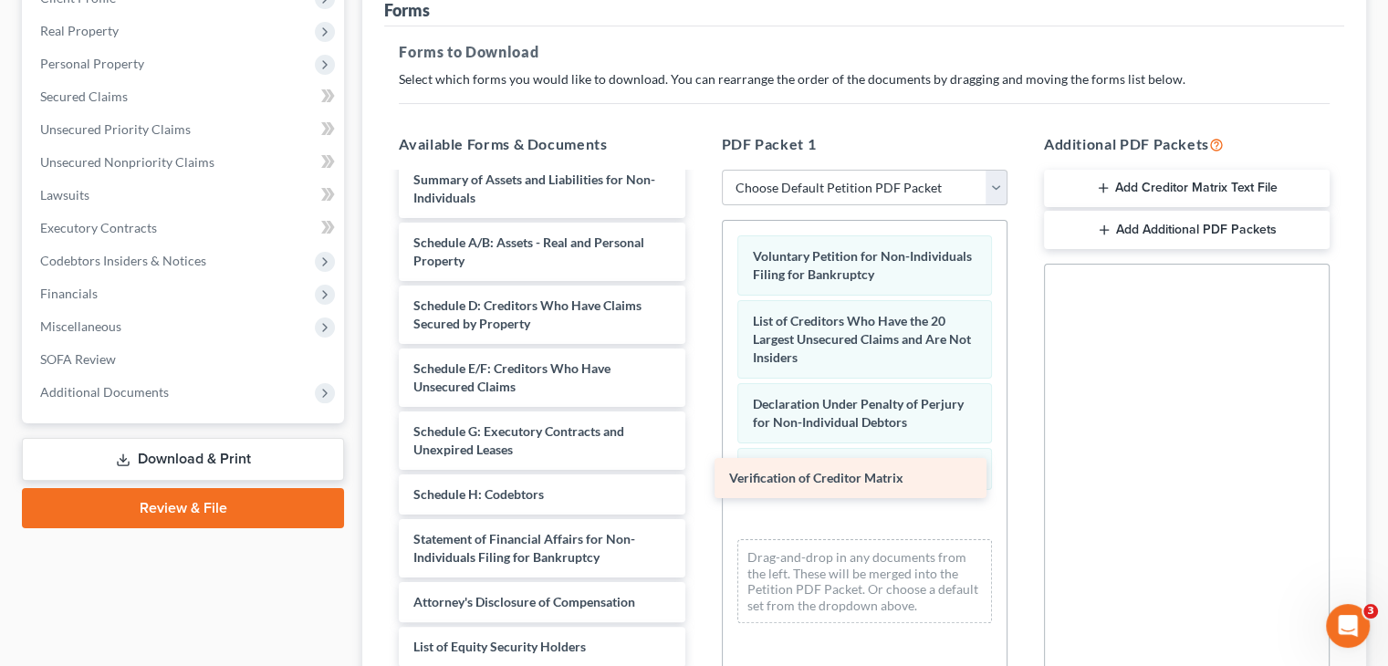
drag, startPoint x: 538, startPoint y: 524, endPoint x: 862, endPoint y: 473, distance: 327.1
click at [699, 473] on div "Verification of Creditor Matrix Summary of Assets and Liabilities for Non-Indiv…" at bounding box center [541, 413] width 315 height 507
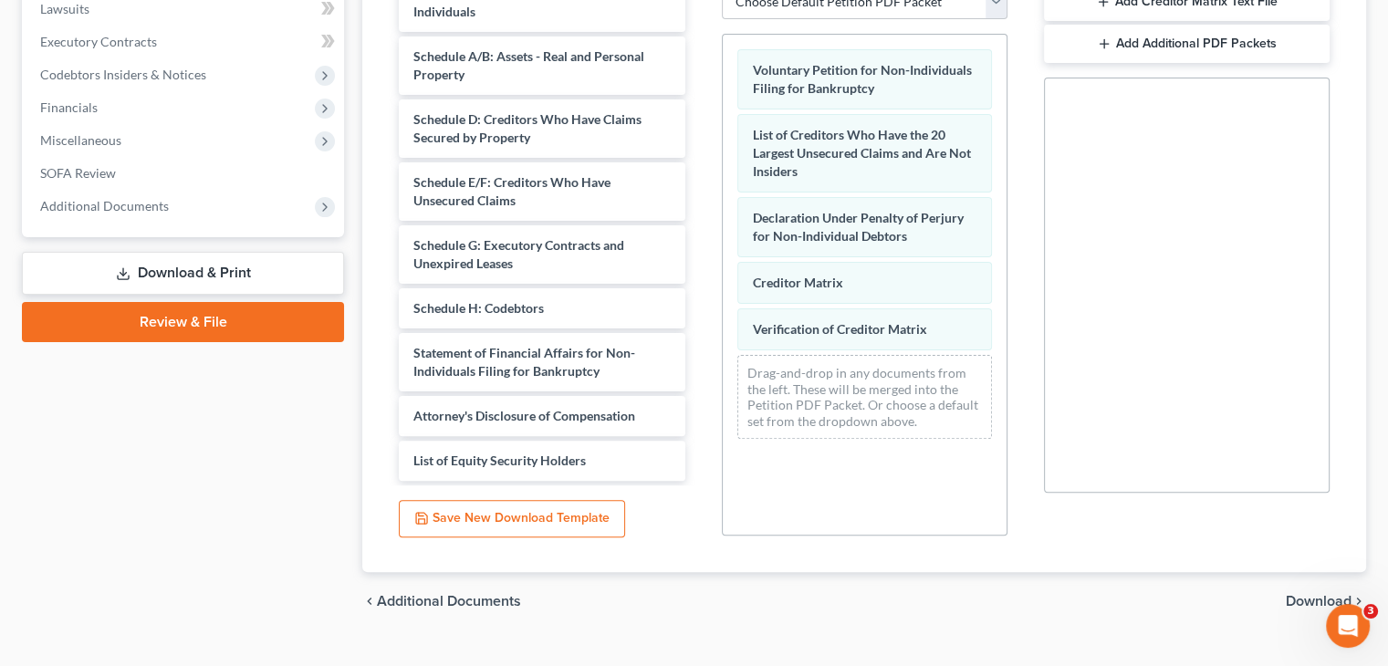
click at [1303, 594] on span "Download" at bounding box center [1319, 601] width 66 height 15
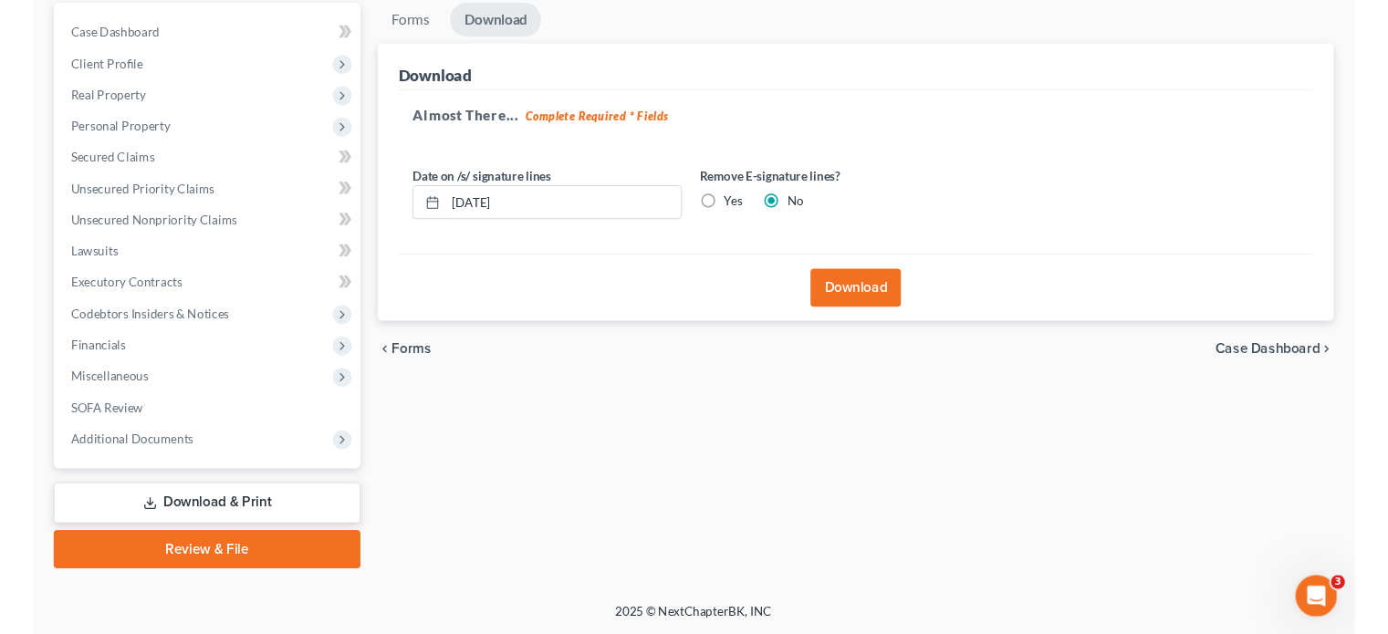
scroll to position [172, 0]
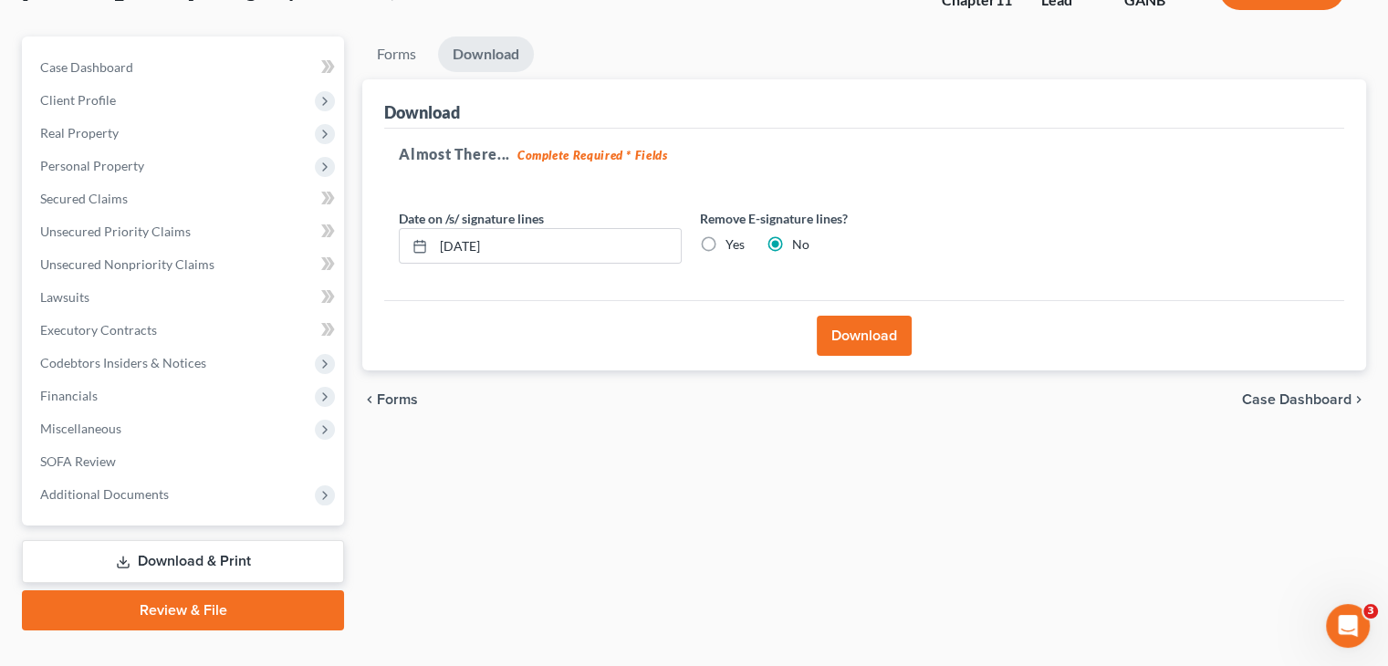
click at [872, 316] on button "Download" at bounding box center [864, 336] width 95 height 40
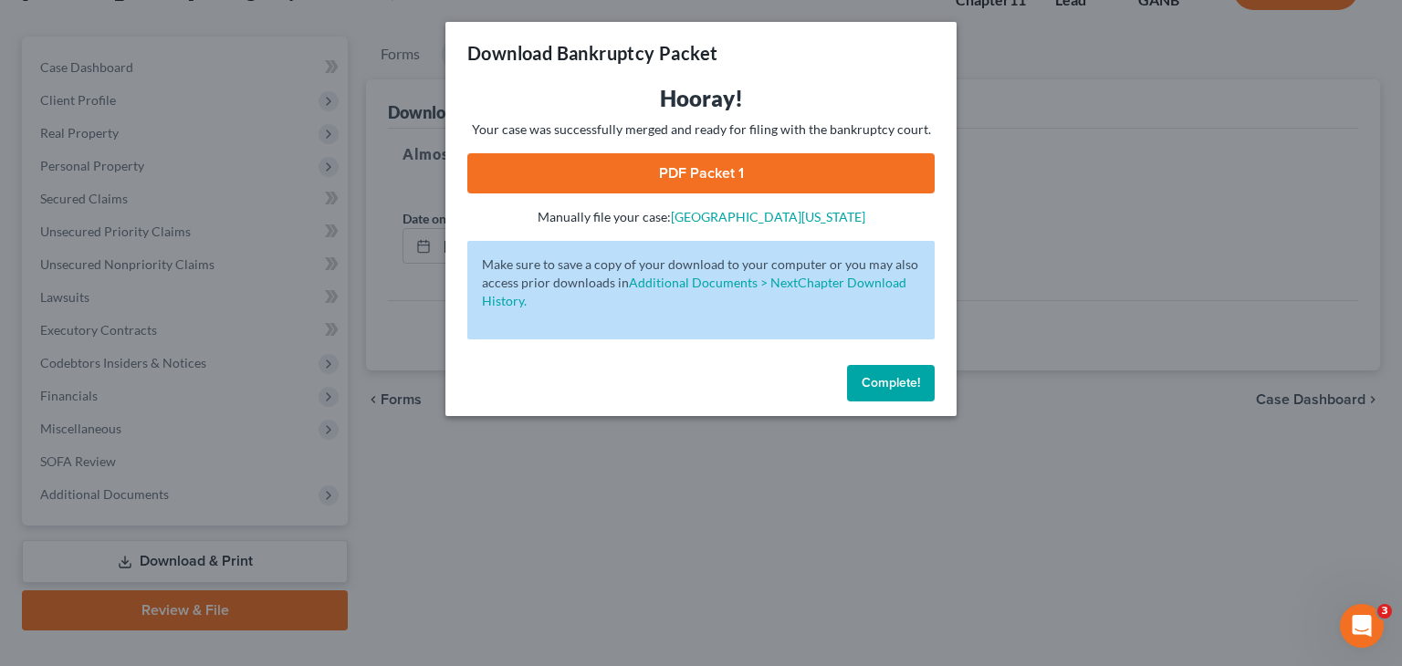
click at [718, 175] on link "PDF Packet 1" at bounding box center [700, 173] width 467 height 40
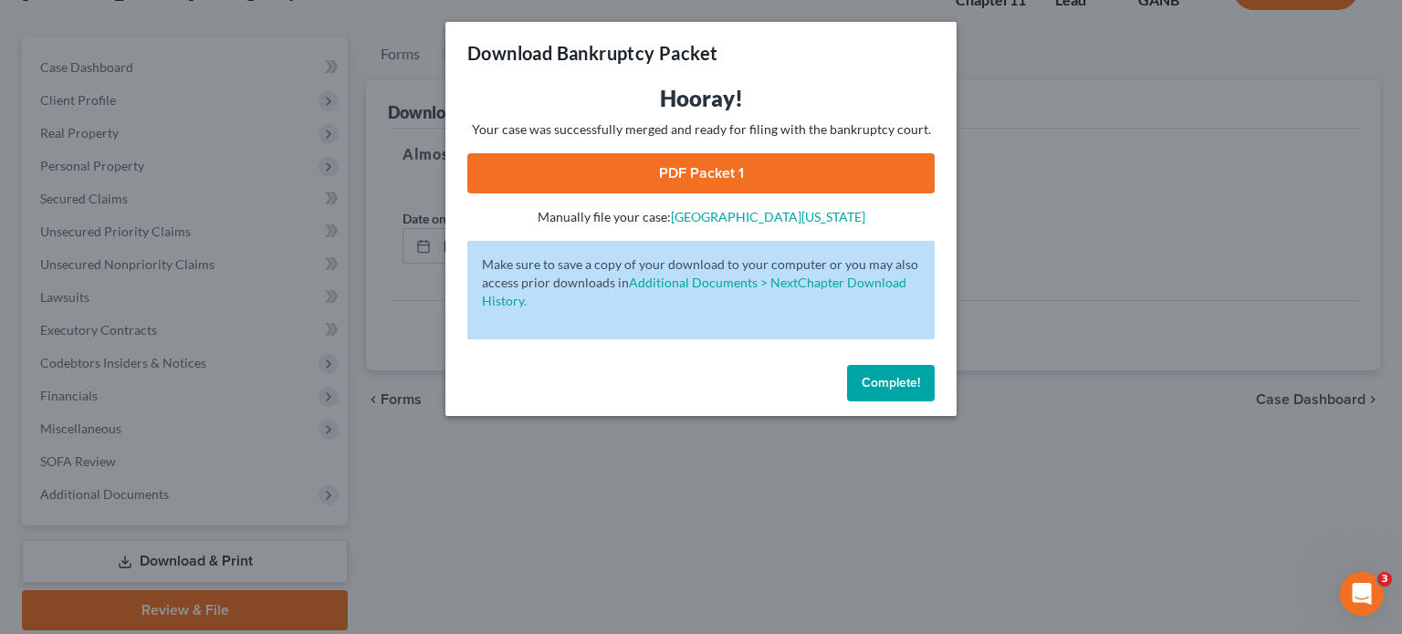
click at [885, 381] on span "Complete!" at bounding box center [891, 383] width 58 height 16
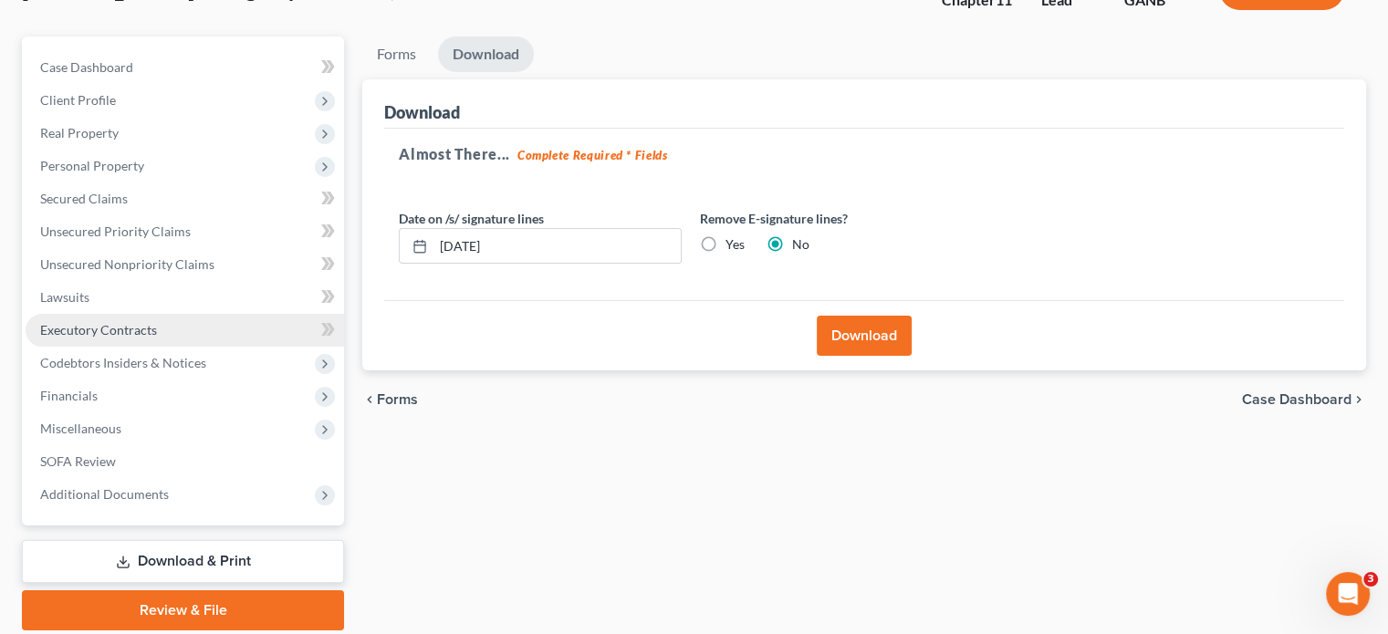
scroll to position [0, 0]
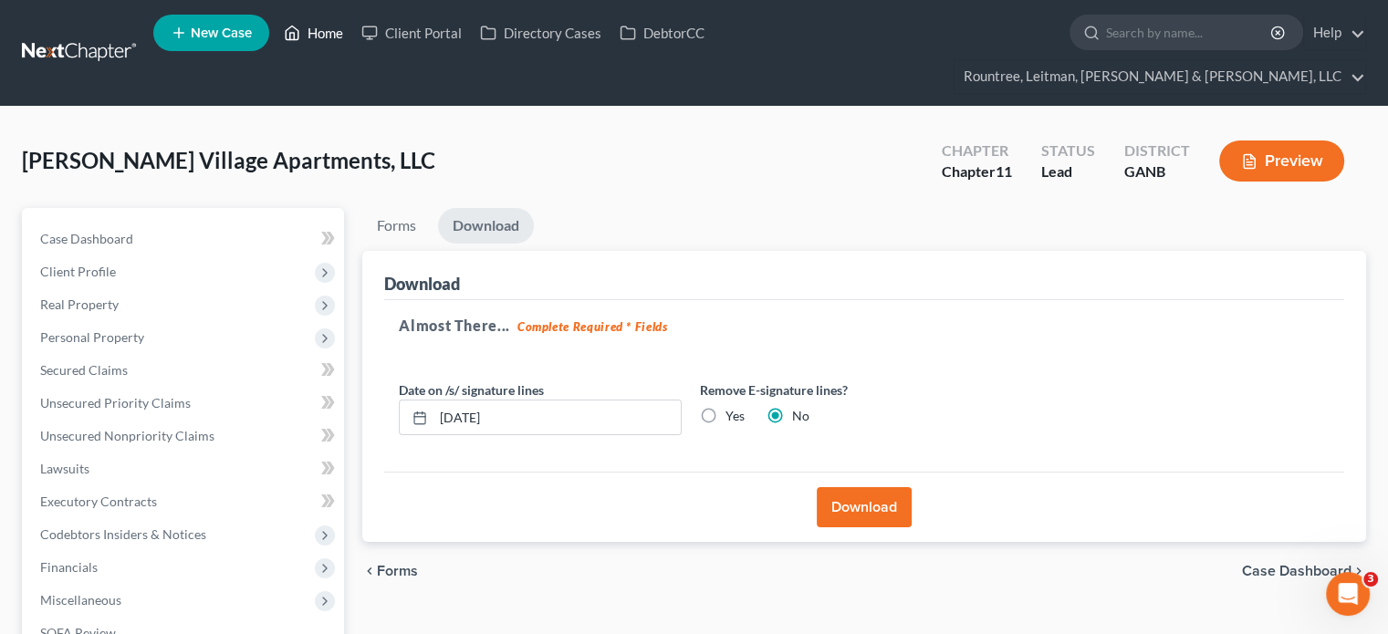
click at [300, 33] on icon at bounding box center [292, 33] width 16 height 22
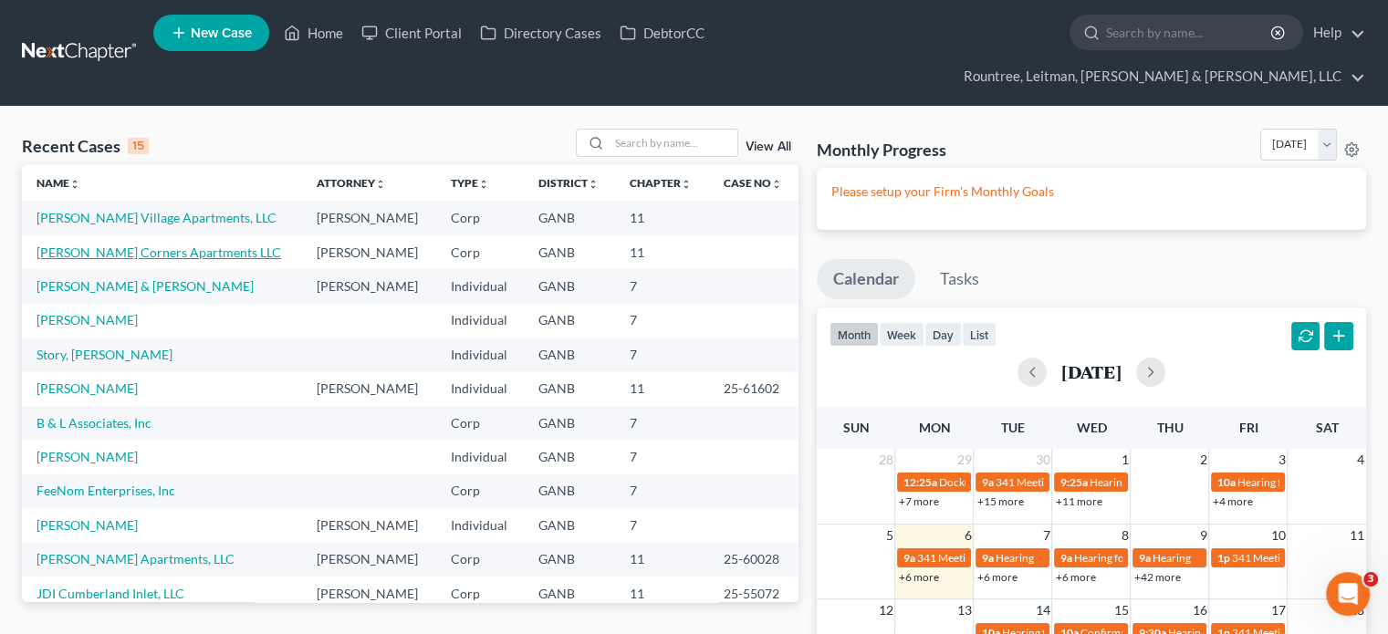
click at [99, 245] on link "[PERSON_NAME] Corners Apartments LLC" at bounding box center [159, 253] width 245 height 16
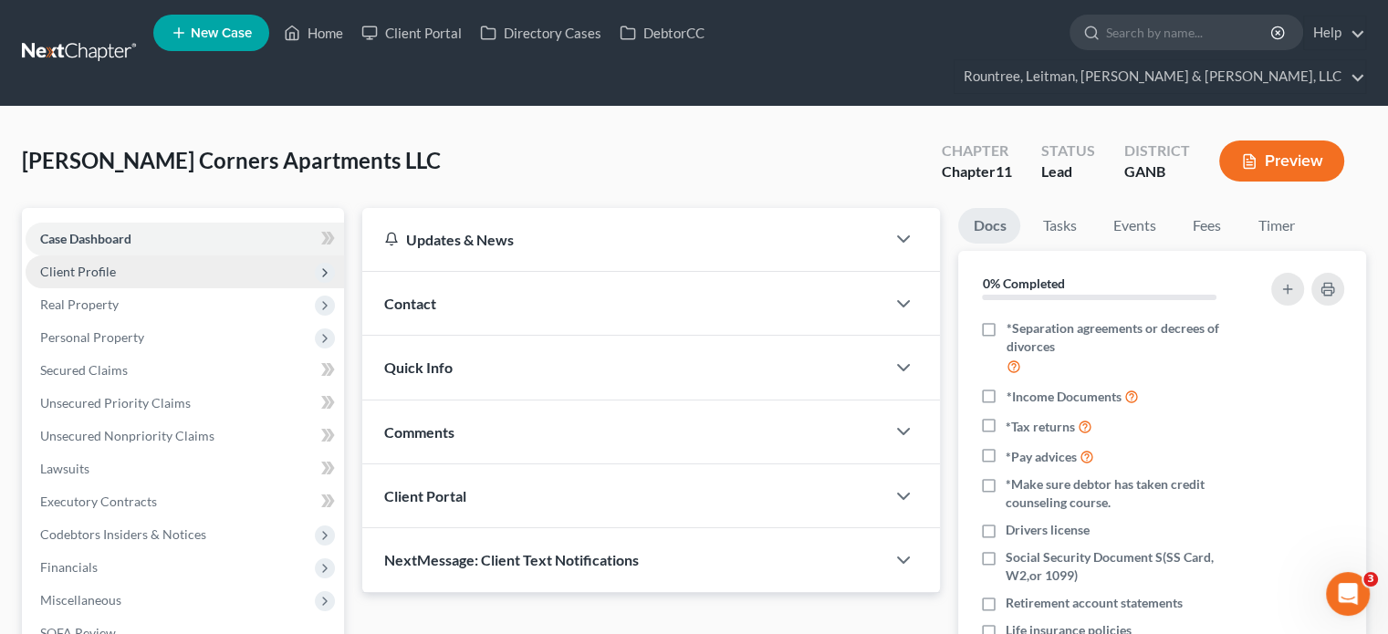
click at [98, 256] on span "Client Profile" at bounding box center [185, 272] width 319 height 33
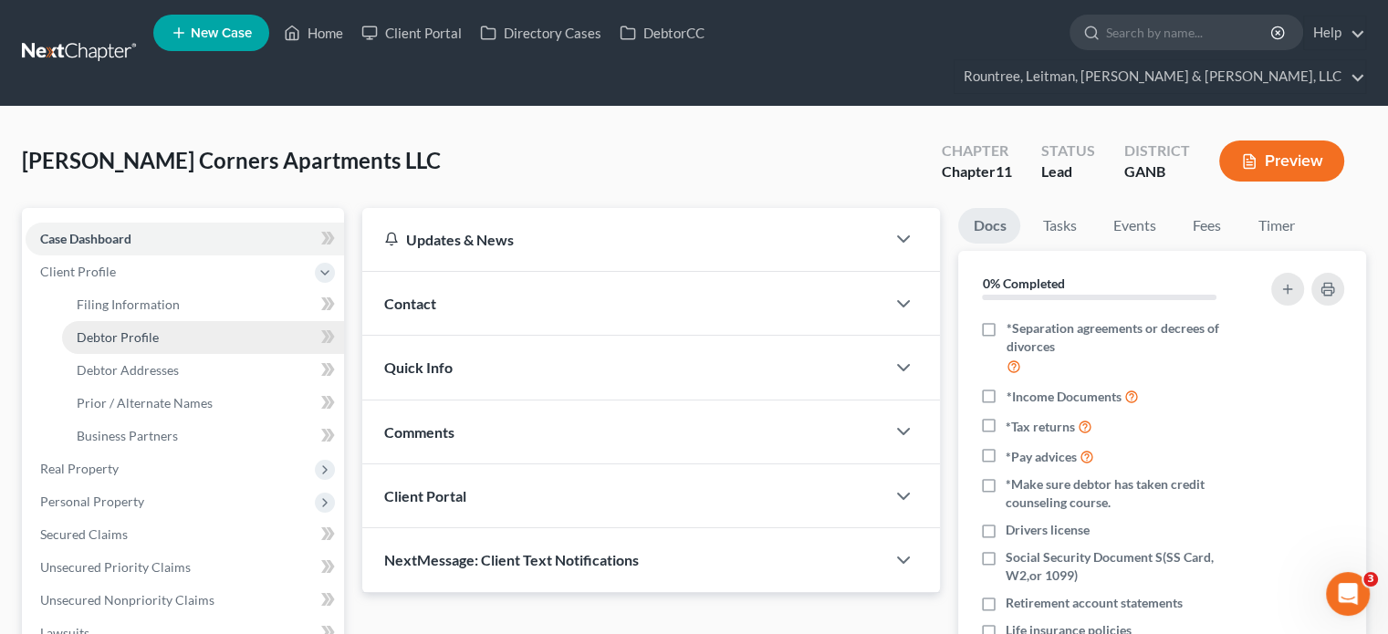
click at [129, 329] on span "Debtor Profile" at bounding box center [118, 337] width 82 height 16
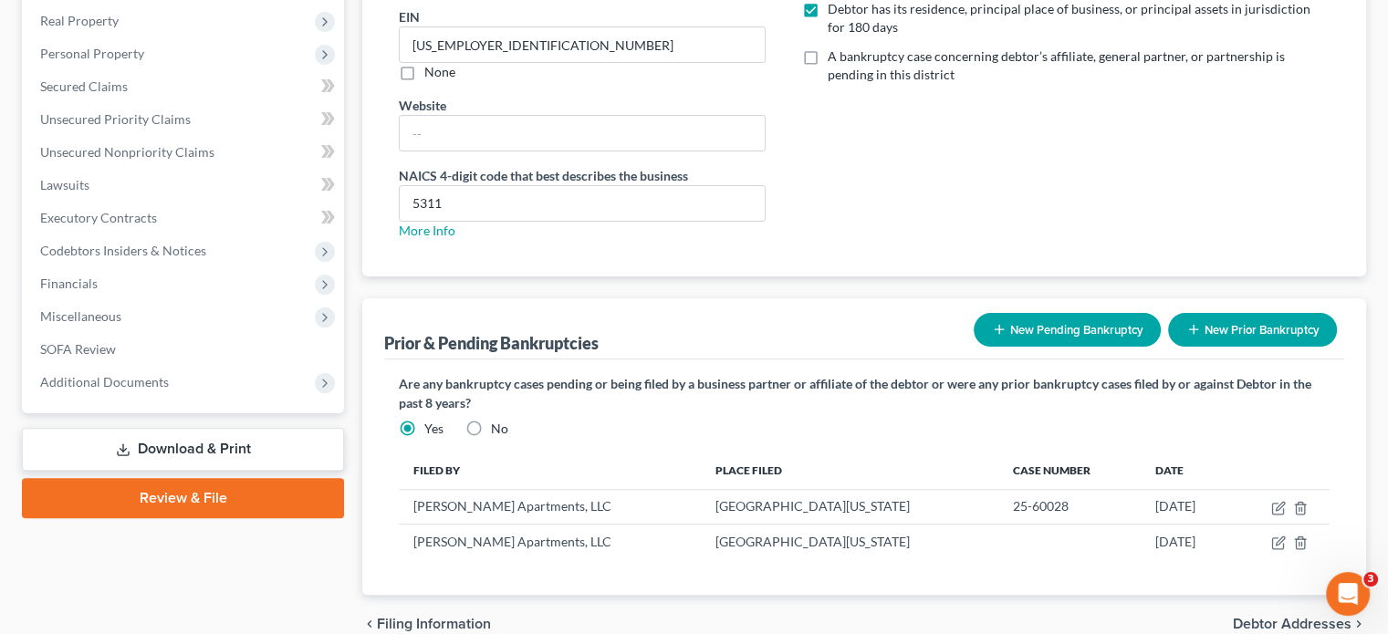
scroll to position [456, 0]
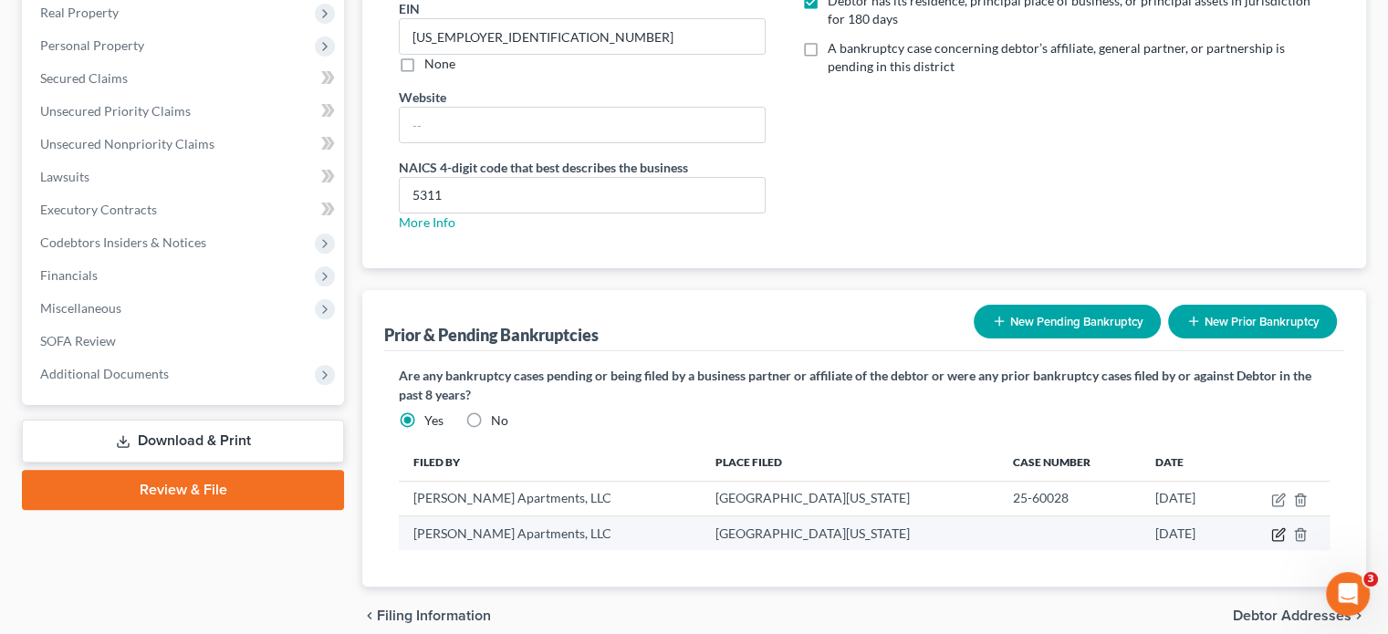
click at [1276, 528] on icon "button" at bounding box center [1278, 535] width 15 height 15
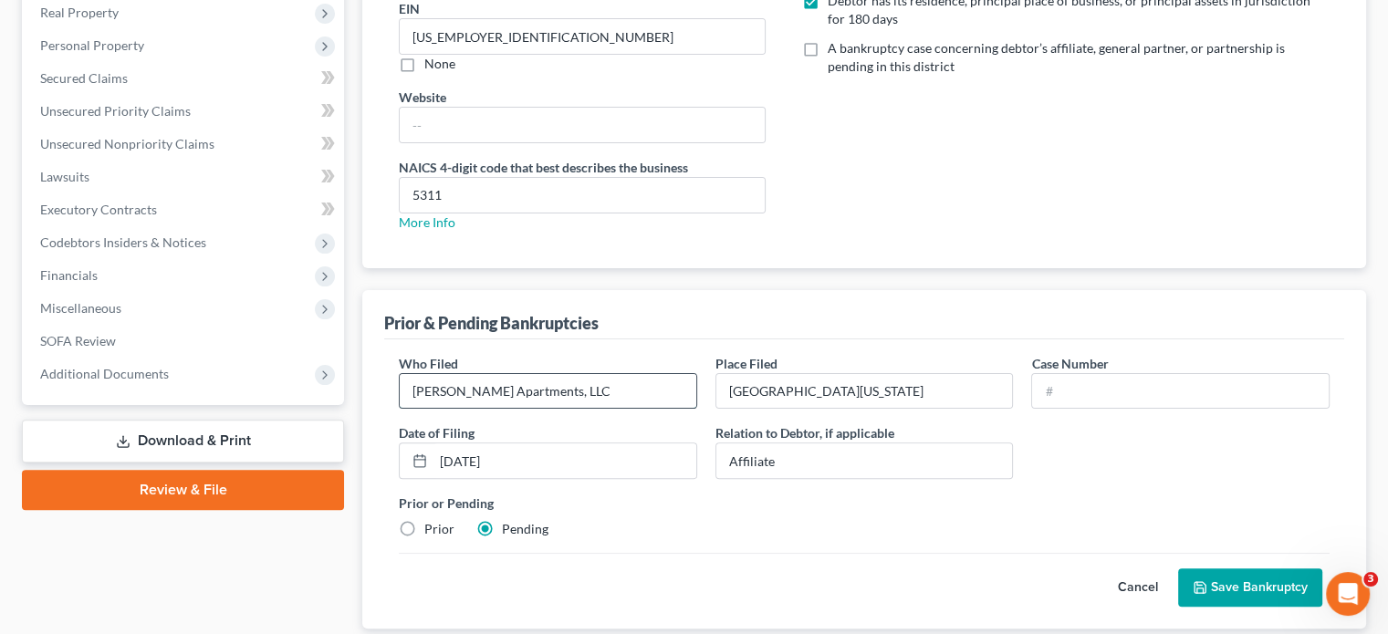
drag, startPoint x: 452, startPoint y: 353, endPoint x: 478, endPoint y: 353, distance: 26.5
click at [478, 374] on input "[PERSON_NAME] Apartments, LLC" at bounding box center [548, 391] width 297 height 35
click at [1230, 569] on button "Save Bankruptcy" at bounding box center [1250, 588] width 144 height 38
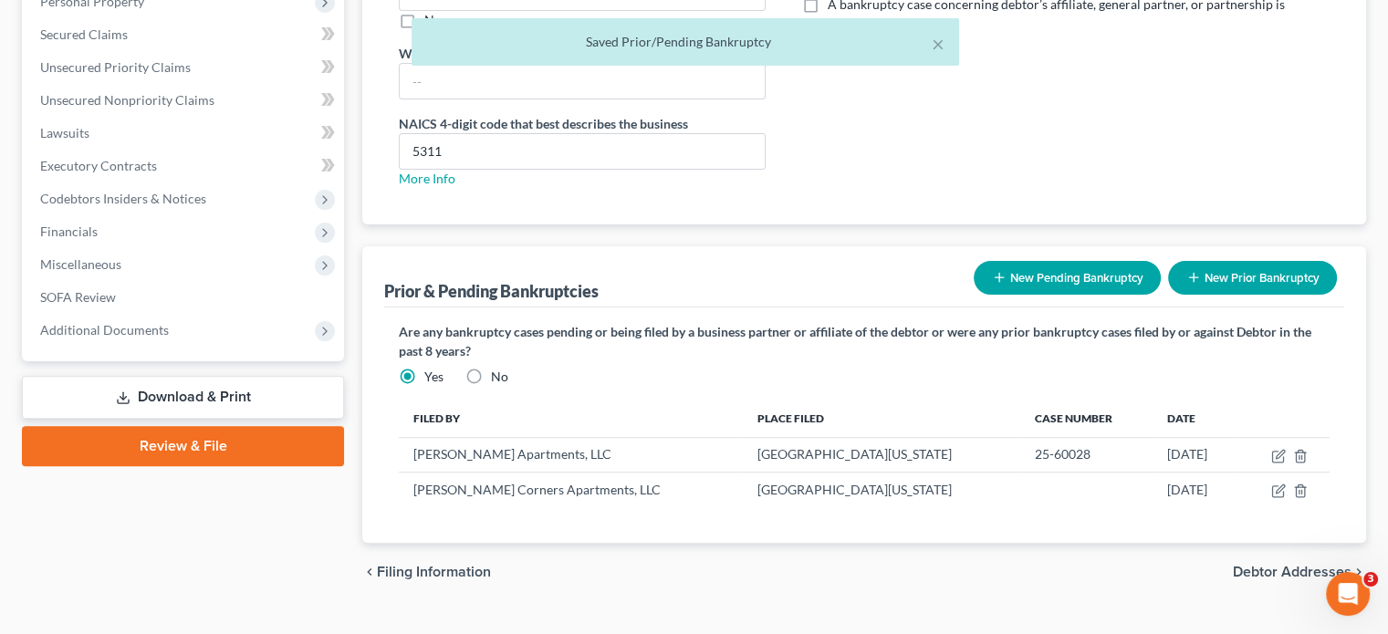
scroll to position [500, 0]
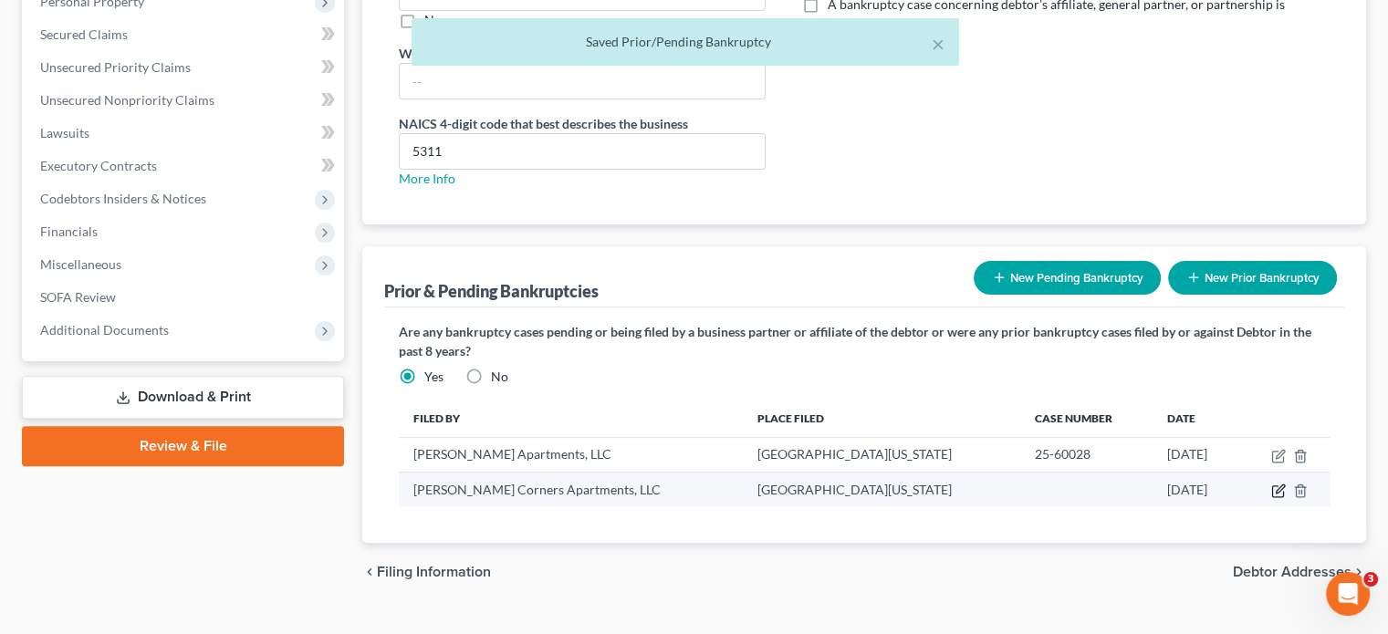
click at [1280, 484] on icon "button" at bounding box center [1278, 491] width 15 height 15
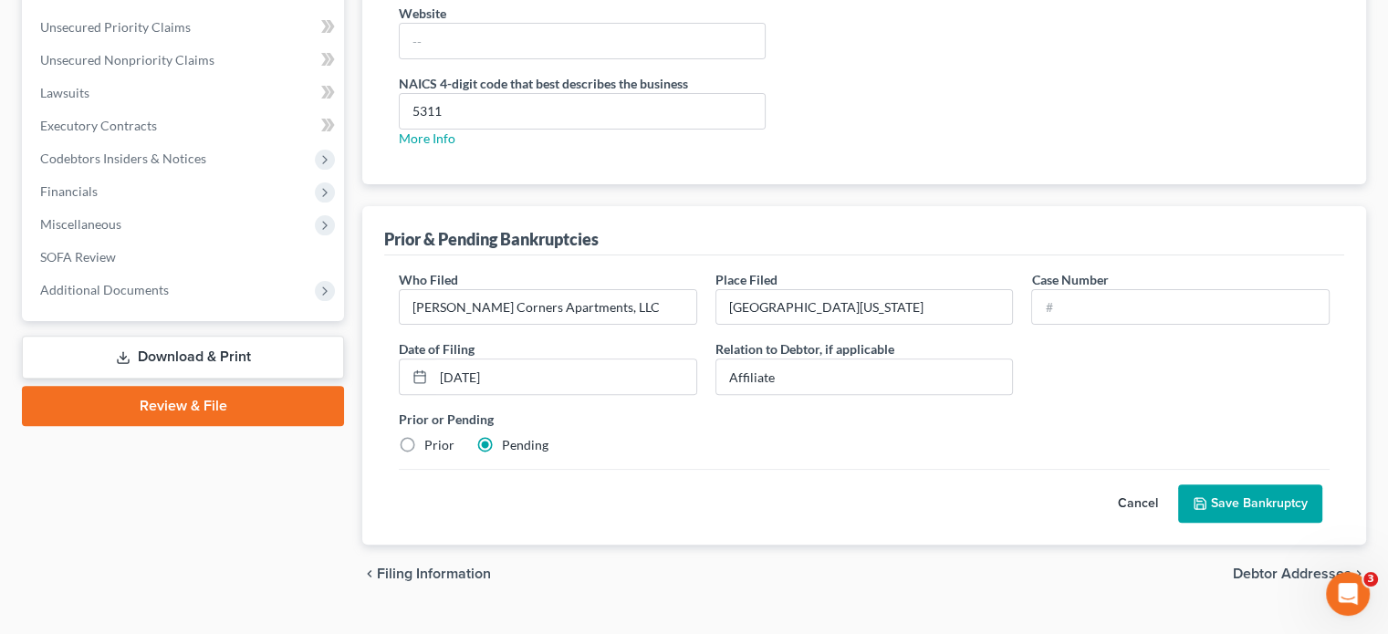
scroll to position [541, 0]
click at [1137, 485] on button "Cancel" at bounding box center [1138, 503] width 80 height 37
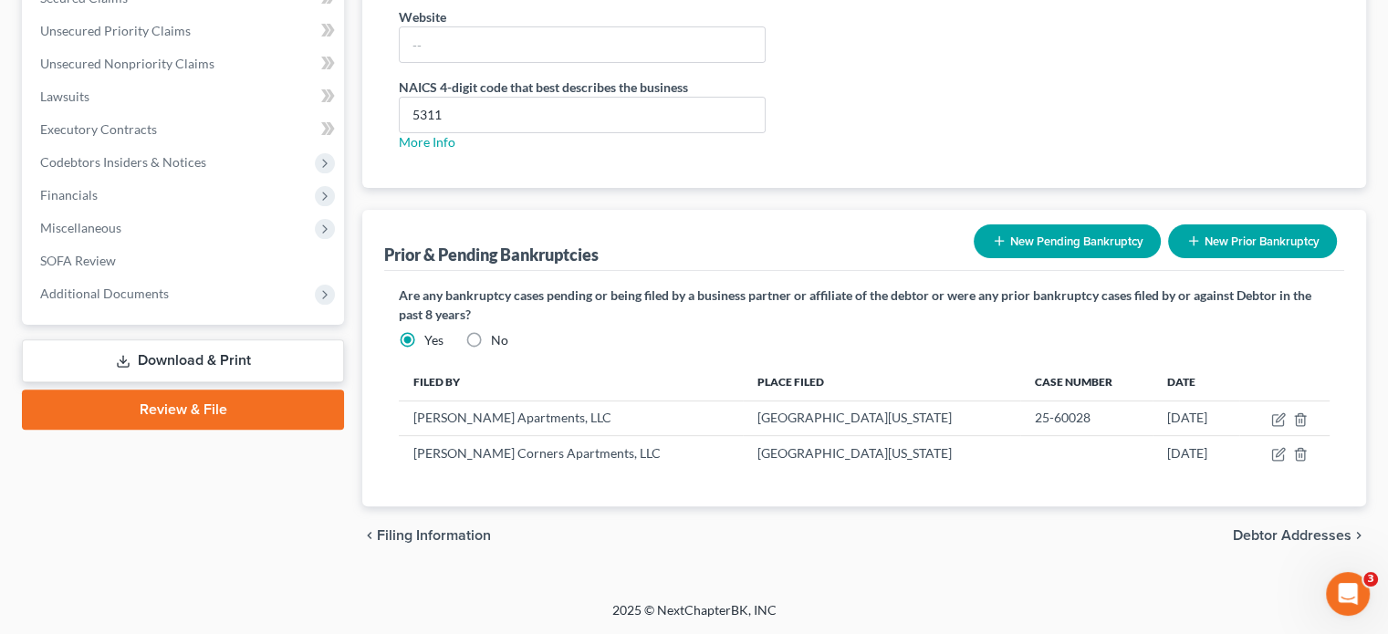
scroll to position [500, 0]
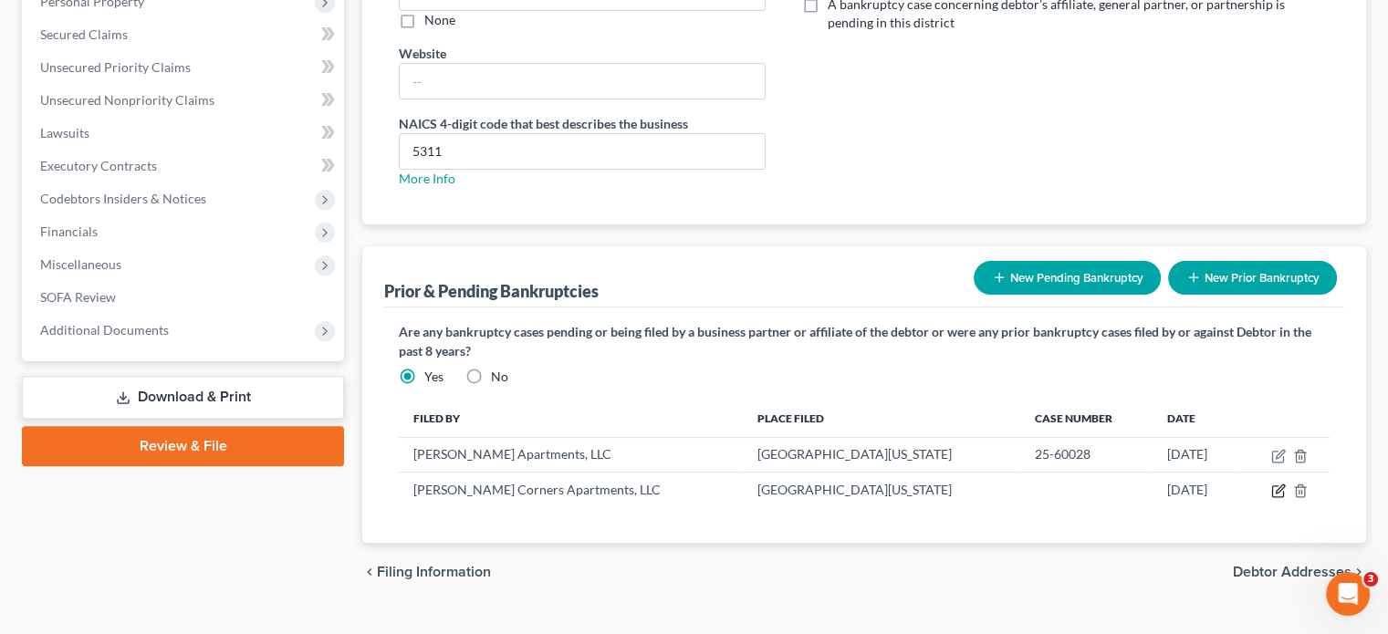
click at [1276, 485] on icon "button" at bounding box center [1280, 489] width 8 height 8
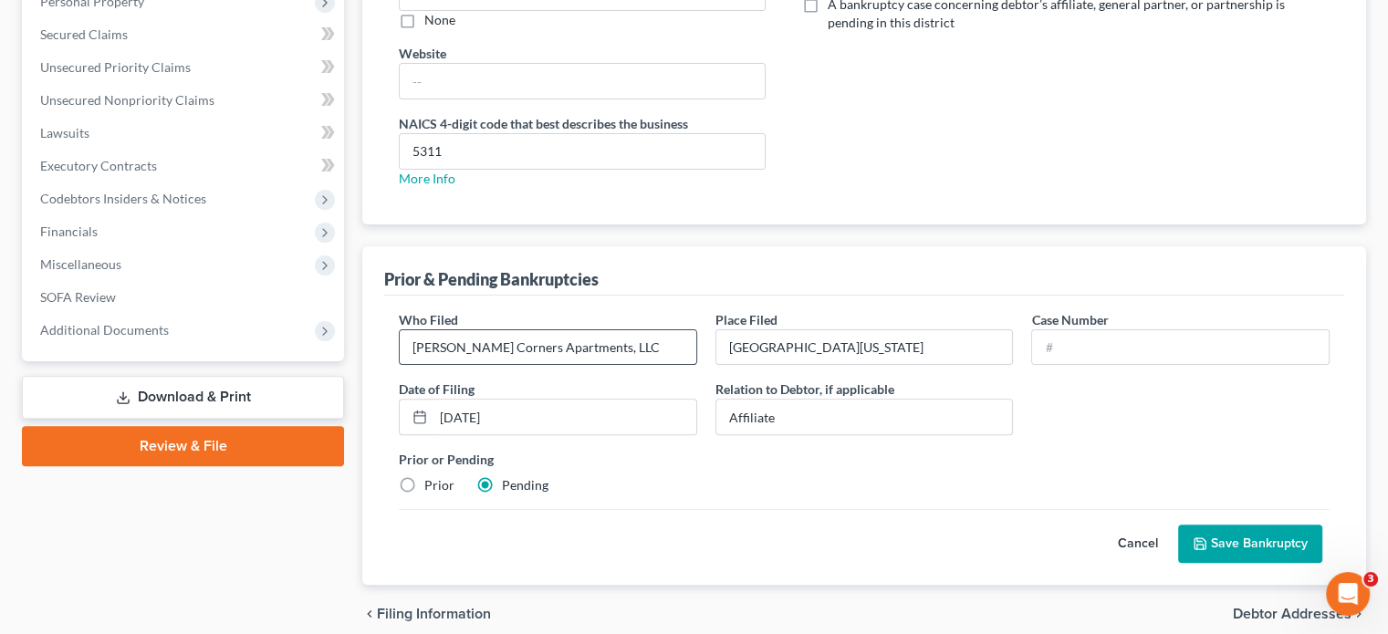
drag, startPoint x: 493, startPoint y: 306, endPoint x: 449, endPoint y: 304, distance: 43.8
click at [449, 330] on input "[PERSON_NAME] Corners Apartments, LLC" at bounding box center [548, 347] width 297 height 35
click at [1246, 525] on button "Save Bankruptcy" at bounding box center [1250, 544] width 144 height 38
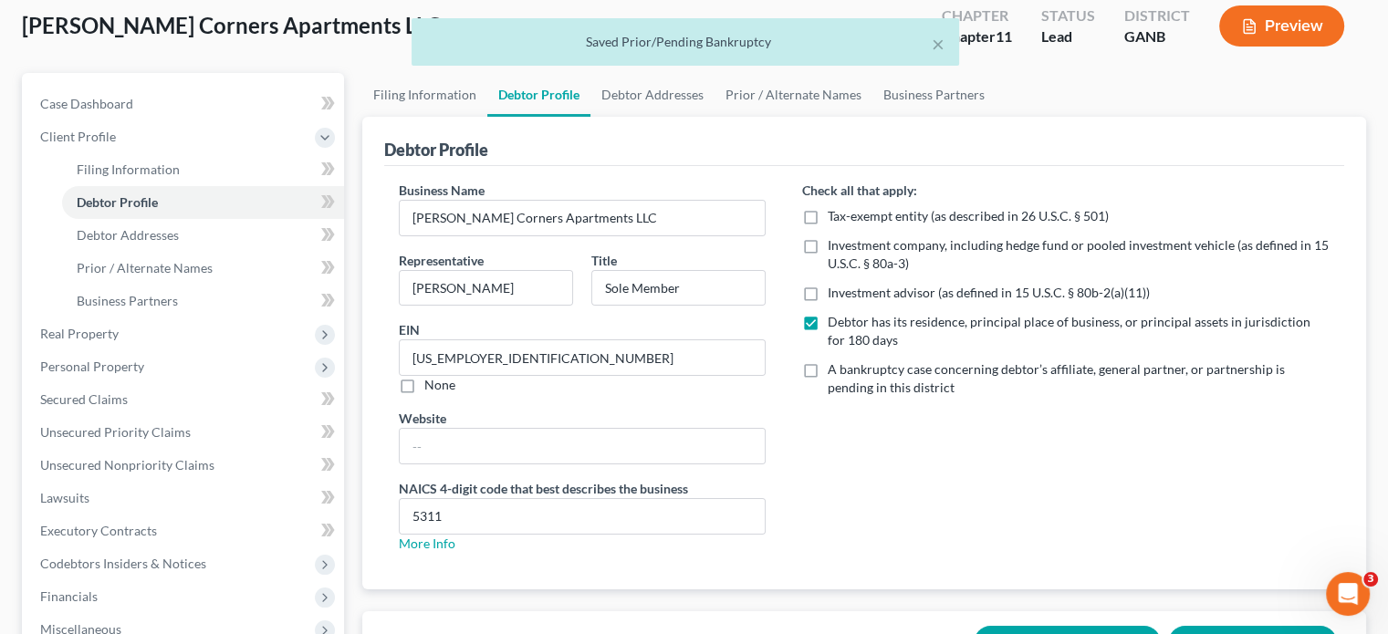
scroll to position [0, 0]
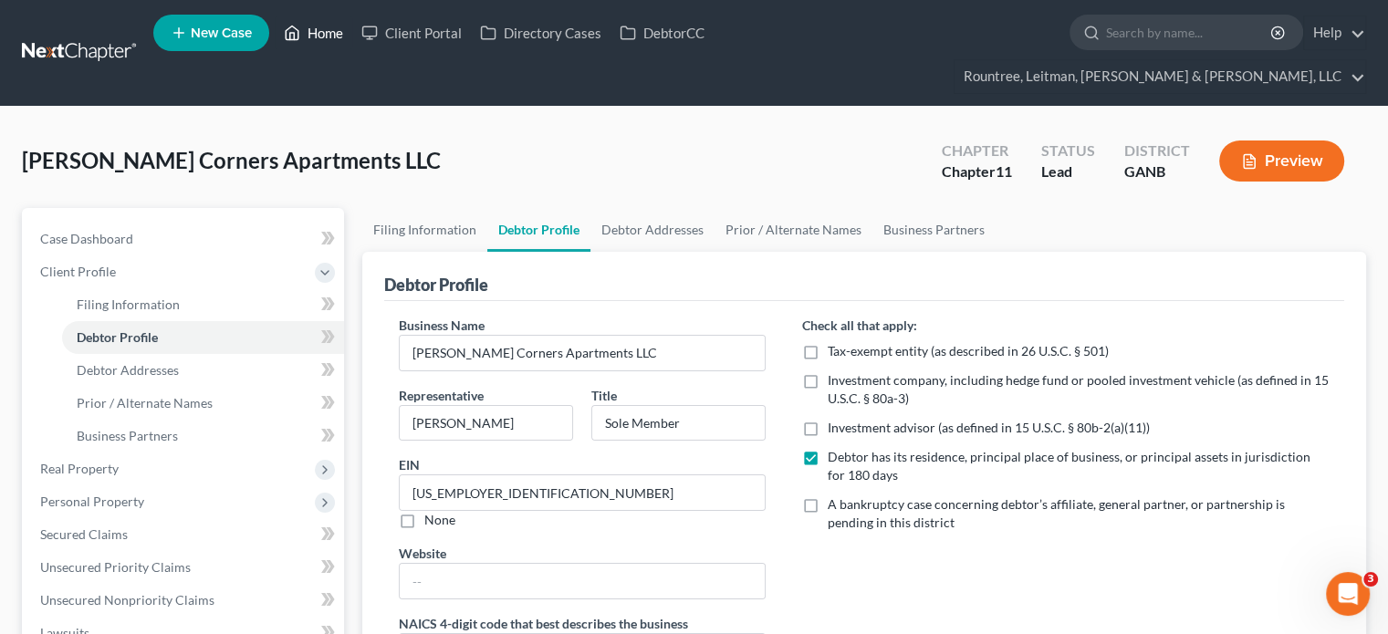
click at [320, 34] on link "Home" at bounding box center [314, 32] width 78 height 33
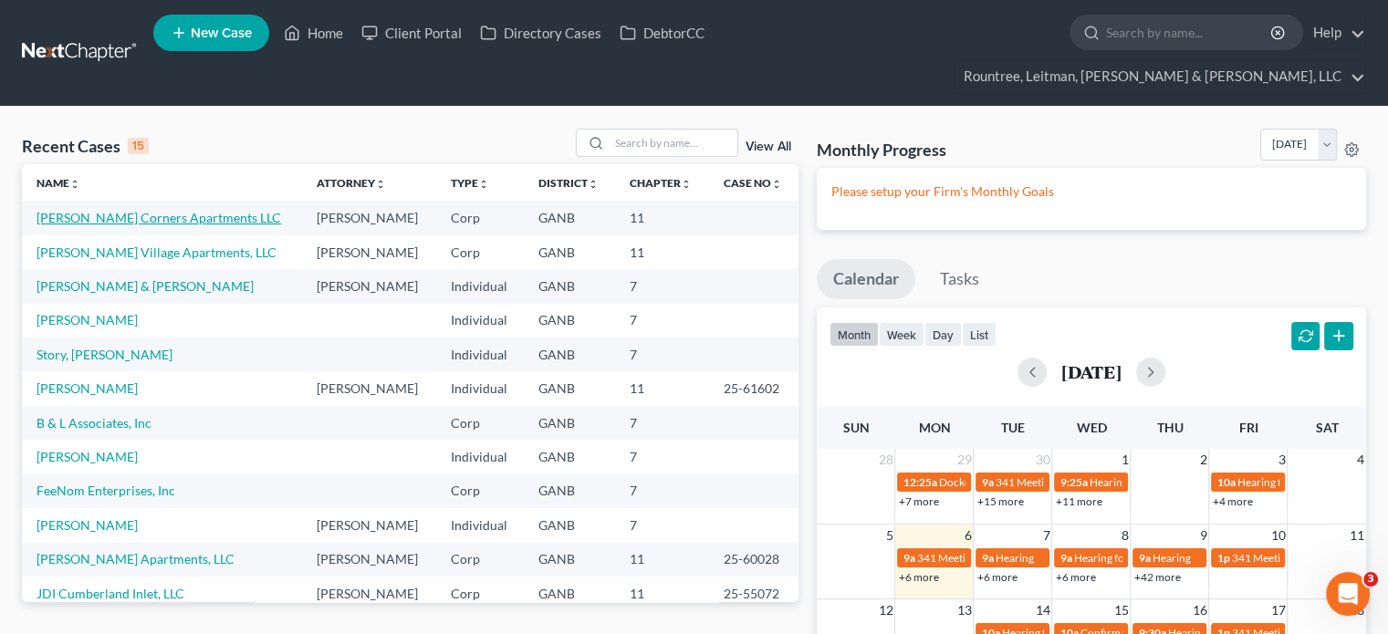
click at [139, 210] on link "[PERSON_NAME] Corners Apartments LLC" at bounding box center [159, 218] width 245 height 16
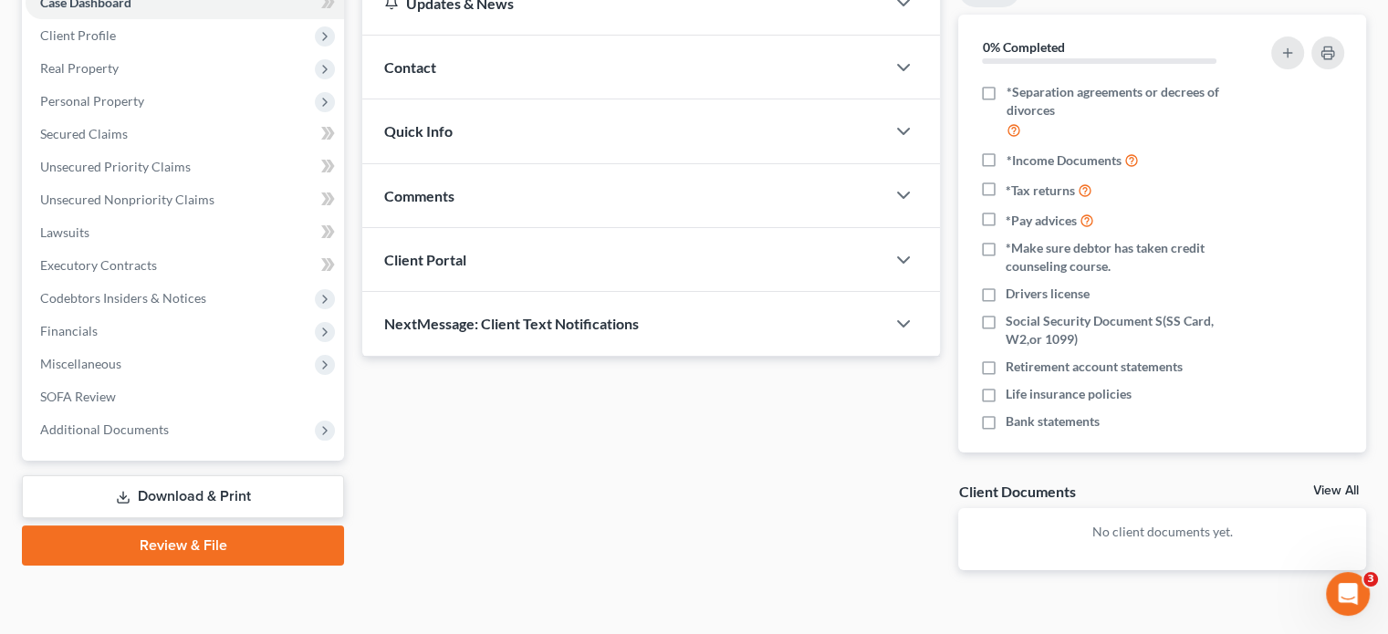
scroll to position [237, 0]
click at [200, 475] on link "Download & Print" at bounding box center [183, 496] width 322 height 43
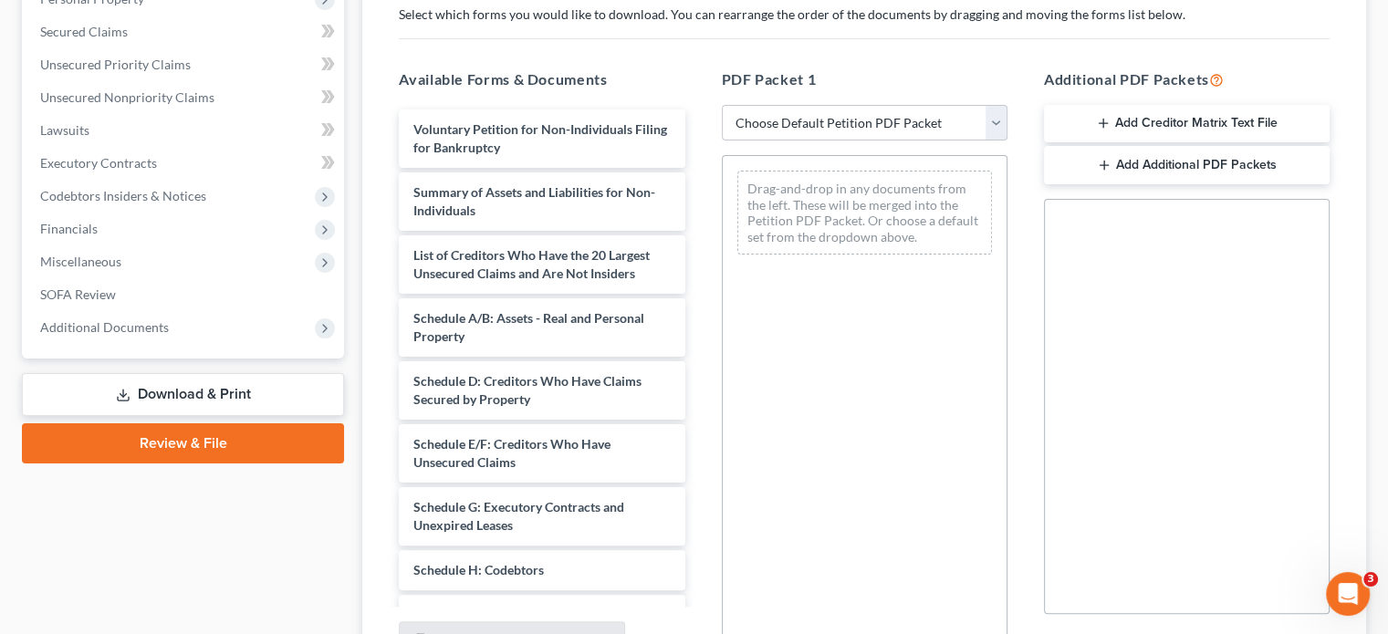
scroll to position [378, 0]
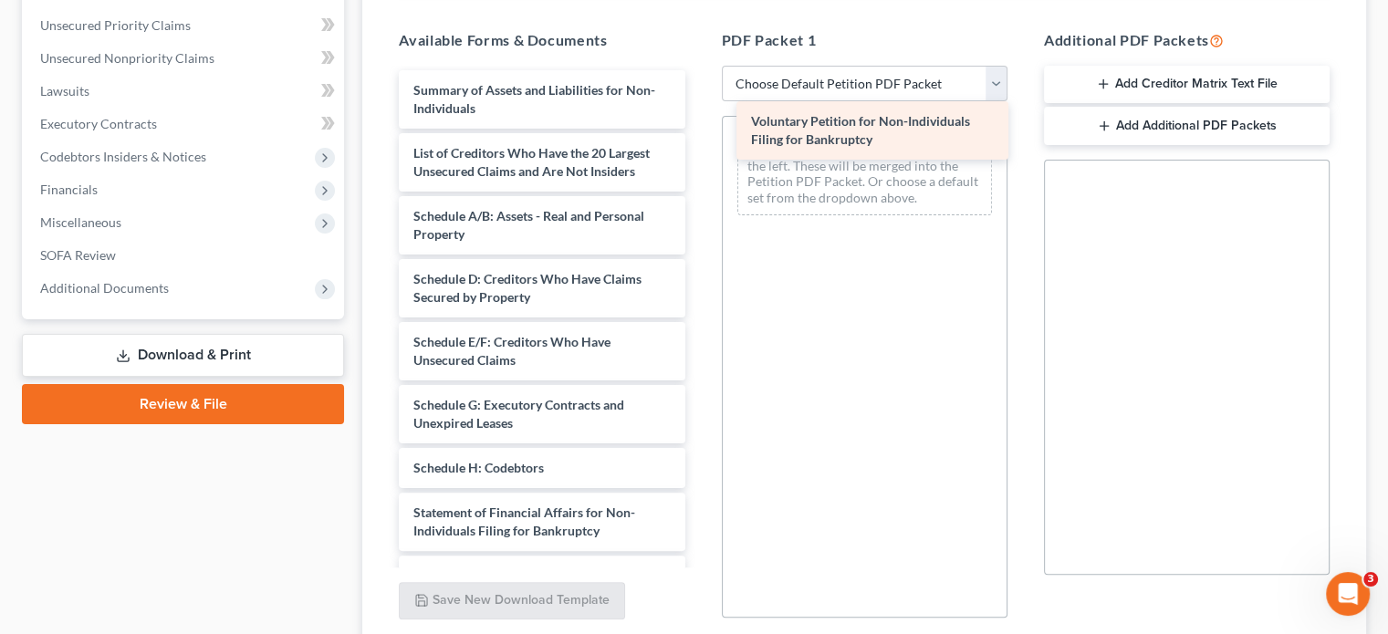
drag, startPoint x: 533, startPoint y: 54, endPoint x: 871, endPoint y: 120, distance: 344.0
click at [699, 120] on div "Voluntary Petition for Non-Individuals Filing for Bankruptcy Voluntary Petition…" at bounding box center [541, 431] width 315 height 723
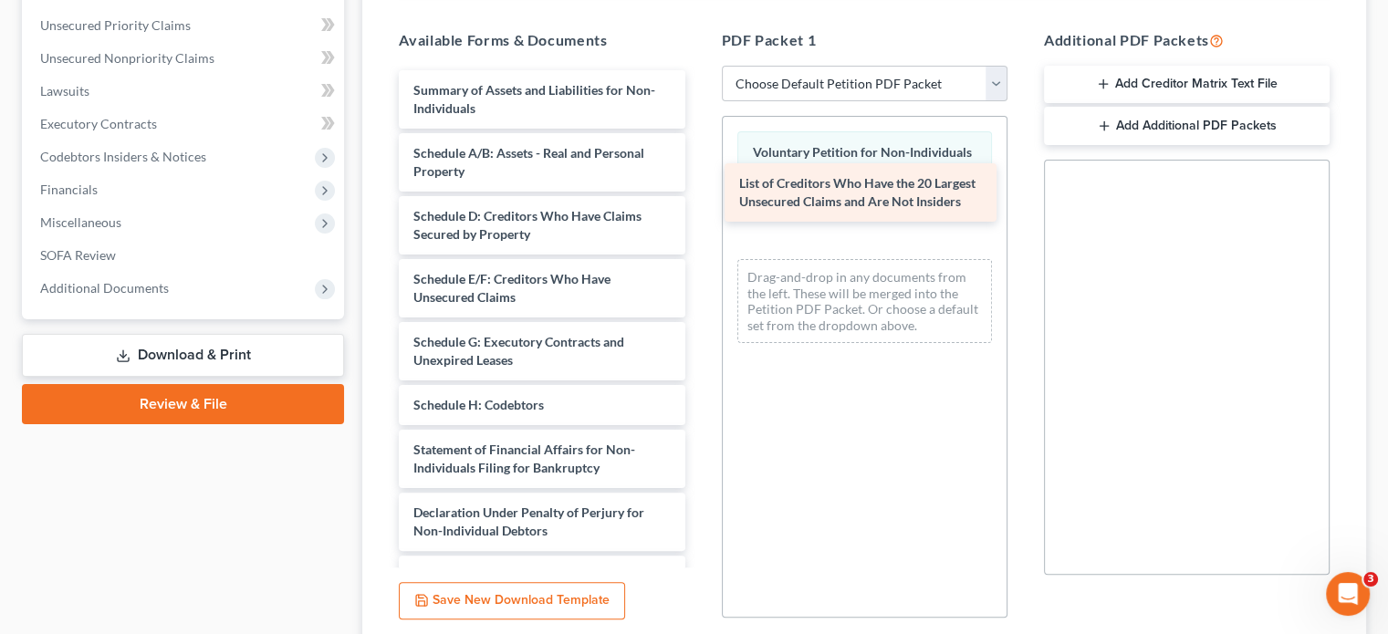
drag, startPoint x: 580, startPoint y: 125, endPoint x: 905, endPoint y: 190, distance: 332.2
click at [699, 190] on div "List of Creditors Who Have the 20 Largest Unsecured Claims and Are Not Insiders…" at bounding box center [541, 400] width 315 height 660
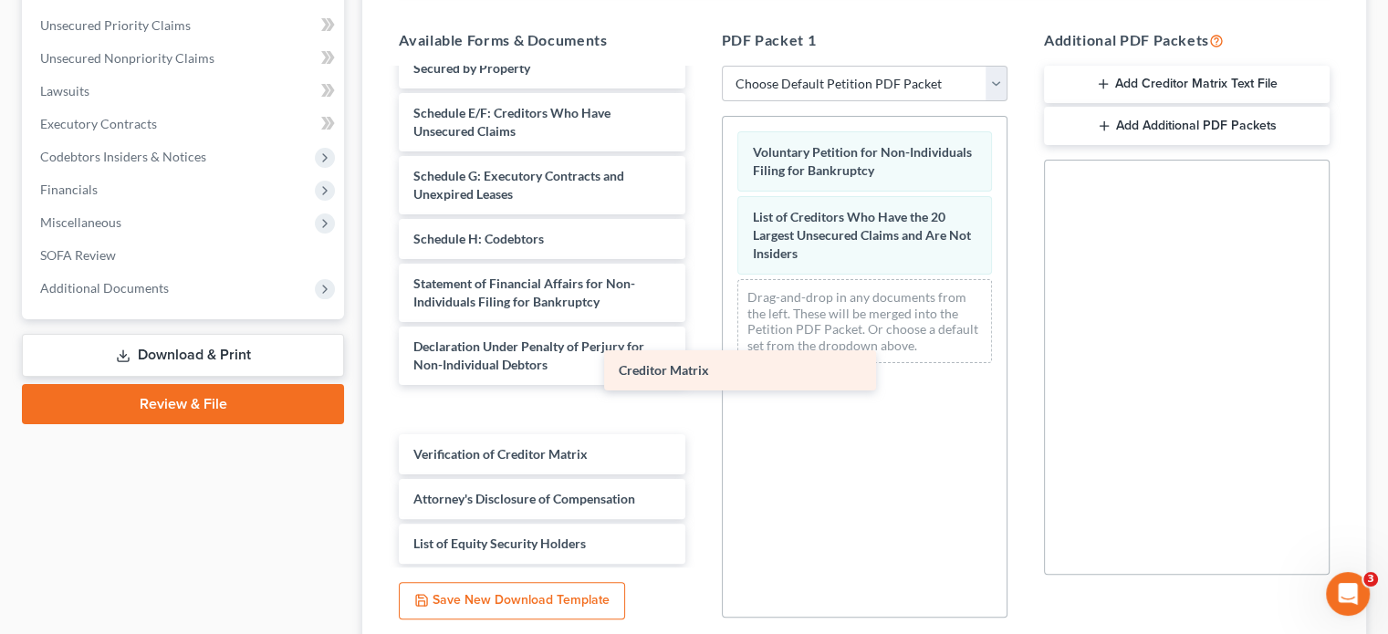
scroll to position [121, 0]
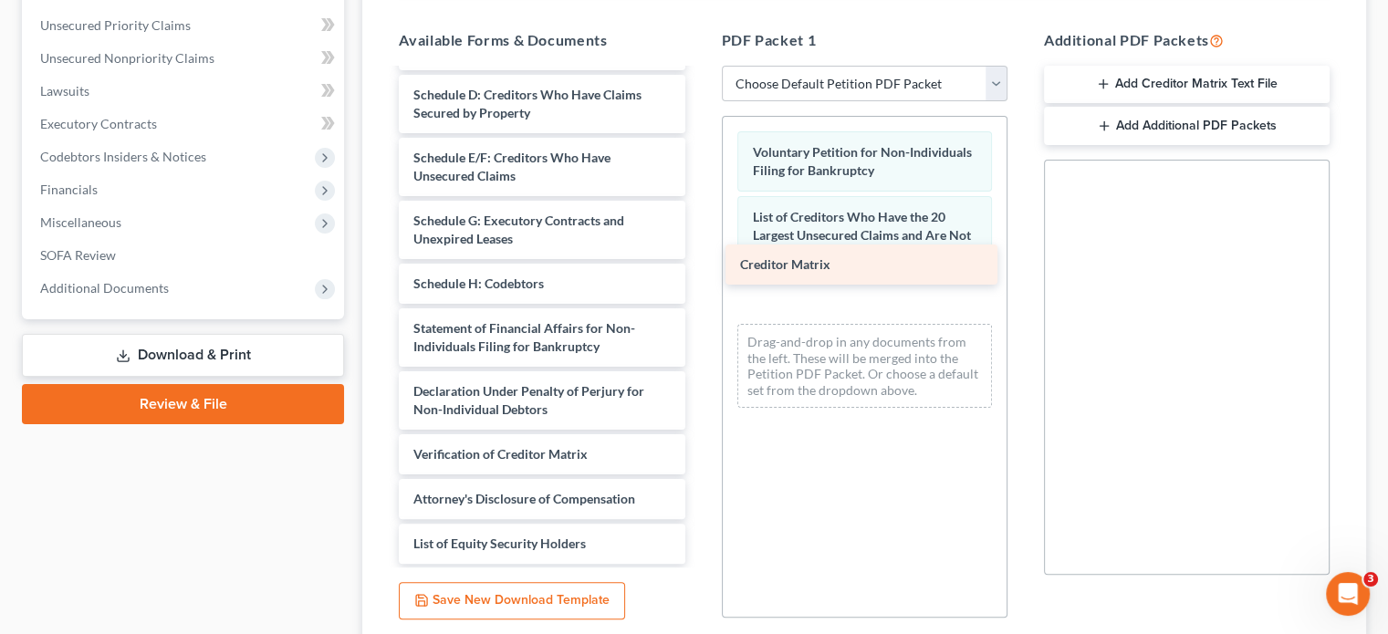
drag, startPoint x: 539, startPoint y: 378, endPoint x: 867, endPoint y: 267, distance: 345.7
click at [699, 267] on div "Creditor Matrix Summary of Assets and Liabilities for Non-Individuals Schedule …" at bounding box center [541, 256] width 315 height 615
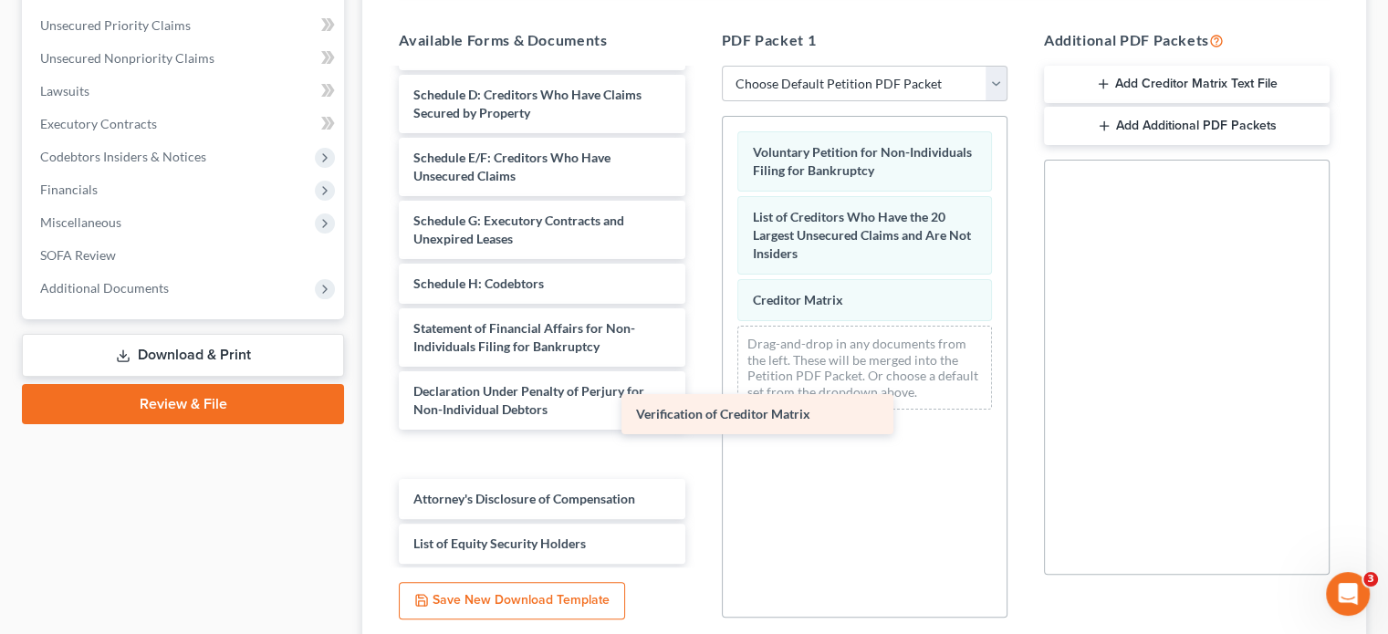
scroll to position [77, 0]
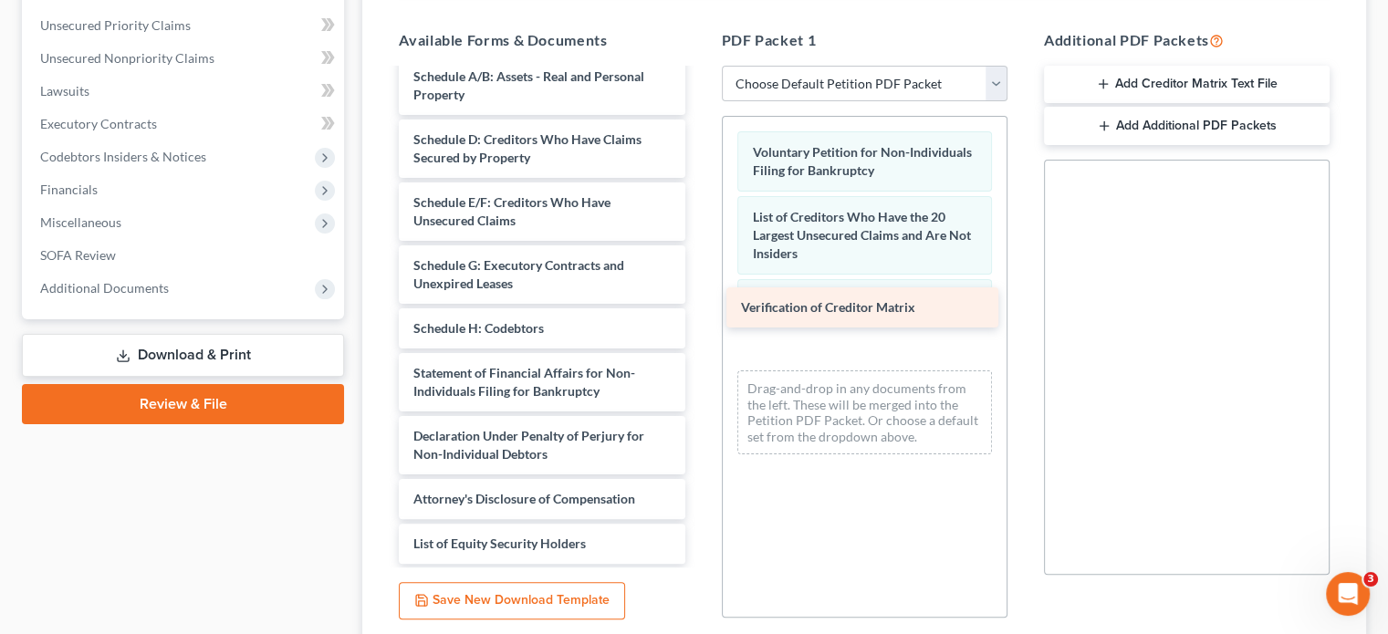
drag, startPoint x: 500, startPoint y: 424, endPoint x: 830, endPoint y: 314, distance: 347.5
click at [699, 314] on div "Verification of Creditor Matrix Summary of Assets and Liabilities for Non-Indiv…" at bounding box center [541, 279] width 315 height 570
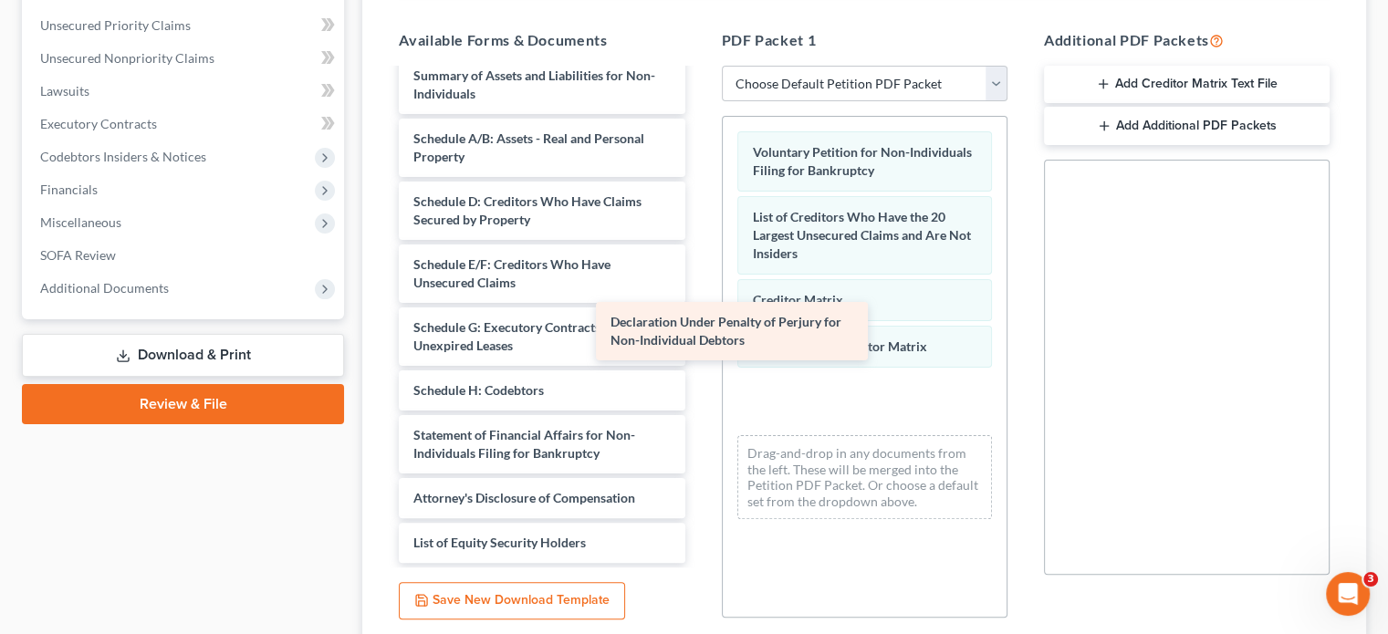
scroll to position [15, 0]
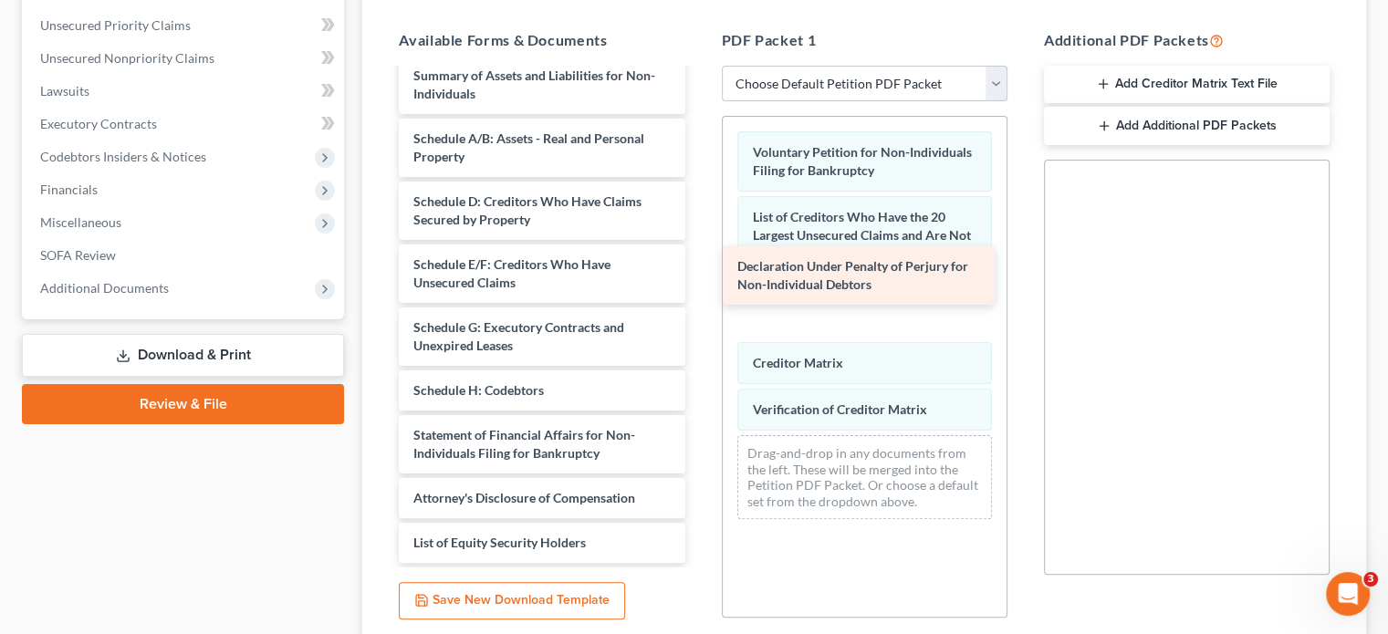
drag, startPoint x: 551, startPoint y: 413, endPoint x: 876, endPoint y: 283, distance: 349.8
click at [699, 283] on div "Declaration Under Penalty of Perjury for Non-Individual Debtors Summary of Asse…" at bounding box center [541, 309] width 315 height 507
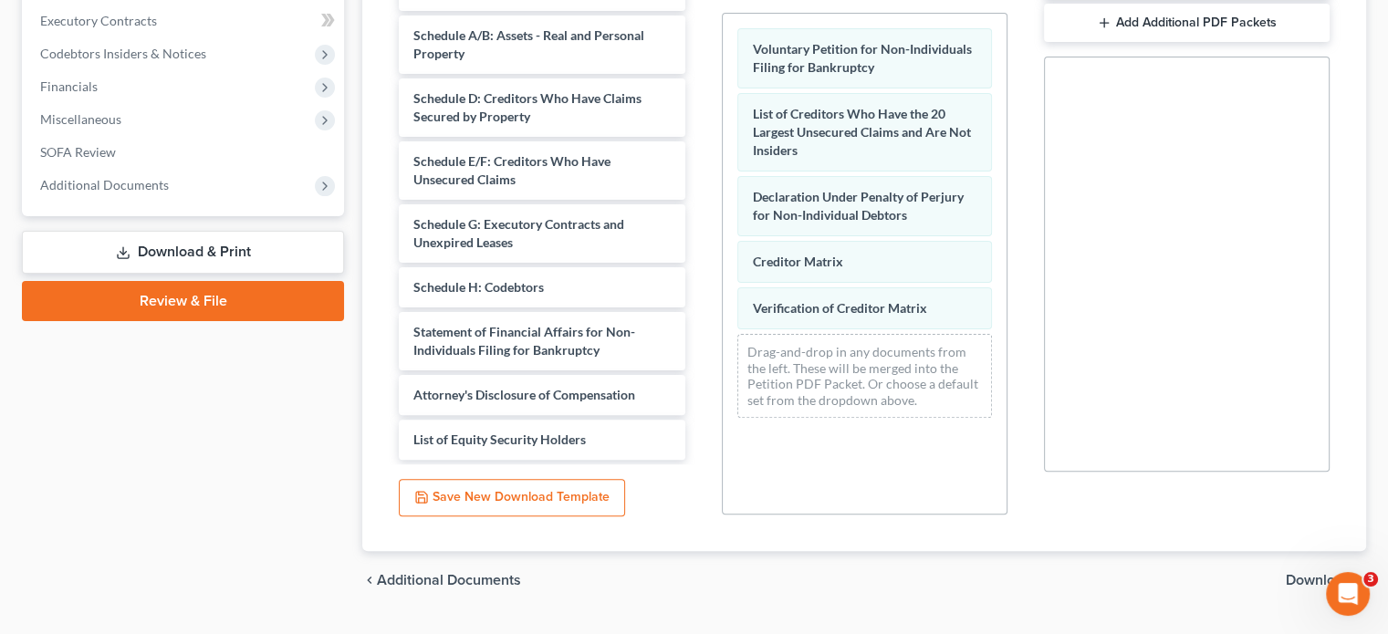
scroll to position [491, 0]
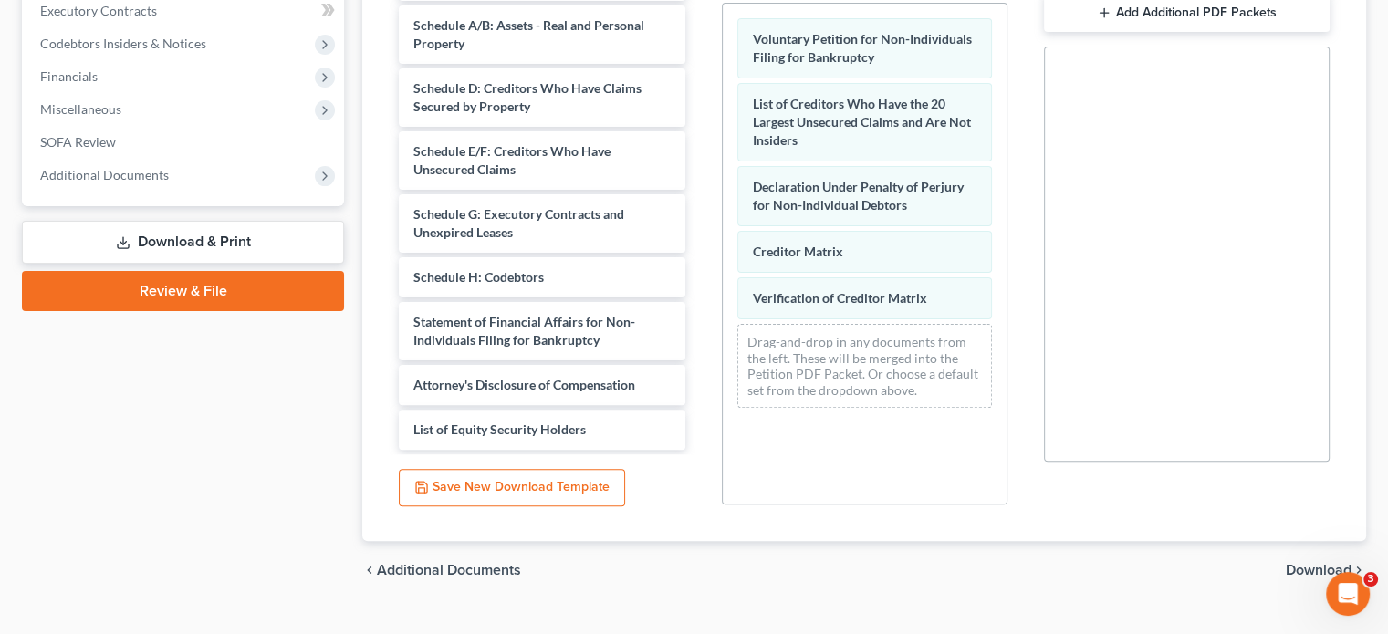
click at [1316, 563] on span "Download" at bounding box center [1319, 570] width 66 height 15
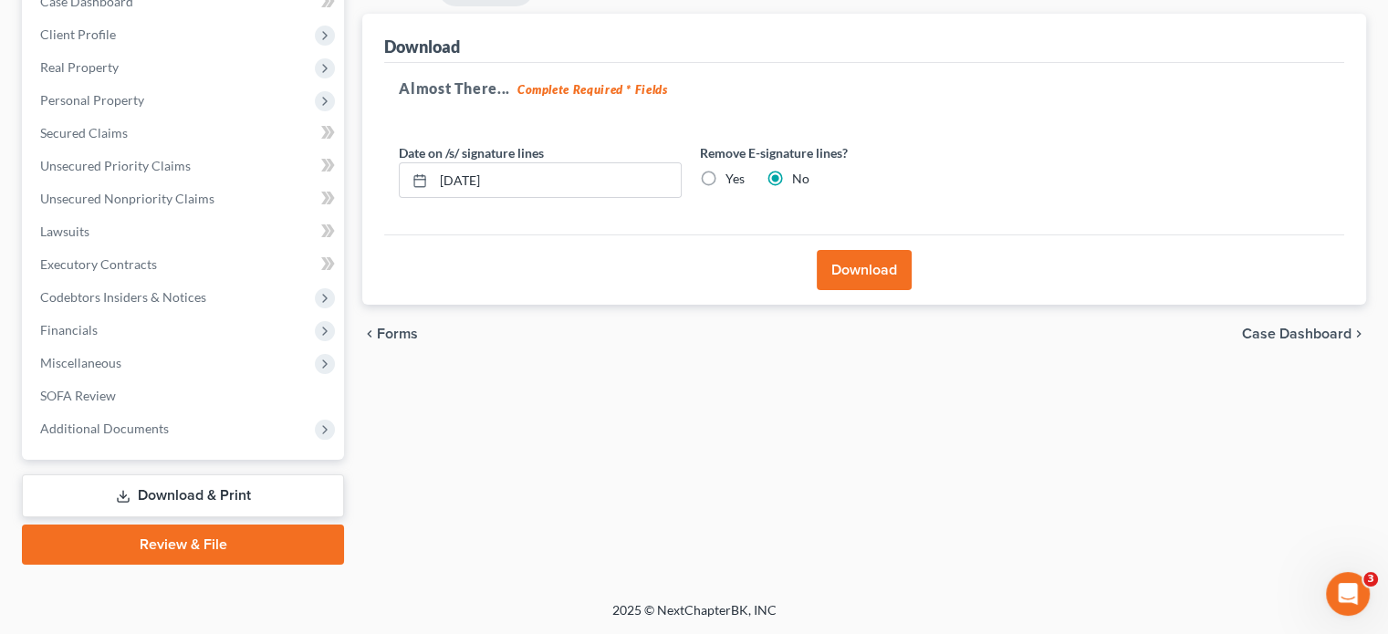
scroll to position [203, 0]
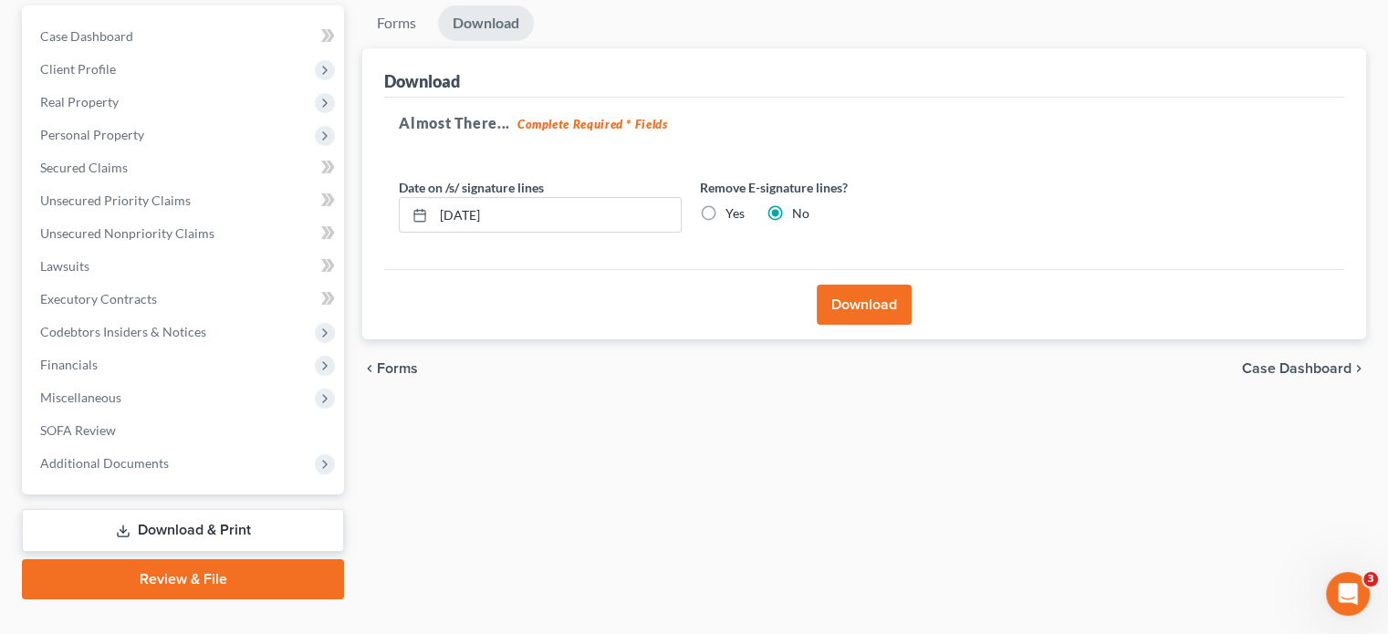
click at [862, 285] on button "Download" at bounding box center [864, 305] width 95 height 40
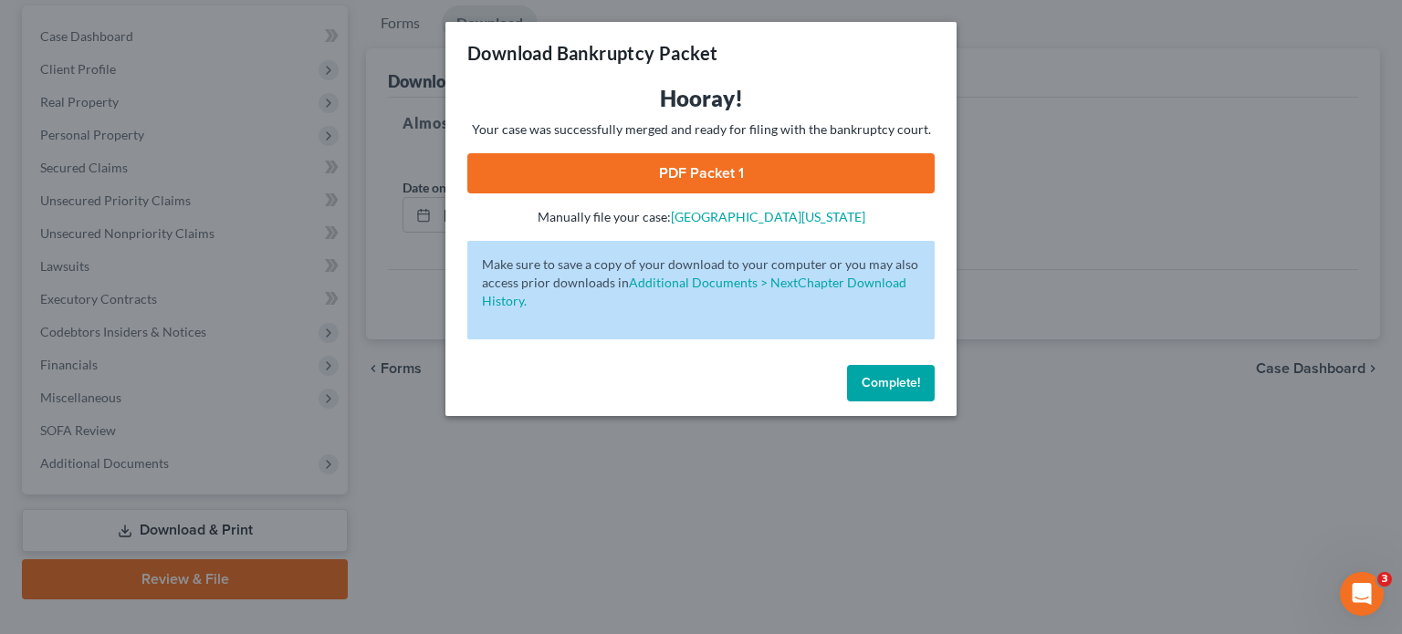
click at [684, 173] on link "PDF Packet 1" at bounding box center [700, 173] width 467 height 40
click at [891, 373] on button "Complete!" at bounding box center [891, 383] width 88 height 37
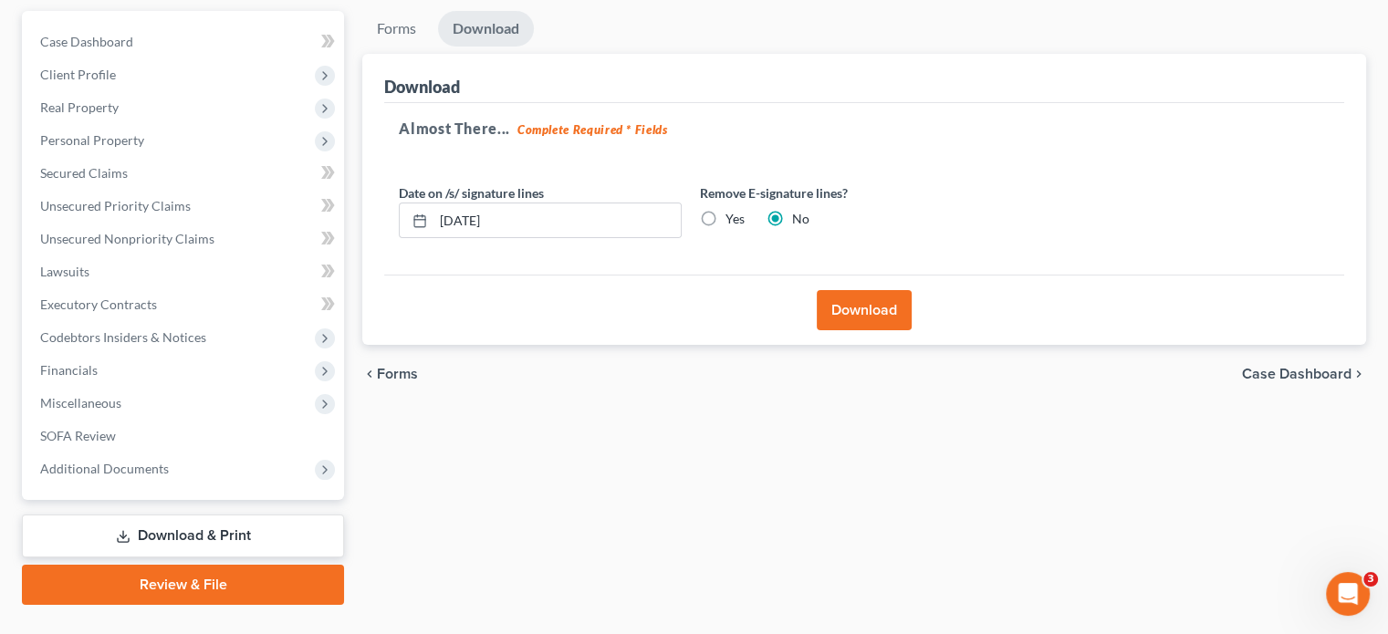
scroll to position [0, 0]
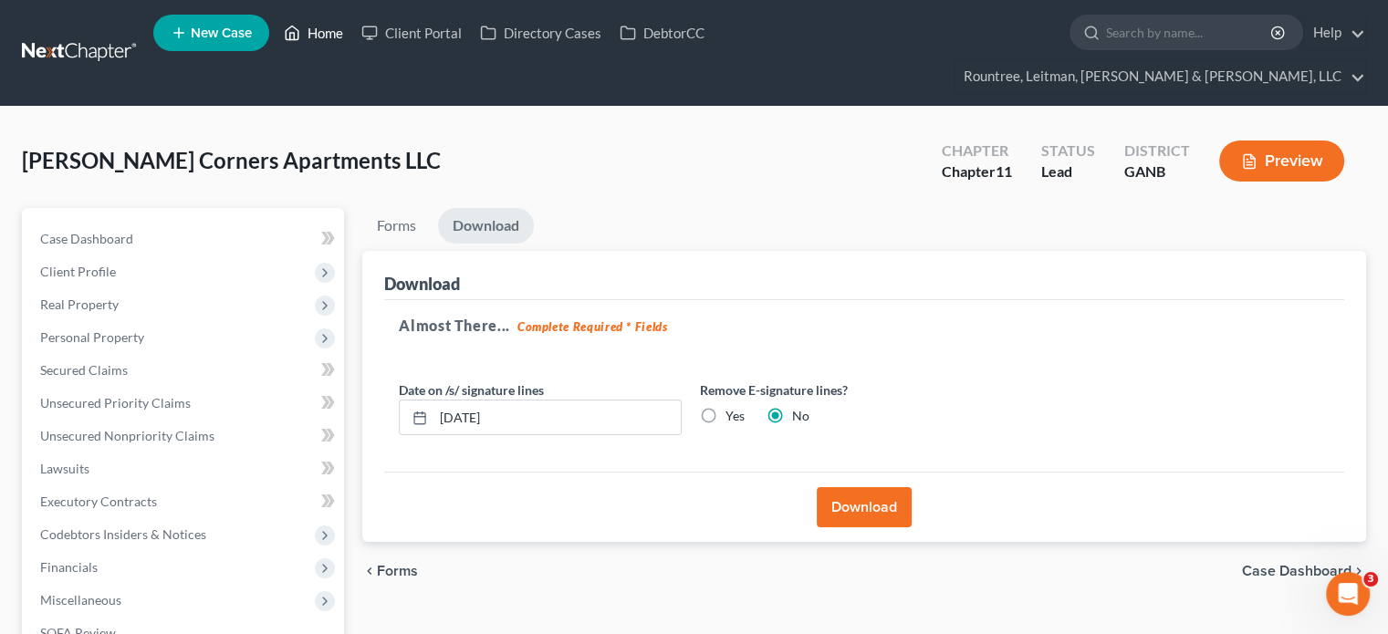
click at [327, 34] on link "Home" at bounding box center [314, 32] width 78 height 33
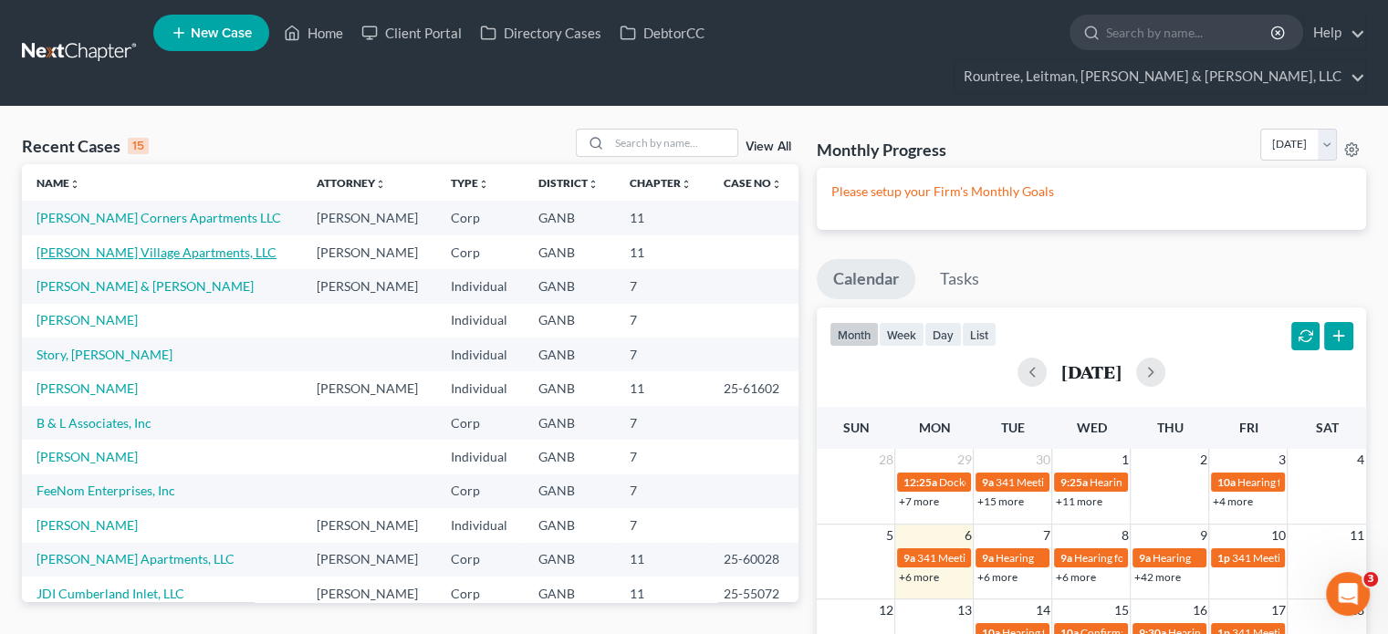
click at [111, 245] on link "[PERSON_NAME] Village Apartments, LLC" at bounding box center [157, 253] width 240 height 16
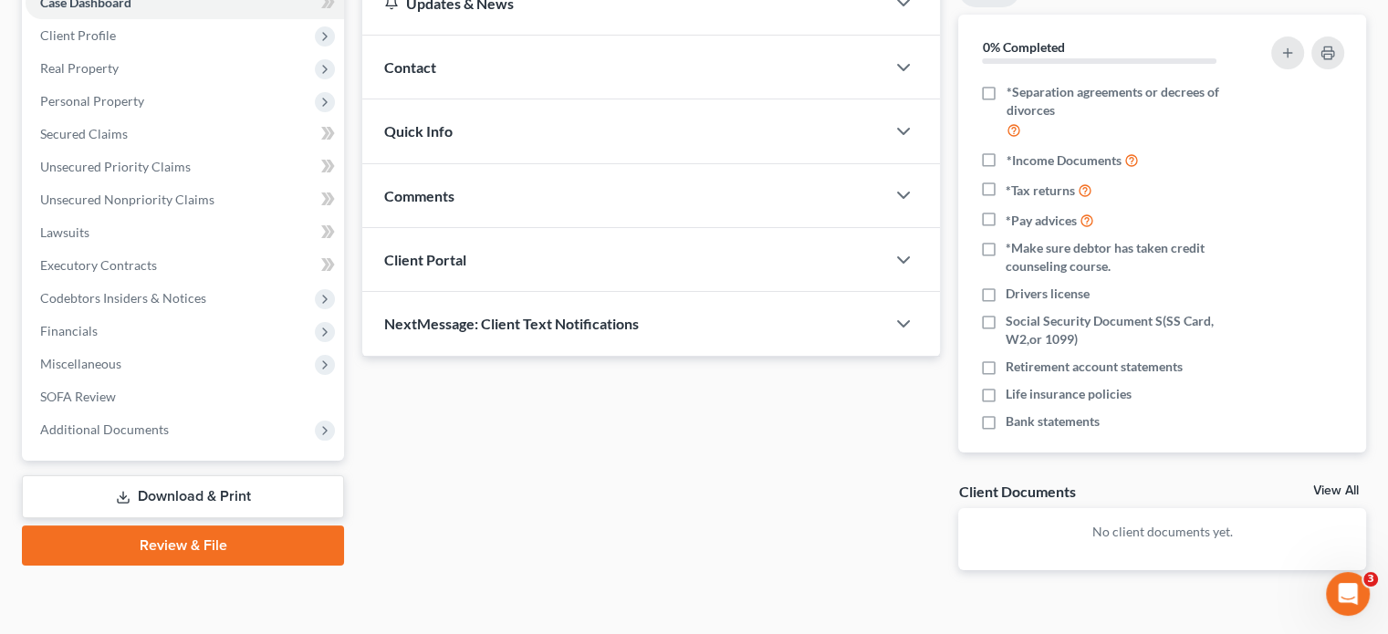
scroll to position [237, 0]
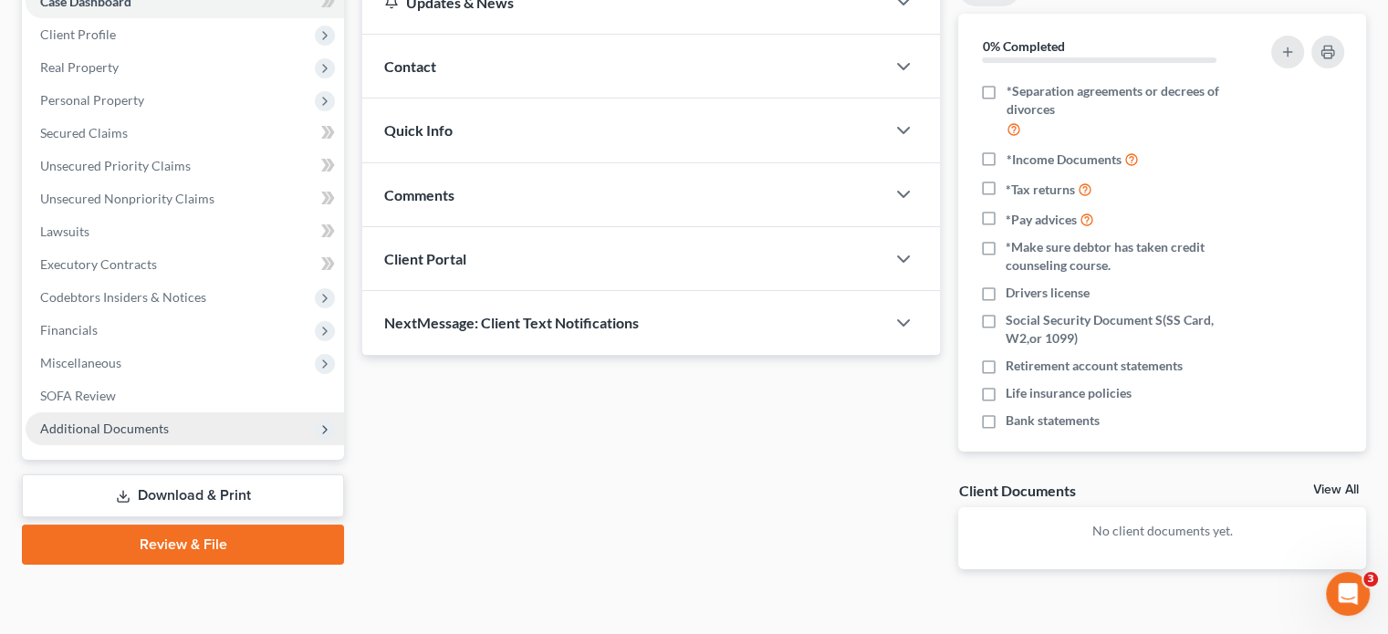
click at [157, 421] on span "Additional Documents" at bounding box center [104, 429] width 129 height 16
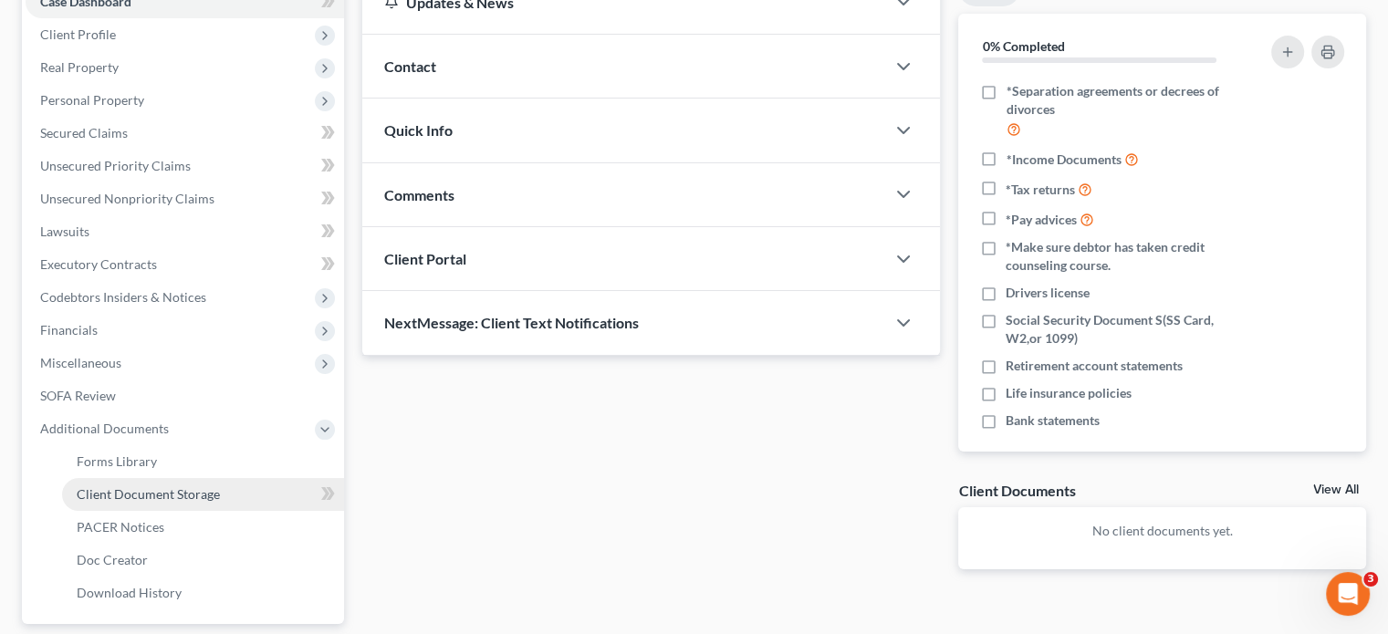
click at [185, 486] on span "Client Document Storage" at bounding box center [148, 494] width 143 height 16
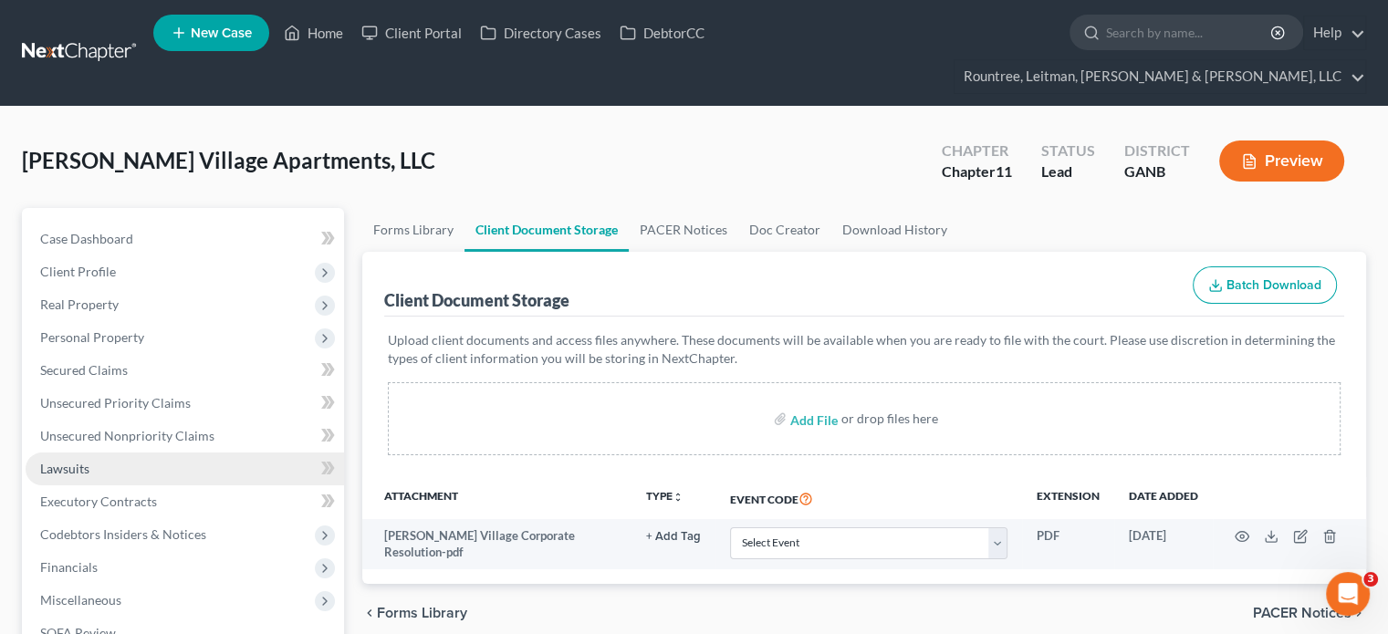
click at [91, 453] on link "Lawsuits" at bounding box center [185, 469] width 319 height 33
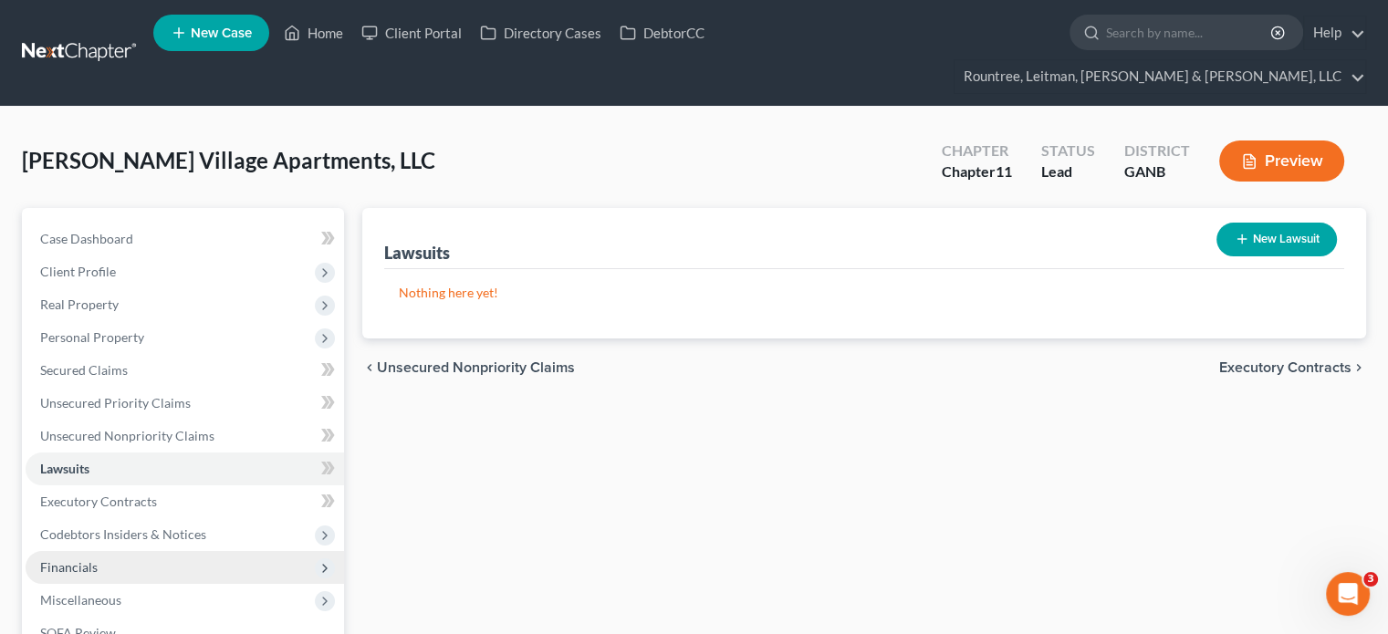
scroll to position [91, 0]
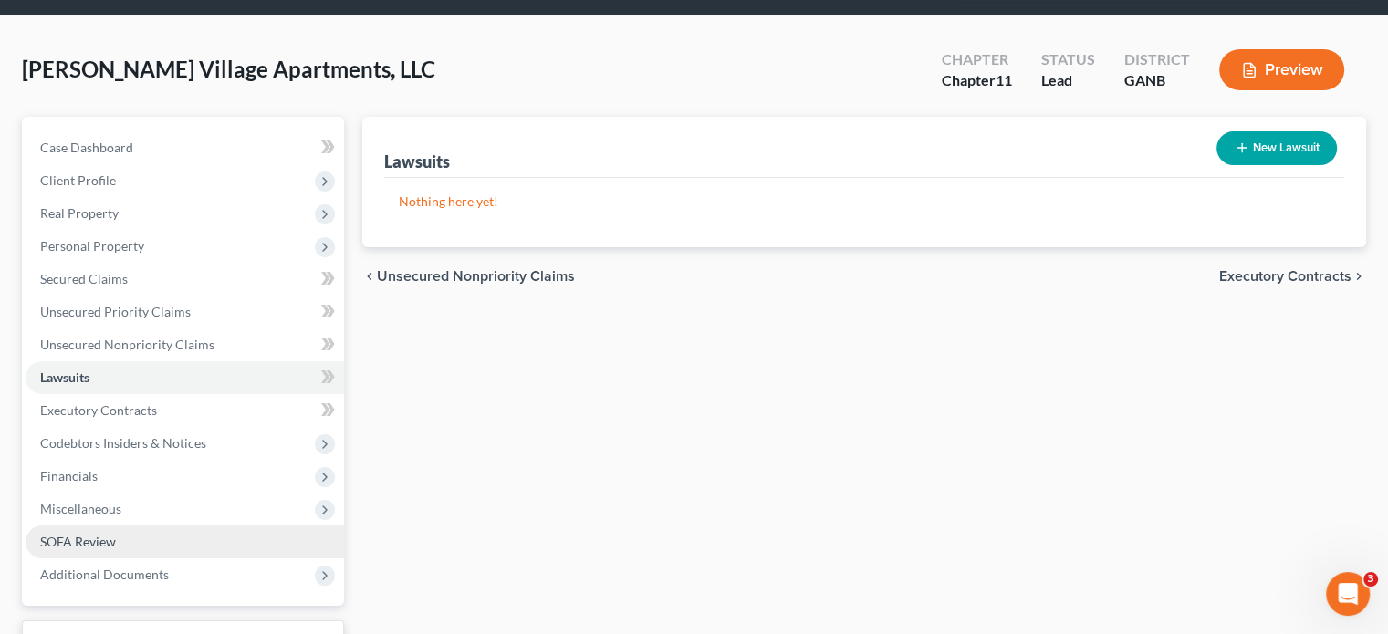
click at [83, 534] on span "SOFA Review" at bounding box center [78, 542] width 76 height 16
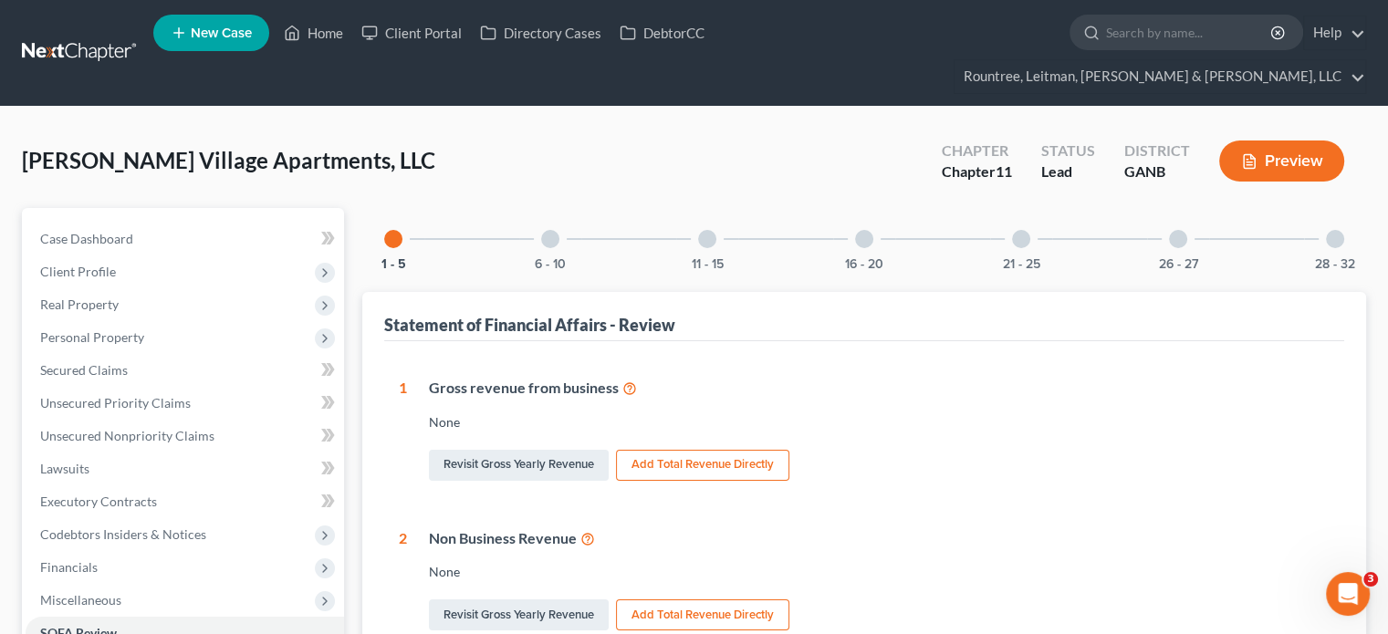
click at [713, 230] on div at bounding box center [707, 239] width 18 height 18
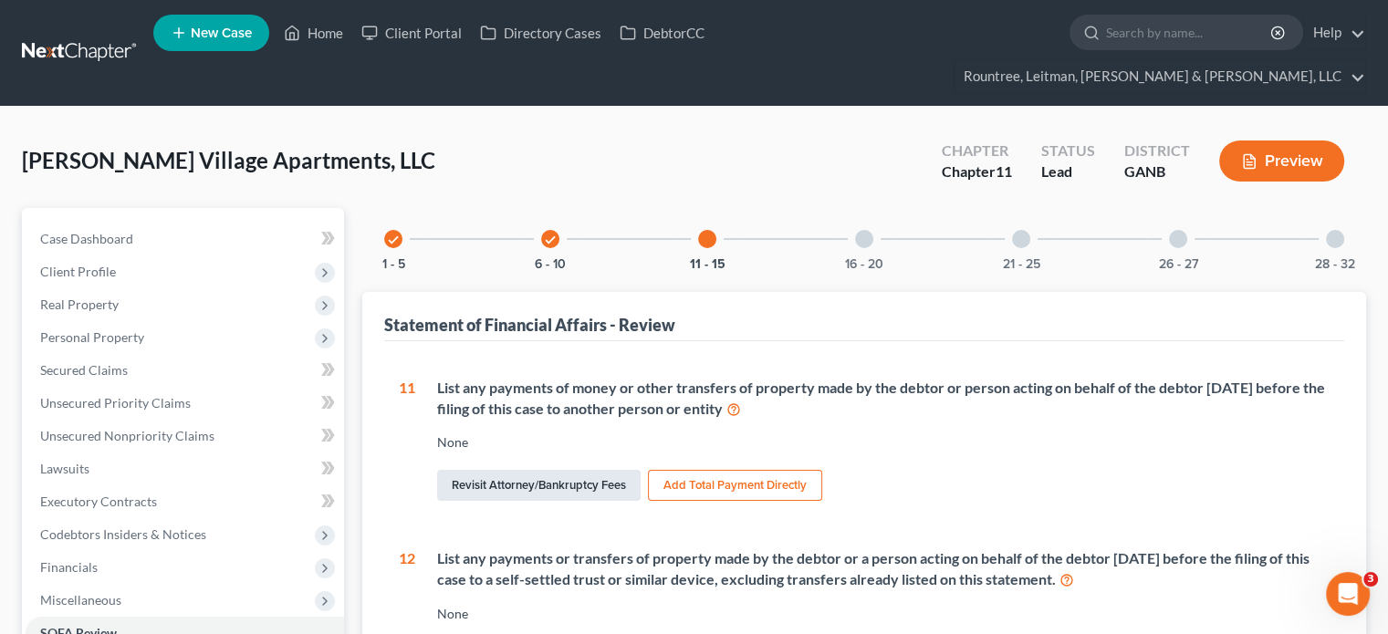
click at [575, 470] on link "Revisit Attorney/Bankruptcy Fees" at bounding box center [539, 485] width 204 height 31
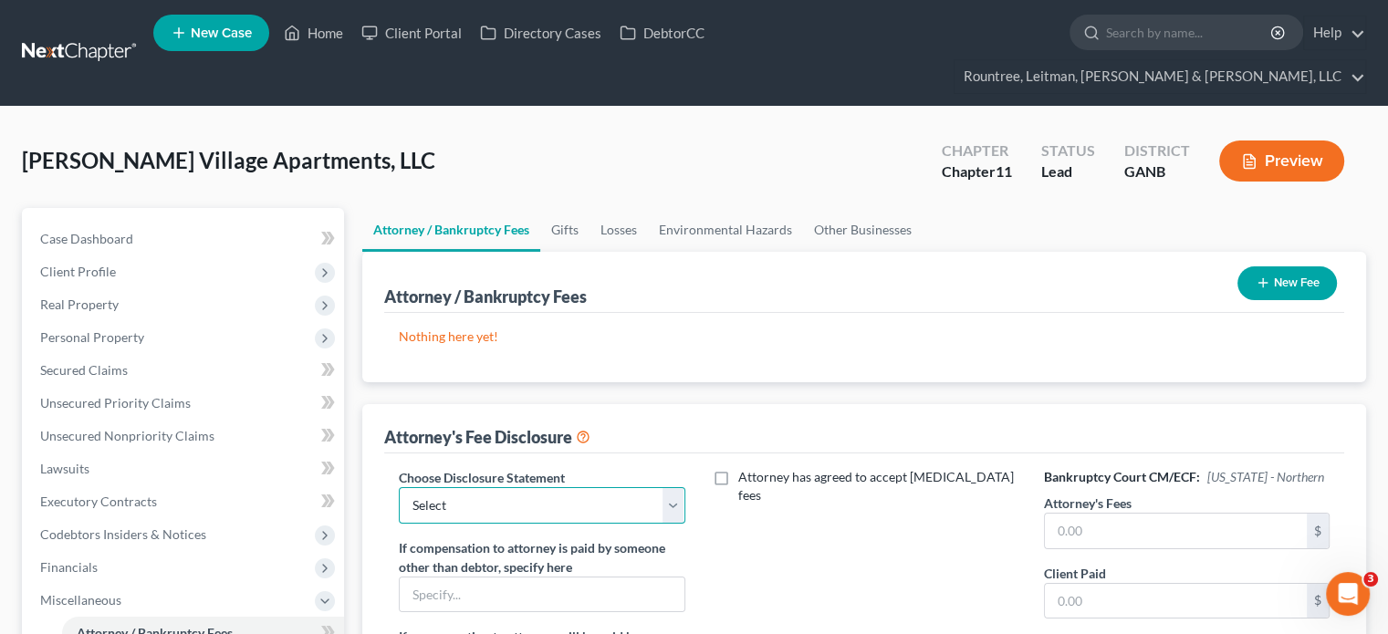
click at [573, 487] on select "Select Star Chain Chapter 13 - Hourly Chapter 11 Chapter 13 Disclosure Statemen…" at bounding box center [542, 505] width 286 height 37
click at [399, 487] on select "Select Star Chain Chapter 13 - Hourly Chapter 11 Chapter 13 Disclosure Statemen…" at bounding box center [542, 505] width 286 height 37
click at [738, 468] on label "Attorney has agreed to accept [MEDICAL_DATA] fees" at bounding box center [877, 486] width 278 height 37
click at [746, 468] on input "Attorney has agreed to accept [MEDICAL_DATA] fees" at bounding box center [752, 474] width 12 height 12
click at [777, 520] on input "text" at bounding box center [854, 537] width 262 height 35
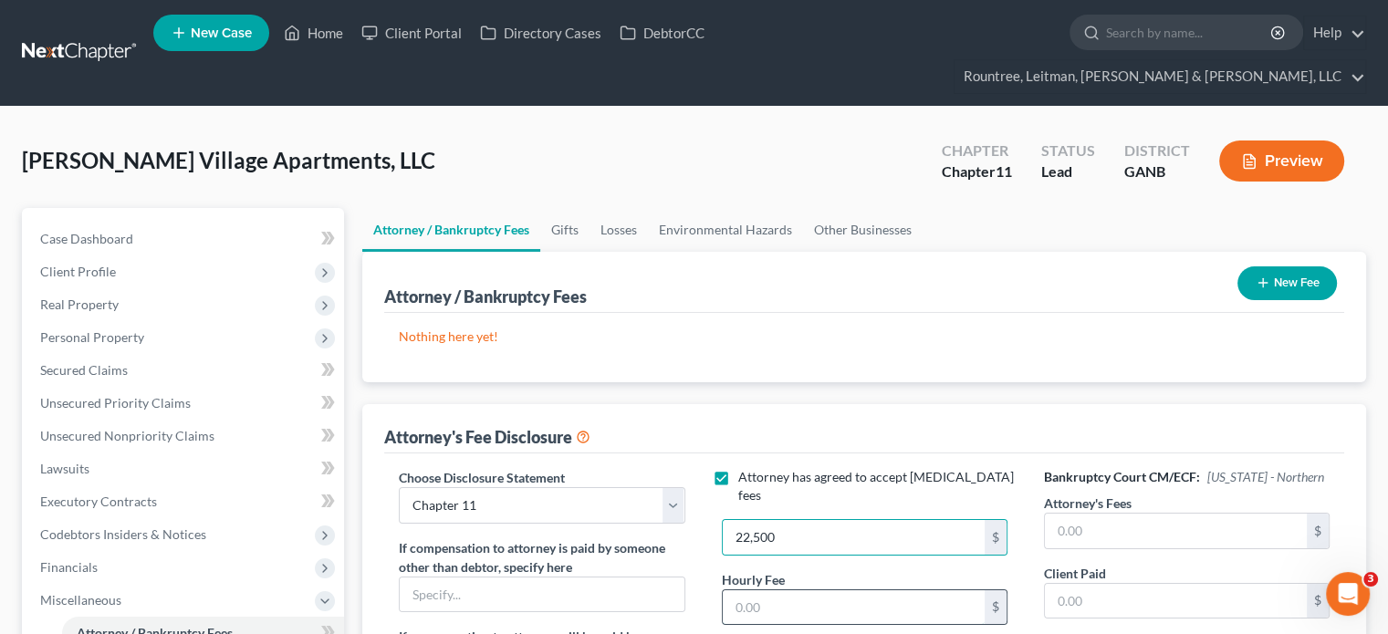
click at [825, 590] on input "text" at bounding box center [854, 607] width 262 height 35
click at [1284, 266] on button "New Fee" at bounding box center [1287, 283] width 99 height 34
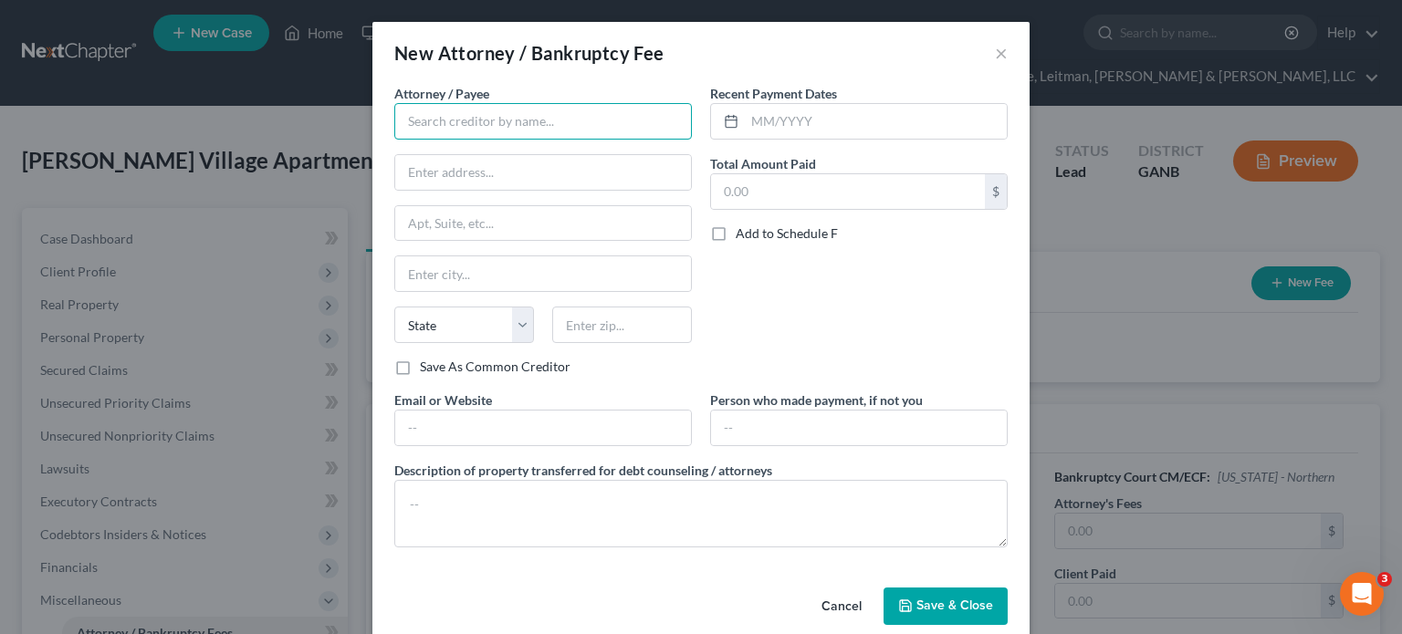
click at [534, 121] on input "text" at bounding box center [543, 121] width 298 height 37
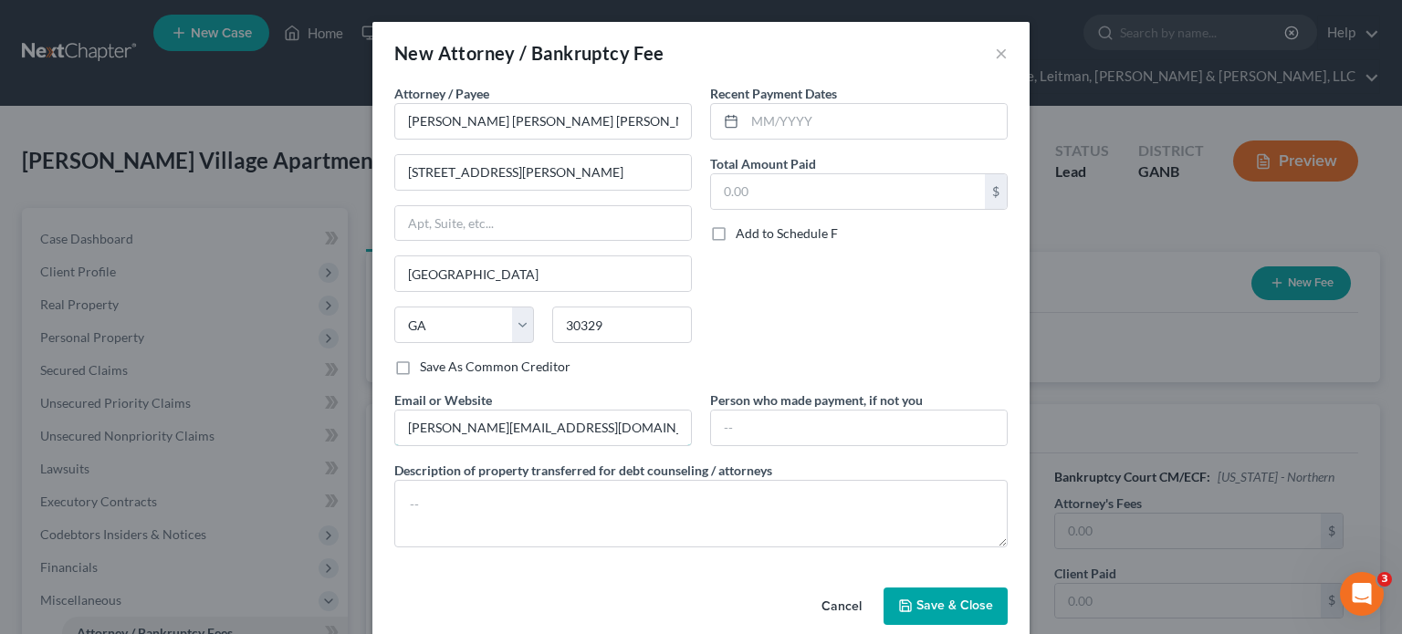
drag, startPoint x: 494, startPoint y: 422, endPoint x: 55, endPoint y: 353, distance: 444.3
click at [179, 402] on div "New Attorney / Bankruptcy Fee × Attorney / [PERSON_NAME] * [PERSON_NAME] [PERSO…" at bounding box center [701, 317] width 1402 height 634
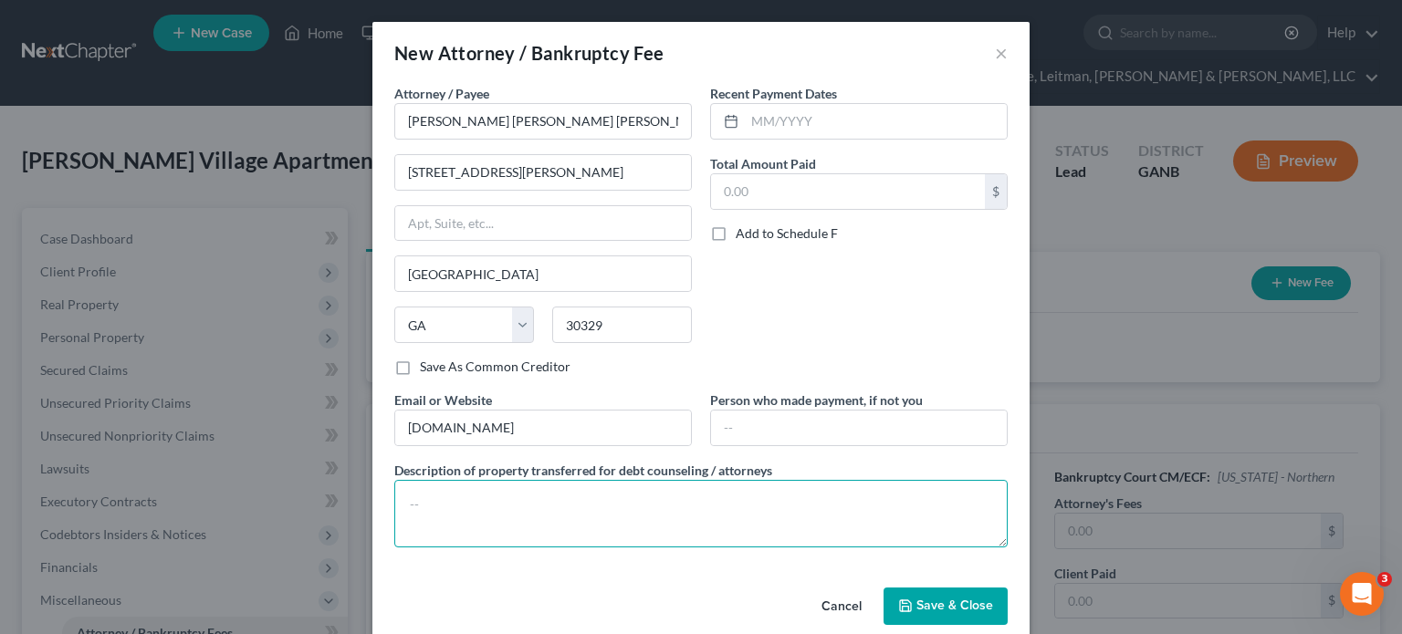
click at [549, 496] on textarea at bounding box center [700, 514] width 613 height 68
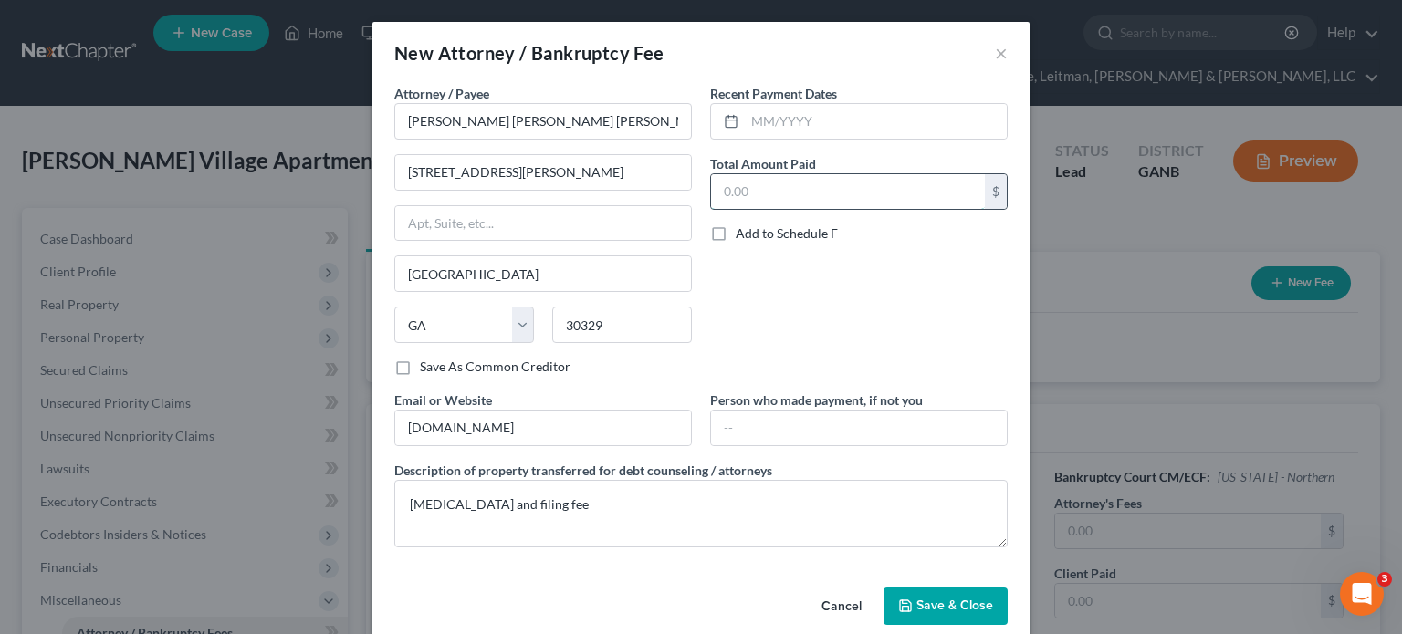
click at [798, 200] on input "text" at bounding box center [848, 191] width 274 height 35
drag, startPoint x: 809, startPoint y: 129, endPoint x: 834, endPoint y: 123, distance: 26.1
click at [809, 129] on input "text" at bounding box center [876, 121] width 262 height 35
click at [939, 599] on span "Save & Close" at bounding box center [954, 607] width 77 height 16
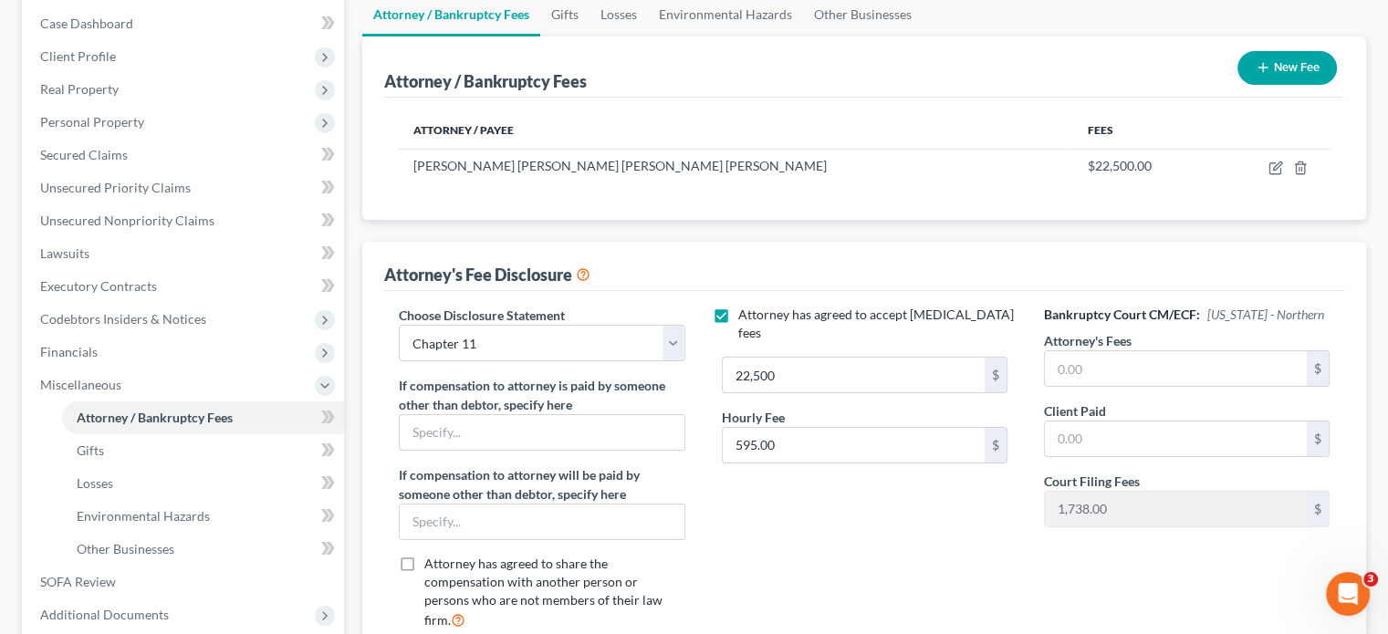
scroll to position [367, 0]
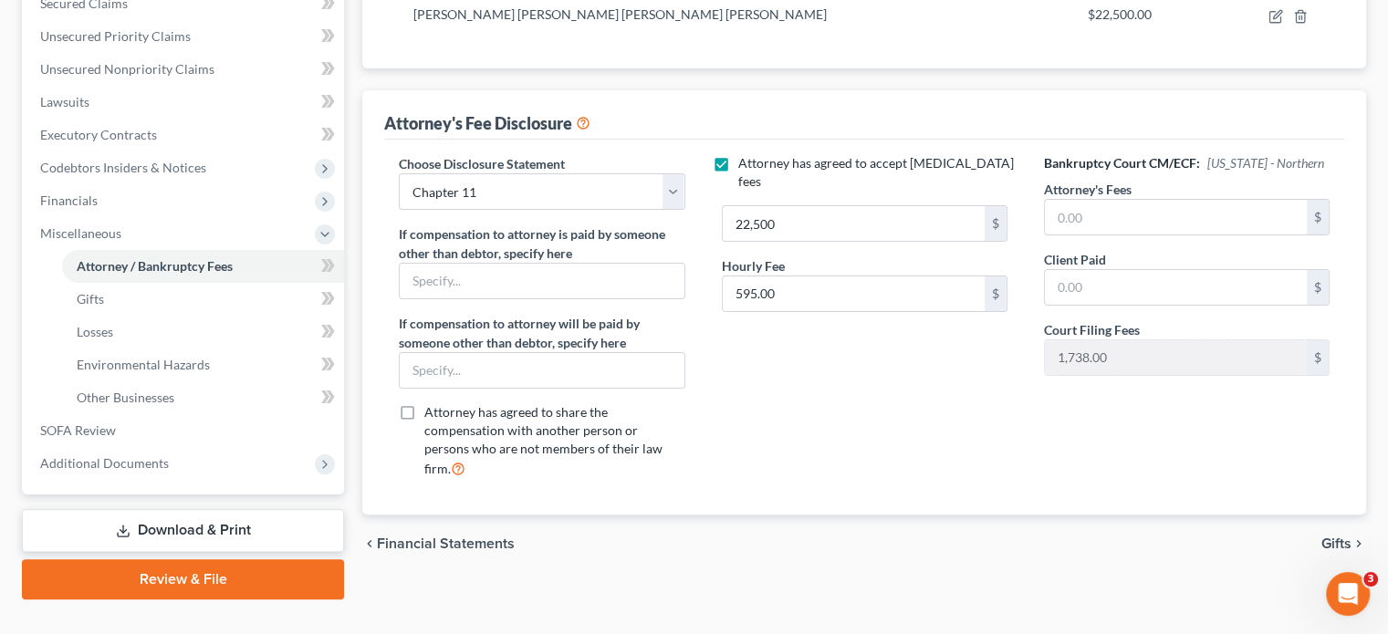
click at [186, 509] on link "Download & Print" at bounding box center [183, 530] width 322 height 43
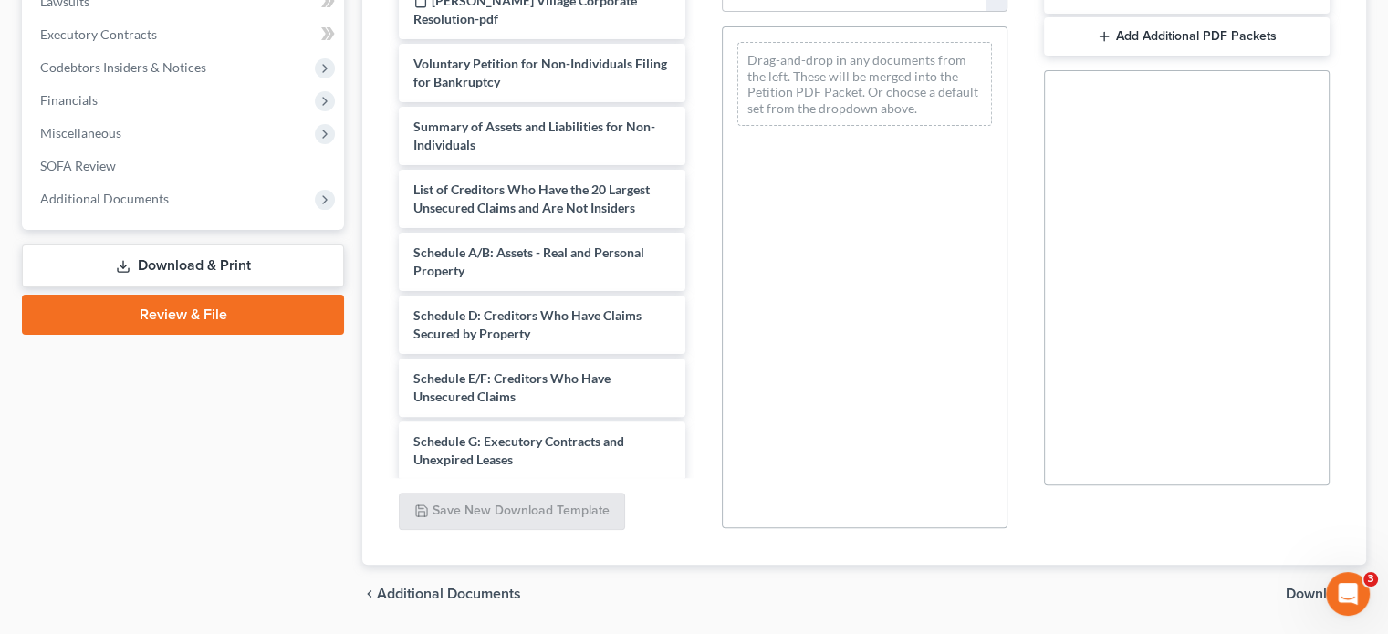
scroll to position [400, 0]
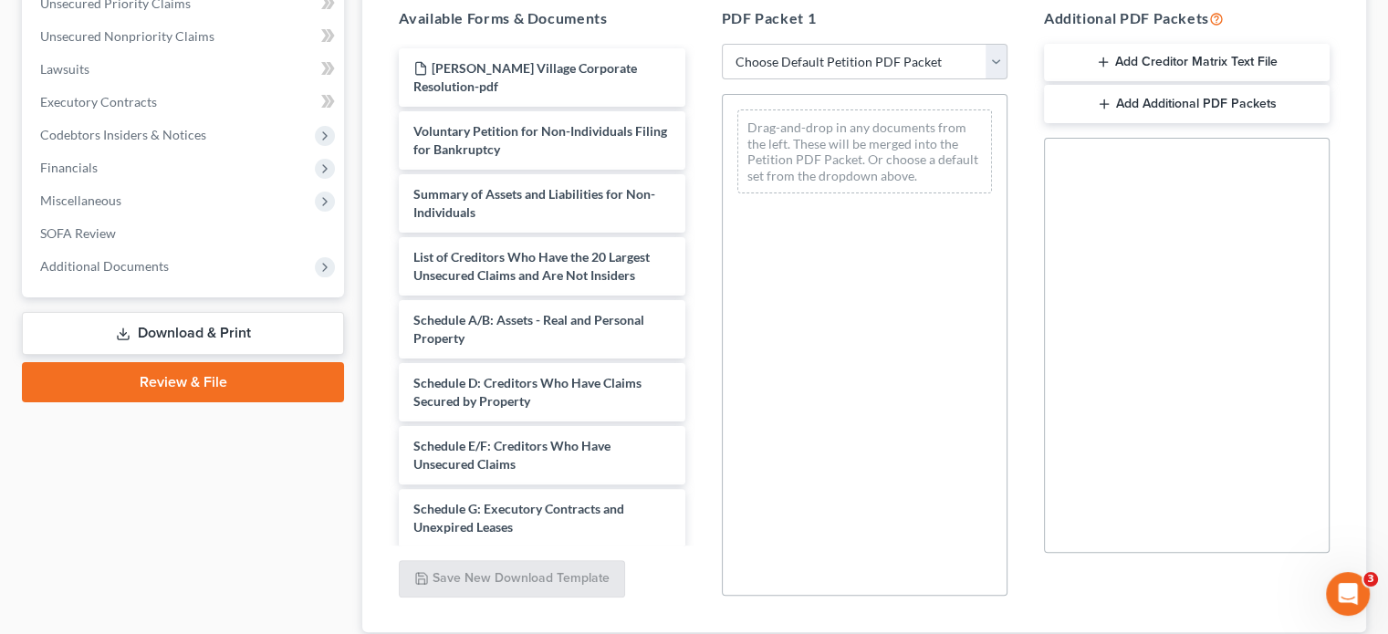
click at [177, 362] on link "Review & File" at bounding box center [183, 382] width 322 height 40
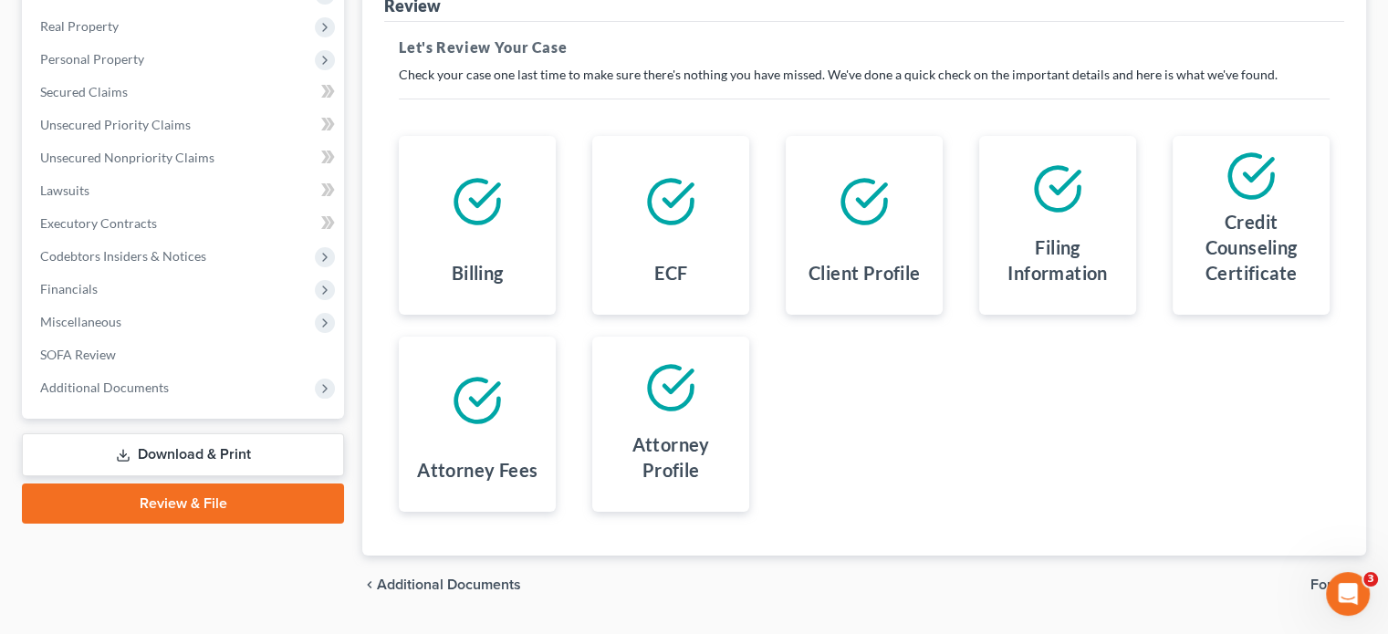
scroll to position [293, 0]
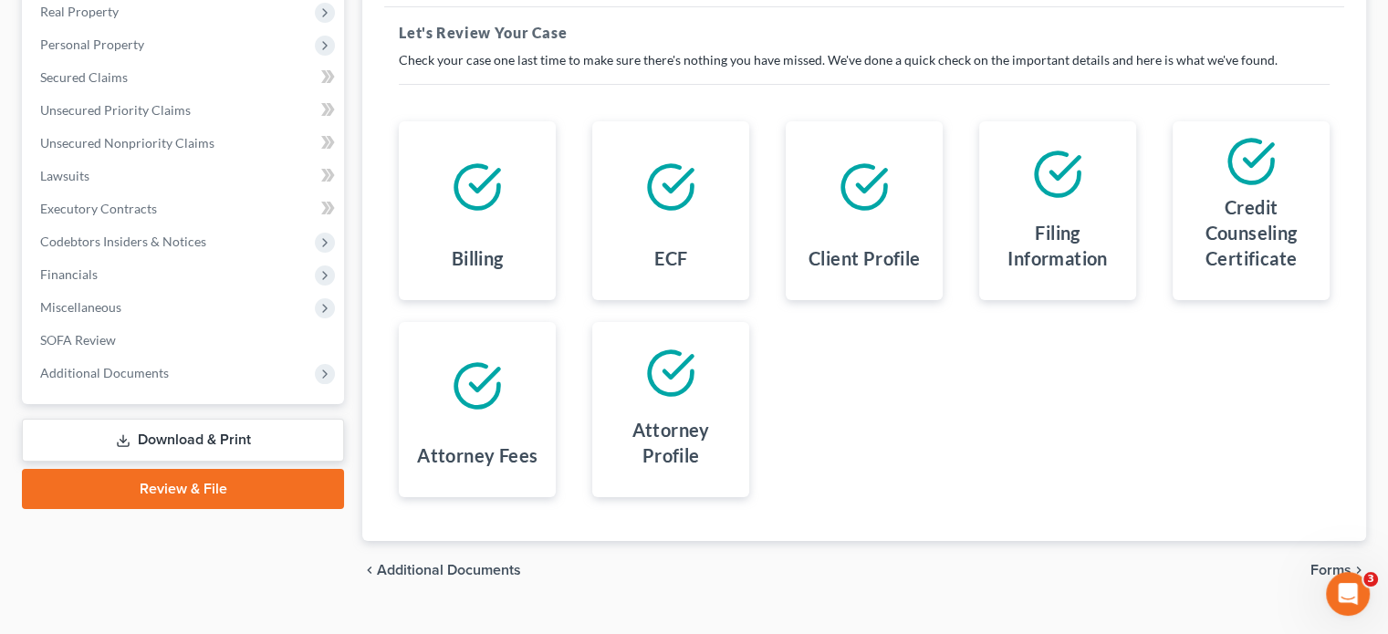
click at [1335, 563] on span "Forms" at bounding box center [1331, 570] width 41 height 15
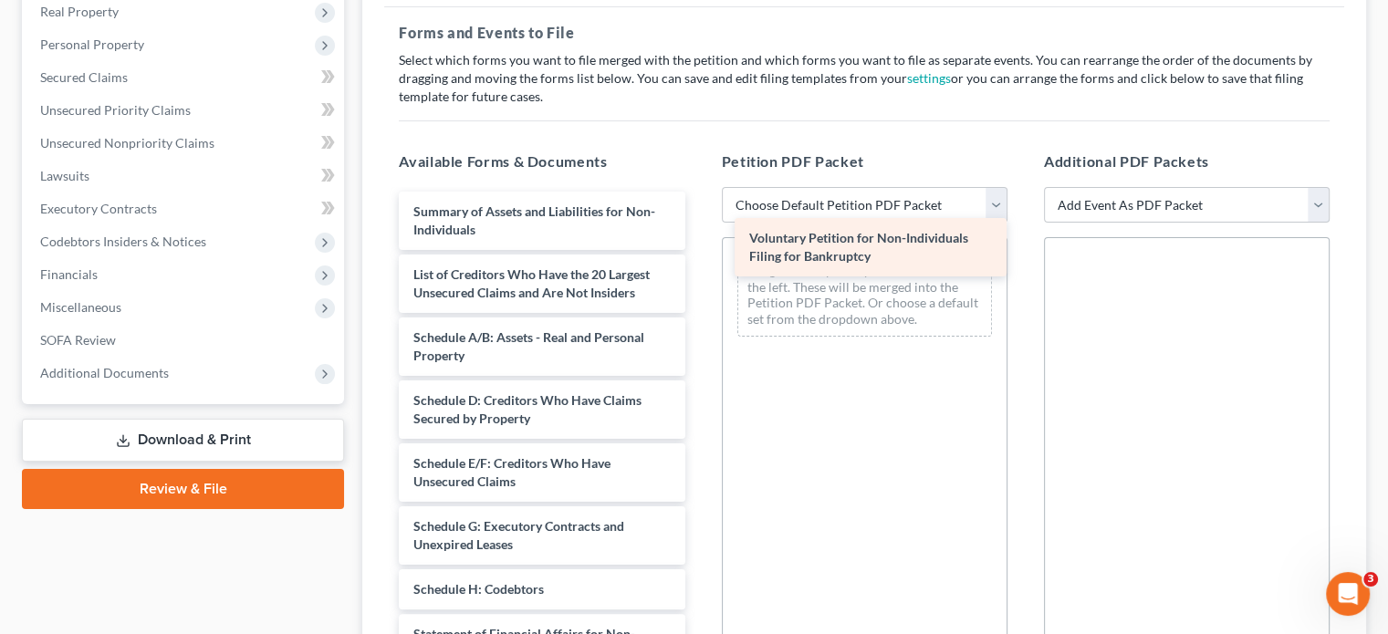
drag, startPoint x: 573, startPoint y: 189, endPoint x: 898, endPoint y: 238, distance: 328.6
click at [699, 238] on div "Voluntary Petition for Non-Individuals Filing for Bankruptcy Voluntary Petition…" at bounding box center [541, 585] width 315 height 786
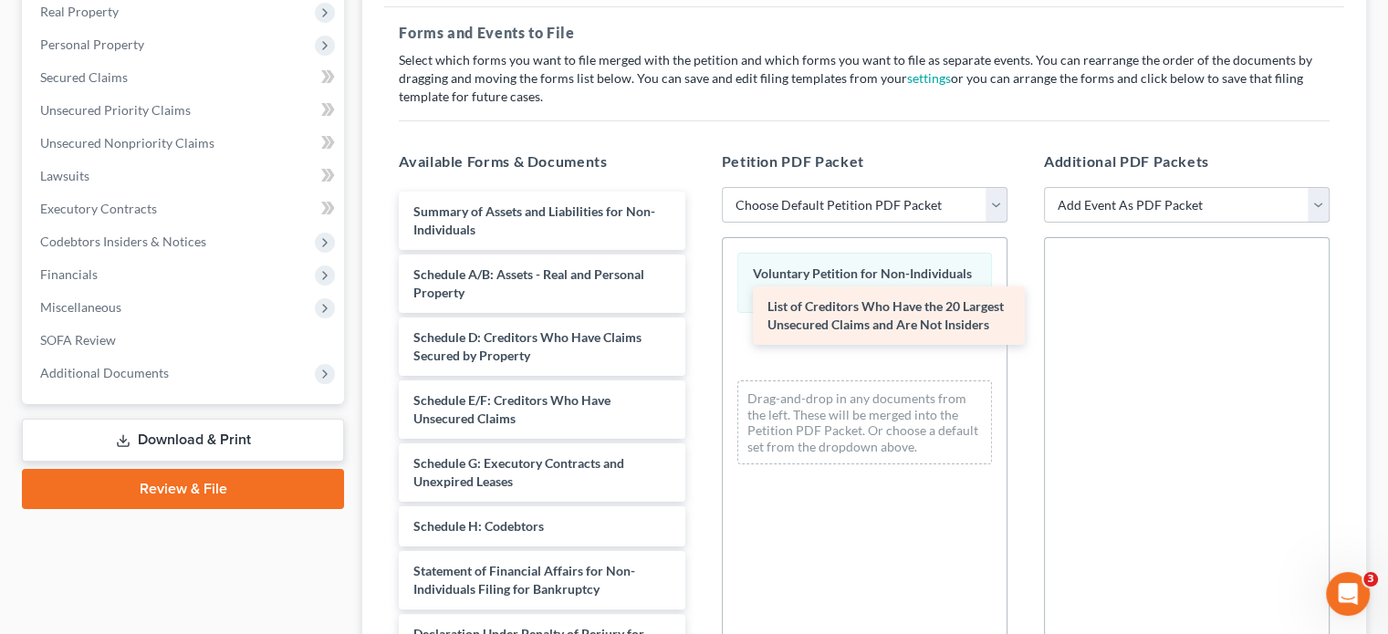
drag, startPoint x: 509, startPoint y: 243, endPoint x: 830, endPoint y: 306, distance: 326.5
click at [699, 303] on div "List of Creditors Who Have the 20 Largest Unsecured Claims and Are Not Insiders…" at bounding box center [541, 553] width 315 height 723
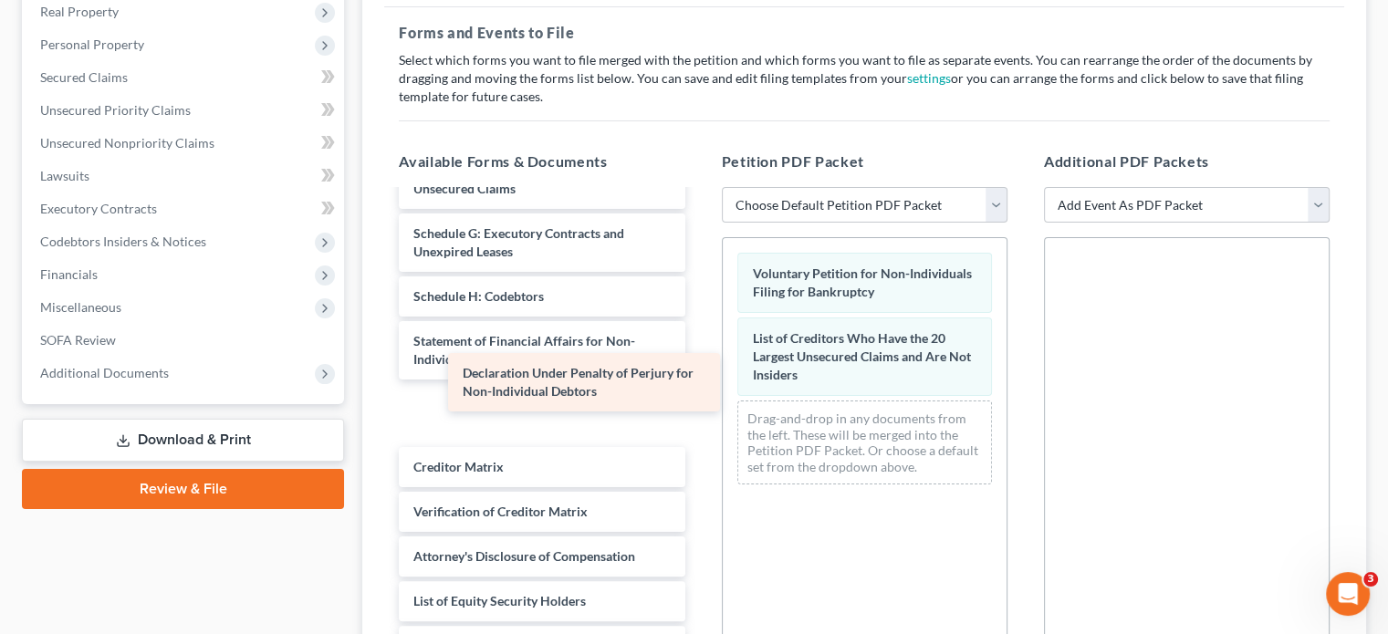
scroll to position [166, 0]
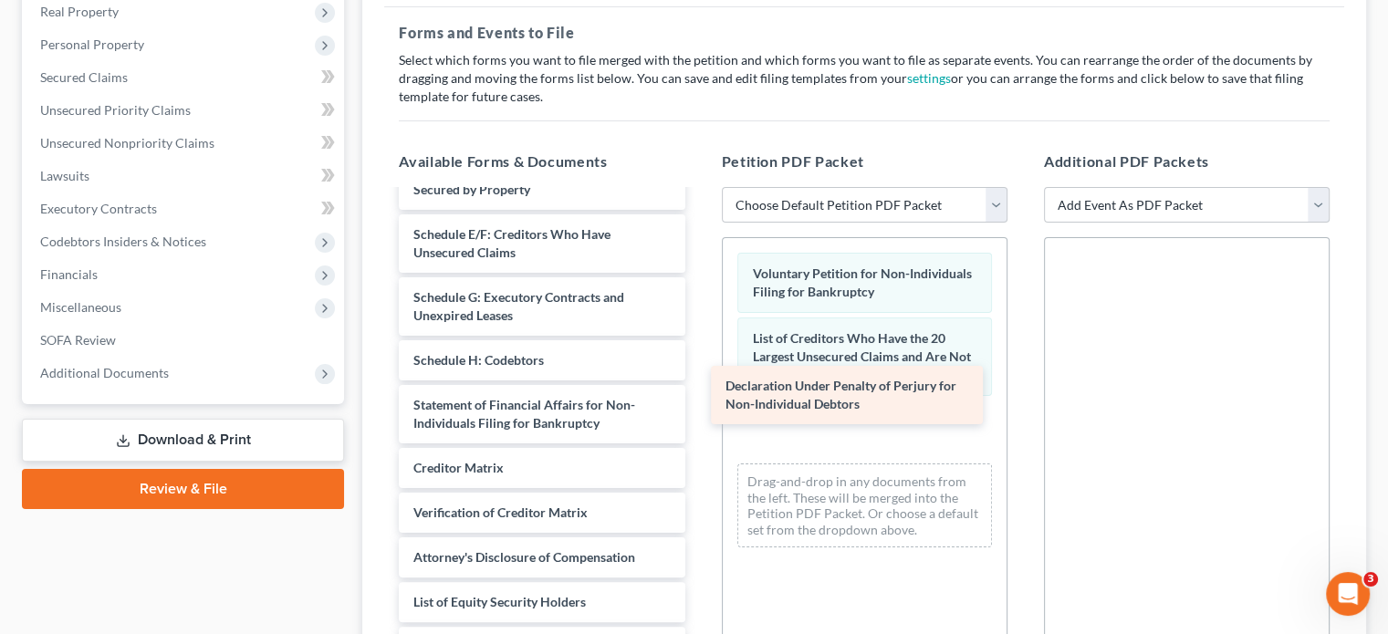
drag, startPoint x: 545, startPoint y: 386, endPoint x: 859, endPoint y: 404, distance: 314.5
click at [699, 404] on div "Declaration Under Penalty of Perjury for Non-Individual Debtors Summary of Asse…" at bounding box center [541, 356] width 315 height 660
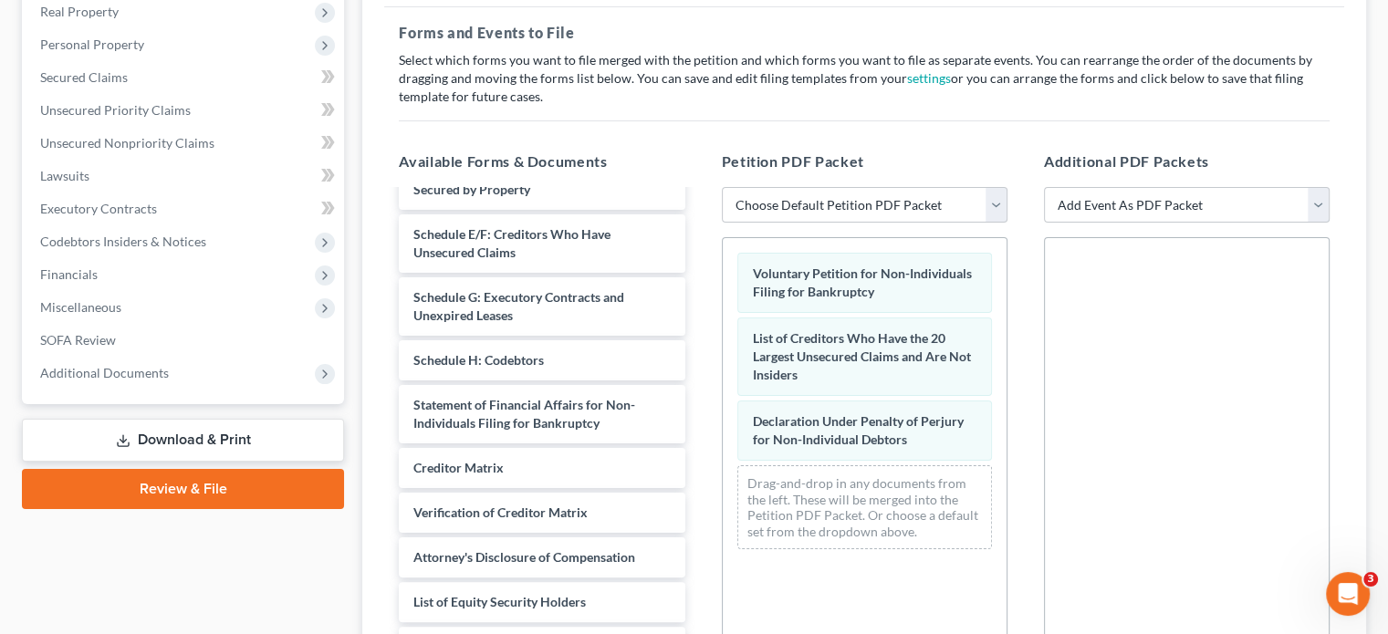
scroll to position [121, 0]
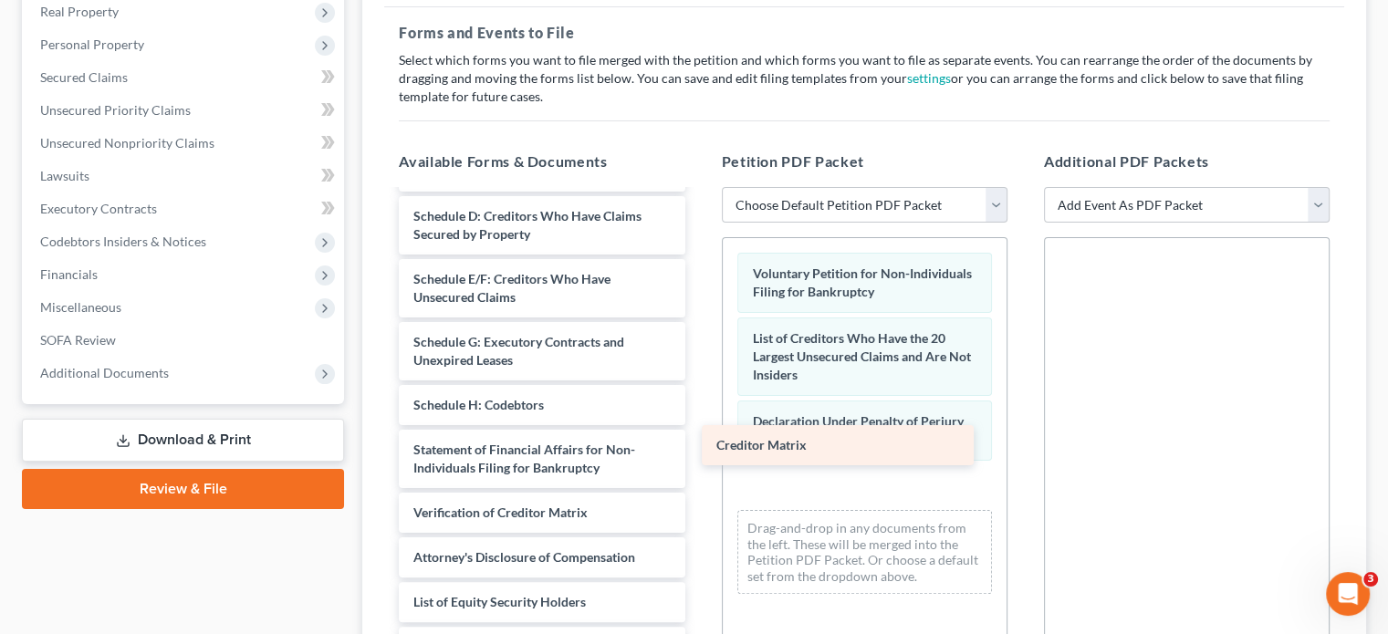
drag, startPoint x: 590, startPoint y: 438, endPoint x: 894, endPoint y: 449, distance: 305.0
click at [699, 449] on div "Creditor Matrix Summary of Assets and Liabilities for Non-Individuals Schedule …" at bounding box center [541, 377] width 315 height 615
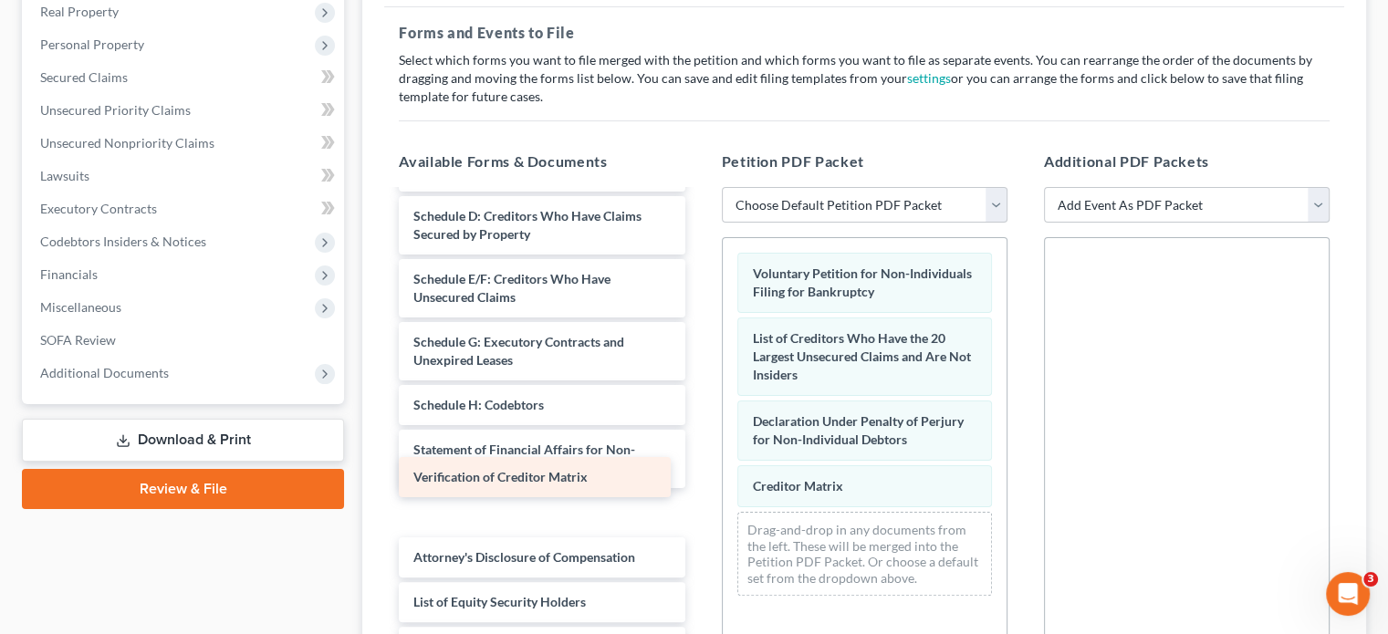
scroll to position [77, 0]
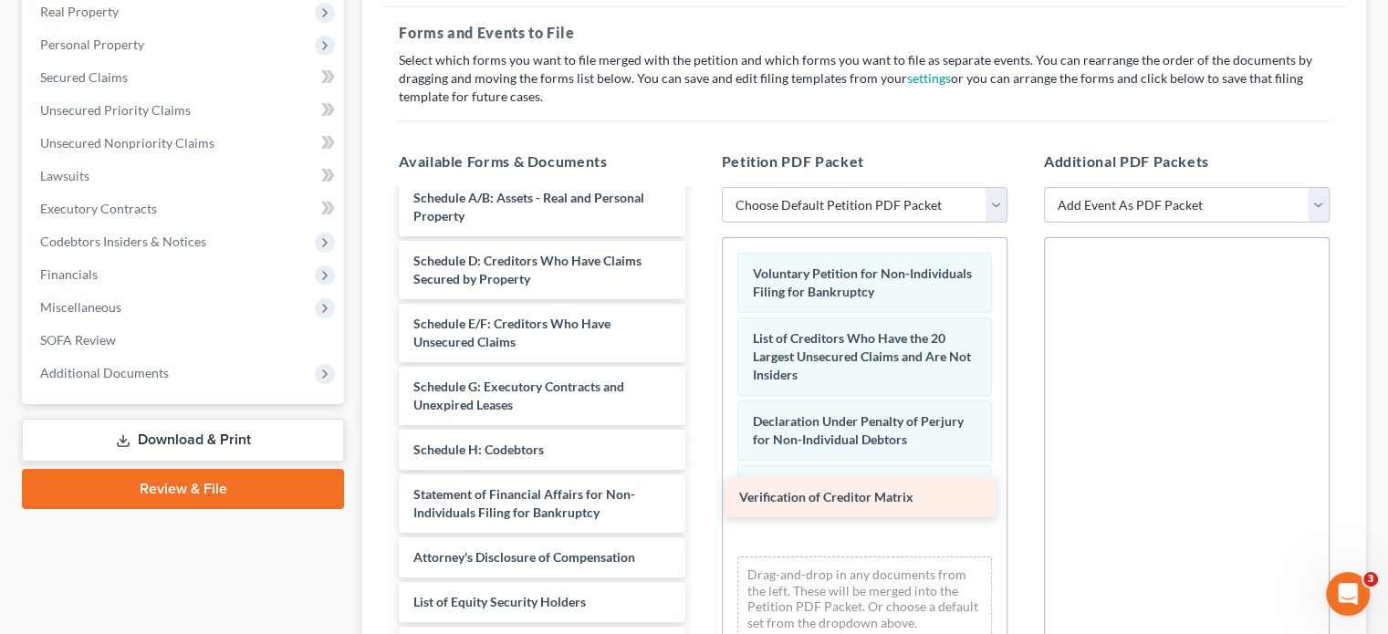
drag, startPoint x: 584, startPoint y: 484, endPoint x: 914, endPoint y: 504, distance: 331.0
click at [699, 504] on div "Verification of Creditor Matrix Summary of Assets and Liabilities for Non-Indiv…" at bounding box center [541, 400] width 315 height 570
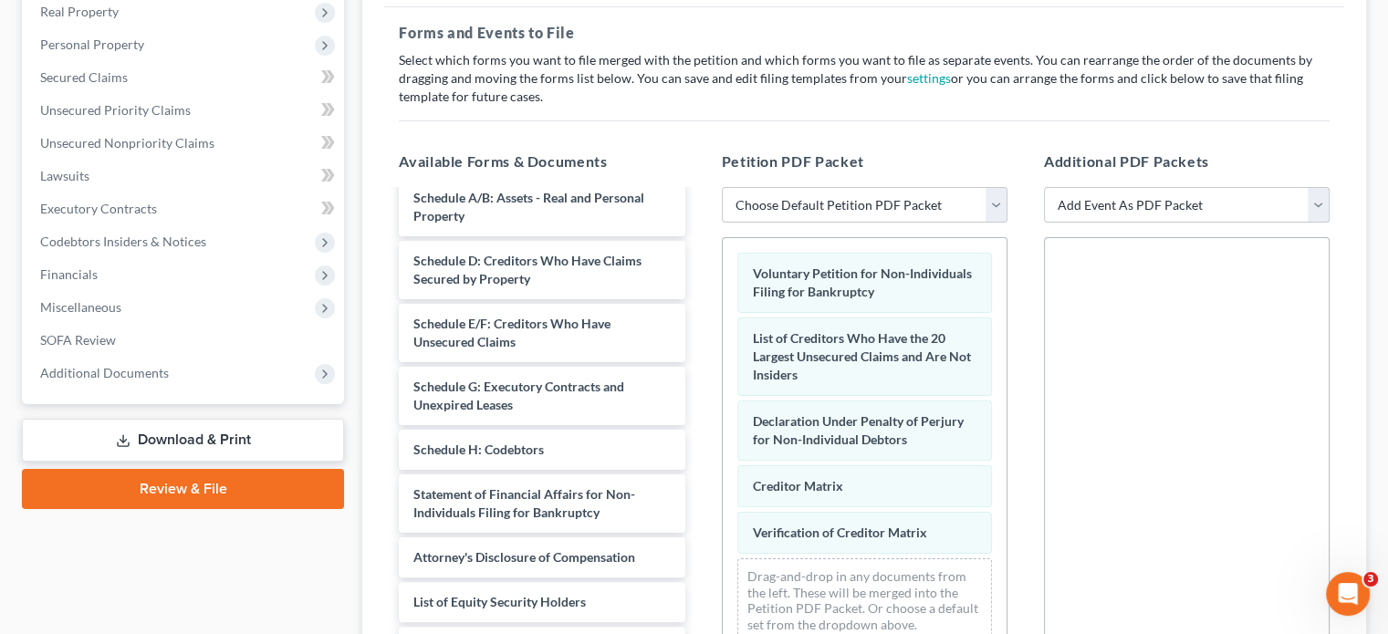
scroll to position [384, 0]
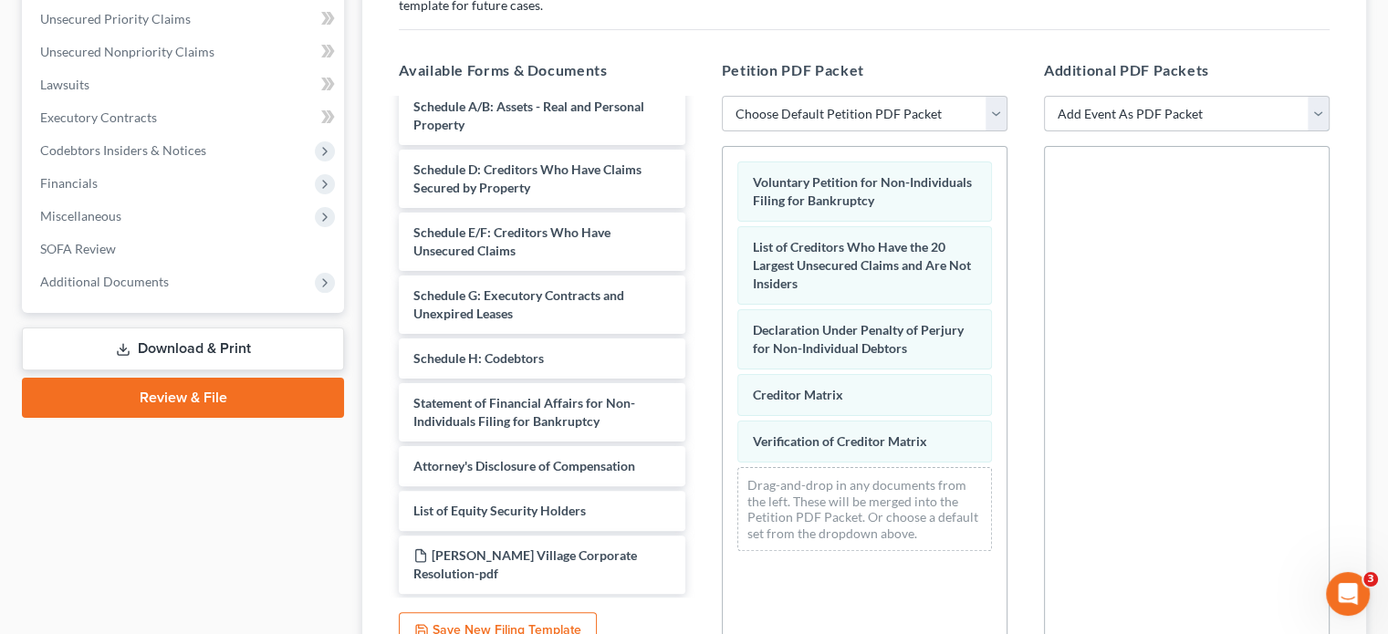
click at [1318, 96] on select "Add Event As PDF Packet 02-Application to Pay Filing Fee in Installments Amende…" at bounding box center [1187, 114] width 286 height 37
click at [1044, 96] on select "Add Event As PDF Packet 02-Application to Pay Filing Fee in Installments Amende…" at bounding box center [1187, 114] width 286 height 37
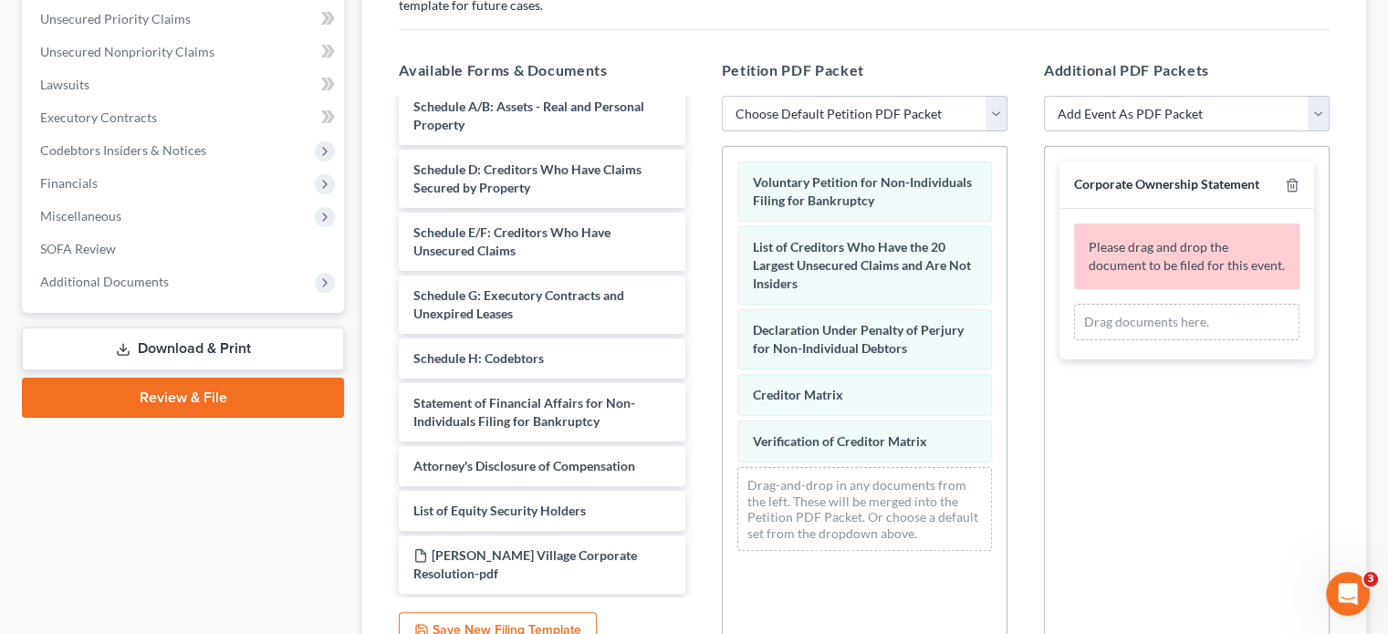
click at [281, 477] on div "Case Dashboard Payments Invoices Payments Payments Credit Report Client Profile" at bounding box center [183, 284] width 340 height 920
click at [140, 274] on span "Additional Documents" at bounding box center [104, 282] width 129 height 16
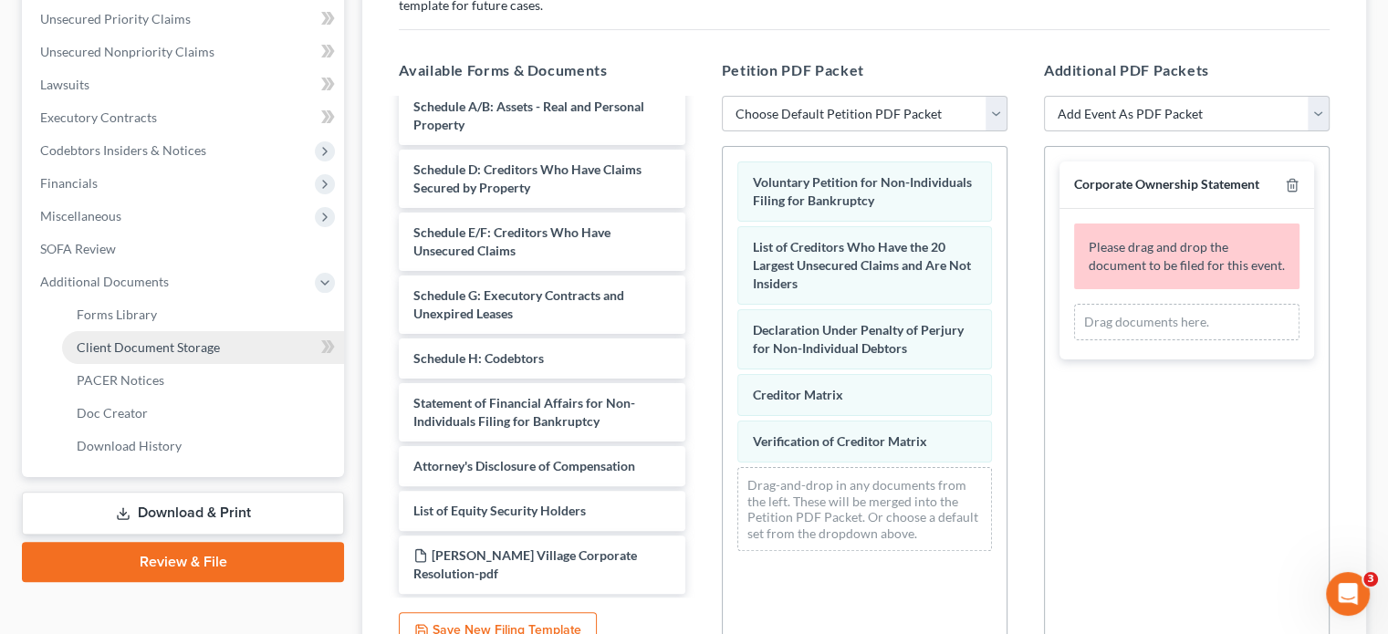
click at [151, 340] on span "Client Document Storage" at bounding box center [148, 348] width 143 height 16
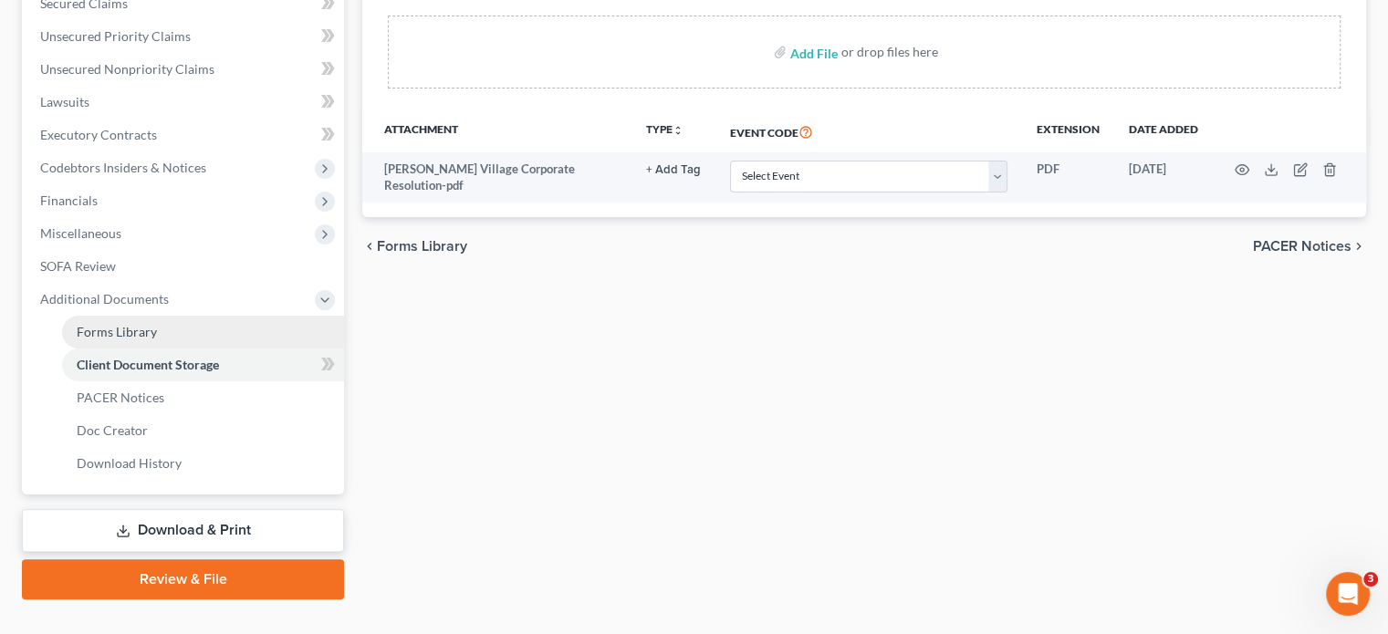
click at [131, 324] on span "Forms Library" at bounding box center [117, 332] width 80 height 16
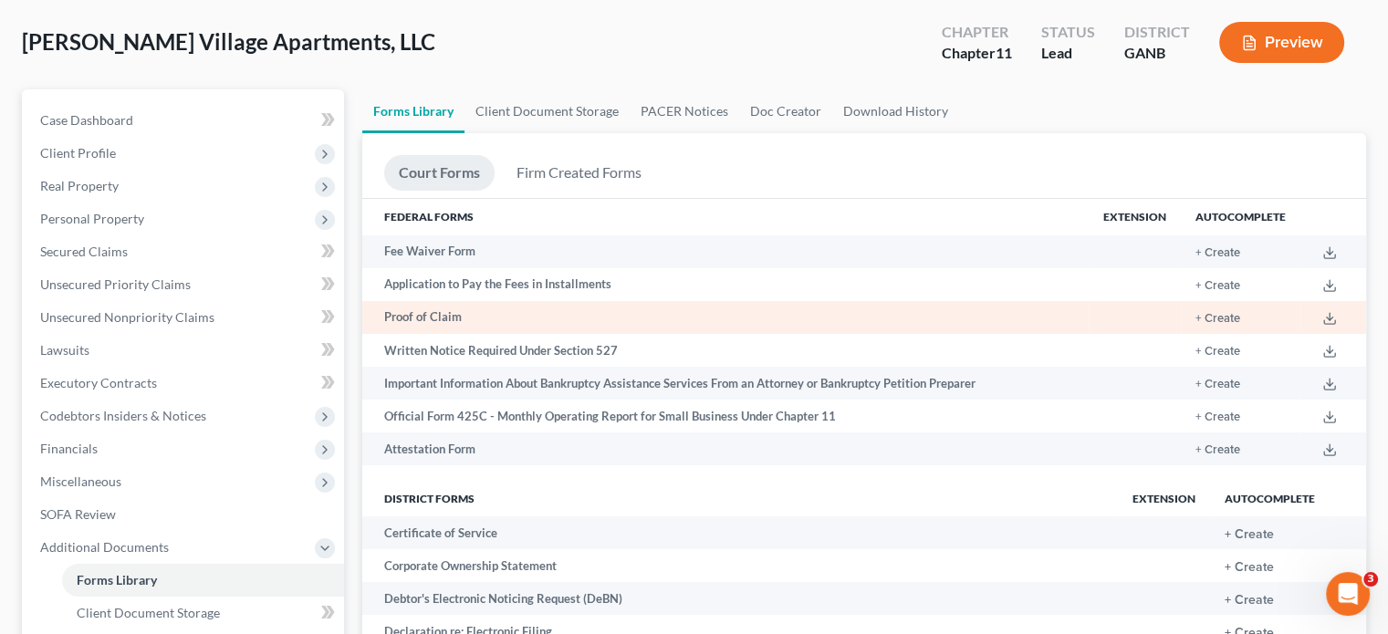
scroll to position [365, 0]
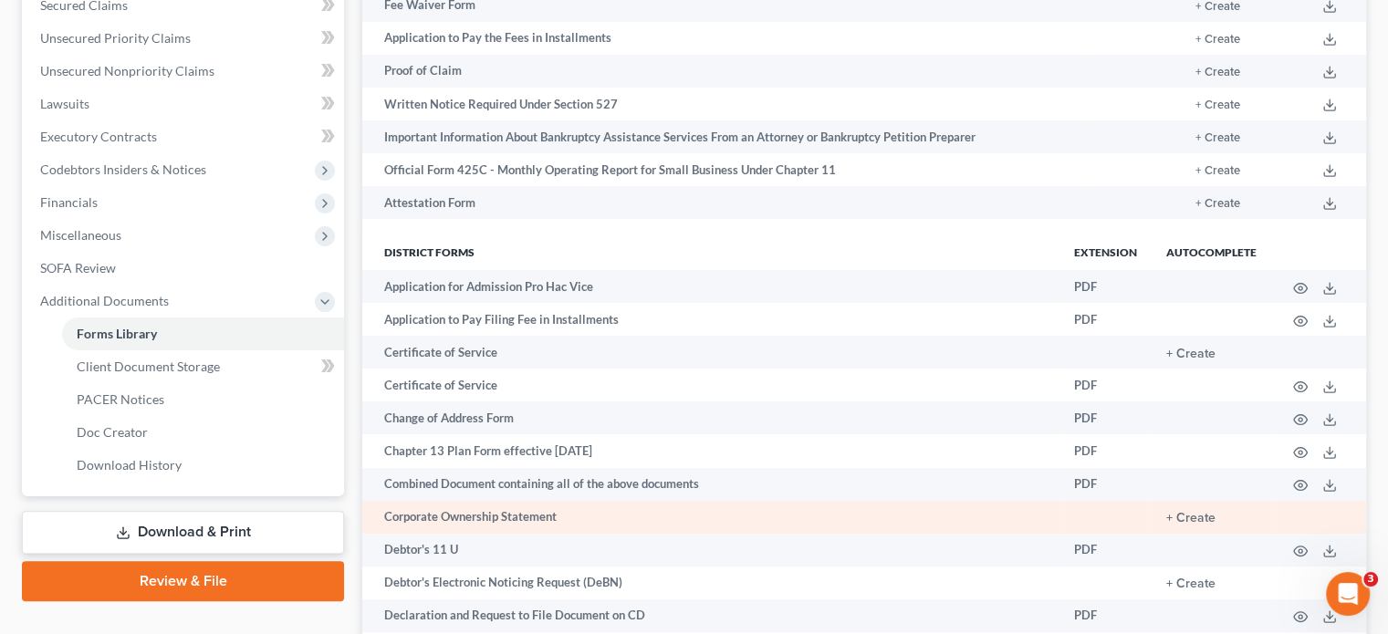
click at [511, 501] on td "Corporate Ownership Statement" at bounding box center [710, 517] width 697 height 33
click at [1196, 512] on button "+ Create" at bounding box center [1190, 518] width 49 height 13
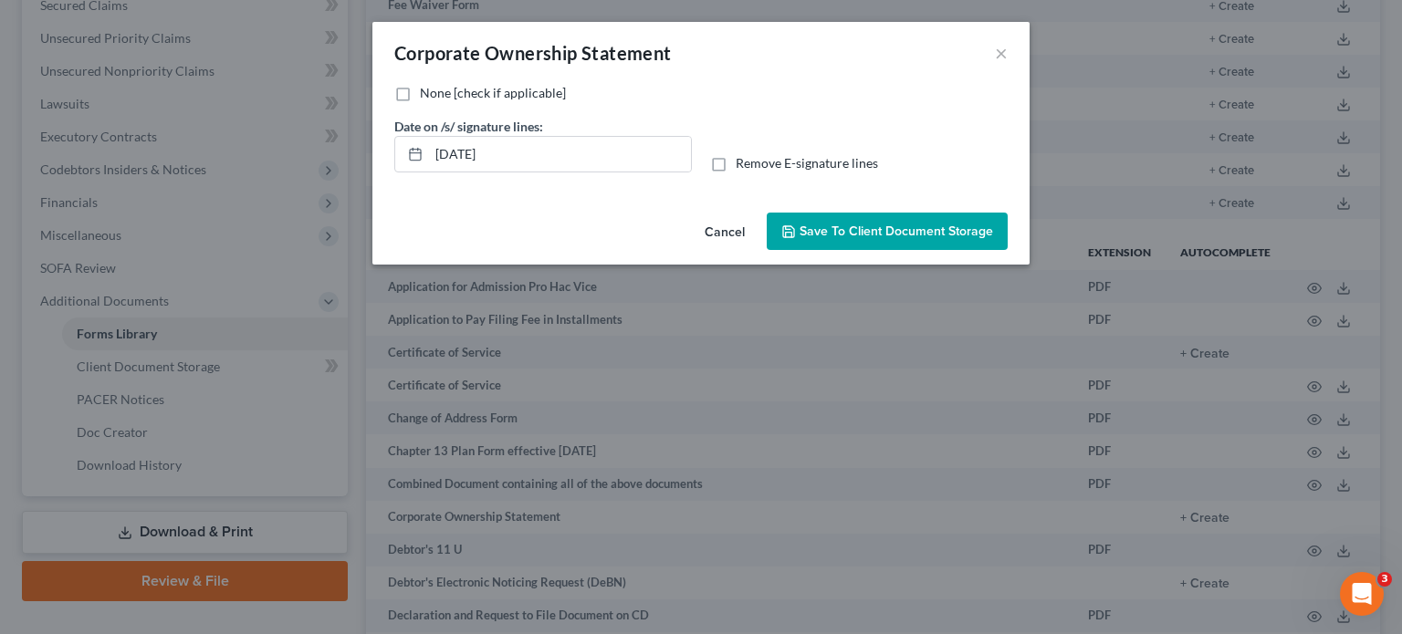
click at [420, 89] on label "None [check if applicable]" at bounding box center [493, 93] width 146 height 18
click at [427, 89] on input "None [check if applicable]" at bounding box center [433, 90] width 12 height 12
click at [902, 233] on span "Save to Client Document Storage" at bounding box center [895, 232] width 193 height 16
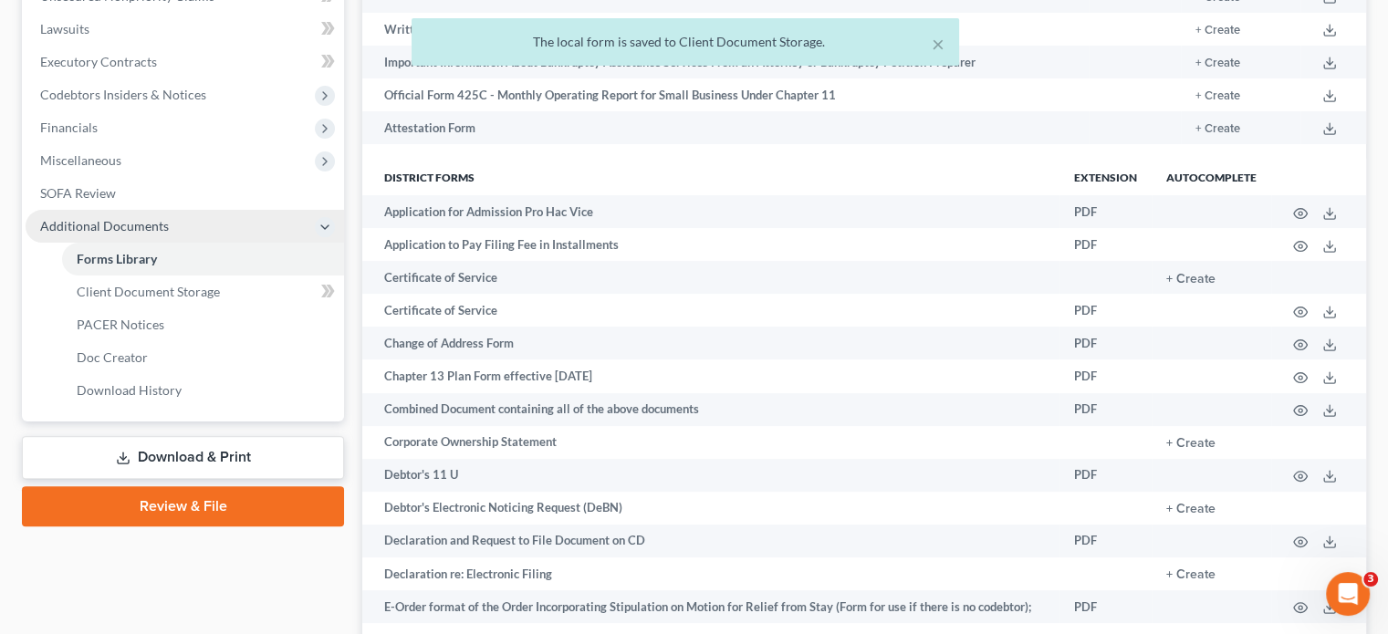
scroll to position [548, 0]
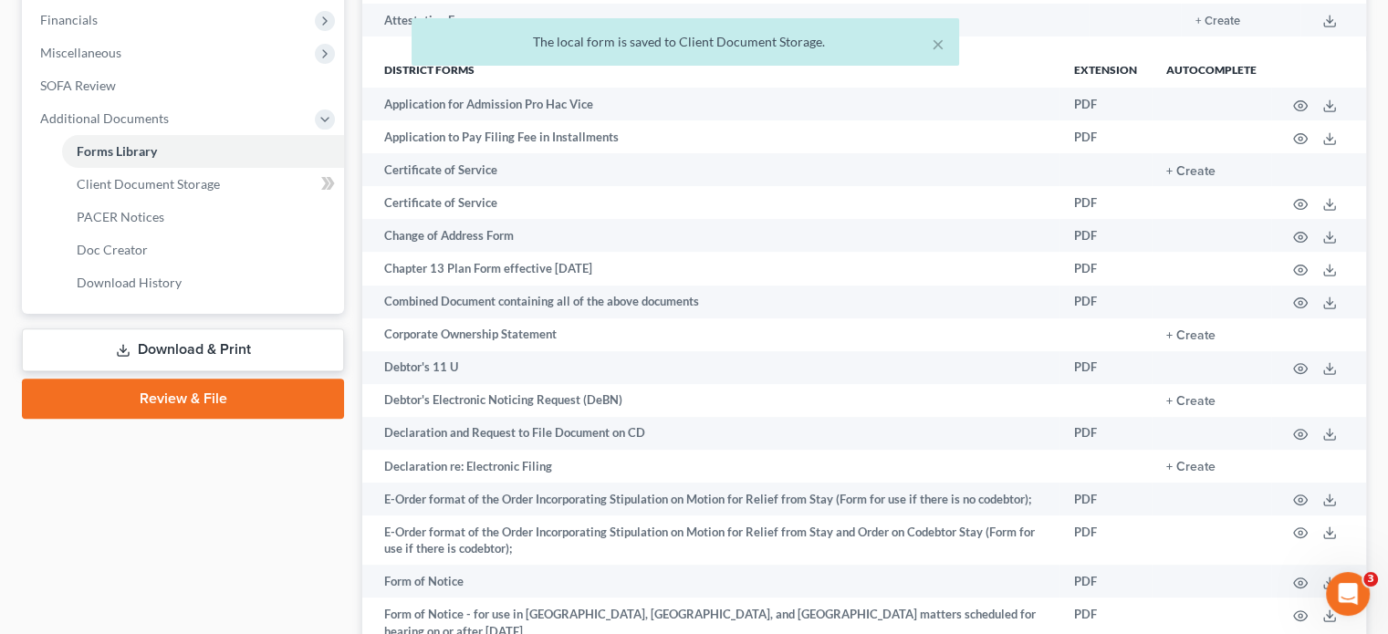
click at [201, 379] on link "Review & File" at bounding box center [183, 399] width 322 height 40
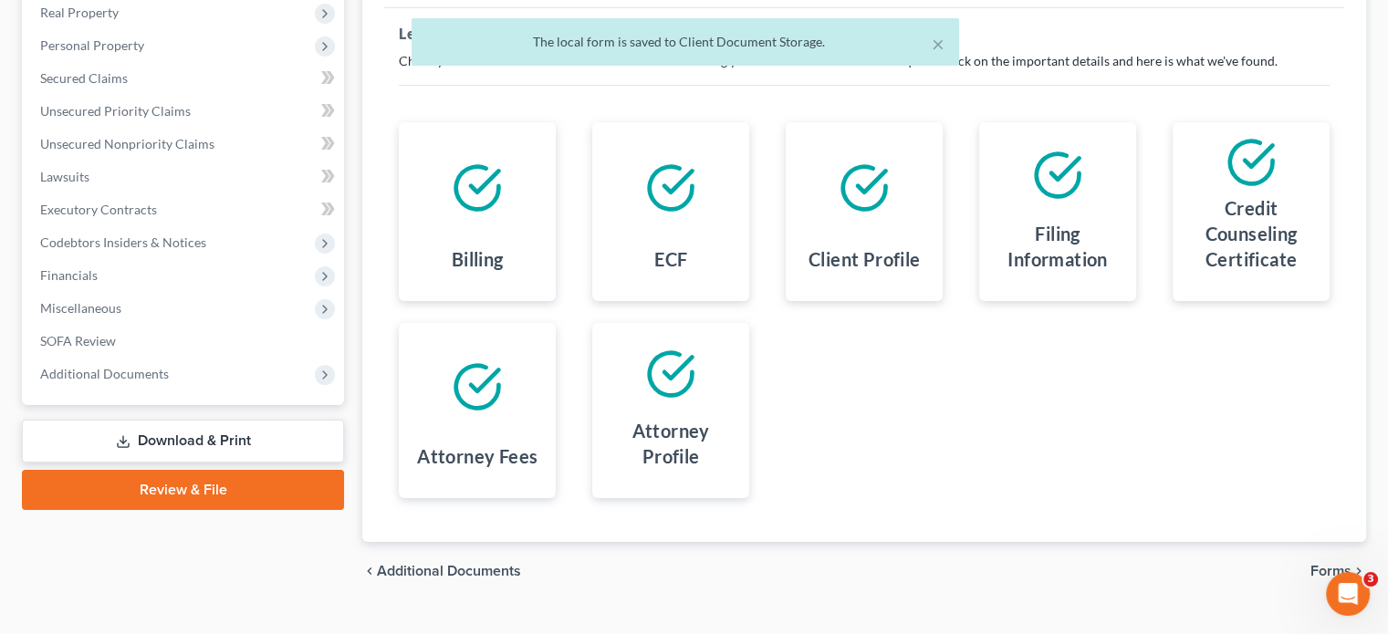
scroll to position [293, 0]
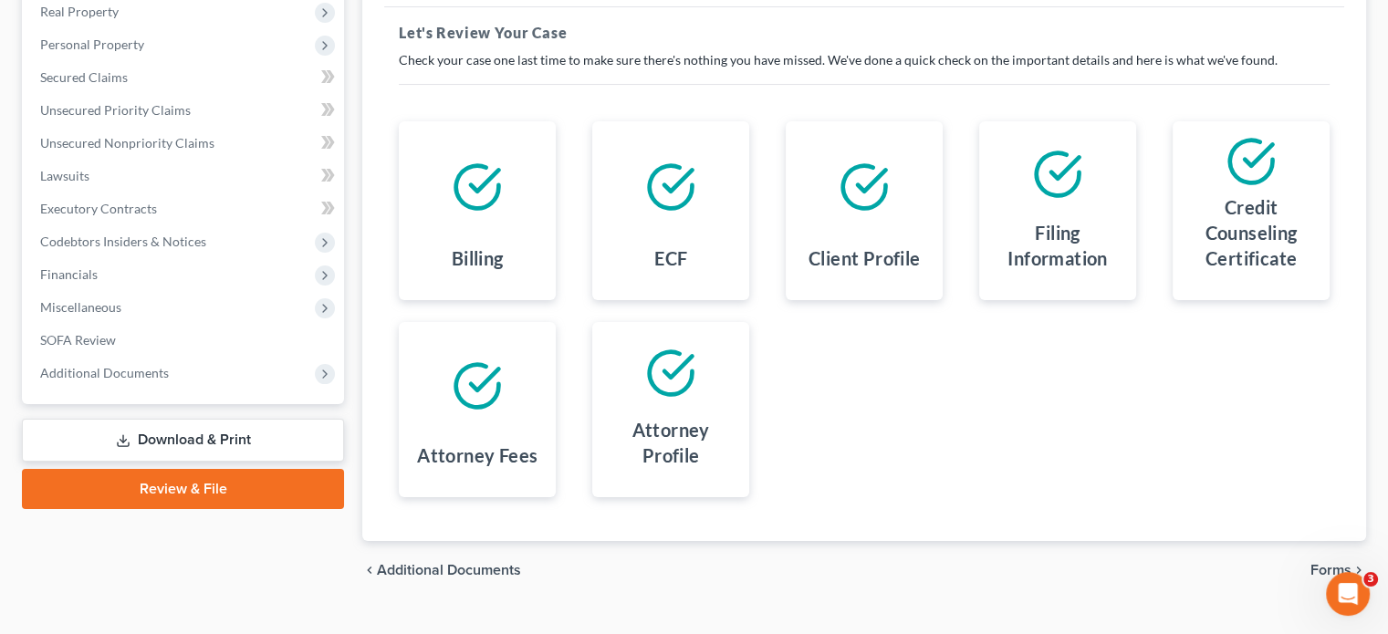
click at [1341, 563] on span "Forms" at bounding box center [1331, 570] width 41 height 15
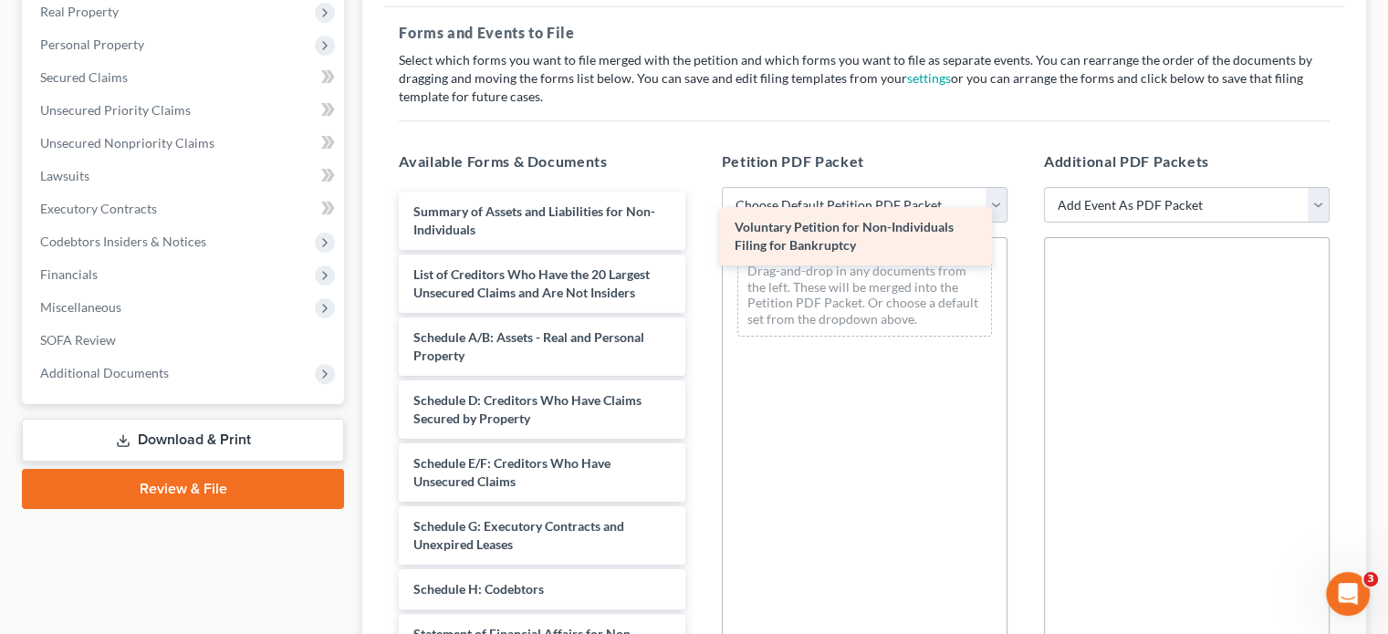
drag, startPoint x: 542, startPoint y: 179, endPoint x: 863, endPoint y: 229, distance: 325.1
click at [699, 229] on div "Voluntary Petition for Non-Individuals Filing for Bankruptcy Voluntary Petition…" at bounding box center [541, 607] width 315 height 831
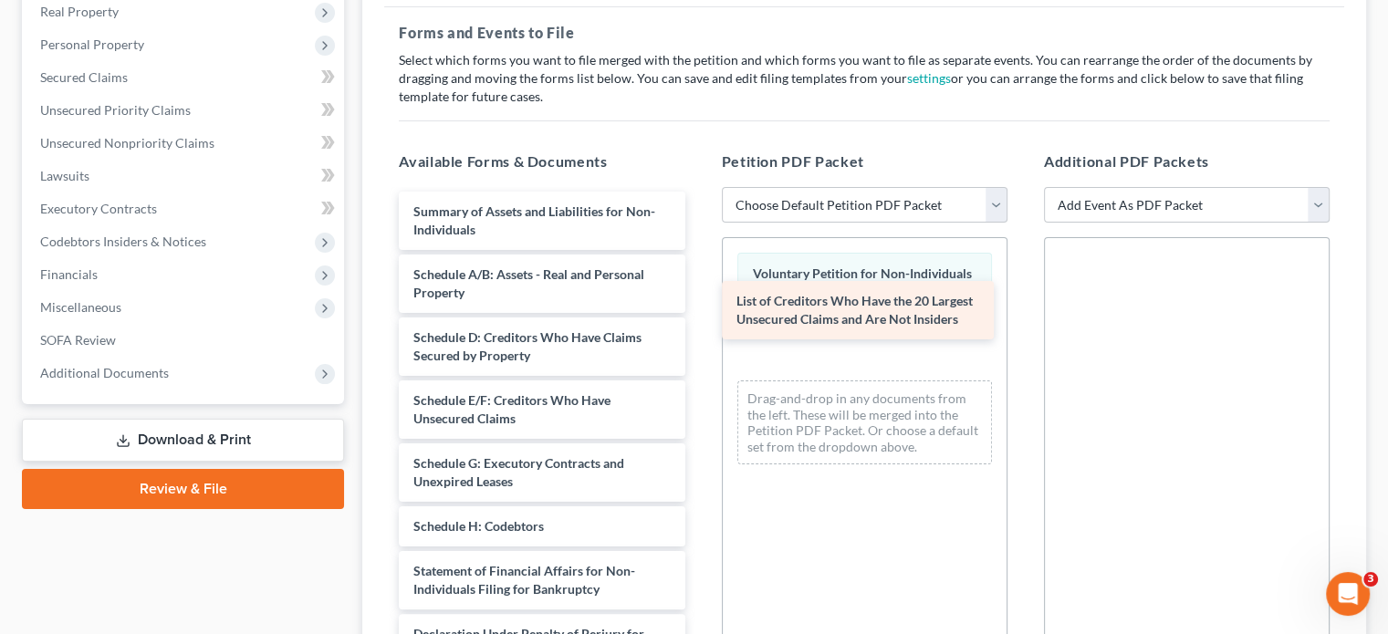
drag, startPoint x: 500, startPoint y: 246, endPoint x: 822, endPoint y: 319, distance: 330.1
click at [699, 308] on div "List of Creditors Who Have the 20 Largest Unsecured Claims and Are Not Insiders…" at bounding box center [541, 576] width 315 height 768
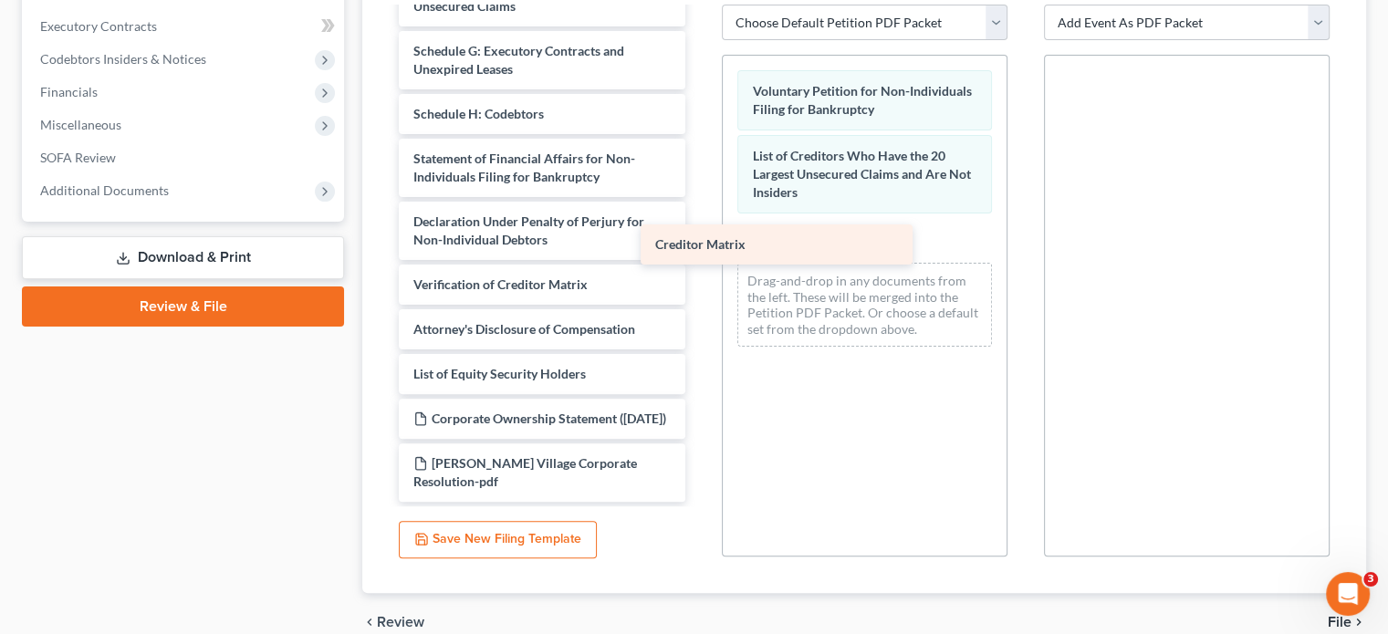
scroll to position [248, 0]
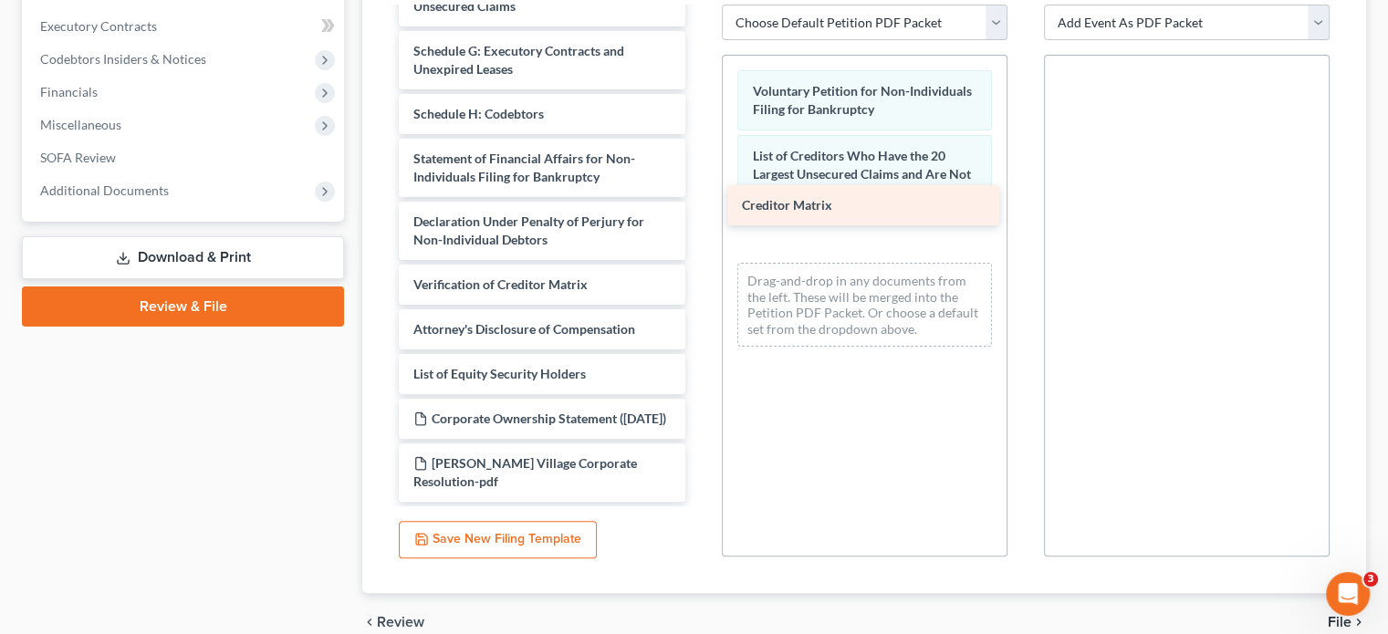
drag, startPoint x: 515, startPoint y: 187, endPoint x: 843, endPoint y: 205, distance: 329.1
click at [699, 205] on div "Creditor Matrix Summary of Assets and Liabilities for Non-Individuals Schedule …" at bounding box center [541, 140] width 315 height 723
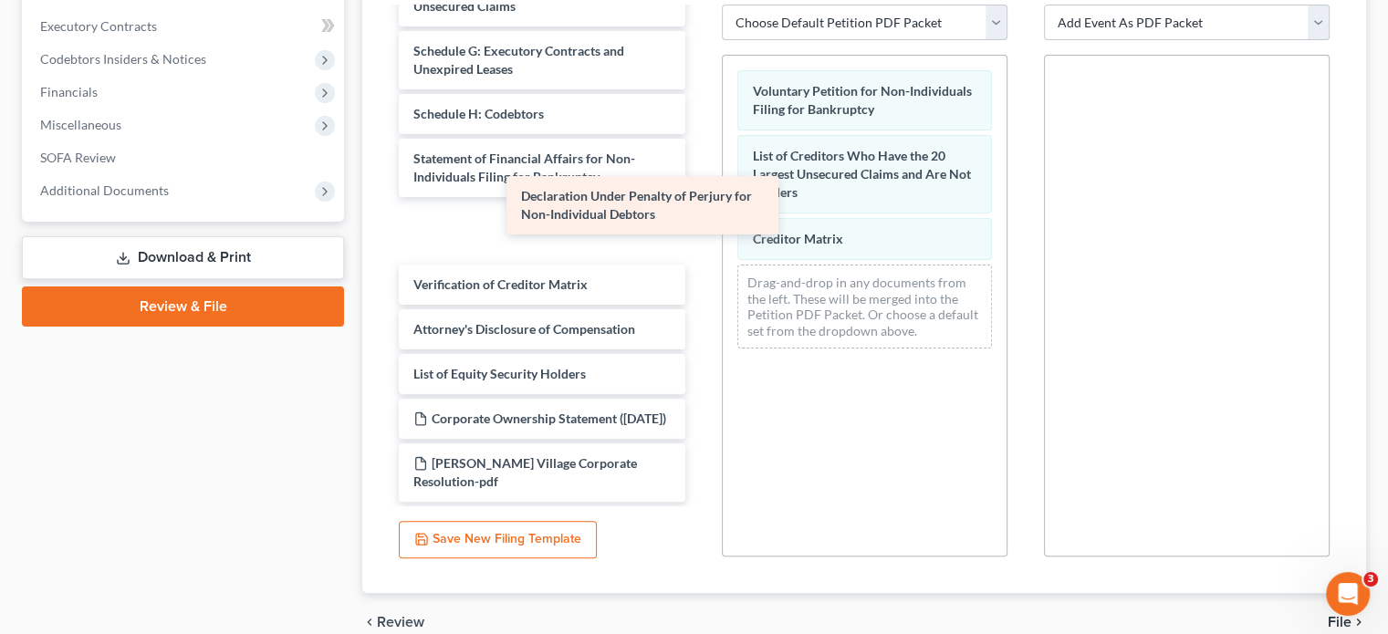
scroll to position [184, 0]
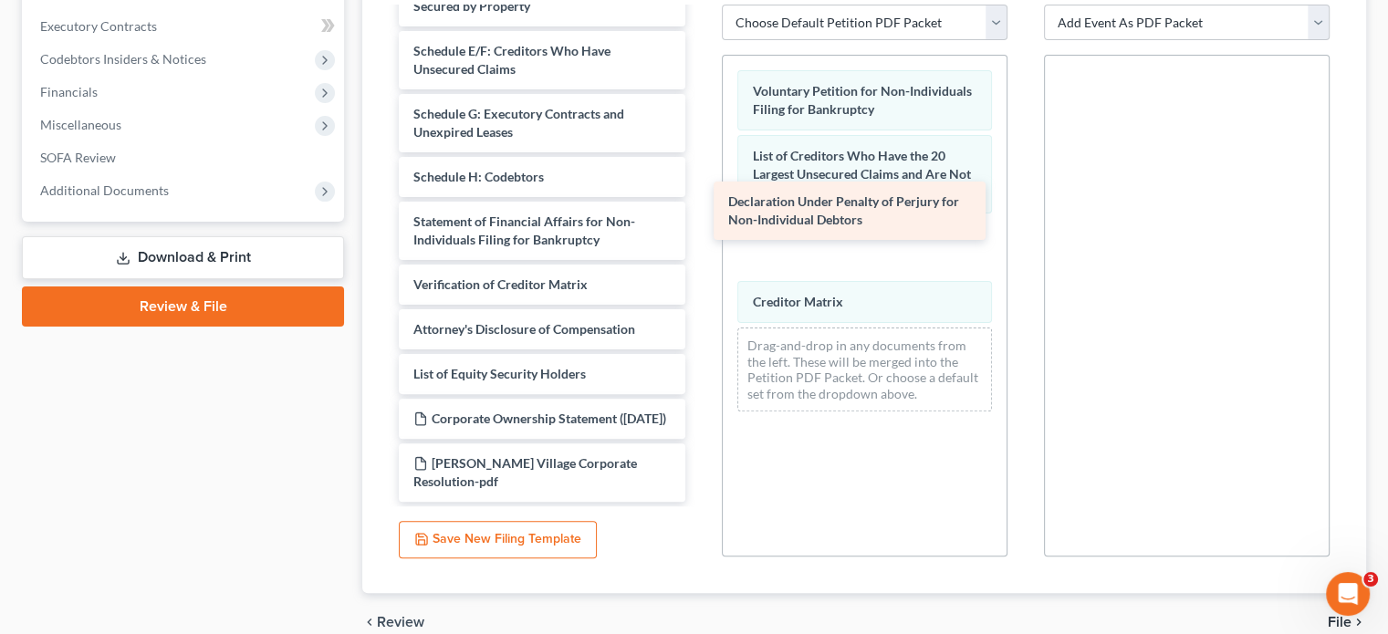
drag, startPoint x: 576, startPoint y: 183, endPoint x: 891, endPoint y: 217, distance: 316.7
click at [699, 217] on div "Declaration Under Penalty of Perjury for Non-Individual Debtors Summary of Asse…" at bounding box center [541, 172] width 315 height 660
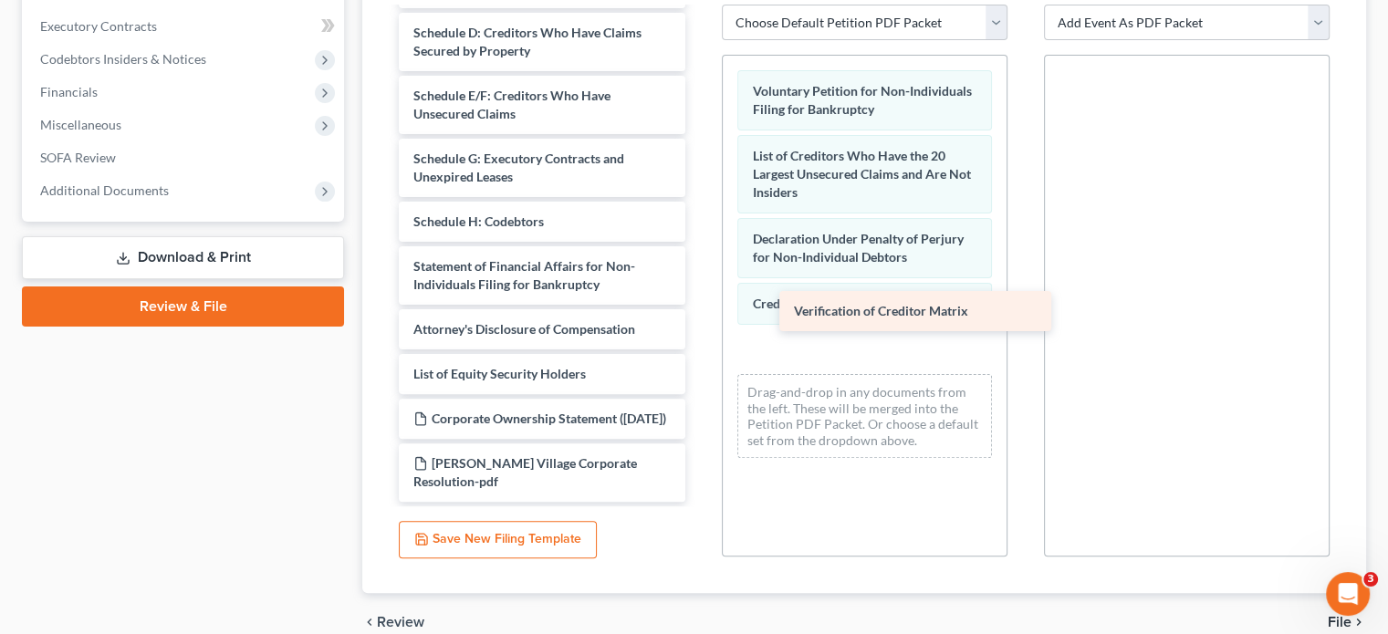
scroll to position [140, 0]
drag, startPoint x: 557, startPoint y: 235, endPoint x: 909, endPoint y: 254, distance: 352.8
click at [699, 317] on div "Verification of Creditor Matrix Summary of Assets and Liabilities for Non-Indiv…" at bounding box center [541, 194] width 315 height 615
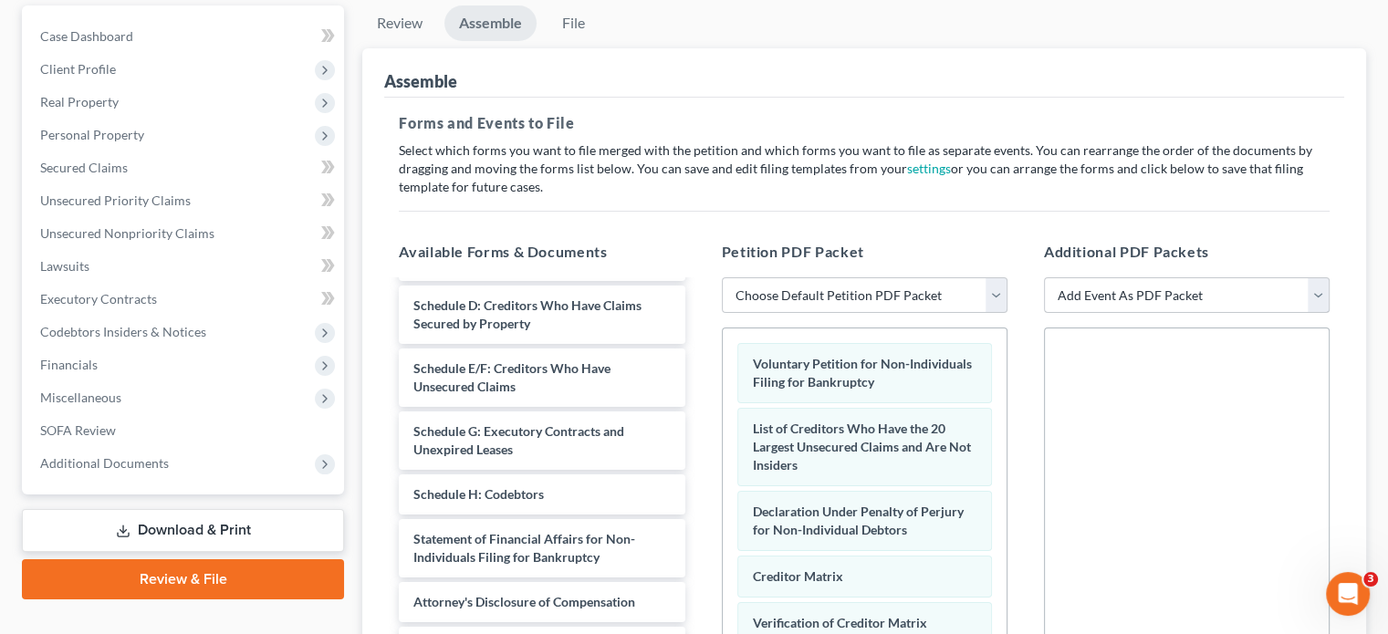
scroll to position [202, 0]
click at [1319, 278] on select "Add Event As PDF Packet 02-Application to Pay Filing Fee in Installments Amende…" at bounding box center [1187, 296] width 286 height 37
click at [1044, 278] on select "Add Event As PDF Packet 02-Application to Pay Filing Fee in Installments Amende…" at bounding box center [1187, 296] width 286 height 37
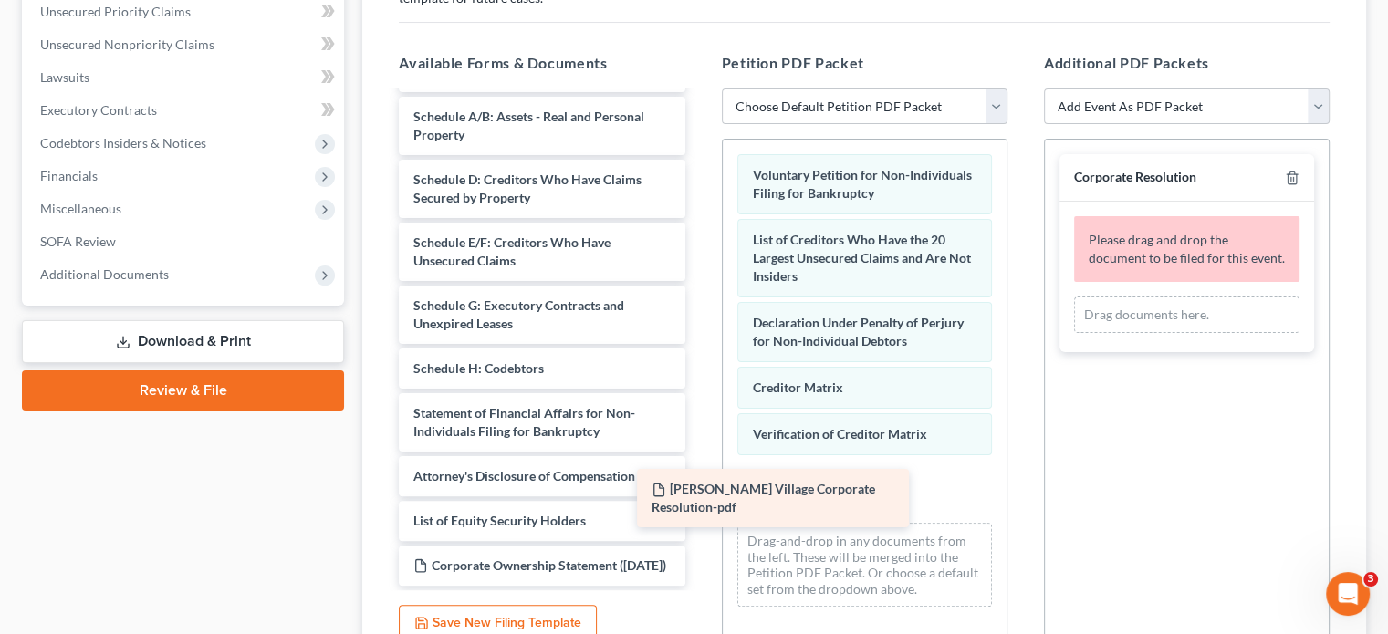
scroll to position [77, 0]
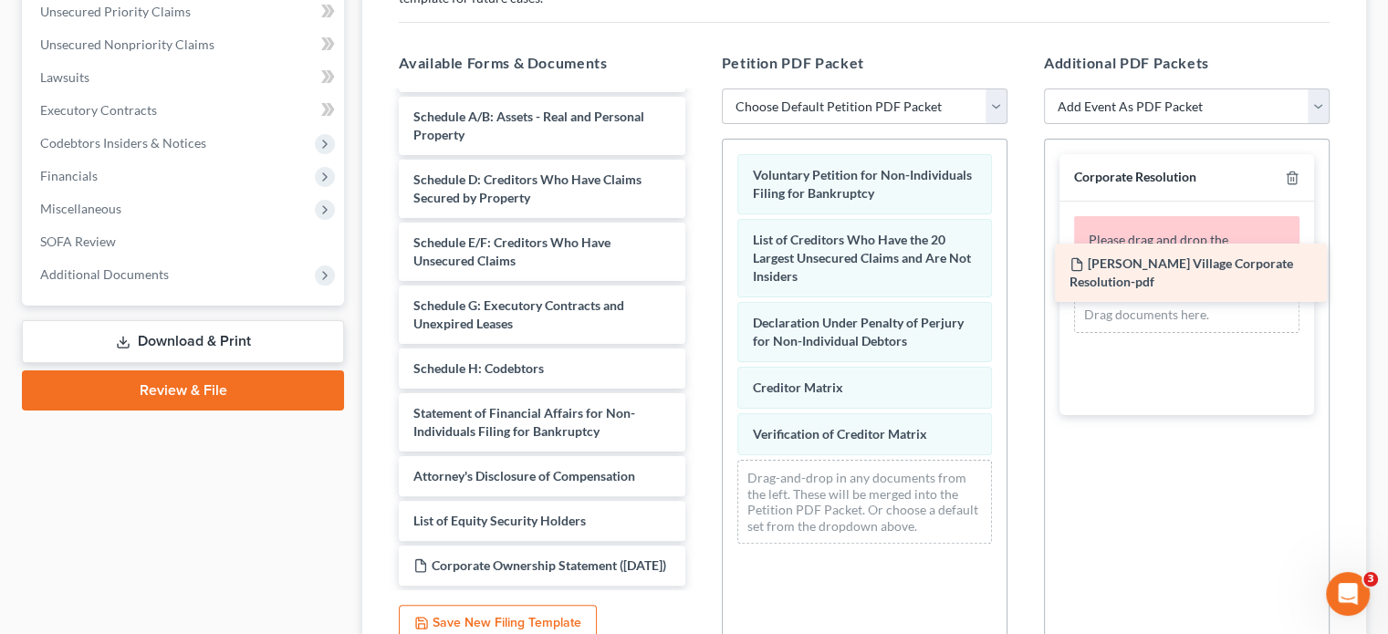
drag, startPoint x: 519, startPoint y: 529, endPoint x: 1175, endPoint y: 278, distance: 702.5
click at [699, 279] on div "[PERSON_NAME] Village Corporate Resolution-pdf Summary of Assets and Liabilitie…" at bounding box center [541, 310] width 315 height 552
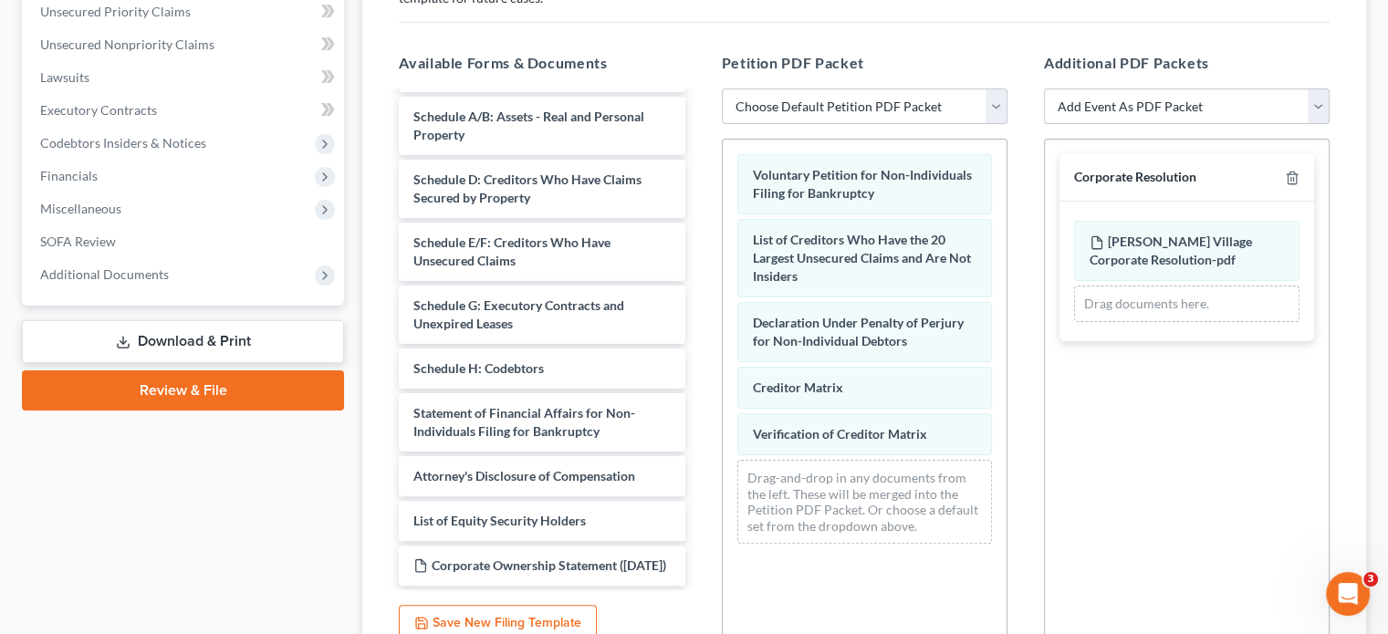
click at [1316, 89] on select "Add Event As PDF Packet 02-Application to Pay Filing Fee in Installments Amende…" at bounding box center [1187, 107] width 286 height 37
click at [1044, 89] on select "Add Event As PDF Packet 02-Application to Pay Filing Fee in Installments Amende…" at bounding box center [1187, 107] width 286 height 37
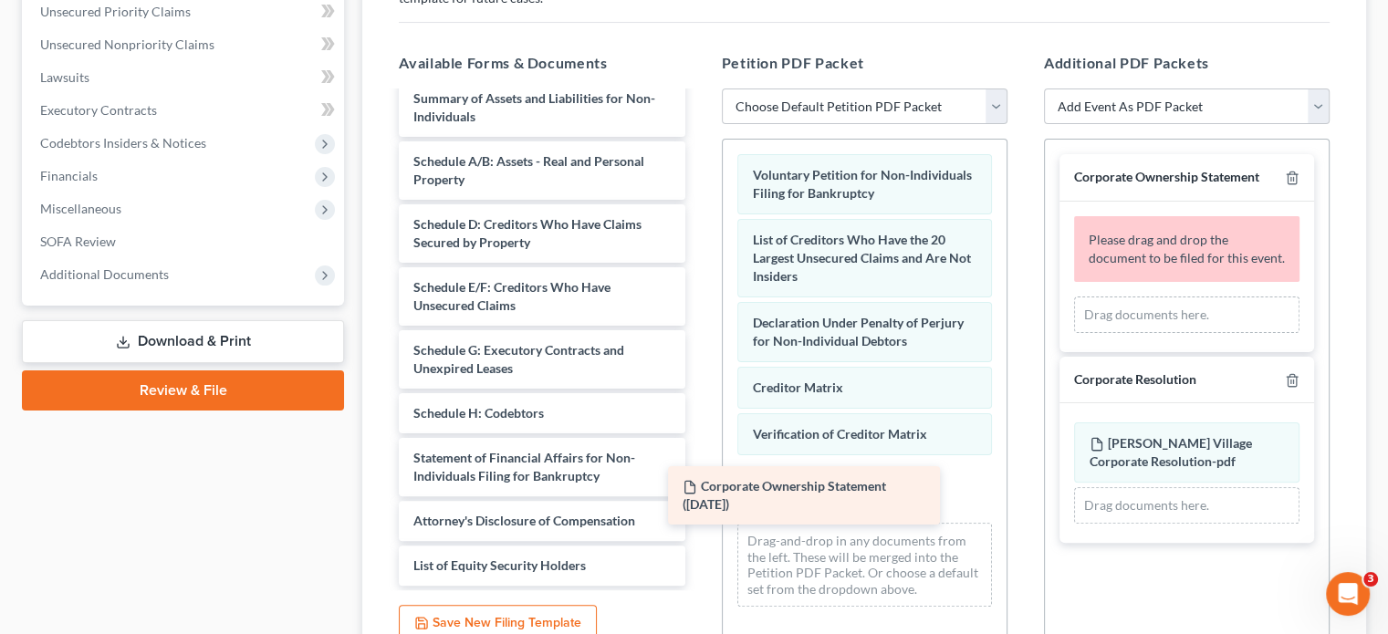
scroll to position [15, 0]
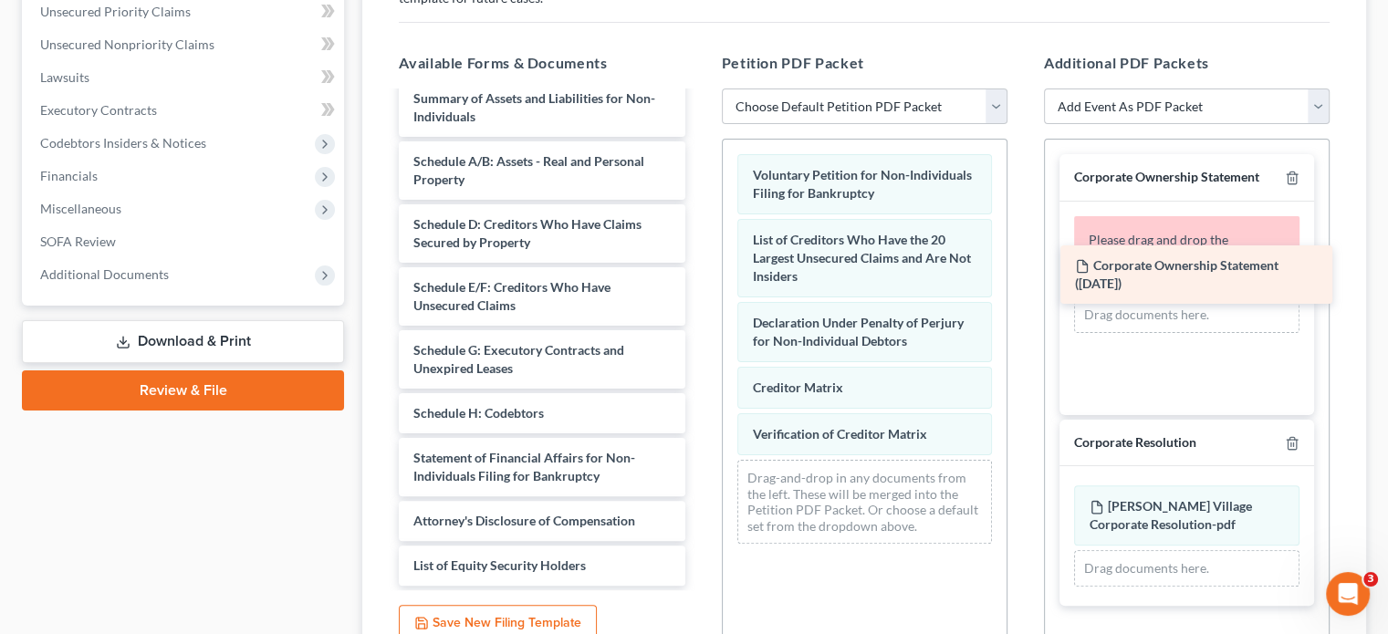
drag, startPoint x: 553, startPoint y: 517, endPoint x: 1215, endPoint y: 269, distance: 706.4
click at [699, 269] on div "Corporate Ownership Statement ([DATE]) Summary of Assets and Liabilities for No…" at bounding box center [541, 331] width 315 height 507
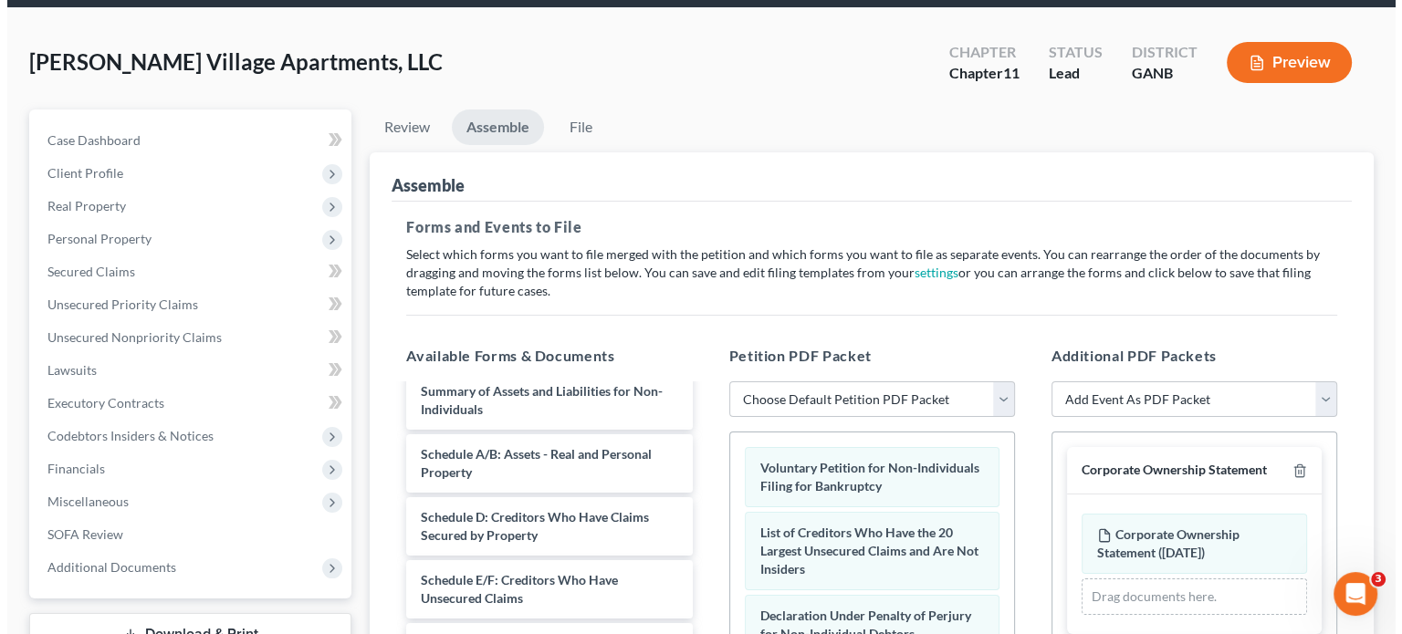
scroll to position [0, 0]
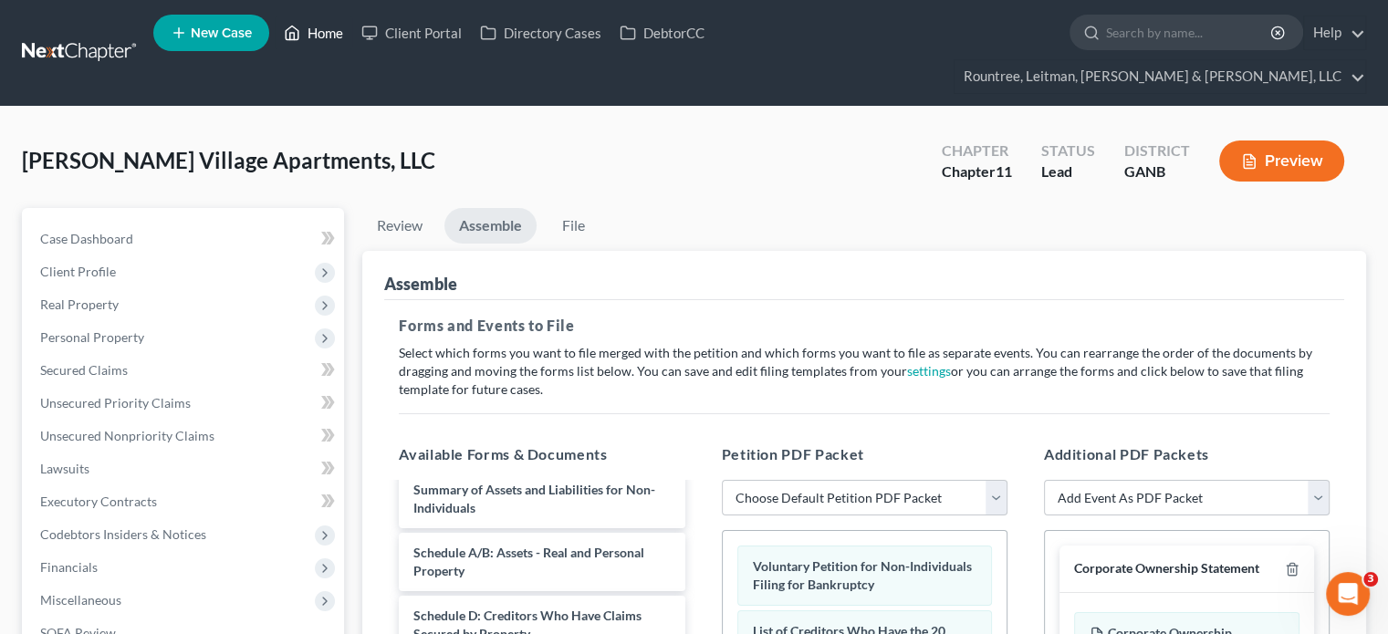
click at [324, 27] on link "Home" at bounding box center [314, 32] width 78 height 33
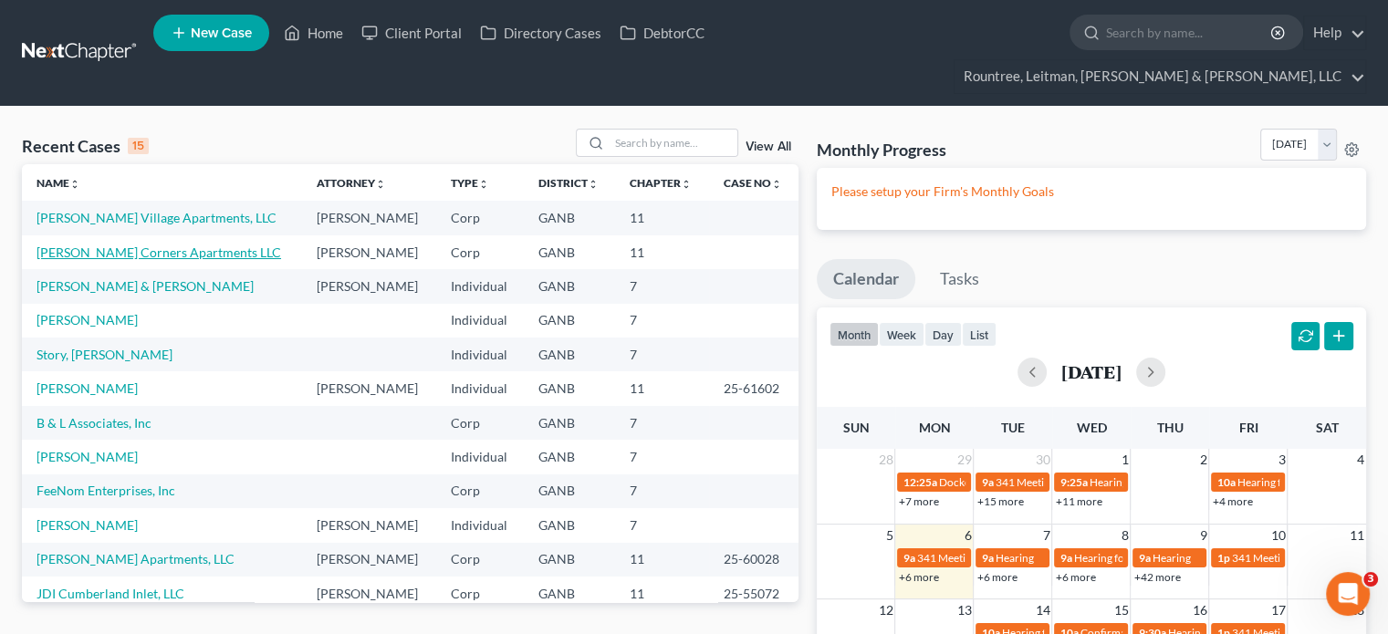
click at [127, 245] on link "[PERSON_NAME] Corners Apartments LLC" at bounding box center [159, 253] width 245 height 16
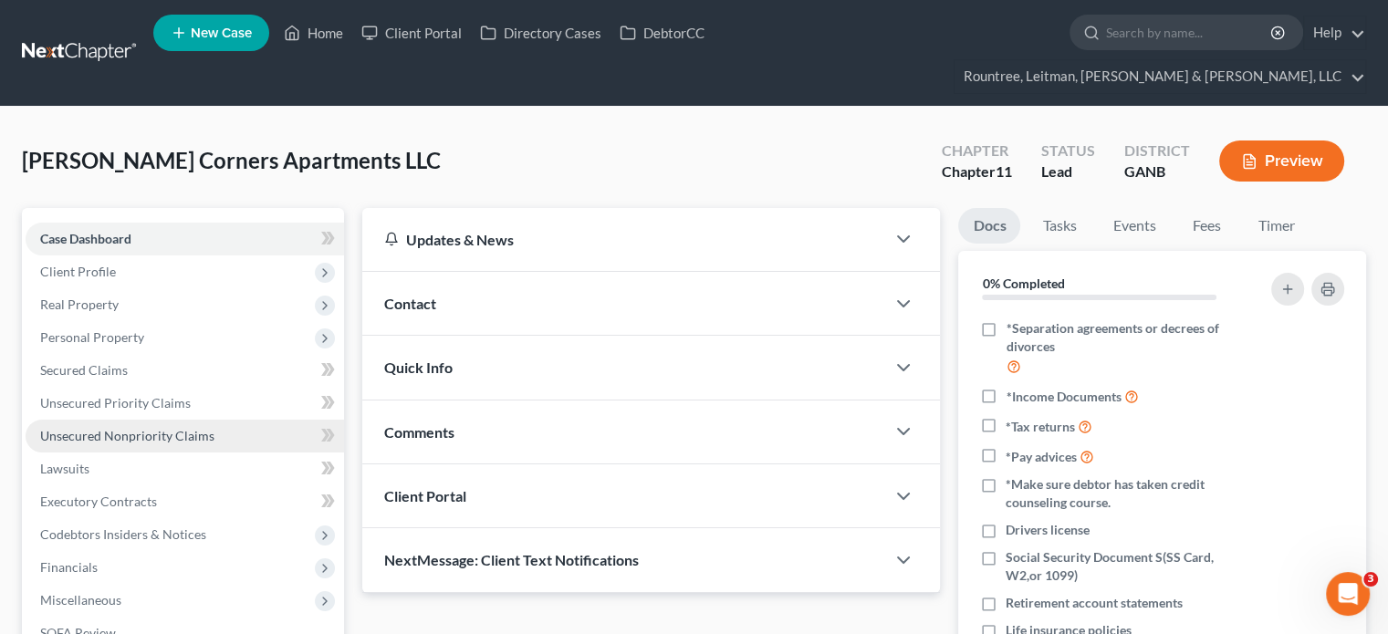
click at [82, 428] on span "Unsecured Nonpriority Claims" at bounding box center [127, 436] width 174 height 16
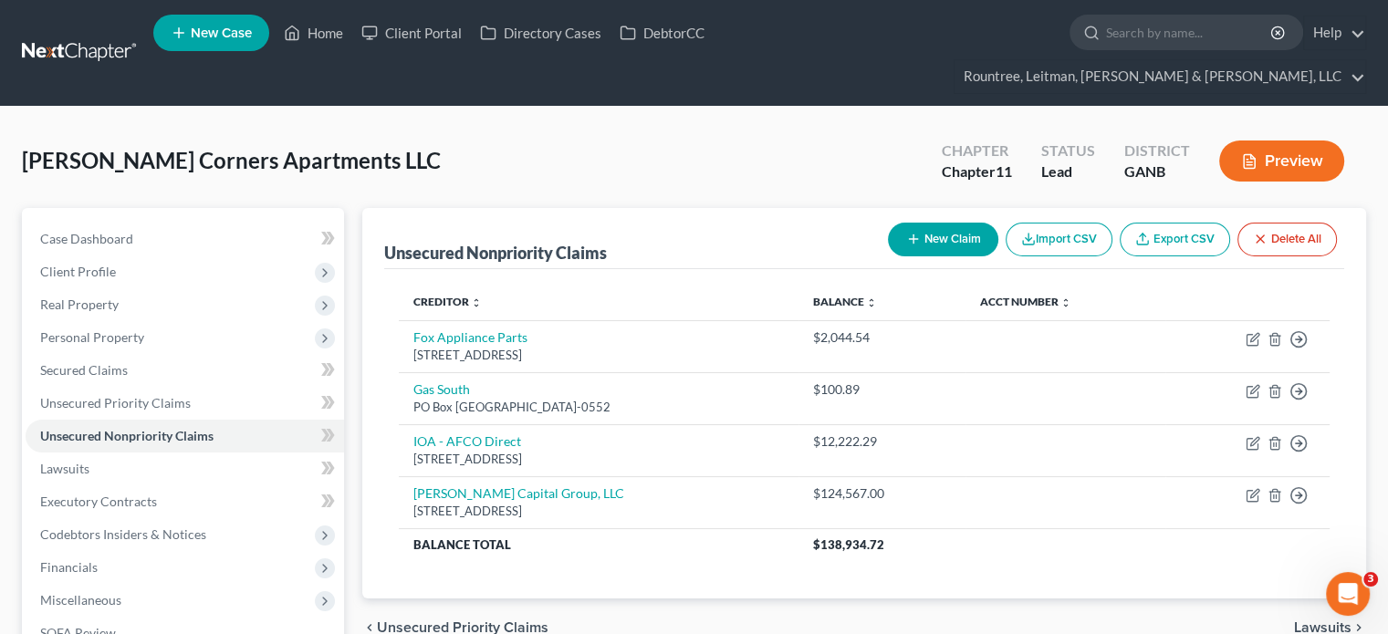
click at [937, 223] on button "New Claim" at bounding box center [943, 240] width 110 height 34
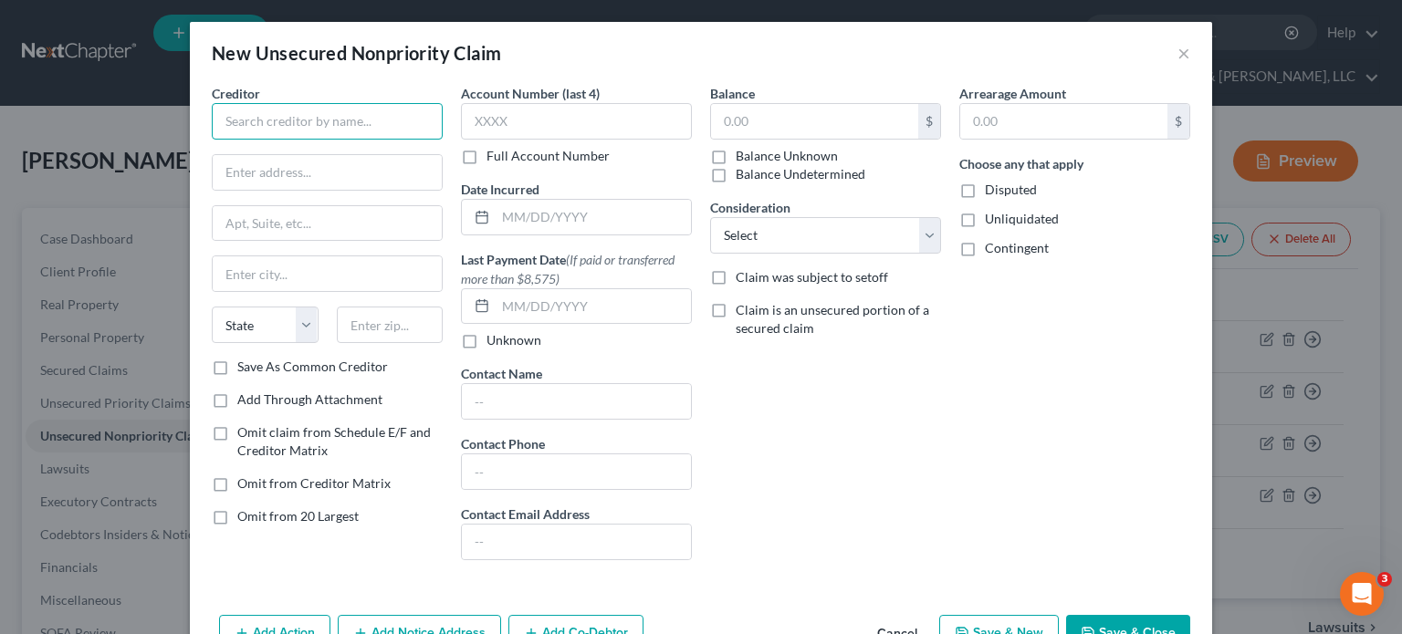
click at [372, 113] on input "text" at bounding box center [327, 121] width 231 height 37
click at [796, 116] on input "text" at bounding box center [814, 121] width 207 height 35
click at [924, 237] on select "Select Cable / Satellite Services Collection Agency Credit Card Debt Debt Couns…" at bounding box center [825, 235] width 231 height 37
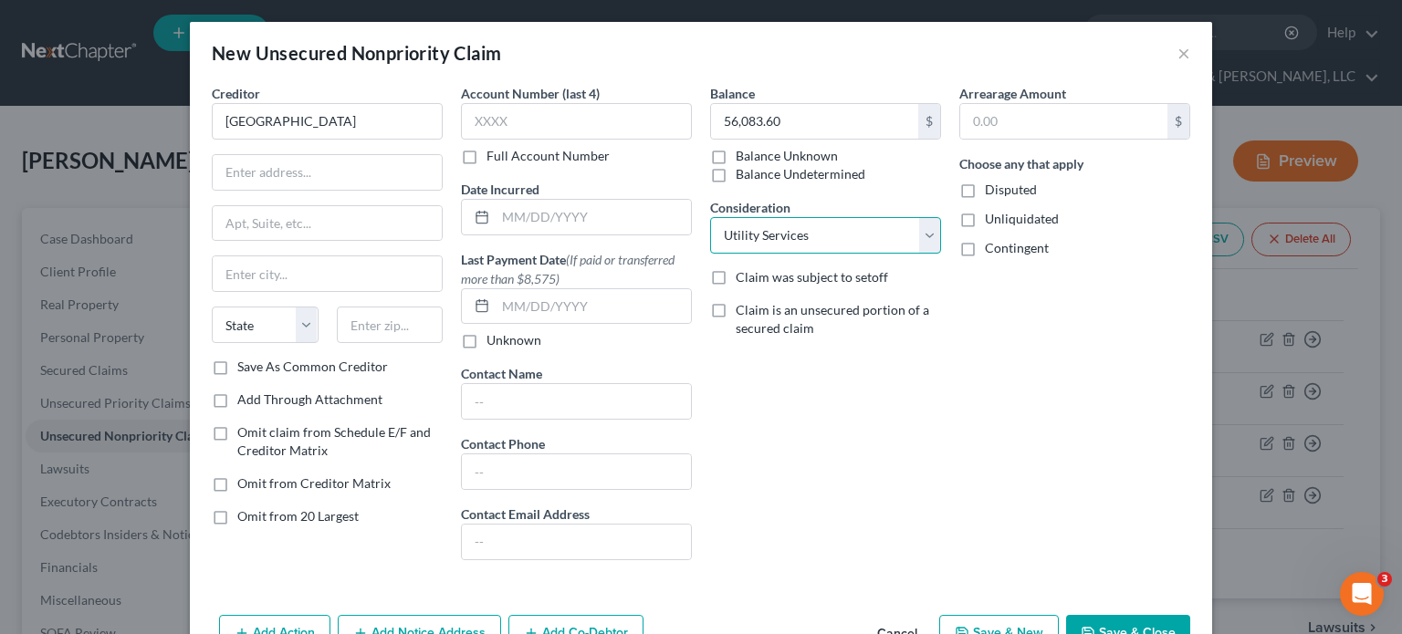
click at [710, 217] on select "Select Cable / Satellite Services Collection Agency Credit Card Debt Debt Couns…" at bounding box center [825, 235] width 231 height 37
click at [284, 168] on input "text" at bounding box center [327, 172] width 229 height 35
paste input "001 Headland Dr"
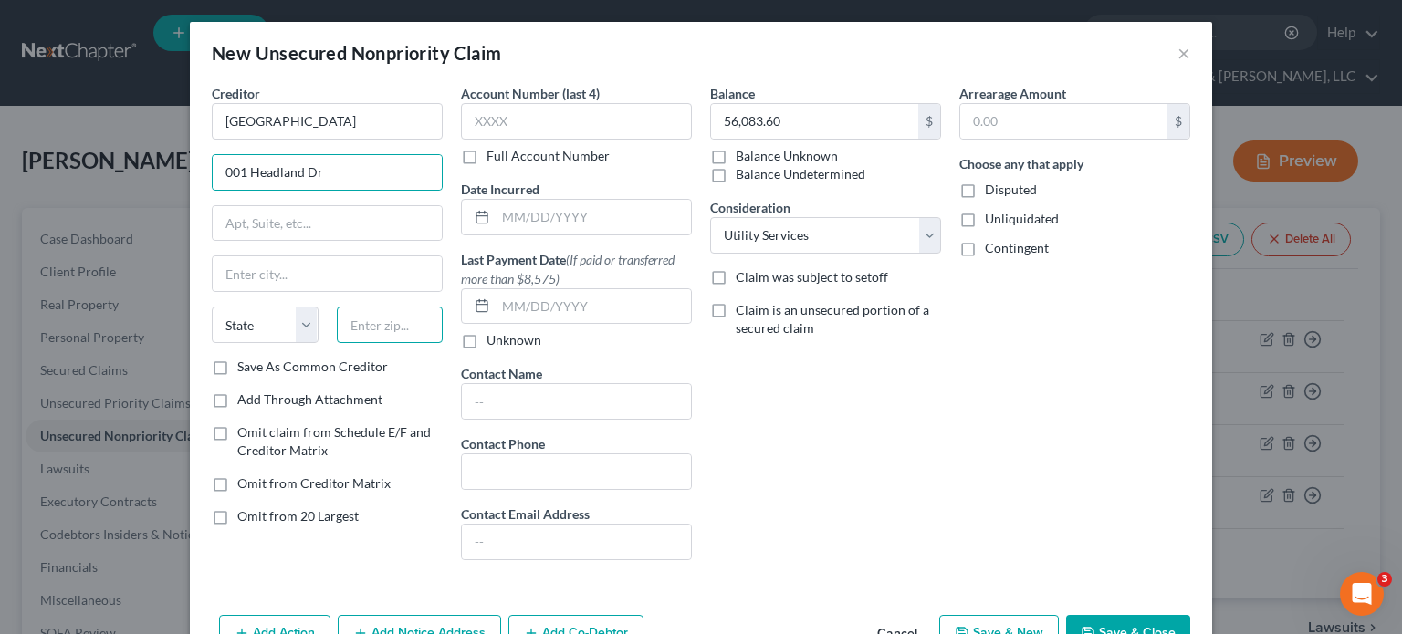
click at [423, 319] on input "text" at bounding box center [390, 325] width 107 height 37
click at [218, 169] on input "001 Headland Dr" at bounding box center [327, 172] width 229 height 35
click at [237, 364] on label "Save As Common Creditor" at bounding box center [312, 367] width 151 height 18
click at [245, 364] on input "Save As Common Creditor" at bounding box center [251, 364] width 12 height 12
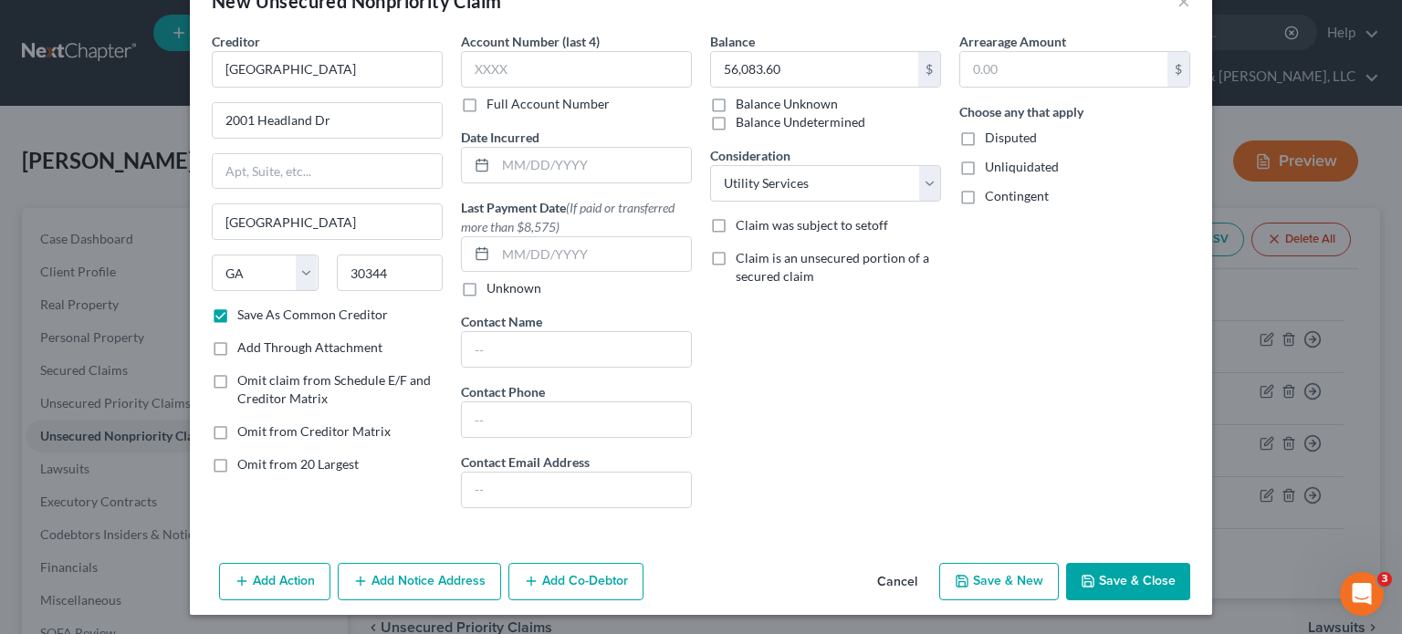
click at [1126, 570] on button "Save & Close" at bounding box center [1128, 582] width 124 height 38
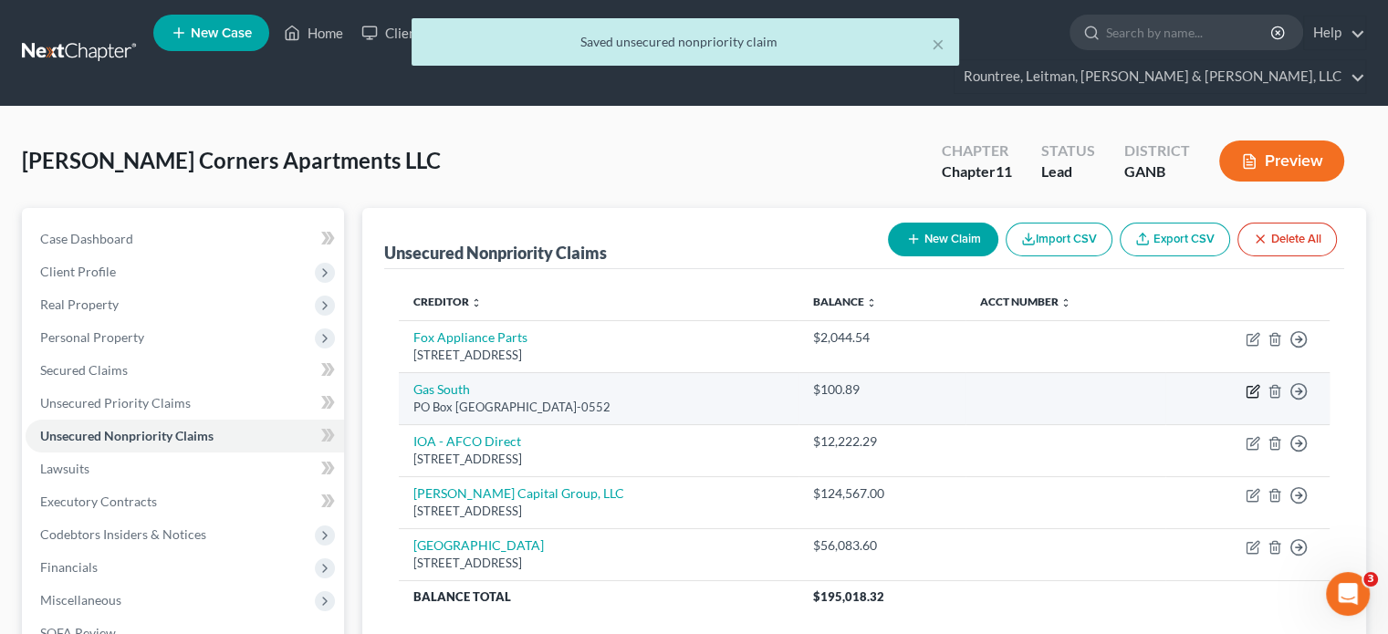
click at [1252, 384] on icon "button" at bounding box center [1253, 391] width 15 height 15
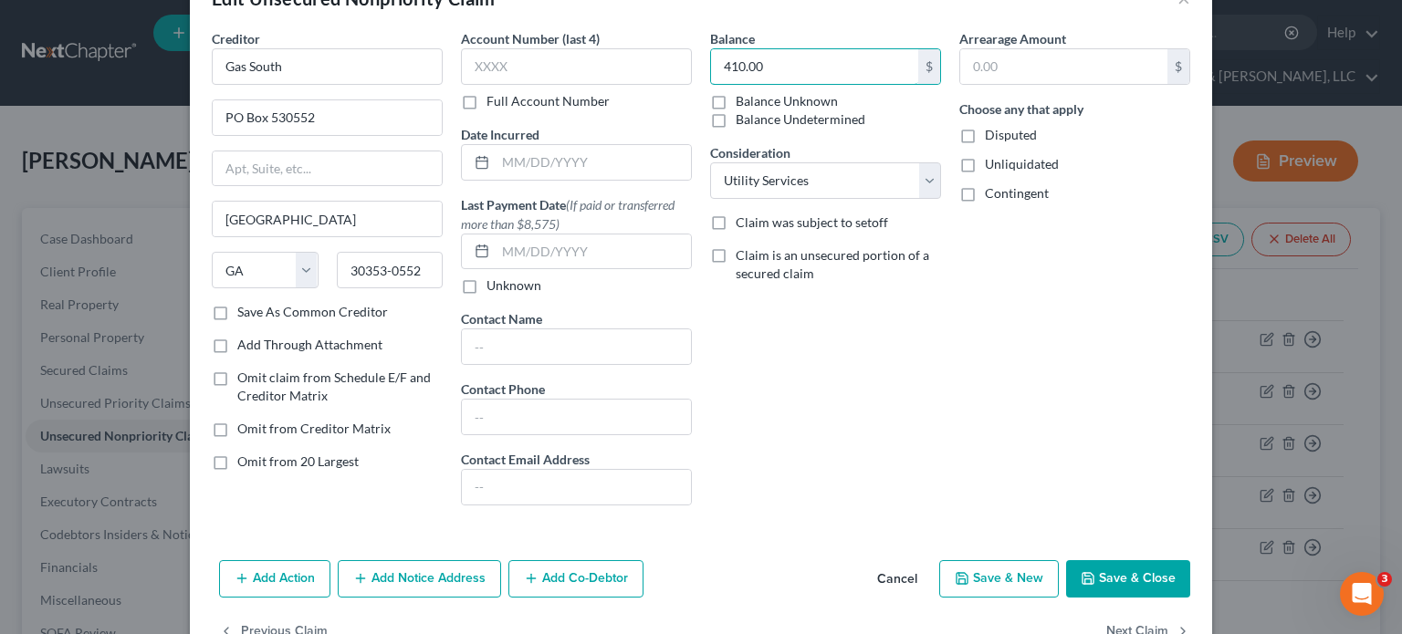
scroll to position [105, 0]
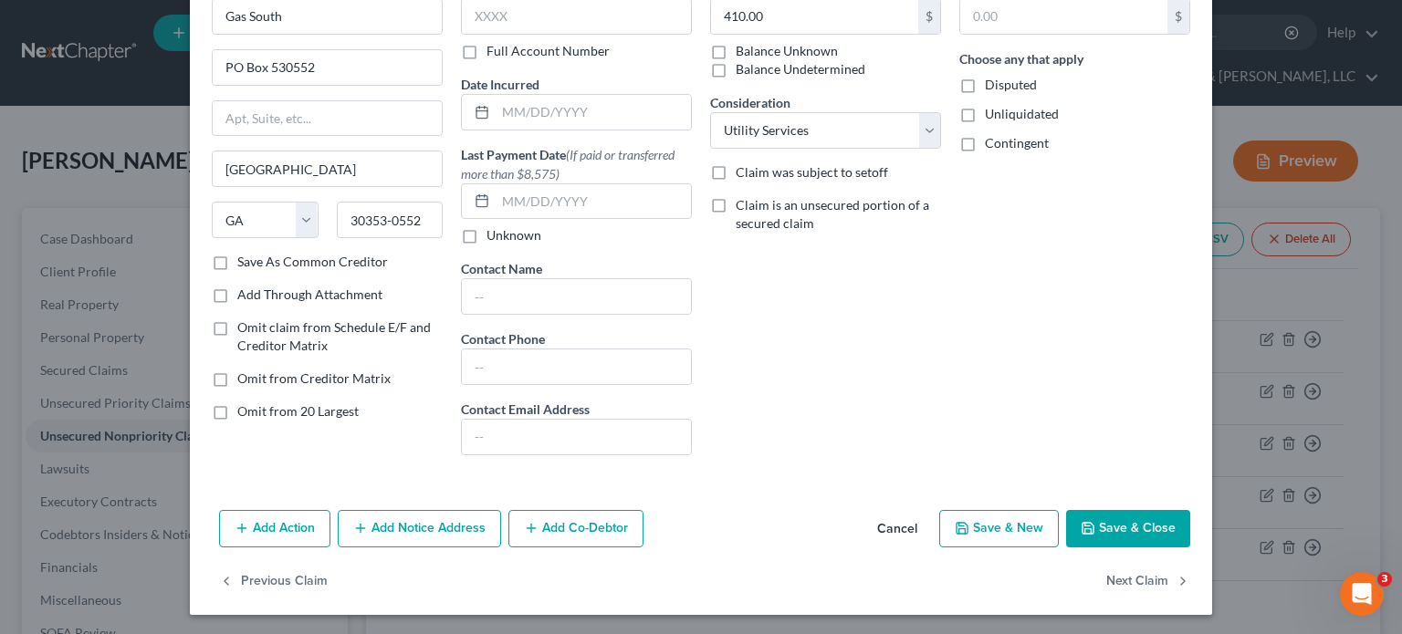
click at [1134, 521] on button "Save & Close" at bounding box center [1128, 529] width 124 height 38
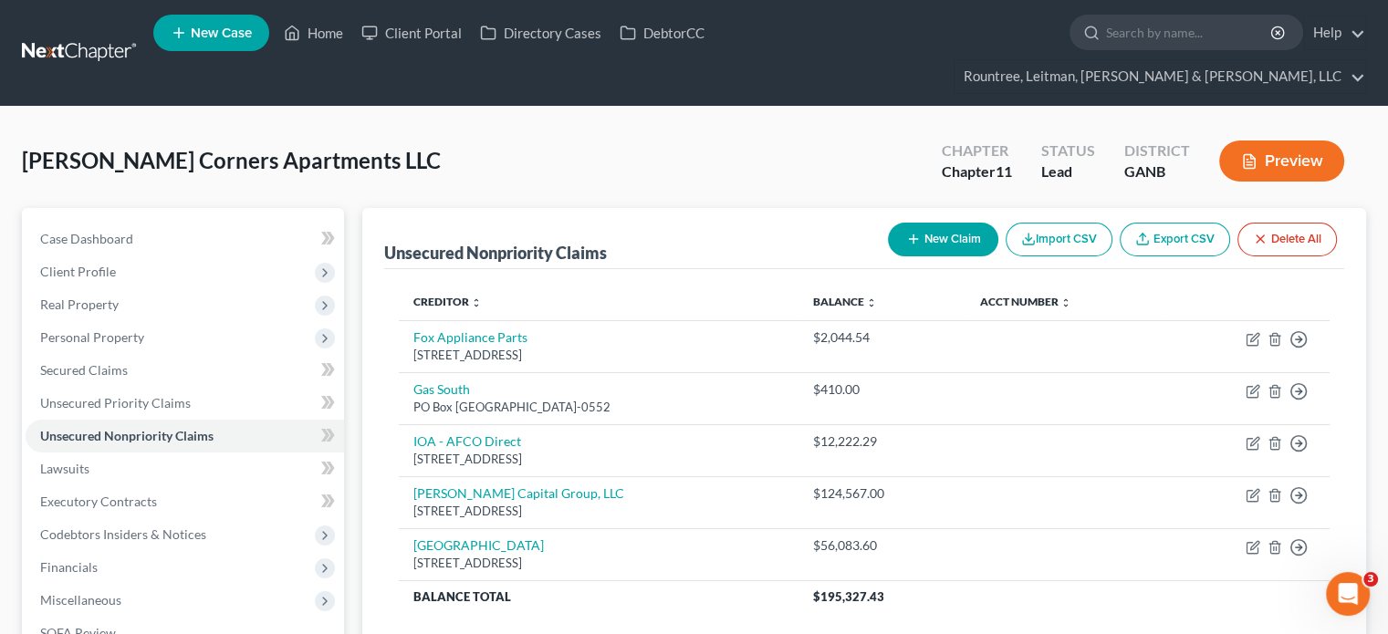
click at [960, 223] on button "New Claim" at bounding box center [943, 240] width 110 height 34
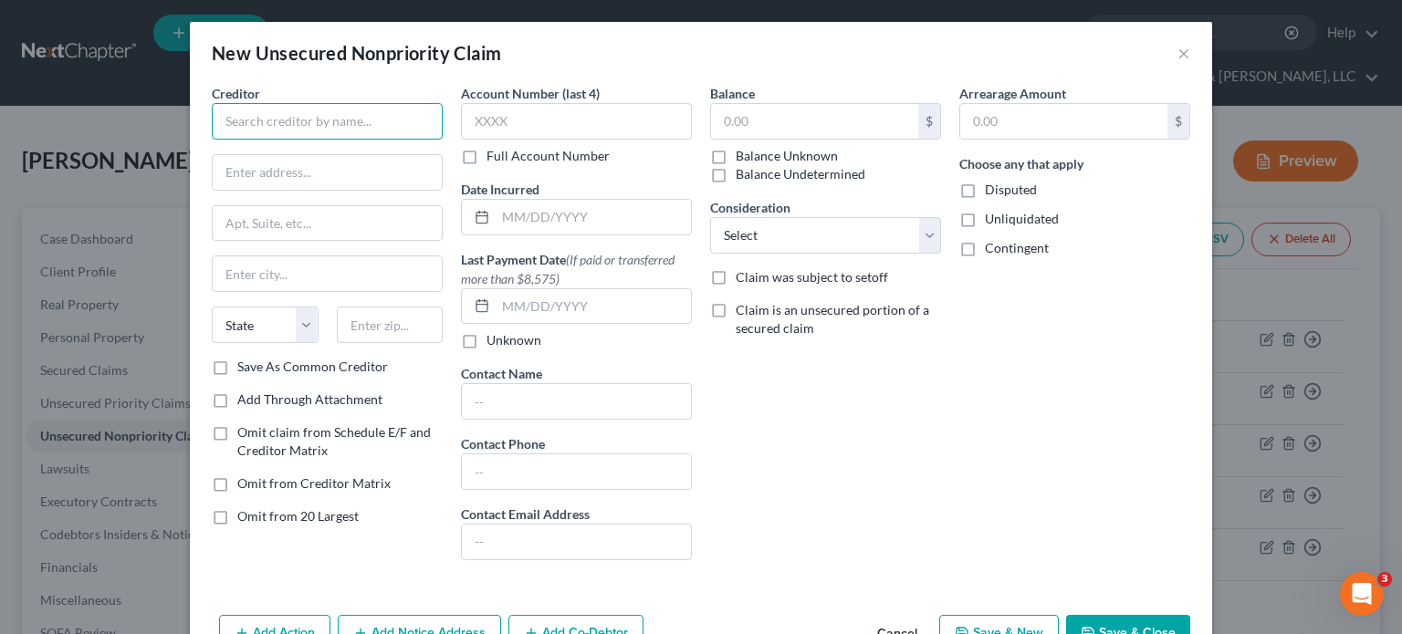
click at [277, 117] on input "text" at bounding box center [327, 121] width 231 height 37
click at [272, 177] on input "text" at bounding box center [327, 172] width 229 height 35
paste input "[STREET_ADDRESS]"
click at [405, 319] on input "text" at bounding box center [390, 325] width 107 height 37
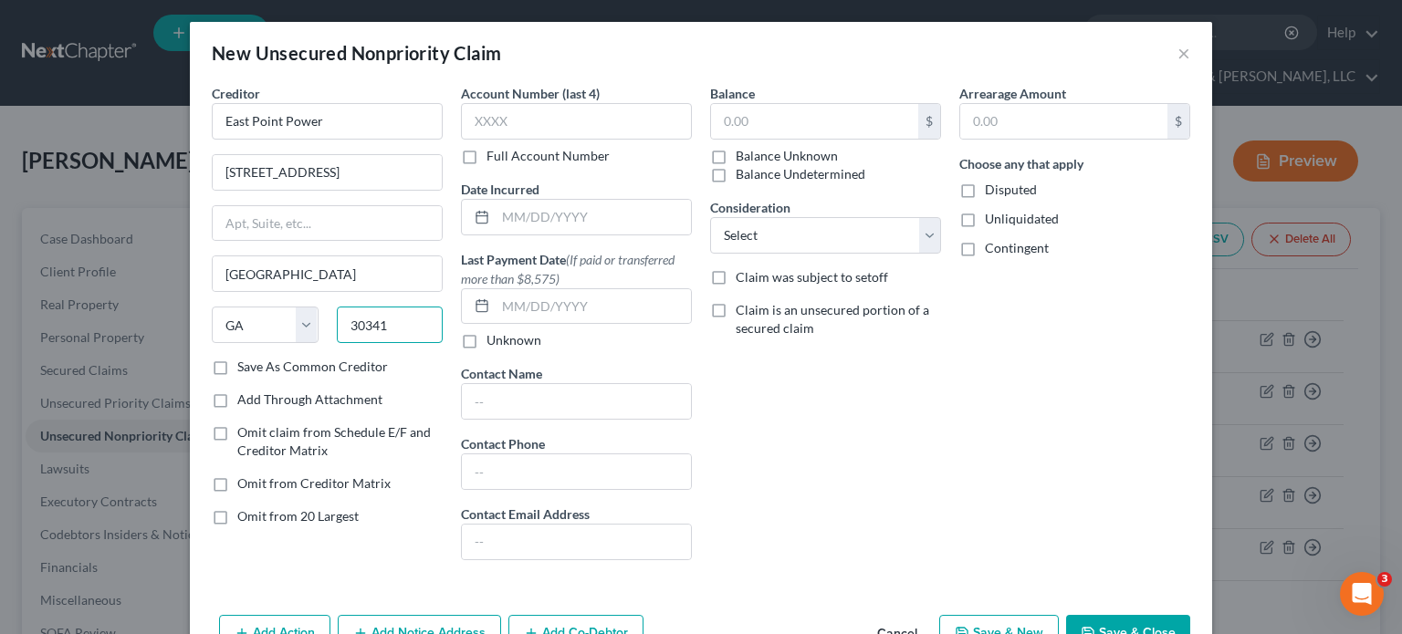
click at [402, 324] on input "30341" at bounding box center [390, 325] width 107 height 37
click at [237, 362] on label "Save As Common Creditor" at bounding box center [312, 367] width 151 height 18
click at [245, 362] on input "Save As Common Creditor" at bounding box center [251, 364] width 12 height 12
click at [725, 106] on input "text" at bounding box center [814, 121] width 207 height 35
drag, startPoint x: 924, startPoint y: 229, endPoint x: 913, endPoint y: 249, distance: 22.9
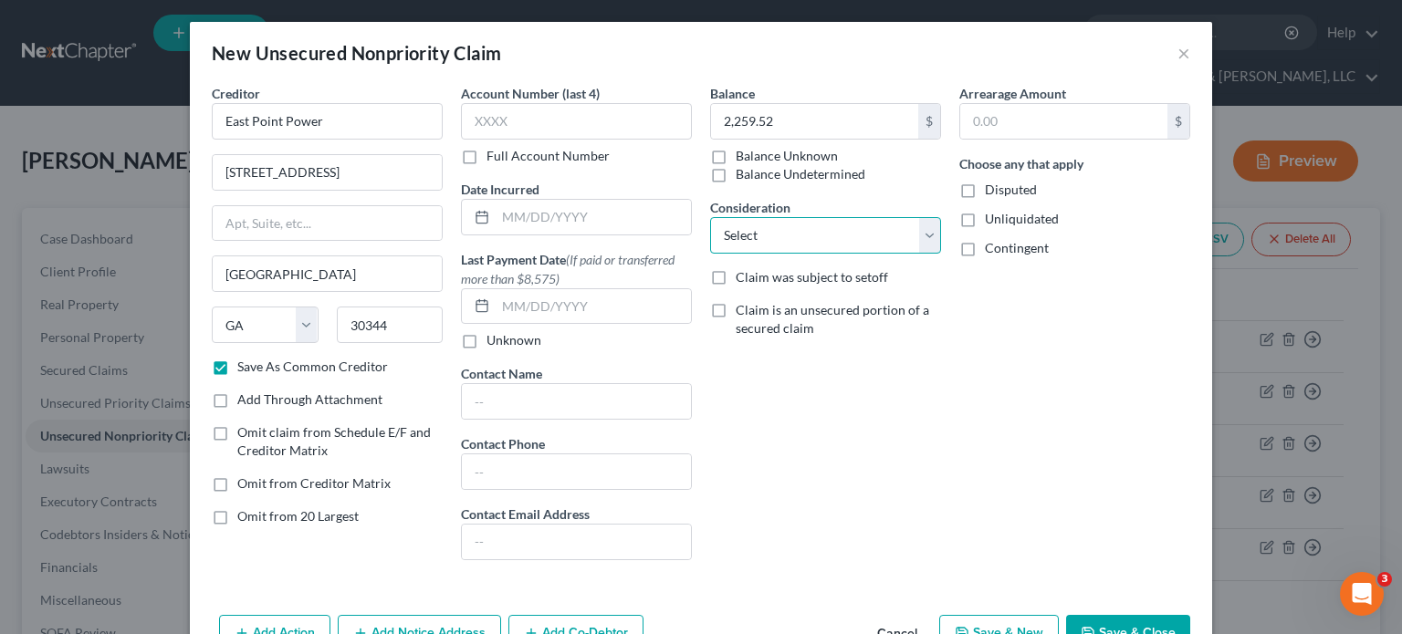
click at [924, 229] on select "Select Cable / Satellite Services Collection Agency Credit Card Debt Debt Couns…" at bounding box center [825, 235] width 231 height 37
click at [710, 217] on select "Select Cable / Satellite Services Collection Agency Credit Card Debt Debt Couns…" at bounding box center [825, 235] width 231 height 37
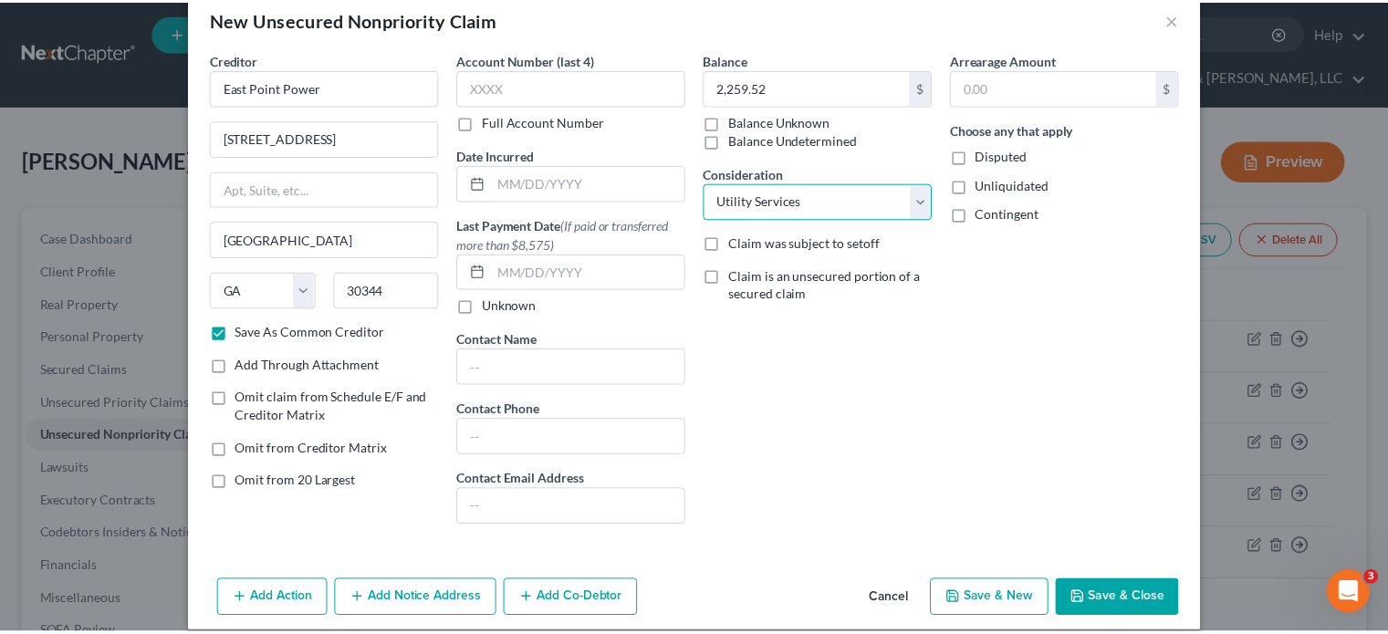
scroll to position [52, 0]
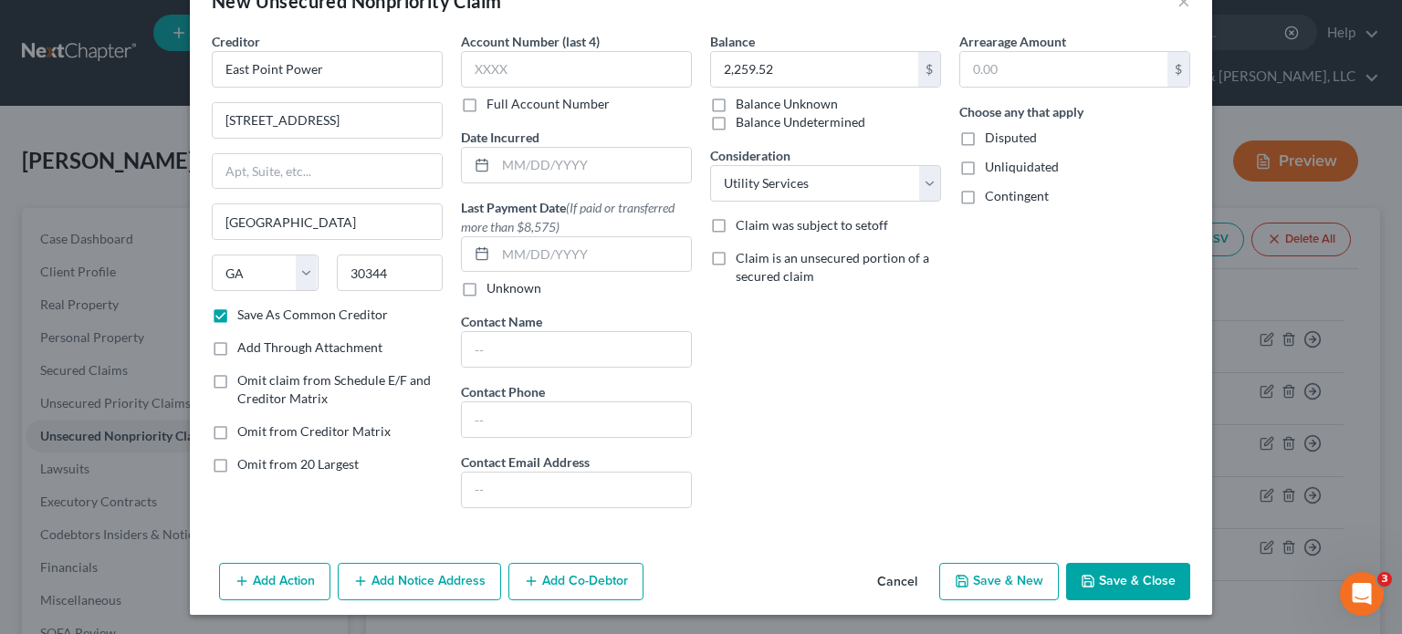
click at [1125, 571] on button "Save & Close" at bounding box center [1128, 582] width 124 height 38
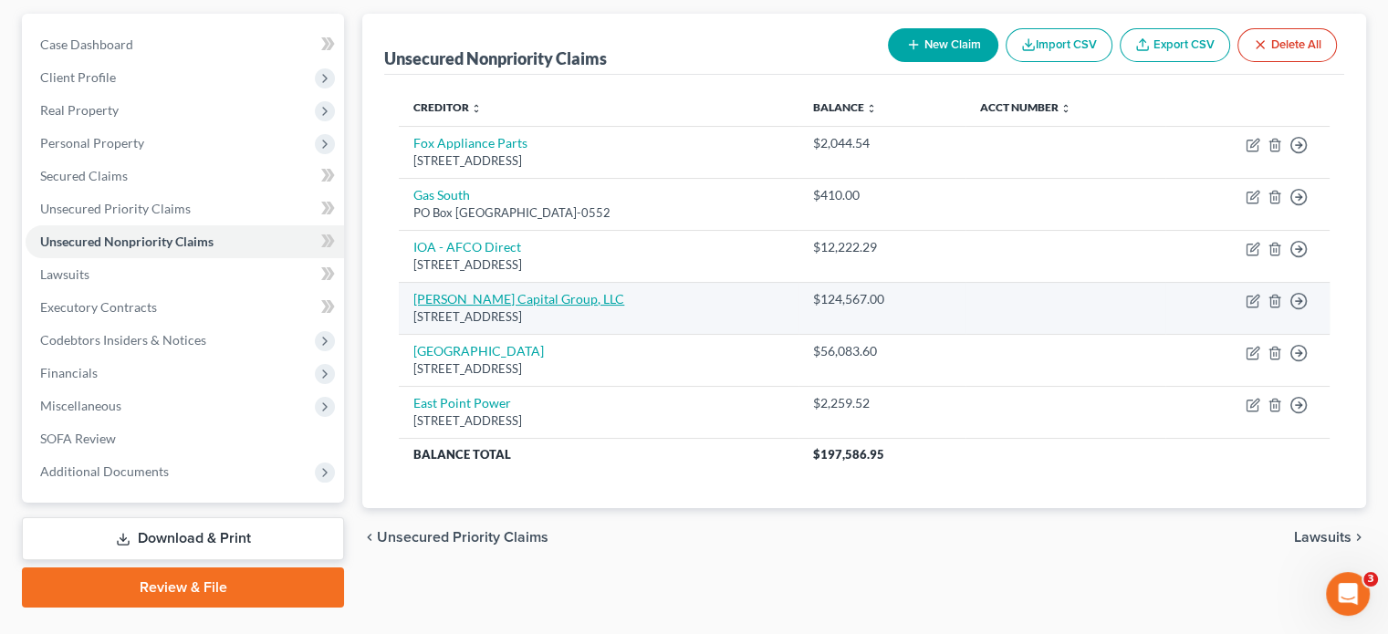
scroll to position [203, 0]
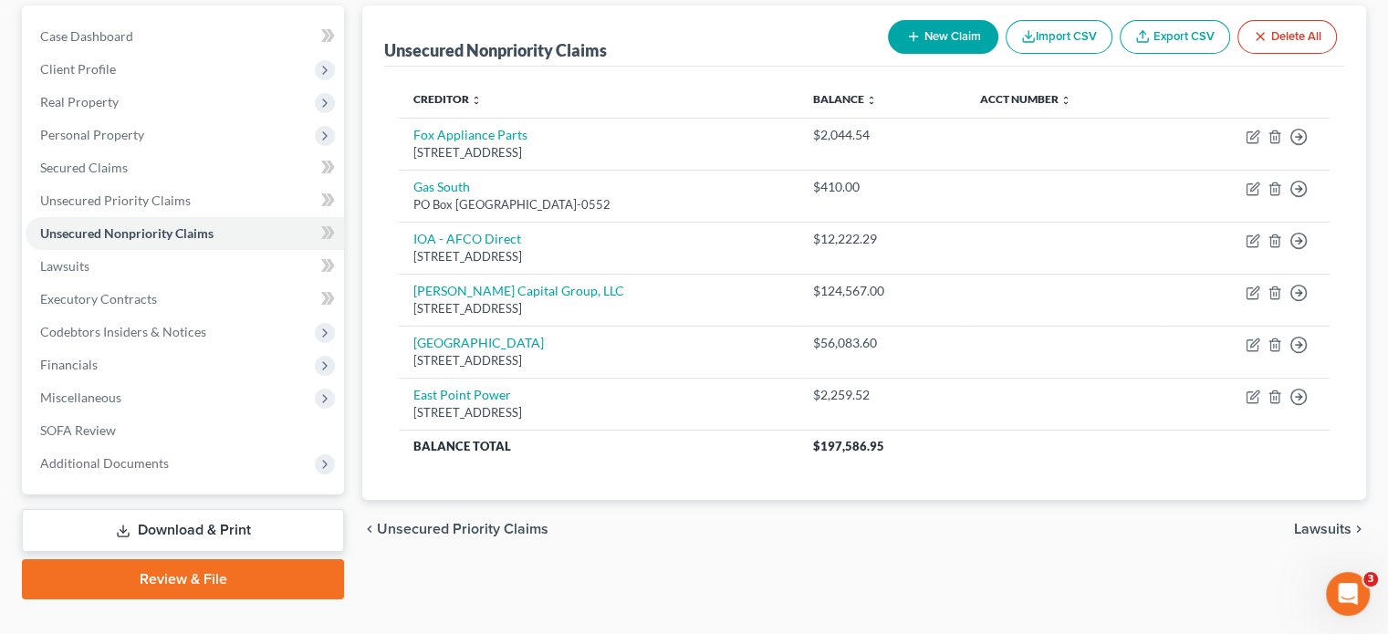
click at [212, 509] on link "Download & Print" at bounding box center [183, 530] width 322 height 43
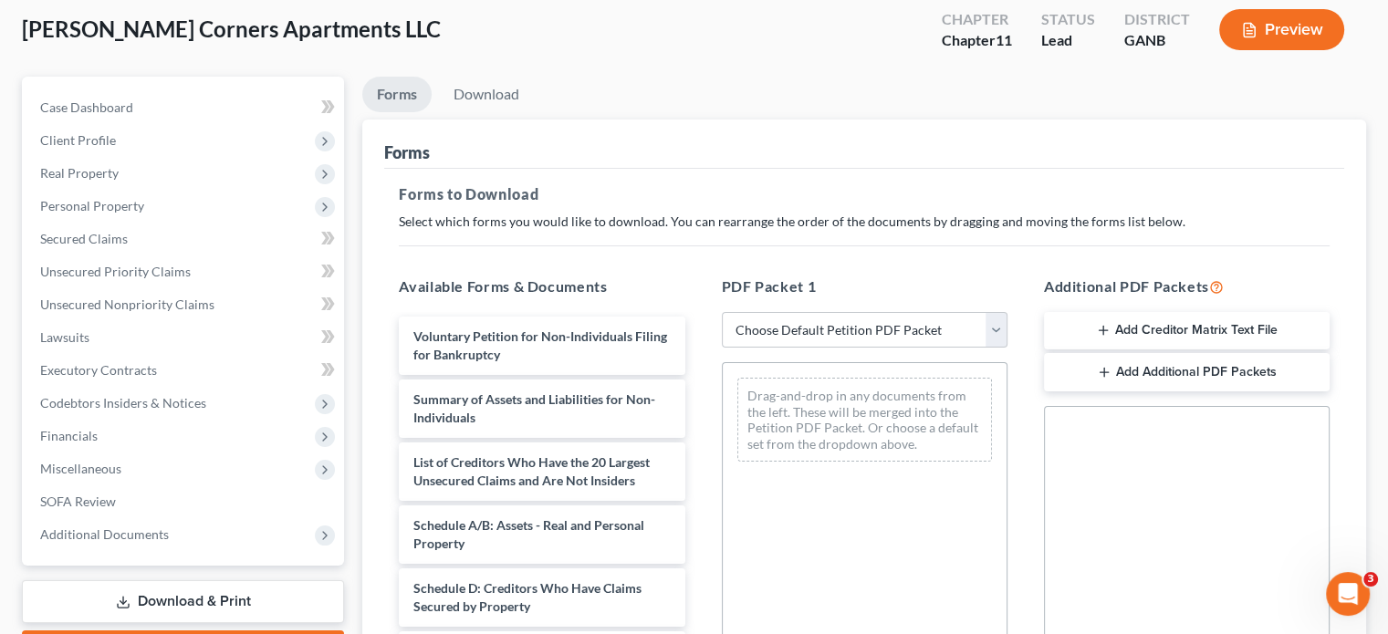
scroll to position [274, 0]
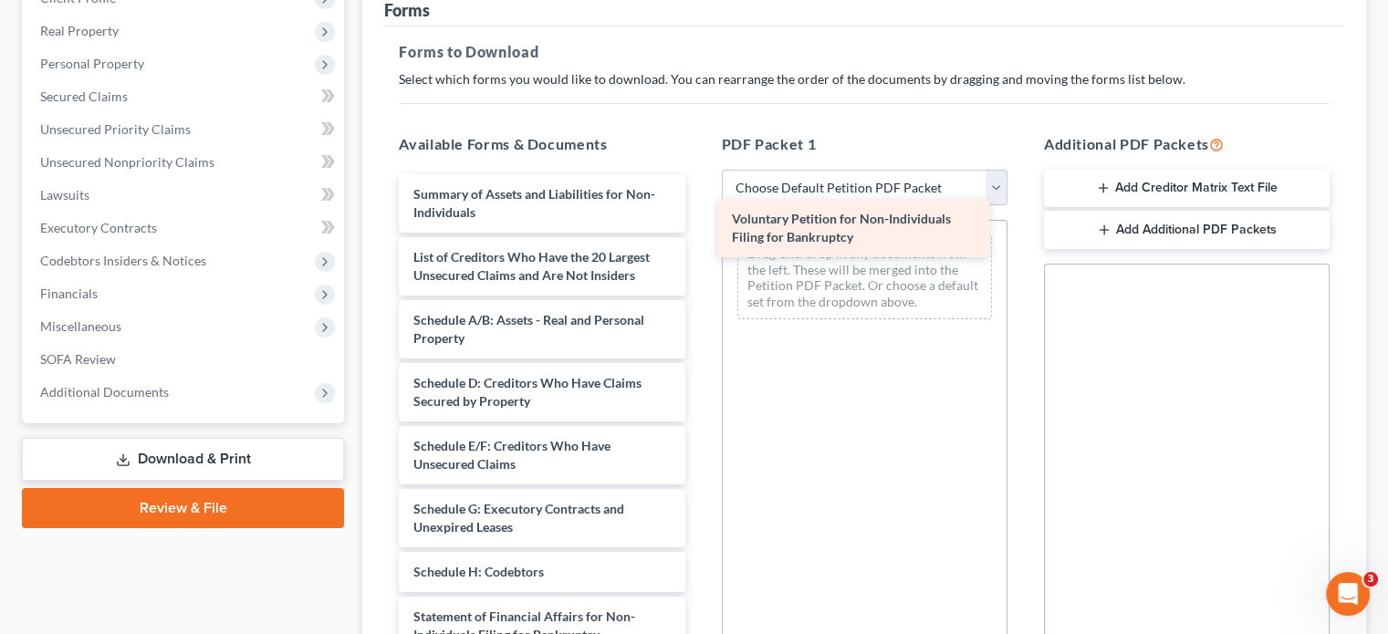
drag, startPoint x: 537, startPoint y: 168, endPoint x: 720, endPoint y: 246, distance: 199.5
click at [699, 220] on div "Voluntary Petition for Non-Individuals Filing for Bankruptcy Voluntary Petition…" at bounding box center [541, 535] width 315 height 723
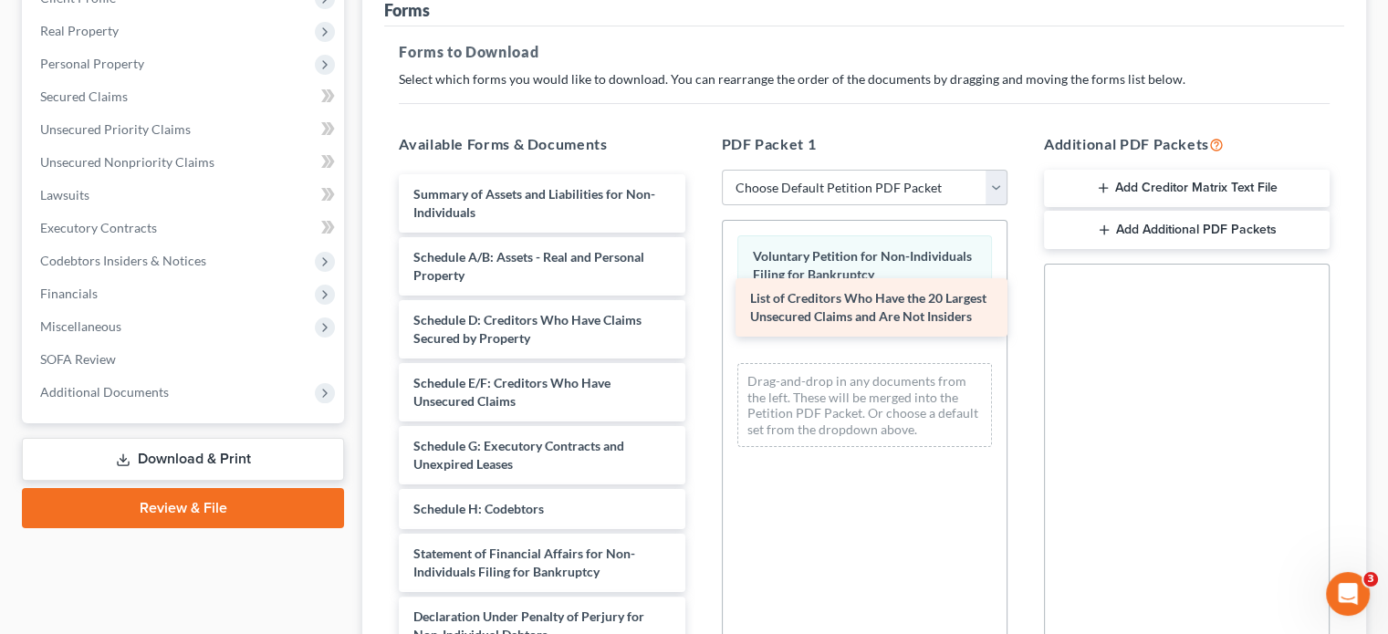
drag, startPoint x: 547, startPoint y: 225, endPoint x: 840, endPoint y: 332, distance: 312.1
click at [699, 299] on div "List of Creditors Who Have the 20 Largest Unsecured Claims and Are Not Insiders…" at bounding box center [541, 504] width 315 height 660
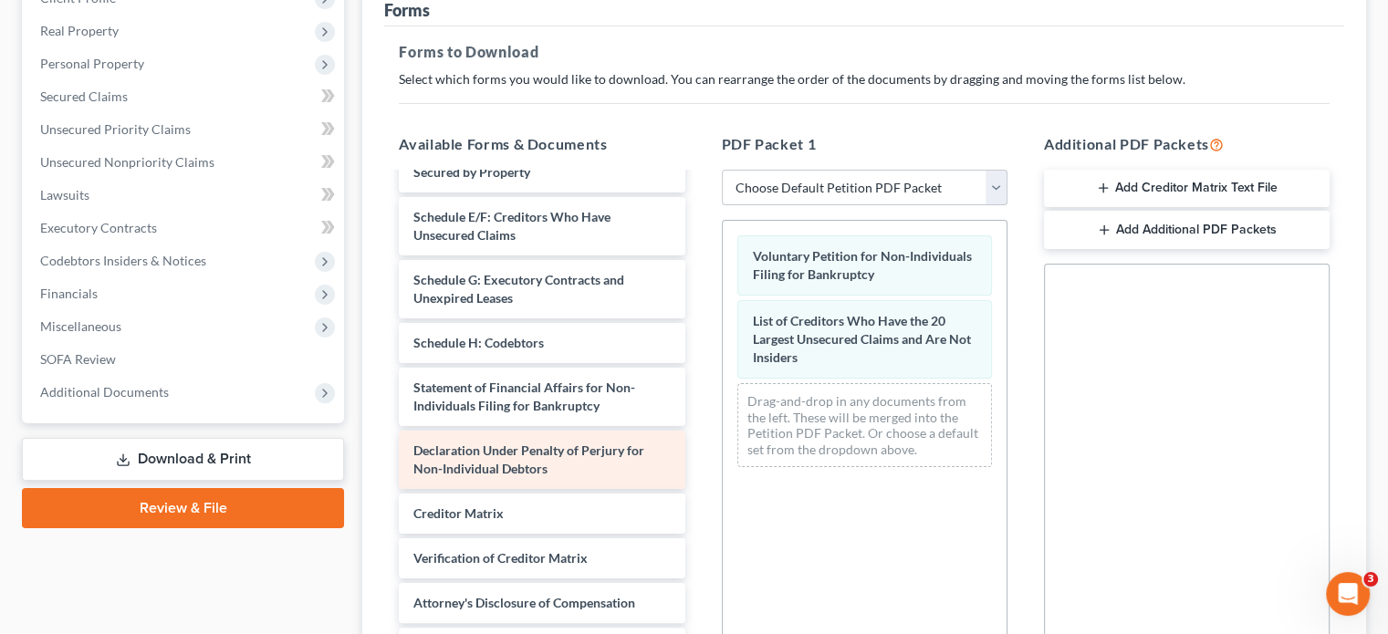
scroll to position [103, 0]
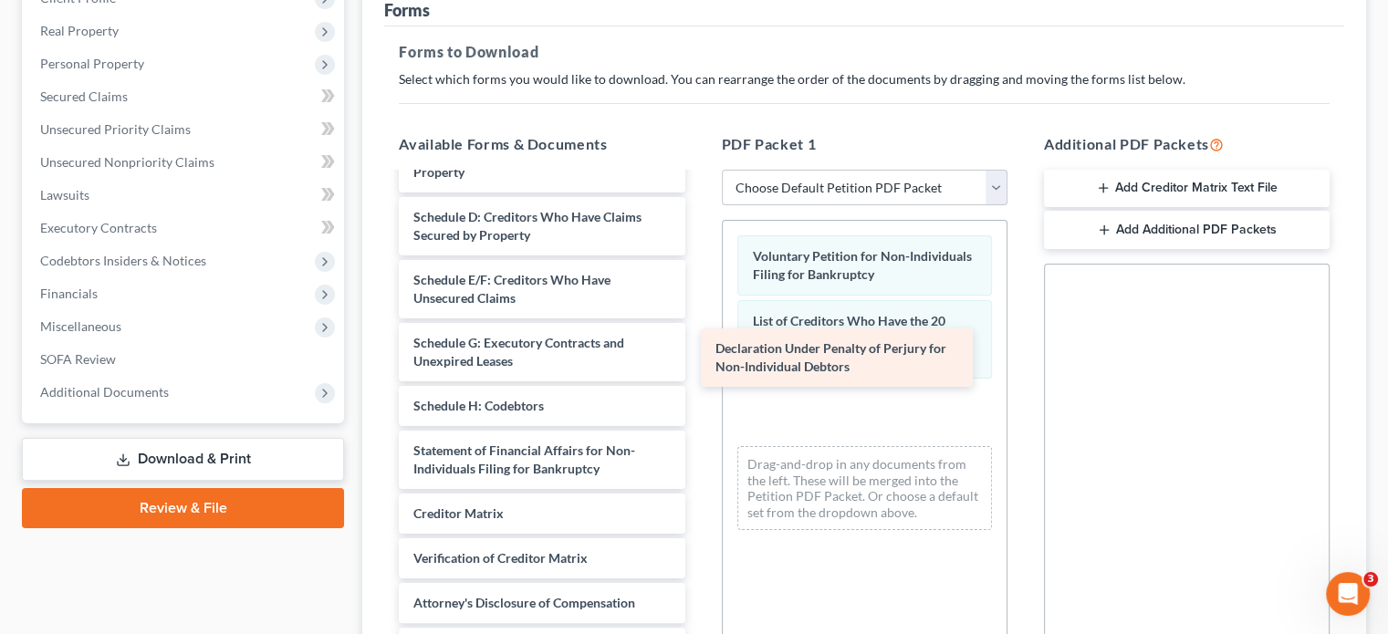
drag, startPoint x: 574, startPoint y: 430, endPoint x: 891, endPoint y: 380, distance: 320.6
click at [699, 380] on div "Declaration Under Penalty of Perjury for Non-Individual Debtors Summary of Asse…" at bounding box center [541, 369] width 315 height 597
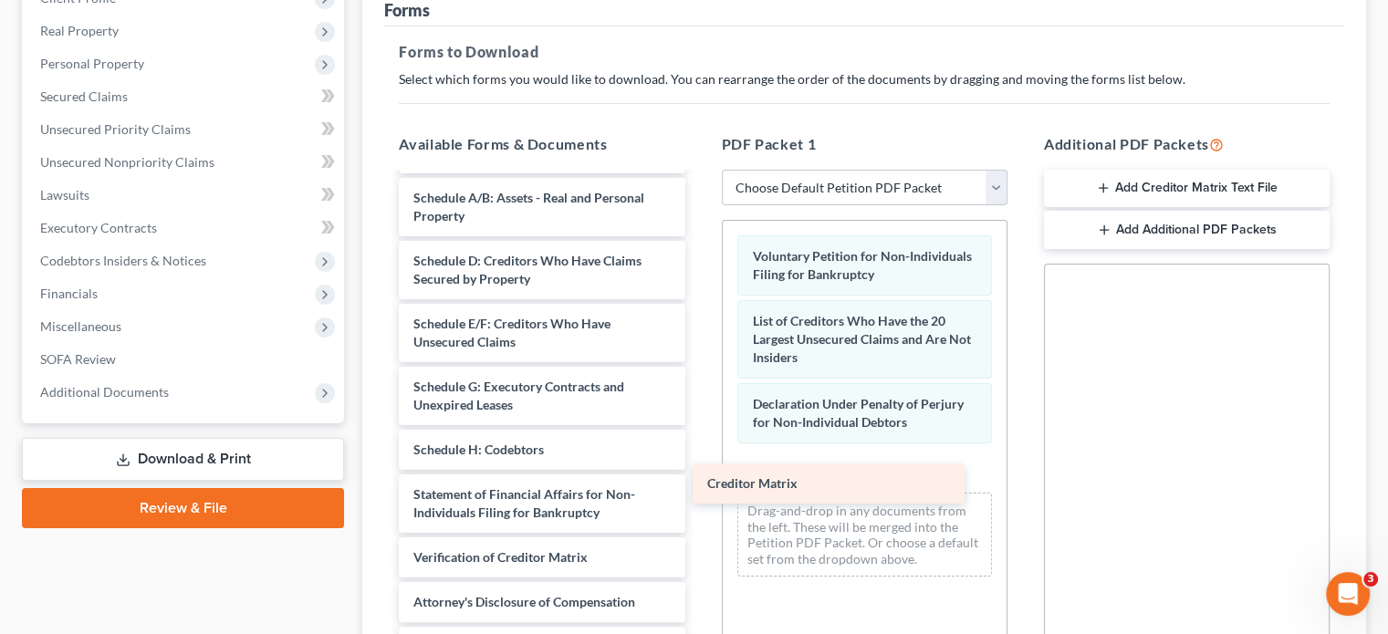
scroll to position [58, 0]
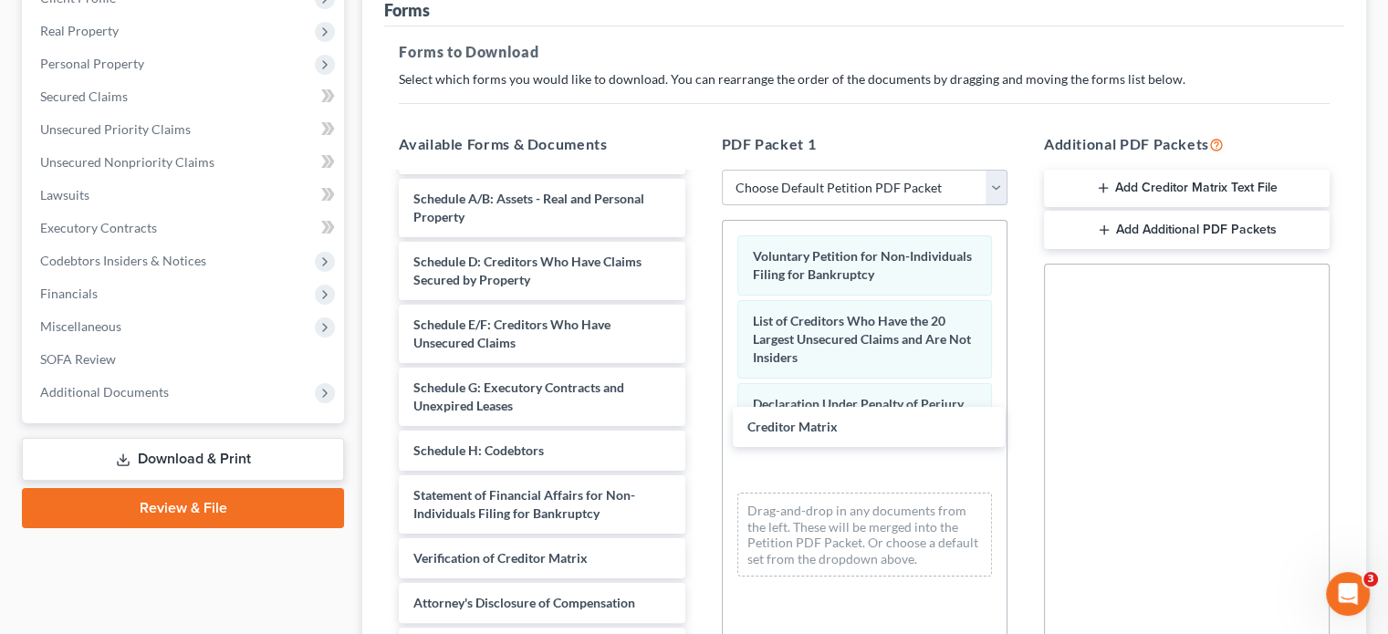
drag, startPoint x: 491, startPoint y: 480, endPoint x: 682, endPoint y: 458, distance: 192.0
click at [699, 434] on div "Creditor Matrix Summary of Assets and Liabilities for Non-Individuals Schedule …" at bounding box center [541, 392] width 315 height 552
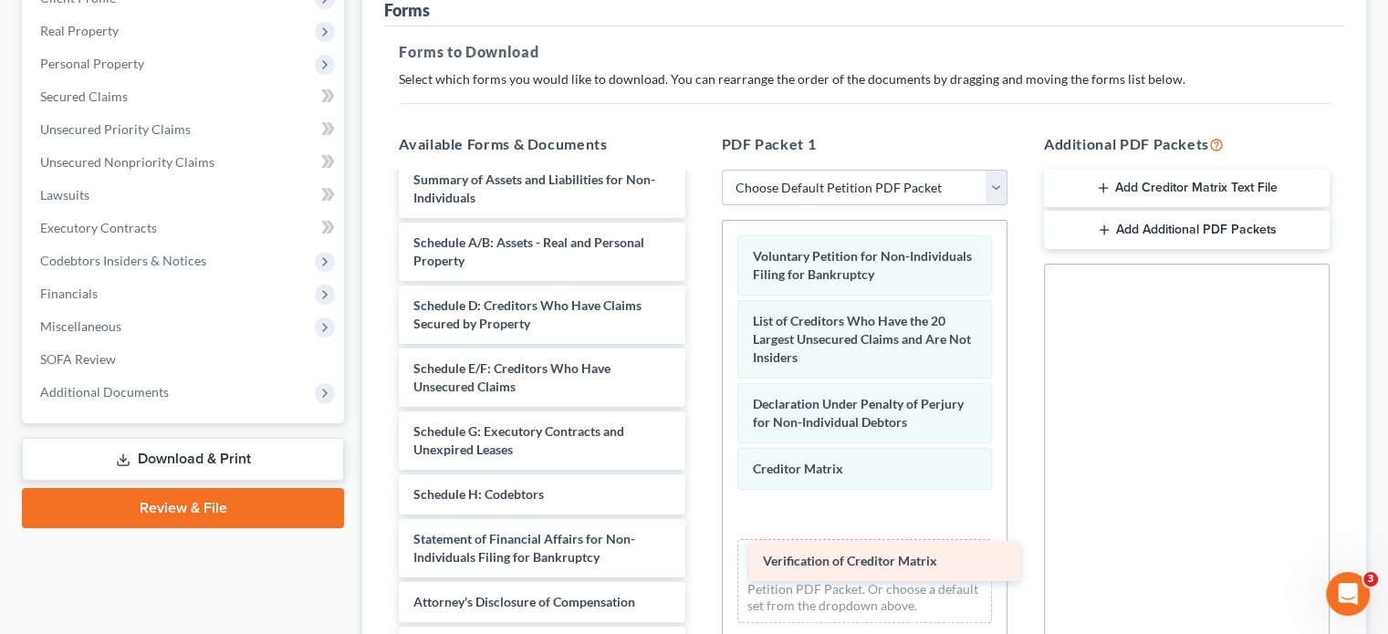
scroll to position [15, 0]
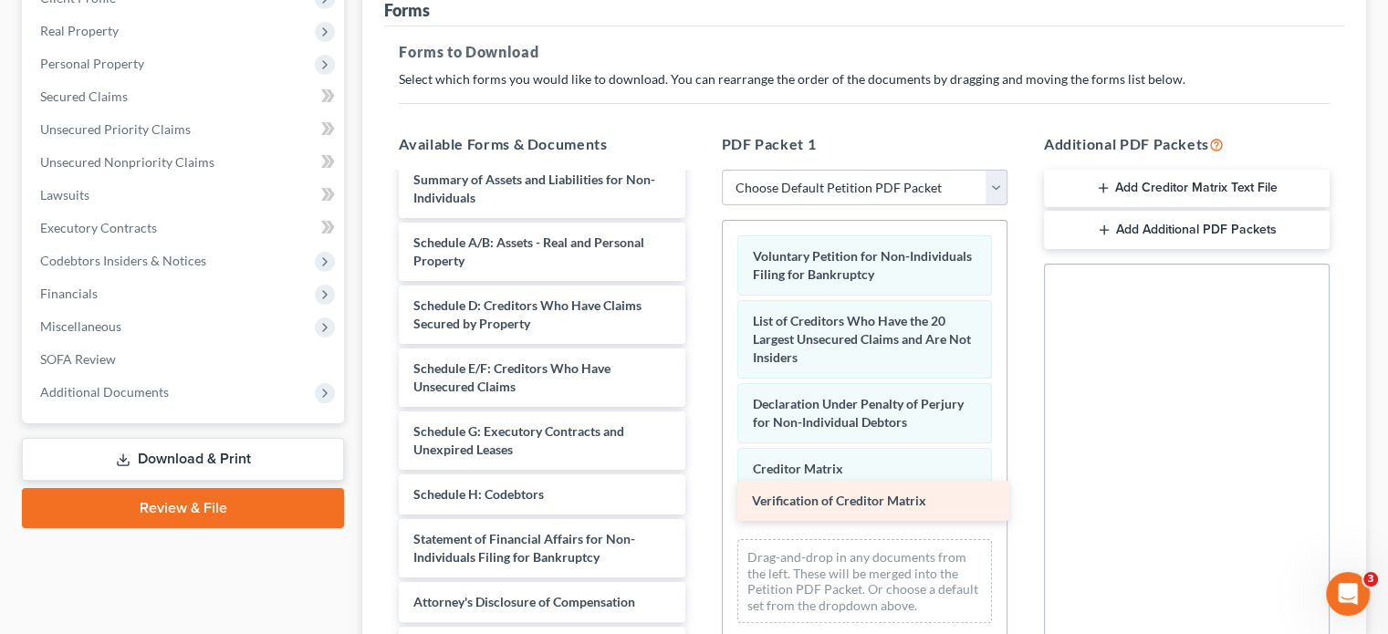
drag, startPoint x: 521, startPoint y: 521, endPoint x: 854, endPoint y: 483, distance: 335.3
click at [699, 492] on div "Verification of Creditor Matrix Summary of Assets and Liabilities for Non-Indiv…" at bounding box center [541, 413] width 315 height 507
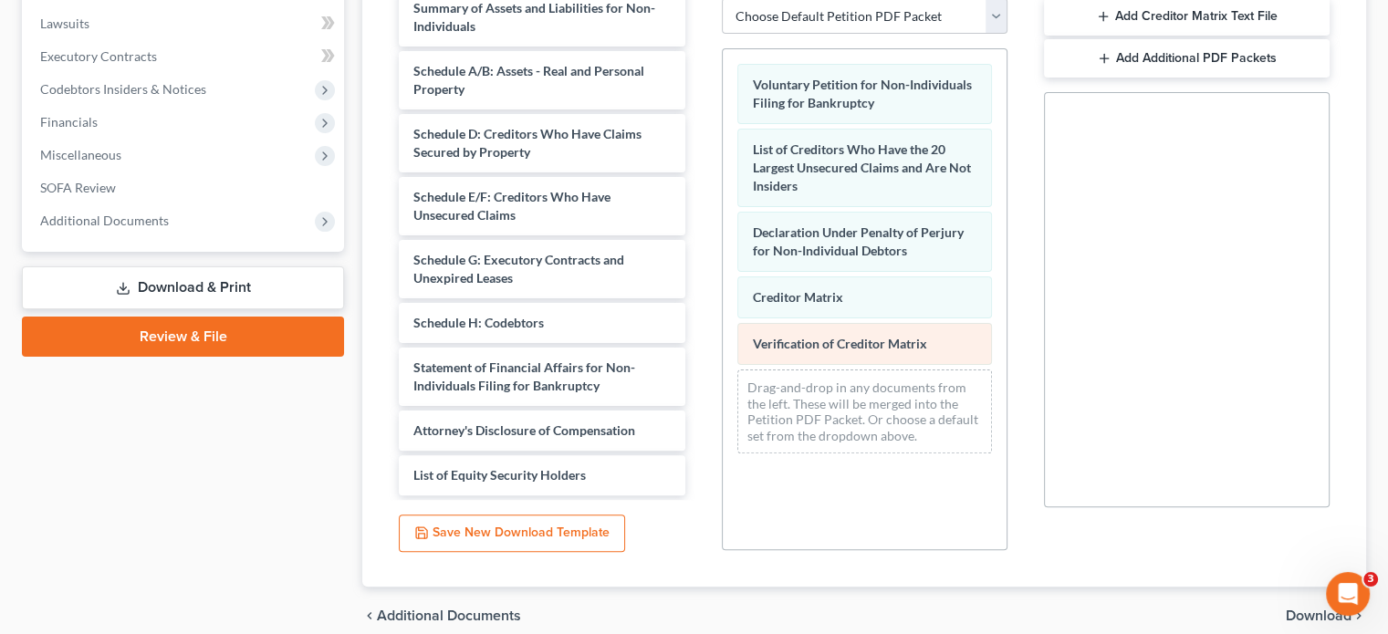
scroll to position [456, 0]
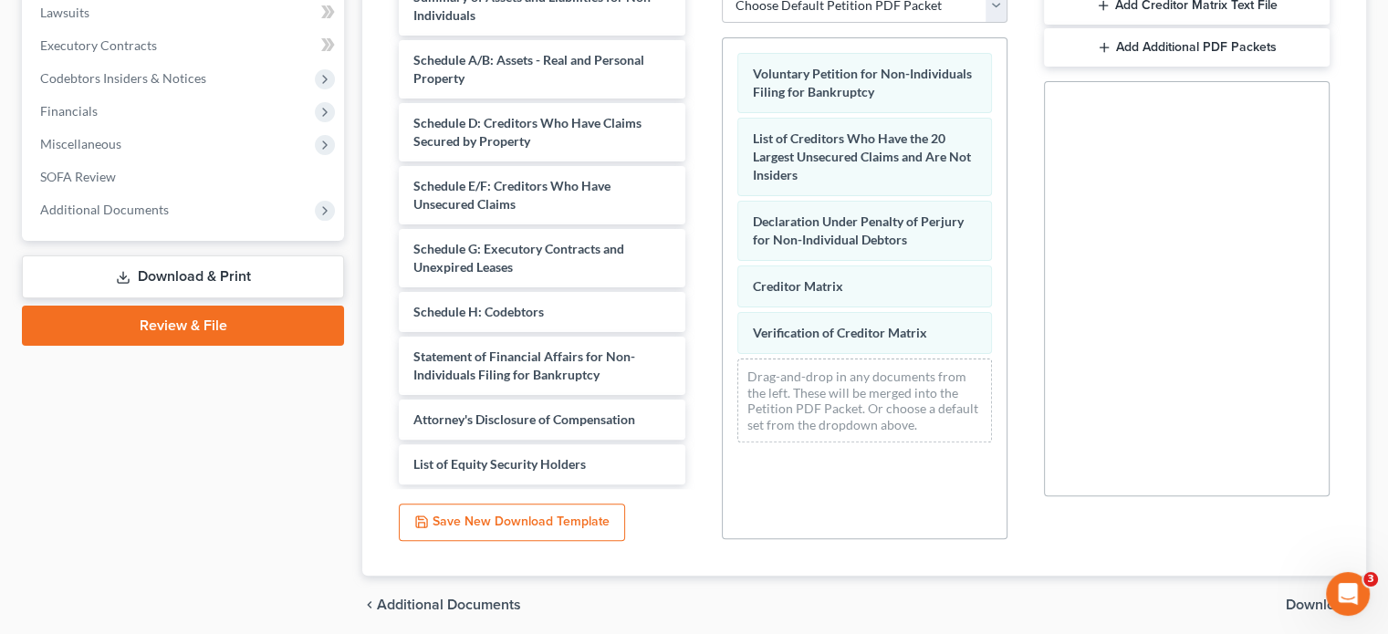
click at [1307, 598] on span "Download" at bounding box center [1319, 605] width 66 height 15
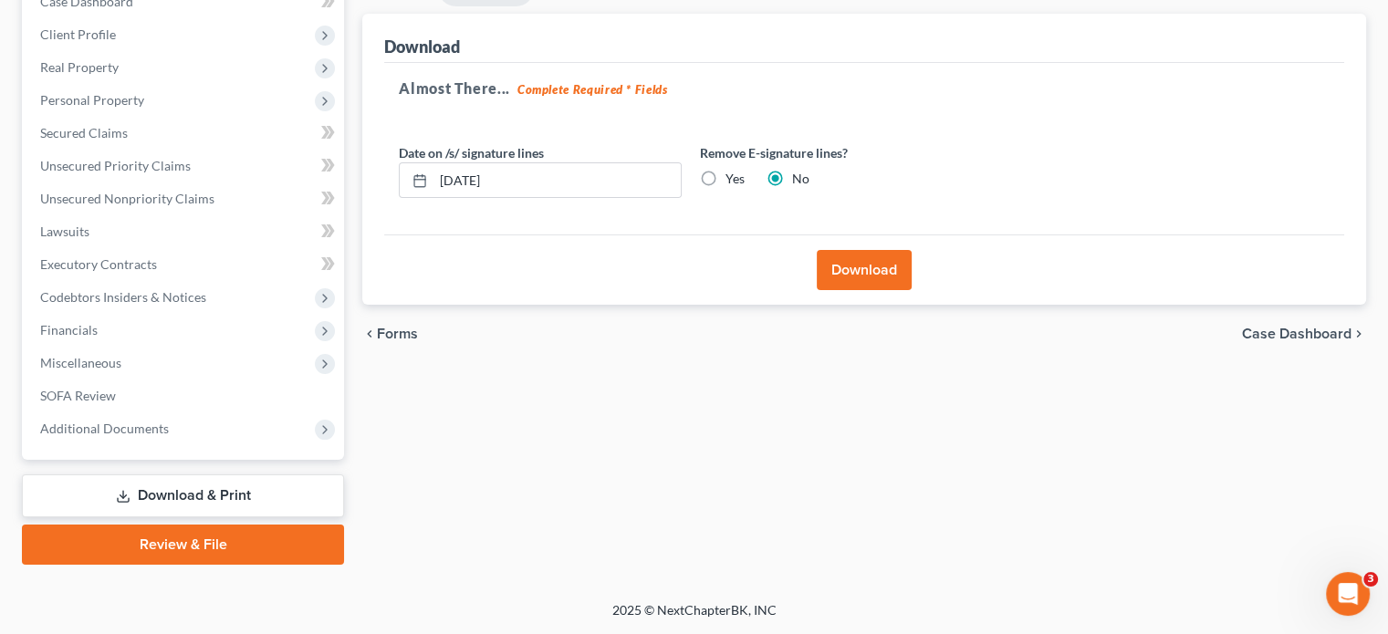
scroll to position [203, 0]
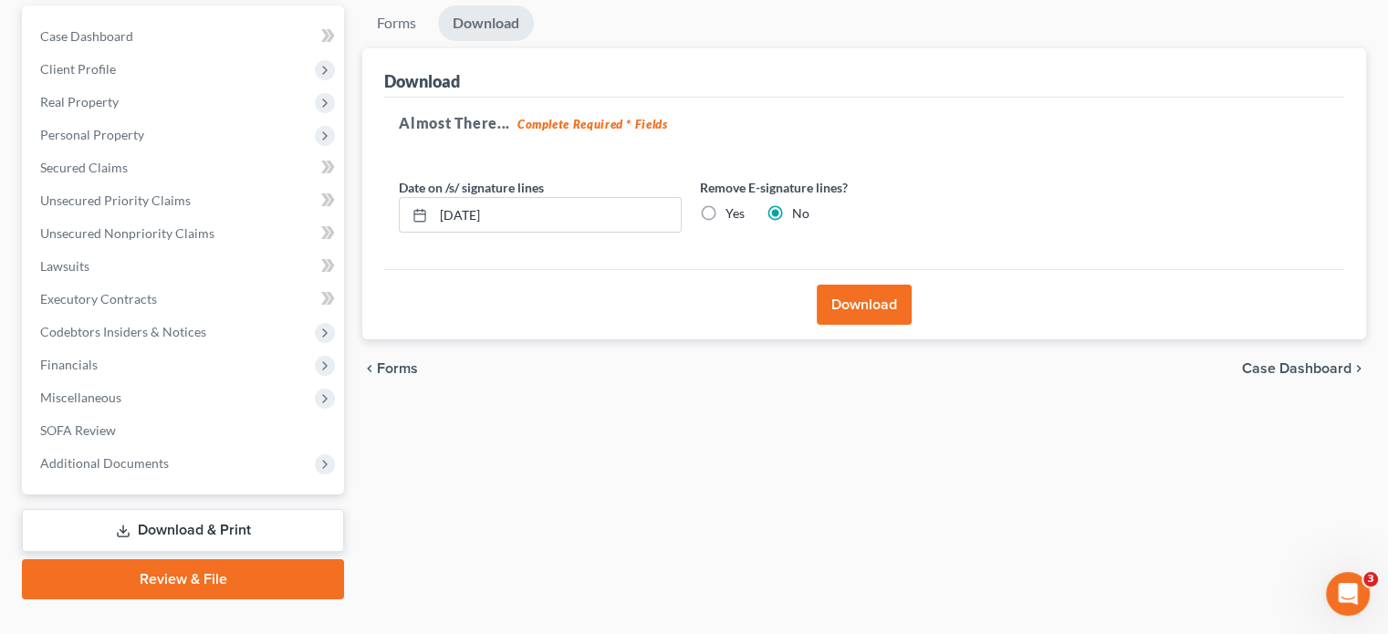
click at [850, 285] on button "Download" at bounding box center [864, 305] width 95 height 40
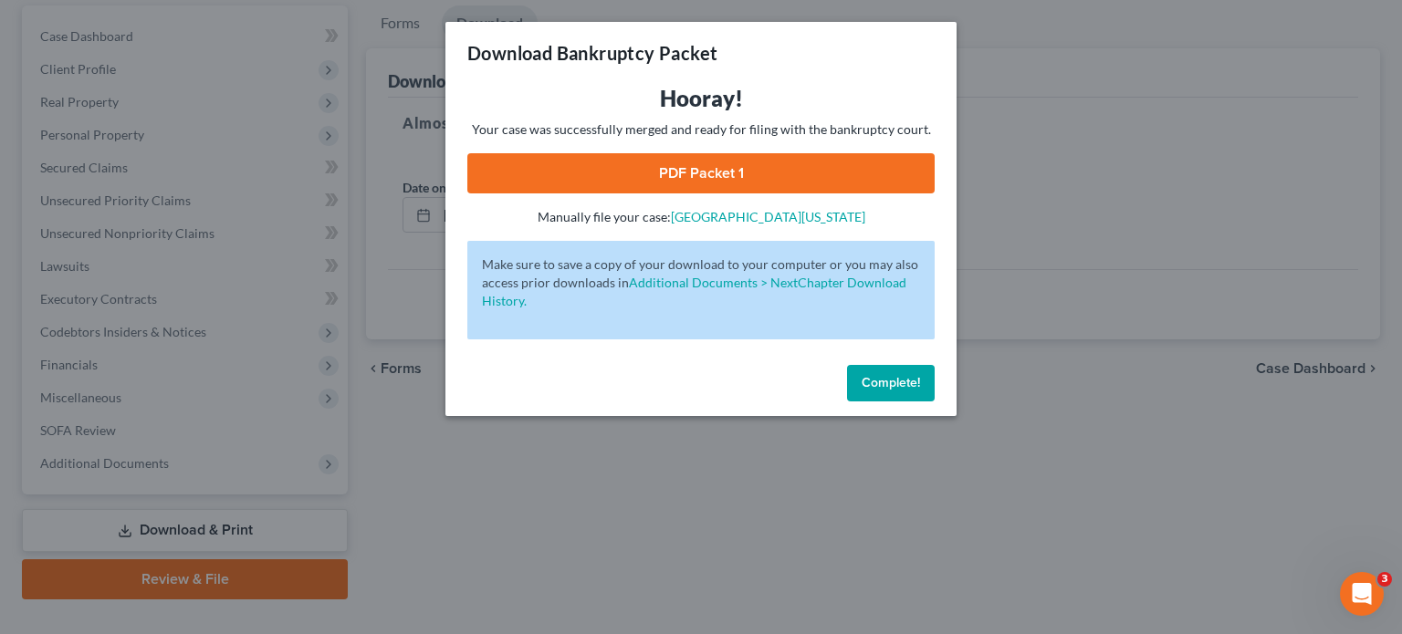
click at [686, 176] on link "PDF Packet 1" at bounding box center [700, 173] width 467 height 40
click at [886, 381] on span "Complete!" at bounding box center [891, 383] width 58 height 16
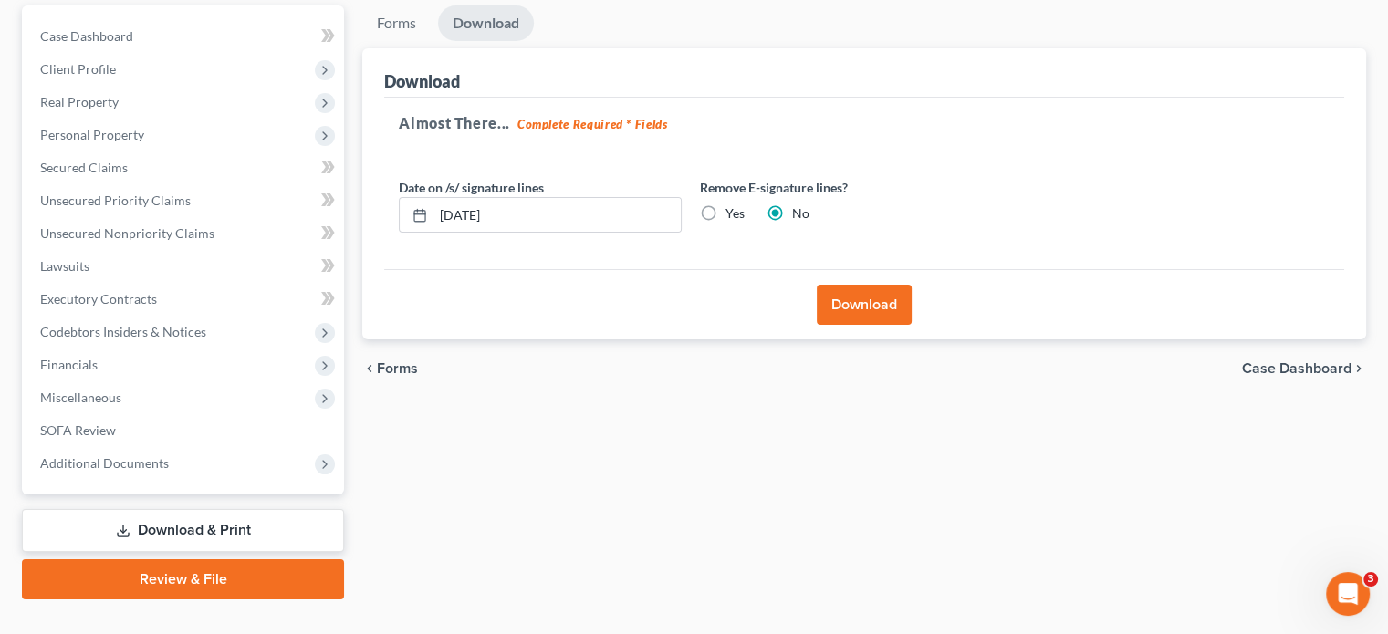
scroll to position [0, 0]
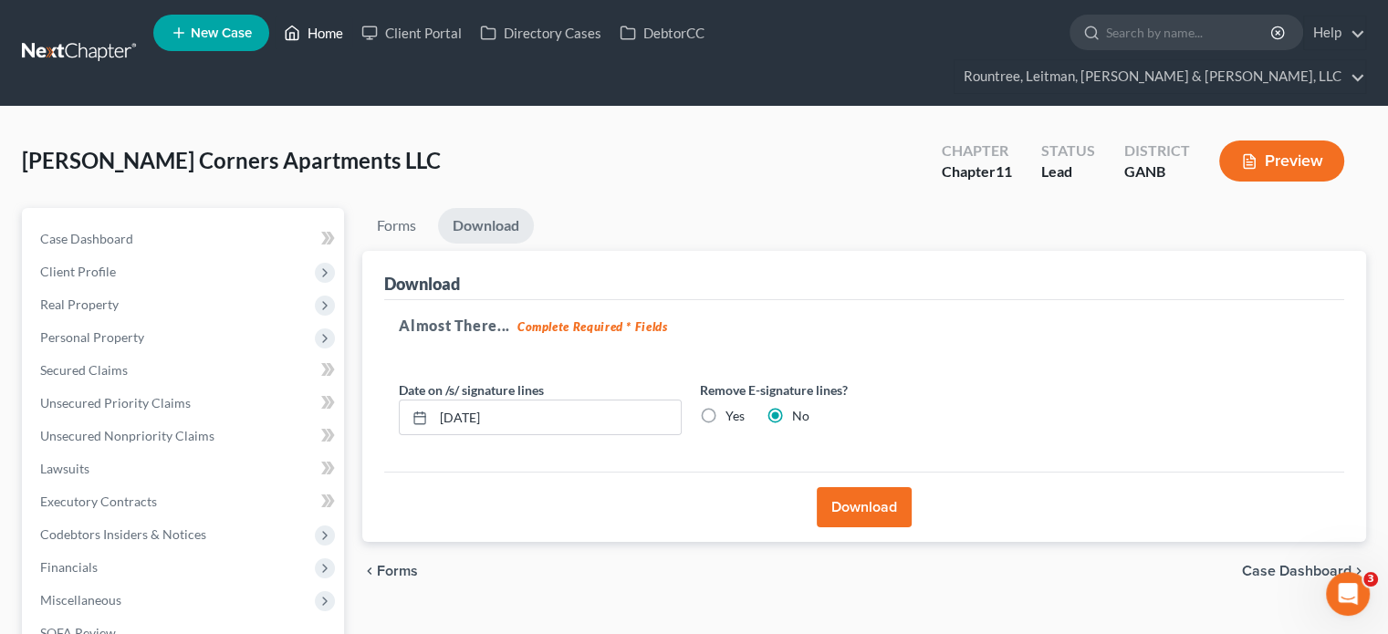
click at [310, 38] on link "Home" at bounding box center [314, 32] width 78 height 33
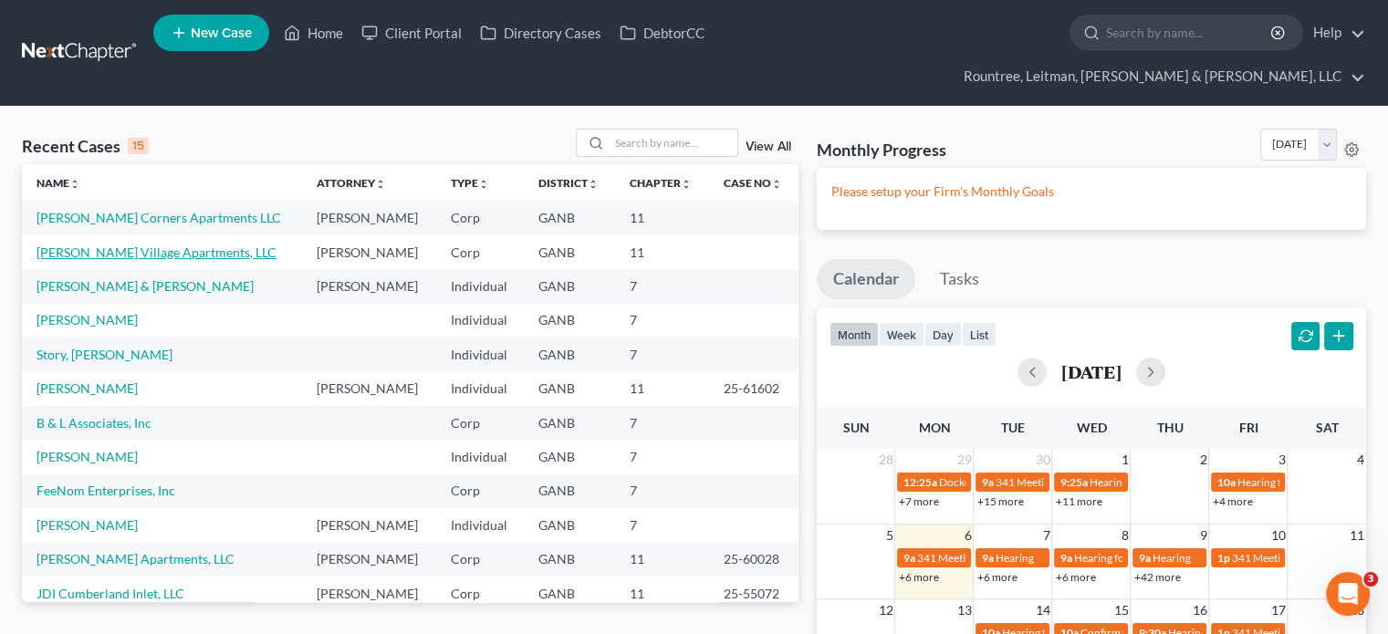
click at [119, 245] on link "[PERSON_NAME] Village Apartments, LLC" at bounding box center [157, 253] width 240 height 16
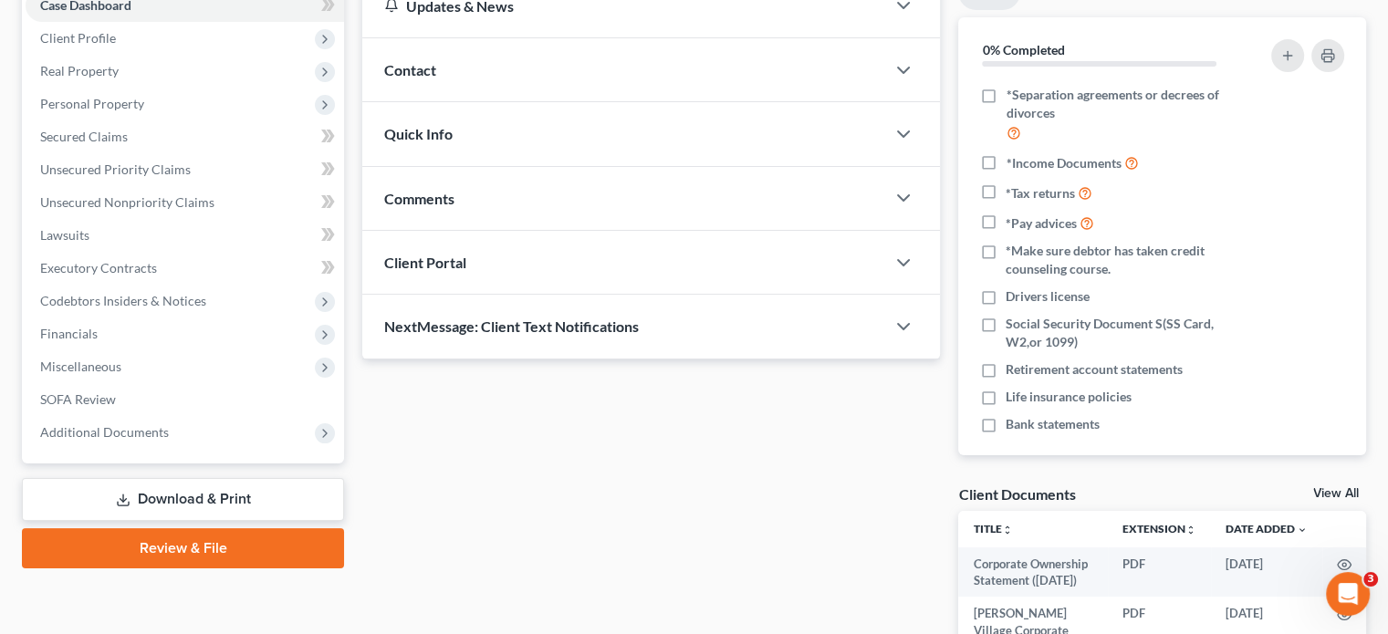
scroll to position [360, 0]
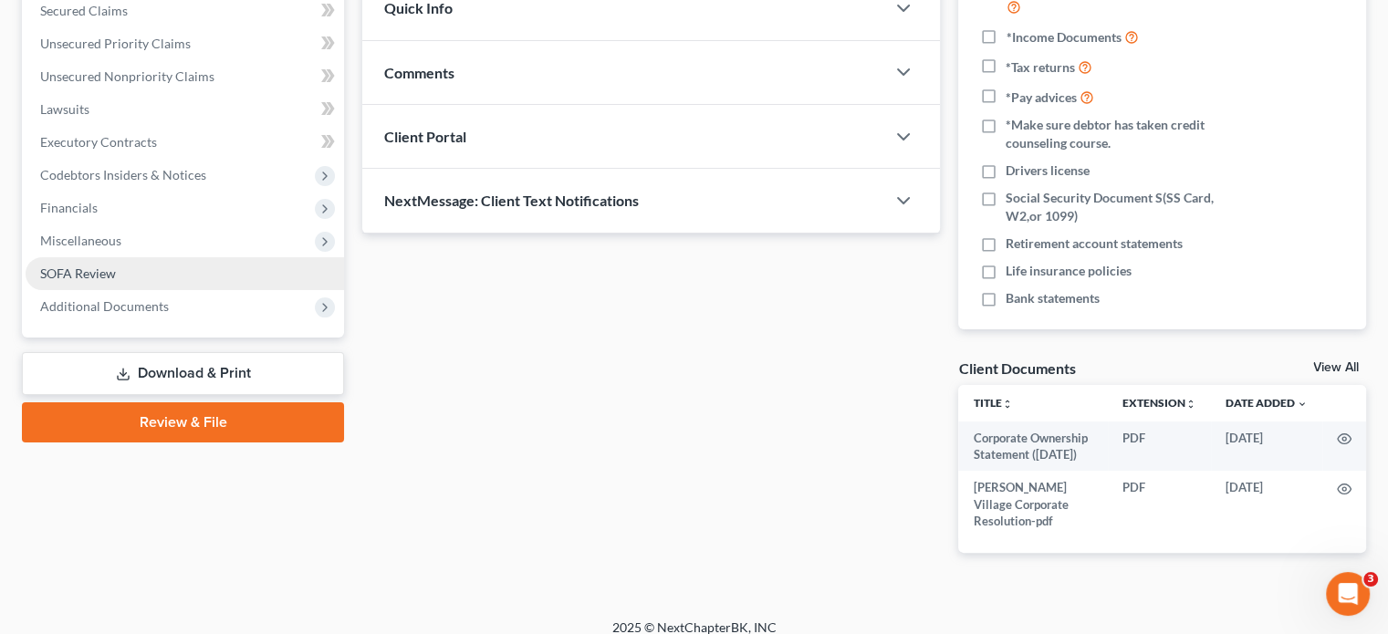
click at [128, 257] on link "SOFA Review" at bounding box center [185, 273] width 319 height 33
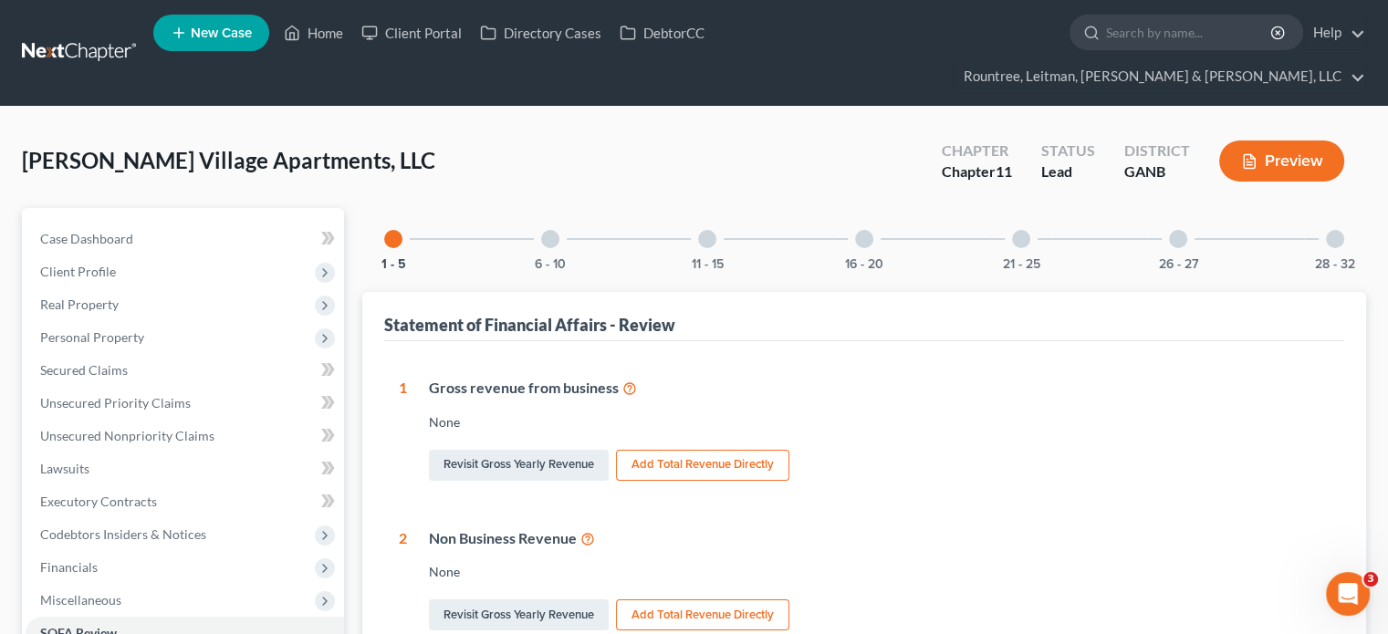
click at [714, 230] on div at bounding box center [707, 239] width 18 height 18
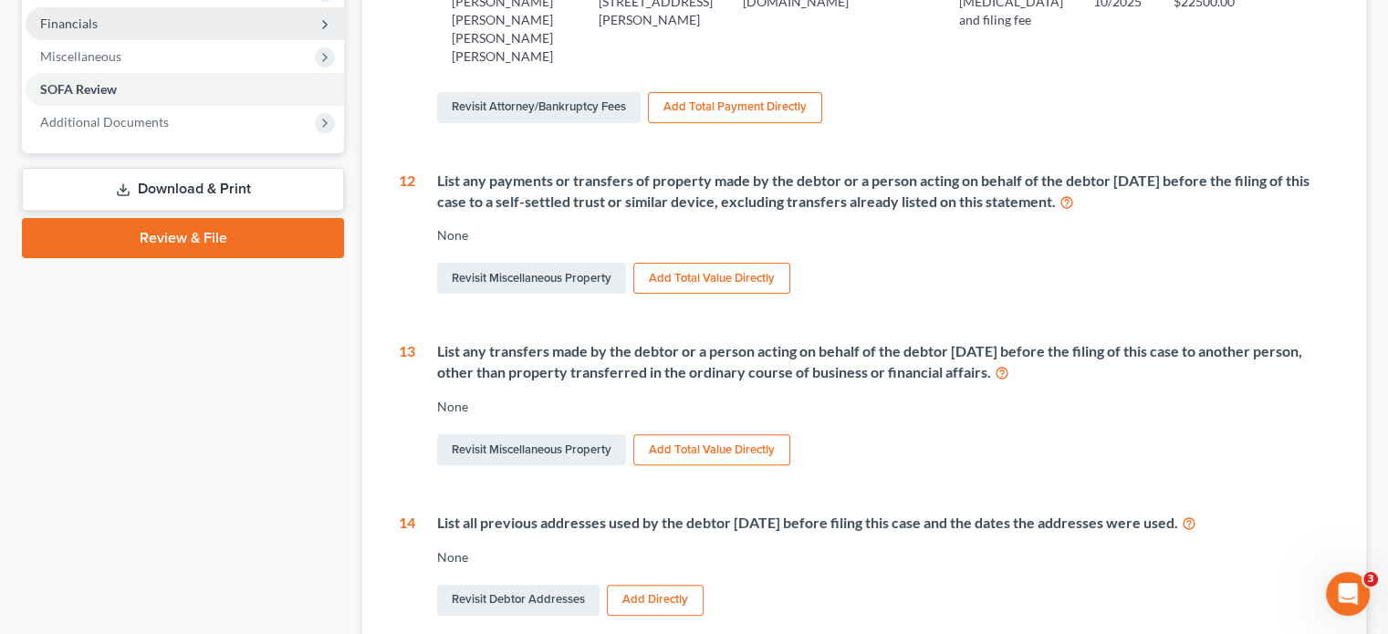
scroll to position [364, 0]
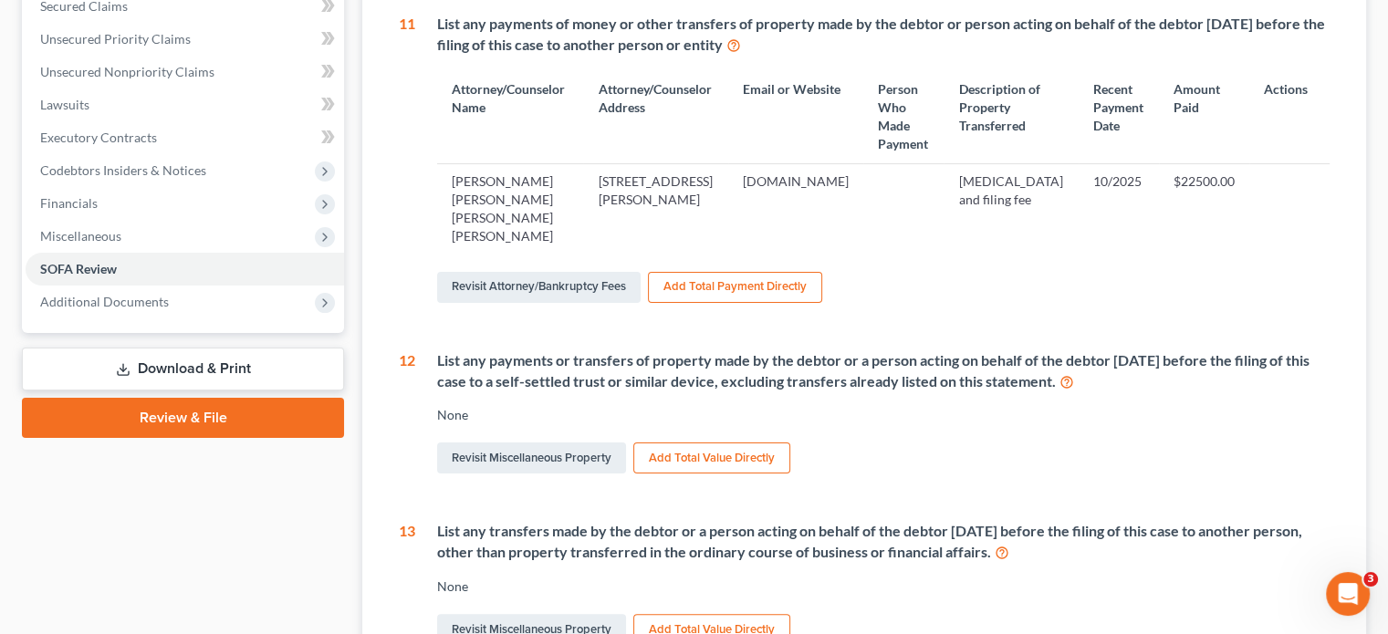
click at [175, 398] on link "Review & File" at bounding box center [183, 418] width 322 height 40
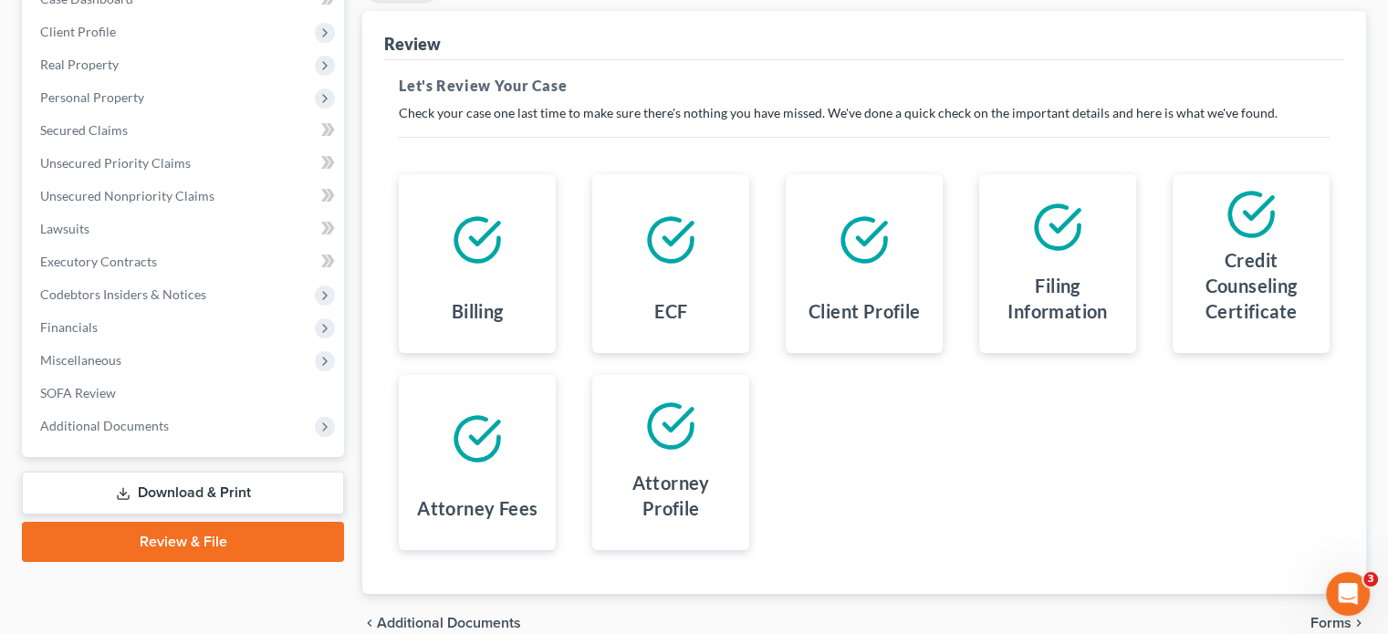
scroll to position [293, 0]
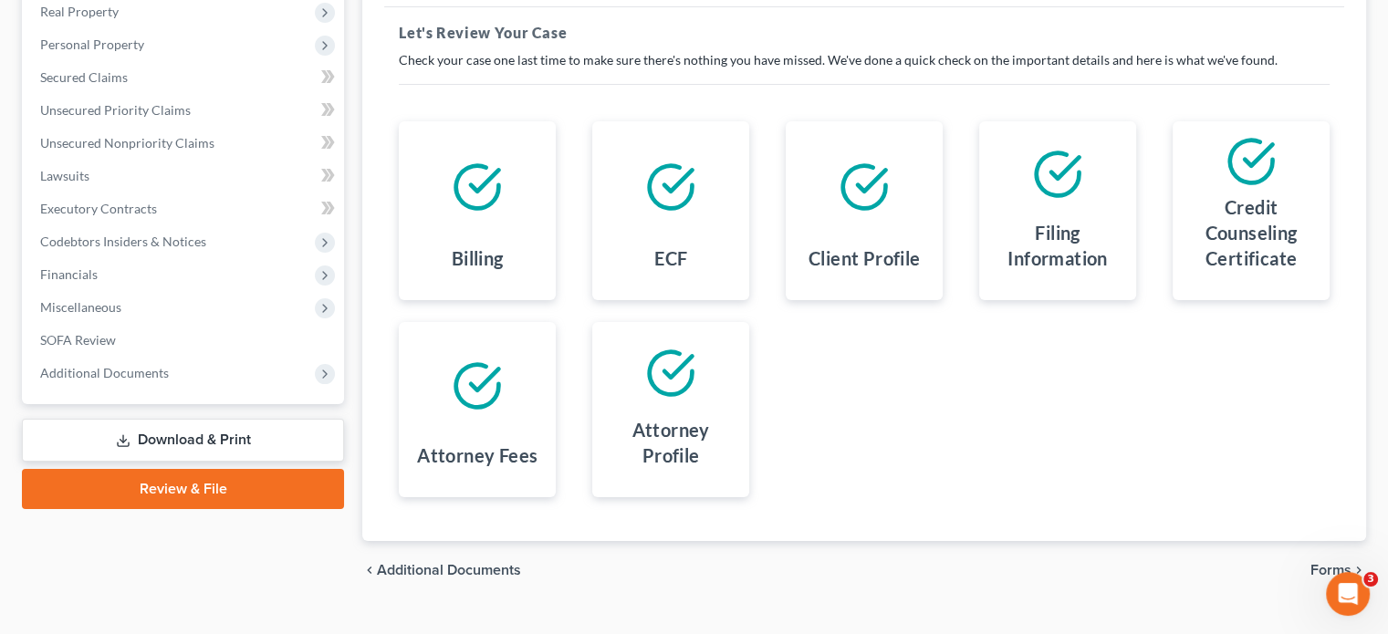
click at [1319, 563] on span "Forms" at bounding box center [1331, 570] width 41 height 15
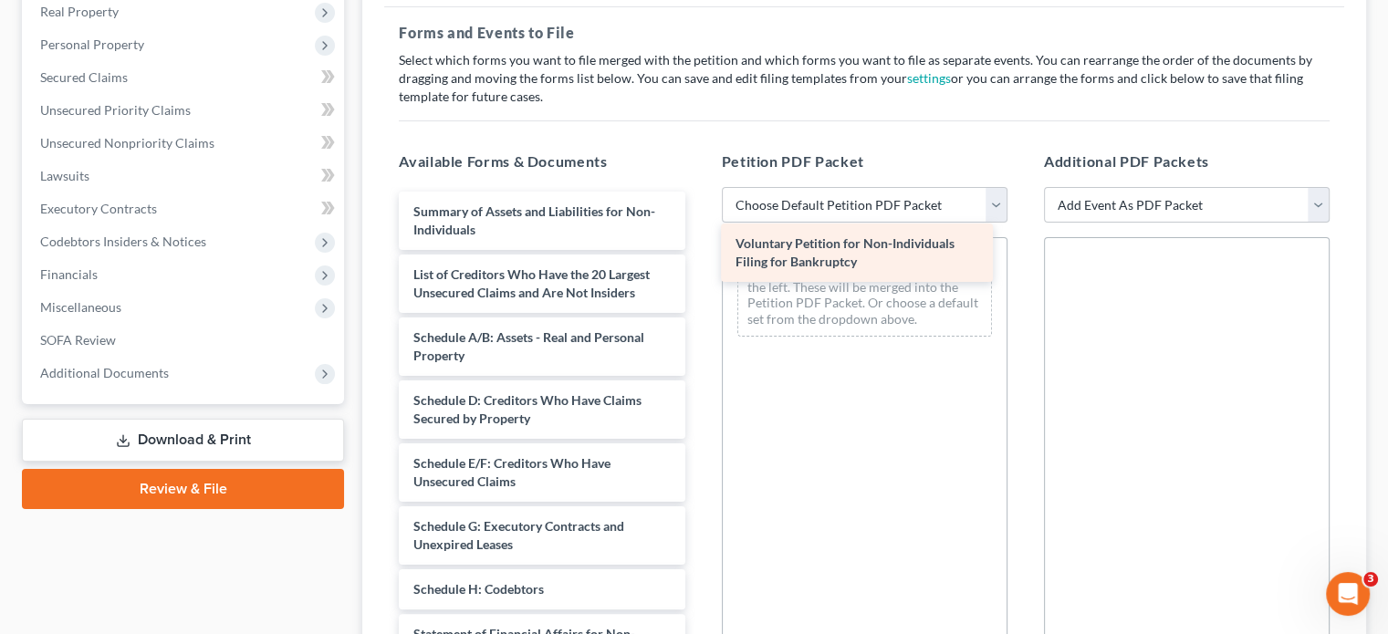
drag, startPoint x: 521, startPoint y: 179, endPoint x: 843, endPoint y: 246, distance: 329.0
click at [699, 246] on div "Voluntary Petition for Non-Individuals Filing for Bankruptcy Voluntary Petition…" at bounding box center [541, 607] width 315 height 831
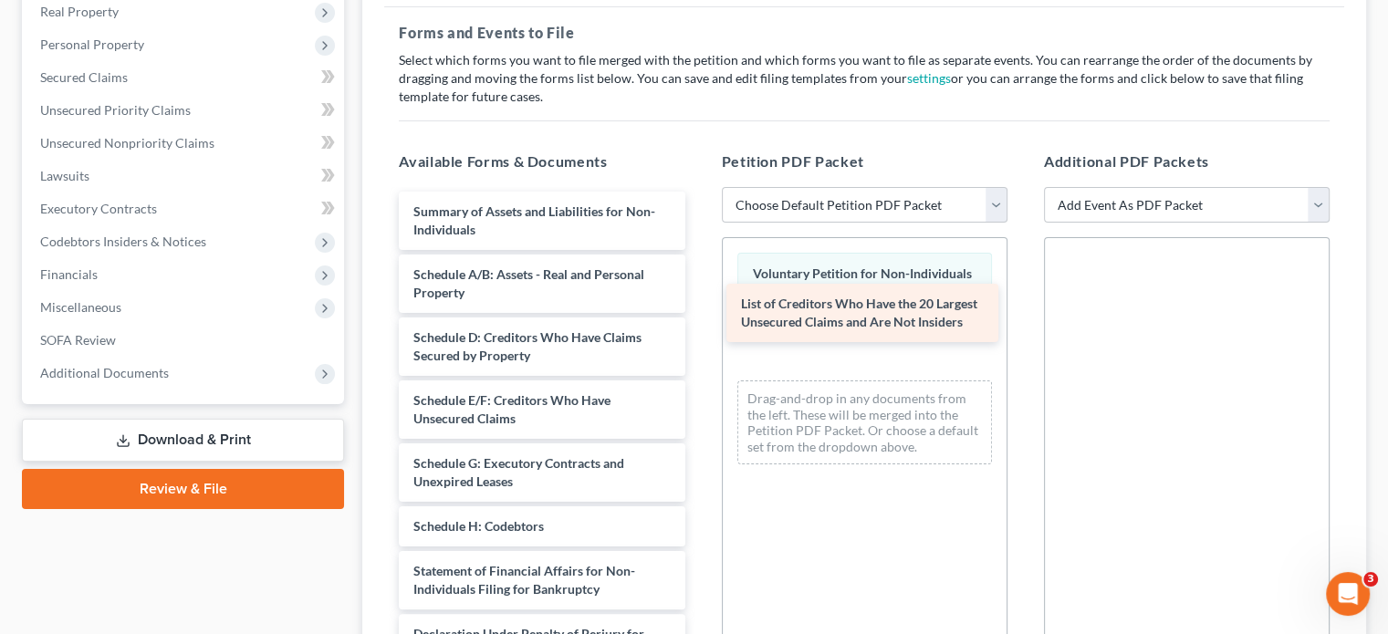
drag, startPoint x: 529, startPoint y: 254, endPoint x: 857, endPoint y: 317, distance: 333.6
click at [699, 317] on div "List of Creditors Who Have the 20 Largest Unsecured Claims and Are Not Insiders…" at bounding box center [541, 576] width 315 height 768
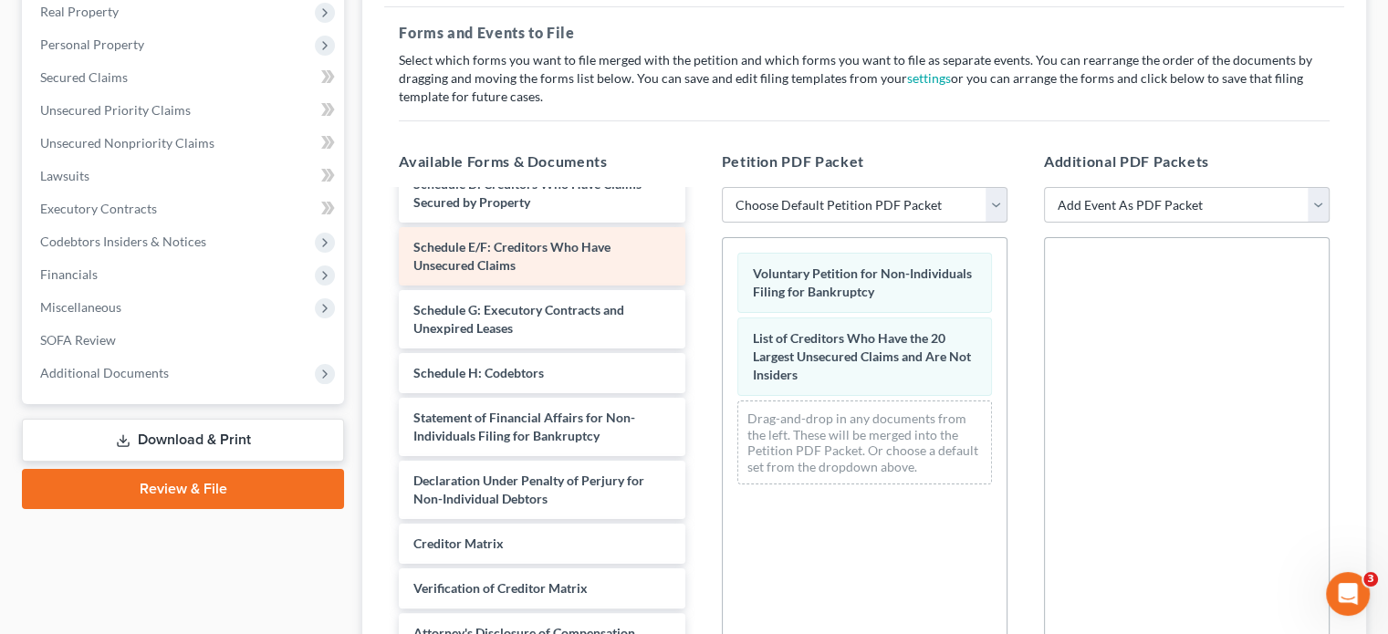
scroll to position [183, 0]
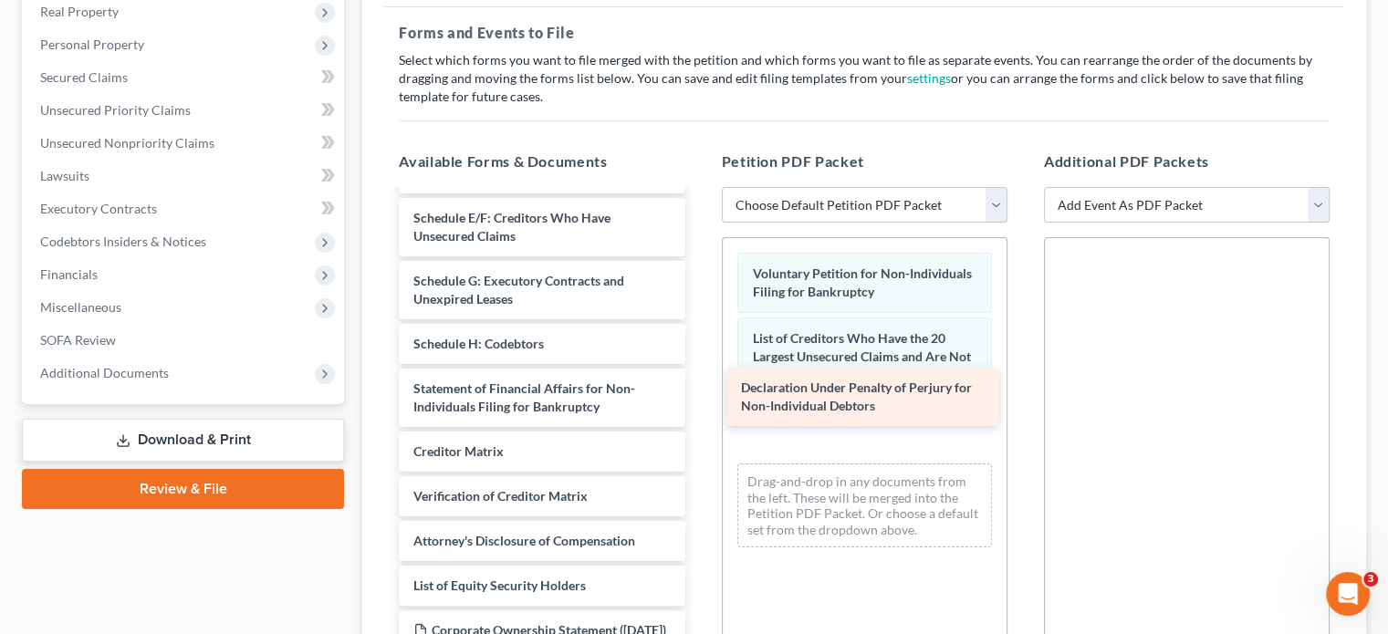
drag, startPoint x: 559, startPoint y: 421, endPoint x: 886, endPoint y: 392, distance: 328.9
click at [699, 392] on div "Declaration Under Penalty of Perjury for Non-Individual Debtors Summary of Asse…" at bounding box center [541, 361] width 315 height 705
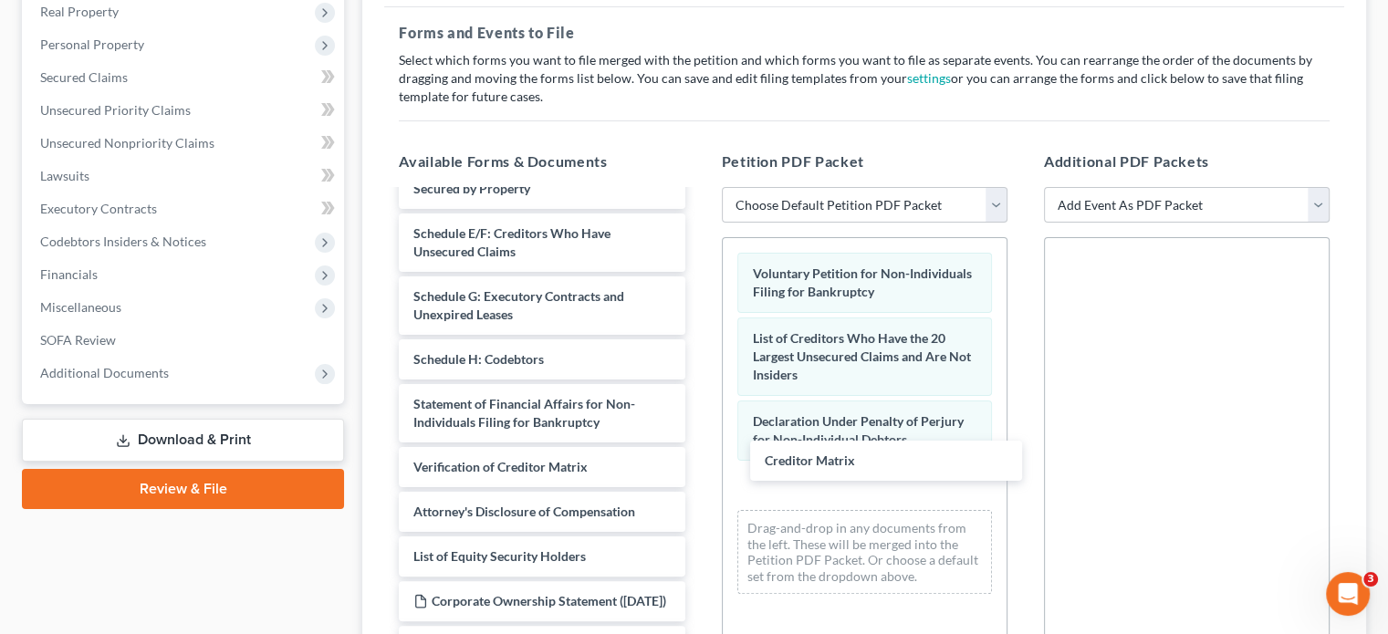
drag, startPoint x: 561, startPoint y: 422, endPoint x: 808, endPoint y: 467, distance: 250.6
click at [699, 448] on div "Creditor Matrix Summary of Assets and Liabilities for Non-Individuals Schedule …" at bounding box center [541, 355] width 315 height 660
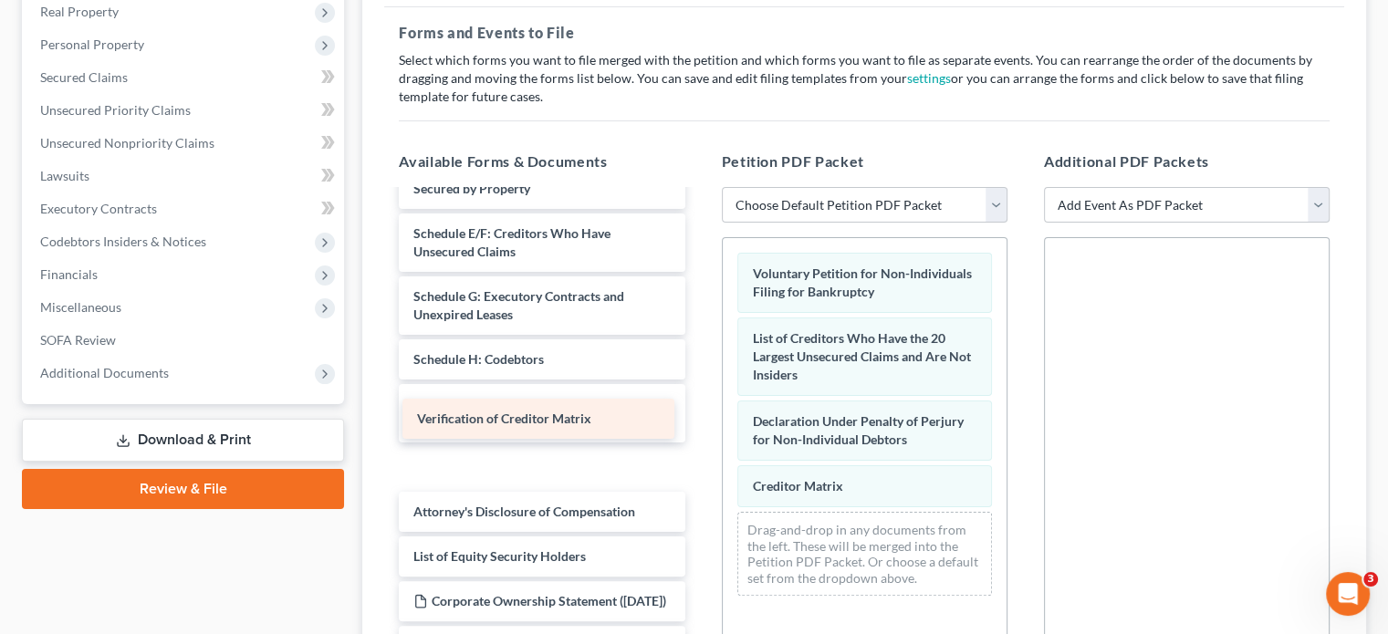
scroll to position [140, 0]
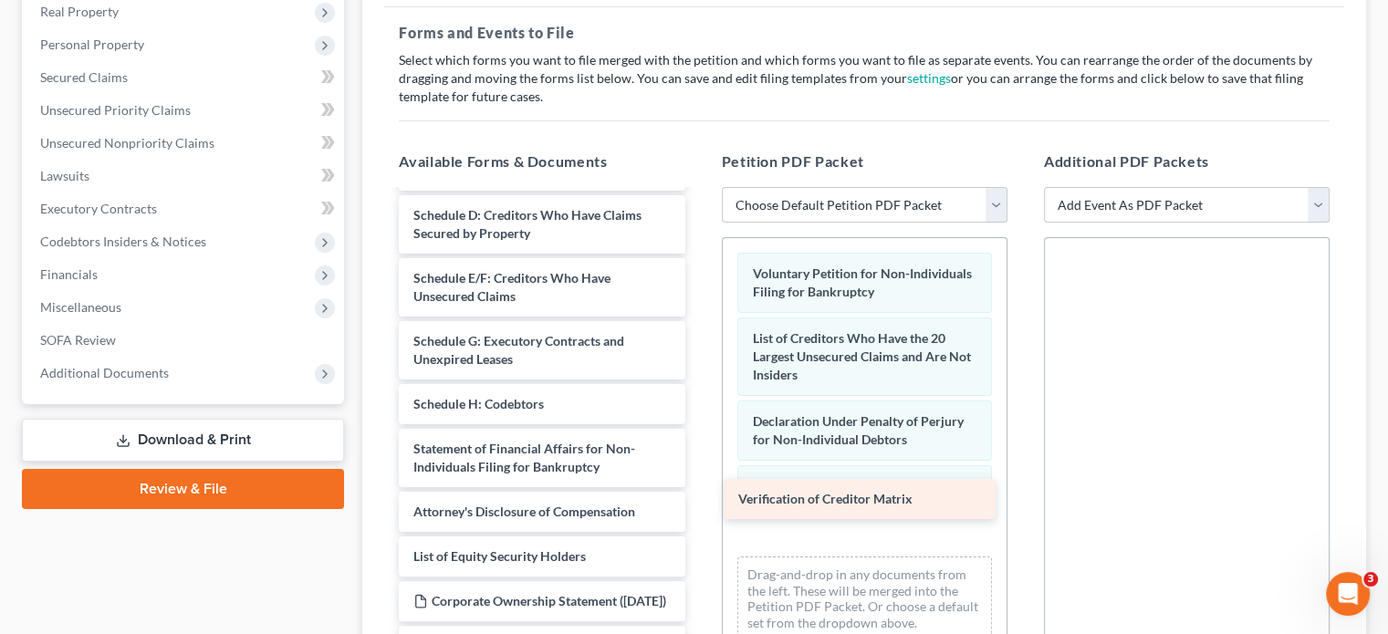
drag, startPoint x: 516, startPoint y: 423, endPoint x: 841, endPoint y: 505, distance: 335.1
click at [699, 505] on div "Verification of Creditor Matrix Summary of Assets and Liabilities for Non-Indiv…" at bounding box center [541, 376] width 315 height 615
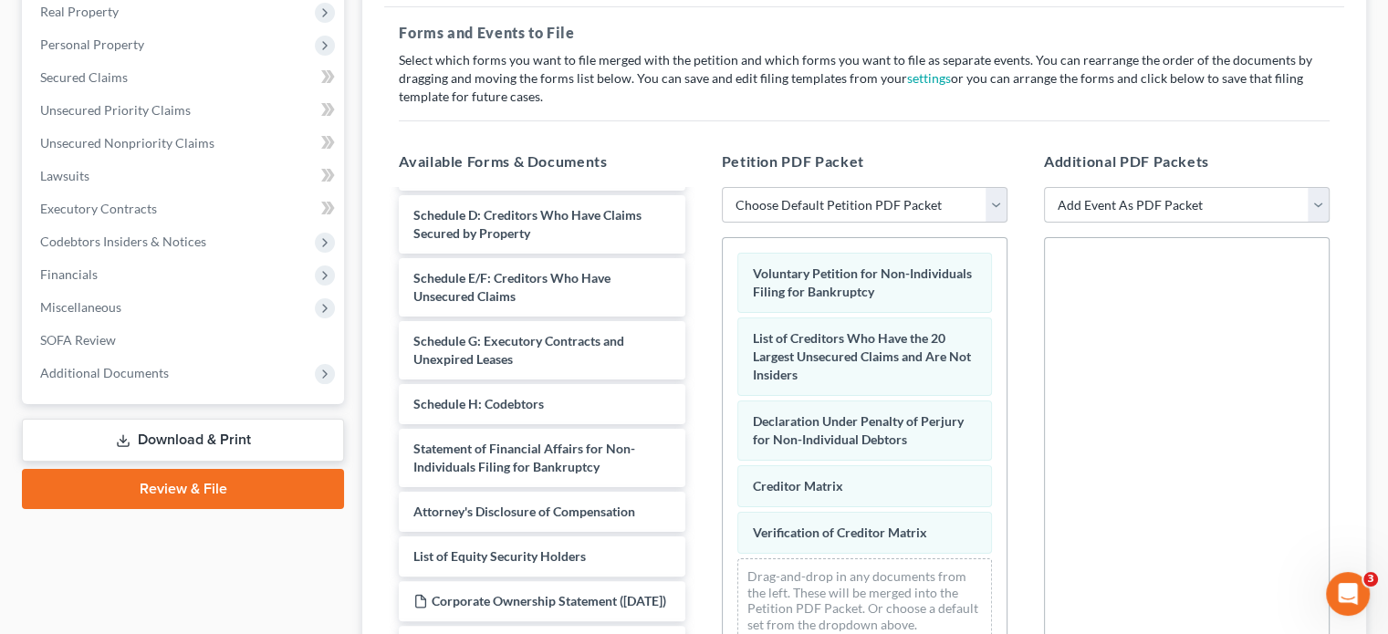
click at [1314, 187] on select "Add Event As PDF Packet 02-Application to Pay Filing Fee in Installments Amende…" at bounding box center [1187, 205] width 286 height 37
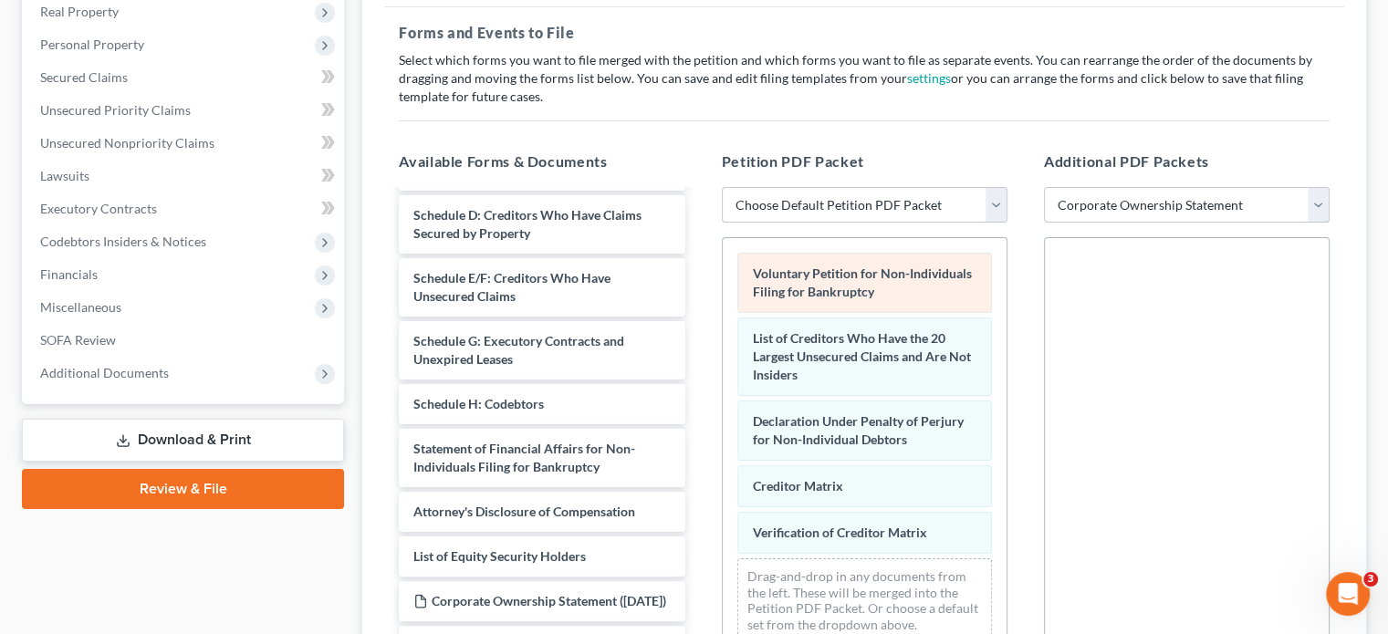
click at [1044, 187] on select "Add Event As PDF Packet 02-Application to Pay Filing Fee in Installments Amende…" at bounding box center [1187, 205] width 286 height 37
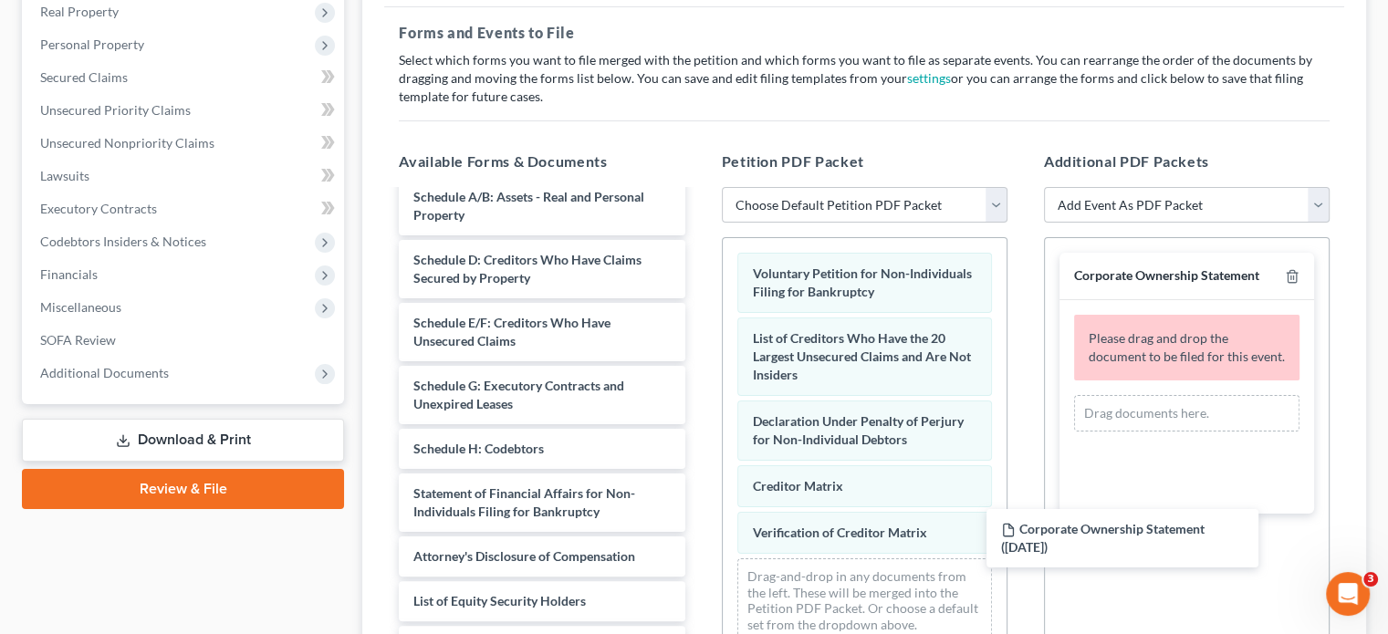
scroll to position [77, 0]
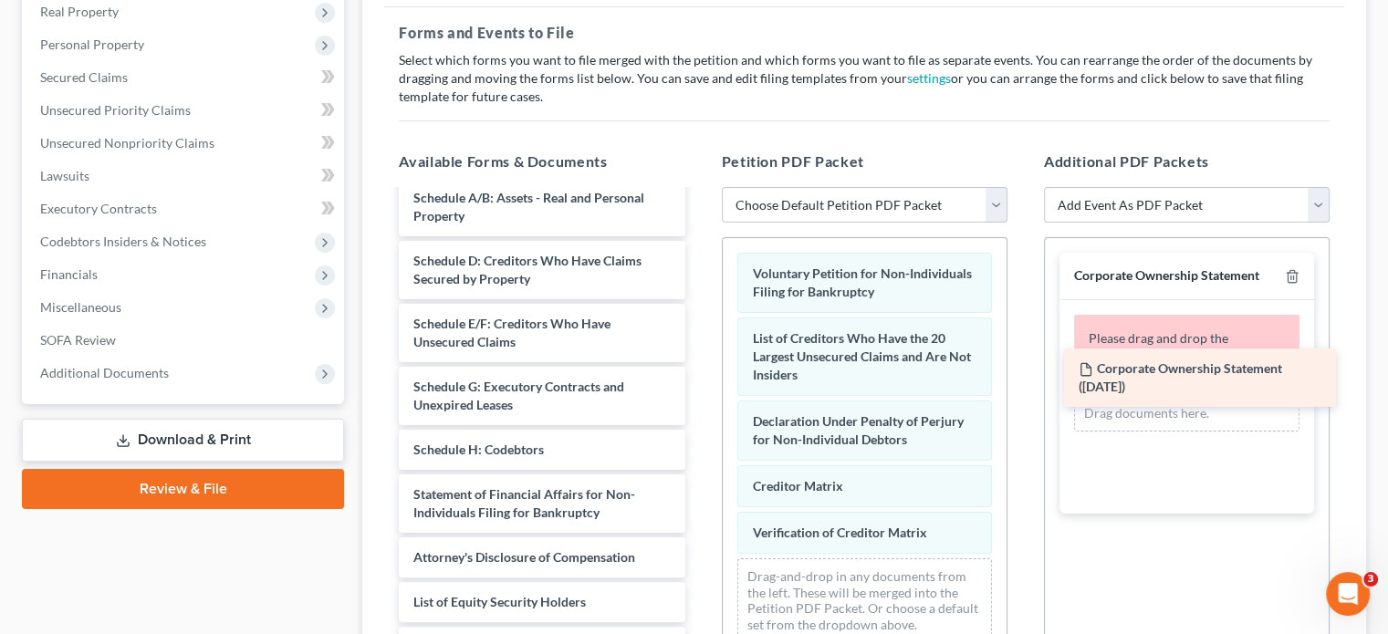
drag, startPoint x: 504, startPoint y: 557, endPoint x: 1169, endPoint y: 377, distance: 689.2
click at [699, 377] on div "Corporate Ownership Statement ([DATE]) Summary of Assets and Liabilities for No…" at bounding box center [541, 400] width 315 height 570
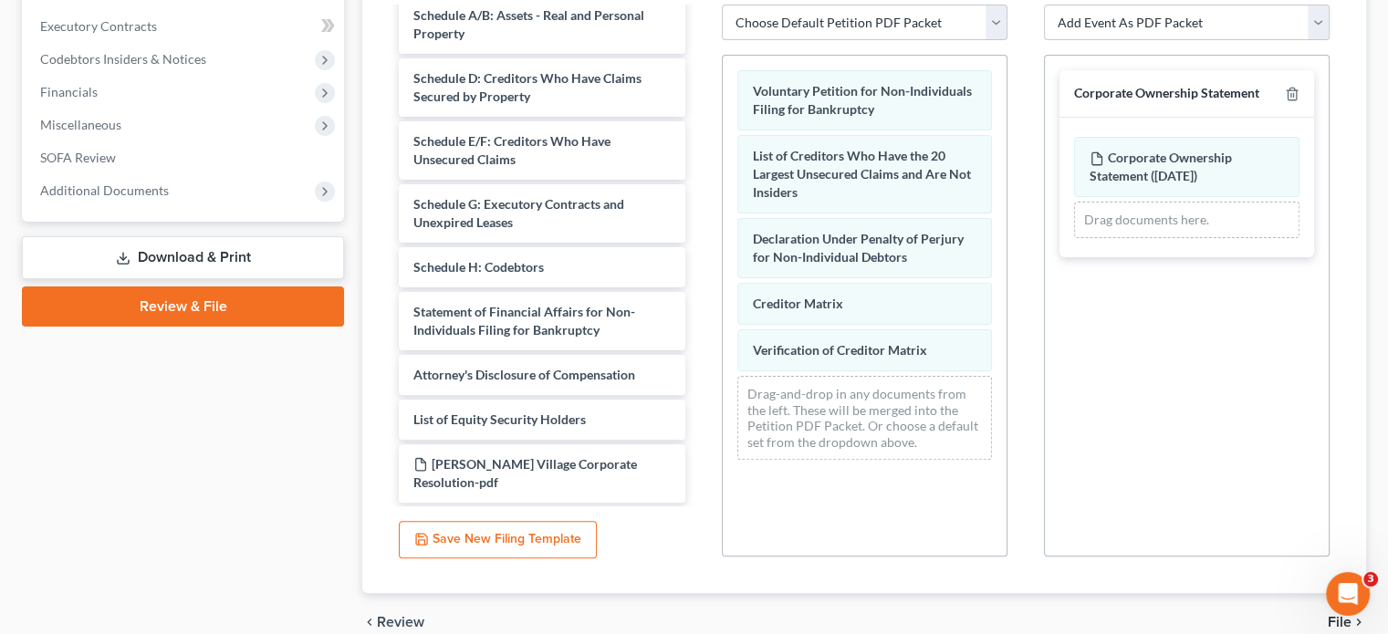
scroll to position [384, 0]
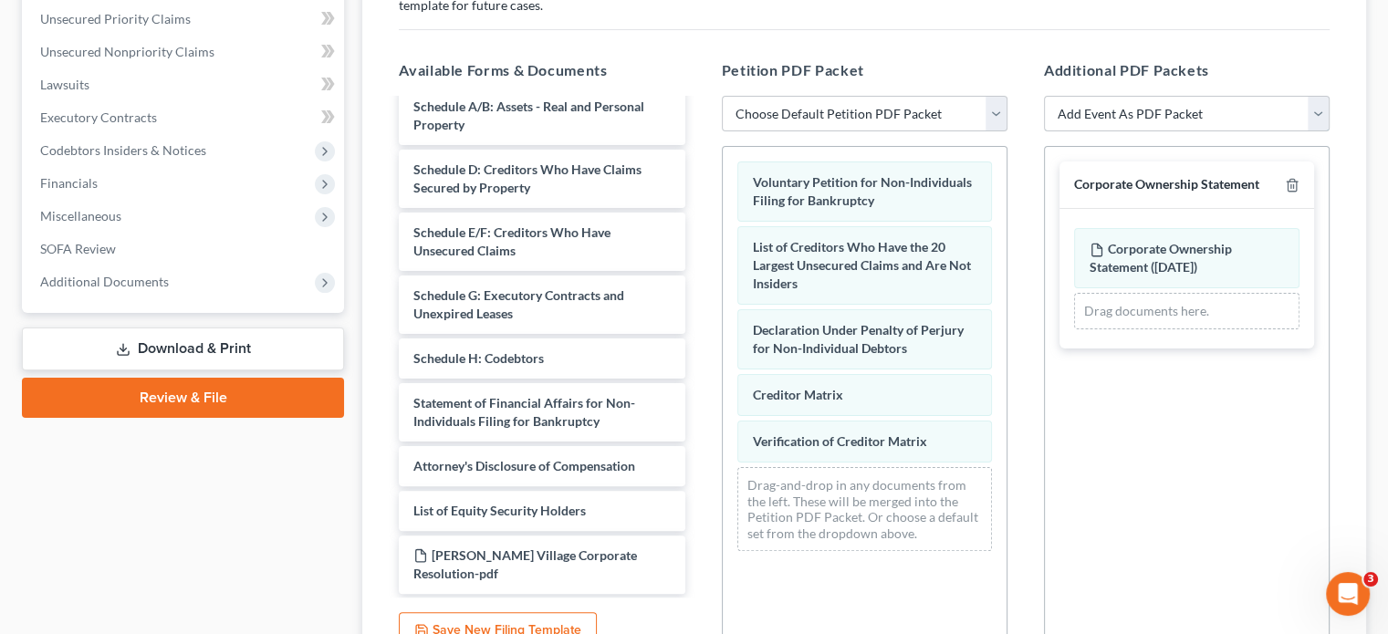
click at [1314, 96] on select "Add Event As PDF Packet 02-Application to Pay Filing Fee in Installments Amende…" at bounding box center [1187, 114] width 286 height 37
click at [1044, 96] on select "Add Event As PDF Packet 02-Application to Pay Filing Fee in Installments Amende…" at bounding box center [1187, 114] width 286 height 37
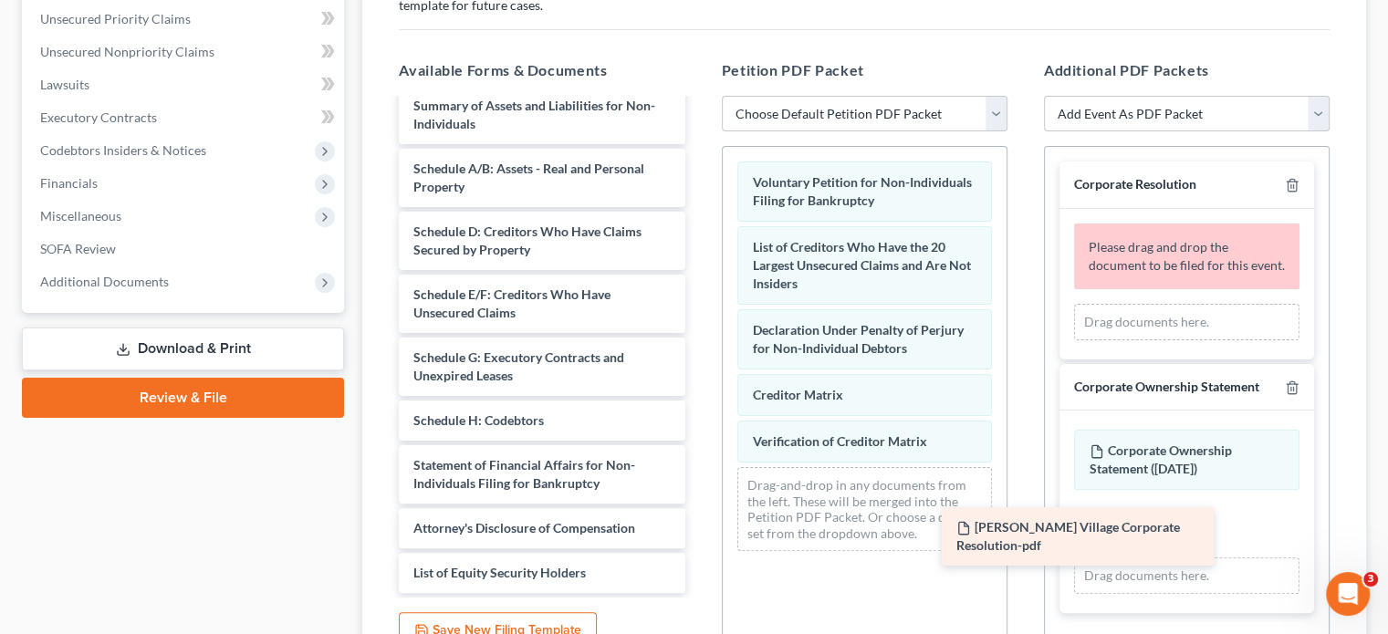
scroll to position [15, 0]
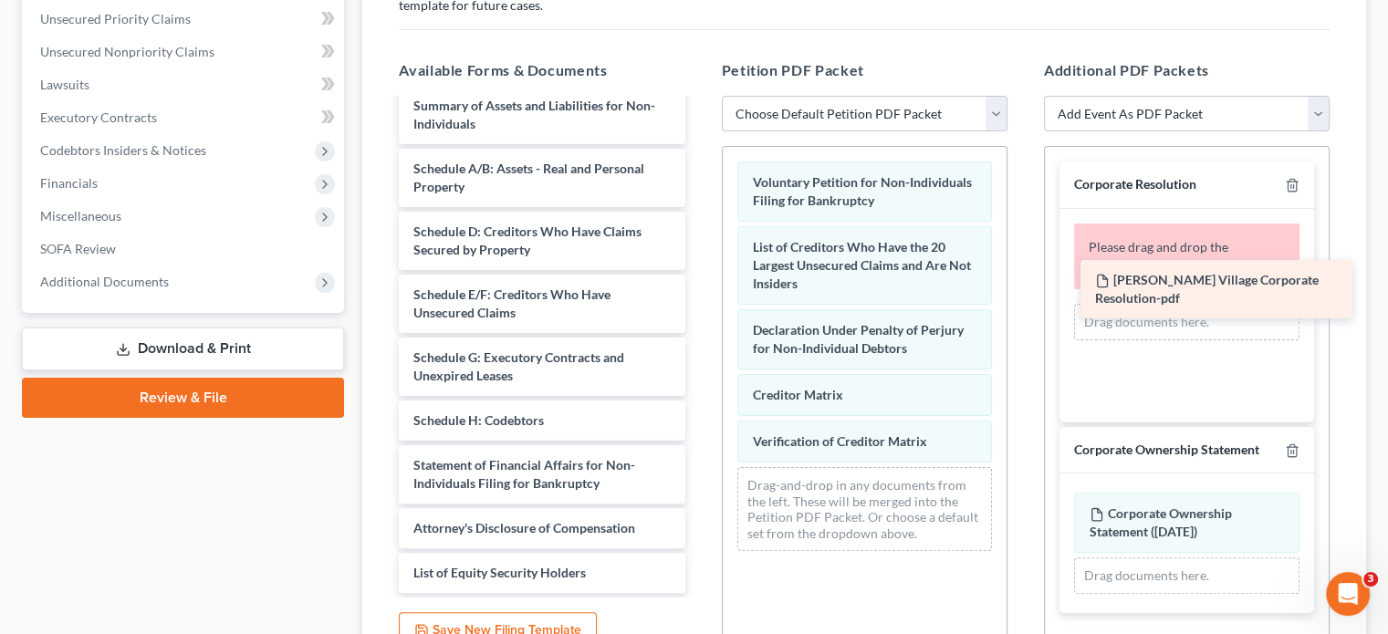
drag, startPoint x: 508, startPoint y: 531, endPoint x: 1190, endPoint y: 291, distance: 722.8
click at [699, 291] on div "[PERSON_NAME] Village Corporate Resolution-pdf Summary of Assets and Liabilitie…" at bounding box center [541, 339] width 315 height 507
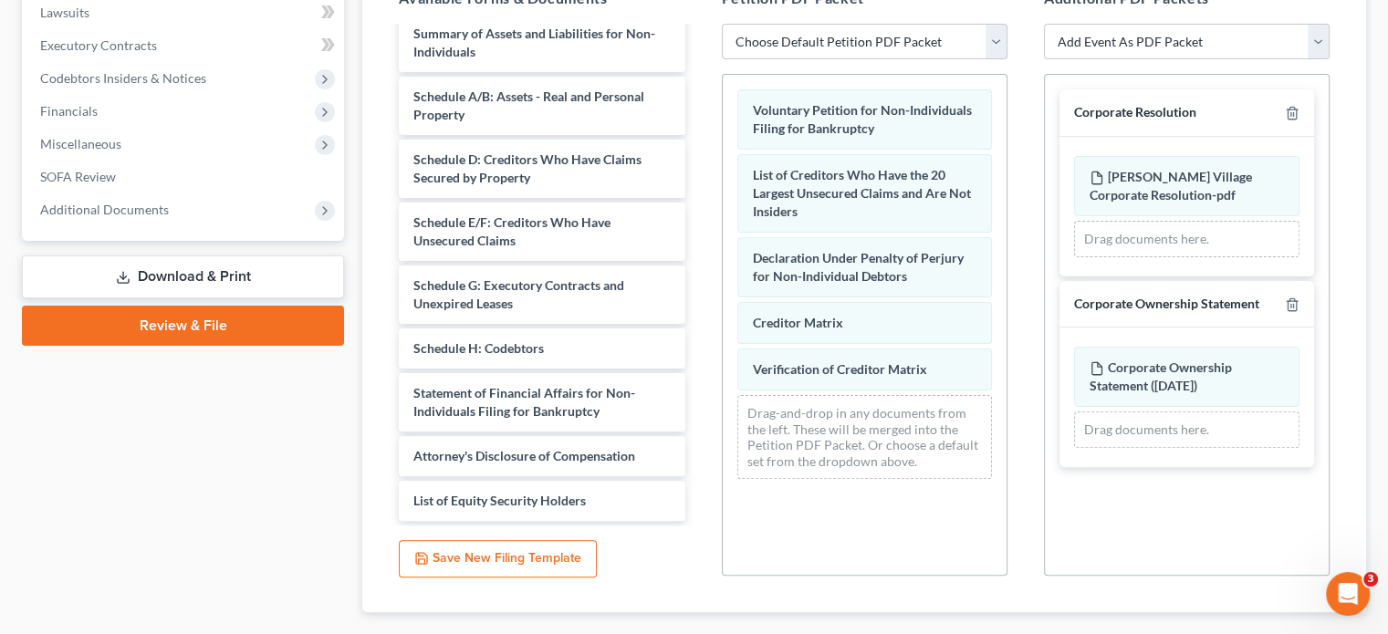
scroll to position [528, 0]
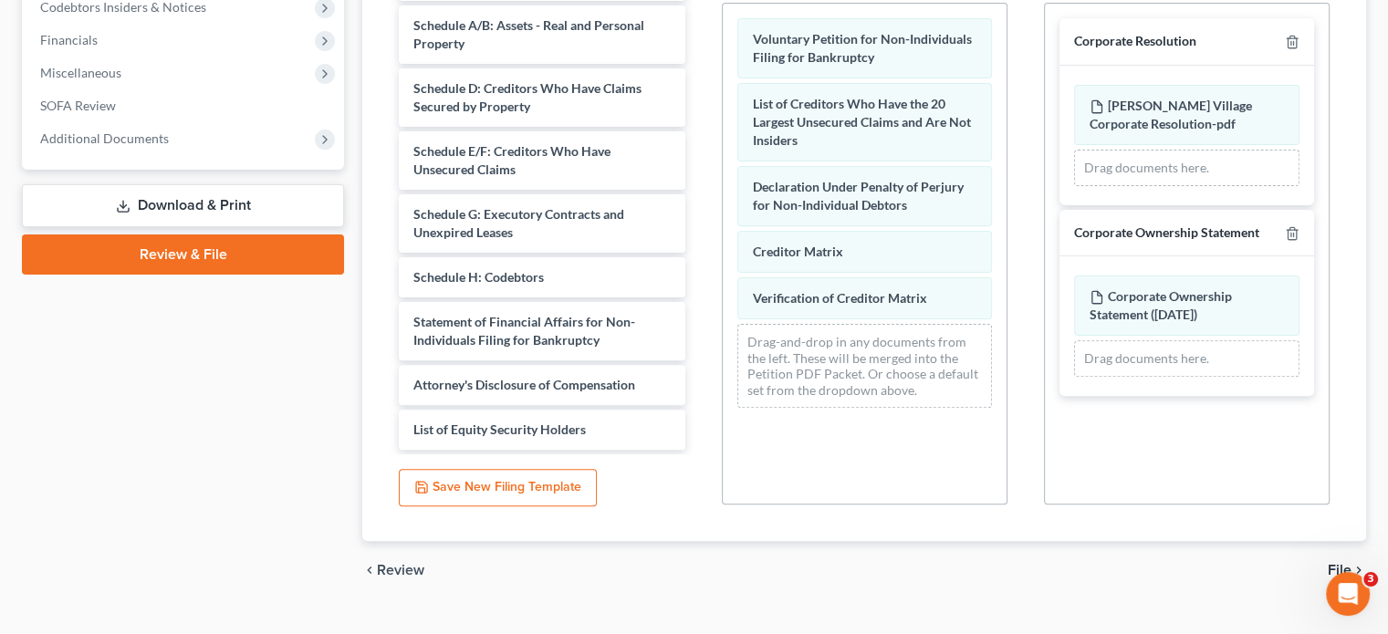
click at [1340, 563] on span "File" at bounding box center [1340, 570] width 24 height 15
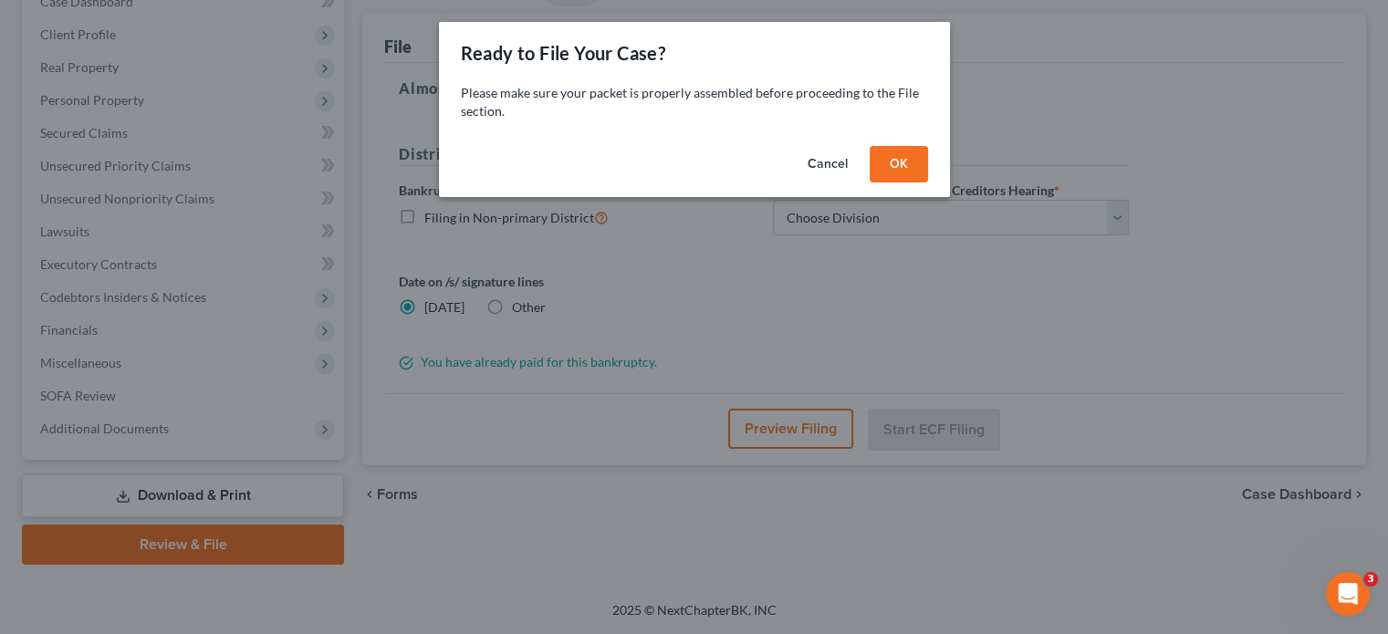
scroll to position [203, 0]
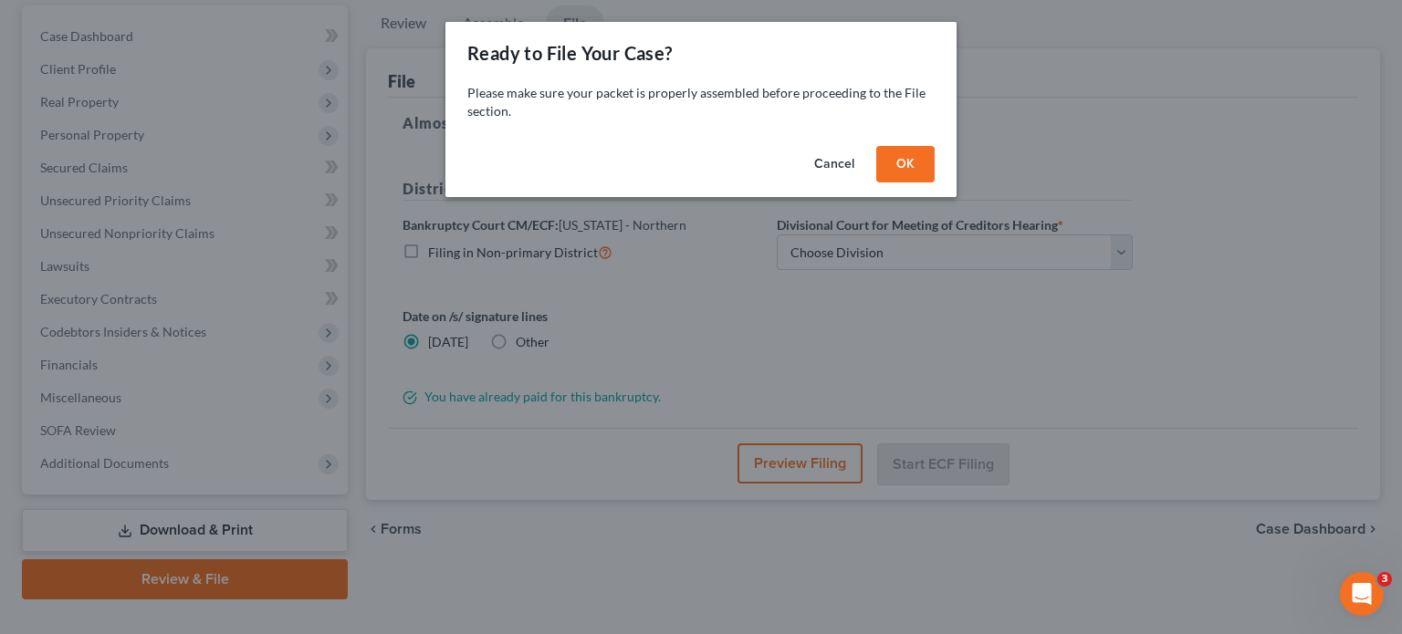
click at [919, 178] on button "OK" at bounding box center [905, 164] width 58 height 37
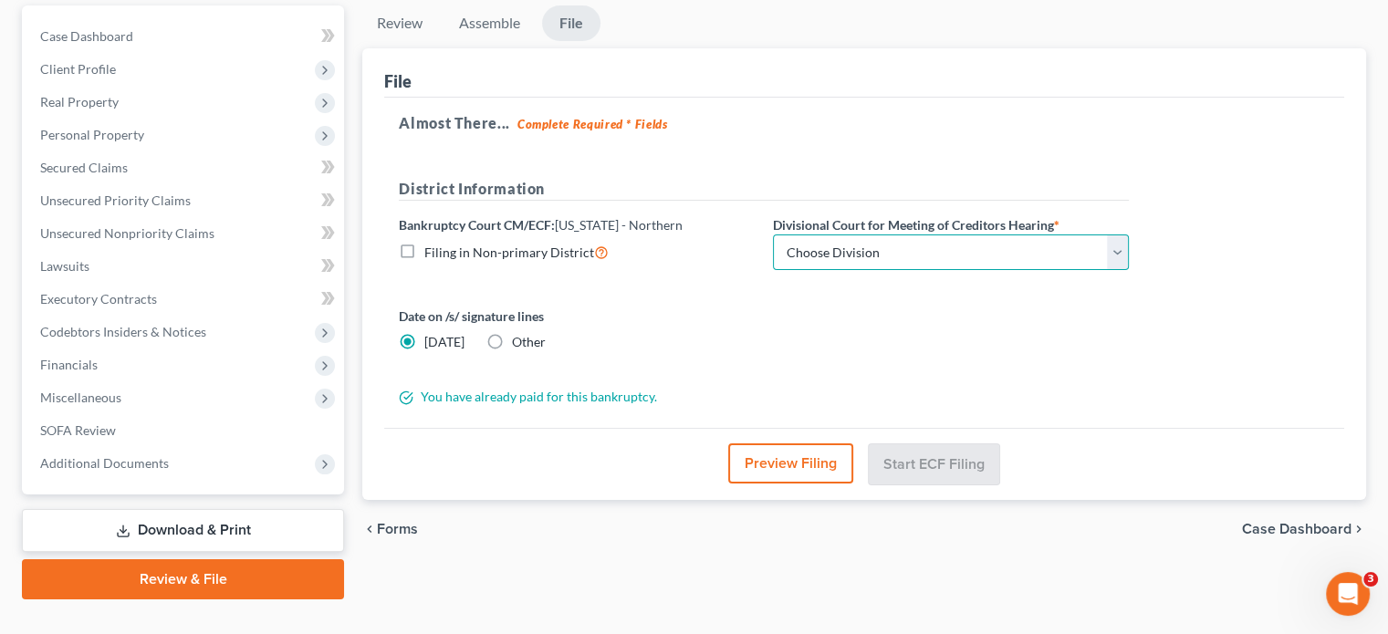
drag, startPoint x: 1117, startPoint y: 225, endPoint x: 1060, endPoint y: 231, distance: 56.9
click at [1117, 235] on select "Choose Division [GEOGRAPHIC_DATA] [GEOGRAPHIC_DATA] [GEOGRAPHIC_DATA] [GEOGRAPH…" at bounding box center [951, 253] width 356 height 37
click at [773, 235] on select "Choose Division [GEOGRAPHIC_DATA] [GEOGRAPHIC_DATA] [GEOGRAPHIC_DATA] [GEOGRAPH…" at bounding box center [951, 253] width 356 height 37
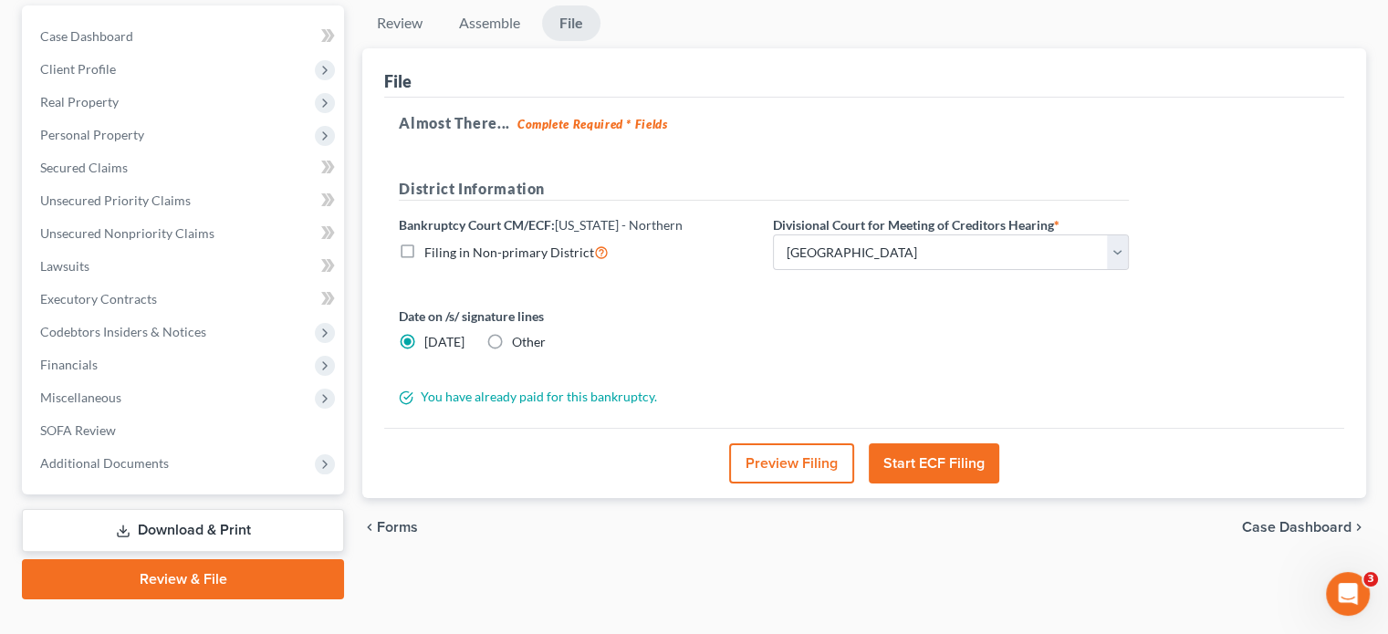
click at [945, 444] on button "Start ECF Filing" at bounding box center [934, 464] width 131 height 40
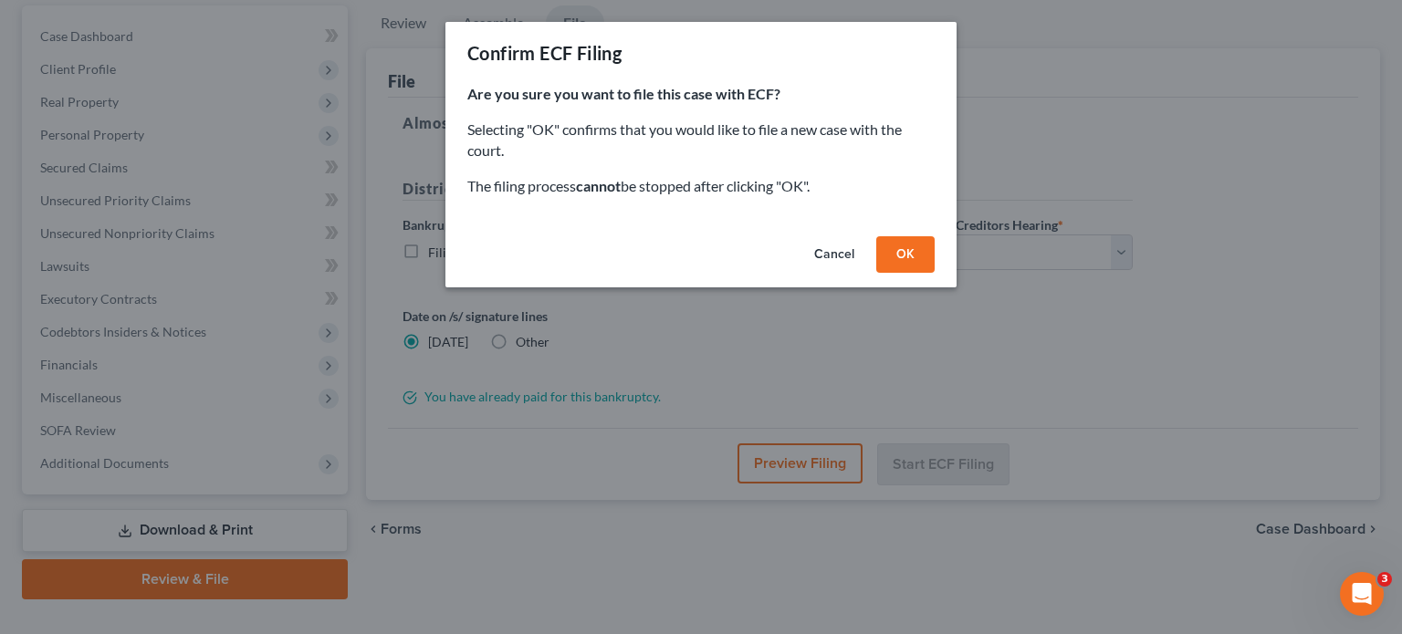
click at [908, 256] on button "OK" at bounding box center [905, 254] width 58 height 37
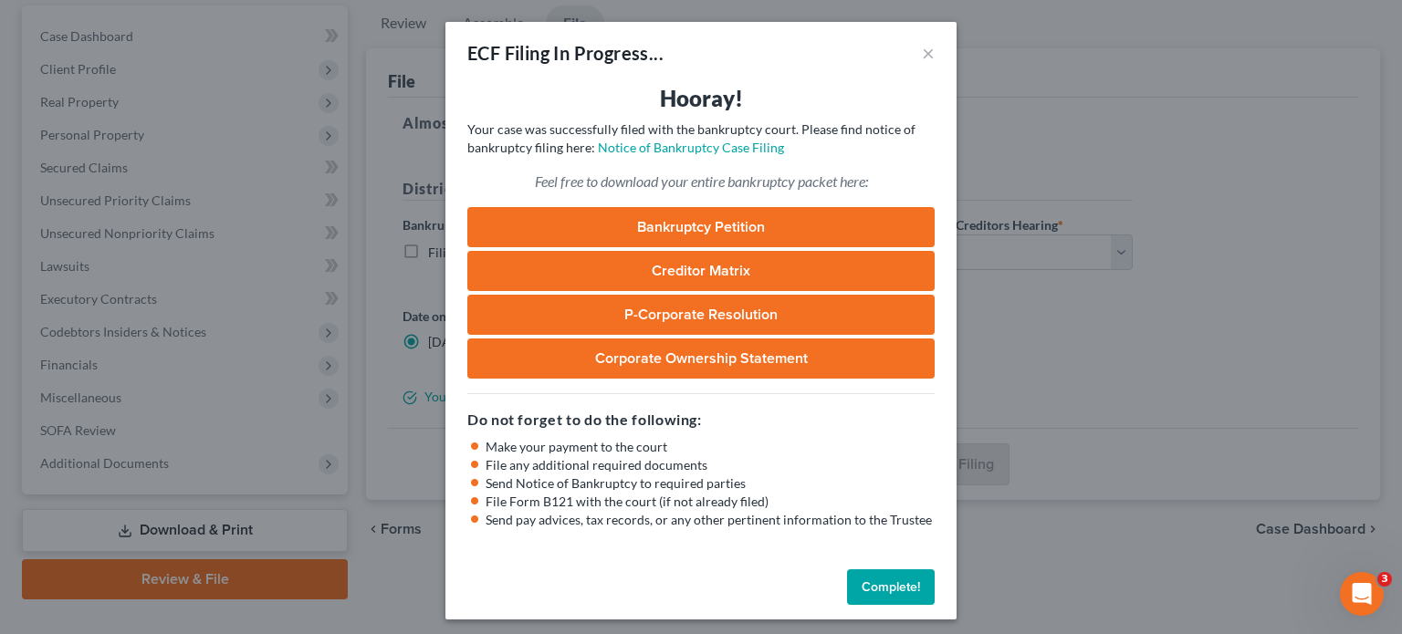
click at [889, 584] on button "Complete!" at bounding box center [891, 587] width 88 height 37
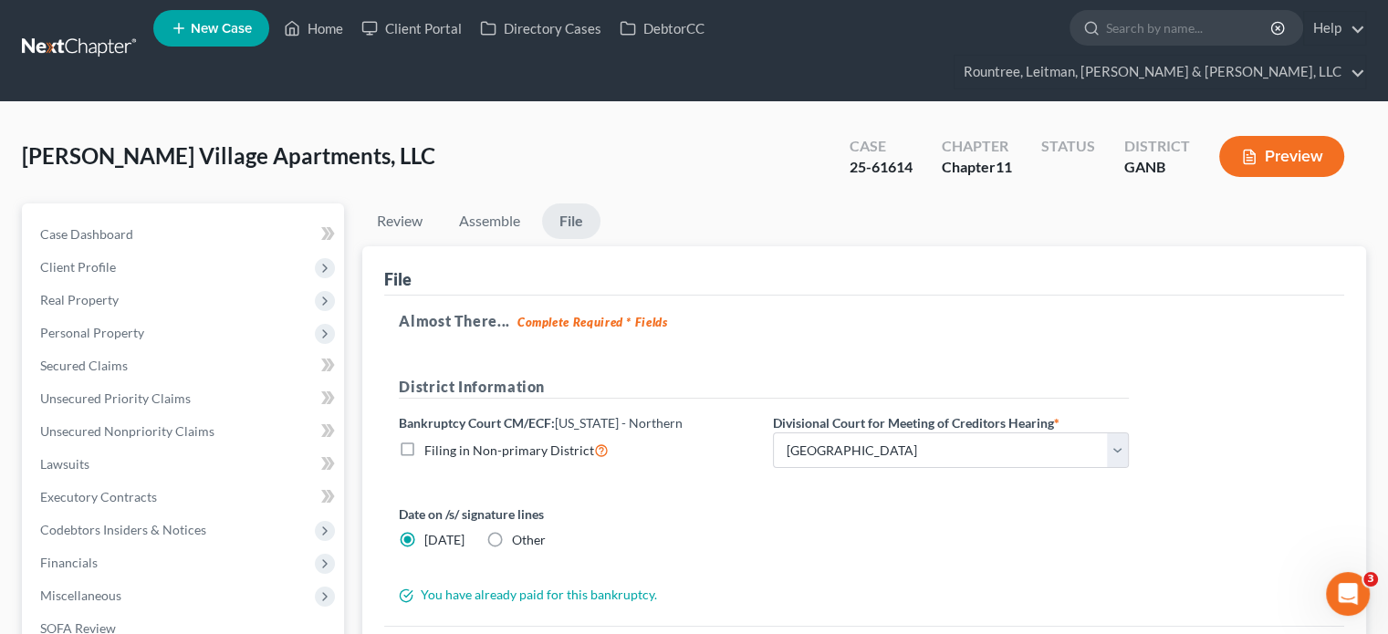
scroll to position [0, 0]
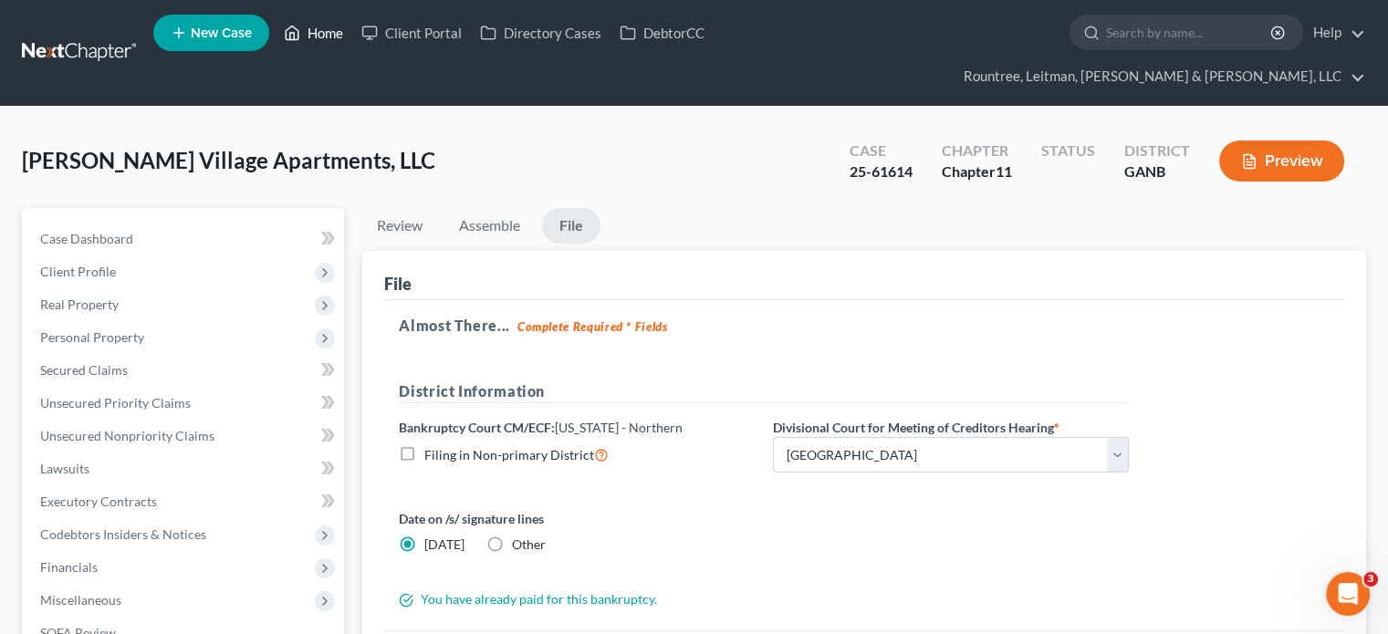
click at [313, 33] on link "Home" at bounding box center [314, 32] width 78 height 33
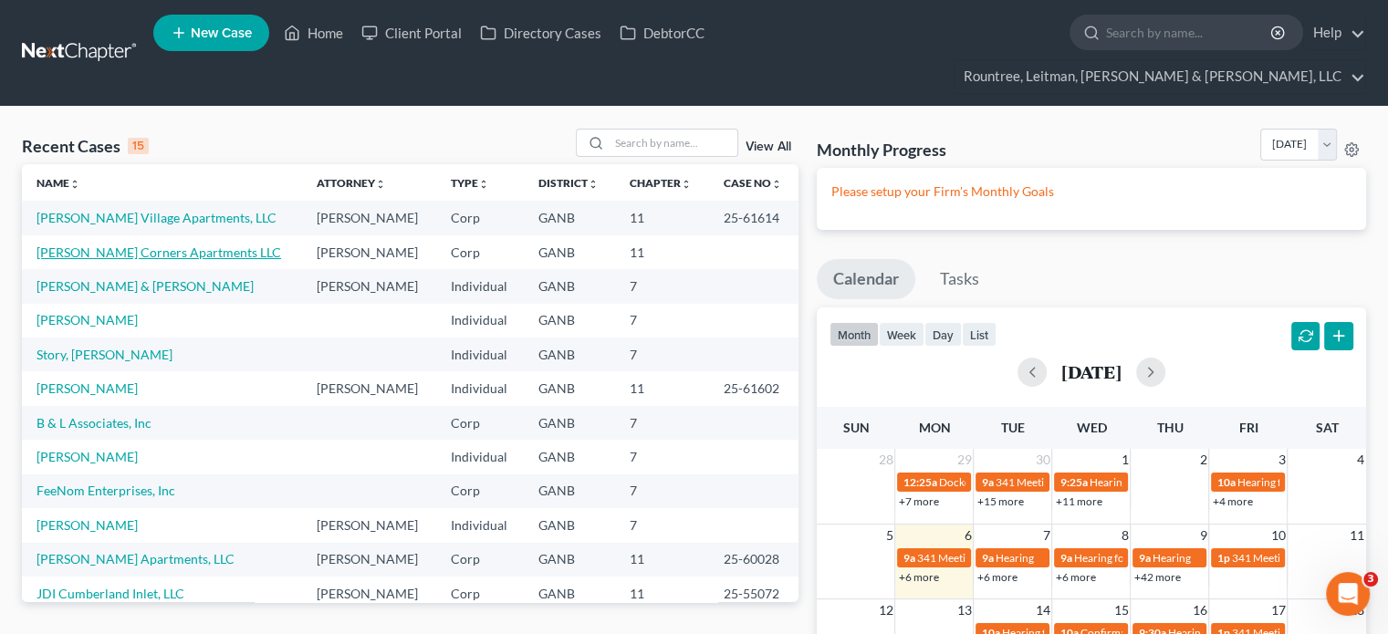
click at [110, 245] on link "[PERSON_NAME] Corners Apartments LLC" at bounding box center [159, 253] width 245 height 16
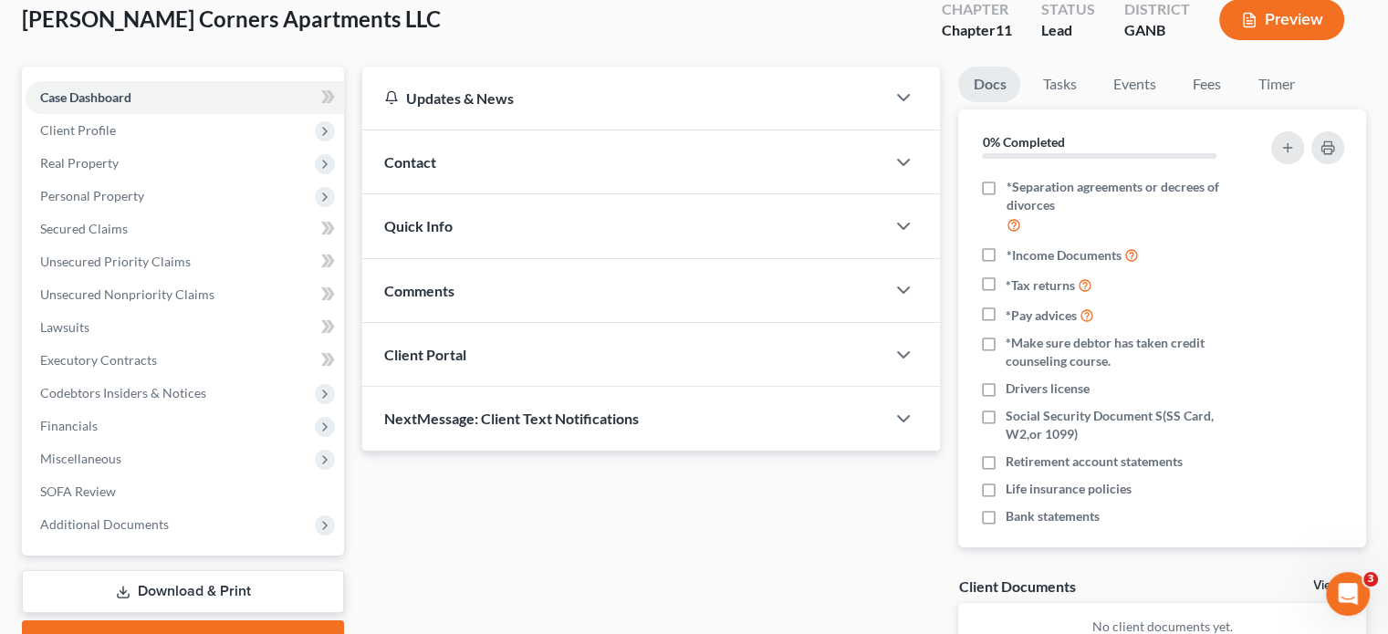
scroll to position [237, 0]
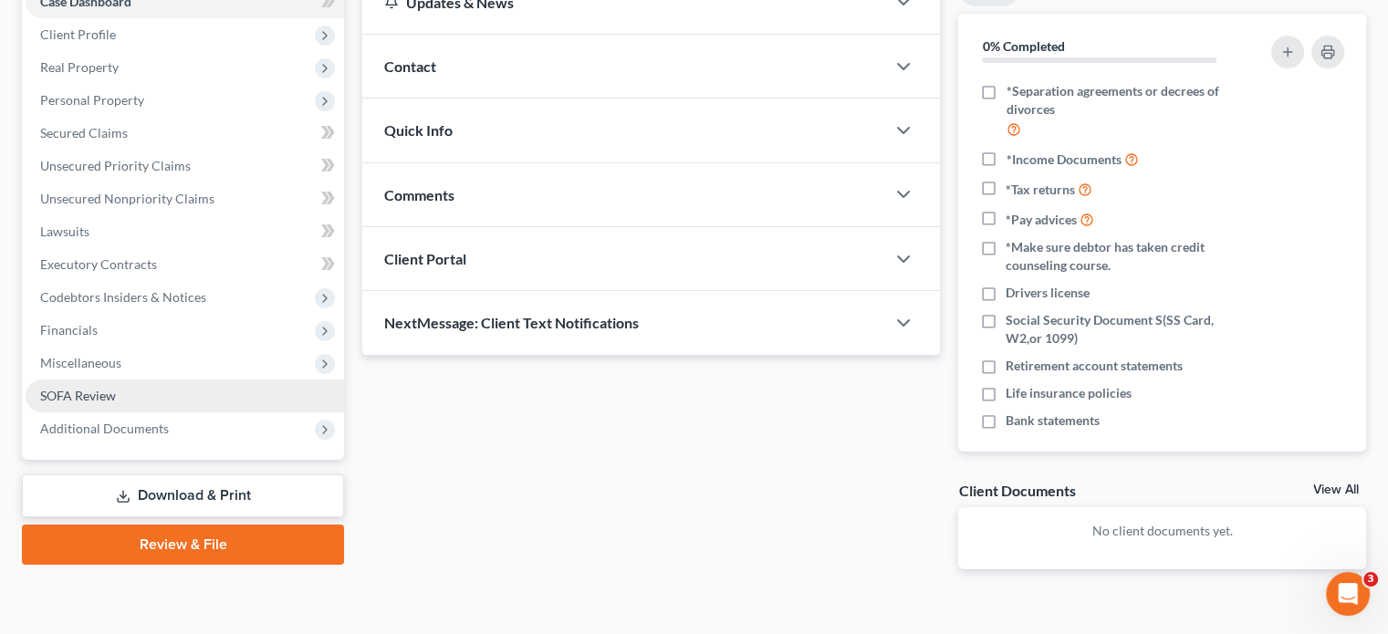
click at [90, 388] on span "SOFA Review" at bounding box center [78, 396] width 76 height 16
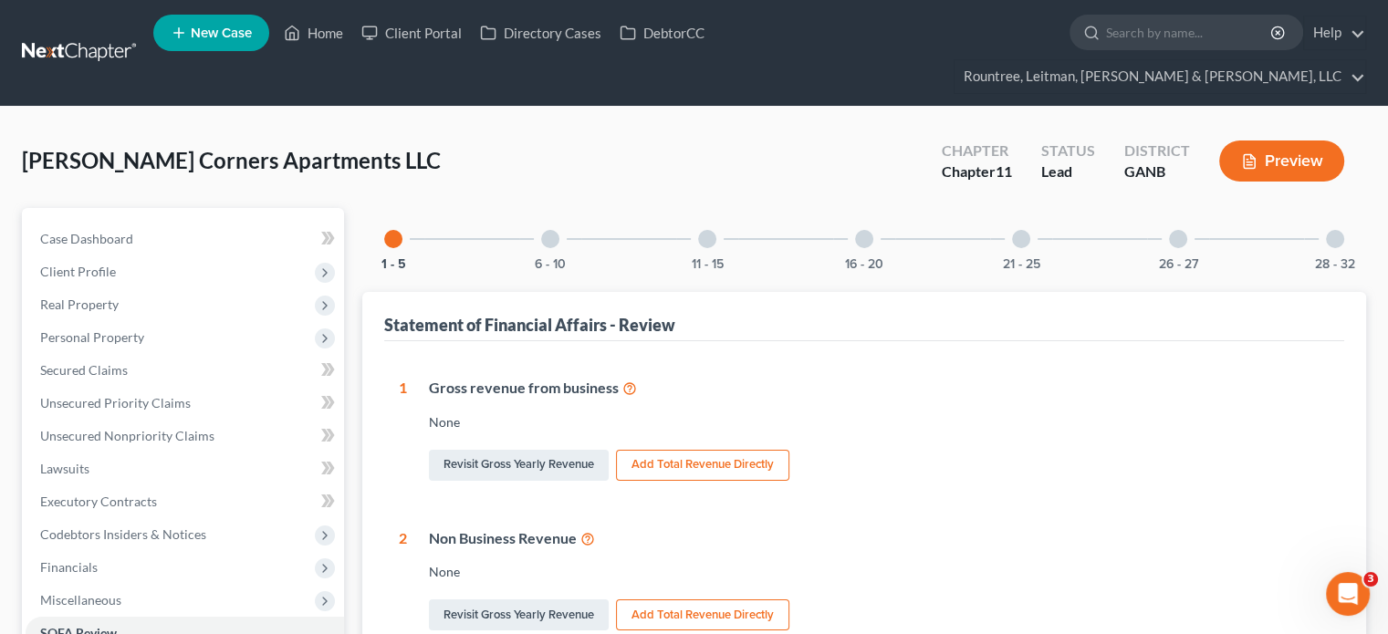
click at [707, 230] on div at bounding box center [707, 239] width 18 height 18
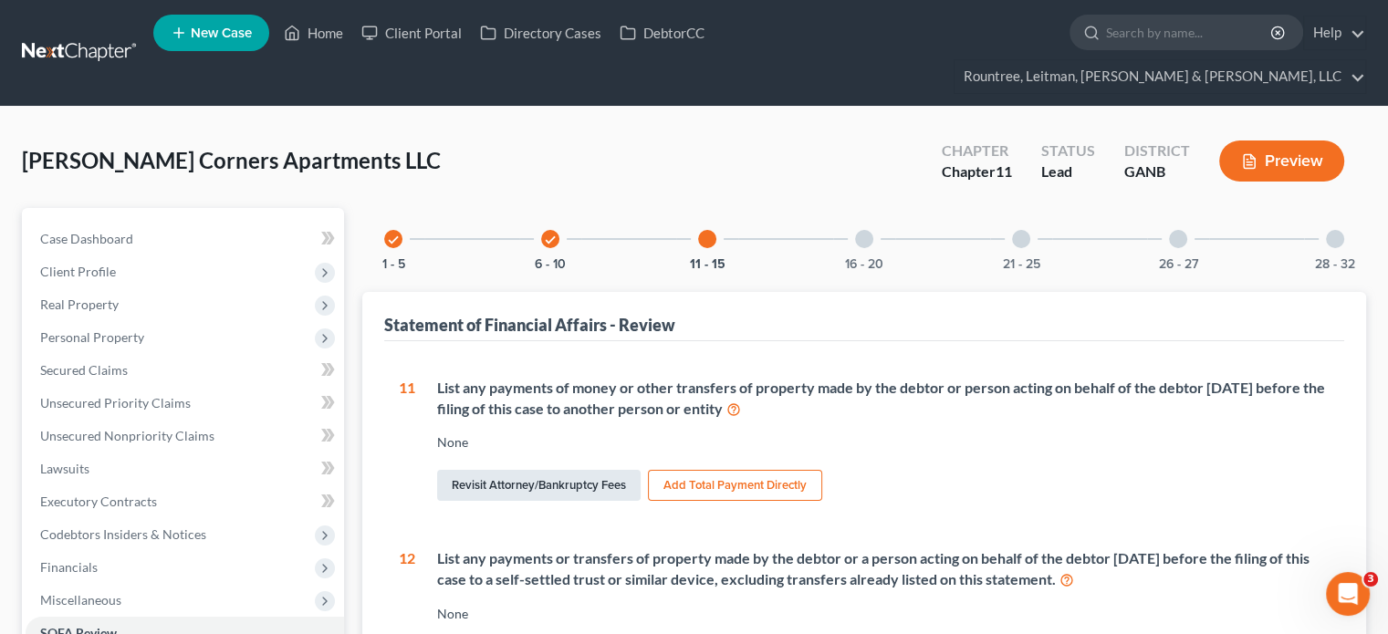
click at [509, 470] on link "Revisit Attorney/Bankruptcy Fees" at bounding box center [539, 485] width 204 height 31
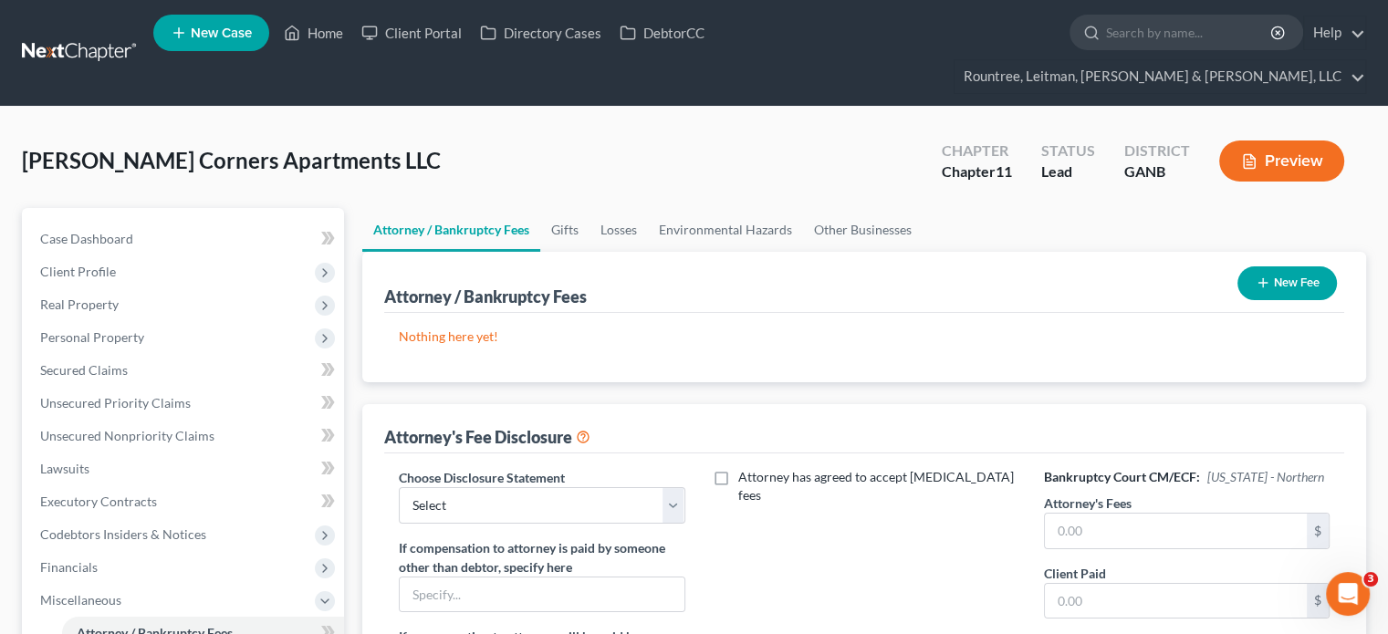
click at [1309, 266] on button "New Fee" at bounding box center [1287, 283] width 99 height 34
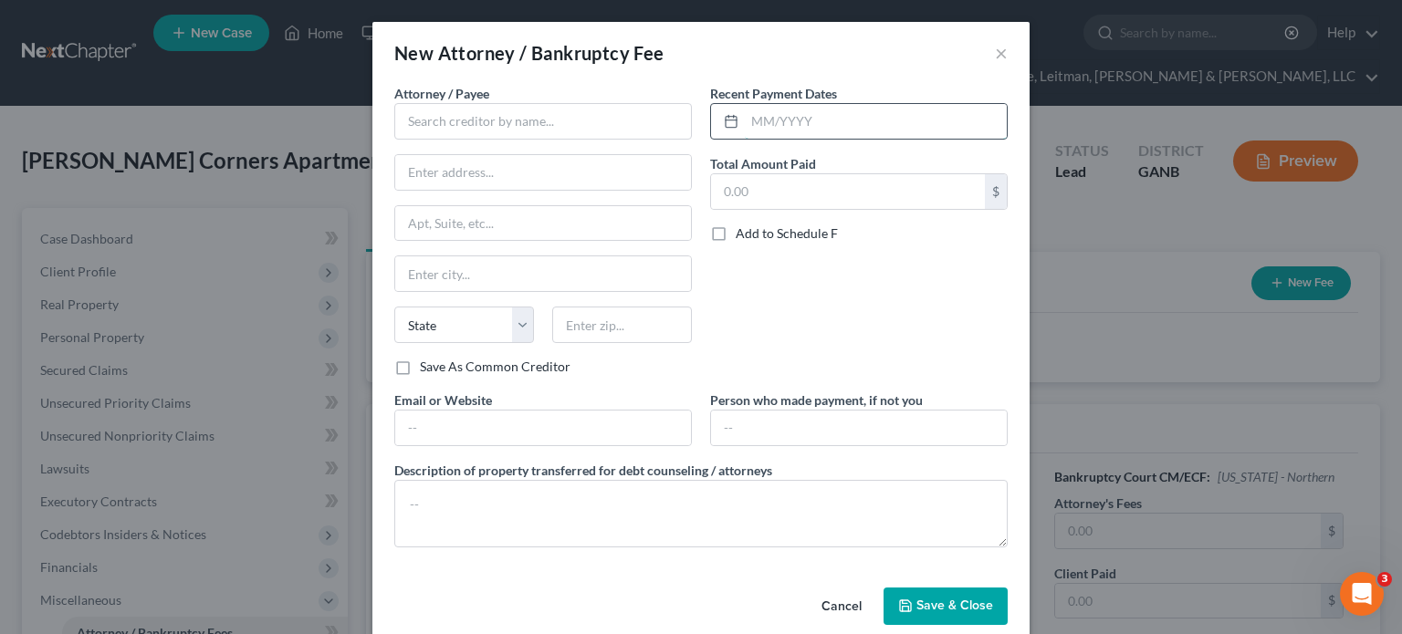
click at [778, 127] on input "text" at bounding box center [876, 121] width 262 height 35
click at [803, 193] on input "text" at bounding box center [848, 191] width 274 height 35
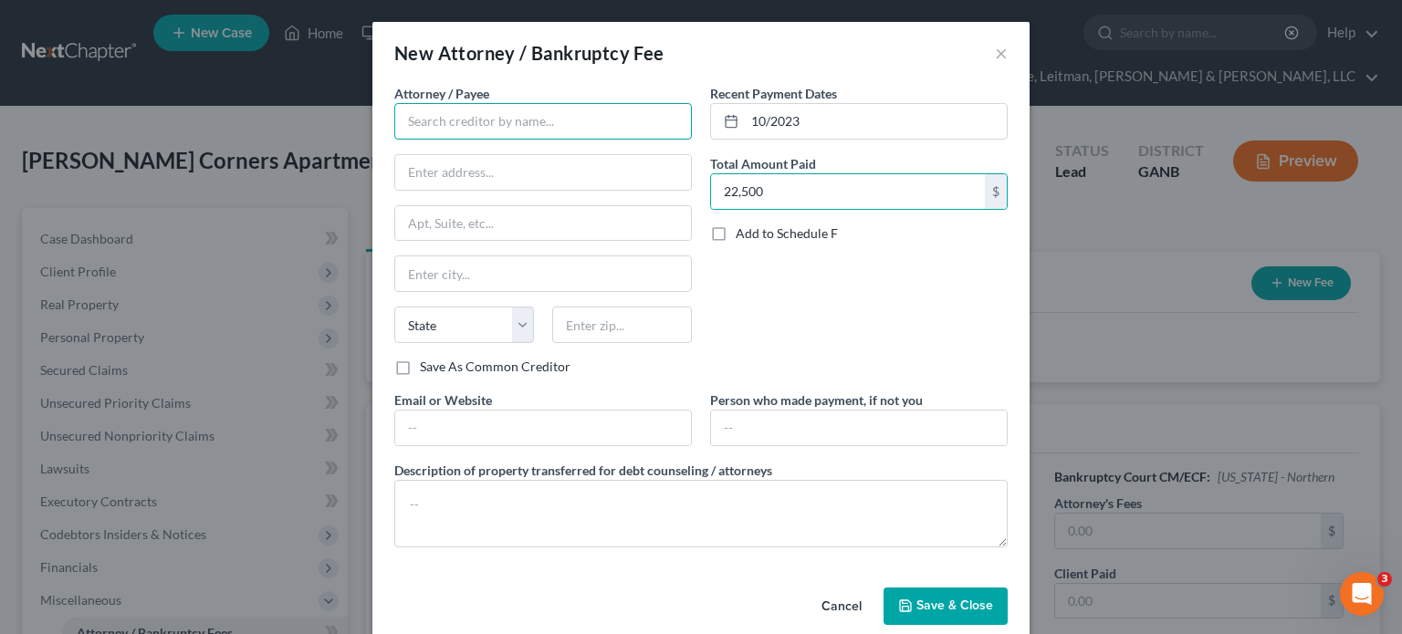
click at [534, 130] on input "text" at bounding box center [543, 121] width 298 height 37
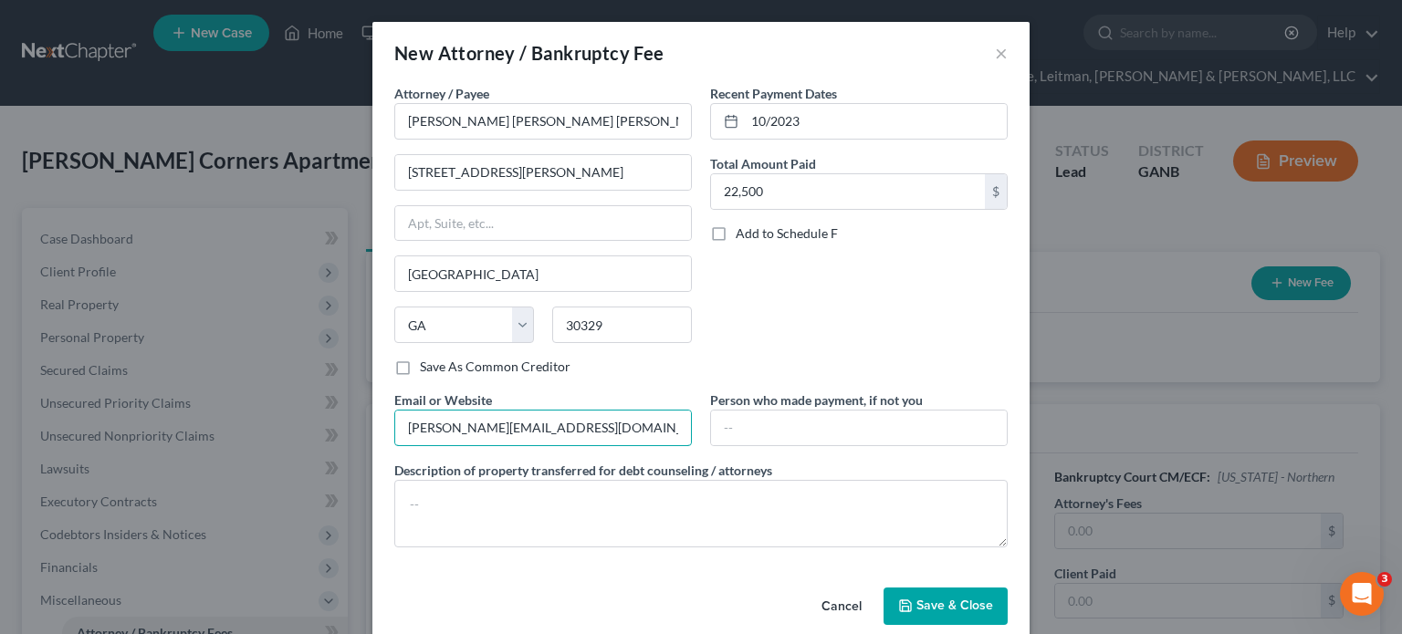
drag, startPoint x: 536, startPoint y: 426, endPoint x: 226, endPoint y: 405, distance: 310.1
click at [226, 405] on div "New Attorney / Bankruptcy Fee × Attorney / [PERSON_NAME] * [PERSON_NAME] [PERSO…" at bounding box center [701, 317] width 1402 height 634
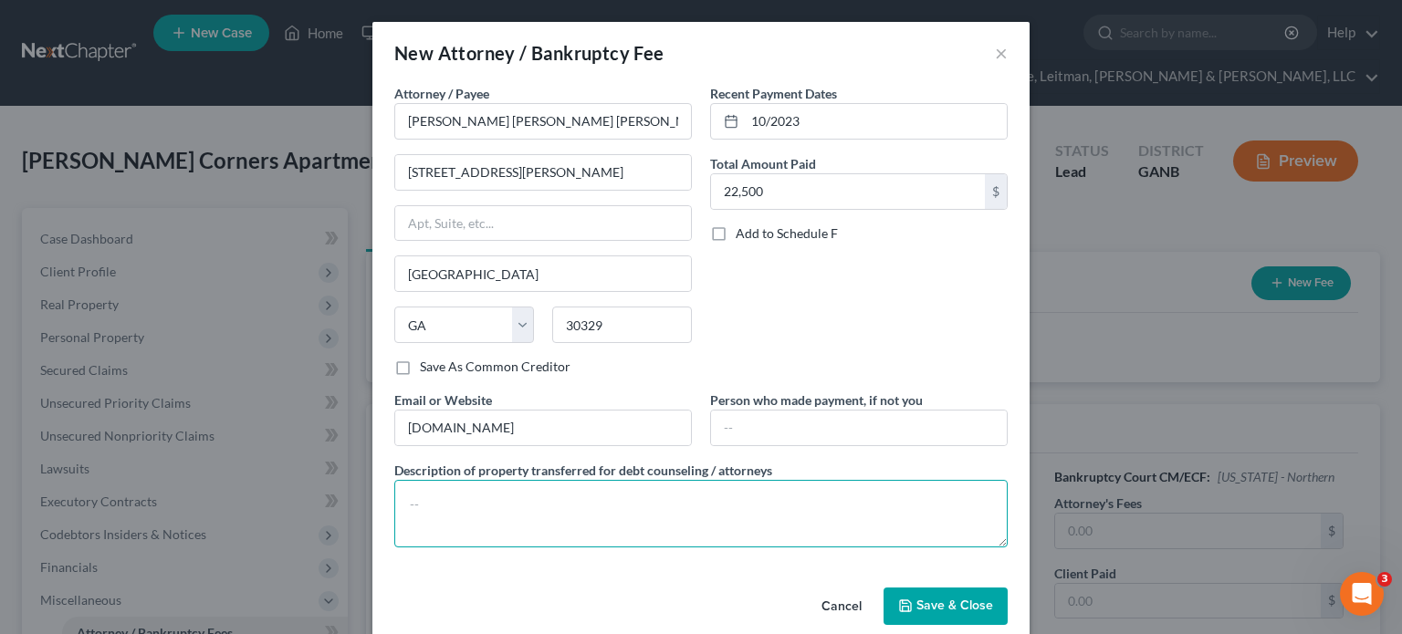
click at [528, 512] on textarea at bounding box center [700, 514] width 613 height 68
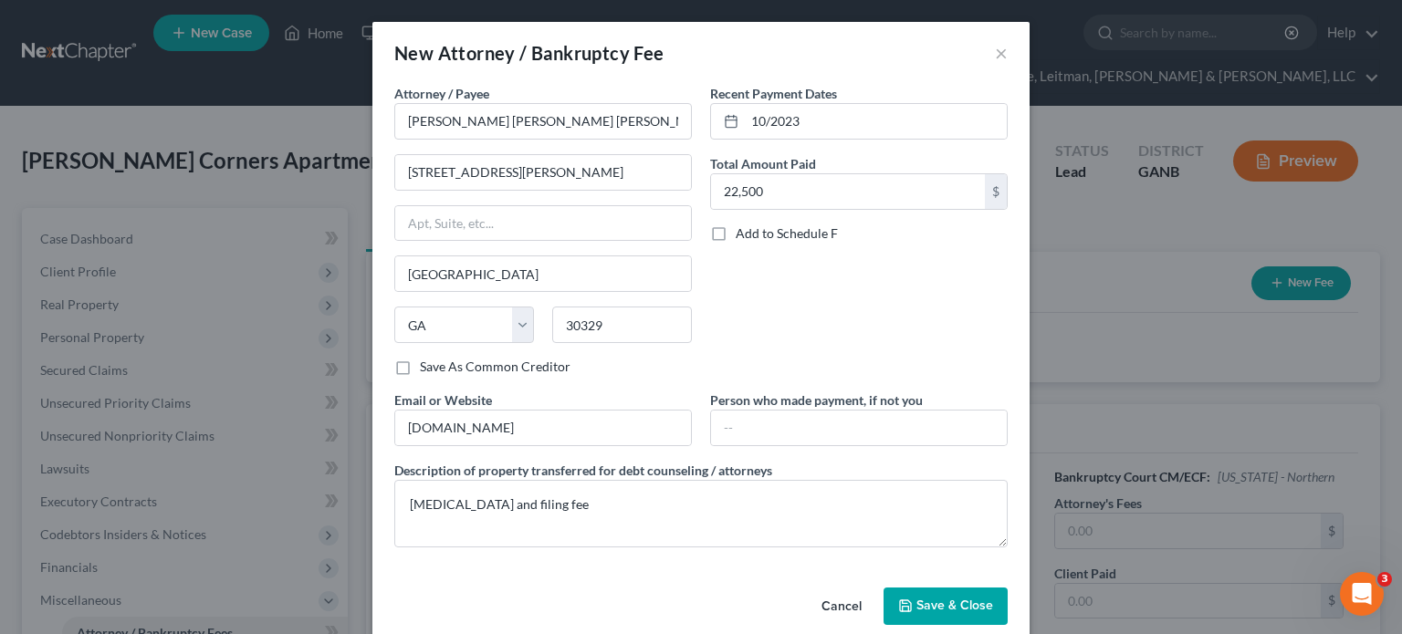
click at [916, 601] on span "Save & Close" at bounding box center [954, 607] width 77 height 16
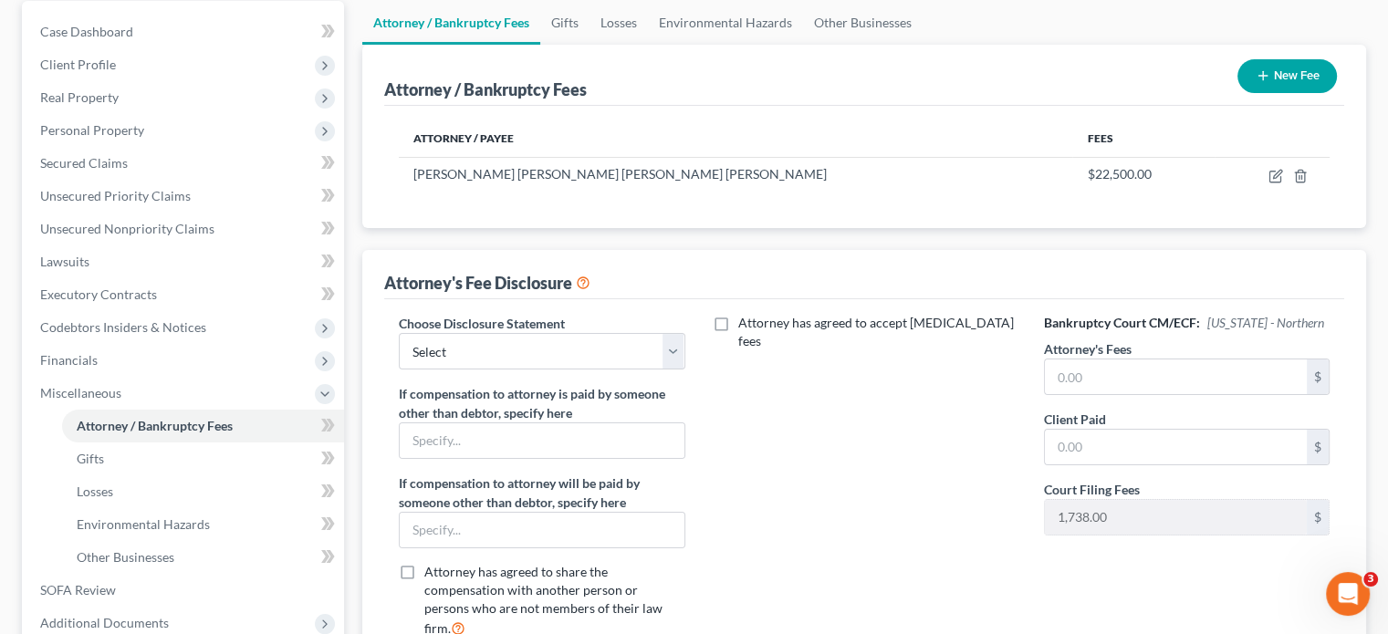
scroll to position [274, 0]
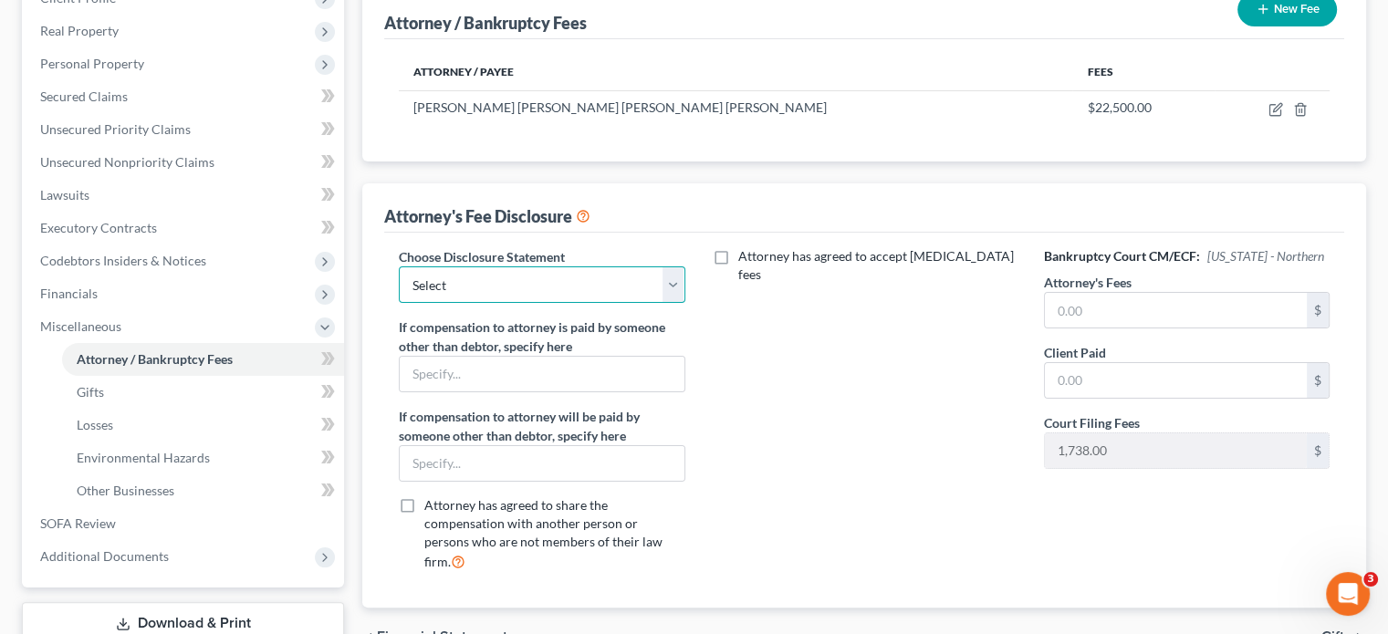
drag, startPoint x: 677, startPoint y: 254, endPoint x: 656, endPoint y: 266, distance: 24.6
click at [677, 266] on select "Select Star Chain Chapter 13 - Hourly Chapter 11 Chapter 13 Disclosure Statemen…" at bounding box center [542, 284] width 286 height 37
click at [399, 266] on select "Select Star Chain Chapter 13 - Hourly Chapter 11 Chapter 13 Disclosure Statemen…" at bounding box center [542, 284] width 286 height 37
click at [738, 247] on label "Attorney has agreed to accept [MEDICAL_DATA] fees" at bounding box center [877, 265] width 278 height 37
click at [746, 247] on input "Attorney has agreed to accept [MEDICAL_DATA] fees" at bounding box center [752, 253] width 12 height 12
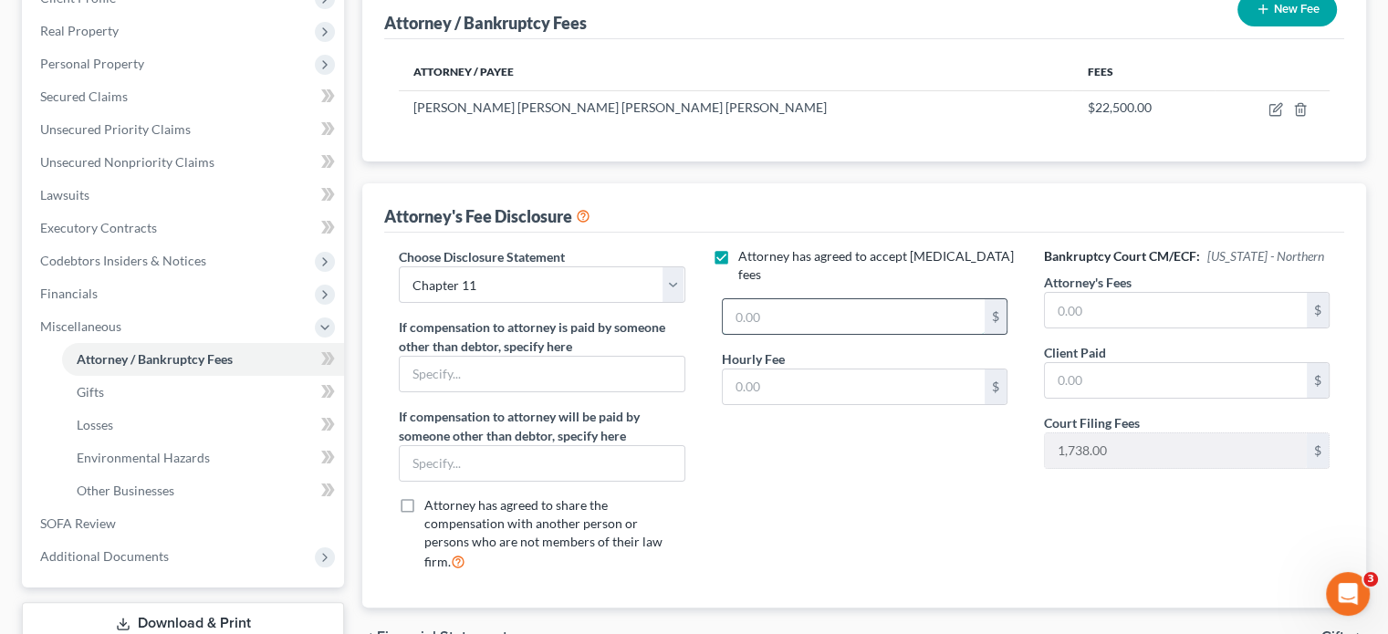
click at [774, 299] on input "text" at bounding box center [854, 316] width 262 height 35
click at [864, 370] on input "text" at bounding box center [854, 387] width 262 height 35
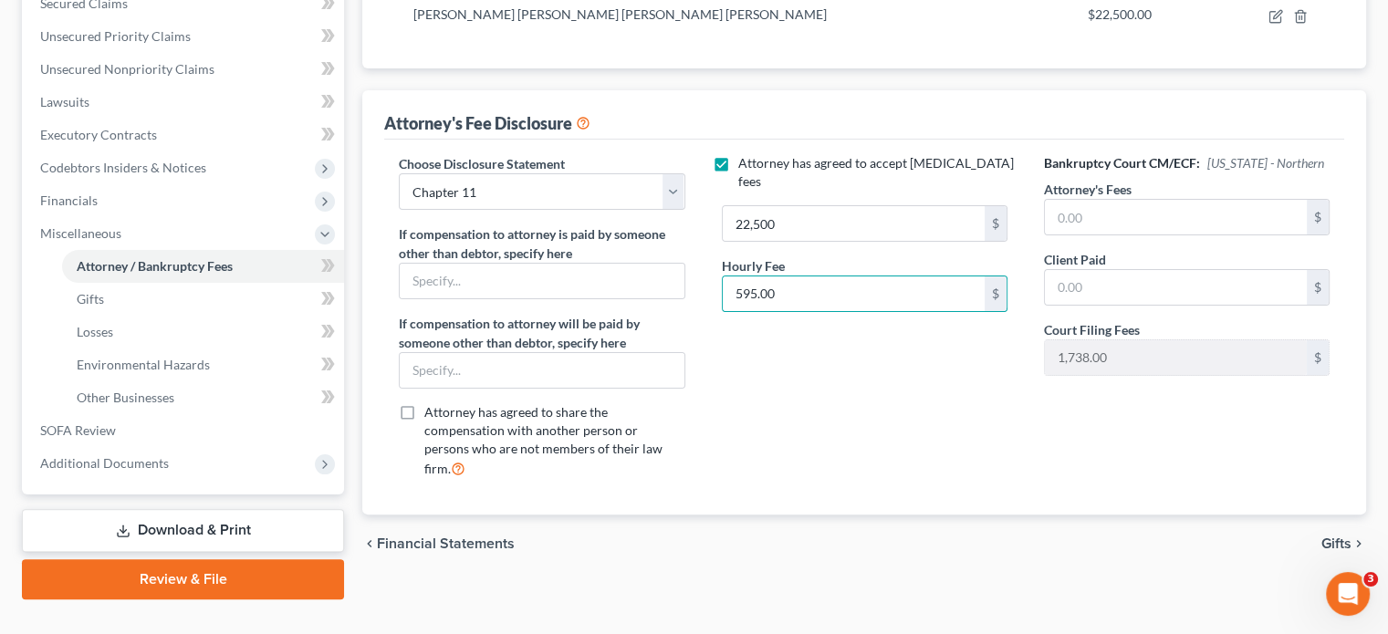
click at [1339, 537] on span "Gifts" at bounding box center [1337, 544] width 30 height 15
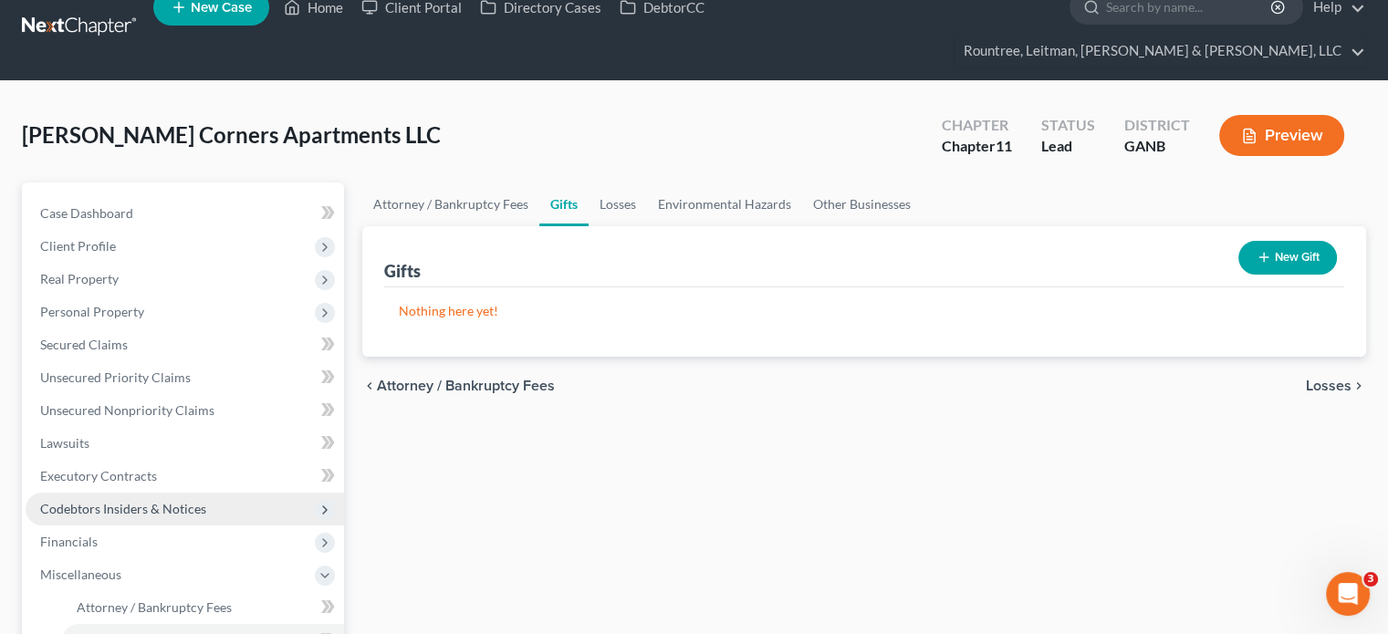
scroll to position [367, 0]
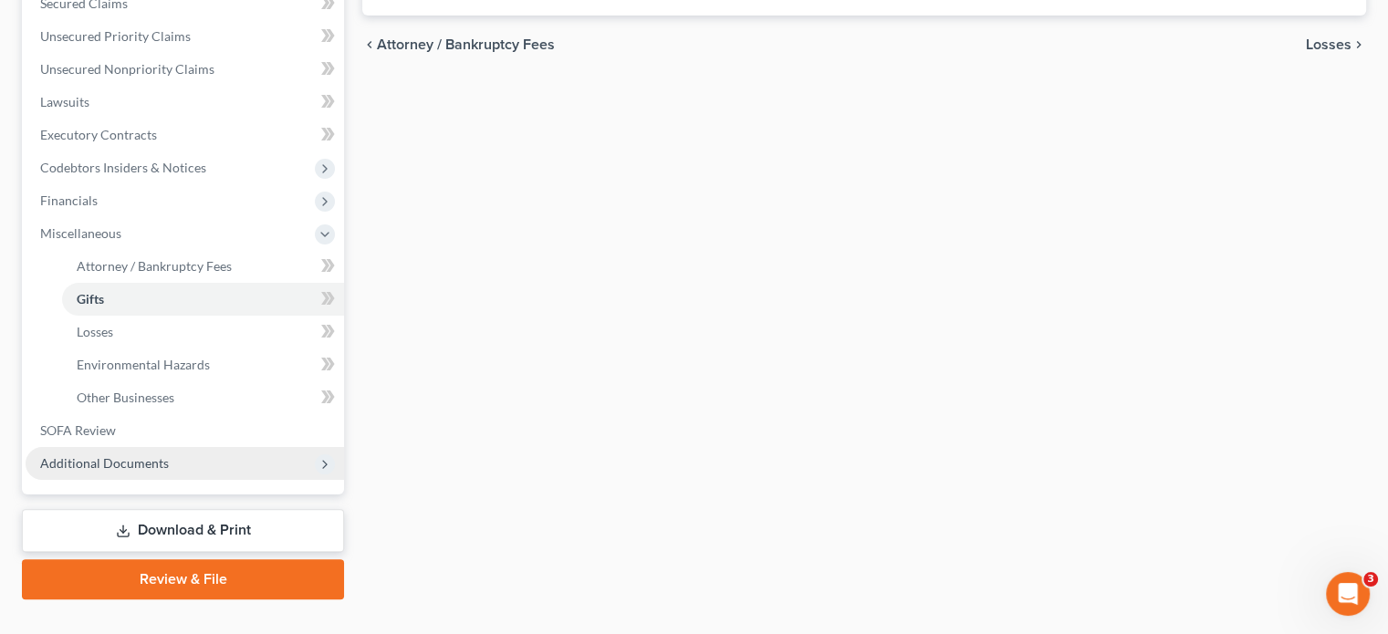
click at [133, 455] on span "Additional Documents" at bounding box center [104, 463] width 129 height 16
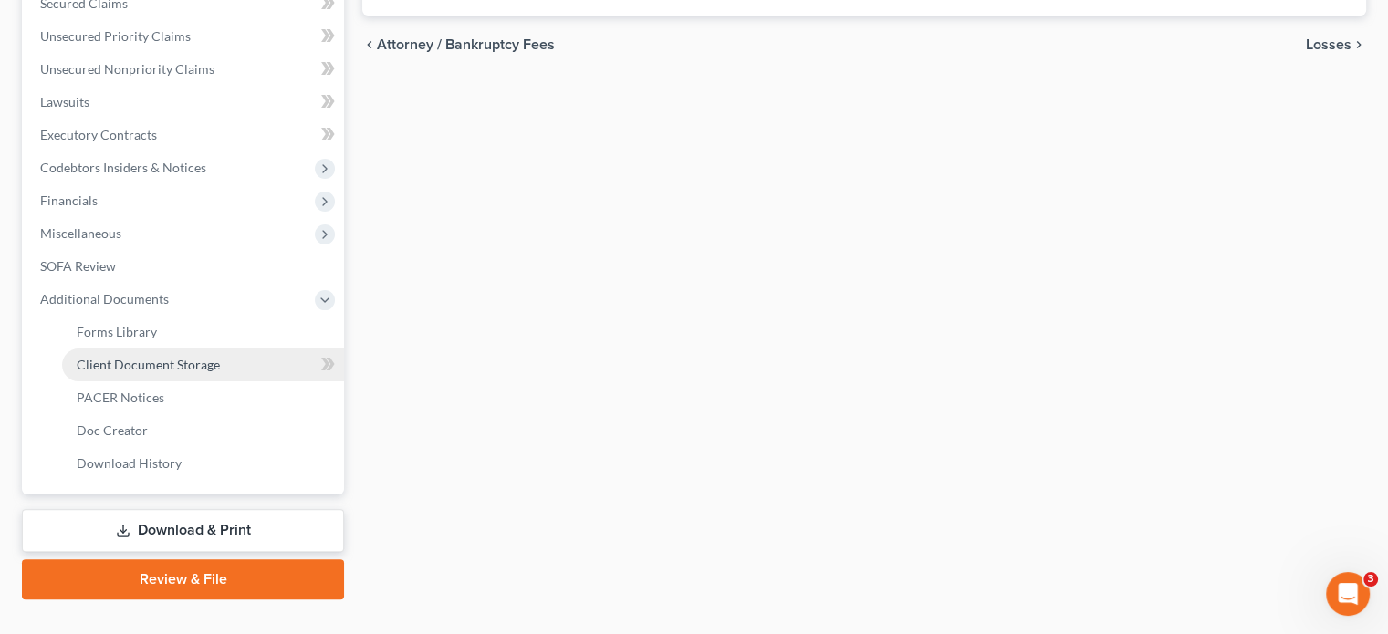
click at [162, 357] on span "Client Document Storage" at bounding box center [148, 365] width 143 height 16
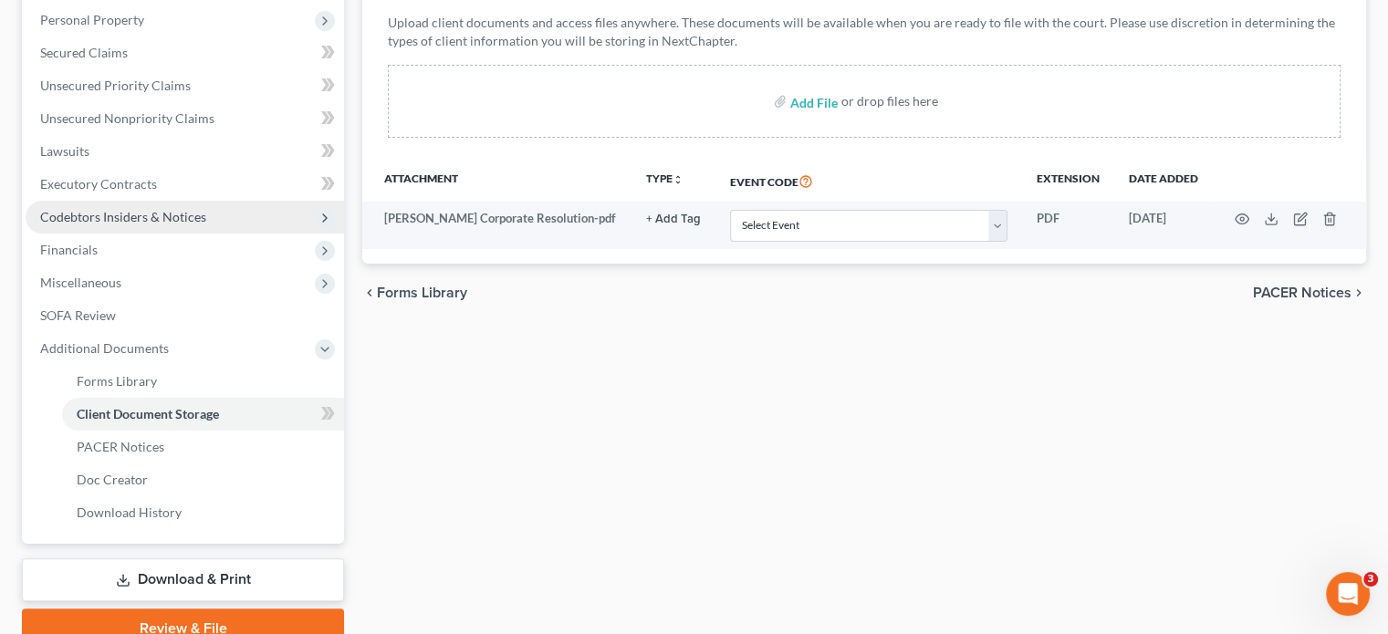
scroll to position [365, 0]
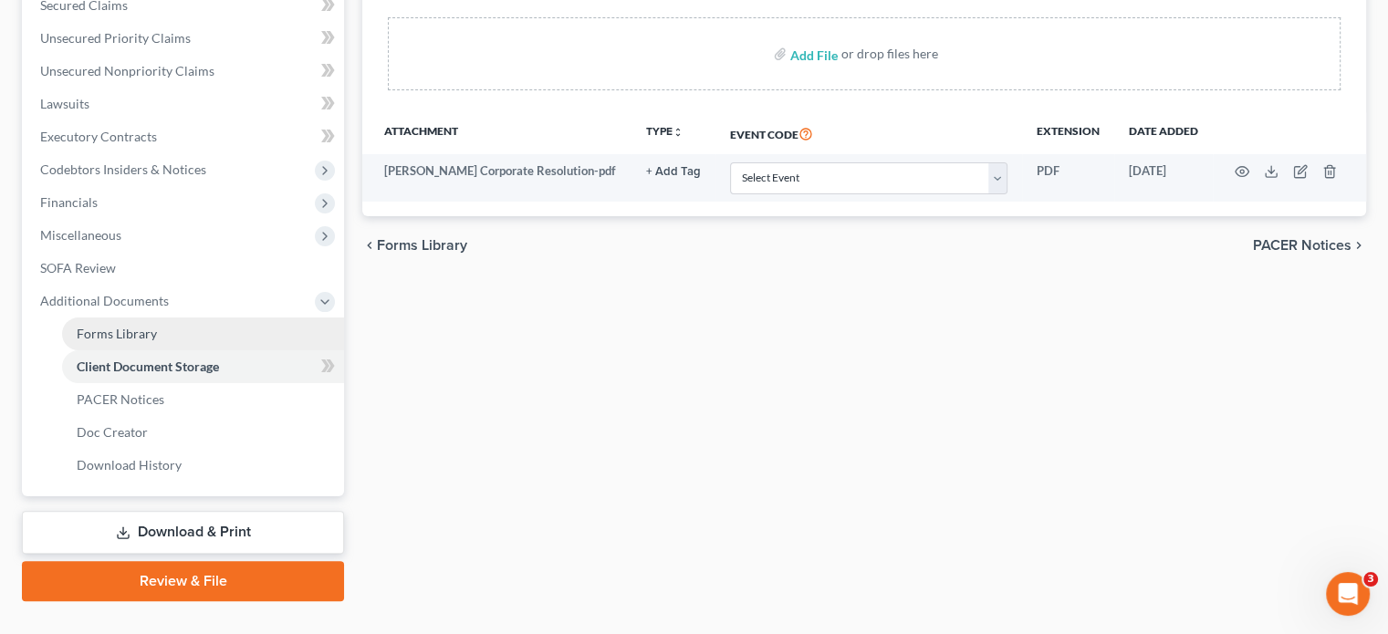
click at [141, 326] on span "Forms Library" at bounding box center [117, 334] width 80 height 16
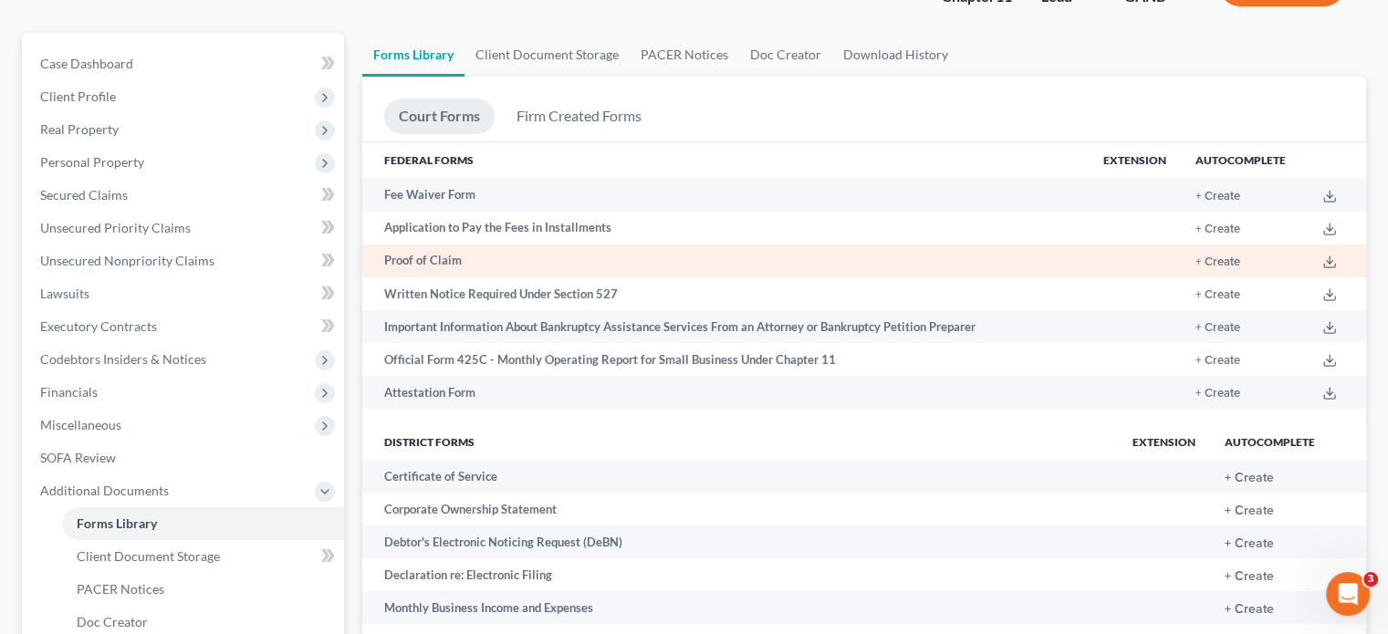
scroll to position [397, 0]
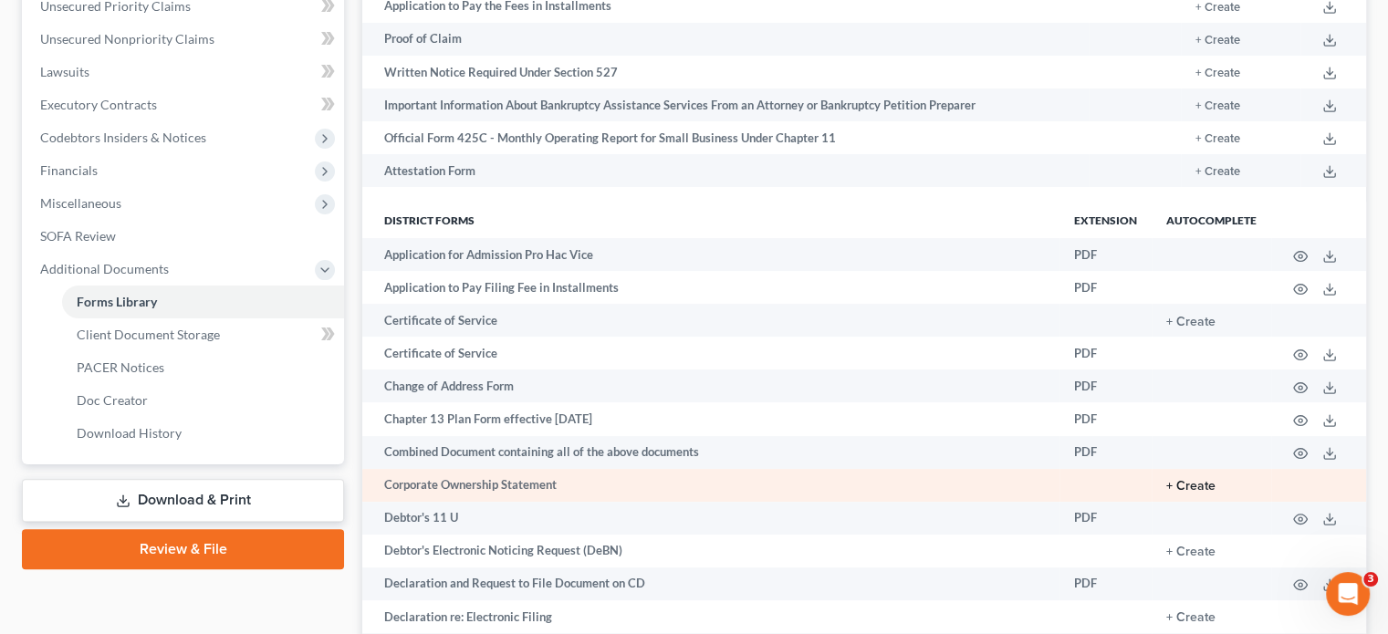
click at [1202, 480] on button "+ Create" at bounding box center [1190, 486] width 49 height 13
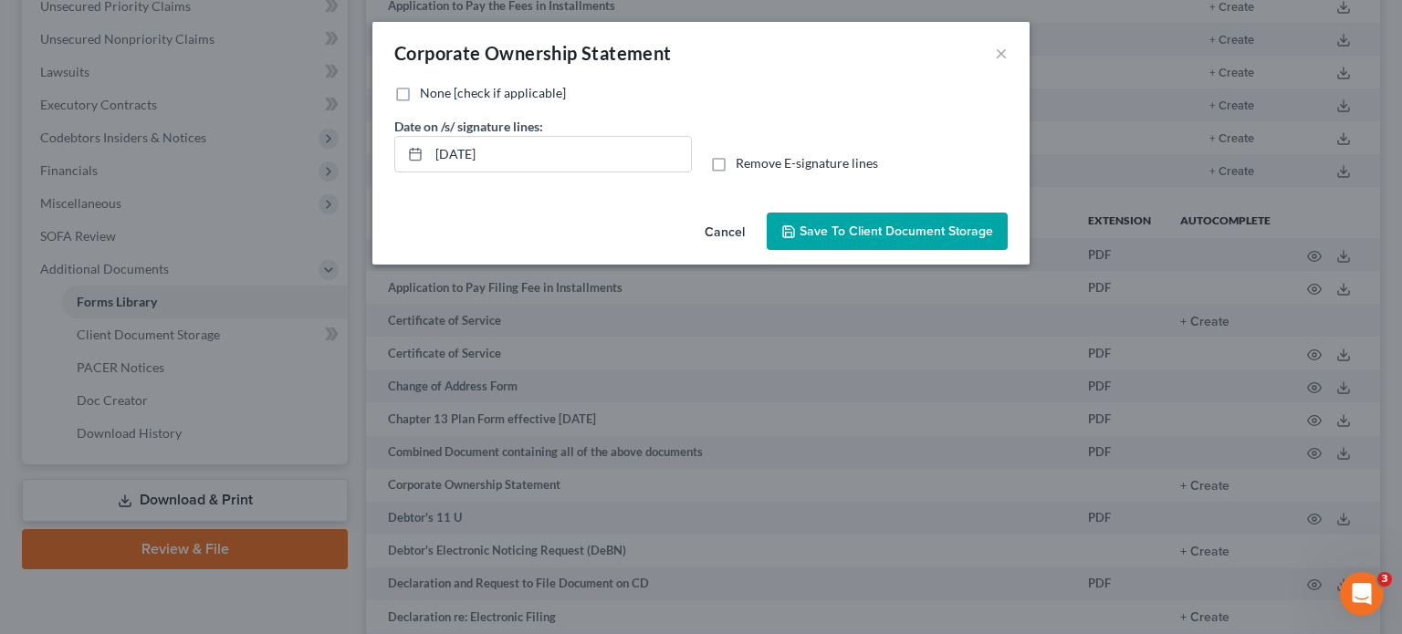
click at [420, 94] on label "None [check if applicable]" at bounding box center [493, 93] width 146 height 18
click at [427, 94] on input "None [check if applicable]" at bounding box center [433, 90] width 12 height 12
click at [870, 232] on span "Save to Client Document Storage" at bounding box center [895, 232] width 193 height 16
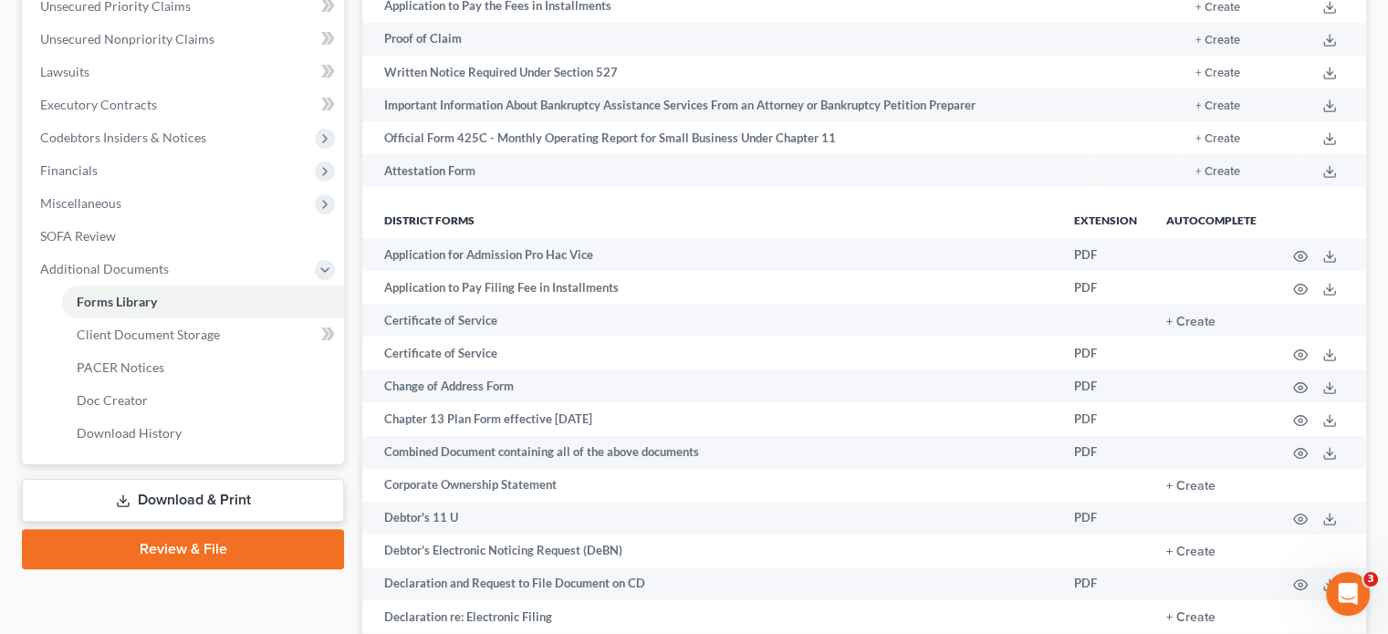
drag, startPoint x: 195, startPoint y: 514, endPoint x: 619, endPoint y: 372, distance: 446.5
click at [195, 529] on link "Review & File" at bounding box center [183, 549] width 322 height 40
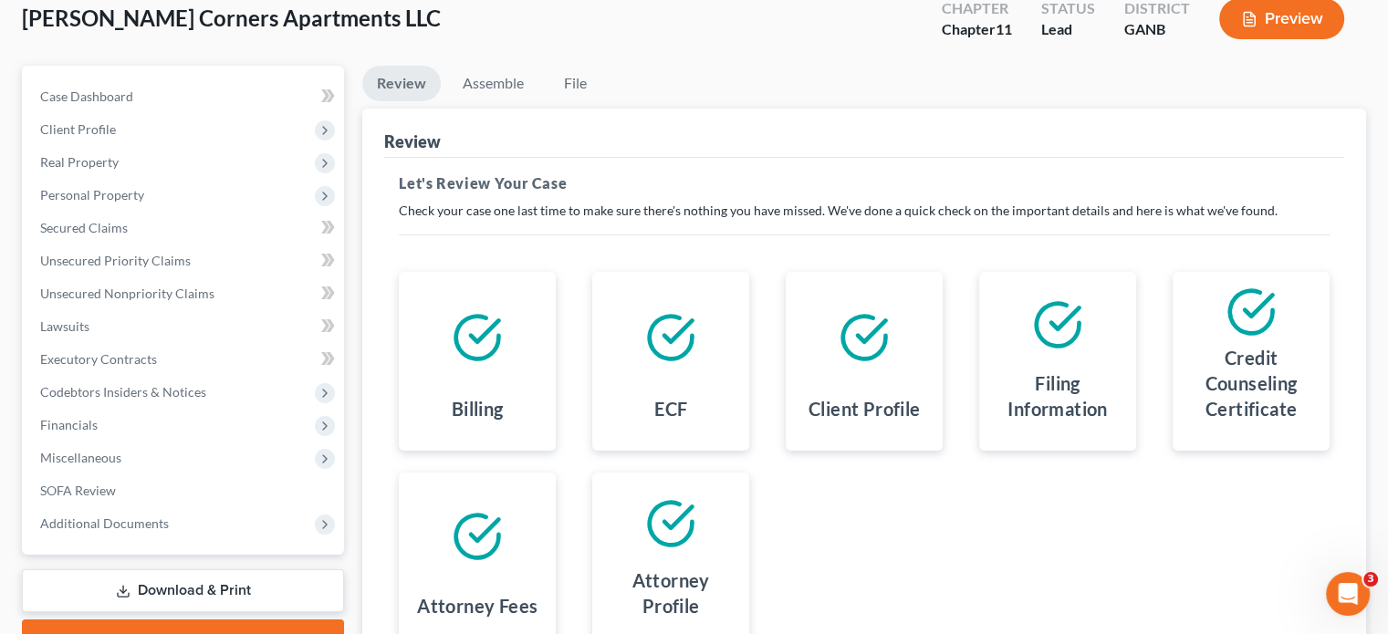
scroll to position [293, 0]
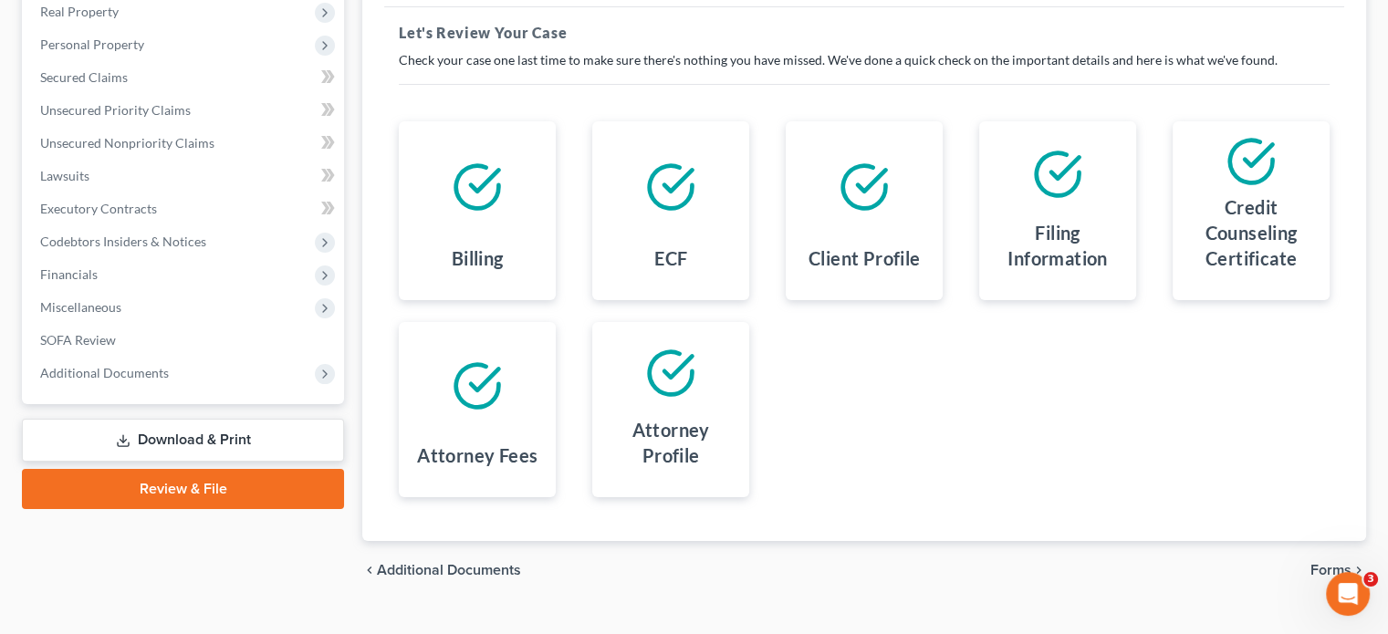
click at [1331, 563] on span "Forms" at bounding box center [1331, 570] width 41 height 15
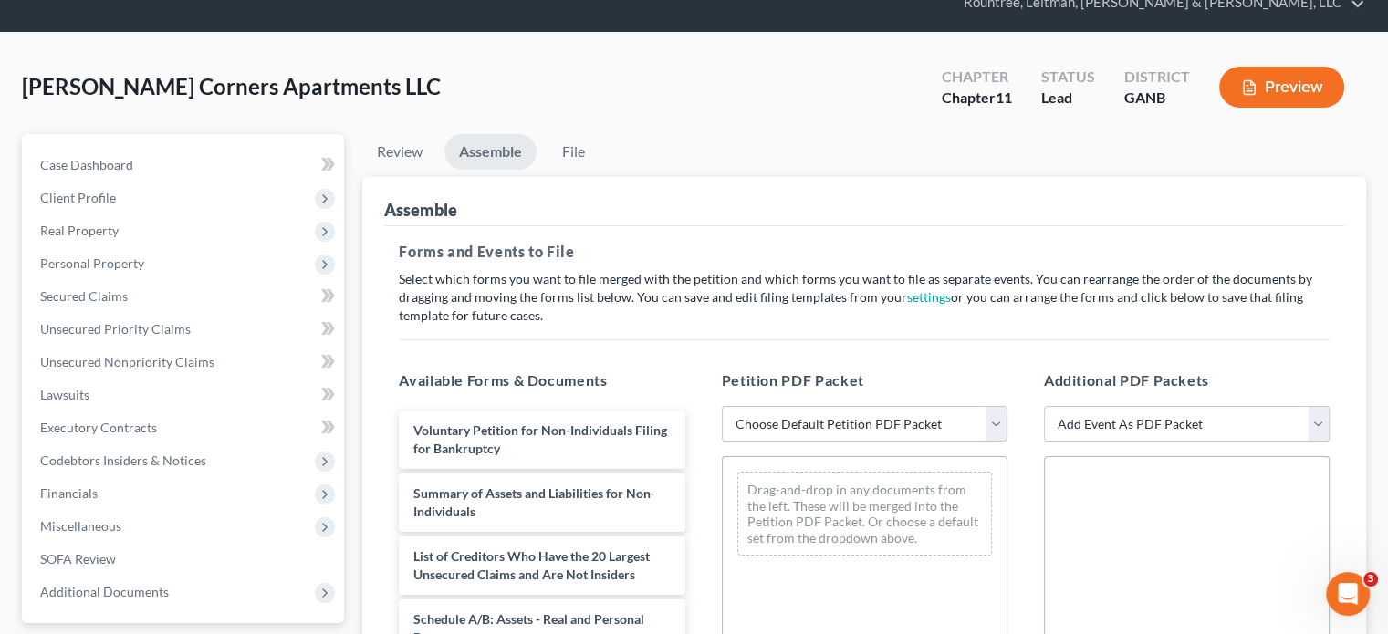
scroll to position [71, 0]
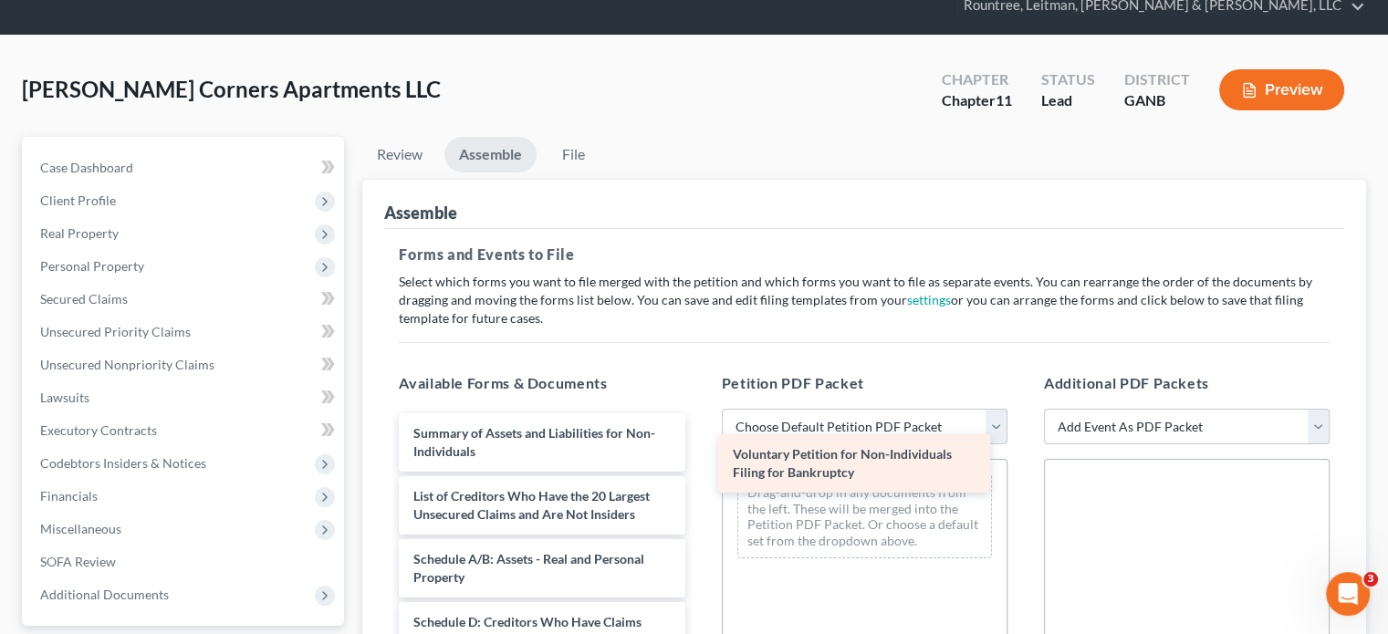
drag, startPoint x: 537, startPoint y: 407, endPoint x: 856, endPoint y: 463, distance: 324.2
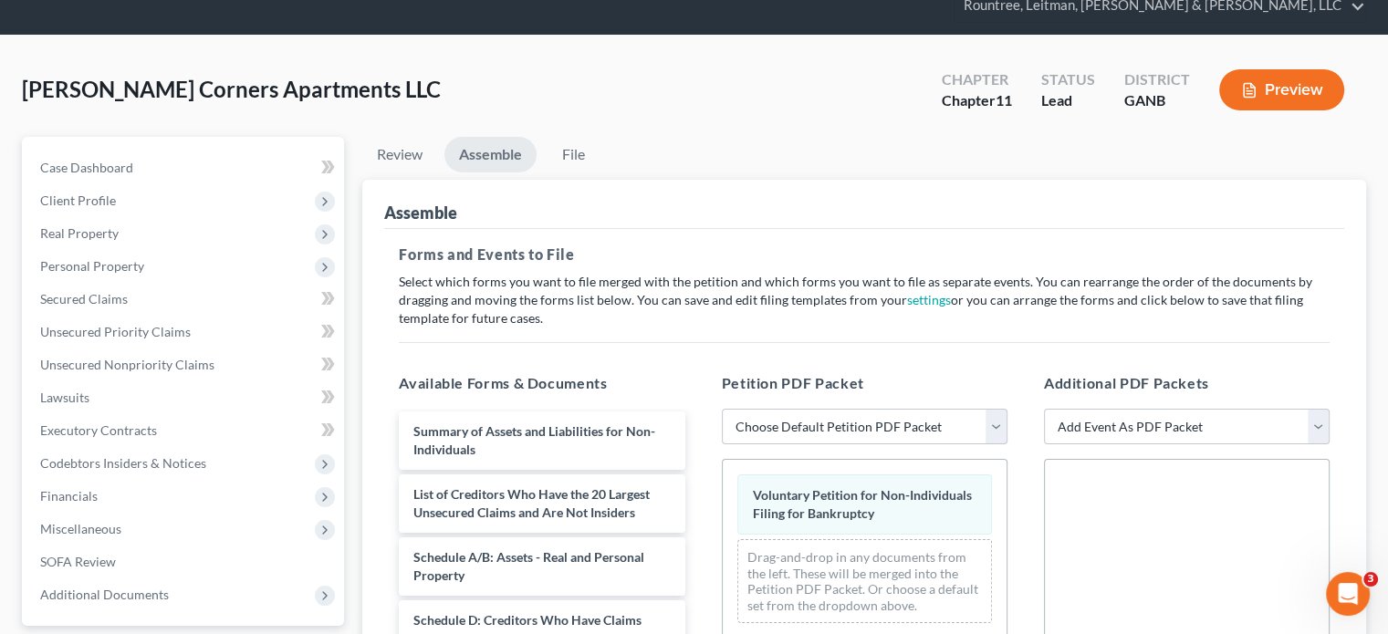
scroll to position [0, 0]
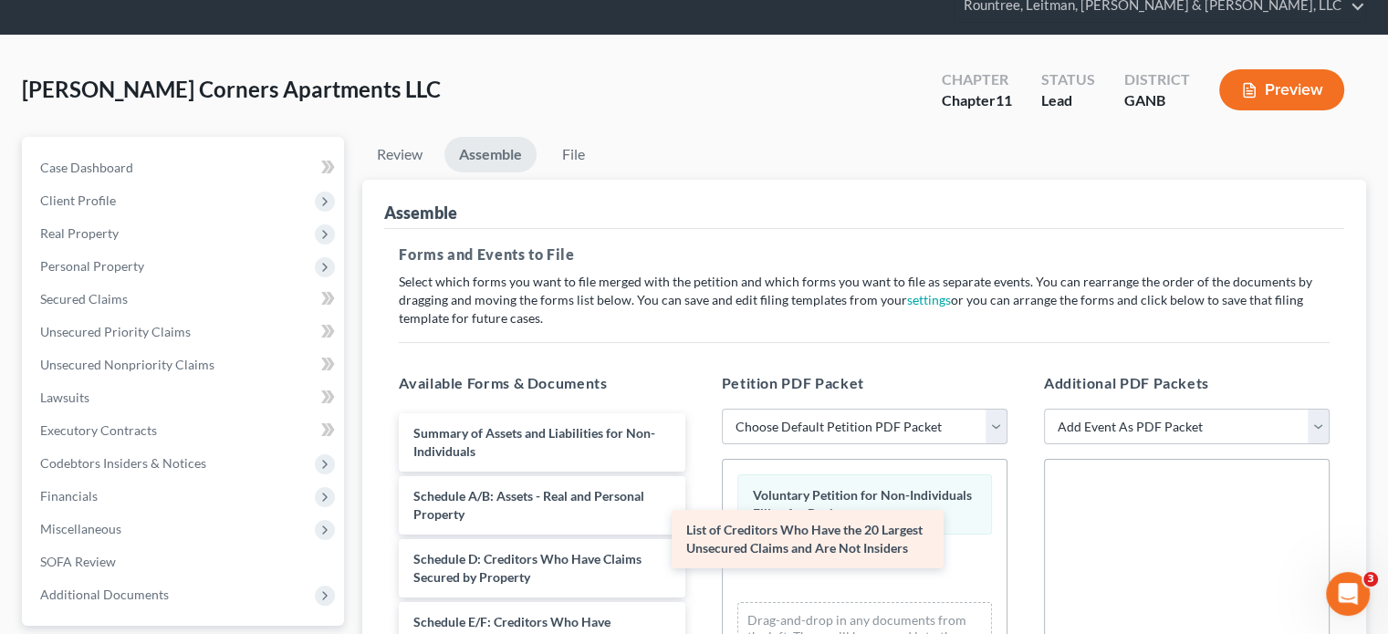
drag, startPoint x: 567, startPoint y: 466, endPoint x: 874, endPoint y: 540, distance: 316.3
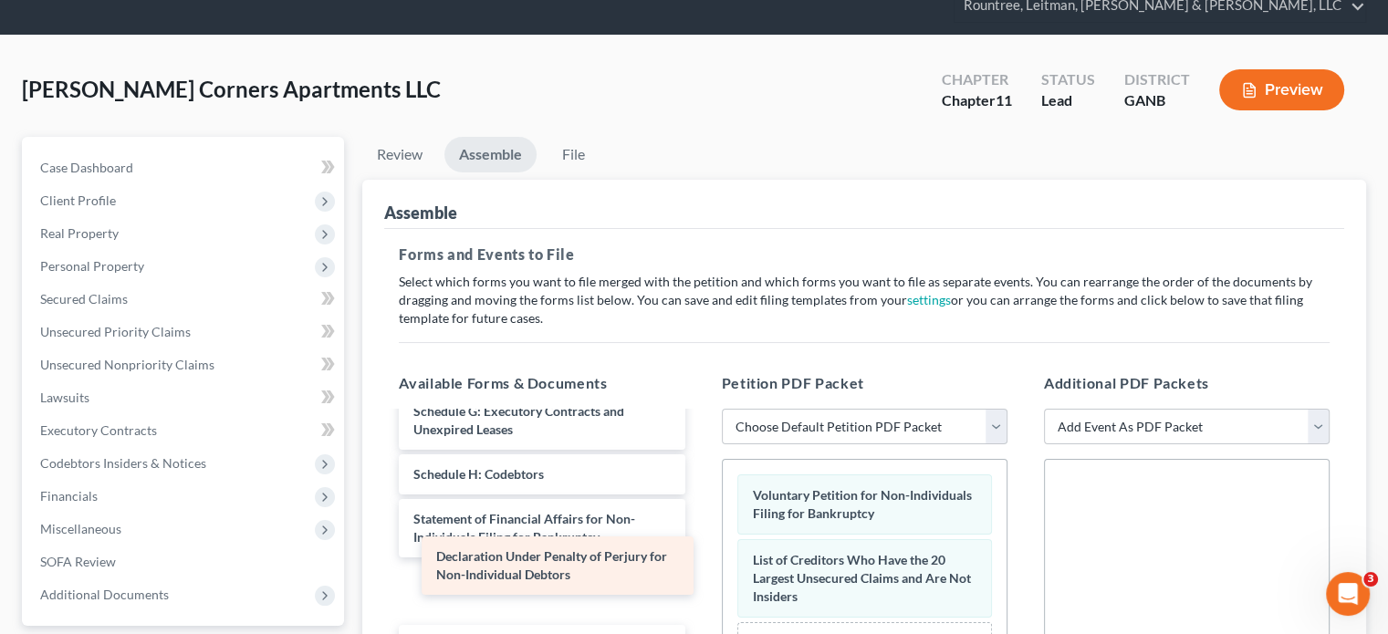
scroll to position [230, 0]
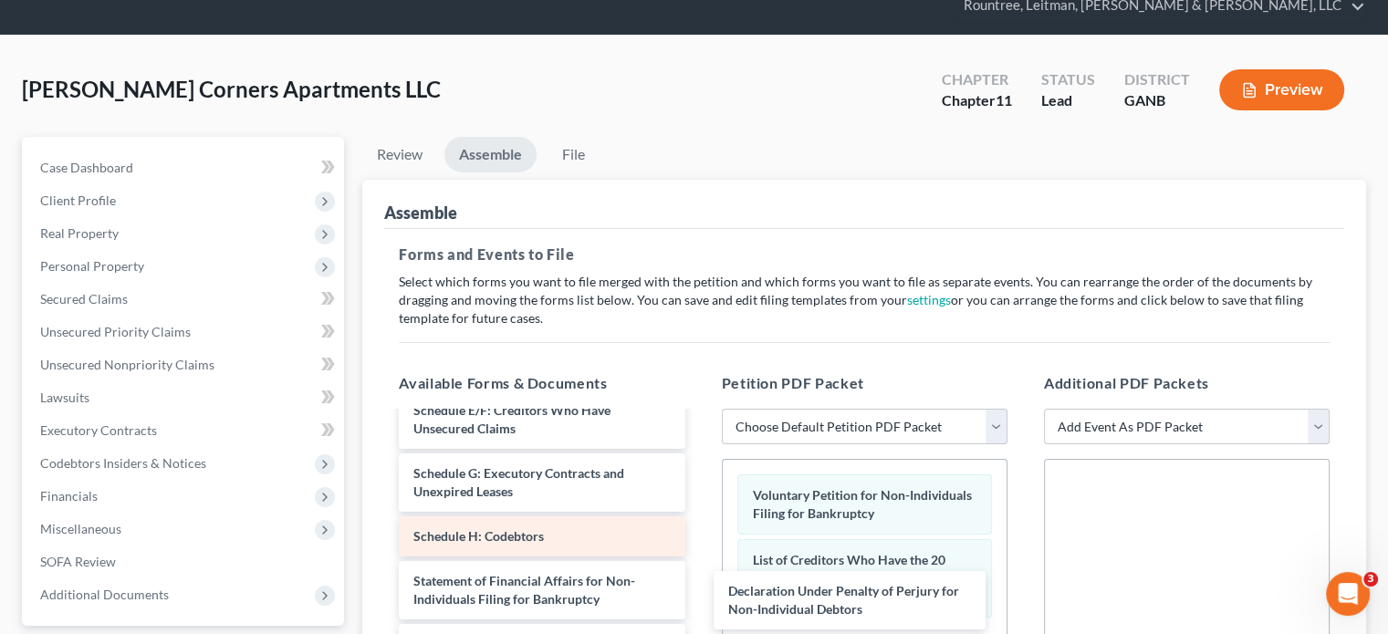
drag, startPoint x: 528, startPoint y: 554, endPoint x: 456, endPoint y: 489, distance: 96.9
click at [699, 601] on div "Declaration Under Penalty of Perjury for Non-Individual Debtors Summary of Asse…" at bounding box center [541, 554] width 315 height 705
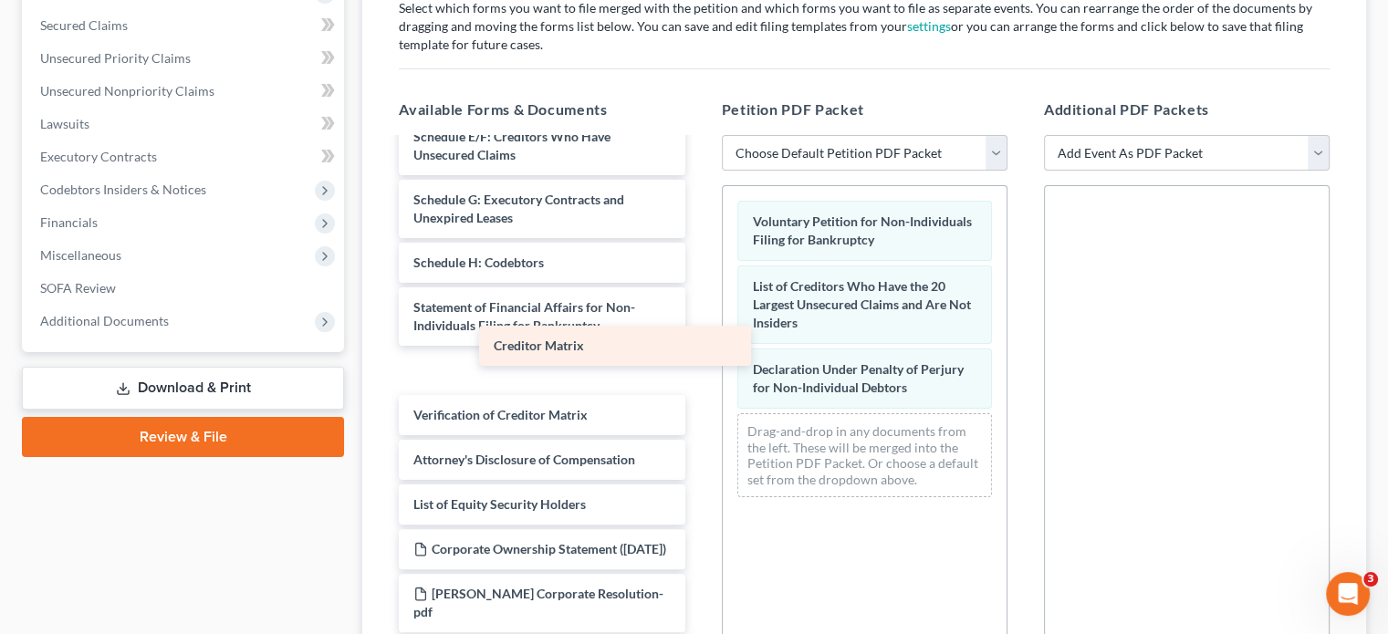
scroll to position [184, 0]
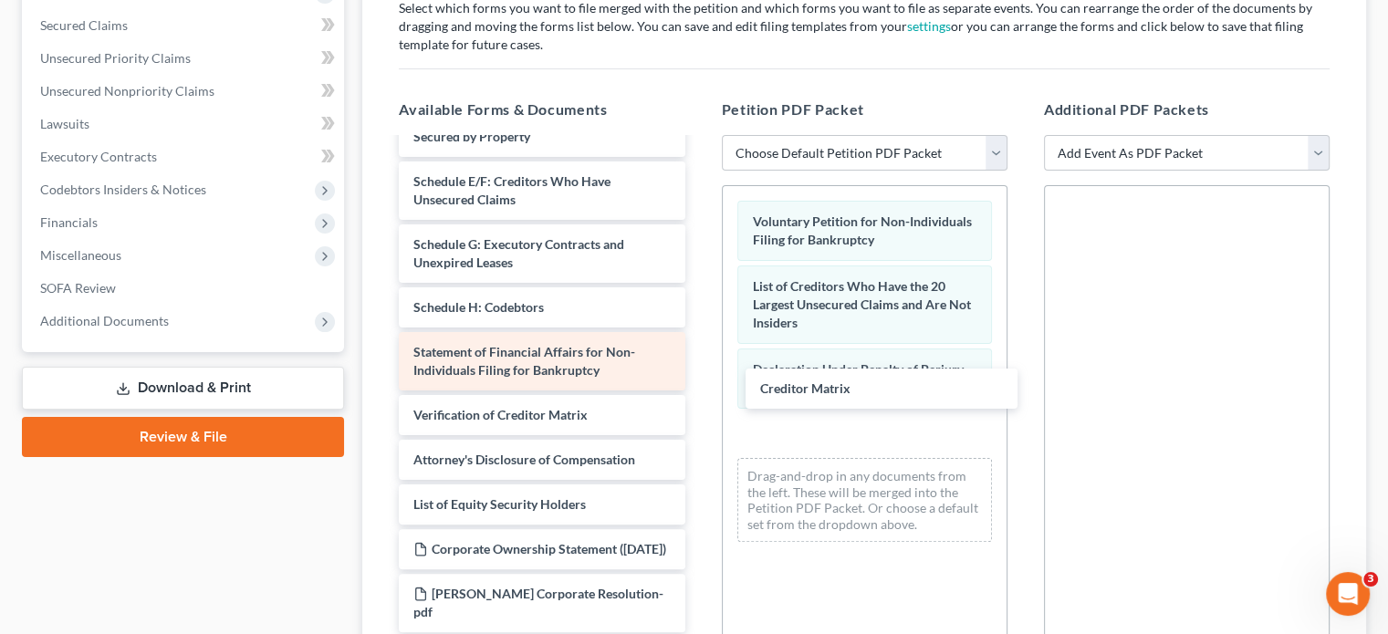
drag, startPoint x: 493, startPoint y: 320, endPoint x: 630, endPoint y: 331, distance: 137.3
click at [699, 392] on div "Creditor Matrix Summary of Assets and Liabilities for Non-Individuals Schedule …" at bounding box center [541, 303] width 315 height 660
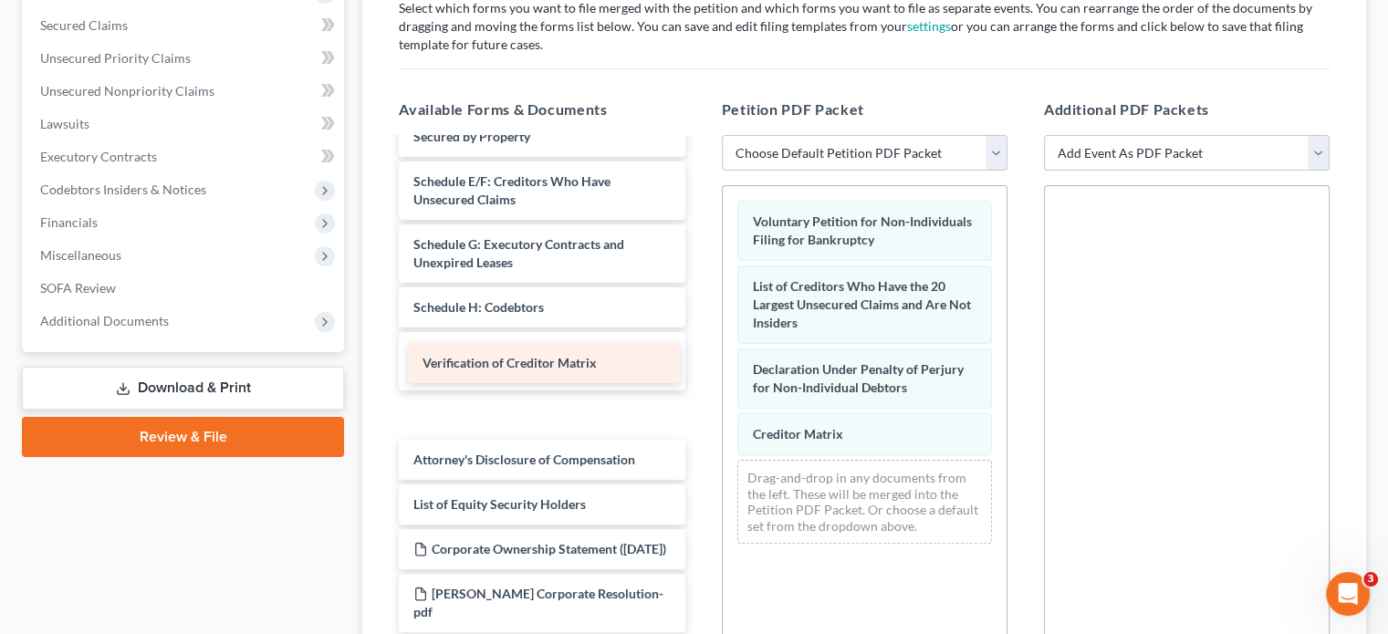
scroll to position [140, 0]
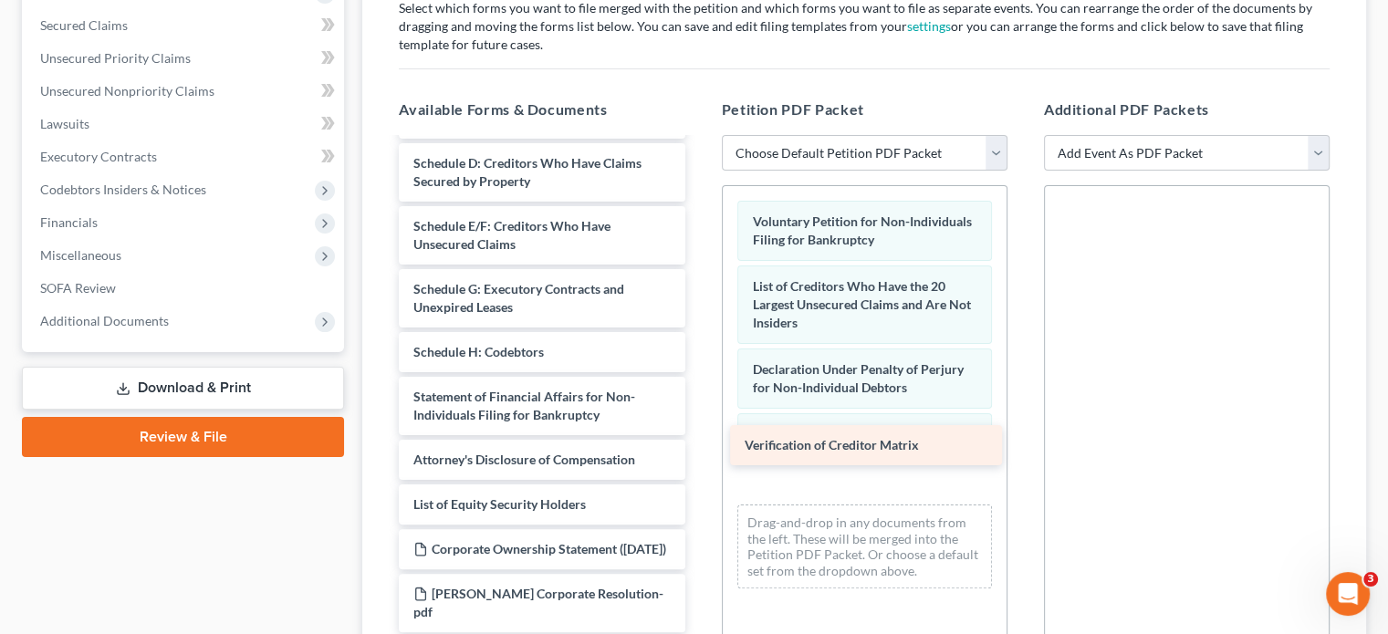
drag, startPoint x: 515, startPoint y: 359, endPoint x: 846, endPoint y: 441, distance: 341.3
click at [699, 441] on div "Verification of Creditor Matrix Summary of Assets and Liabilities for Non-Indiv…" at bounding box center [541, 324] width 315 height 615
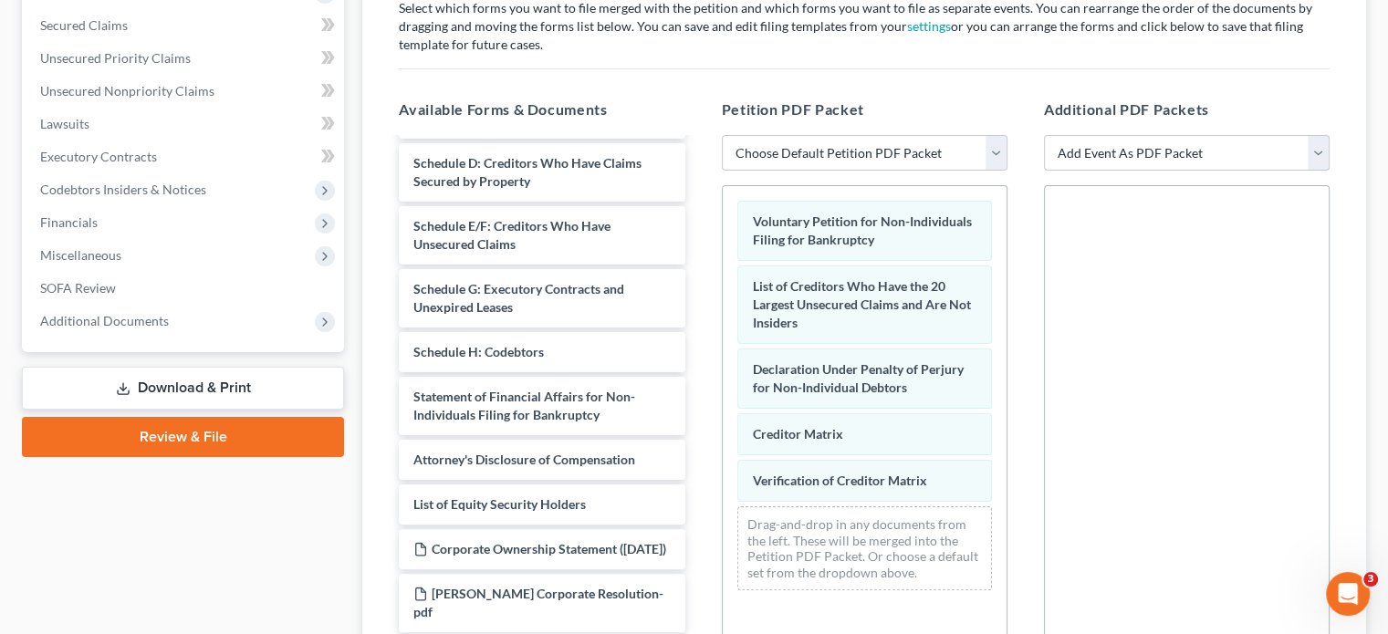
drag, startPoint x: 1314, startPoint y: 120, endPoint x: 1286, endPoint y: 126, distance: 28.8
click at [1314, 135] on select "Add Event As PDF Packet 02-Application to Pay Filing Fee in Installments Amende…" at bounding box center [1187, 153] width 286 height 37
click at [1044, 135] on select "Add Event As PDF Packet 02-Application to Pay Filing Fee in Installments Amende…" at bounding box center [1187, 153] width 286 height 37
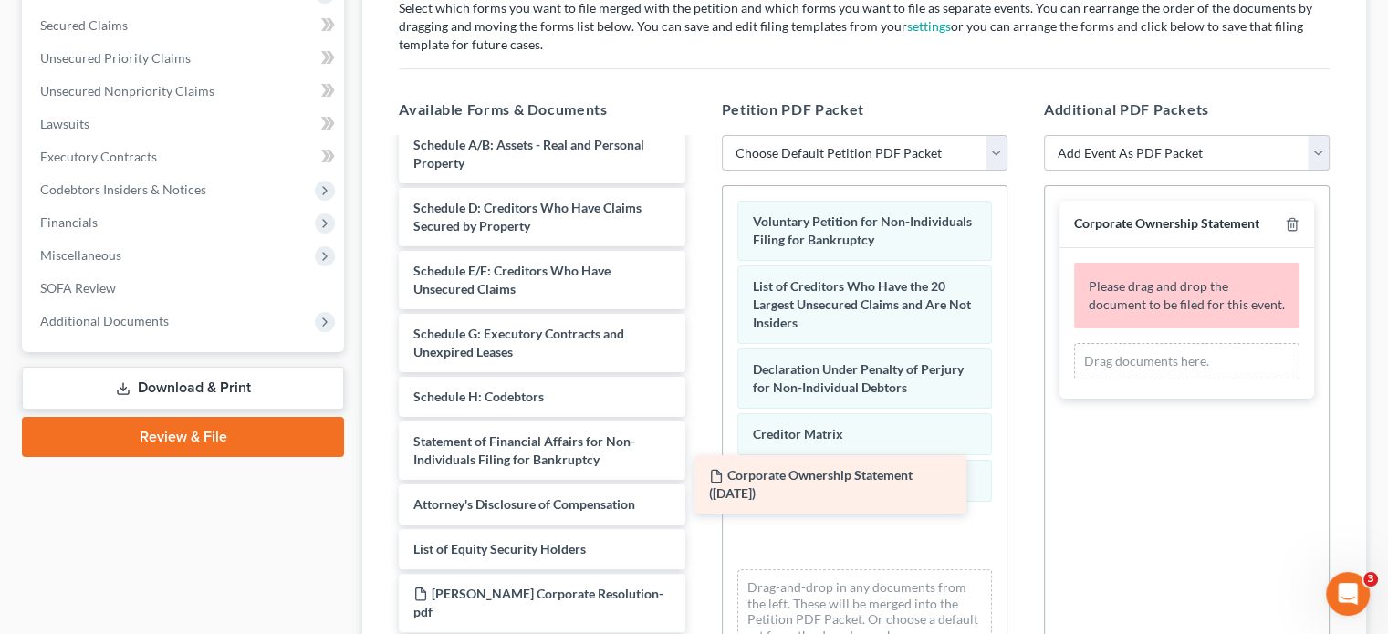
scroll to position [77, 0]
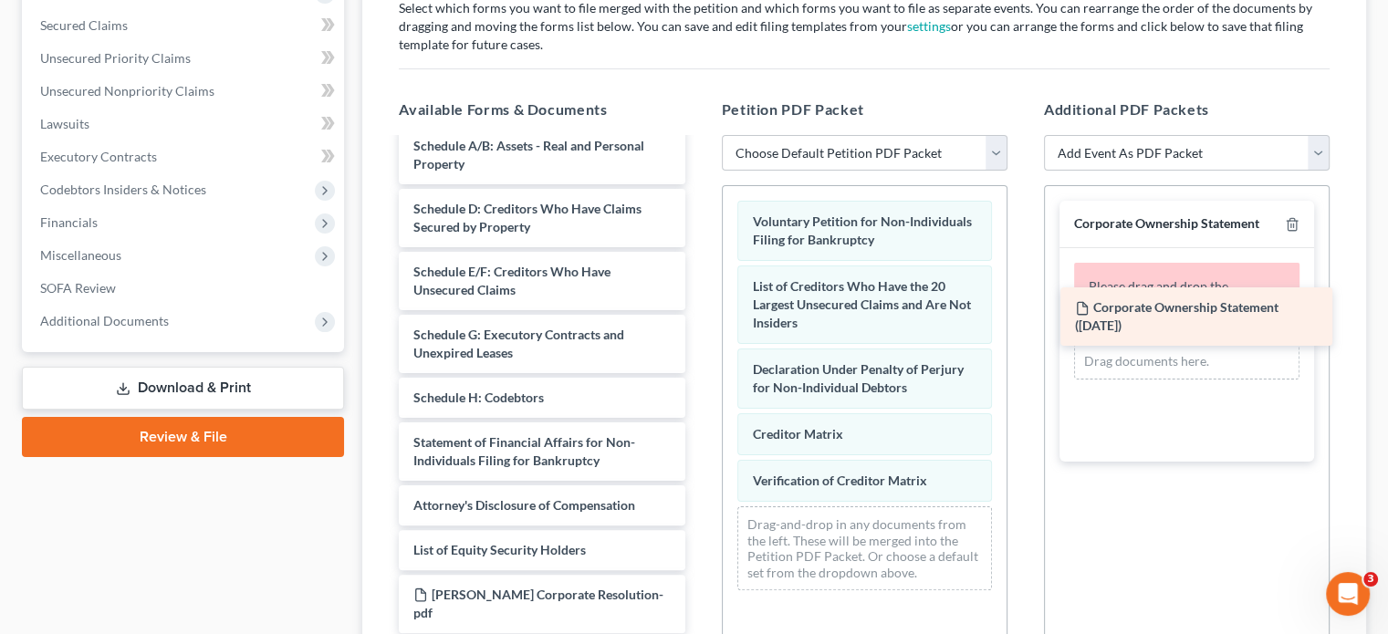
drag, startPoint x: 544, startPoint y: 505, endPoint x: 1205, endPoint y: 316, distance: 687.2
click at [699, 316] on div "Corporate Ownership Statement ([DATE]) Summary of Assets and Liabilities for No…" at bounding box center [541, 348] width 315 height 570
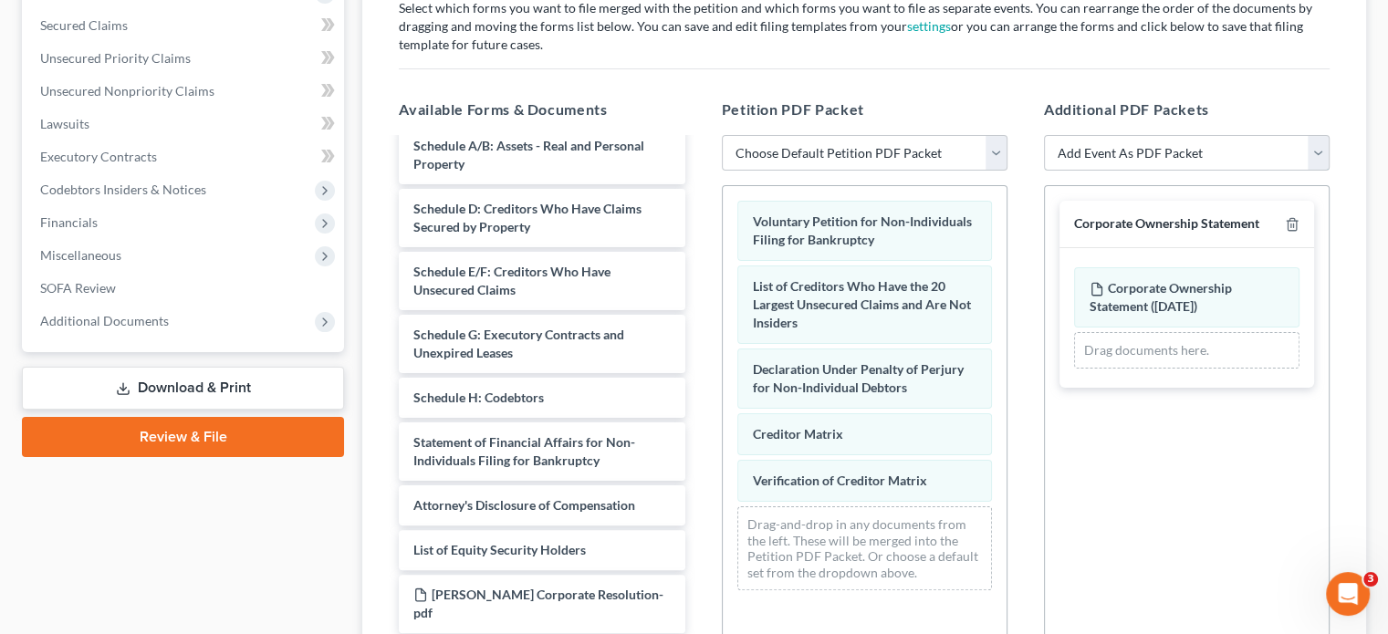
drag, startPoint x: 1315, startPoint y: 122, endPoint x: 1253, endPoint y: 134, distance: 63.2
click at [1315, 135] on select "Add Event As PDF Packet 02-Application to Pay Filing Fee in Installments Amende…" at bounding box center [1187, 153] width 286 height 37
click at [1044, 135] on select "Add Event As PDF Packet 02-Application to Pay Filing Fee in Installments Amende…" at bounding box center [1187, 153] width 286 height 37
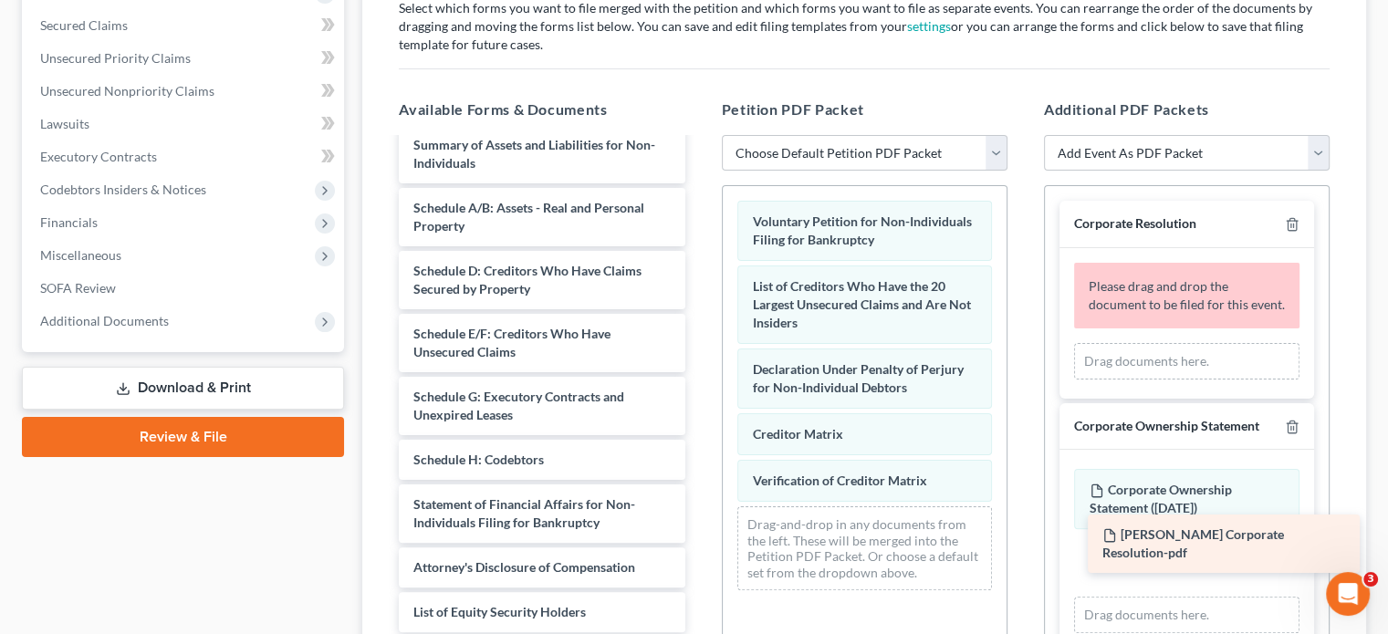
scroll to position [15, 0]
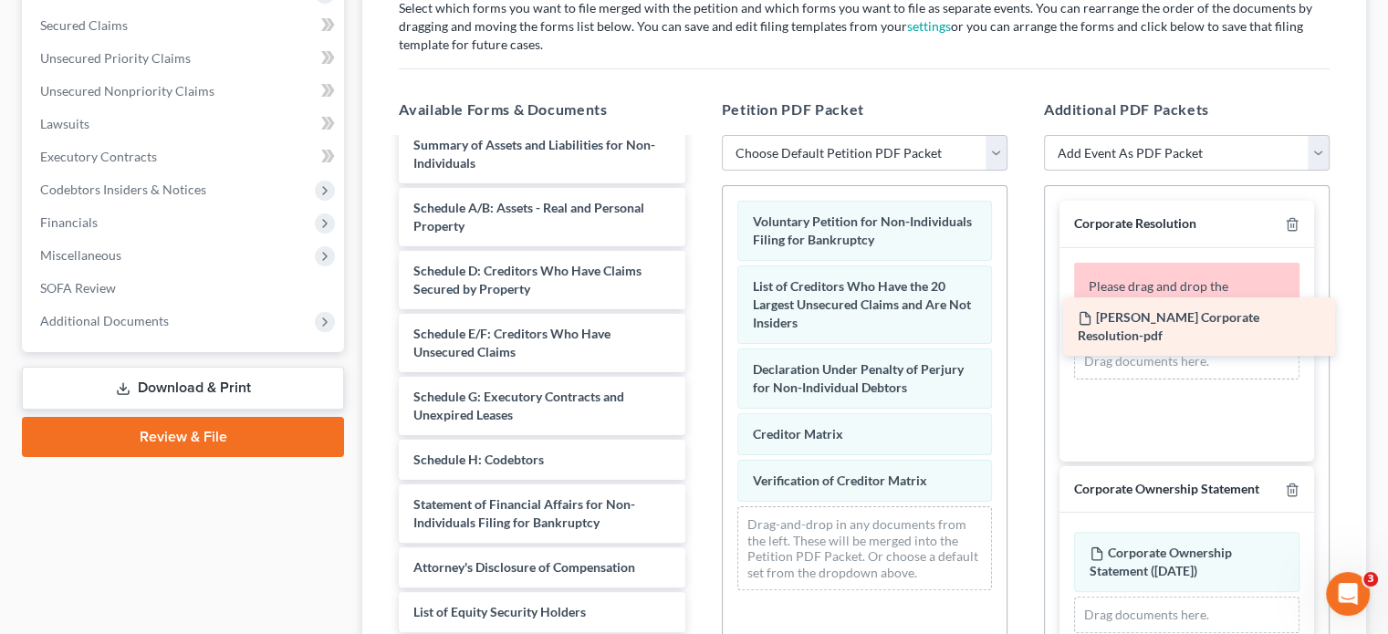
drag, startPoint x: 517, startPoint y: 580, endPoint x: 1181, endPoint y: 338, distance: 707.1
click at [699, 338] on div "[PERSON_NAME] Corporate Resolution-pdf Summary of Assets and Liabilities for No…" at bounding box center [541, 378] width 315 height 507
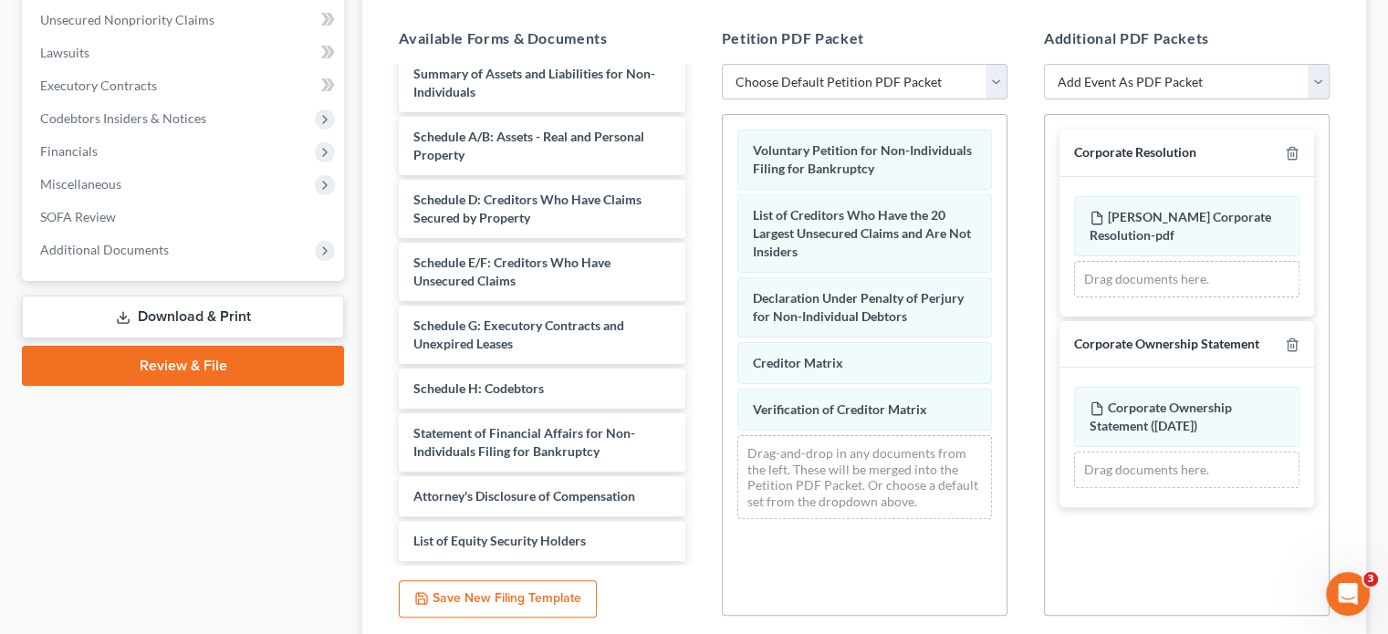
scroll to position [528, 0]
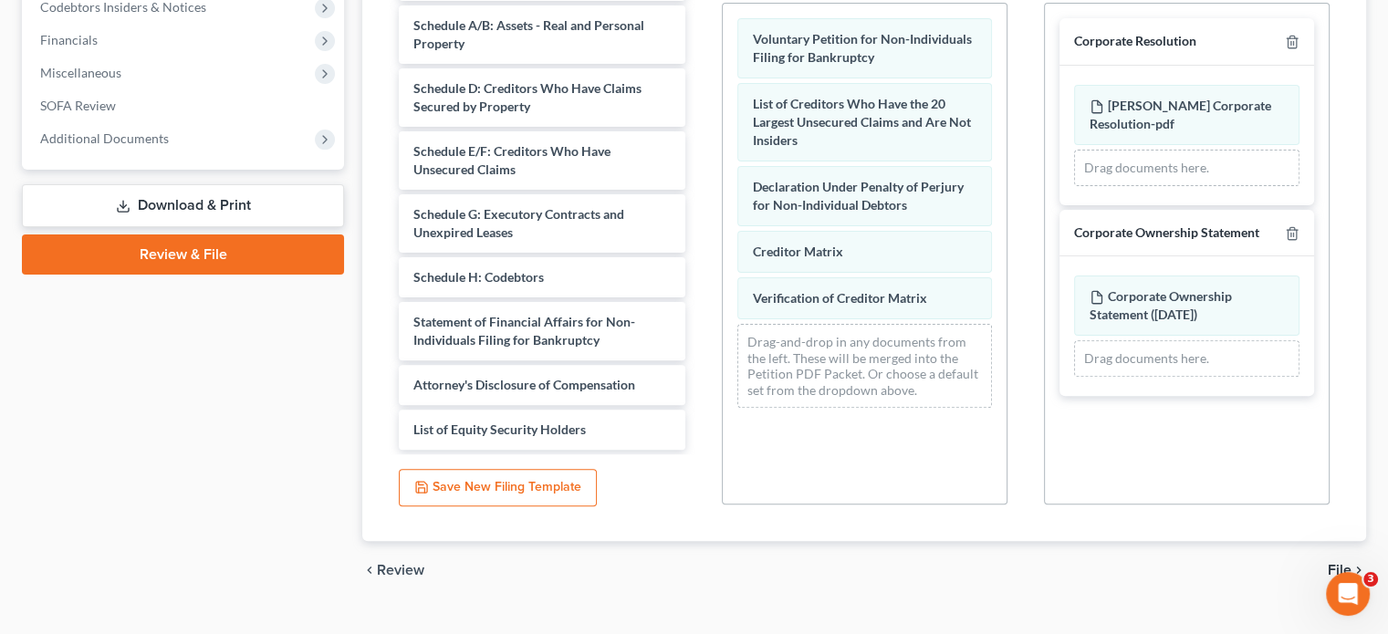
click at [1340, 563] on span "File" at bounding box center [1340, 570] width 24 height 15
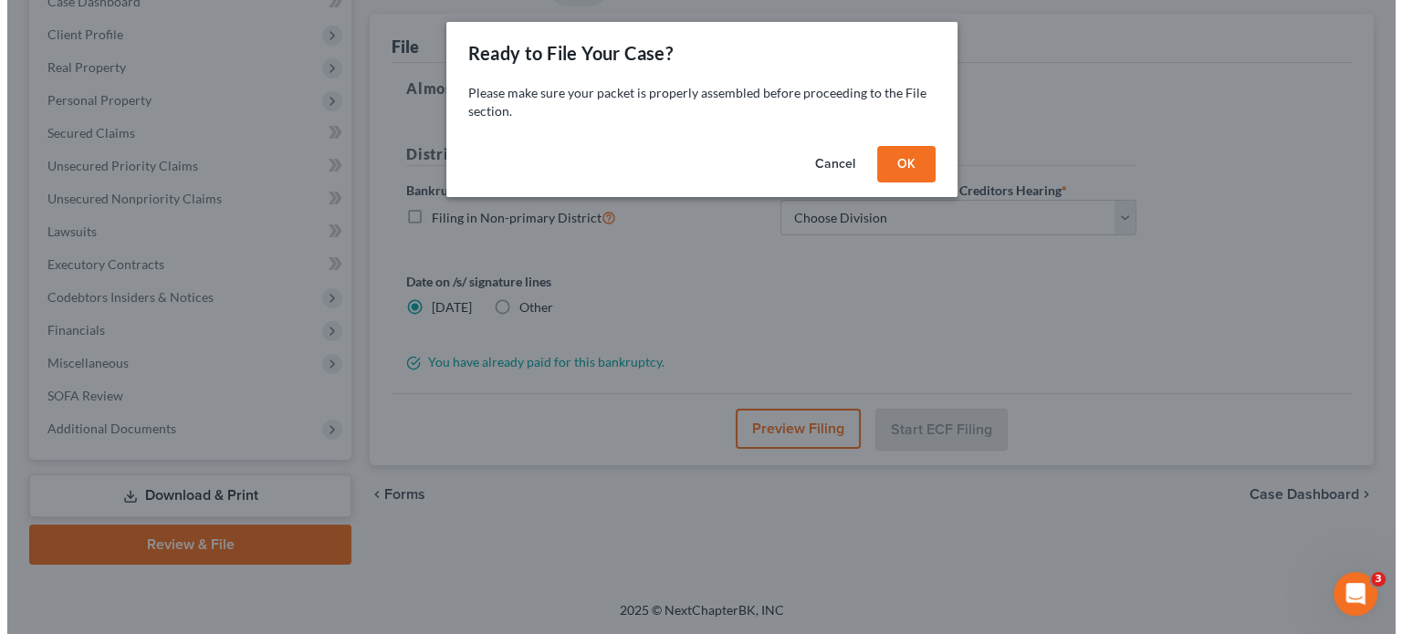
scroll to position [203, 0]
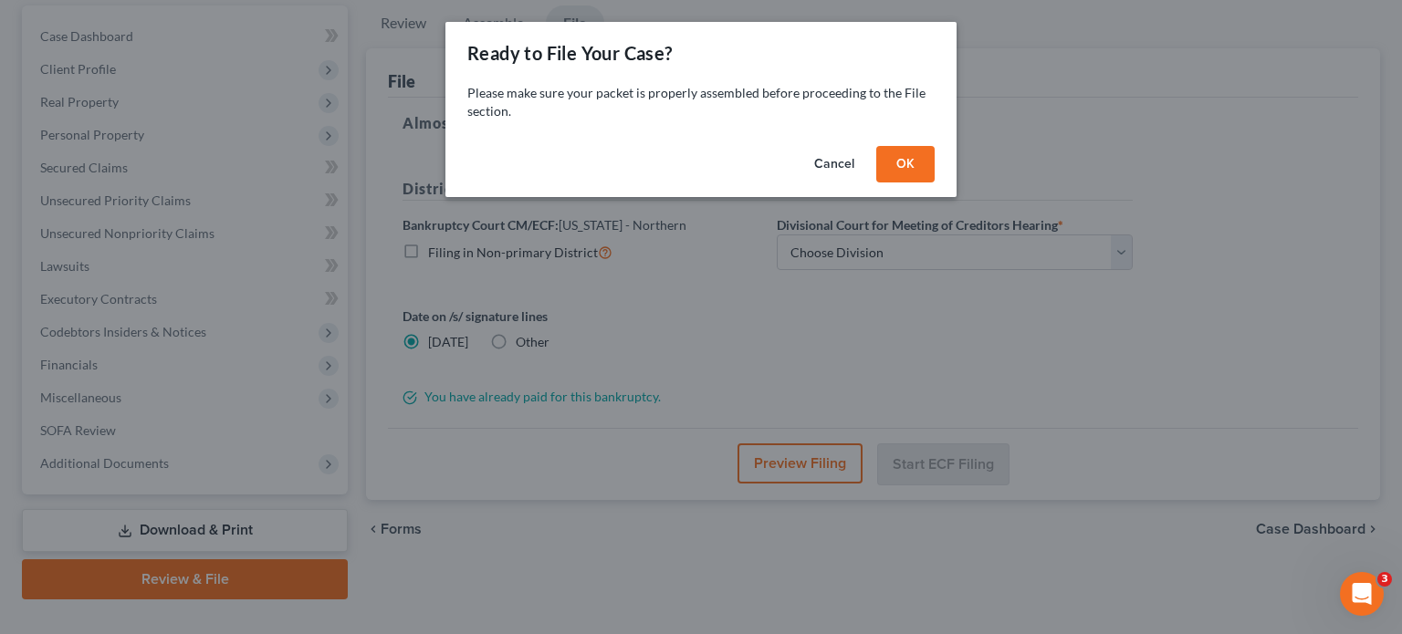
click at [899, 168] on button "OK" at bounding box center [905, 164] width 58 height 37
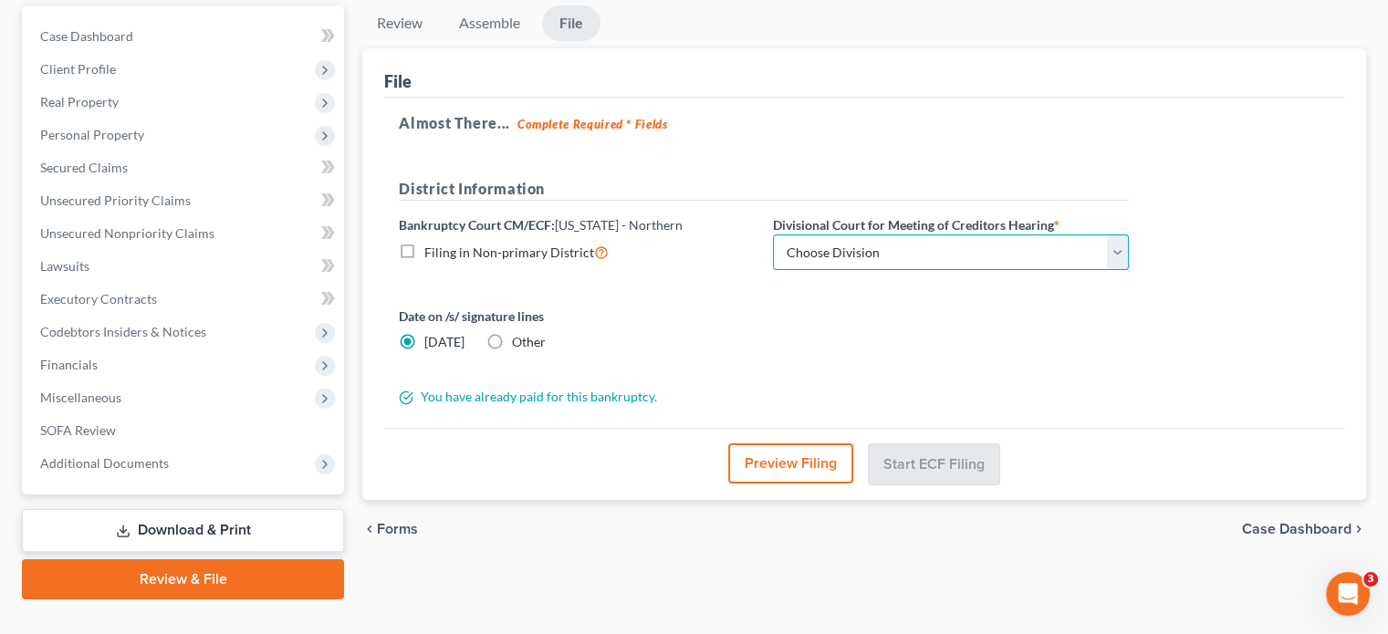
drag, startPoint x: 872, startPoint y: 216, endPoint x: 870, endPoint y: 233, distance: 16.5
click at [872, 235] on select "Choose Division [GEOGRAPHIC_DATA] [GEOGRAPHIC_DATA] [GEOGRAPHIC_DATA] [GEOGRAPH…" at bounding box center [951, 253] width 356 height 37
click at [773, 235] on select "Choose Division [GEOGRAPHIC_DATA] [GEOGRAPHIC_DATA] [GEOGRAPHIC_DATA] [GEOGRAPH…" at bounding box center [951, 253] width 356 height 37
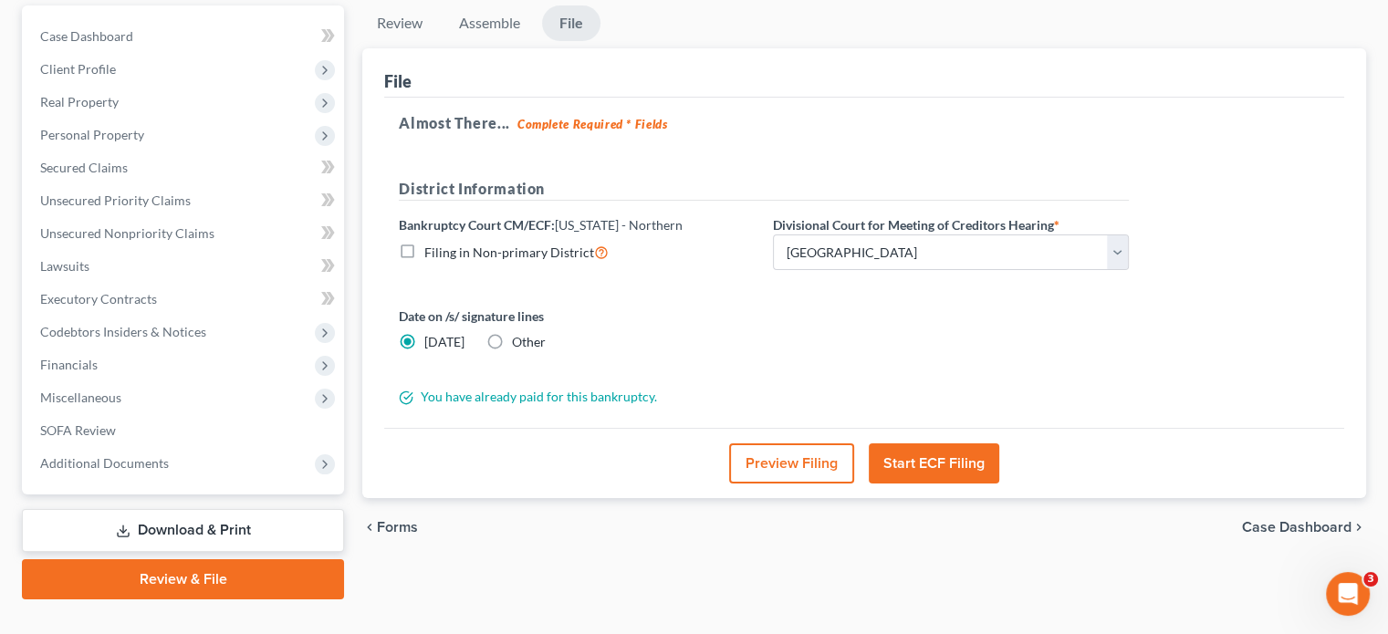
click at [938, 444] on button "Start ECF Filing" at bounding box center [934, 464] width 131 height 40
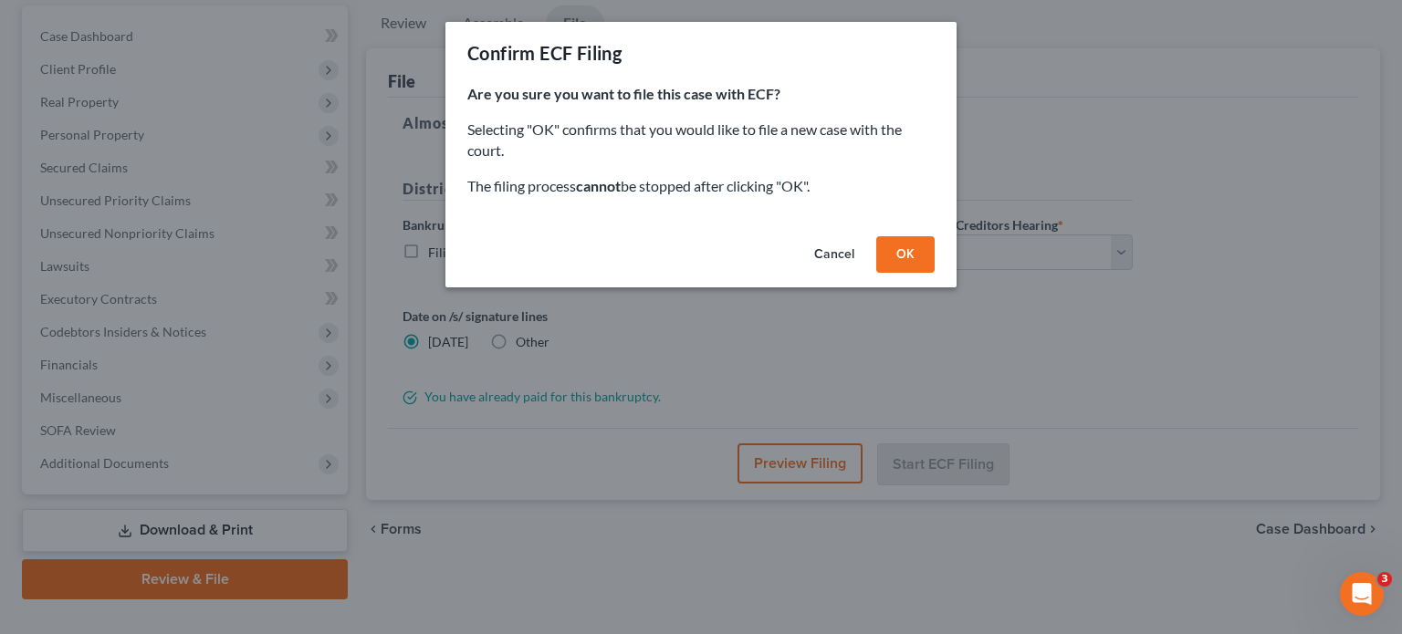
click at [886, 260] on button "OK" at bounding box center [905, 254] width 58 height 37
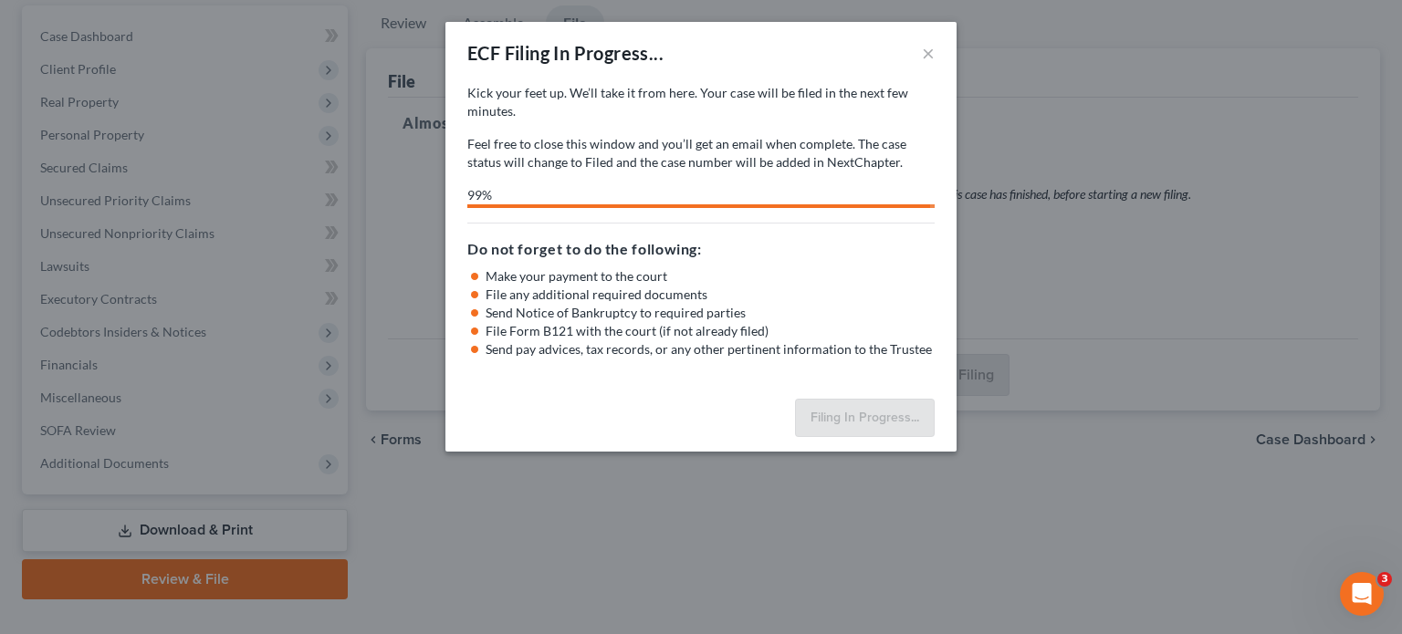
select select "0"
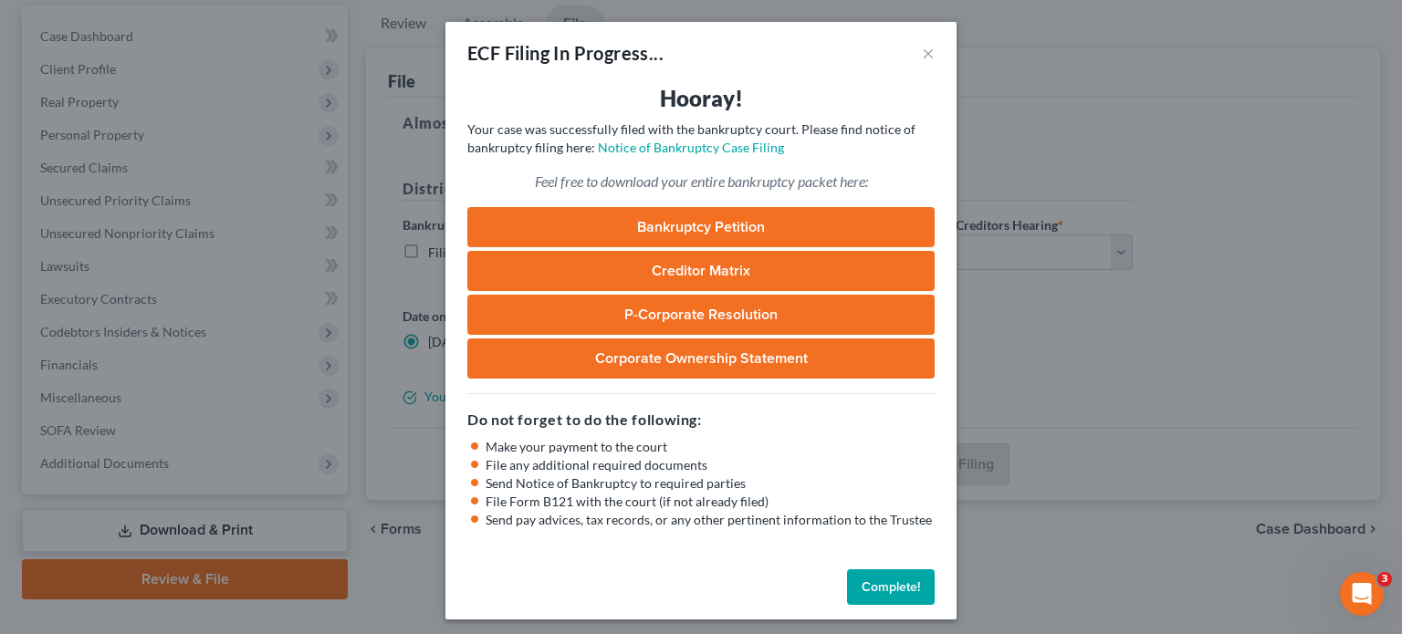
click at [869, 587] on button "Complete!" at bounding box center [891, 587] width 88 height 37
